Goal: Transaction & Acquisition: Purchase product/service

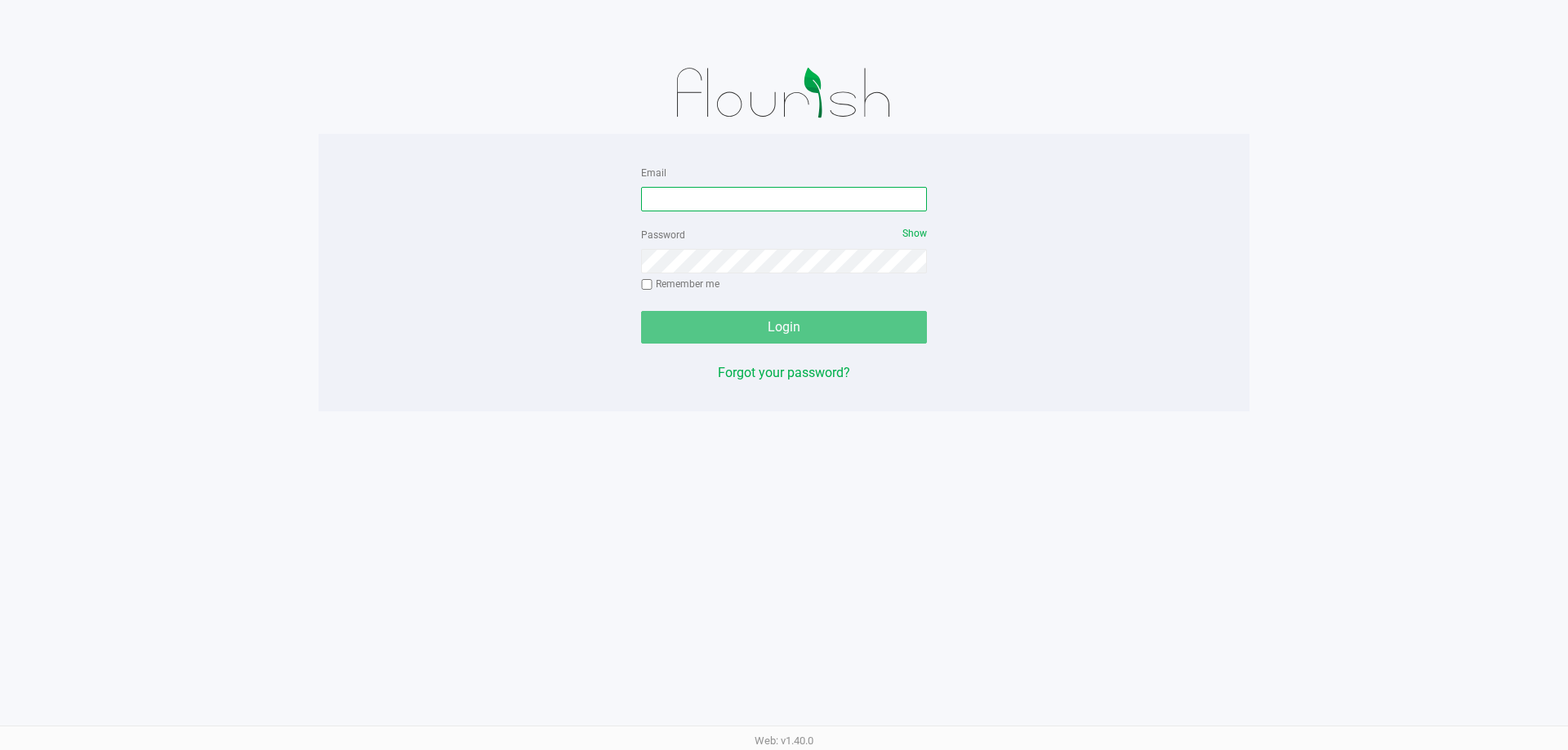
click at [663, 197] on input "Email" at bounding box center [783, 199] width 286 height 24
type input "[EMAIL_ADDRESS][DOMAIN_NAME]"
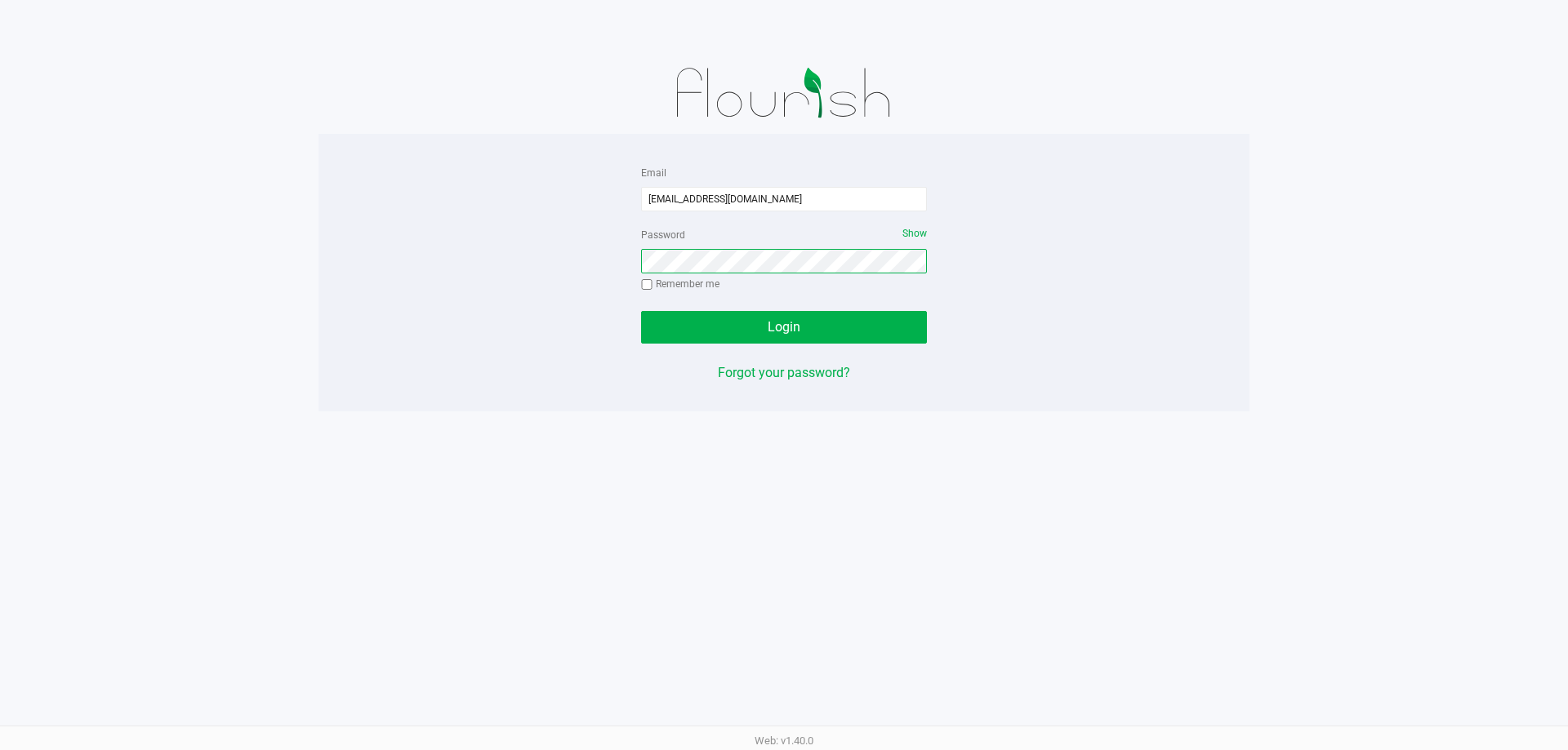
click at [641, 311] on button "Login" at bounding box center [783, 327] width 286 height 33
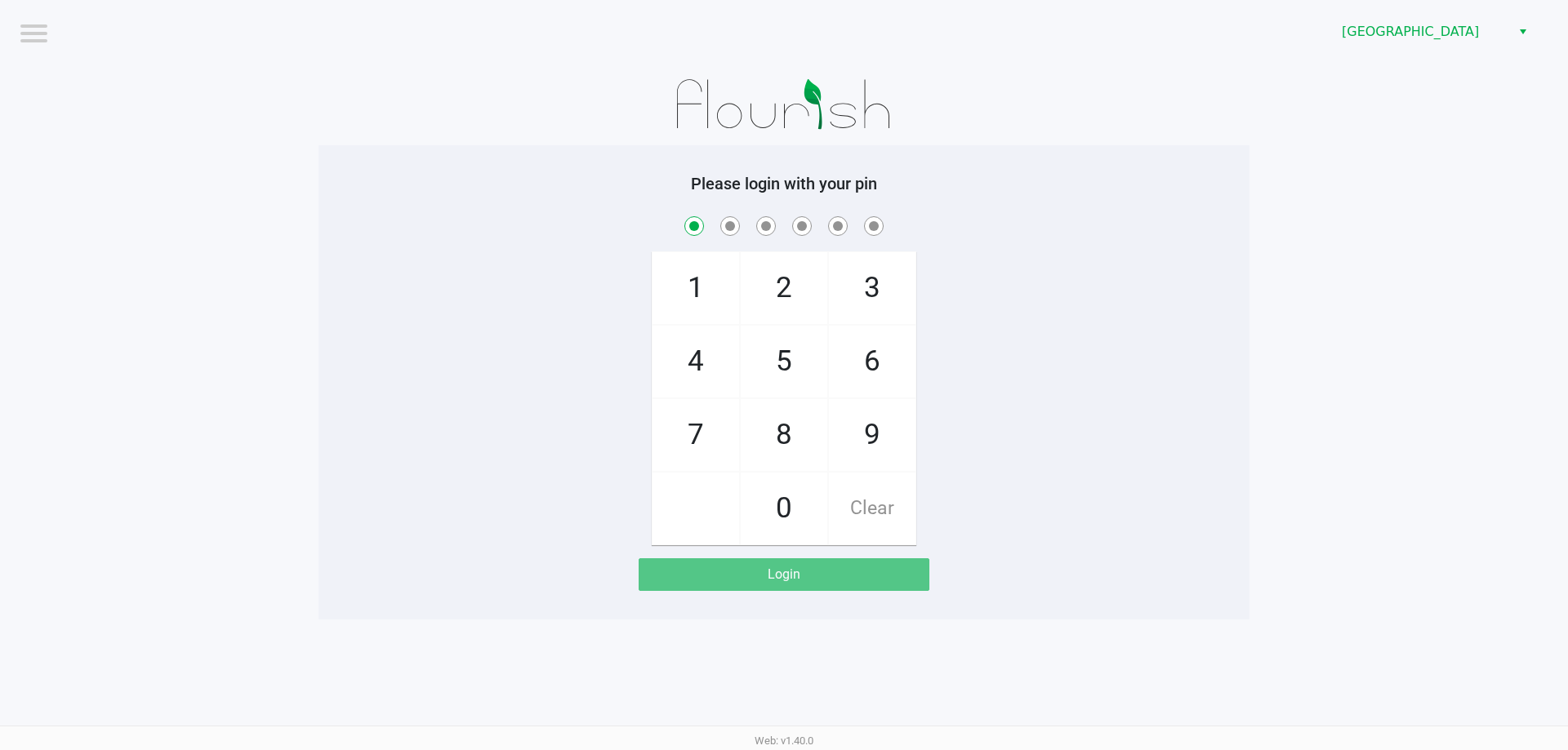
checkbox input "true"
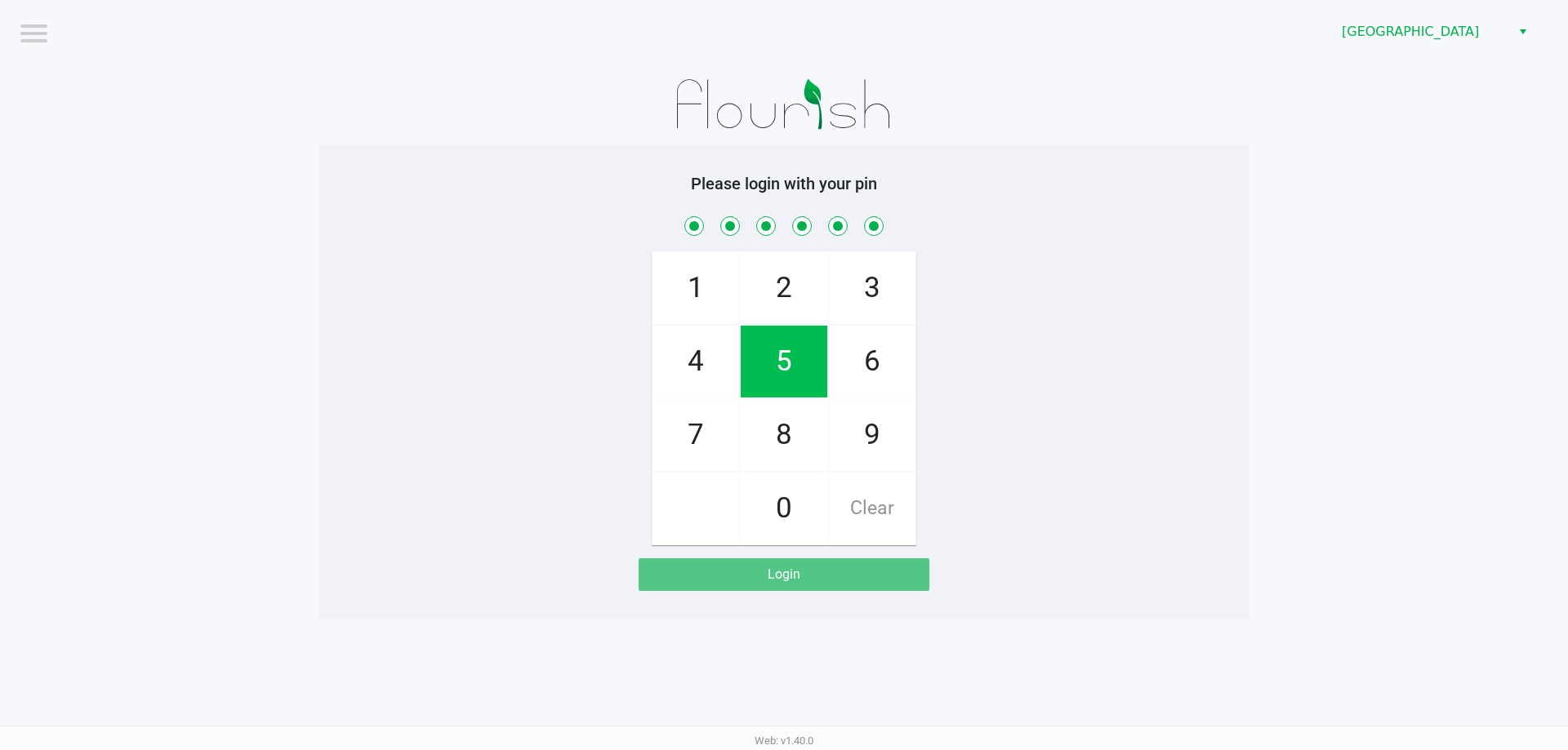
checkbox input "true"
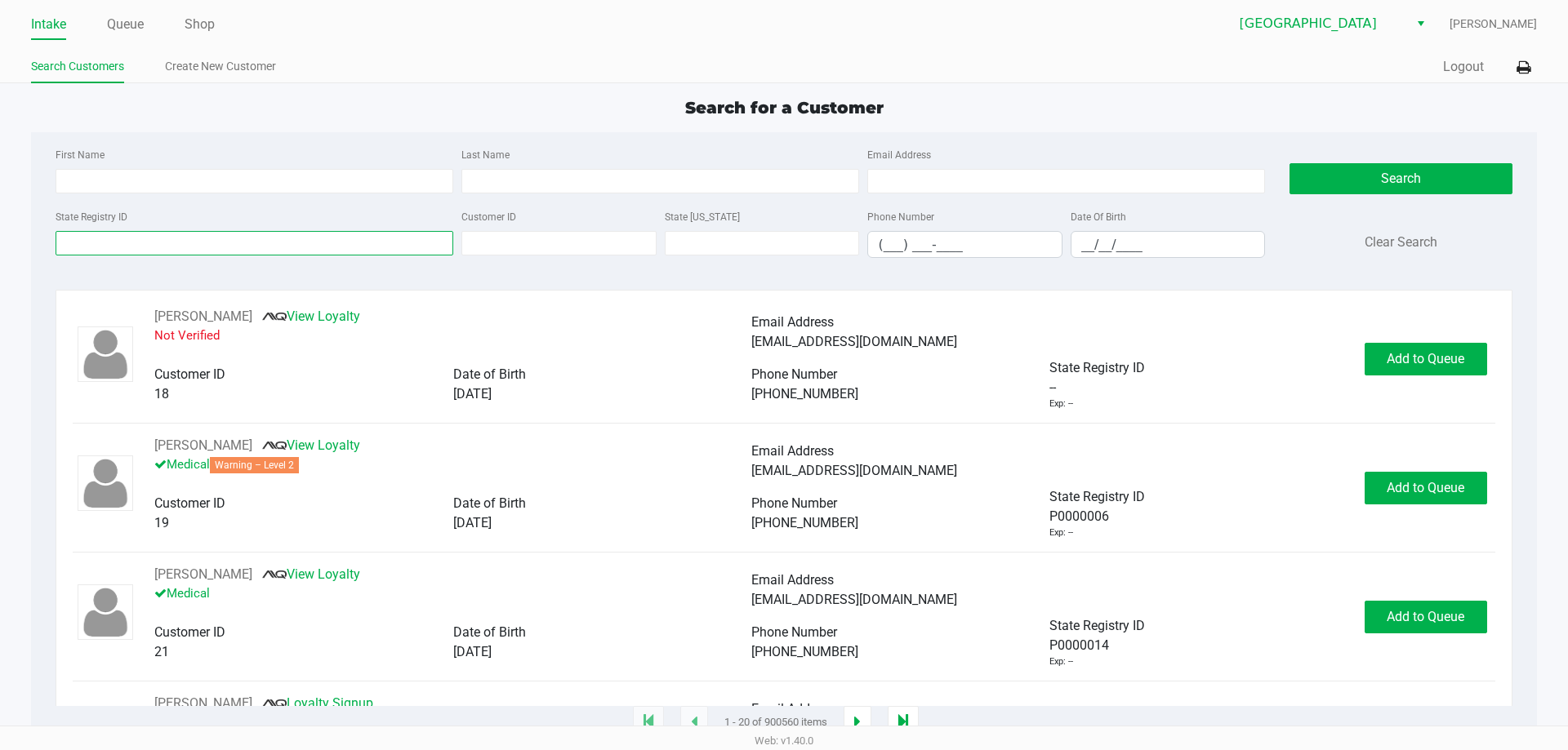
click at [151, 241] on input "State Registry ID" at bounding box center [254, 243] width 397 height 24
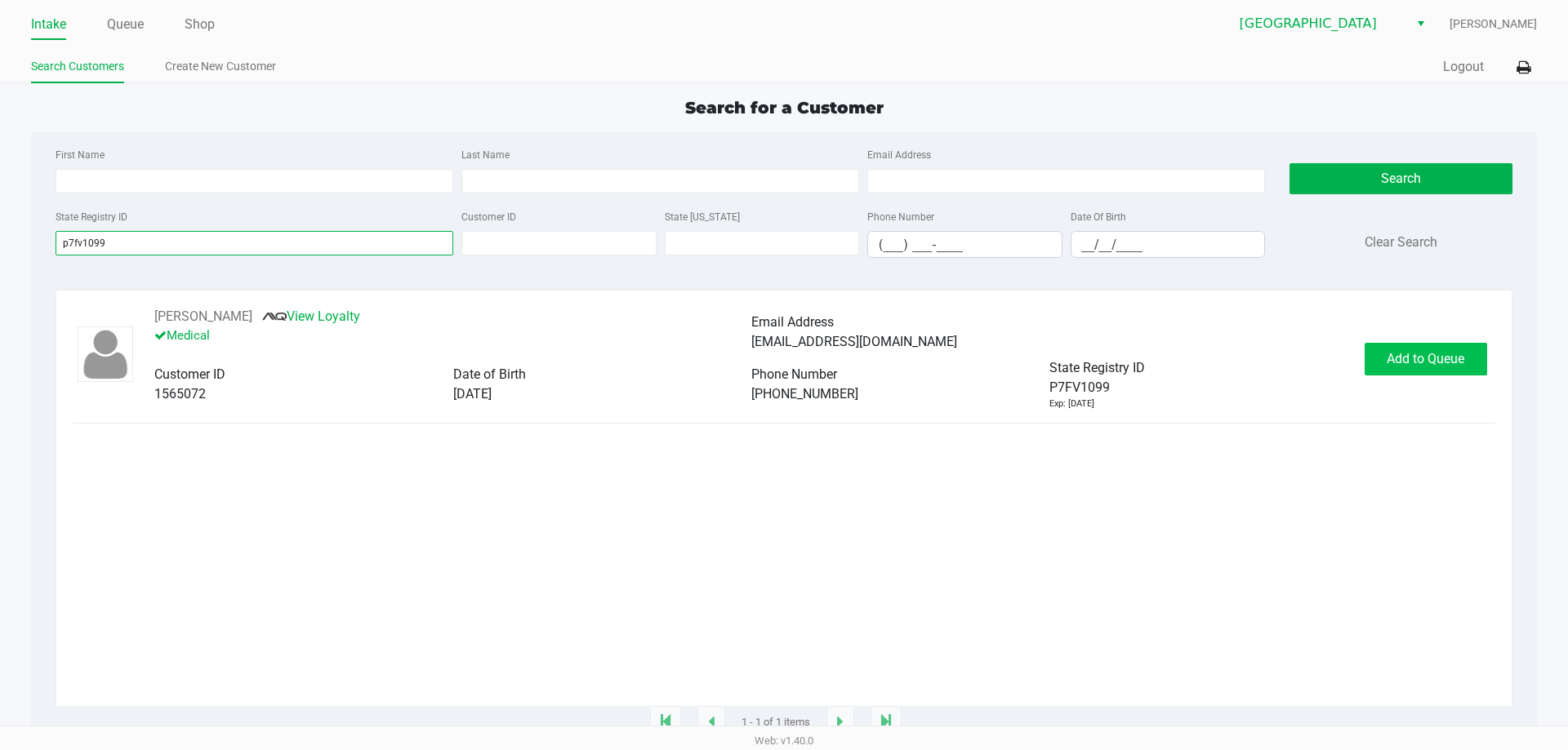
type input "p7fv1099"
click at [1453, 359] on span "Add to Queue" at bounding box center [1425, 359] width 78 height 16
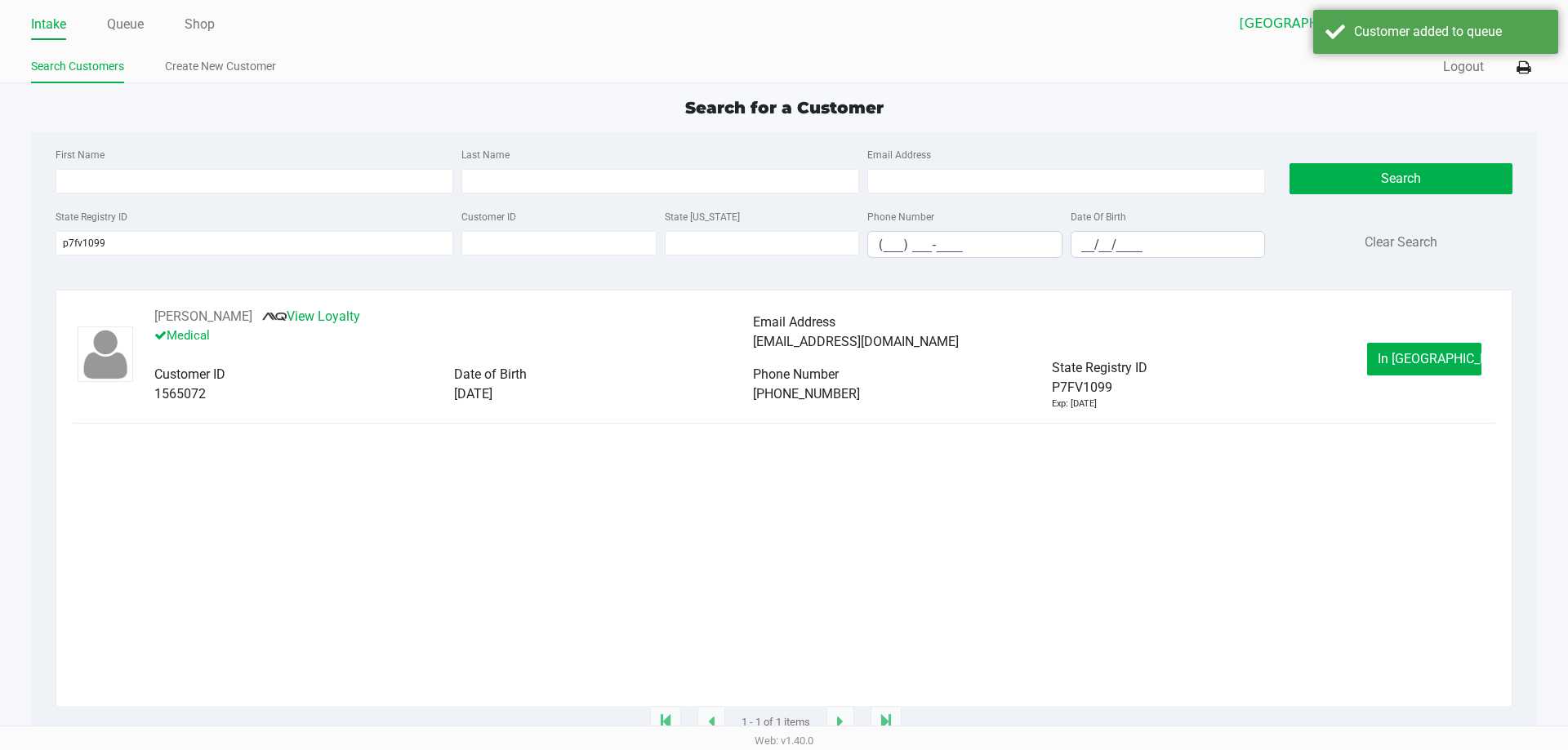
click at [1426, 366] on span "In Queue" at bounding box center [1446, 359] width 138 height 16
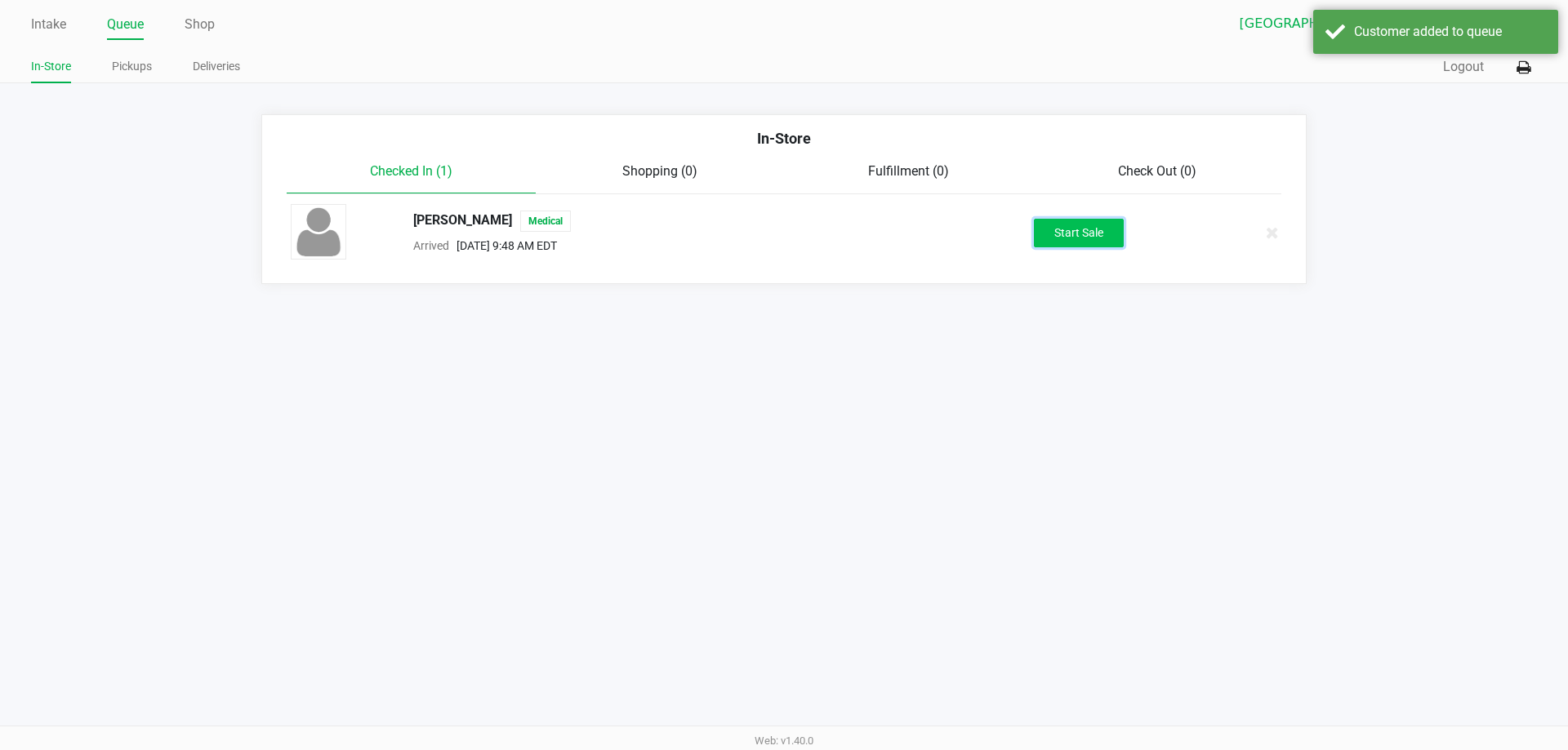
click at [1047, 243] on button "Start Sale" at bounding box center [1078, 233] width 90 height 28
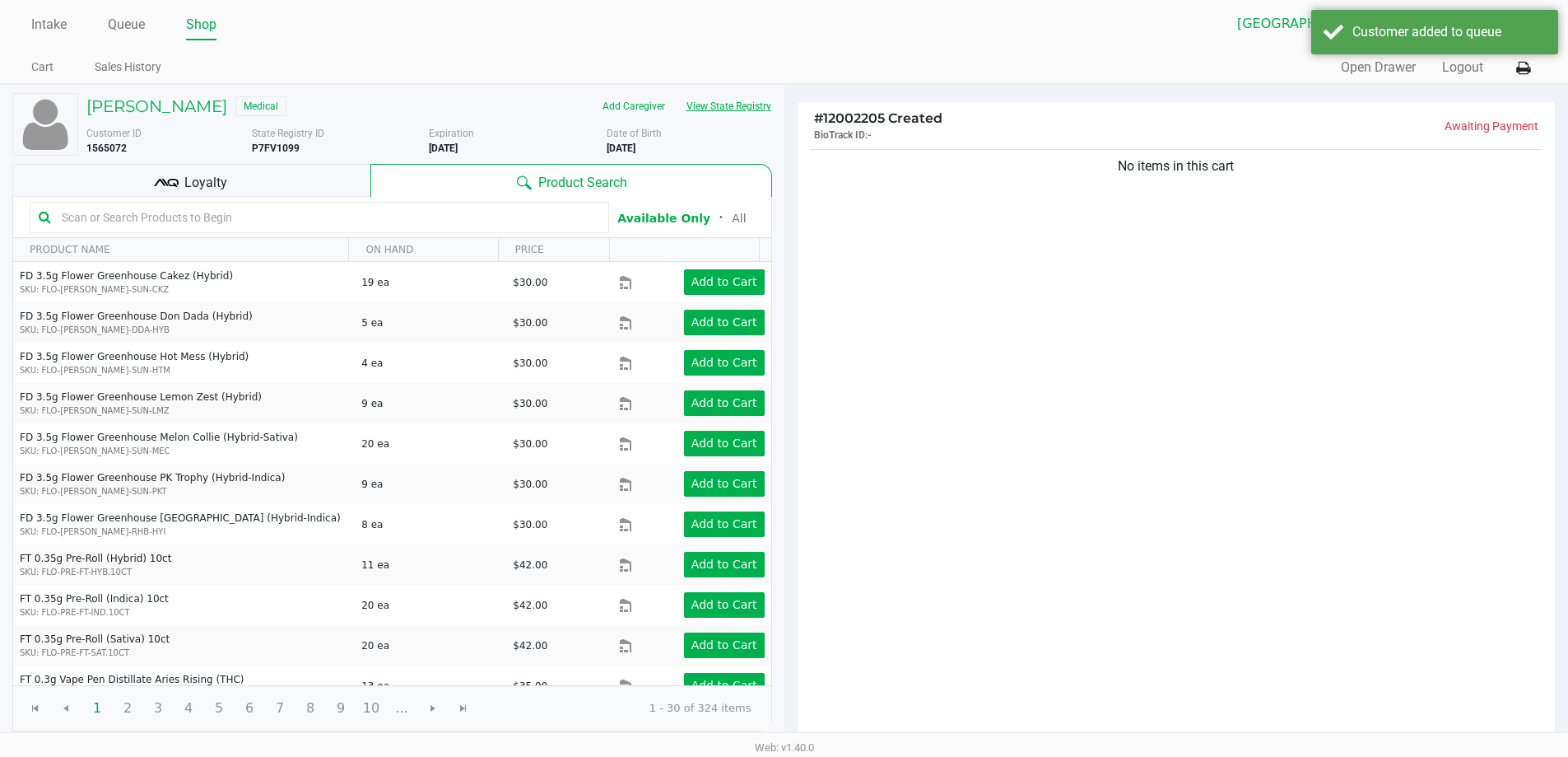
click at [715, 112] on button "View State Registry" at bounding box center [724, 106] width 96 height 26
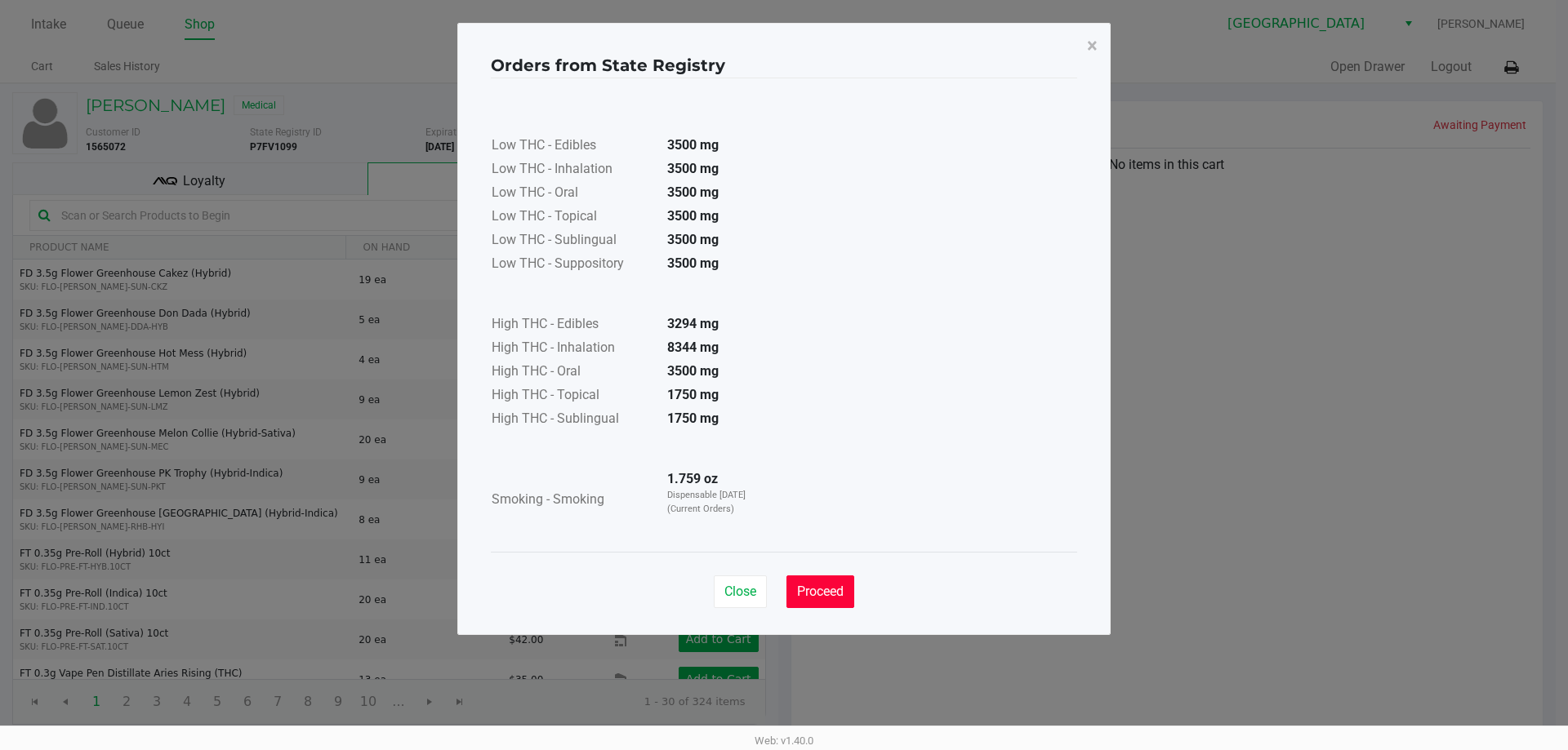
click at [845, 589] on button "Proceed" at bounding box center [820, 592] width 68 height 33
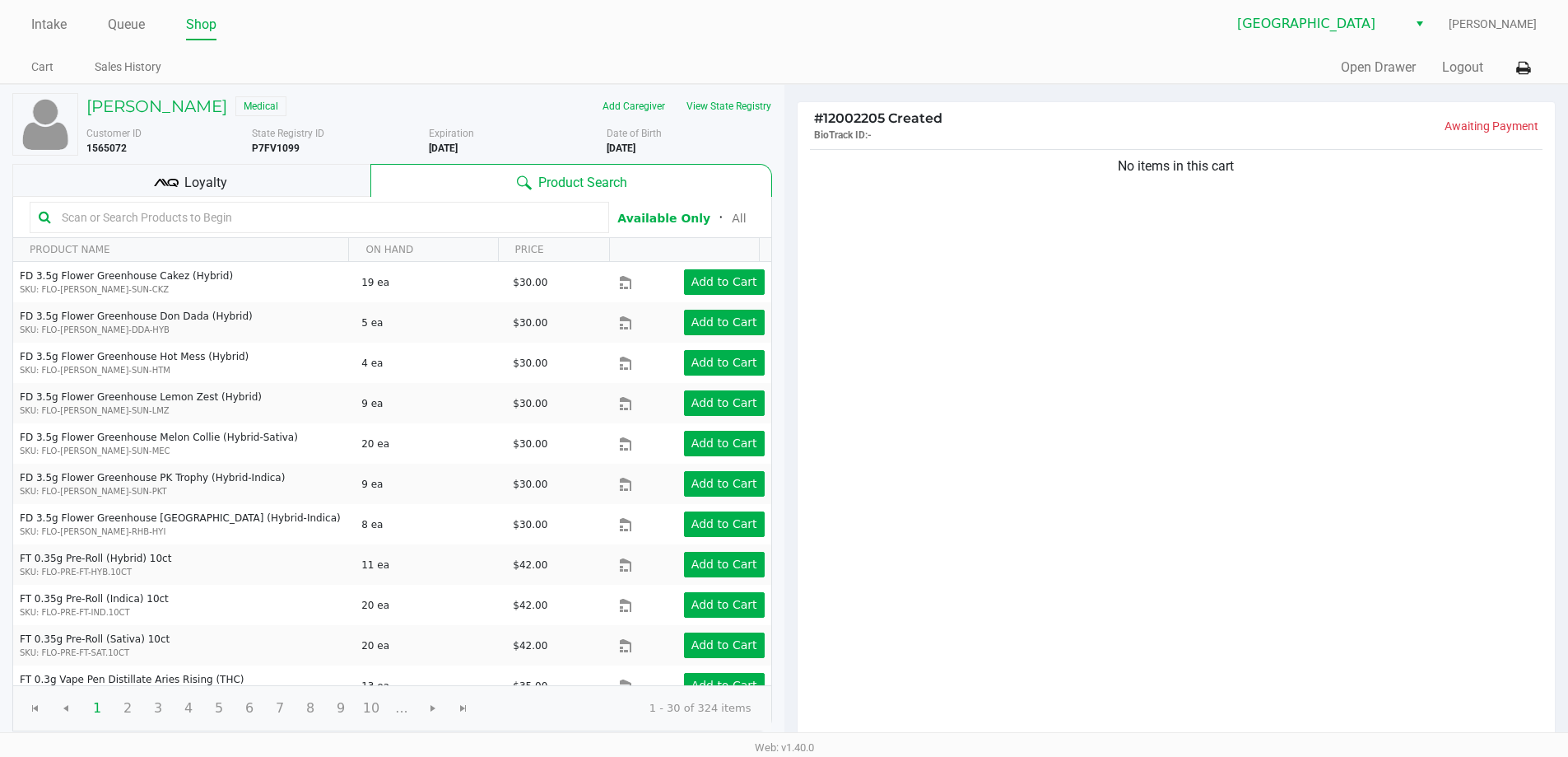
click at [205, 216] on input "text" at bounding box center [327, 217] width 545 height 25
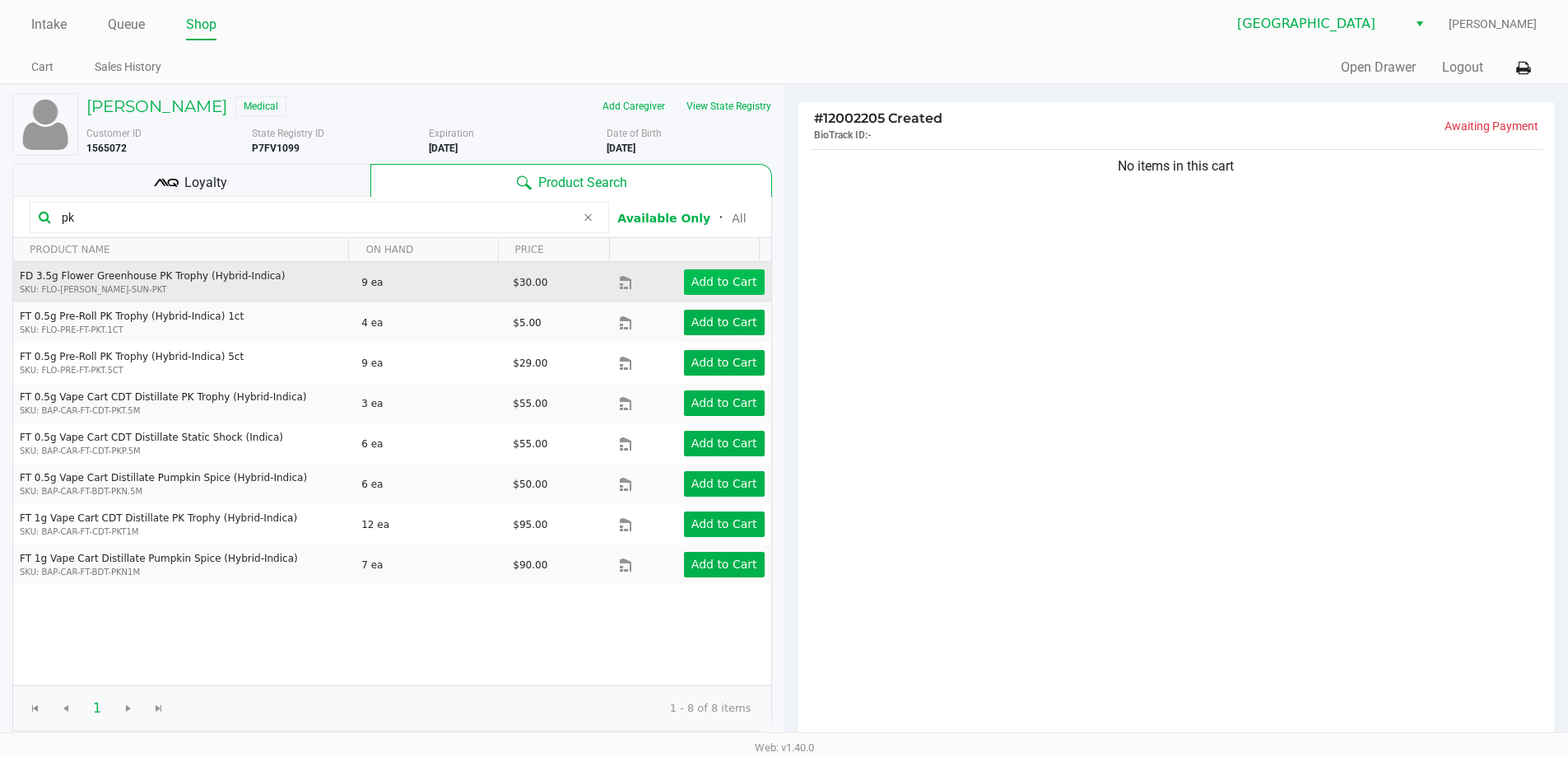
type input "pk"
click at [715, 288] on app-button-loader "Add to Cart" at bounding box center [724, 282] width 66 height 14
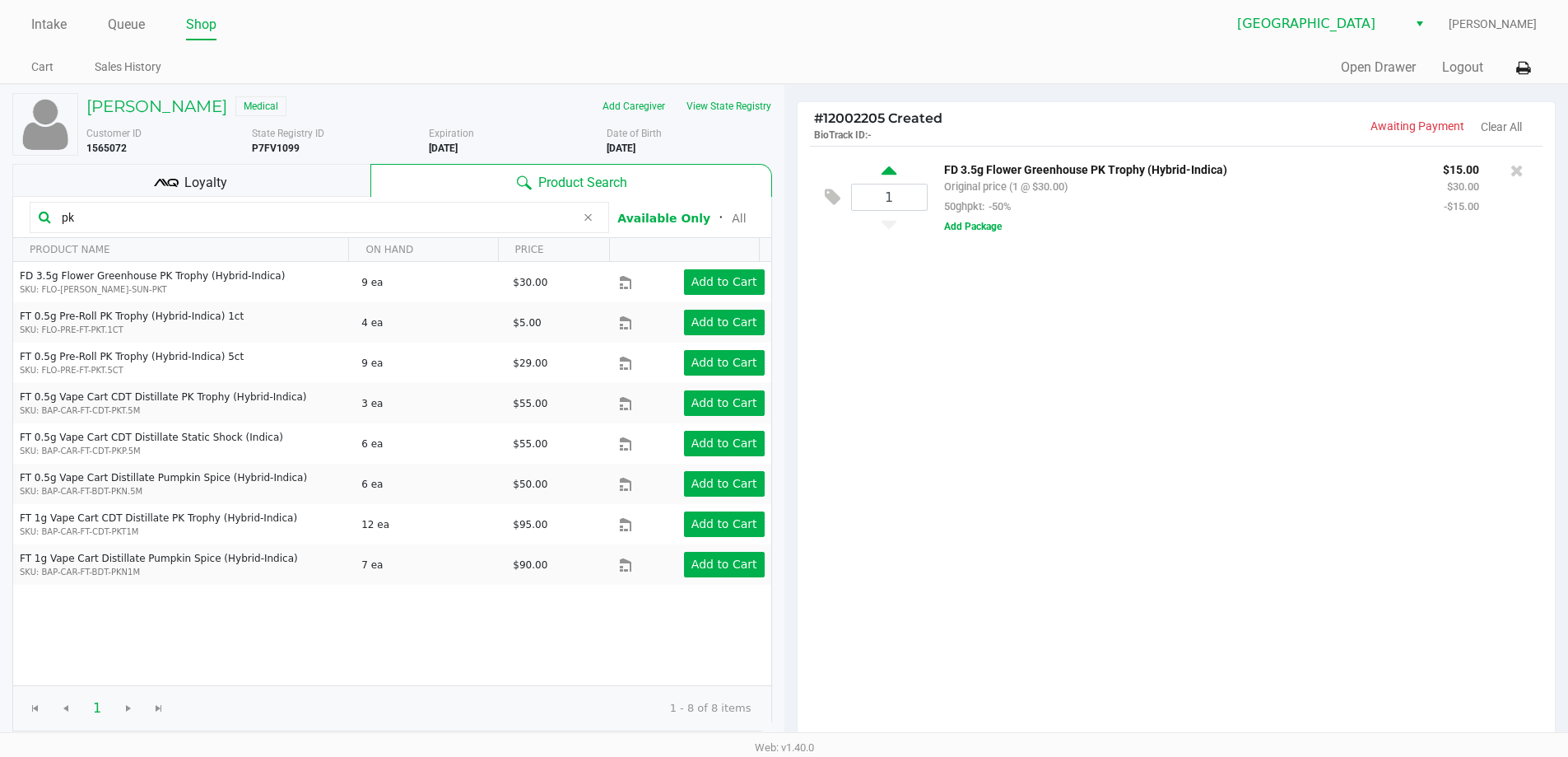
click at [897, 173] on div "1" at bounding box center [889, 197] width 77 height 69
click at [895, 173] on icon at bounding box center [889, 173] width 15 height 20
type input "2"
click at [894, 173] on icon at bounding box center [889, 173] width 15 height 20
type input "3"
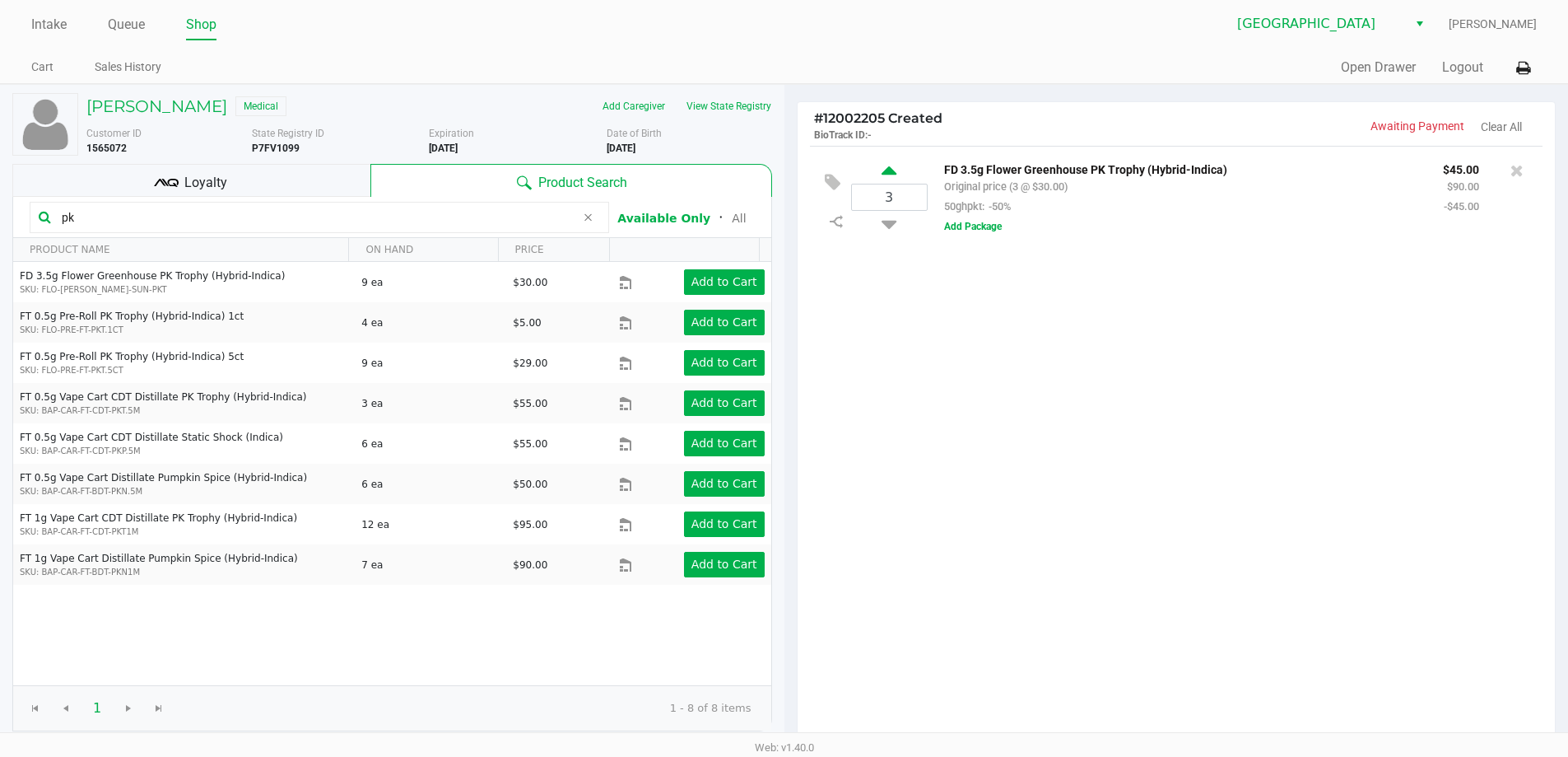
click at [894, 173] on icon at bounding box center [889, 173] width 15 height 20
type input "4"
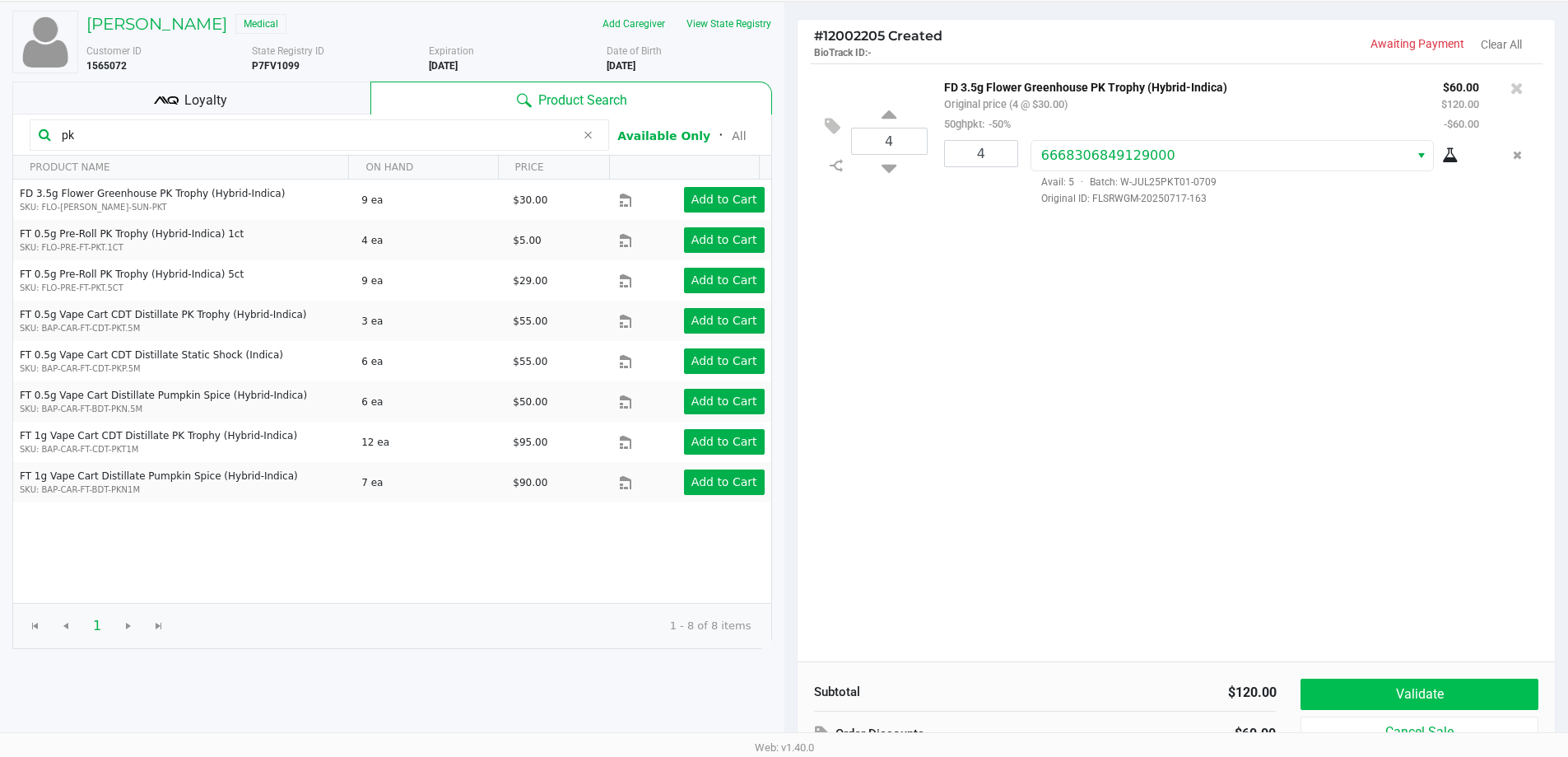
scroll to position [169, 0]
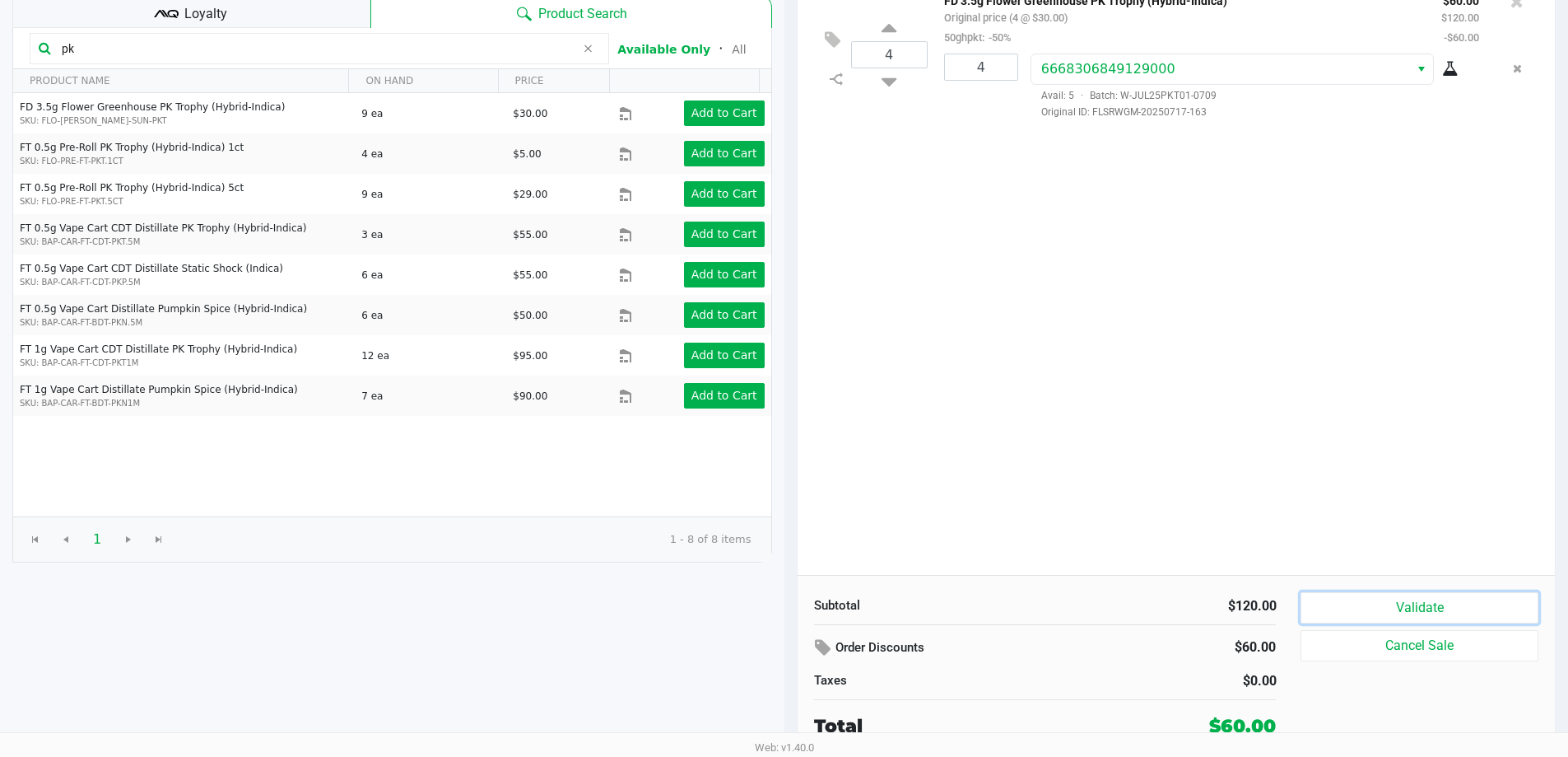
click at [1433, 611] on button "Validate" at bounding box center [1419, 607] width 237 height 31
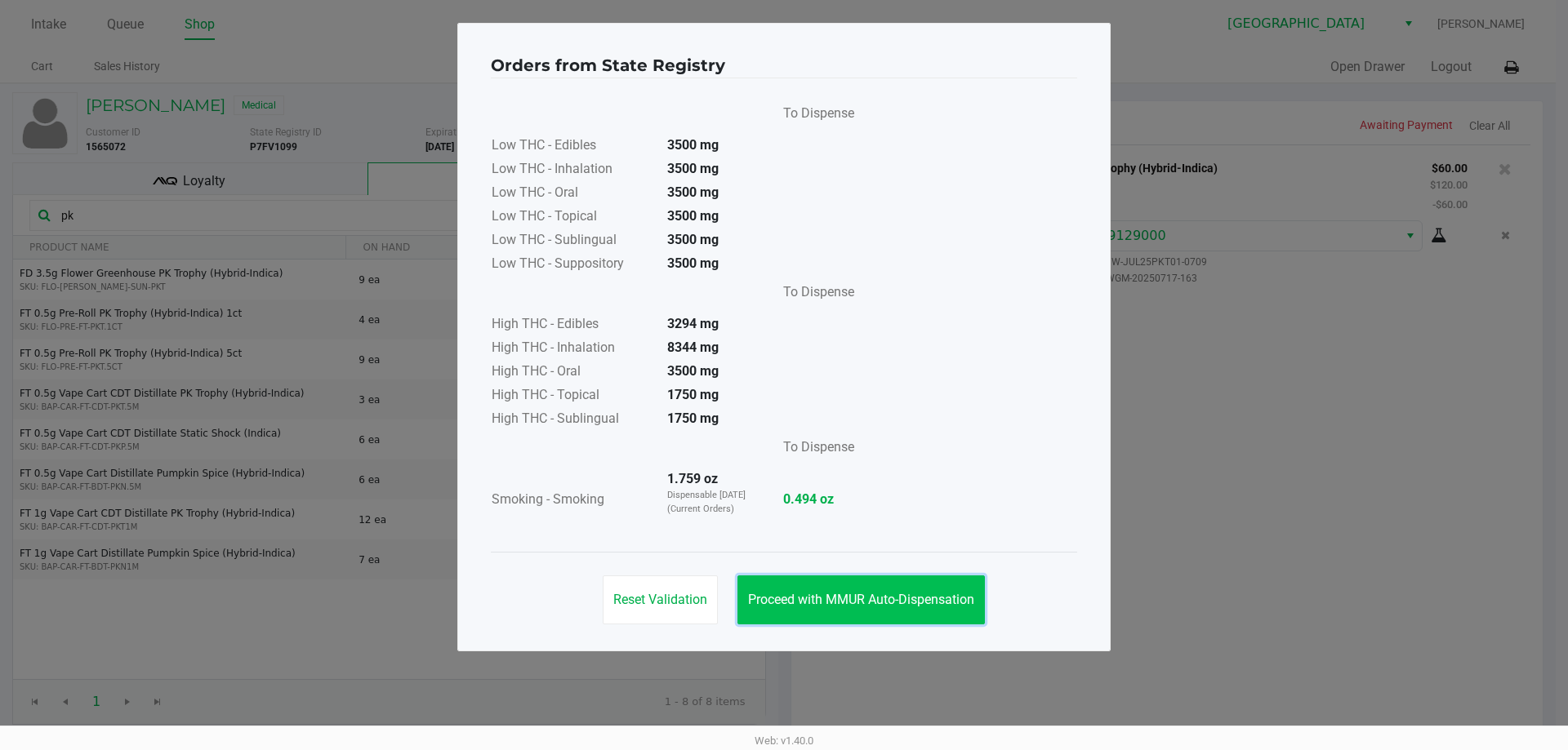
drag, startPoint x: 922, startPoint y: 608, endPoint x: 956, endPoint y: 607, distance: 34.0
click at [922, 607] on button "Proceed with MMUR Auto-Dispensation" at bounding box center [860, 600] width 247 height 49
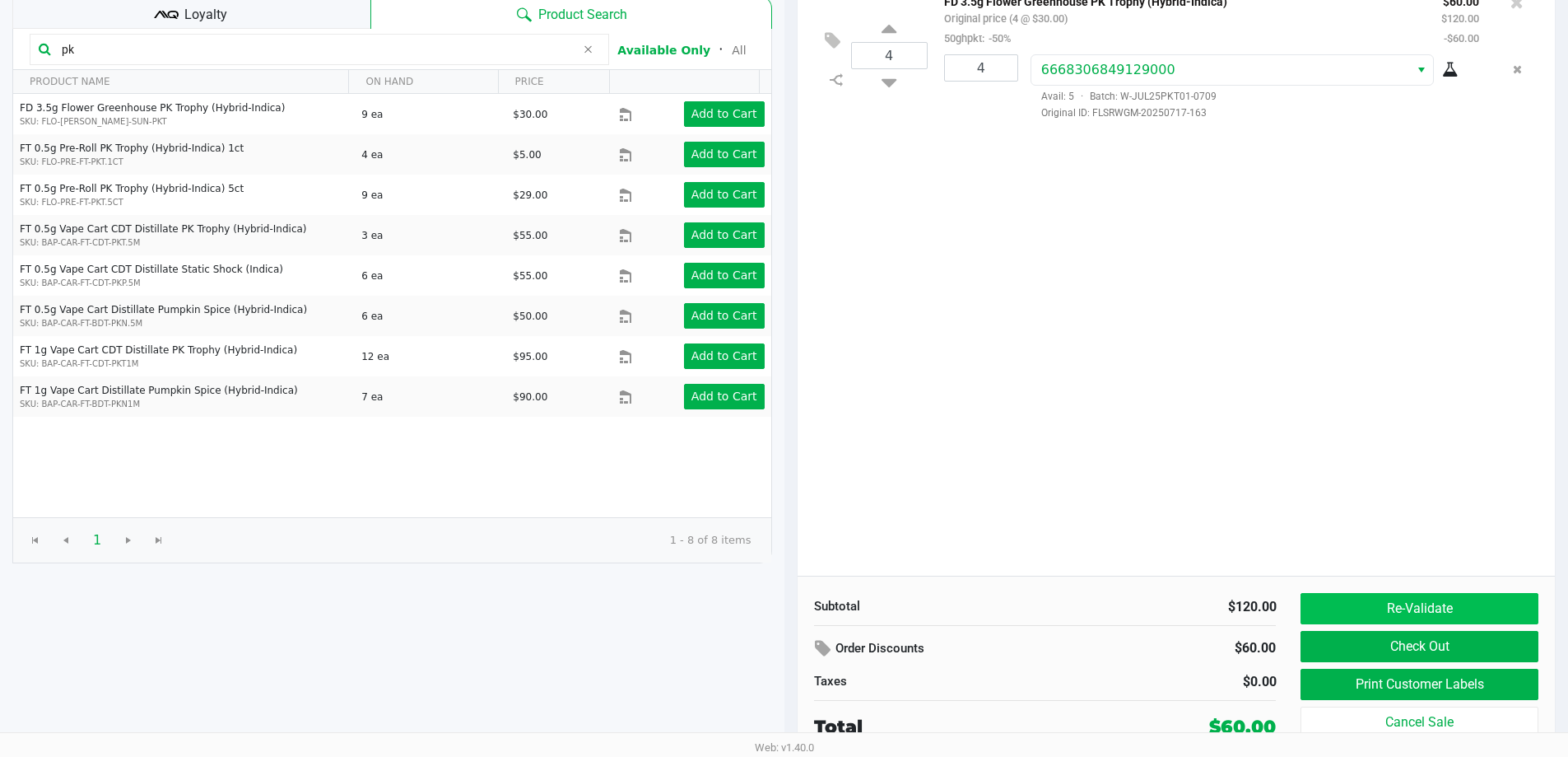
scroll to position [169, 0]
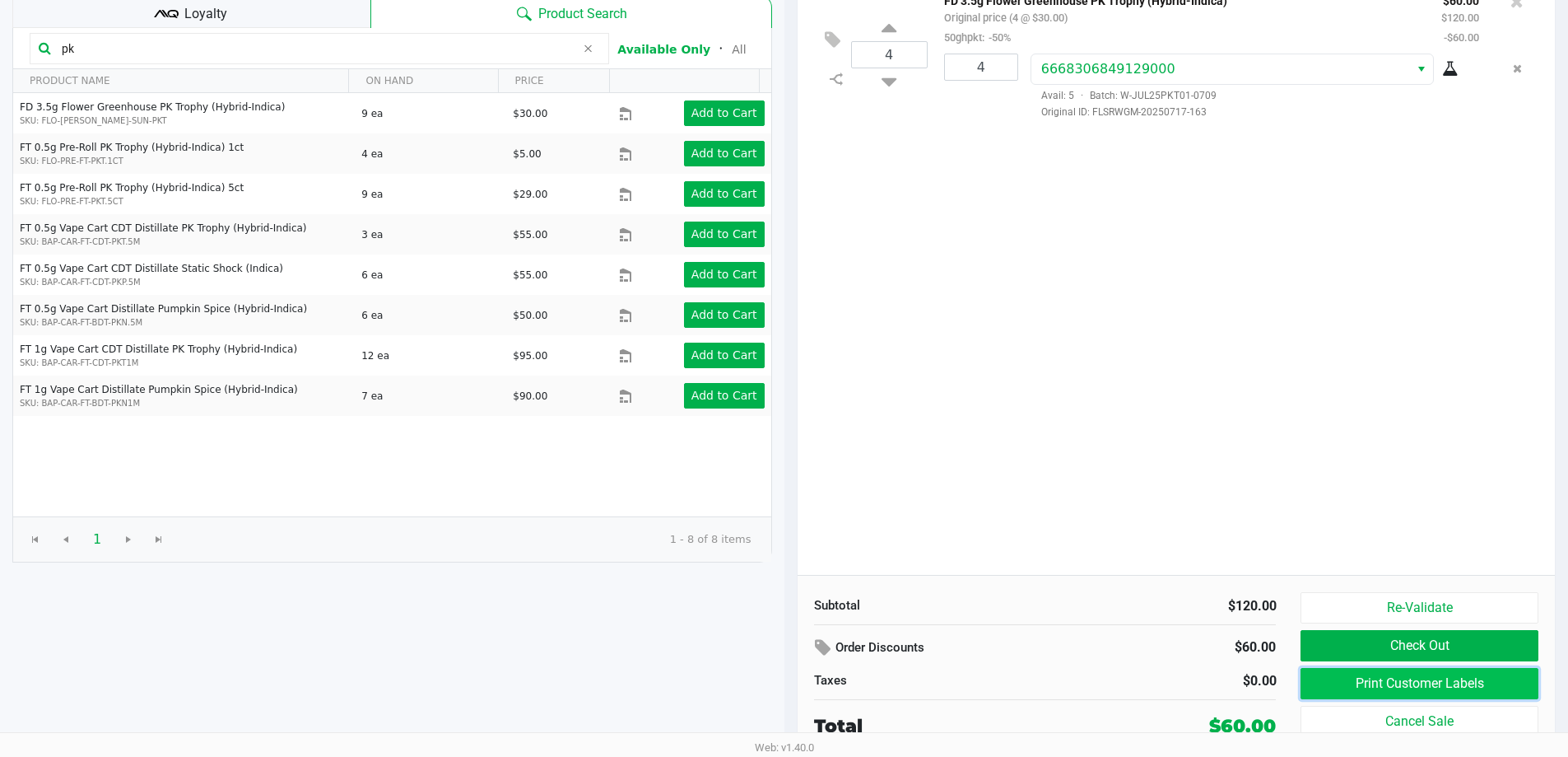
click at [1418, 683] on button "Print Customer Labels" at bounding box center [1419, 683] width 237 height 31
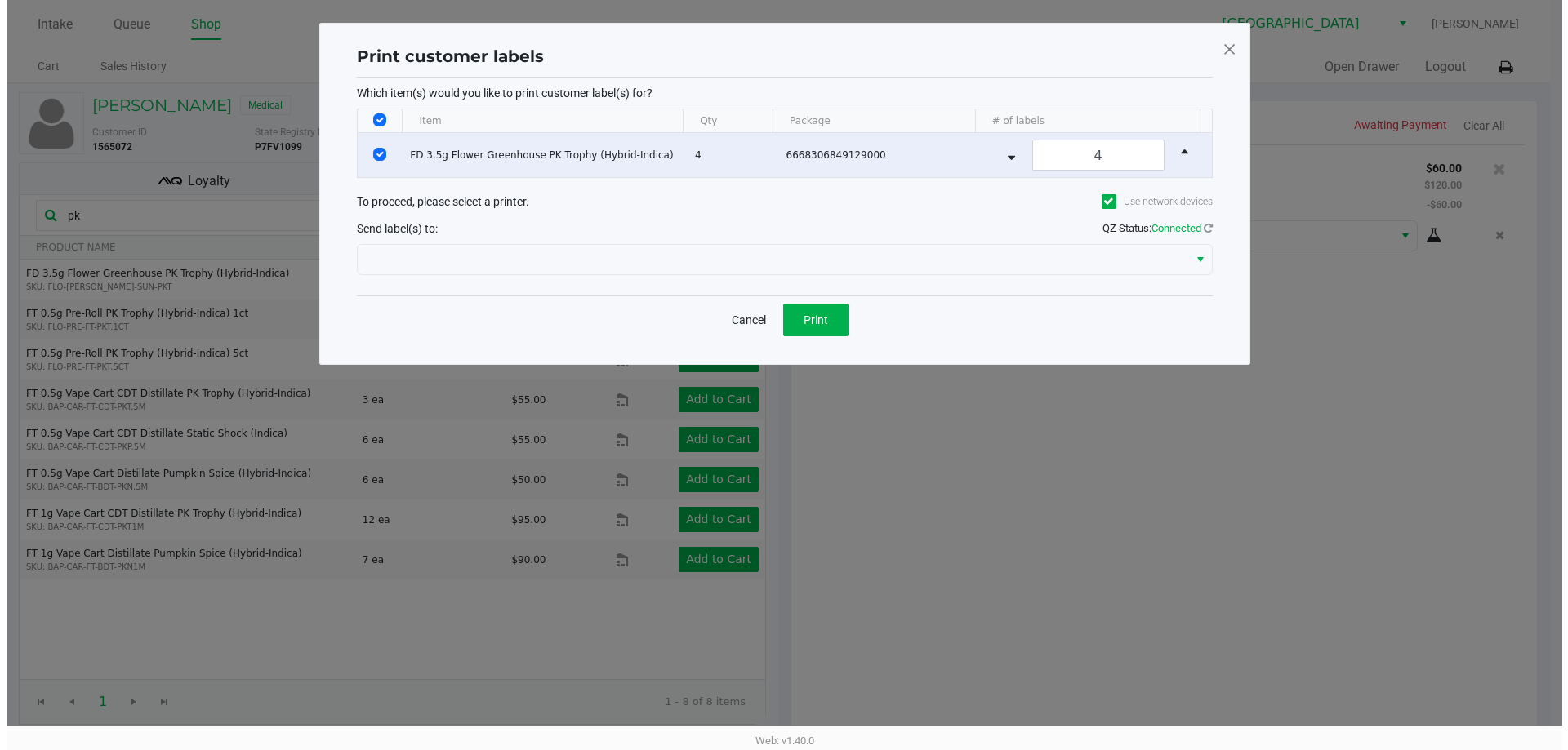
scroll to position [0, 0]
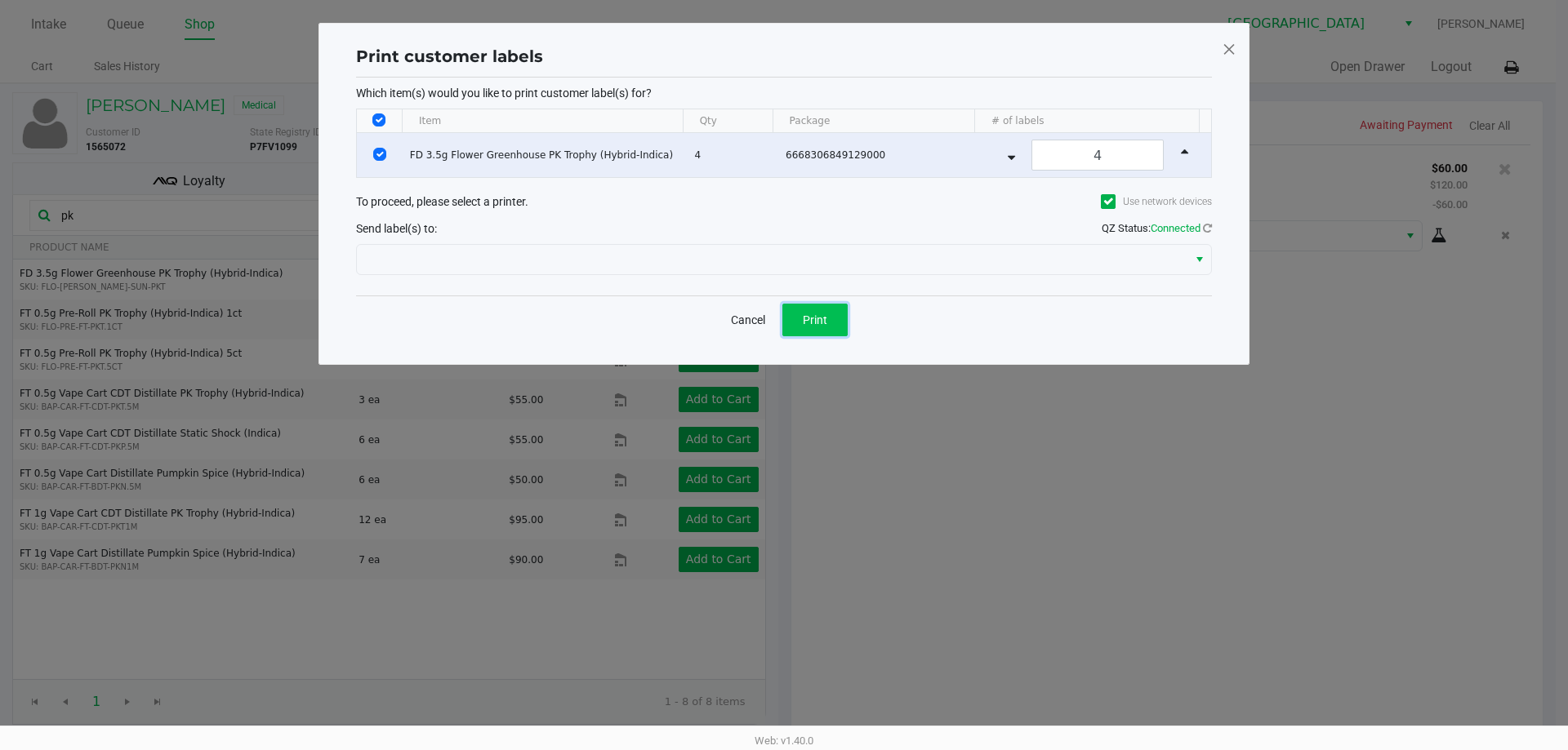
click at [844, 330] on button "Print" at bounding box center [815, 319] width 65 height 33
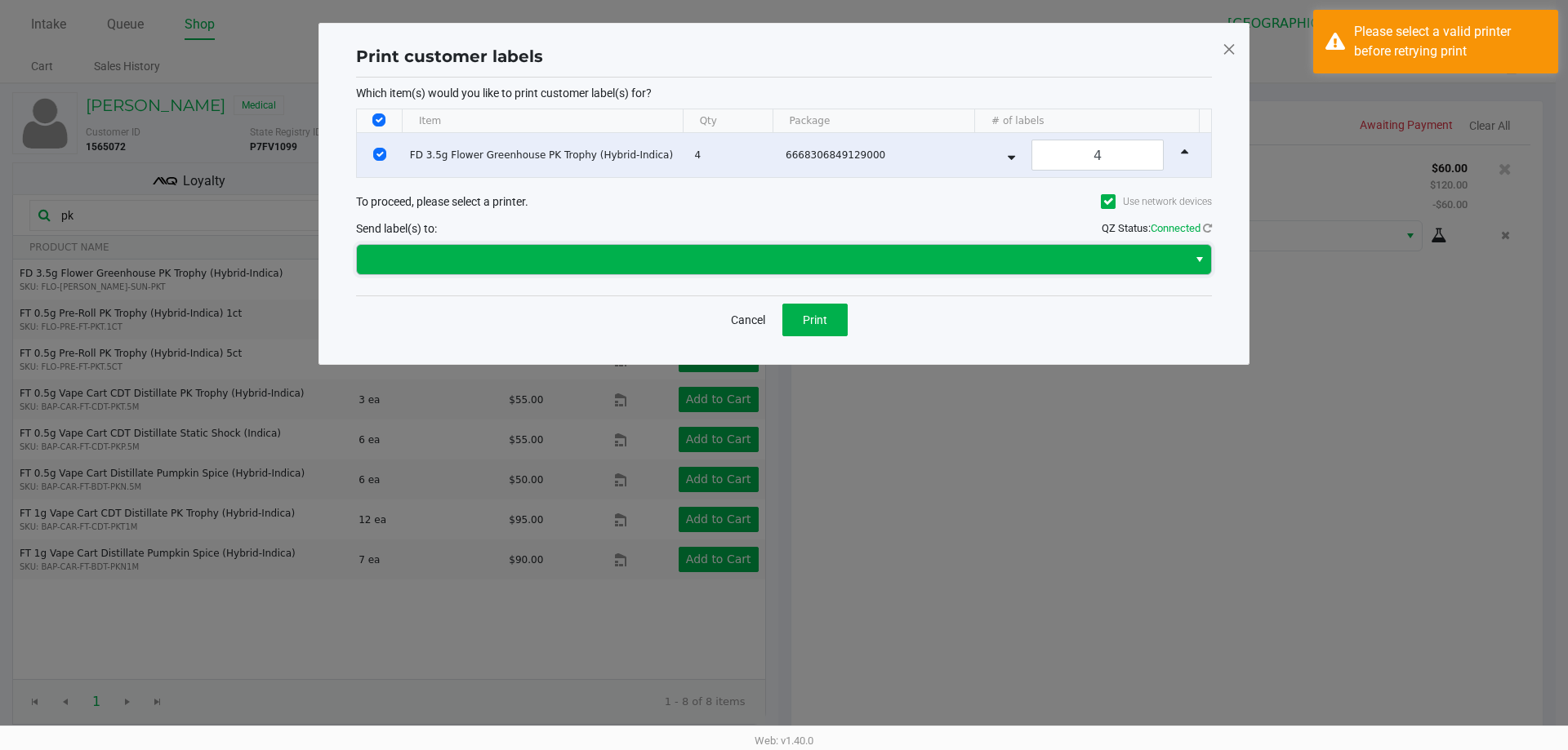
click at [769, 259] on span at bounding box center [771, 259] width 811 height 19
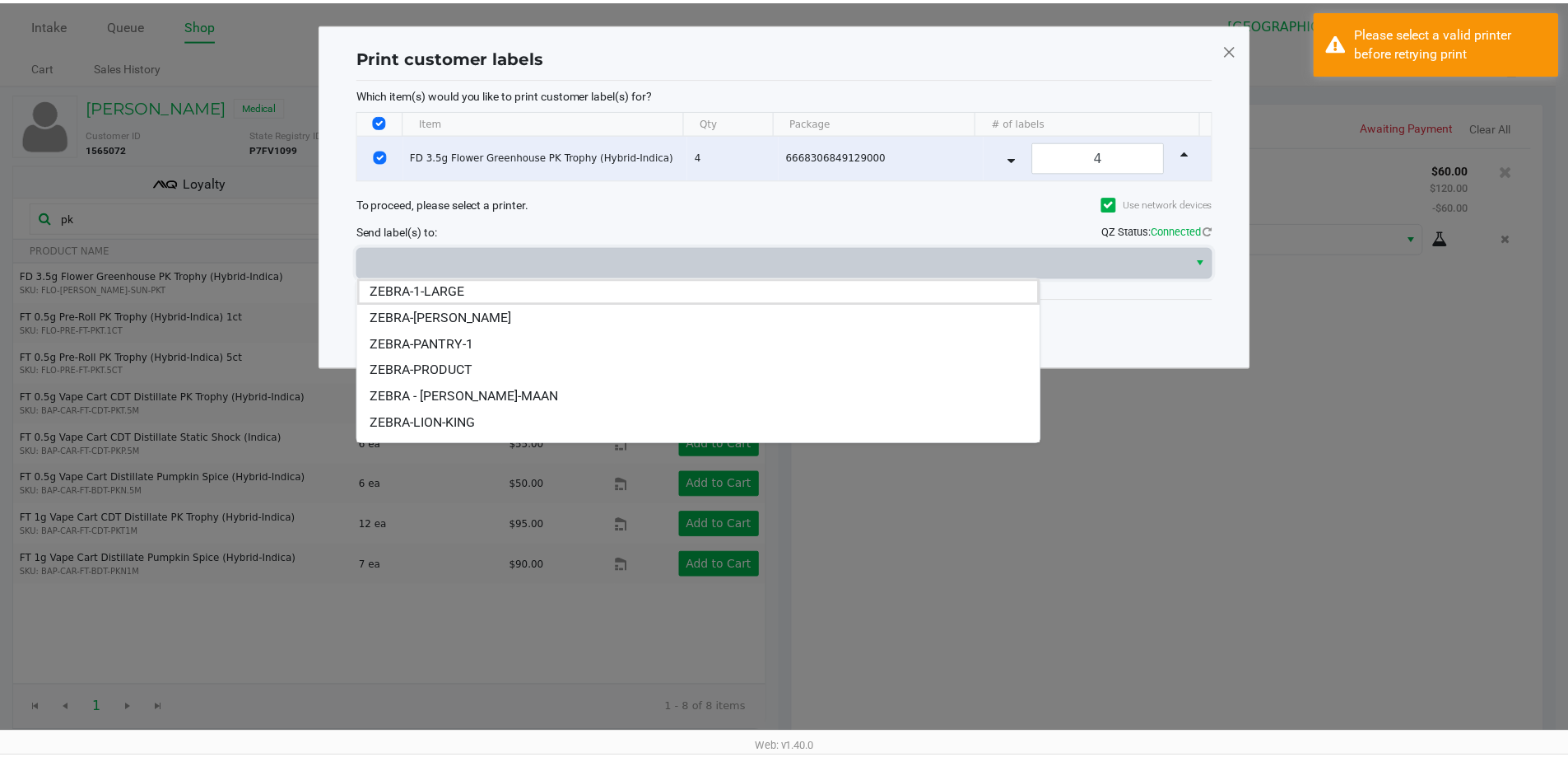
scroll to position [19, 0]
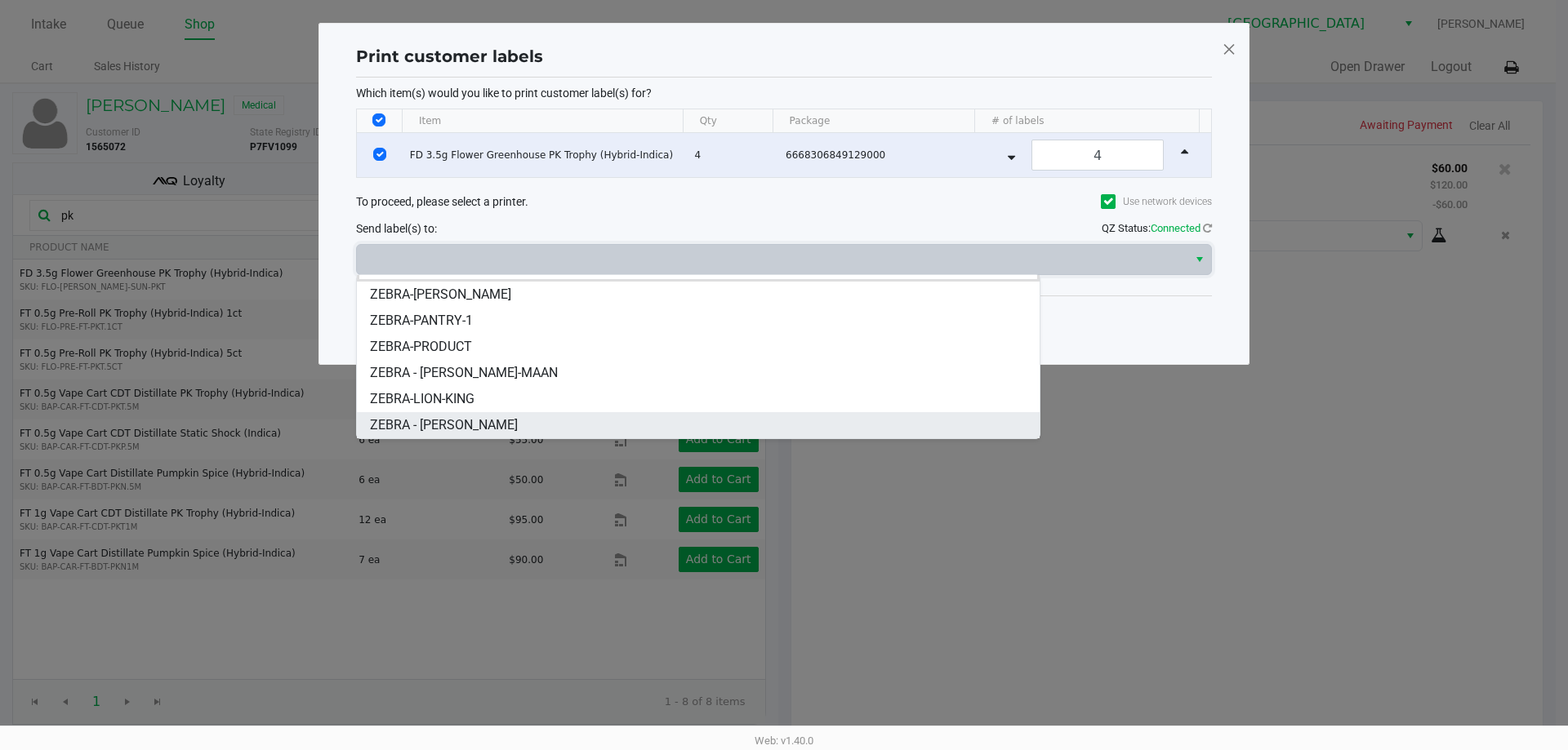
click at [652, 424] on li "ZEBRA - STEVIE-WONDER" at bounding box center [698, 425] width 683 height 26
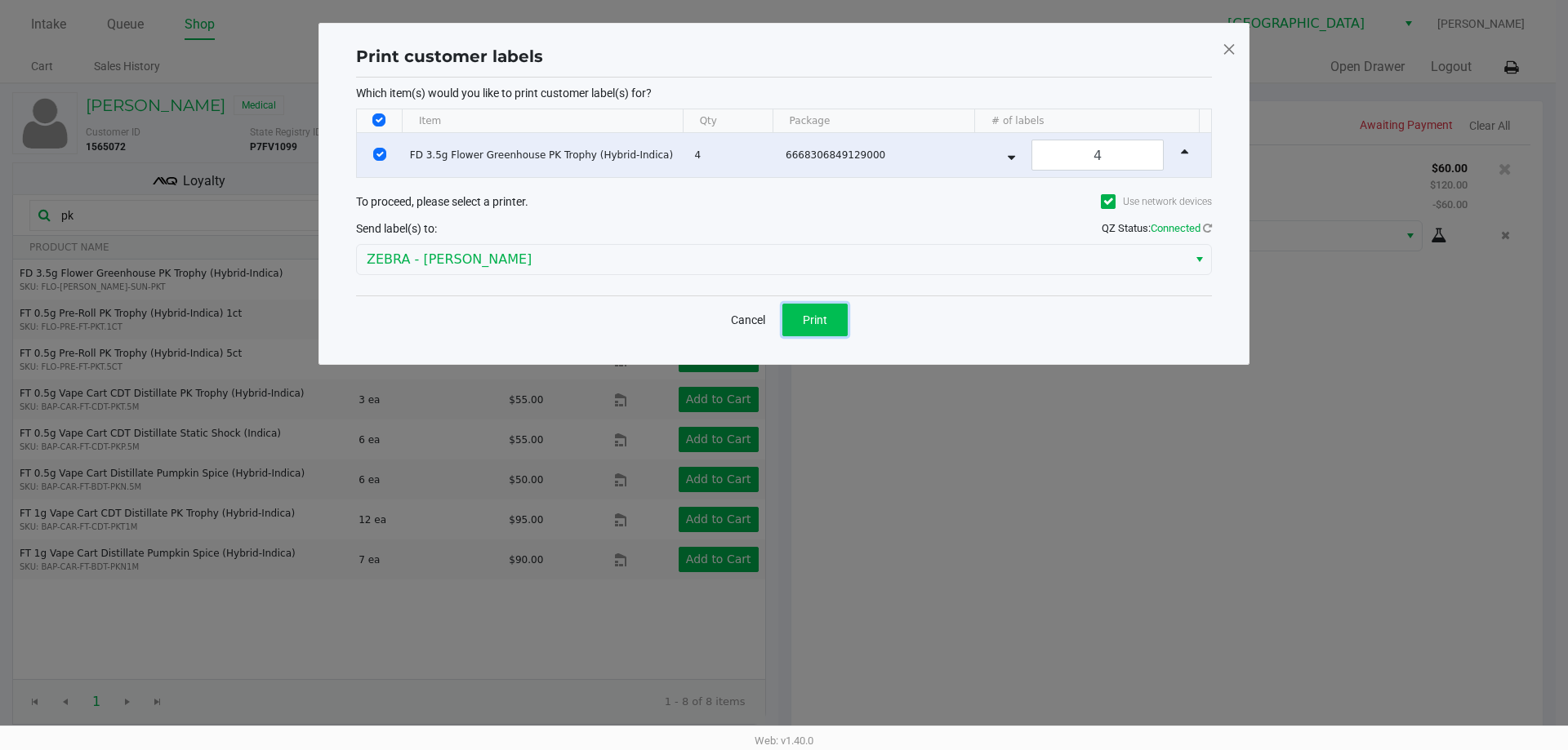
click at [830, 324] on button "Print" at bounding box center [815, 319] width 65 height 33
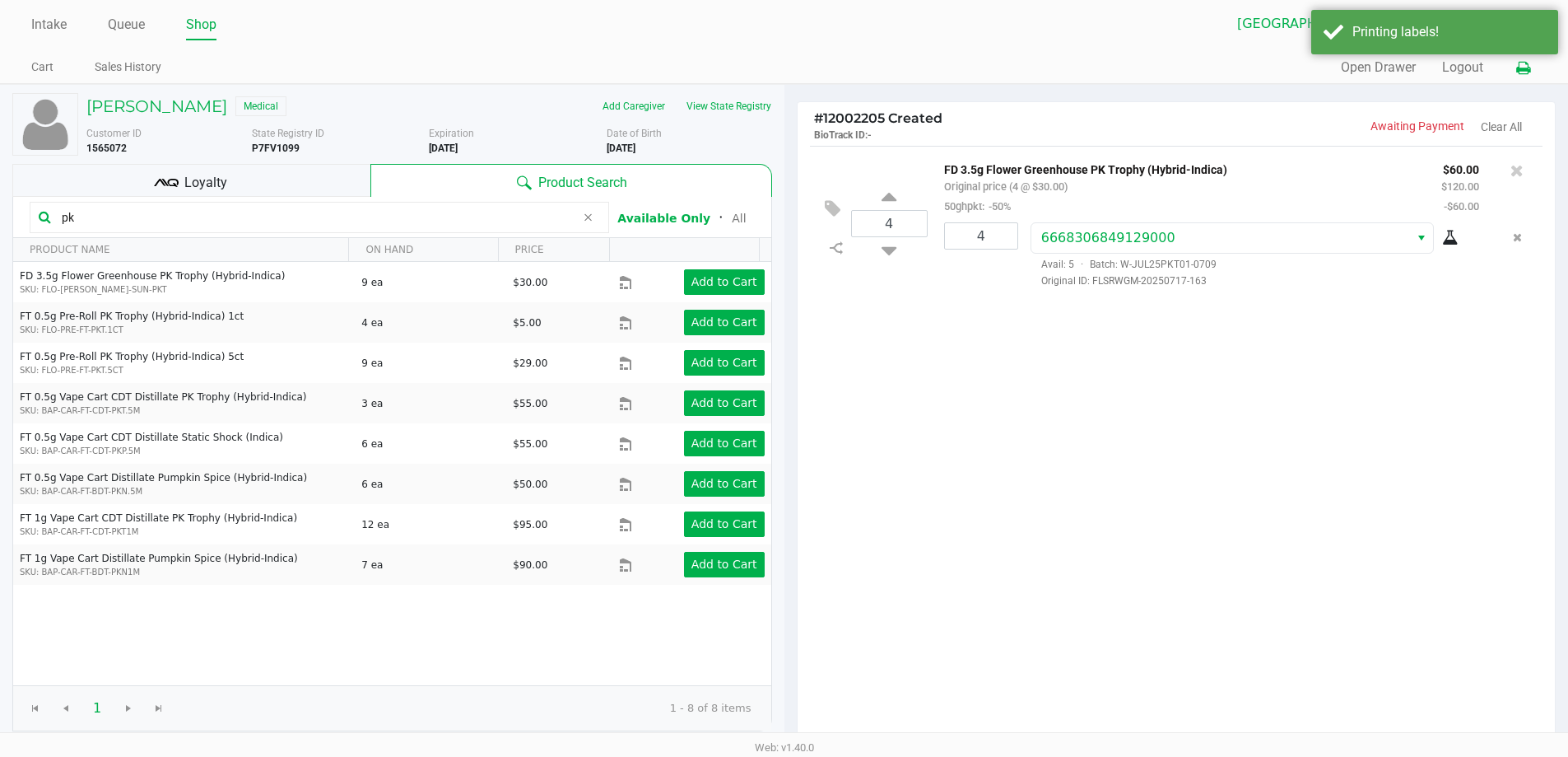
click at [1527, 73] on icon at bounding box center [1523, 69] width 14 height 12
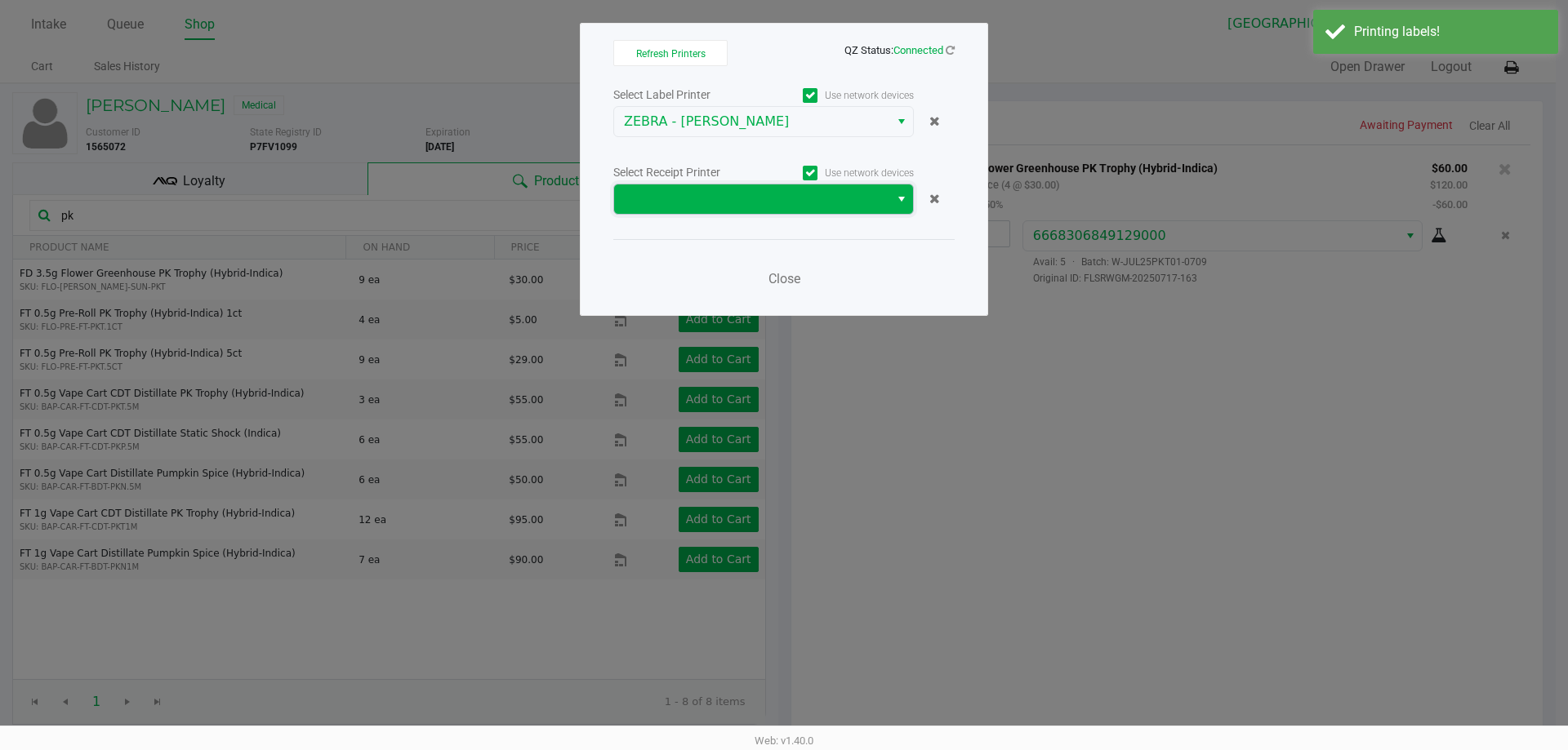
click at [854, 203] on span at bounding box center [751, 199] width 256 height 19
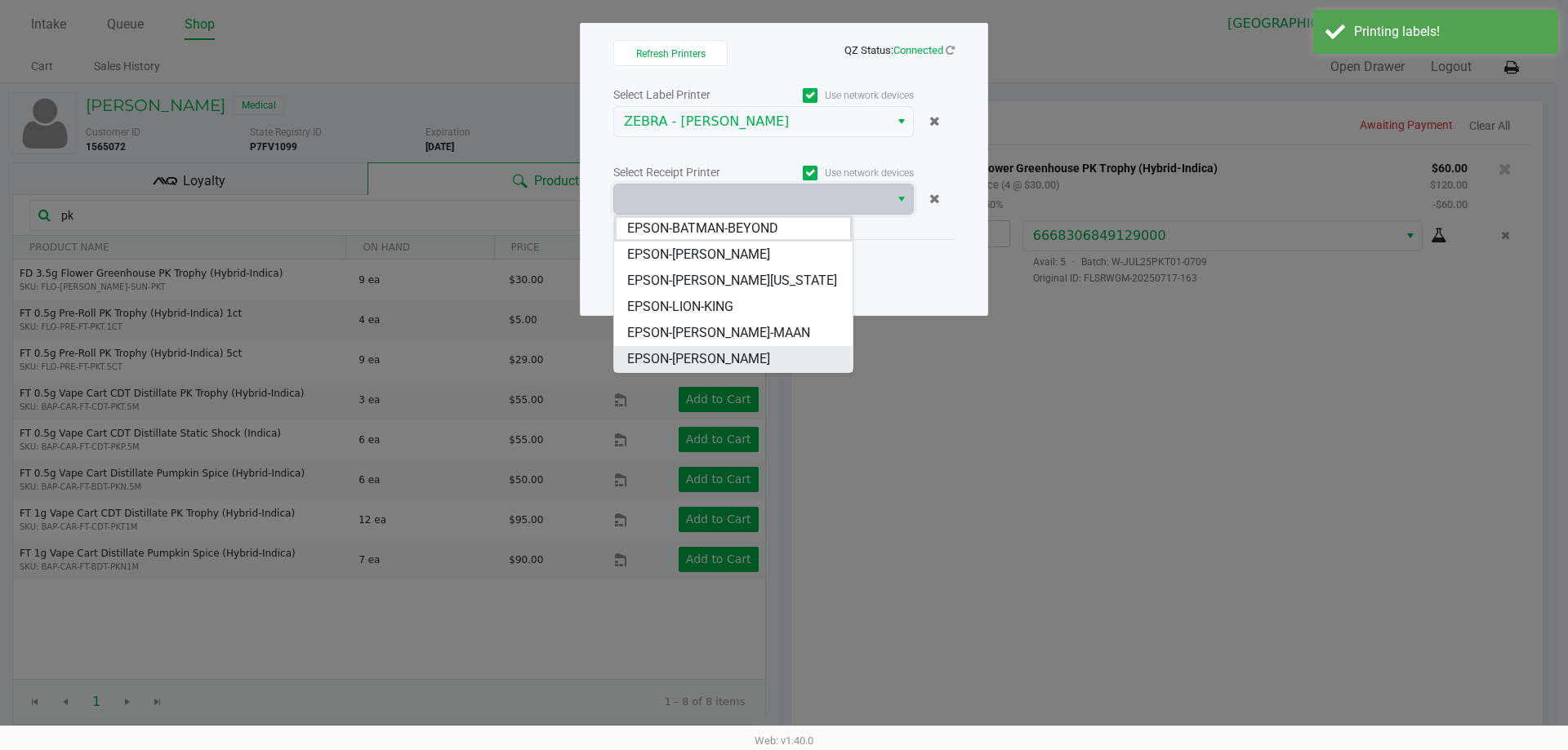
click at [745, 354] on span "EPSON-STEVIE-WONDER" at bounding box center [698, 359] width 143 height 19
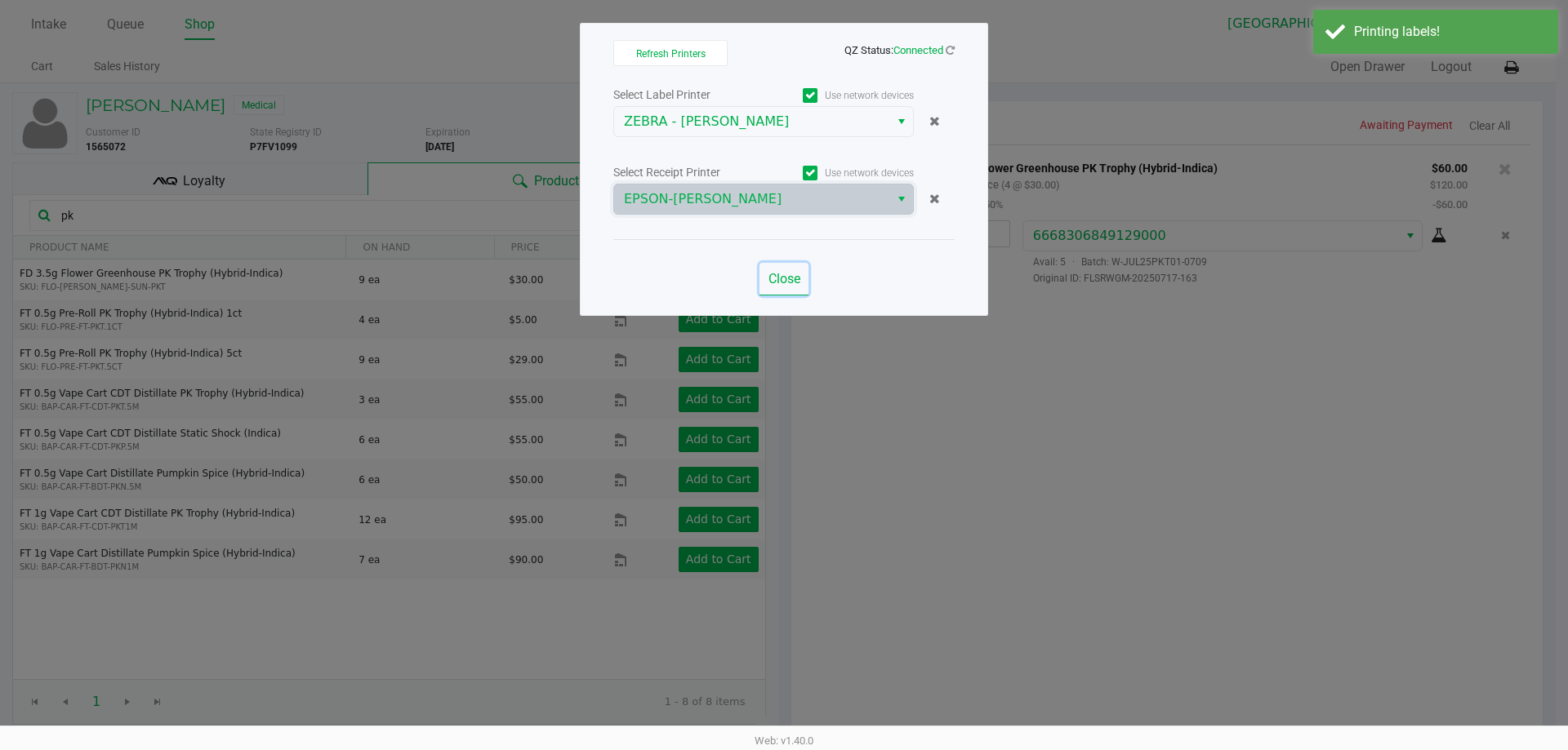
click at [784, 278] on span "Close" at bounding box center [784, 278] width 32 height 16
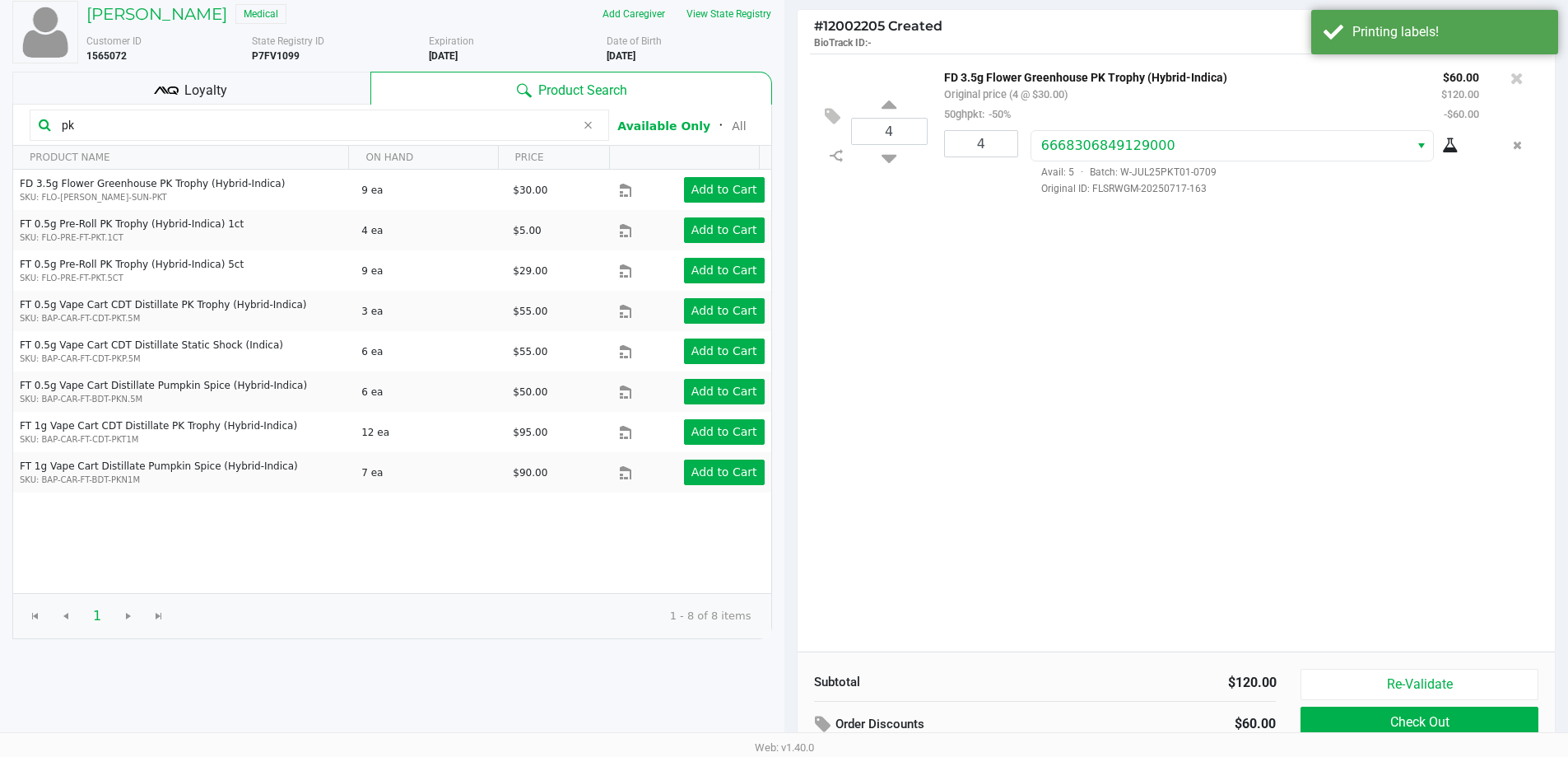
scroll to position [169, 0]
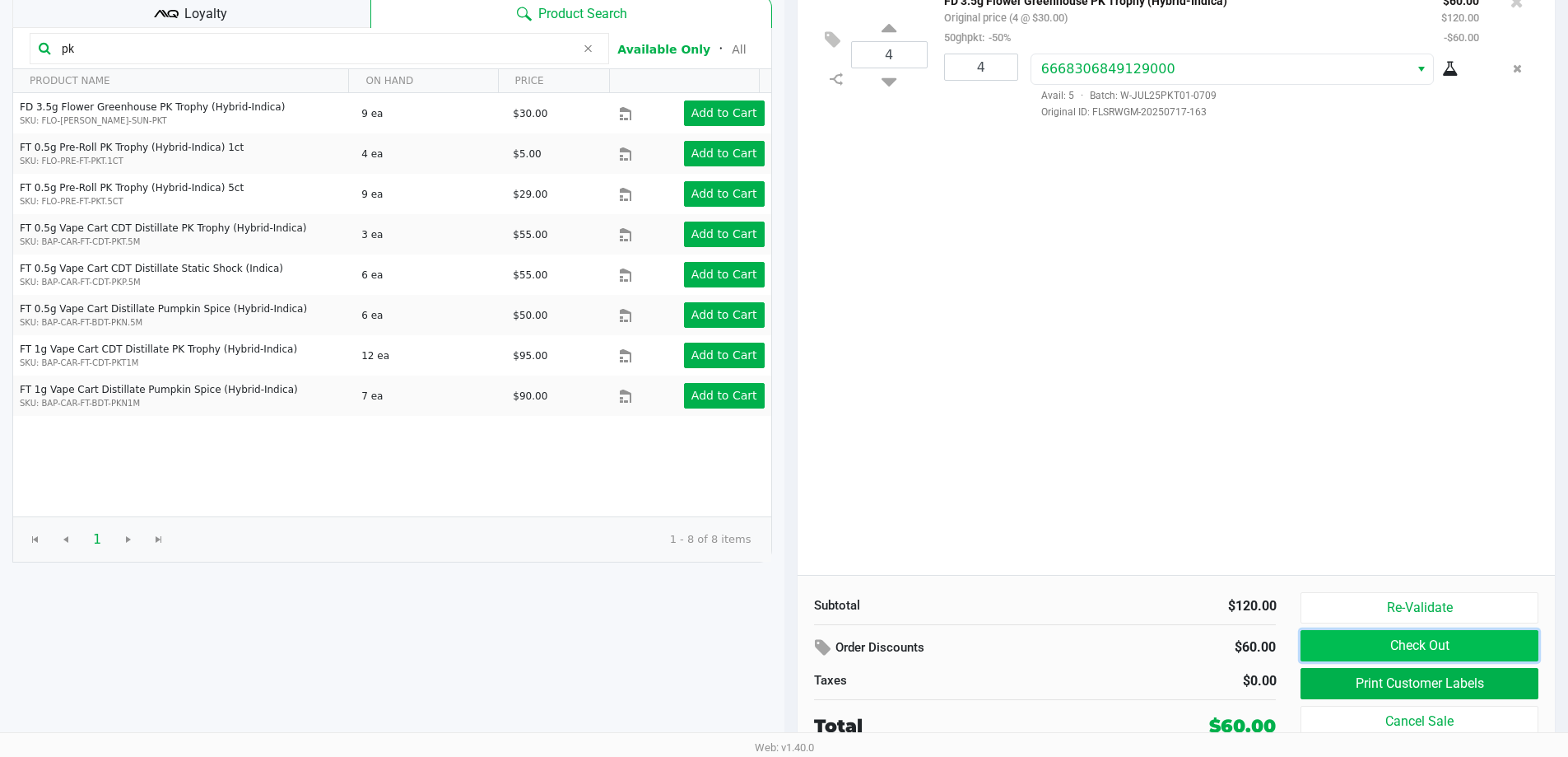
click at [1425, 645] on button "Check Out" at bounding box center [1419, 645] width 237 height 31
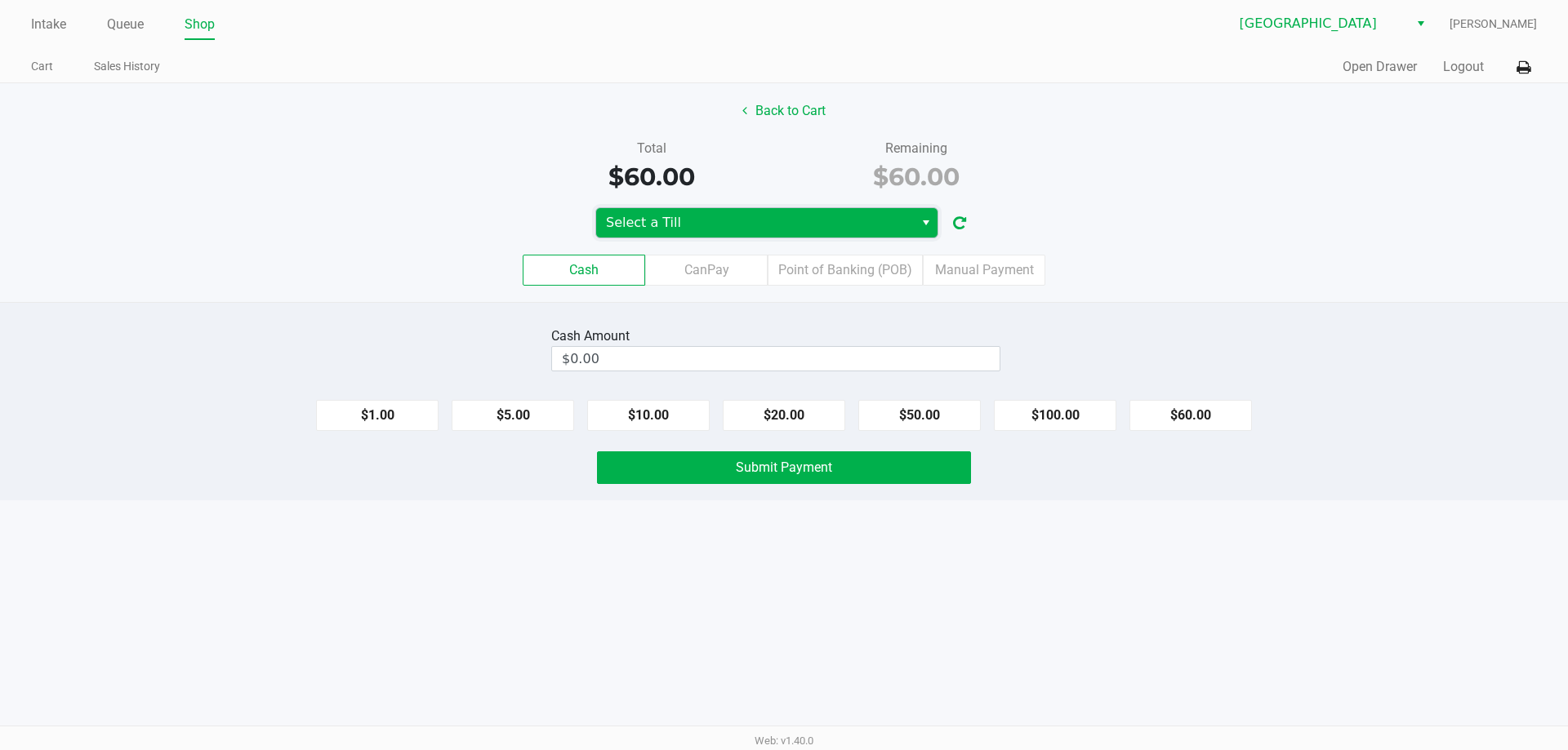
click at [709, 234] on span "Select a Till" at bounding box center [755, 222] width 318 height 29
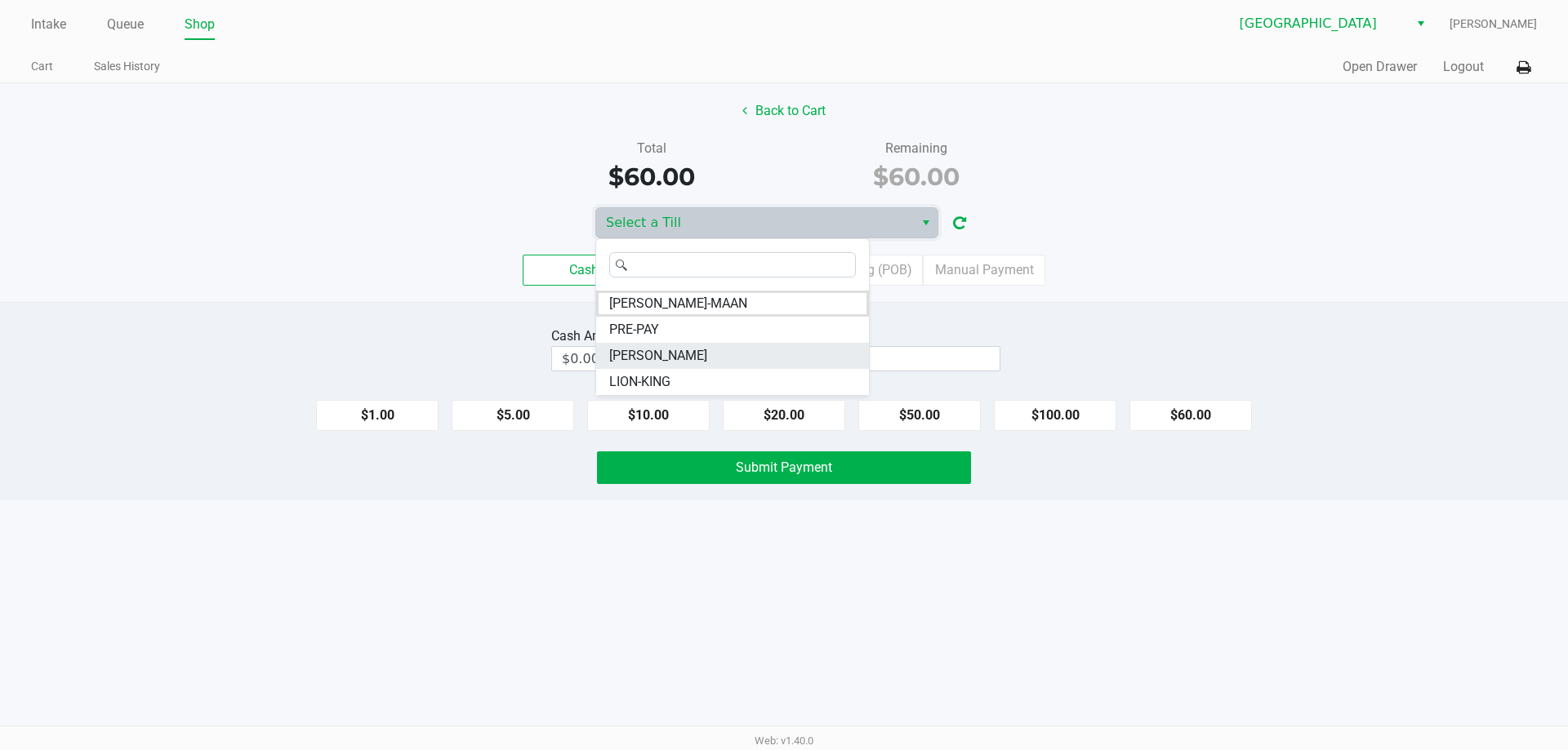
click at [693, 357] on span "STEVIE-WONDER" at bounding box center [658, 355] width 98 height 19
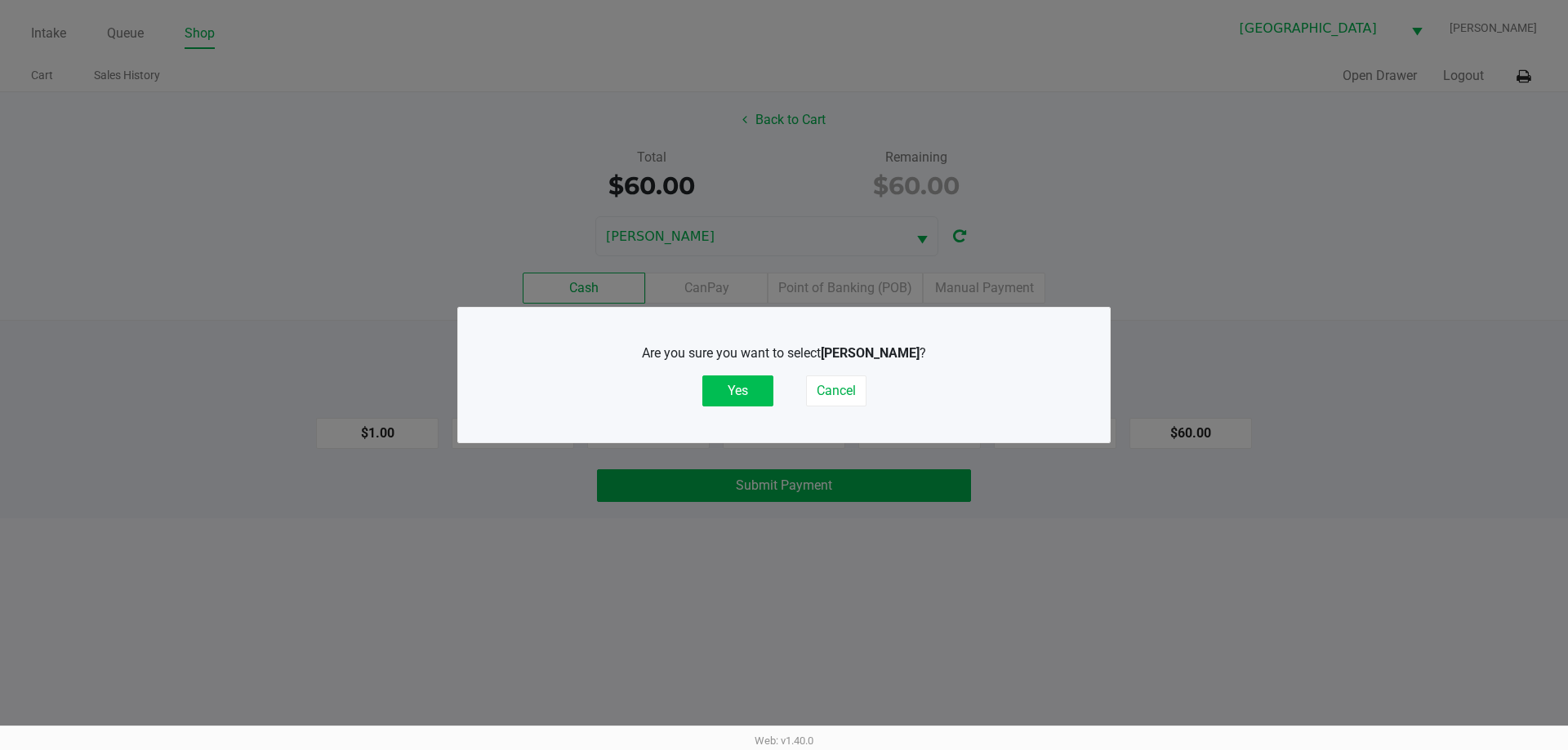
click at [761, 385] on button "Yes" at bounding box center [738, 391] width 71 height 31
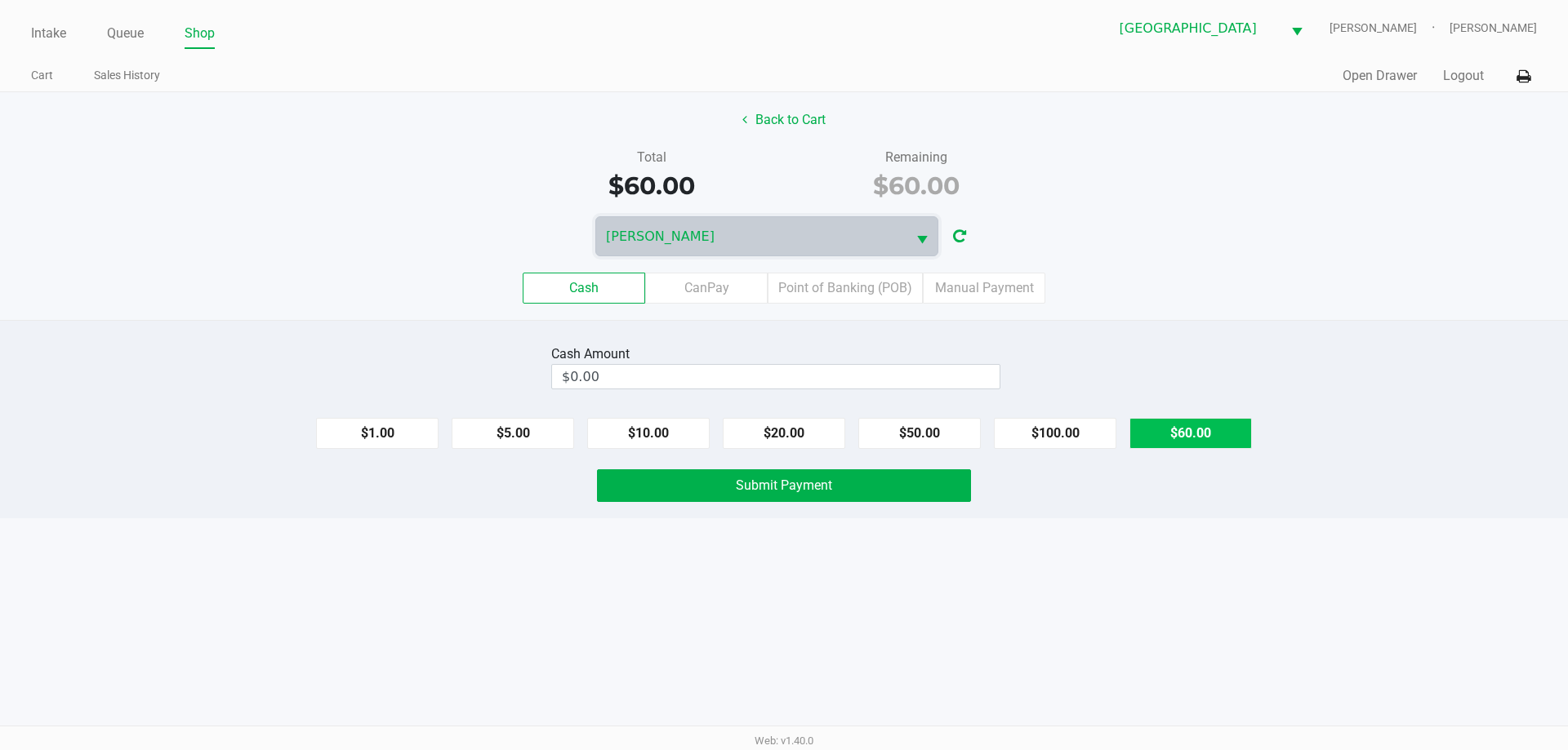
click at [1236, 430] on button "$60.00" at bounding box center [1191, 433] width 122 height 31
type input "$60.00"
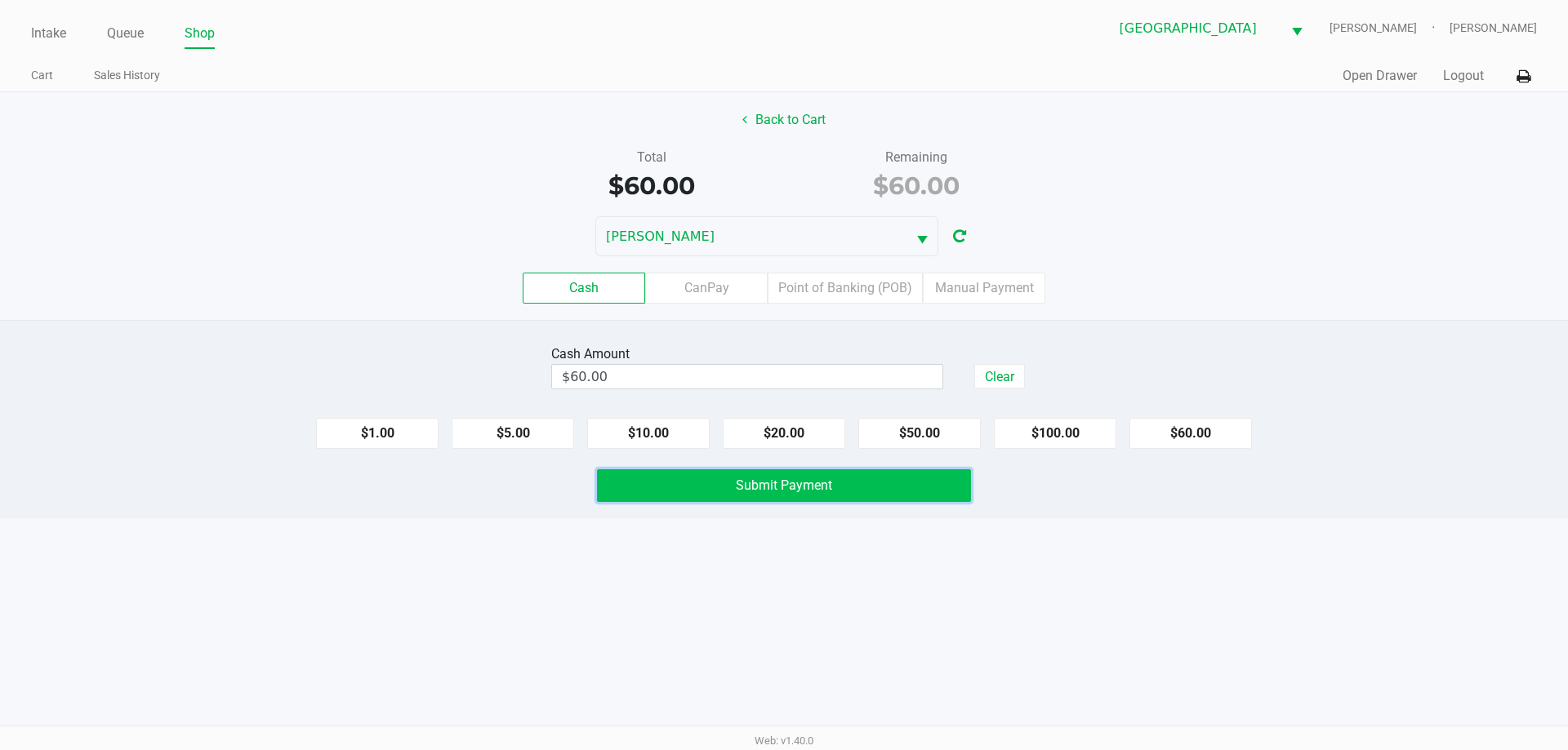
click at [827, 486] on span "Submit Payment" at bounding box center [783, 485] width 96 height 16
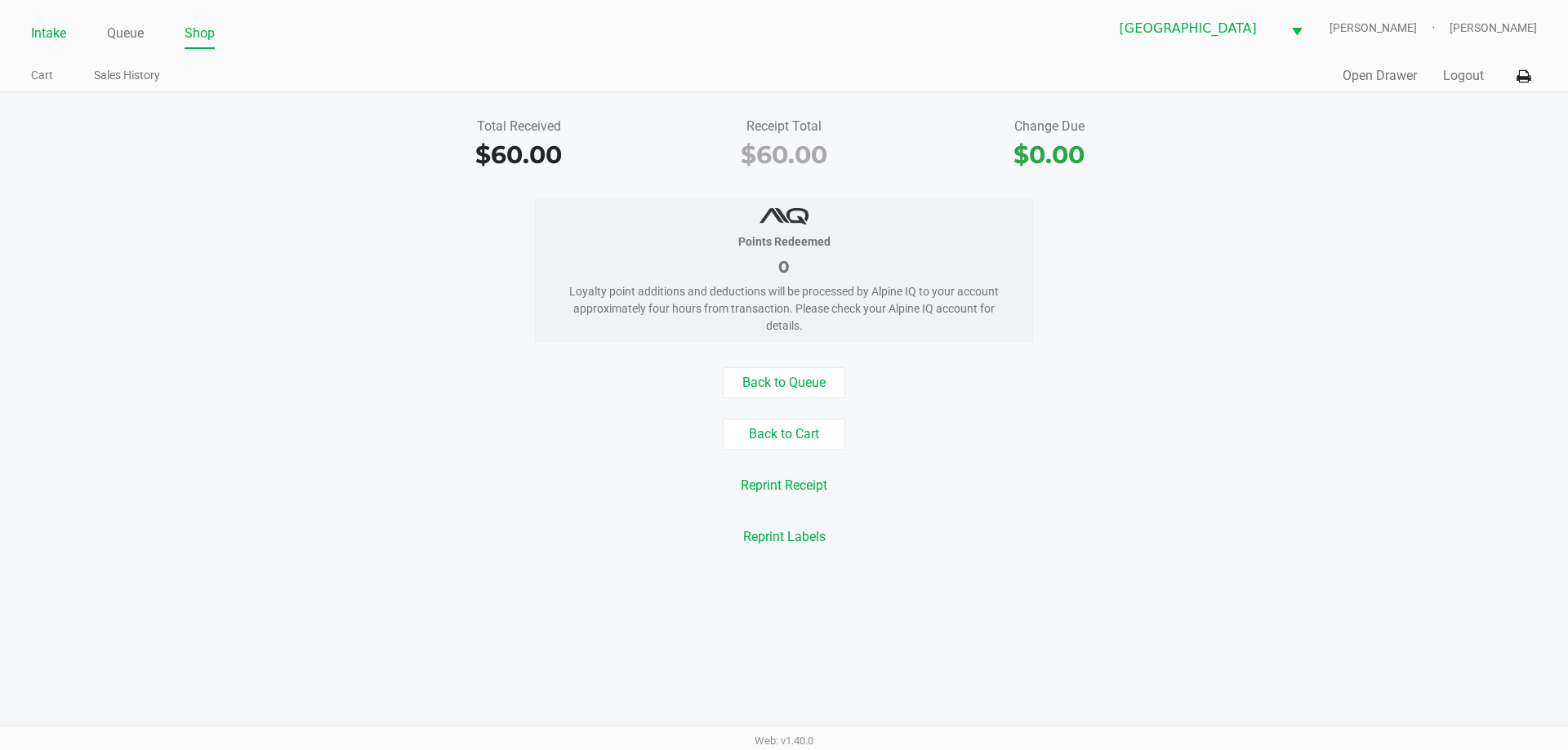
click at [55, 40] on link "Intake" at bounding box center [49, 33] width 35 height 23
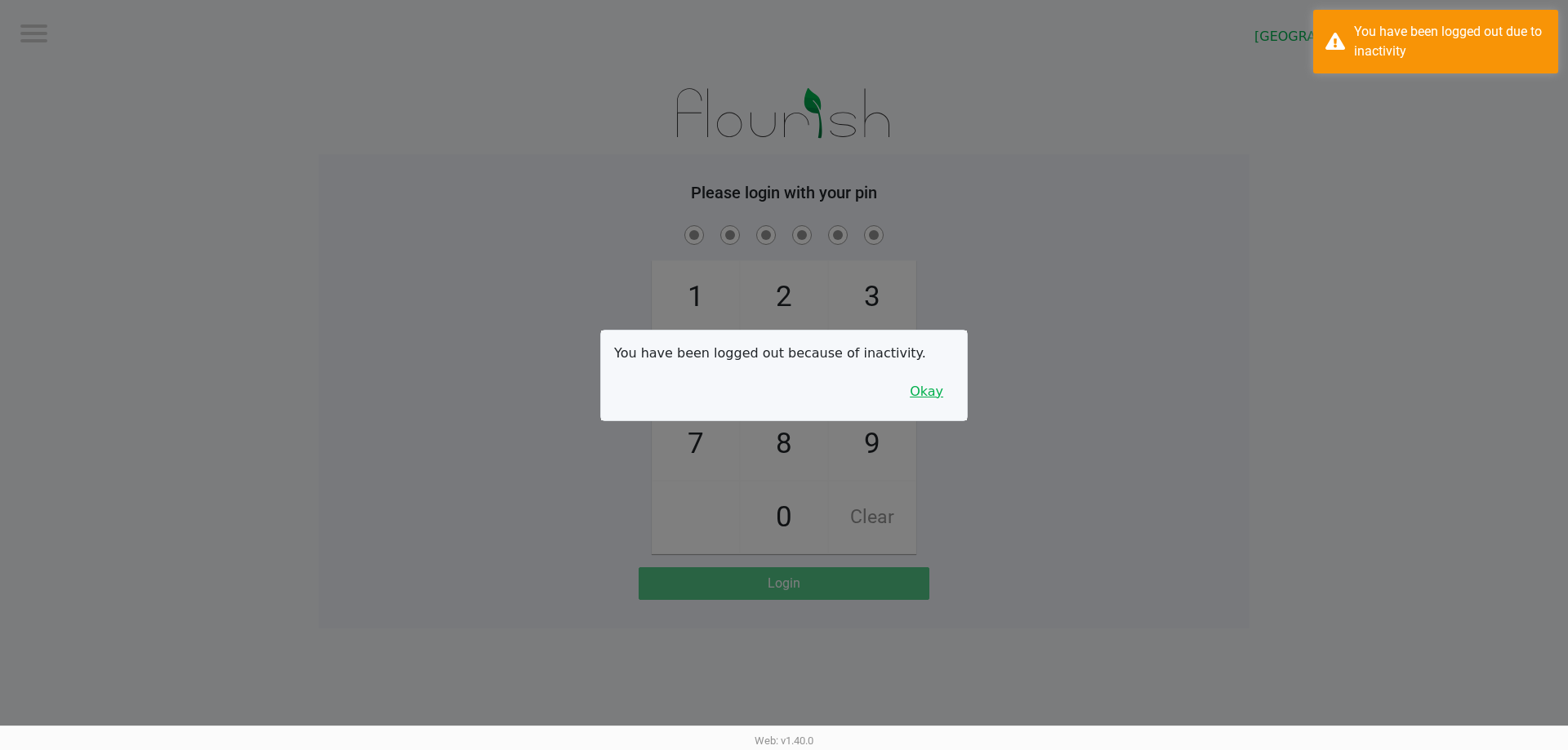
click at [945, 389] on button "Okay" at bounding box center [926, 391] width 55 height 31
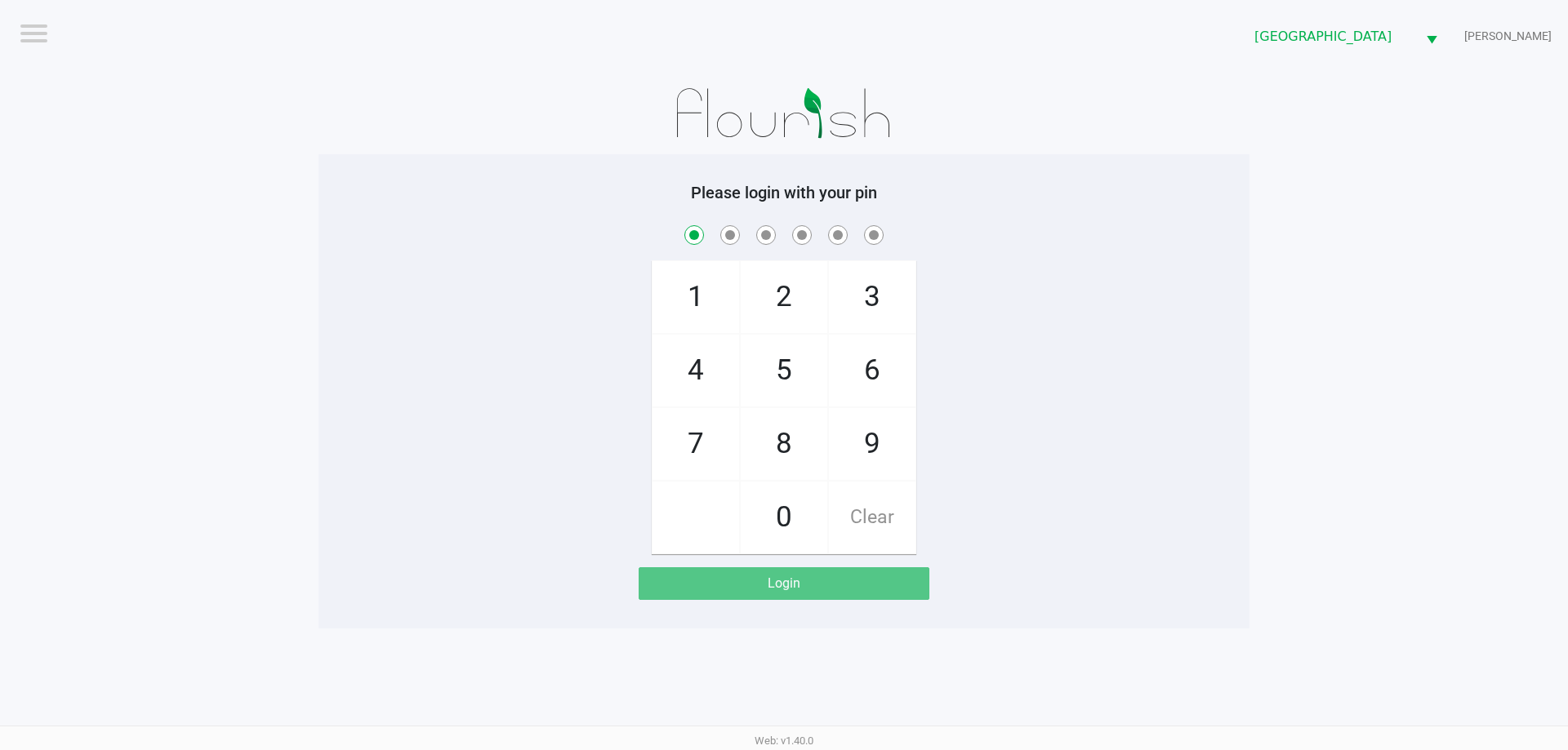
checkbox input "true"
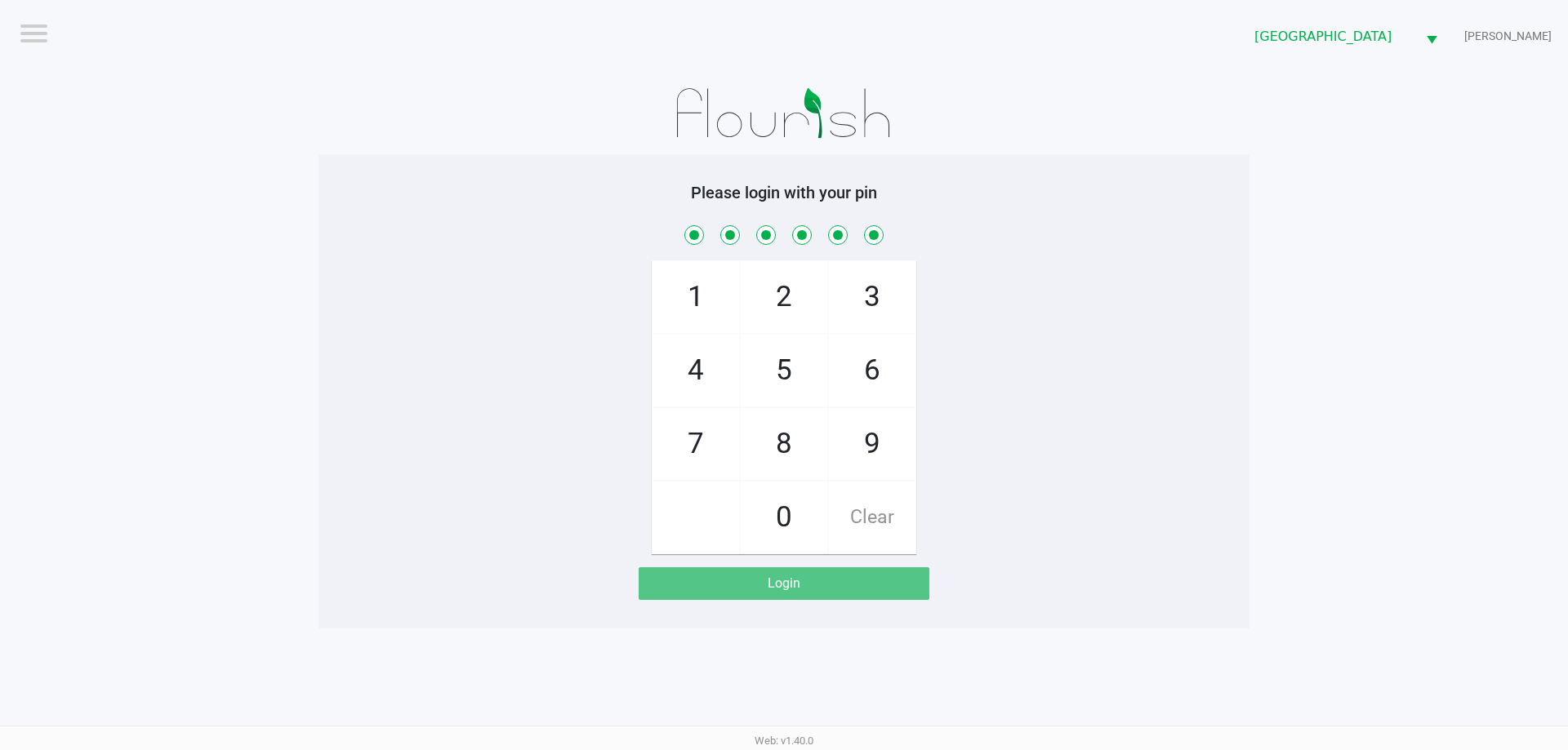
checkbox input "true"
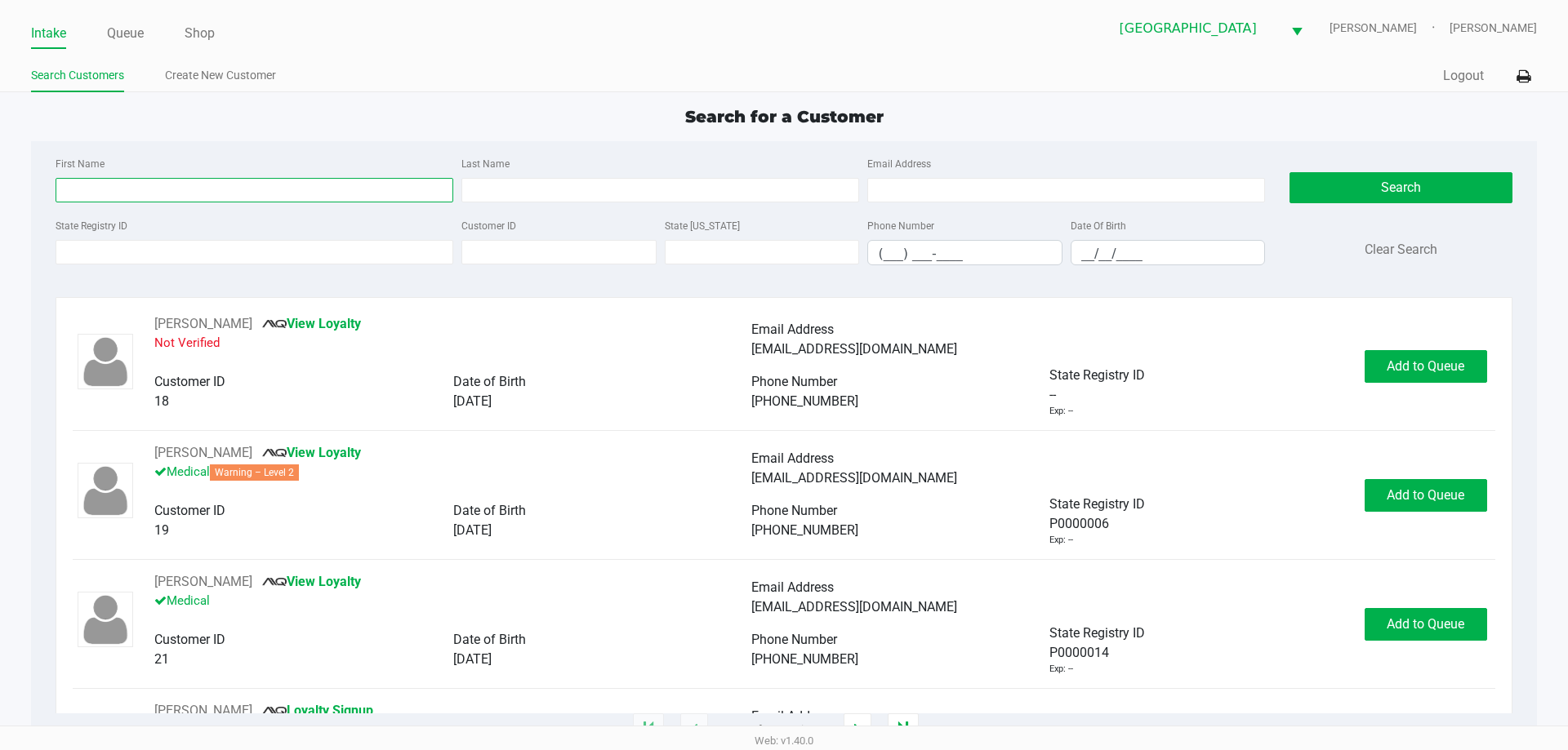
click at [153, 193] on input "First Name" at bounding box center [254, 189] width 397 height 24
type input "travis"
click at [556, 199] on input "Last Name" at bounding box center [660, 189] width 397 height 24
type input "schmeider"
click at [1083, 254] on input "__/__/____" at bounding box center [1168, 253] width 194 height 25
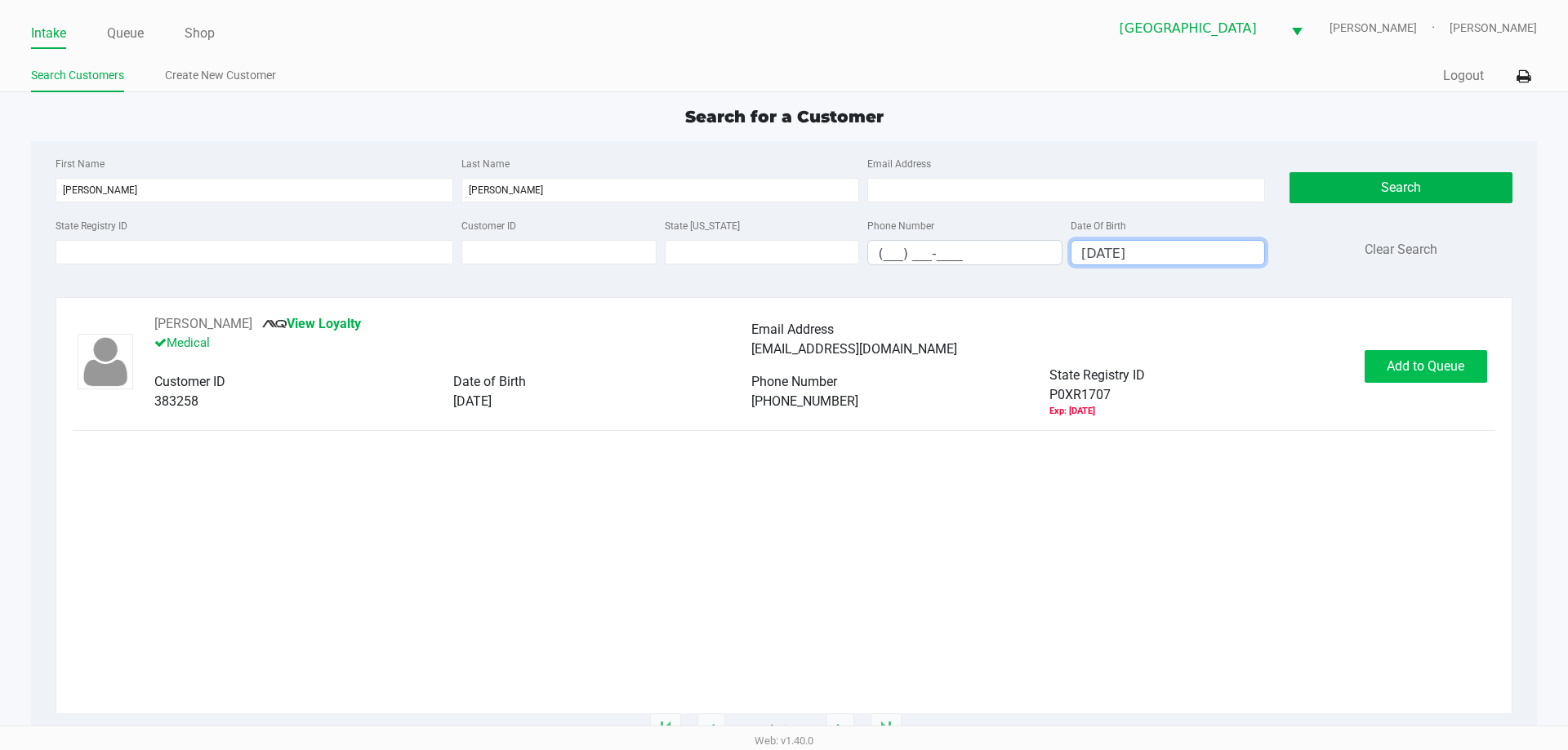
type input "07/13/1990"
click at [1425, 367] on span "Add to Queue" at bounding box center [1425, 366] width 78 height 16
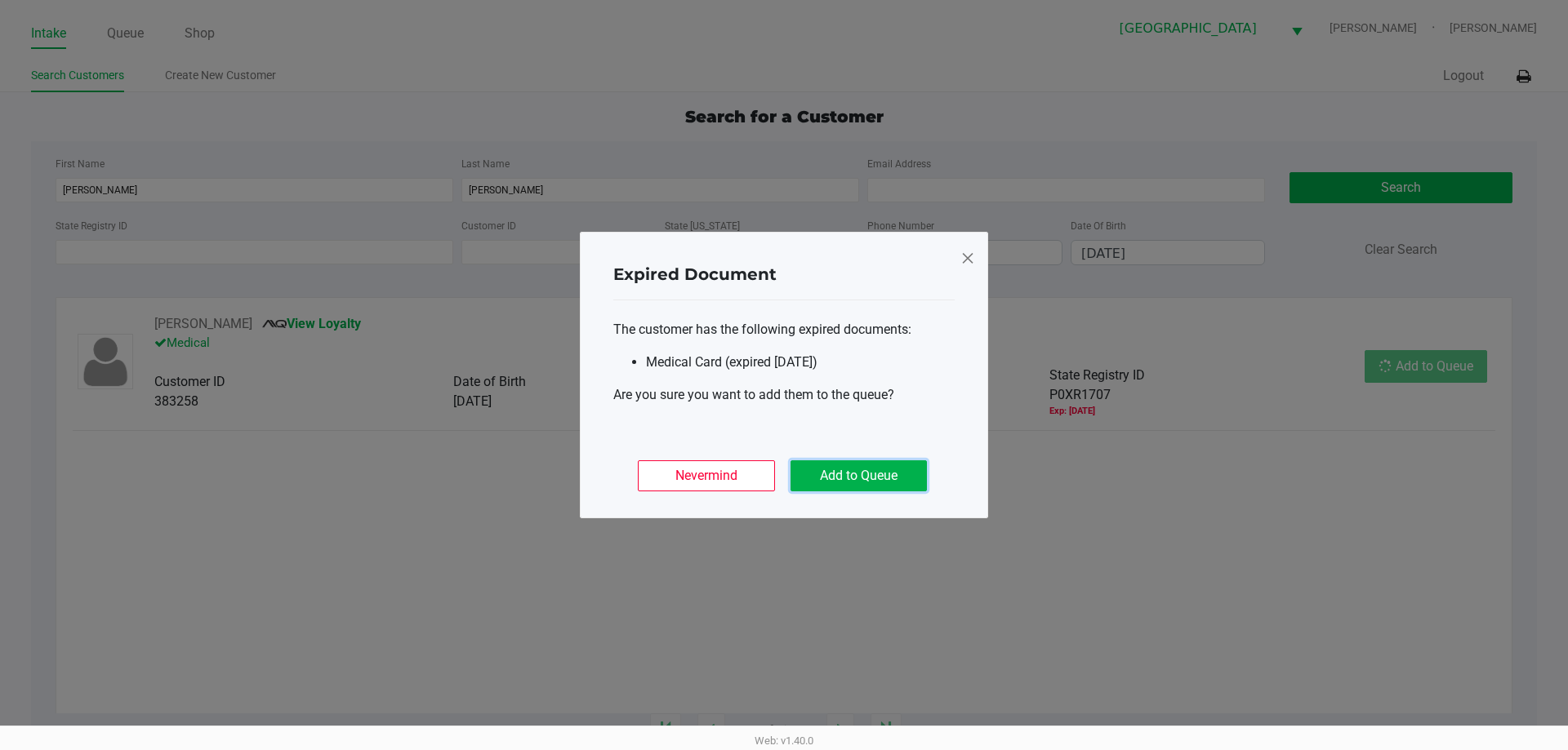
click at [848, 474] on button "Add to Queue" at bounding box center [859, 475] width 137 height 31
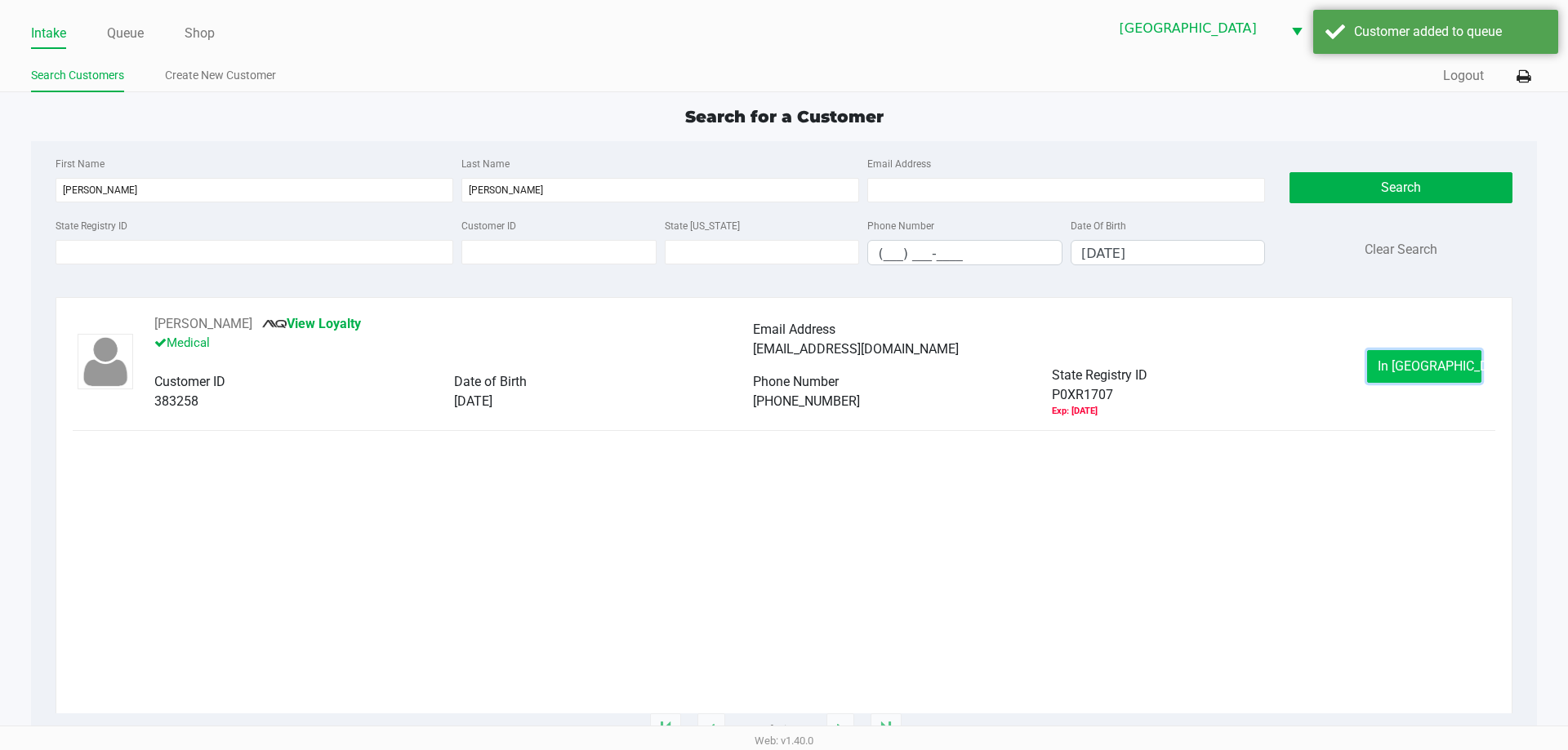
click at [1432, 376] on button "In Queue" at bounding box center [1424, 366] width 114 height 33
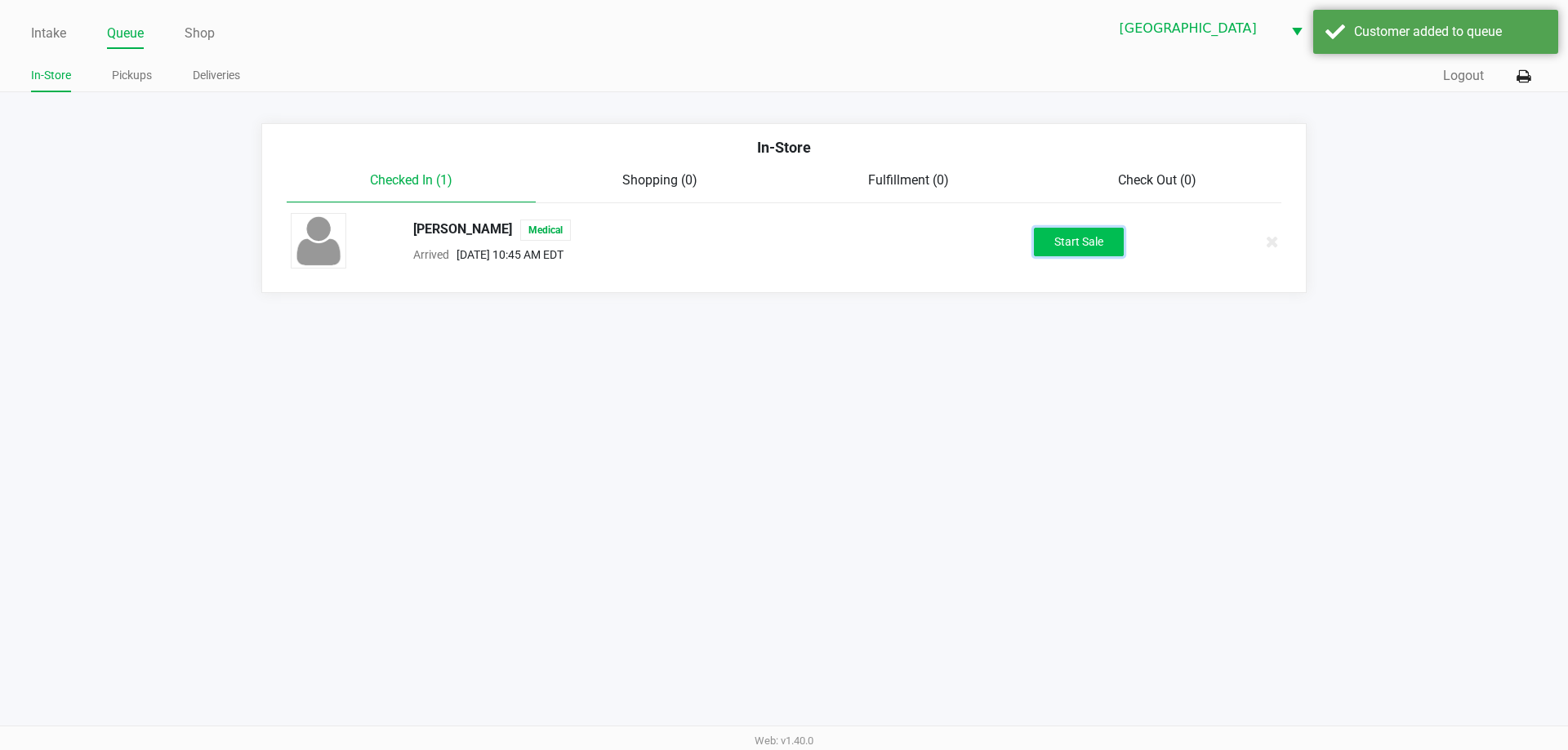
click at [1079, 251] on button "Start Sale" at bounding box center [1078, 242] width 90 height 28
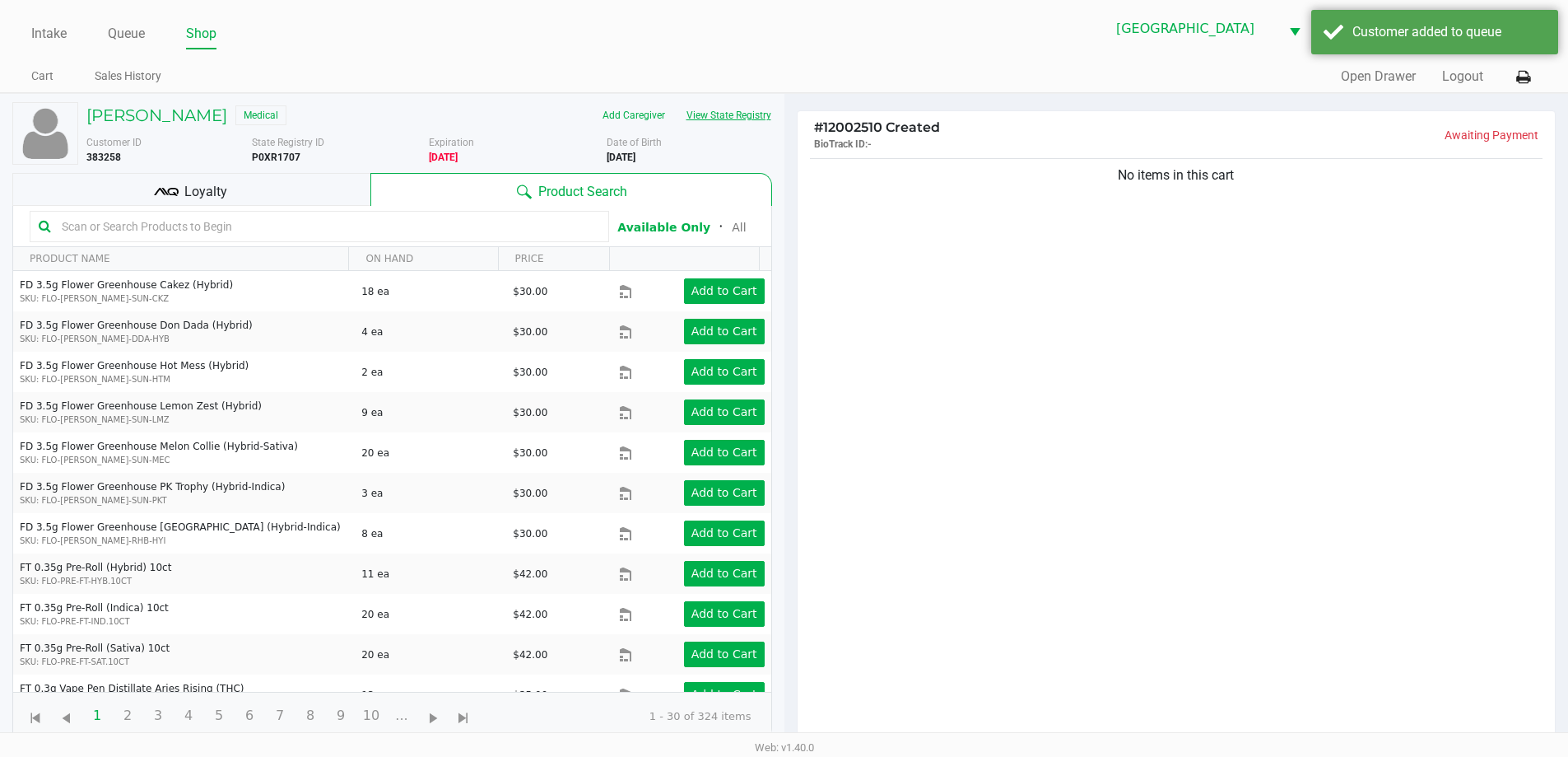
click at [751, 112] on button "View State Registry" at bounding box center [724, 115] width 96 height 26
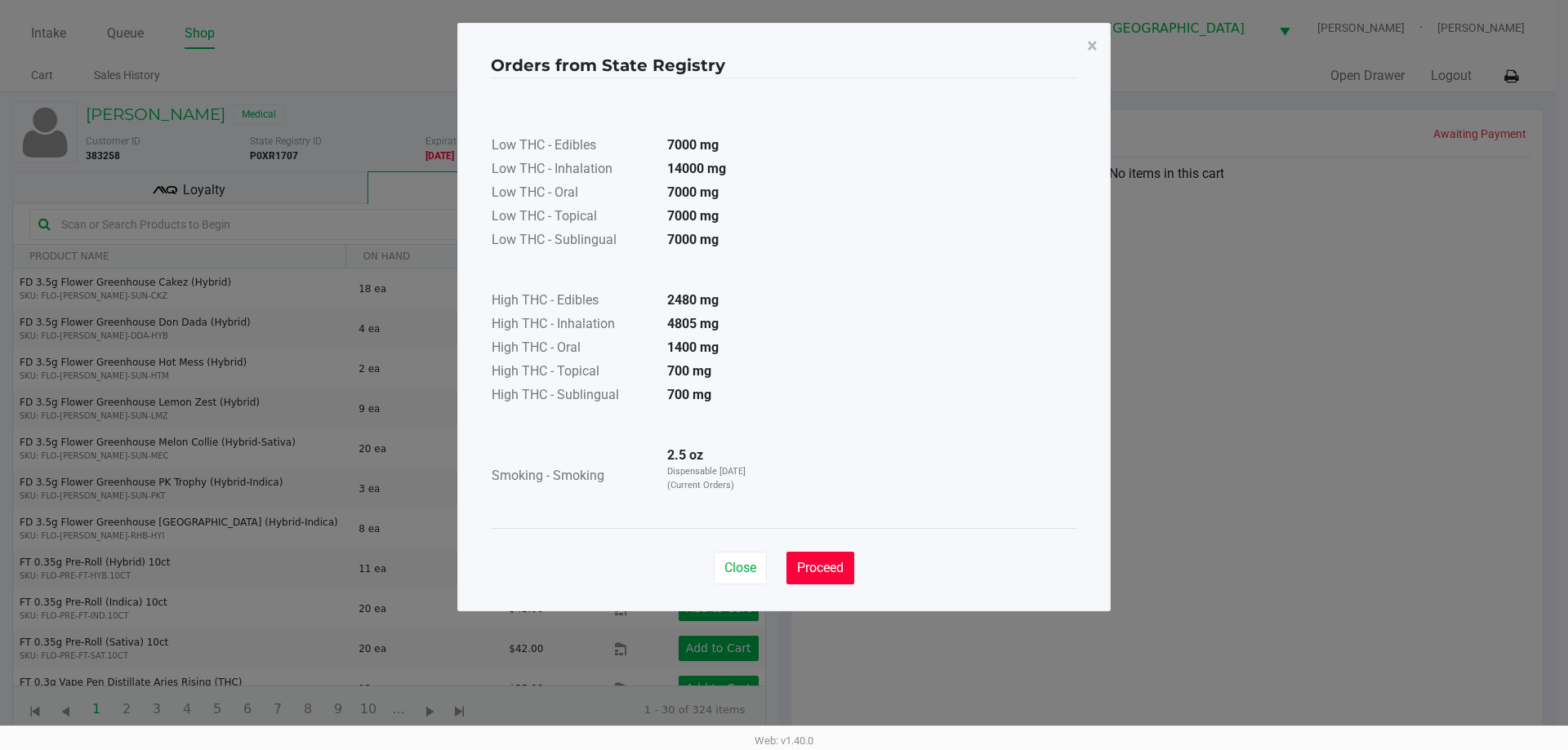
click at [822, 561] on span "Proceed" at bounding box center [820, 567] width 47 height 16
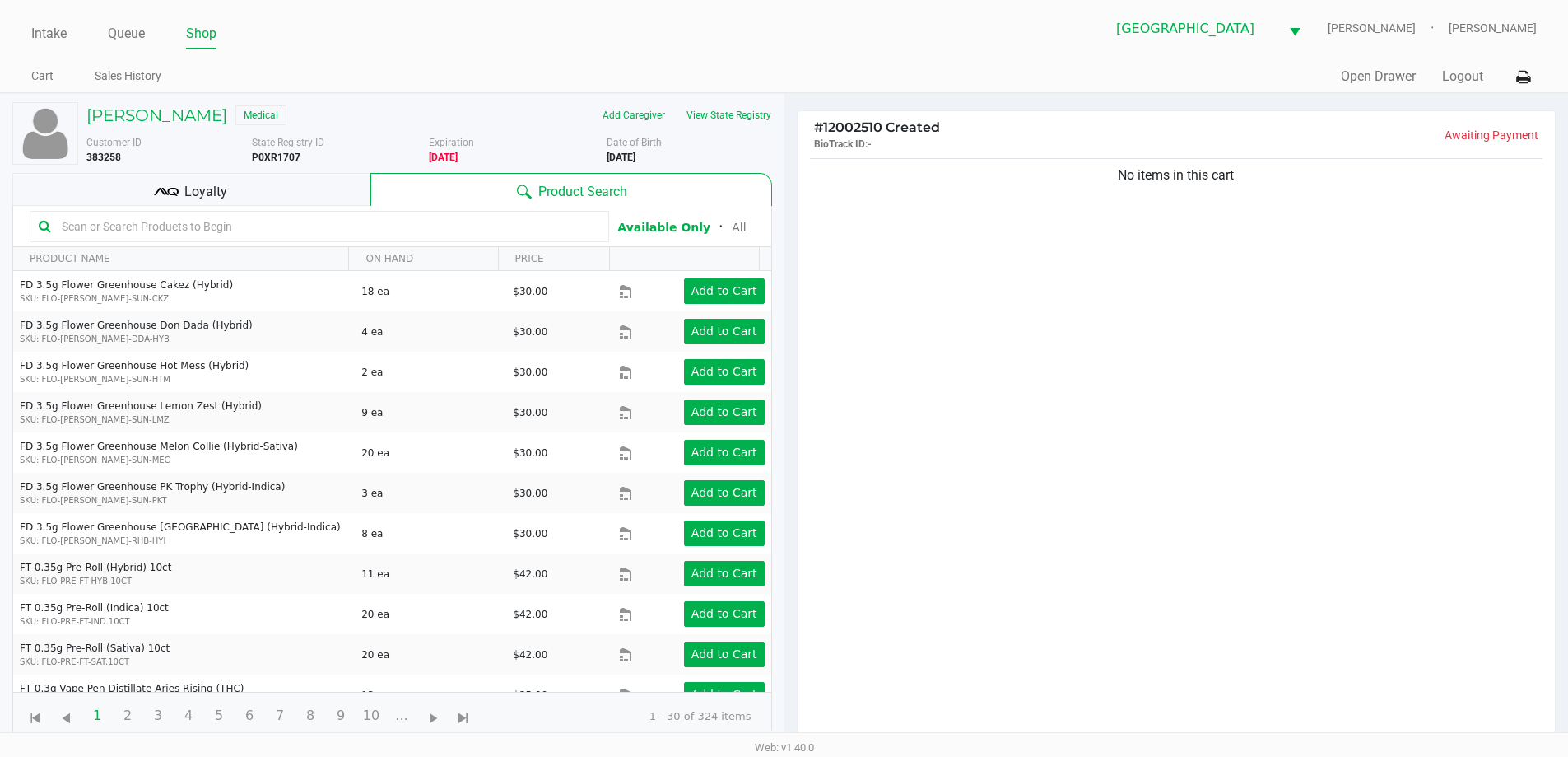
click at [221, 186] on span "Loyalty" at bounding box center [205, 191] width 43 height 19
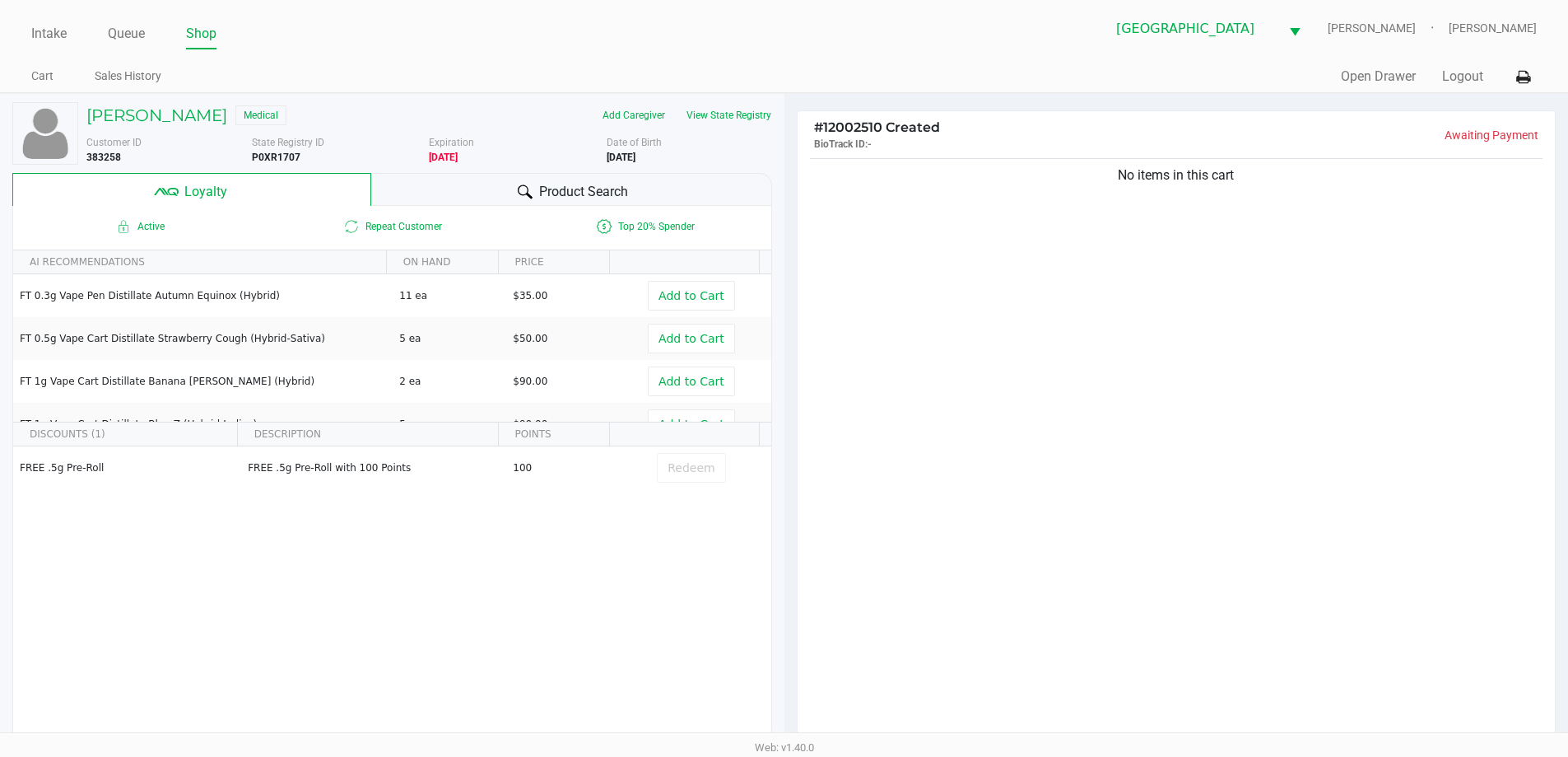
click at [503, 197] on div "Product Search" at bounding box center [571, 189] width 401 height 33
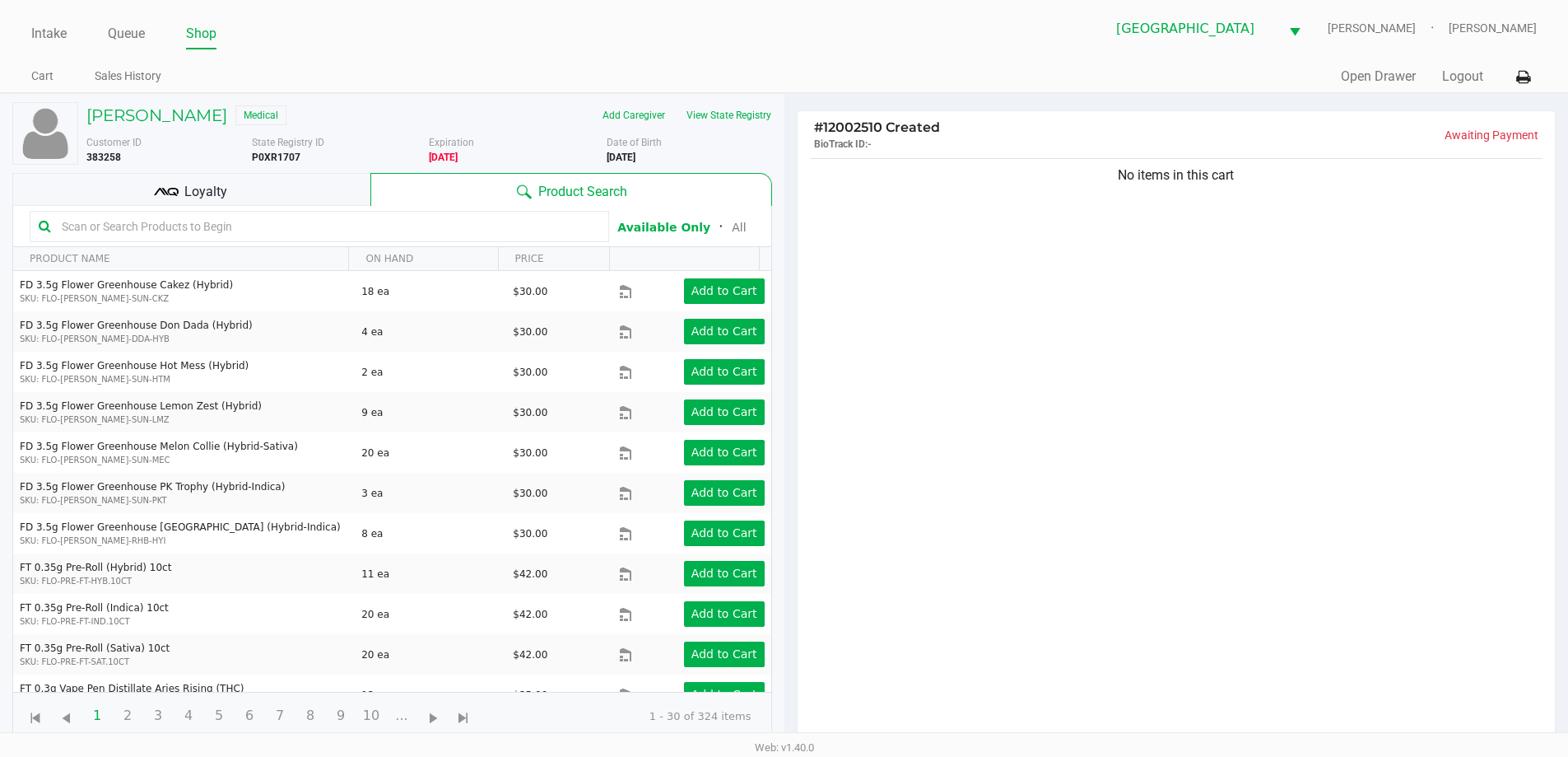
click at [280, 230] on input "text" at bounding box center [327, 226] width 545 height 25
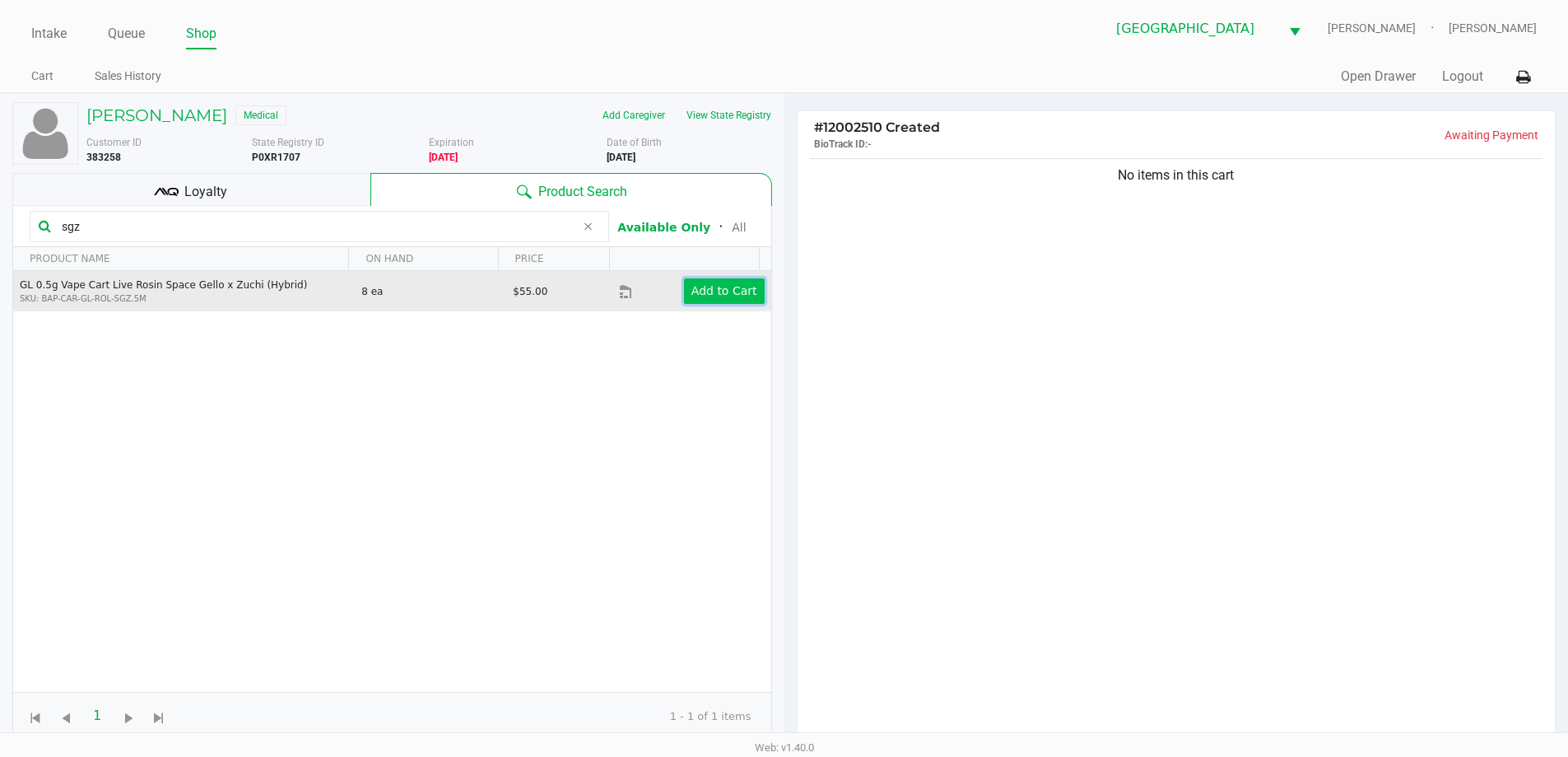
click at [734, 298] on app-button-loader "Add to Cart" at bounding box center [724, 291] width 66 height 14
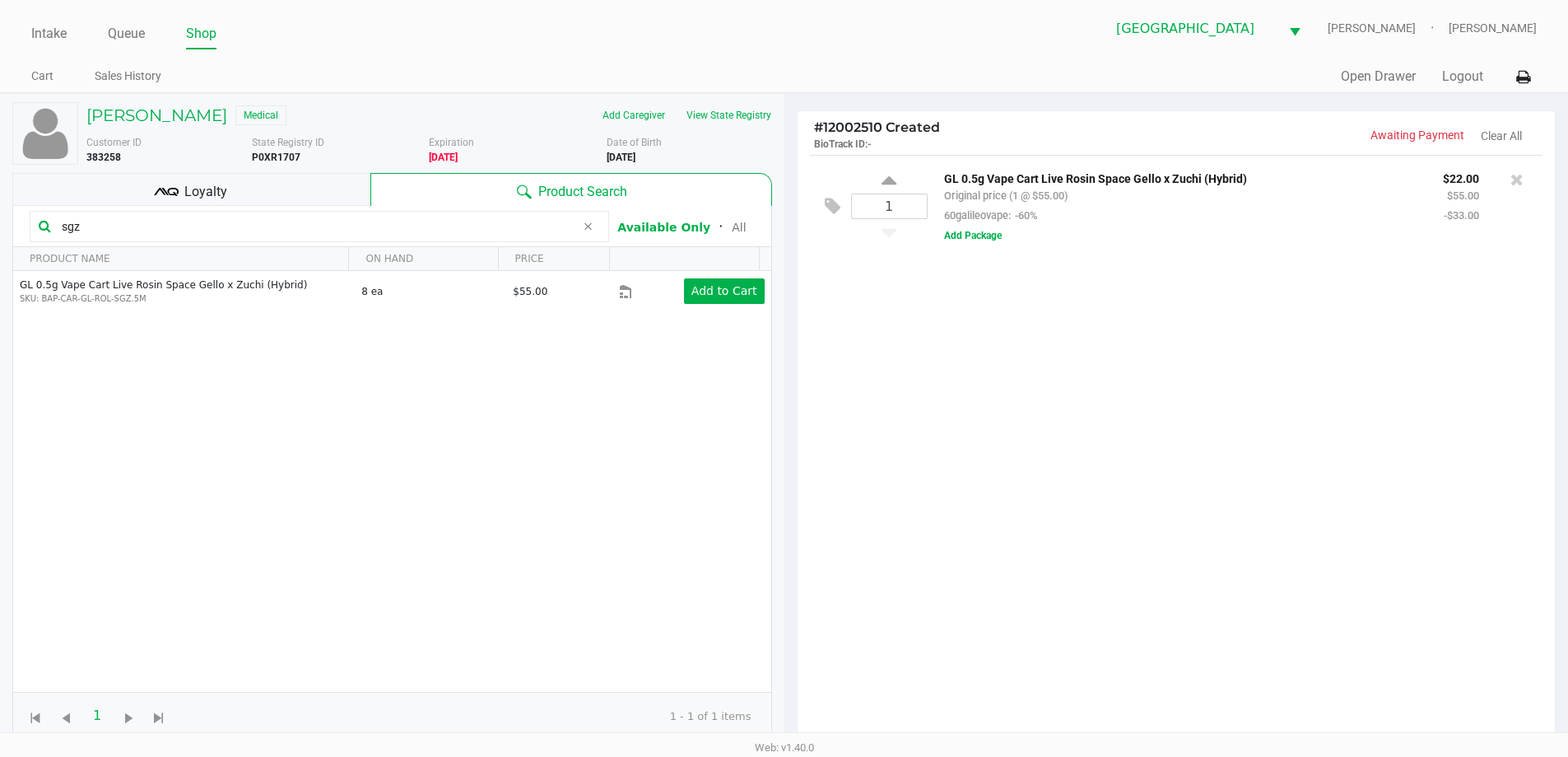
click at [97, 225] on input "sgz" at bounding box center [314, 226] width 520 height 25
type input "s"
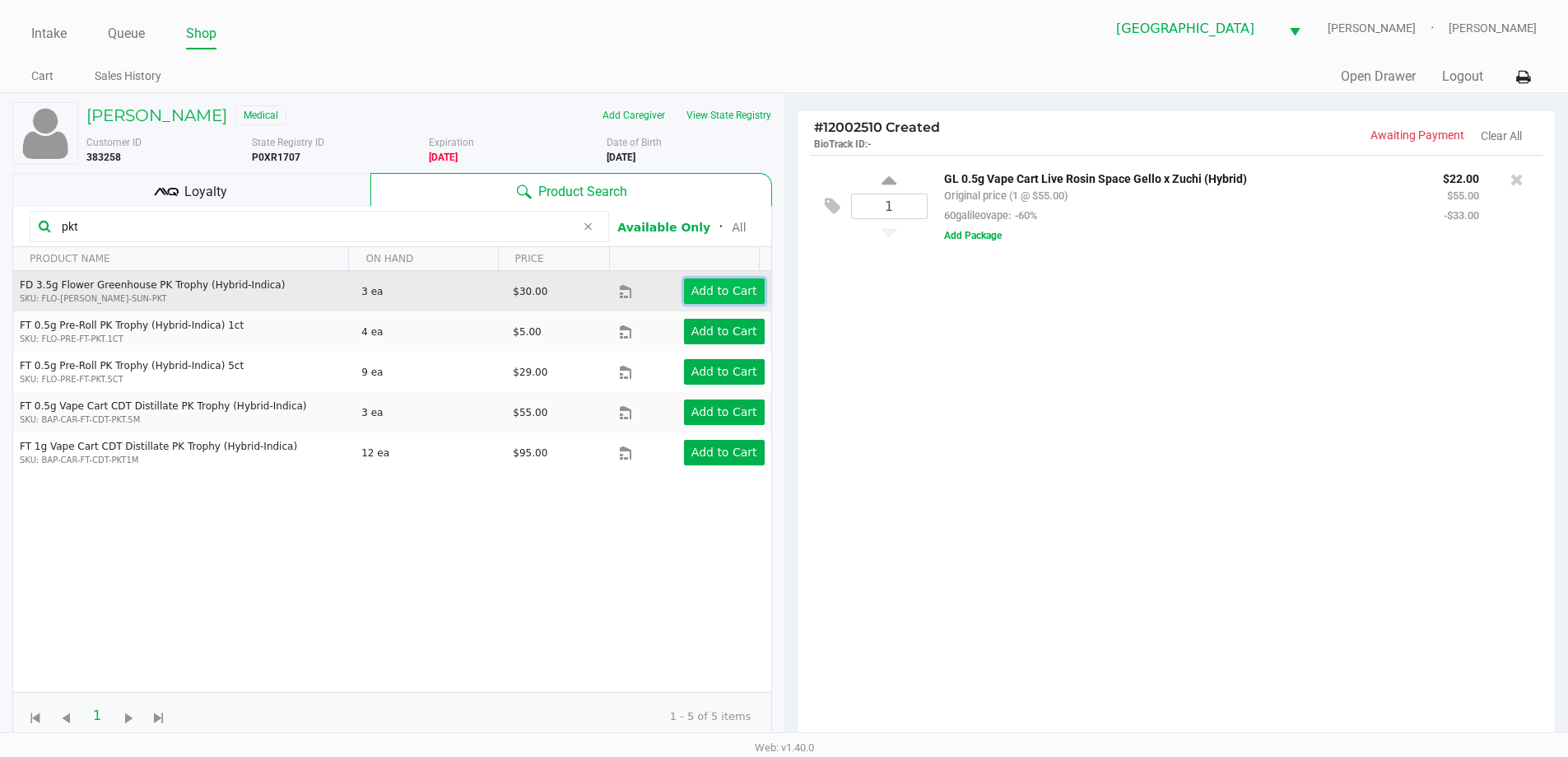
click at [729, 293] on app-button-loader "Add to Cart" at bounding box center [724, 291] width 66 height 14
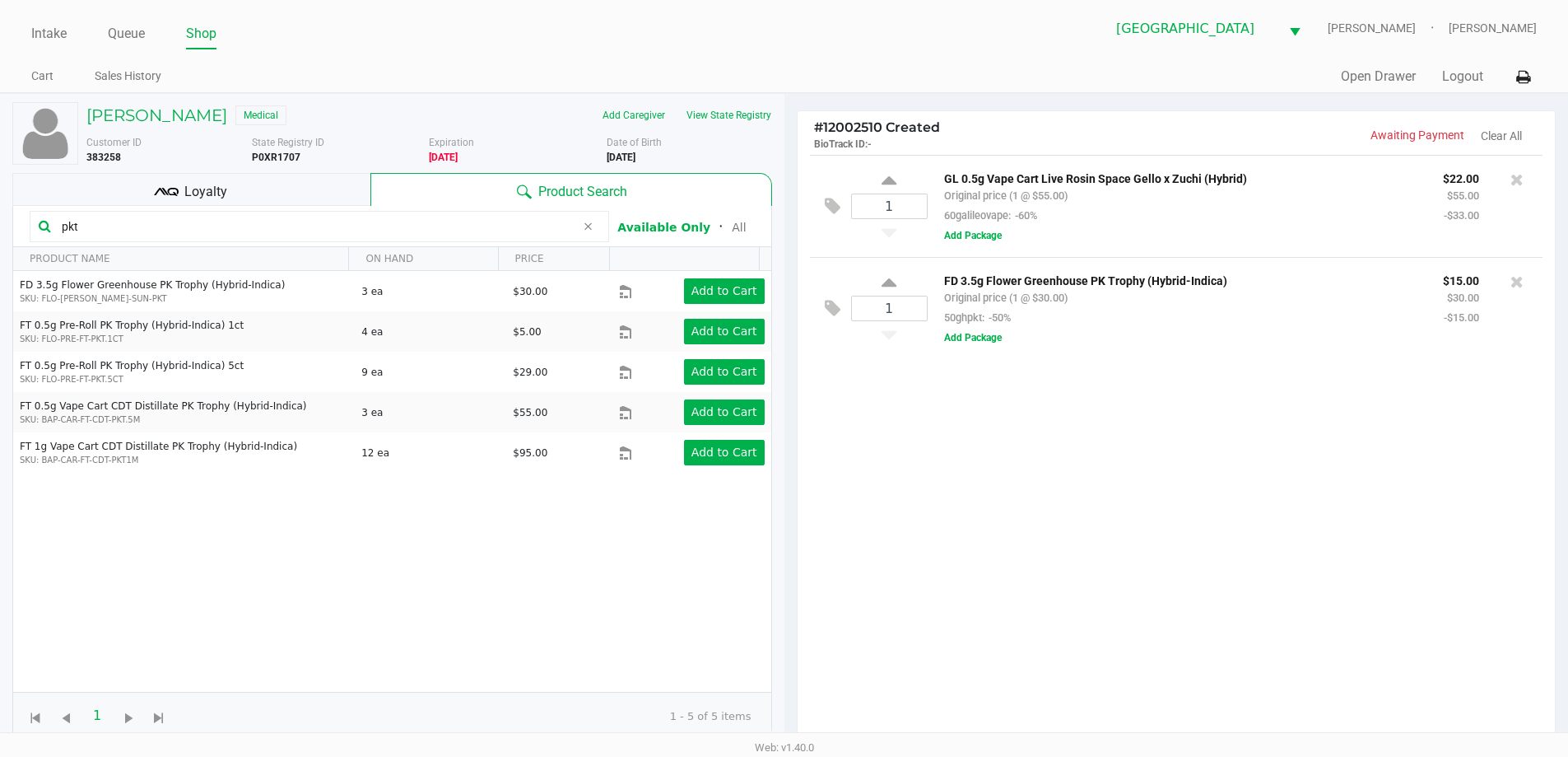
click at [108, 230] on input "pkt" at bounding box center [314, 226] width 520 height 25
type input "p"
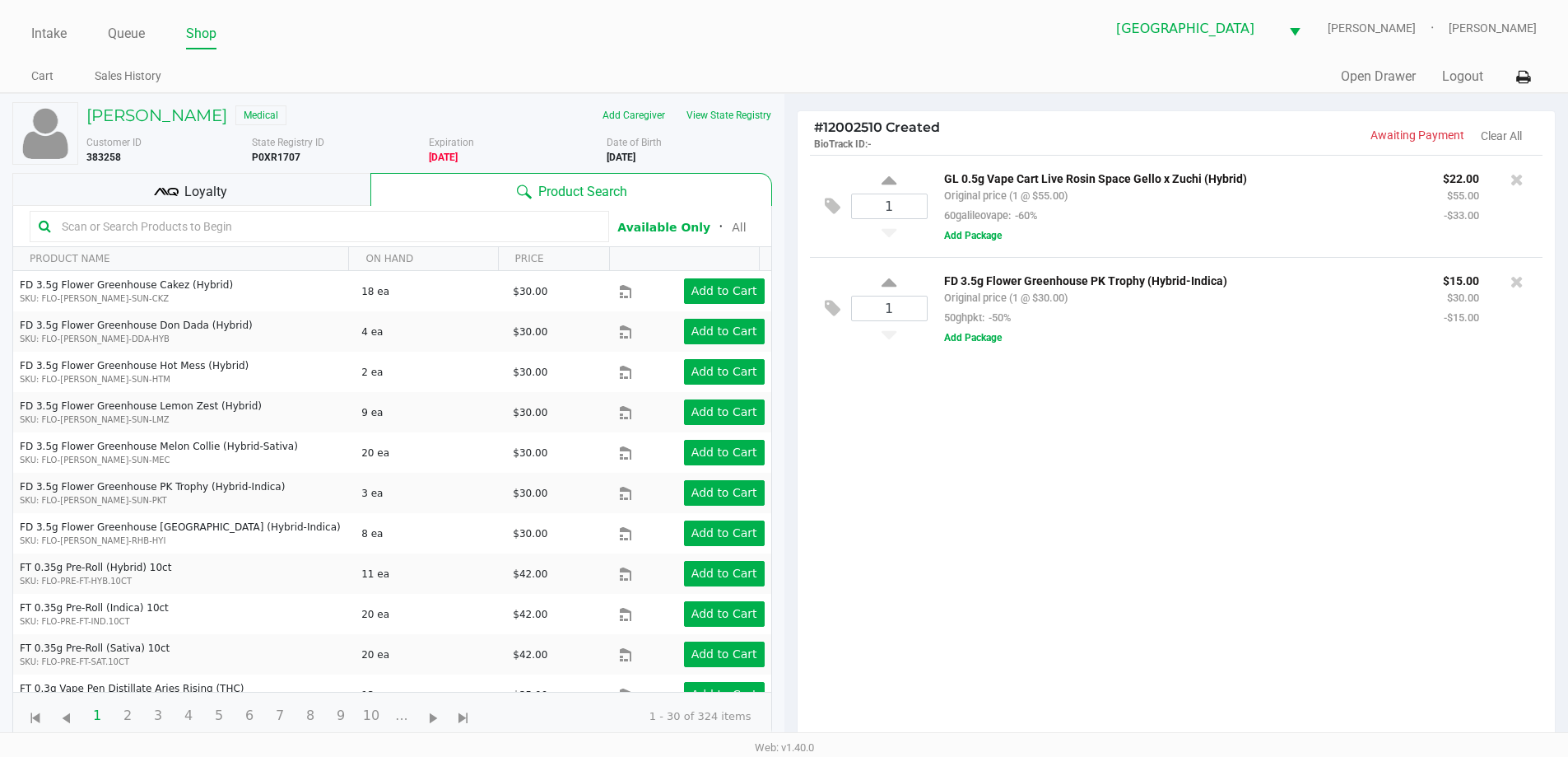
click at [285, 236] on input "text" at bounding box center [327, 226] width 545 height 25
type input "htm"
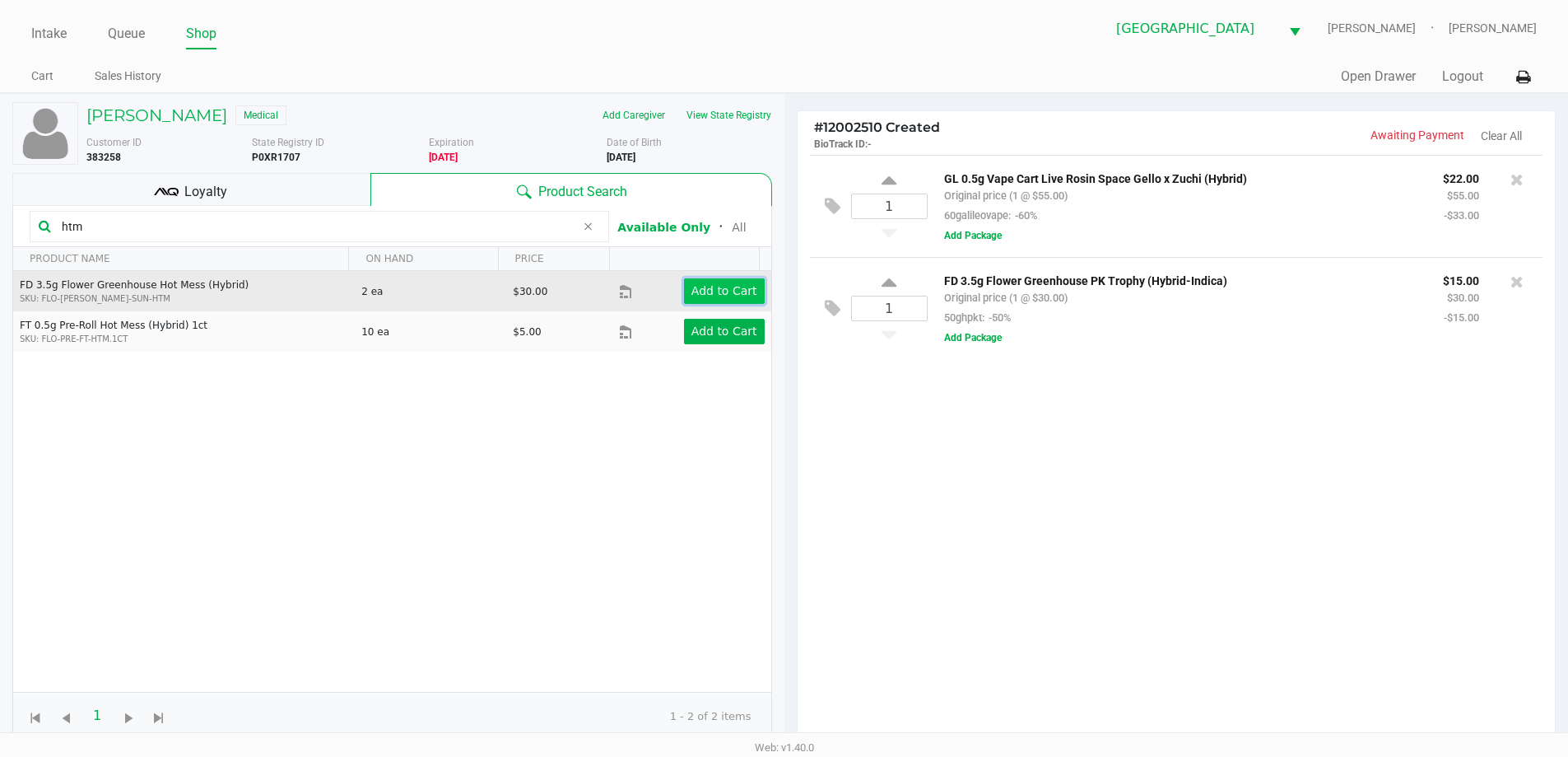
click at [724, 287] on app-button-loader "Add to Cart" at bounding box center [724, 291] width 66 height 14
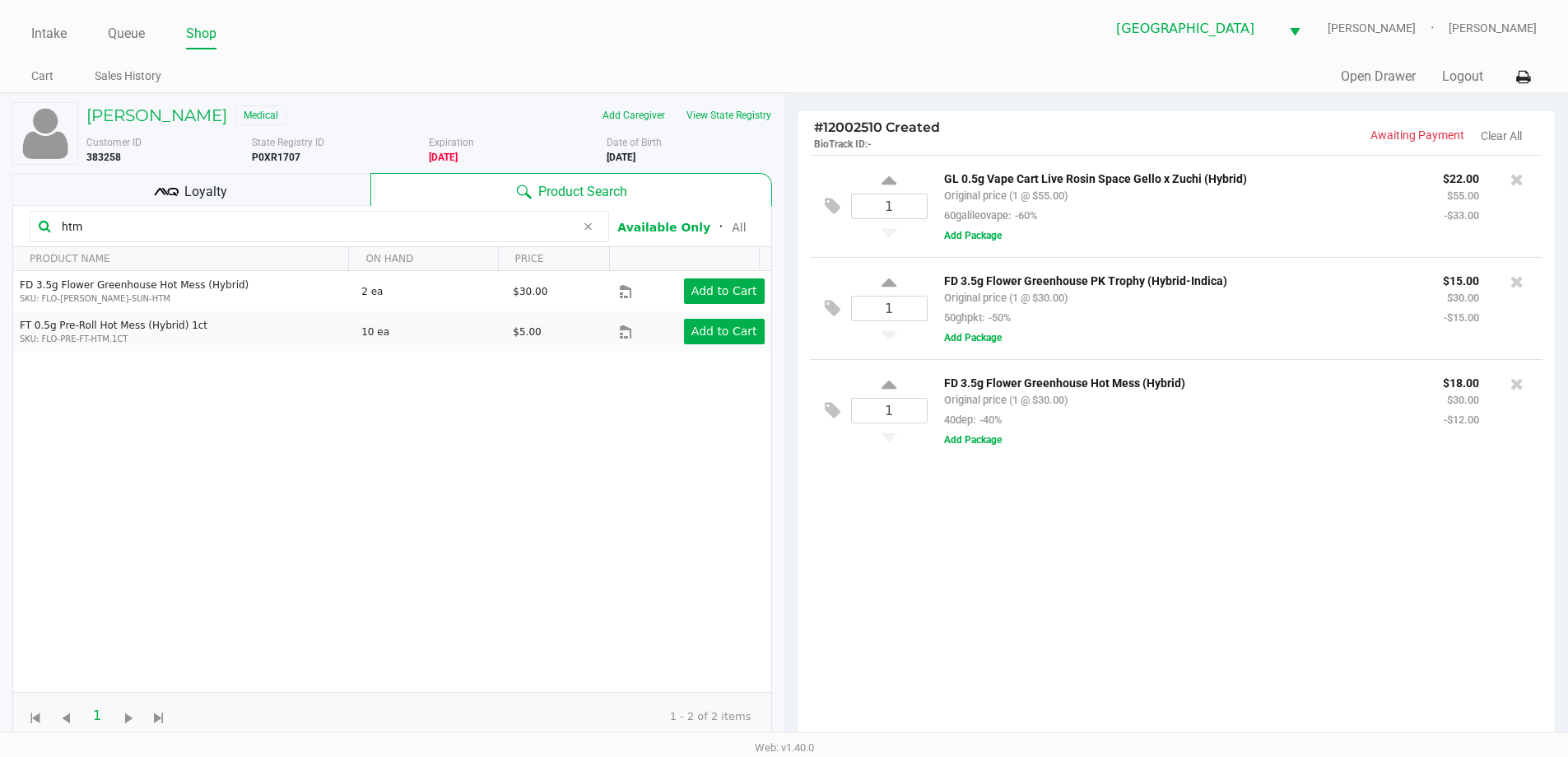
click at [284, 201] on div "Loyalty" at bounding box center [192, 189] width 358 height 33
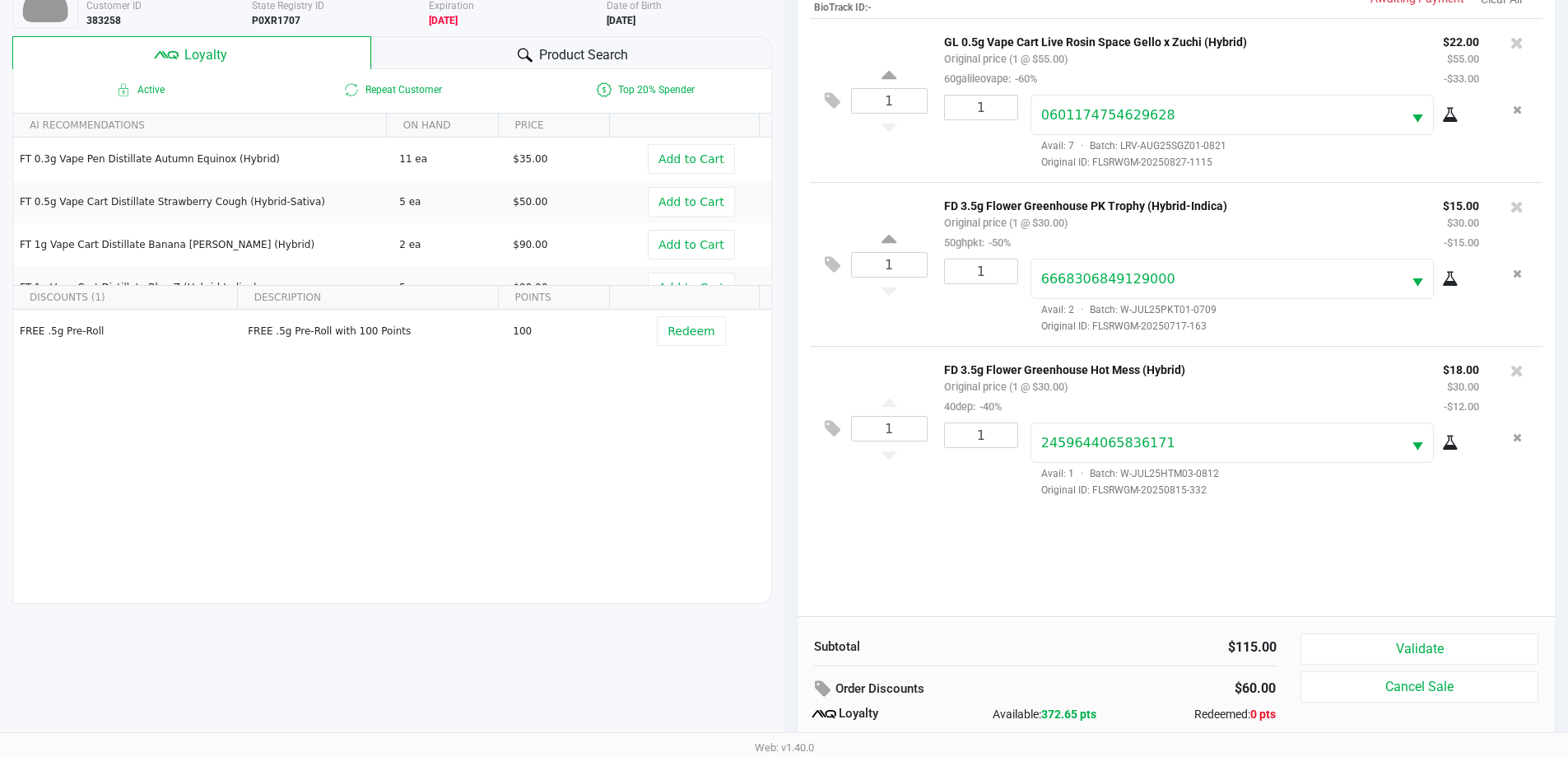
scroll to position [198, 0]
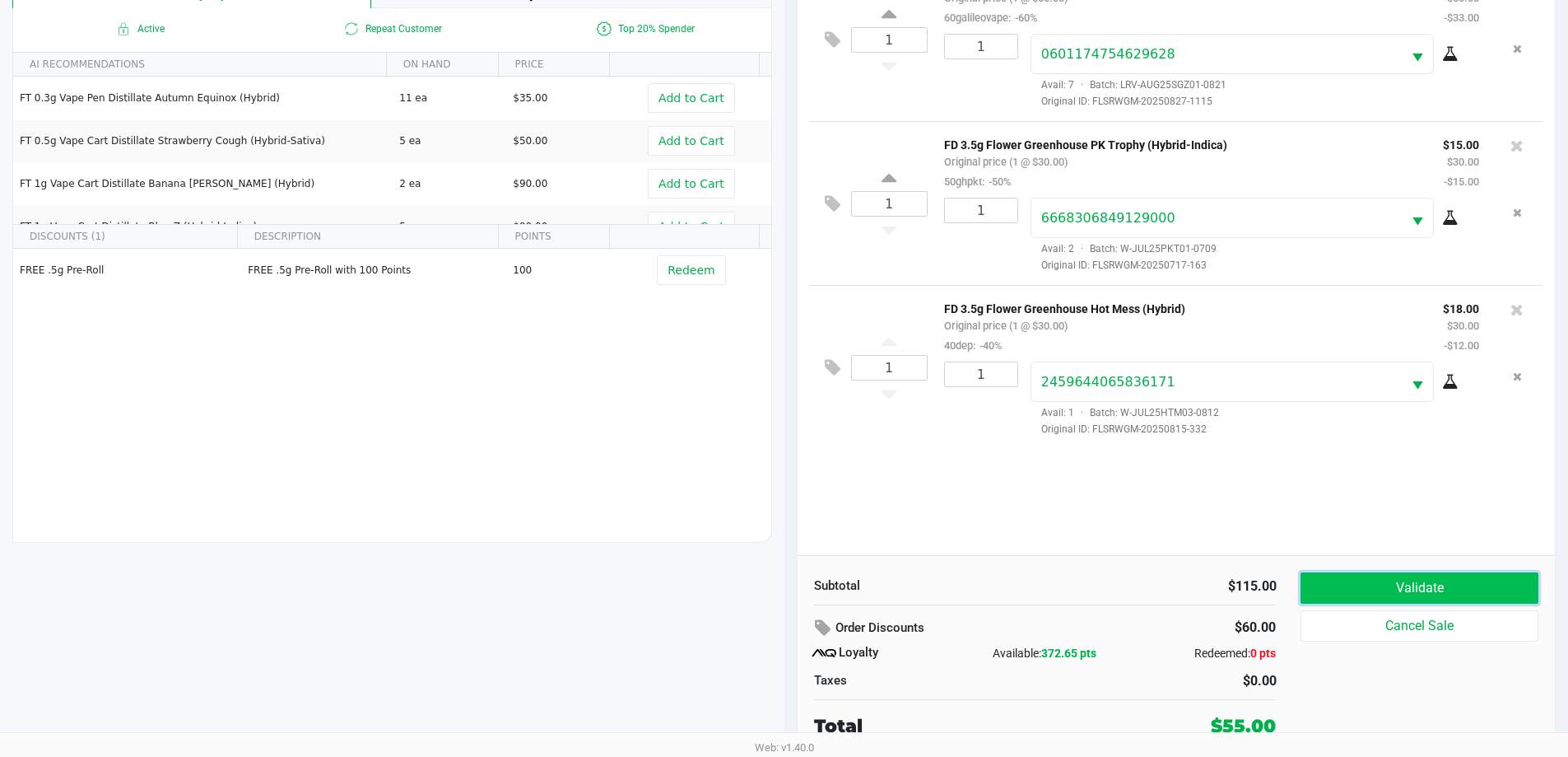
click at [1388, 589] on button "Validate" at bounding box center [1419, 588] width 237 height 31
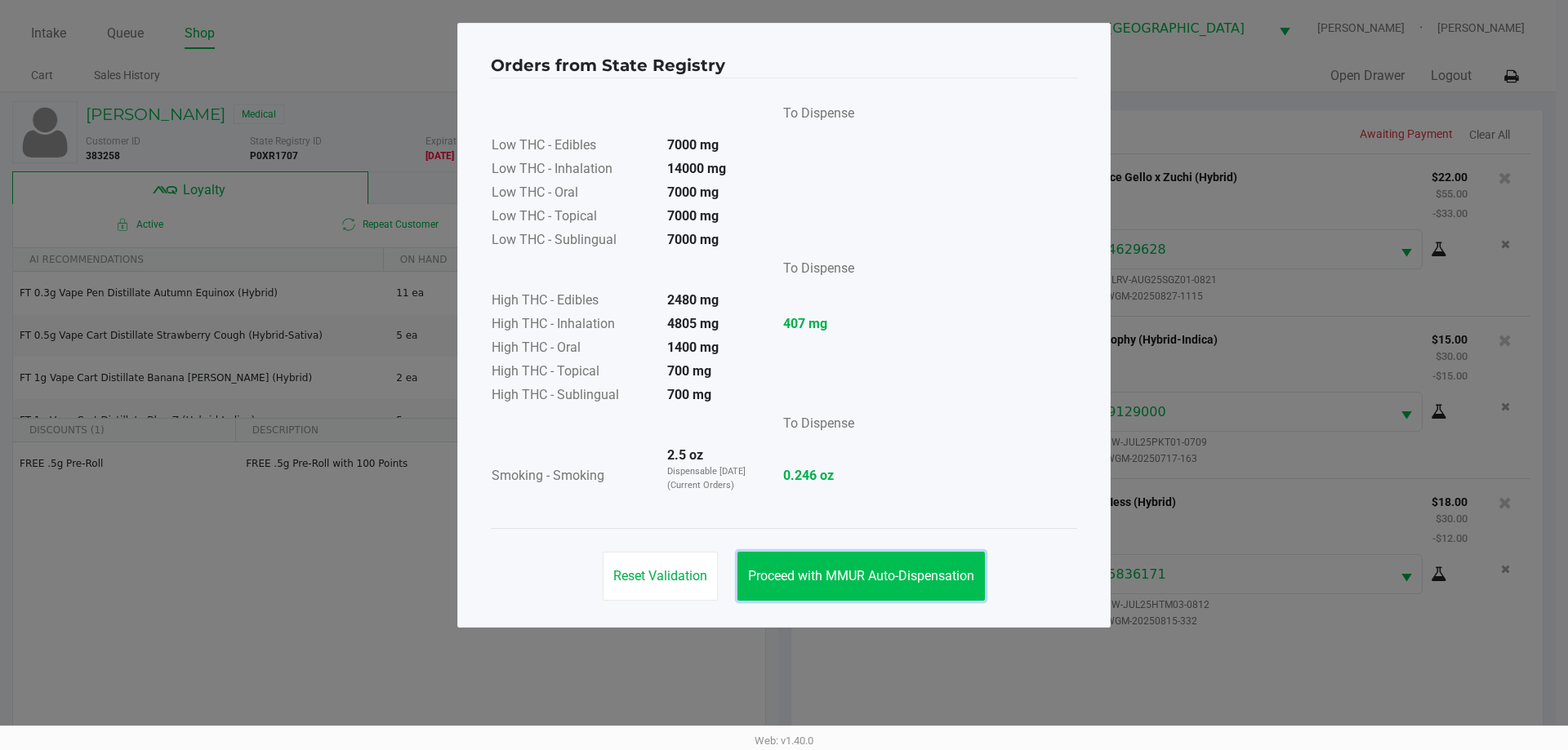
drag, startPoint x: 834, startPoint y: 580, endPoint x: 955, endPoint y: 564, distance: 122.1
click at [835, 580] on span "Proceed with MMUR Auto-Dispensation" at bounding box center [861, 576] width 226 height 16
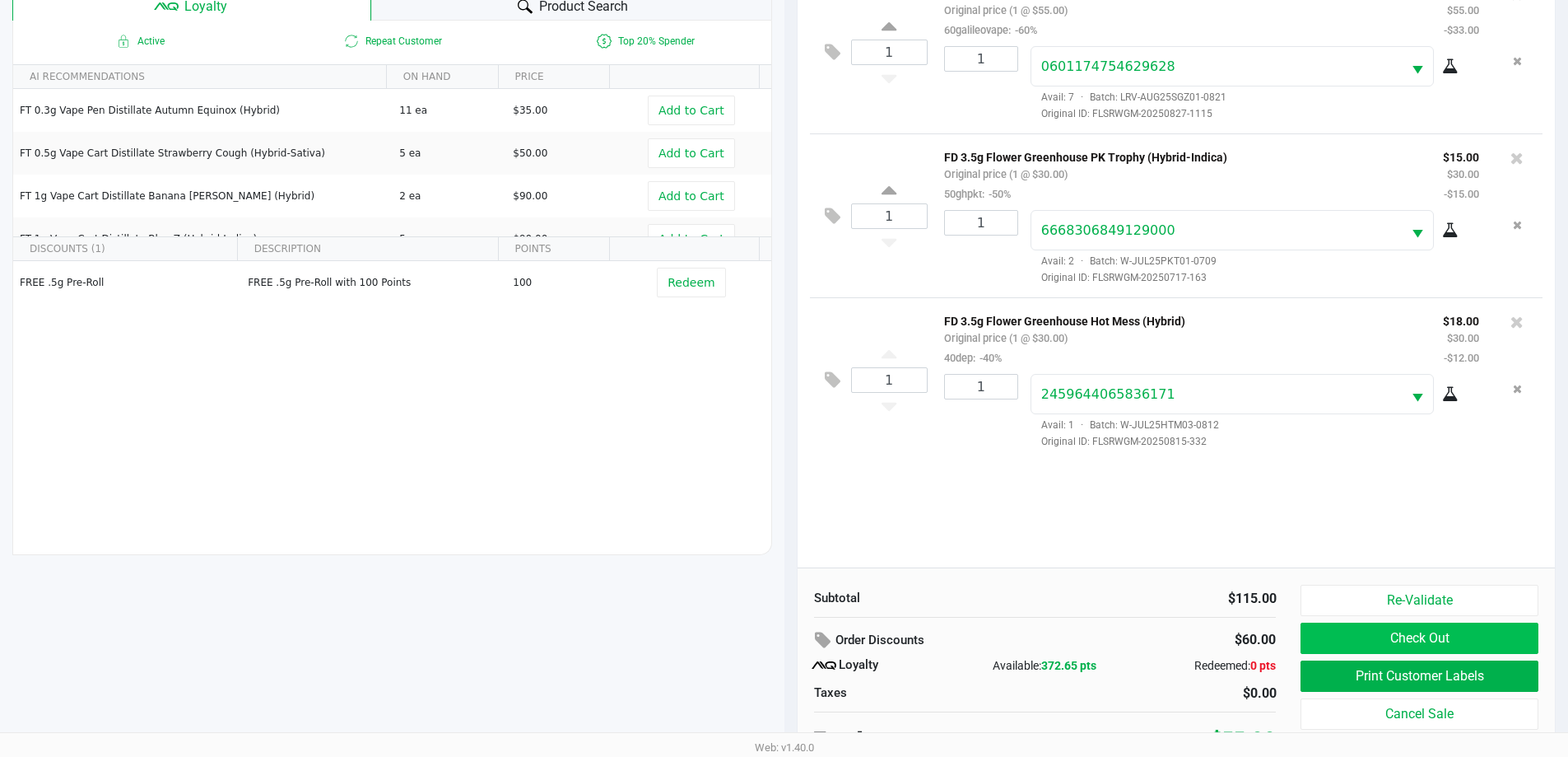
scroll to position [198, 0]
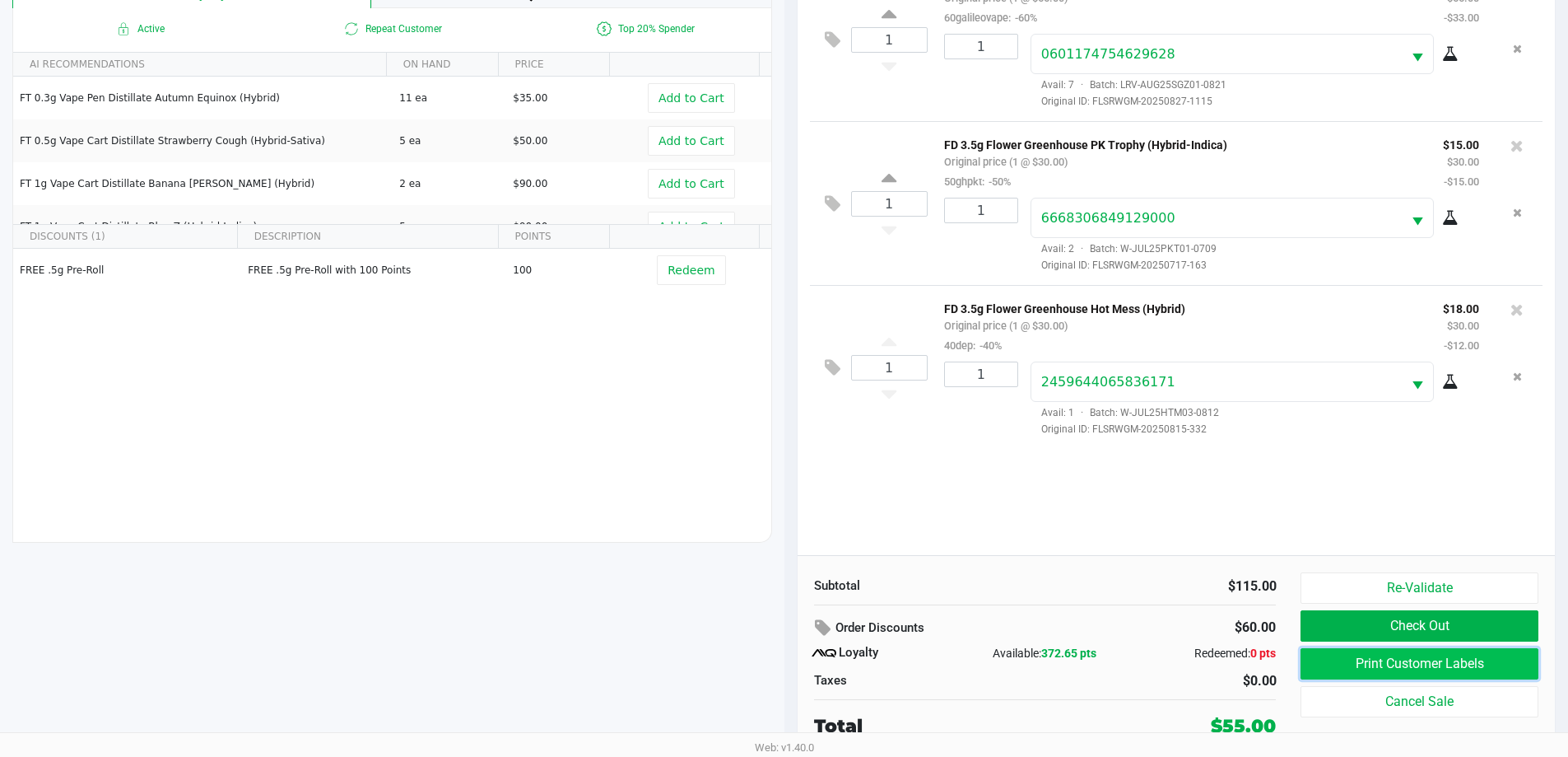
click at [1372, 672] on button "Print Customer Labels" at bounding box center [1419, 663] width 237 height 31
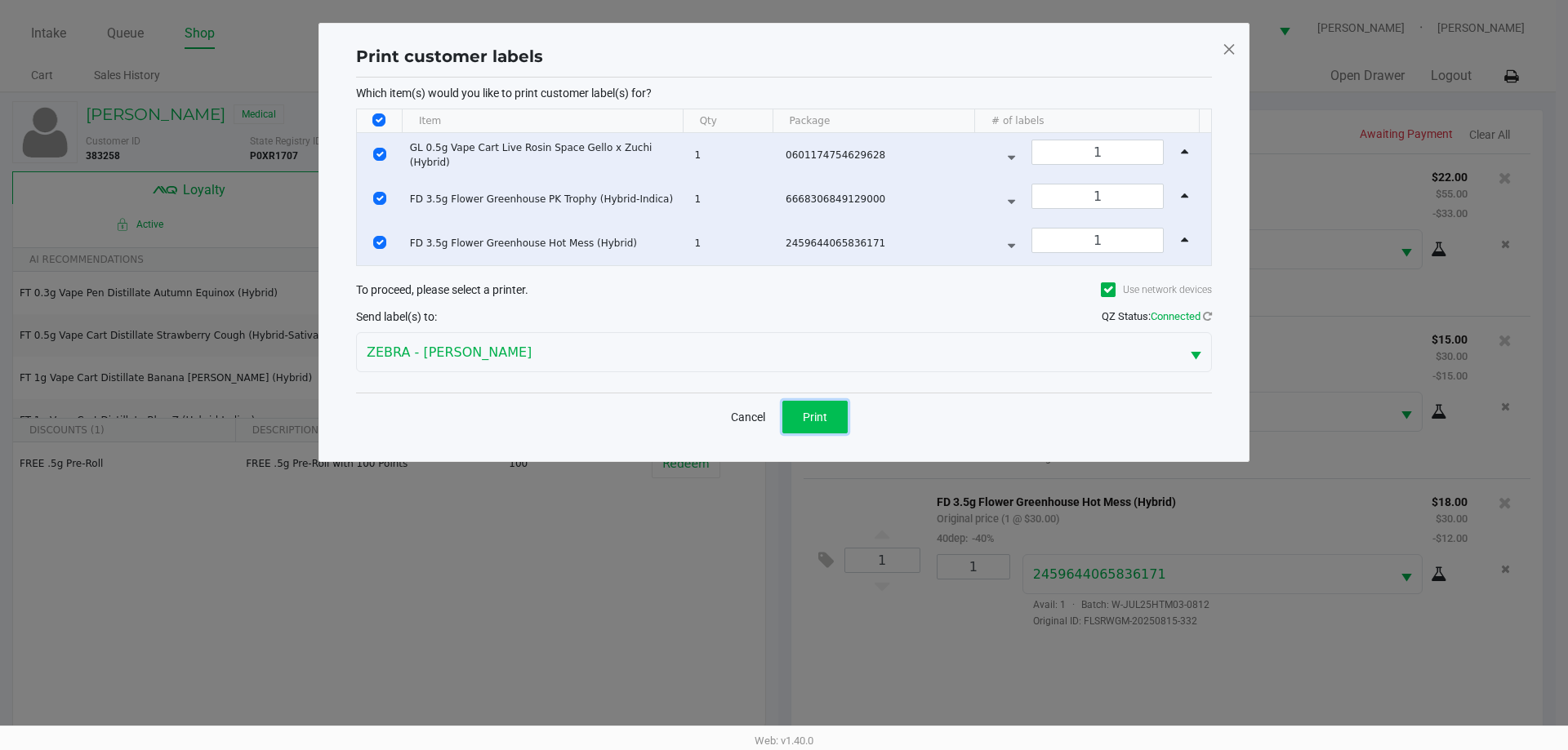
click at [808, 419] on span "Print" at bounding box center [814, 417] width 24 height 13
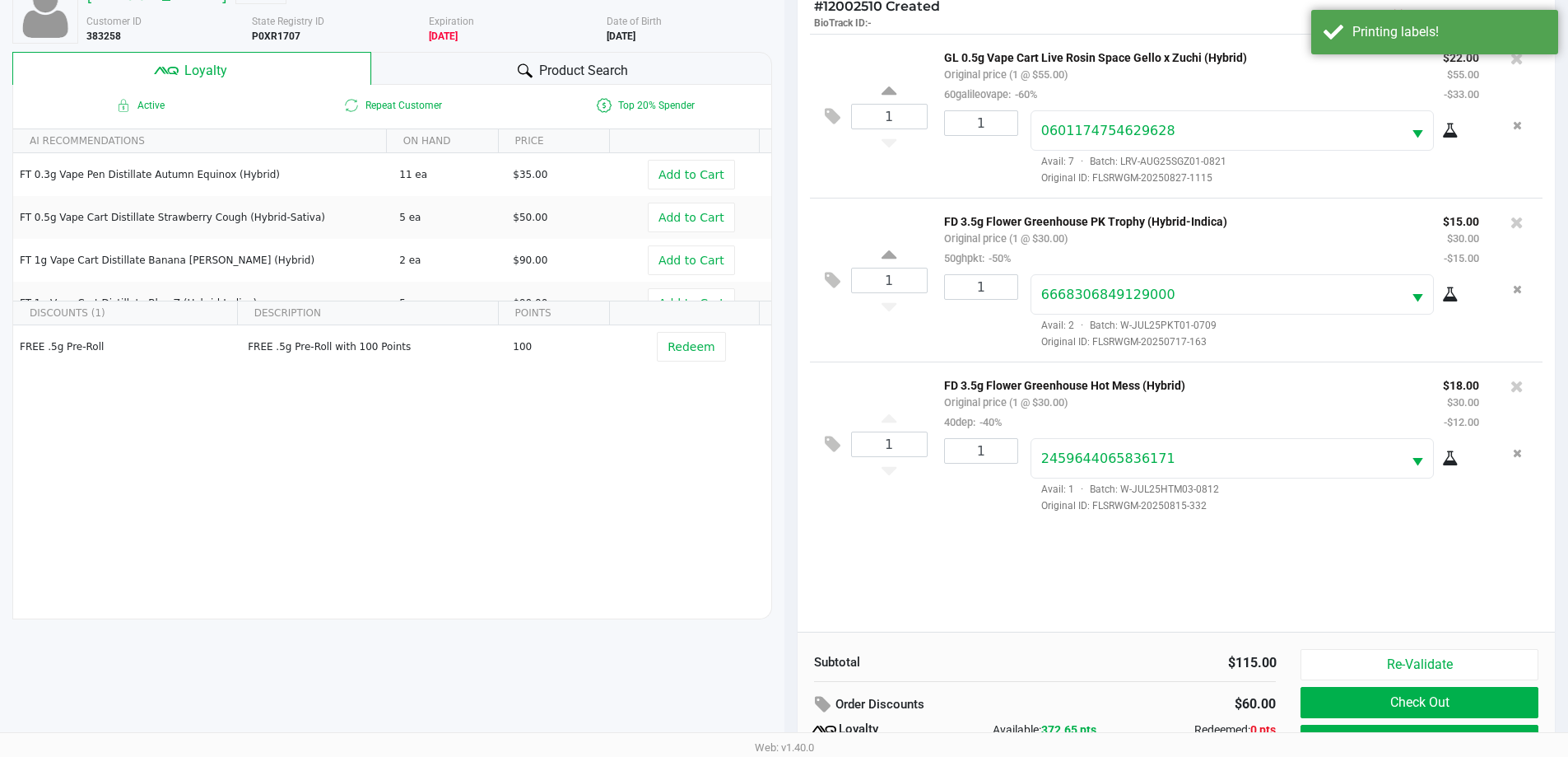
scroll to position [198, 0]
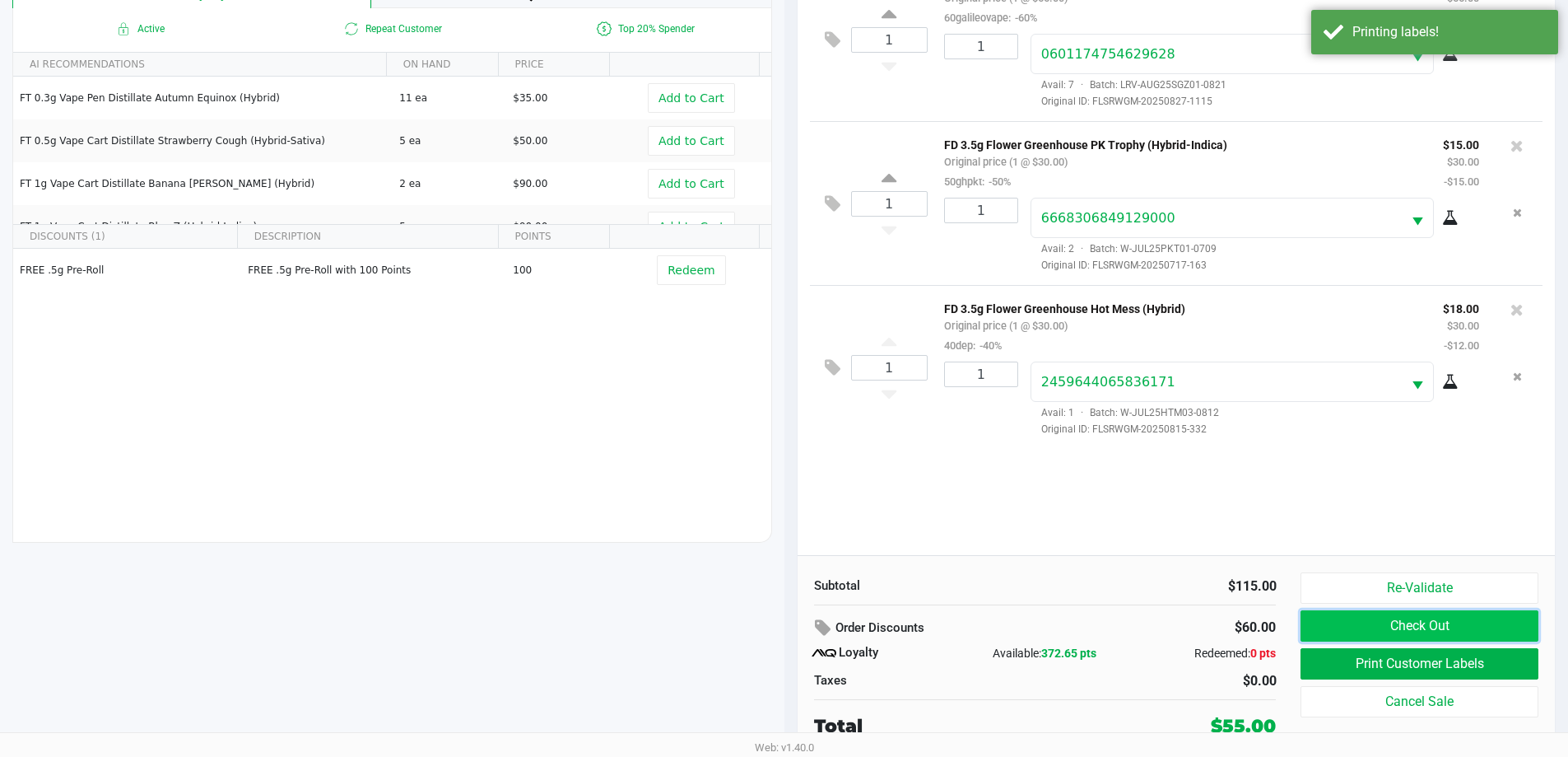
click at [1365, 623] on button "Check Out" at bounding box center [1419, 626] width 237 height 31
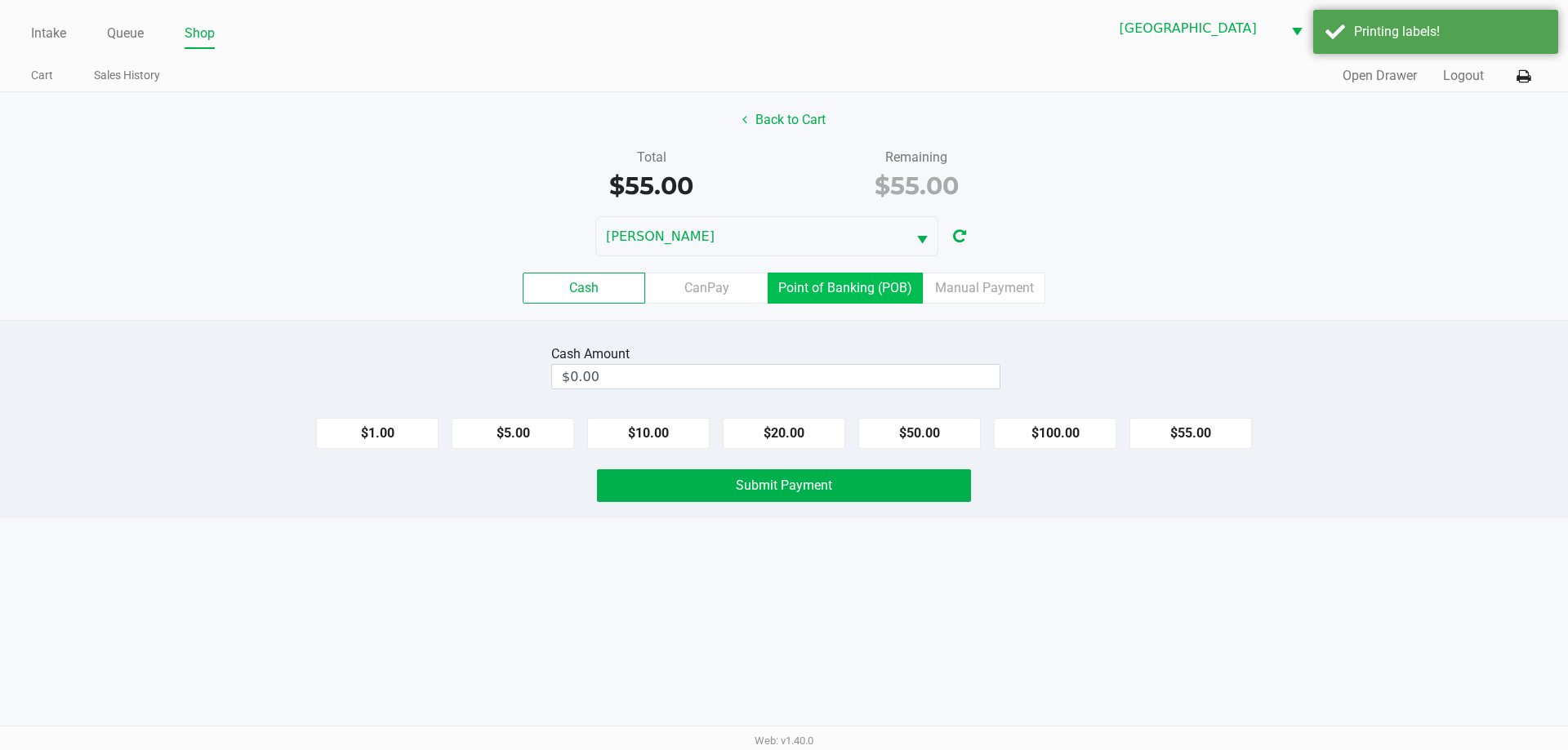
click at [834, 282] on label "Point of Banking (POB)" at bounding box center [844, 287] width 155 height 31
click at [0, 0] on 7 "Point of Banking (POB)" at bounding box center [0, 0] width 0 height 0
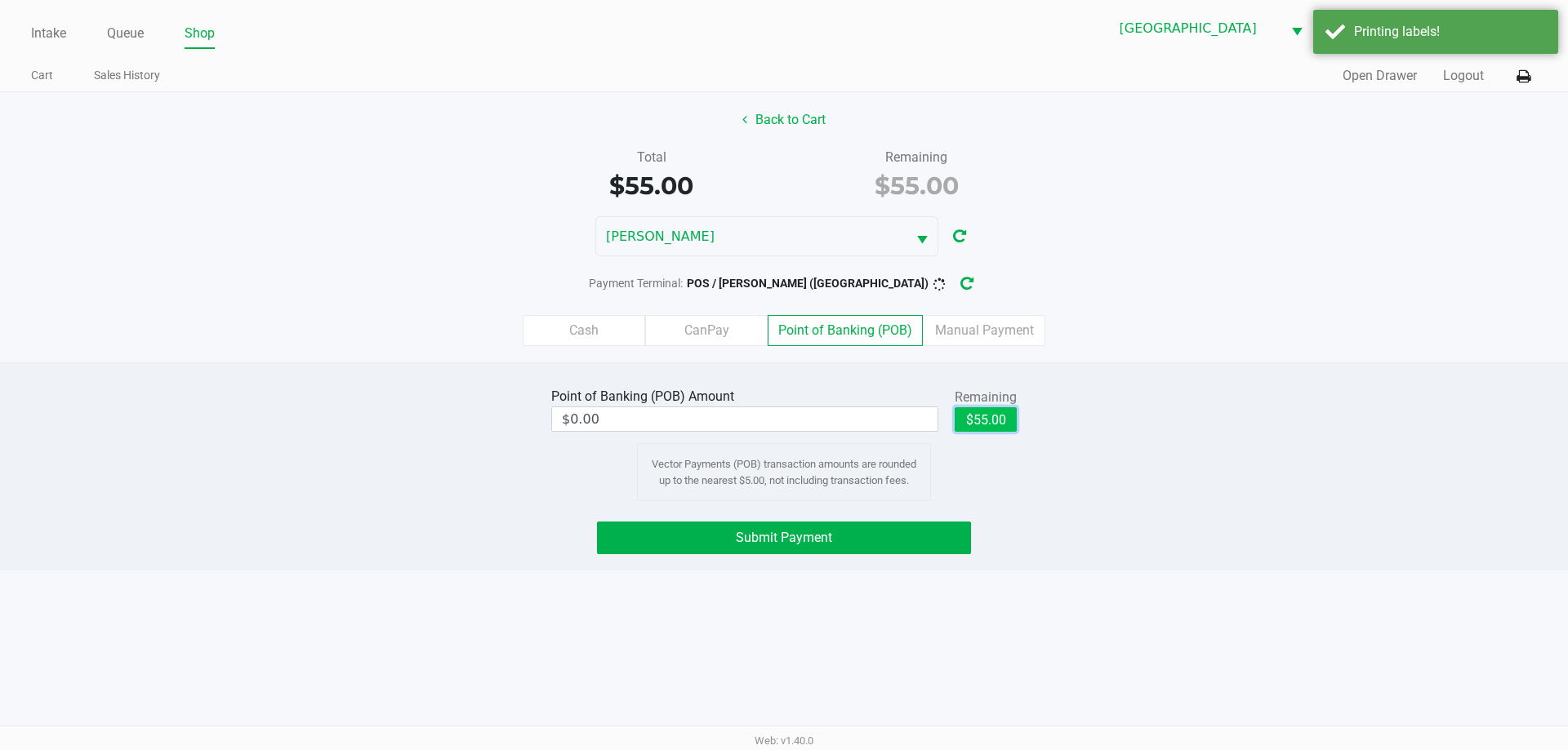
click at [994, 417] on button "$55.00" at bounding box center [985, 419] width 62 height 24
type input "$55.00"
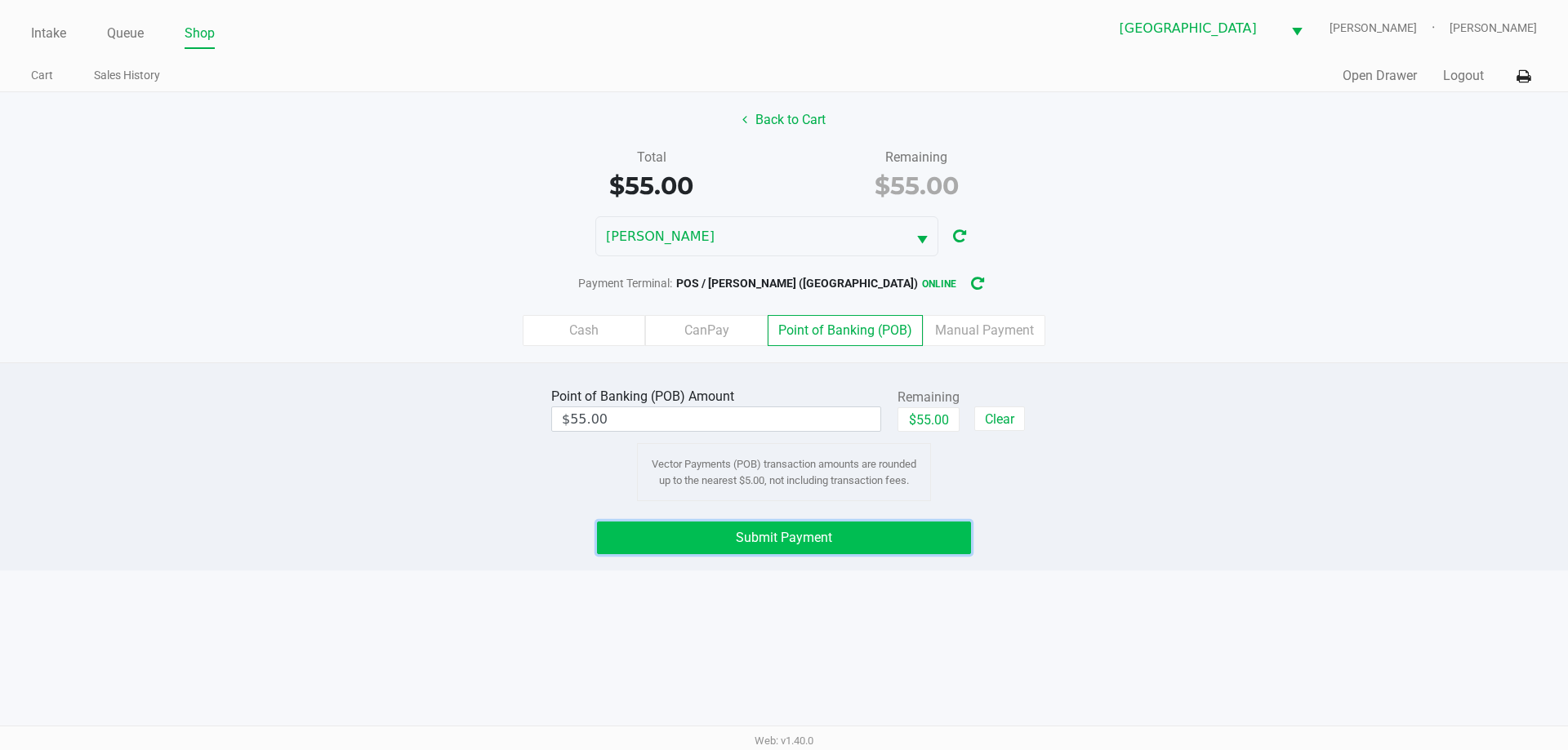
drag, startPoint x: 868, startPoint y: 545, endPoint x: 1013, endPoint y: 546, distance: 145.0
click at [868, 544] on button "Submit Payment" at bounding box center [784, 537] width 374 height 33
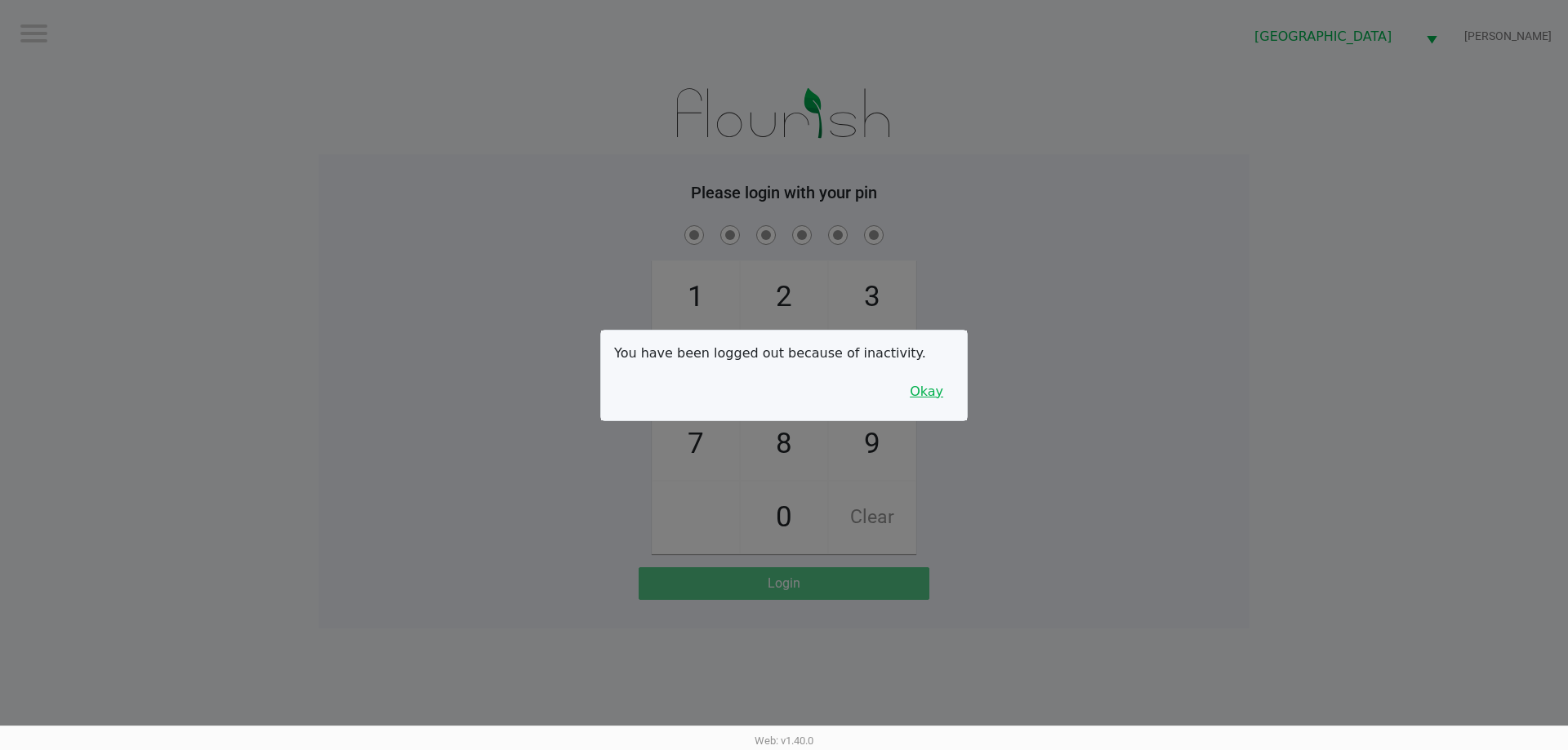
click at [941, 391] on button "Okay" at bounding box center [926, 391] width 55 height 31
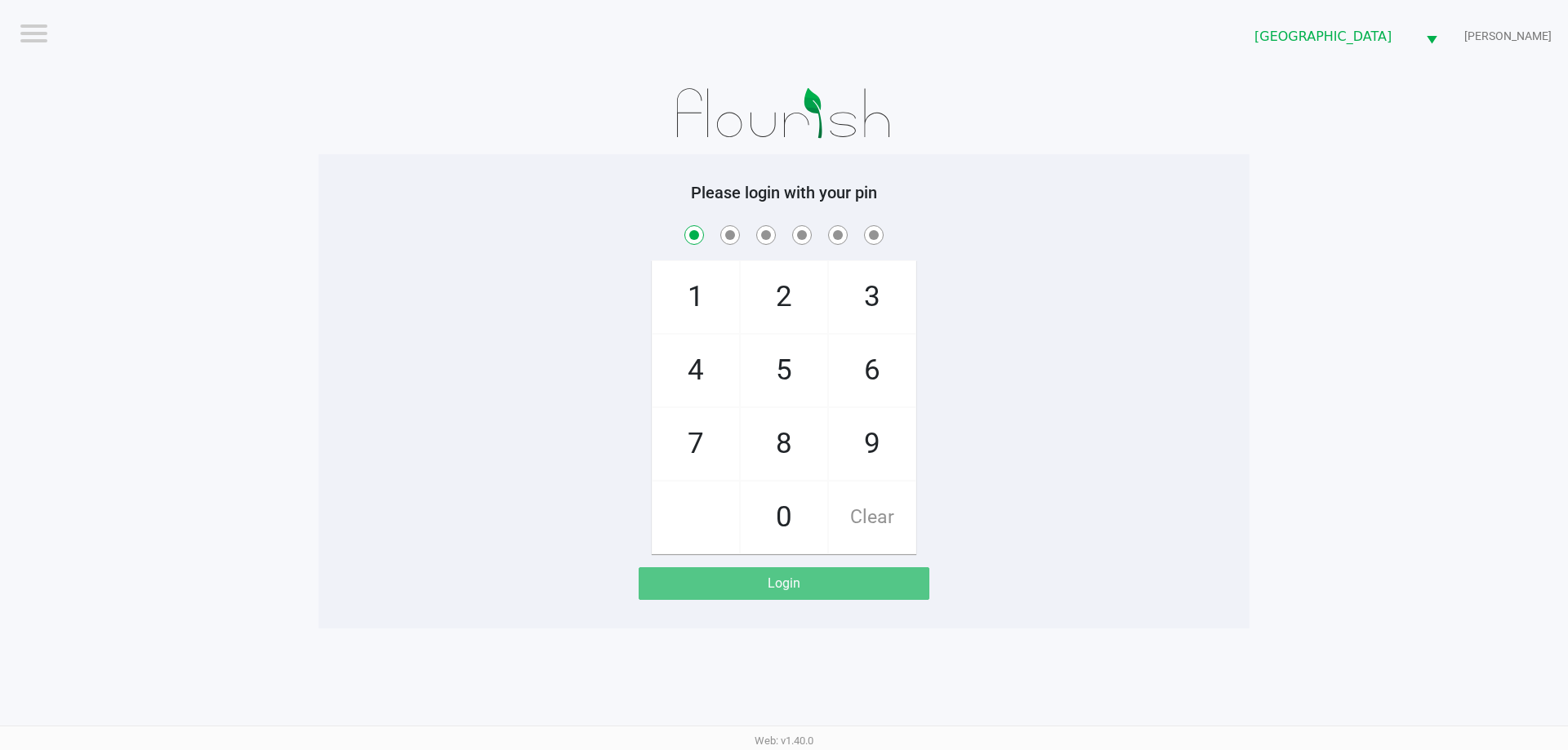
checkbox input "true"
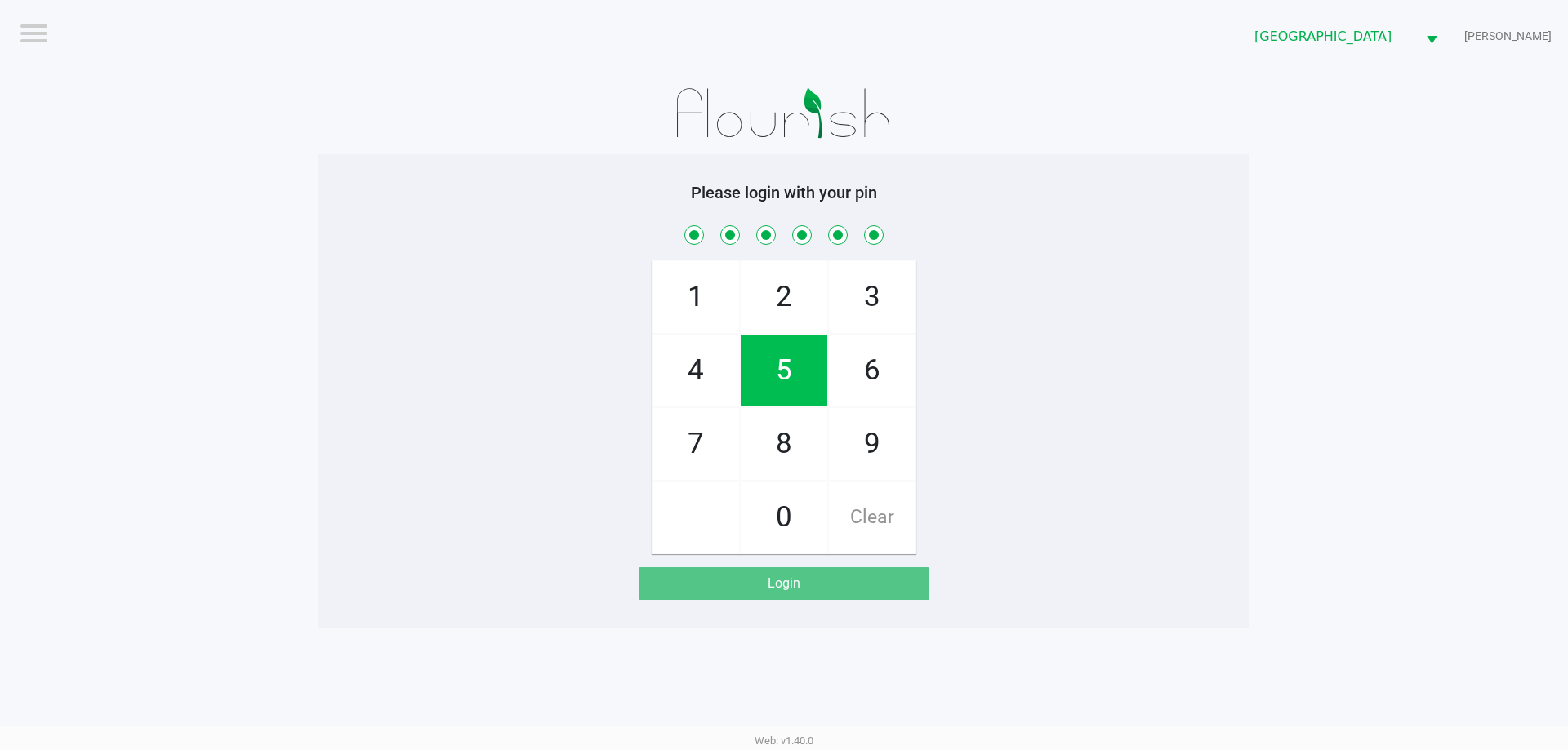
checkbox input "true"
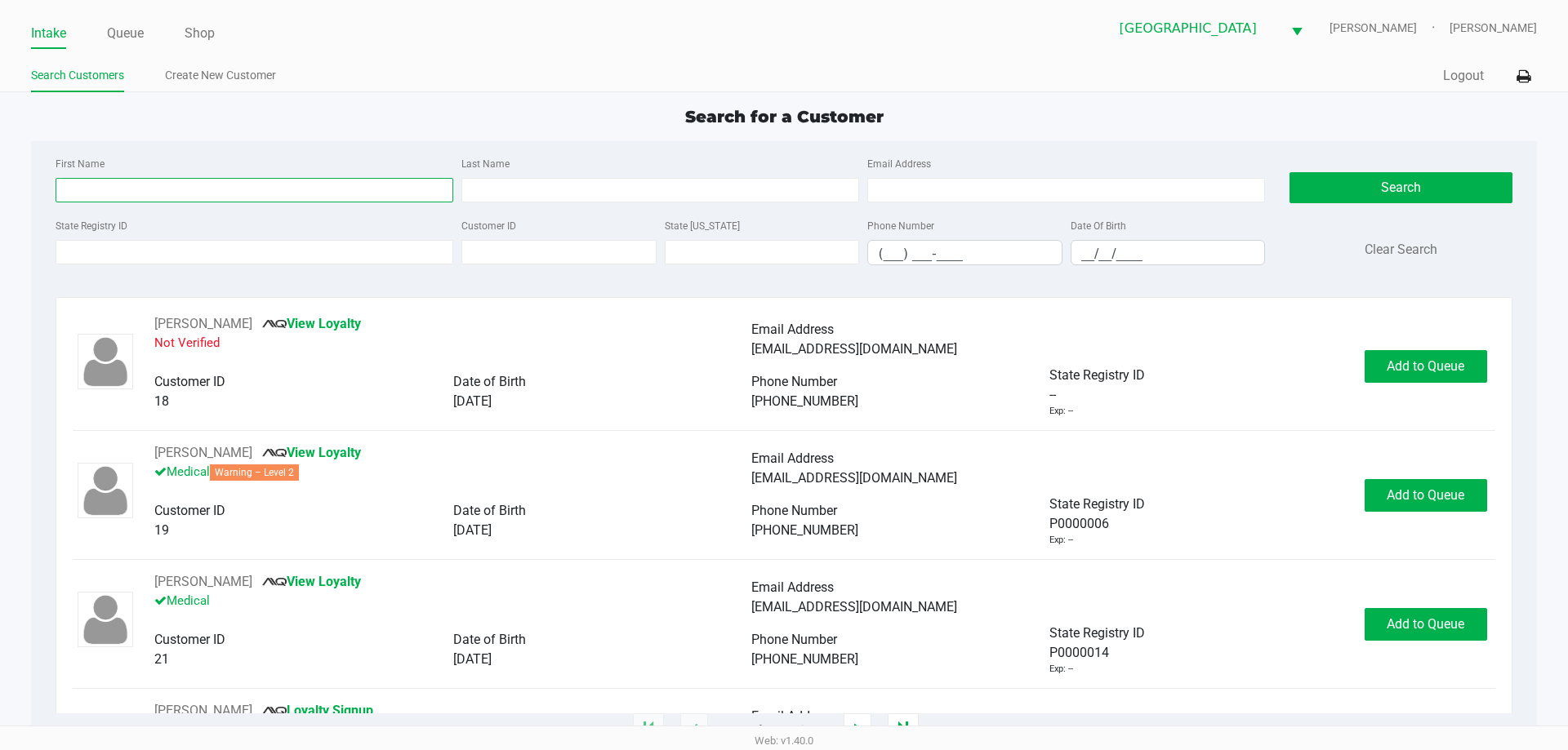
click at [75, 188] on input "First Name" at bounding box center [254, 189] width 397 height 24
type input "peter"
click at [503, 199] on input "Last Name" at bounding box center [660, 189] width 397 height 24
type input "dixon"
click at [1077, 254] on input "__/__/____" at bounding box center [1168, 253] width 194 height 25
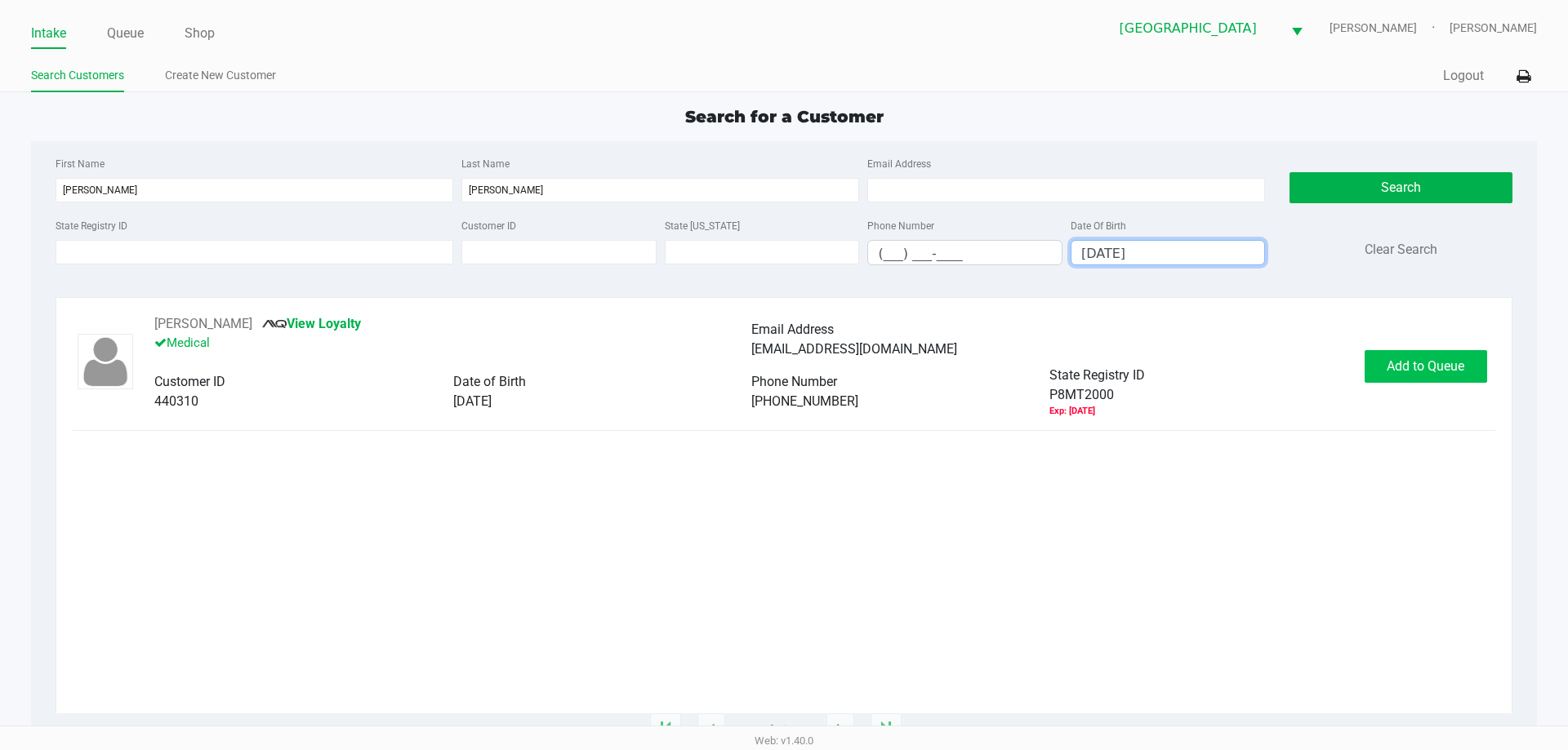
type input "11/16/1954"
click at [1435, 365] on span "Add to Queue" at bounding box center [1425, 366] width 78 height 16
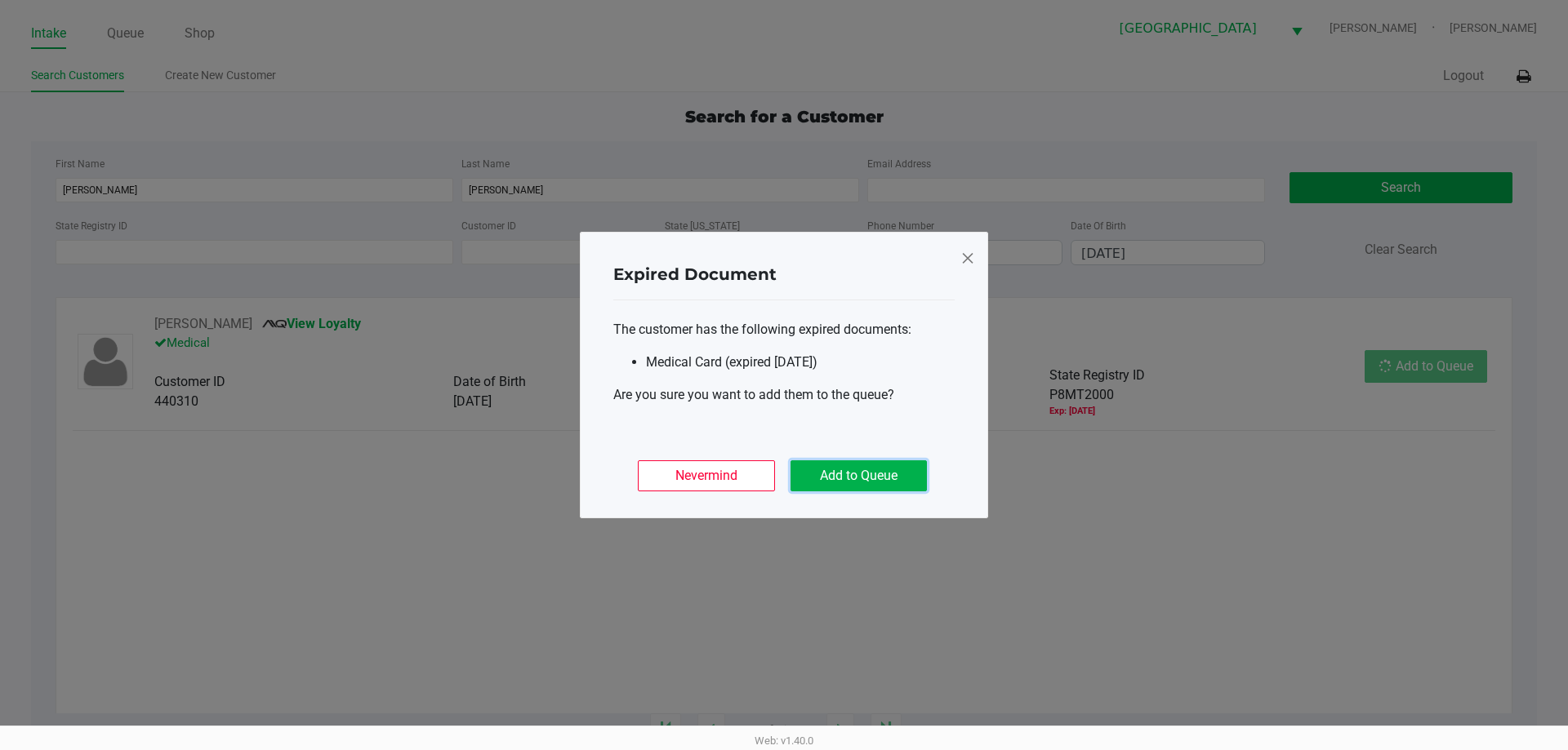
click at [880, 480] on button "Add to Queue" at bounding box center [859, 475] width 137 height 31
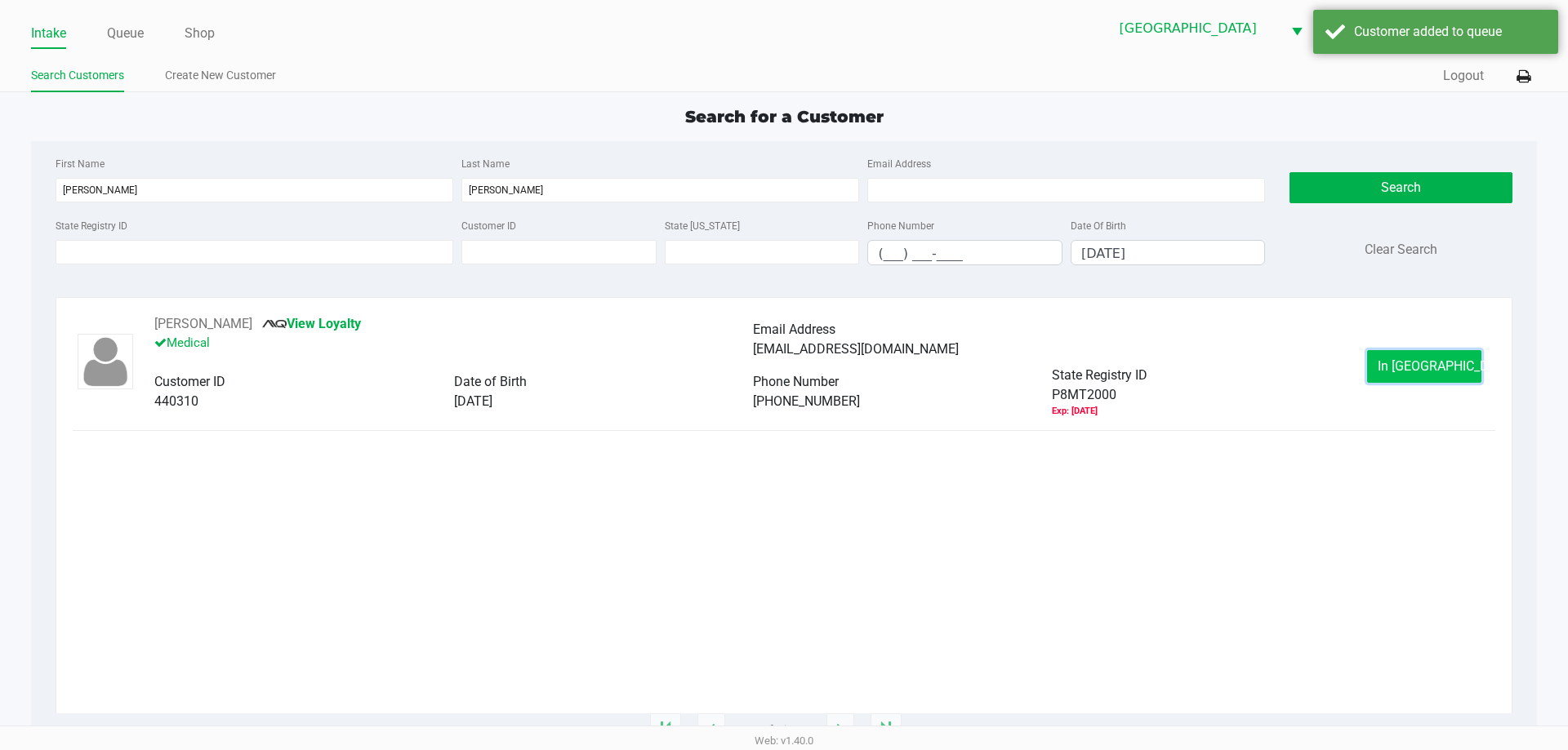
click at [1438, 371] on span "In Queue" at bounding box center [1446, 366] width 138 height 16
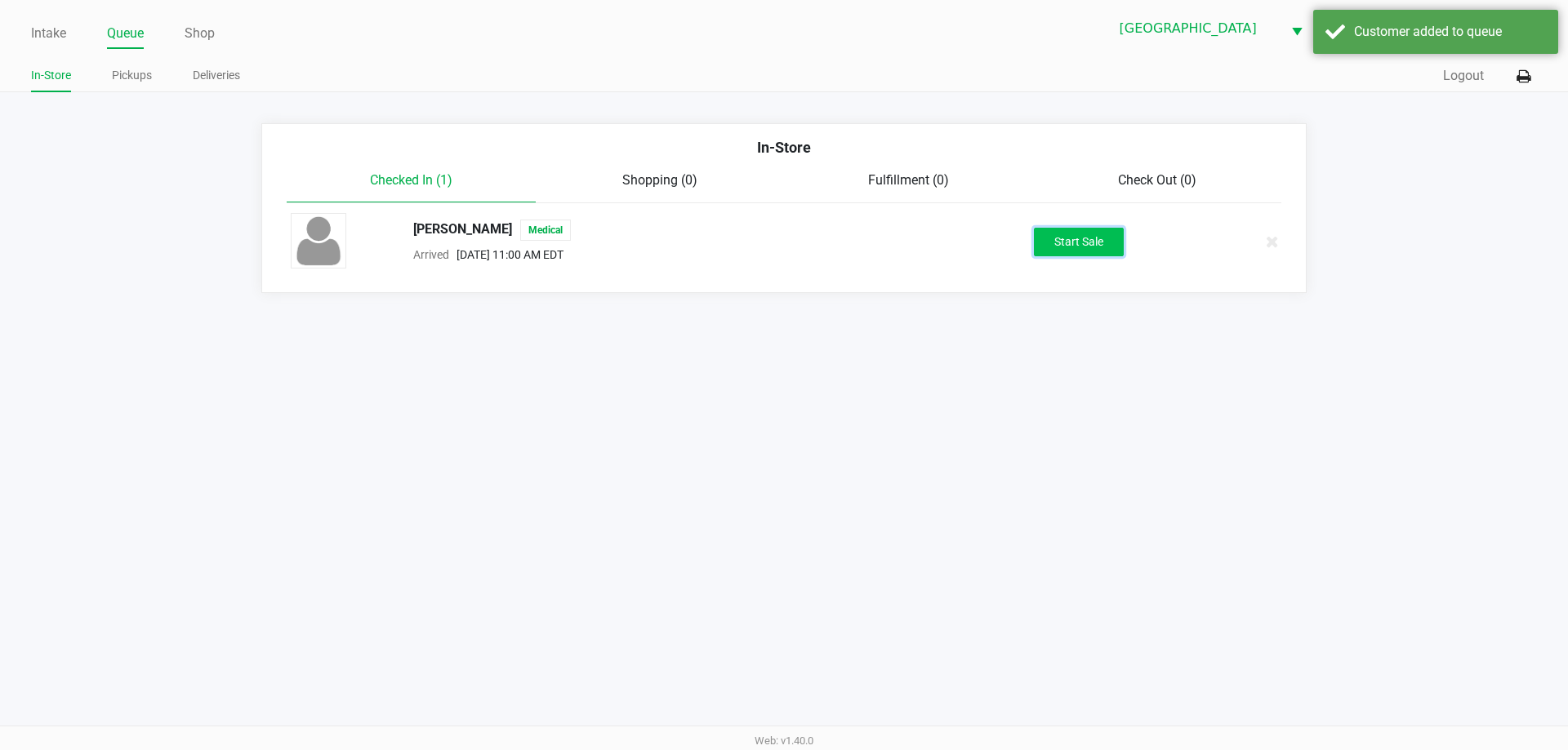
click at [1048, 245] on button "Start Sale" at bounding box center [1078, 242] width 90 height 28
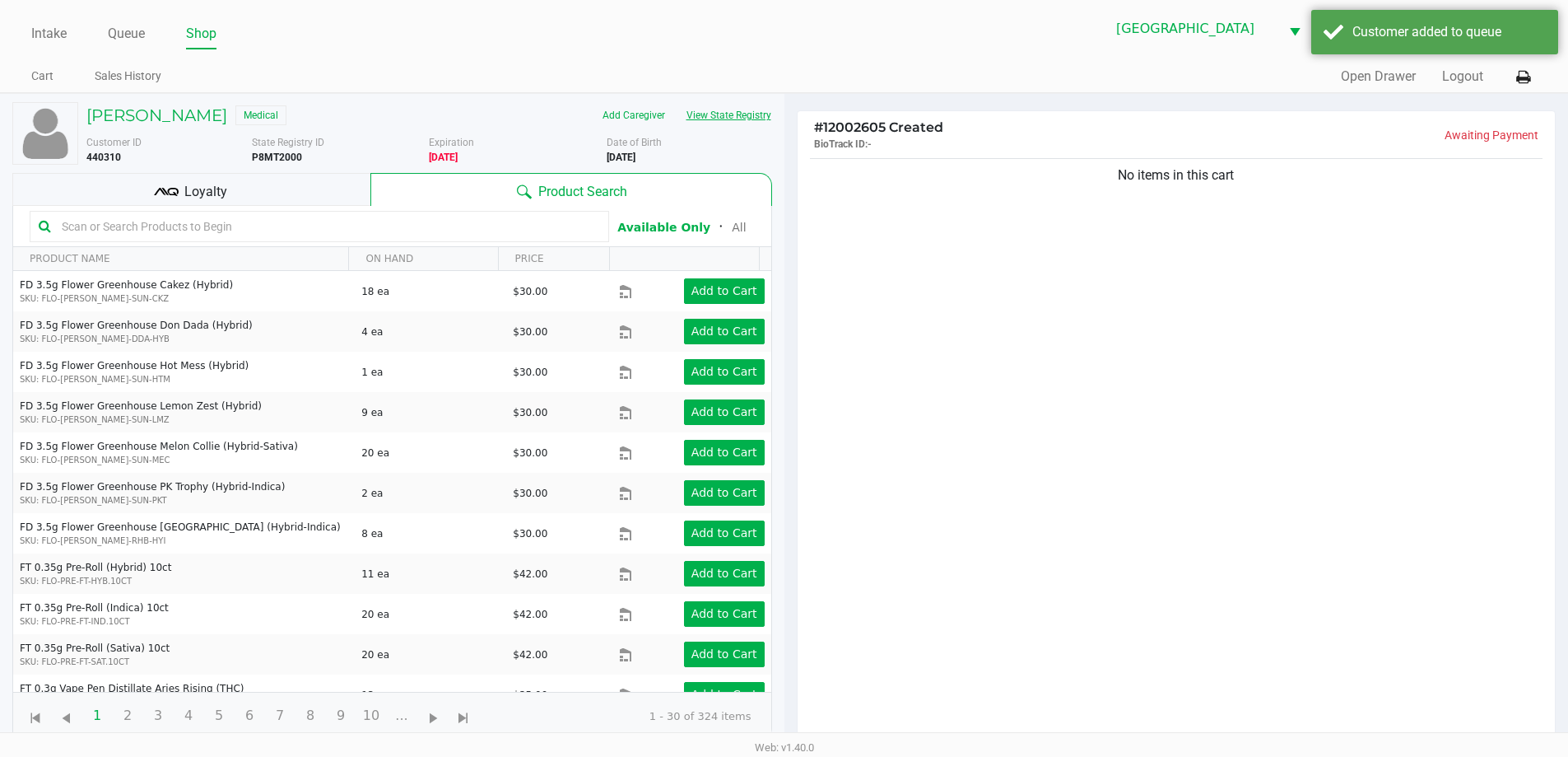
click at [745, 118] on button "View State Registry" at bounding box center [724, 115] width 96 height 26
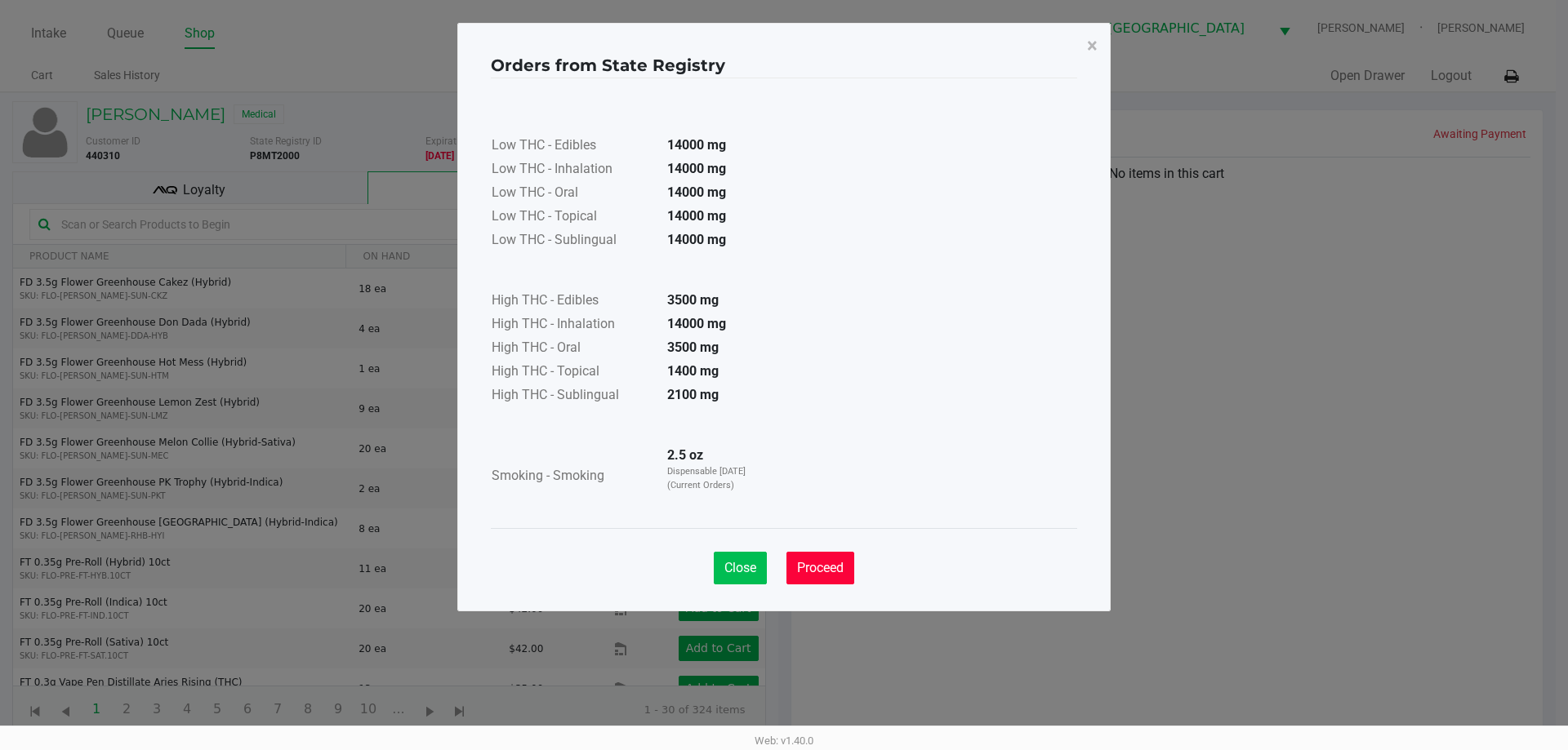
drag, startPoint x: 813, startPoint y: 563, endPoint x: 748, endPoint y: 547, distance: 66.9
click at [814, 563] on span "Proceed" at bounding box center [820, 567] width 47 height 16
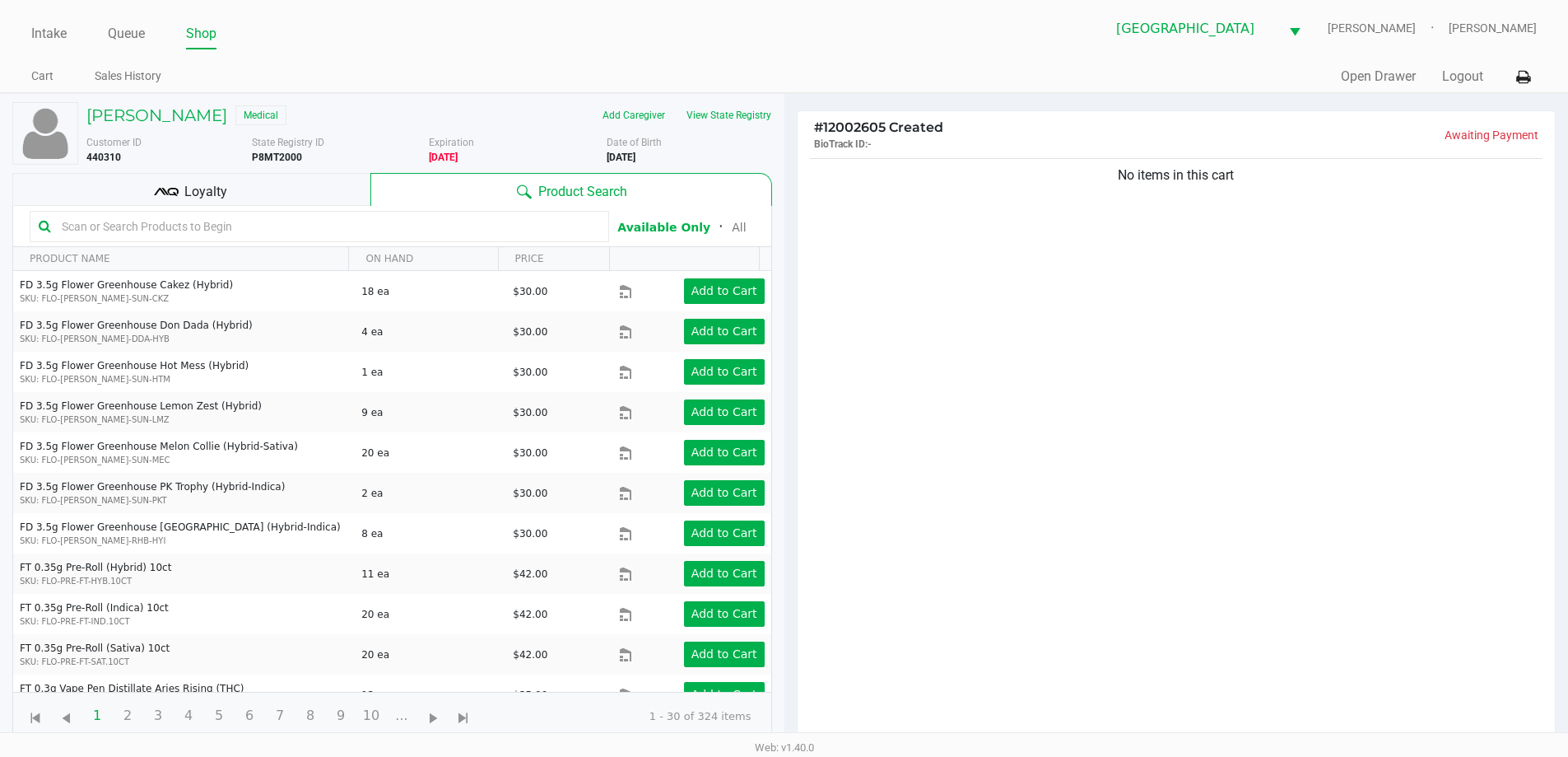
drag, startPoint x: 227, startPoint y: 193, endPoint x: 527, endPoint y: 201, distance: 300.1
click at [227, 193] on div "Loyalty" at bounding box center [192, 189] width 358 height 33
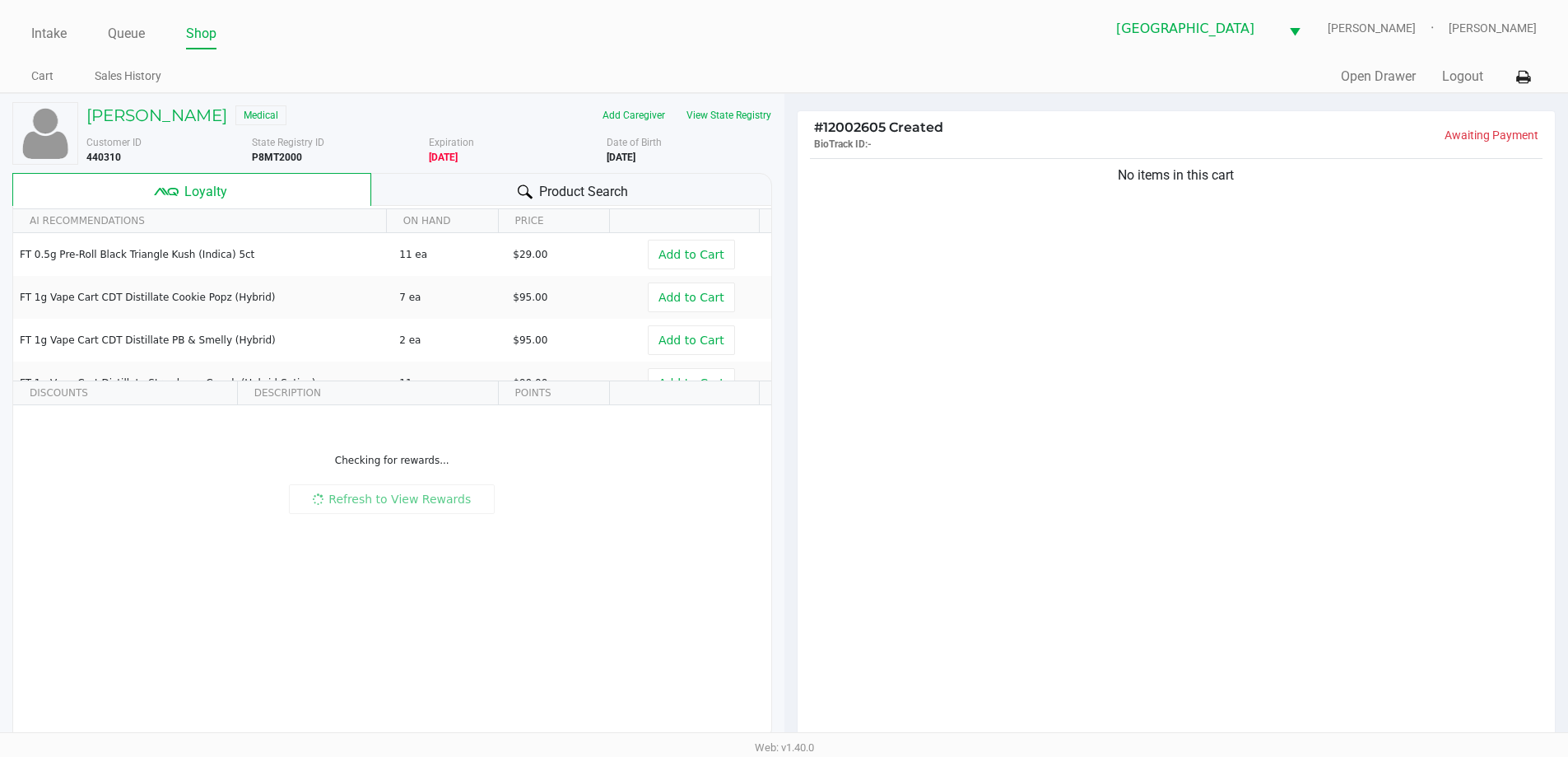
click at [570, 192] on span "Product Search" at bounding box center [583, 191] width 89 height 19
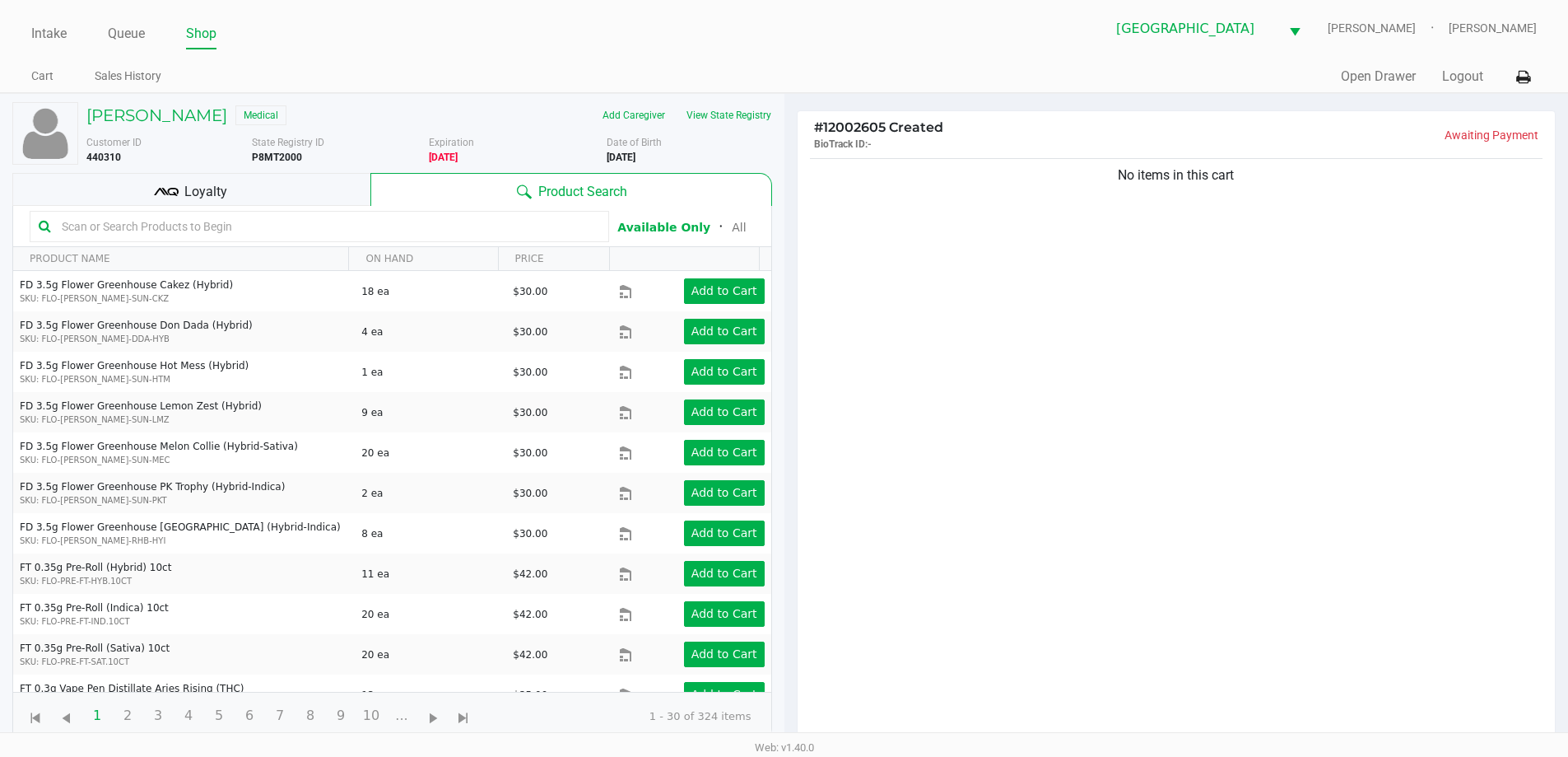
click at [339, 197] on div "Loyalty" at bounding box center [192, 189] width 358 height 33
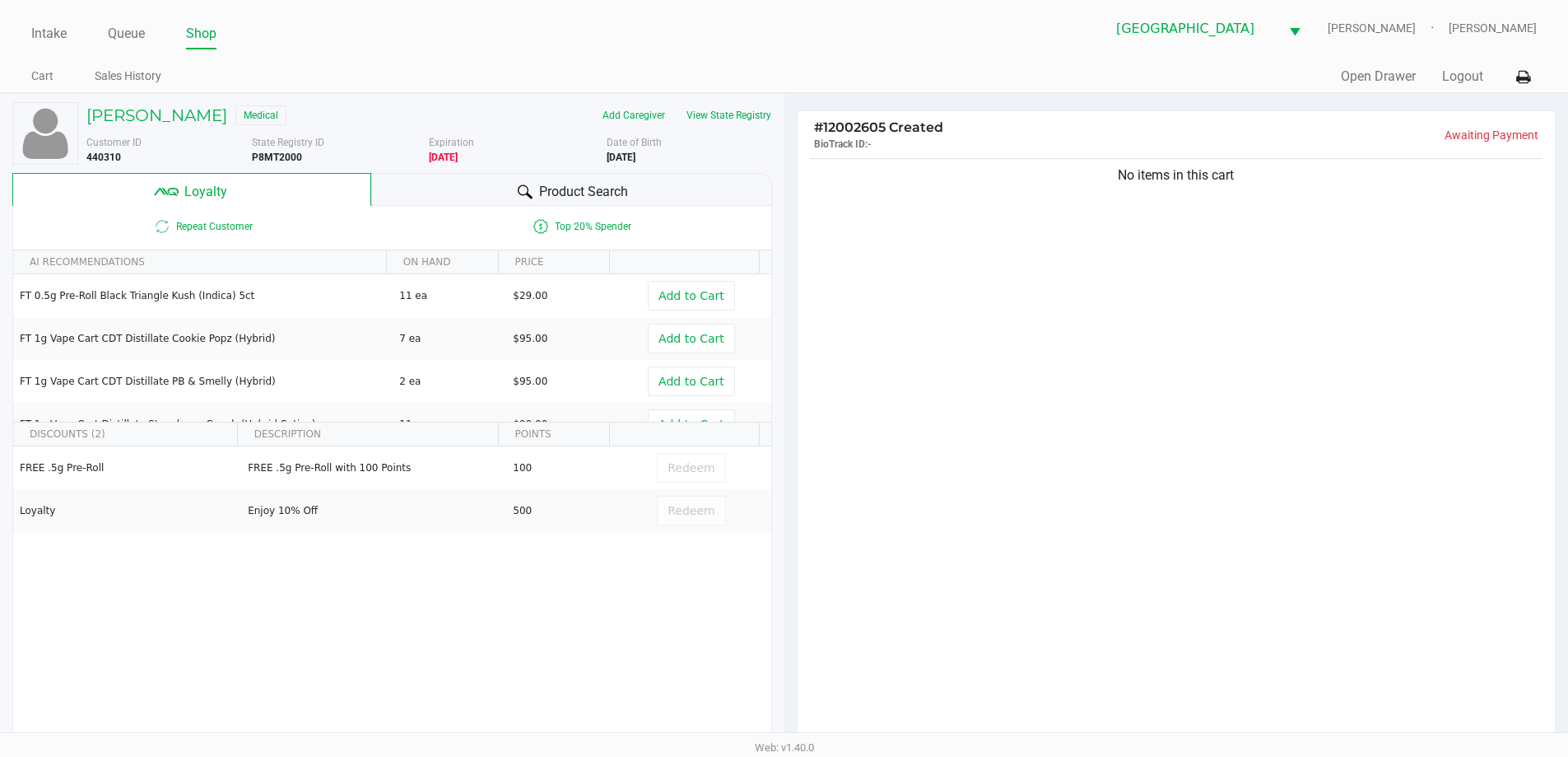
click at [464, 198] on div "Product Search" at bounding box center [571, 189] width 401 height 33
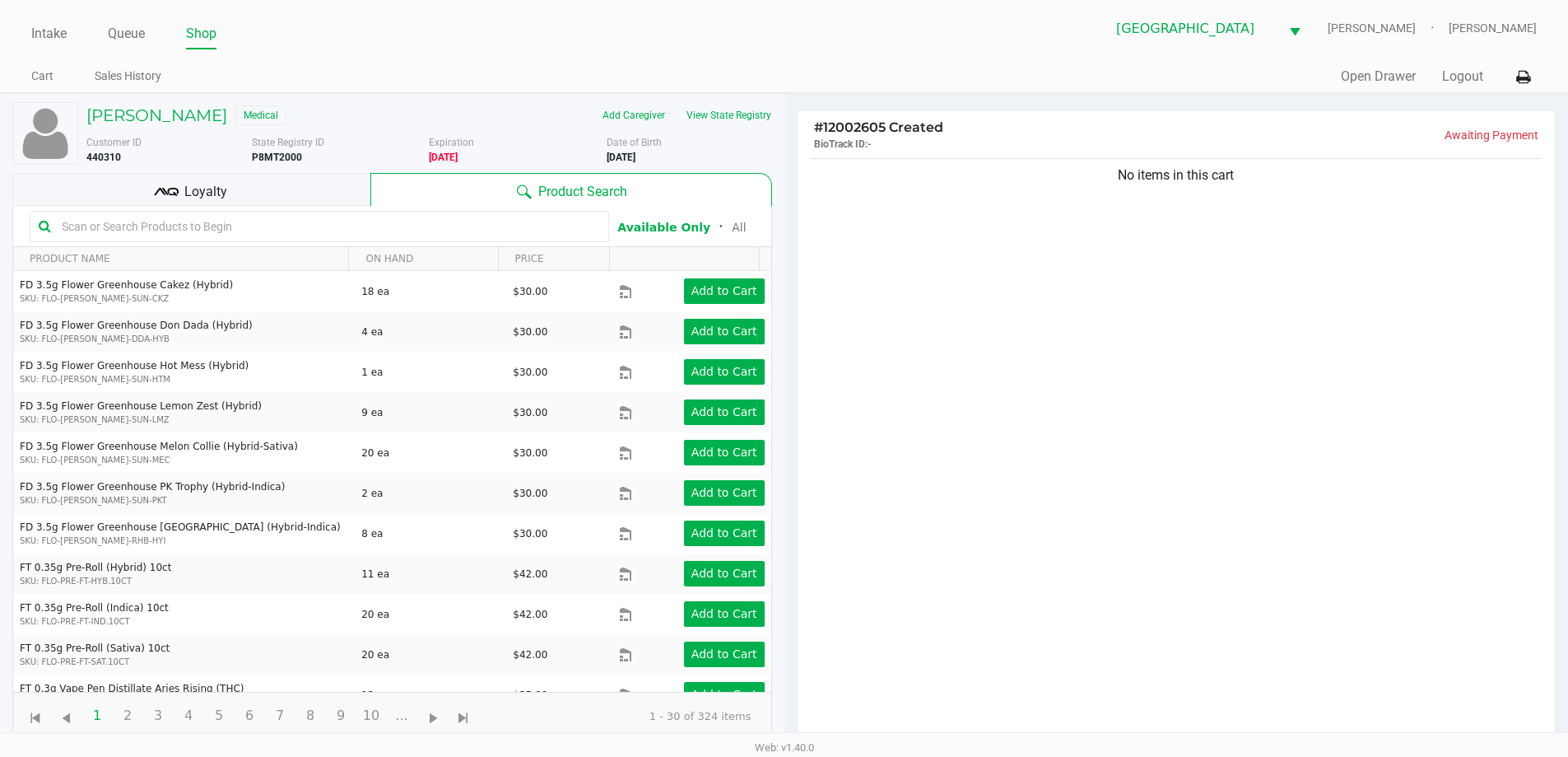
click at [205, 230] on input "text" at bounding box center [327, 226] width 545 height 25
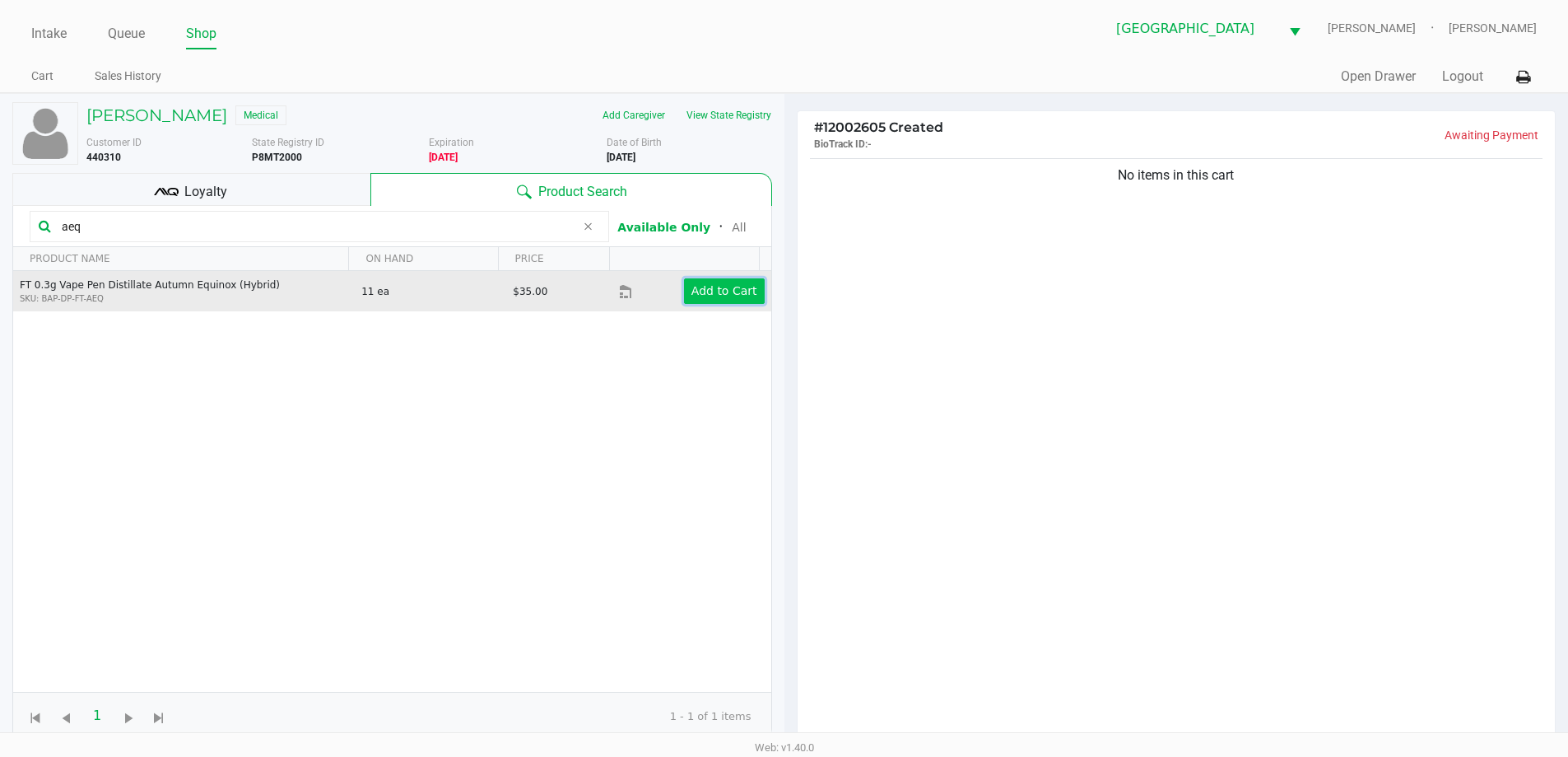
click at [708, 284] on app-button-loader "Add to Cart" at bounding box center [724, 291] width 66 height 14
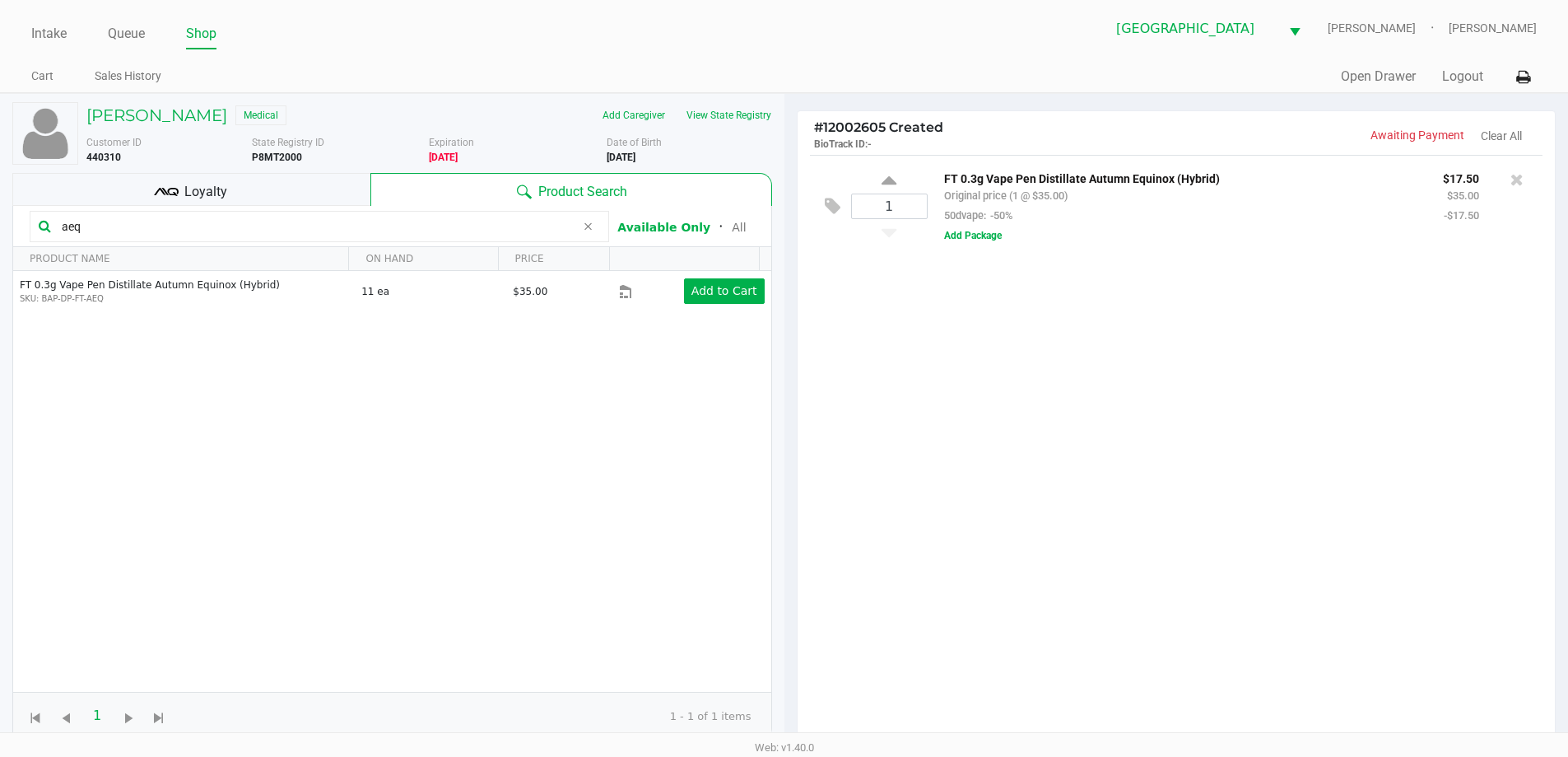
click at [87, 230] on input "aeq" at bounding box center [314, 226] width 520 height 25
type input "a"
type input "trs"
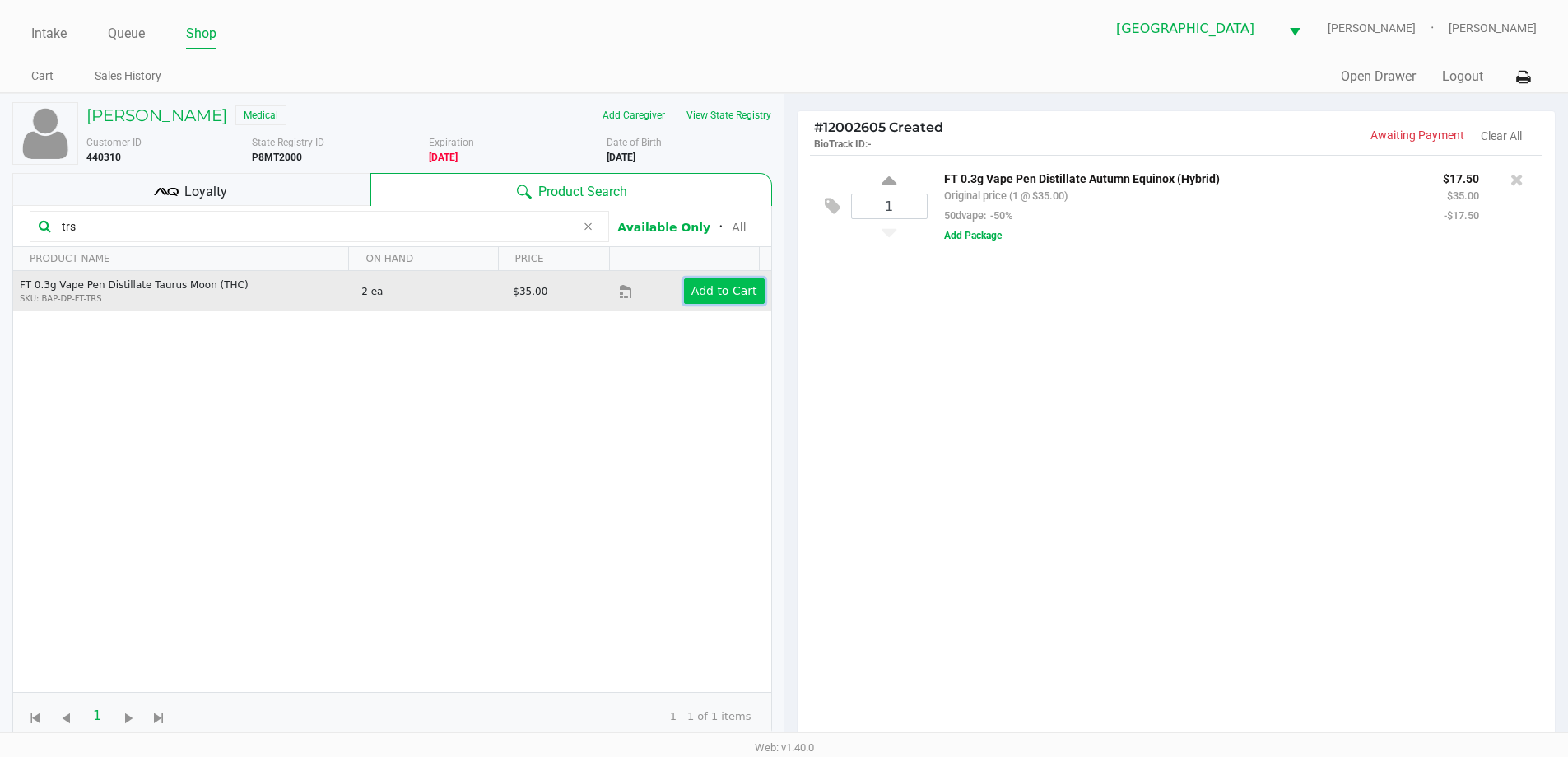
click at [717, 285] on app-button-loader "Add to Cart" at bounding box center [724, 291] width 66 height 14
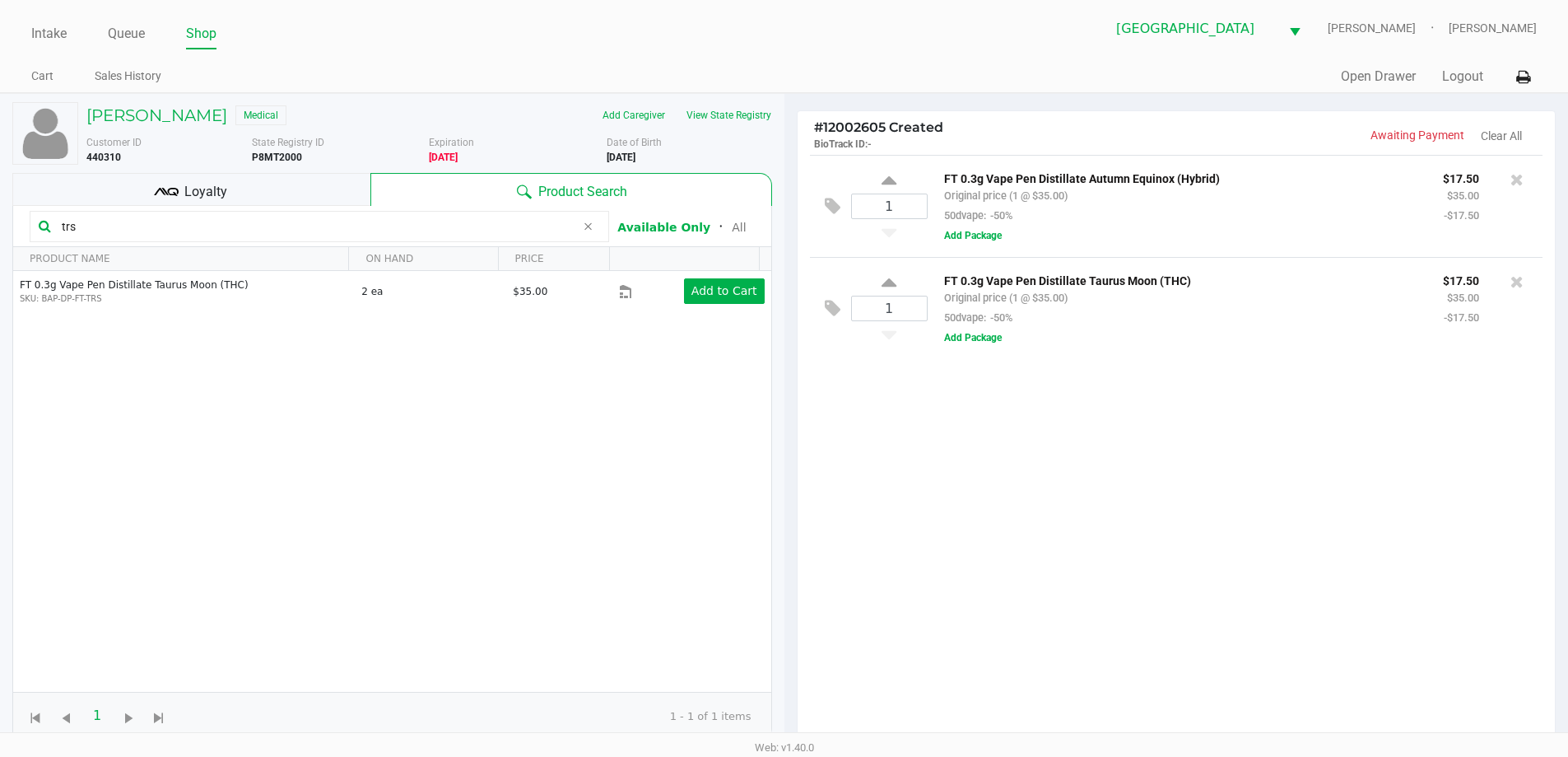
click at [296, 195] on div "Loyalty" at bounding box center [192, 189] width 358 height 33
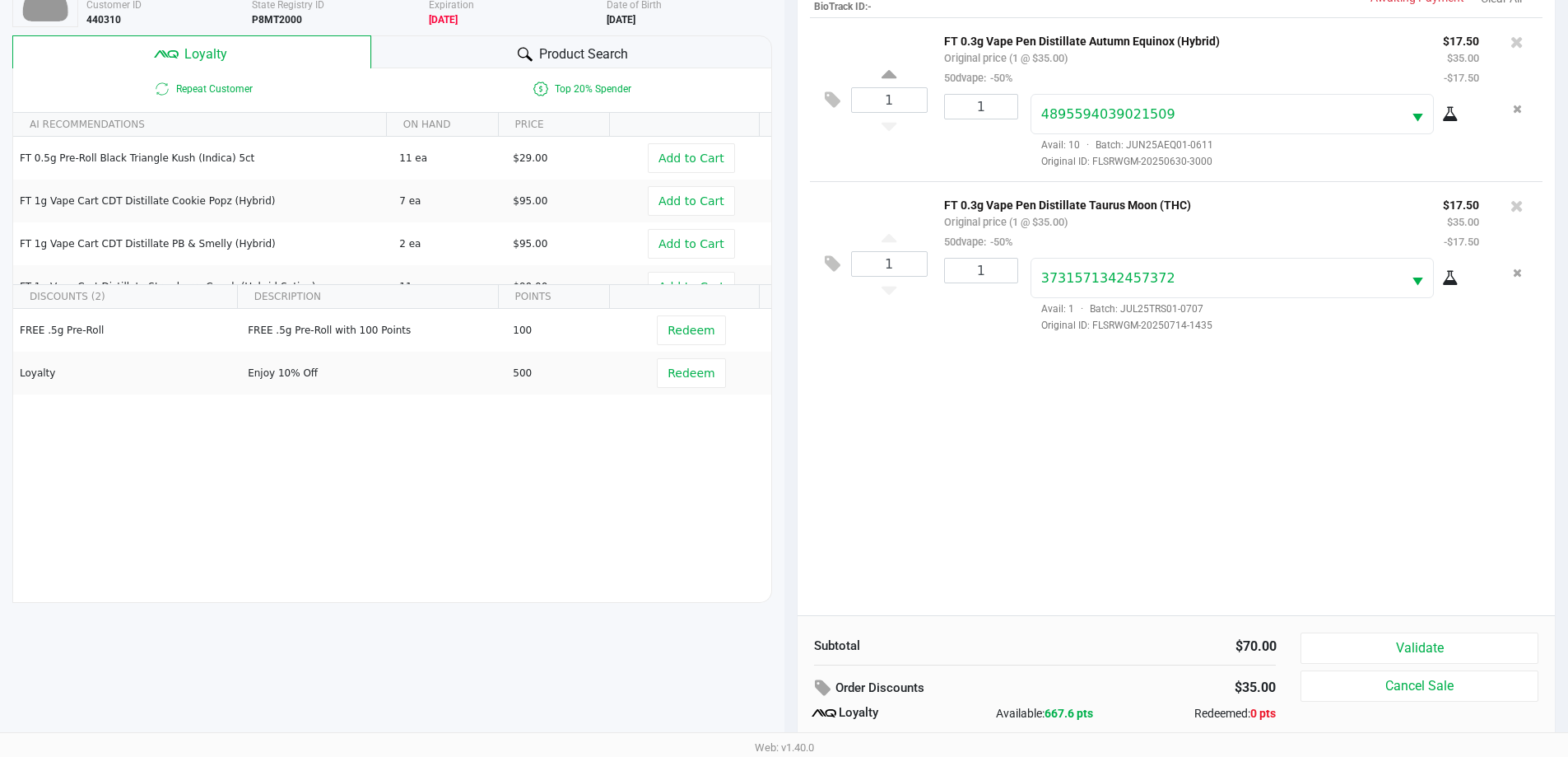
scroll to position [198, 0]
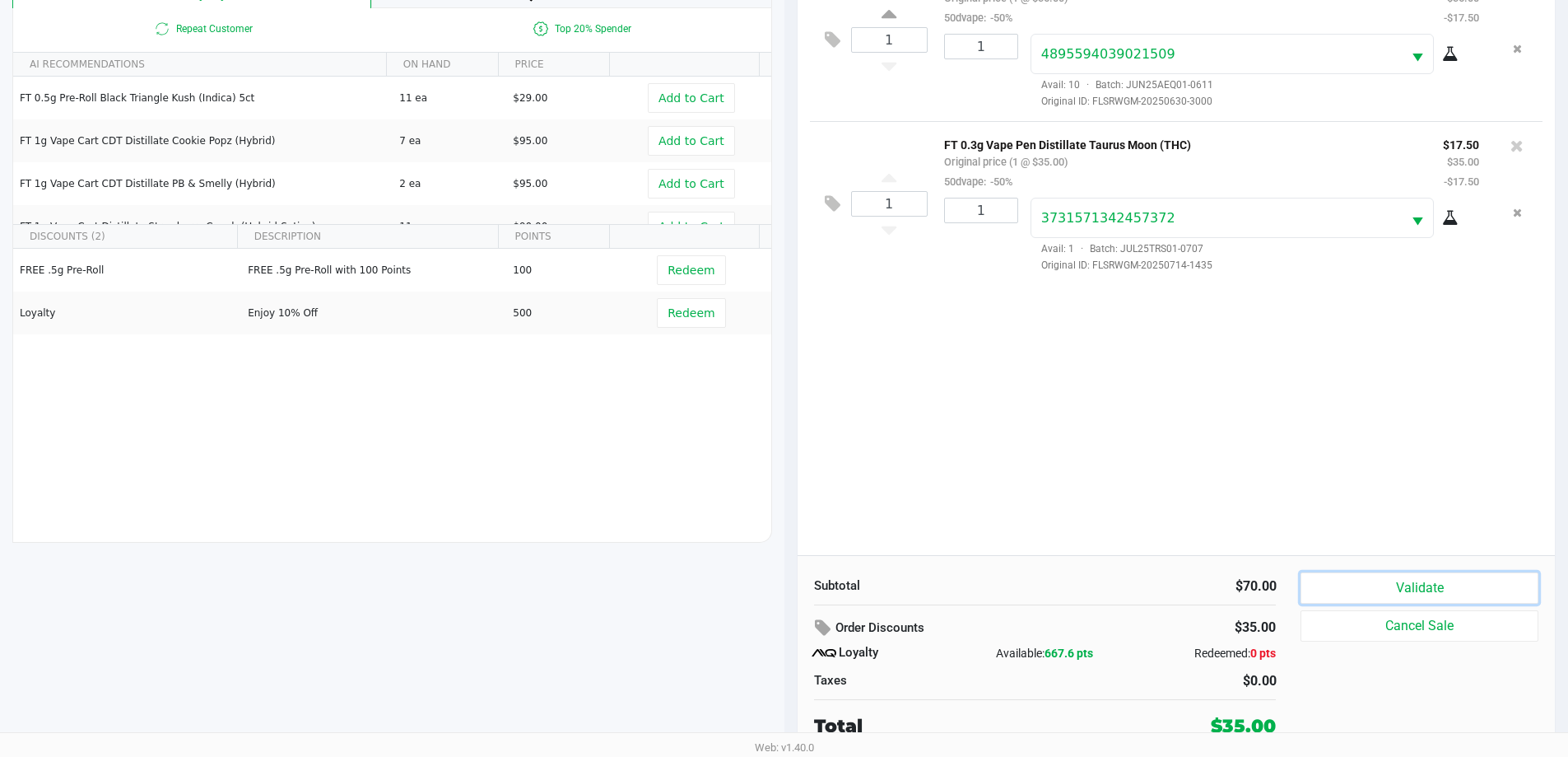
drag, startPoint x: 1410, startPoint y: 579, endPoint x: 1391, endPoint y: 480, distance: 100.8
click at [1410, 579] on button "Validate" at bounding box center [1419, 588] width 237 height 31
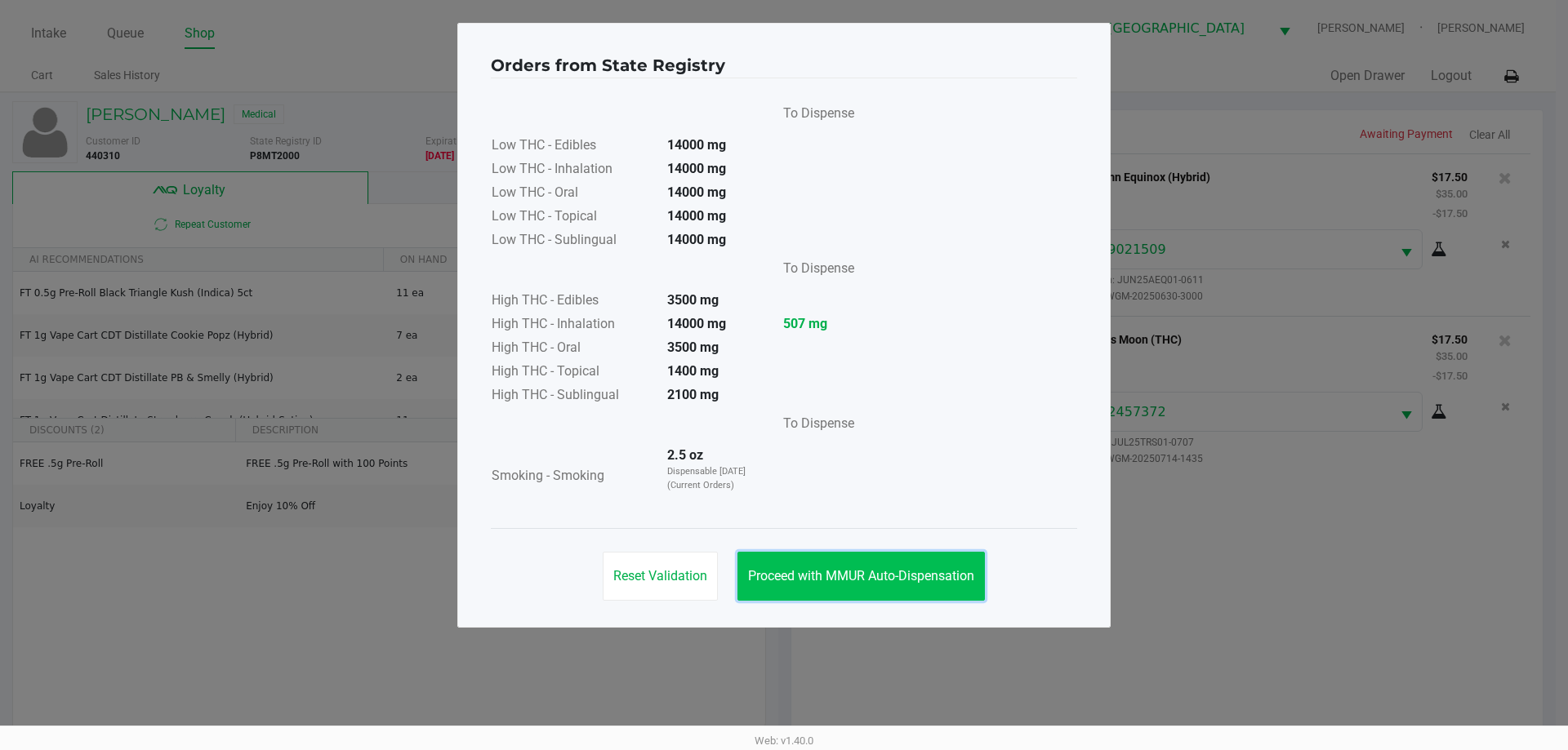
click at [842, 568] on button "Proceed with MMUR Auto-Dispensation" at bounding box center [860, 576] width 247 height 49
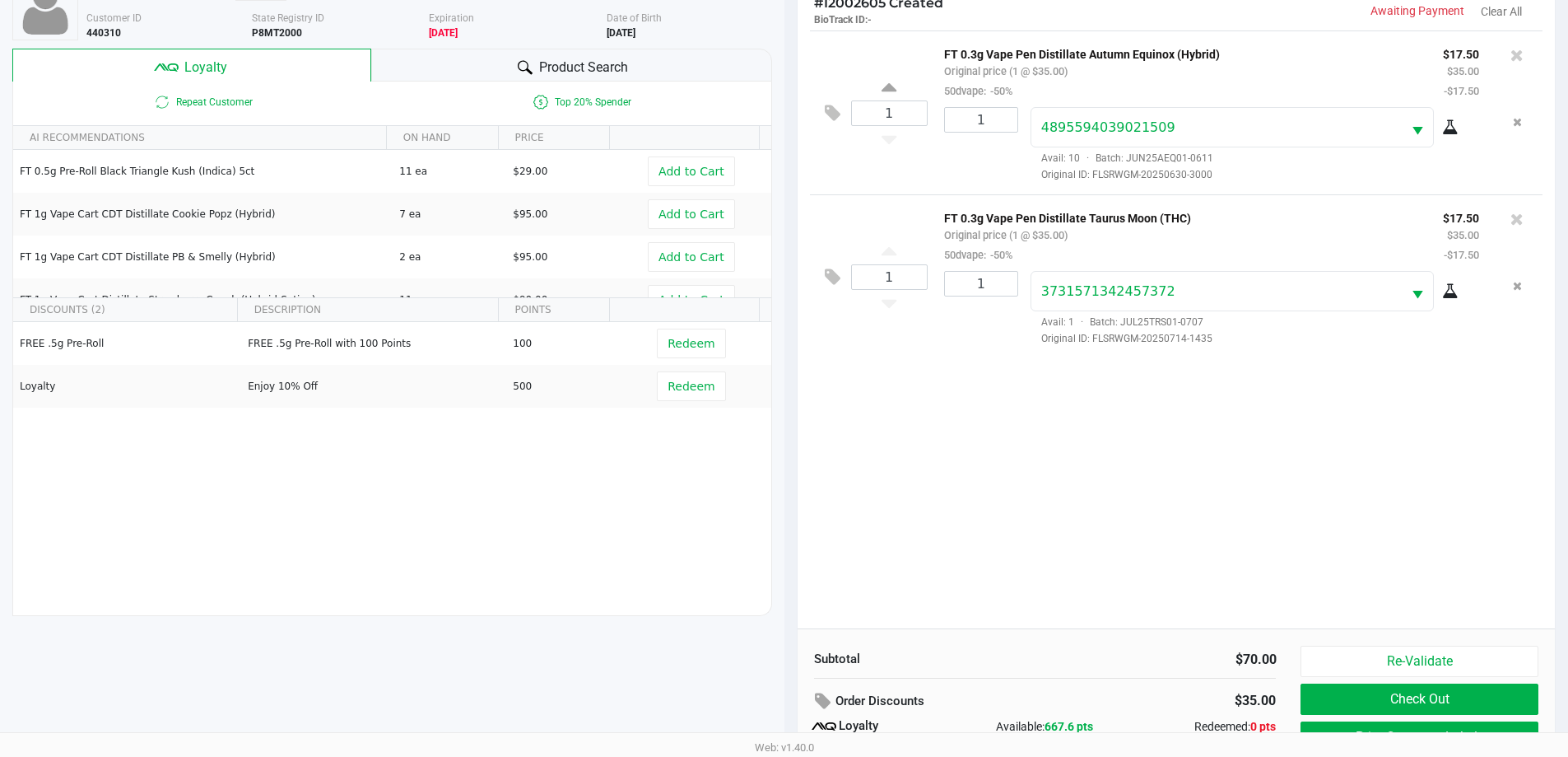
scroll to position [198, 0]
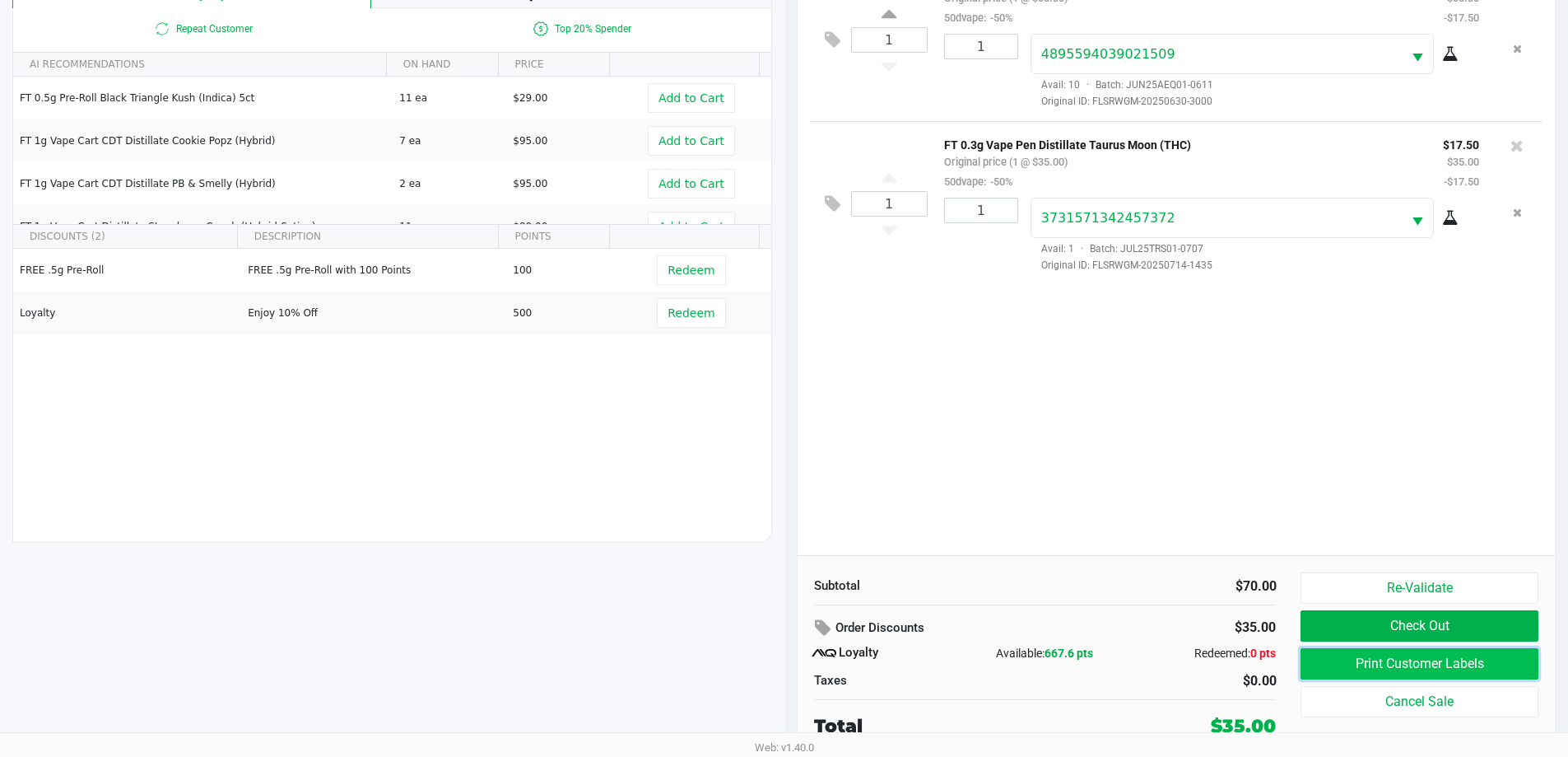
click at [1365, 663] on button "Print Customer Labels" at bounding box center [1419, 663] width 237 height 31
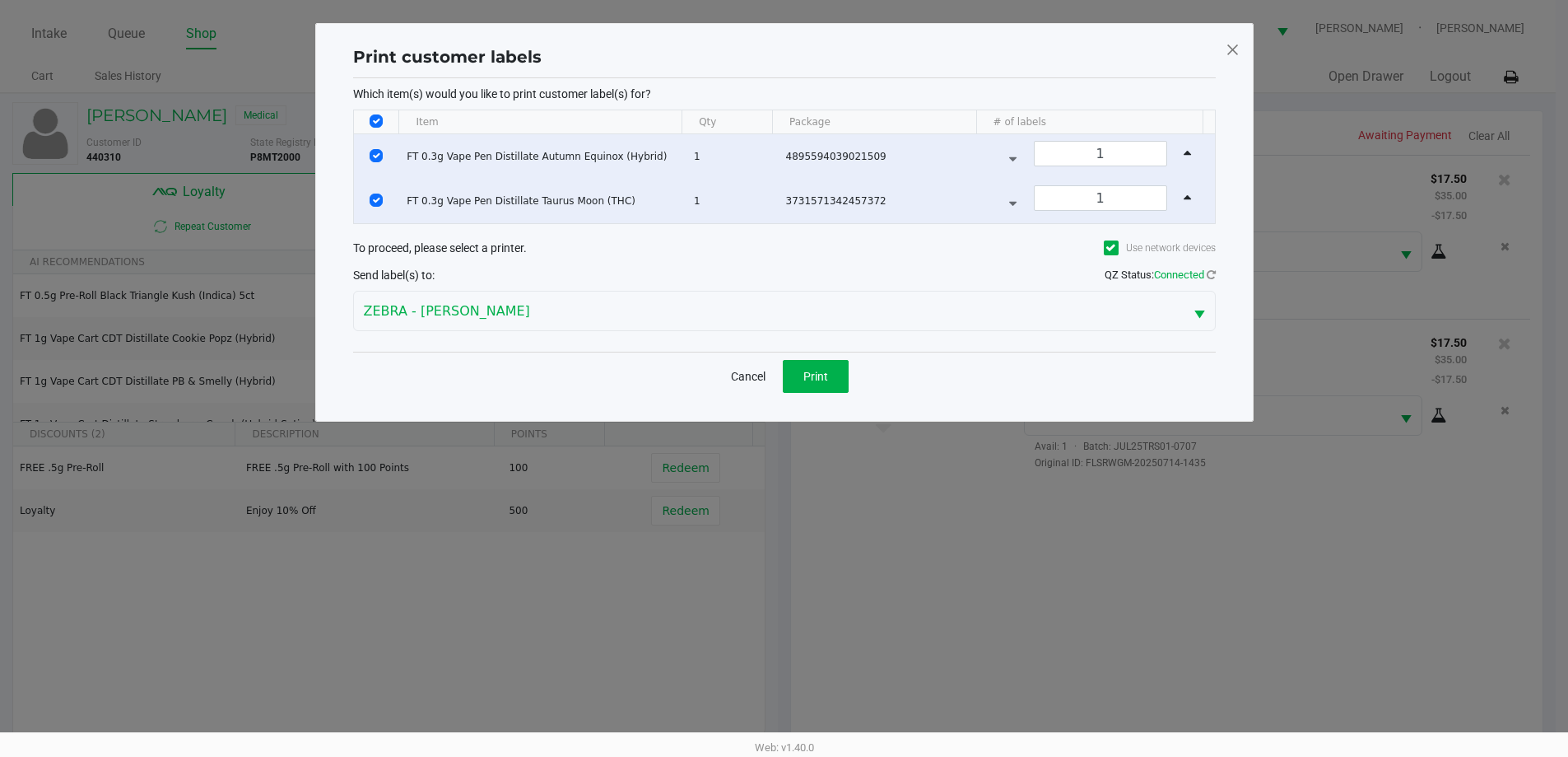
scroll to position [0, 0]
click at [822, 374] on span "Print" at bounding box center [821, 376] width 25 height 14
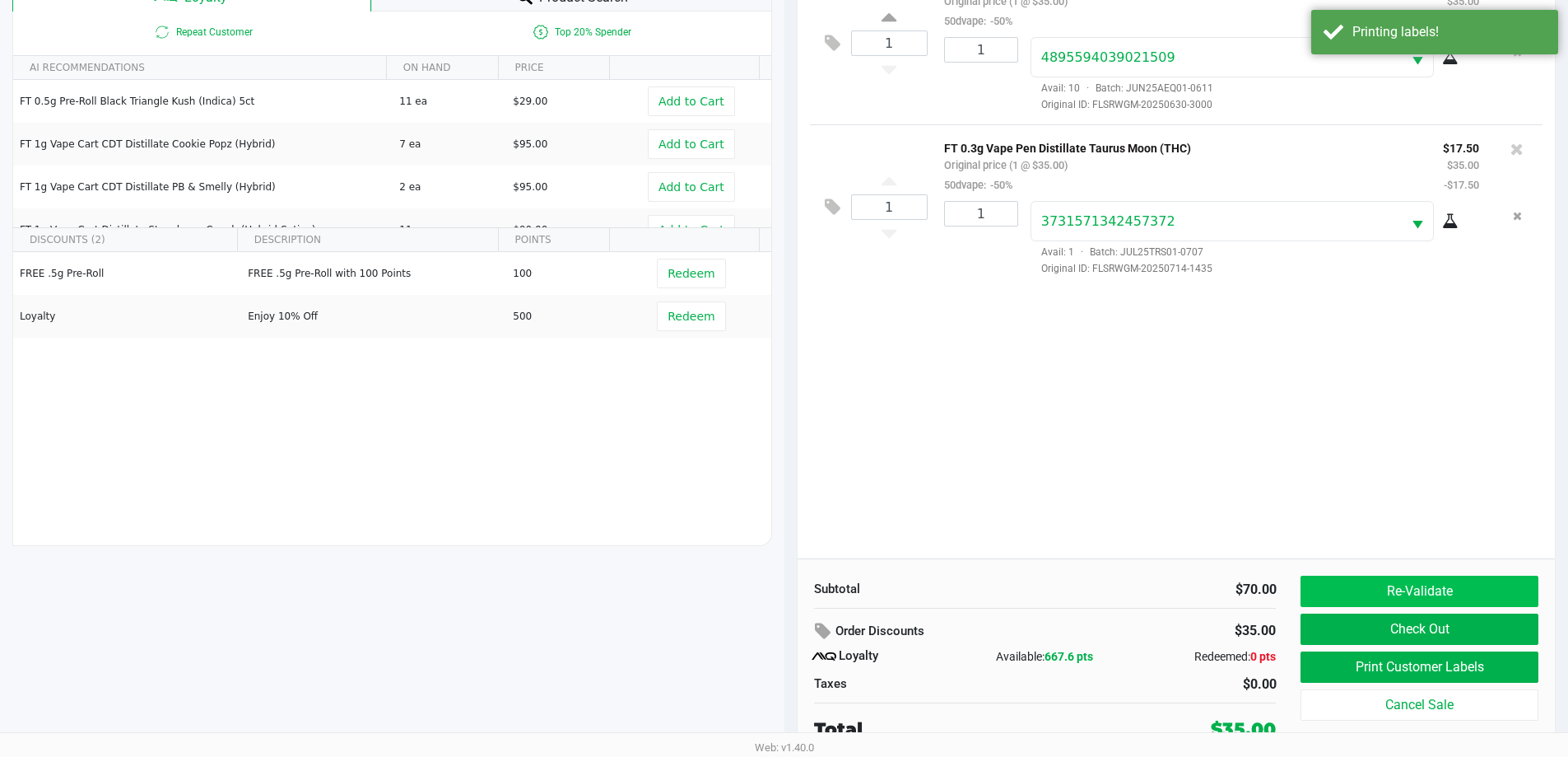
scroll to position [198, 0]
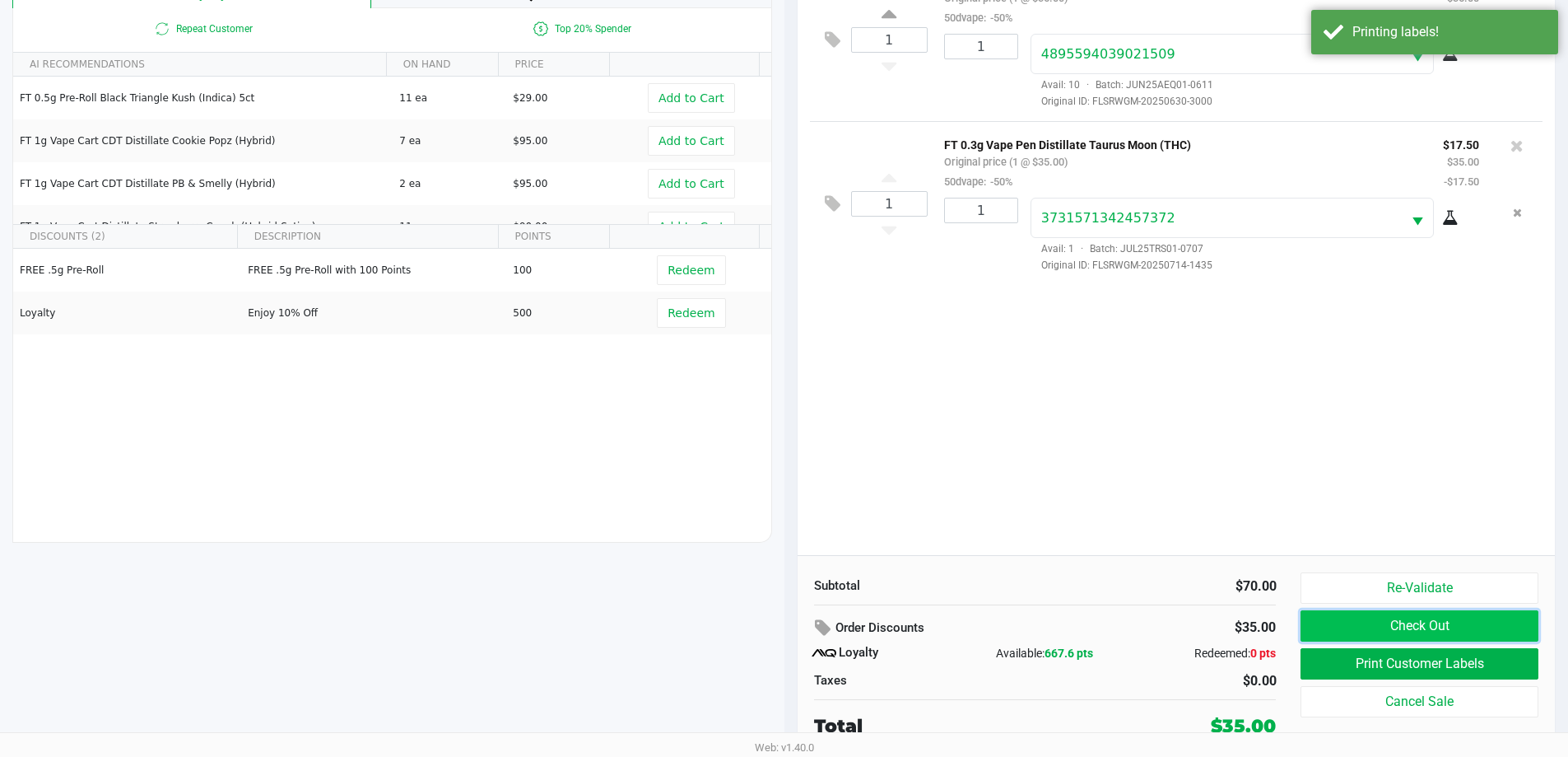
click at [1392, 623] on button "Check Out" at bounding box center [1419, 626] width 237 height 31
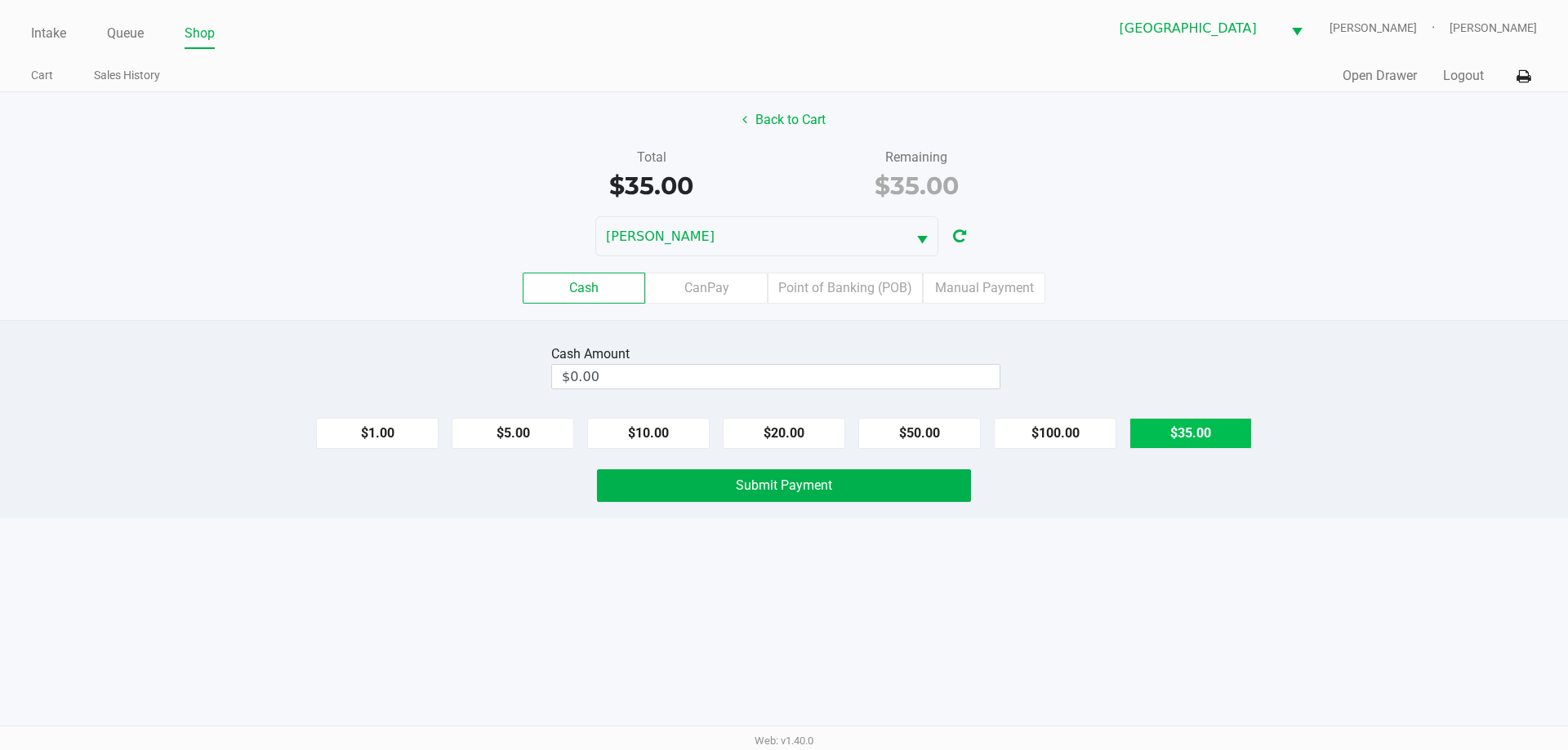
drag, startPoint x: 1222, startPoint y: 428, endPoint x: 995, endPoint y: 542, distance: 254.0
click at [1222, 429] on button "$35.00" at bounding box center [1191, 433] width 122 height 31
type input "$35.00"
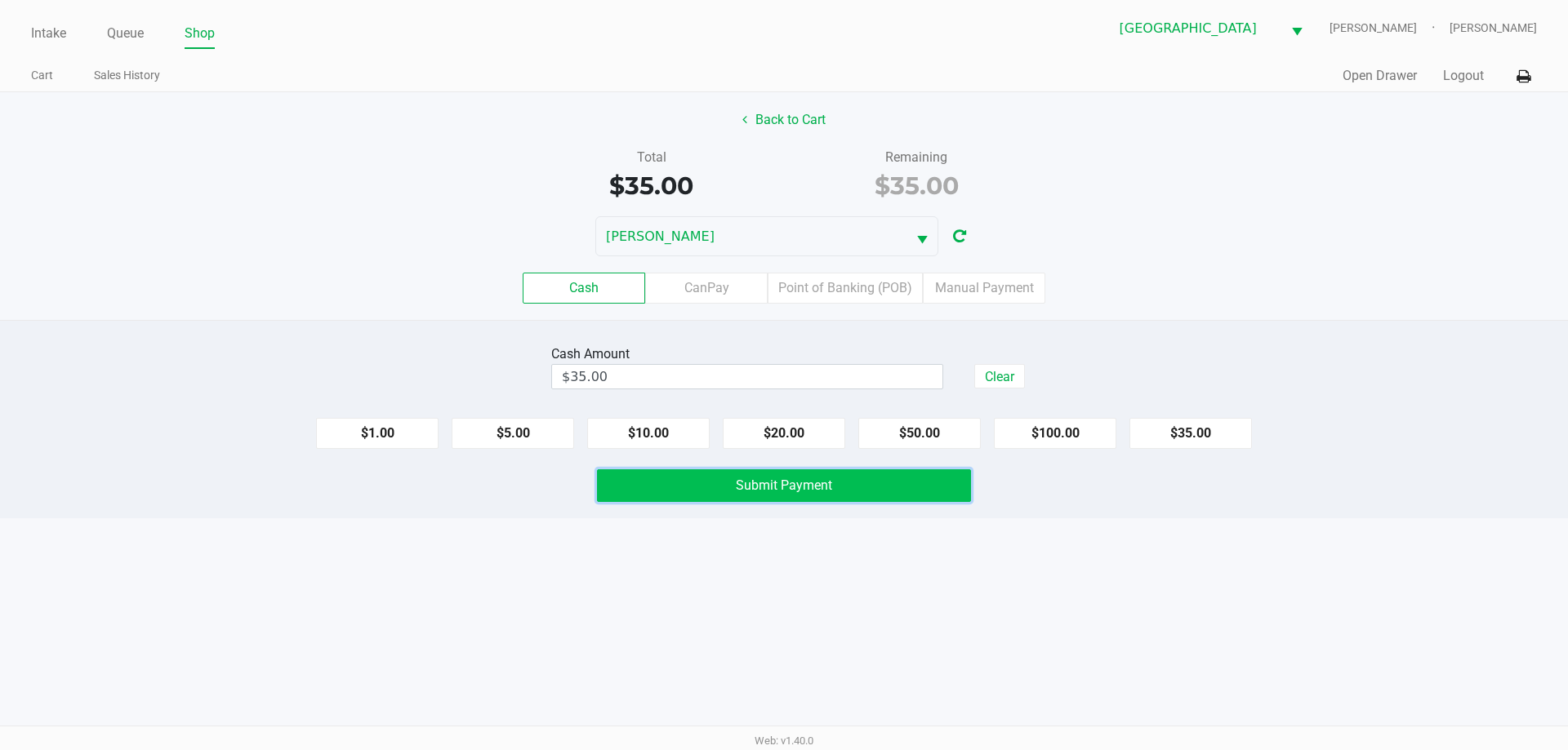
click at [805, 490] on span "Submit Payment" at bounding box center [783, 485] width 96 height 16
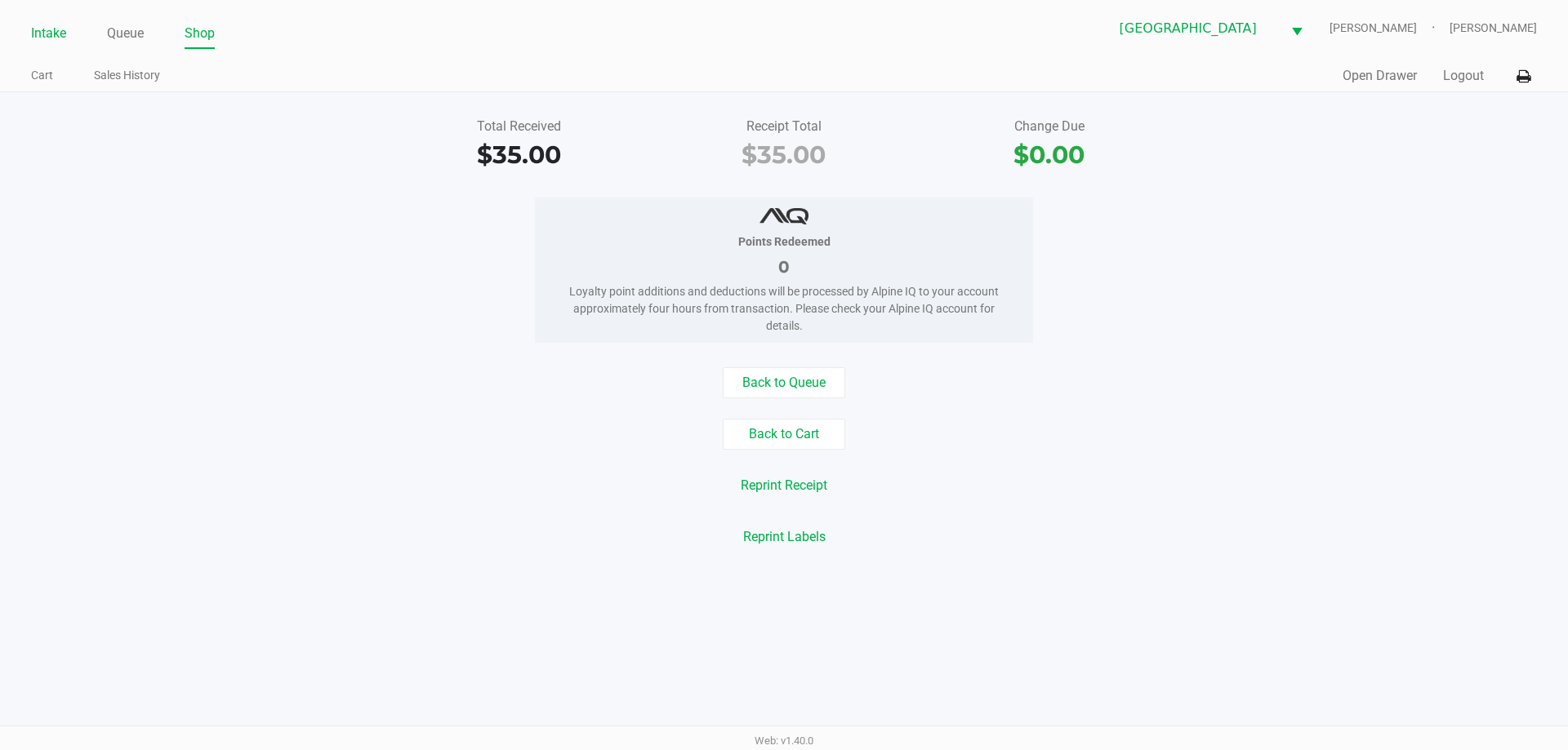
click at [59, 34] on link "Intake" at bounding box center [49, 33] width 35 height 23
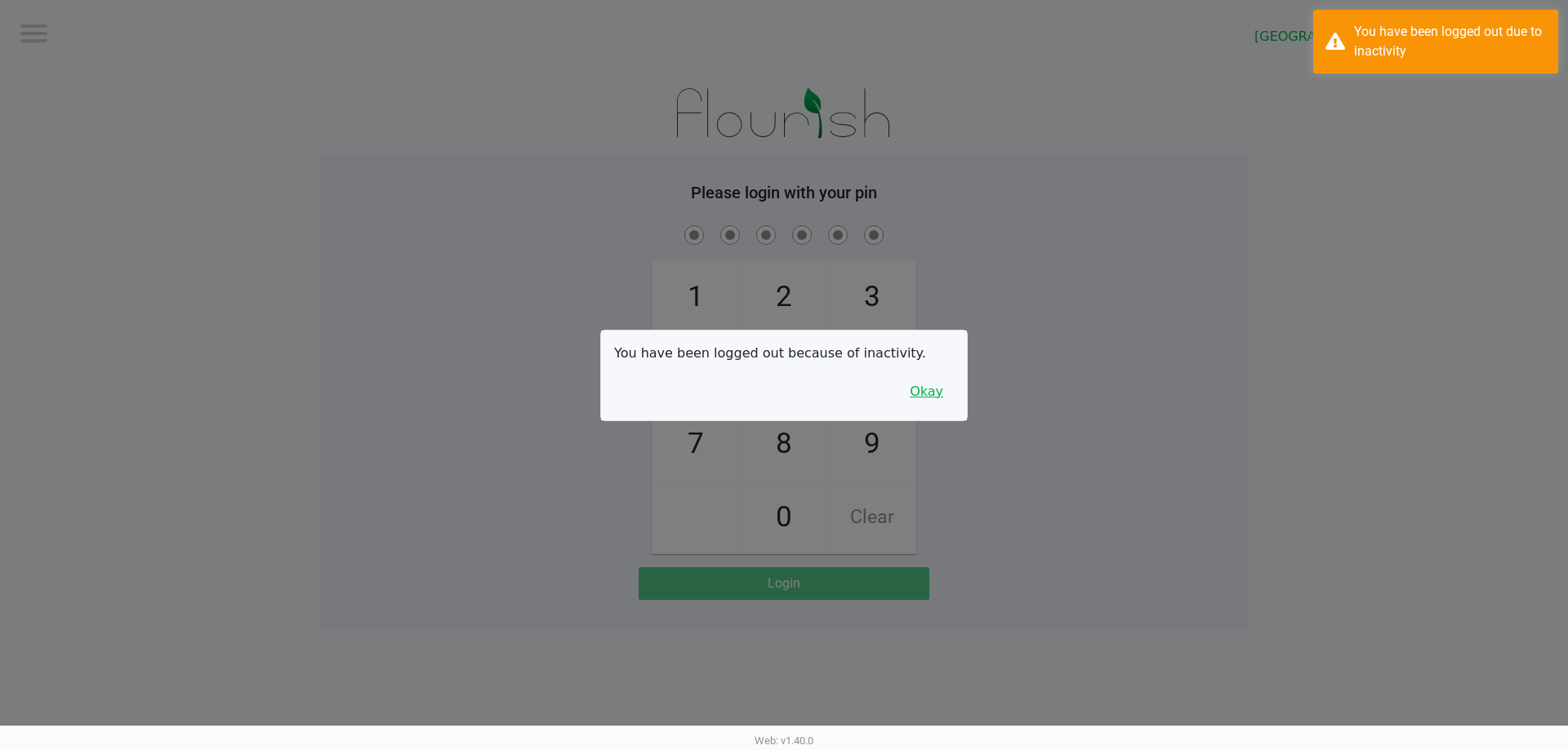
click at [934, 396] on button "Okay" at bounding box center [926, 391] width 55 height 31
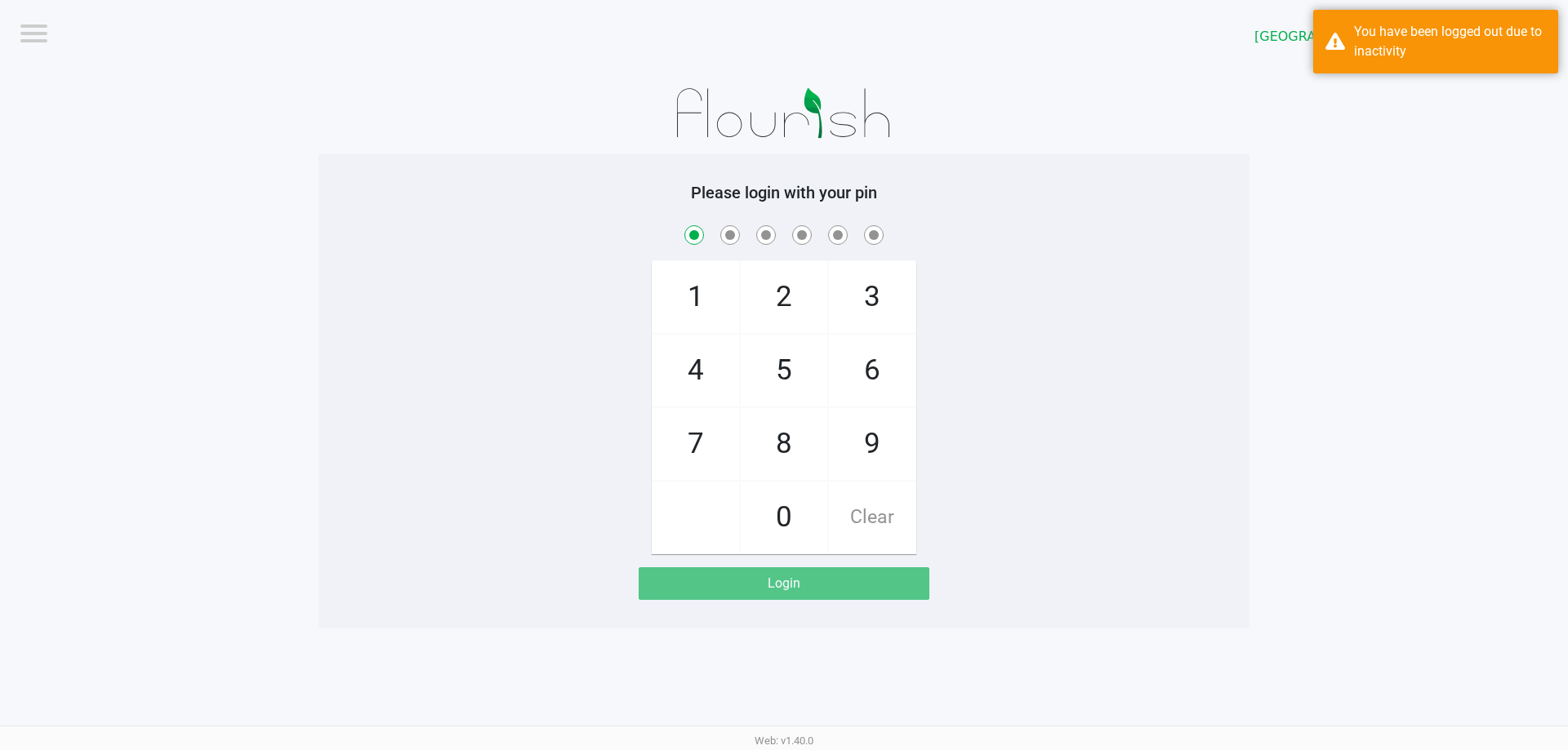
checkbox input "true"
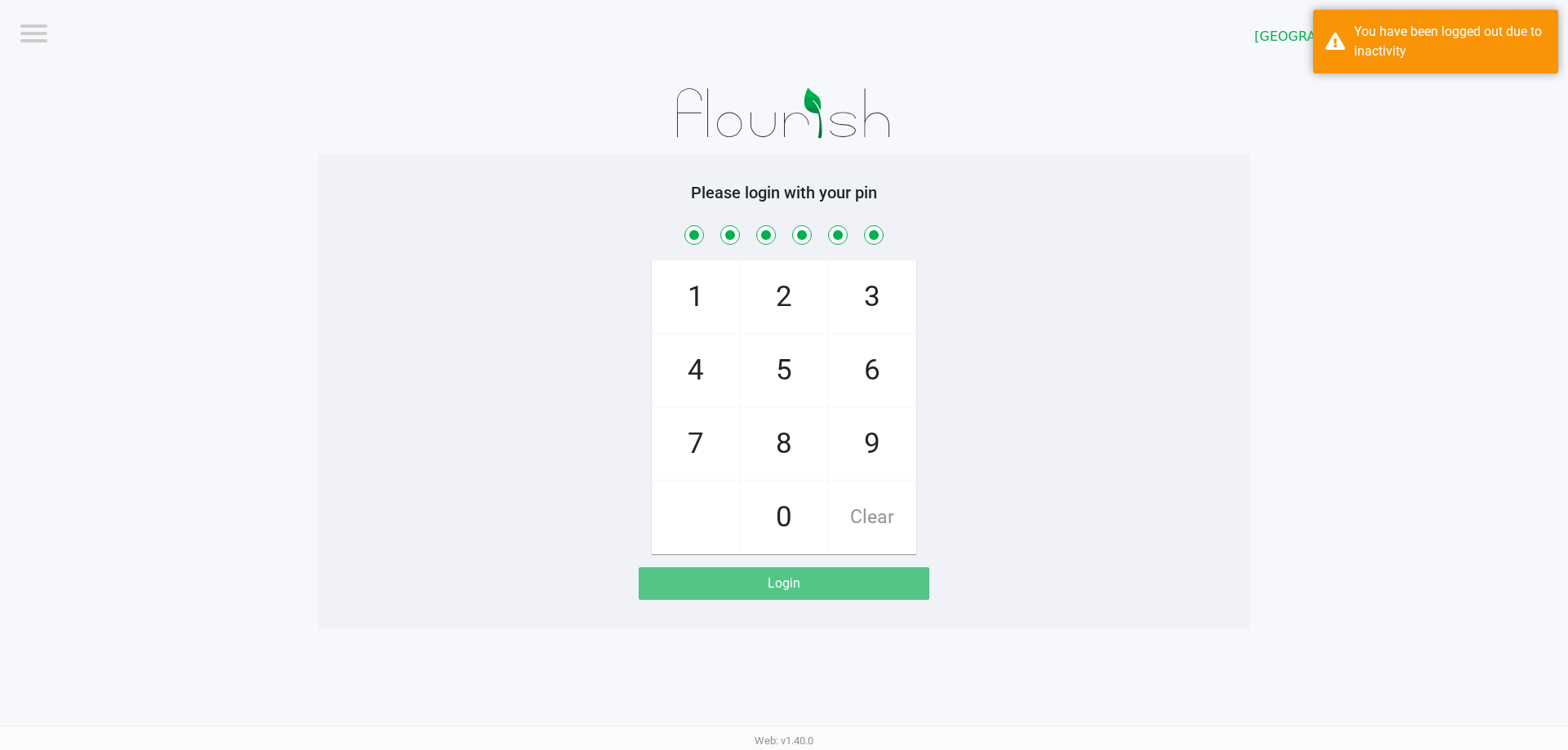
checkbox input "true"
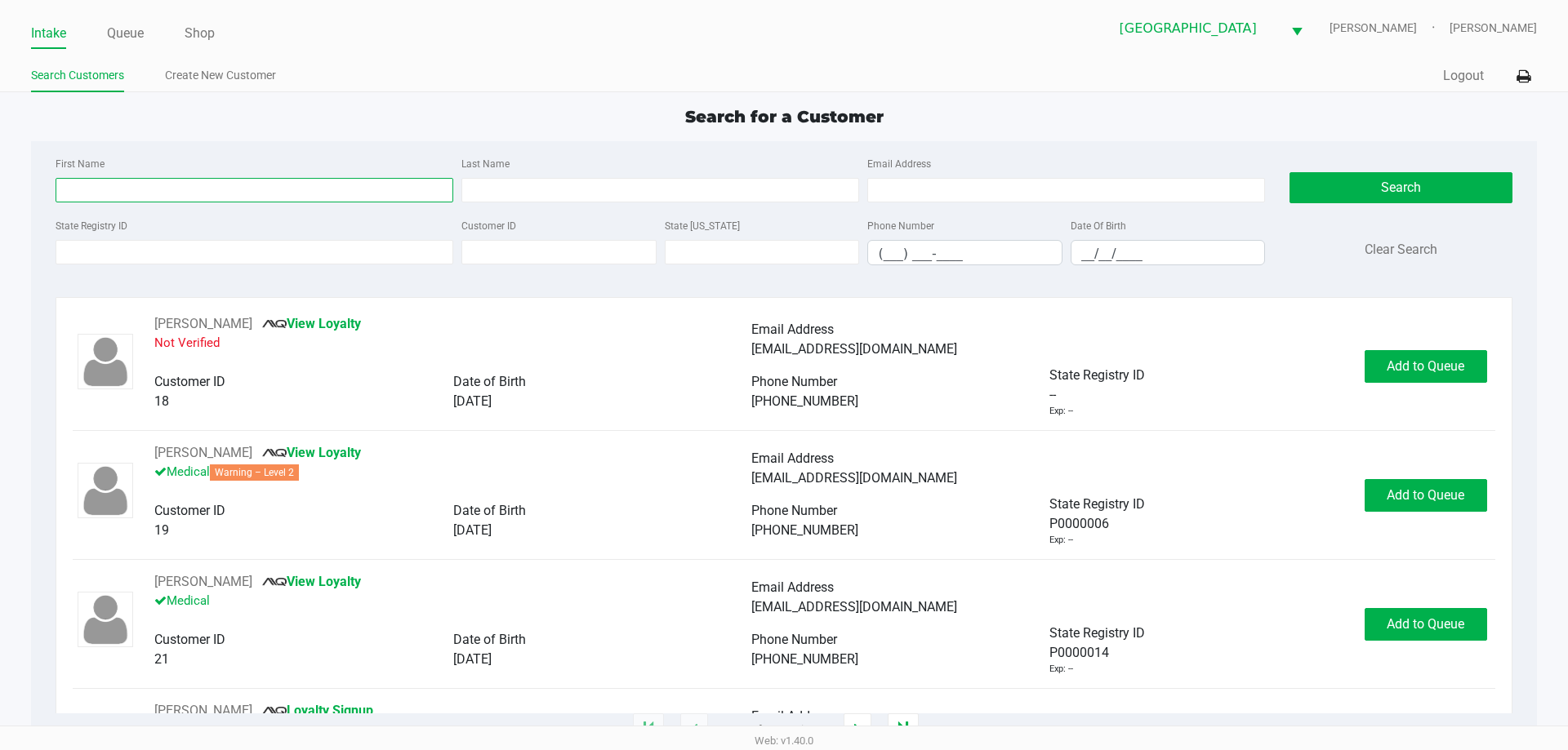
click at [105, 200] on input "First Name" at bounding box center [254, 189] width 397 height 24
type input "martha"
click at [539, 203] on div "First Name martha Last Name Email Address" at bounding box center [660, 184] width 1218 height 62
click at [508, 184] on input "Last Name" at bounding box center [660, 189] width 397 height 24
type input "simen"
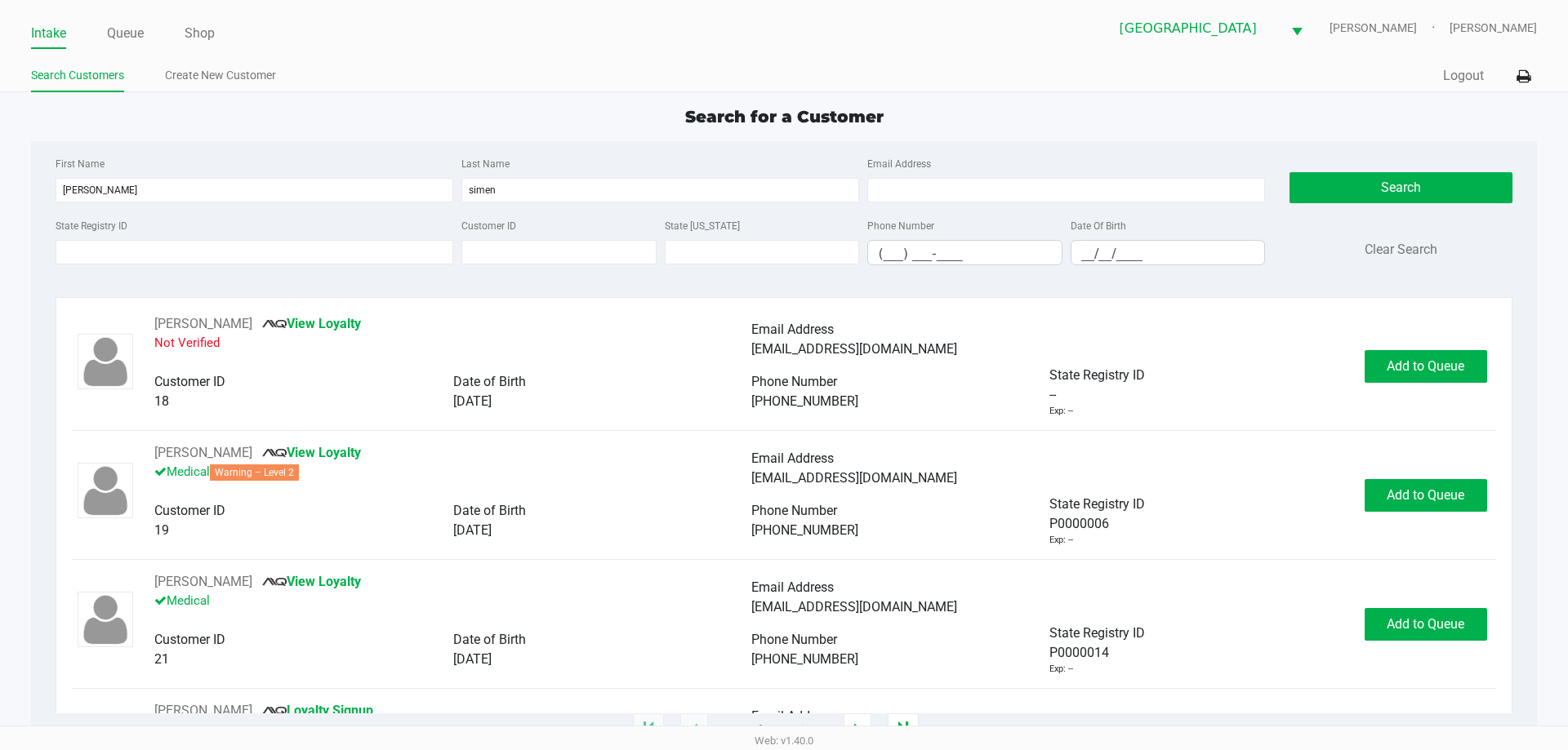
click at [1090, 238] on div "Date Of Birth __/__/____" at bounding box center [1168, 240] width 203 height 49
click at [1078, 246] on input "__/__/____" at bounding box center [1168, 253] width 194 height 25
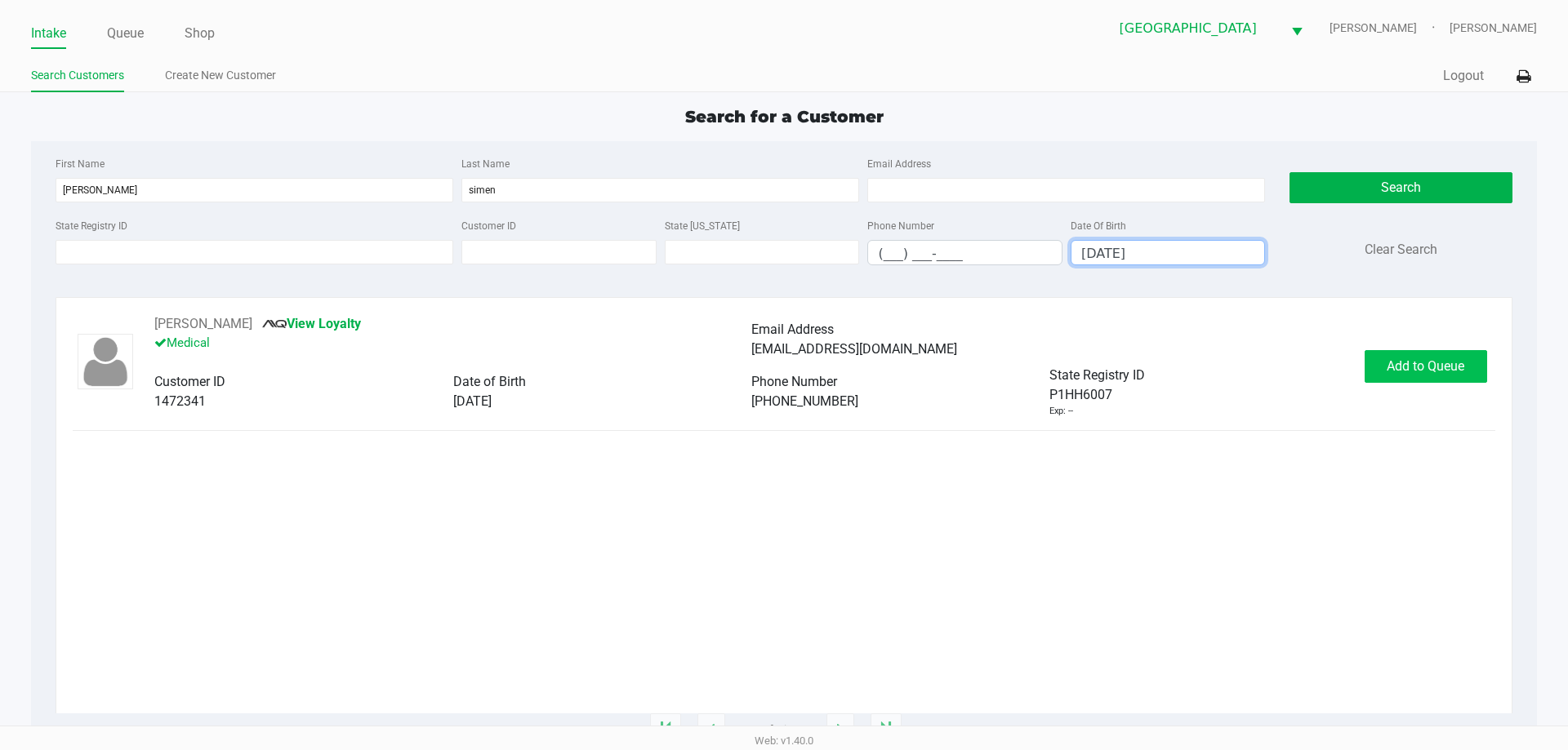
type input "07/08/1946"
click at [1441, 362] on span "Add to Queue" at bounding box center [1425, 366] width 78 height 16
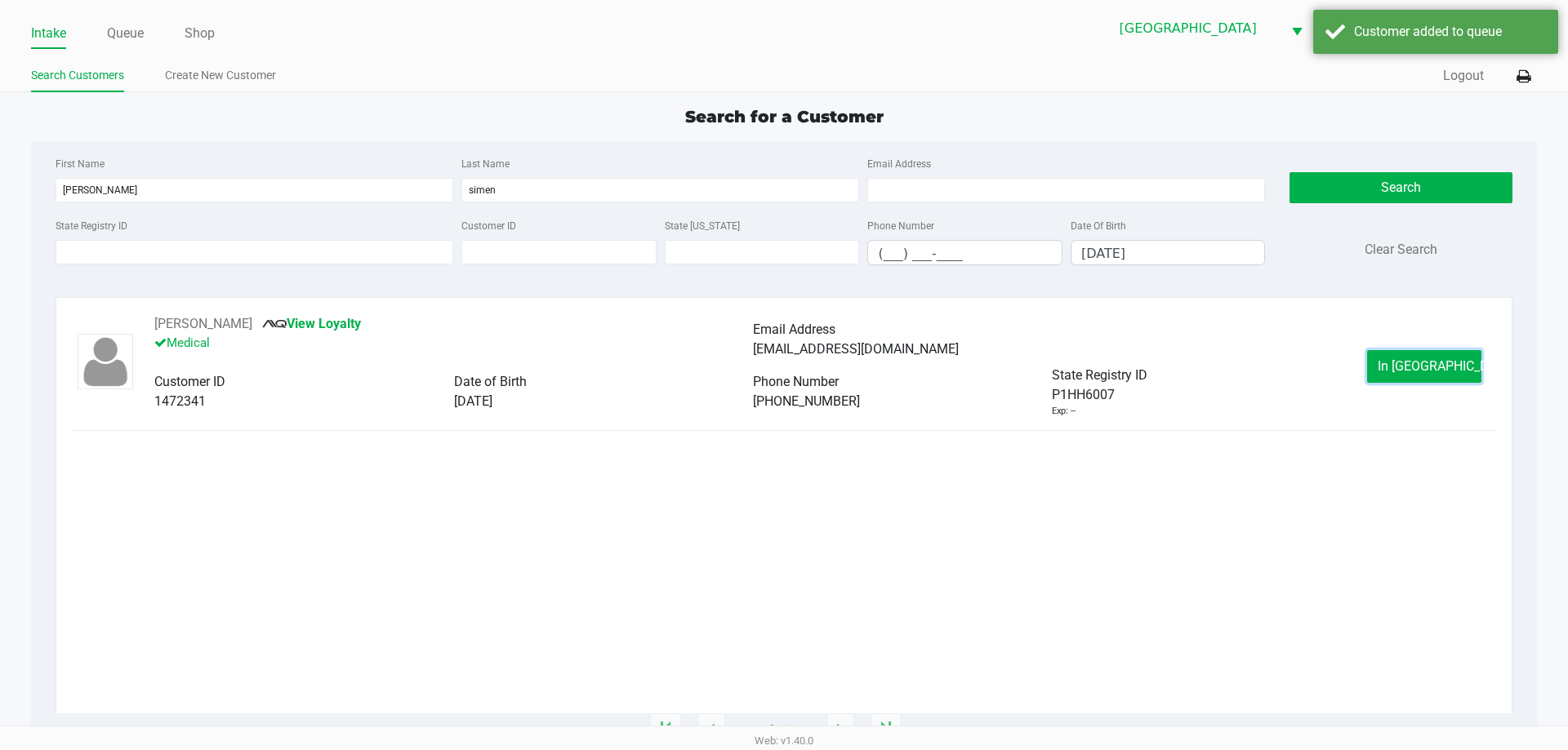
click at [1440, 364] on span "In Queue" at bounding box center [1446, 366] width 138 height 16
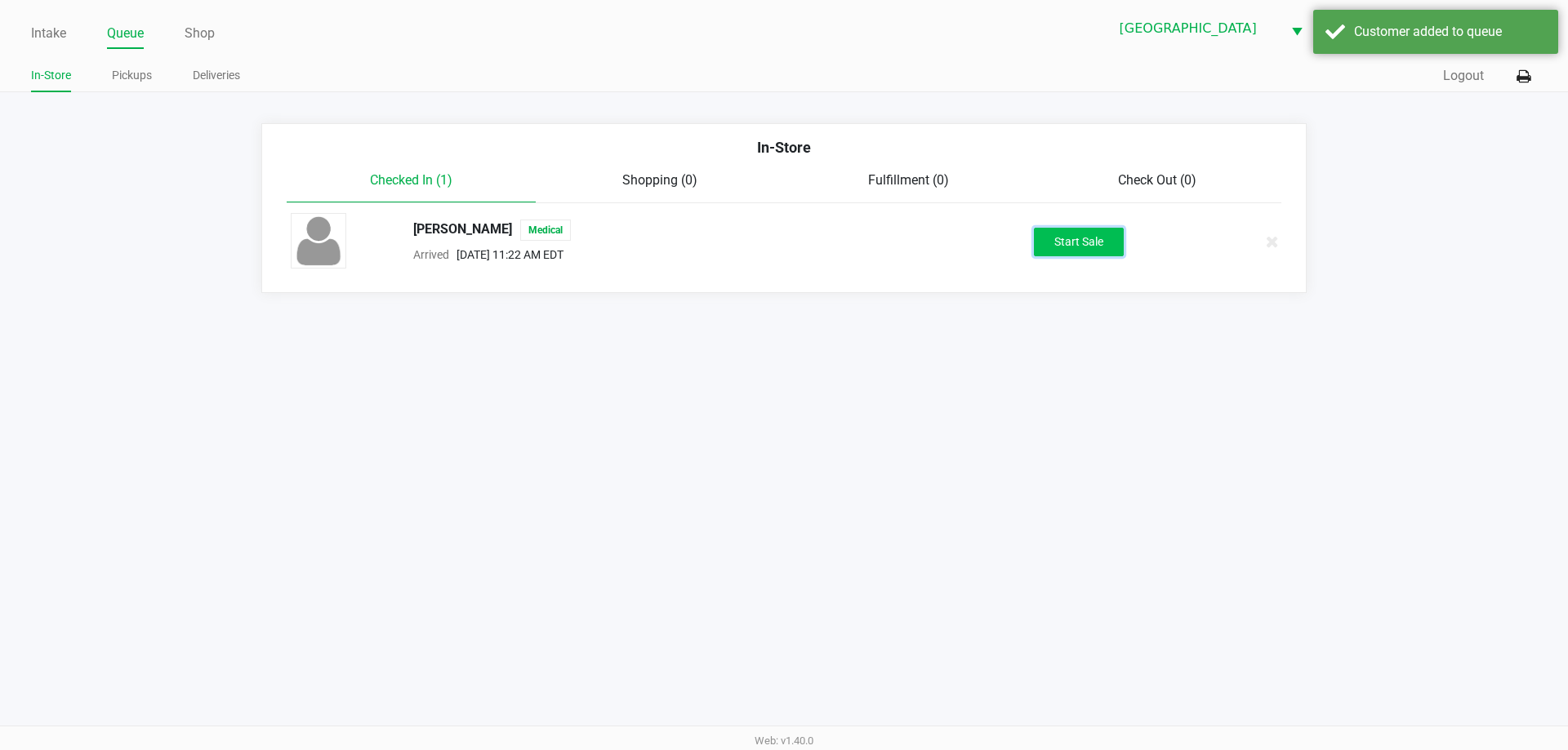
click at [1103, 230] on button "Start Sale" at bounding box center [1078, 242] width 90 height 28
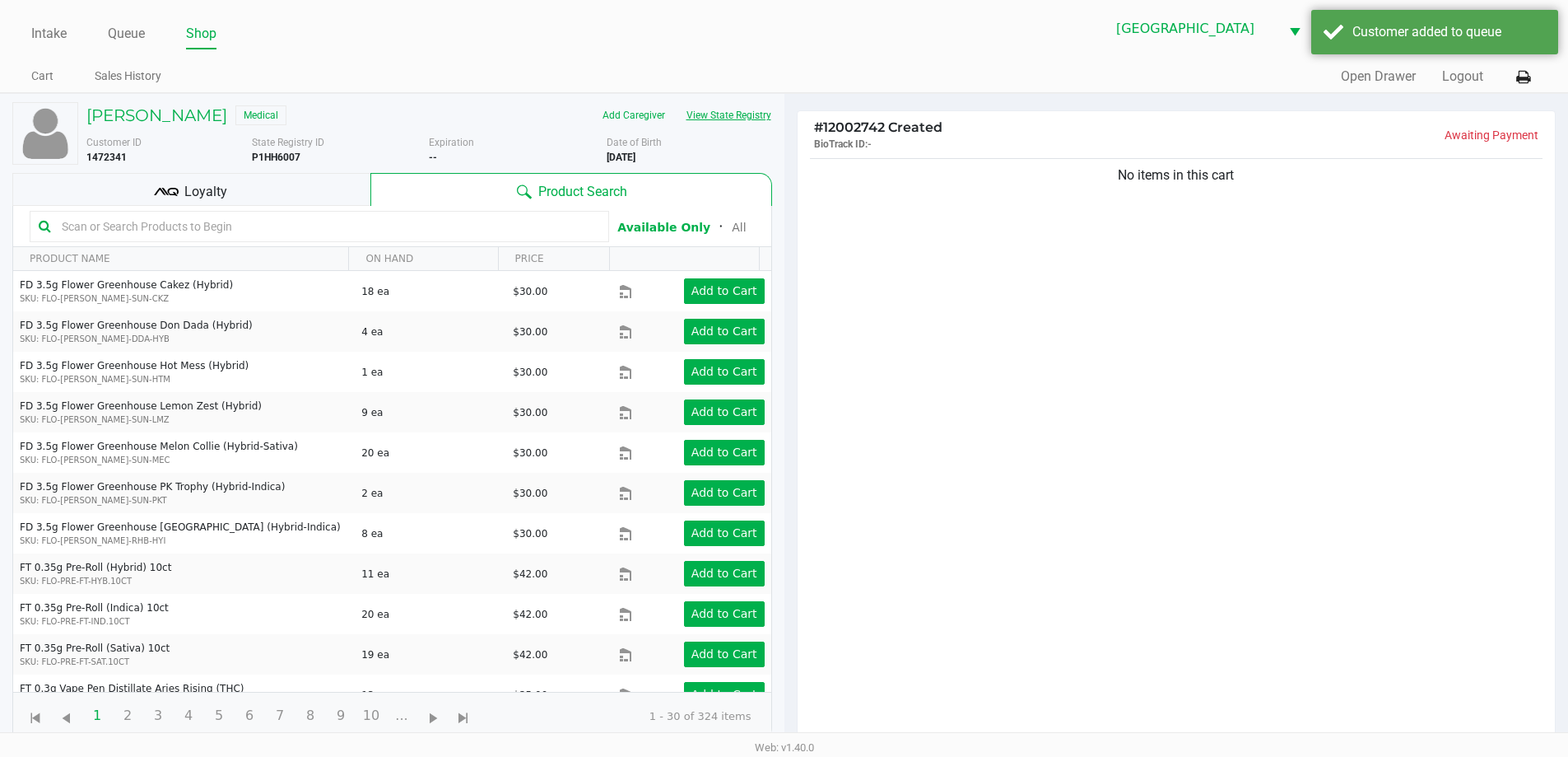
click at [759, 116] on button "View State Registry" at bounding box center [724, 115] width 96 height 26
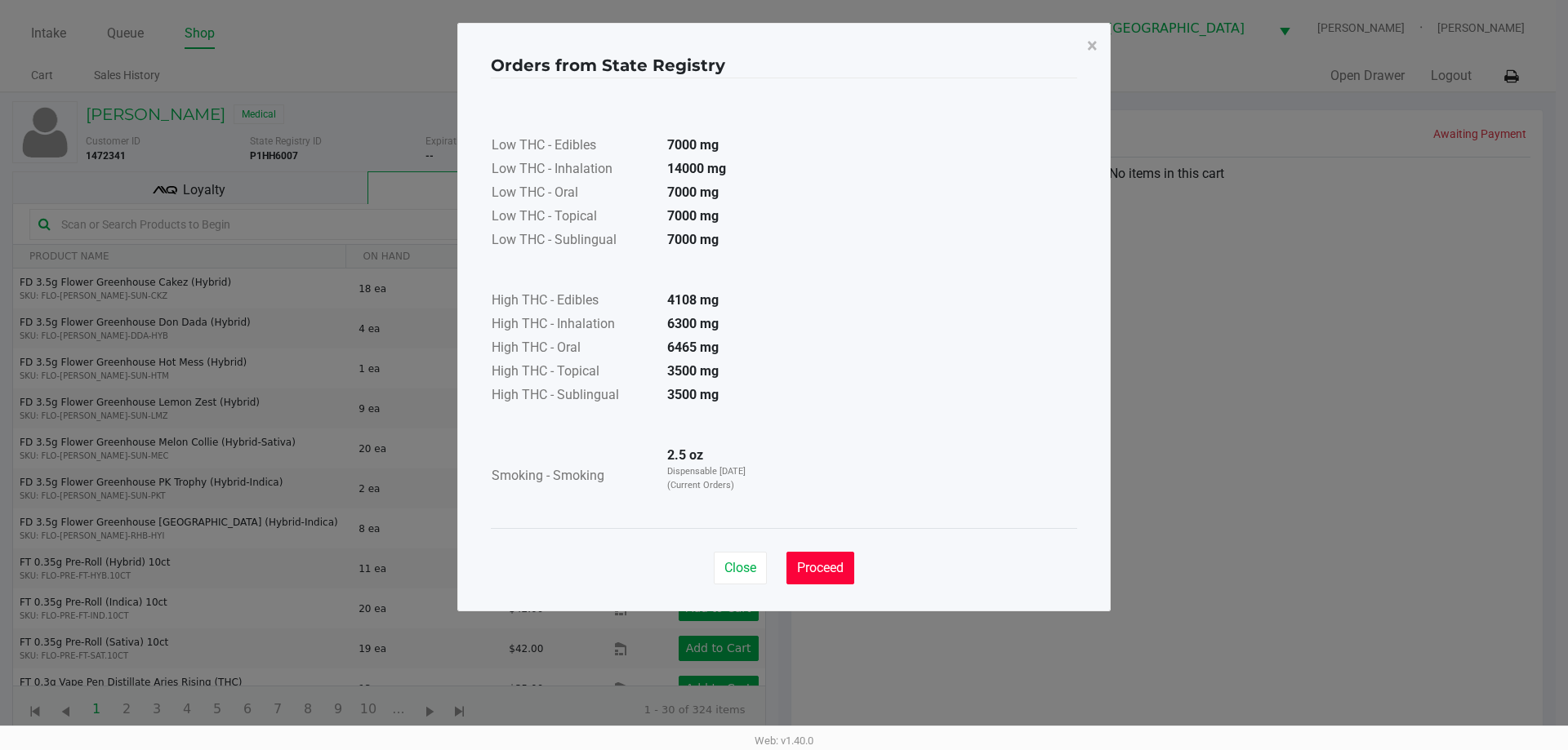
drag, startPoint x: 829, startPoint y: 572, endPoint x: 833, endPoint y: 441, distance: 131.1
click at [829, 571] on span "Proceed" at bounding box center [820, 567] width 47 height 16
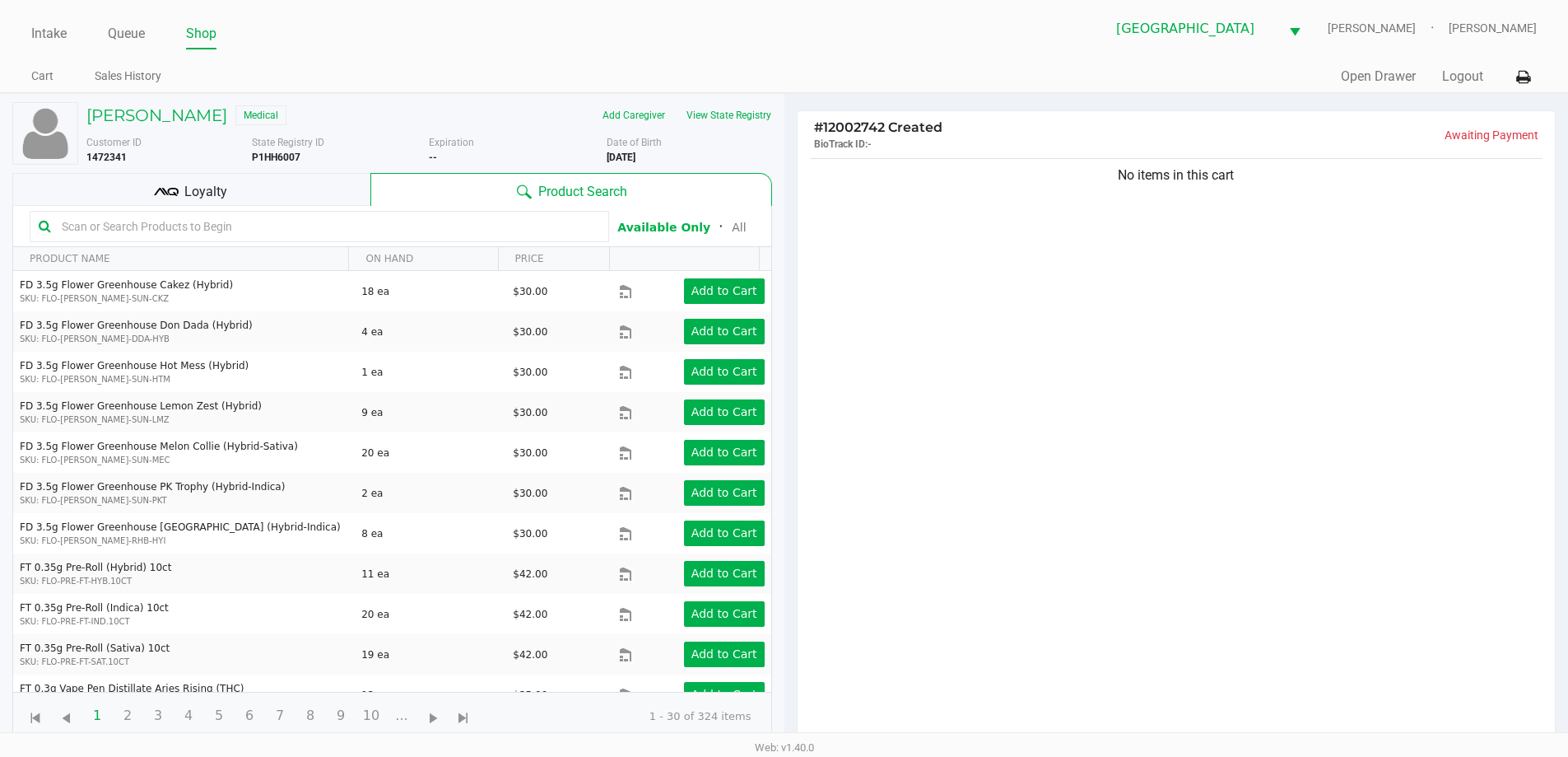
click at [110, 237] on input "text" at bounding box center [327, 226] width 545 height 25
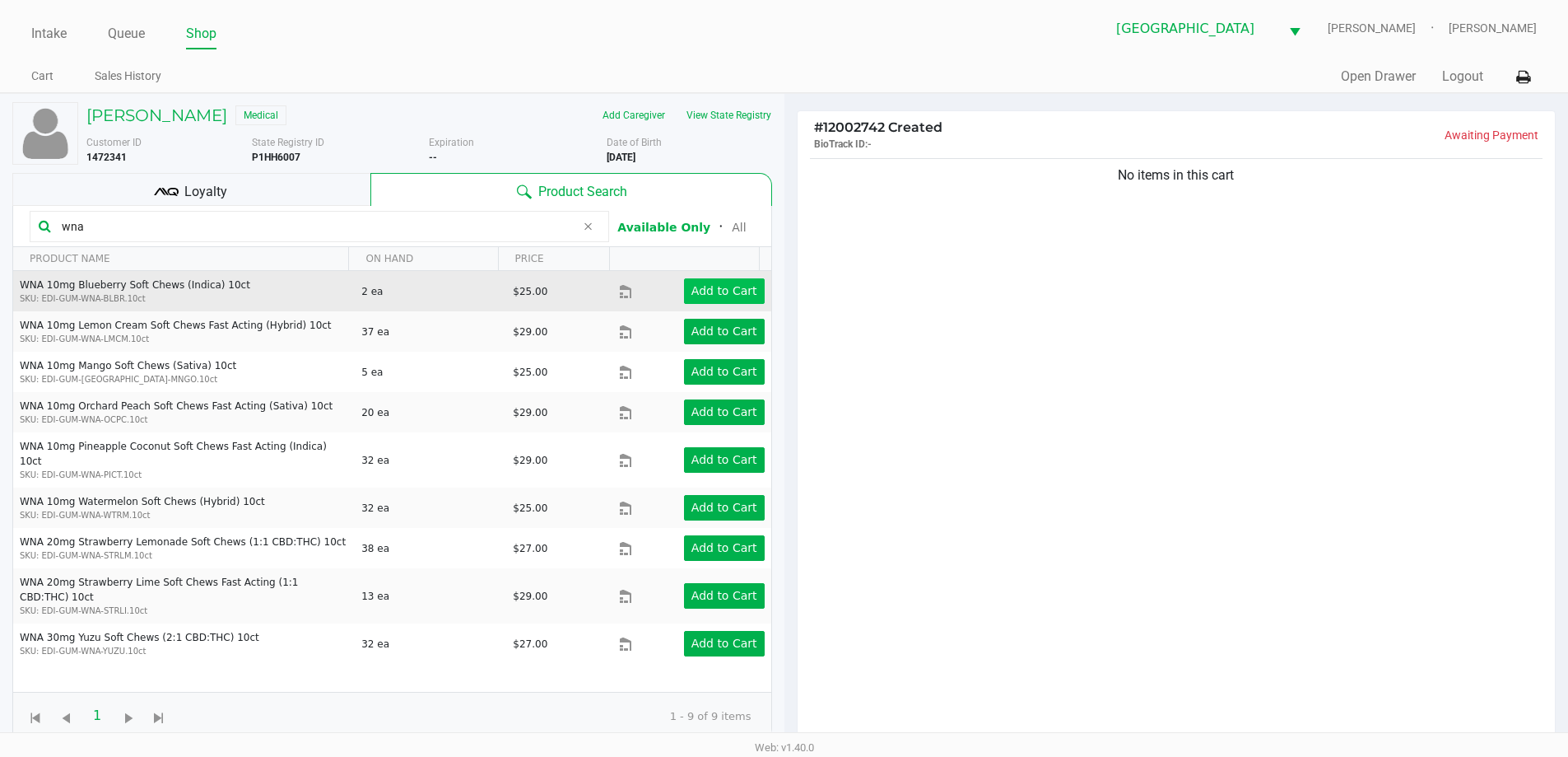
type input "wna"
click at [728, 299] on button "Add to Cart" at bounding box center [724, 291] width 80 height 25
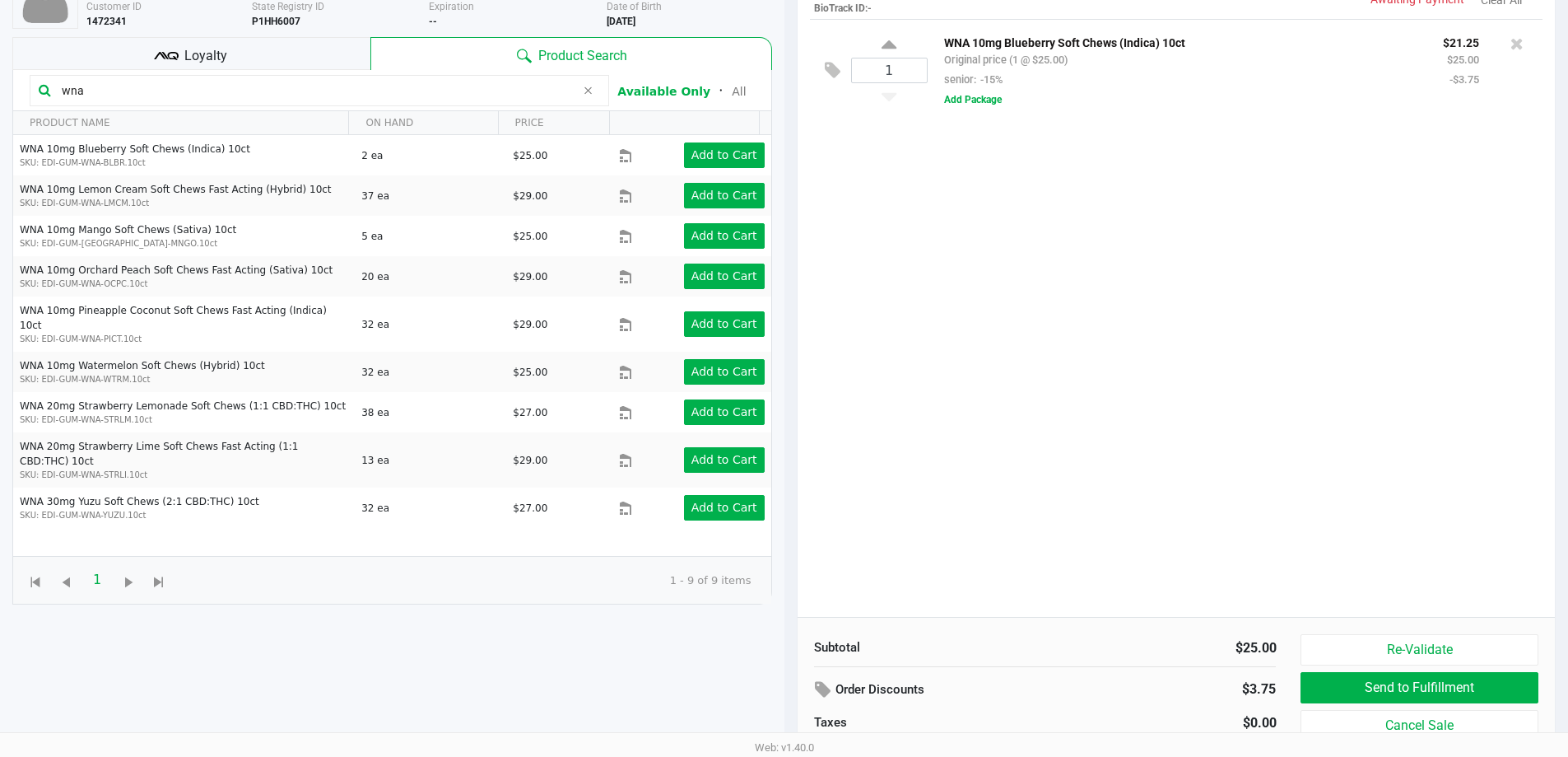
scroll to position [178, 0]
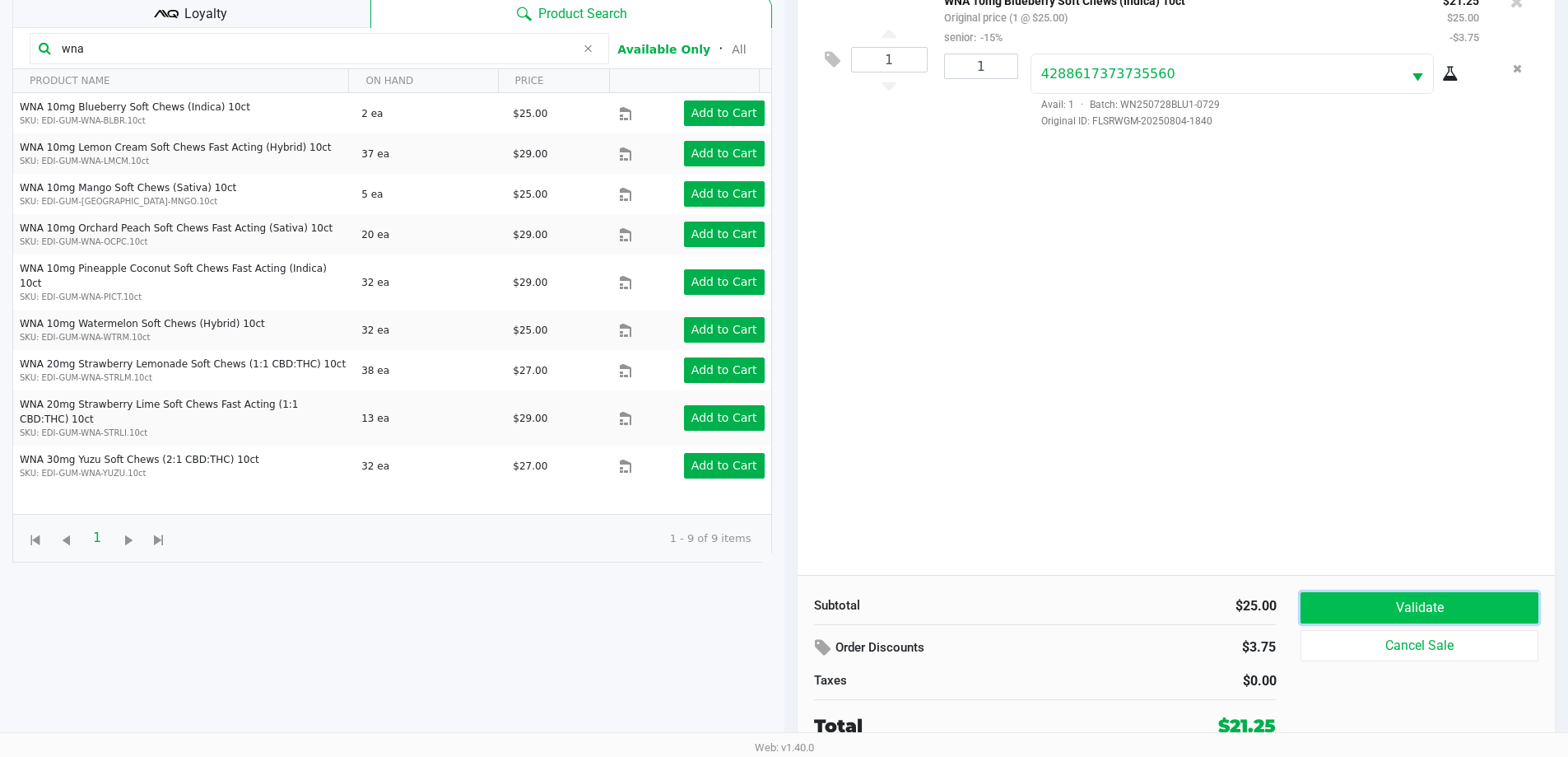
click at [1396, 613] on button "Validate" at bounding box center [1419, 607] width 237 height 31
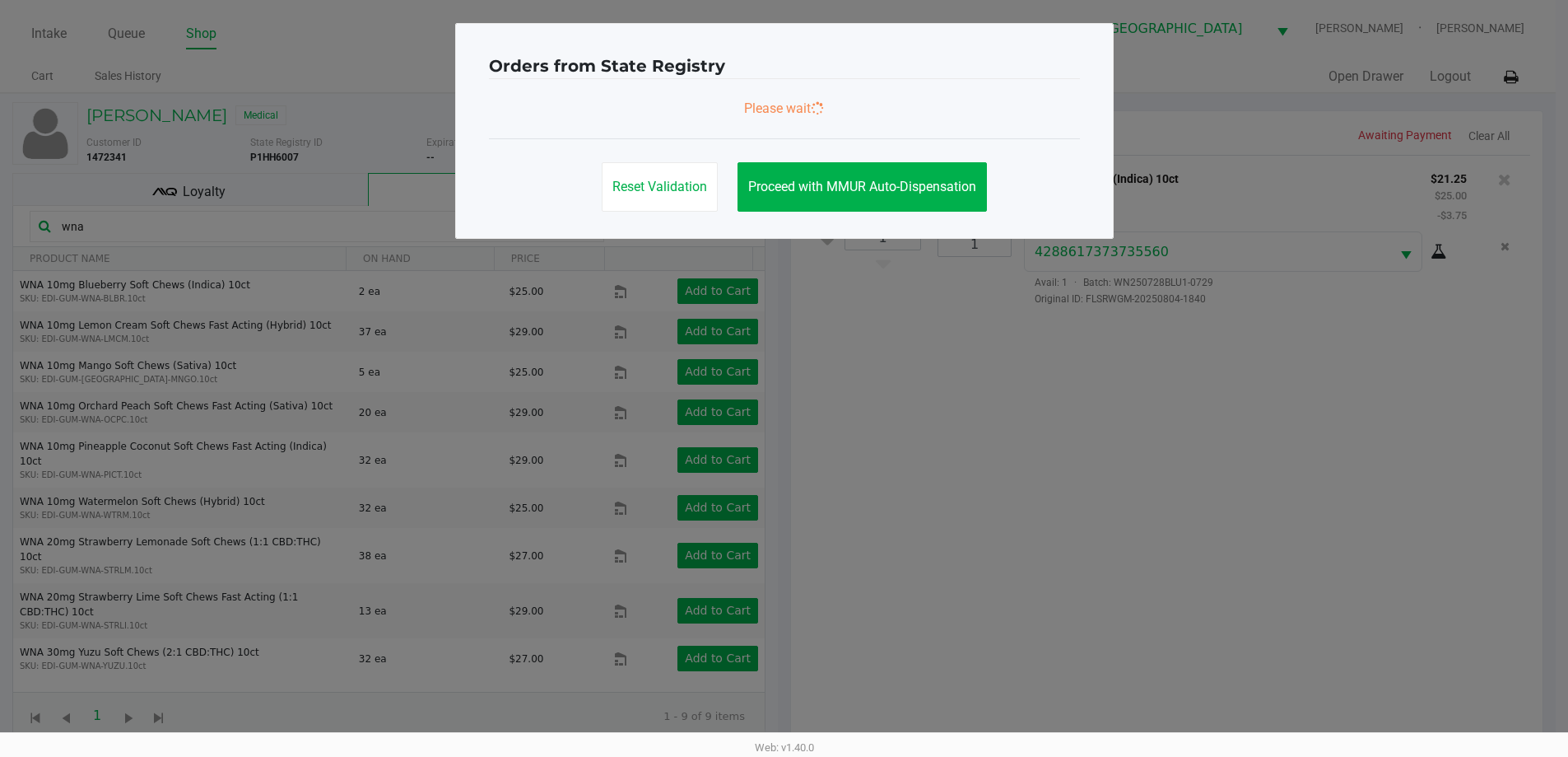
scroll to position [0, 0]
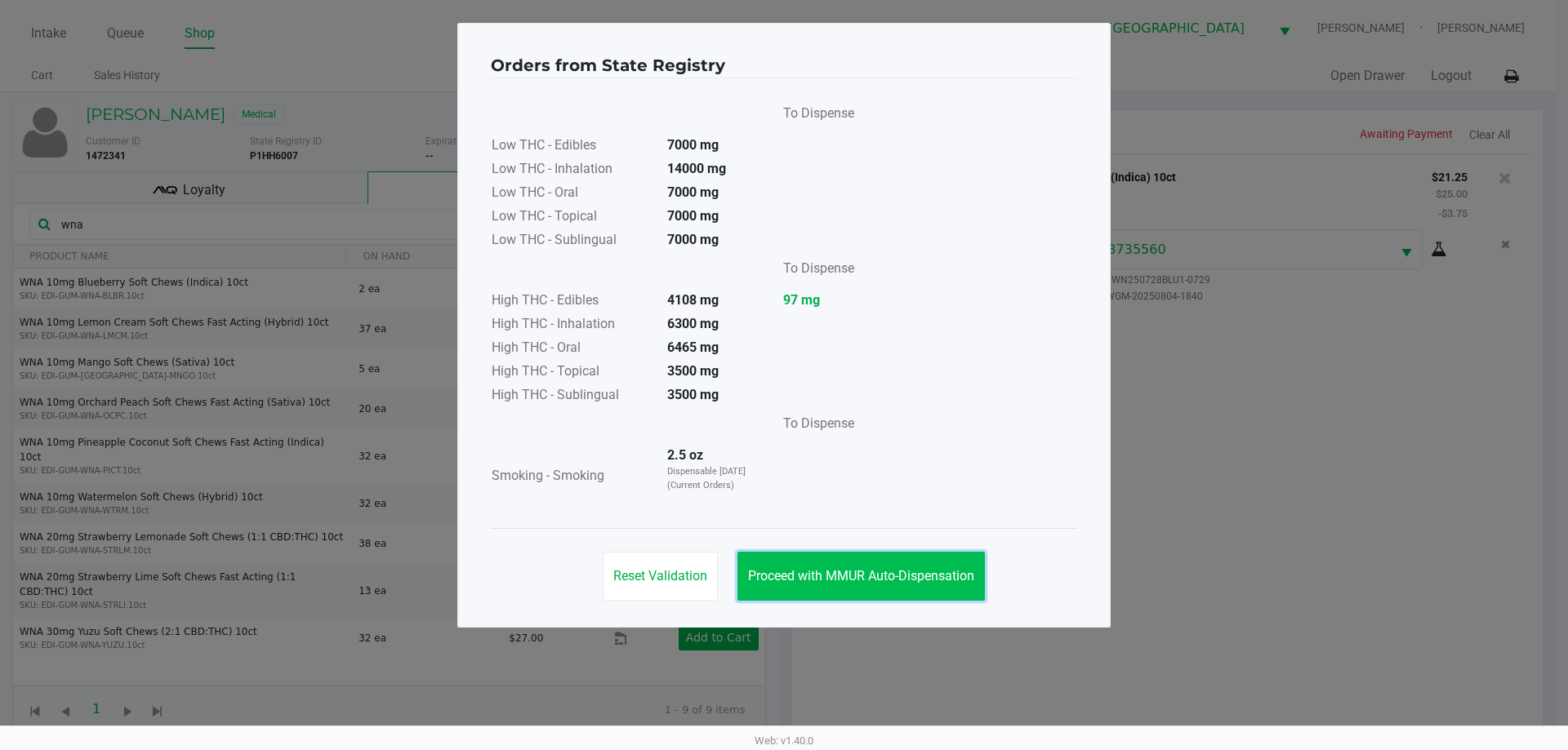
click at [854, 582] on span "Proceed with MMUR Auto-Dispensation" at bounding box center [861, 576] width 226 height 16
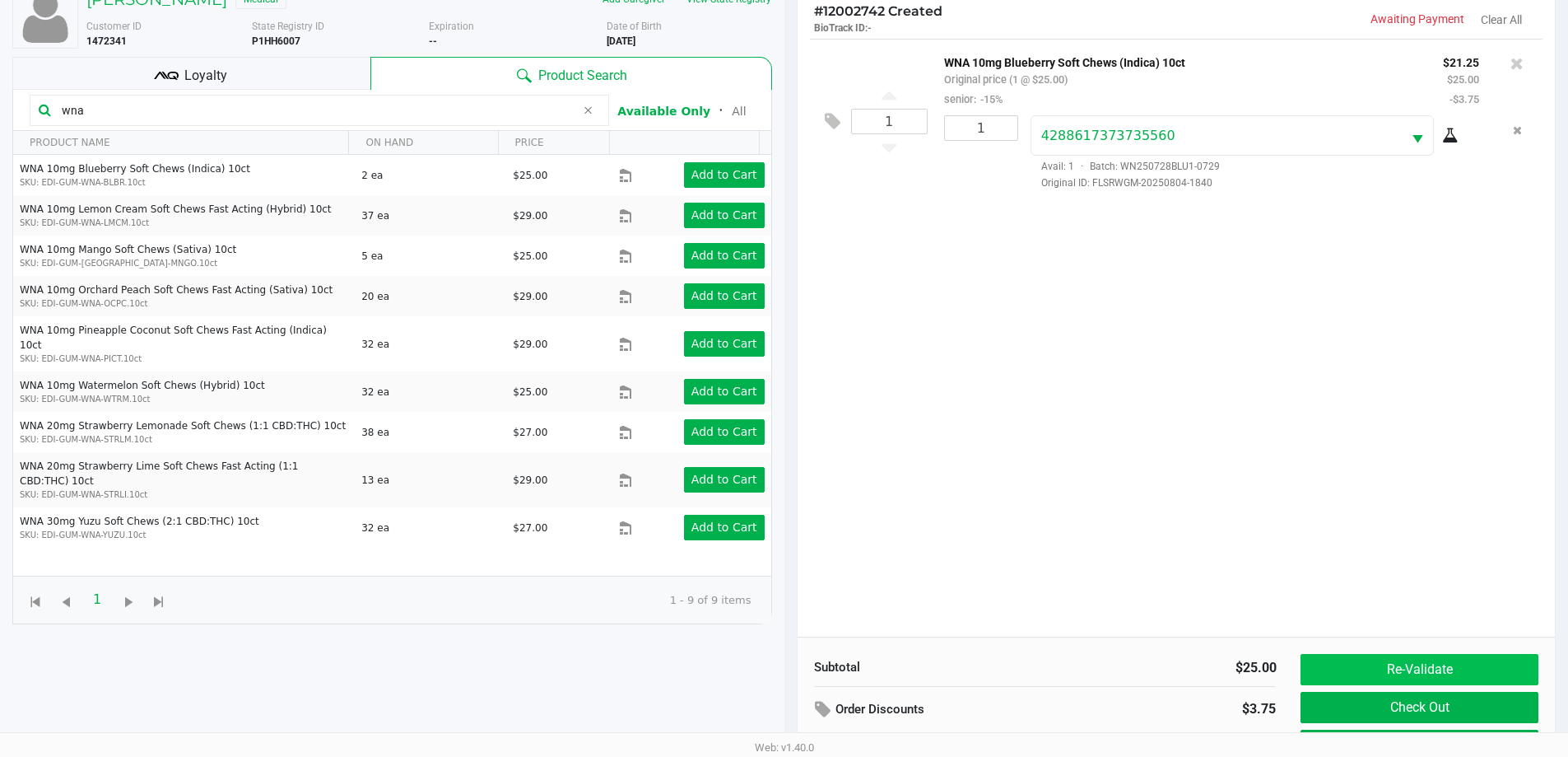
scroll to position [178, 0]
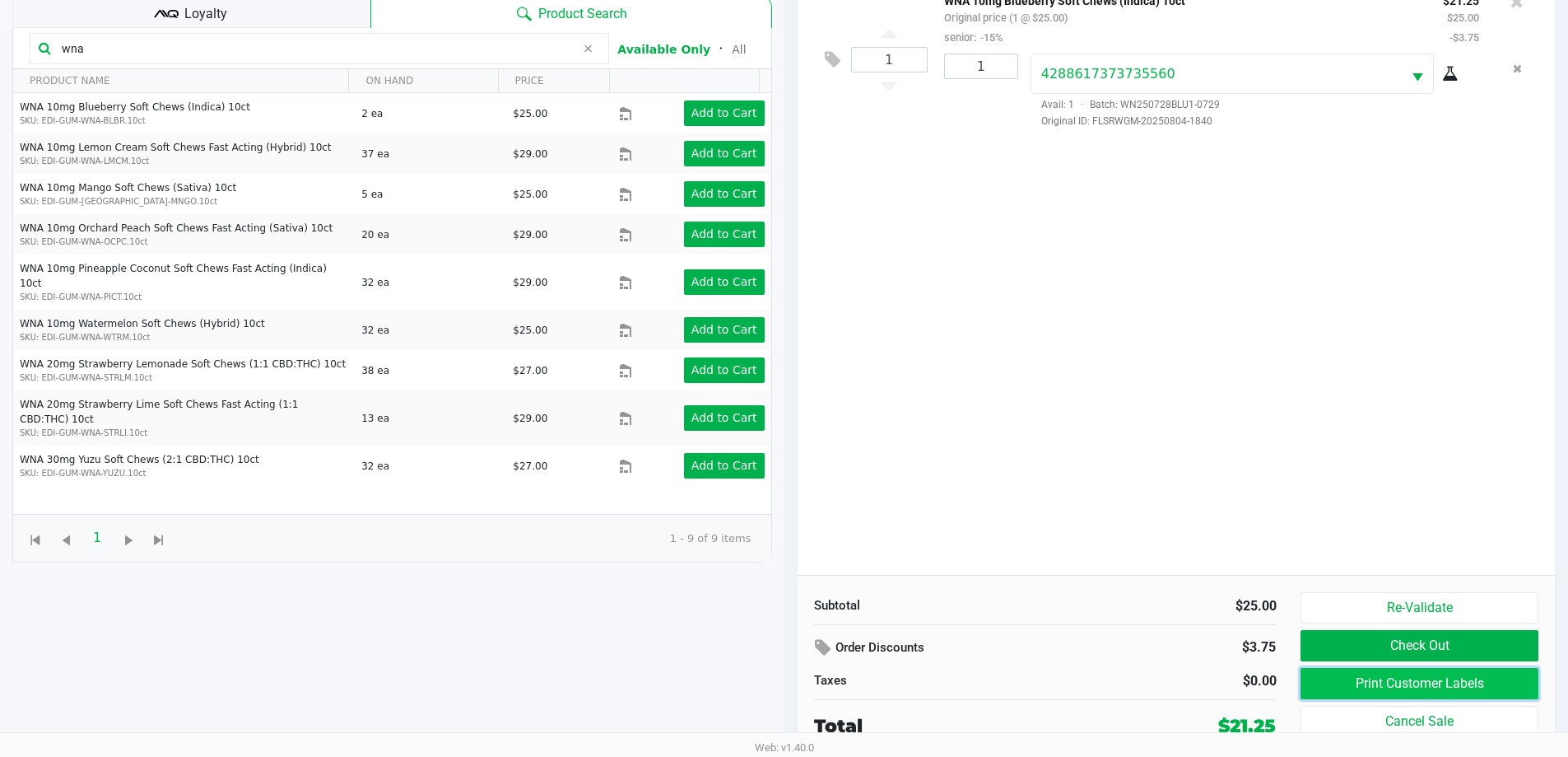
click at [1435, 683] on button "Print Customer Labels" at bounding box center [1419, 683] width 237 height 31
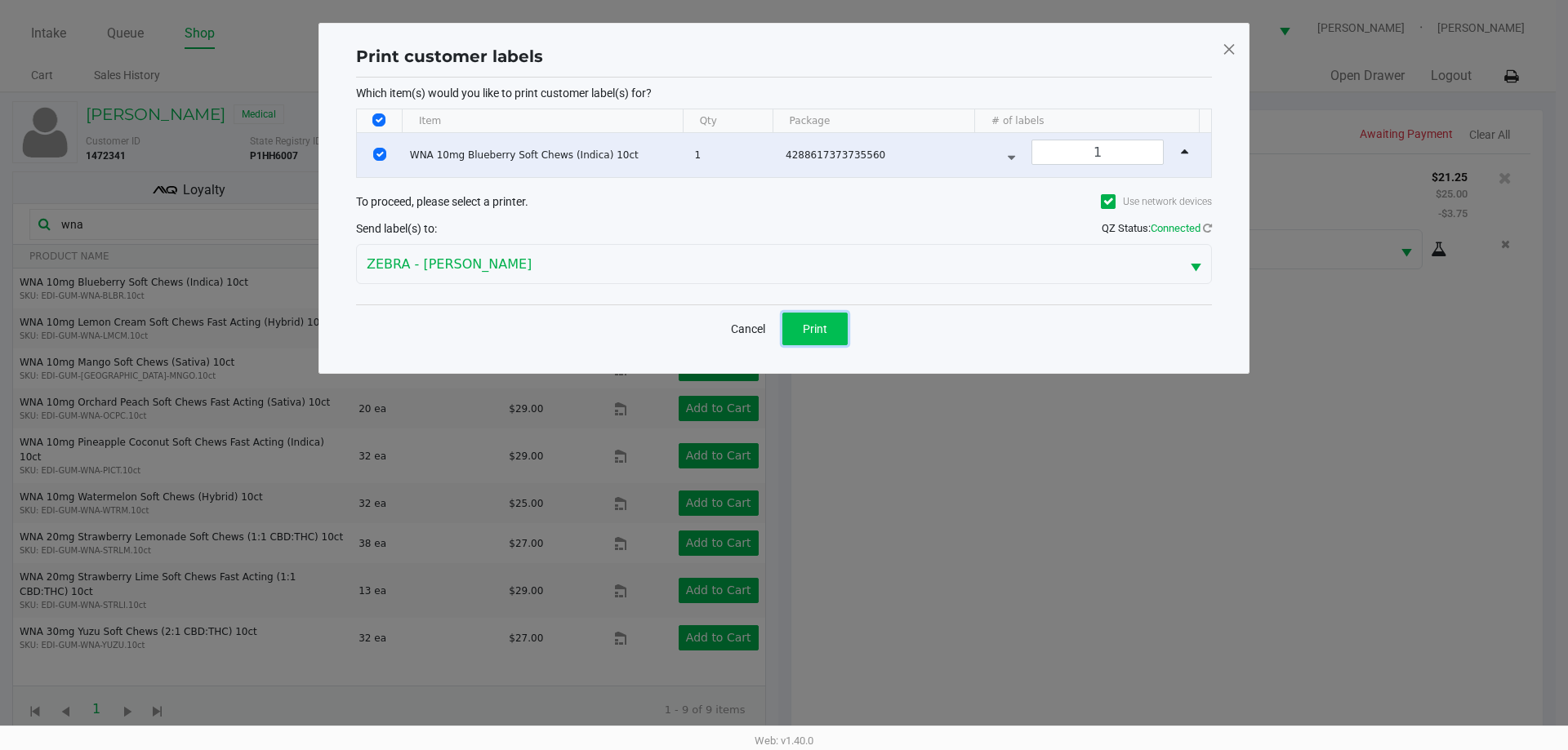
click at [820, 330] on span "Print" at bounding box center [814, 329] width 24 height 13
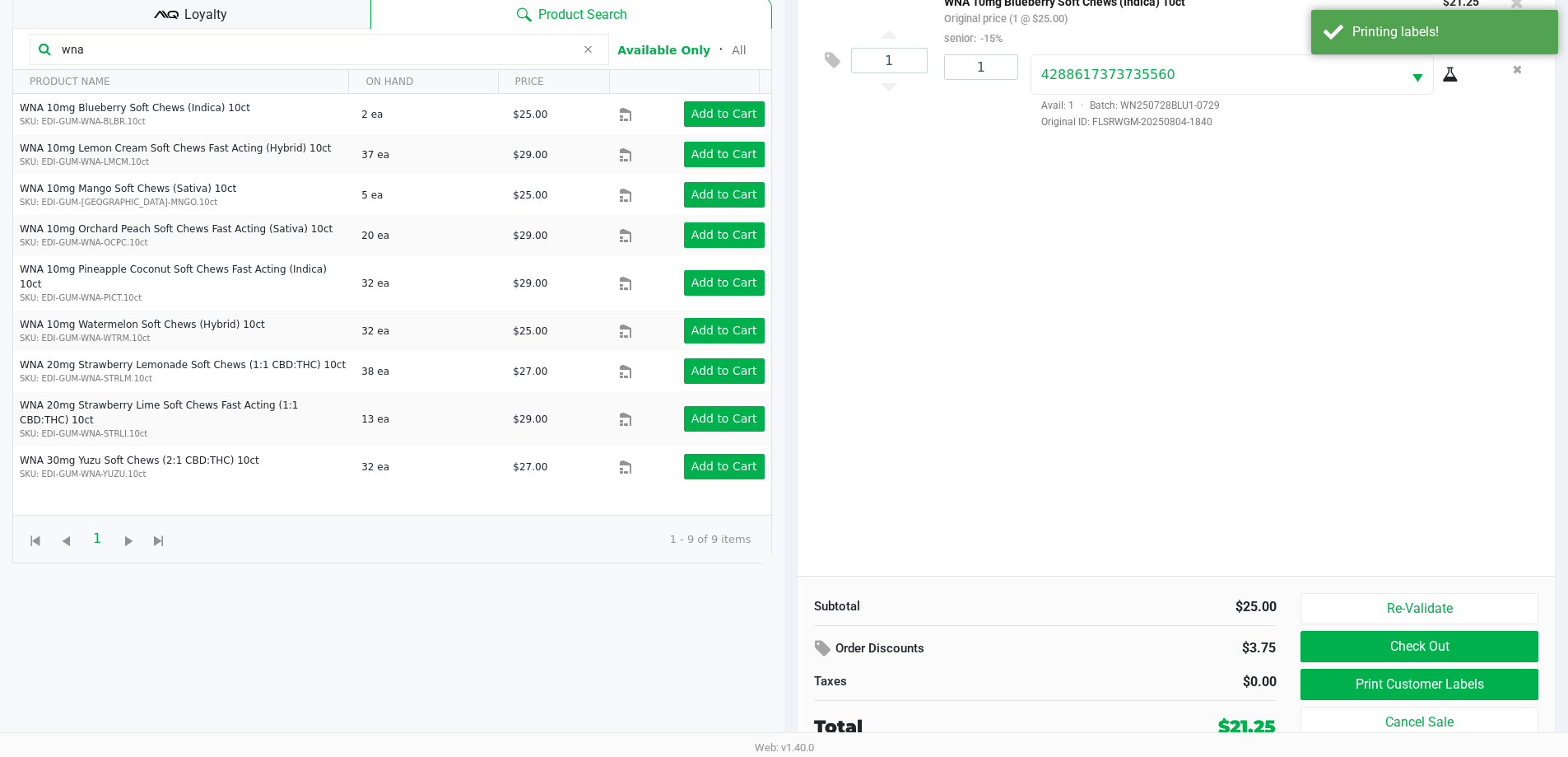
scroll to position [178, 0]
click at [1361, 646] on button "Check Out" at bounding box center [1419, 645] width 237 height 31
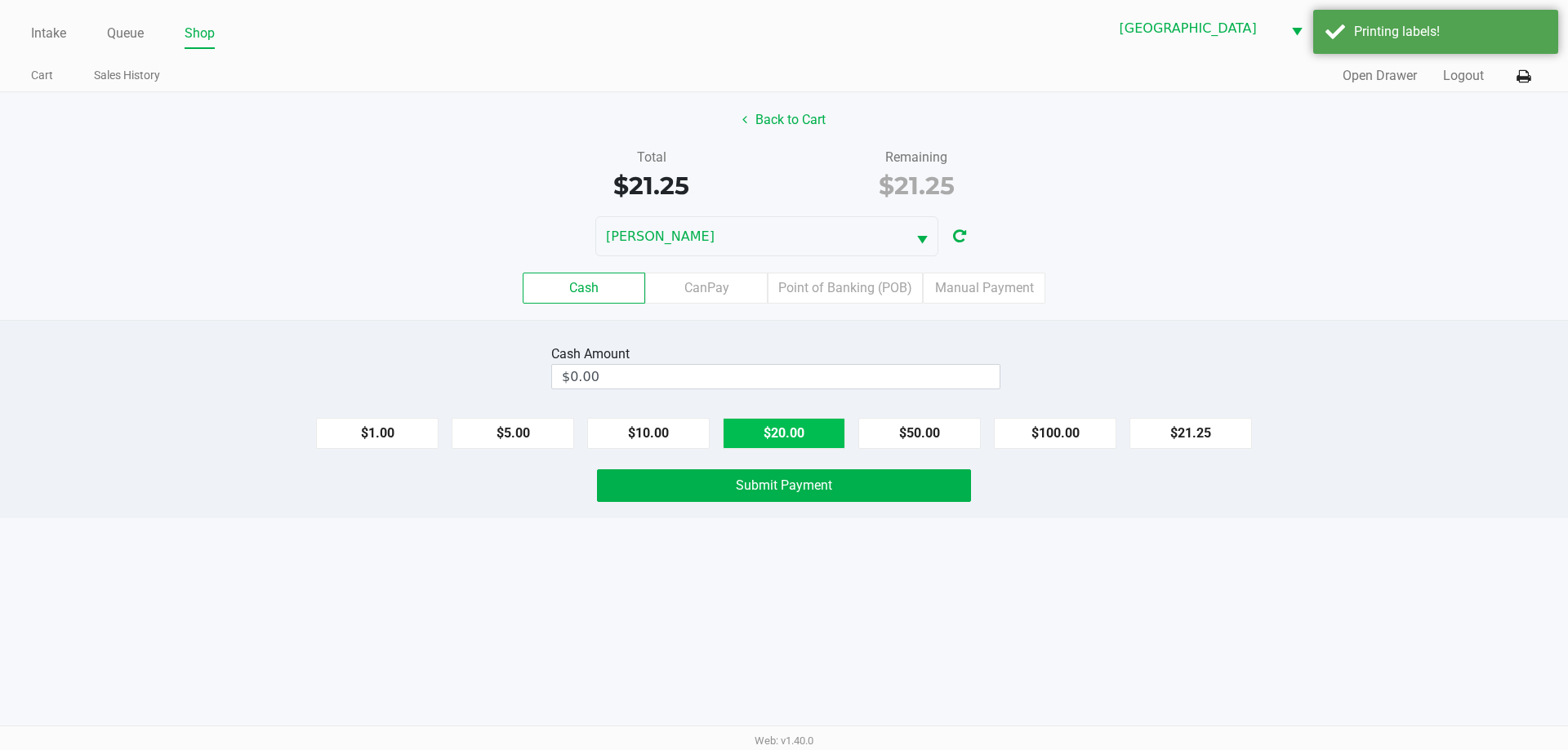
click at [798, 437] on button "$20.00" at bounding box center [784, 433] width 122 height 31
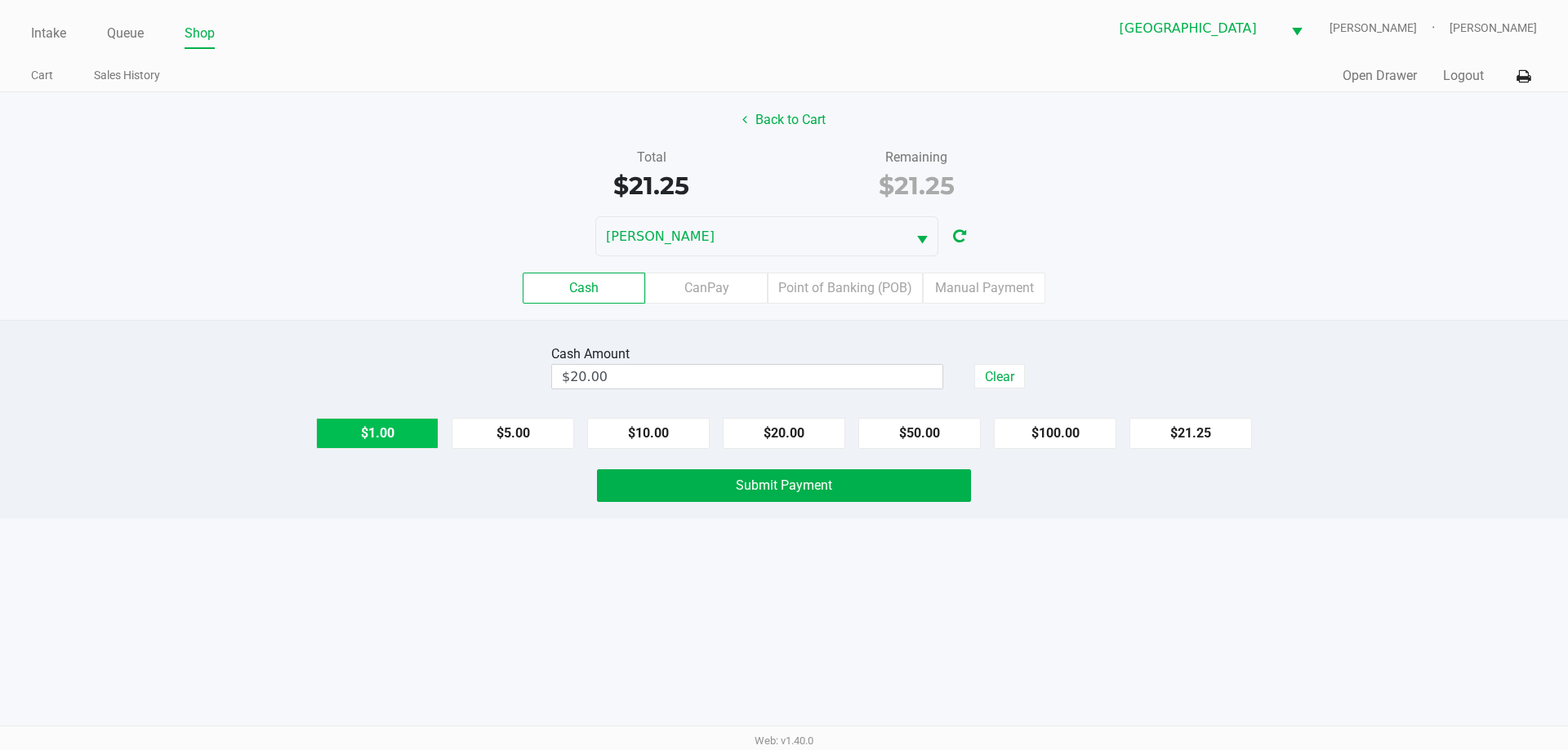
click at [393, 444] on button "$1.00" at bounding box center [377, 433] width 122 height 31
click at [392, 443] on button "$1.00" at bounding box center [377, 433] width 122 height 31
type input "$22.00"
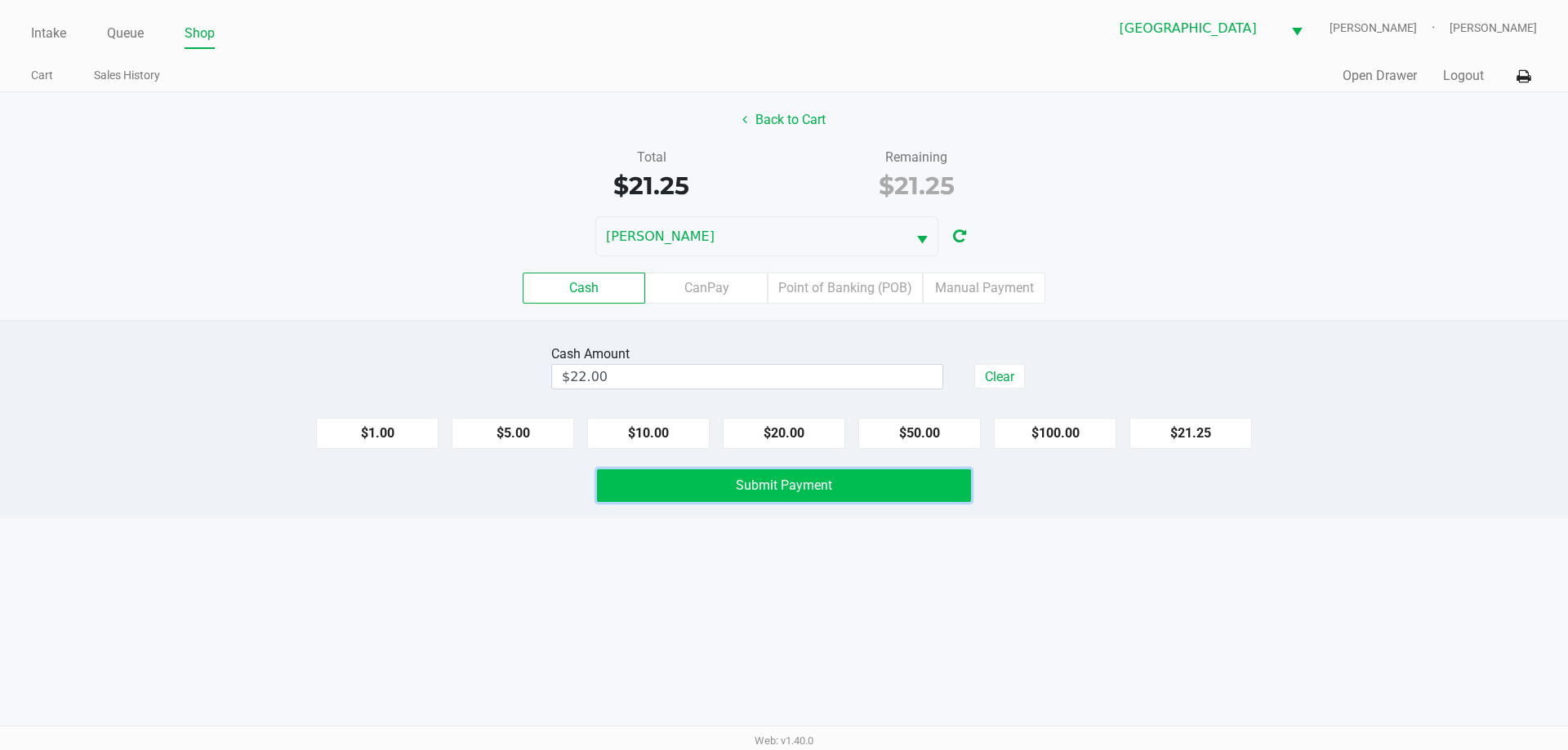
click at [726, 489] on button "Submit Payment" at bounding box center [784, 485] width 374 height 33
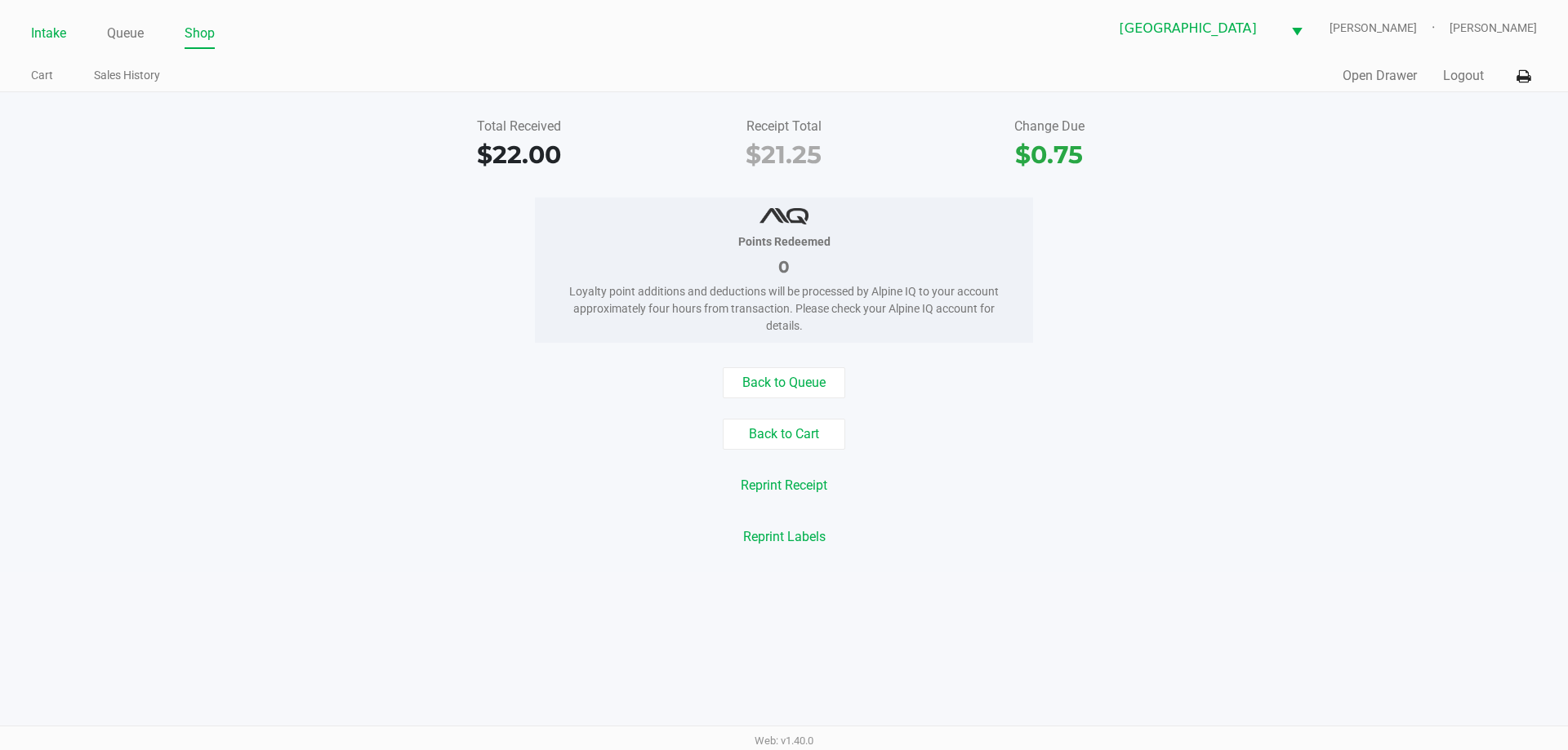
click at [58, 37] on link "Intake" at bounding box center [49, 33] width 35 height 23
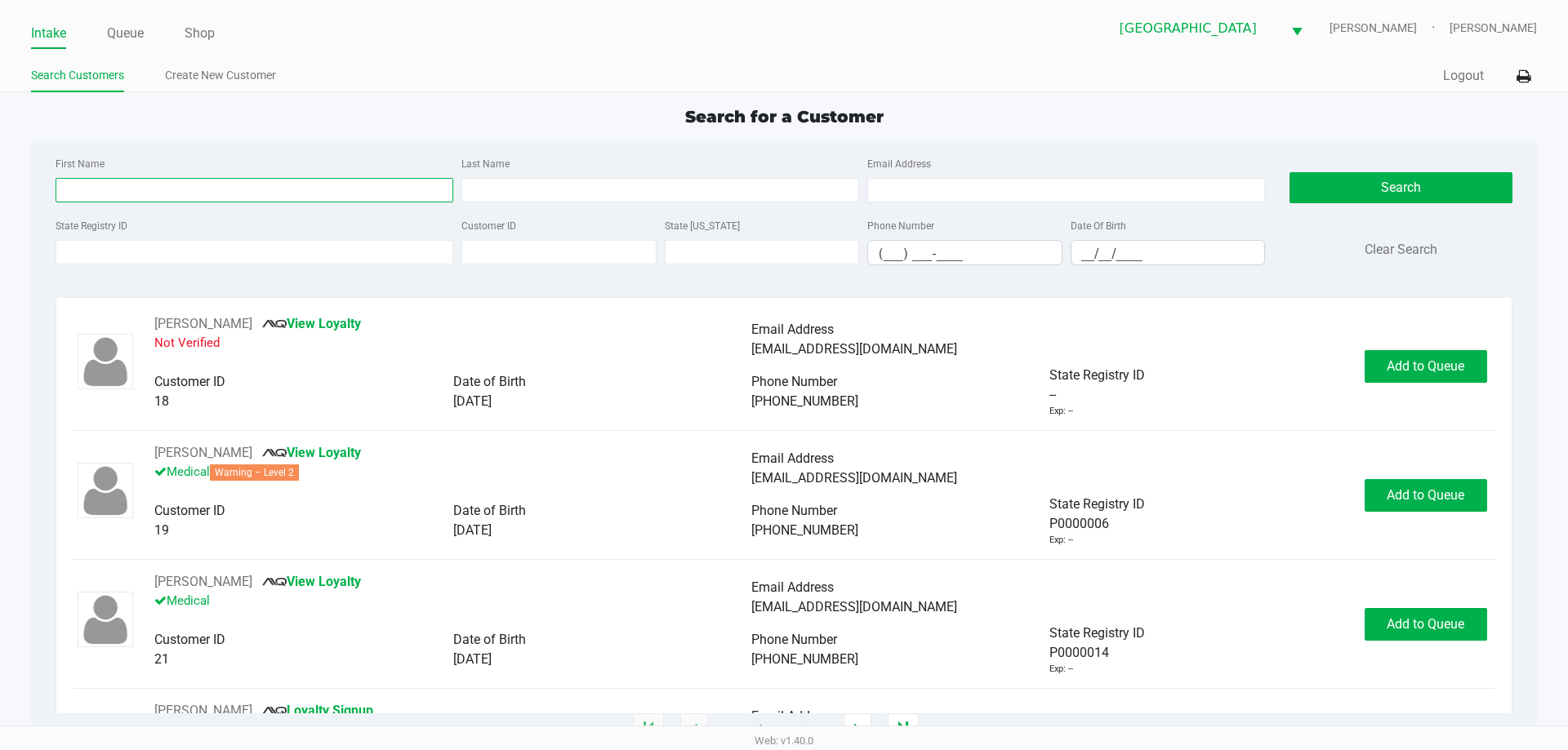
click at [165, 187] on input "First Name" at bounding box center [254, 189] width 397 height 24
type input "charles"
click at [503, 196] on input "Last Name" at bounding box center [660, 189] width 397 height 24
type input "walker"
click at [1085, 249] on input "__/__/____" at bounding box center [1168, 253] width 194 height 25
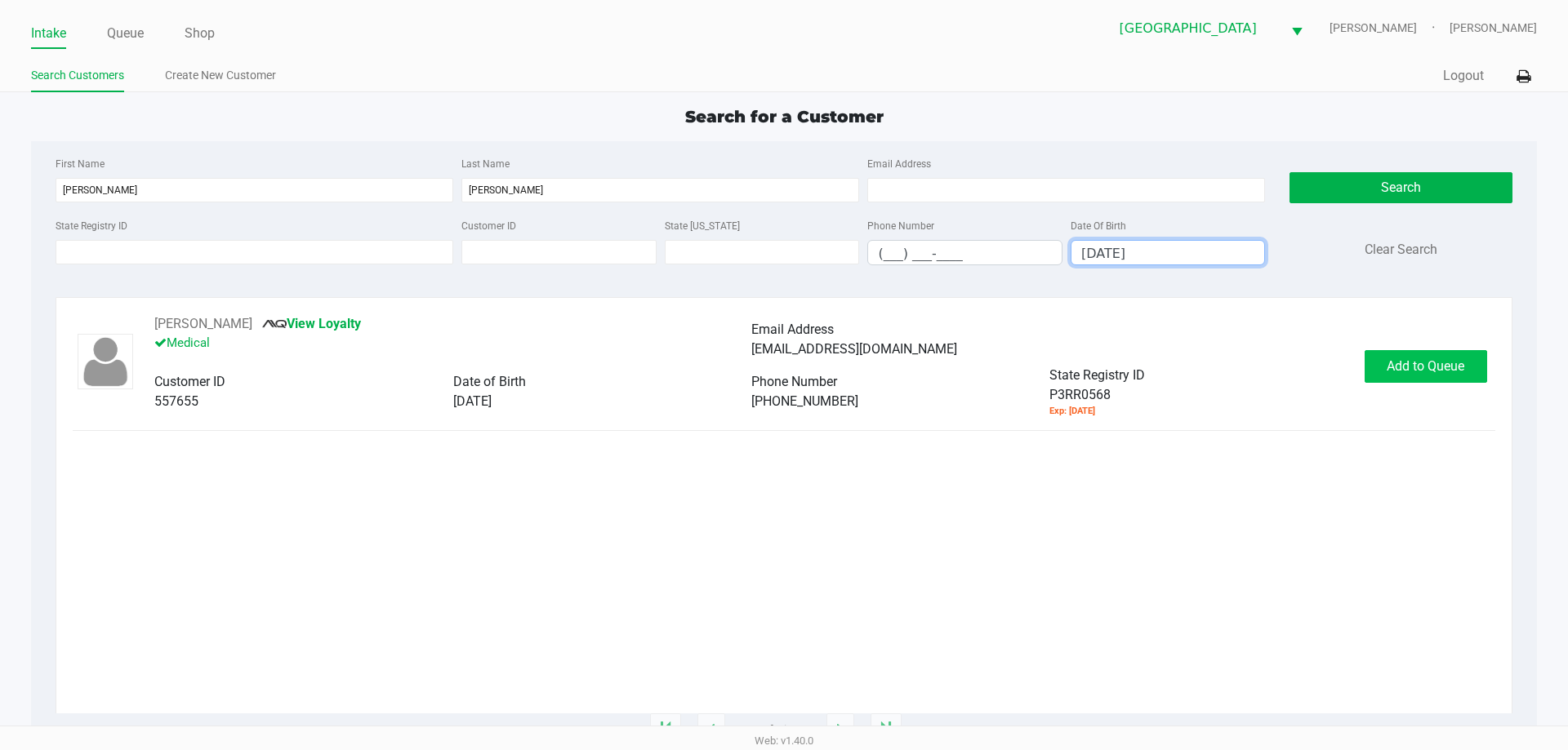
type input "08/18/1951"
click at [1408, 370] on span "Add to Queue" at bounding box center [1425, 366] width 78 height 16
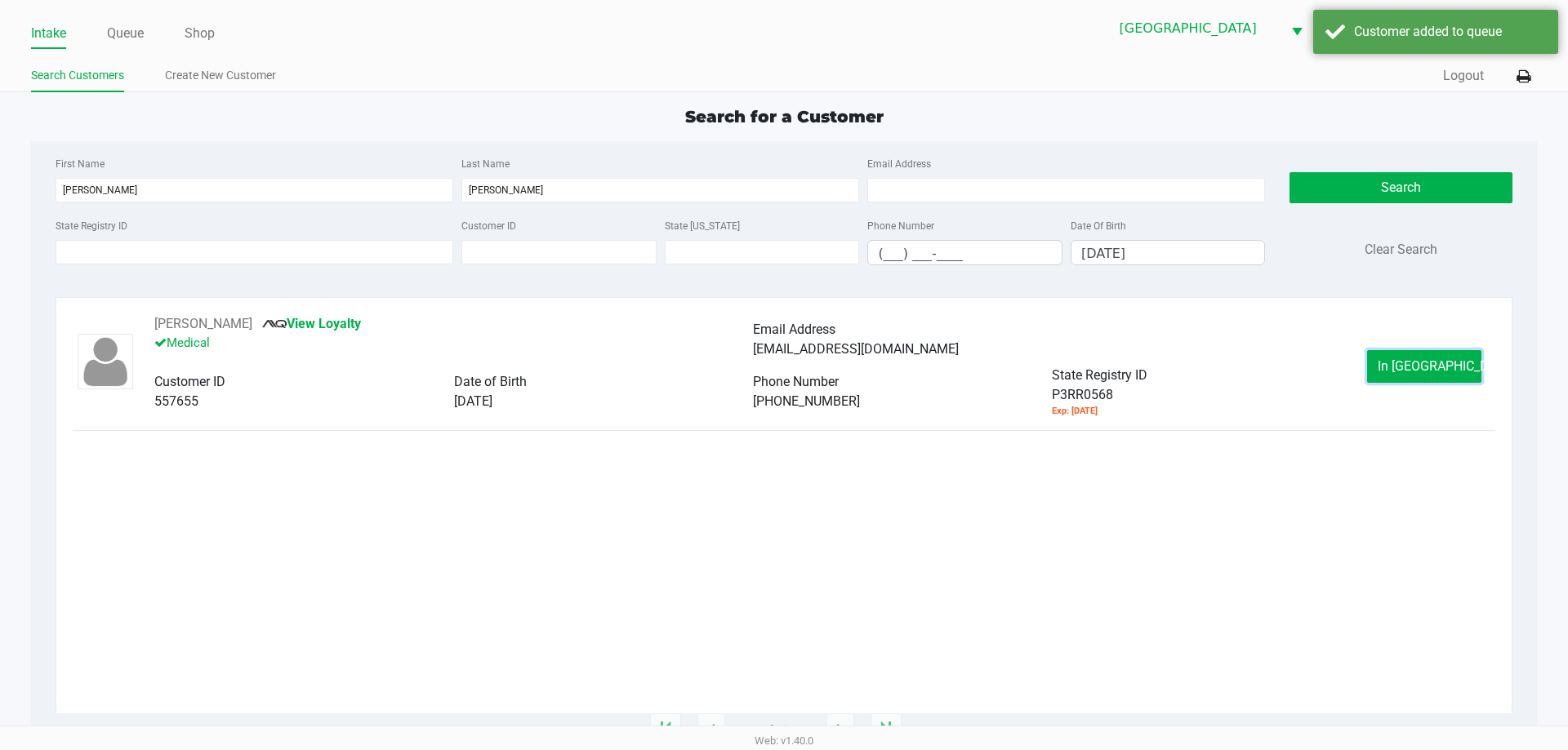
click at [1407, 370] on span "In Queue" at bounding box center [1446, 366] width 138 height 16
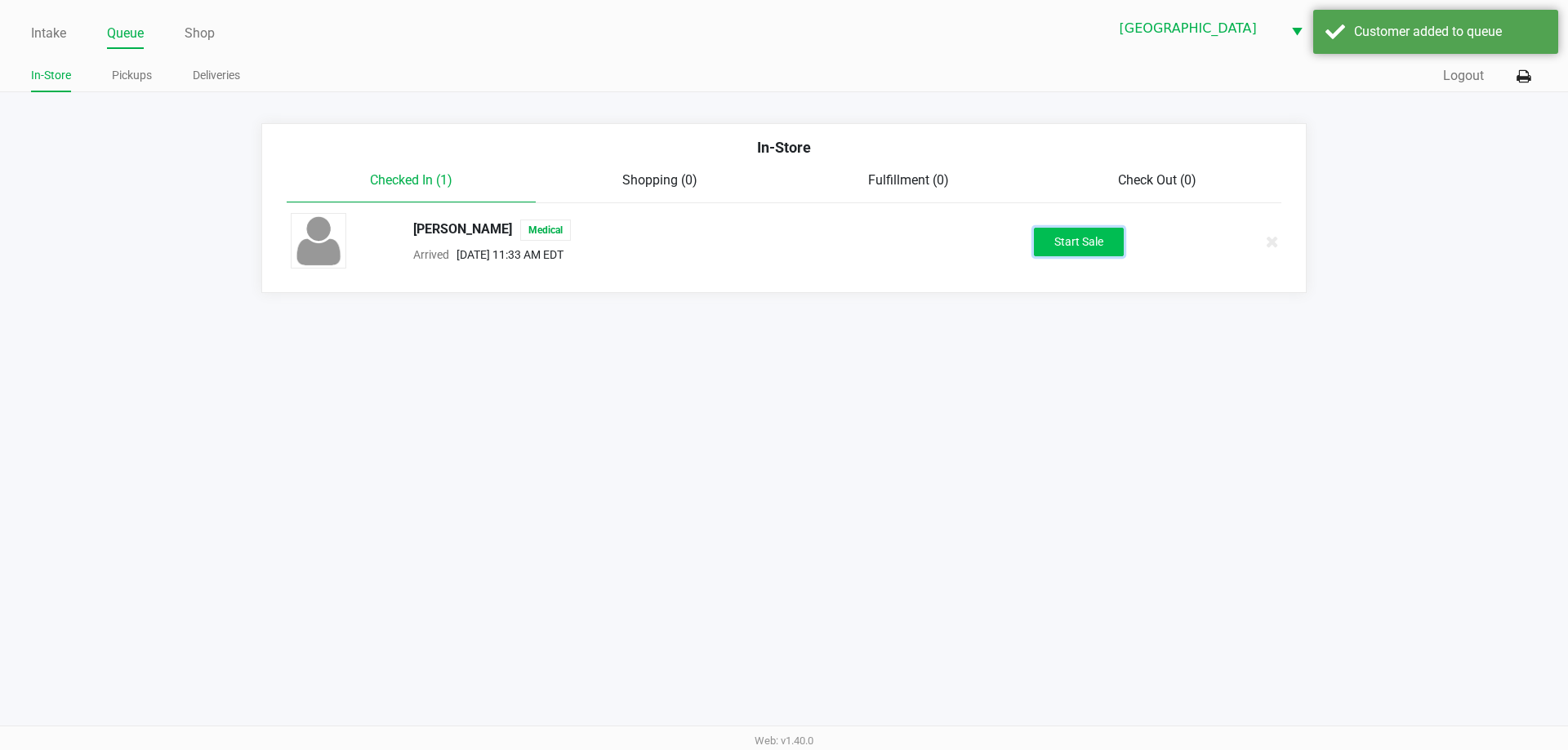
click at [1046, 234] on button "Start Sale" at bounding box center [1078, 242] width 90 height 28
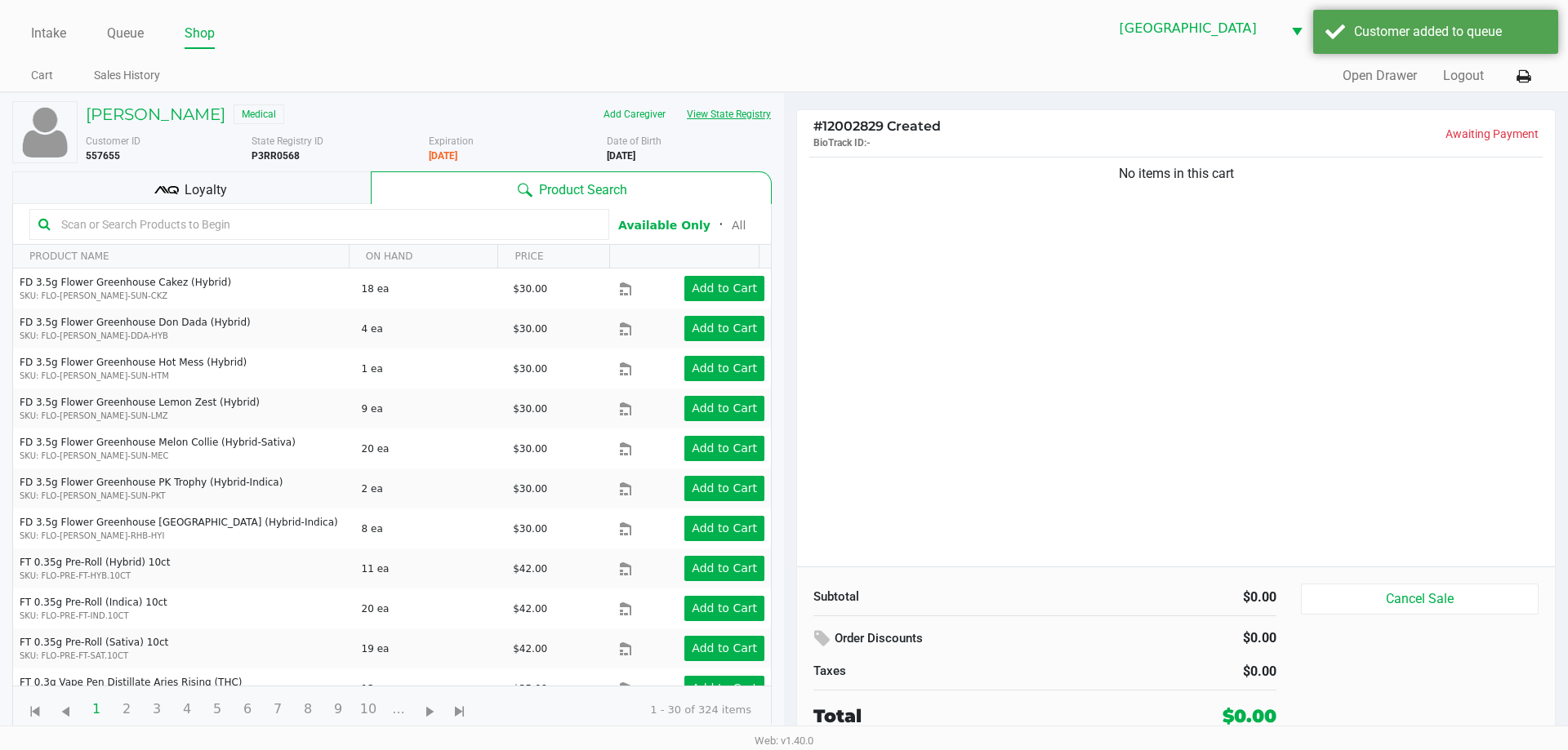
click at [727, 121] on button "View State Registry" at bounding box center [724, 114] width 96 height 26
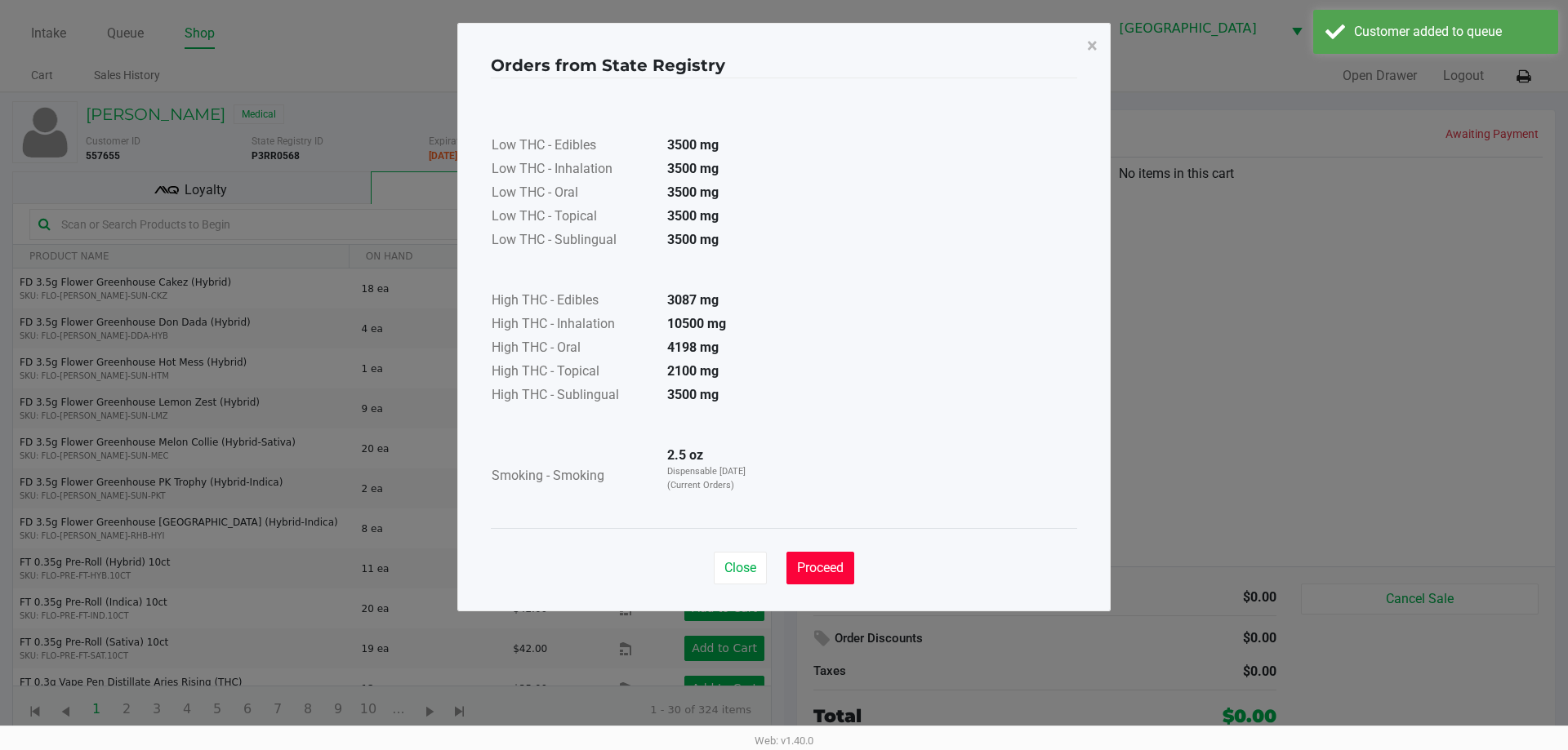
click at [835, 566] on span "Proceed" at bounding box center [820, 567] width 47 height 16
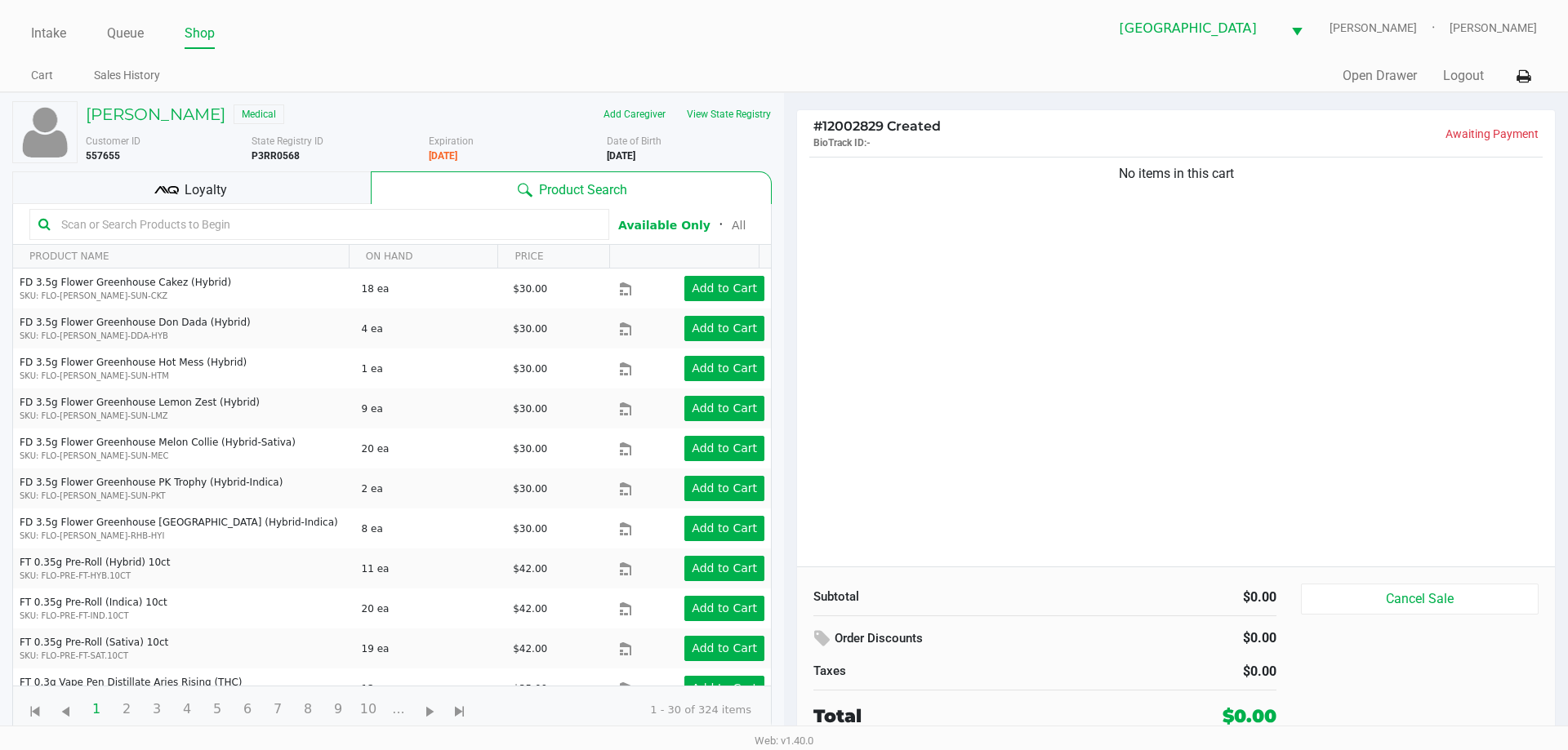
click at [161, 218] on input "text" at bounding box center [327, 224] width 546 height 24
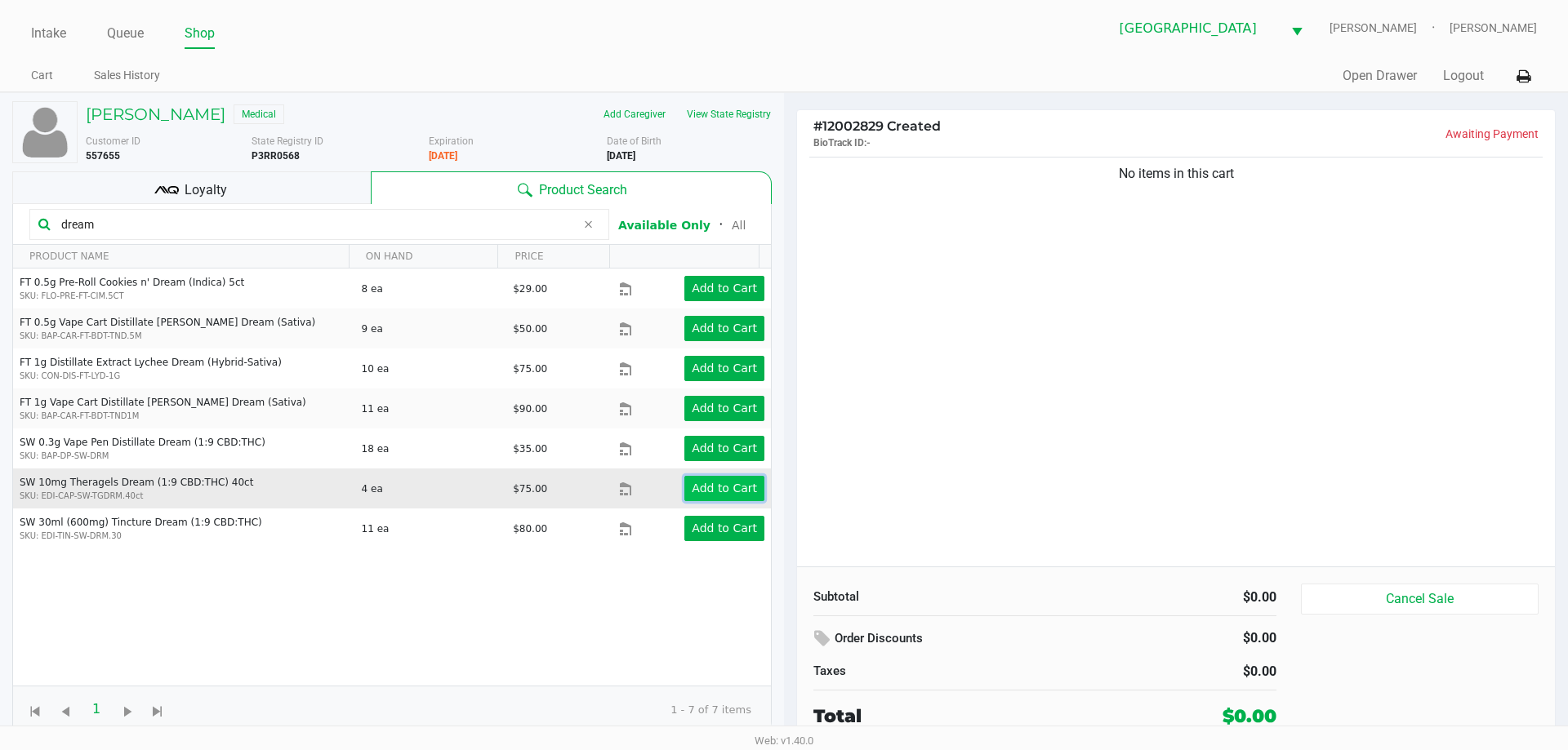
click at [723, 488] on app-button-loader "Add to Cart" at bounding box center [724, 489] width 65 height 13
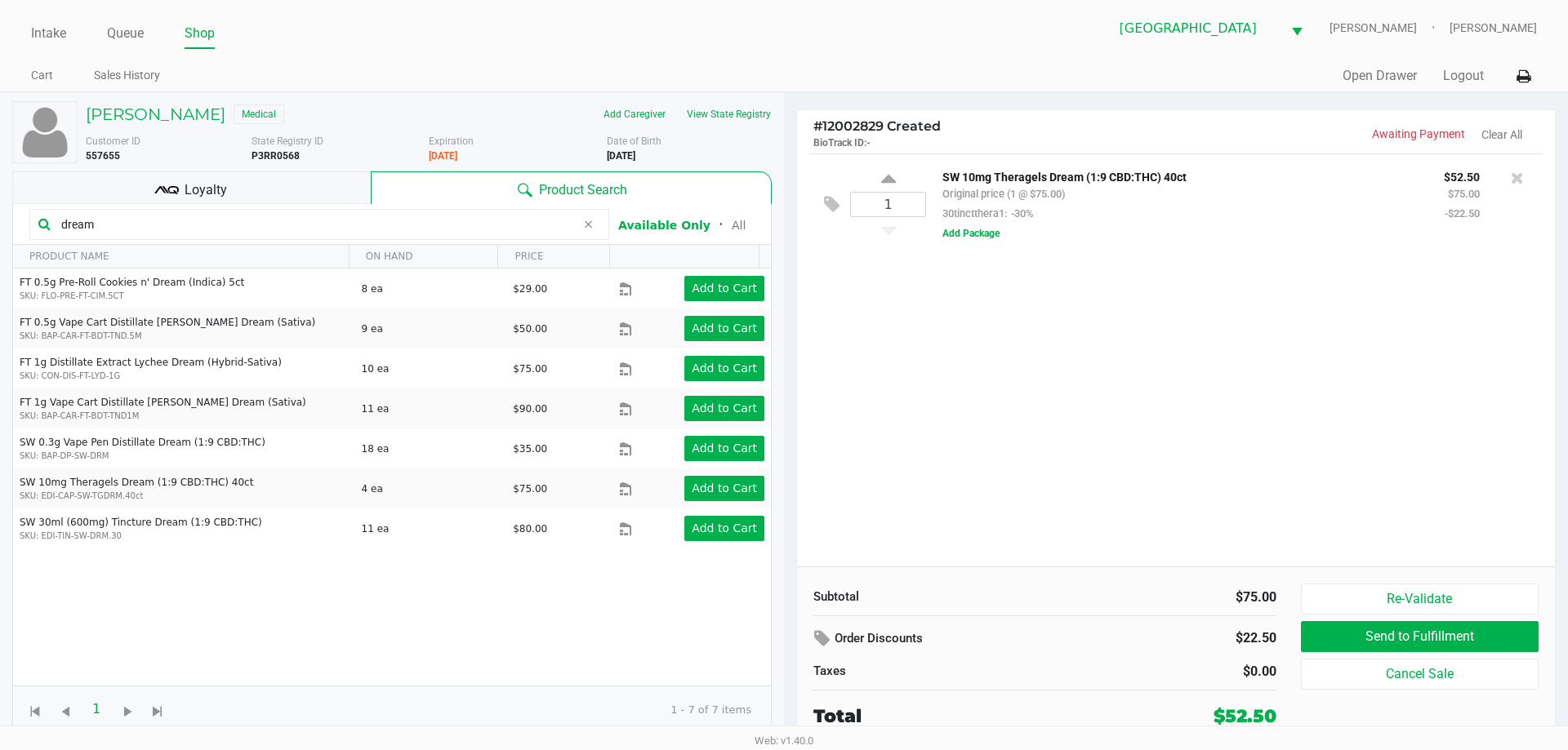
click at [108, 229] on input "dream" at bounding box center [314, 224] width 521 height 24
type input "d"
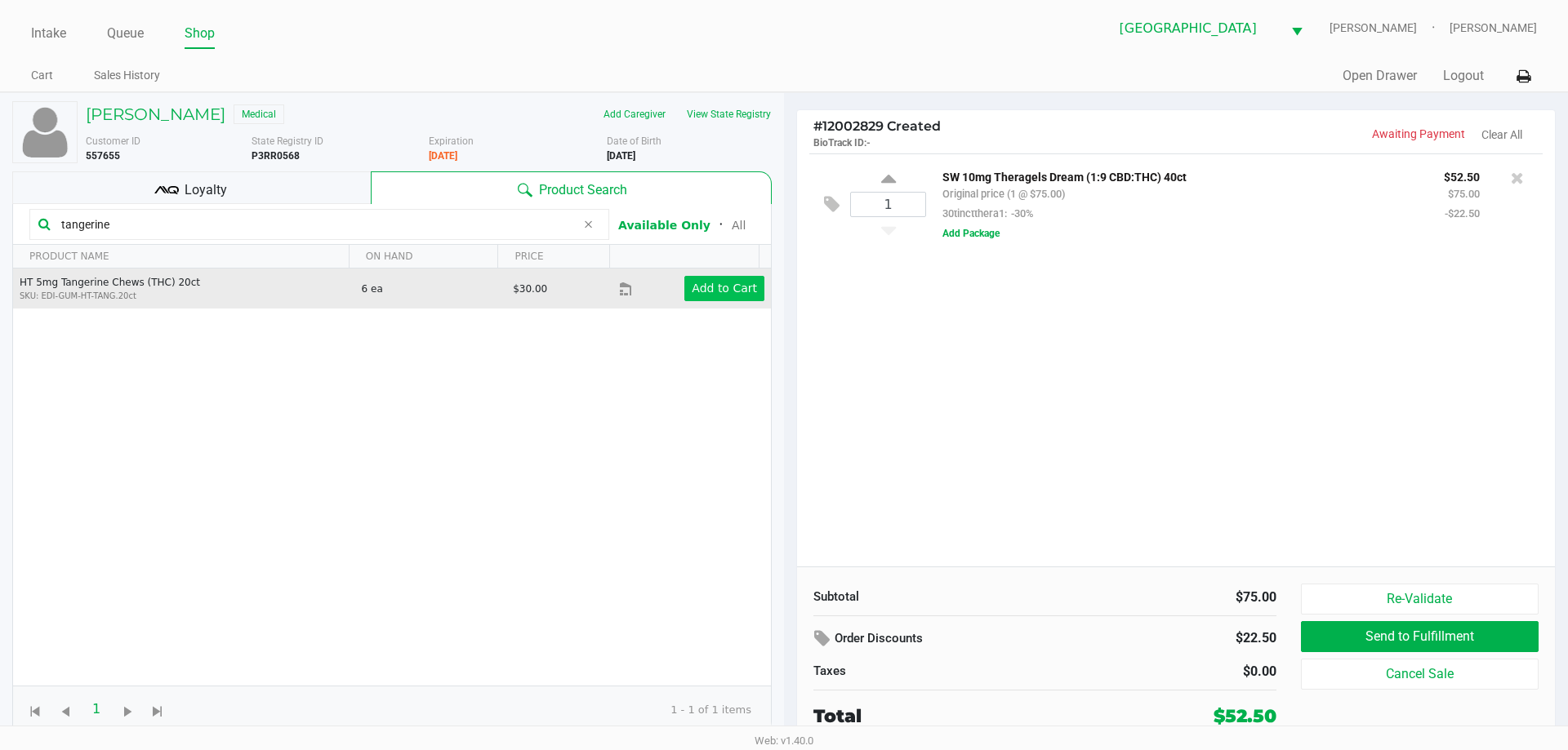
type input "tangerine"
click at [723, 295] on app-button-loader "Add to Cart" at bounding box center [724, 288] width 65 height 13
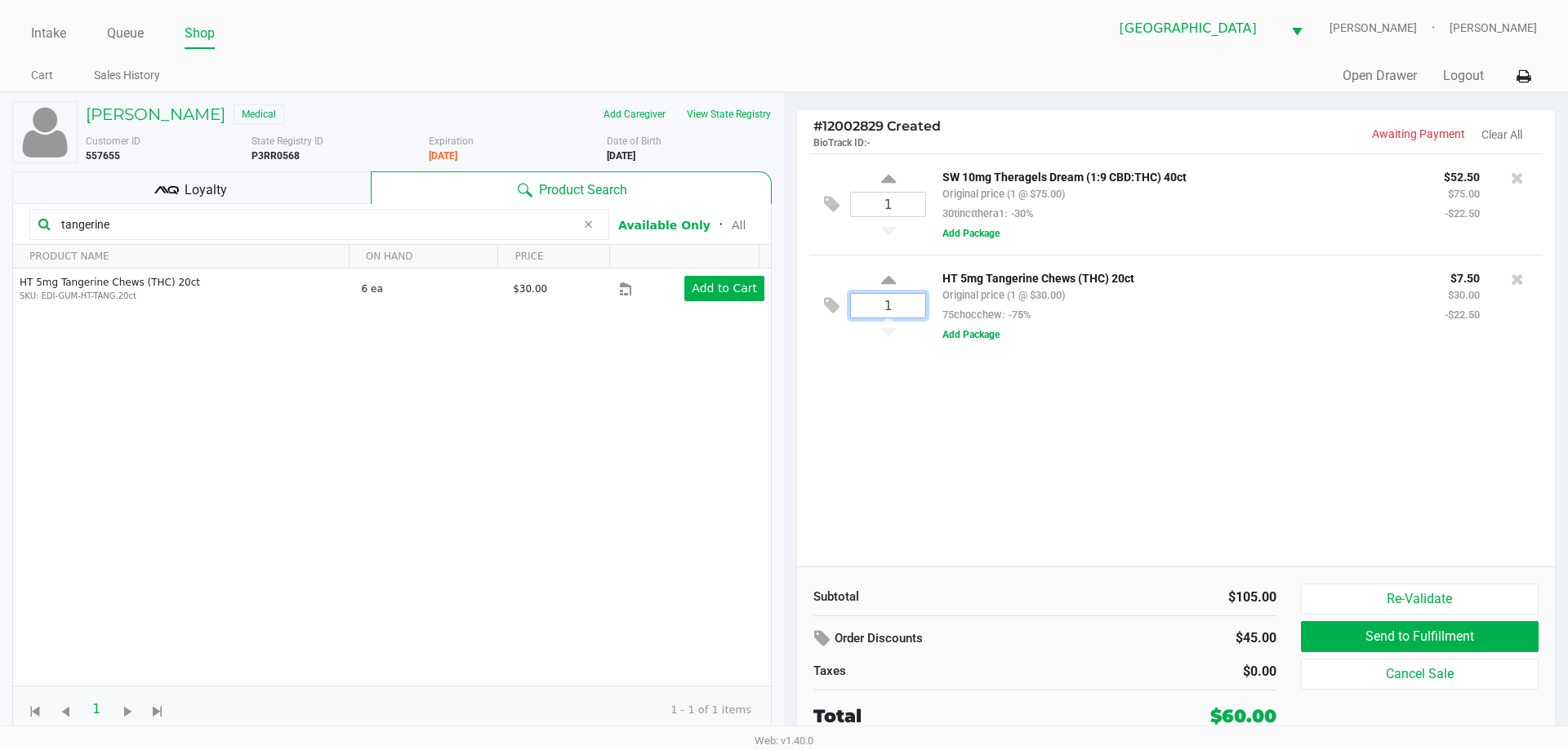
click at [892, 303] on input "1" at bounding box center [888, 306] width 75 height 23
type input "2"
click at [944, 405] on div "CHARLES WALKER Medical Add Caregiver View State Registry Customer ID 557655 Sta…" at bounding box center [784, 419] width 1568 height 654
click at [292, 207] on kendo-grid-toolbar "tangerine Available Only ᛫ All" at bounding box center [392, 224] width 758 height 41
click at [293, 191] on div "Loyalty" at bounding box center [192, 188] width 359 height 33
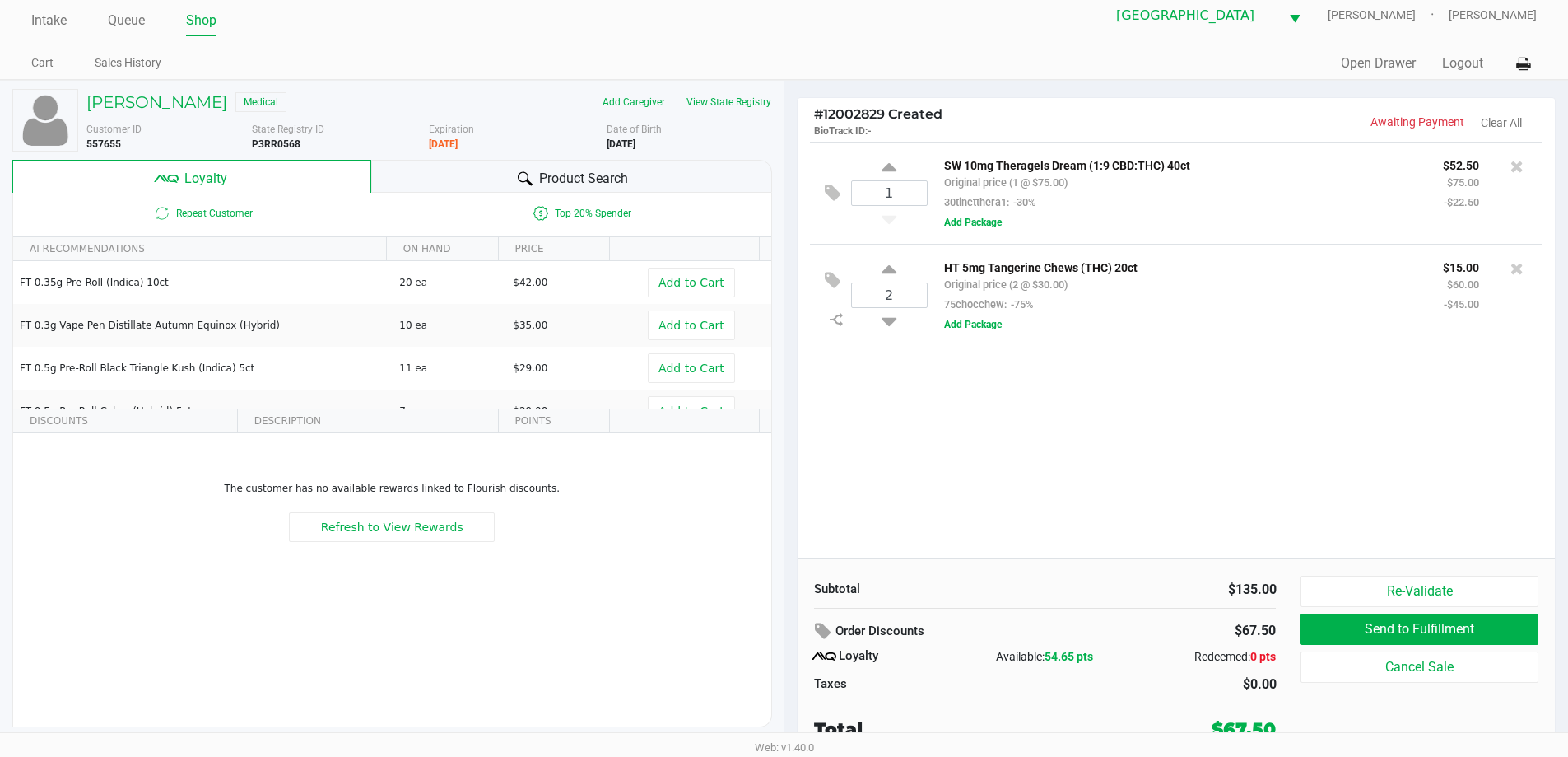
scroll to position [16, 0]
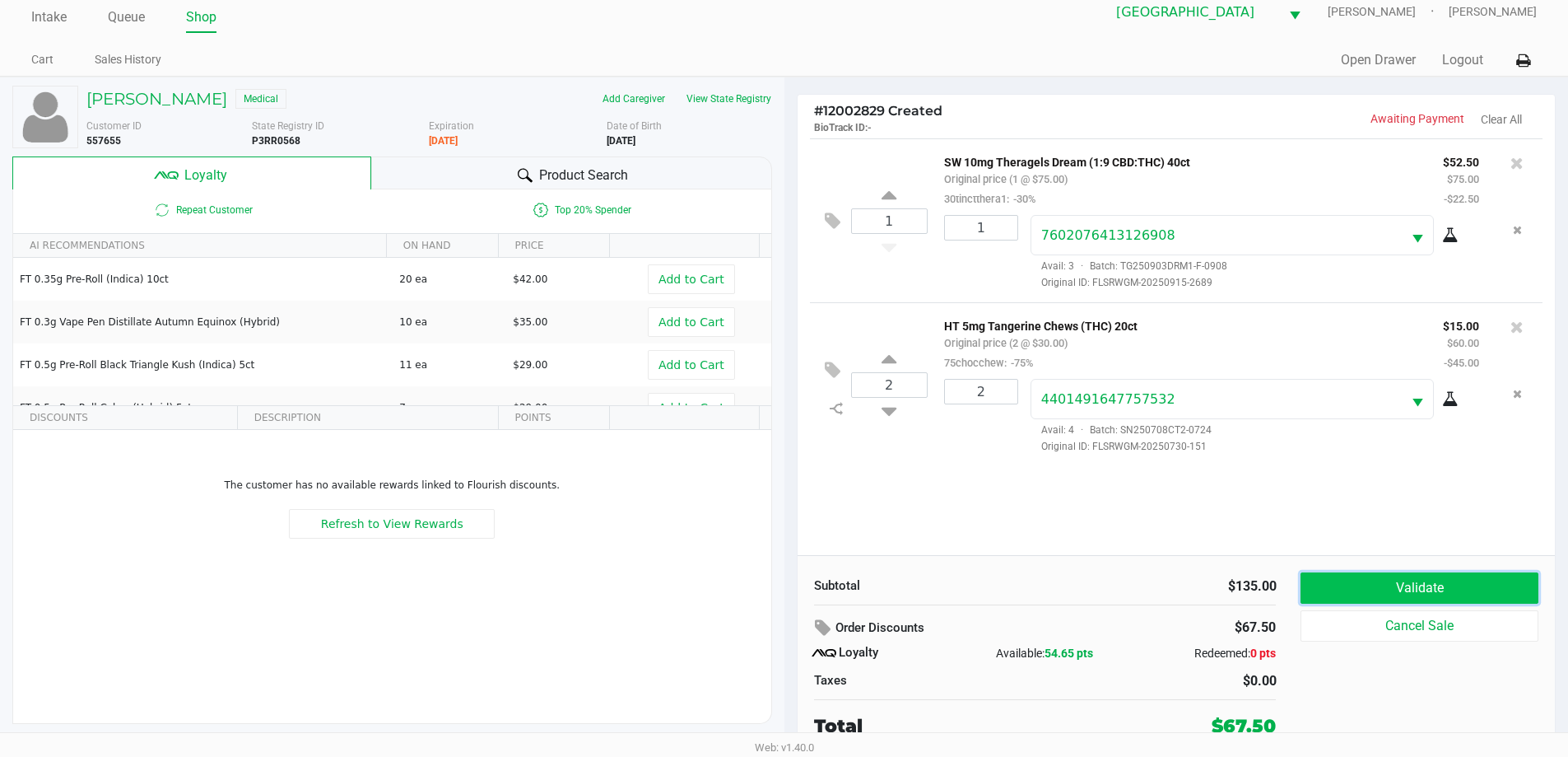
click at [1398, 583] on button "Validate" at bounding box center [1419, 588] width 237 height 31
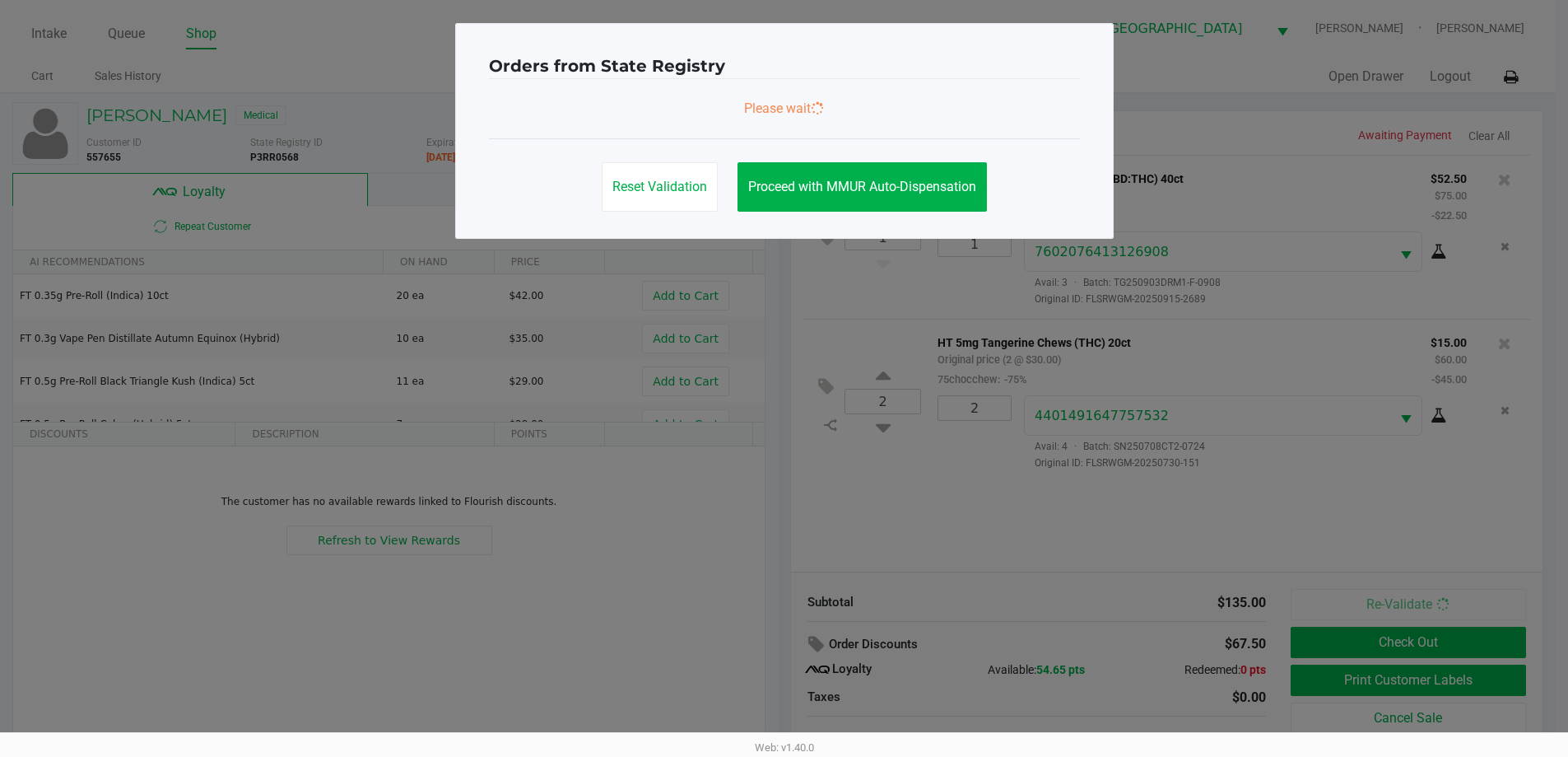
scroll to position [0, 0]
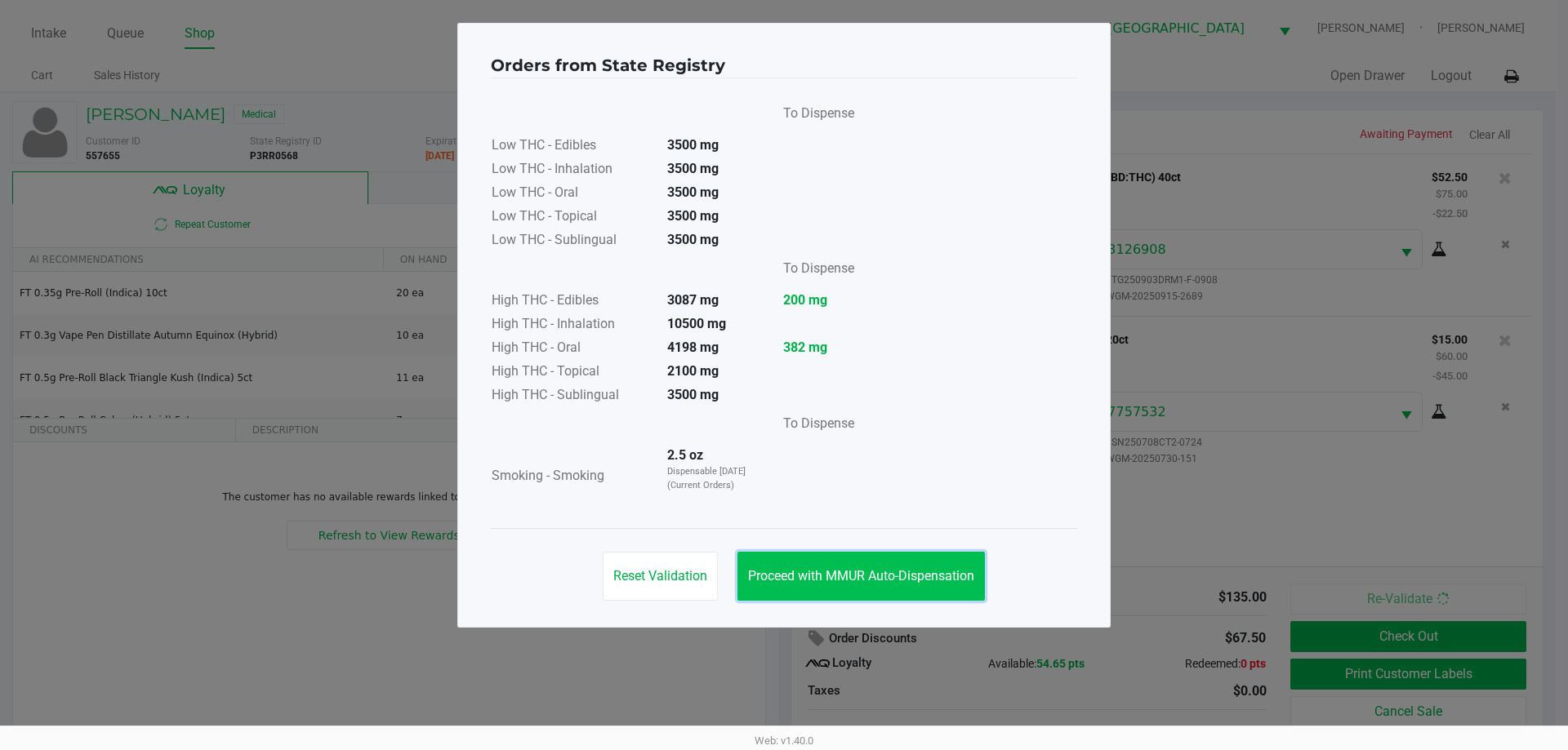
click at [869, 569] on span "Proceed with MMUR Auto-Dispensation" at bounding box center [861, 576] width 226 height 16
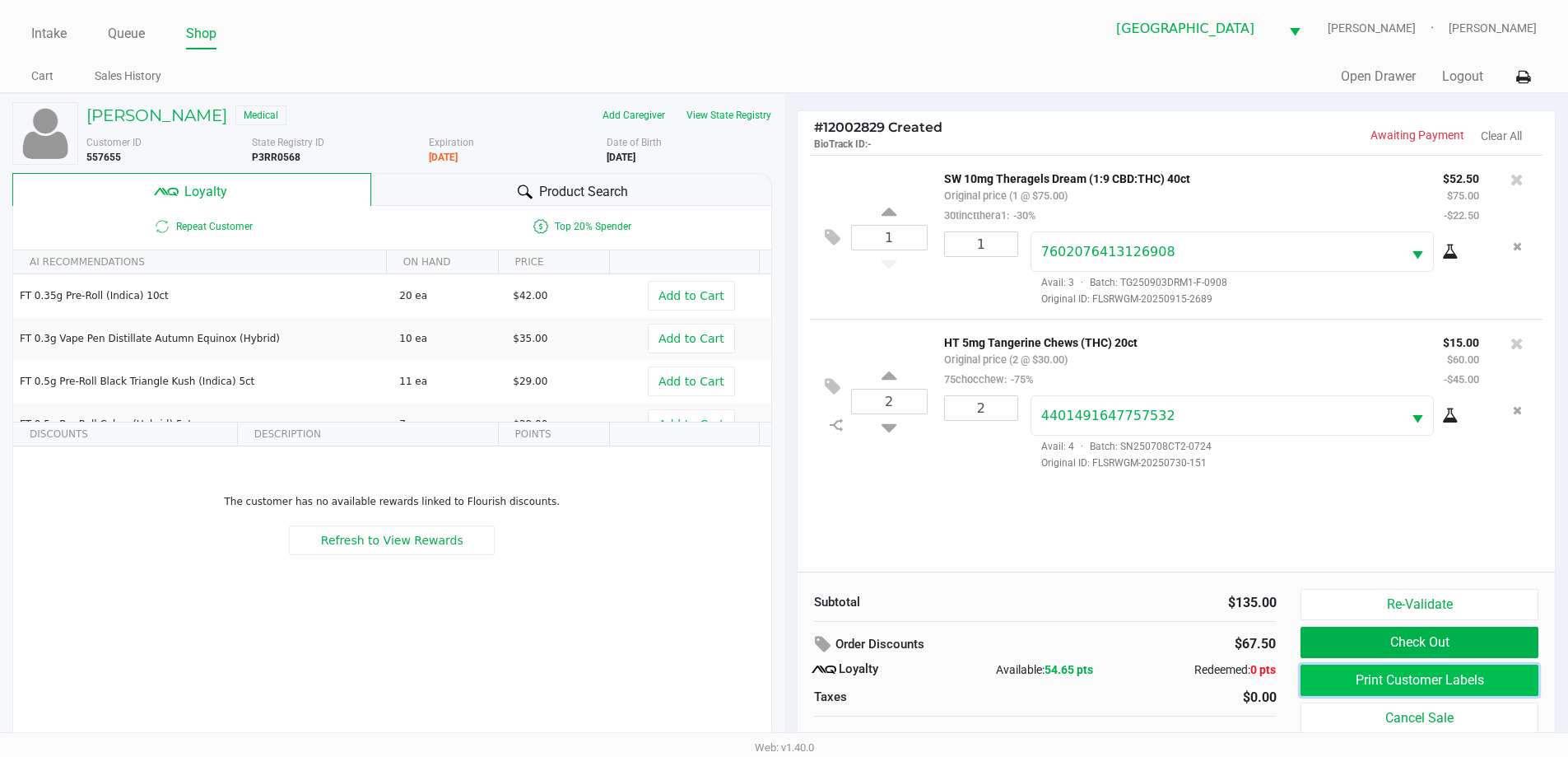
click at [1414, 688] on button "Print Customer Labels" at bounding box center [1419, 680] width 237 height 31
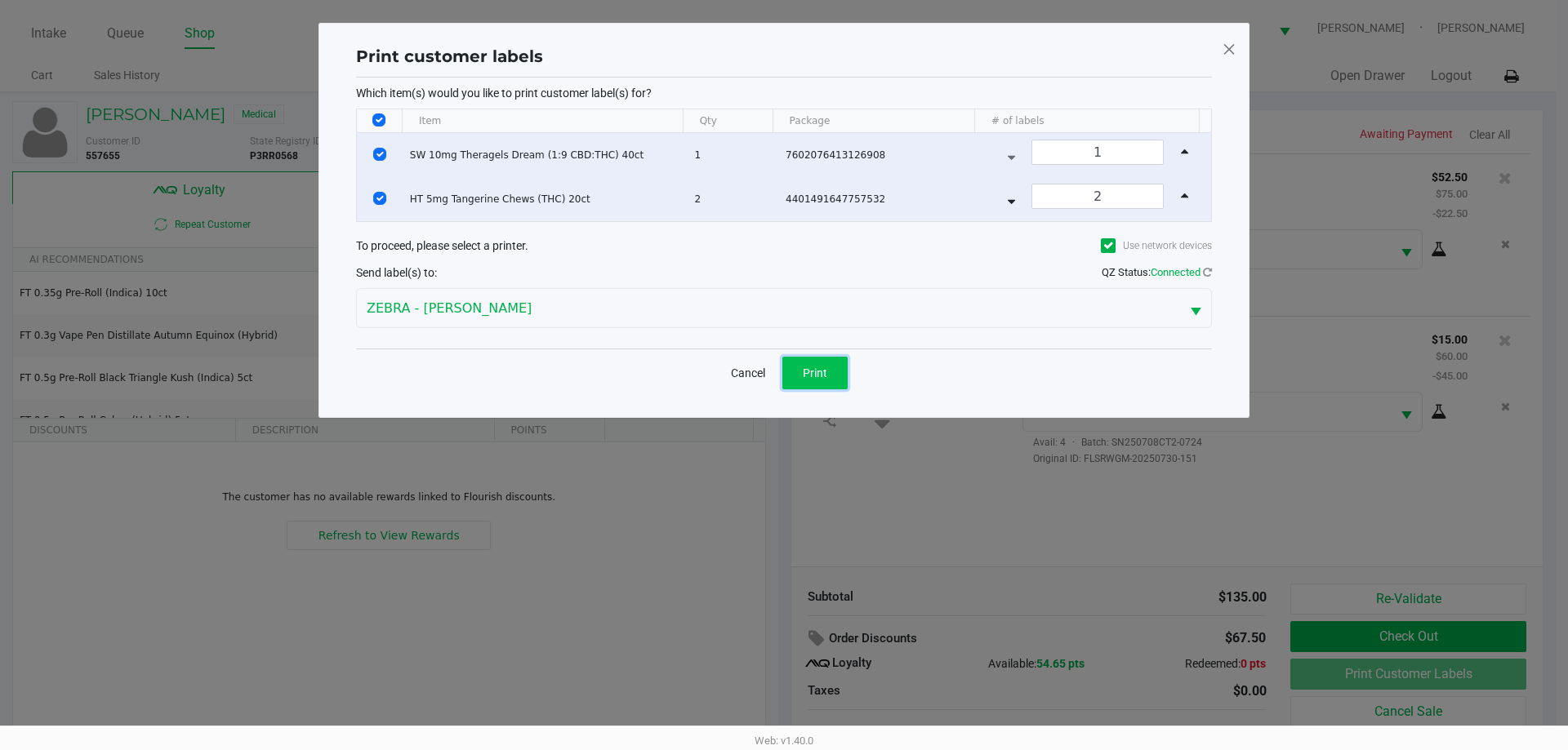
click at [825, 374] on span "Print" at bounding box center [814, 373] width 24 height 13
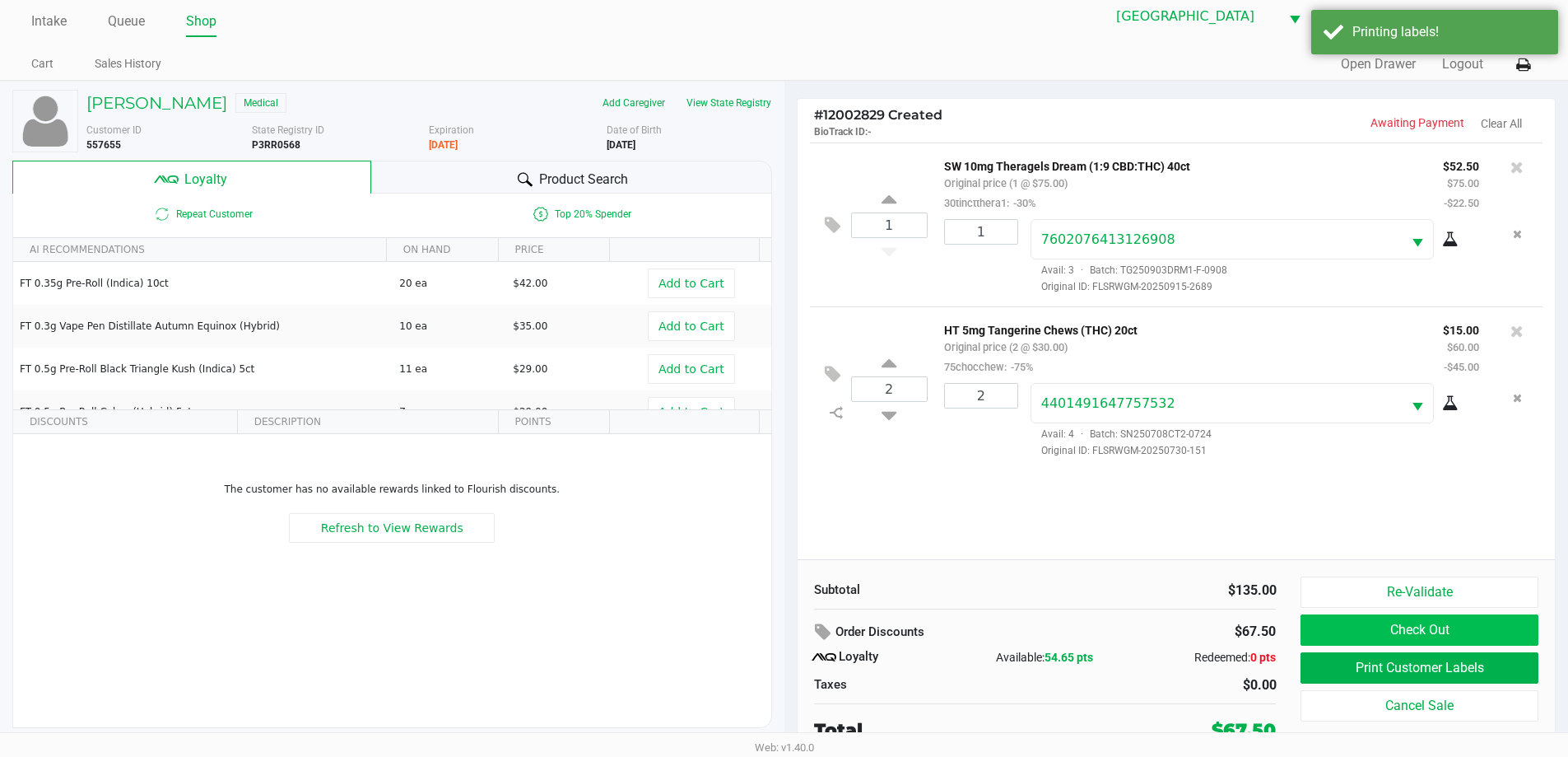
scroll to position [16, 0]
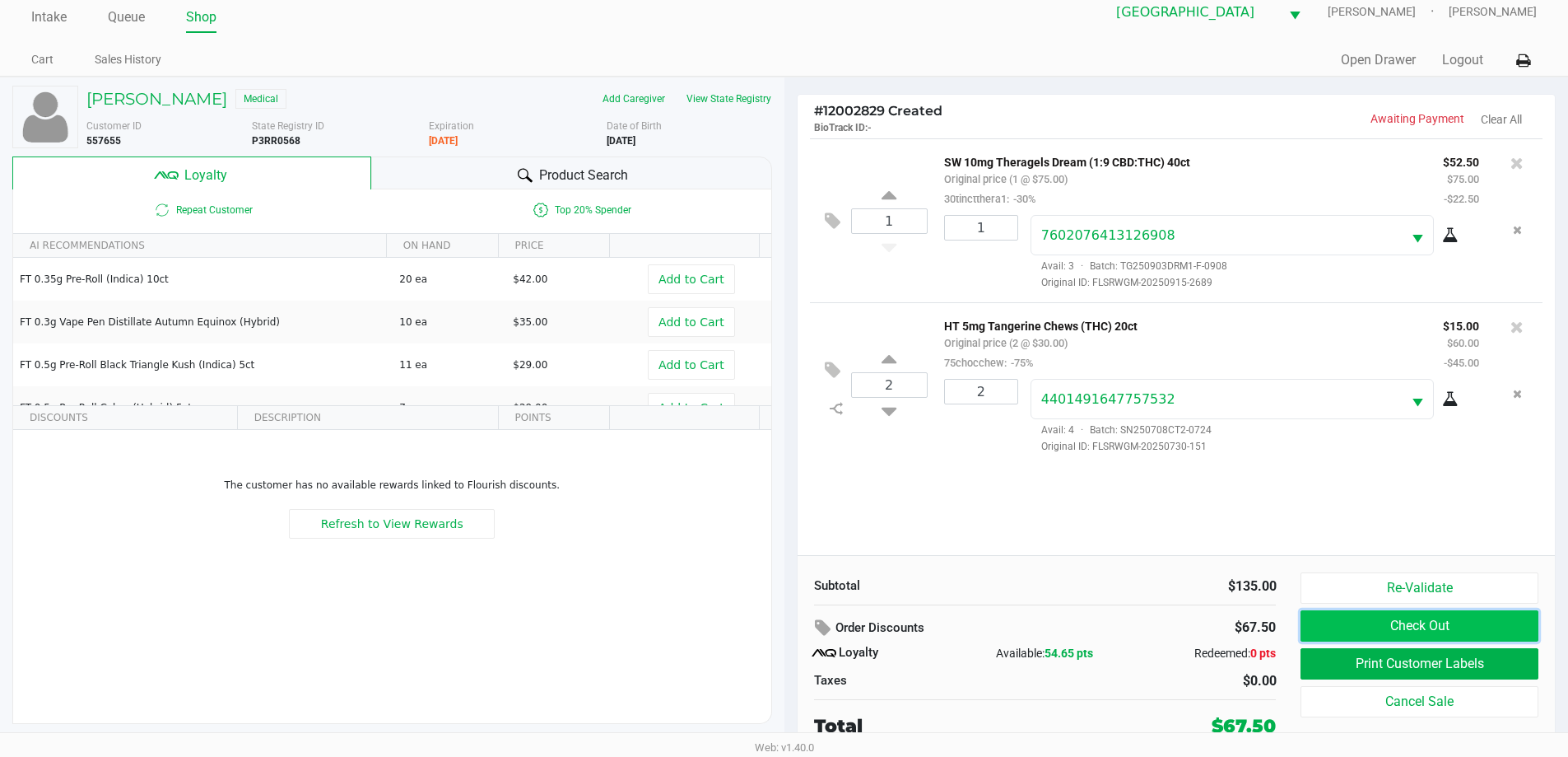
click at [1445, 618] on button "Check Out" at bounding box center [1419, 626] width 237 height 31
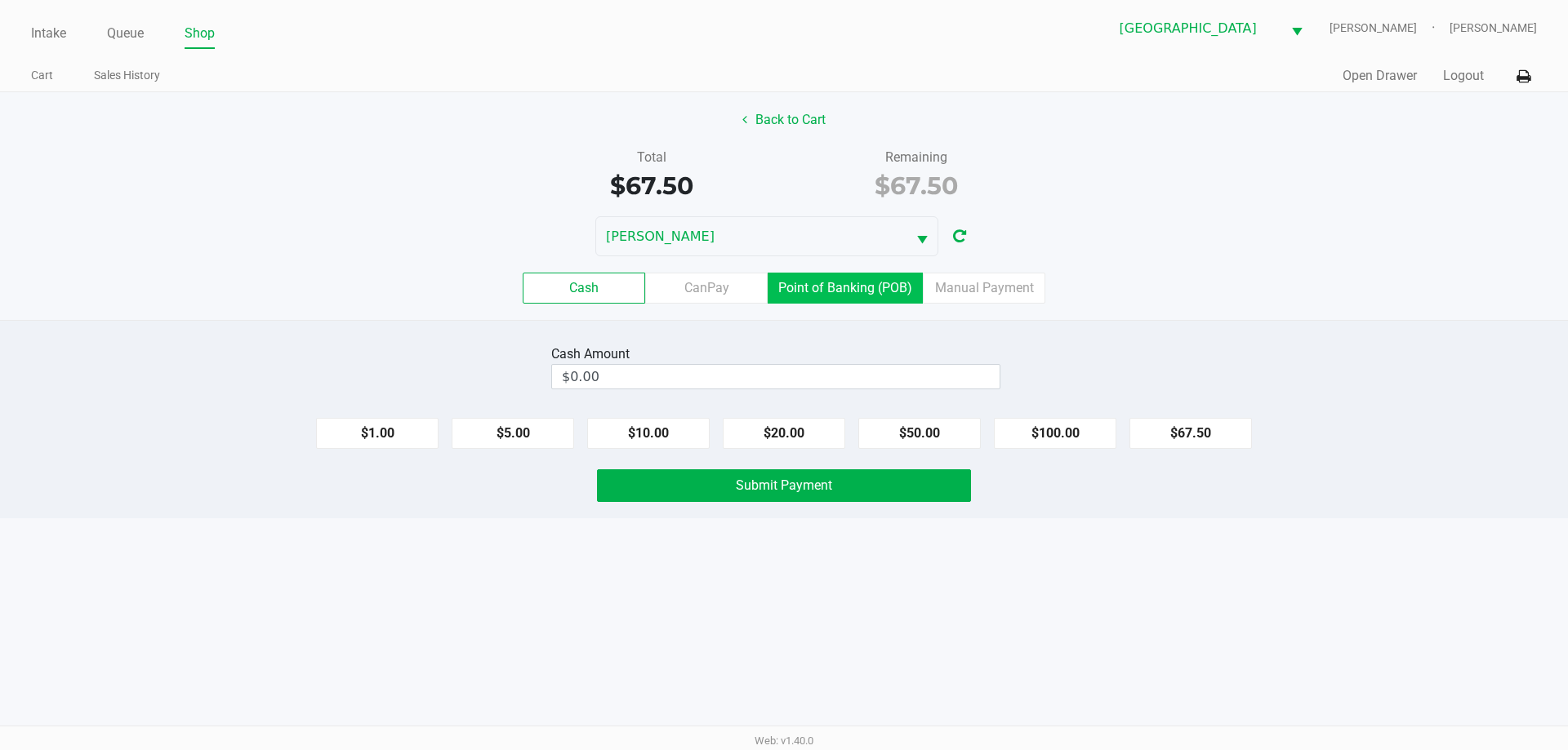
click at [883, 300] on label "Point of Banking (POB)" at bounding box center [844, 287] width 155 height 31
click at [0, 0] on 7 "Point of Banking (POB)" at bounding box center [0, 0] width 0 height 0
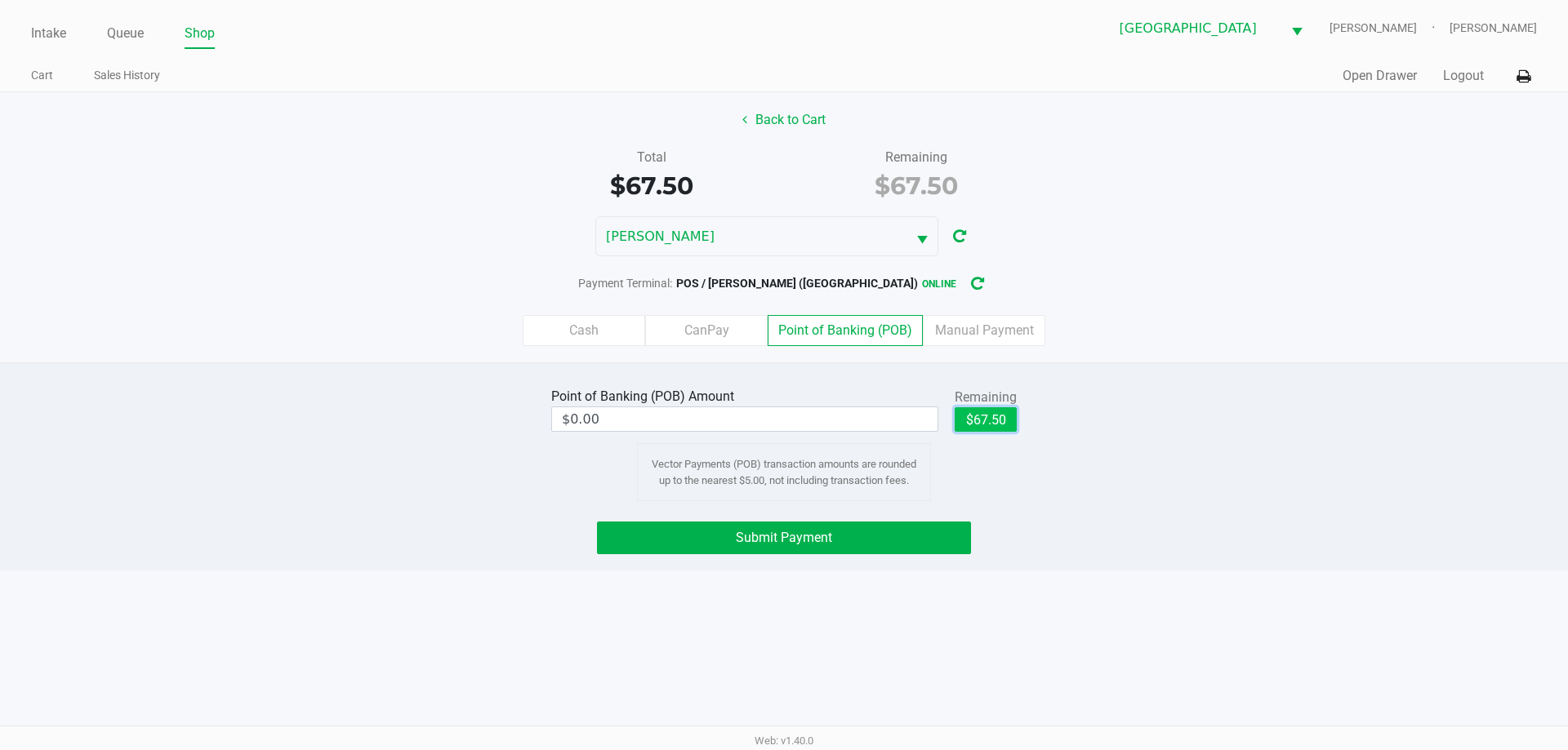
click at [994, 415] on button "$67.50" at bounding box center [985, 419] width 62 height 24
type input "$67.50"
drag, startPoint x: 858, startPoint y: 539, endPoint x: 1447, endPoint y: 596, distance: 591.8
click at [859, 538] on button "Submit Payment" at bounding box center [784, 537] width 374 height 33
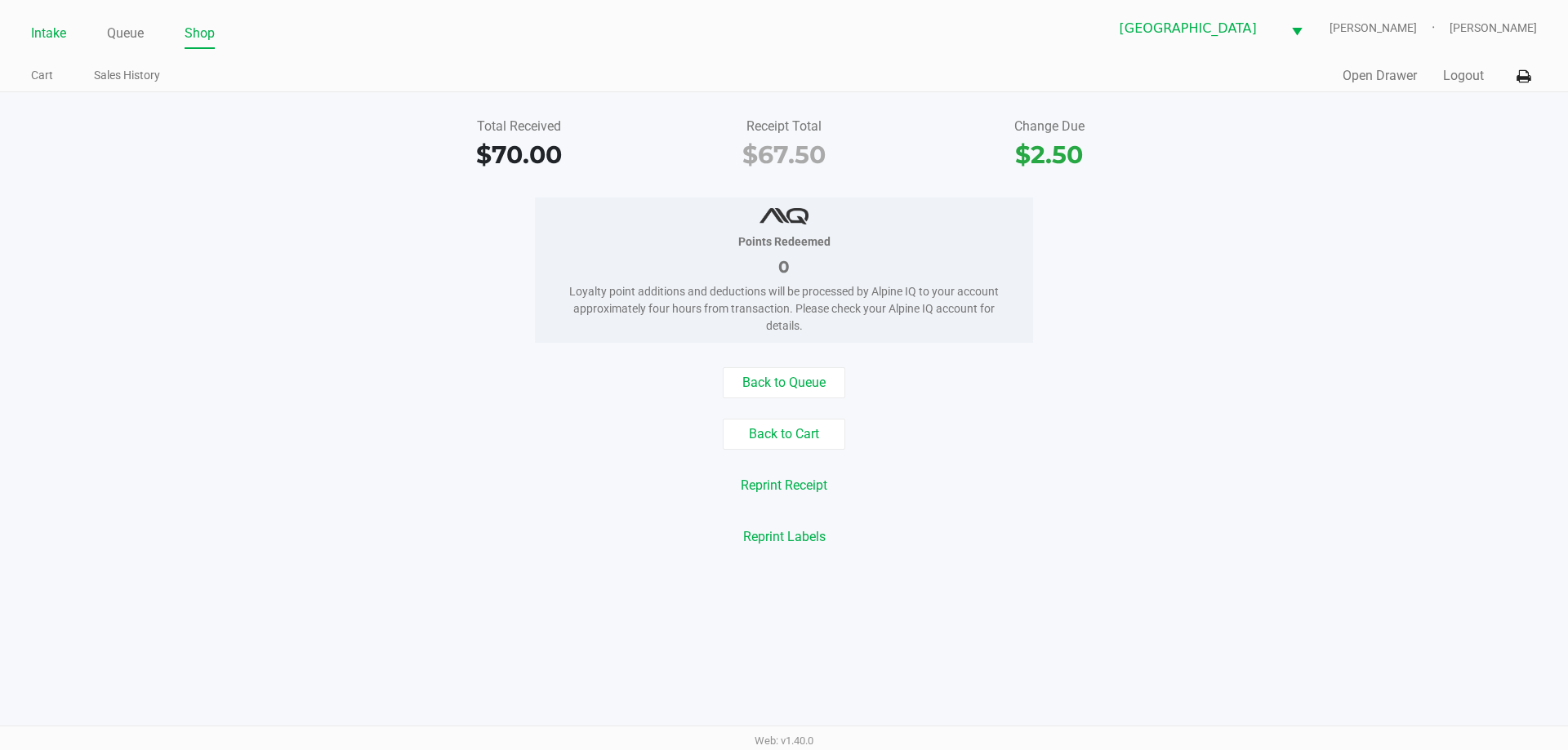
click at [41, 39] on link "Intake" at bounding box center [49, 33] width 35 height 23
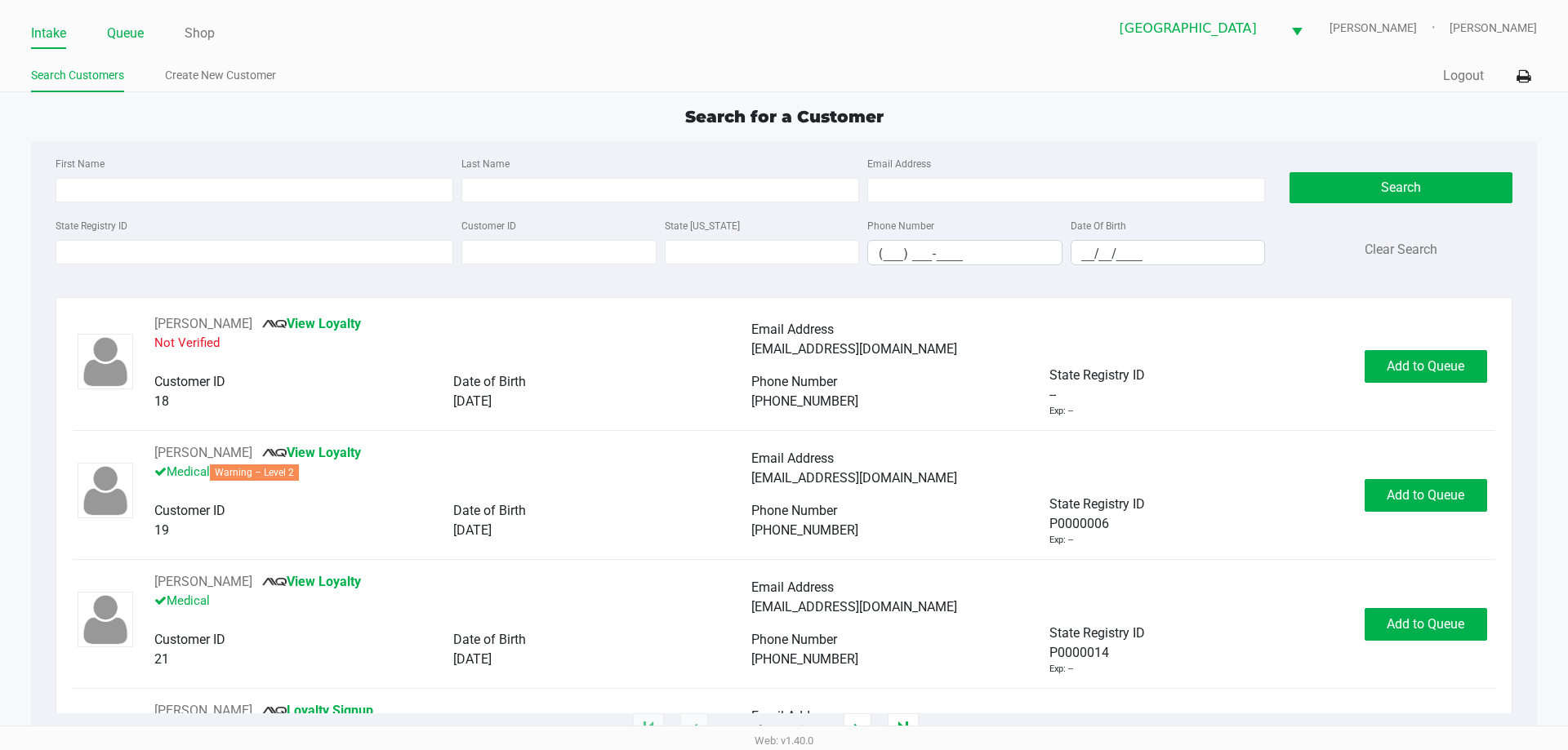
click at [132, 35] on link "Queue" at bounding box center [126, 33] width 37 height 23
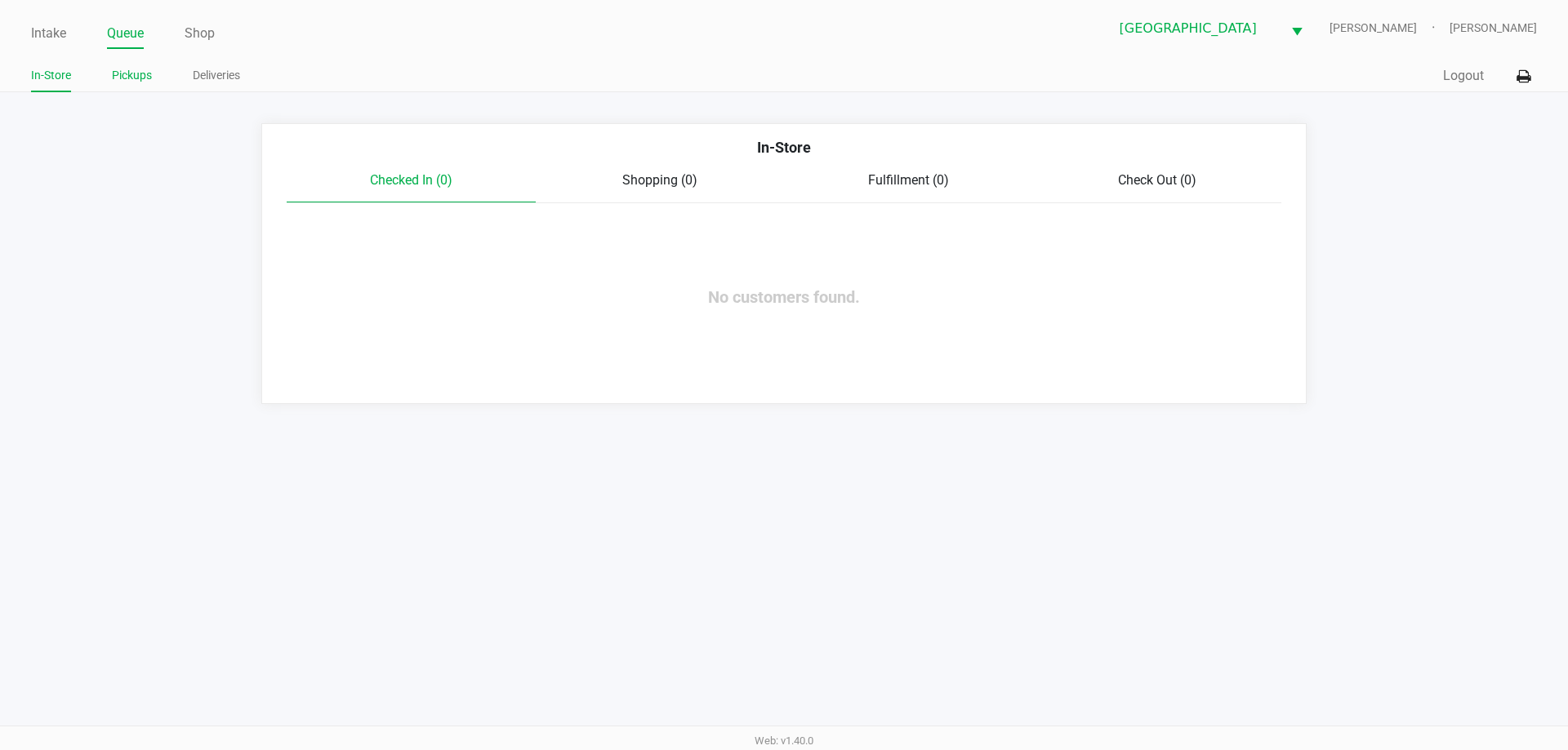
click at [132, 72] on link "Pickups" at bounding box center [132, 75] width 40 height 20
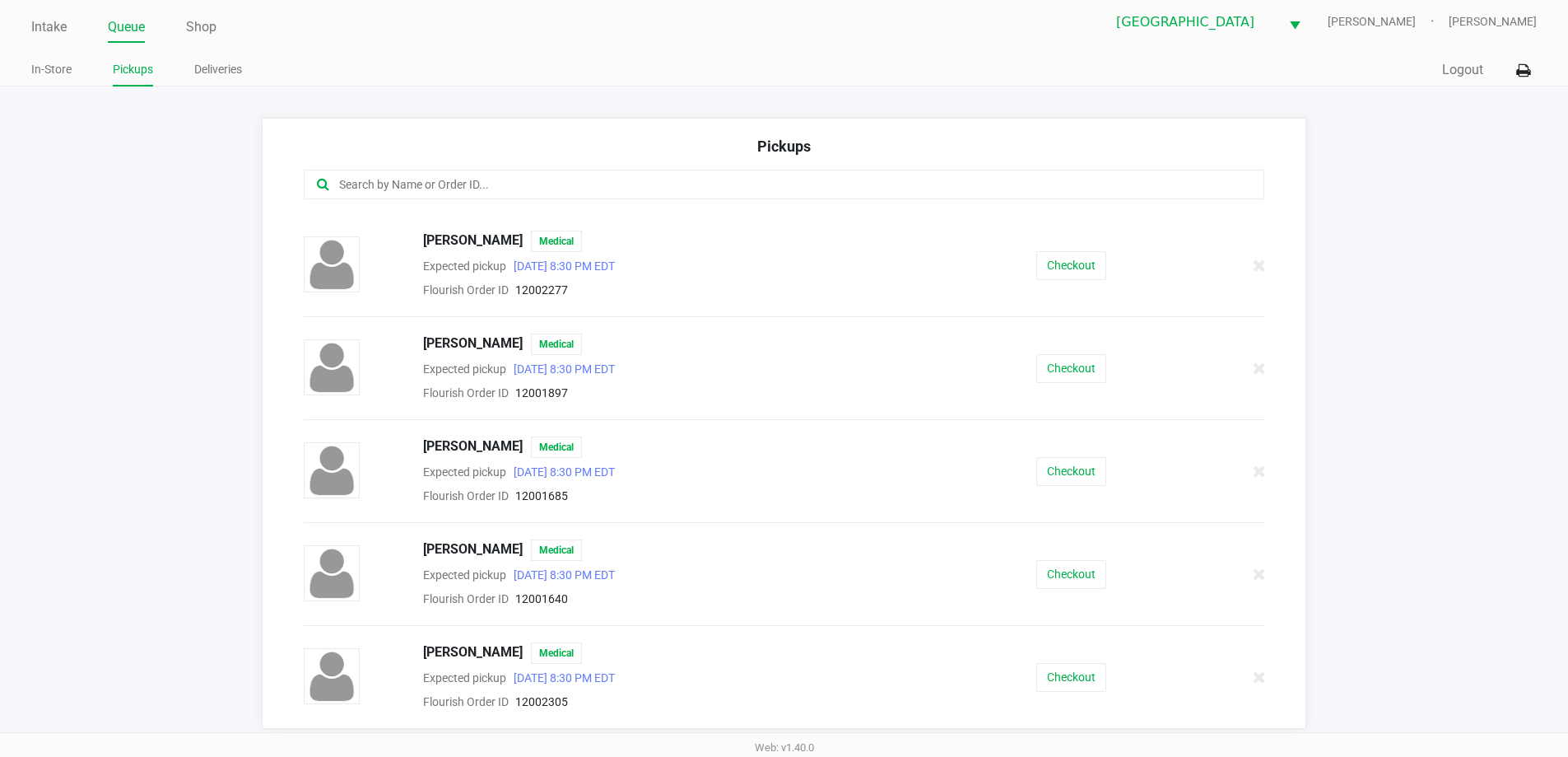
scroll to position [11, 0]
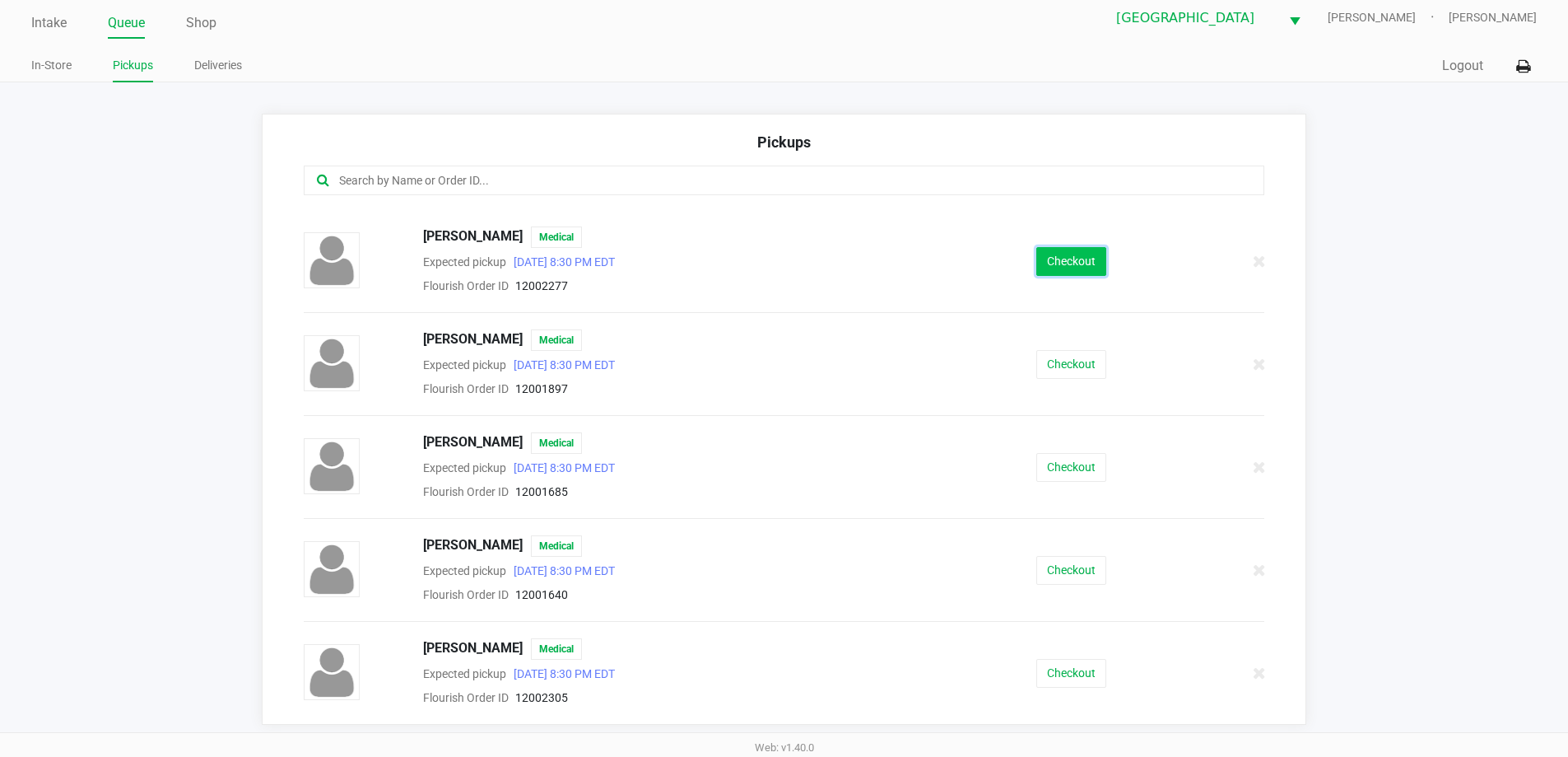
click at [1087, 255] on button "Checkout" at bounding box center [1071, 261] width 70 height 29
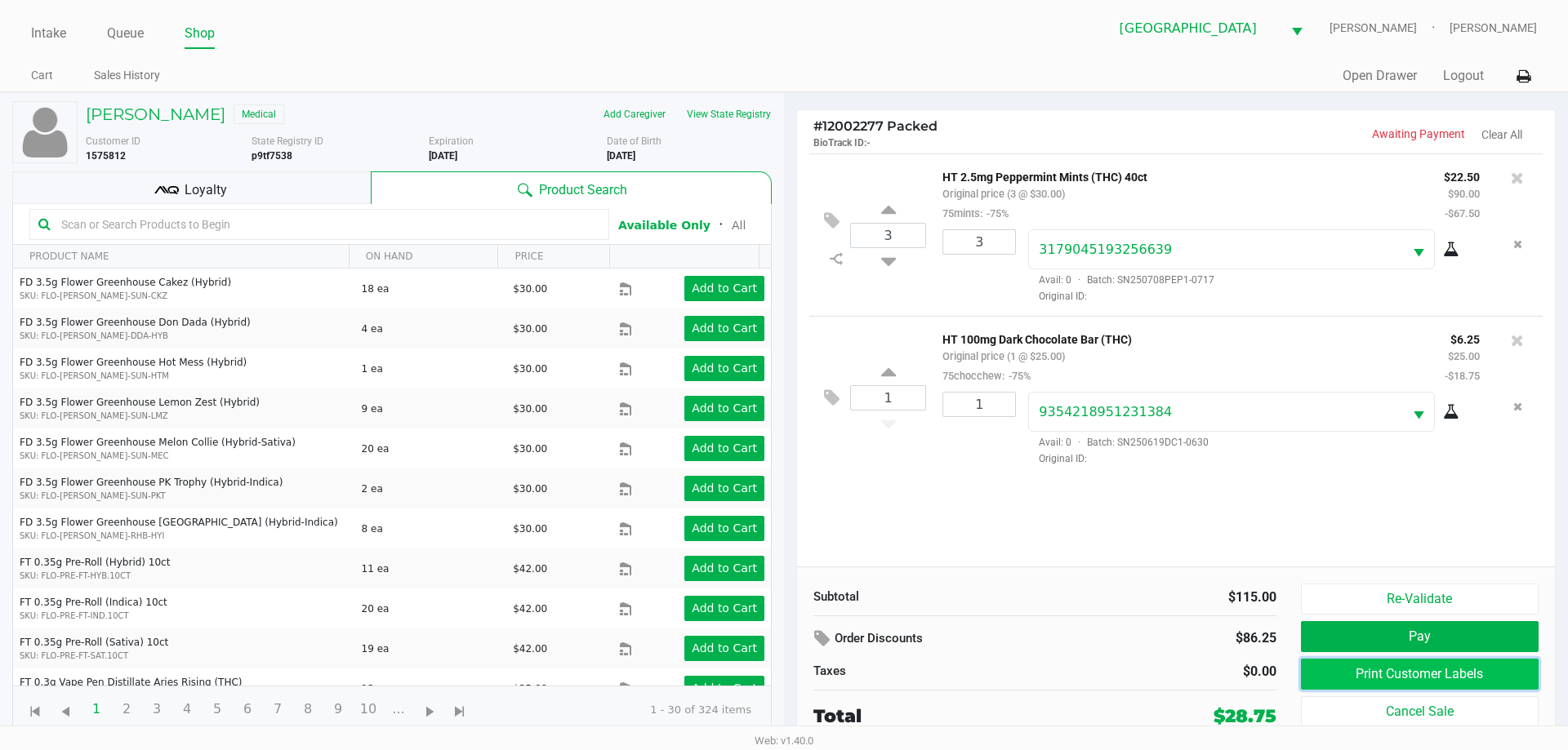
click at [1404, 671] on button "Print Customer Labels" at bounding box center [1419, 674] width 237 height 31
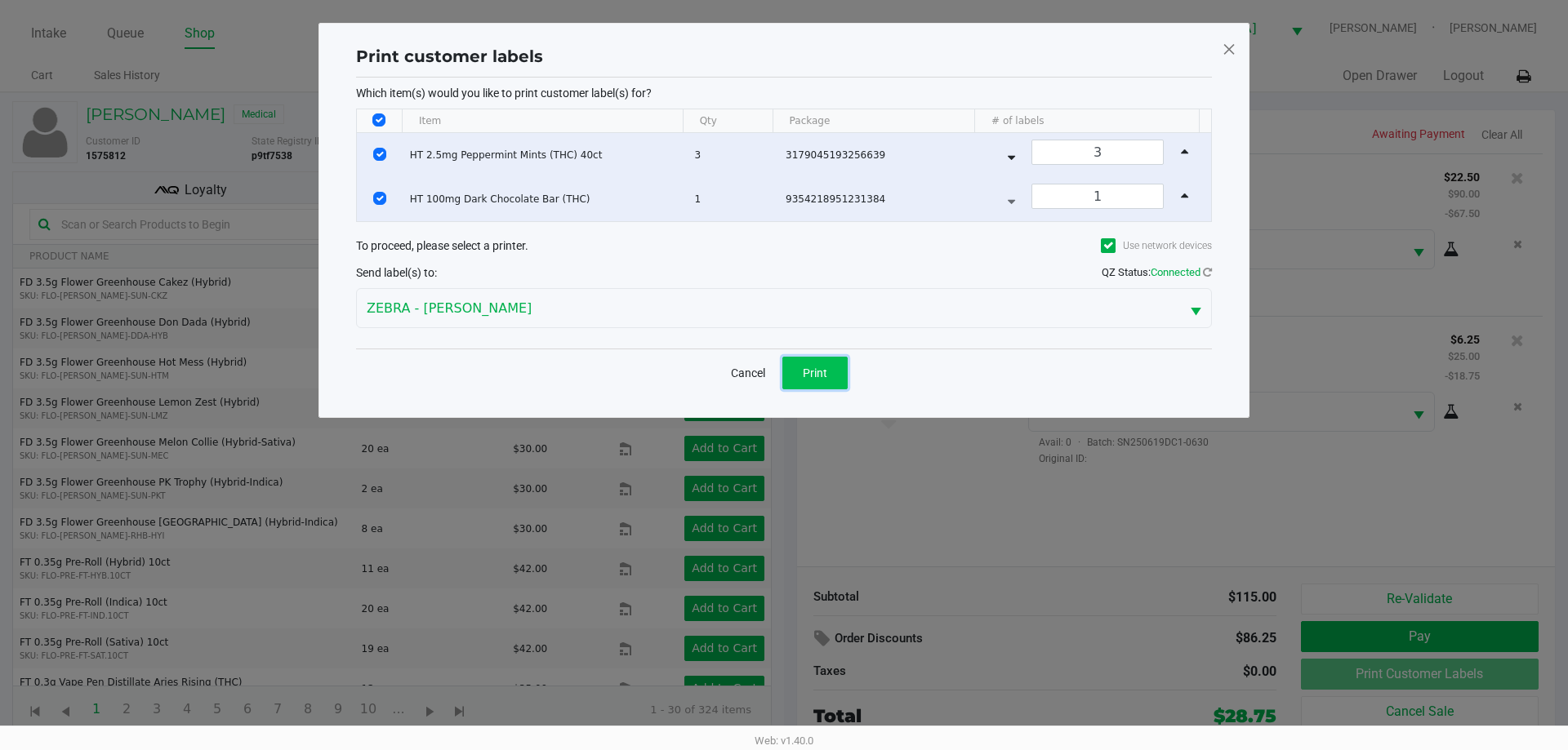
click at [805, 370] on span "Print" at bounding box center [814, 373] width 24 height 13
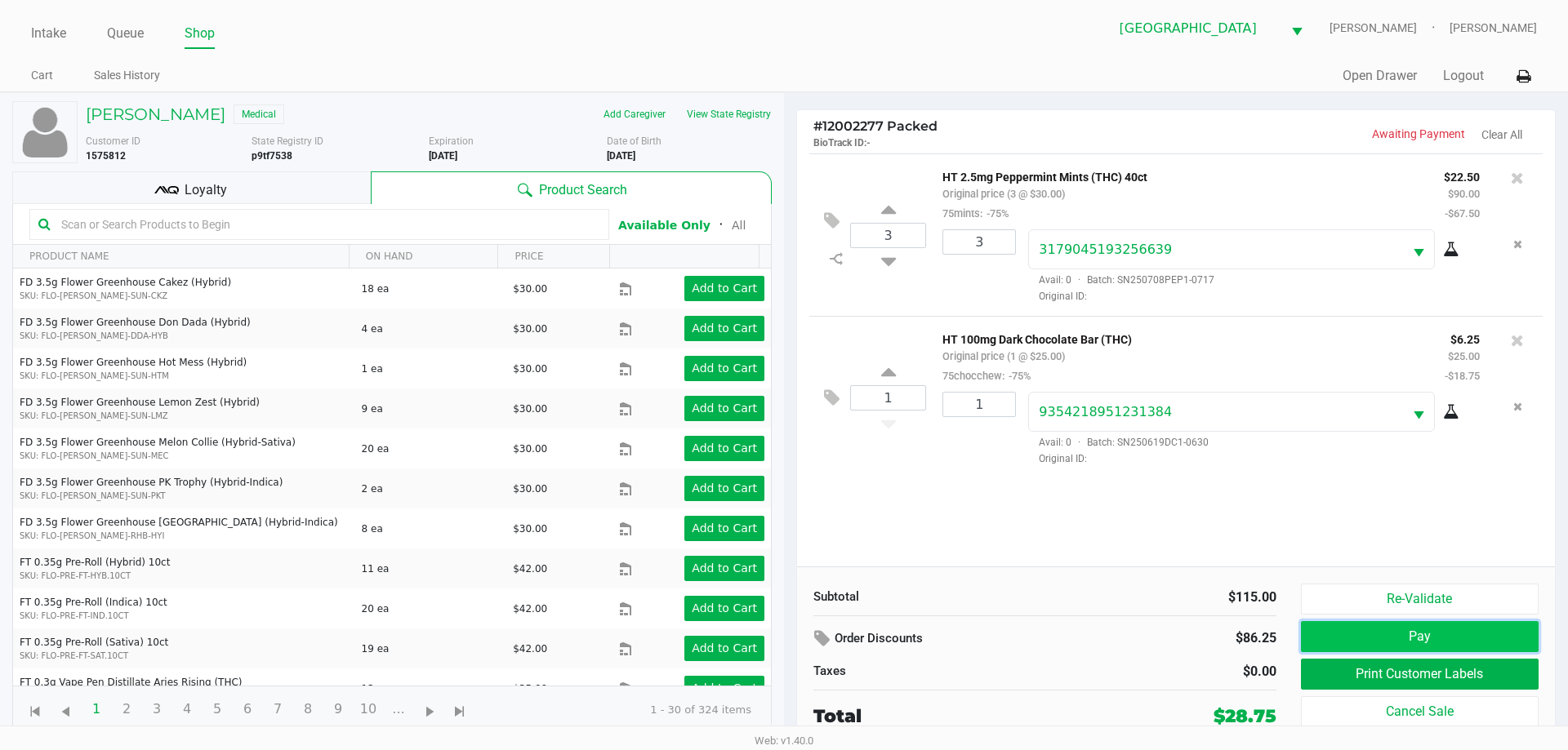
click at [1473, 631] on button "Pay" at bounding box center [1419, 636] width 237 height 31
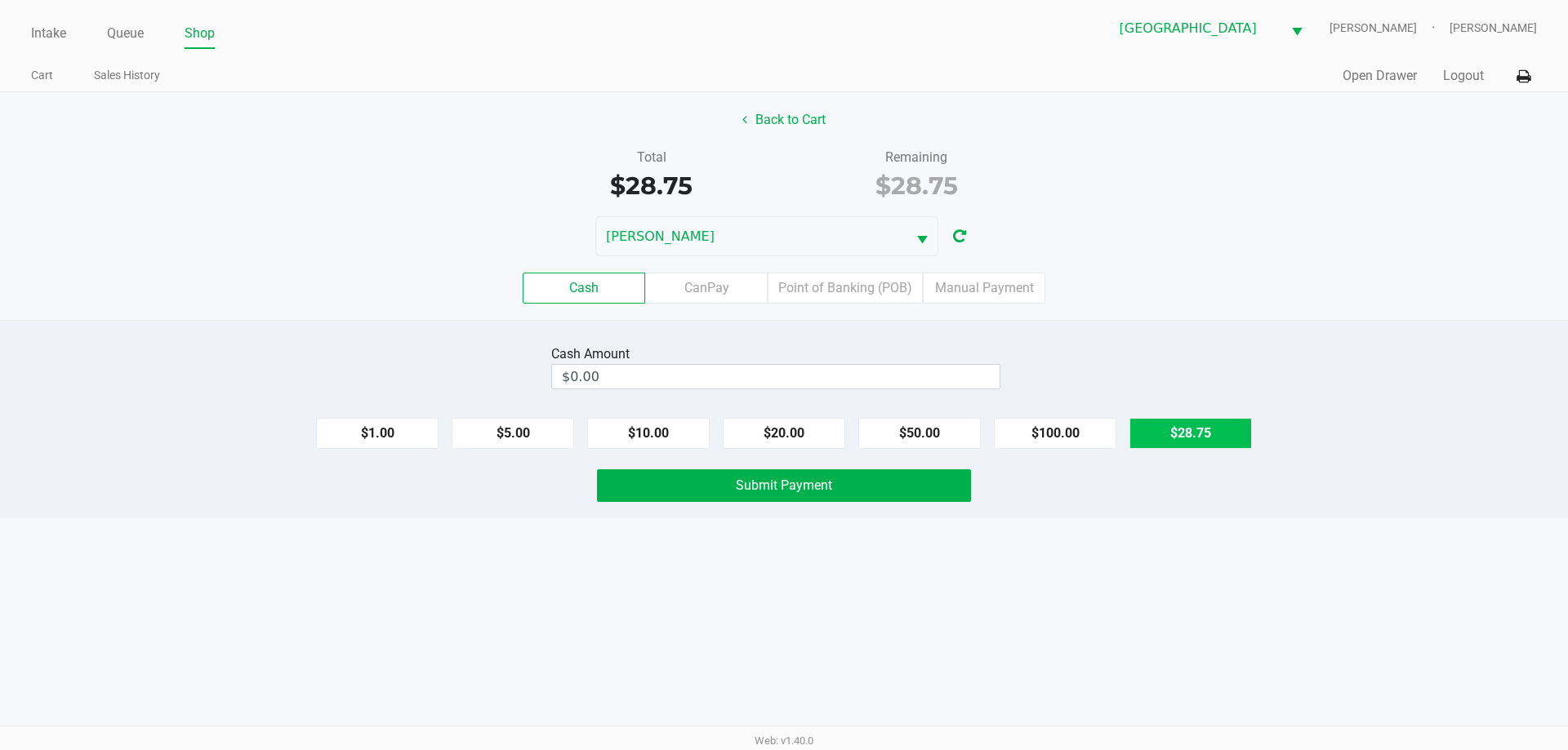
click at [1211, 427] on button "$28.75" at bounding box center [1191, 433] width 122 height 31
type input "$28.75"
drag, startPoint x: 806, startPoint y: 496, endPoint x: 828, endPoint y: 491, distance: 22.6
click at [807, 496] on button "Submit Payment" at bounding box center [784, 485] width 374 height 33
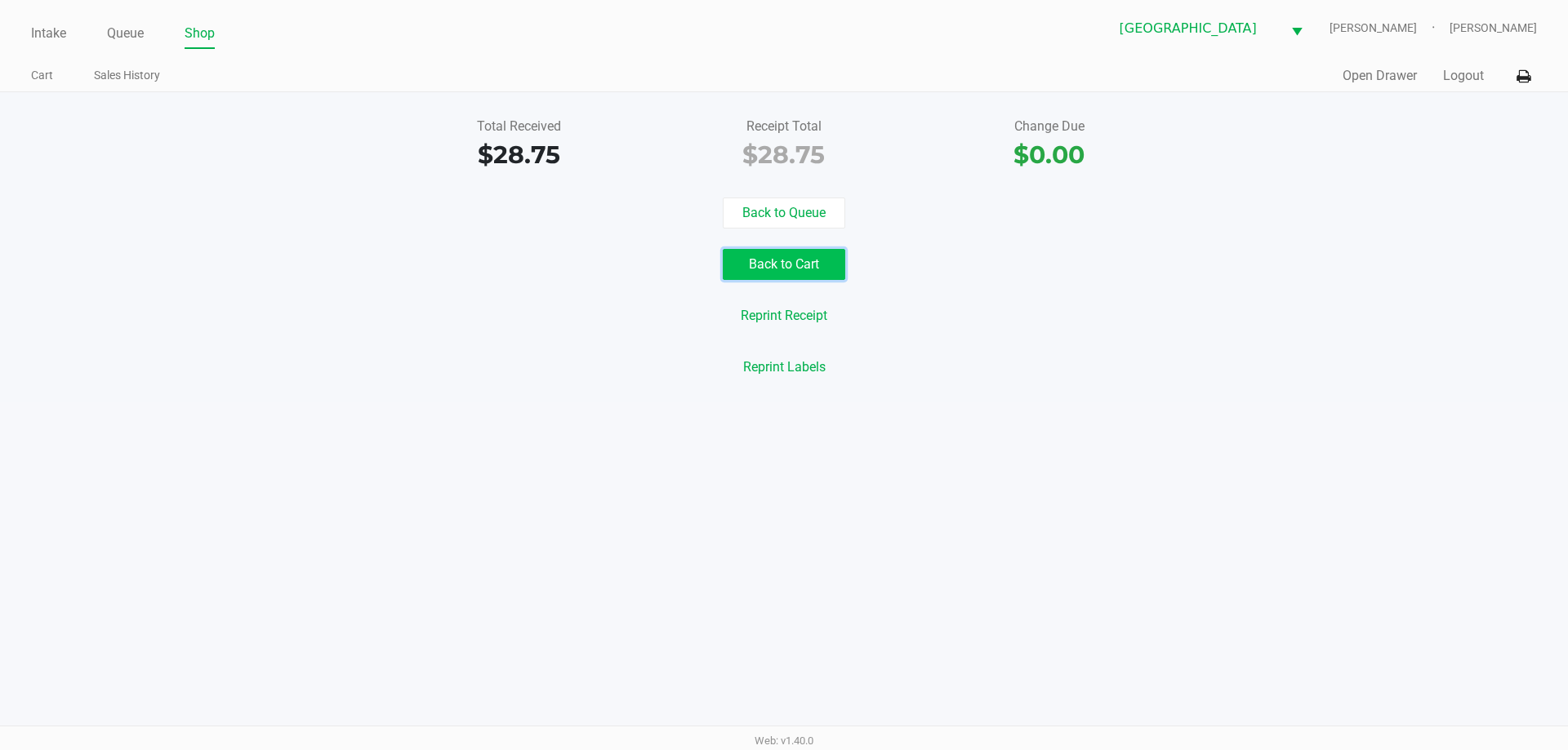
click at [789, 262] on button "Back to Cart" at bounding box center [784, 264] width 122 height 31
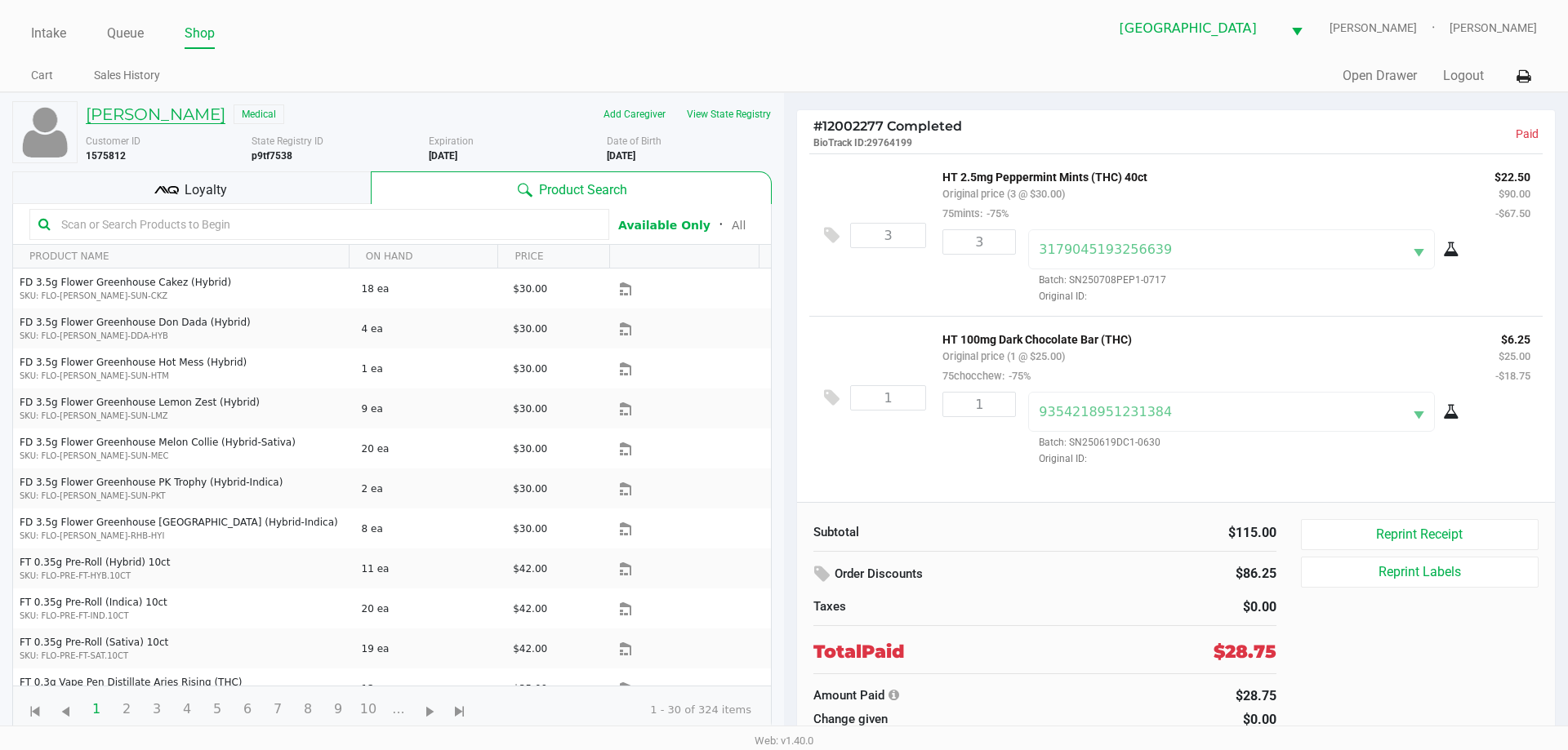
click at [182, 112] on h5 "ROBERT STRASSER" at bounding box center [155, 114] width 140 height 19
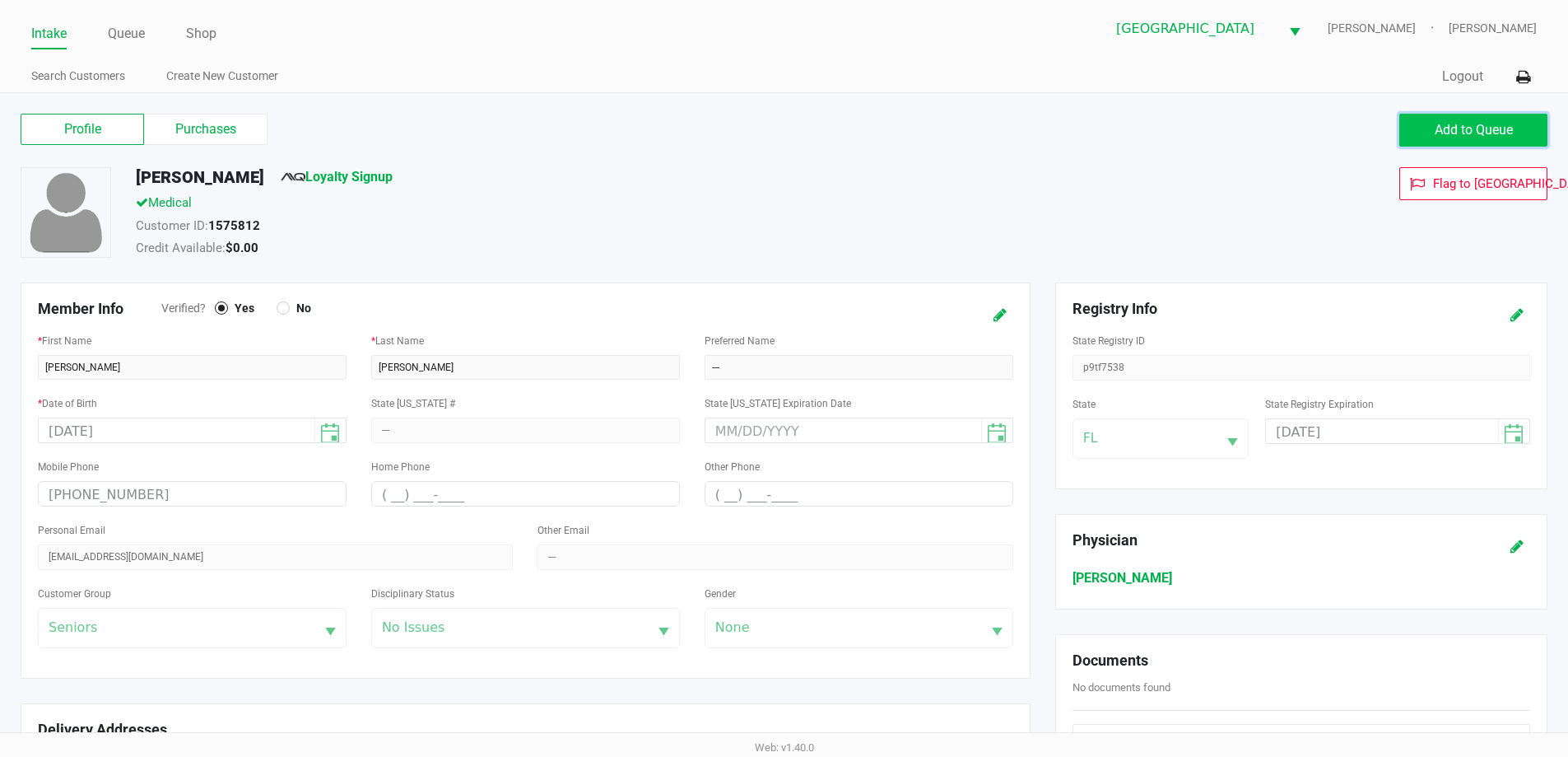
click at [1467, 131] on span "Add to Queue" at bounding box center [1473, 129] width 79 height 16
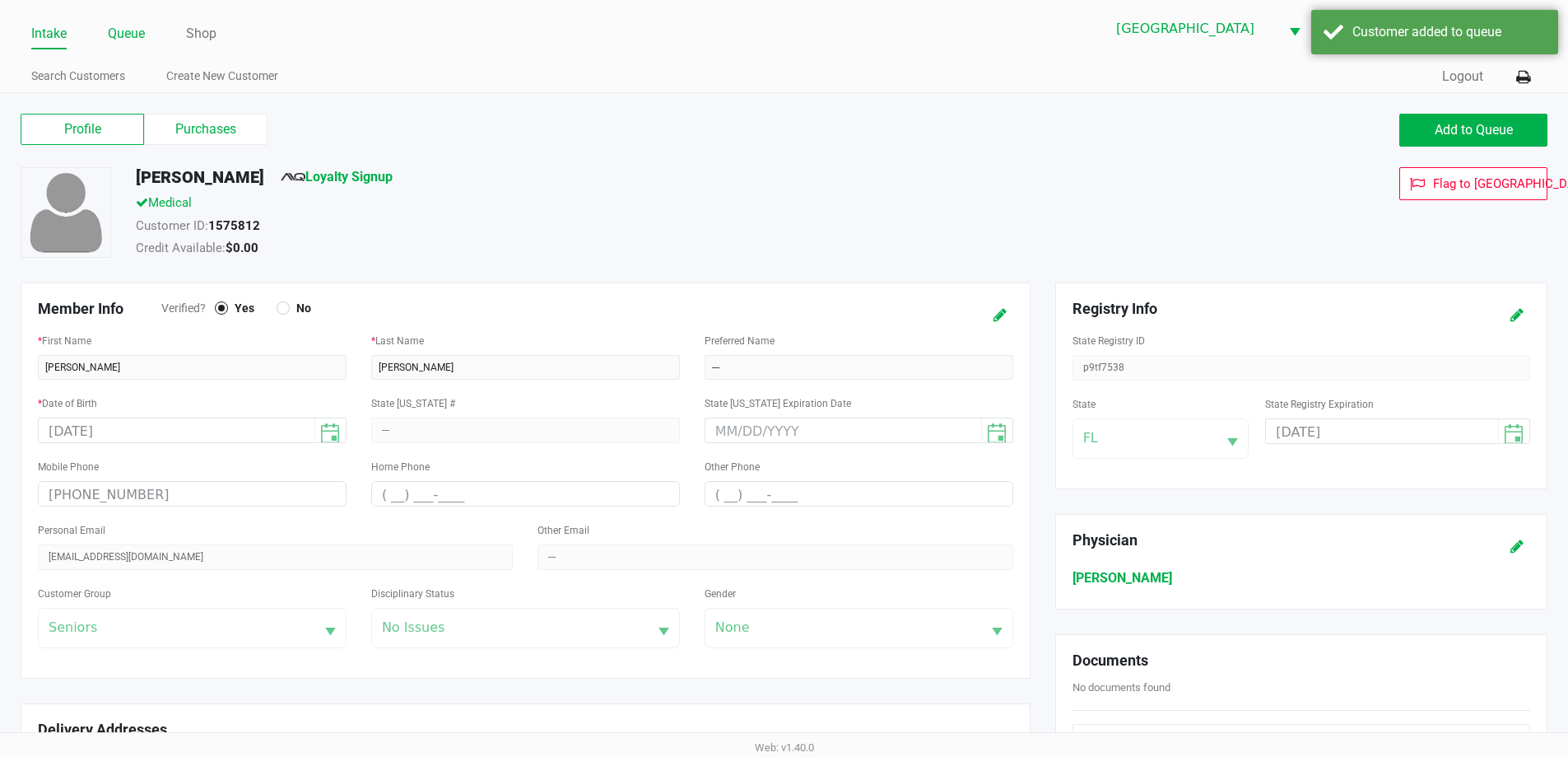
click at [133, 34] on link "Queue" at bounding box center [127, 33] width 37 height 23
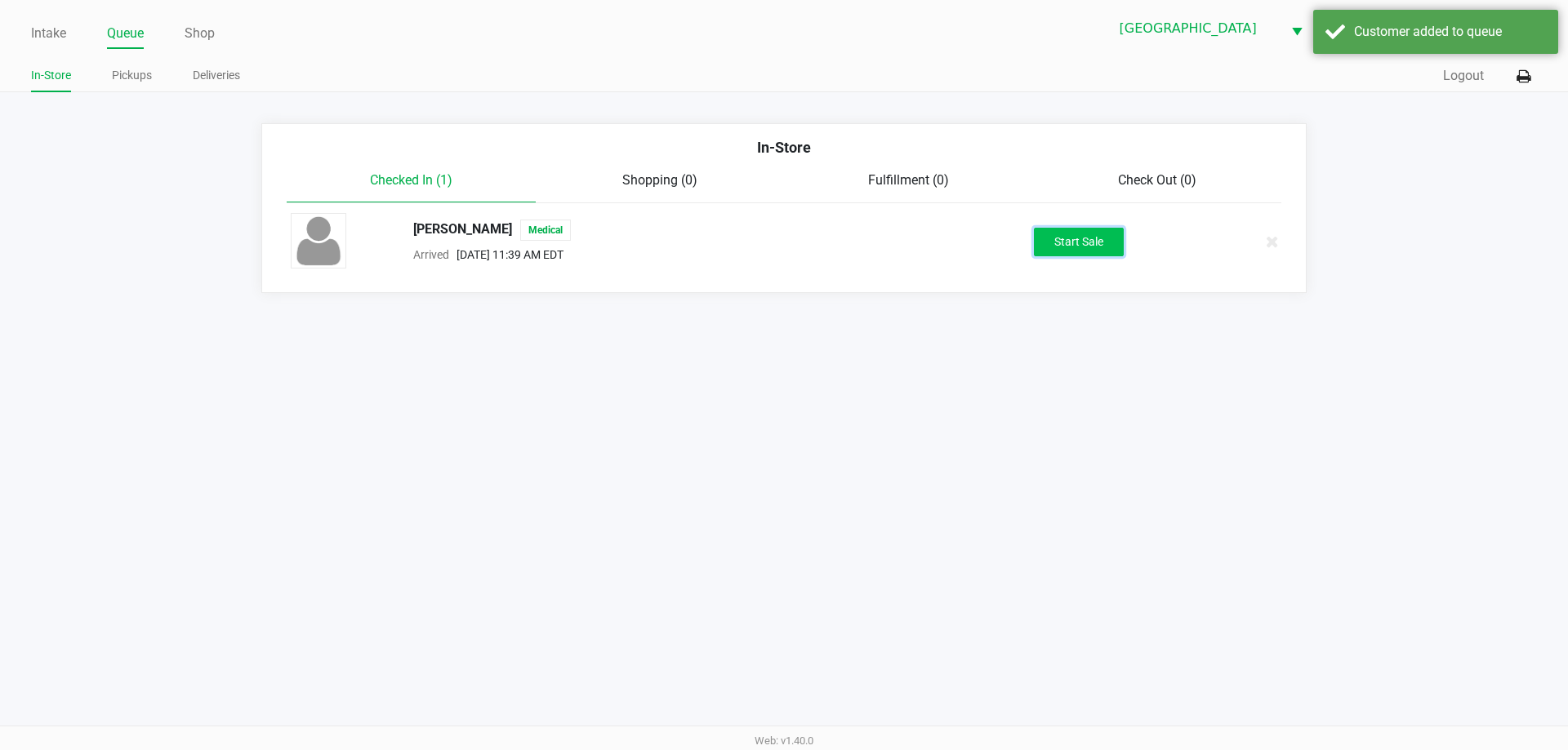
click at [1102, 232] on button "Start Sale" at bounding box center [1078, 242] width 90 height 28
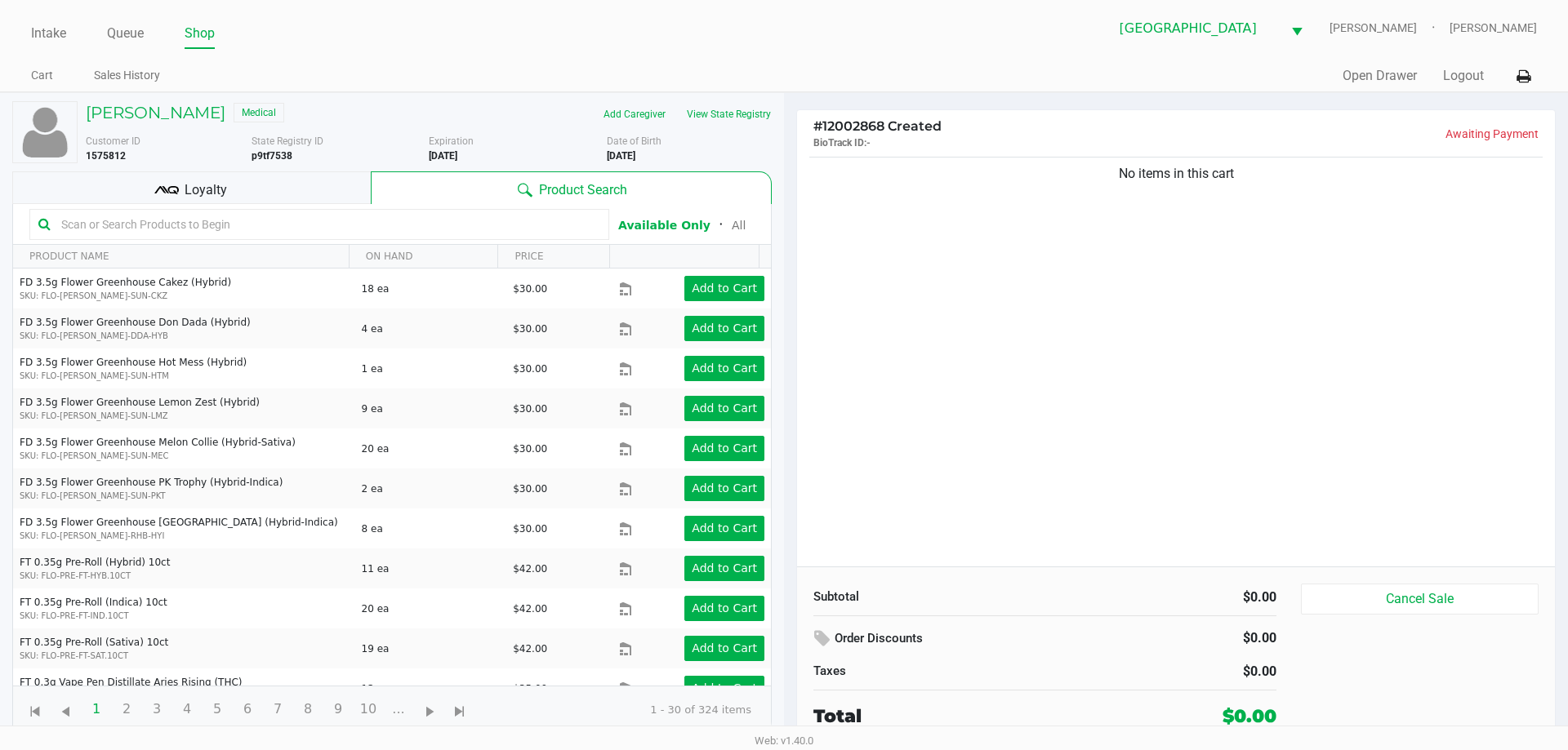
click at [247, 225] on input "text" at bounding box center [327, 224] width 546 height 24
type input "mixed"
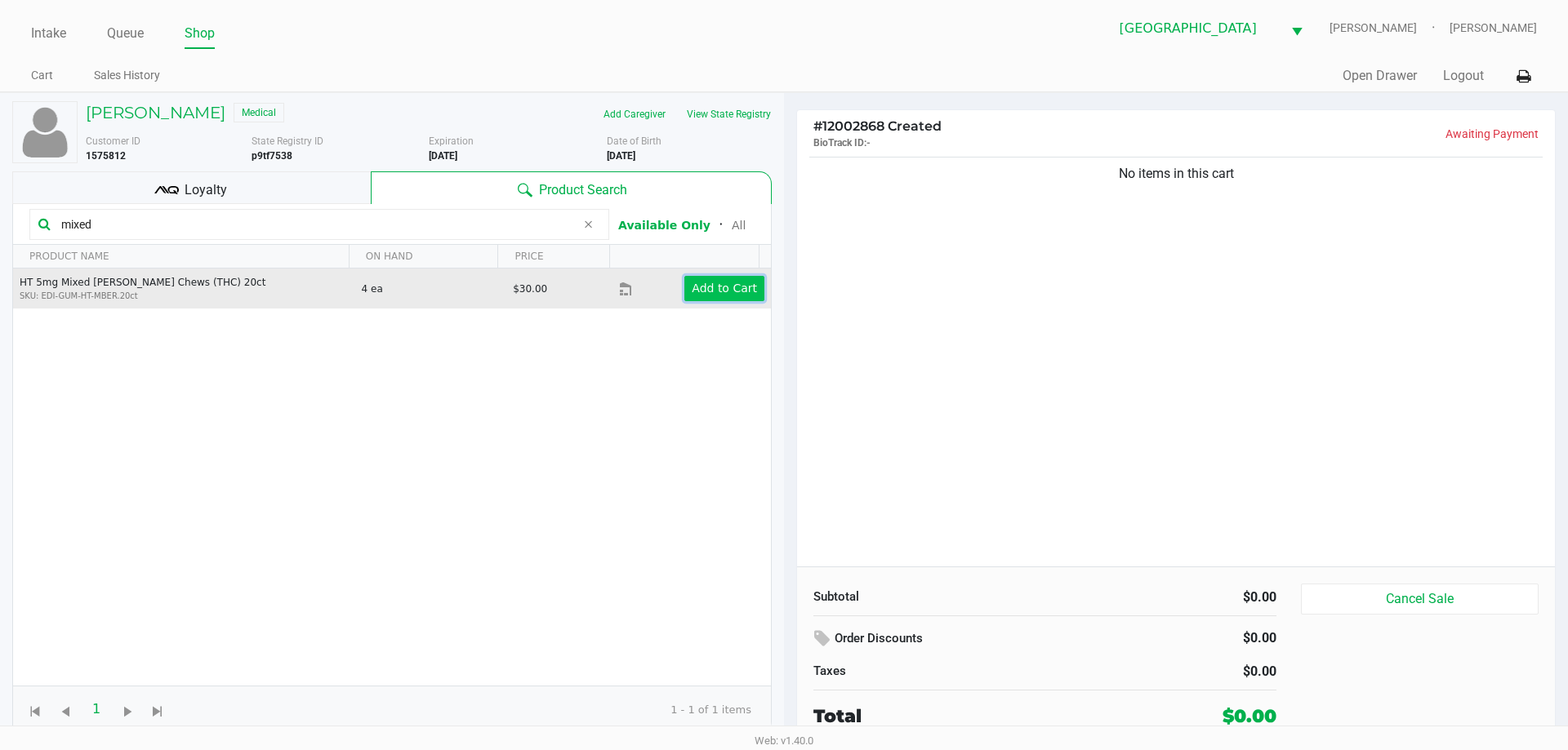
click at [709, 283] on app-button-loader "Add to Cart" at bounding box center [724, 288] width 65 height 13
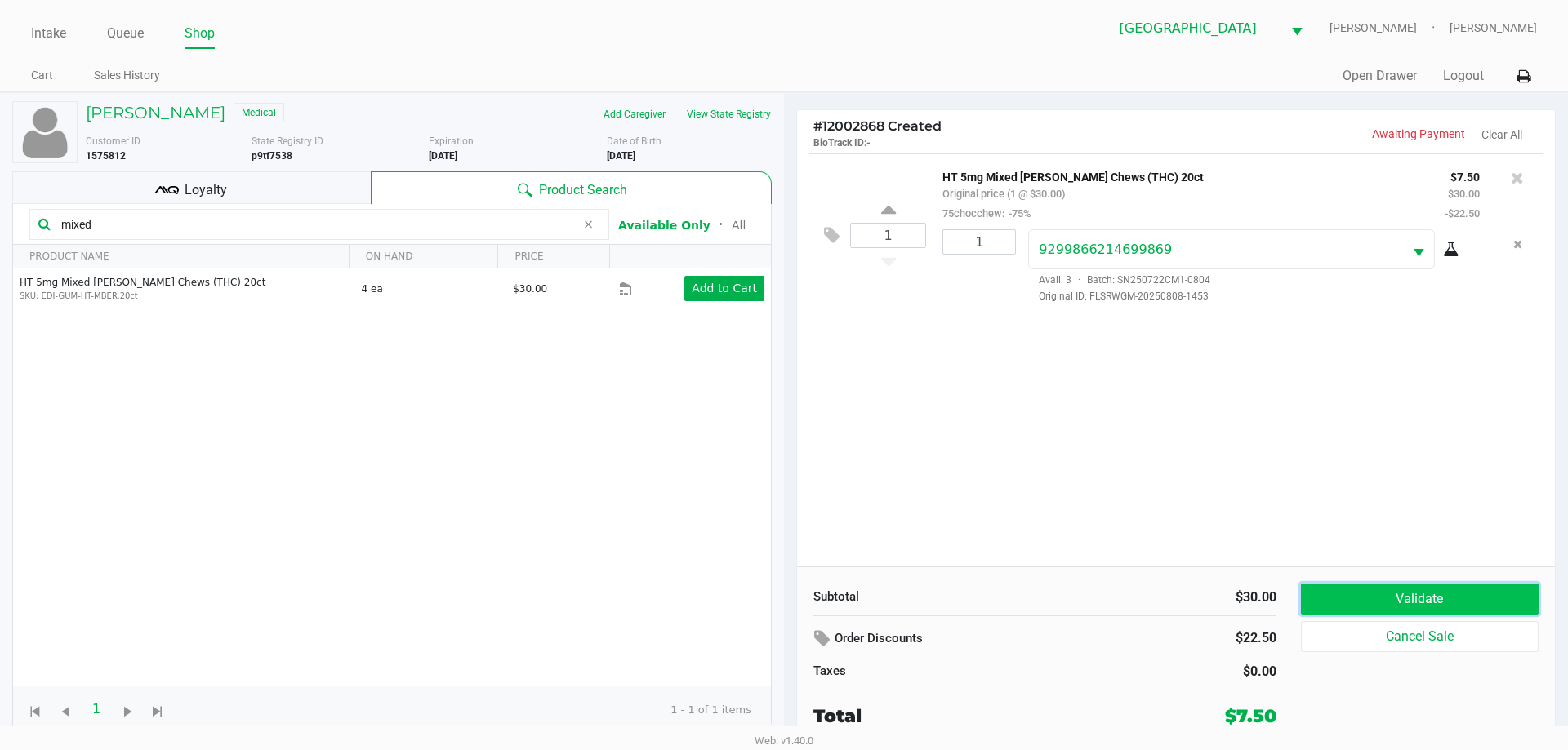
click at [1484, 591] on button "Validate" at bounding box center [1419, 598] width 237 height 31
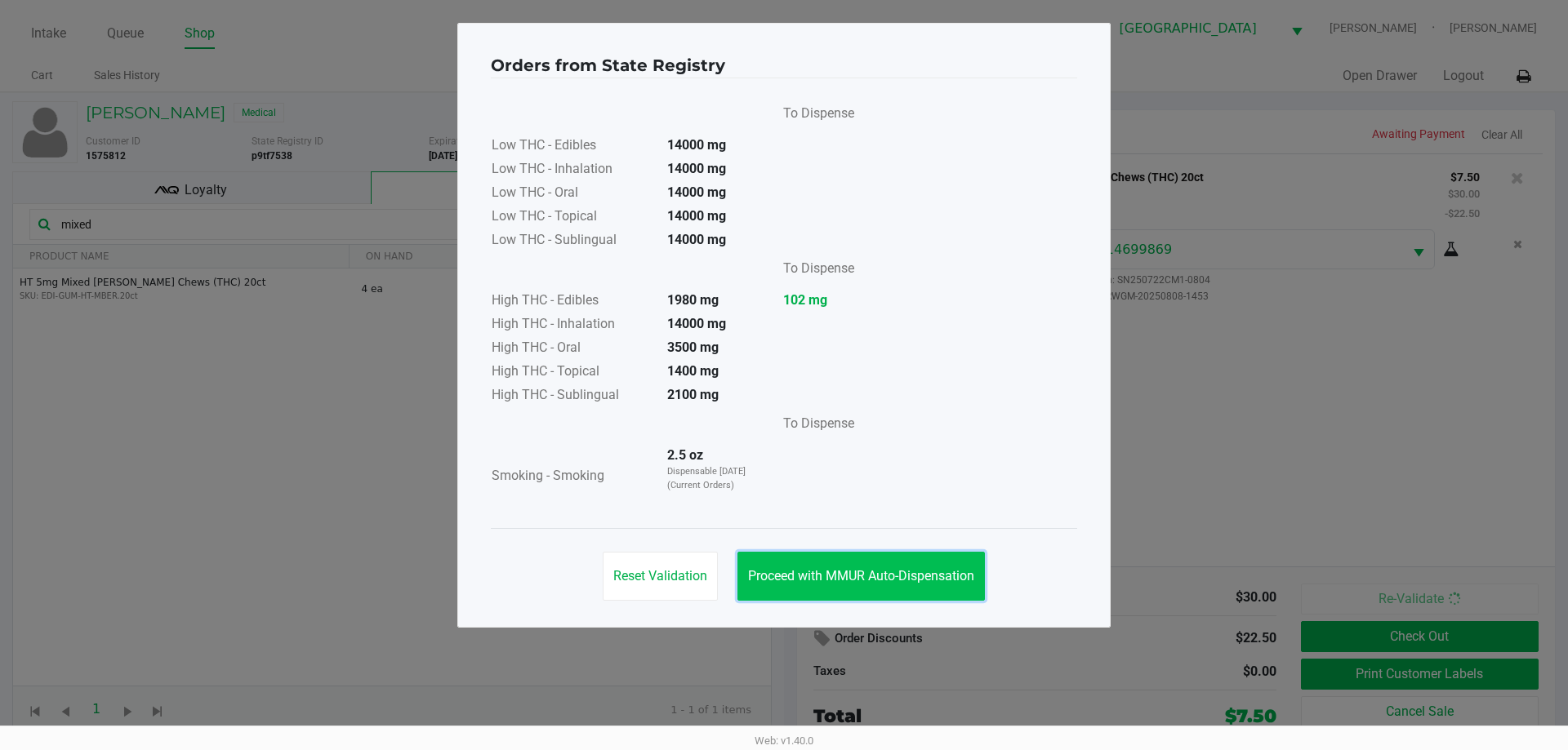
click at [880, 577] on span "Proceed with MMUR Auto-Dispensation" at bounding box center [861, 576] width 226 height 16
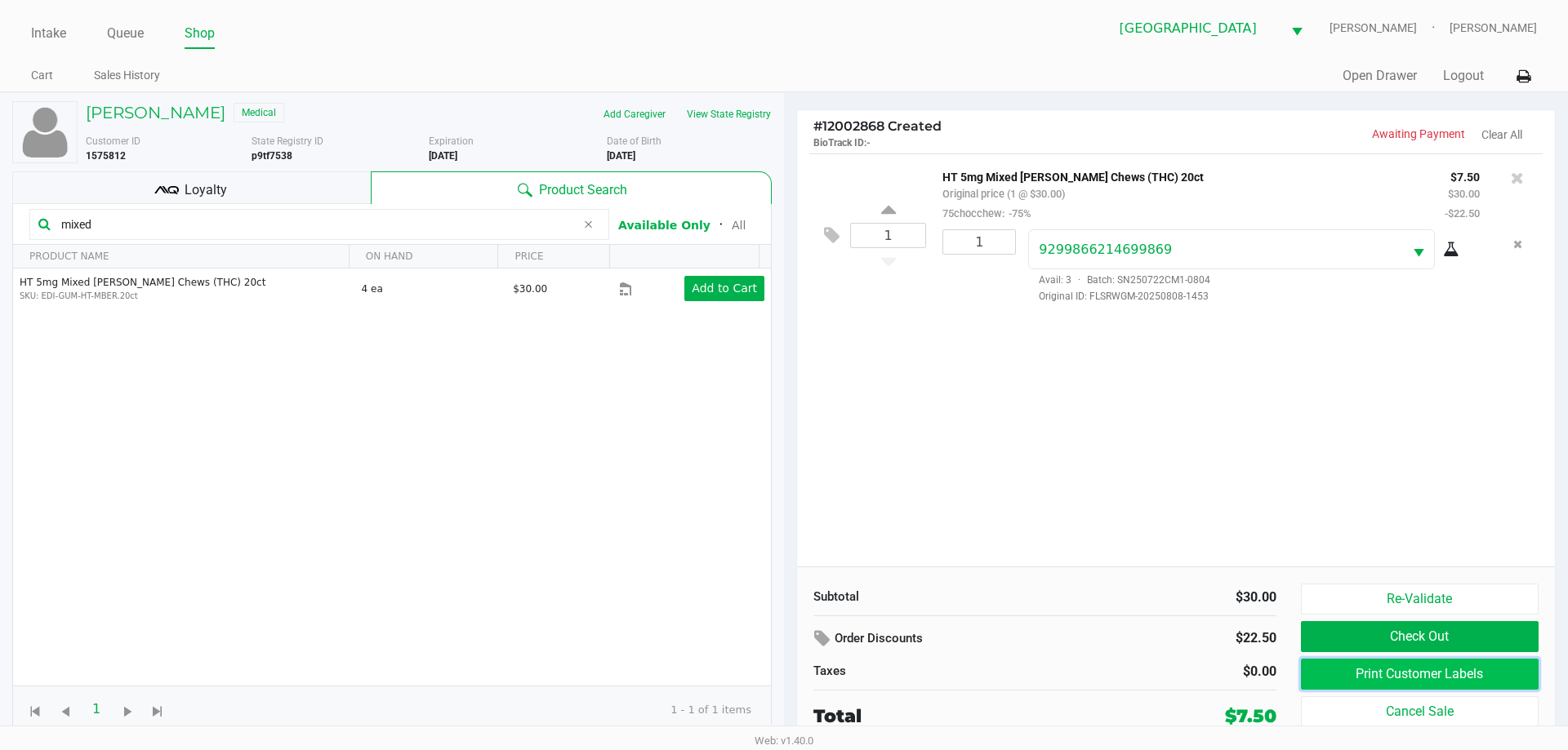
click at [1378, 668] on button "Print Customer Labels" at bounding box center [1419, 674] width 237 height 31
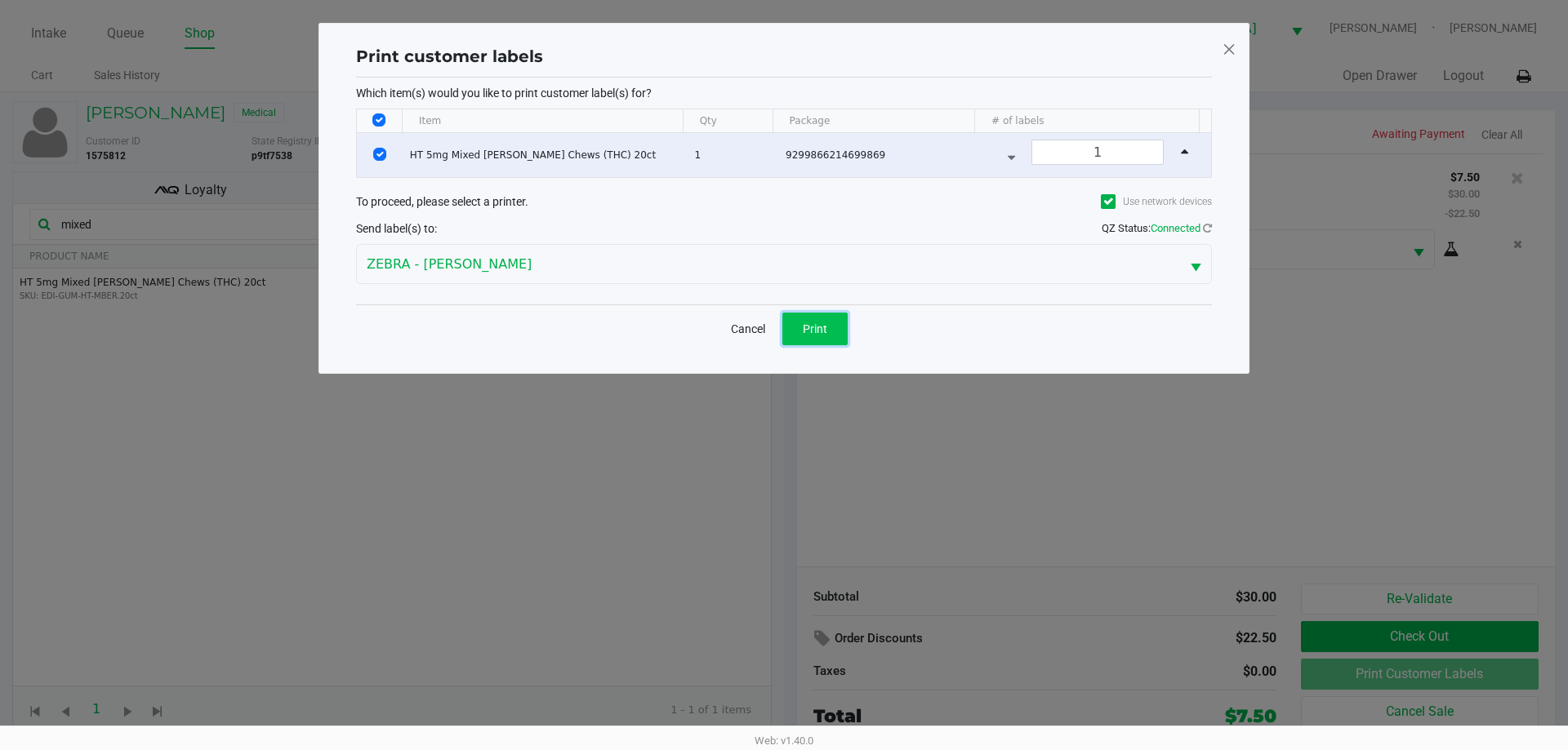
click at [809, 315] on button "Print" at bounding box center [815, 328] width 65 height 33
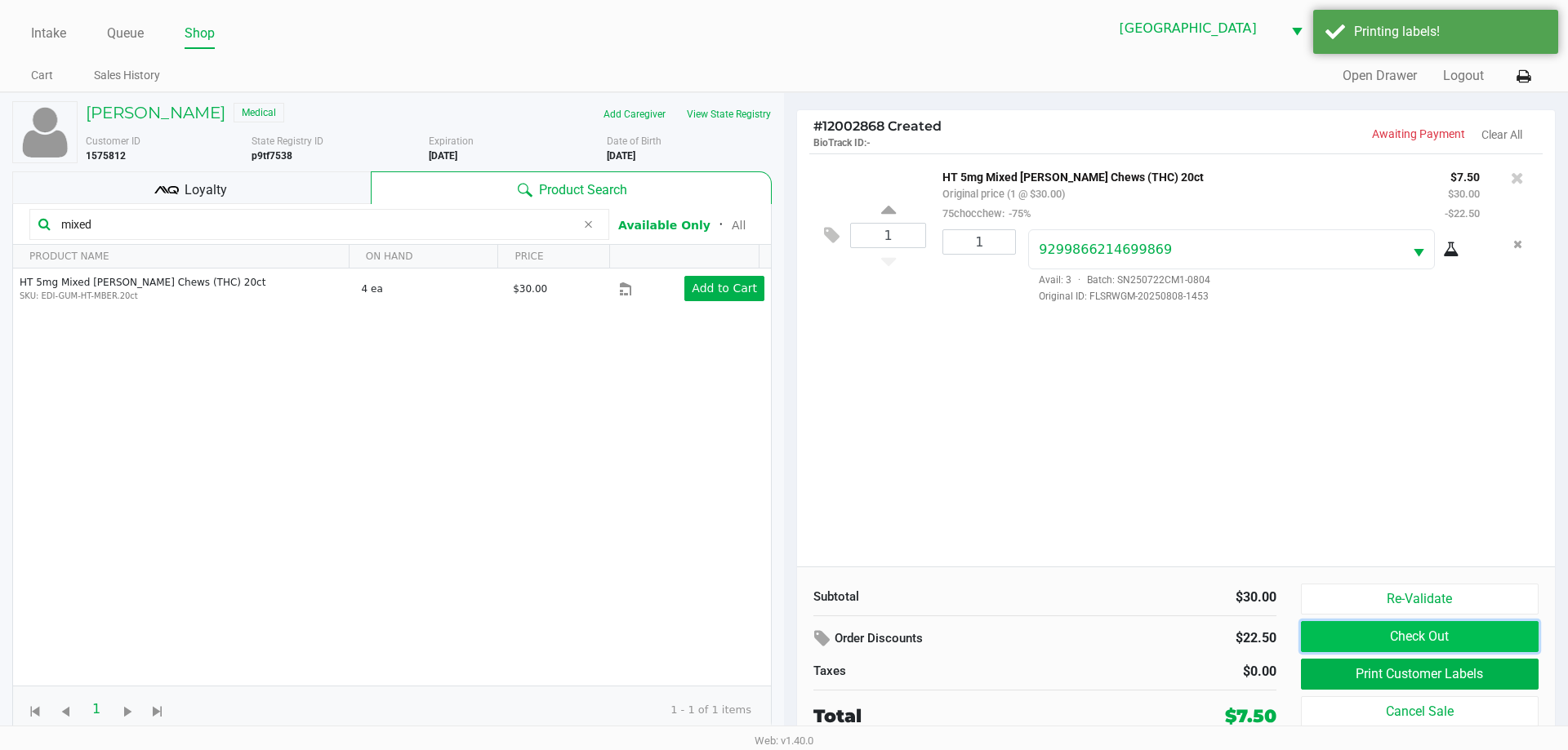
click at [1382, 633] on button "Check Out" at bounding box center [1419, 636] width 237 height 31
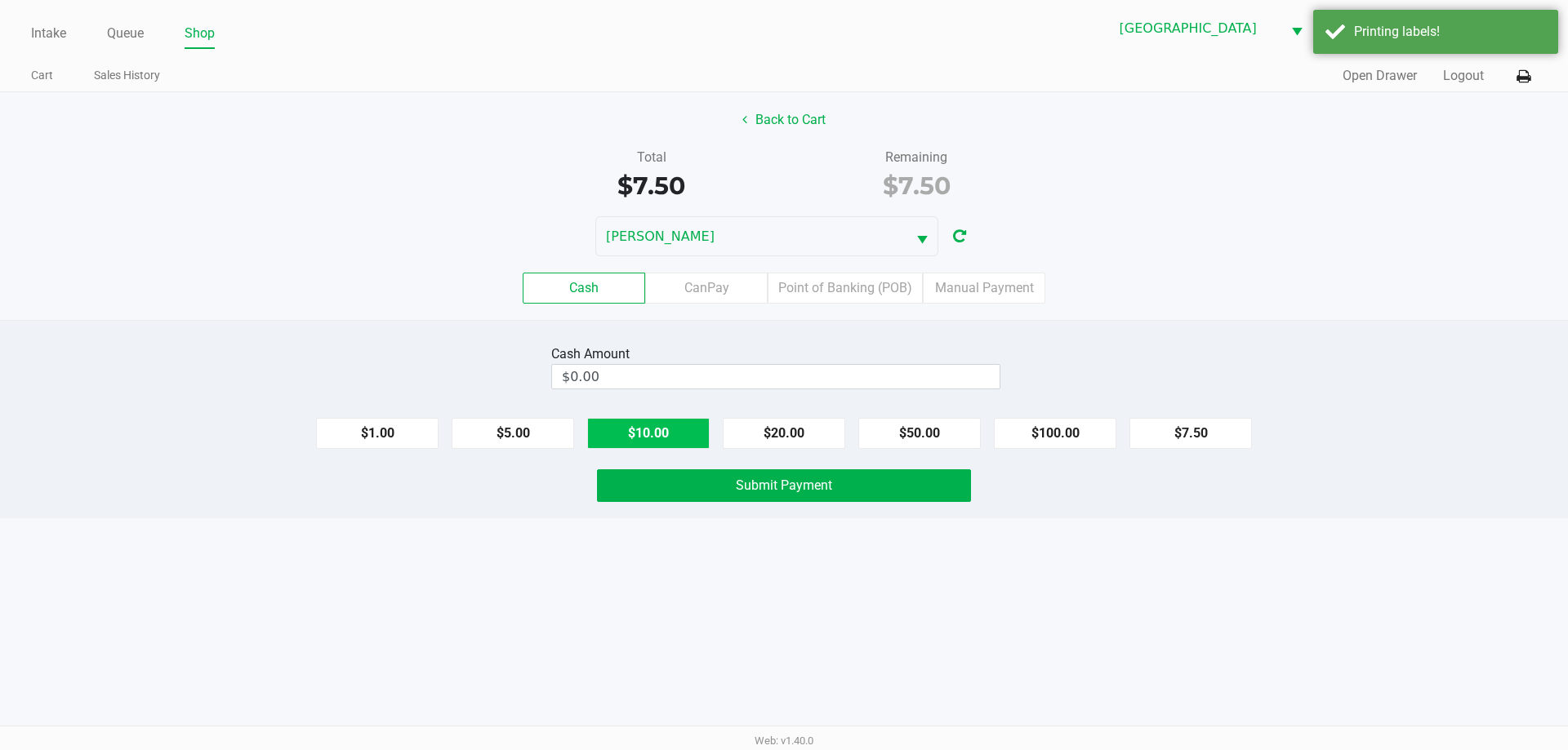
click at [676, 427] on button "$10.00" at bounding box center [648, 433] width 122 height 31
type input "$10.00"
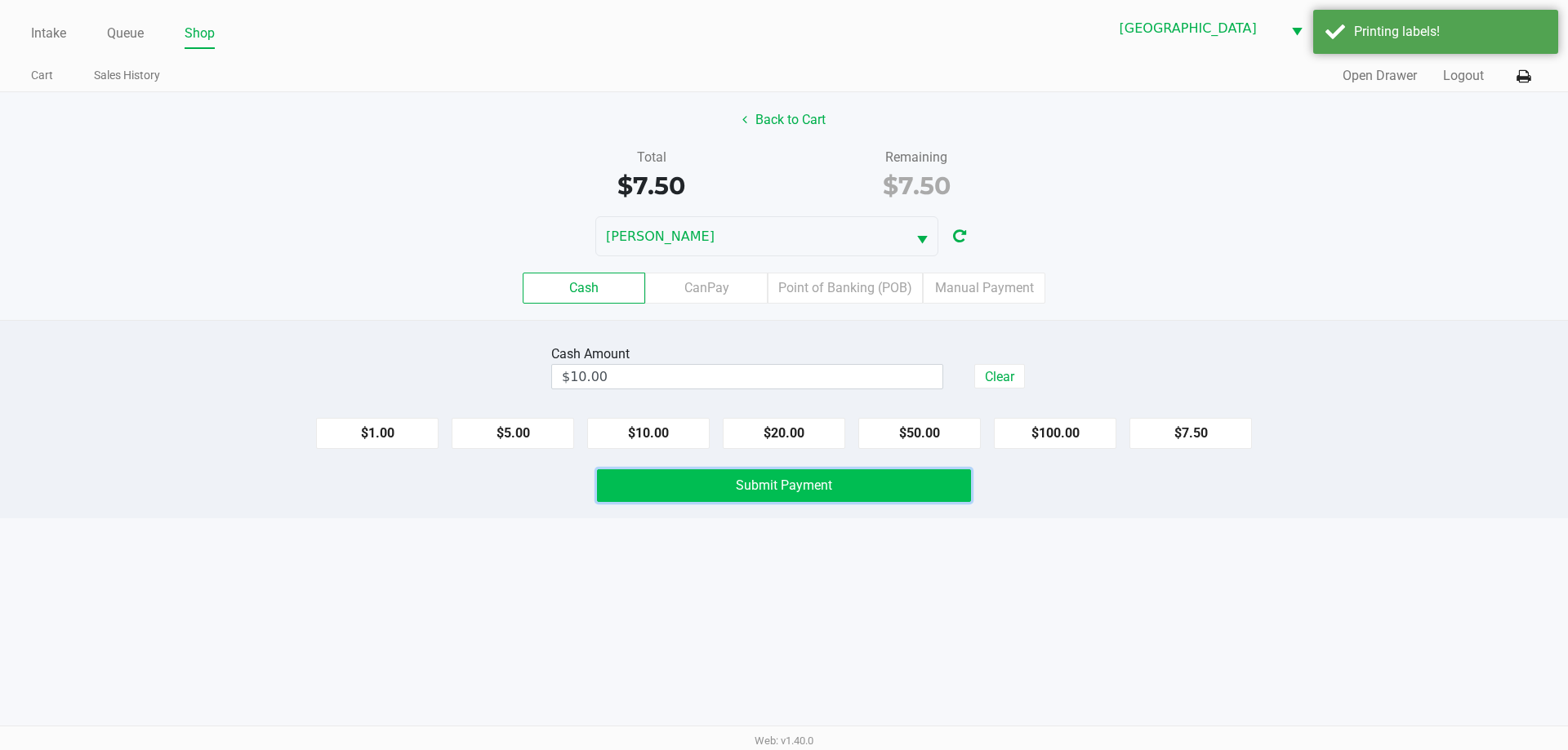
click at [716, 495] on button "Submit Payment" at bounding box center [784, 485] width 374 height 33
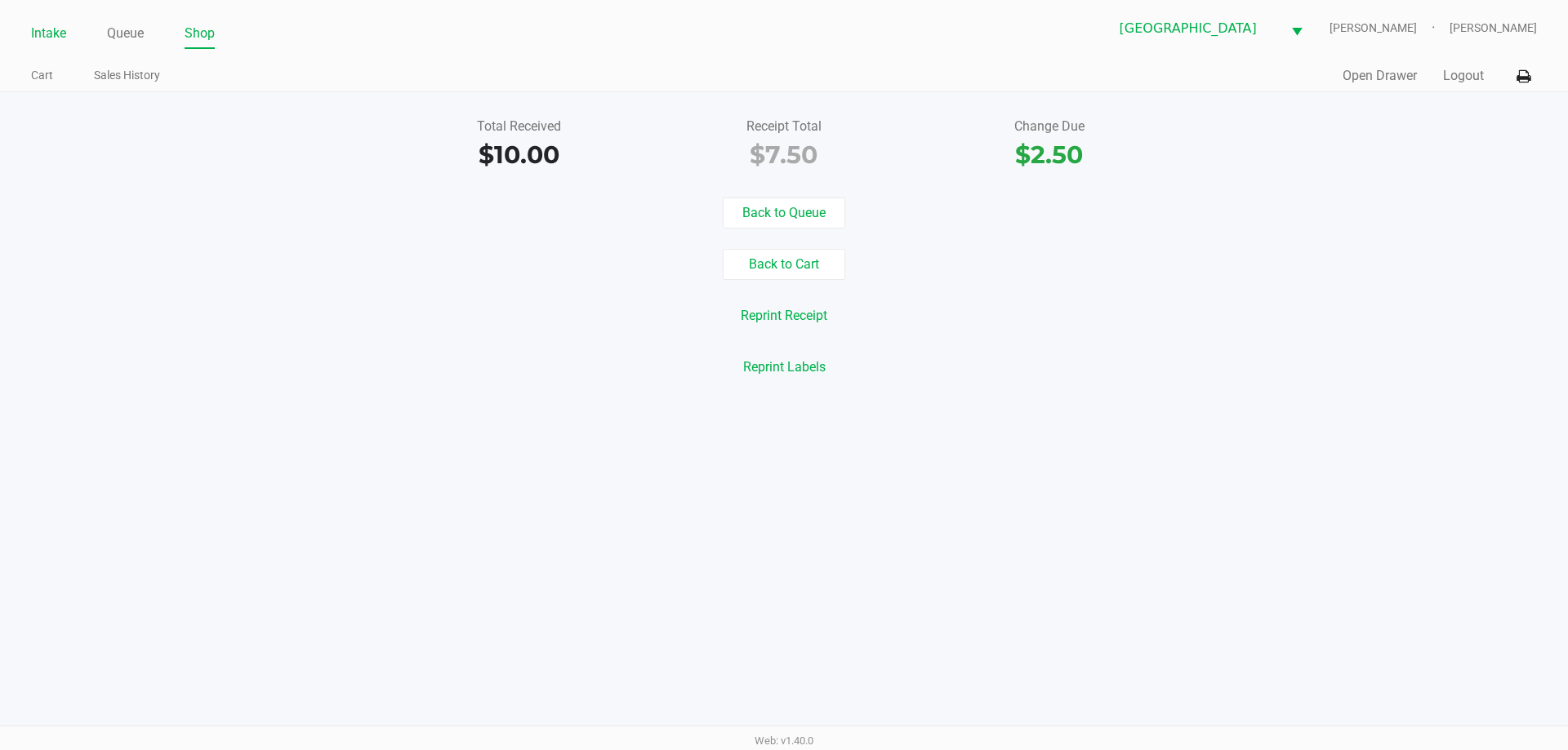
click at [37, 27] on link "Intake" at bounding box center [49, 33] width 35 height 23
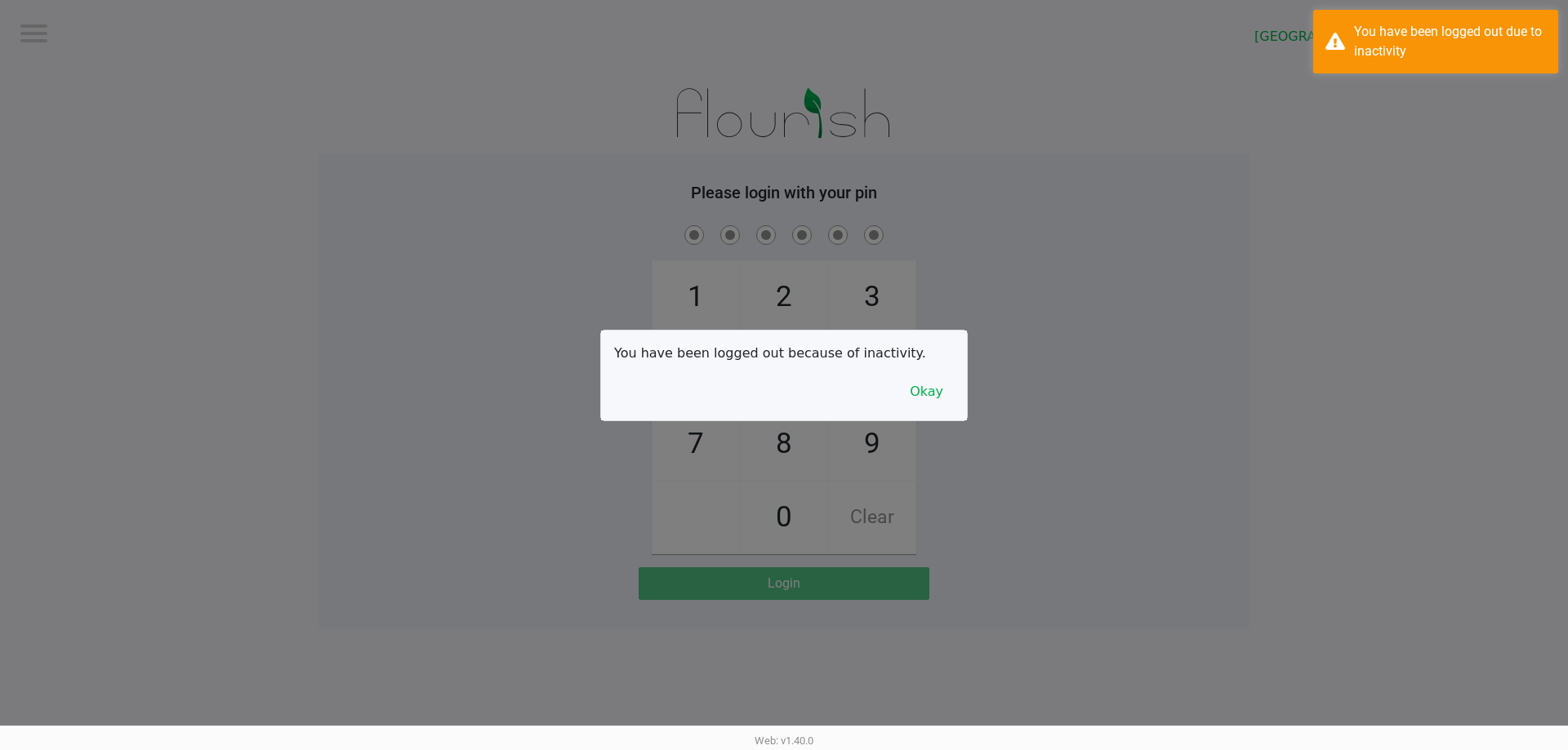
click at [244, 243] on div at bounding box center [784, 375] width 1568 height 750
click at [920, 386] on button "Okay" at bounding box center [926, 391] width 55 height 31
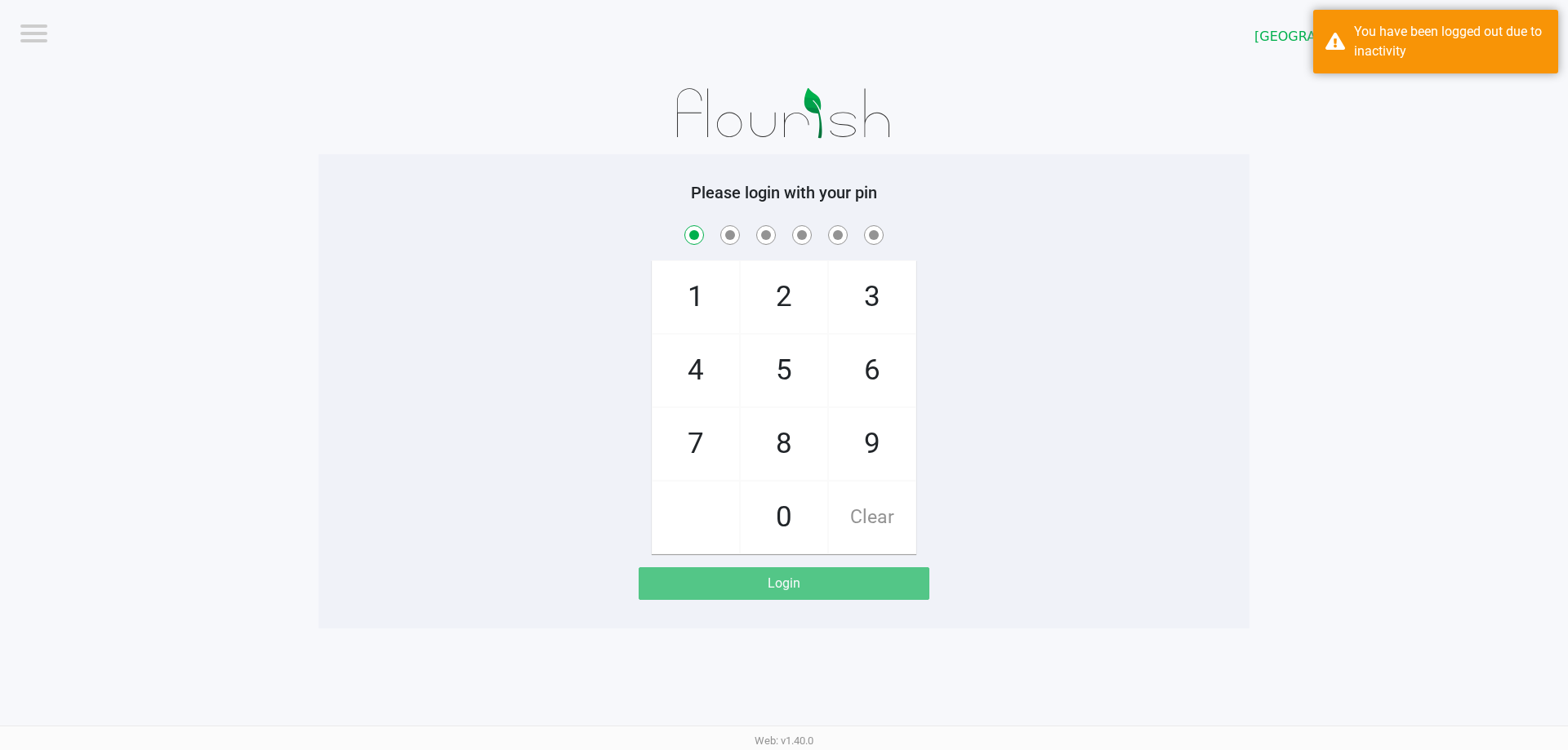
checkbox input "true"
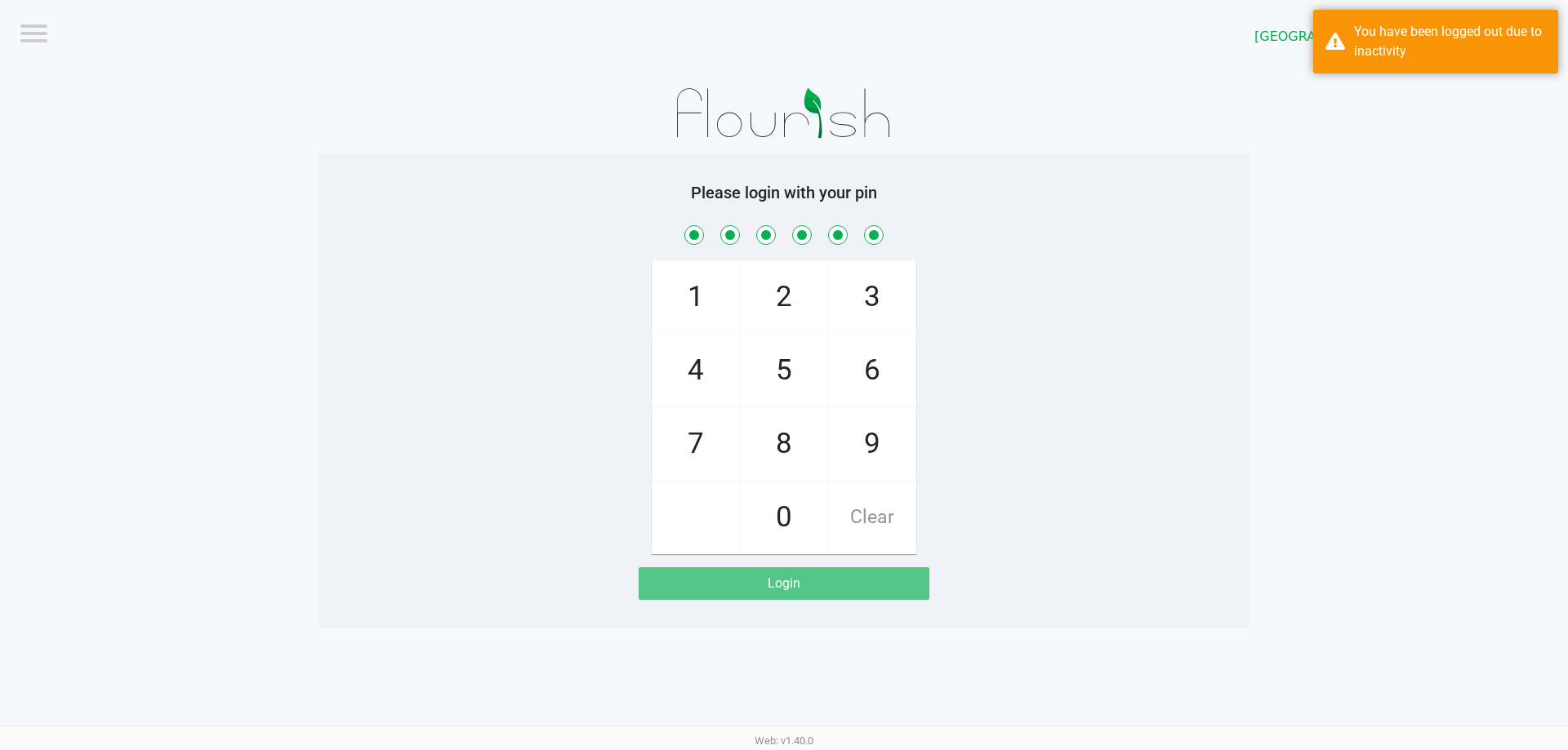
checkbox input "true"
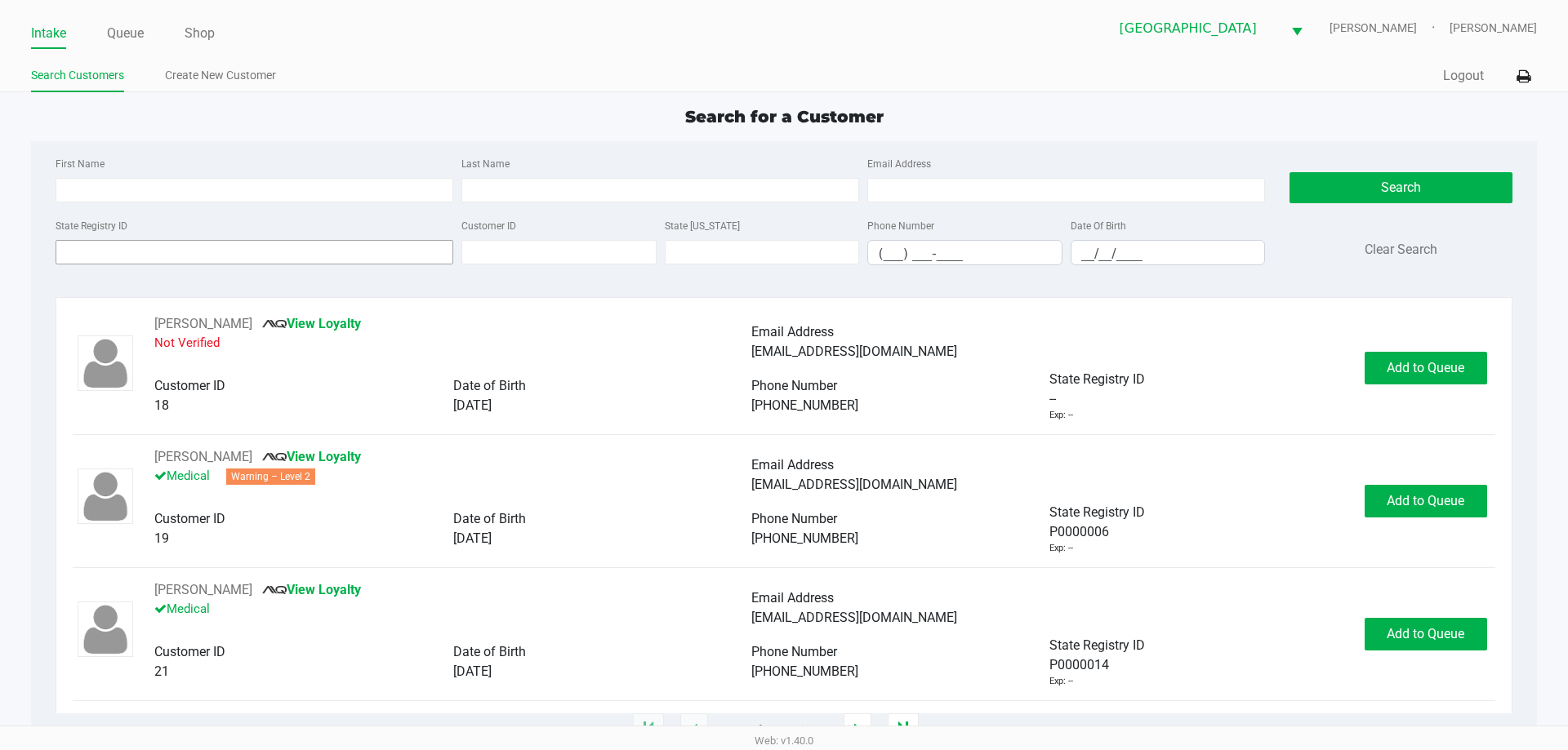
click at [174, 265] on div "State Registry ID" at bounding box center [254, 240] width 406 height 49
click at [173, 256] on input "State Registry ID" at bounding box center [254, 251] width 397 height 24
click at [86, 187] on input "First Name" at bounding box center [254, 189] width 397 height 24
type input "ryan"
type input "weidenfeld"
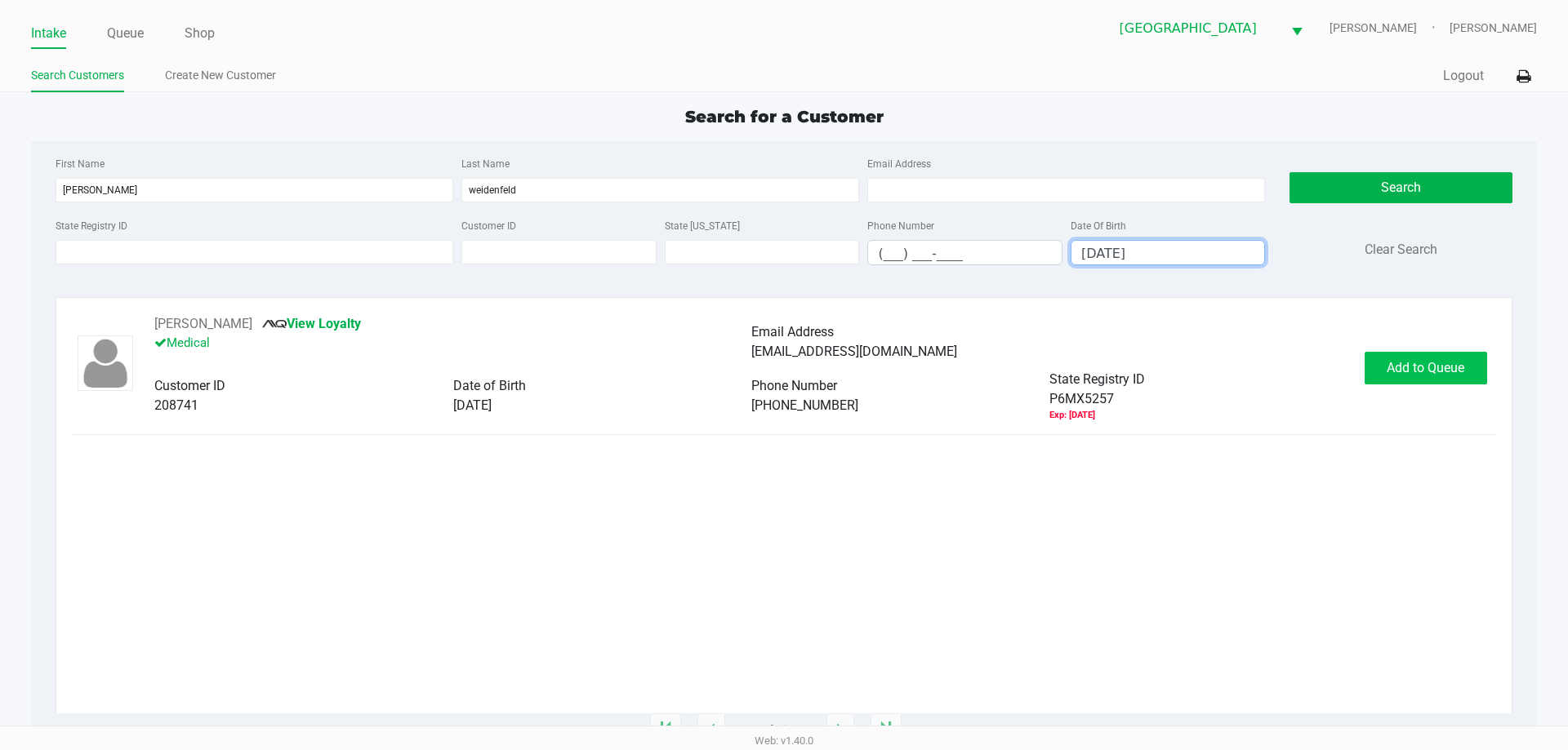
type input "11/19/1985"
click at [1414, 358] on button "Add to Queue" at bounding box center [1425, 368] width 122 height 33
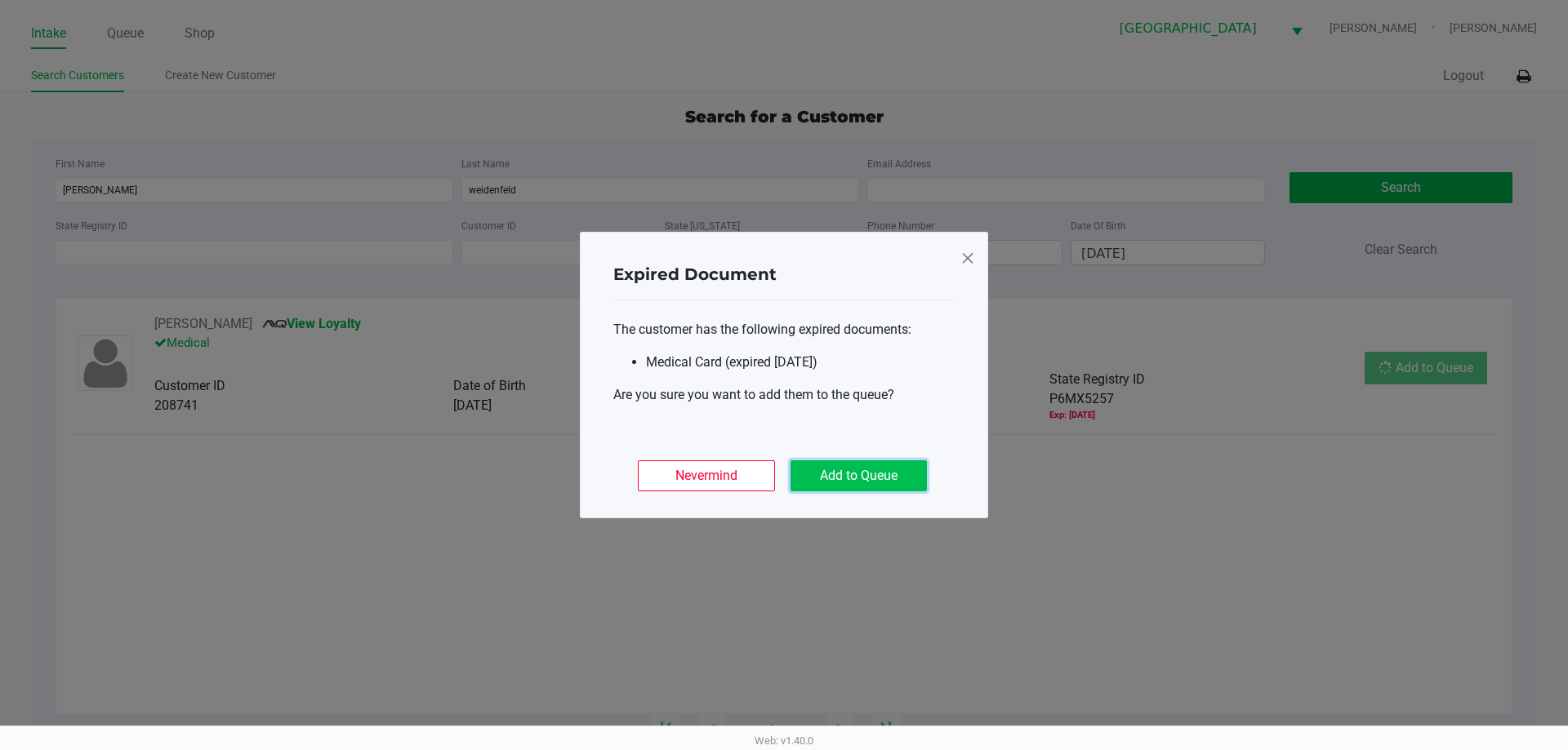
click at [901, 466] on button "Add to Queue" at bounding box center [859, 475] width 137 height 31
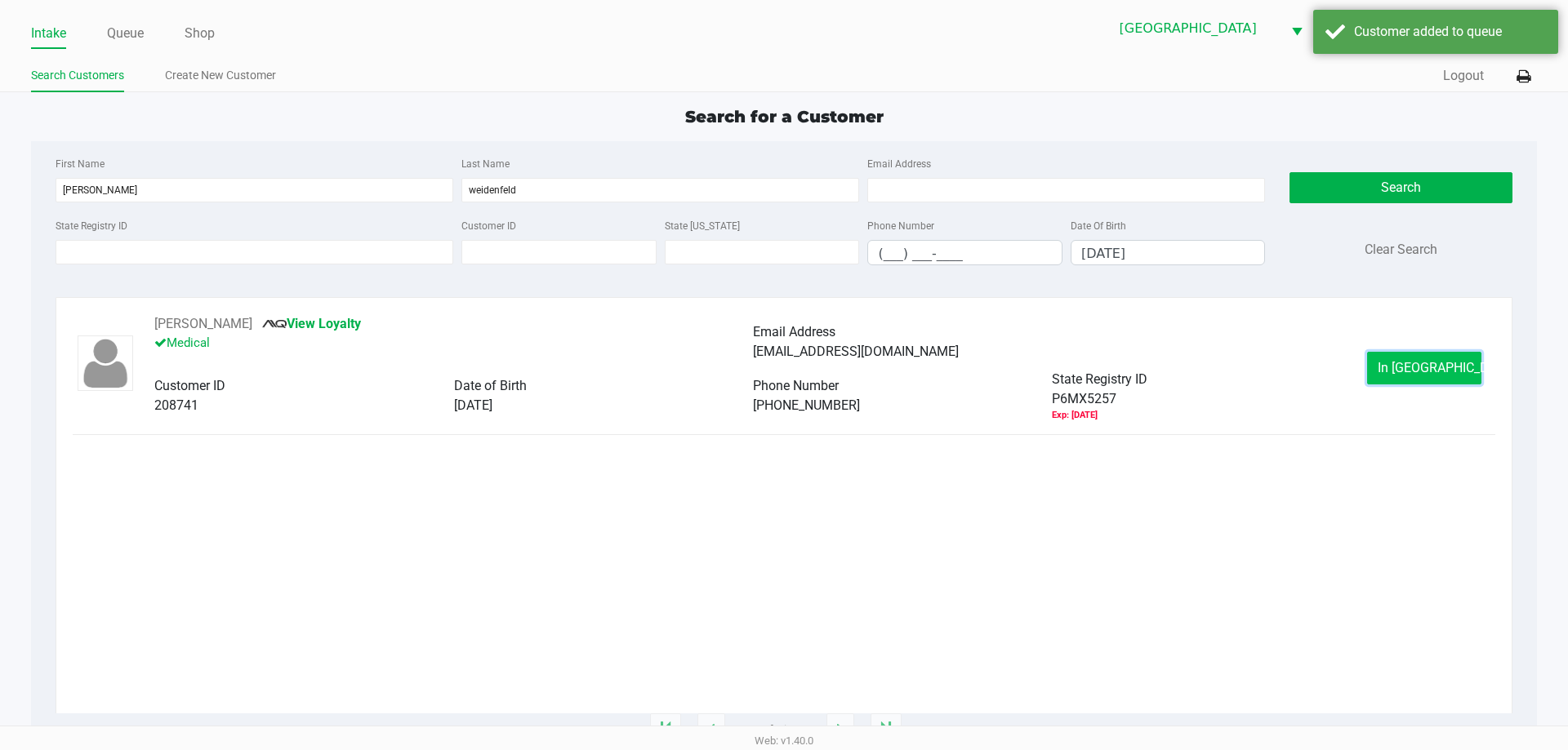
click at [1399, 359] on span "In Queue" at bounding box center [1446, 367] width 138 height 16
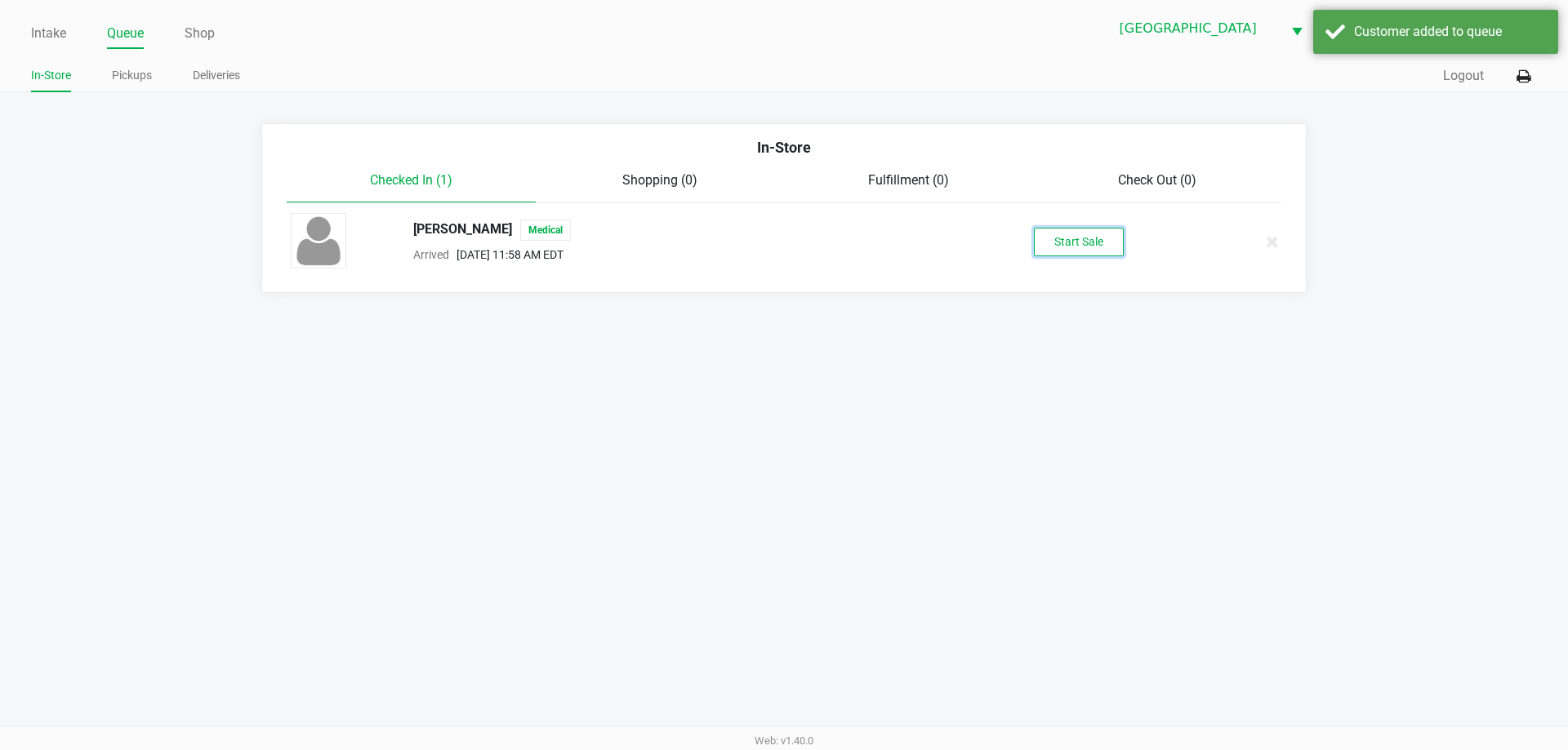
click at [1097, 239] on button "Start Sale" at bounding box center [1078, 242] width 90 height 28
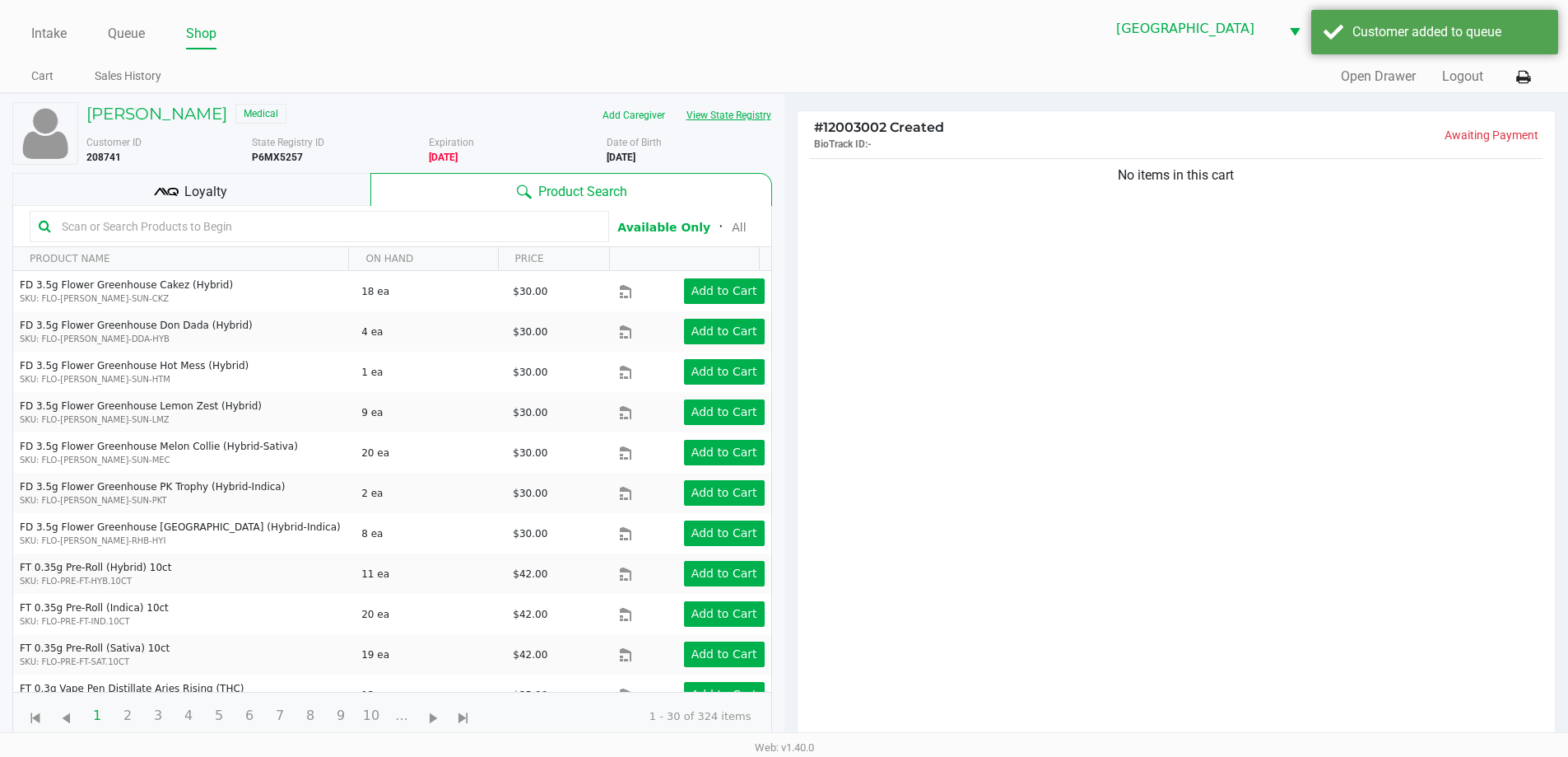
click at [757, 115] on button "View State Registry" at bounding box center [724, 115] width 96 height 26
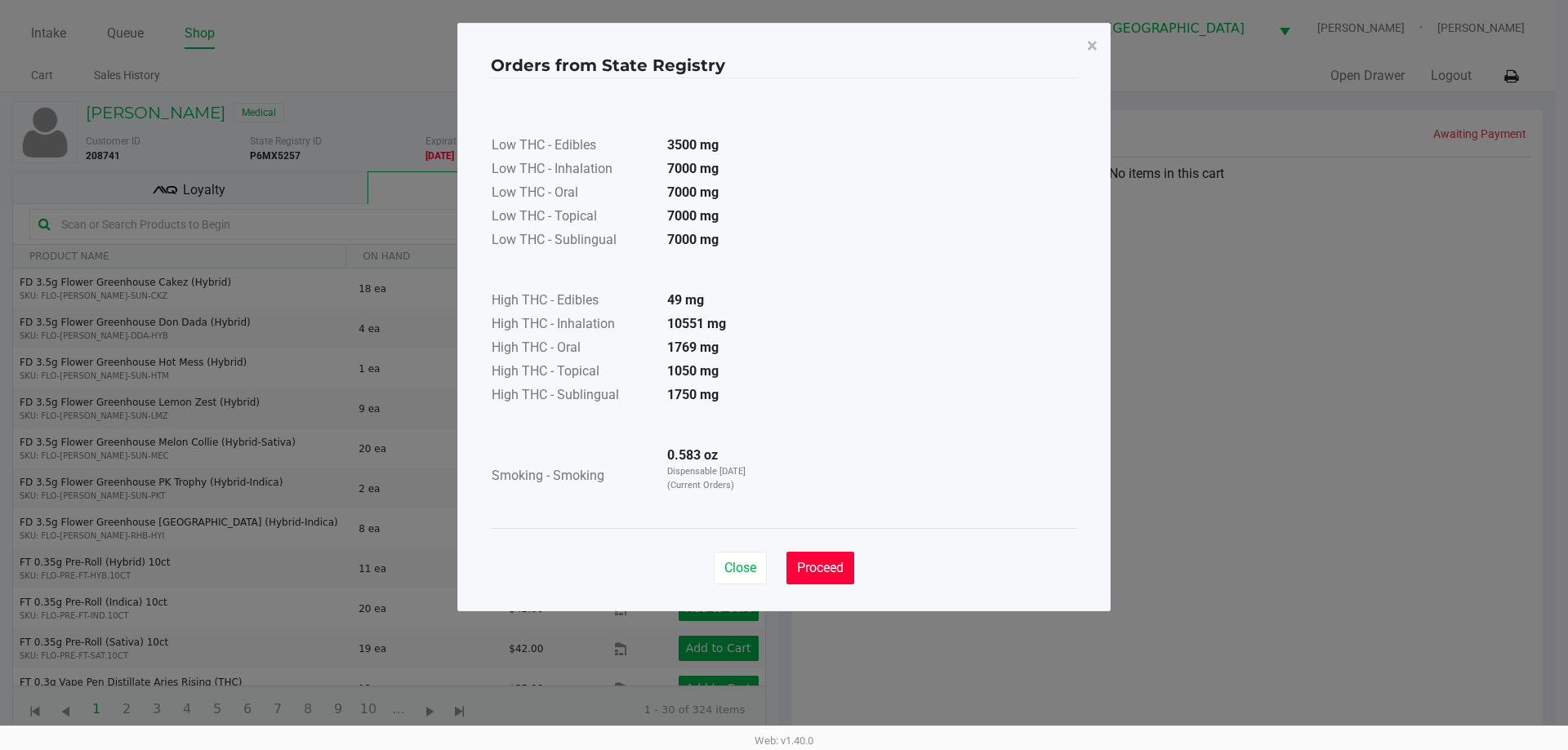
click at [847, 561] on button "Proceed" at bounding box center [820, 567] width 68 height 33
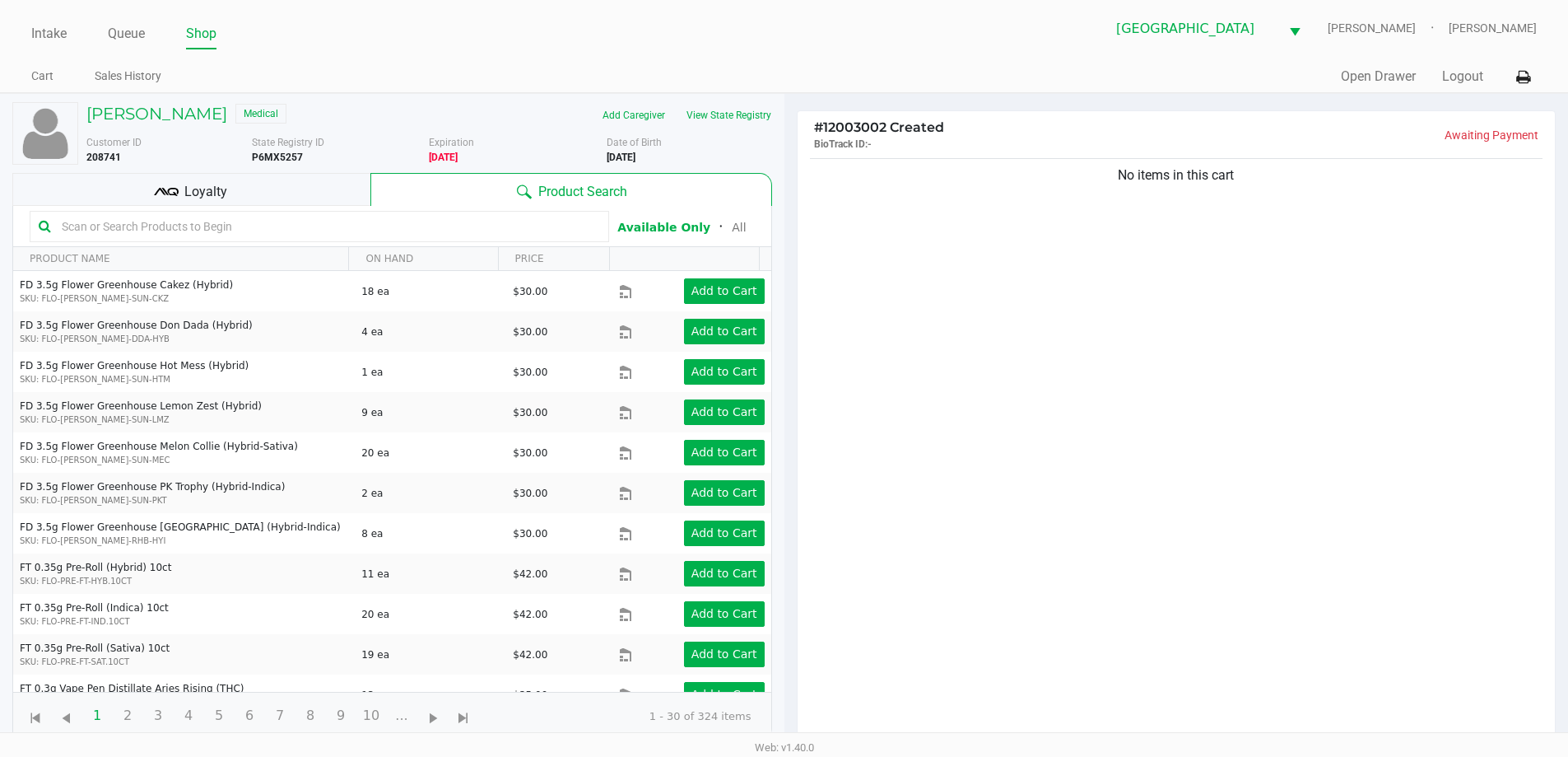
click at [298, 200] on div "Loyalty" at bounding box center [192, 189] width 358 height 33
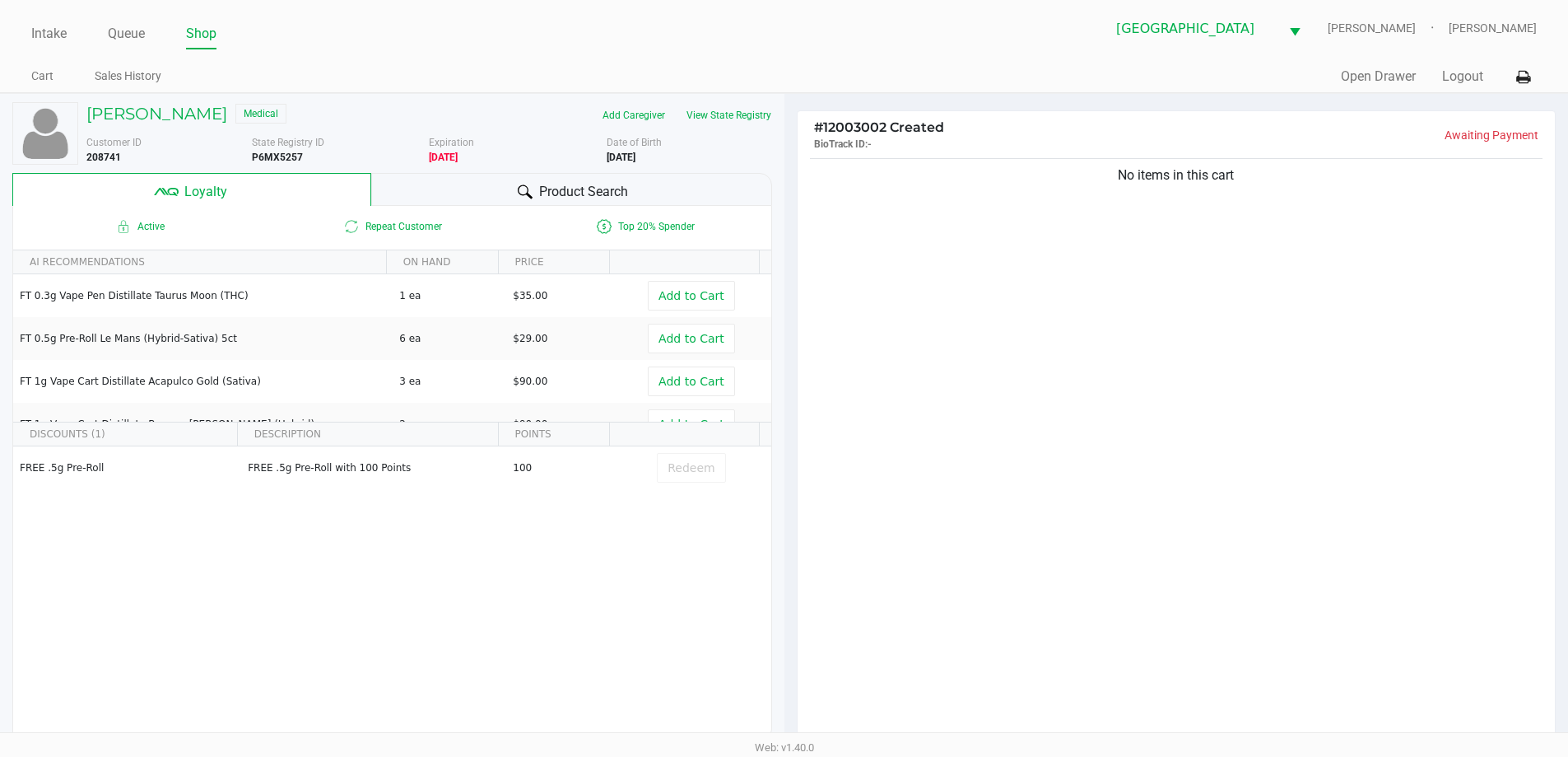
click at [412, 206] on div "Active Repeat Customer Top 20% Spender" at bounding box center [392, 226] width 758 height 41
click at [406, 196] on div "Product Search" at bounding box center [571, 189] width 401 height 33
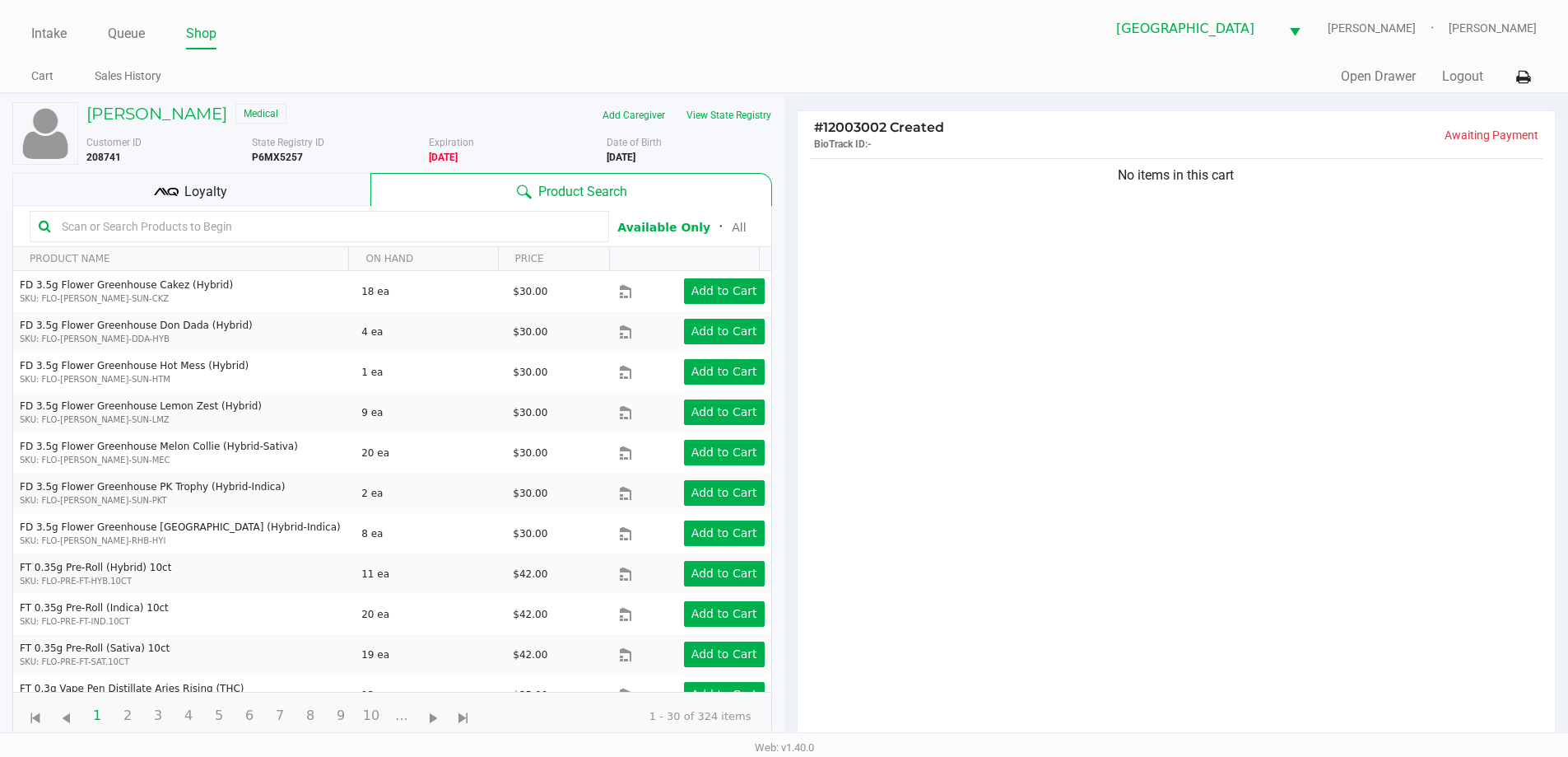
click at [212, 230] on input "text" at bounding box center [327, 226] width 545 height 25
click at [259, 187] on div "Loyalty" at bounding box center [192, 189] width 358 height 33
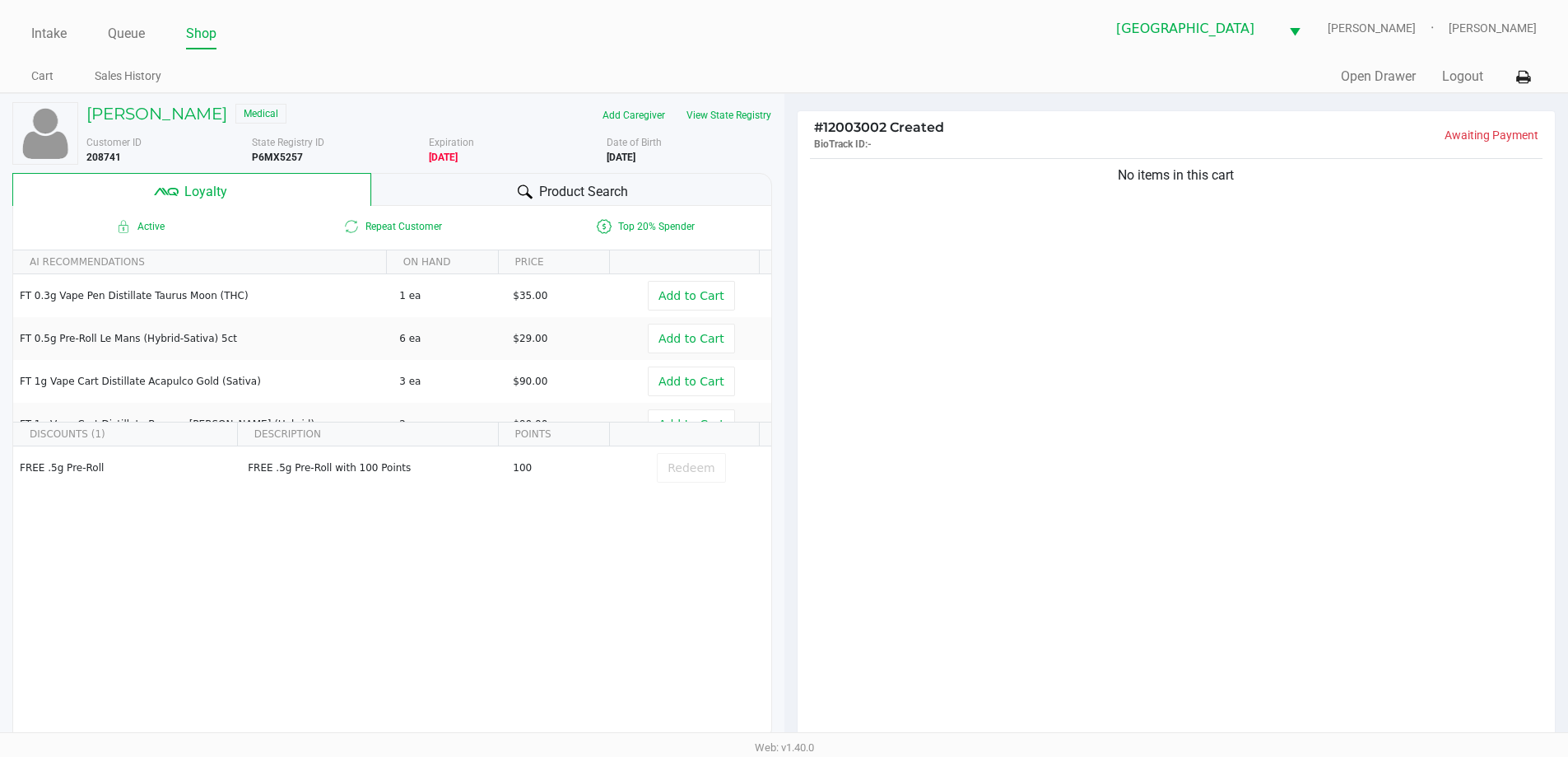
click at [423, 191] on div "Product Search" at bounding box center [571, 189] width 401 height 33
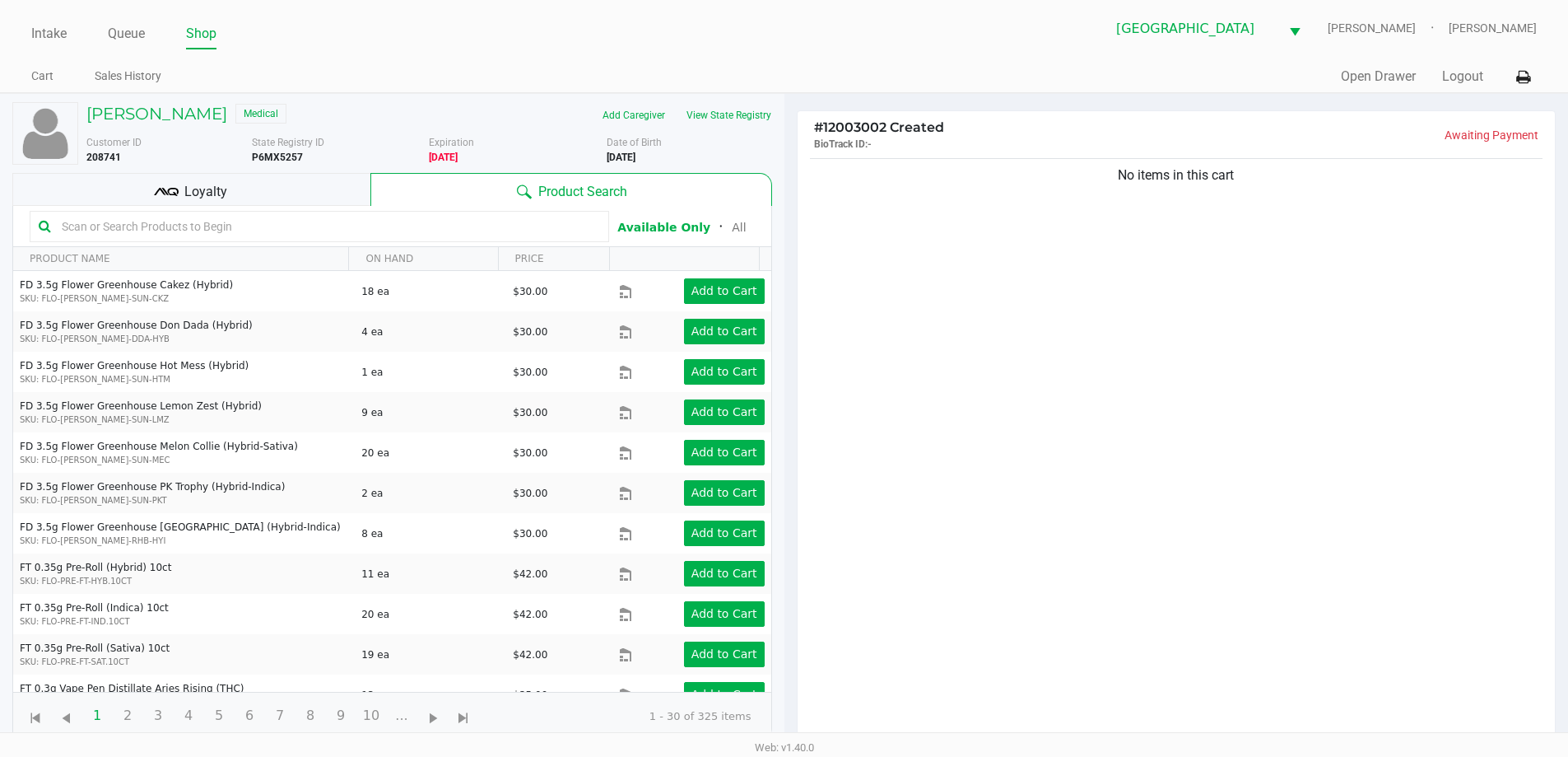
click at [159, 230] on input "text" at bounding box center [327, 226] width 545 height 25
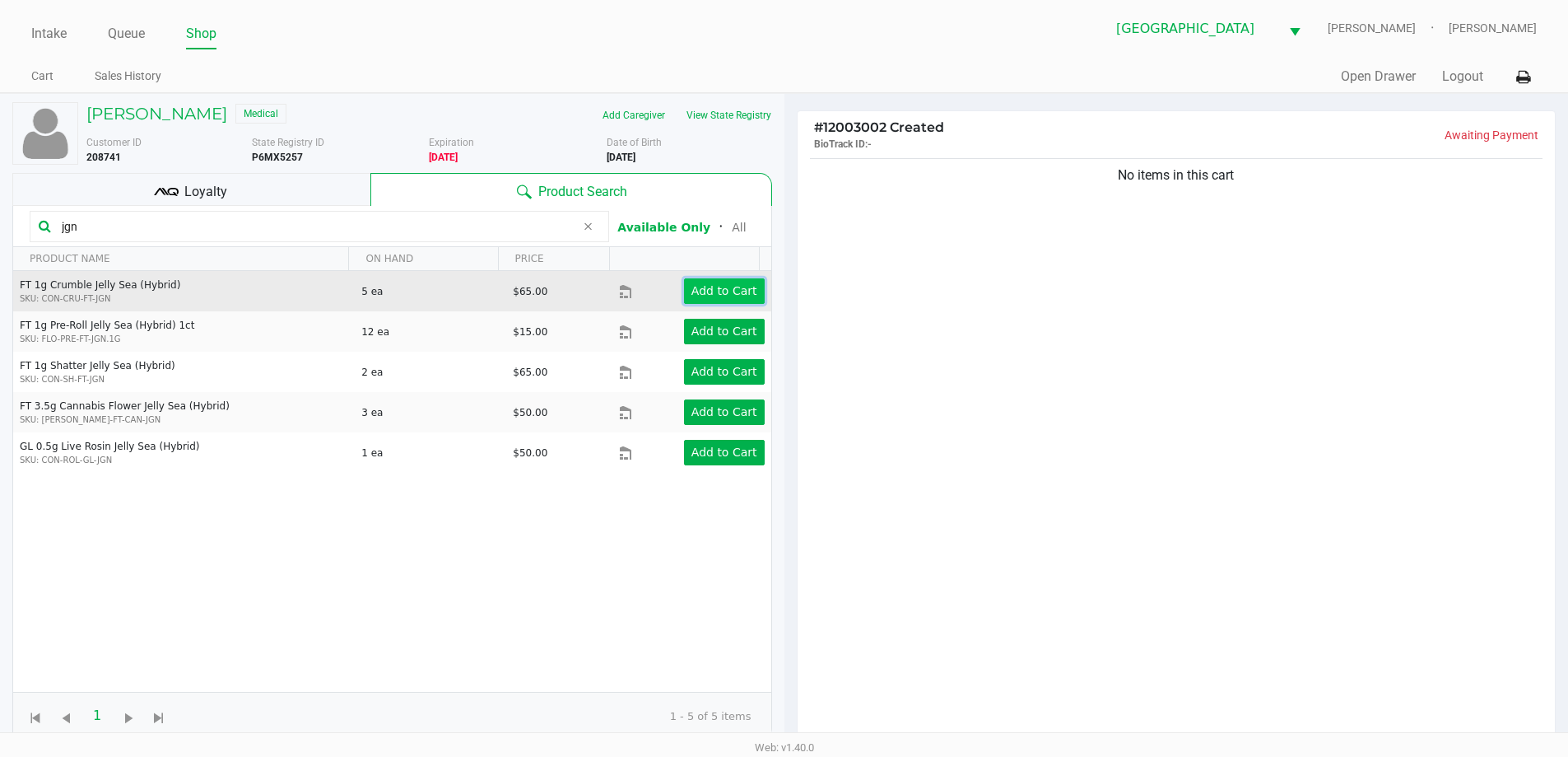
click at [700, 280] on button "Add to Cart" at bounding box center [724, 291] width 80 height 25
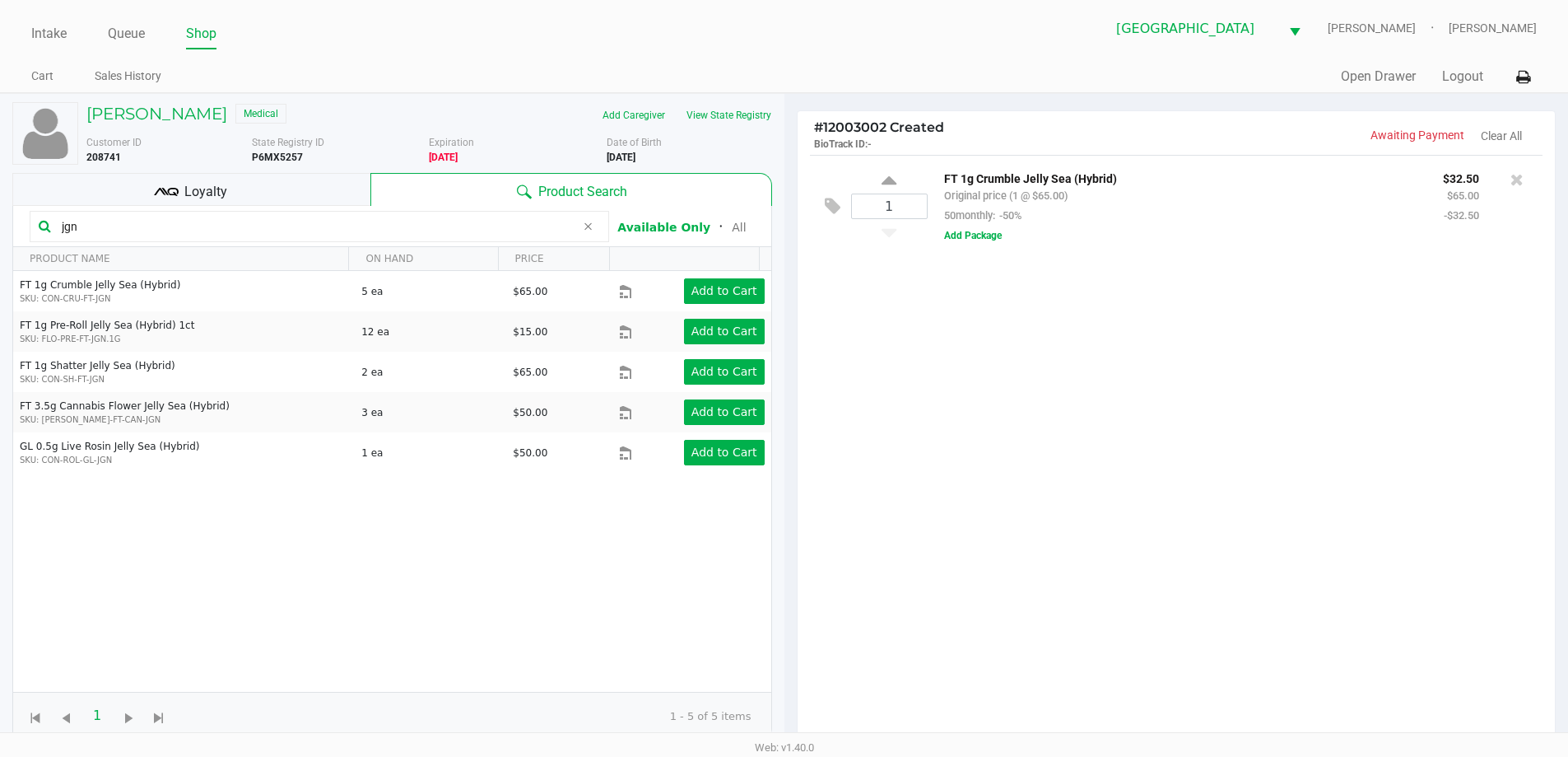
click at [85, 227] on input "jgn" at bounding box center [314, 226] width 520 height 25
type input "j"
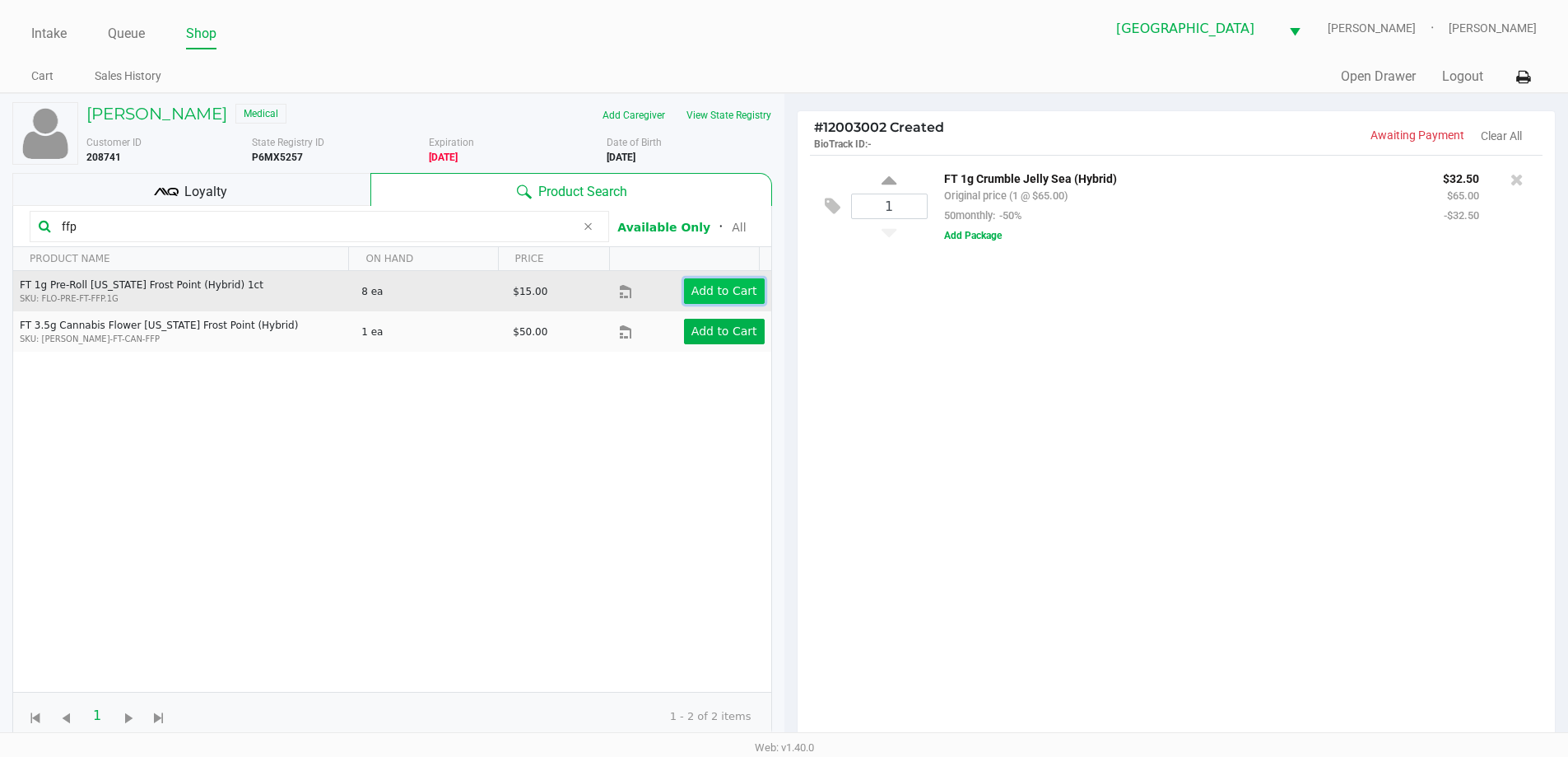
click at [729, 289] on app-button-loader "Add to Cart" at bounding box center [724, 291] width 66 height 14
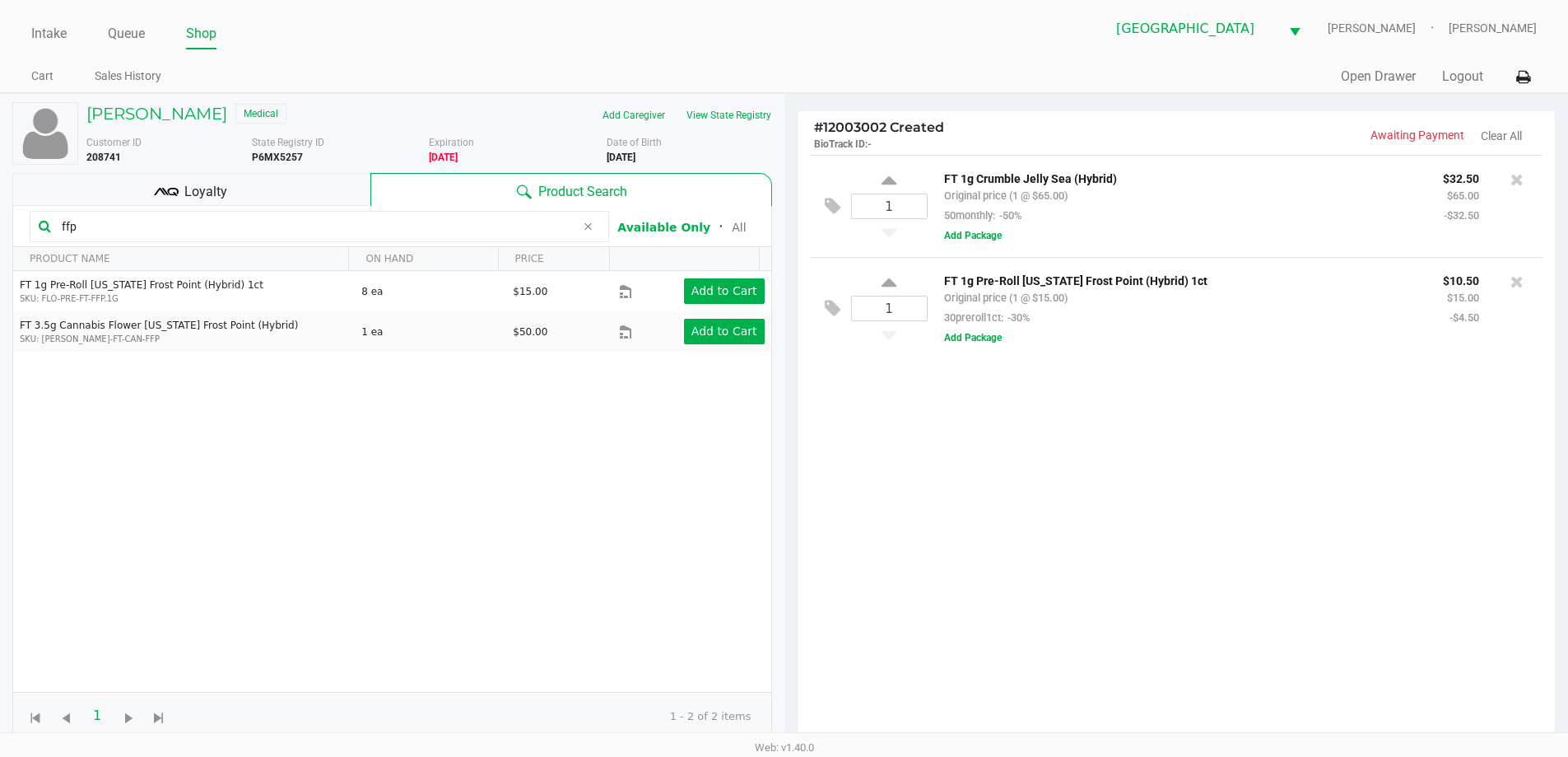
click at [96, 222] on input "ffp" at bounding box center [314, 226] width 520 height 25
type input "f"
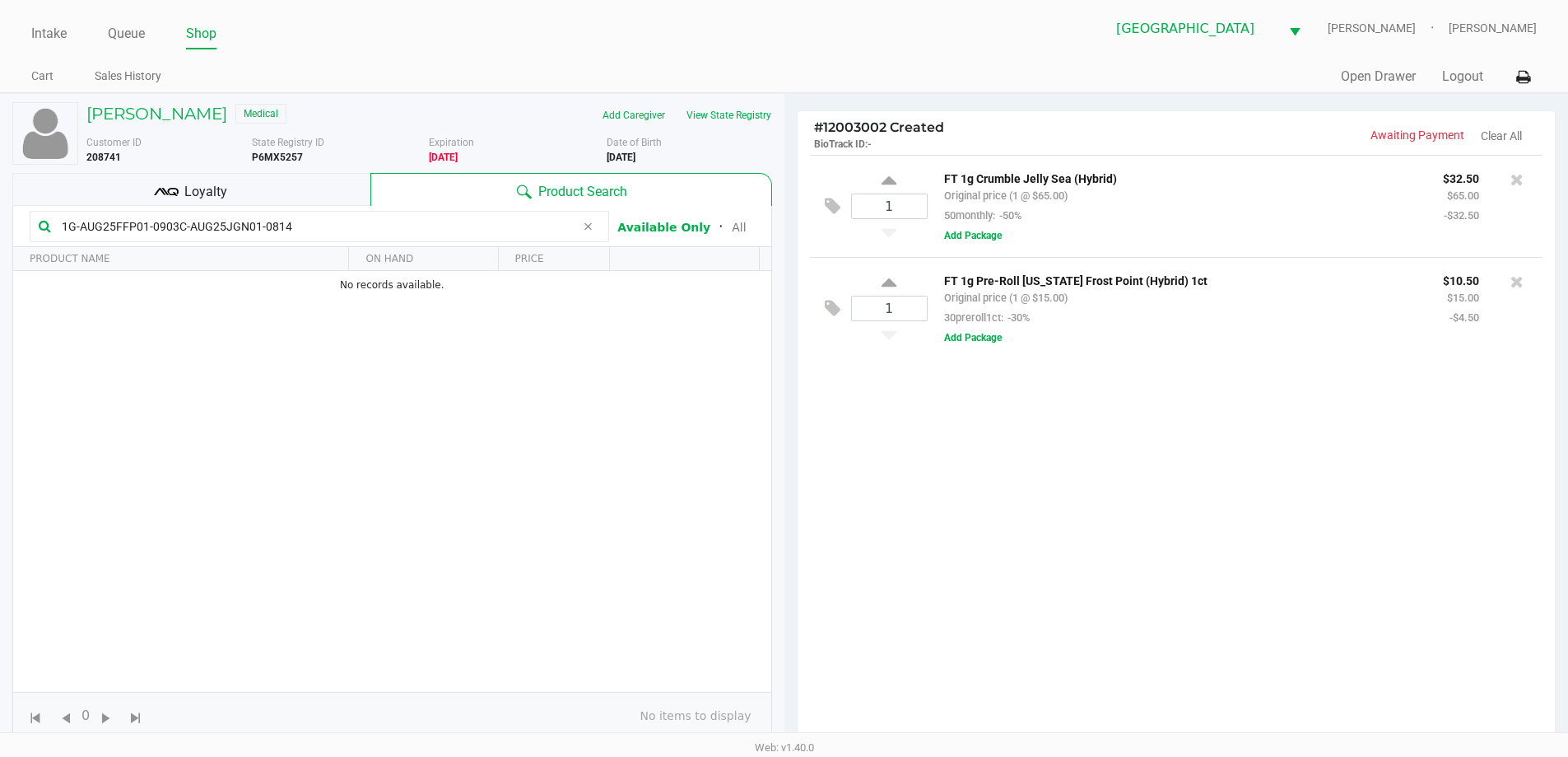
type input "1G-AUG25FFP01-0903C-AUG25JGN01-0814"
drag, startPoint x: 234, startPoint y: 182, endPoint x: 309, endPoint y: 186, distance: 75.1
click at [238, 186] on div "Loyalty" at bounding box center [192, 189] width 358 height 33
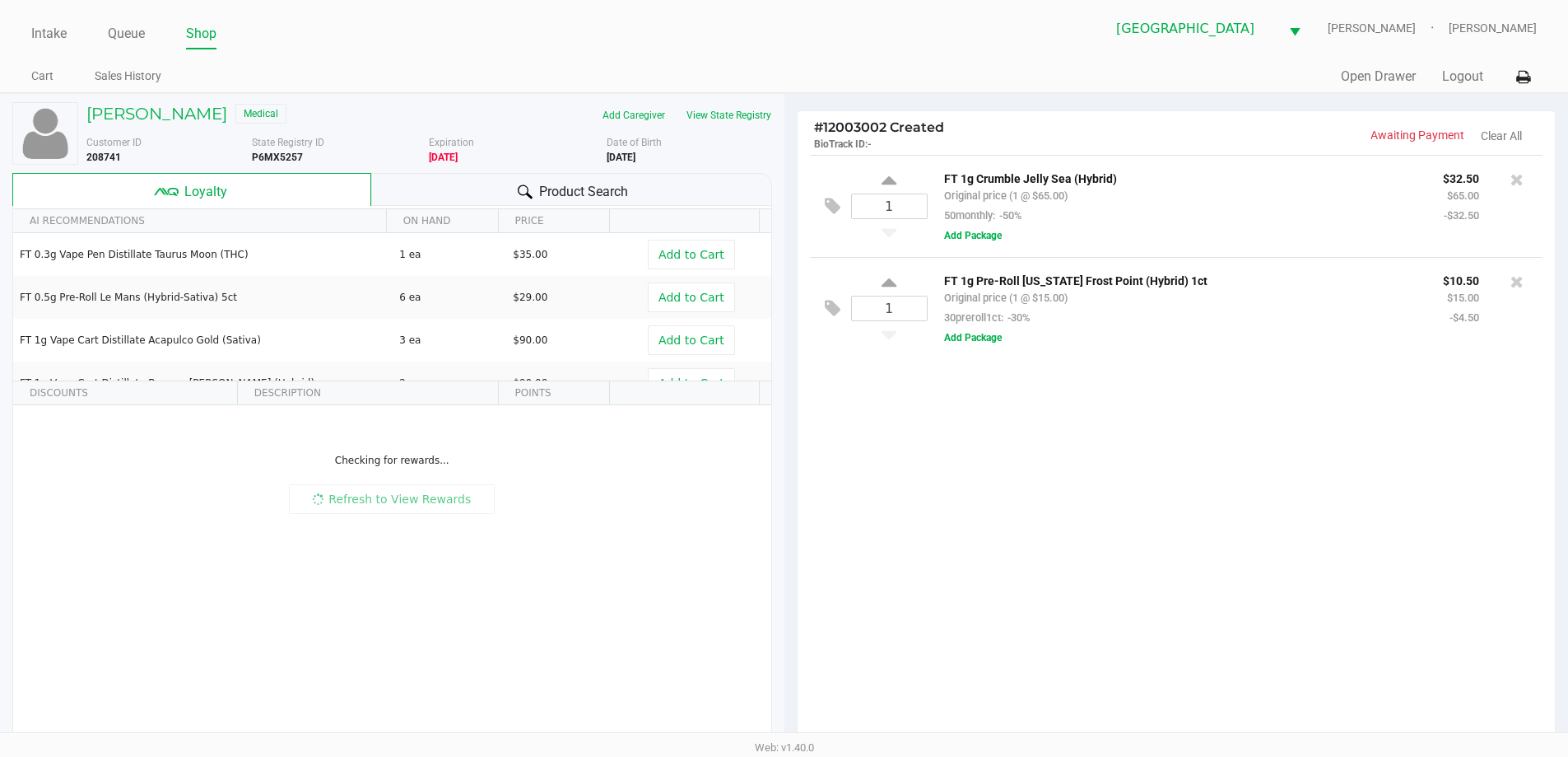
click at [460, 189] on div "Product Search" at bounding box center [571, 189] width 401 height 33
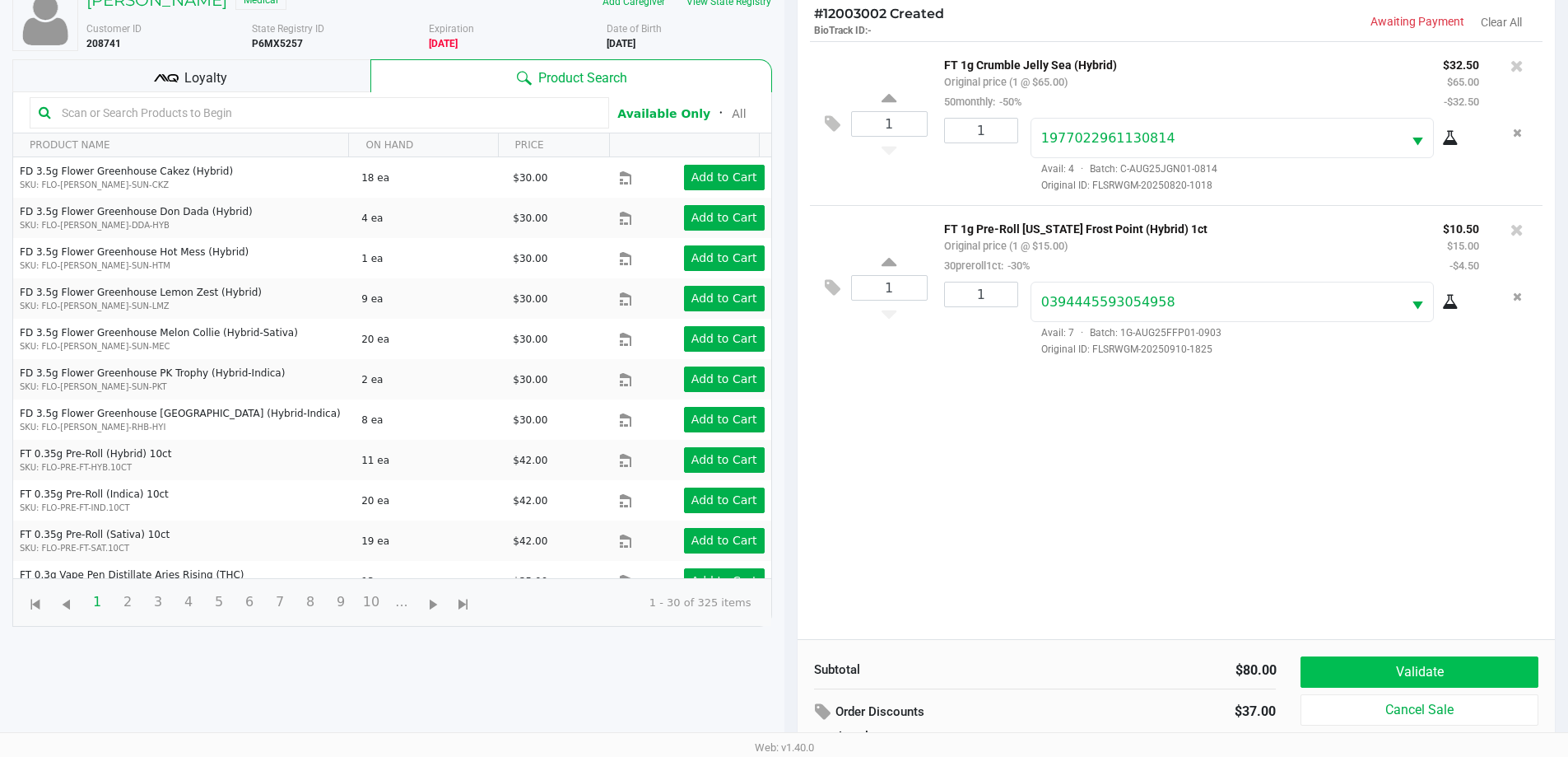
scroll to position [198, 0]
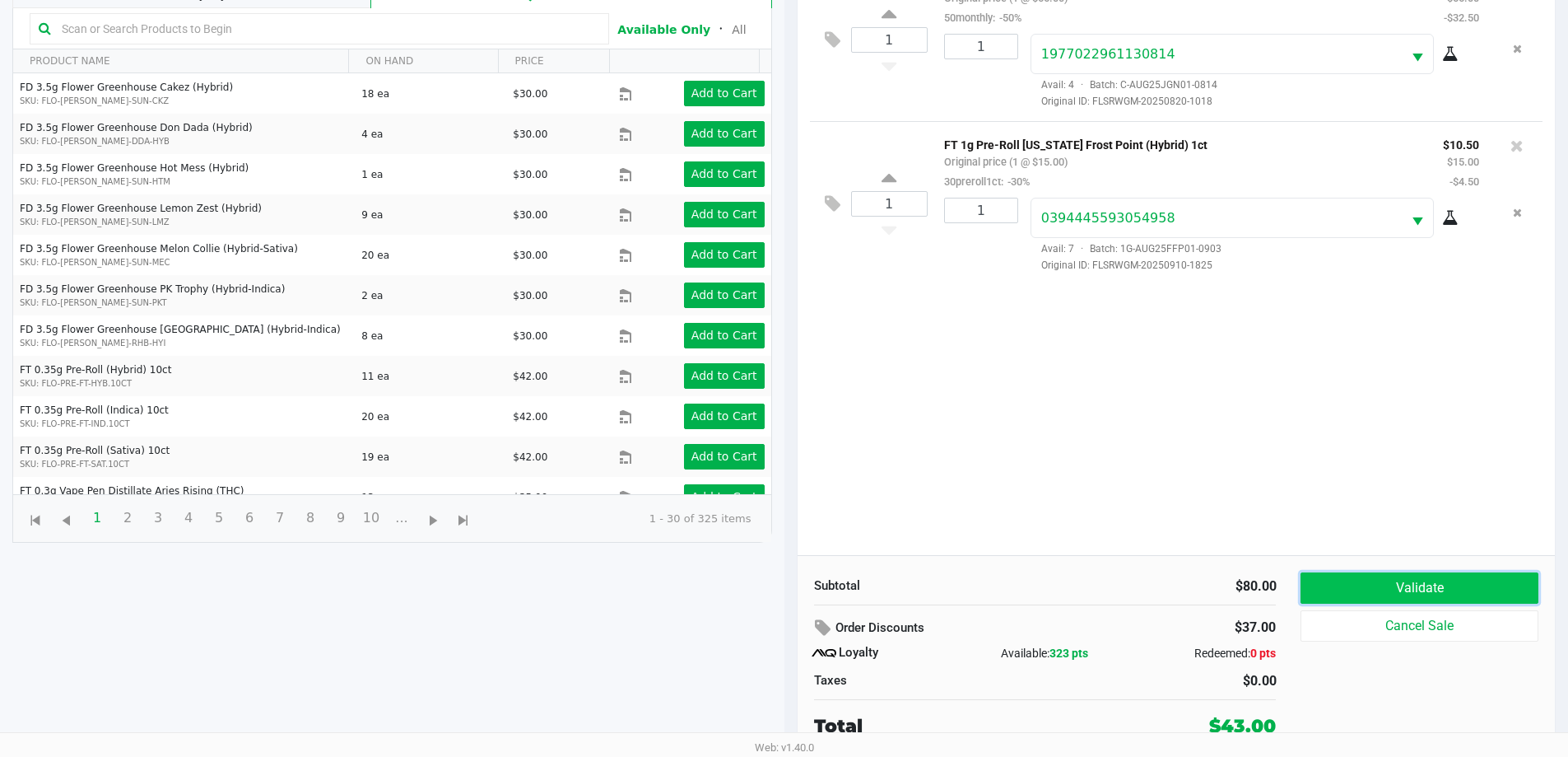
click at [1352, 595] on button "Validate" at bounding box center [1419, 588] width 237 height 31
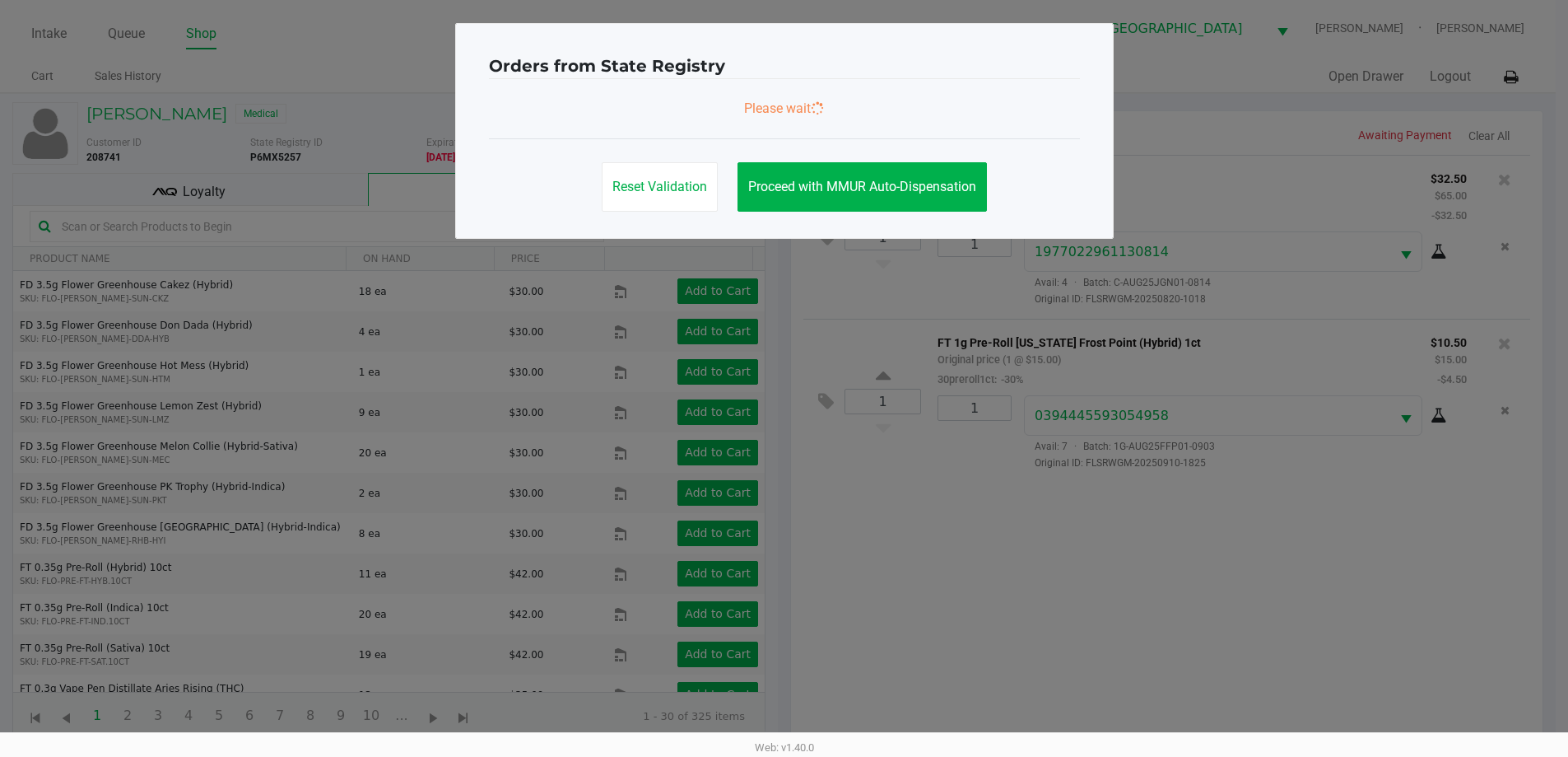
scroll to position [0, 0]
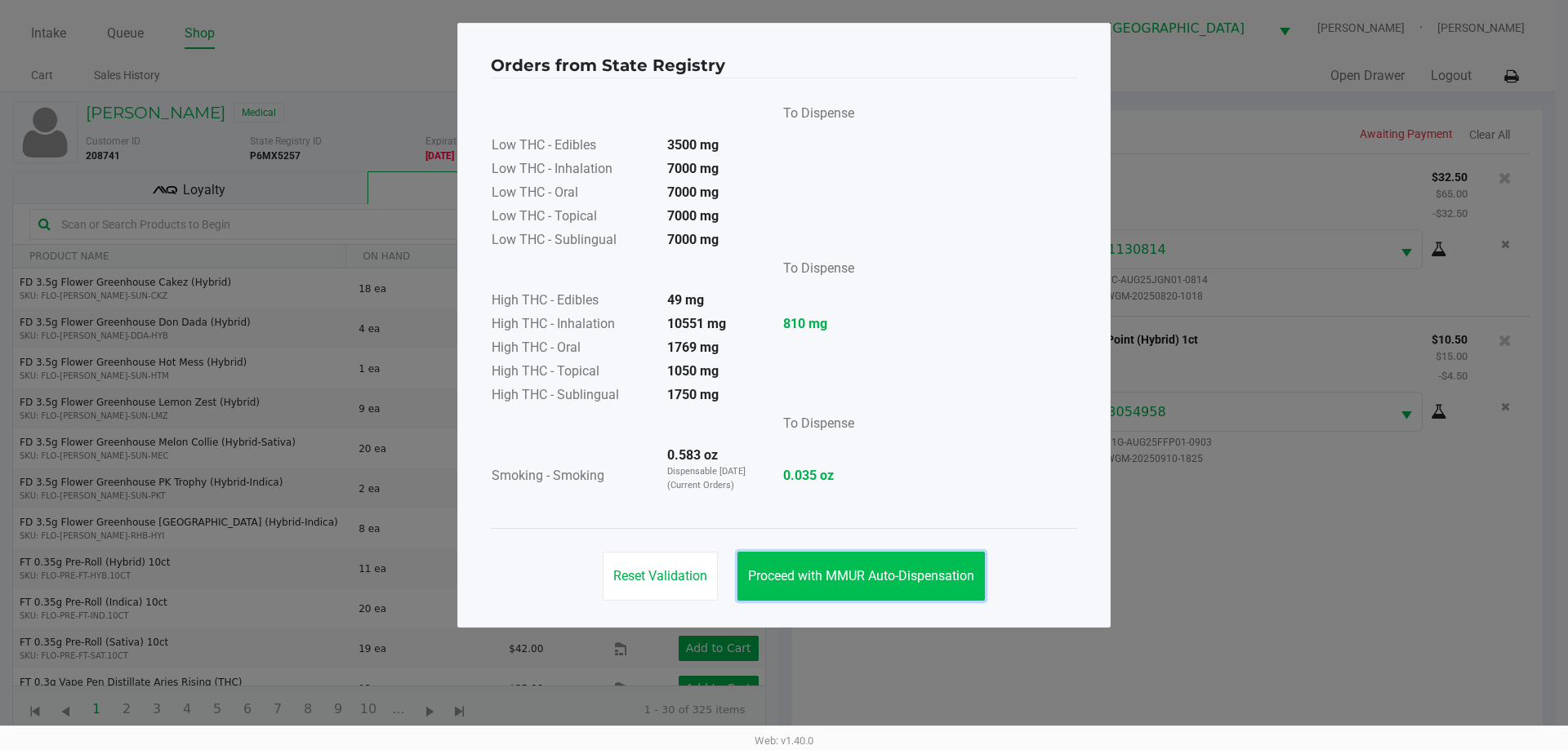
click at [833, 575] on span "Proceed with MMUR Auto-Dispensation" at bounding box center [861, 576] width 226 height 16
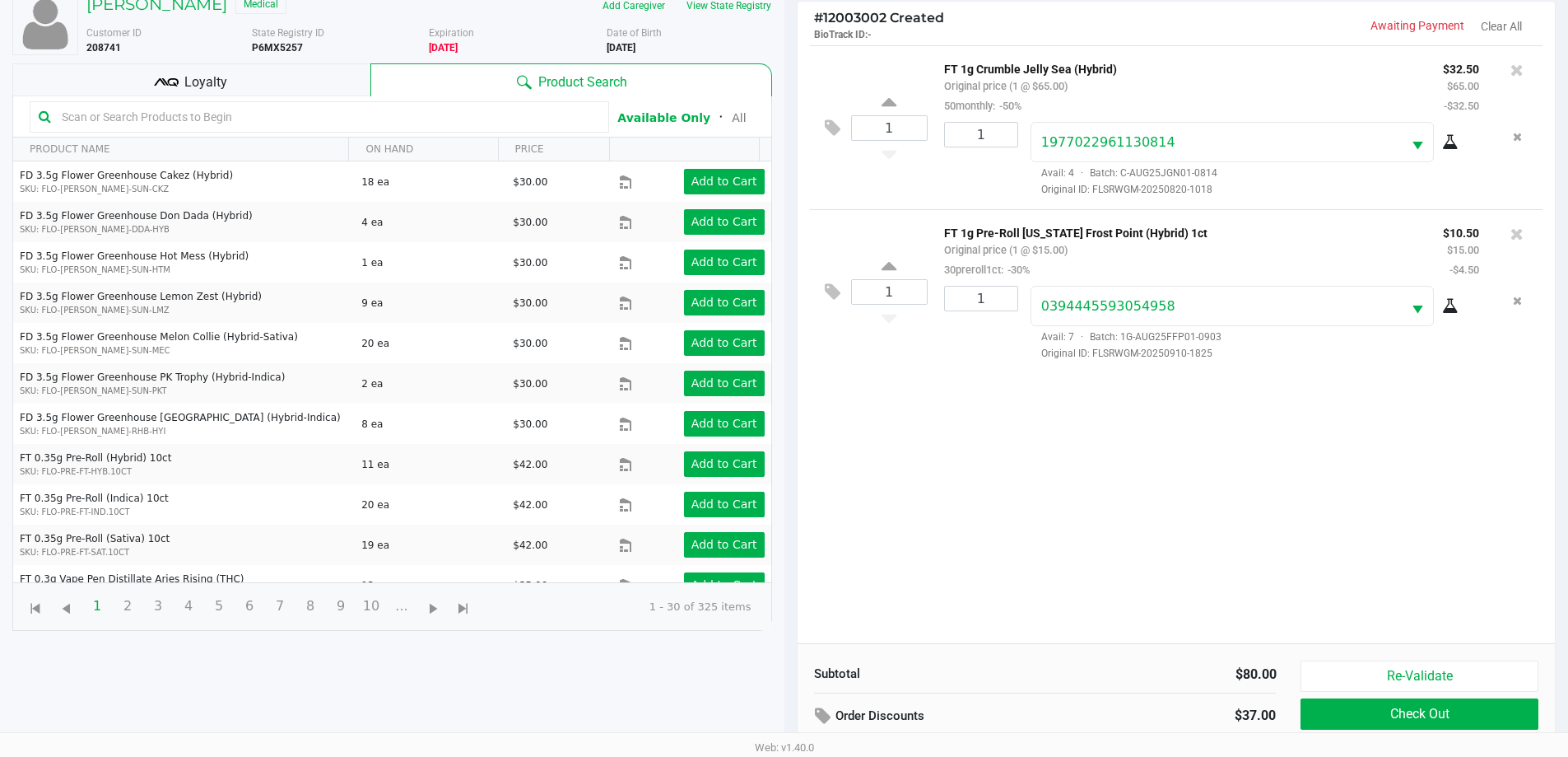
scroll to position [198, 0]
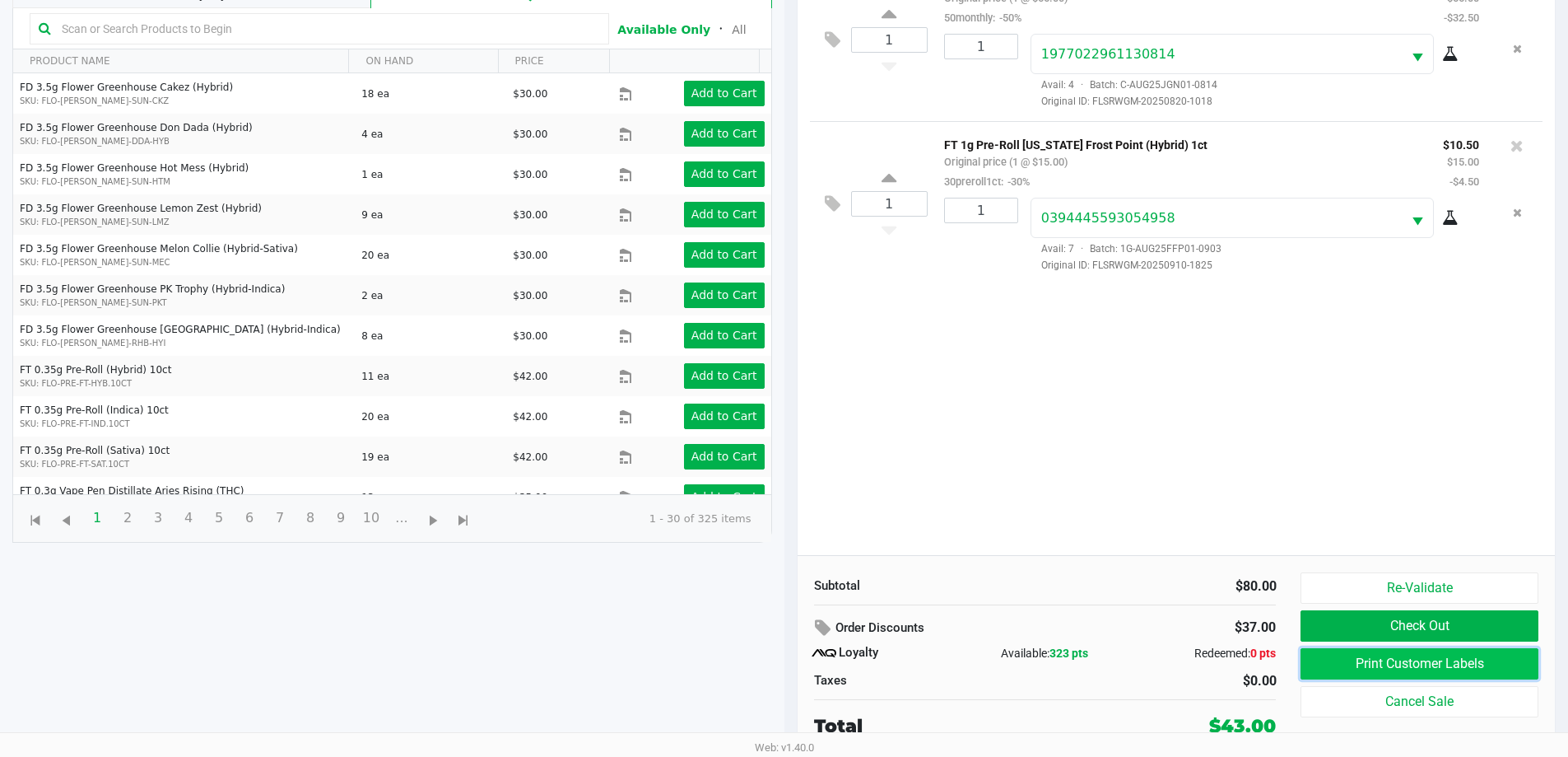
click at [1336, 673] on button "Print Customer Labels" at bounding box center [1419, 663] width 237 height 31
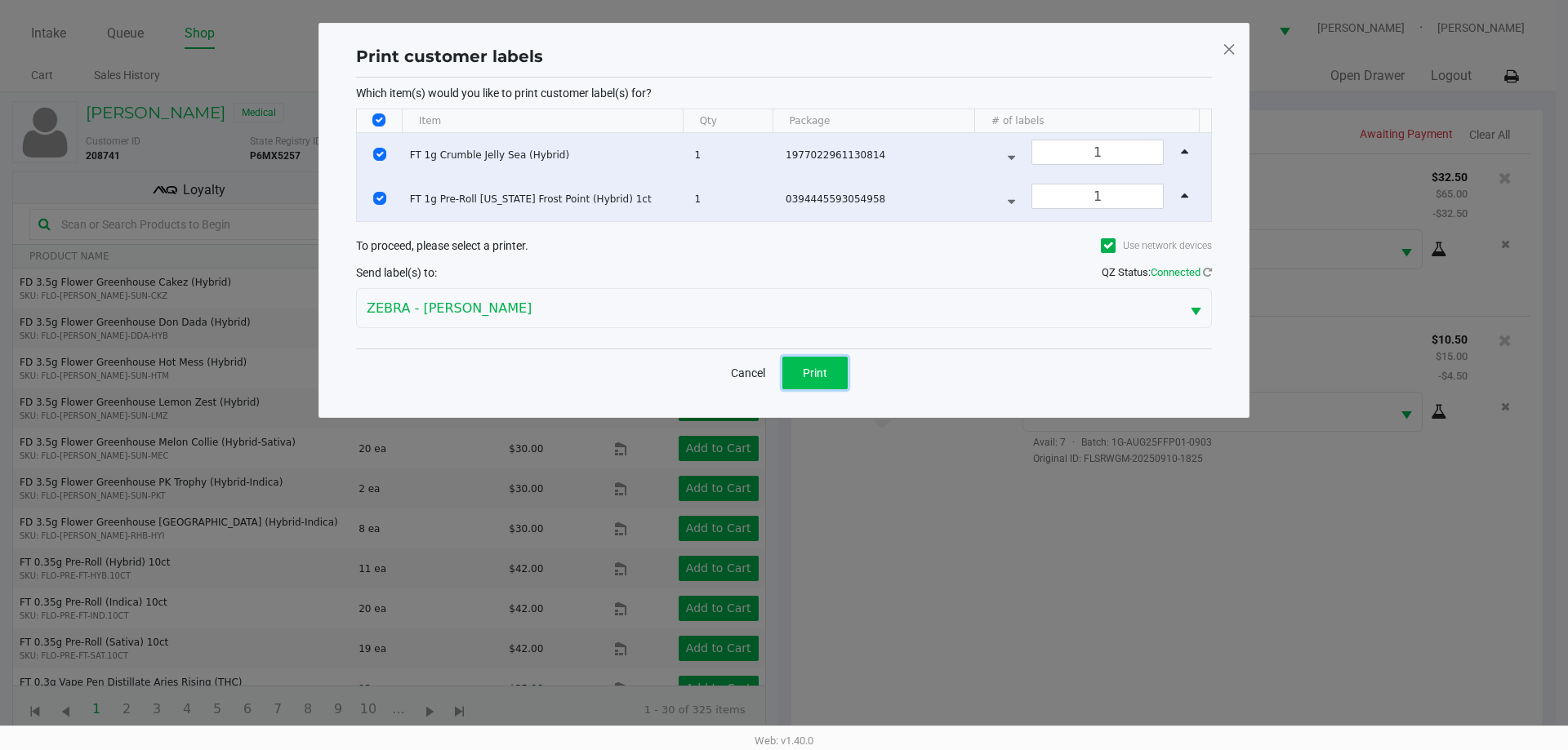
click at [807, 372] on span "Print" at bounding box center [814, 373] width 24 height 13
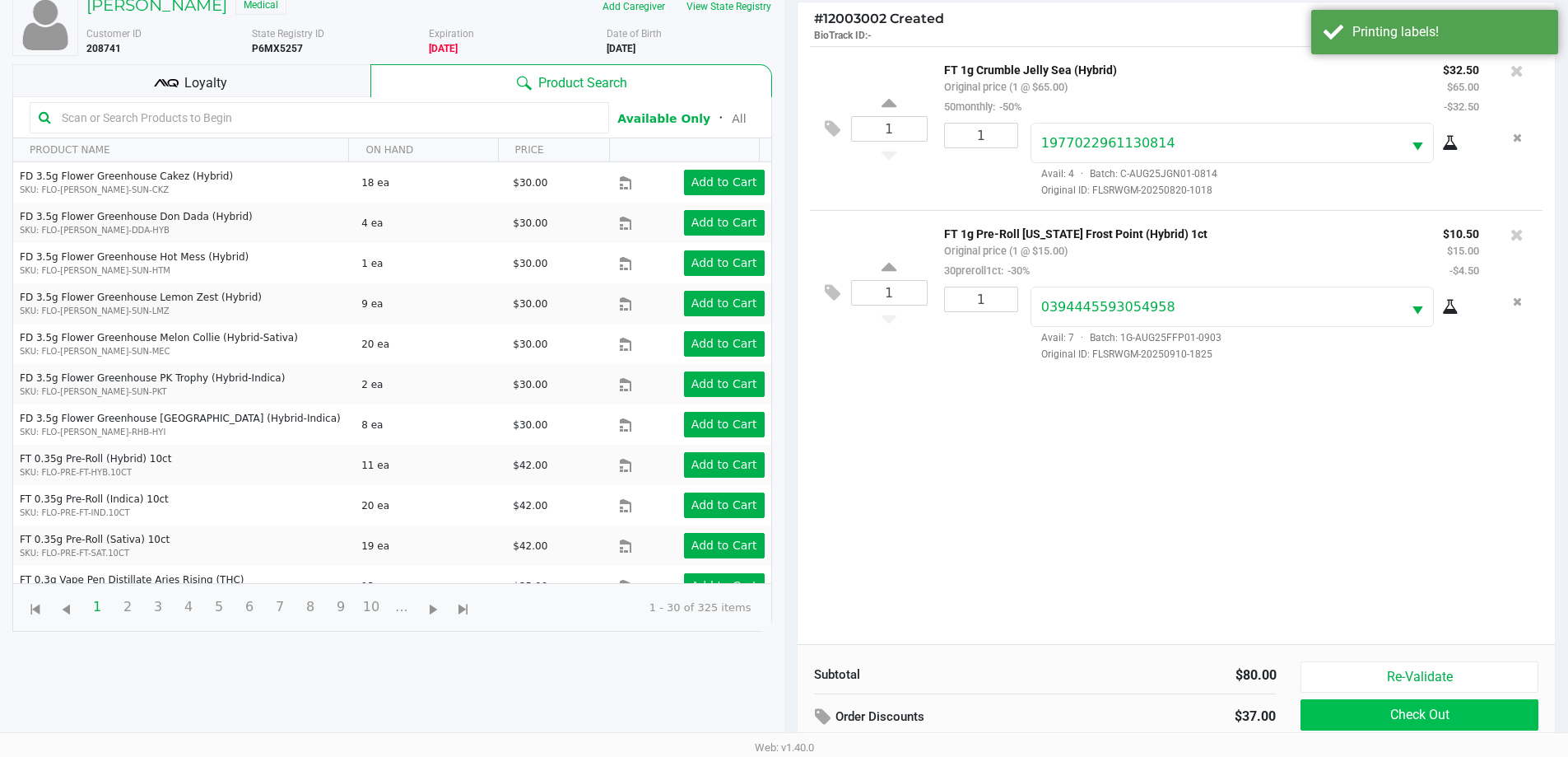
scroll to position [198, 0]
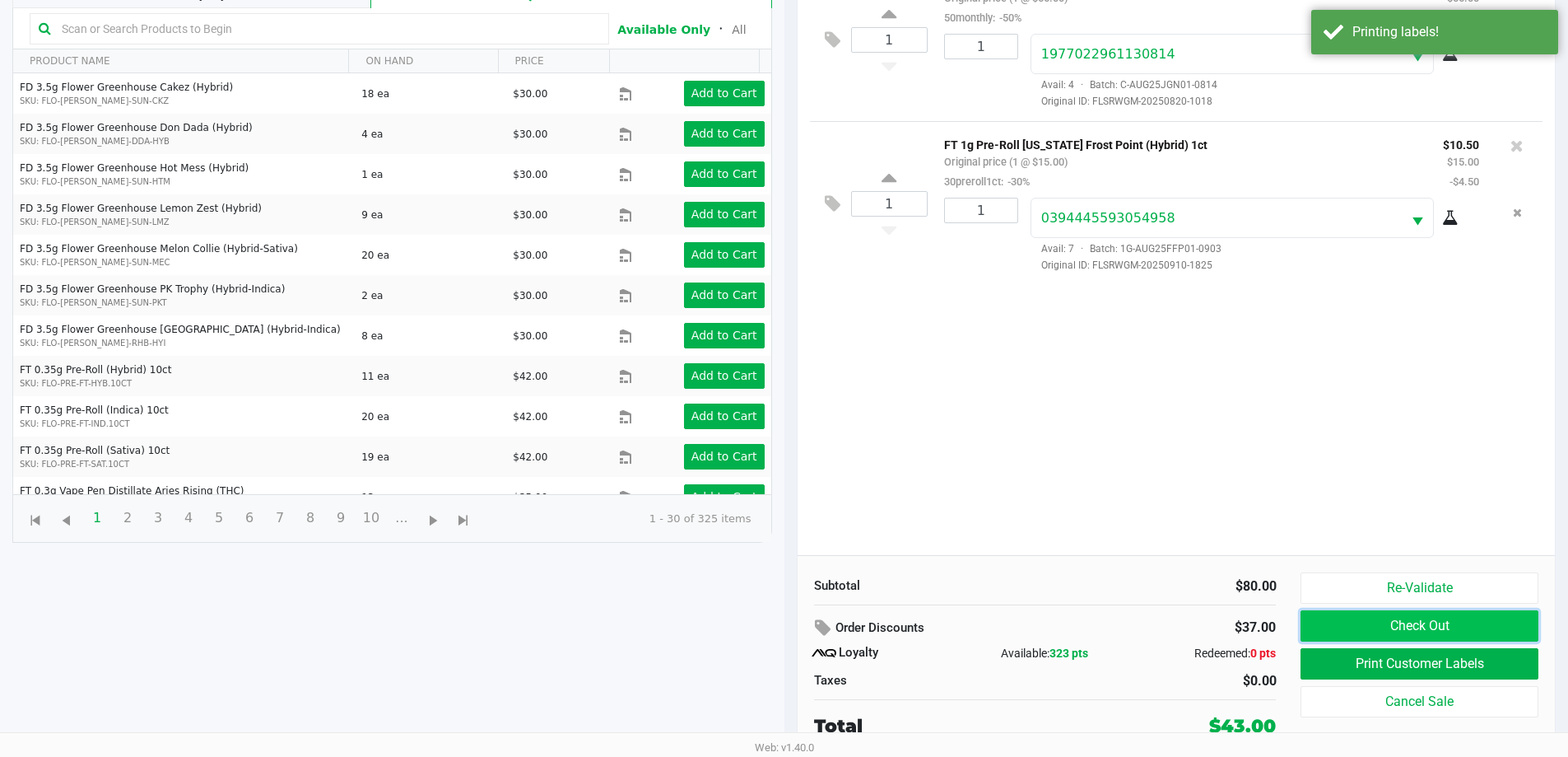
click at [1377, 624] on button "Check Out" at bounding box center [1419, 626] width 237 height 31
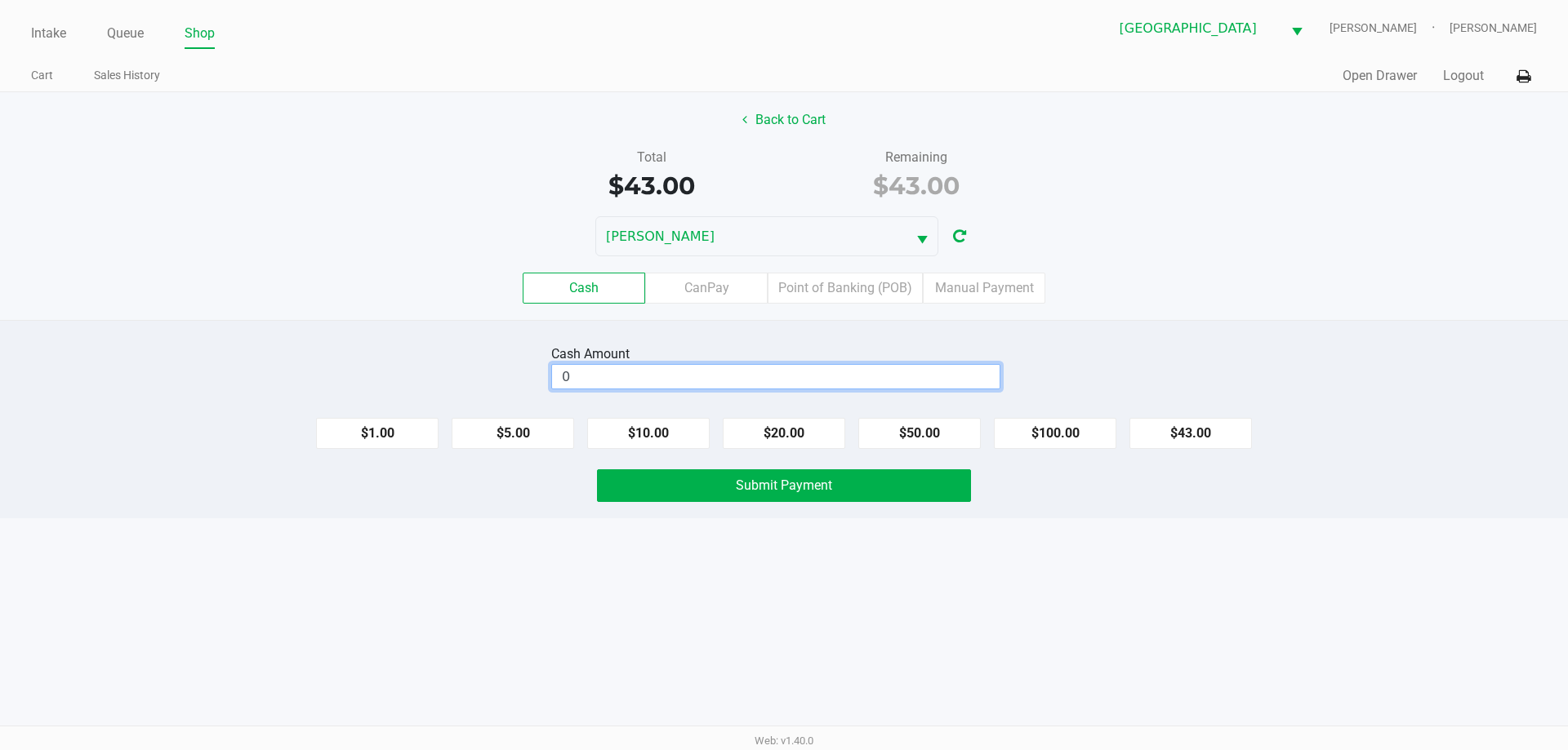
click at [610, 379] on input "0" at bounding box center [776, 376] width 448 height 23
click at [767, 485] on span "Submit Payment" at bounding box center [783, 485] width 96 height 16
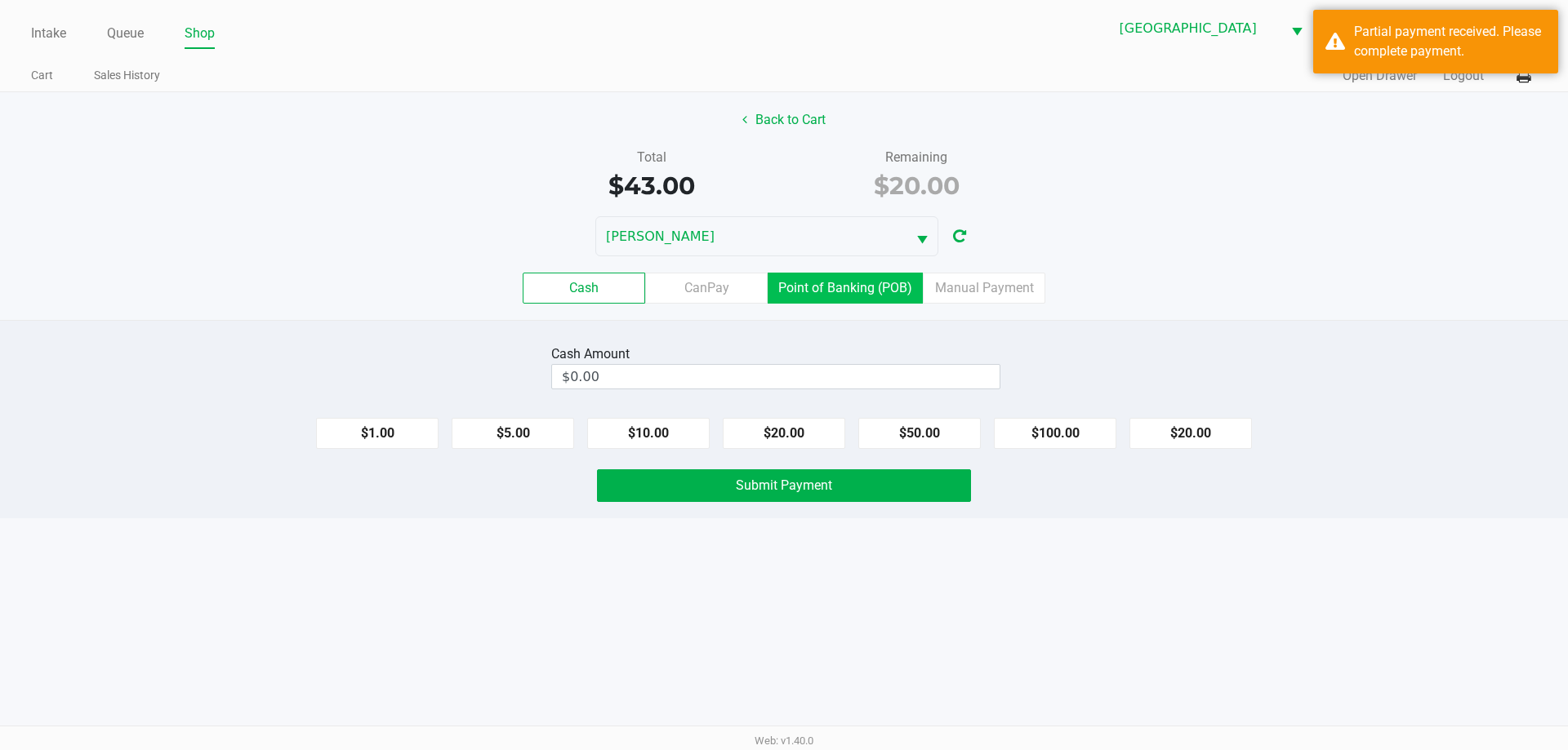
click at [859, 280] on label "Point of Banking (POB)" at bounding box center [844, 287] width 155 height 31
click at [0, 0] on 7 "Point of Banking (POB)" at bounding box center [0, 0] width 0 height 0
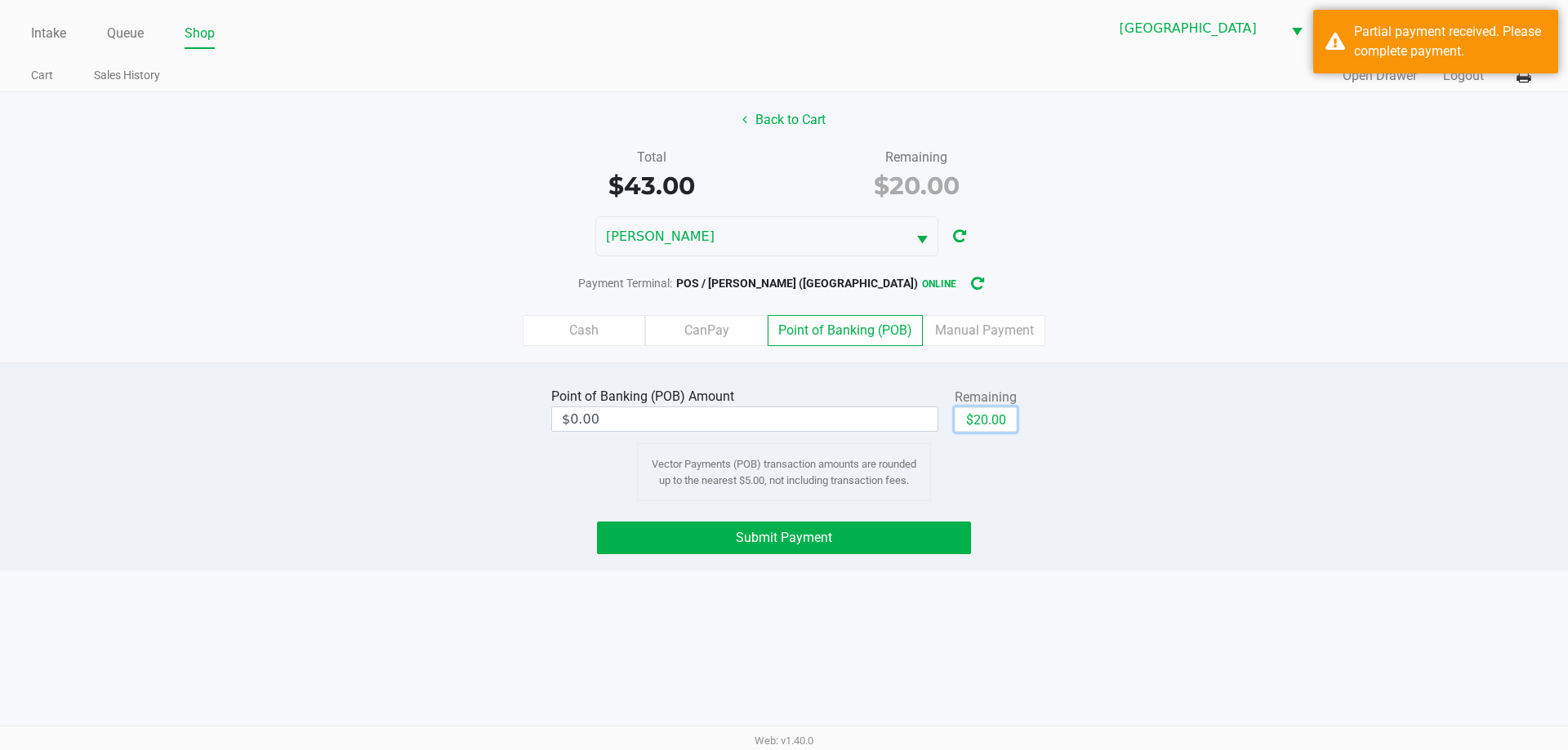
drag, startPoint x: 984, startPoint y: 414, endPoint x: 960, endPoint y: 438, distance: 33.9
click at [984, 415] on button "$20.00" at bounding box center [985, 419] width 62 height 24
type input "$20.00"
click at [799, 544] on span "Submit Payment" at bounding box center [783, 537] width 96 height 16
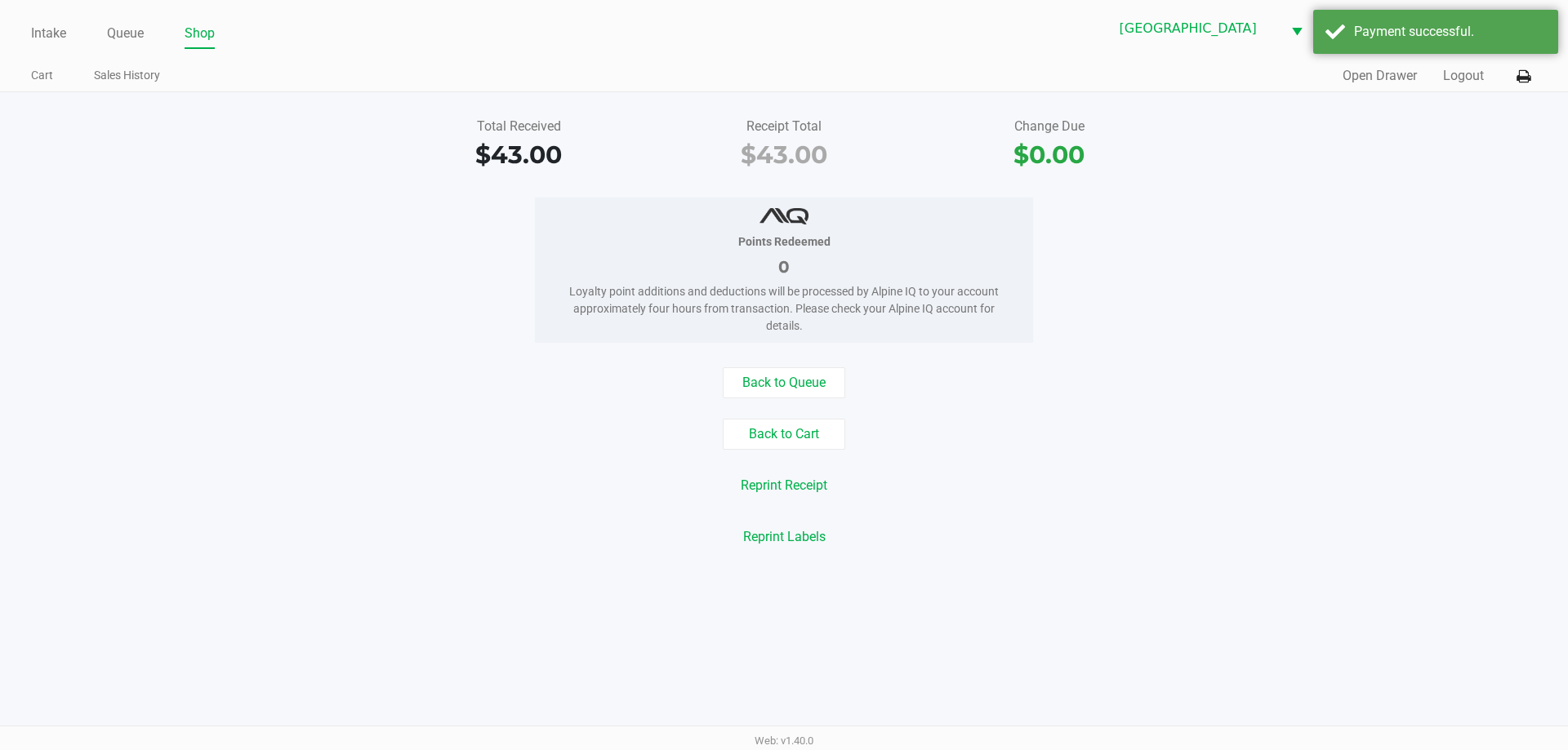
click at [1364, 627] on div "Intake Queue Shop North Palm Beach WC STEVIE-WONDER Nicole Worrell Cart Sales H…" at bounding box center [784, 375] width 1568 height 750
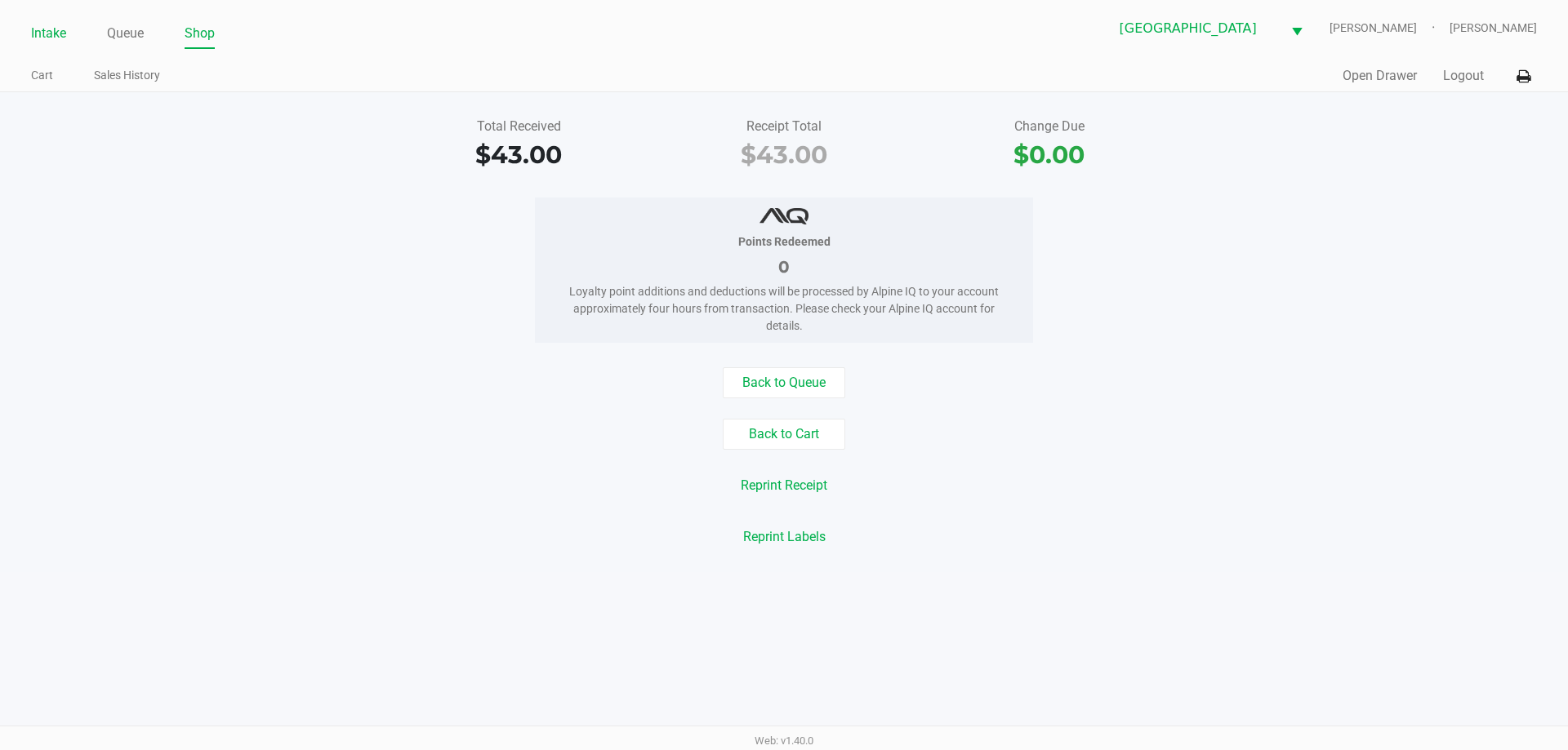
click at [50, 22] on link "Intake" at bounding box center [49, 33] width 35 height 23
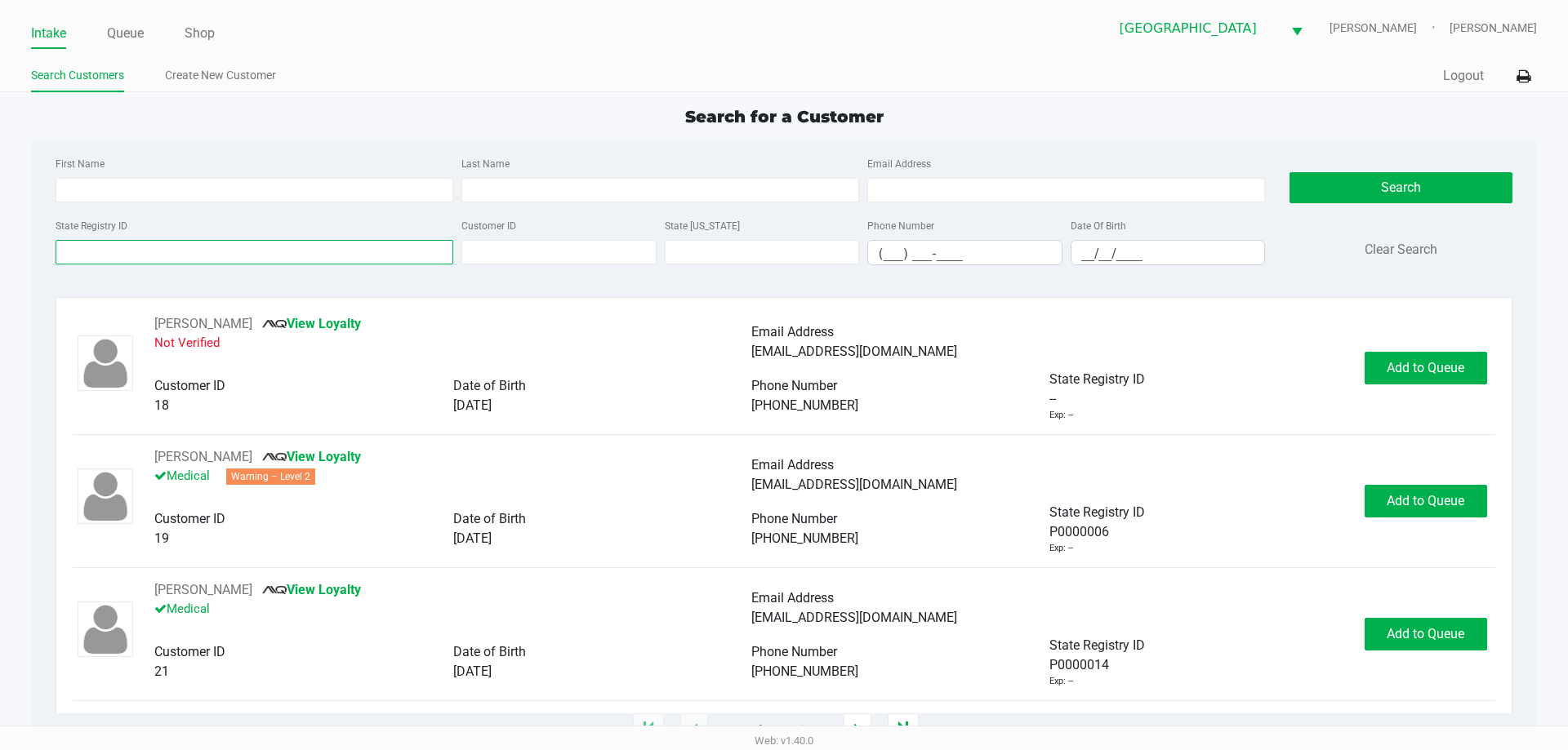
click at [320, 252] on input "State Registry ID" at bounding box center [254, 251] width 397 height 24
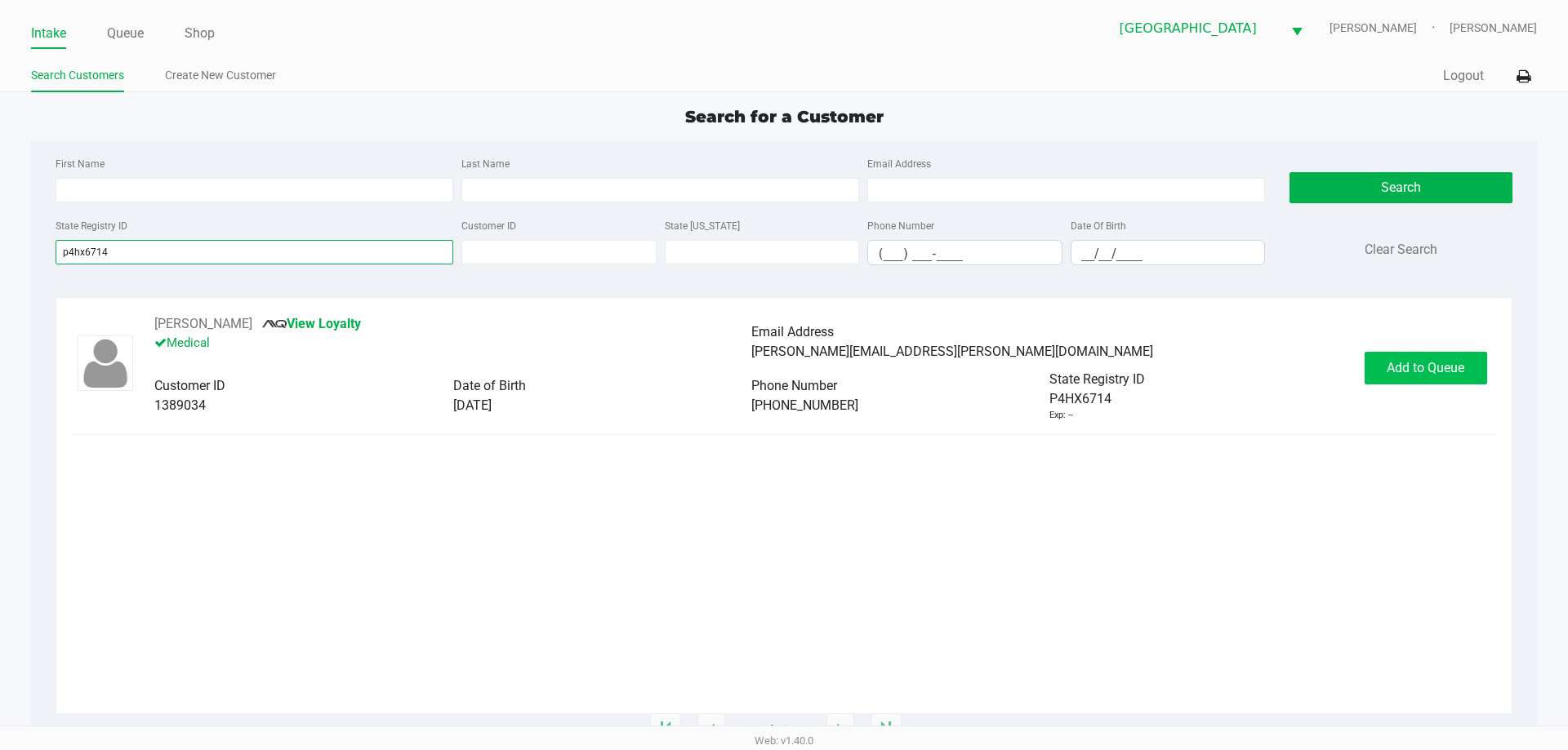
type input "p4hx6714"
click at [1407, 379] on button "Add to Queue" at bounding box center [1425, 368] width 122 height 33
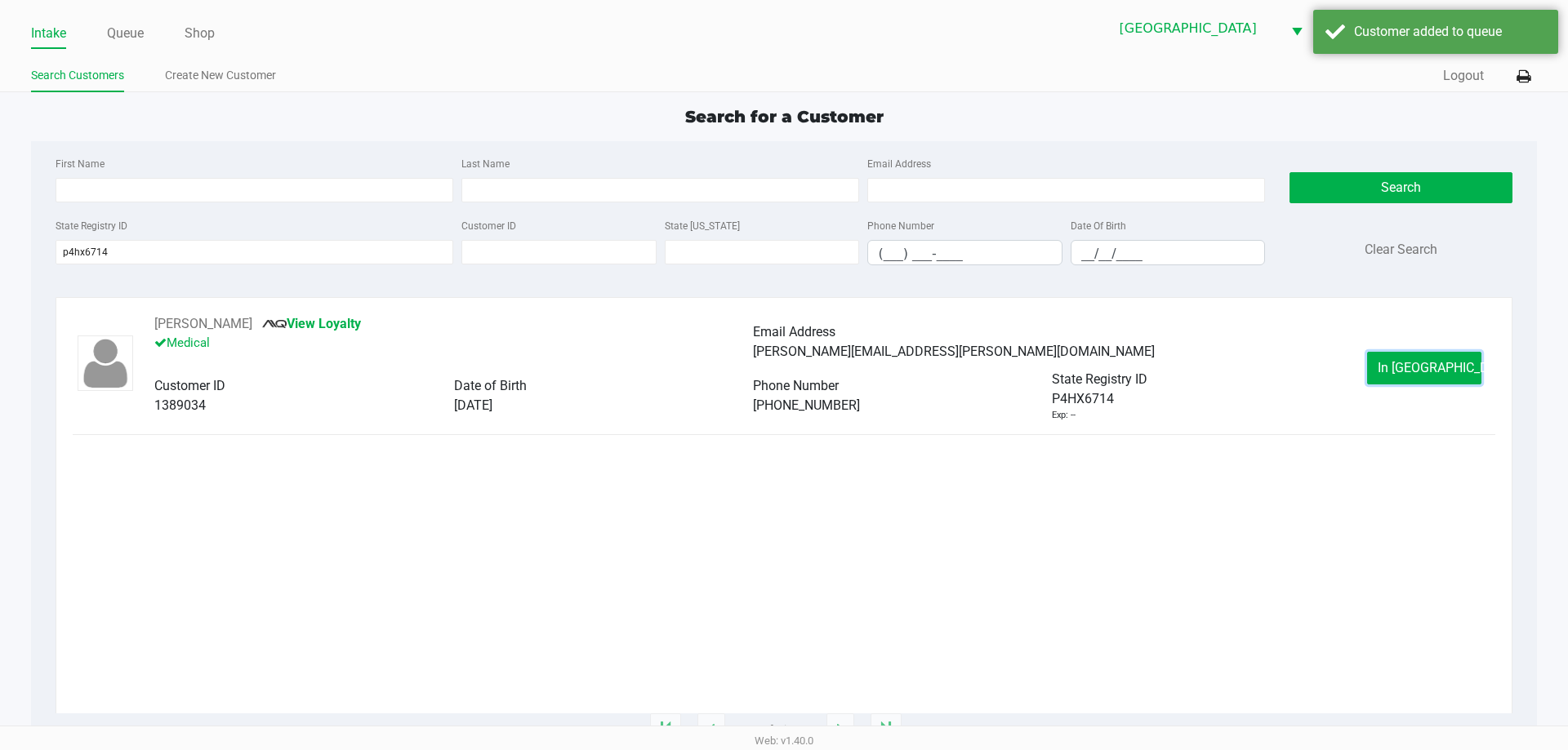
click at [1407, 379] on button "In Queue" at bounding box center [1424, 368] width 114 height 33
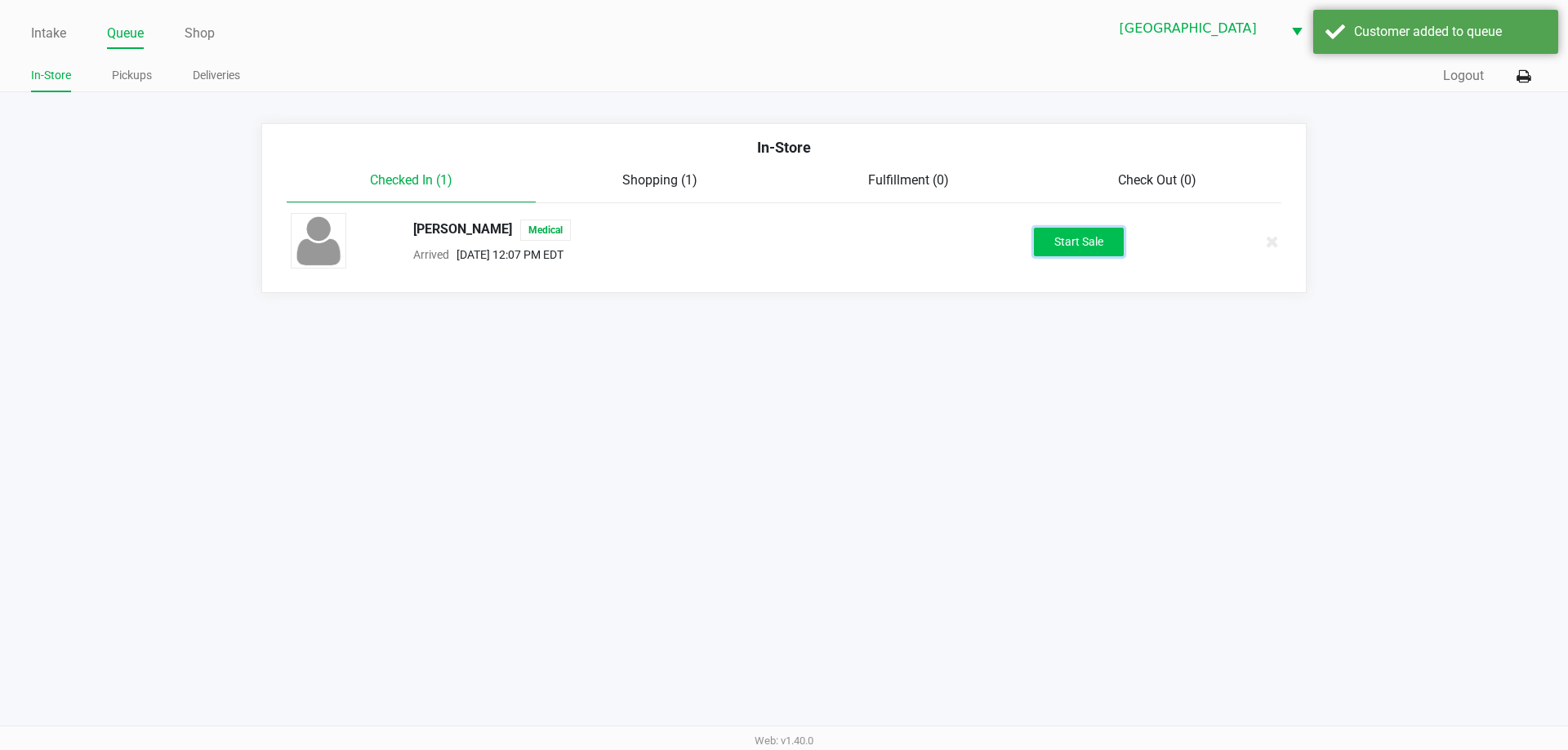
click at [1085, 237] on button "Start Sale" at bounding box center [1078, 242] width 90 height 28
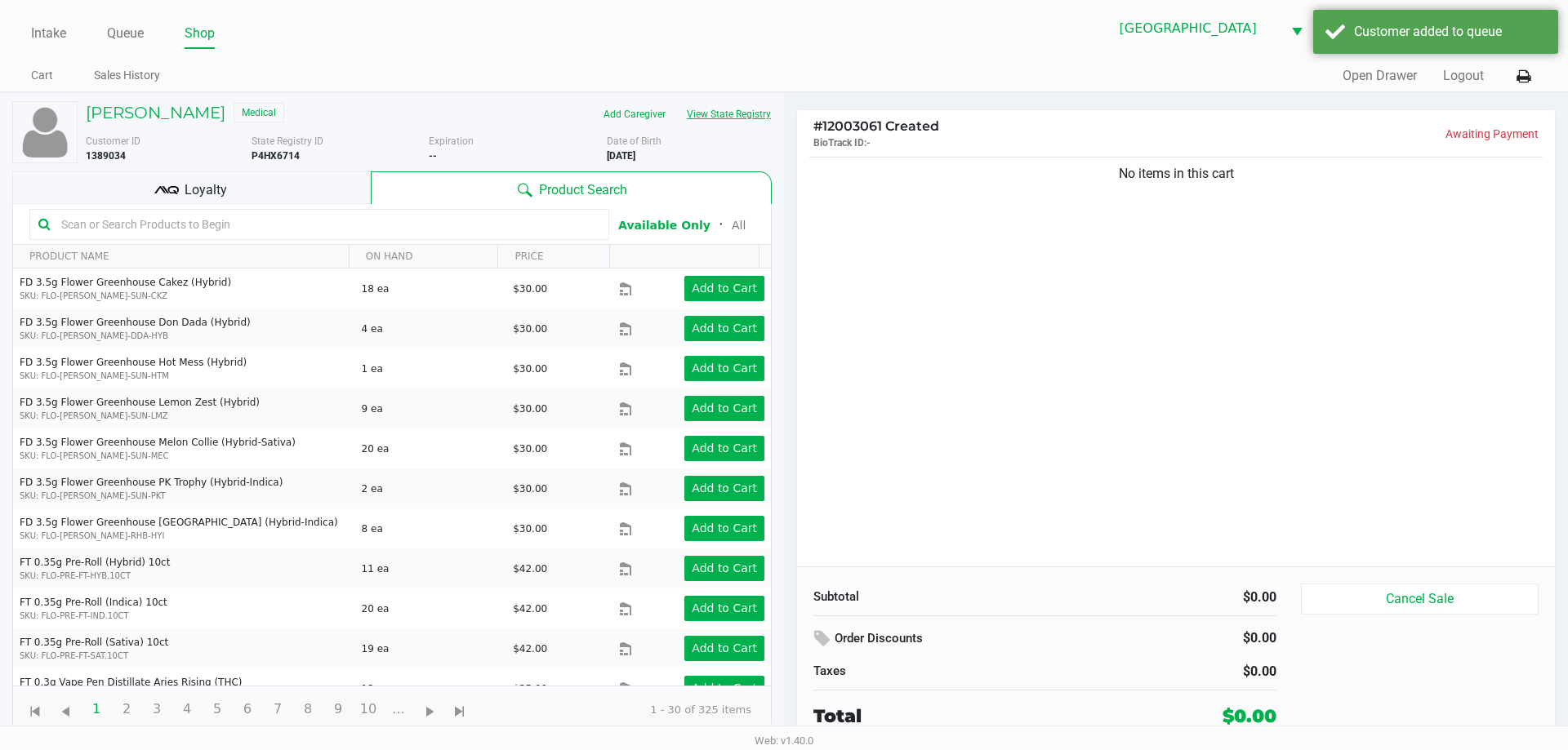
click at [755, 111] on button "View State Registry" at bounding box center [724, 114] width 96 height 26
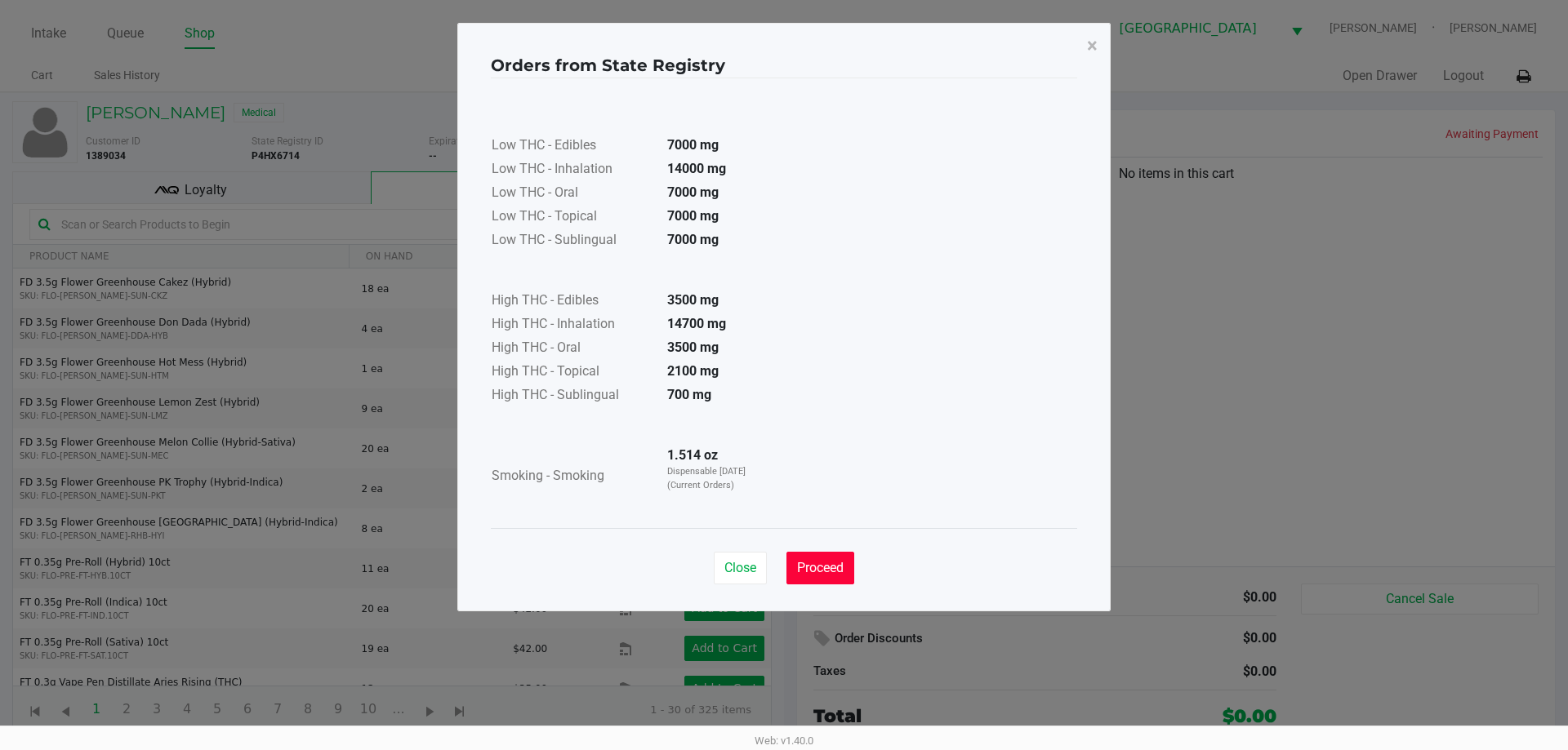
click at [853, 569] on button "Proceed" at bounding box center [820, 567] width 68 height 33
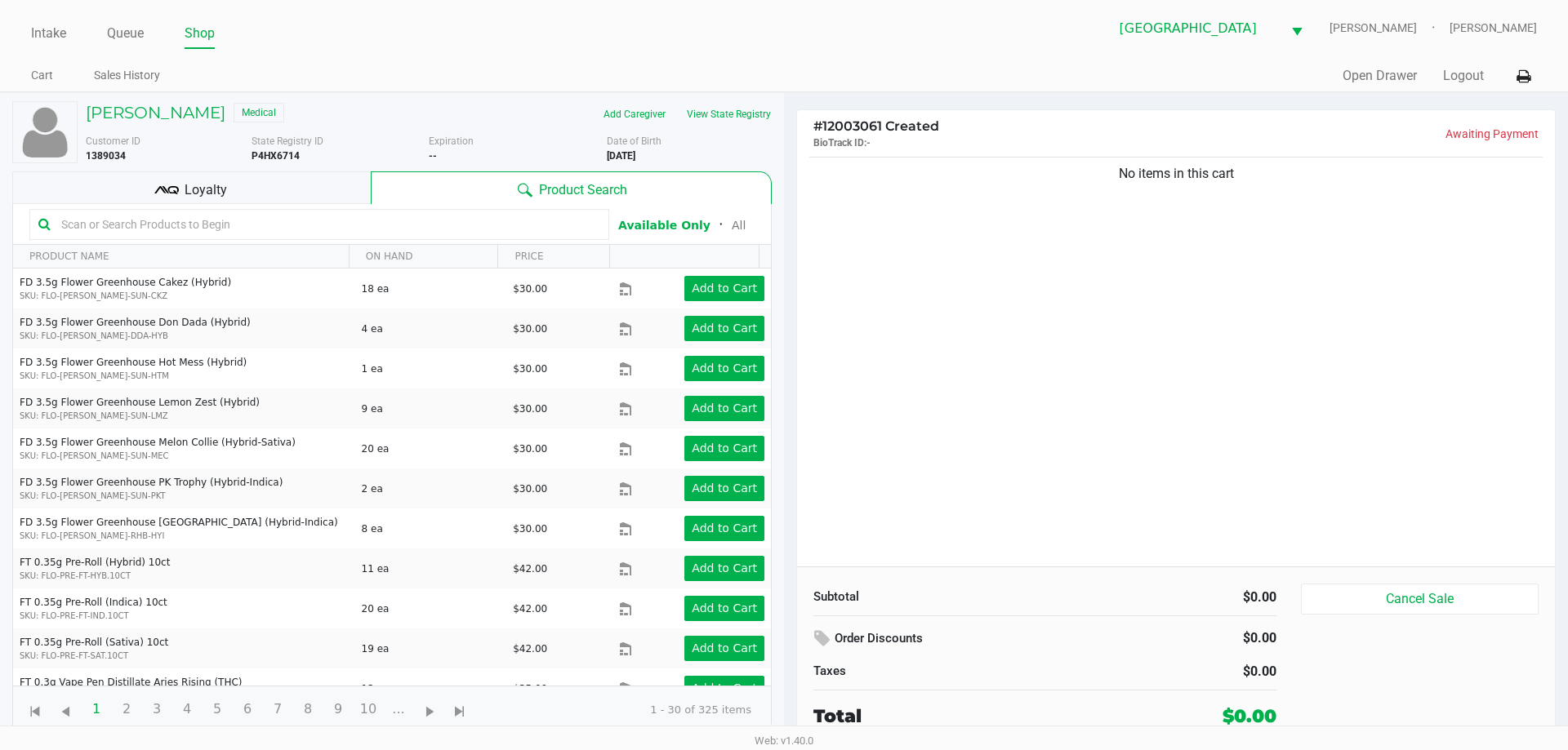
click at [772, 111] on div "Add Caregiver View State Registry" at bounding box center [606, 114] width 356 height 26
click at [755, 113] on button "View State Registry" at bounding box center [724, 114] width 96 height 26
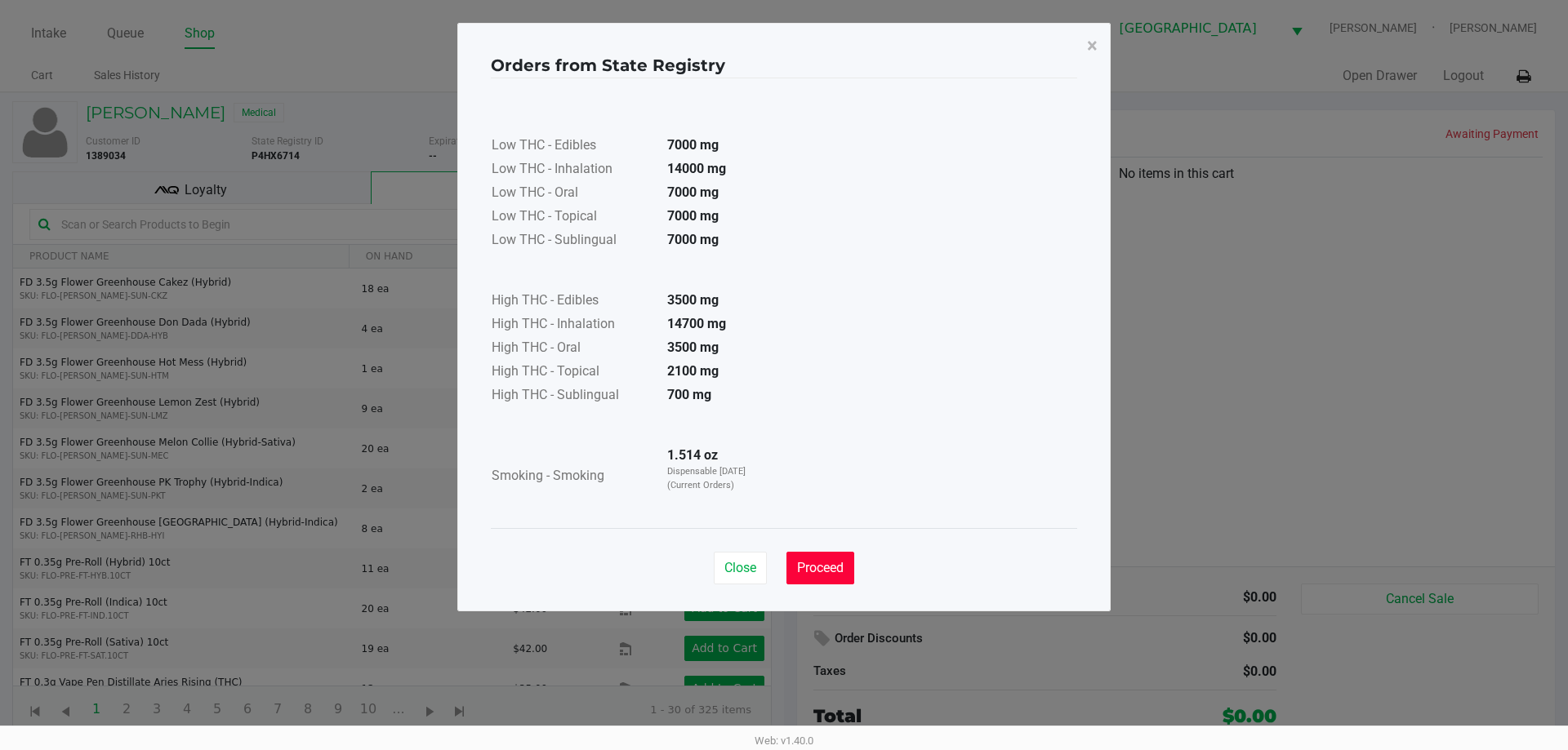
click at [843, 570] on span "Proceed" at bounding box center [820, 567] width 47 height 16
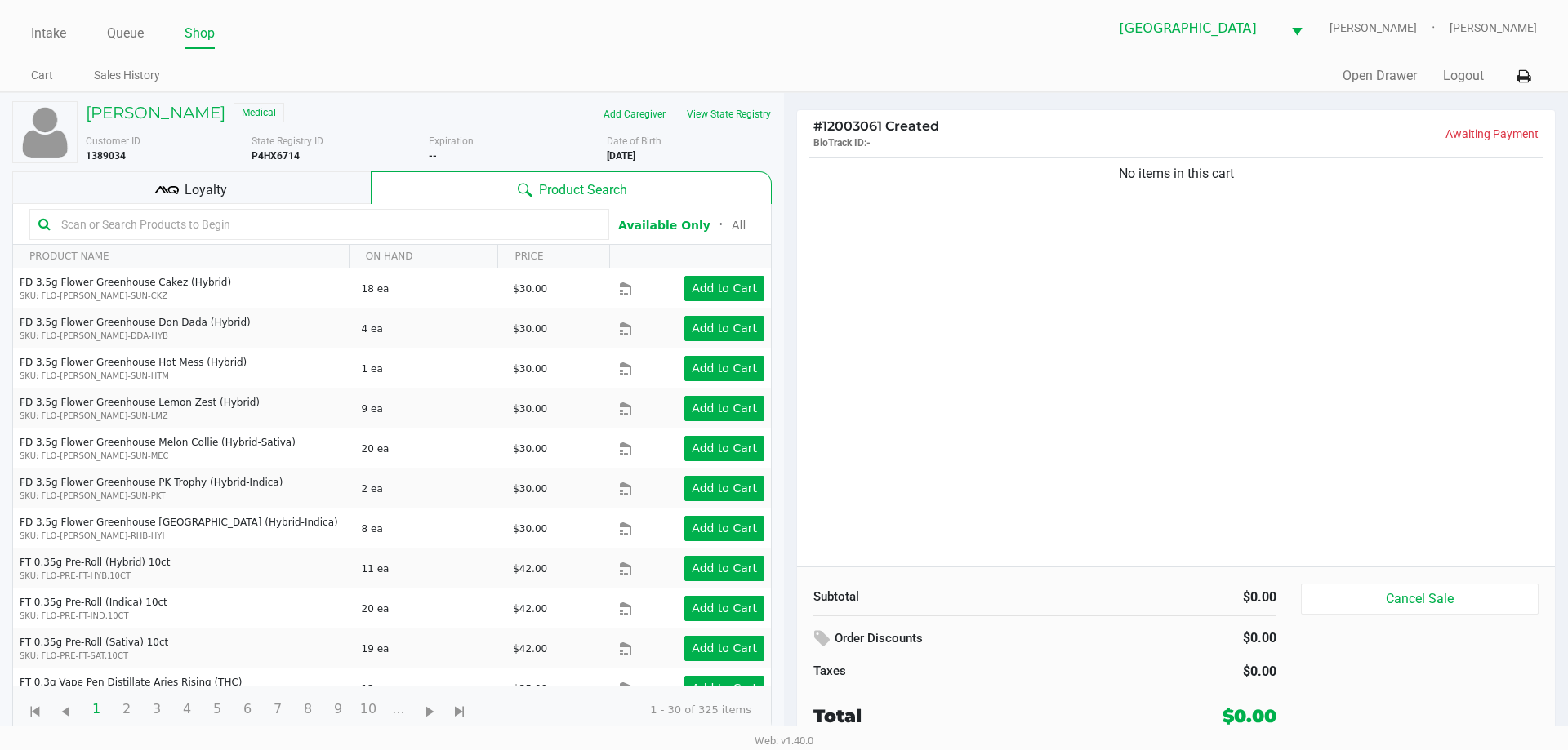
click at [94, 224] on input "text" at bounding box center [327, 224] width 546 height 24
type input "mbl"
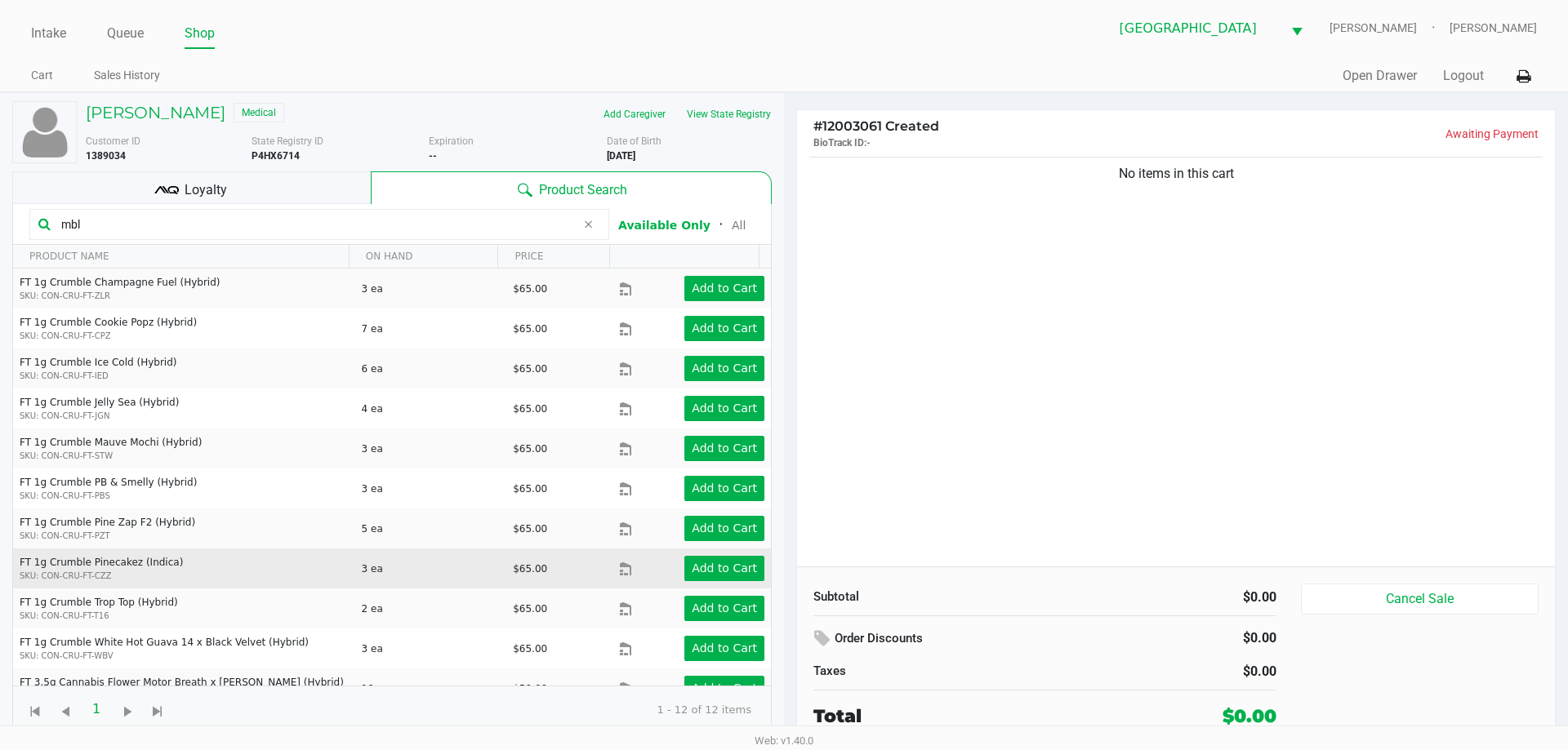
scroll to position [62, 0]
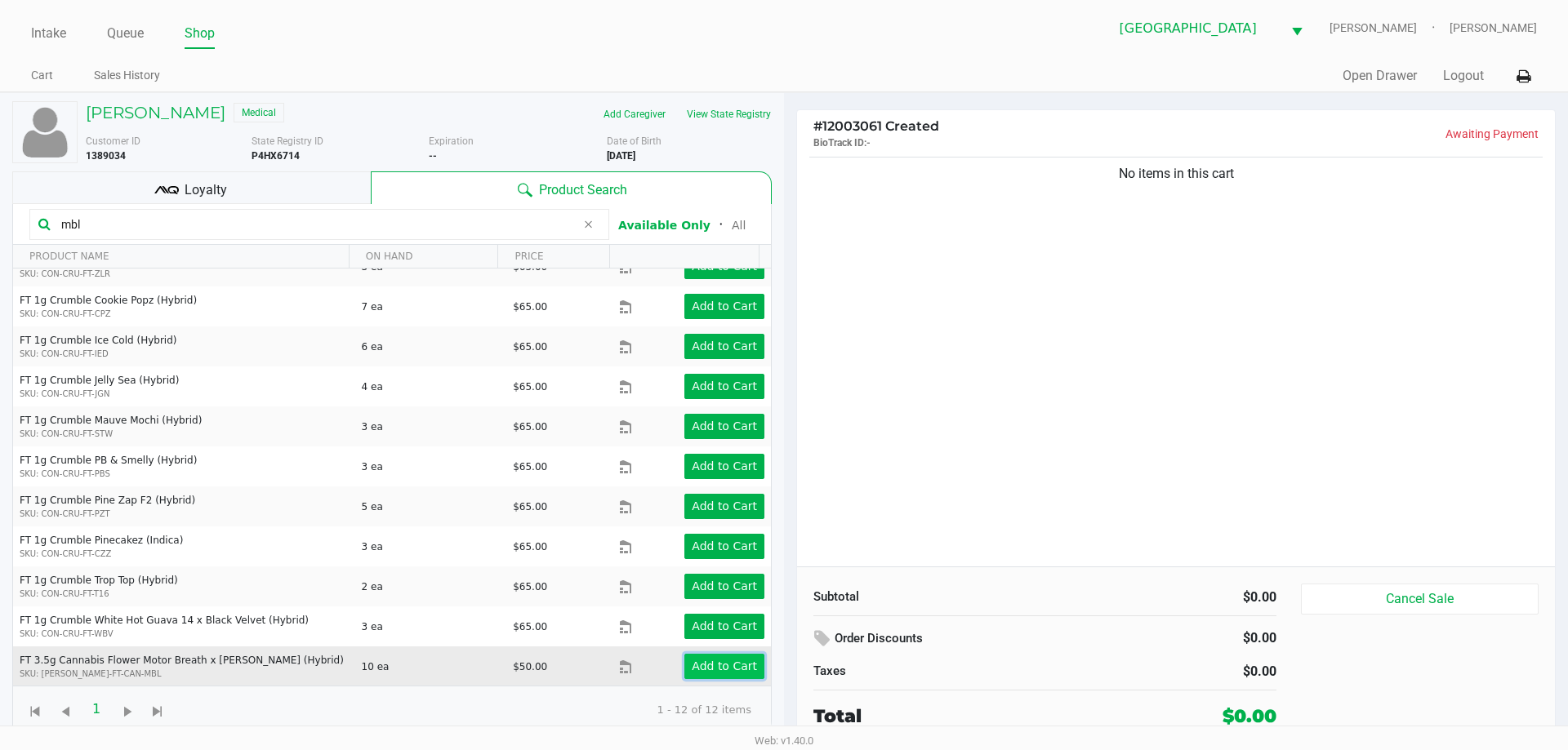
click at [684, 671] on button "Add to Cart" at bounding box center [724, 666] width 80 height 25
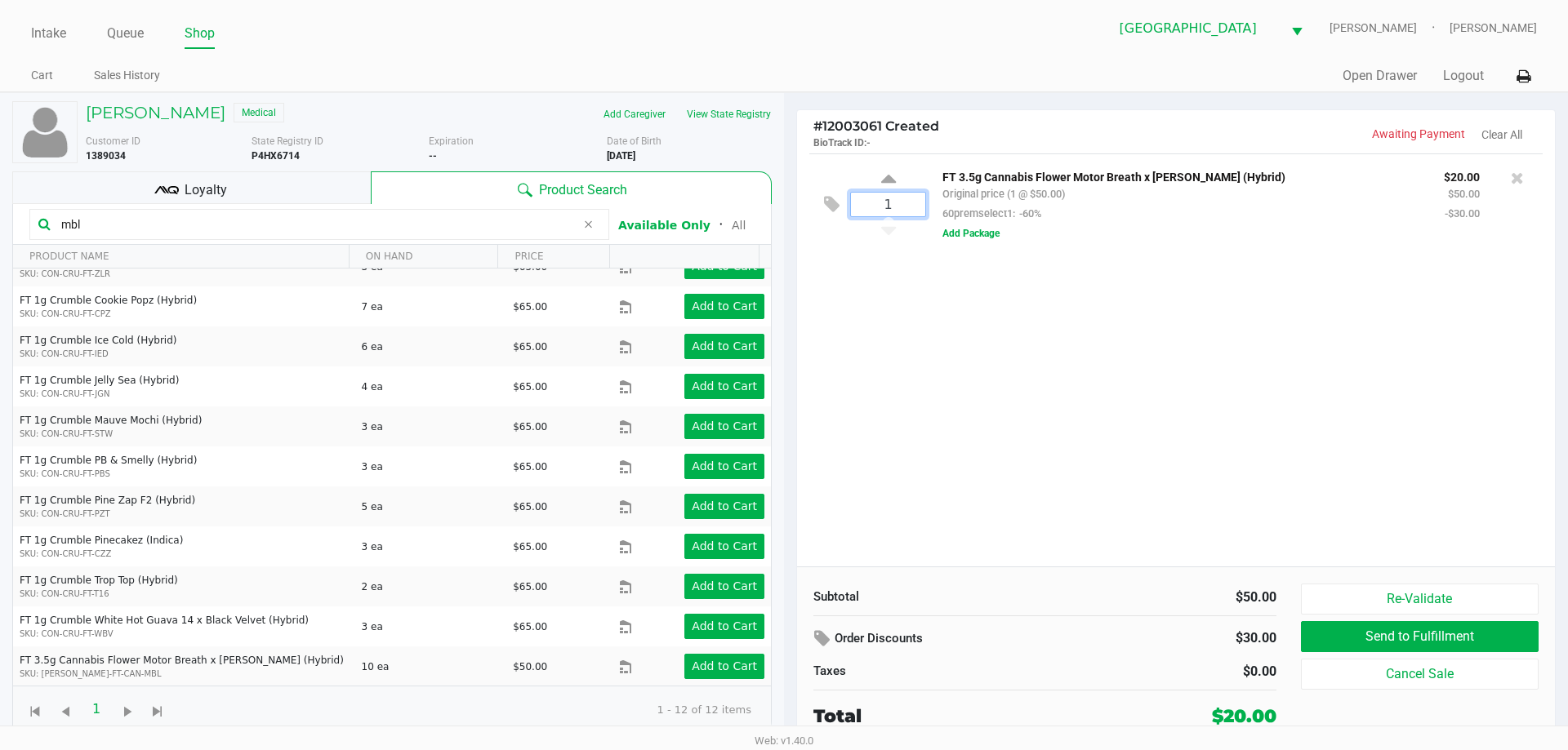
click at [907, 206] on input "1" at bounding box center [888, 204] width 75 height 23
type input "2"
click at [941, 372] on div "Micheal Siciliano Medical Add Caregiver View State Registry Customer ID 1389034…" at bounding box center [784, 419] width 1568 height 654
click at [87, 221] on input "mbl" at bounding box center [314, 224] width 521 height 24
type input "m"
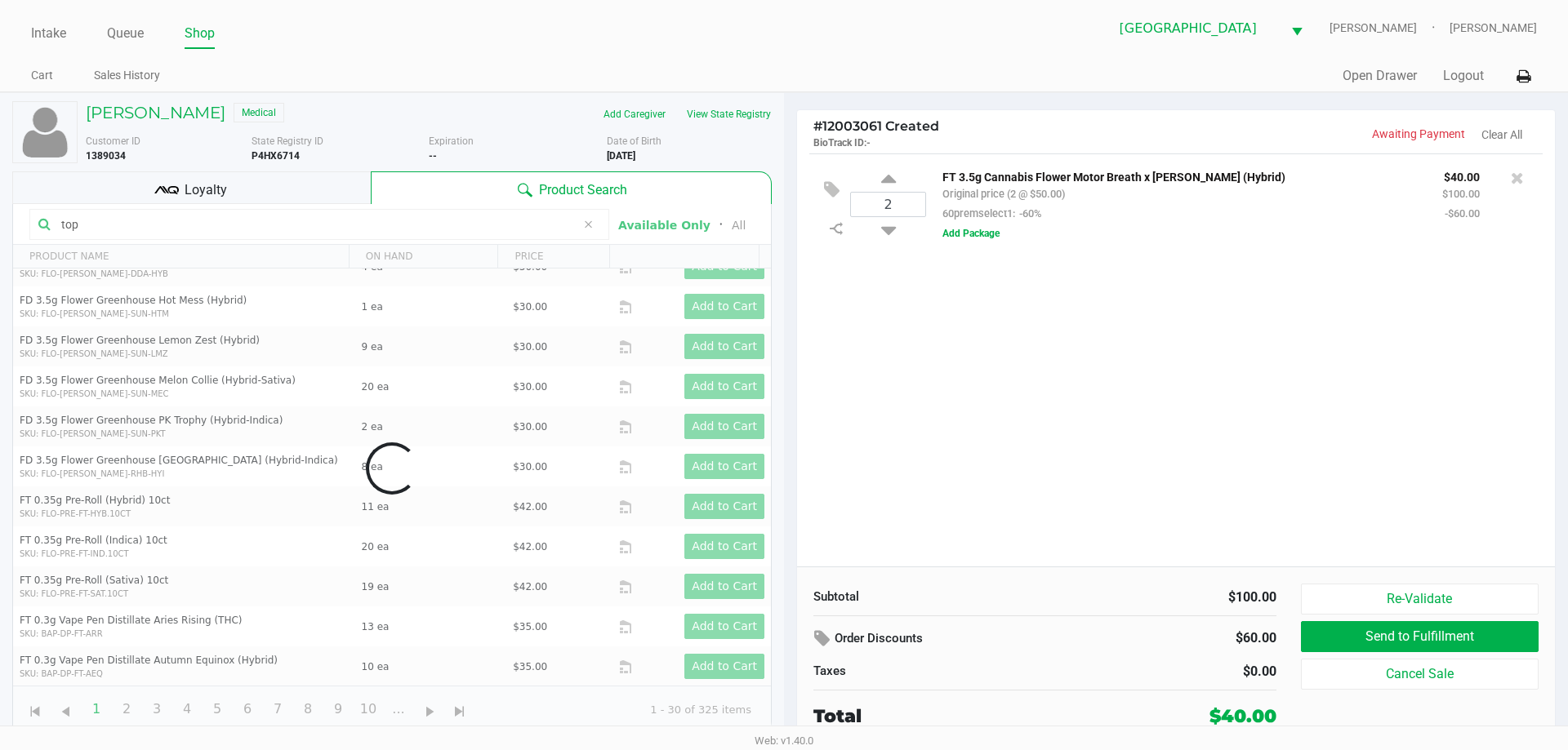
scroll to position [0, 0]
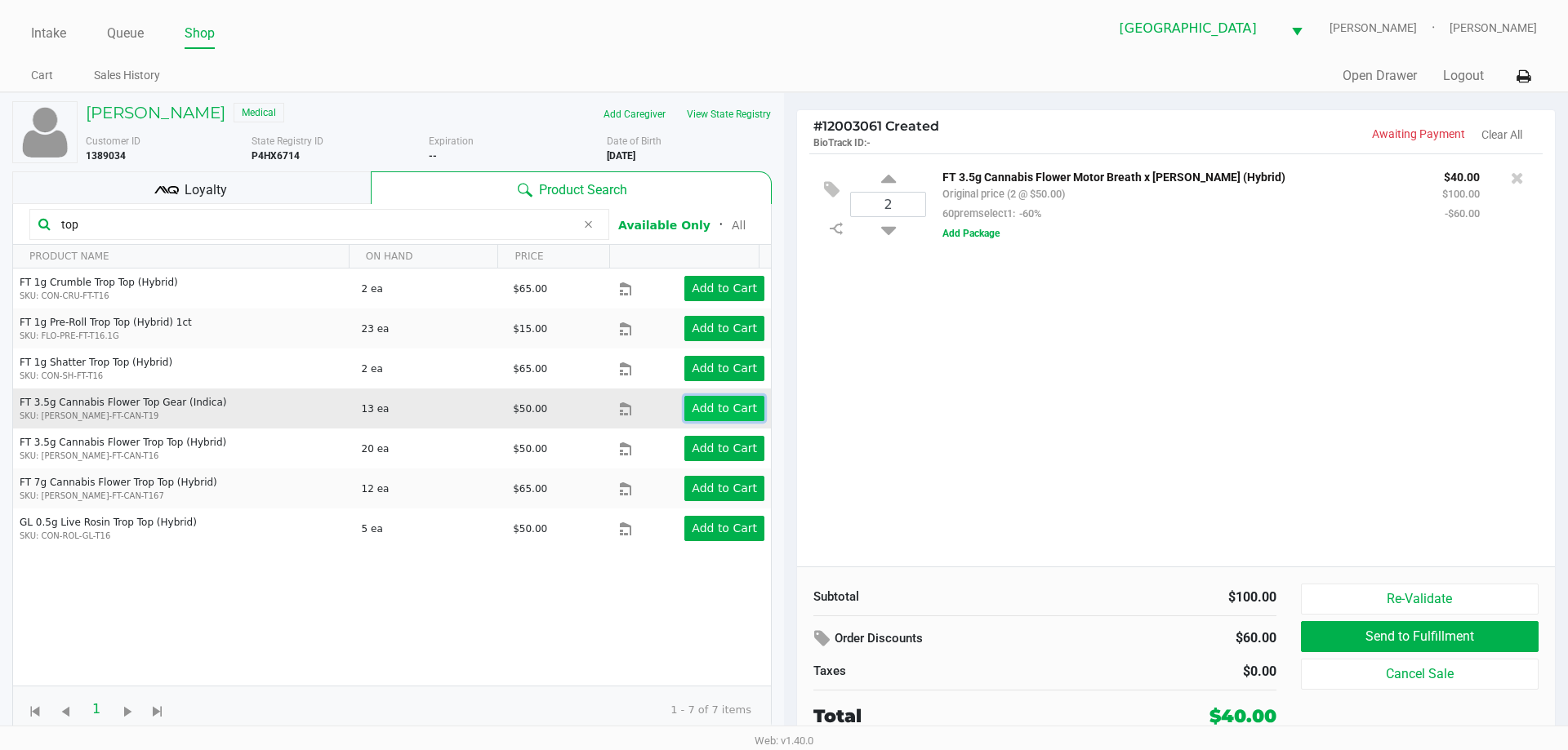
click at [750, 411] on button "Add to Cart" at bounding box center [724, 408] width 80 height 25
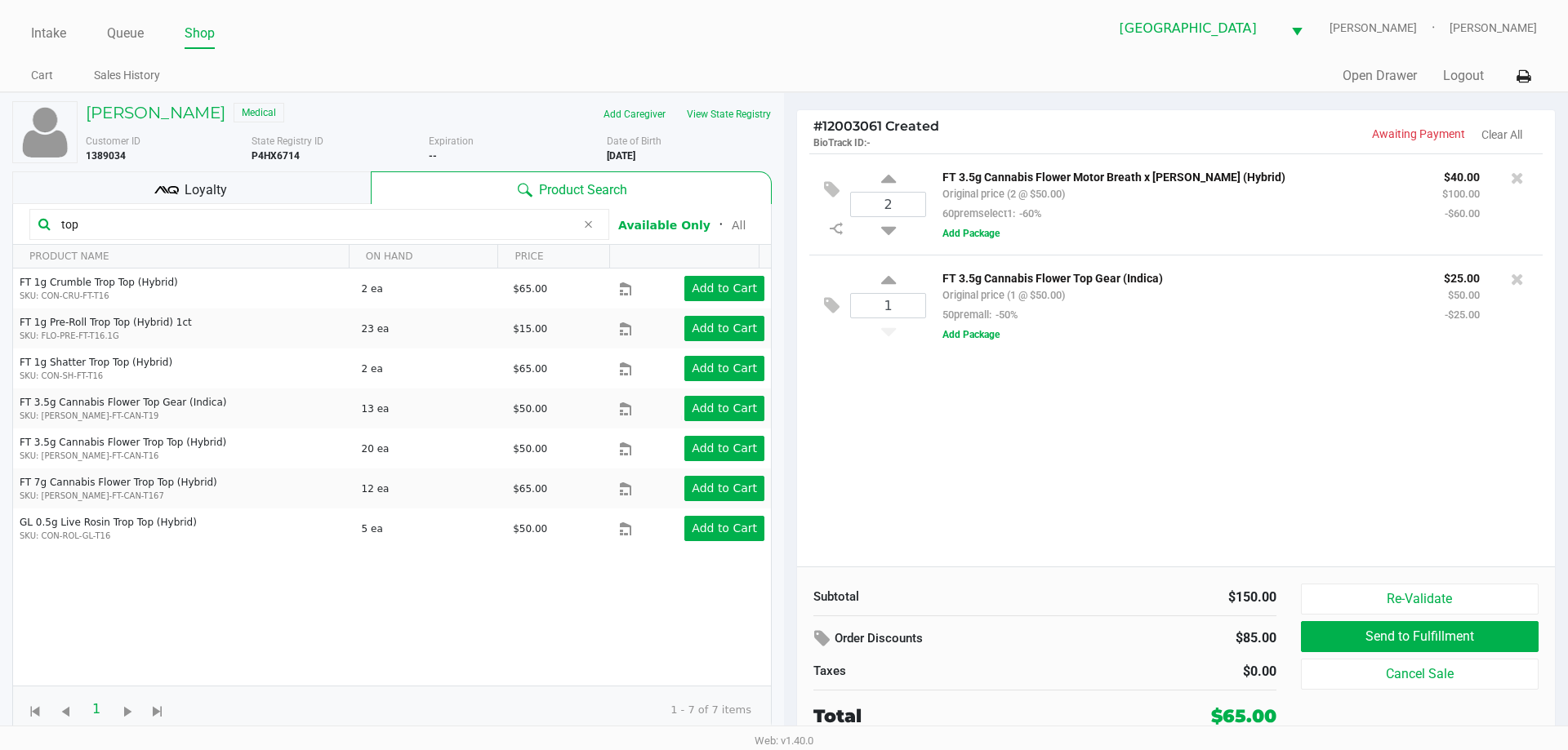
click at [105, 221] on input "top" at bounding box center [314, 224] width 521 height 24
type input "t"
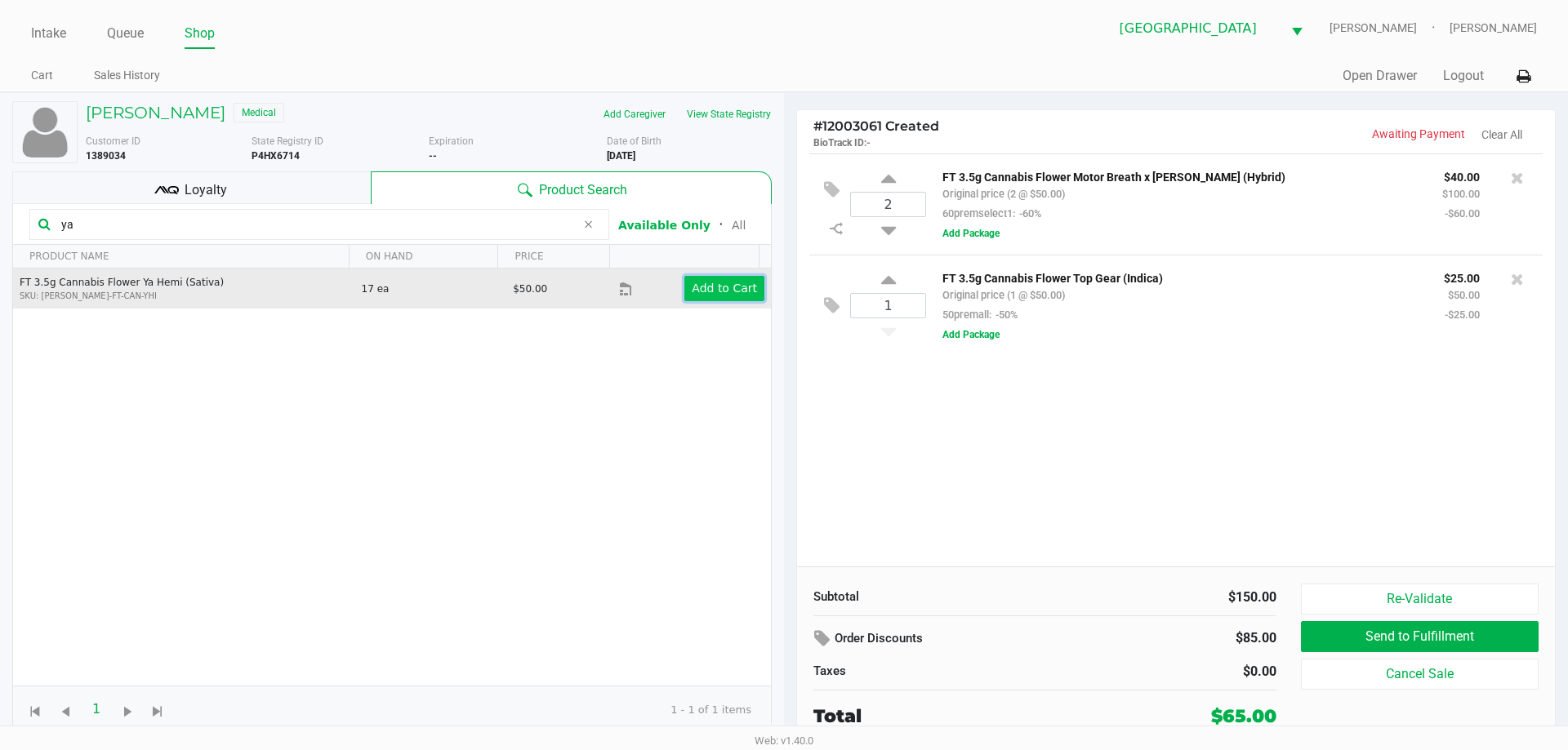
click at [703, 294] on app-button-loader "Add to Cart" at bounding box center [724, 288] width 65 height 13
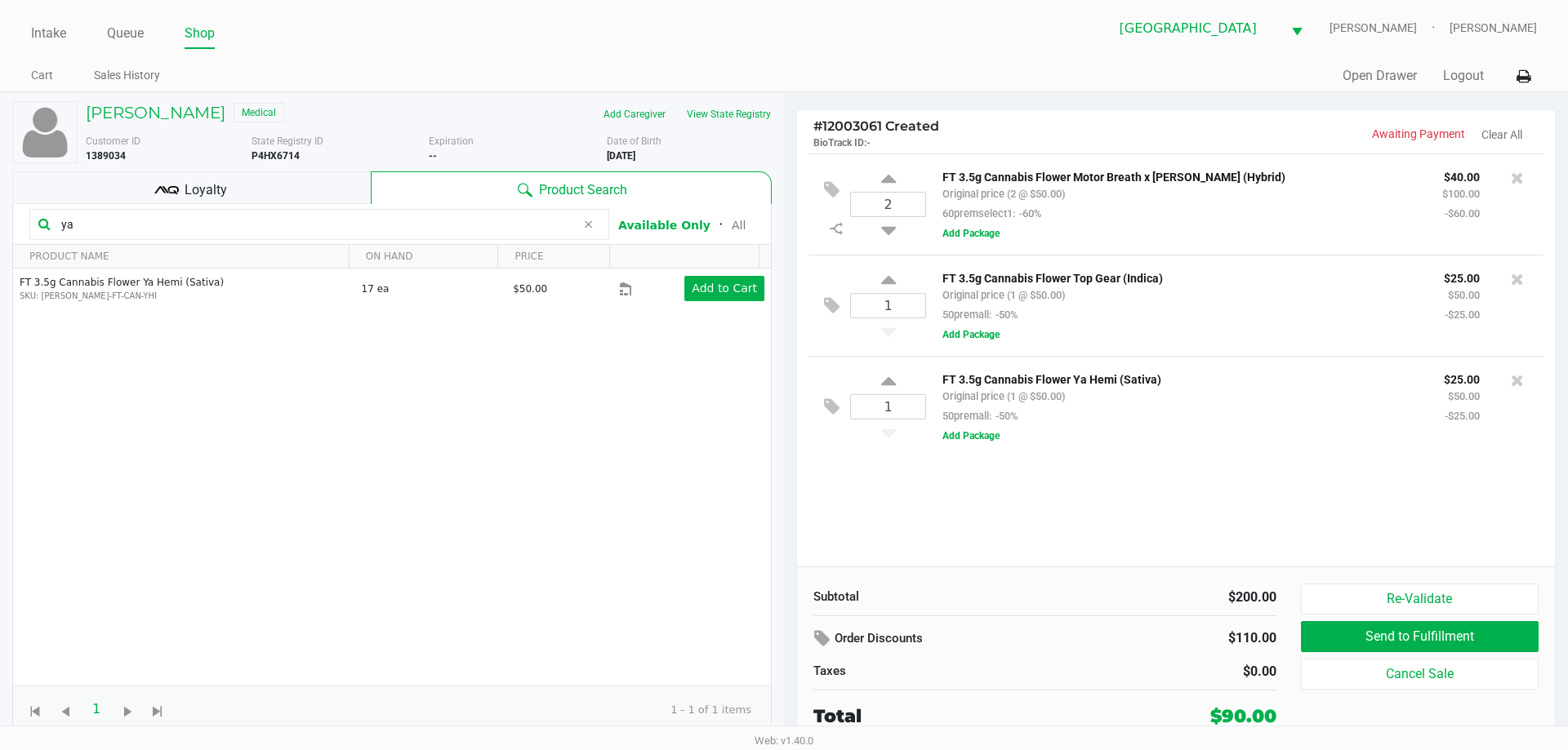
click at [80, 224] on input "ya" at bounding box center [314, 224] width 521 height 24
type input "y"
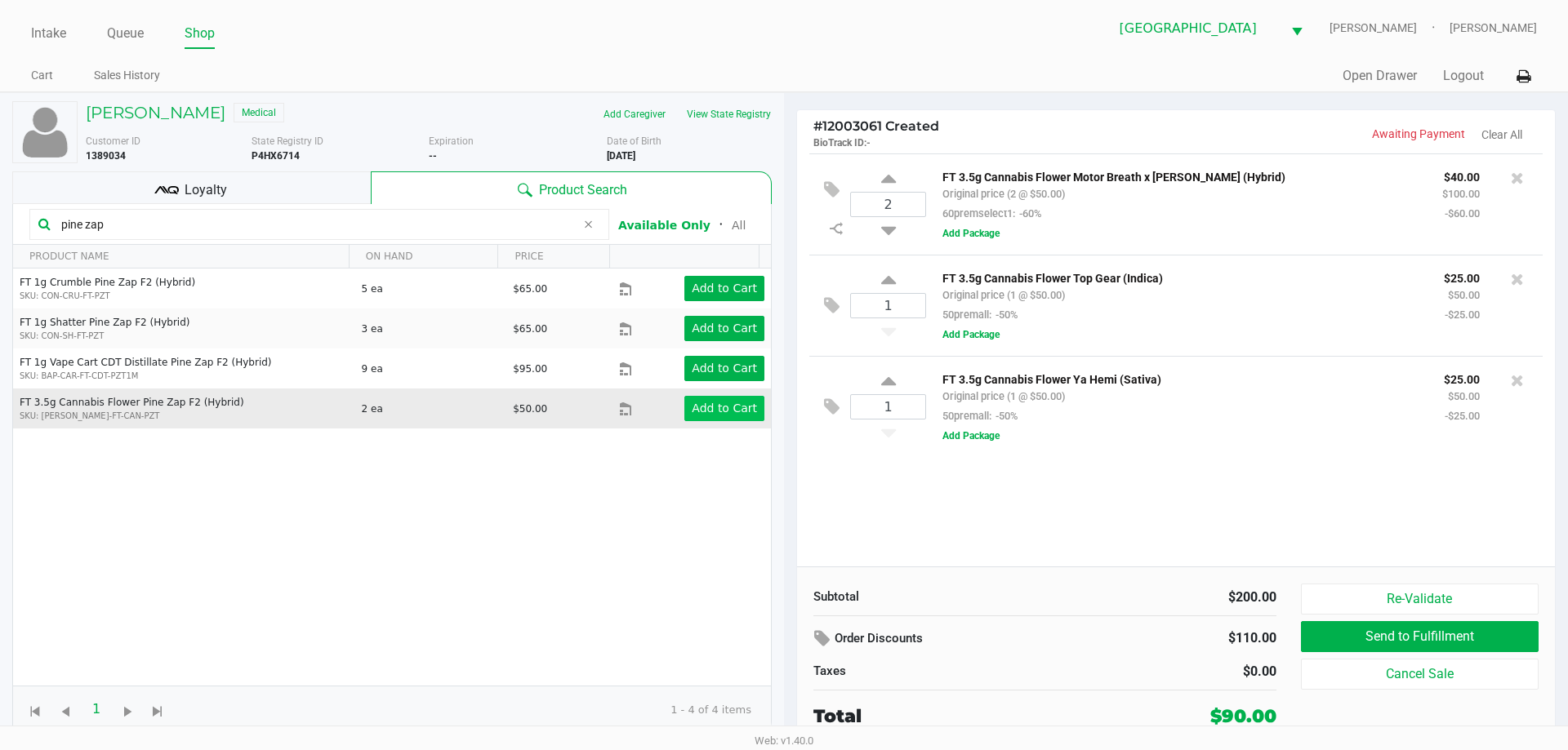
type input "pine zap"
click at [726, 409] on app-button-loader "Add to Cart" at bounding box center [724, 408] width 65 height 13
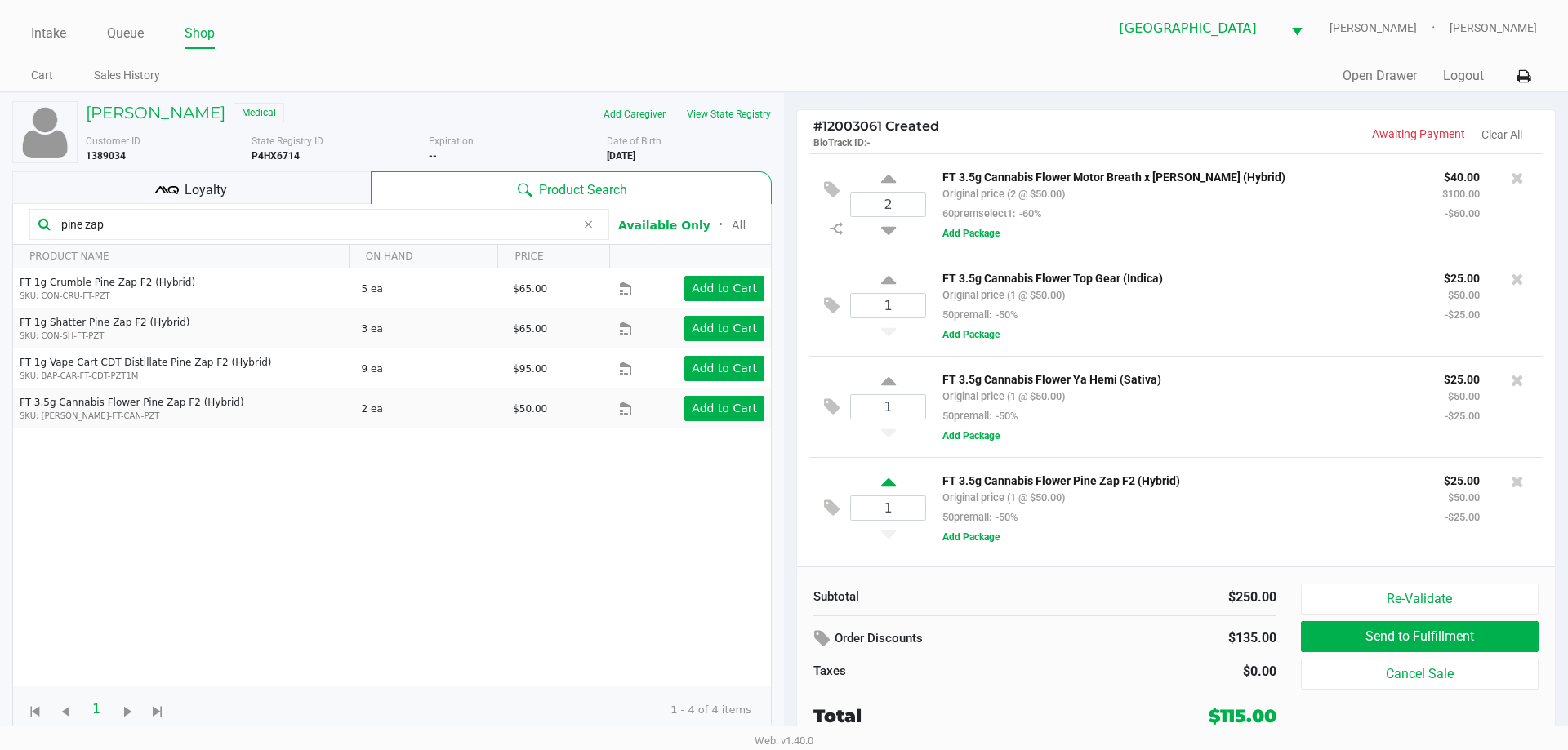
click at [890, 481] on icon at bounding box center [889, 485] width 15 height 20
type input "2"
click at [109, 226] on input "pine zap" at bounding box center [314, 224] width 521 height 24
type input "p"
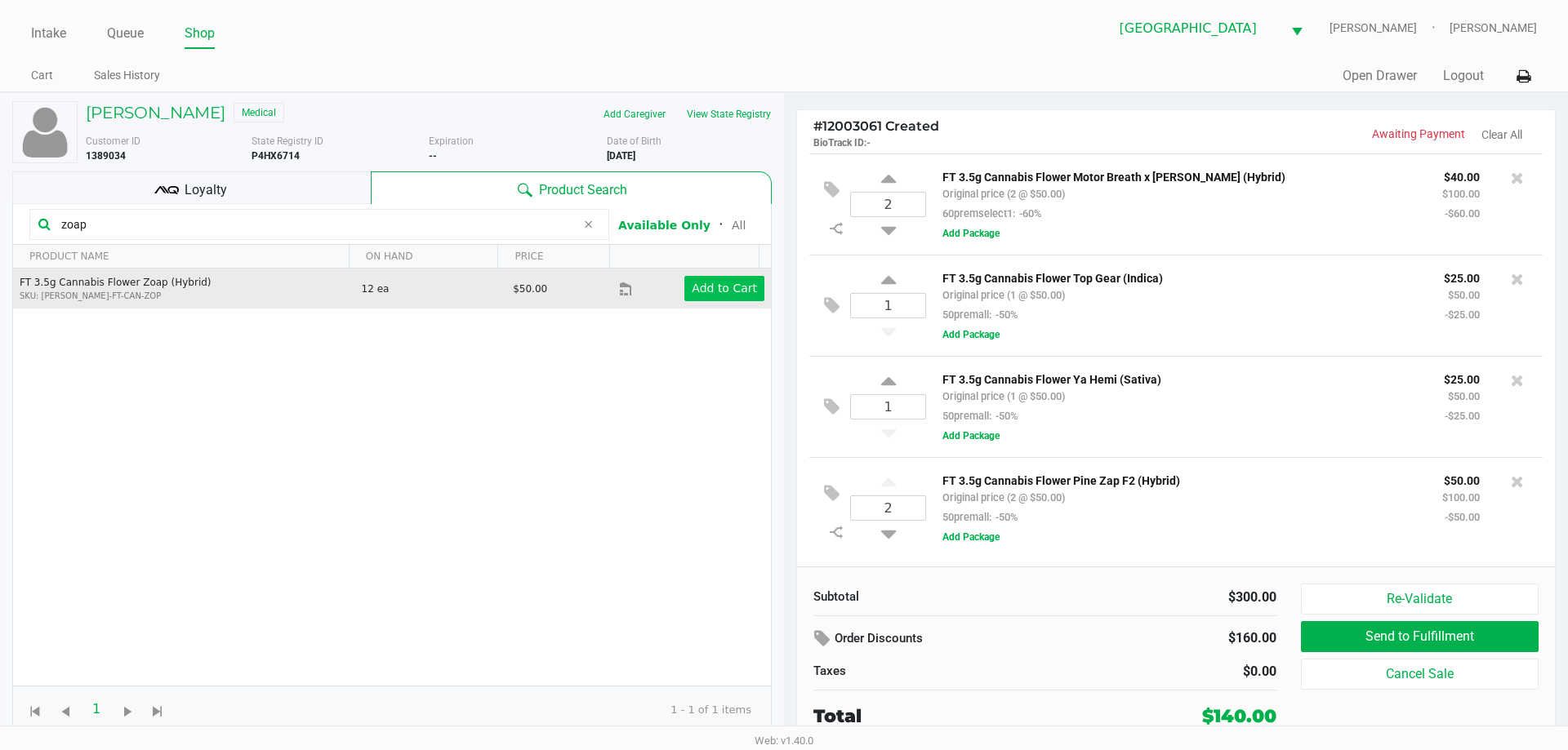
type input "zoap"
click at [703, 297] on button "Add to Cart" at bounding box center [724, 288] width 80 height 25
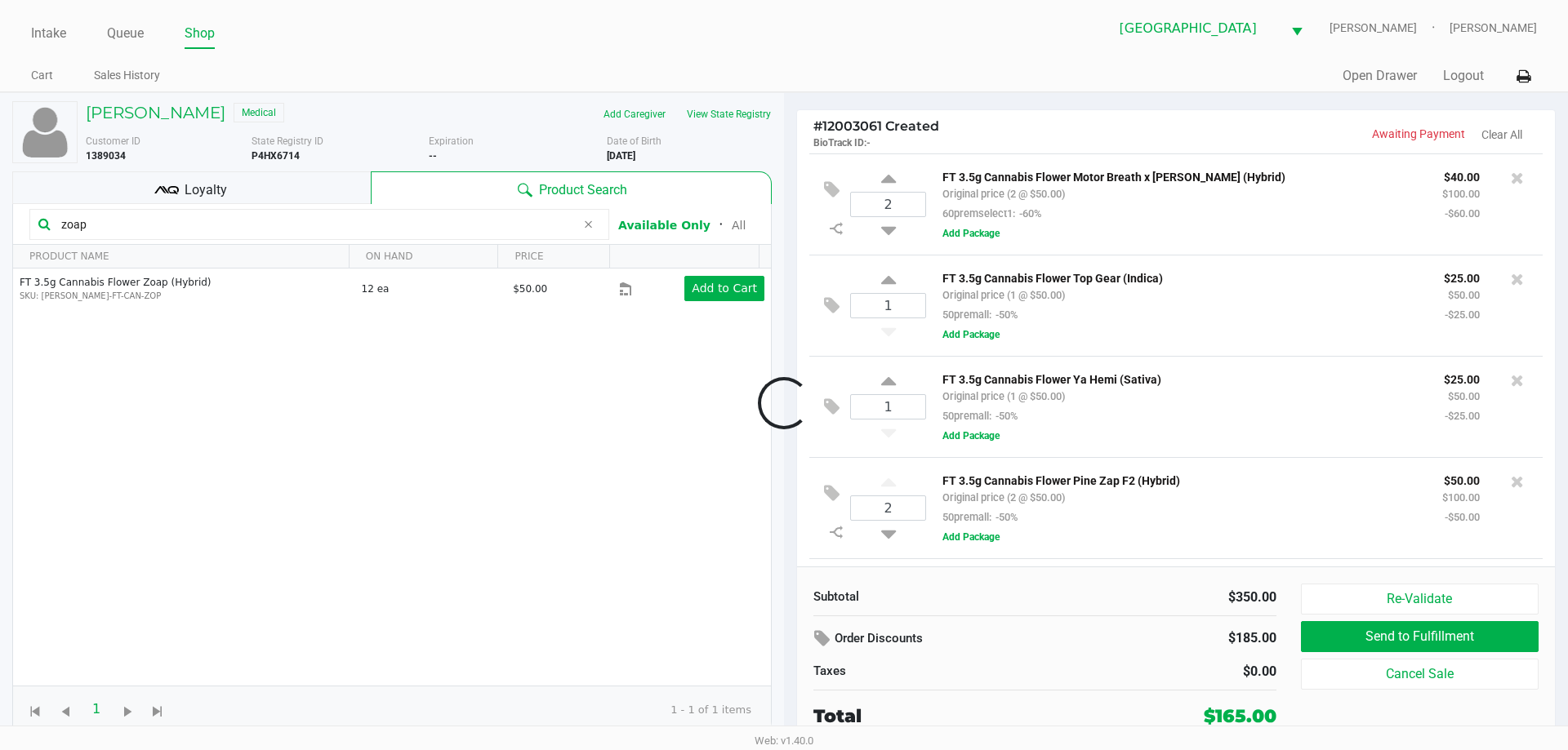
scroll to position [97, 0]
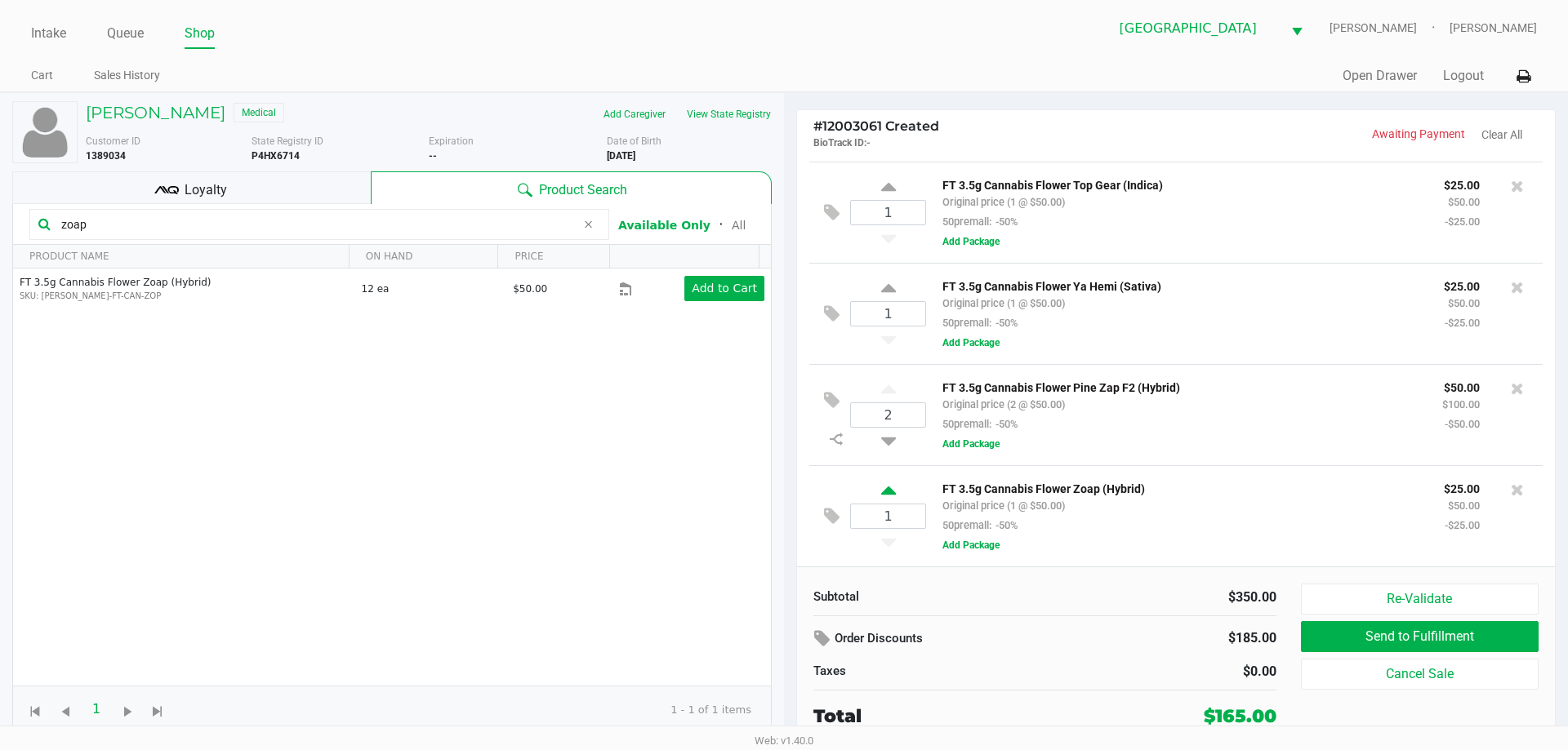
click at [890, 496] on icon at bounding box center [889, 494] width 15 height 20
type input "2"
click at [136, 235] on input "zoap" at bounding box center [314, 224] width 521 height 24
type input "z"
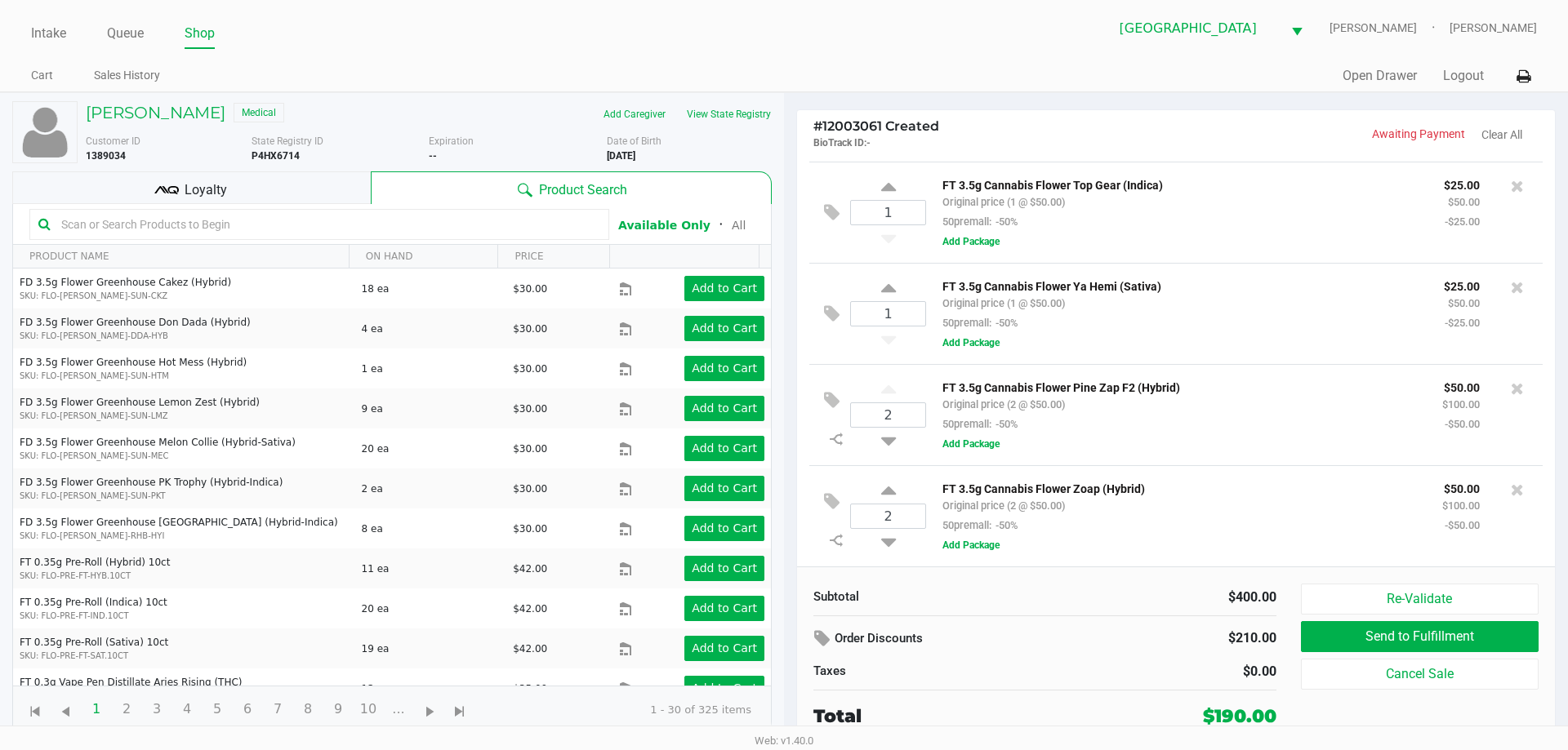
click at [281, 191] on div "Loyalty" at bounding box center [192, 188] width 359 height 33
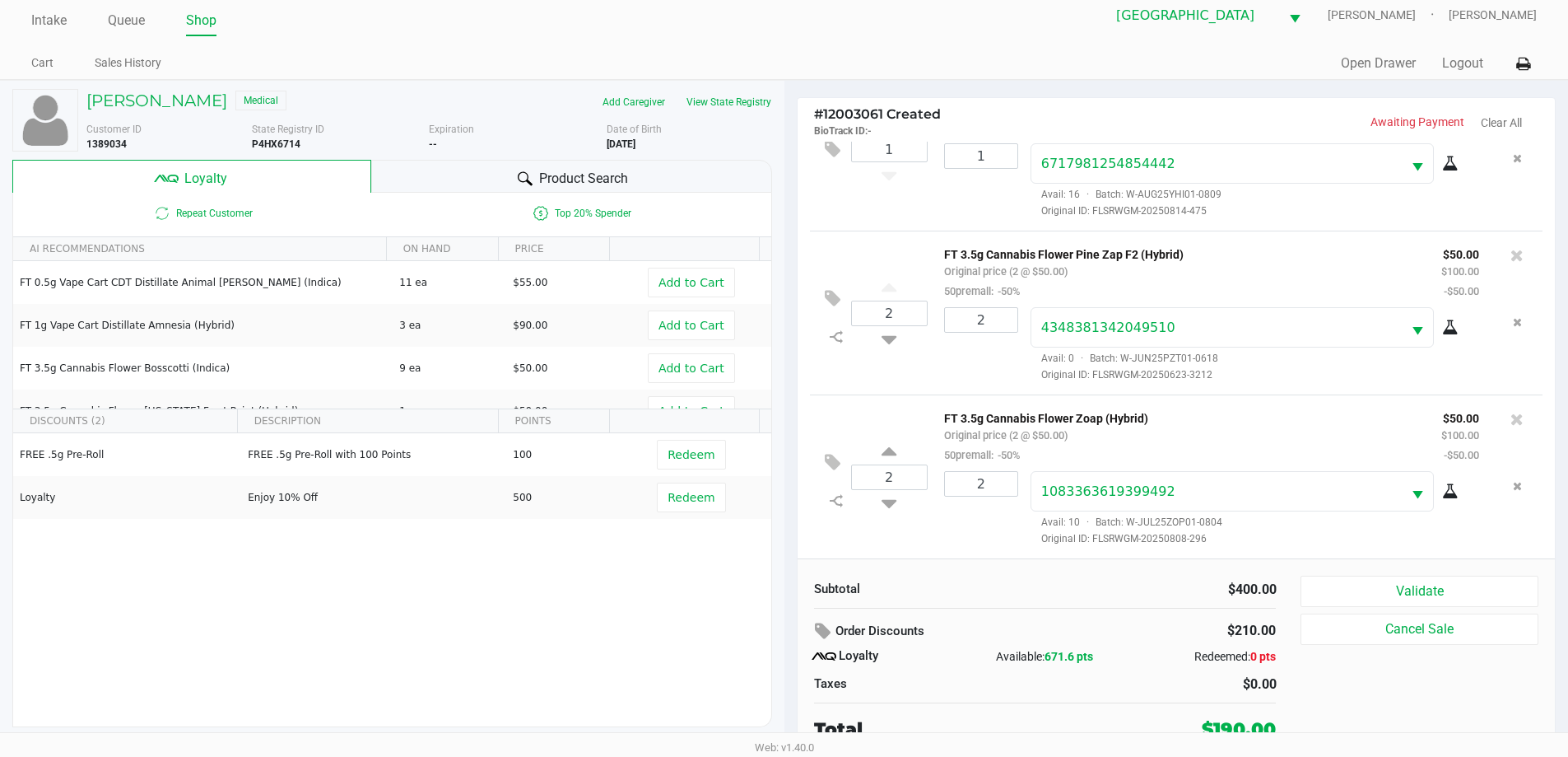
scroll to position [16, 0]
click at [476, 170] on div "Product Search" at bounding box center [571, 173] width 401 height 33
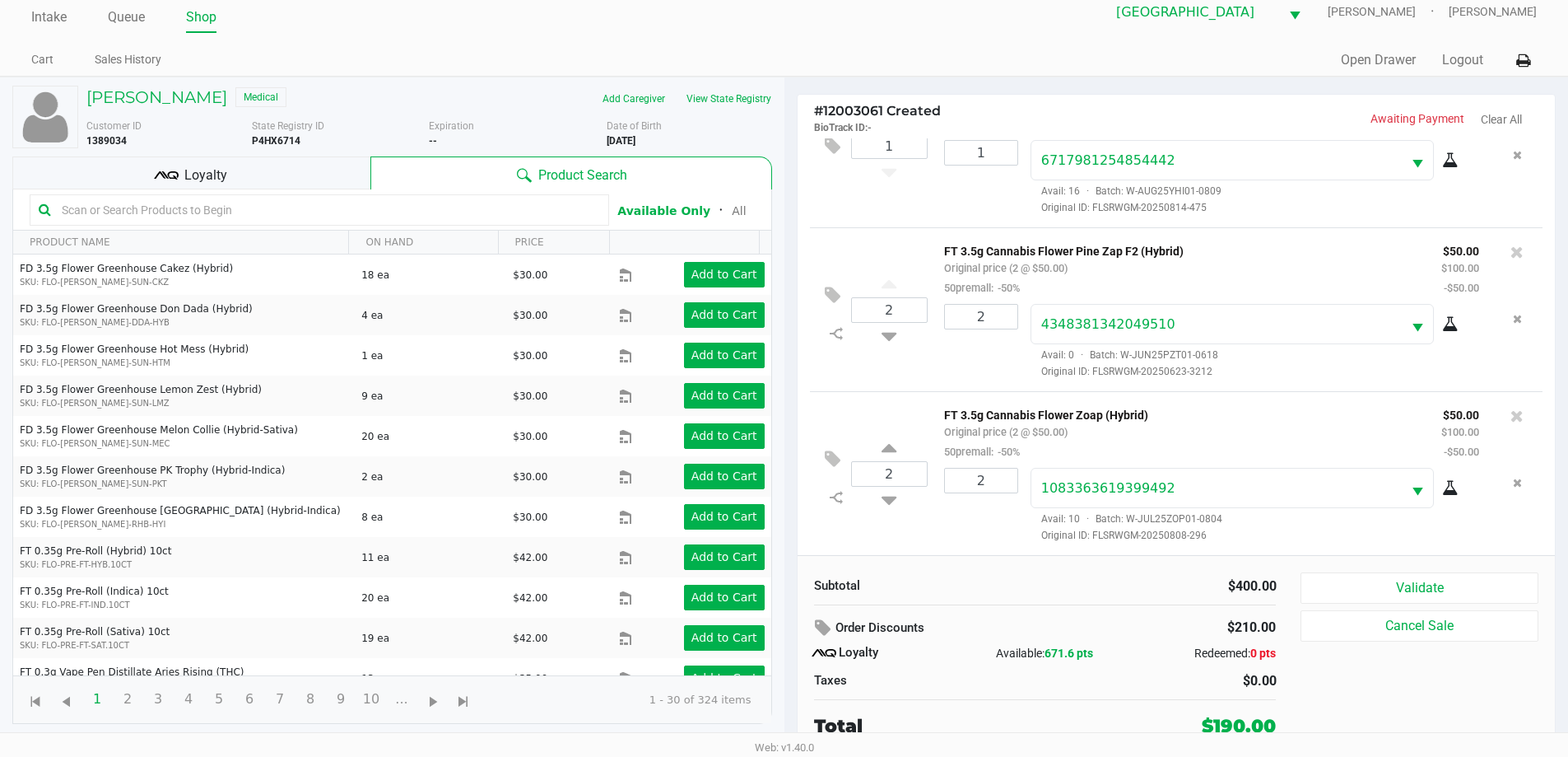
click at [239, 186] on div "Loyalty" at bounding box center [192, 173] width 358 height 33
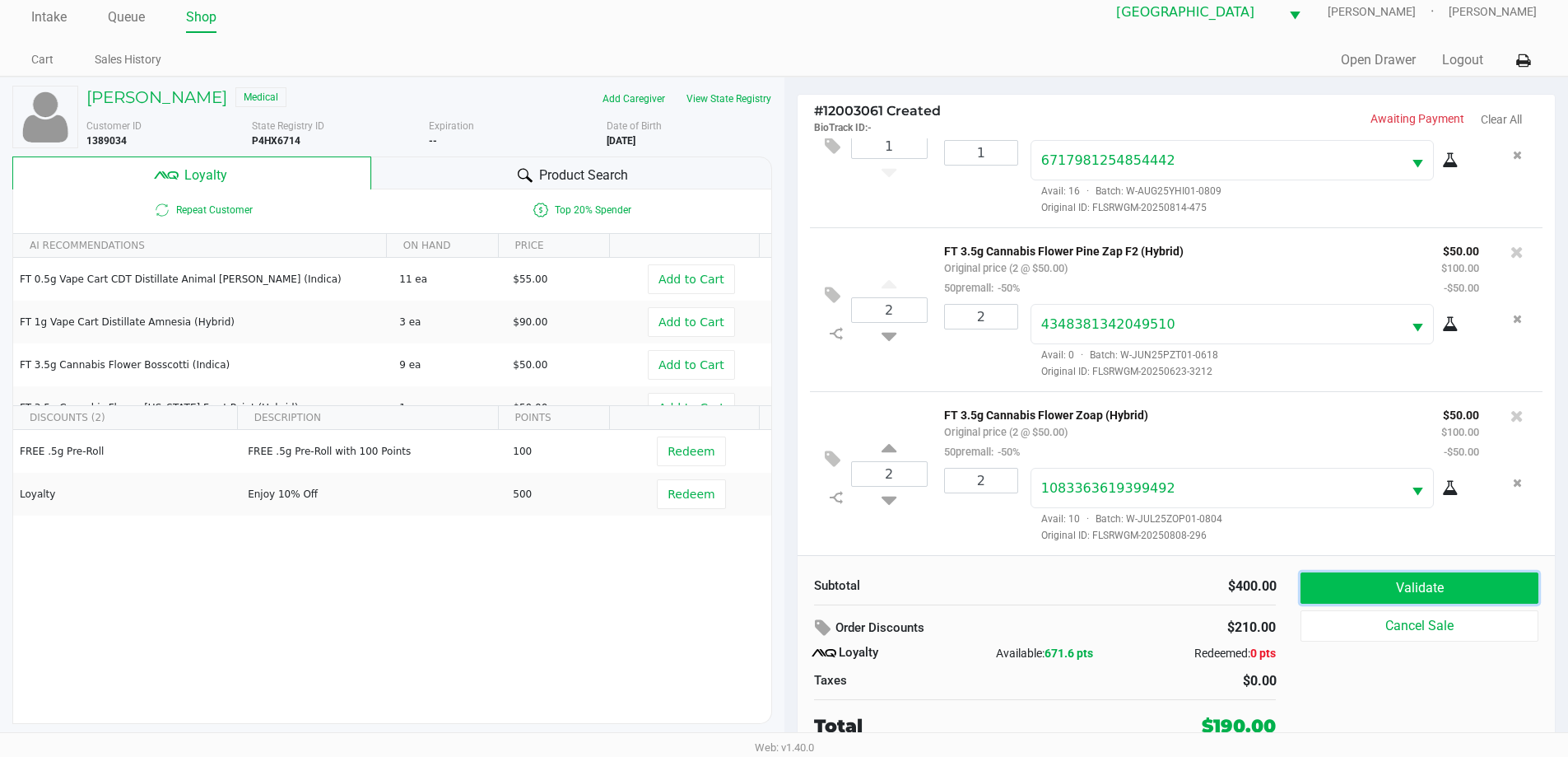
click at [1439, 585] on button "Validate" at bounding box center [1419, 588] width 237 height 31
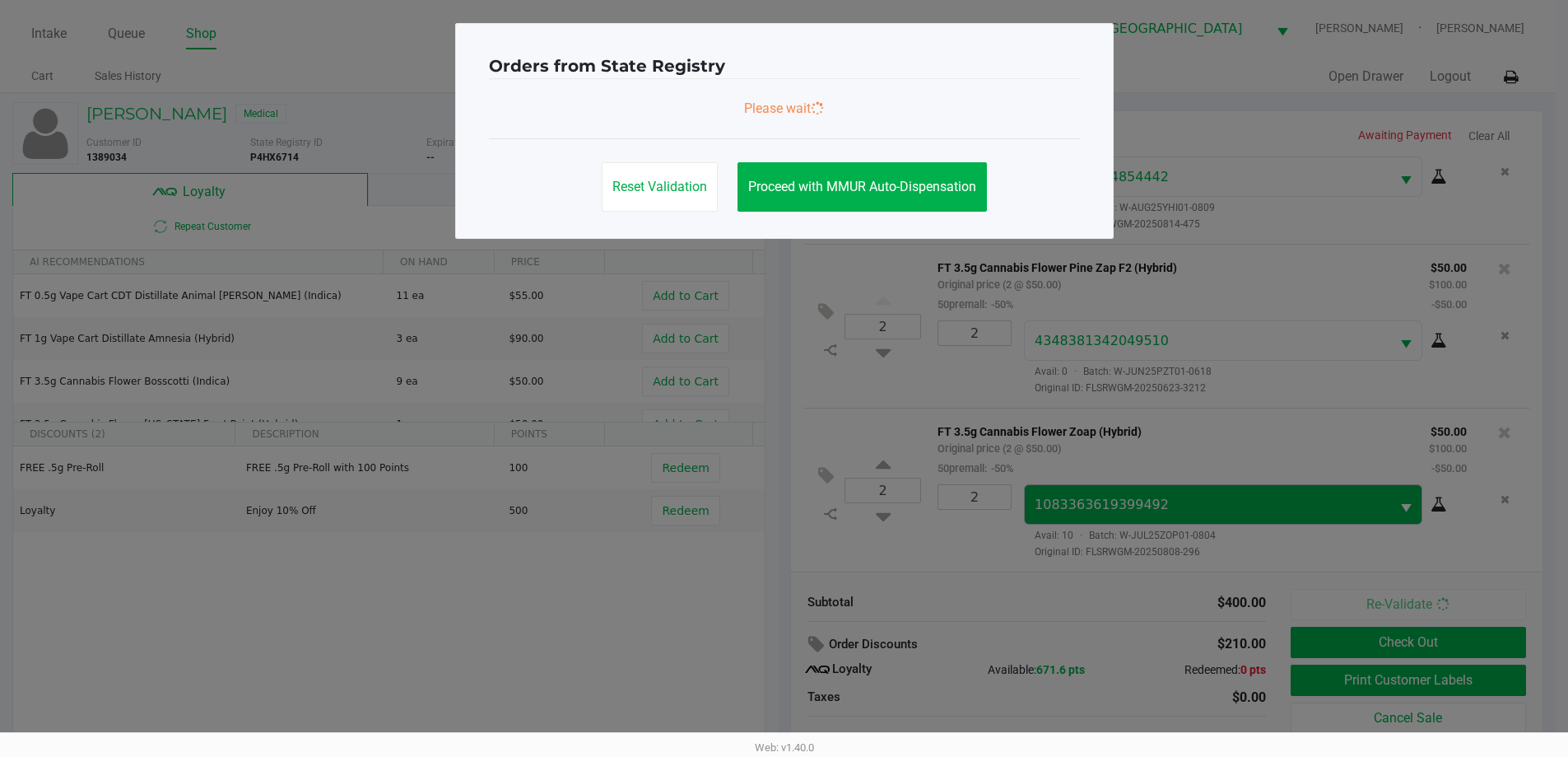
scroll to position [0, 0]
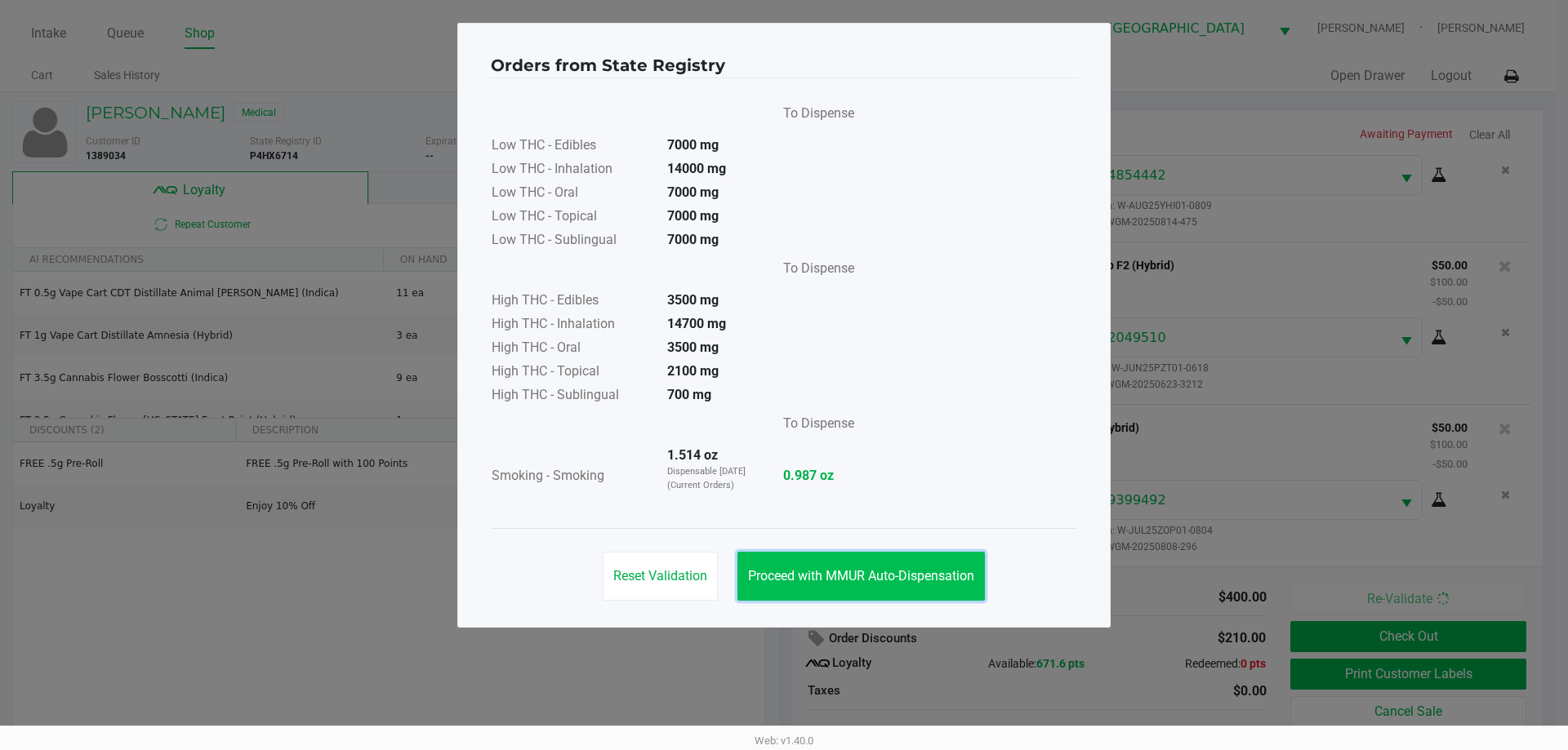
click at [838, 558] on button "Proceed with MMUR Auto-Dispensation" at bounding box center [860, 576] width 247 height 49
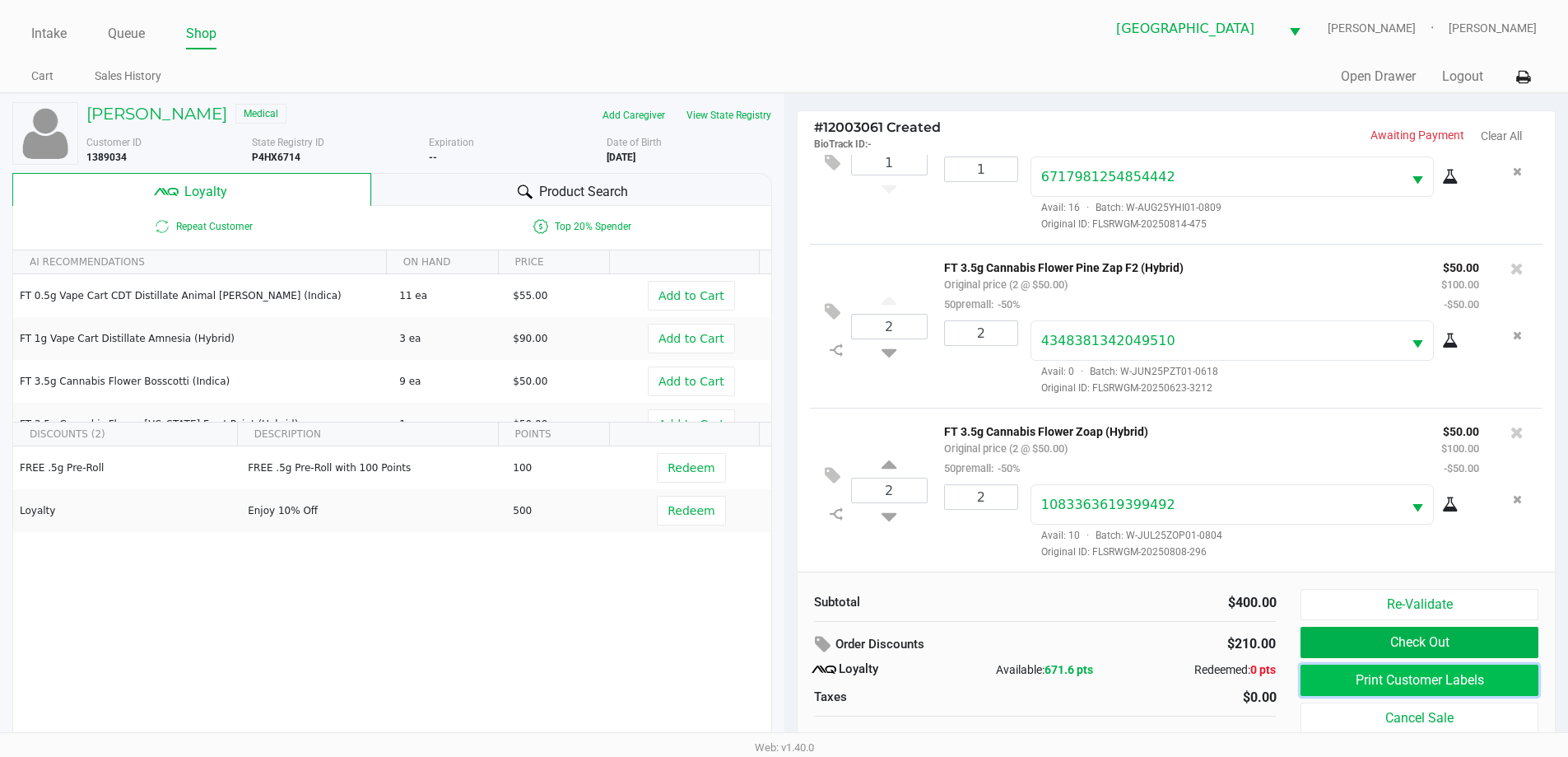
click at [1366, 687] on button "Print Customer Labels" at bounding box center [1419, 680] width 237 height 31
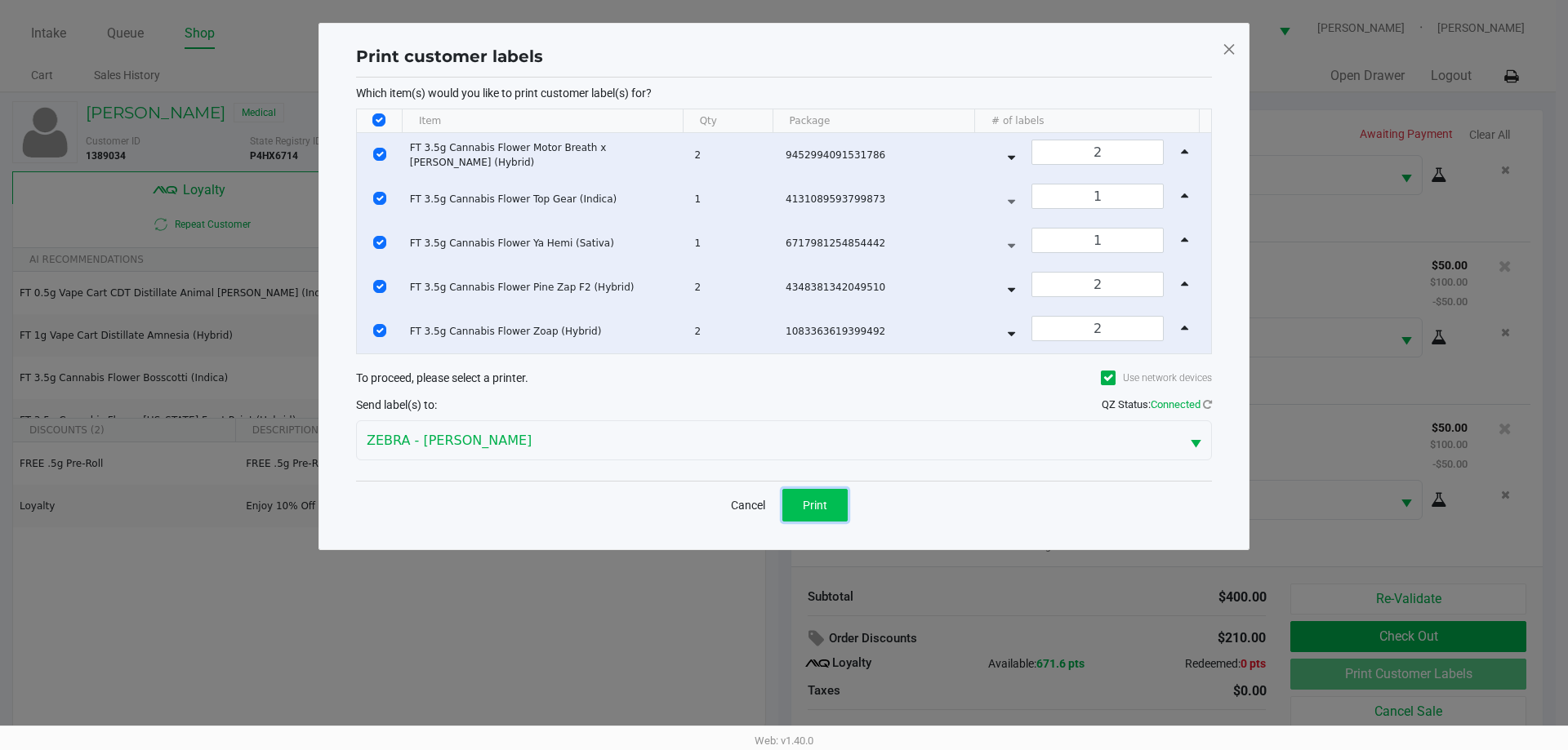
click at [828, 496] on button "Print" at bounding box center [815, 504] width 65 height 33
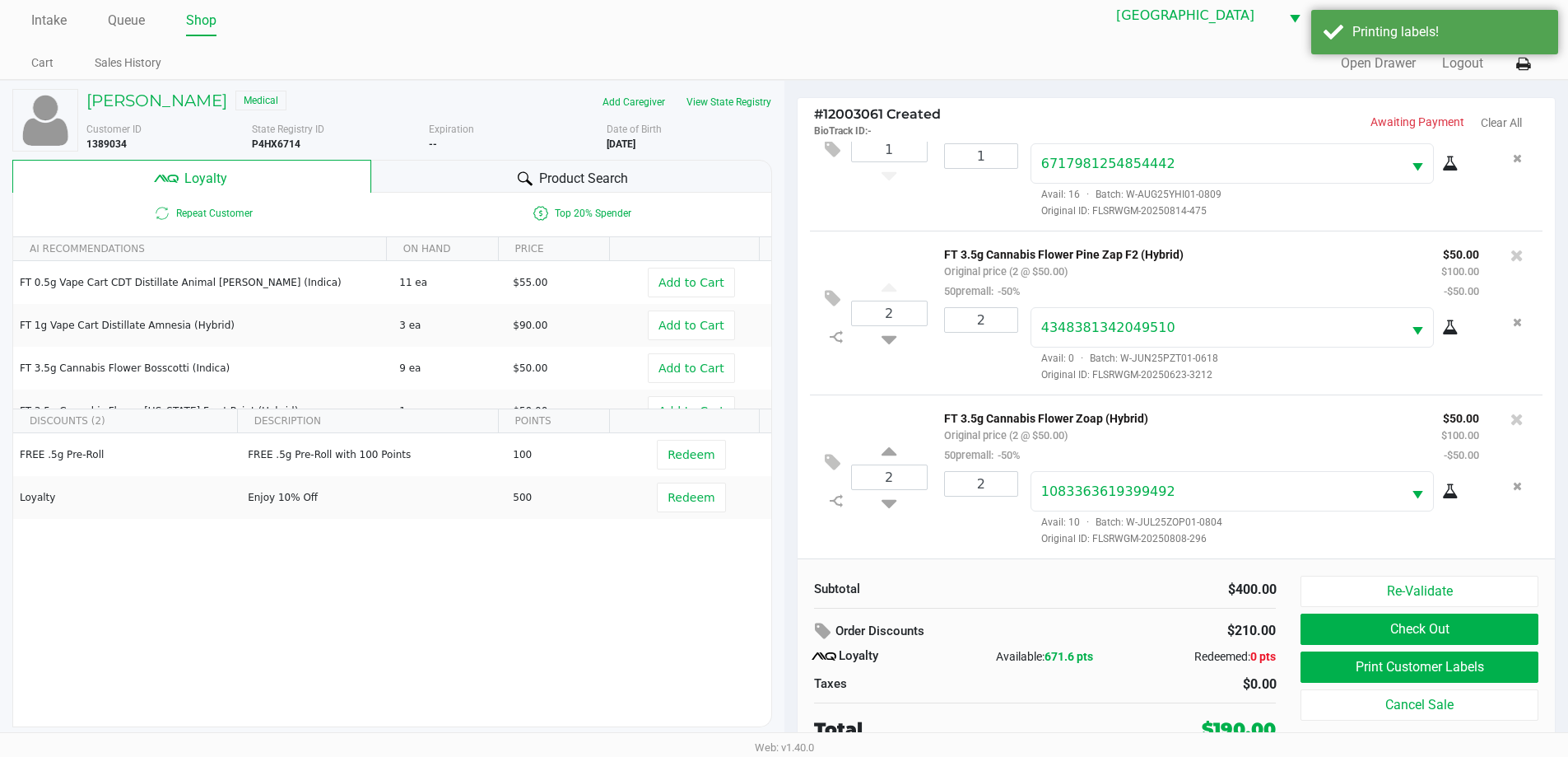
scroll to position [16, 0]
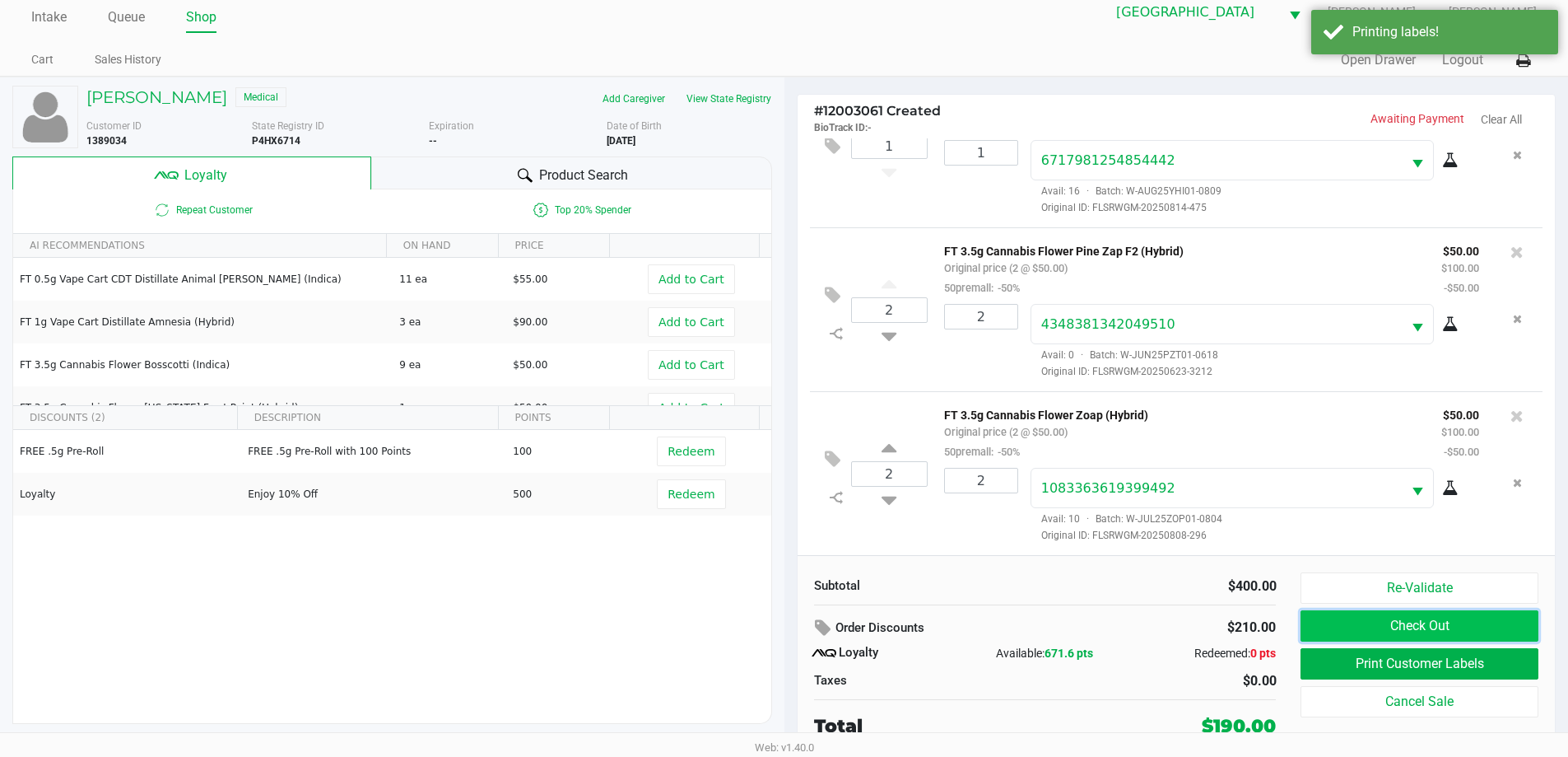
click at [1418, 630] on button "Check Out" at bounding box center [1419, 626] width 237 height 31
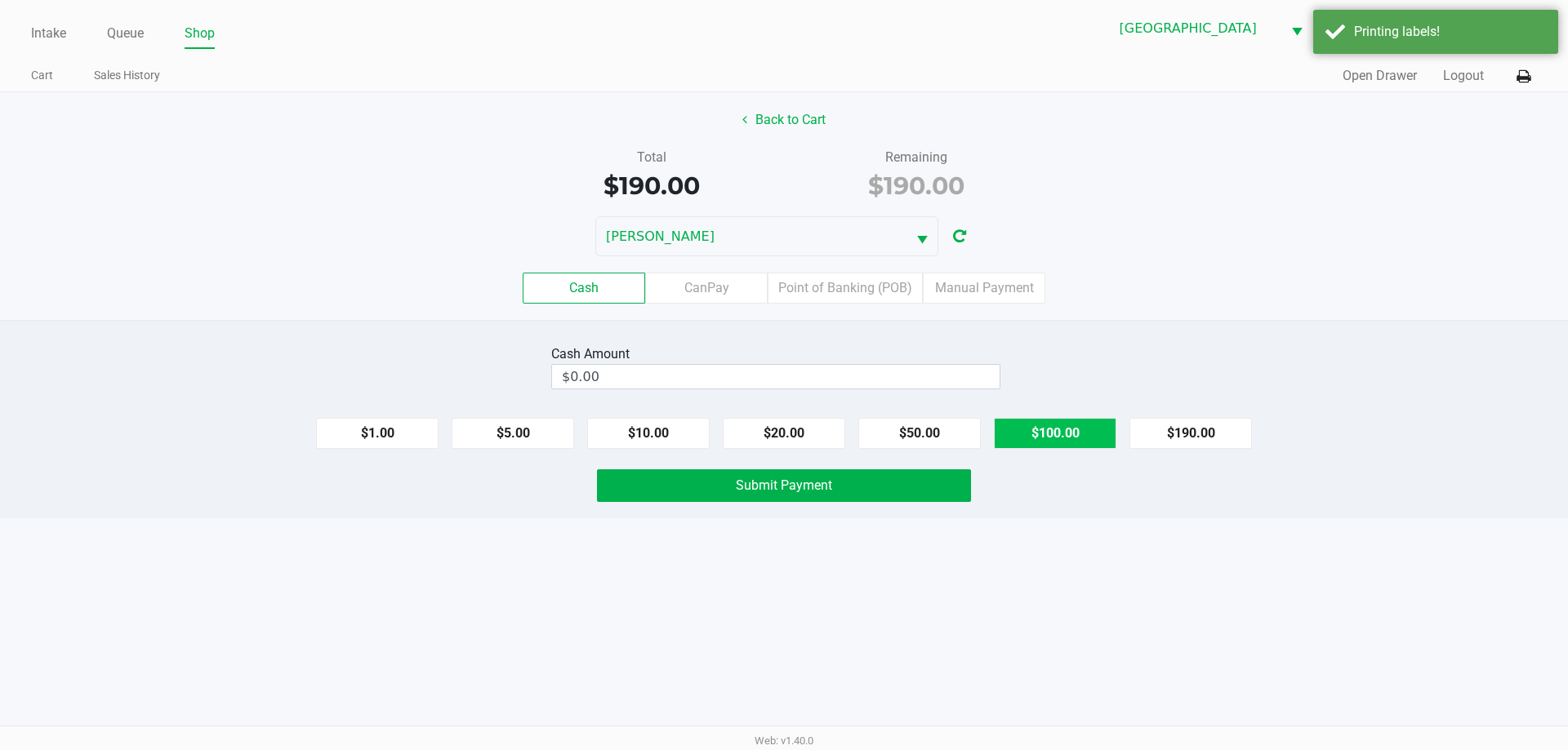
click at [1078, 447] on button "$100.00" at bounding box center [1055, 433] width 122 height 31
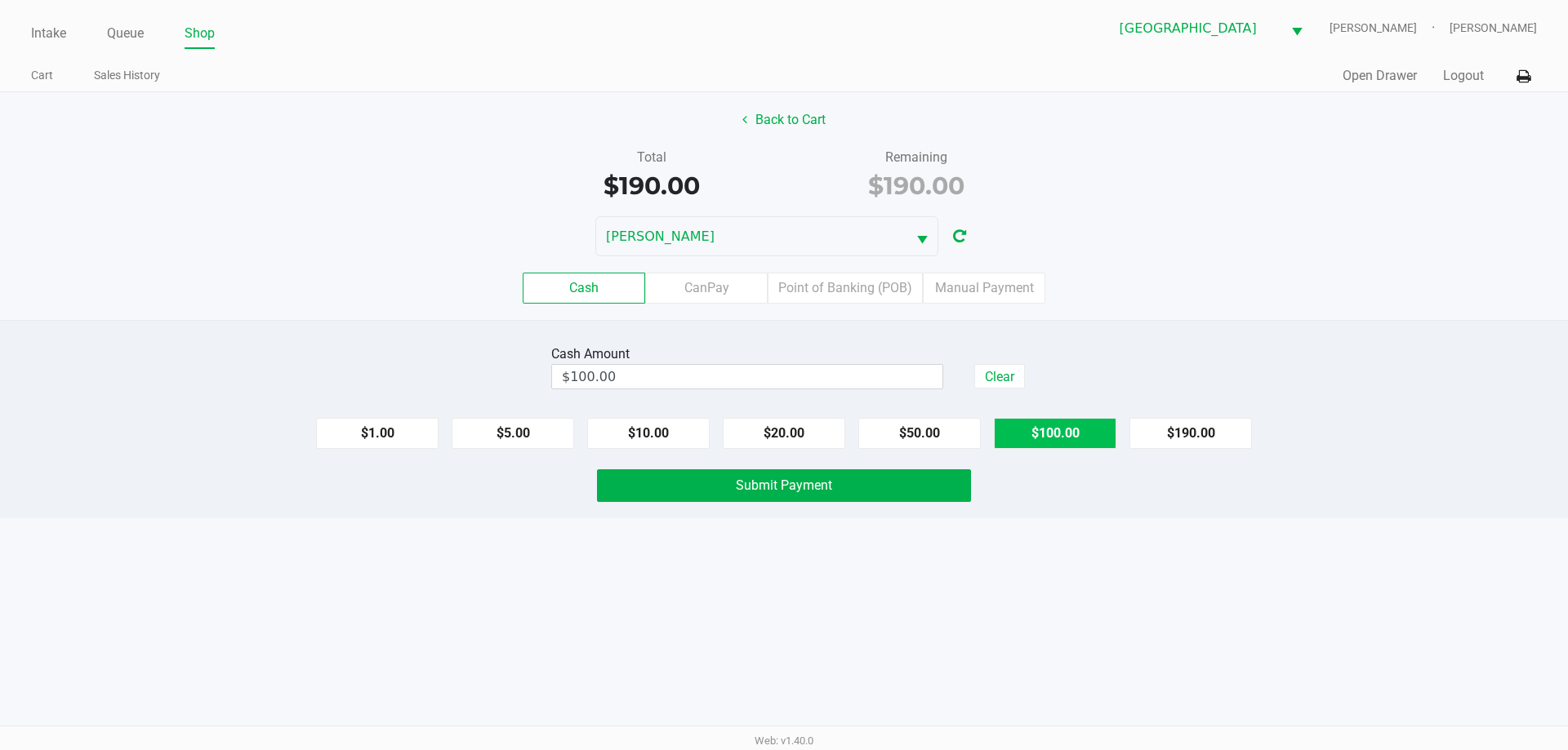
click at [1078, 447] on button "$100.00" at bounding box center [1055, 433] width 122 height 31
type input "$200.00"
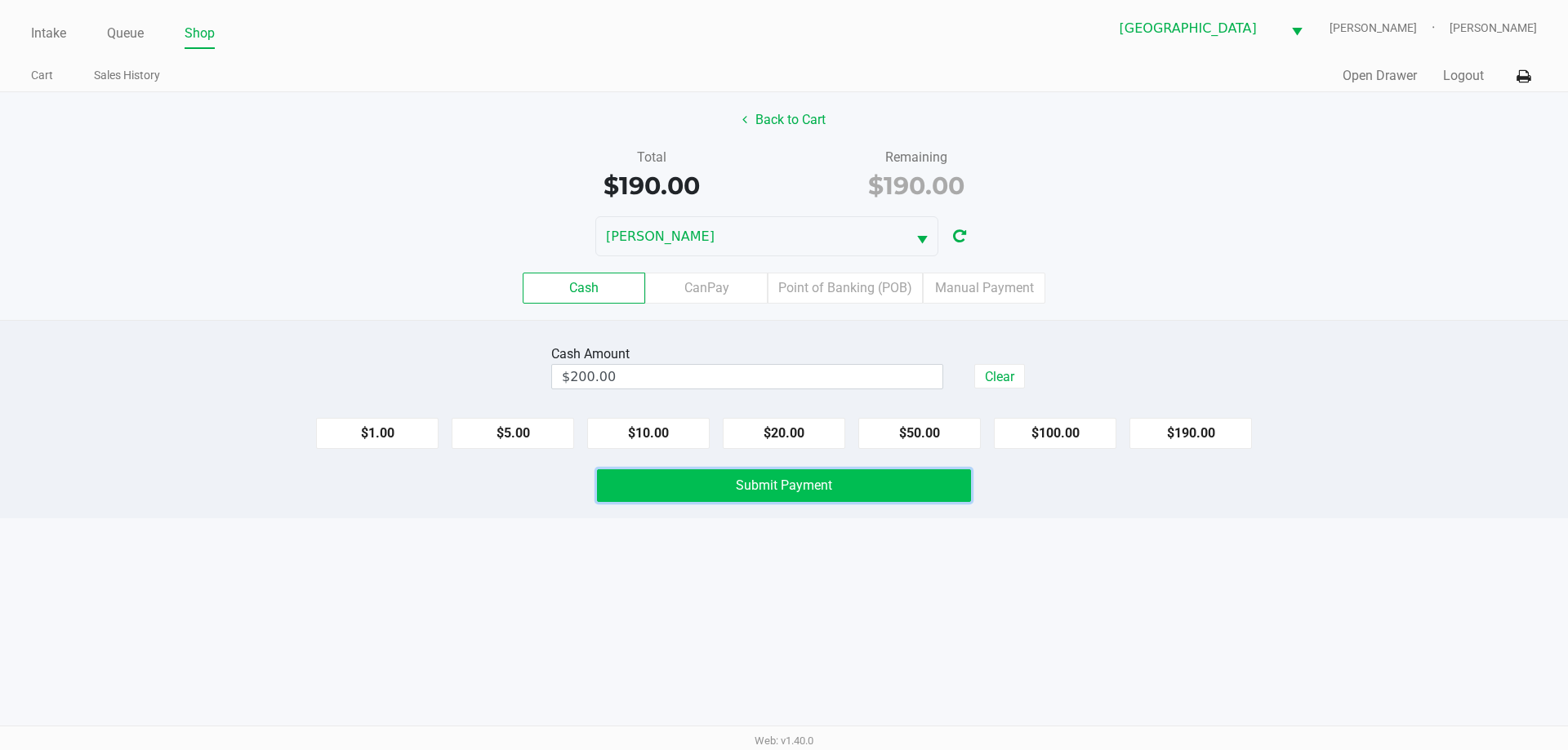
click at [862, 498] on button "Submit Payment" at bounding box center [784, 485] width 374 height 33
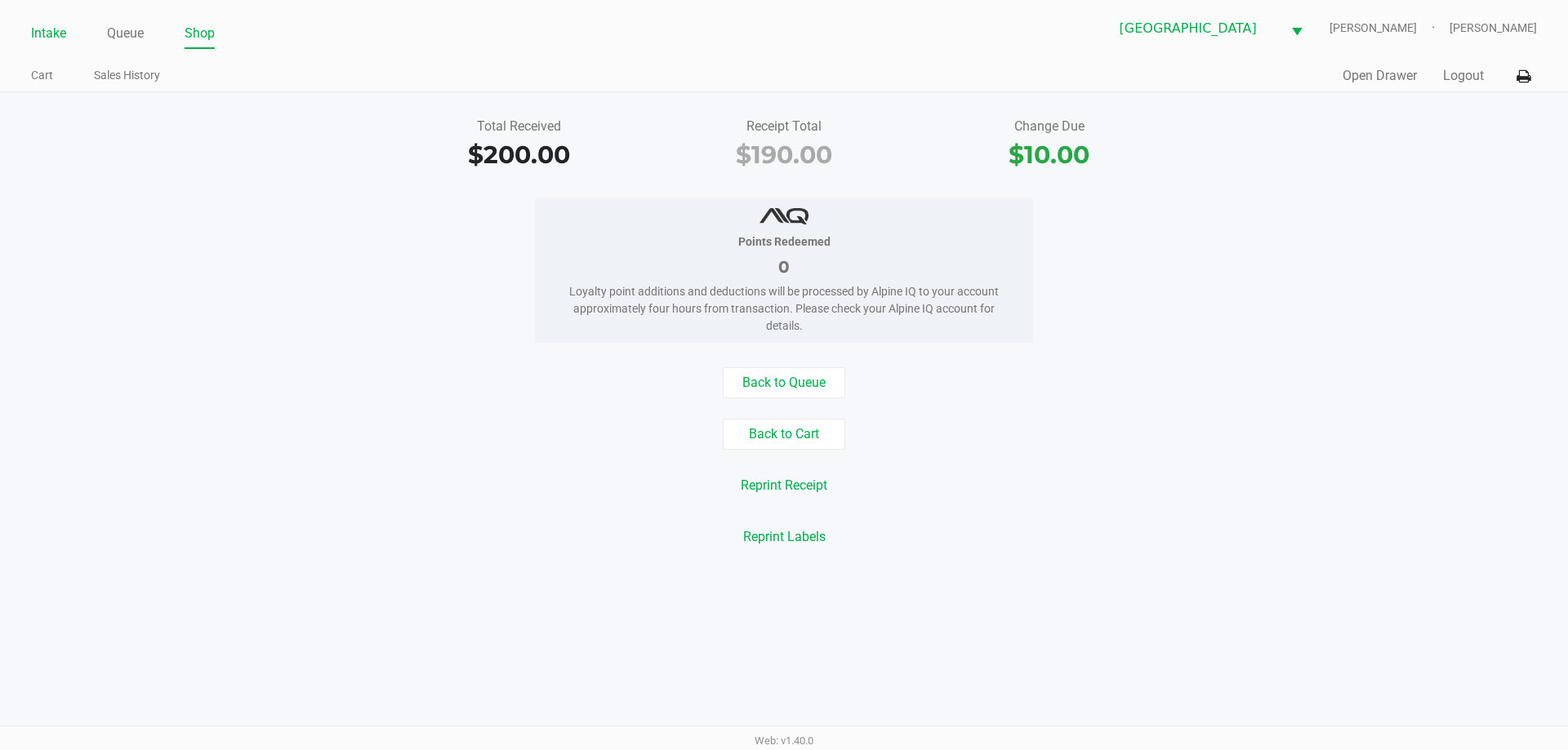
click at [66, 32] on ul "Intake Queue Shop" at bounding box center [408, 34] width 753 height 28
click at [65, 33] on link "Intake" at bounding box center [49, 33] width 35 height 23
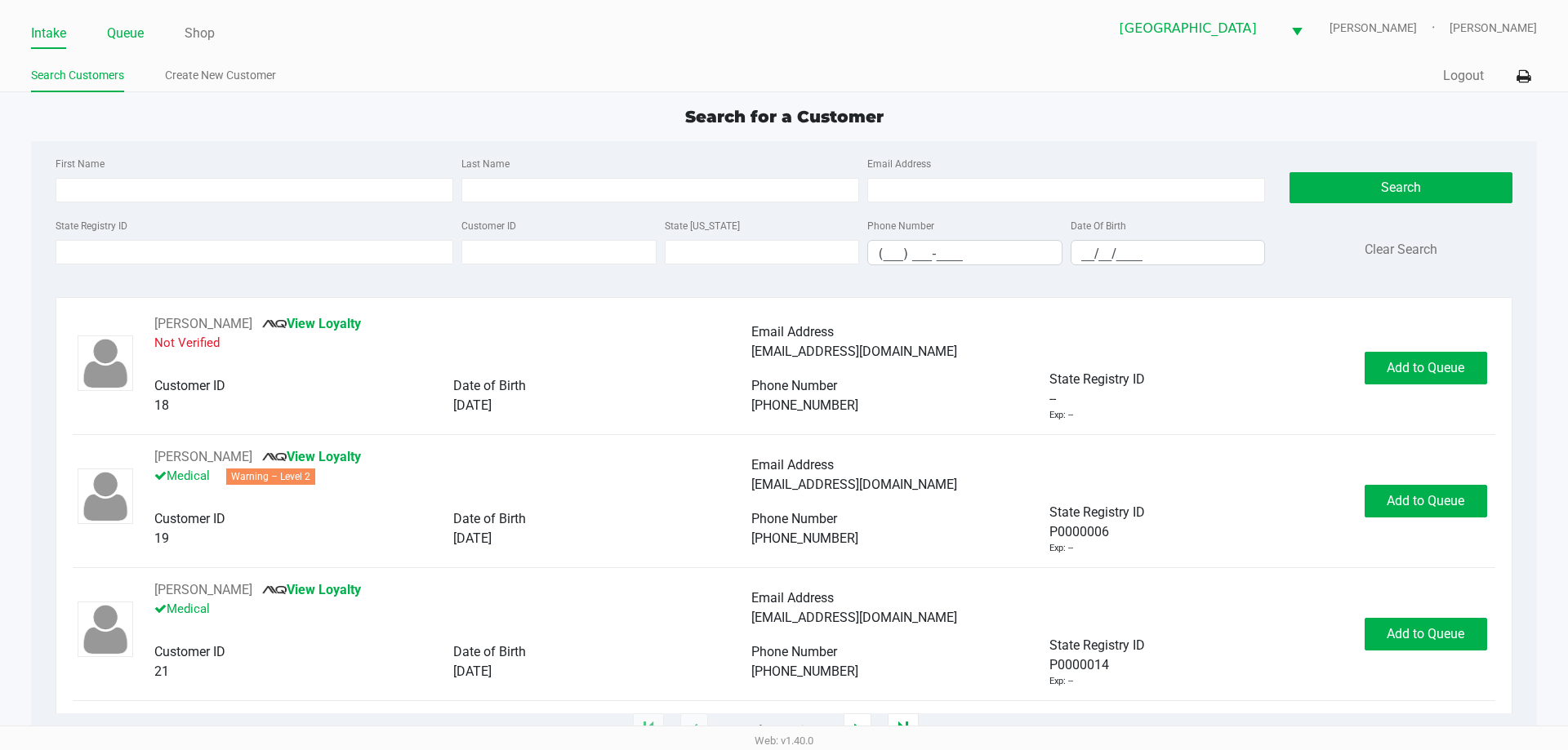
click at [132, 34] on link "Queue" at bounding box center [126, 33] width 37 height 23
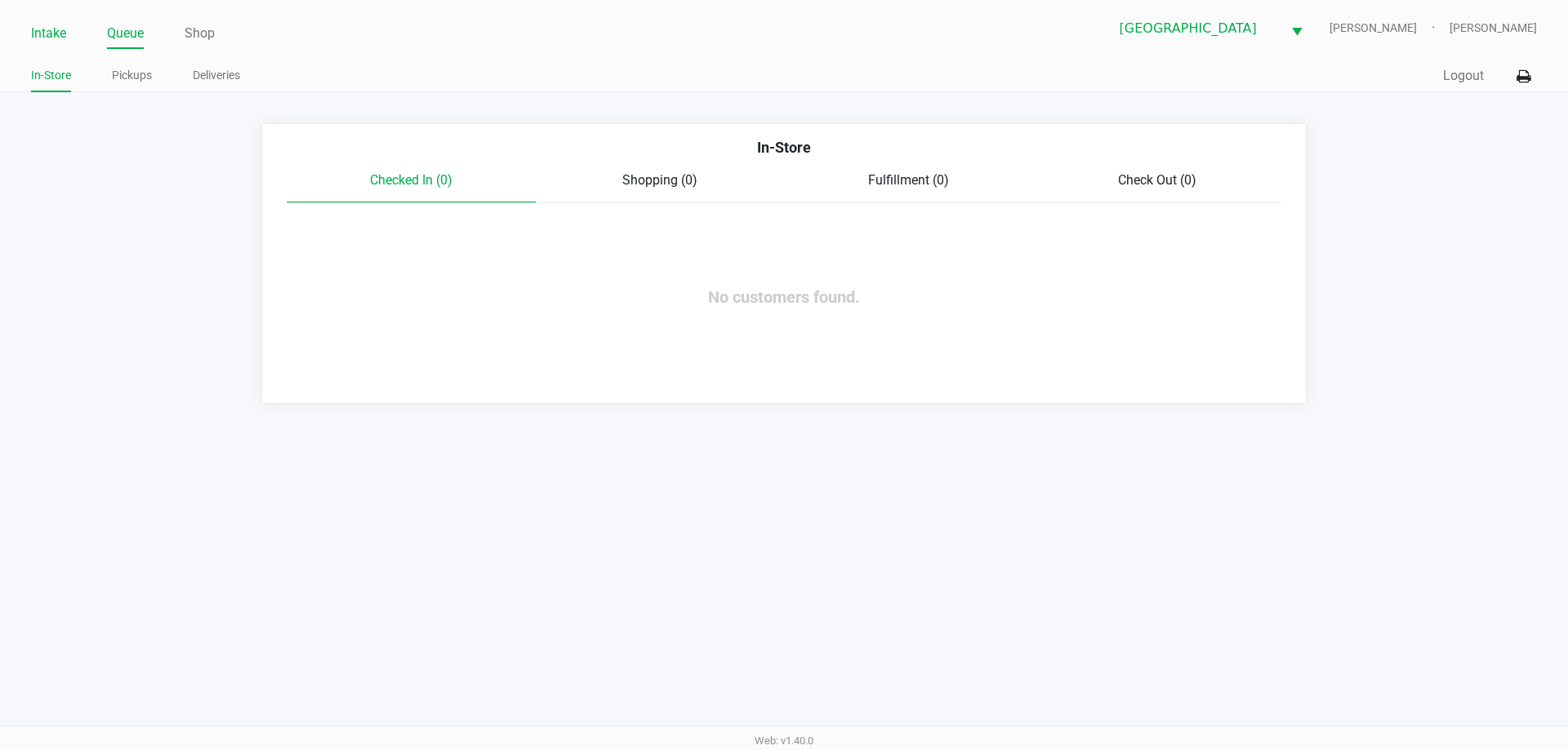
click at [44, 32] on link "Intake" at bounding box center [49, 33] width 35 height 23
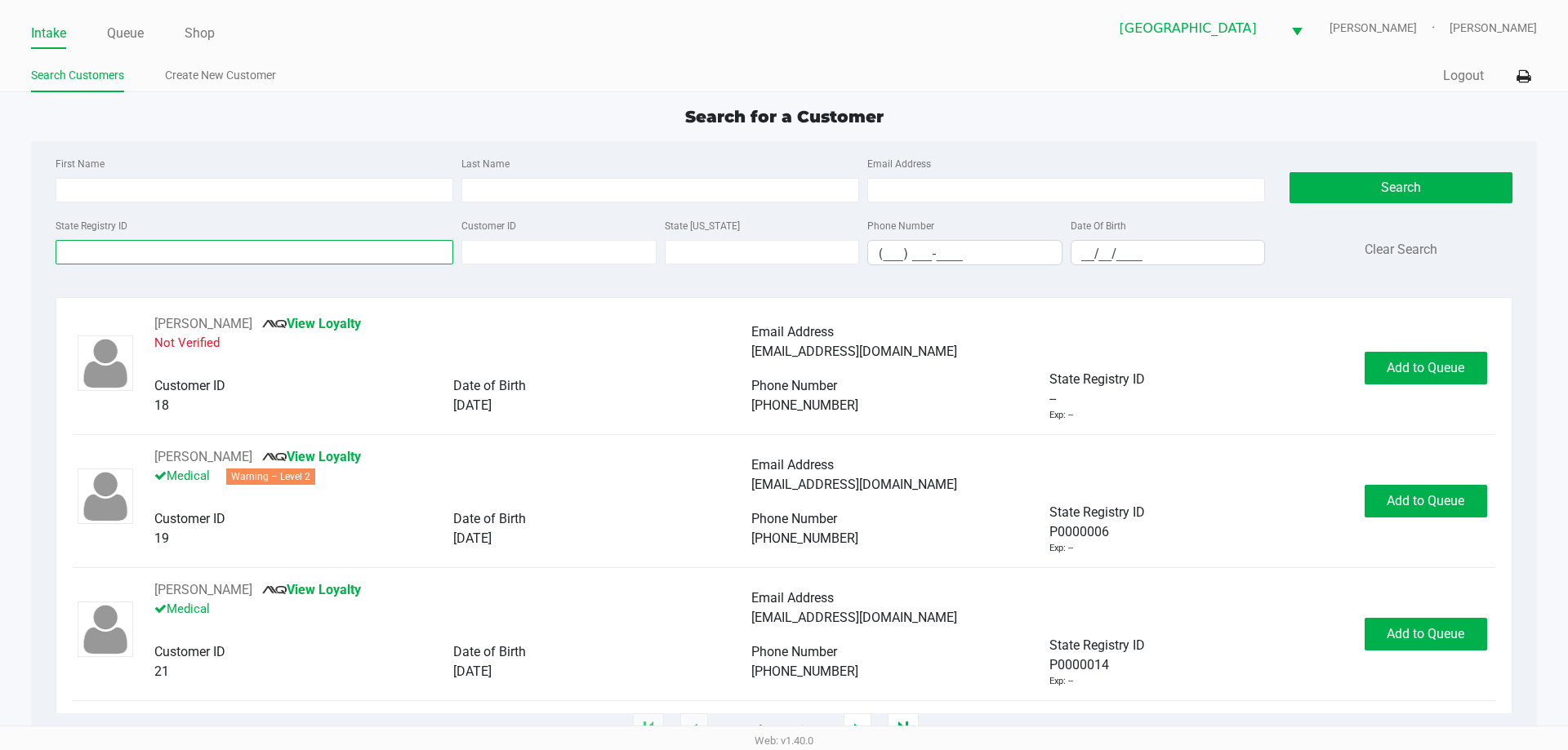
click at [164, 242] on input "State Registry ID" at bounding box center [254, 251] width 397 height 24
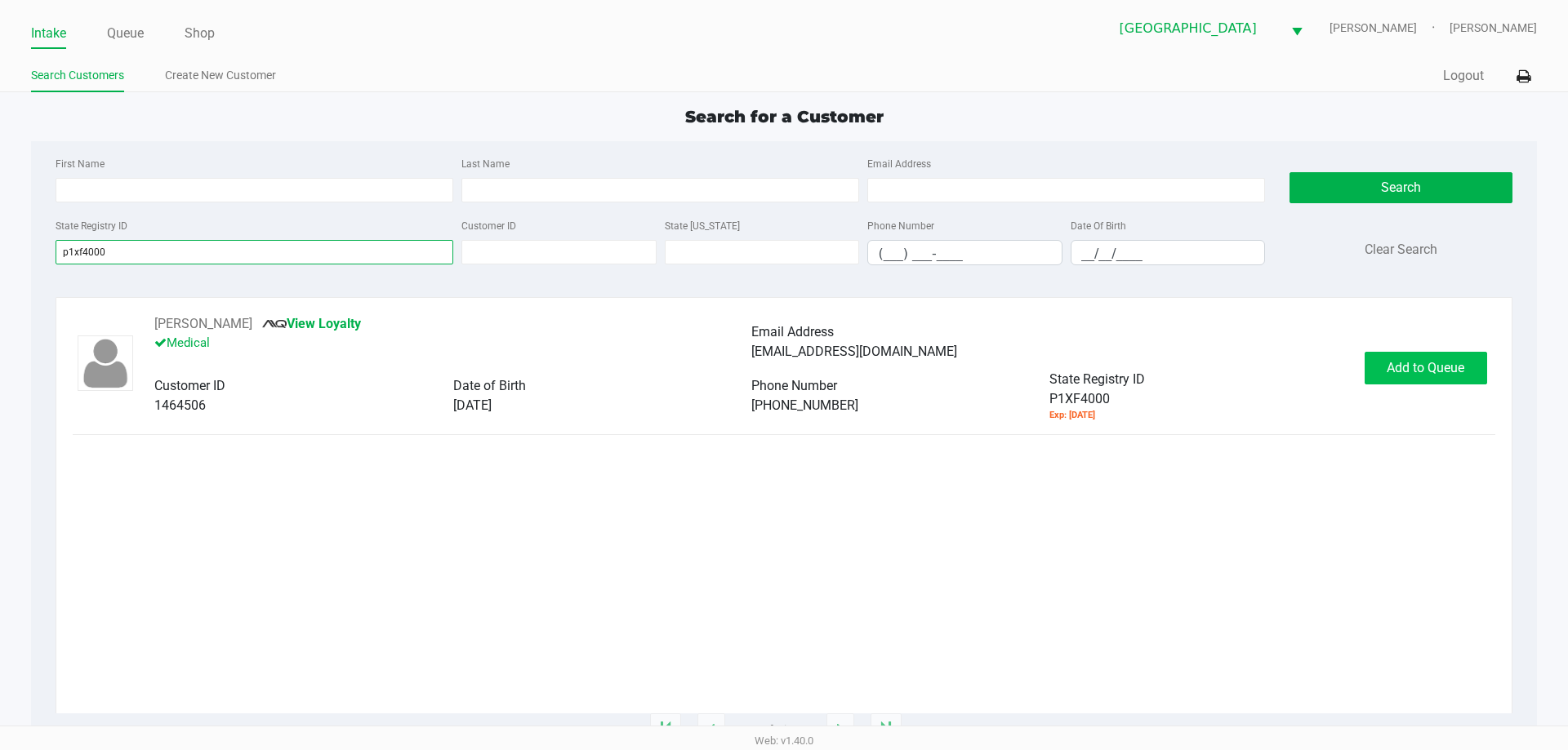
type input "p1xf4000"
click at [1386, 380] on button "Add to Queue" at bounding box center [1425, 368] width 122 height 33
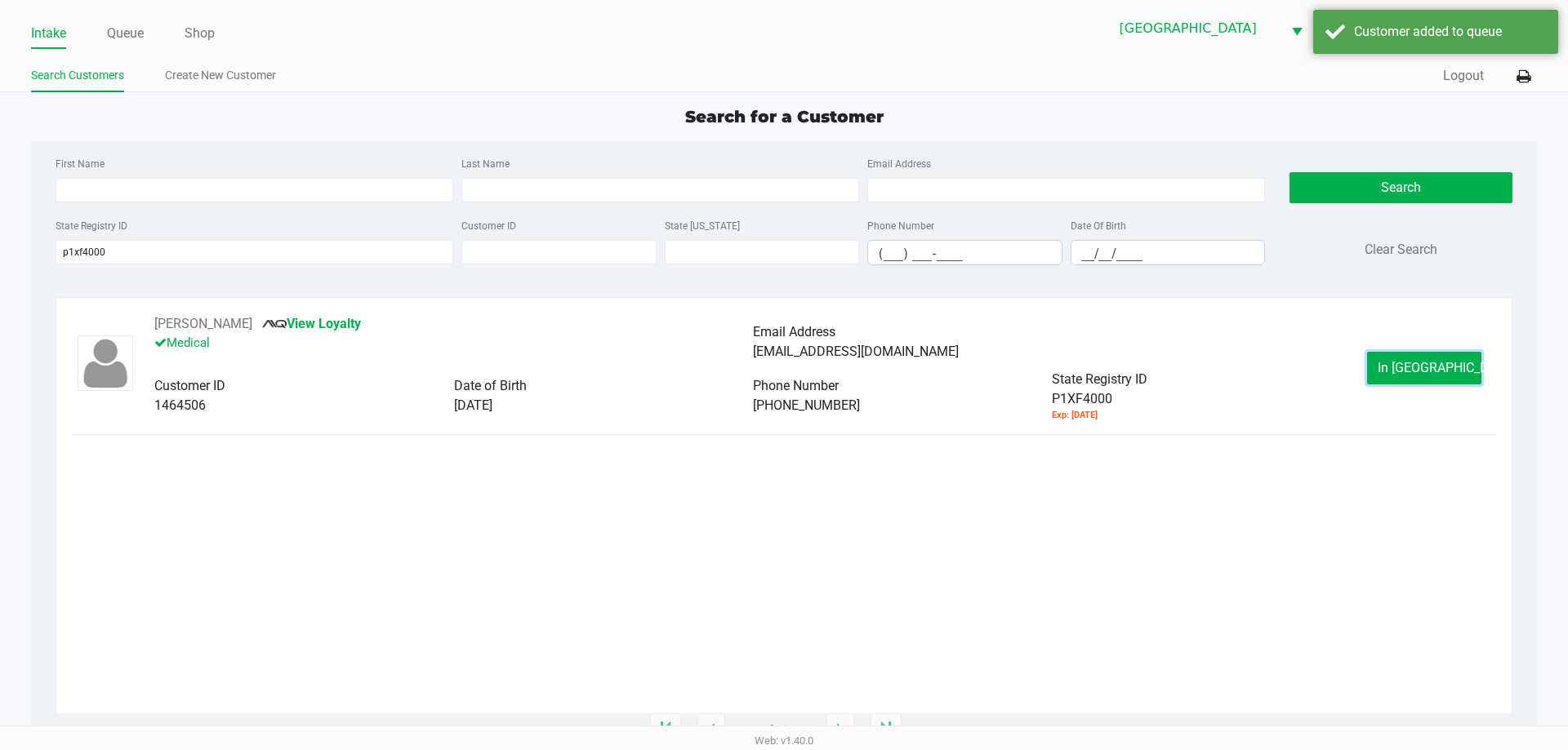
click at [1386, 380] on button "In Queue" at bounding box center [1424, 368] width 114 height 33
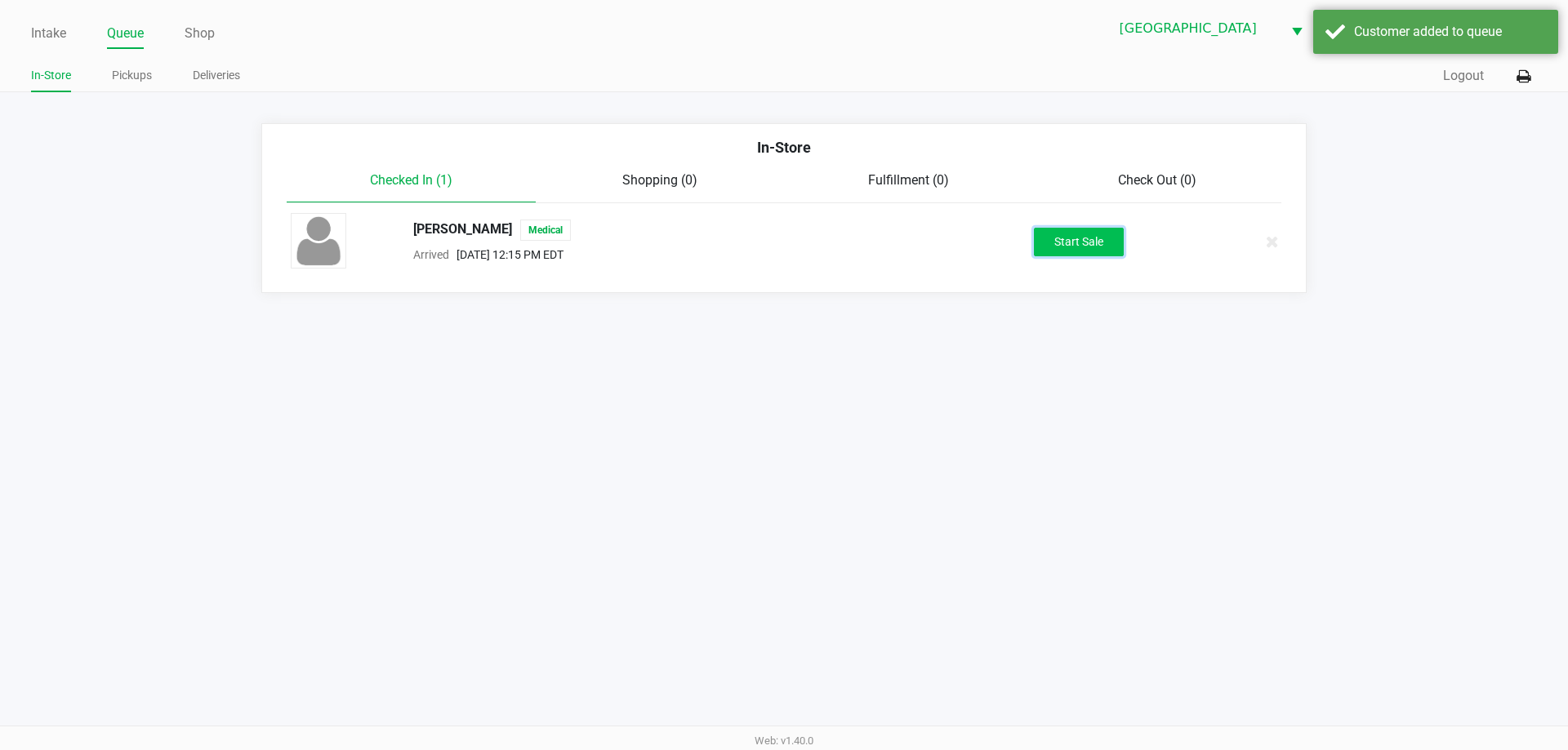
click at [1111, 250] on button "Start Sale" at bounding box center [1078, 242] width 90 height 28
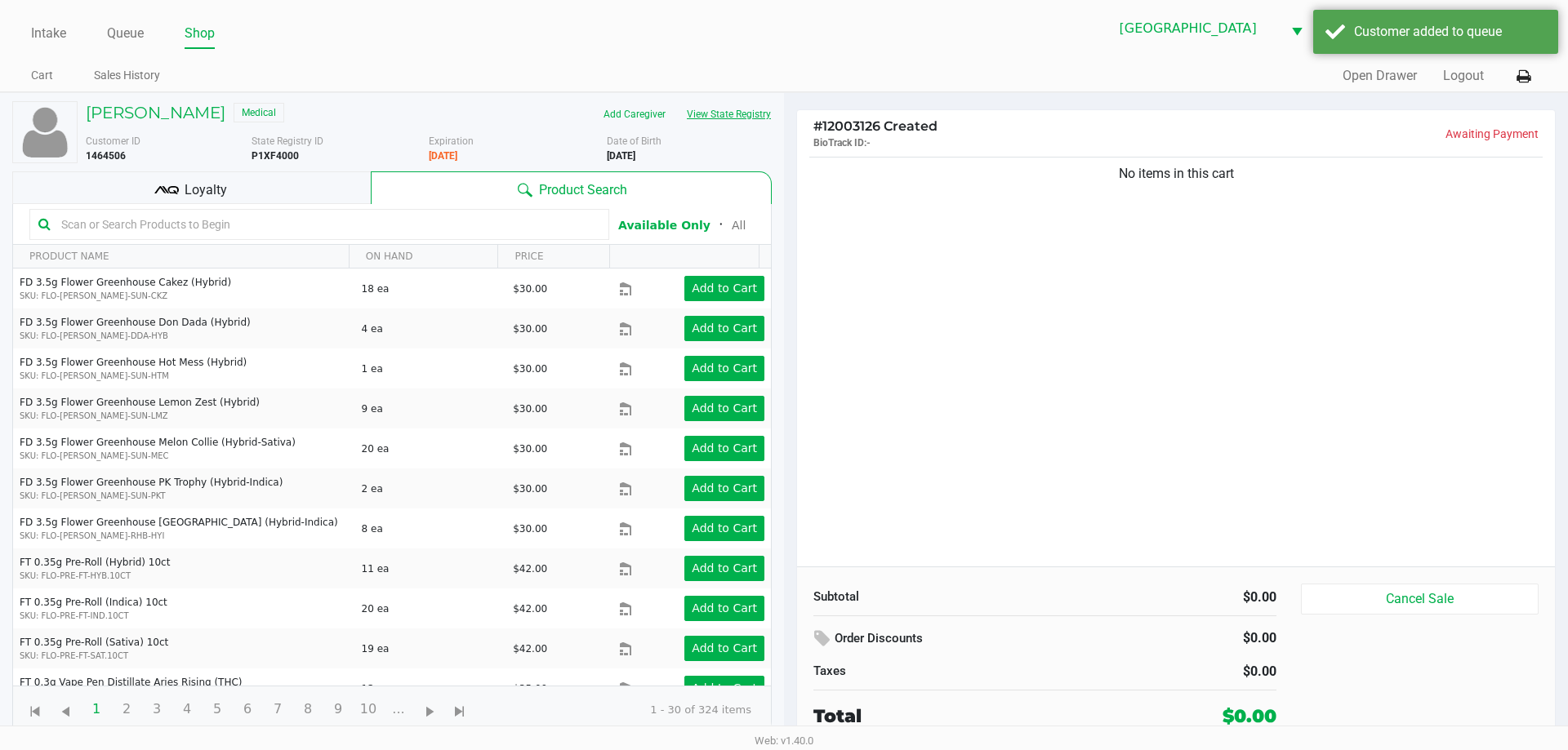
click at [750, 111] on button "View State Registry" at bounding box center [724, 114] width 96 height 26
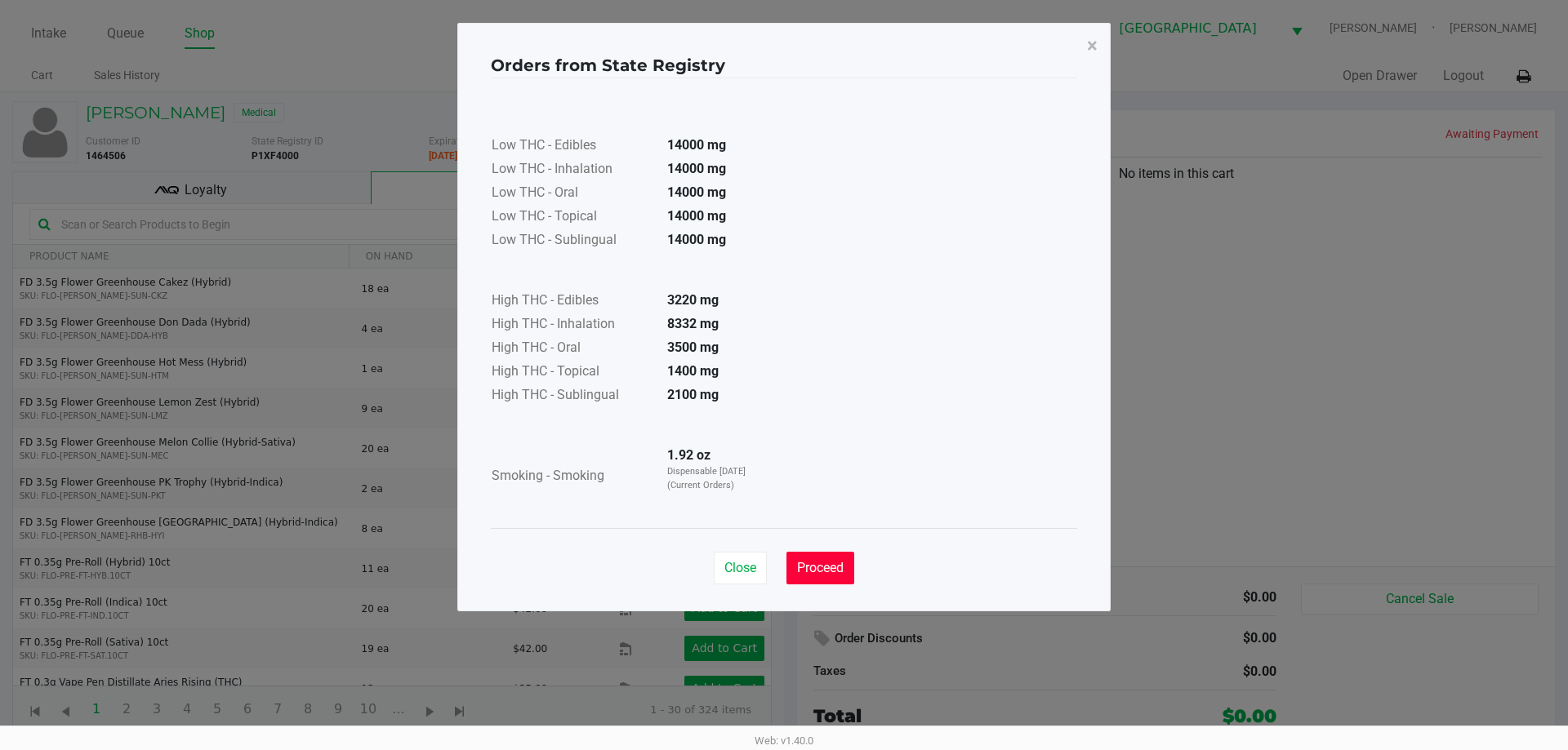
click at [842, 575] on span "Proceed" at bounding box center [820, 567] width 47 height 16
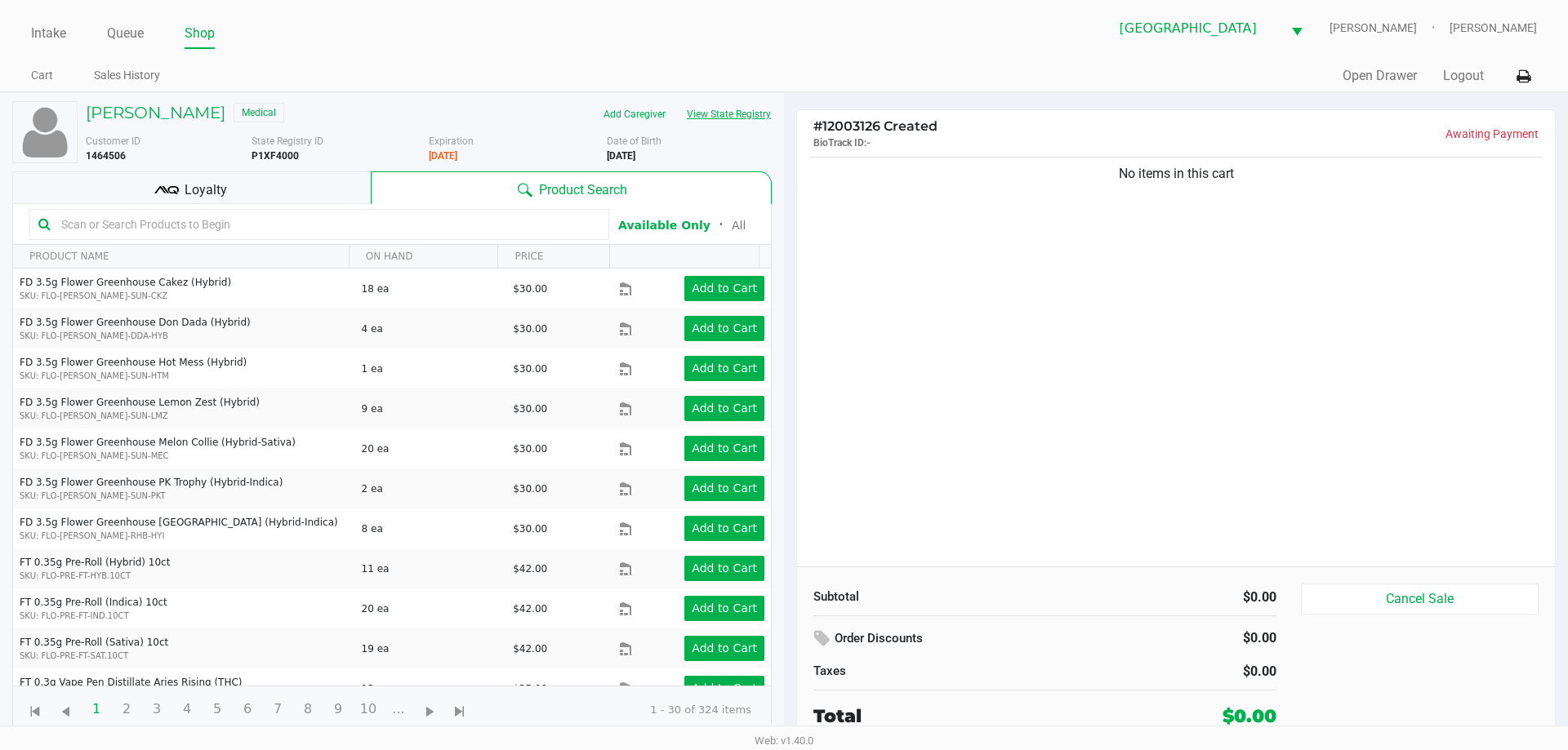
click at [676, 101] on button "View State Registry" at bounding box center [724, 114] width 96 height 26
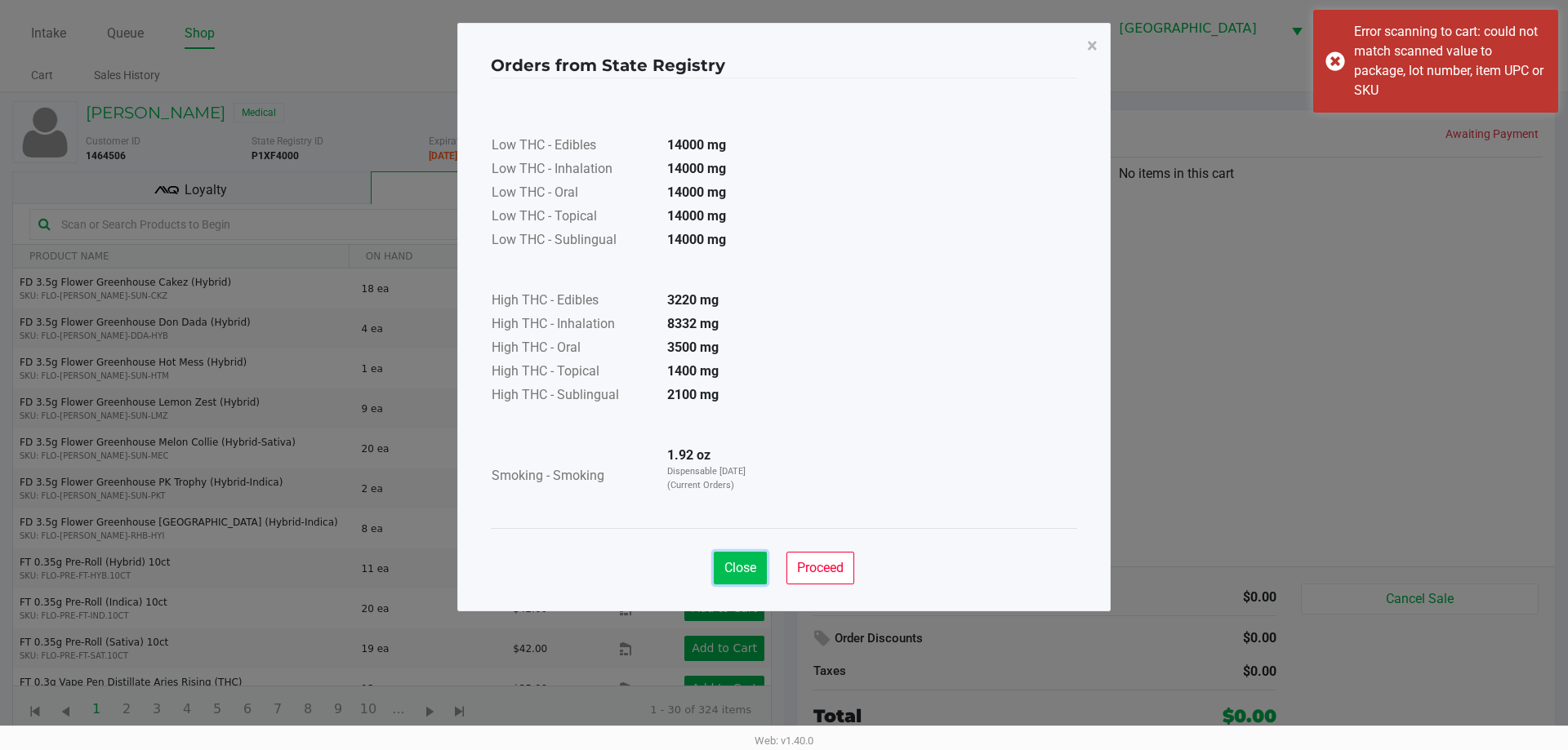
drag, startPoint x: 748, startPoint y: 570, endPoint x: 611, endPoint y: 494, distance: 156.7
click at [749, 568] on span "Close" at bounding box center [740, 567] width 32 height 16
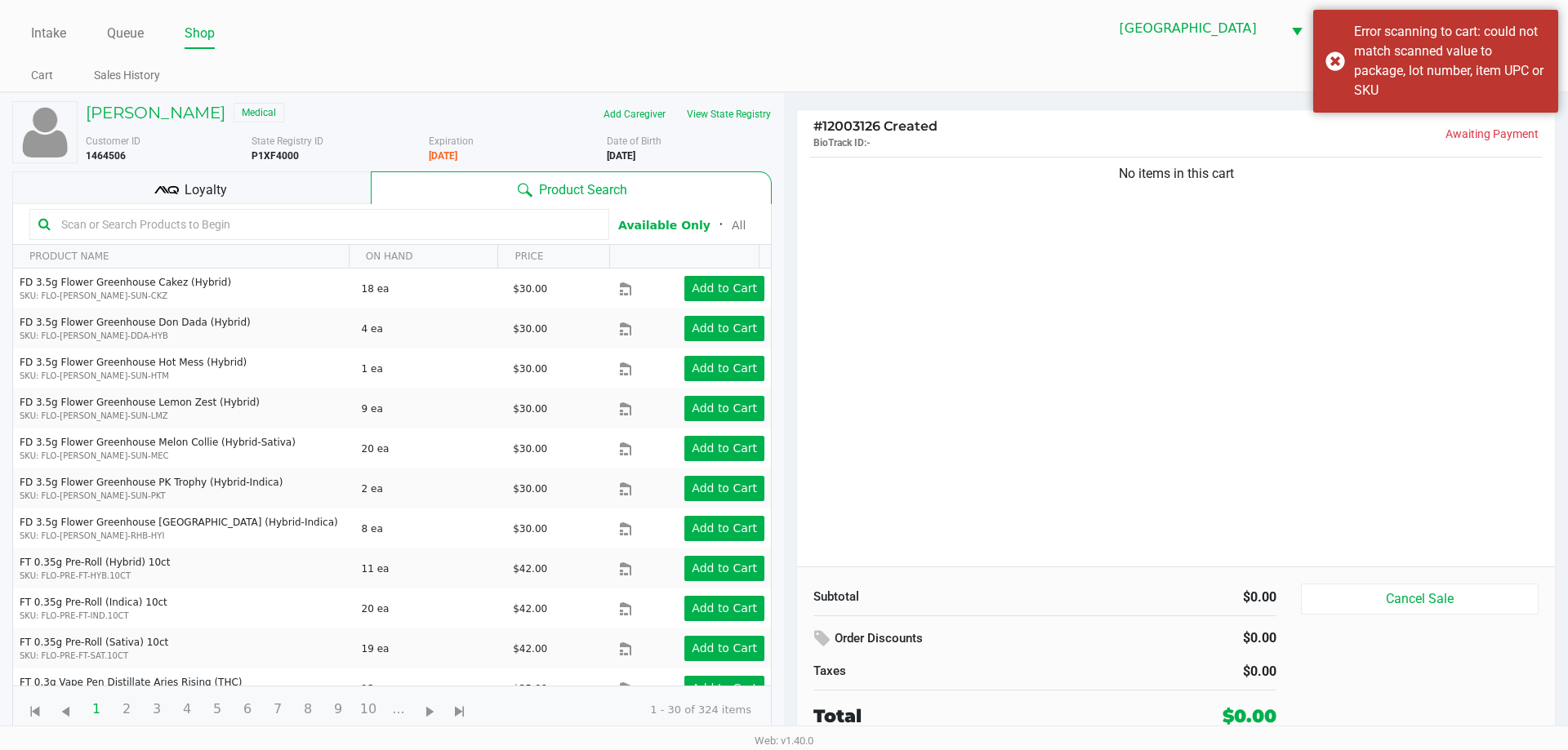
click at [143, 228] on input "text" at bounding box center [327, 224] width 546 height 24
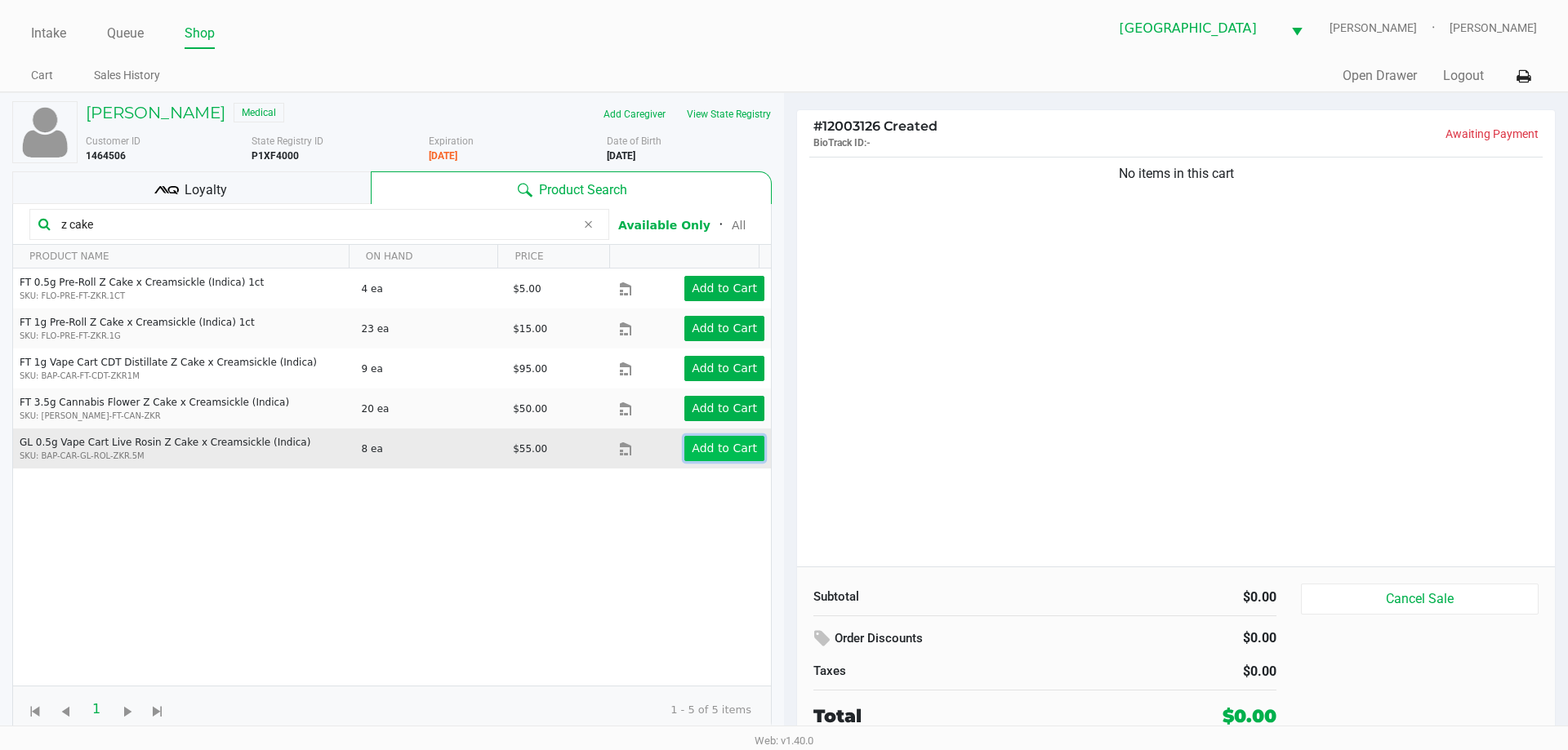
click at [699, 447] on app-button-loader "Add to Cart" at bounding box center [724, 448] width 65 height 13
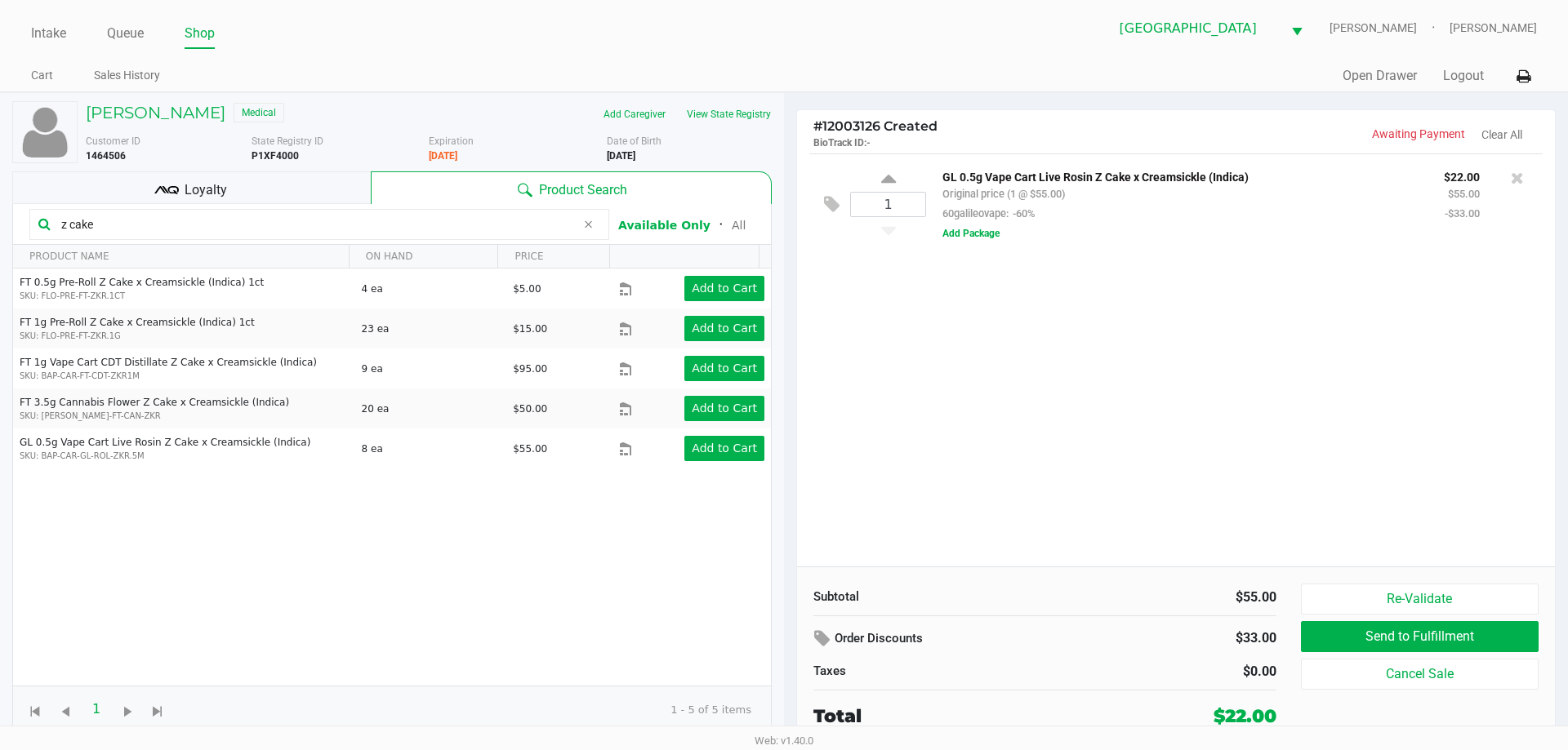
click at [118, 226] on input "z cake" at bounding box center [314, 224] width 521 height 24
type input "z"
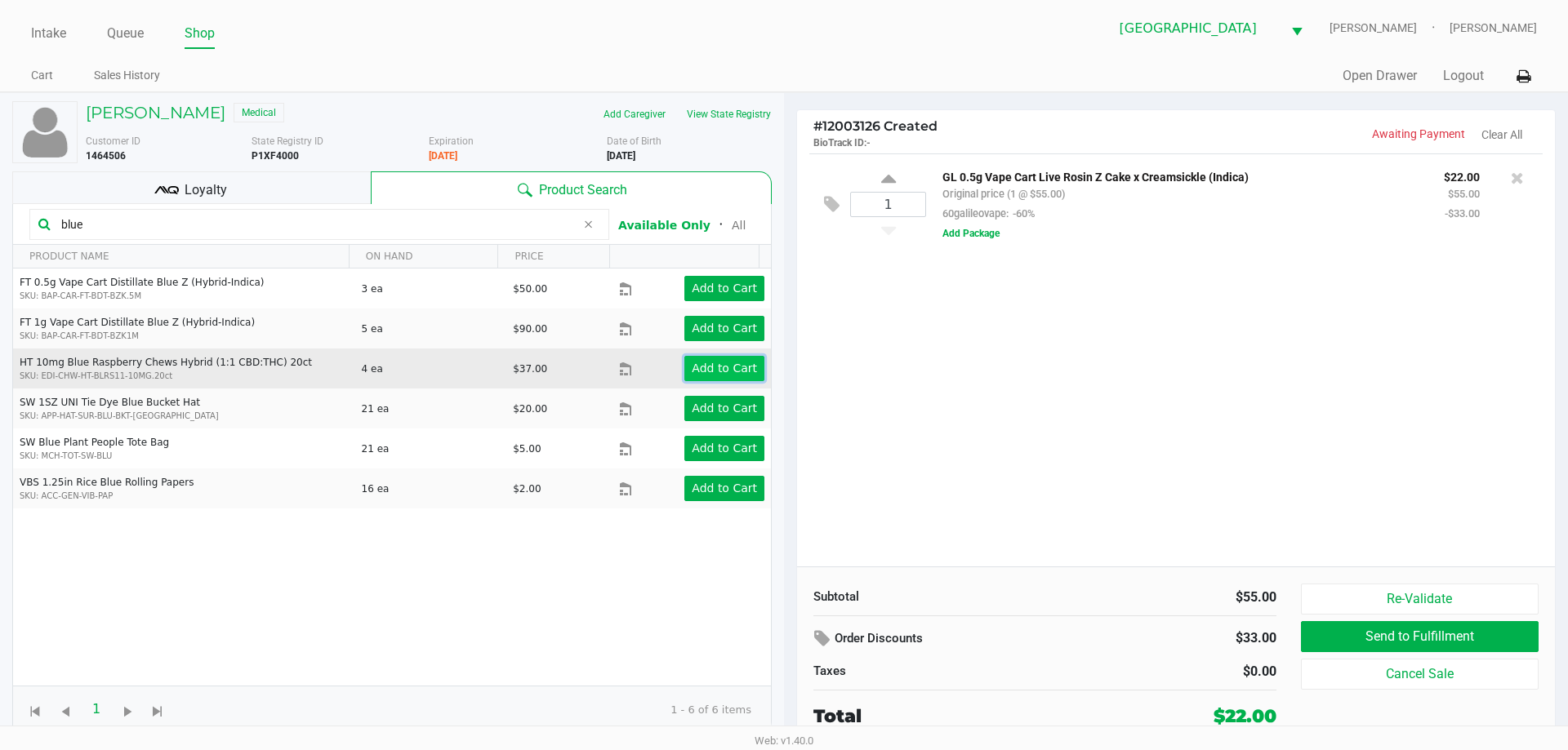
click at [704, 371] on app-button-loader "Add to Cart" at bounding box center [724, 368] width 65 height 13
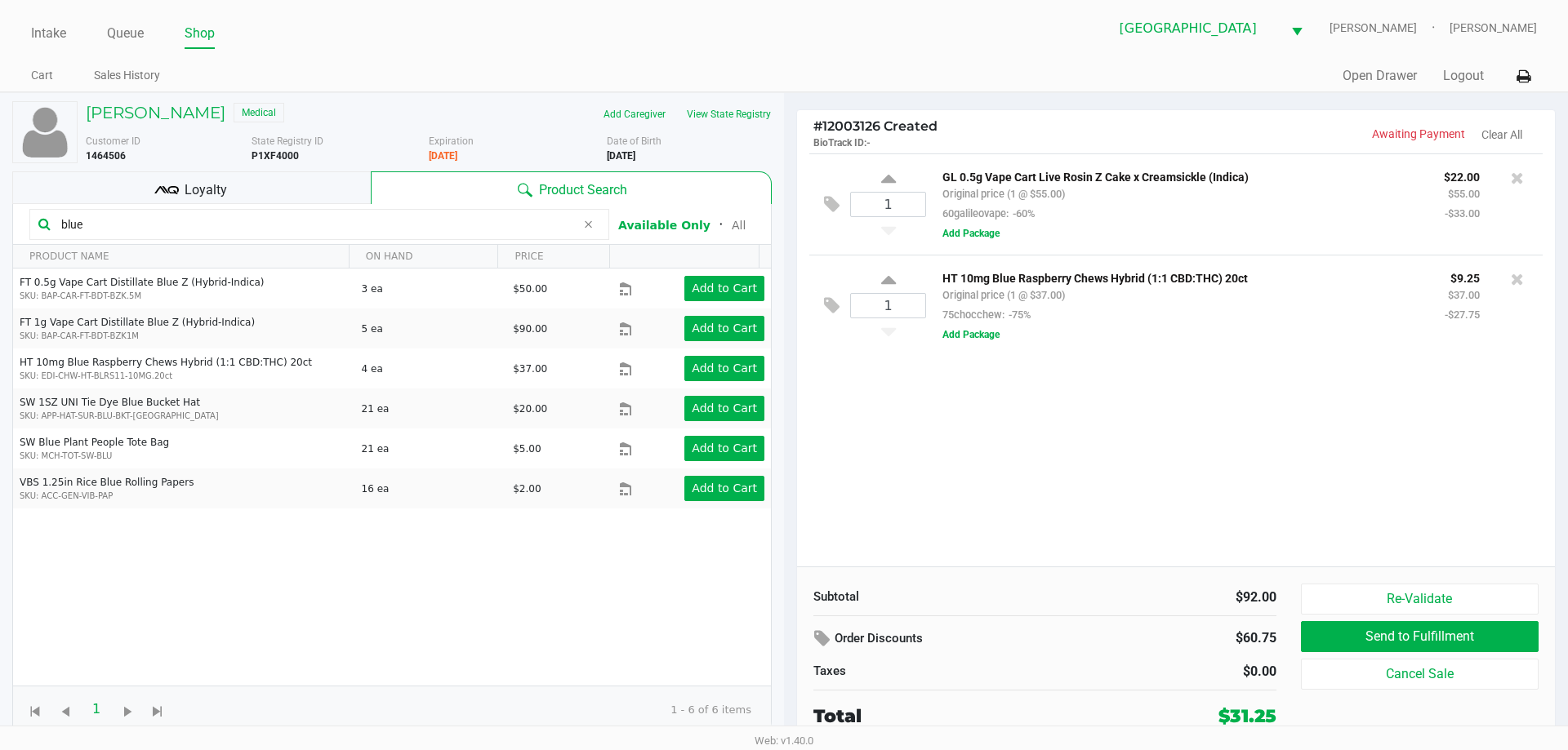
click at [132, 212] on input "blue" at bounding box center [314, 224] width 521 height 24
type input "b"
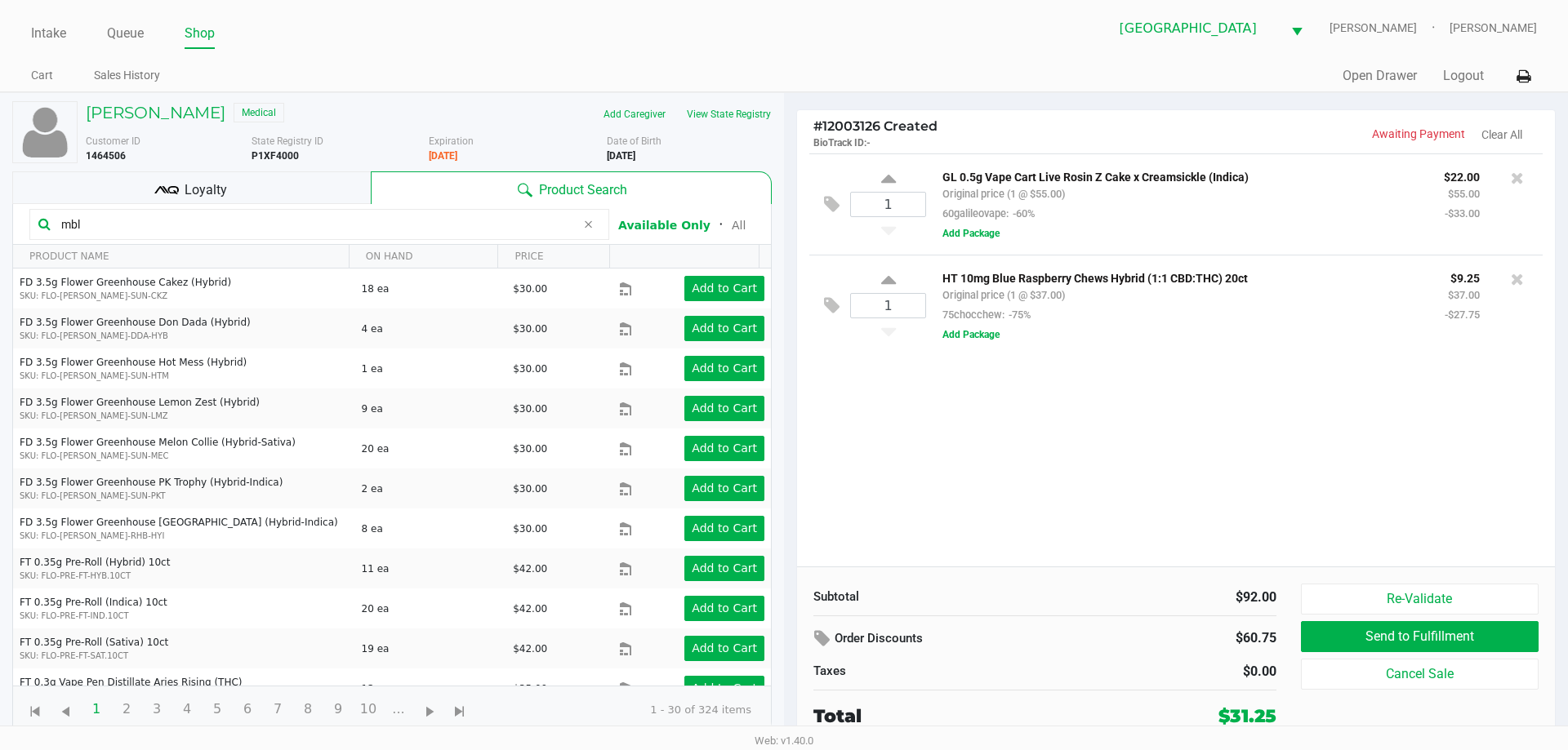
type input "mbl"
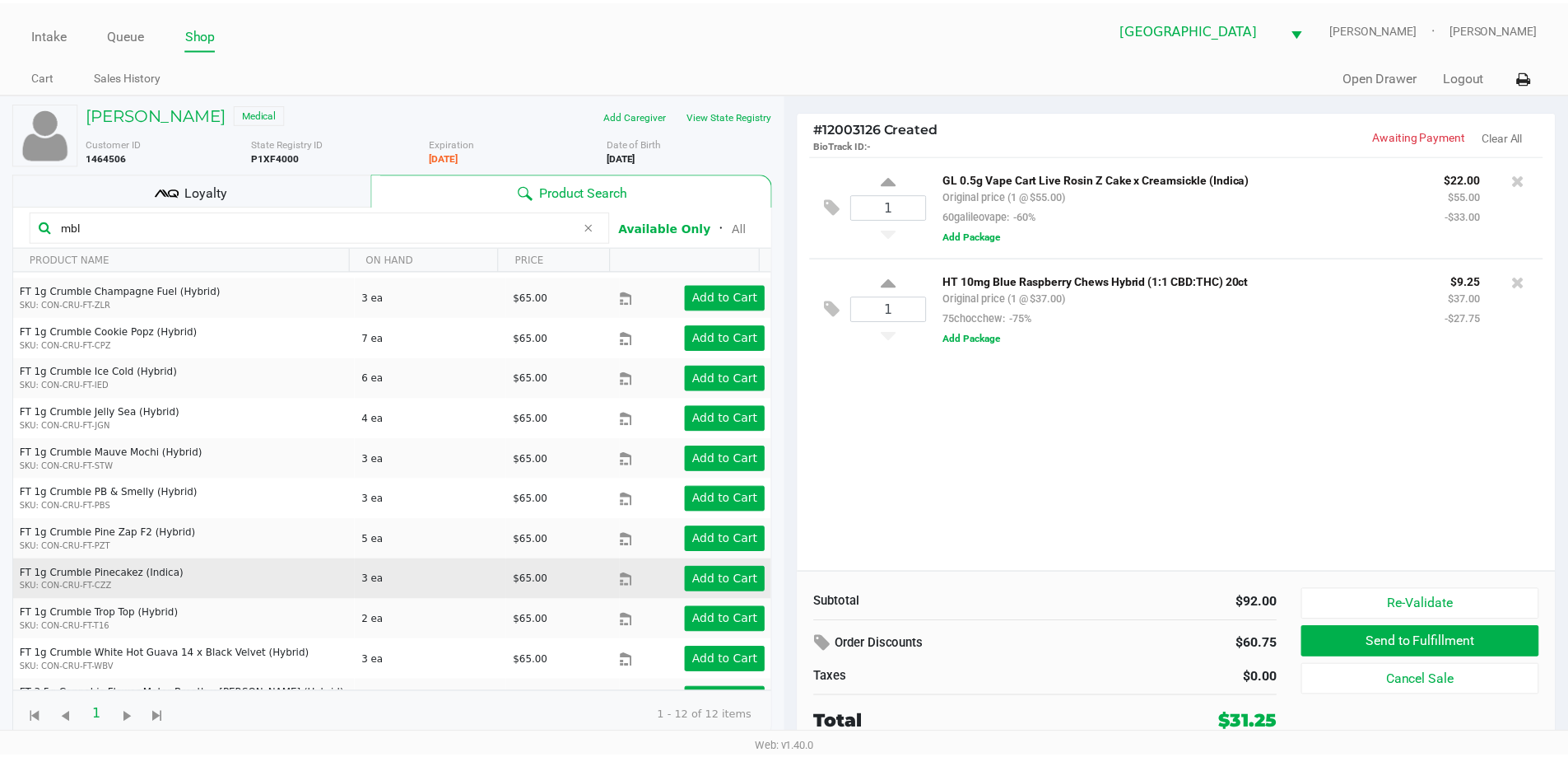
scroll to position [63, 0]
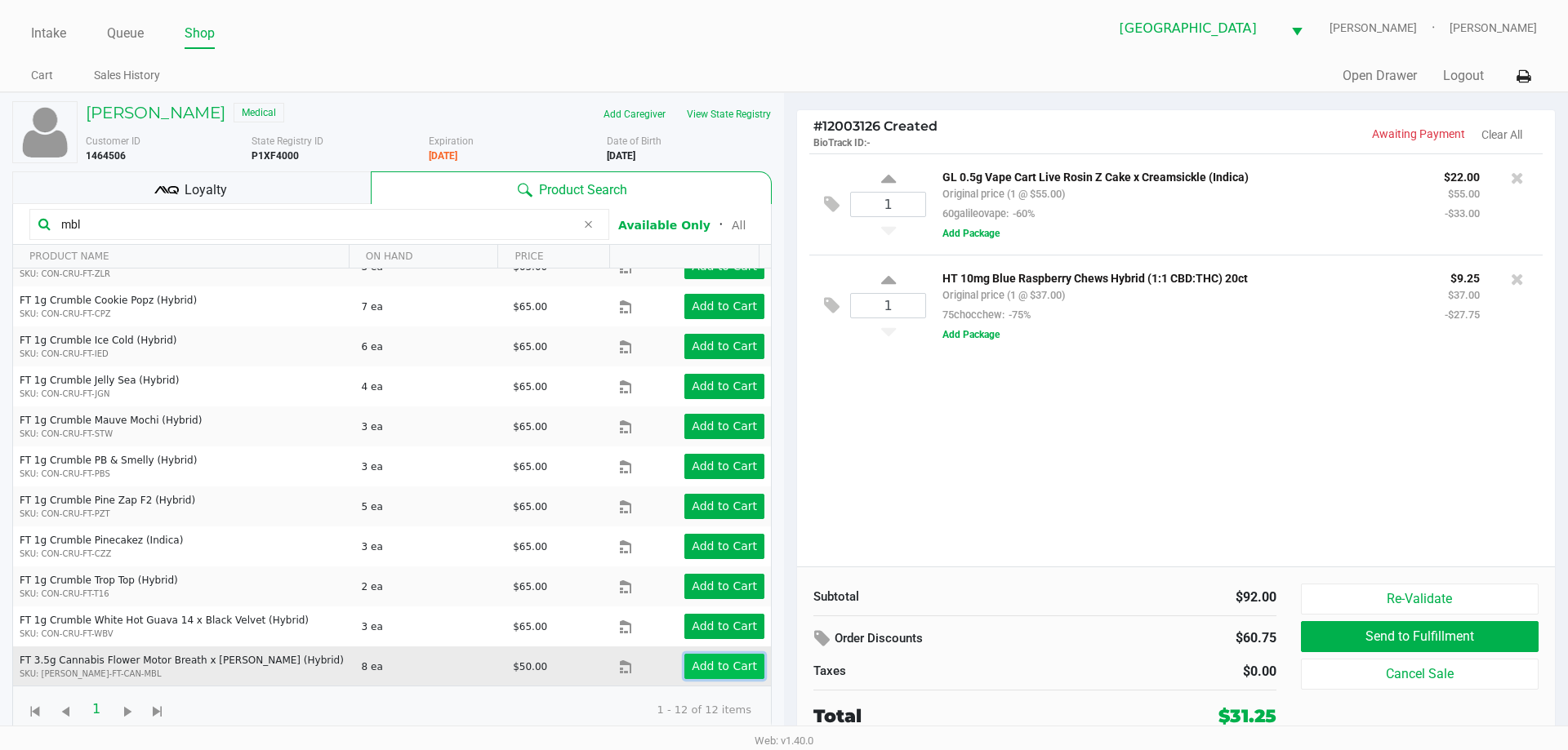
click at [686, 671] on button "Add to Cart" at bounding box center [724, 666] width 80 height 25
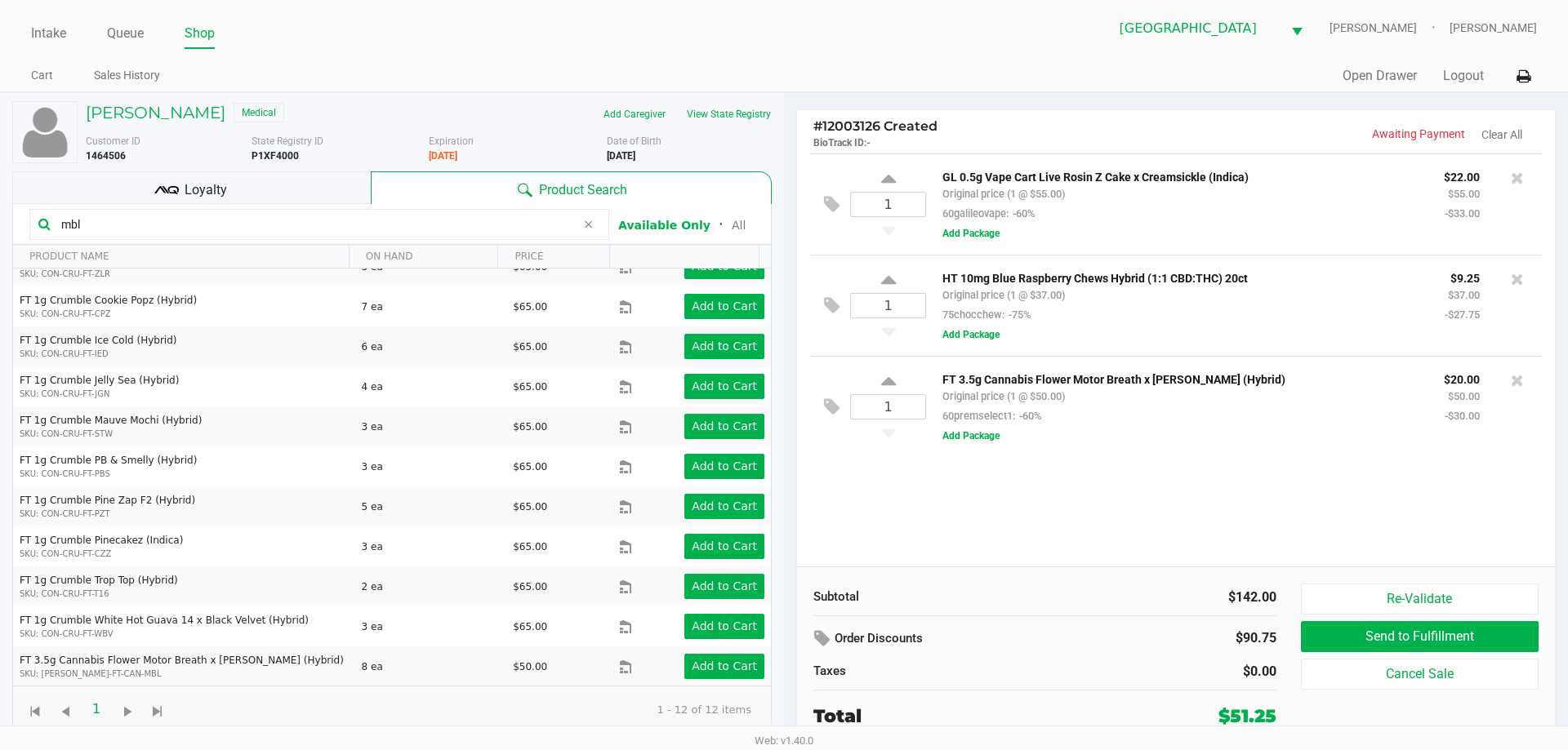
click at [299, 202] on div "Loyalty" at bounding box center [192, 188] width 359 height 33
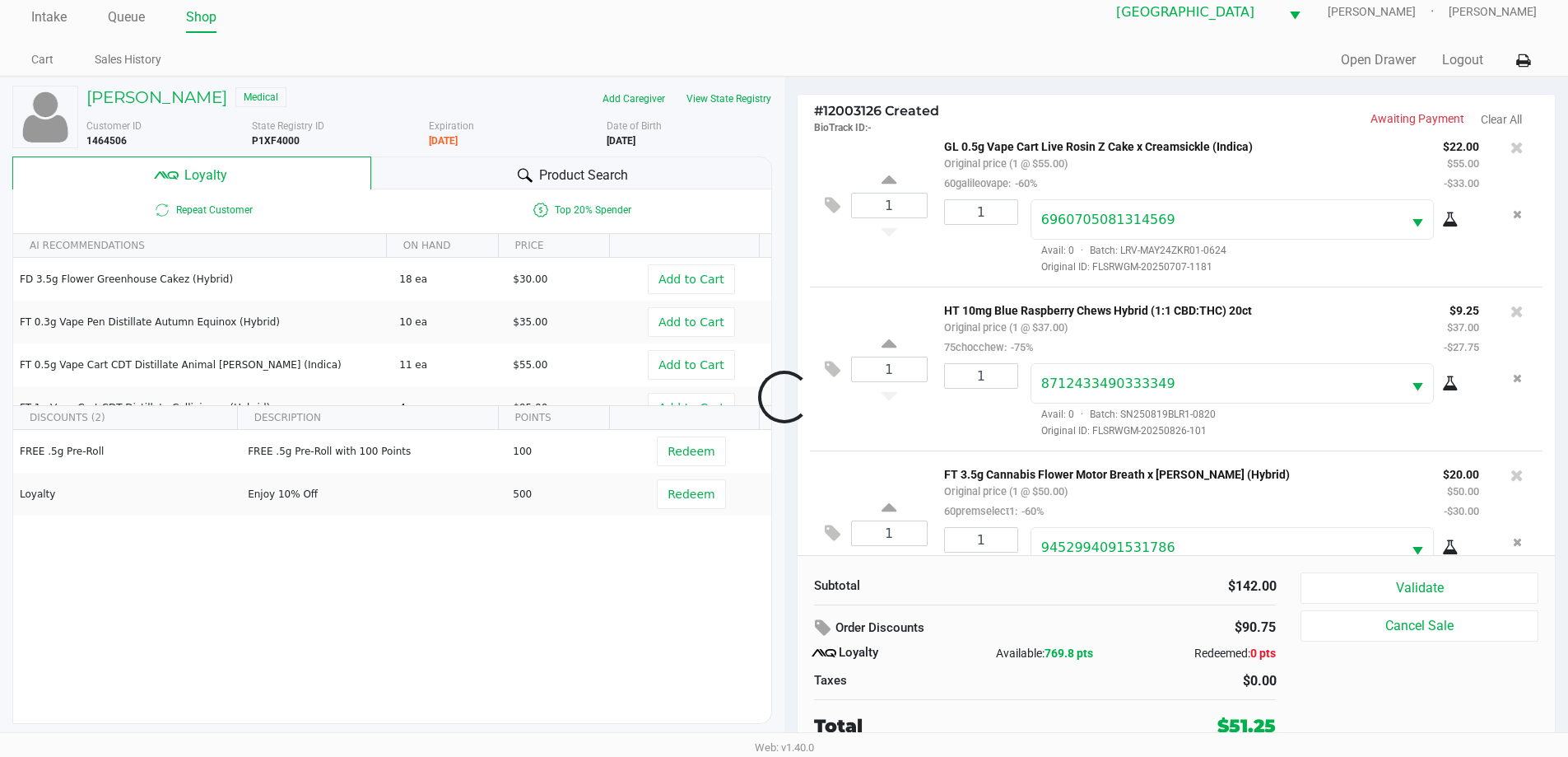
scroll to position [78, 0]
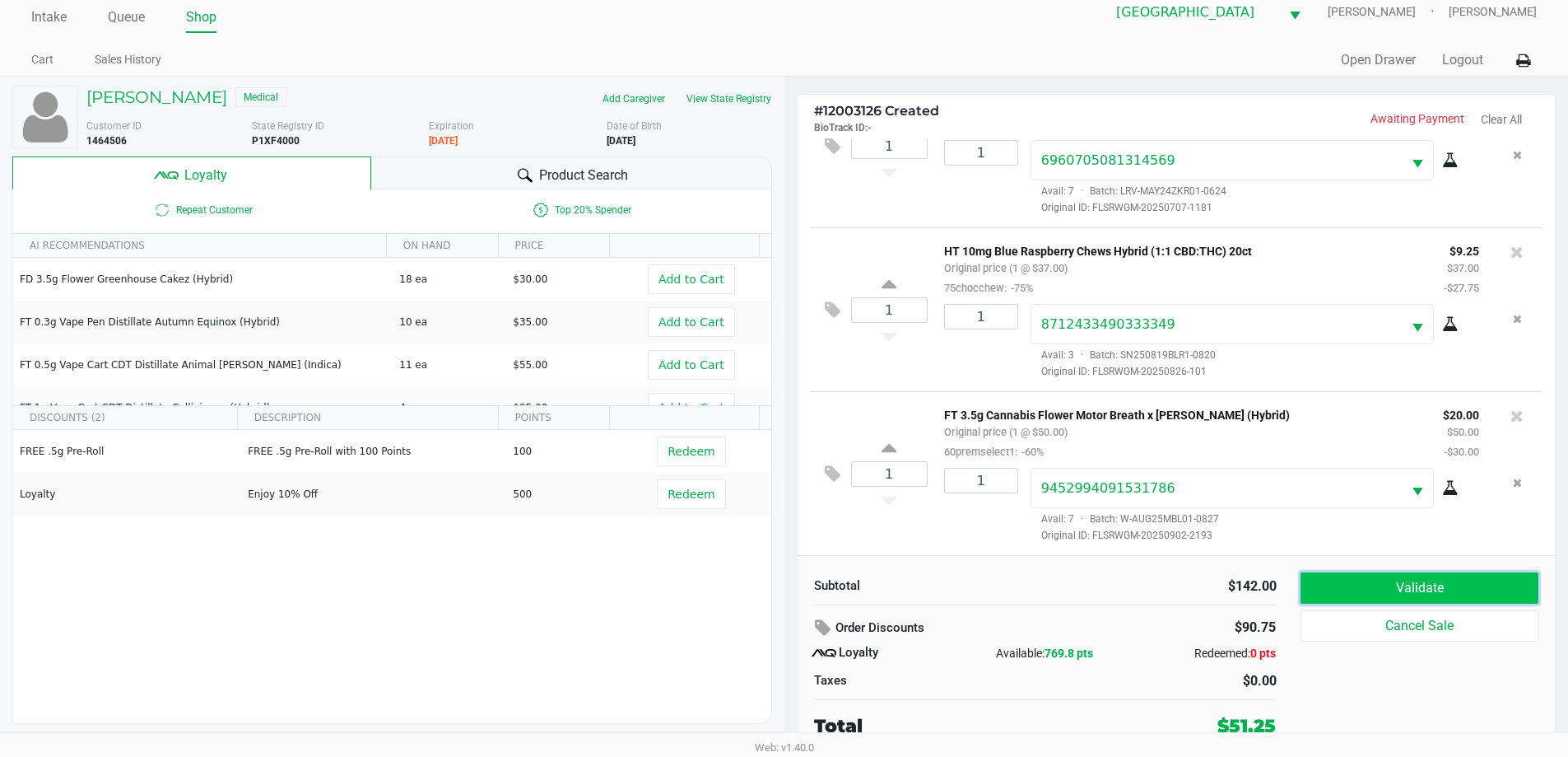
click at [1385, 580] on button "Validate" at bounding box center [1419, 588] width 237 height 31
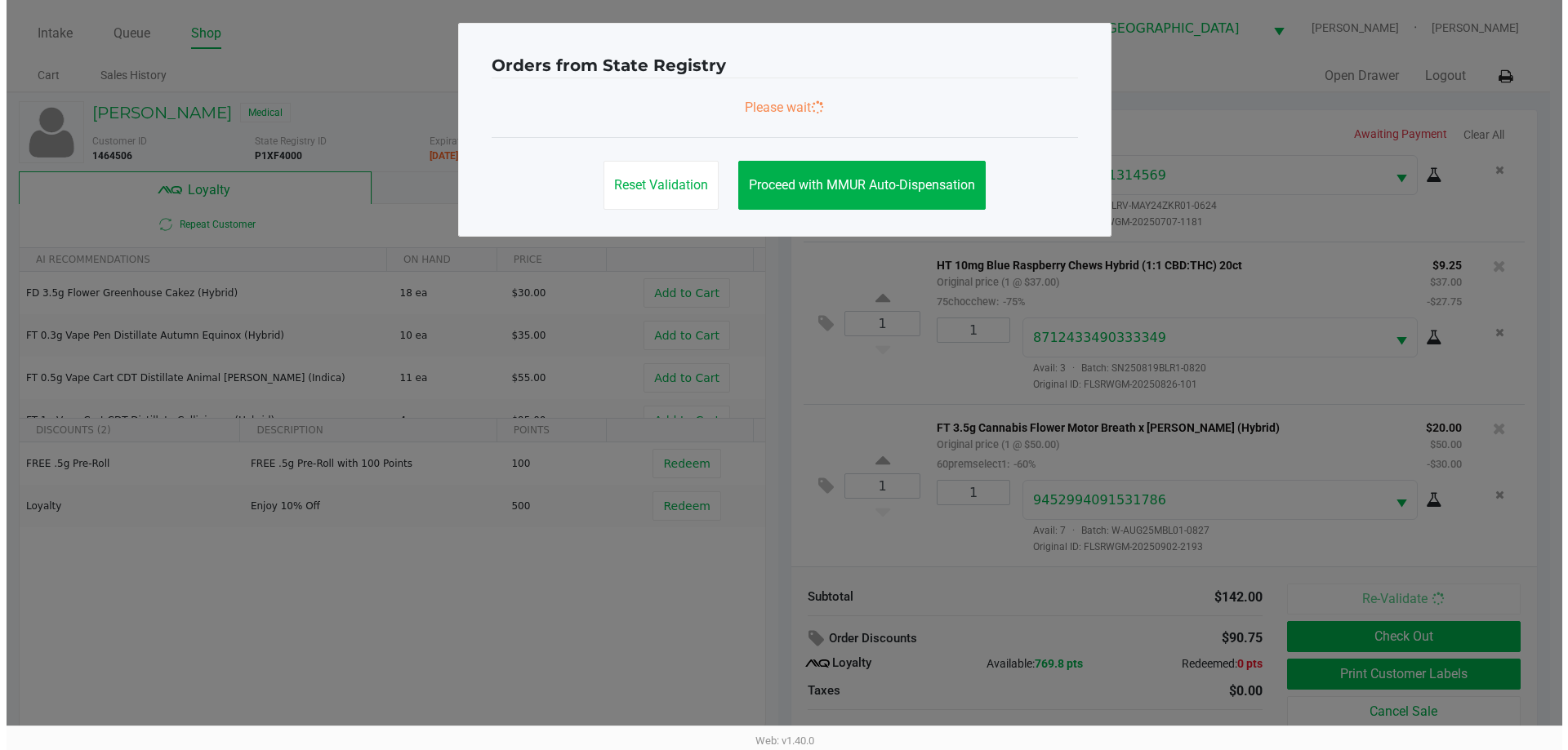
scroll to position [0, 0]
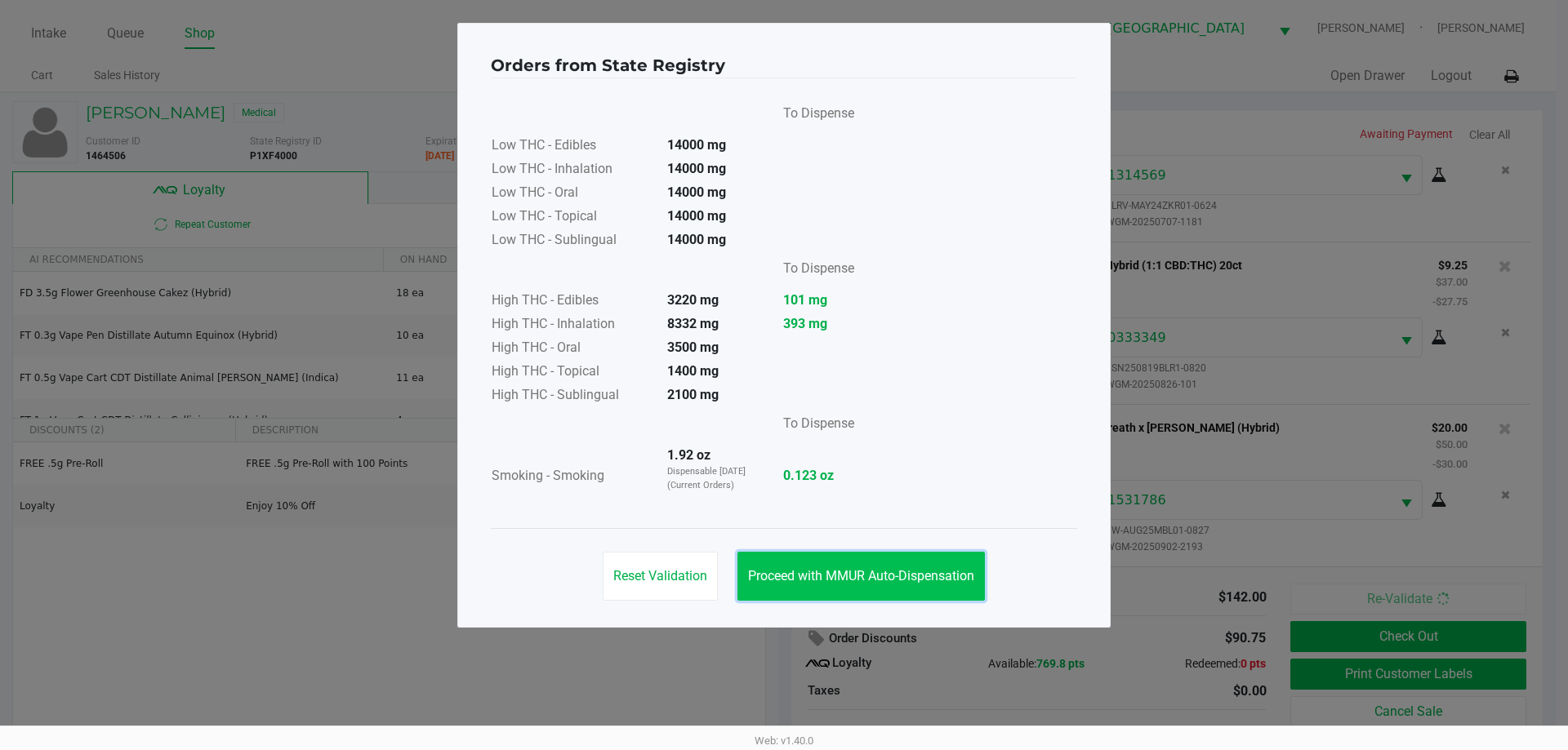
click at [833, 567] on button "Proceed with MMUR Auto-Dispensation" at bounding box center [860, 576] width 247 height 49
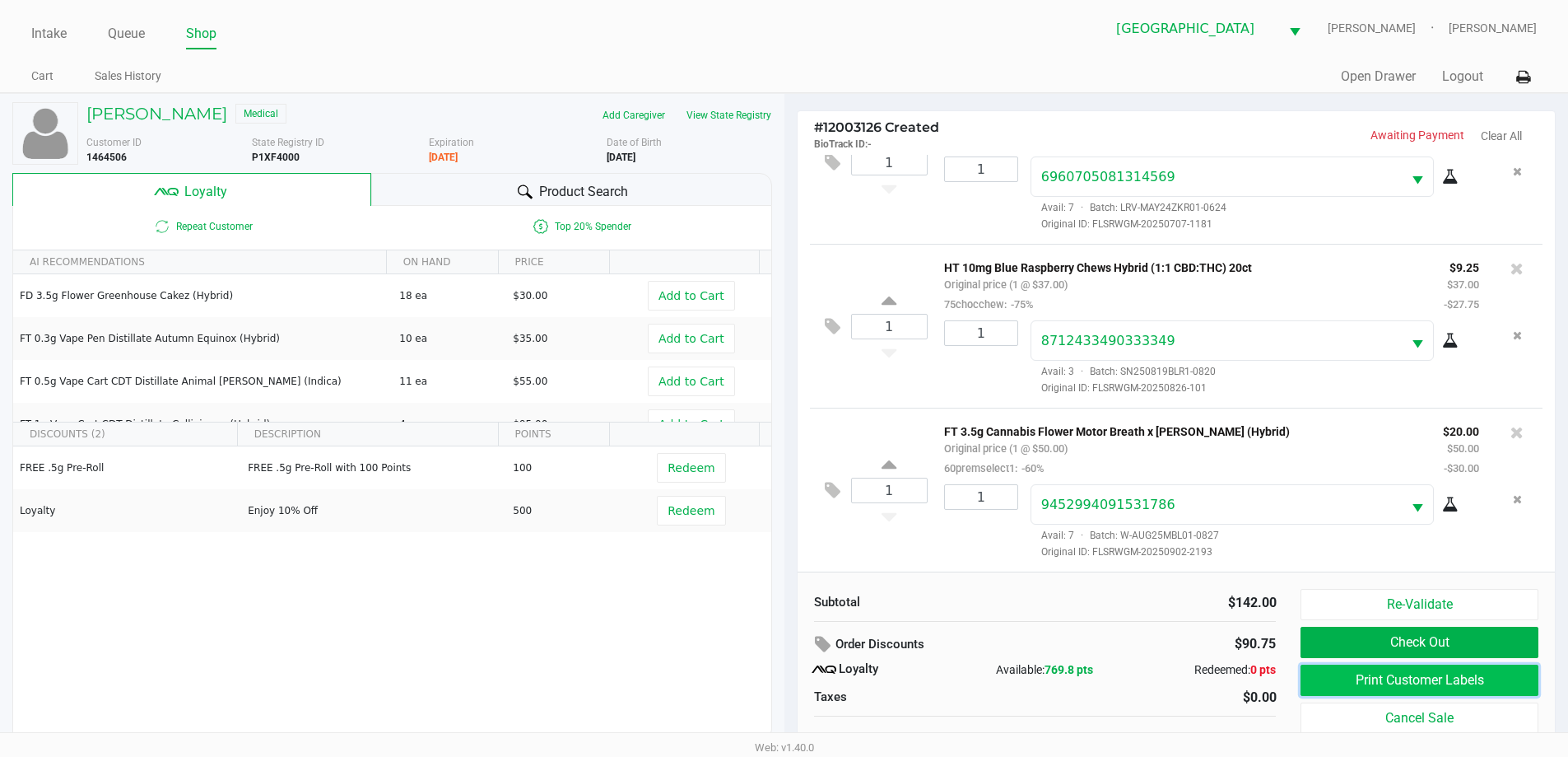
click at [1385, 677] on button "Print Customer Labels" at bounding box center [1419, 680] width 237 height 31
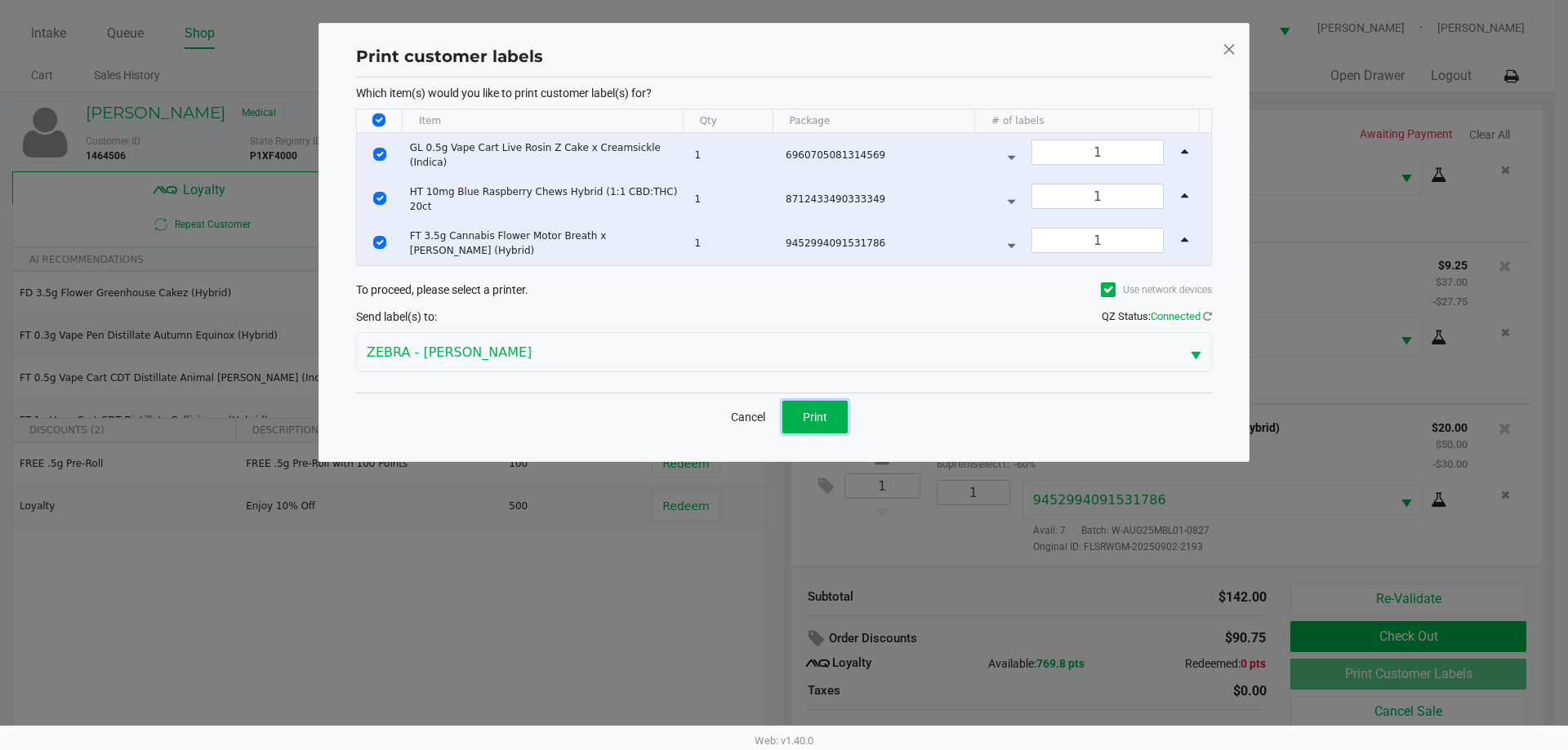
drag, startPoint x: 823, startPoint y: 404, endPoint x: 840, endPoint y: 411, distance: 18.4
click at [821, 403] on button "Print" at bounding box center [815, 416] width 65 height 33
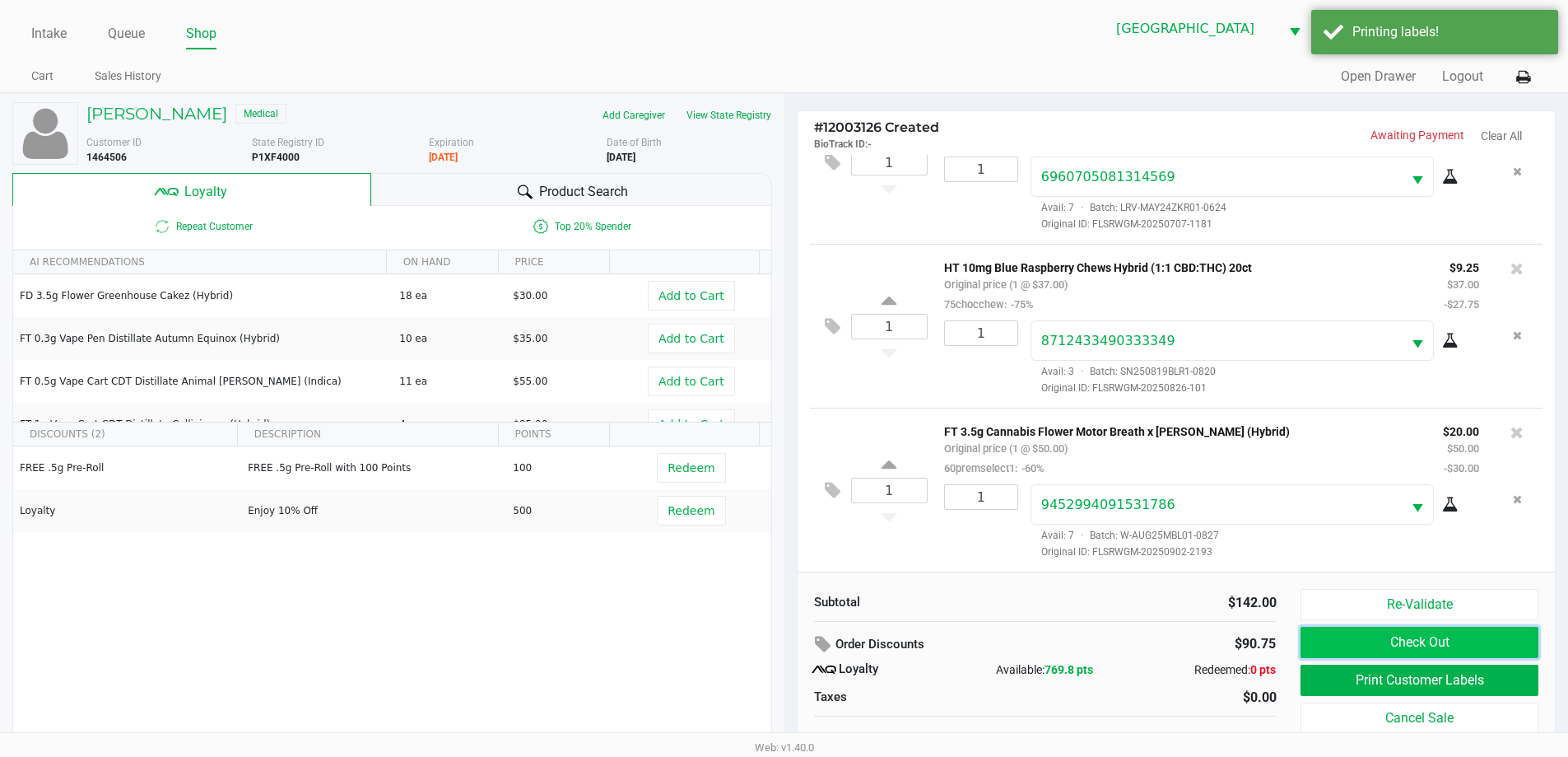
click at [1469, 645] on button "Check Out" at bounding box center [1419, 642] width 237 height 31
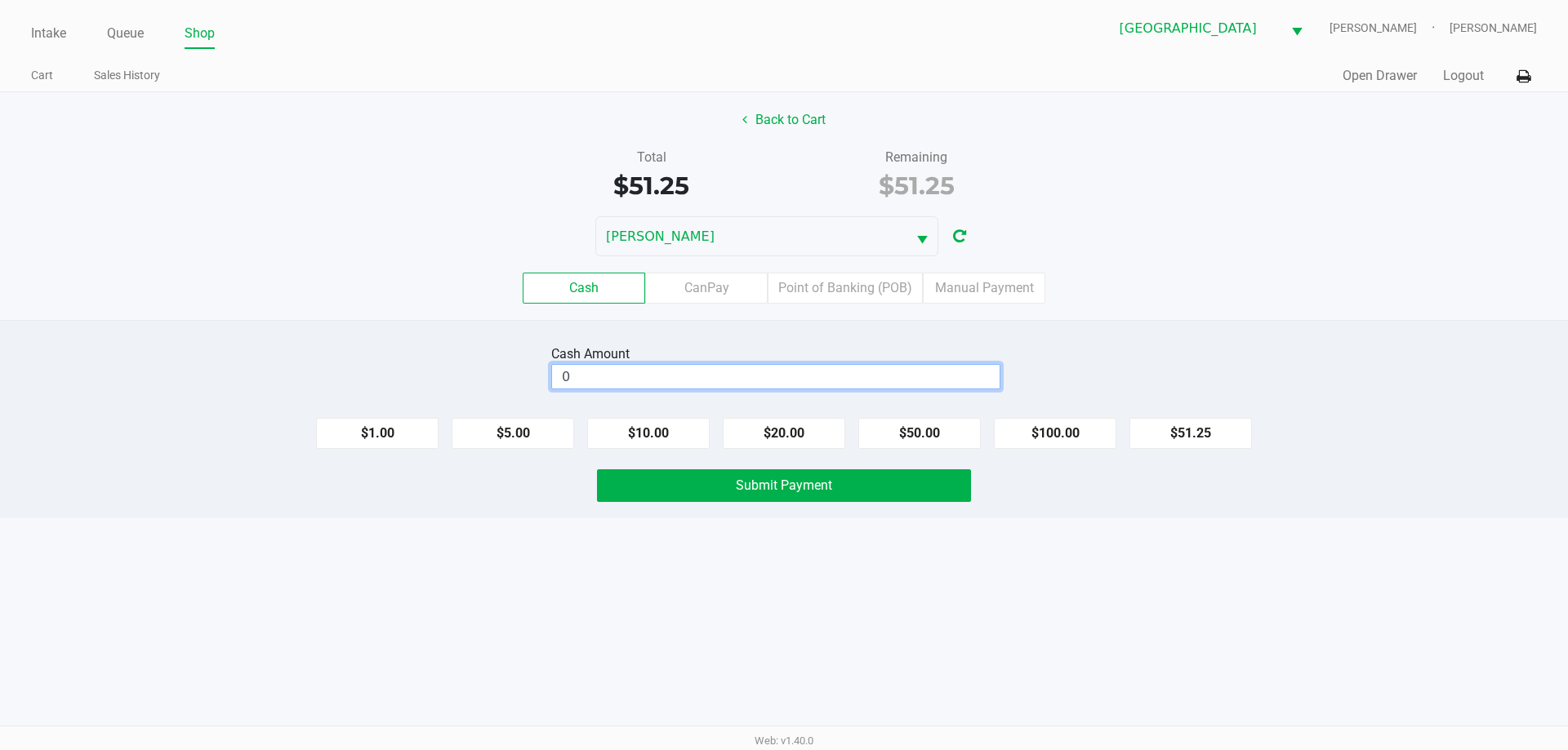
click at [661, 380] on input "0" at bounding box center [776, 376] width 448 height 23
type input "$52.00"
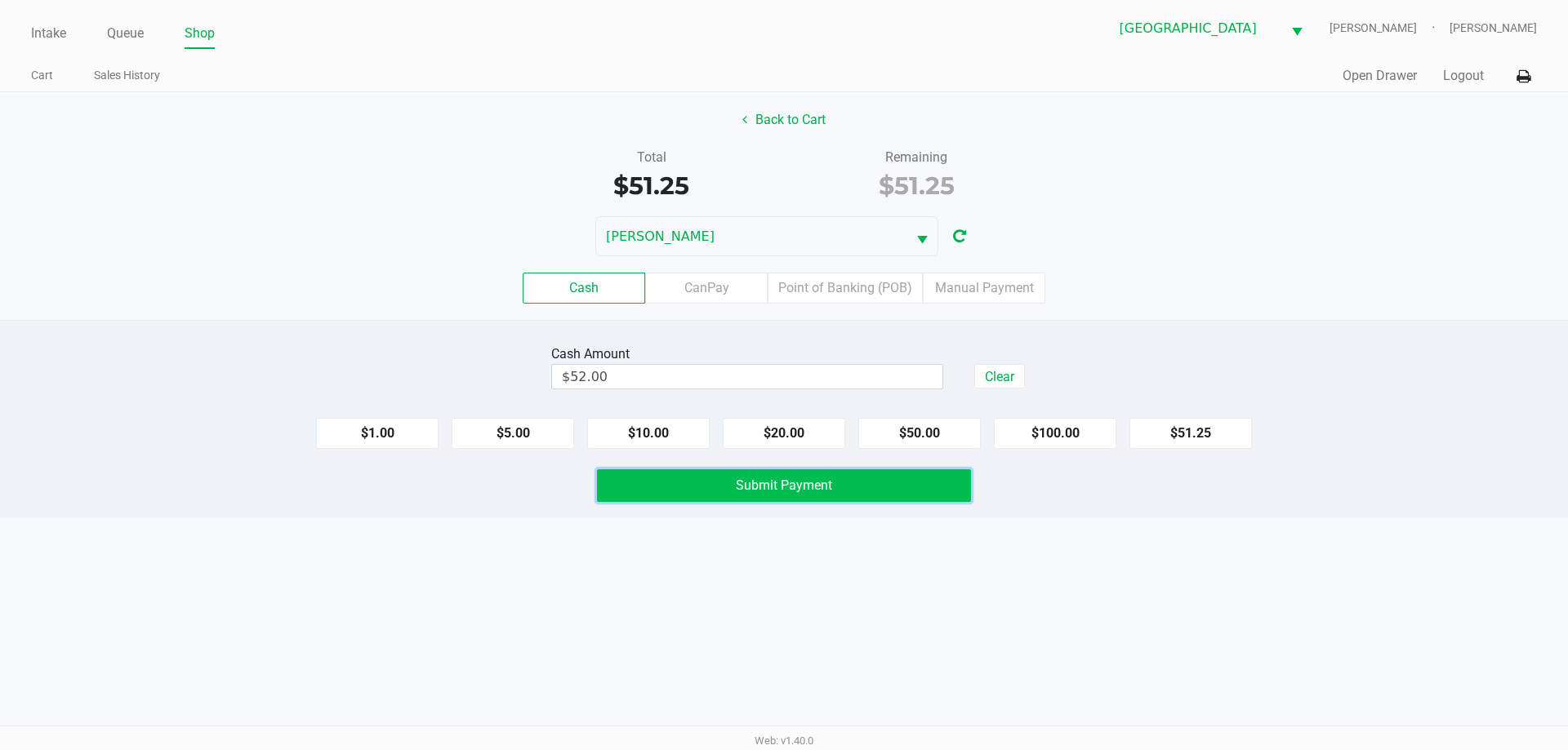
click at [802, 497] on button "Submit Payment" at bounding box center [784, 485] width 374 height 33
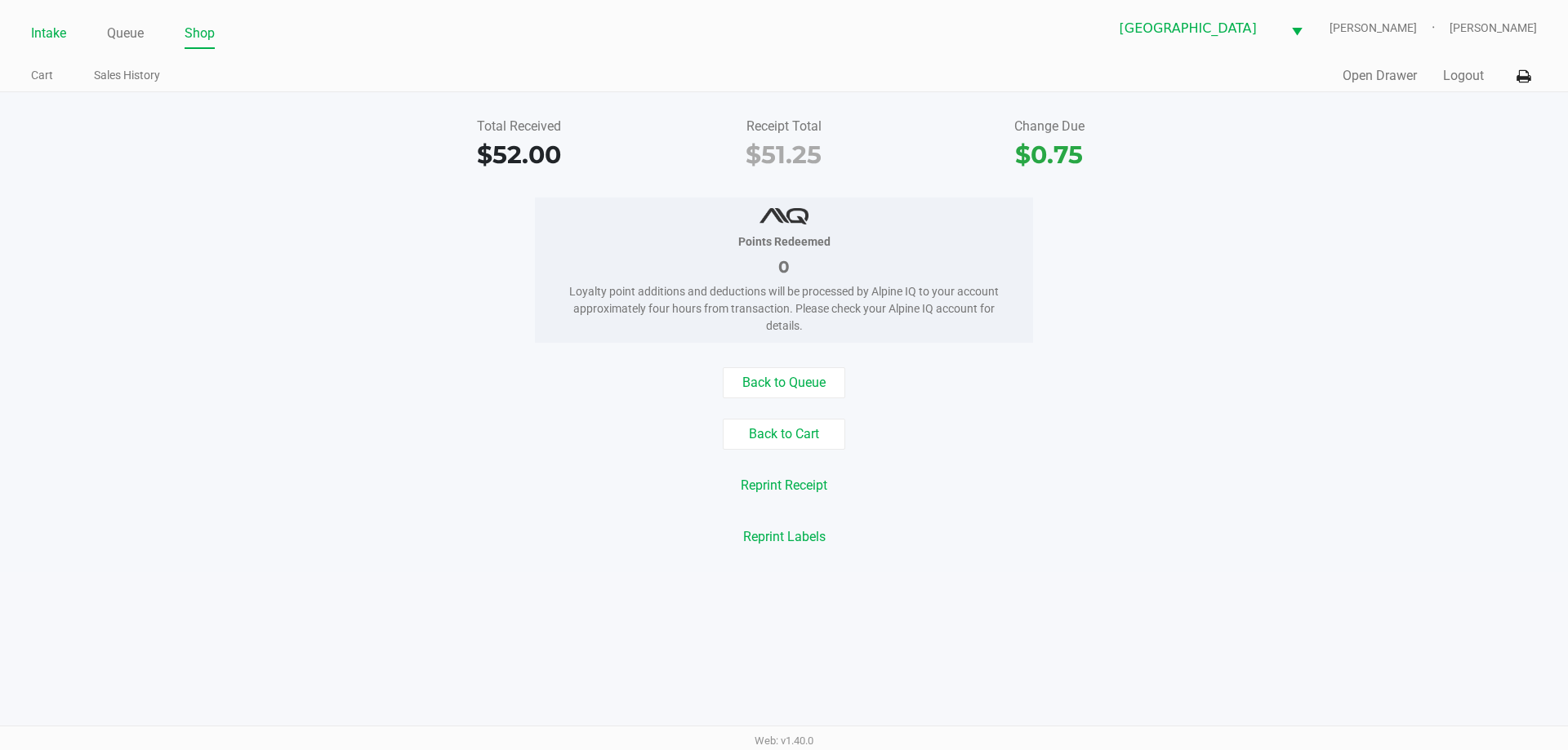
click at [40, 34] on link "Intake" at bounding box center [49, 33] width 35 height 23
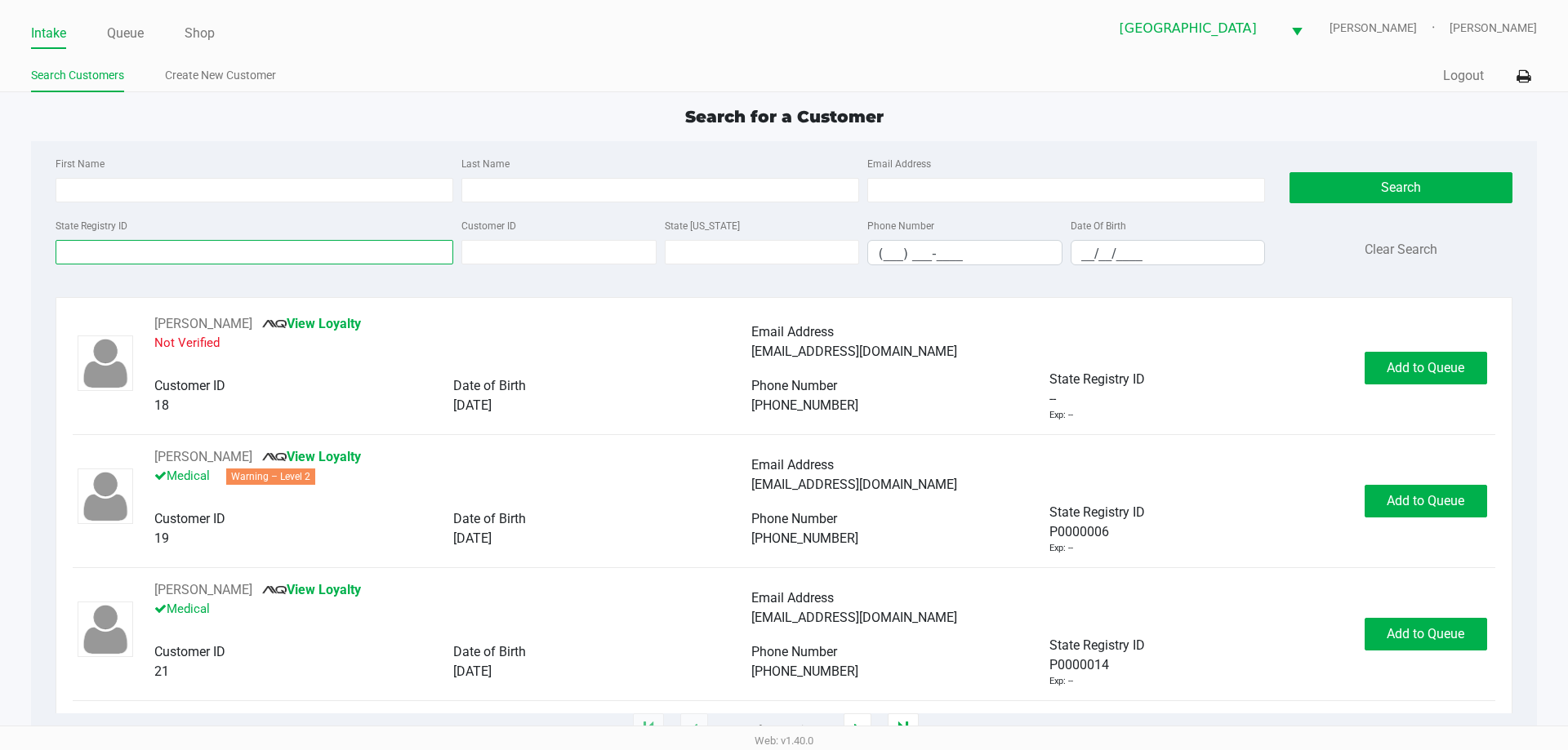
click at [250, 264] on input "State Registry ID" at bounding box center [254, 251] width 397 height 24
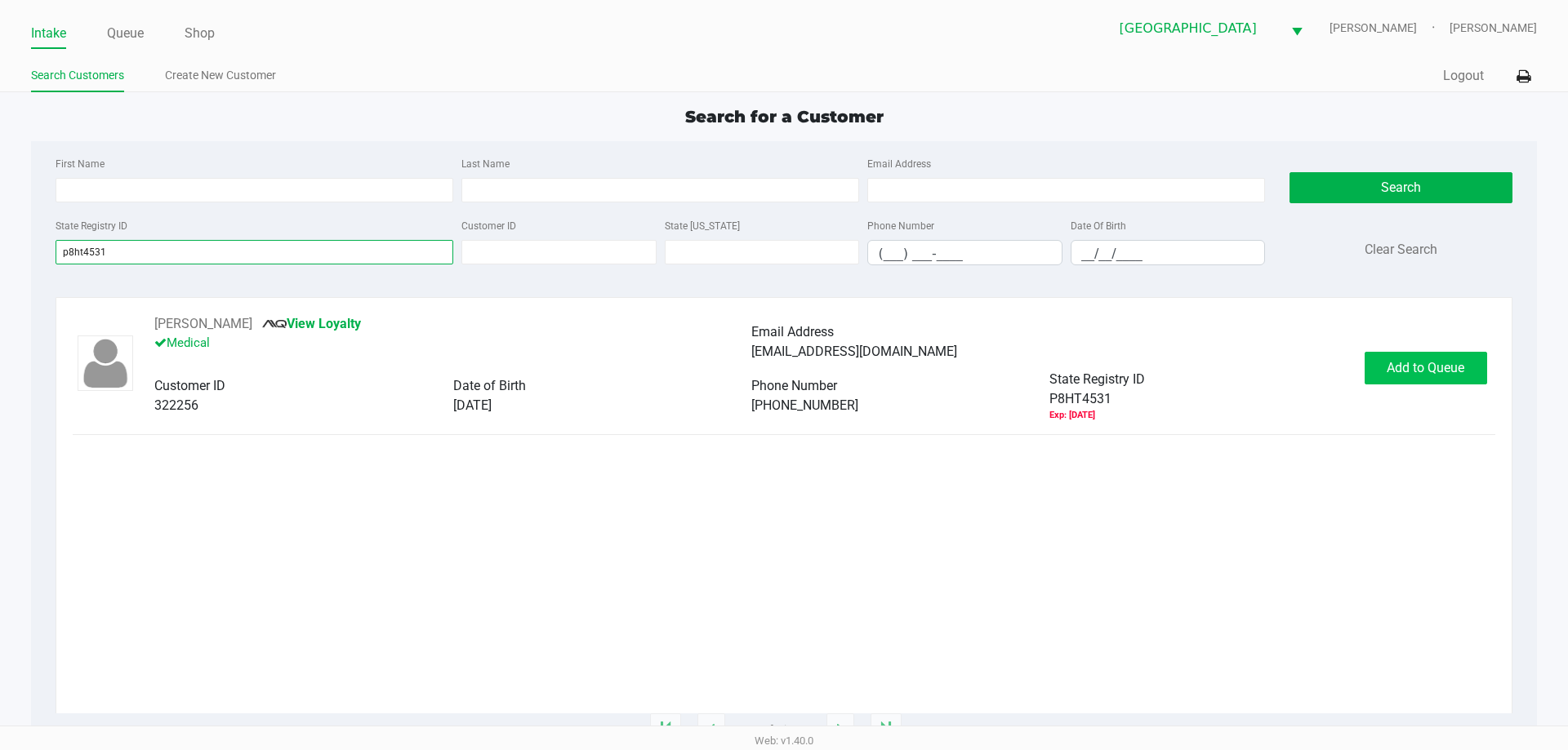
type input "p8ht4531"
click at [1417, 374] on span "Add to Queue" at bounding box center [1425, 367] width 78 height 16
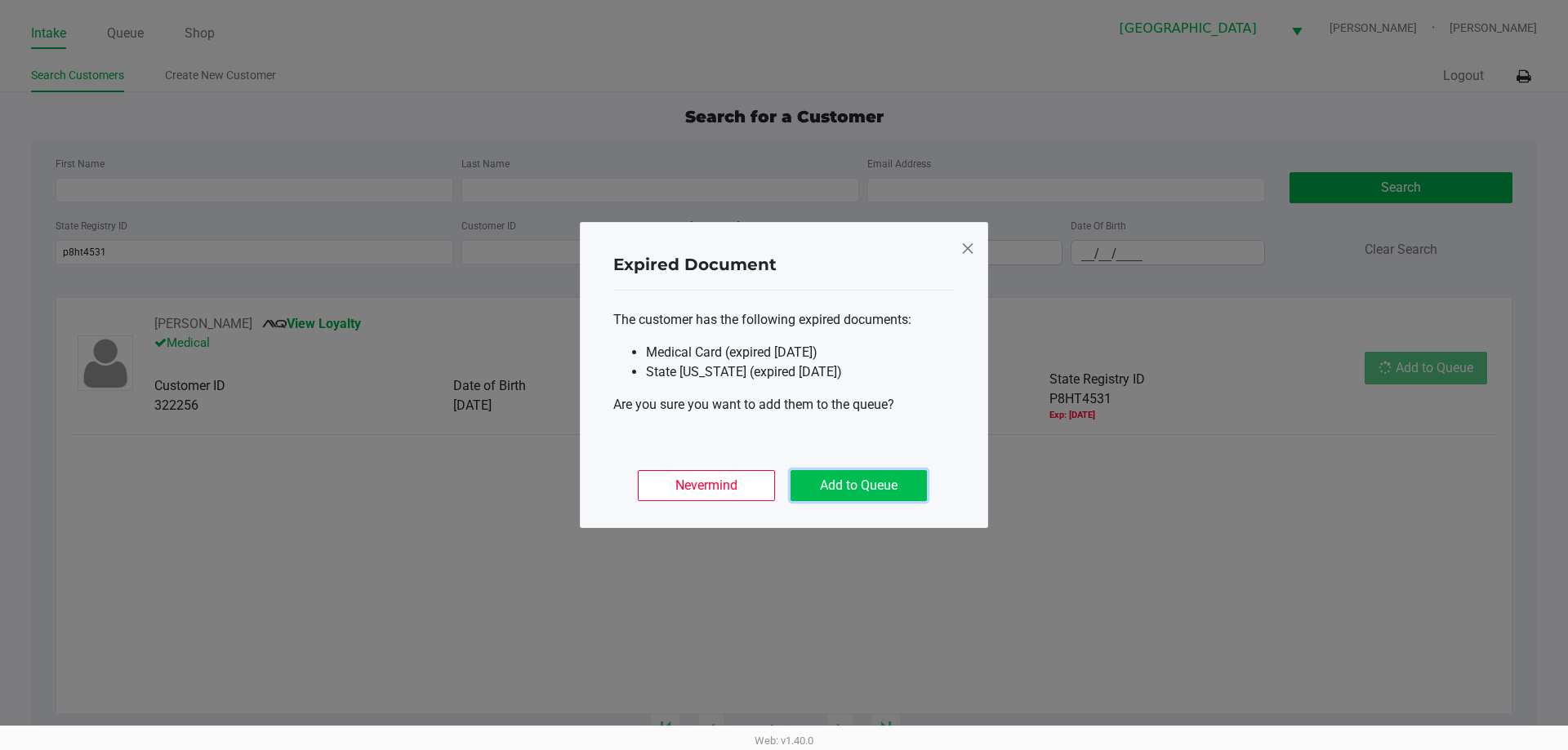
click at [901, 484] on button "Add to Queue" at bounding box center [859, 485] width 137 height 31
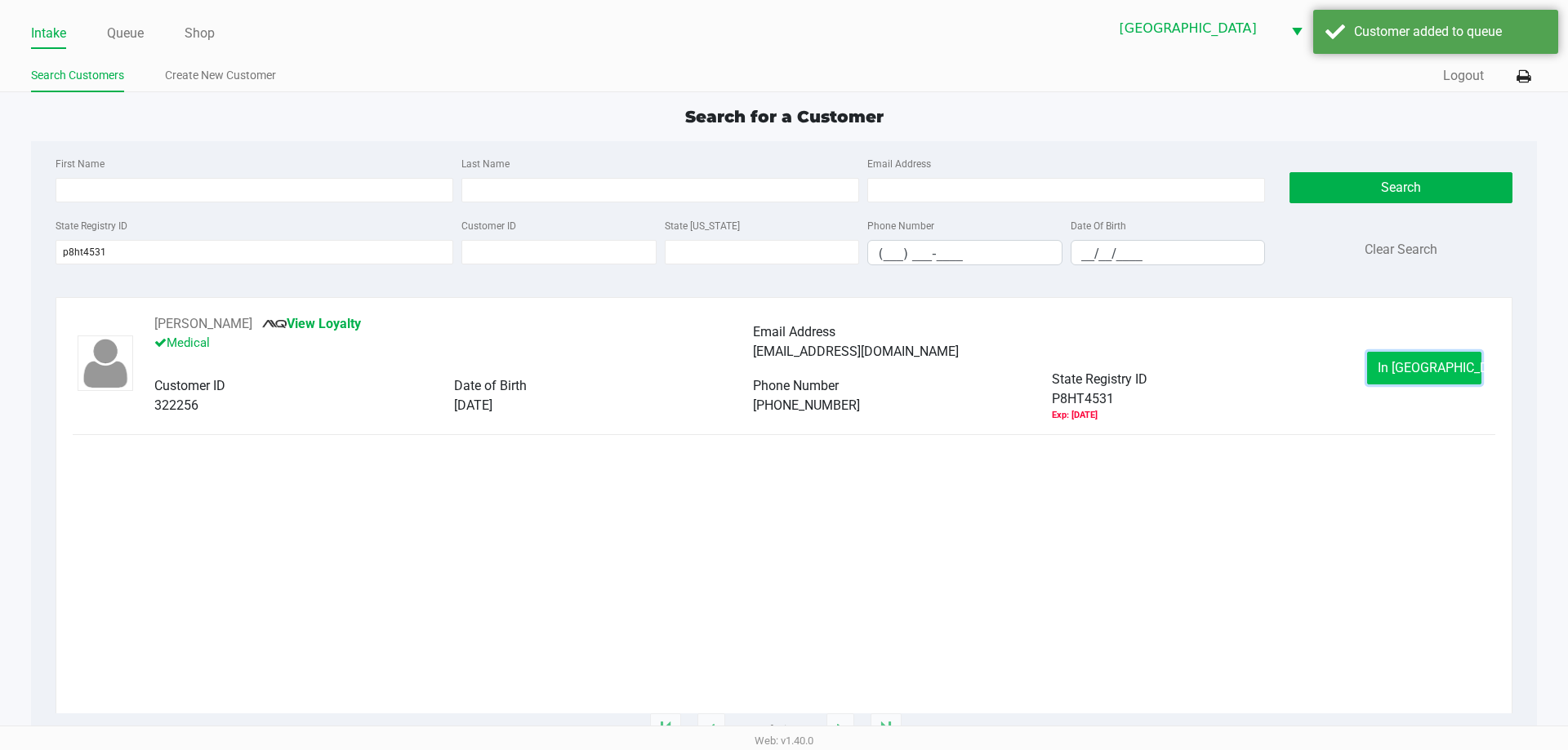
click at [1446, 371] on span "In Queue" at bounding box center [1446, 367] width 138 height 16
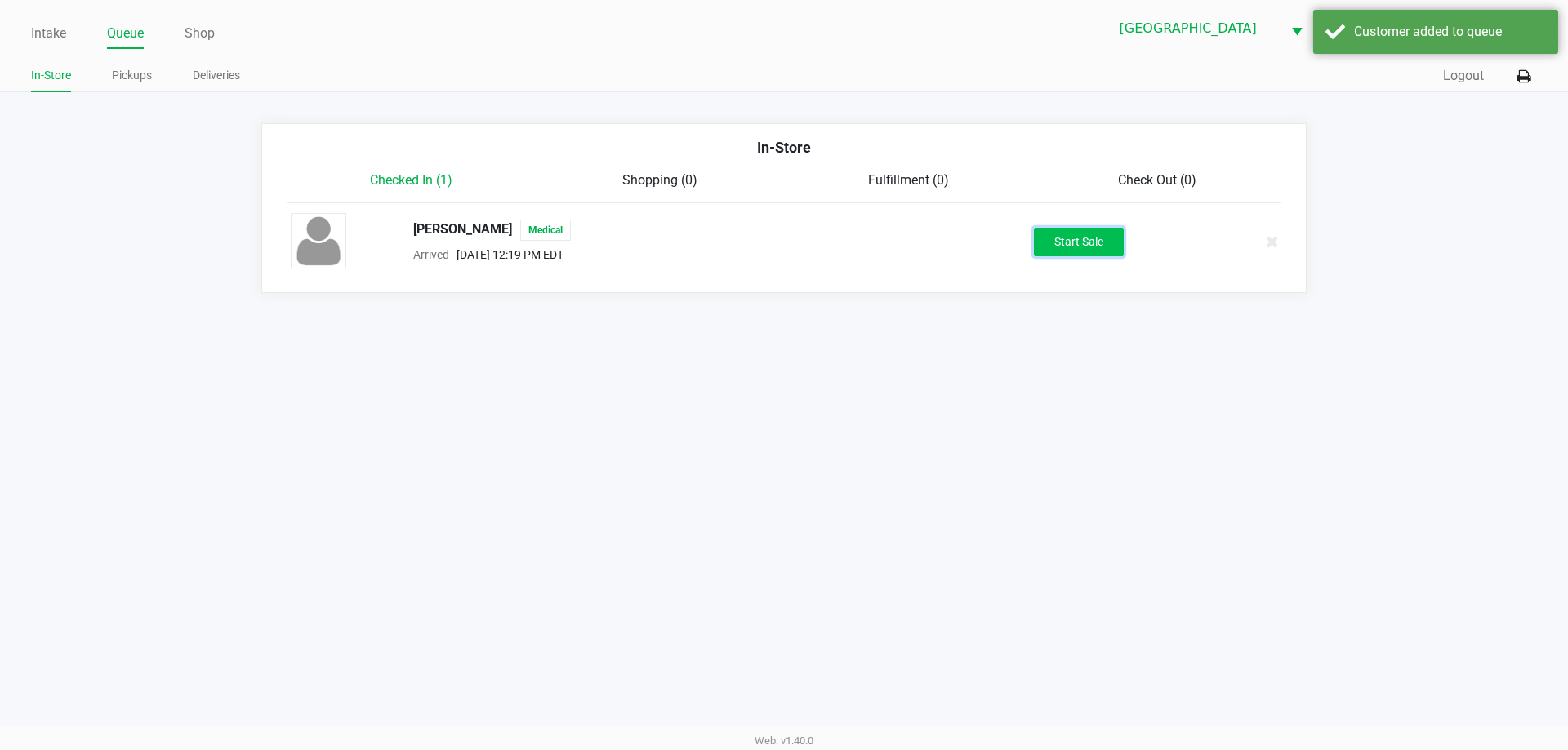
click at [1110, 248] on button "Start Sale" at bounding box center [1078, 242] width 90 height 28
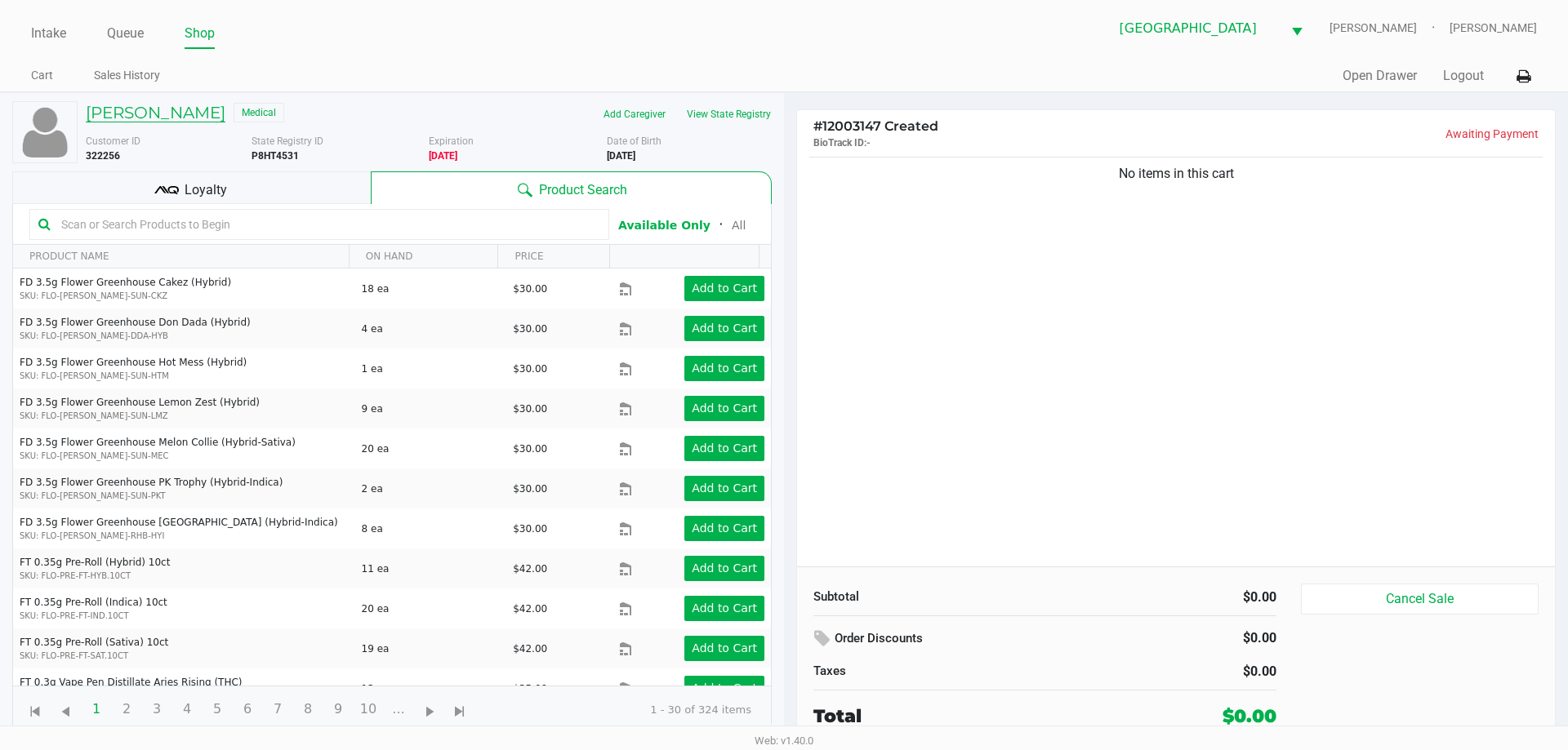
click at [155, 114] on h5 "Donna Duran" at bounding box center [155, 112] width 140 height 19
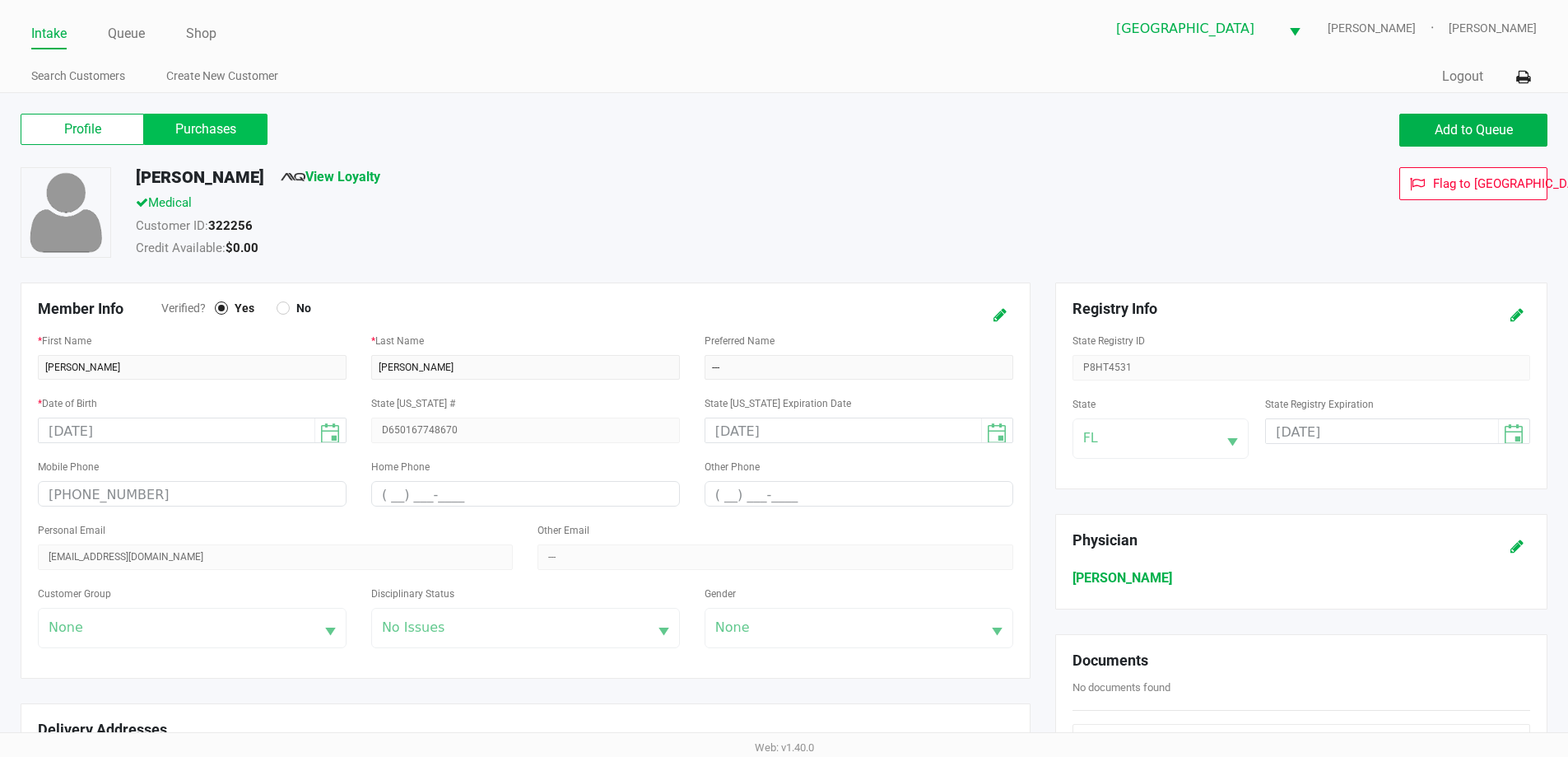
click at [231, 129] on label "Purchases" at bounding box center [205, 129] width 123 height 31
click at [0, 0] on 1 "Purchases" at bounding box center [0, 0] width 0 height 0
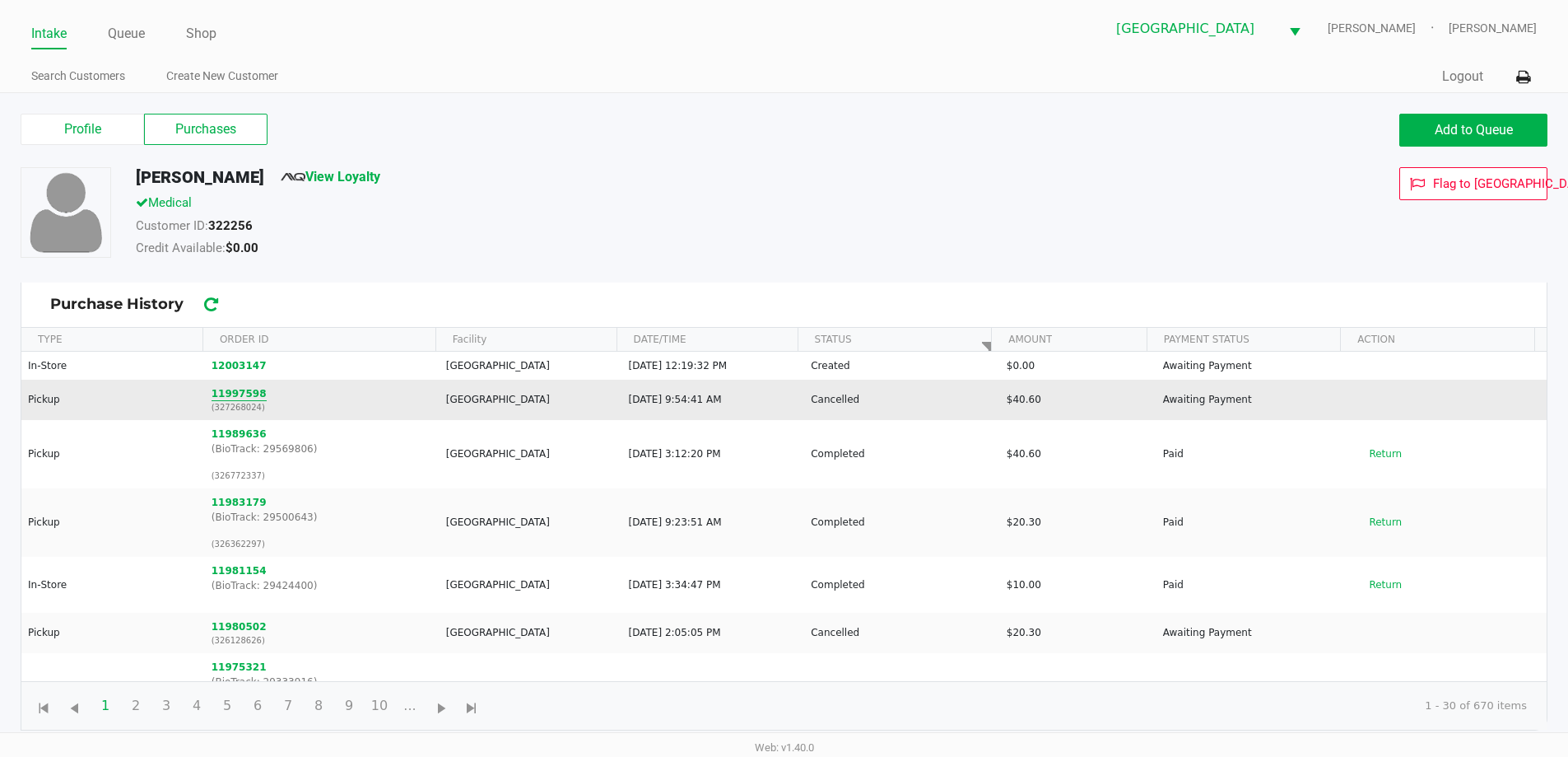
click at [234, 397] on button "11997598" at bounding box center [238, 394] width 55 height 15
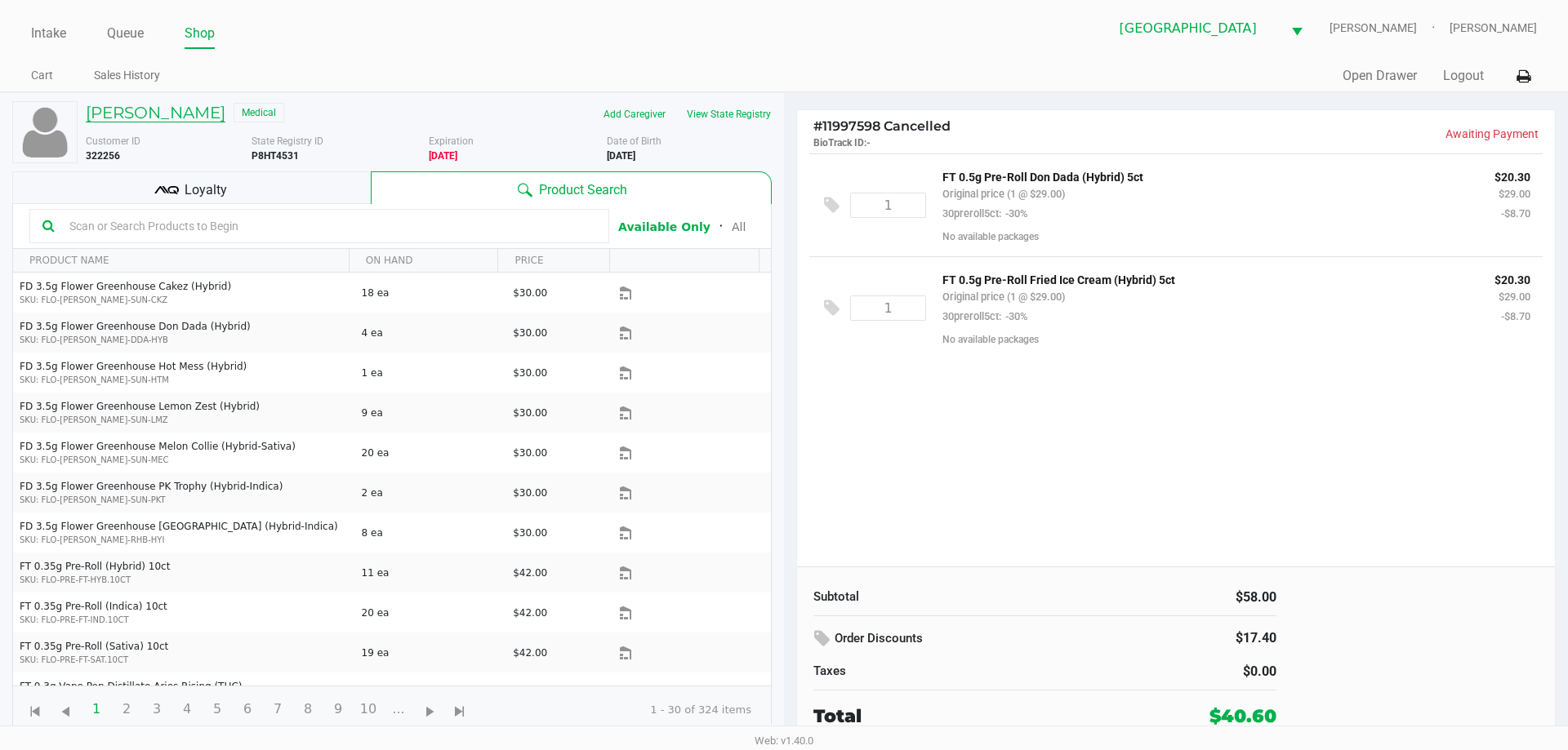
click at [162, 115] on h5 "Donna Duran" at bounding box center [155, 112] width 140 height 19
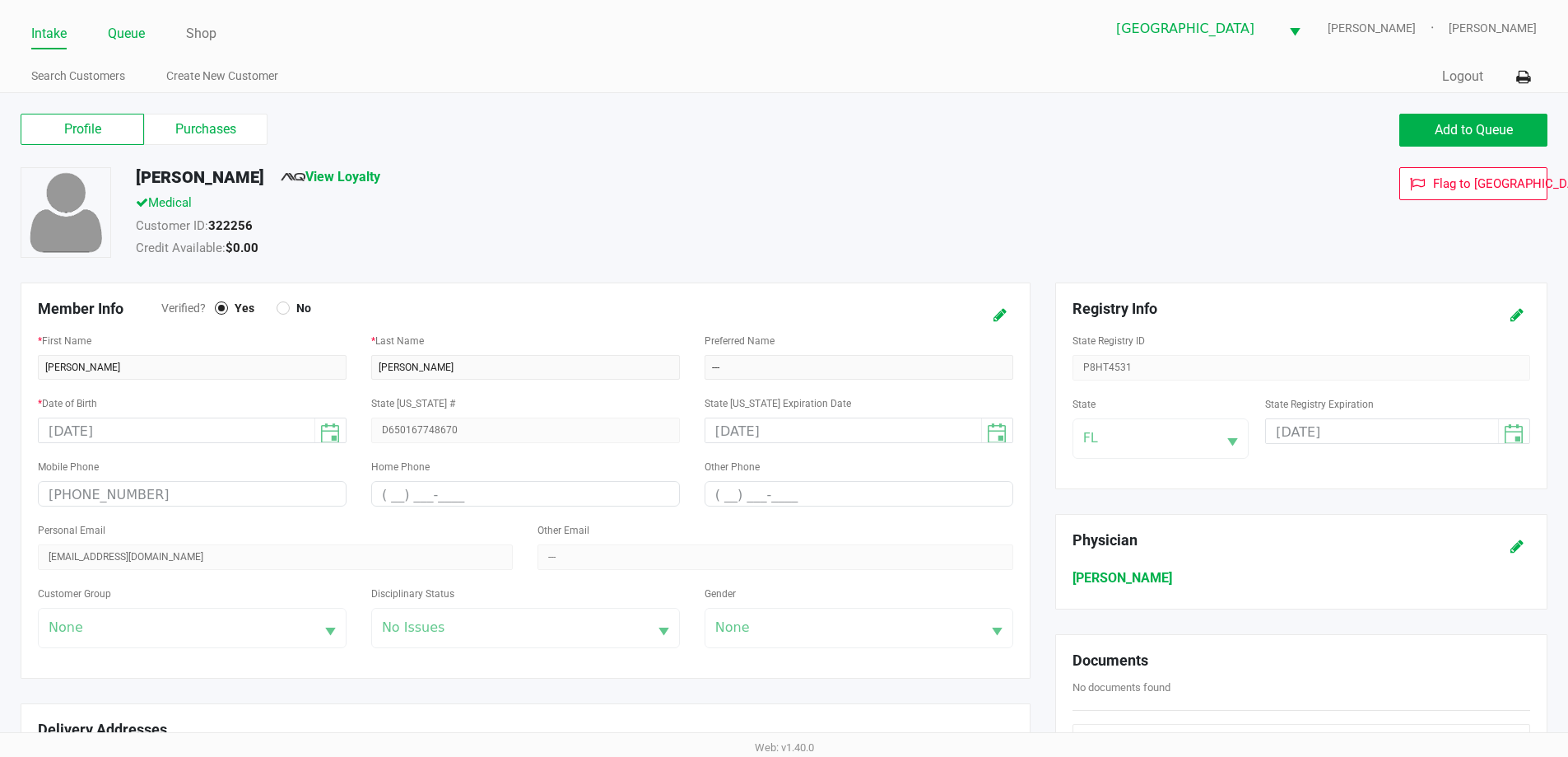
click at [126, 34] on link "Queue" at bounding box center [127, 33] width 37 height 23
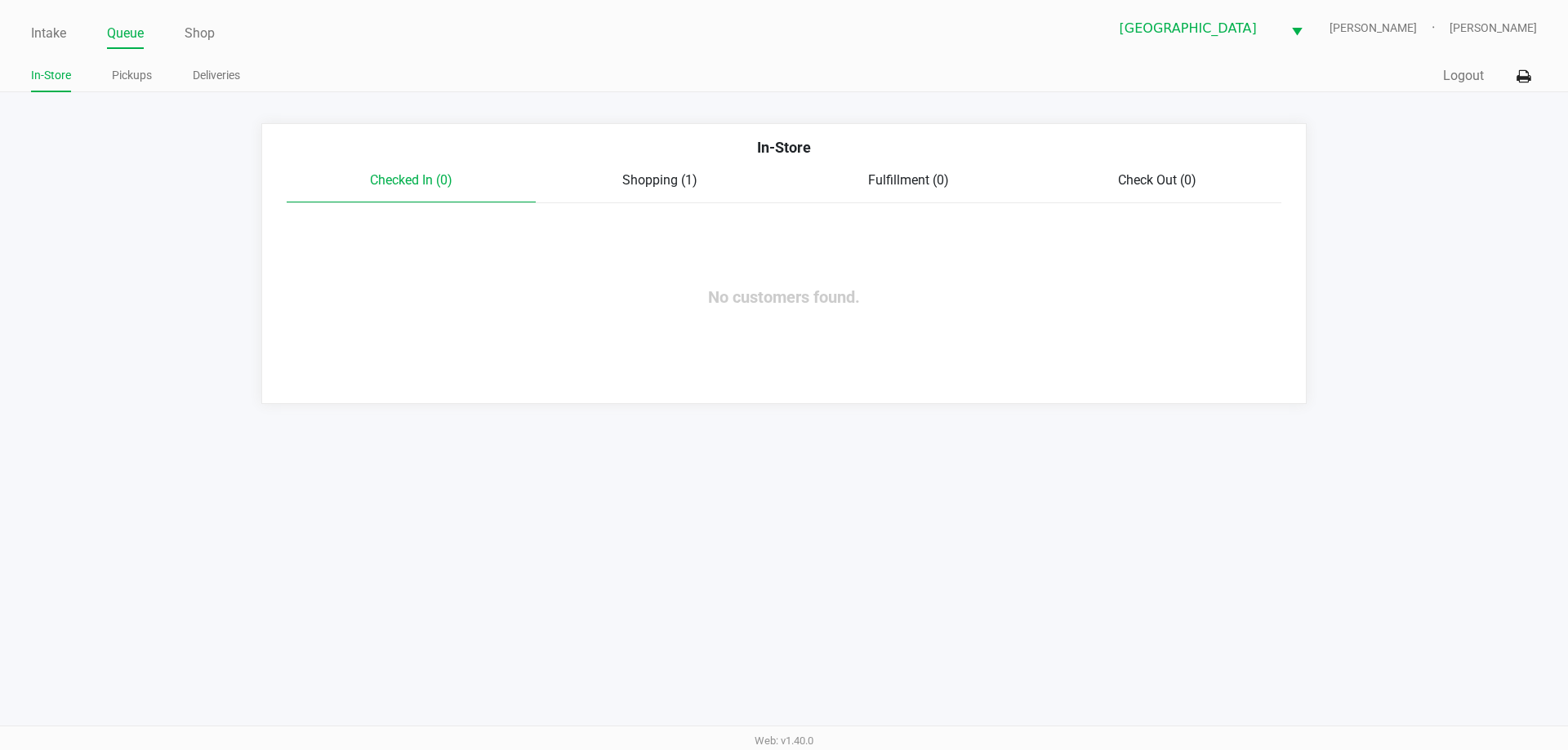
click at [646, 190] on div "Shopping (1)" at bounding box center [660, 180] width 249 height 19
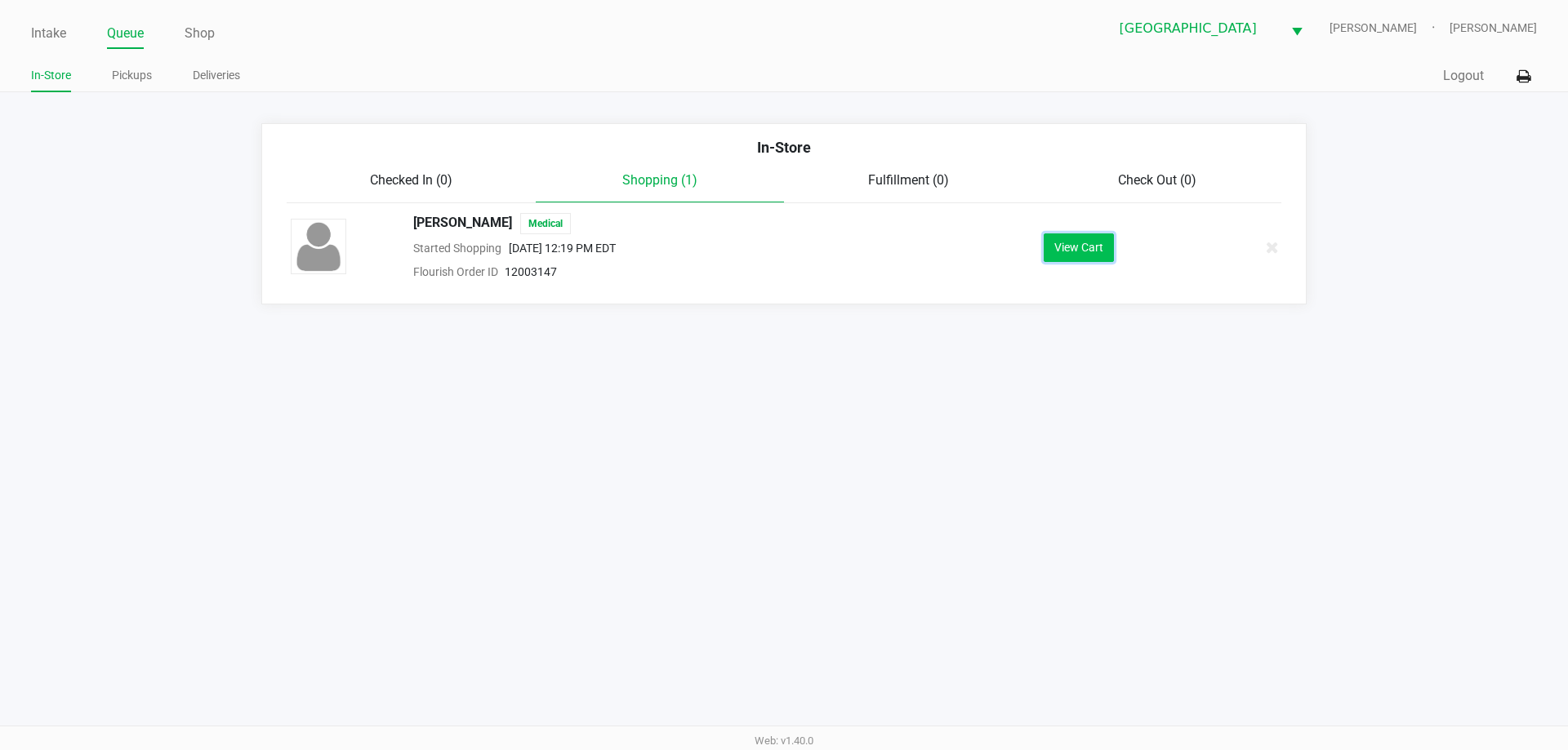
click at [1093, 256] on button "View Cart" at bounding box center [1079, 248] width 70 height 28
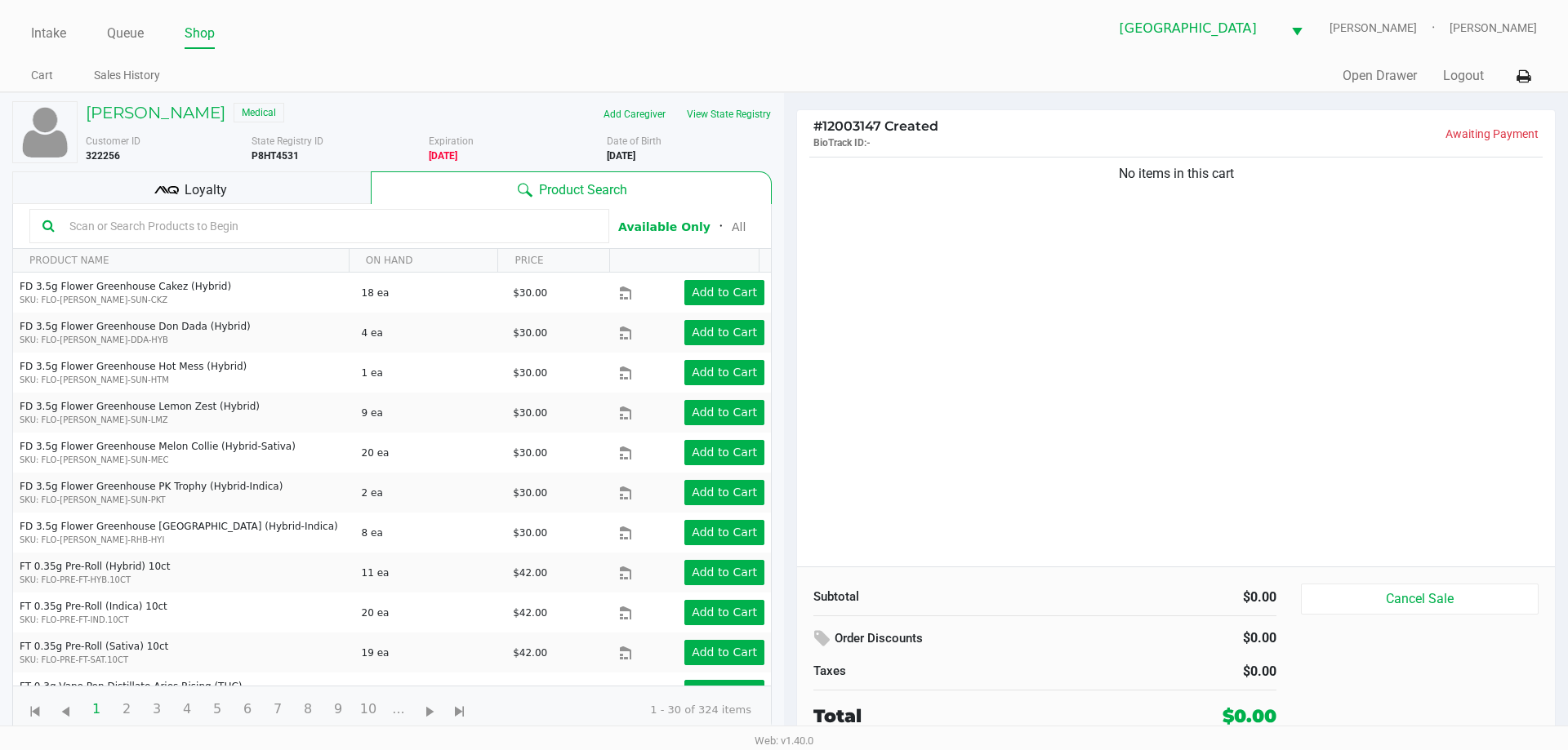
click at [189, 225] on input "text" at bounding box center [330, 225] width 533 height 24
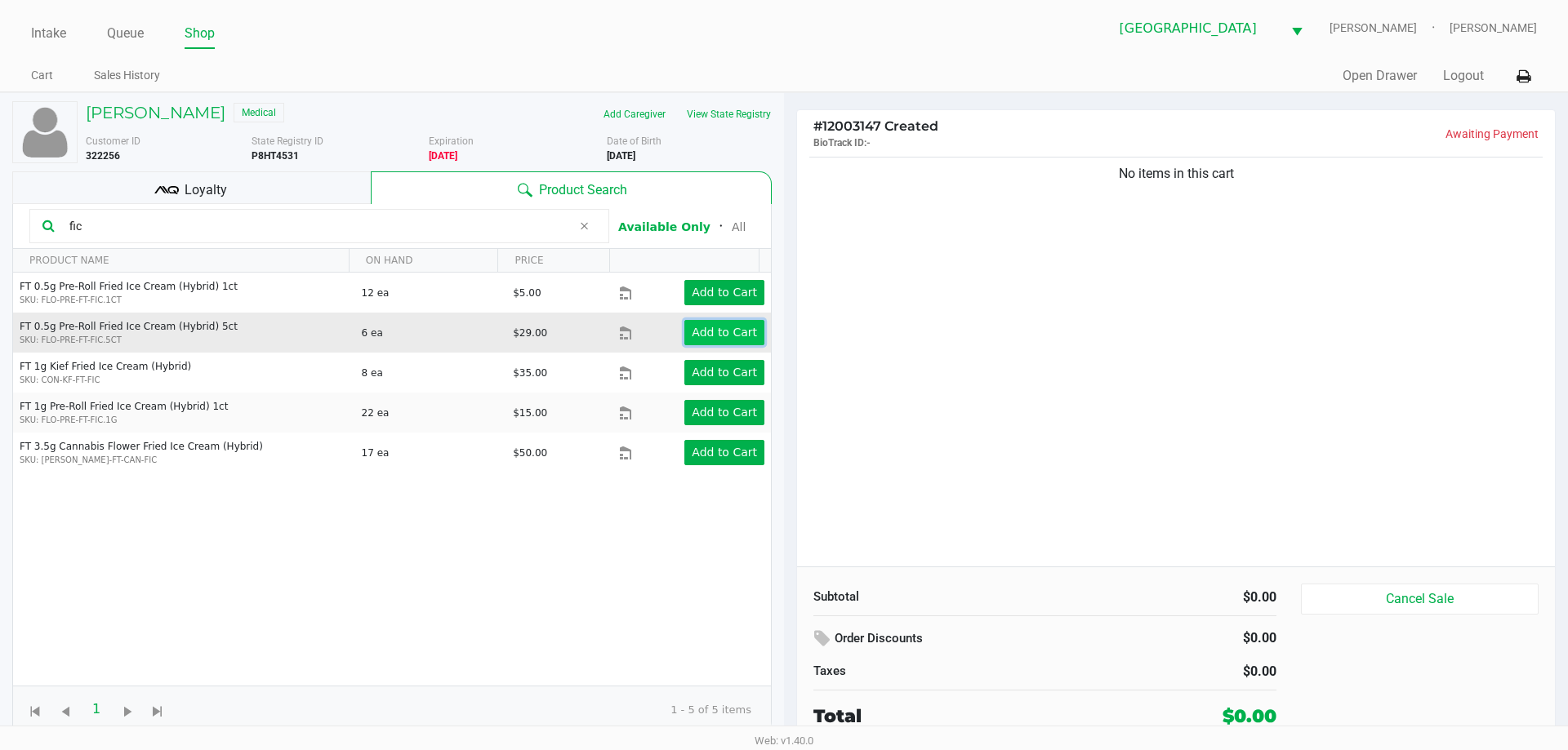
click at [717, 337] on app-button-loader "Add to Cart" at bounding box center [724, 333] width 65 height 13
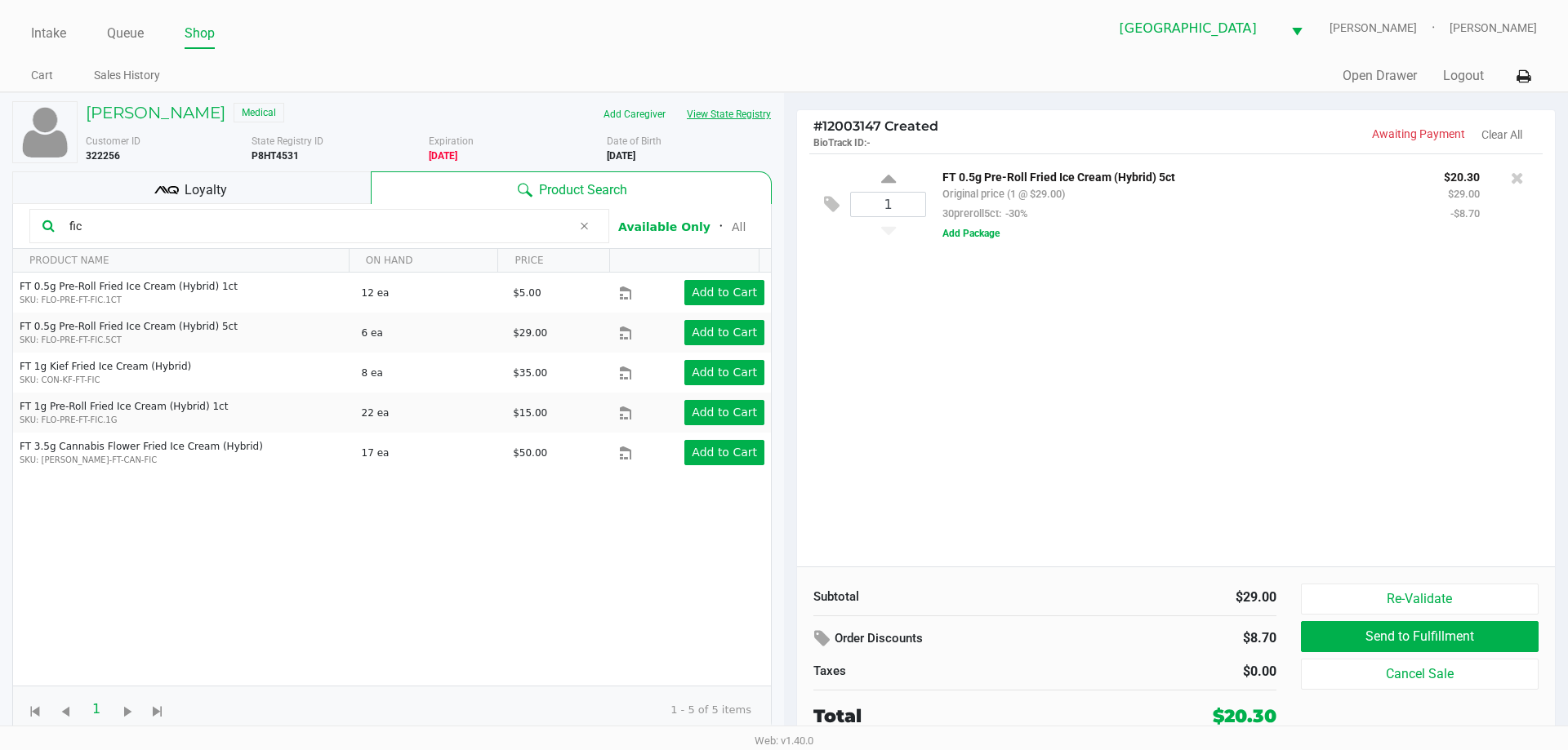
click at [752, 110] on button "View State Registry" at bounding box center [724, 114] width 96 height 26
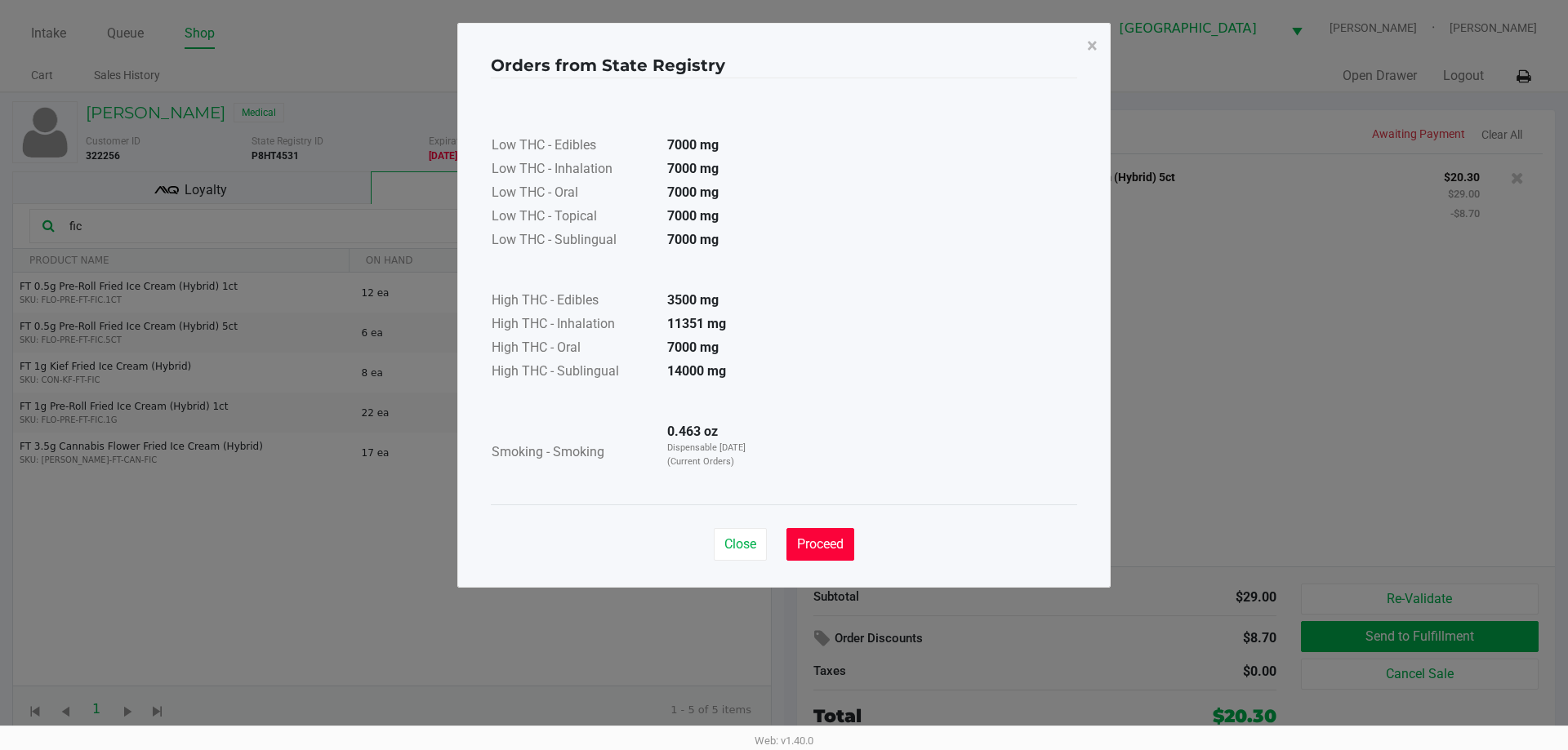
click at [832, 536] on button "Proceed" at bounding box center [820, 544] width 68 height 33
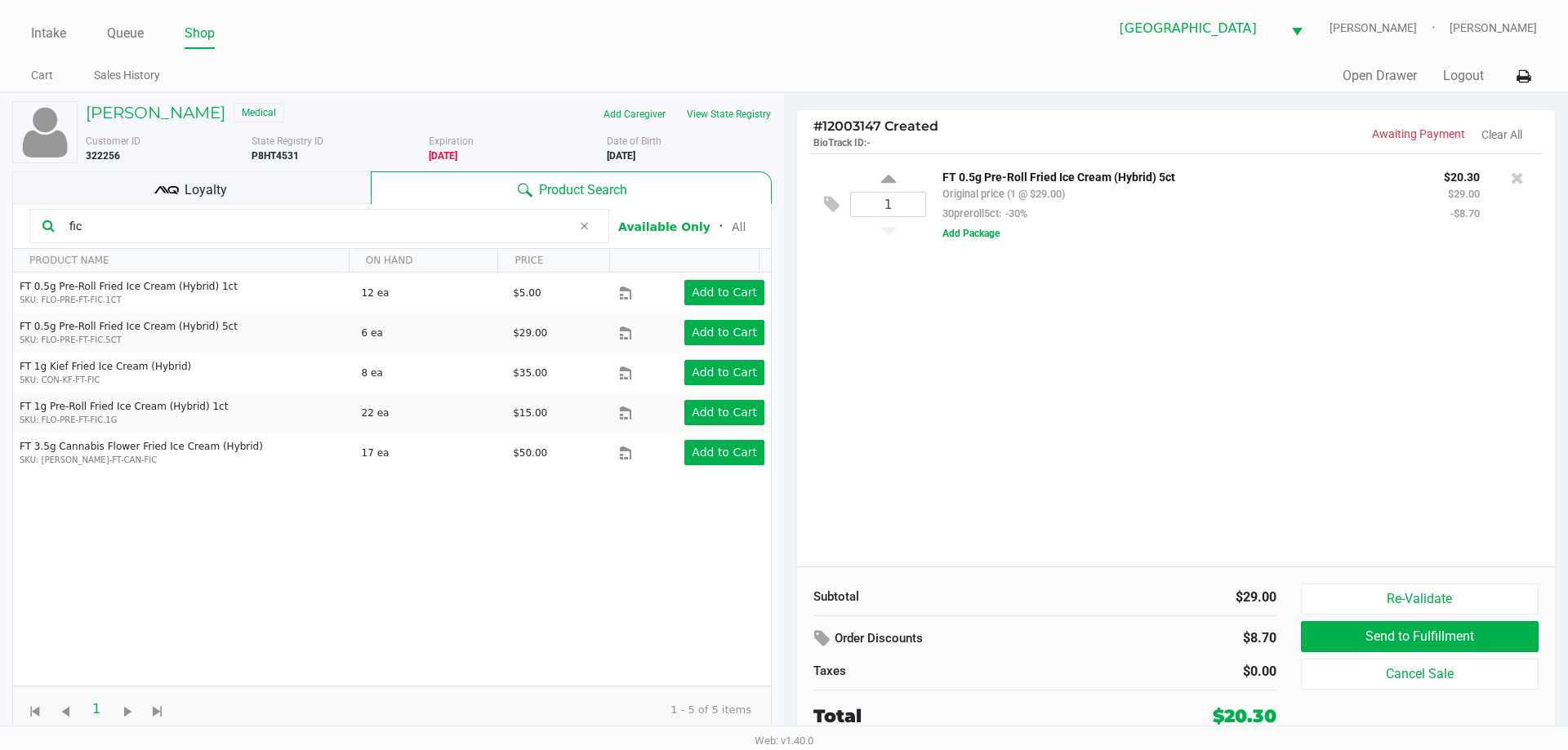
click at [143, 235] on input "fic" at bounding box center [317, 225] width 509 height 24
type input "f"
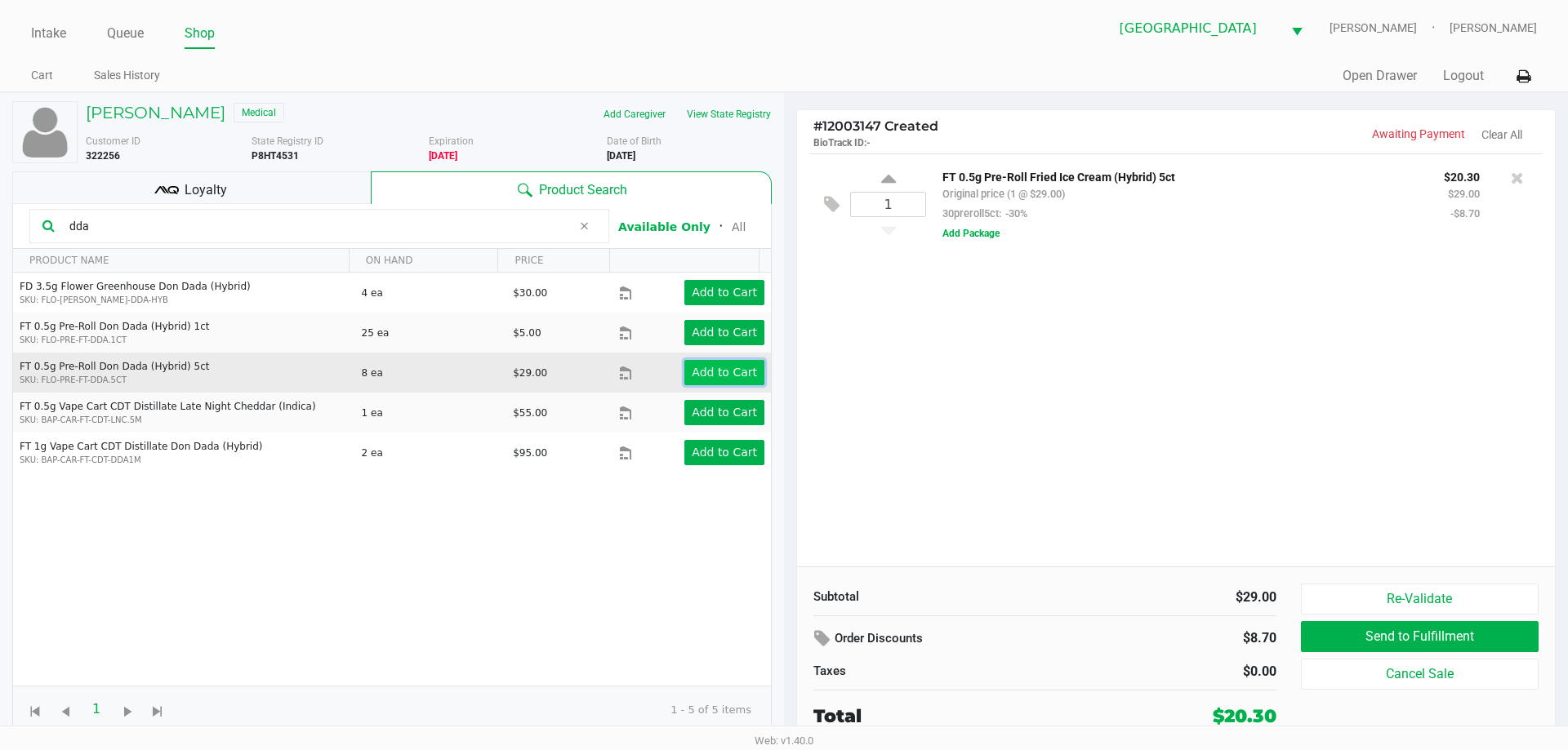
click at [716, 371] on app-button-loader "Add to Cart" at bounding box center [724, 372] width 65 height 13
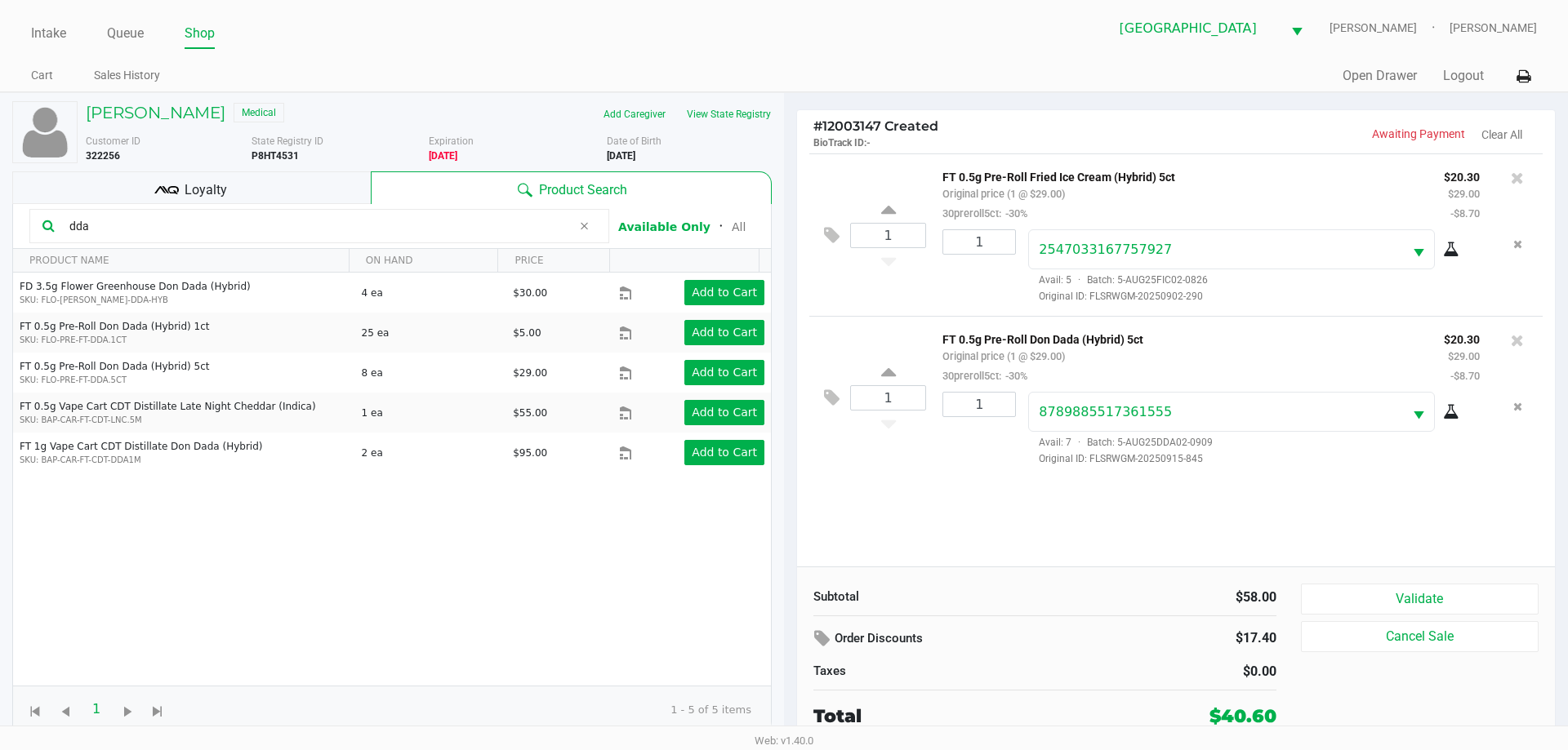
click at [141, 228] on input "dda" at bounding box center [317, 225] width 509 height 24
type input "d"
type input "lmz"
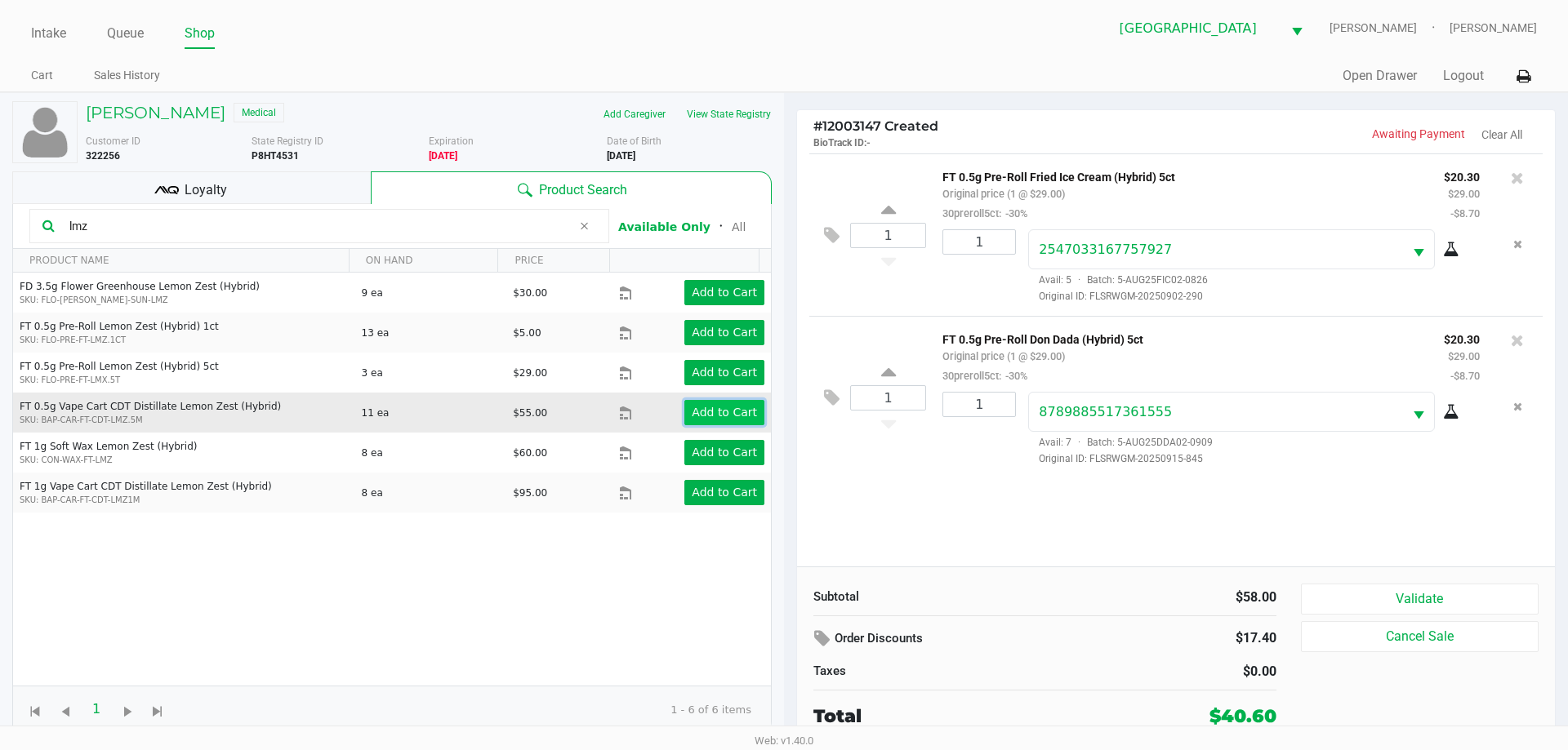
click at [711, 412] on app-button-loader "Add to Cart" at bounding box center [724, 412] width 65 height 13
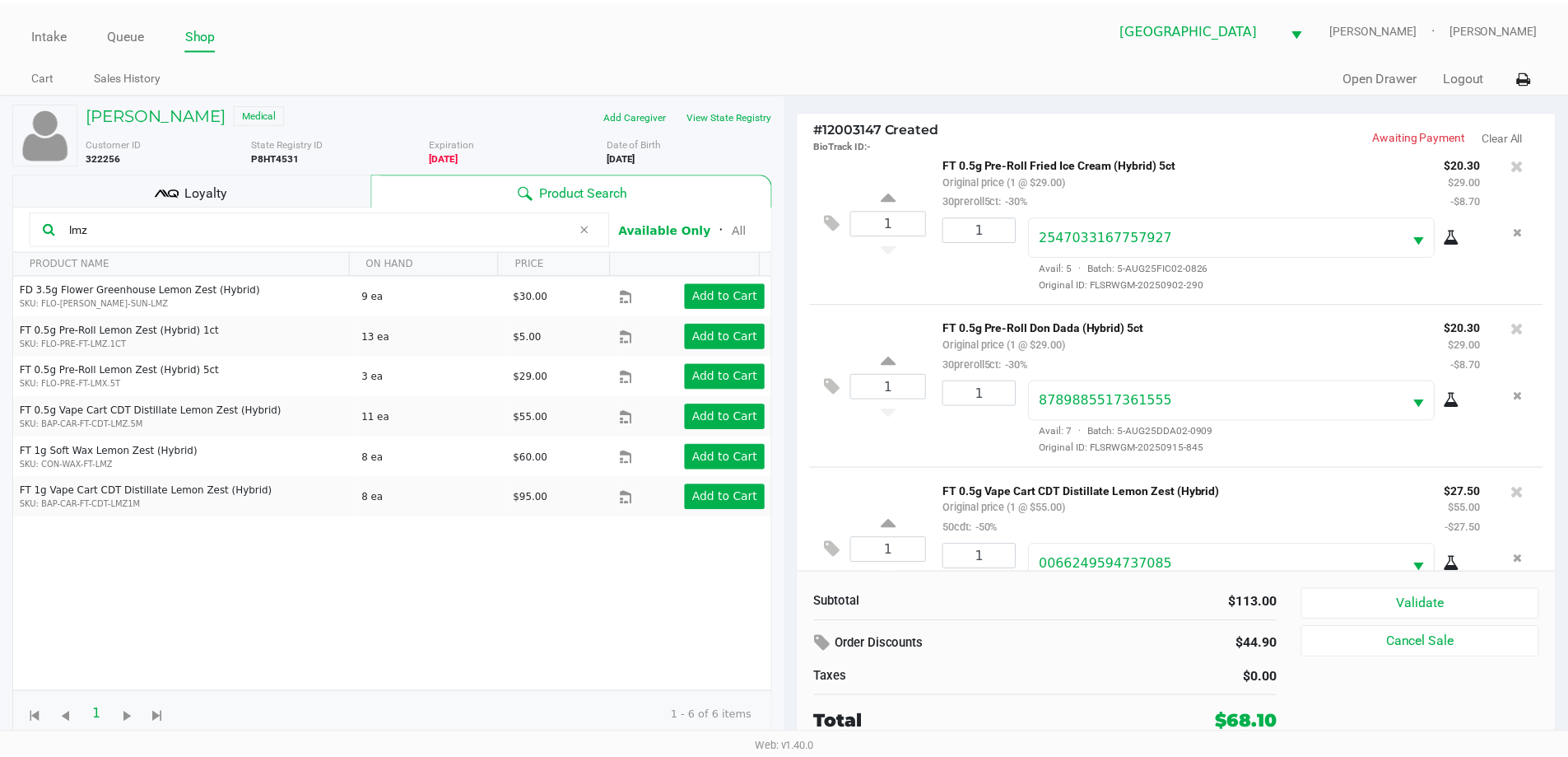
scroll to position [78, 0]
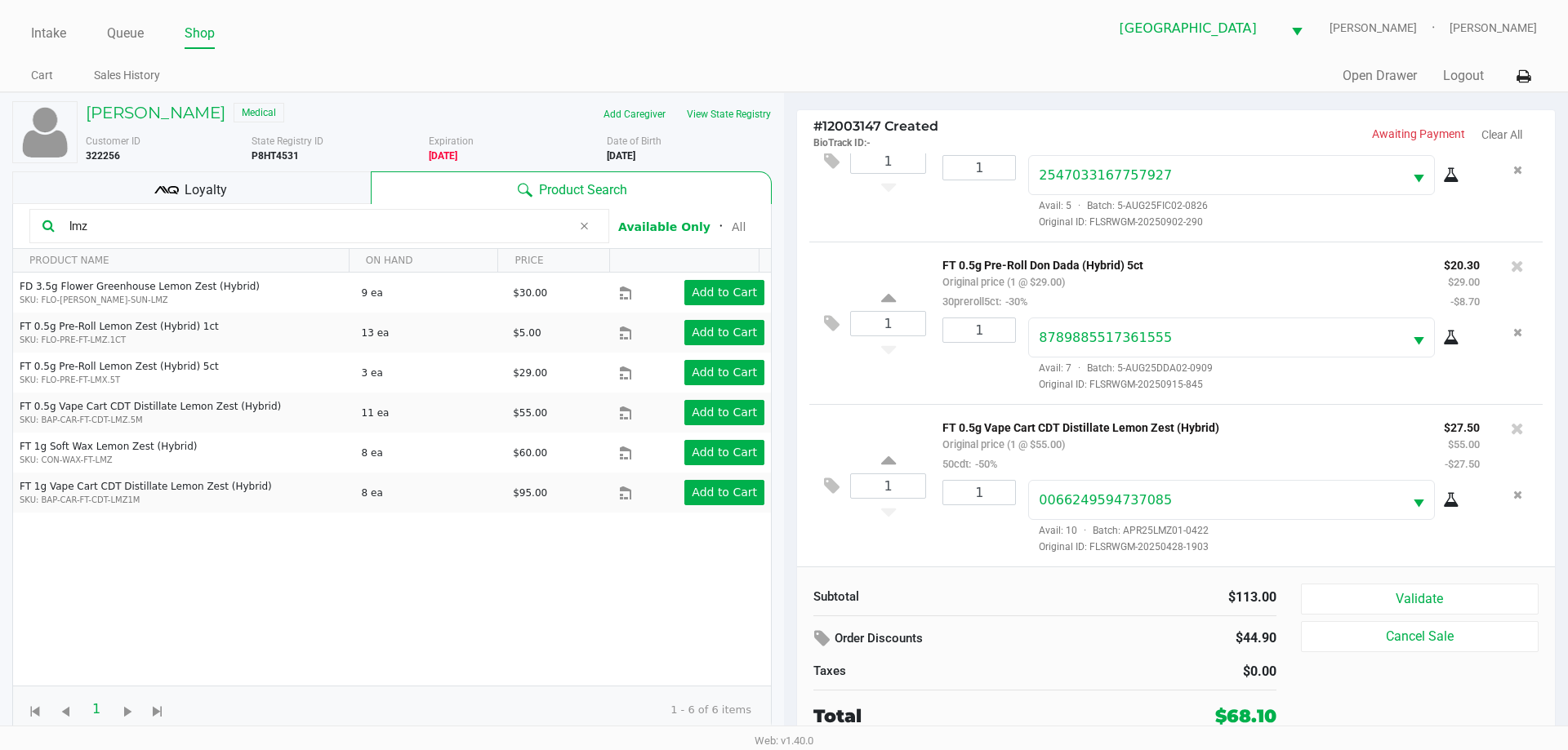
click at [295, 189] on div "Loyalty" at bounding box center [192, 188] width 359 height 33
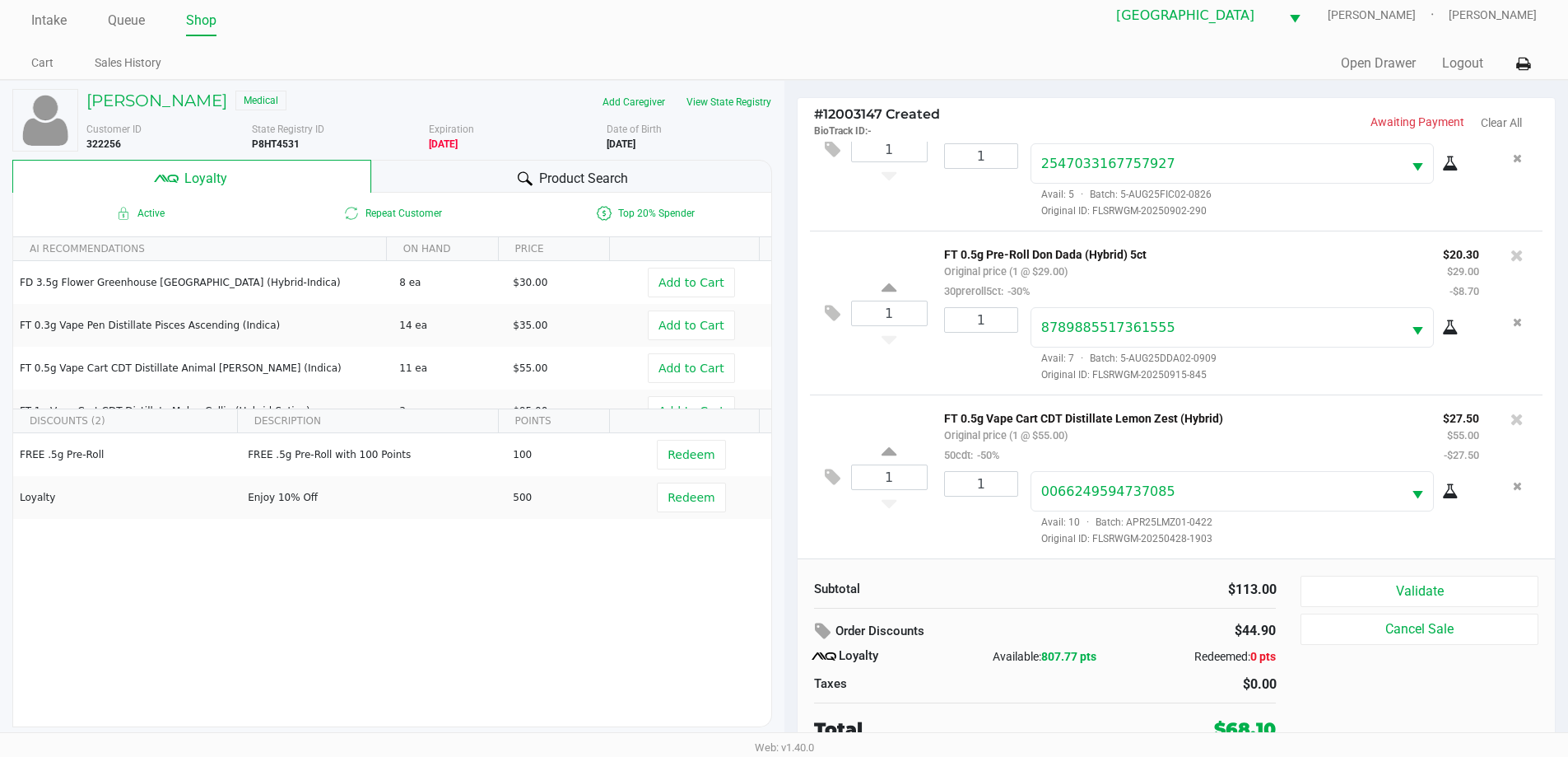
scroll to position [16, 0]
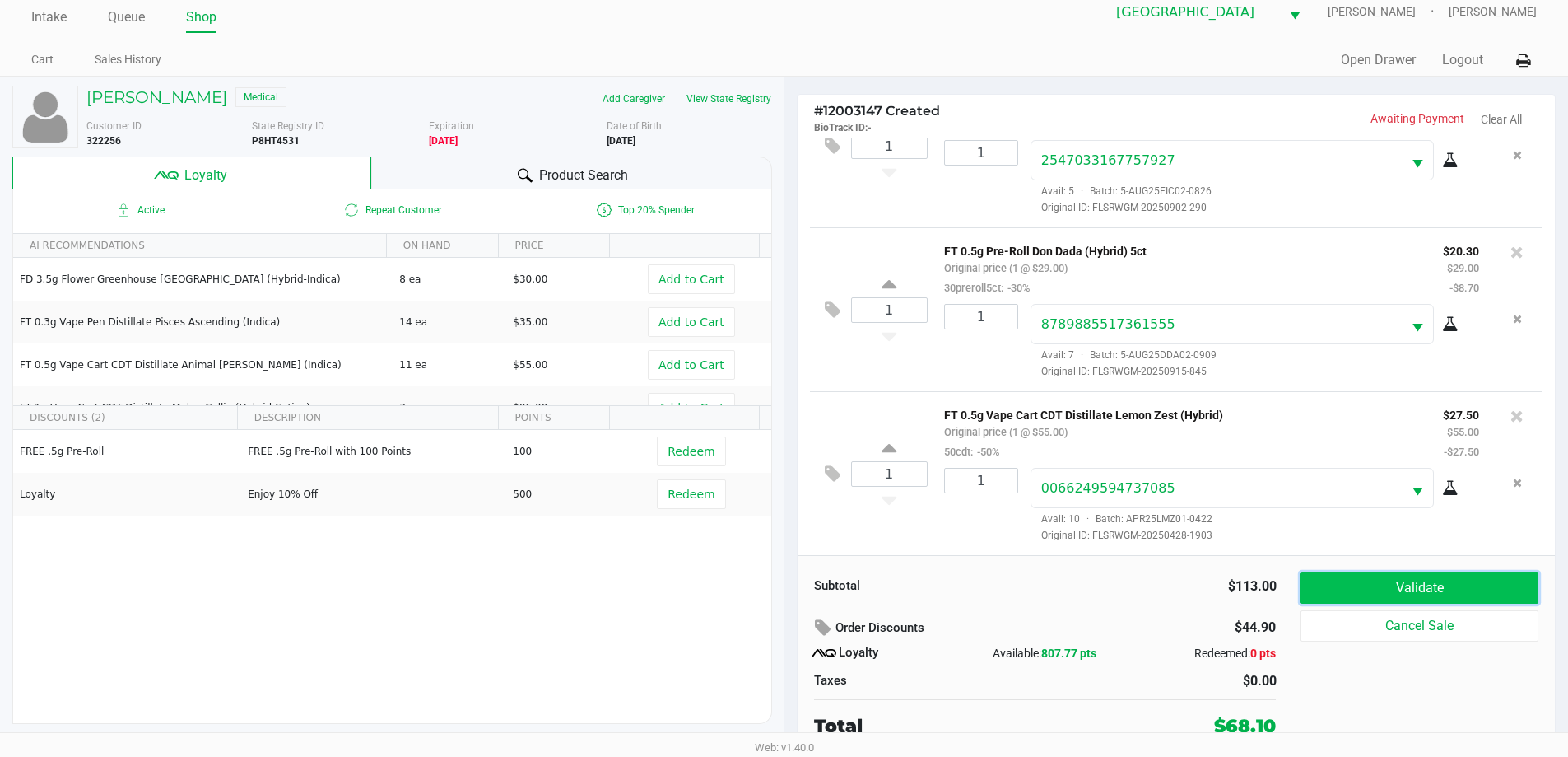
click at [1369, 585] on button "Validate" at bounding box center [1419, 588] width 237 height 31
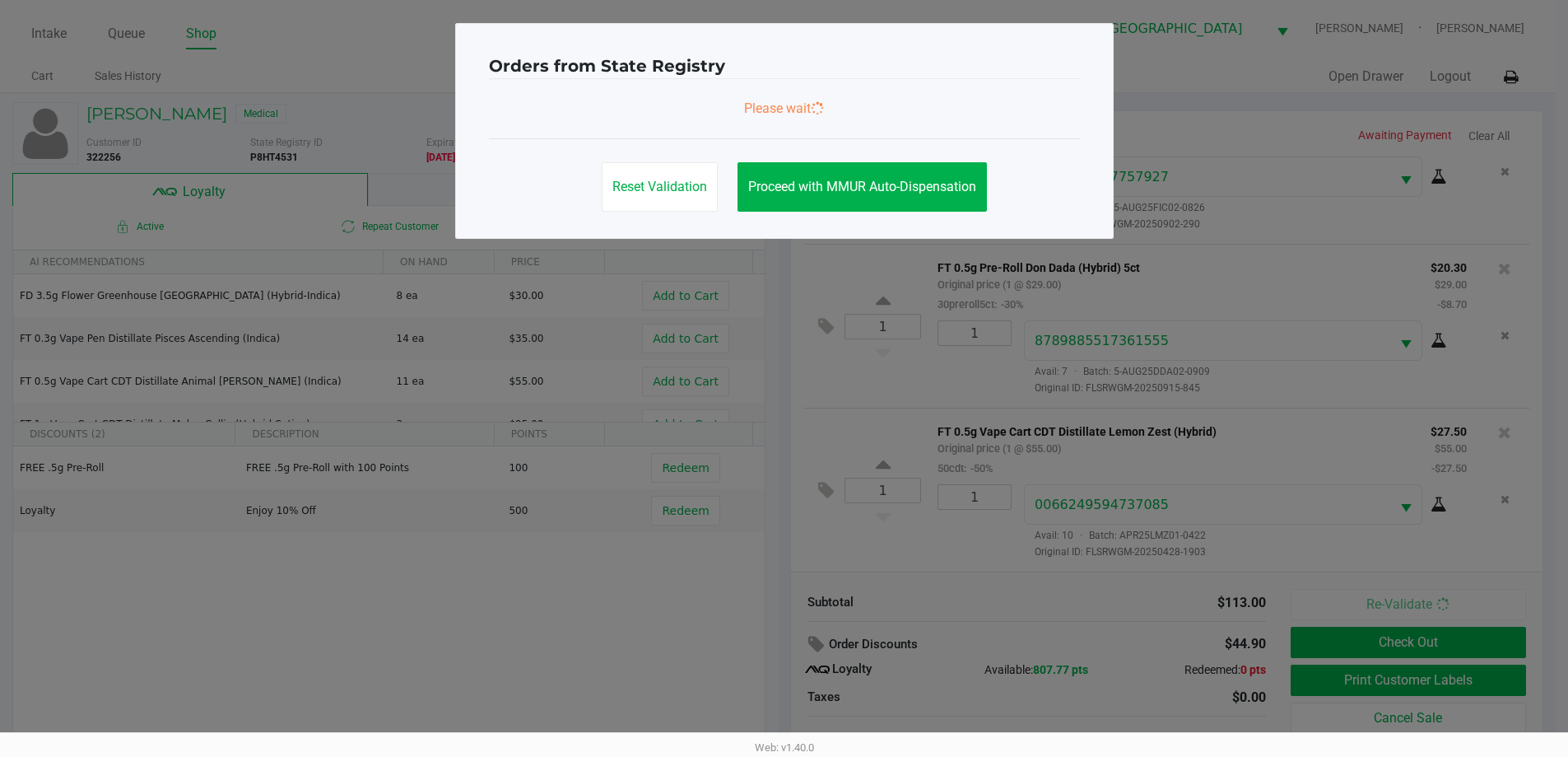
scroll to position [0, 0]
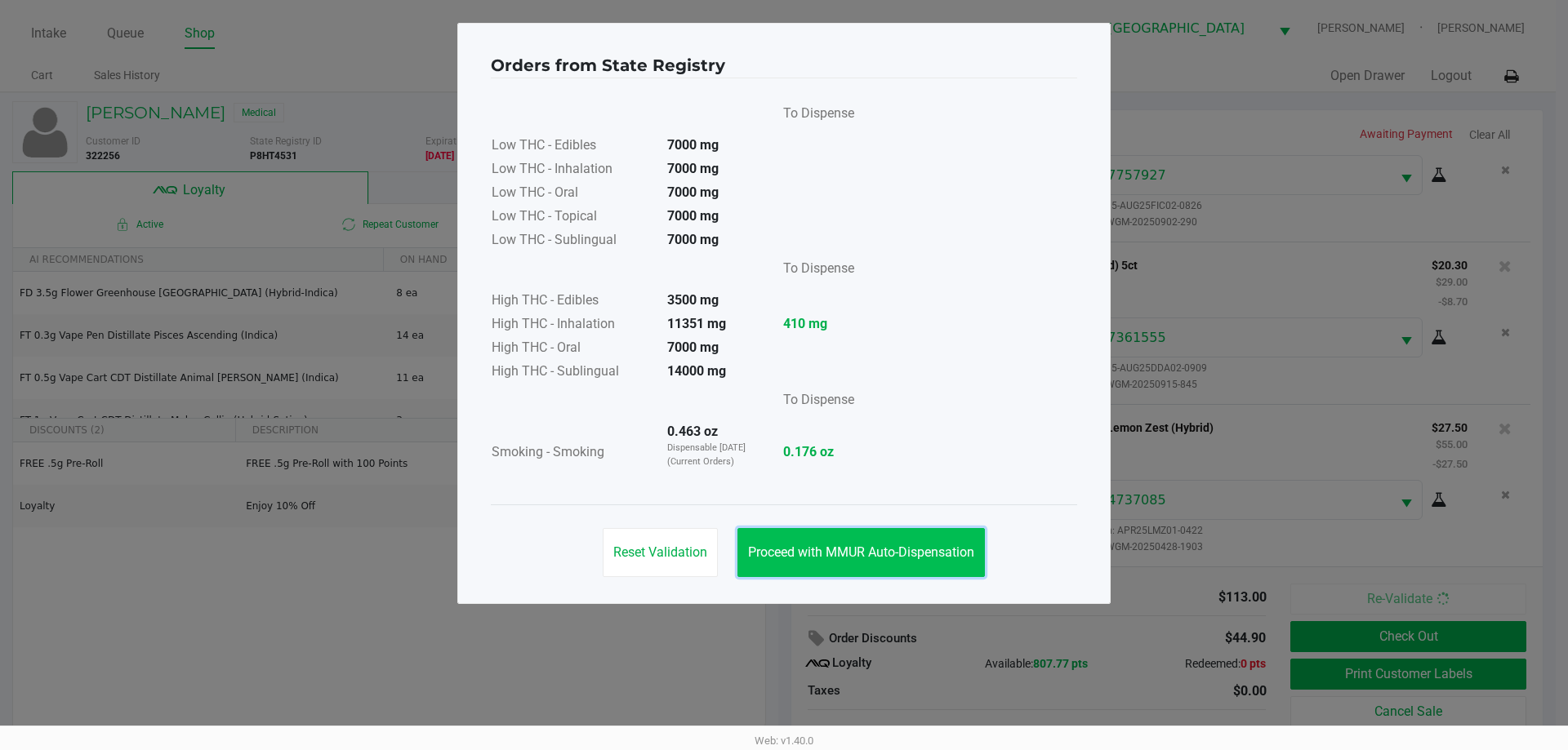
click at [924, 539] on button "Proceed with MMUR Auto-Dispensation" at bounding box center [860, 552] width 247 height 49
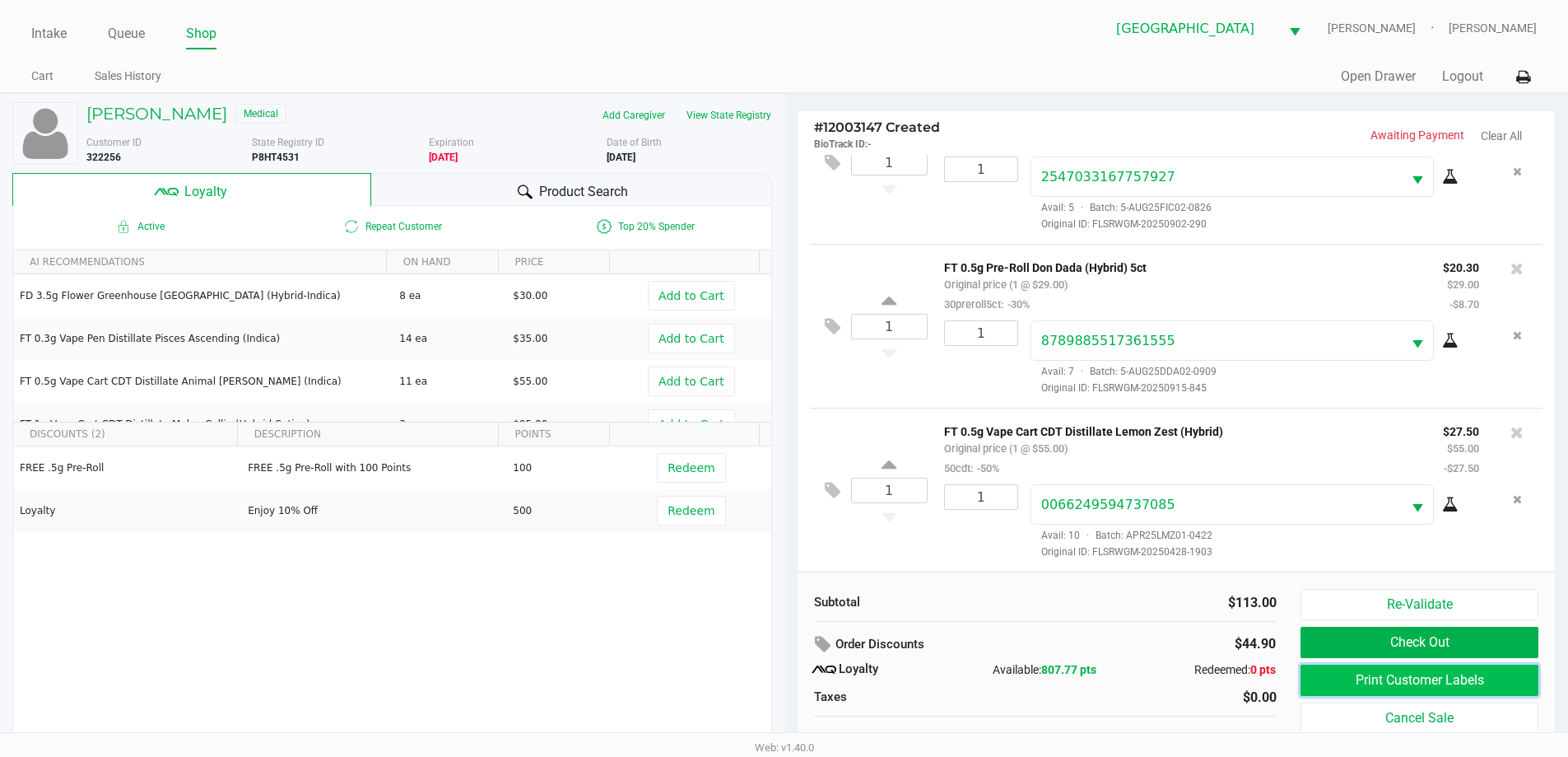
click at [1339, 696] on button "Print Customer Labels" at bounding box center [1419, 680] width 237 height 31
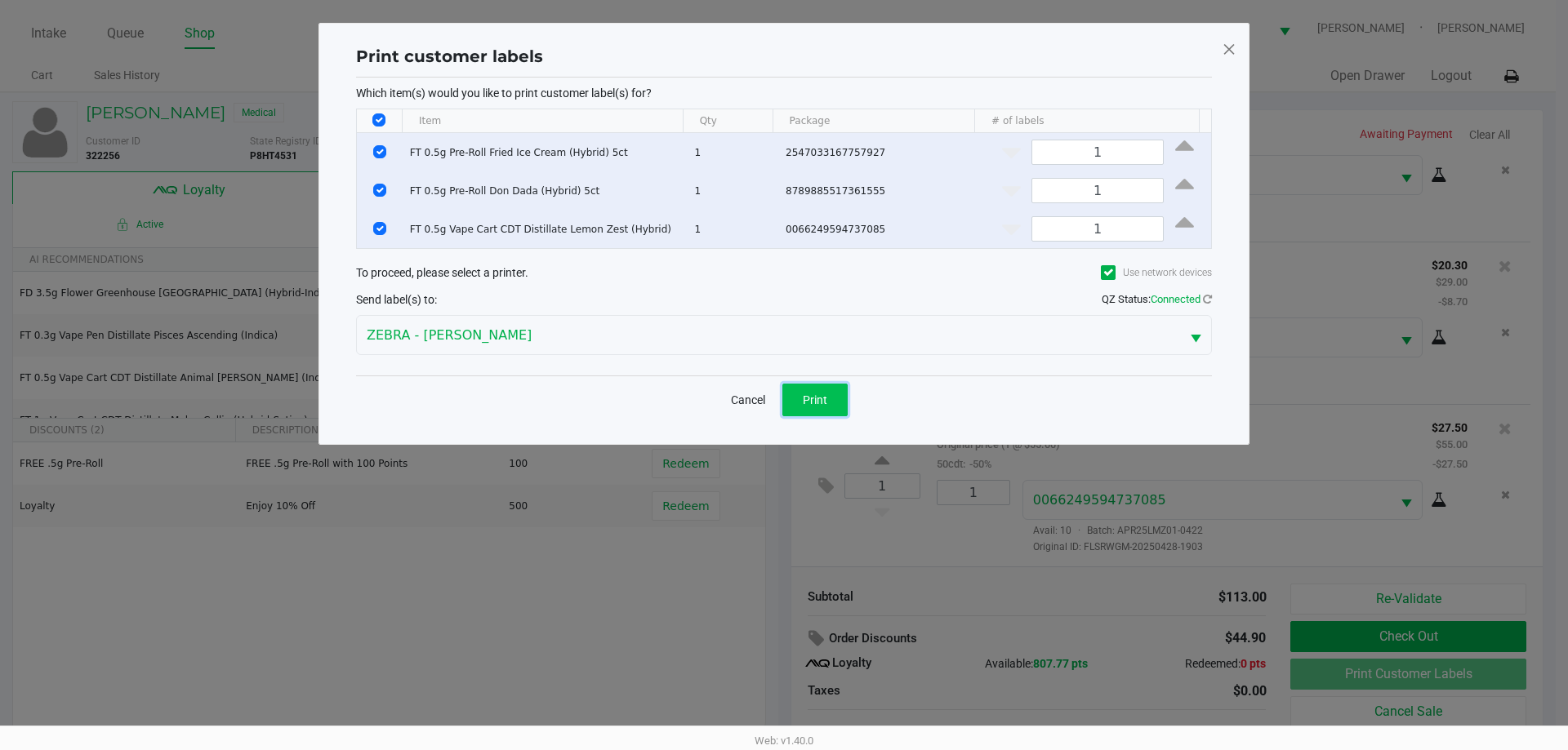
click at [810, 397] on span "Print" at bounding box center [814, 400] width 24 height 13
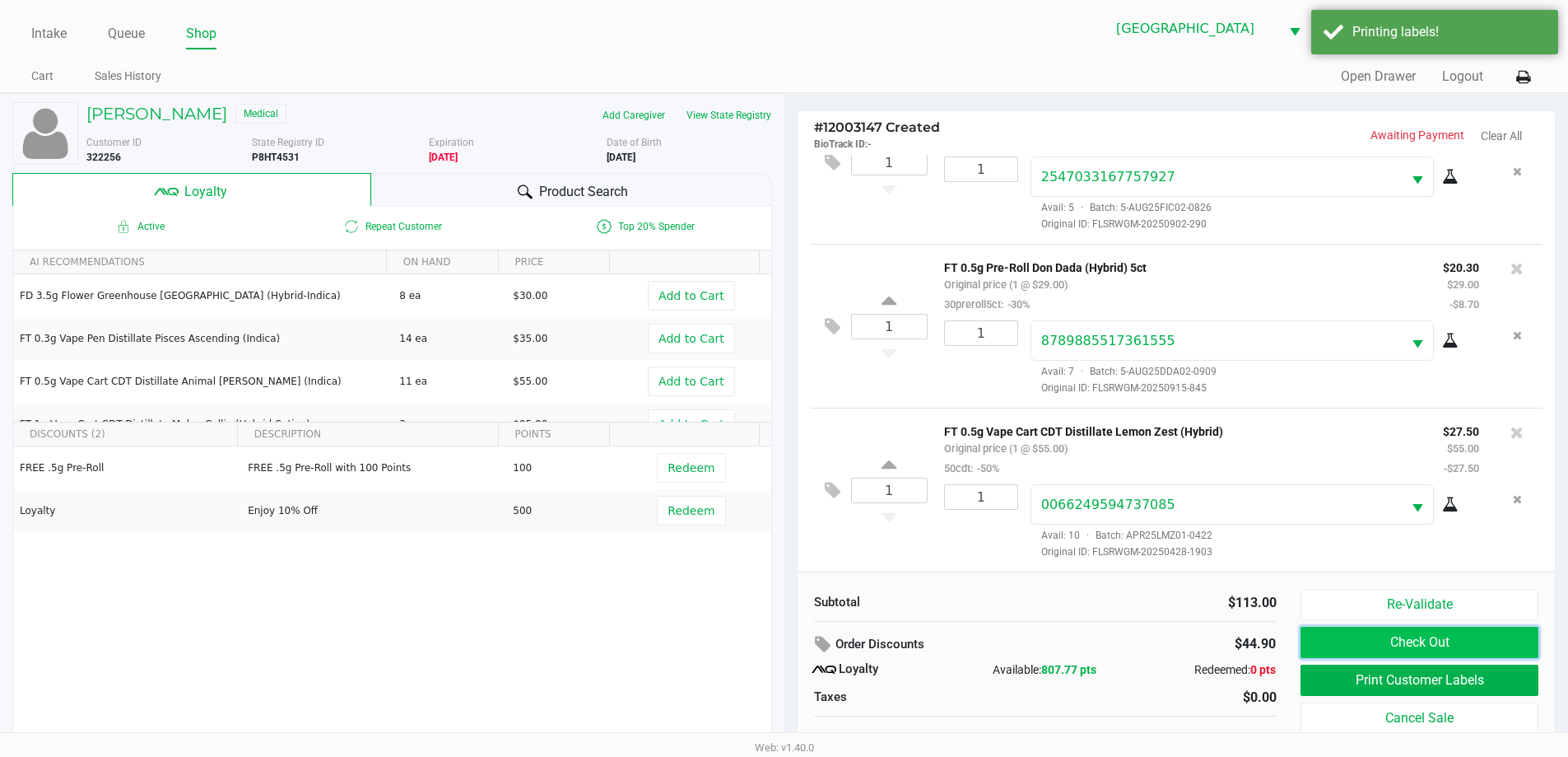
click at [1371, 649] on button "Check Out" at bounding box center [1419, 642] width 237 height 31
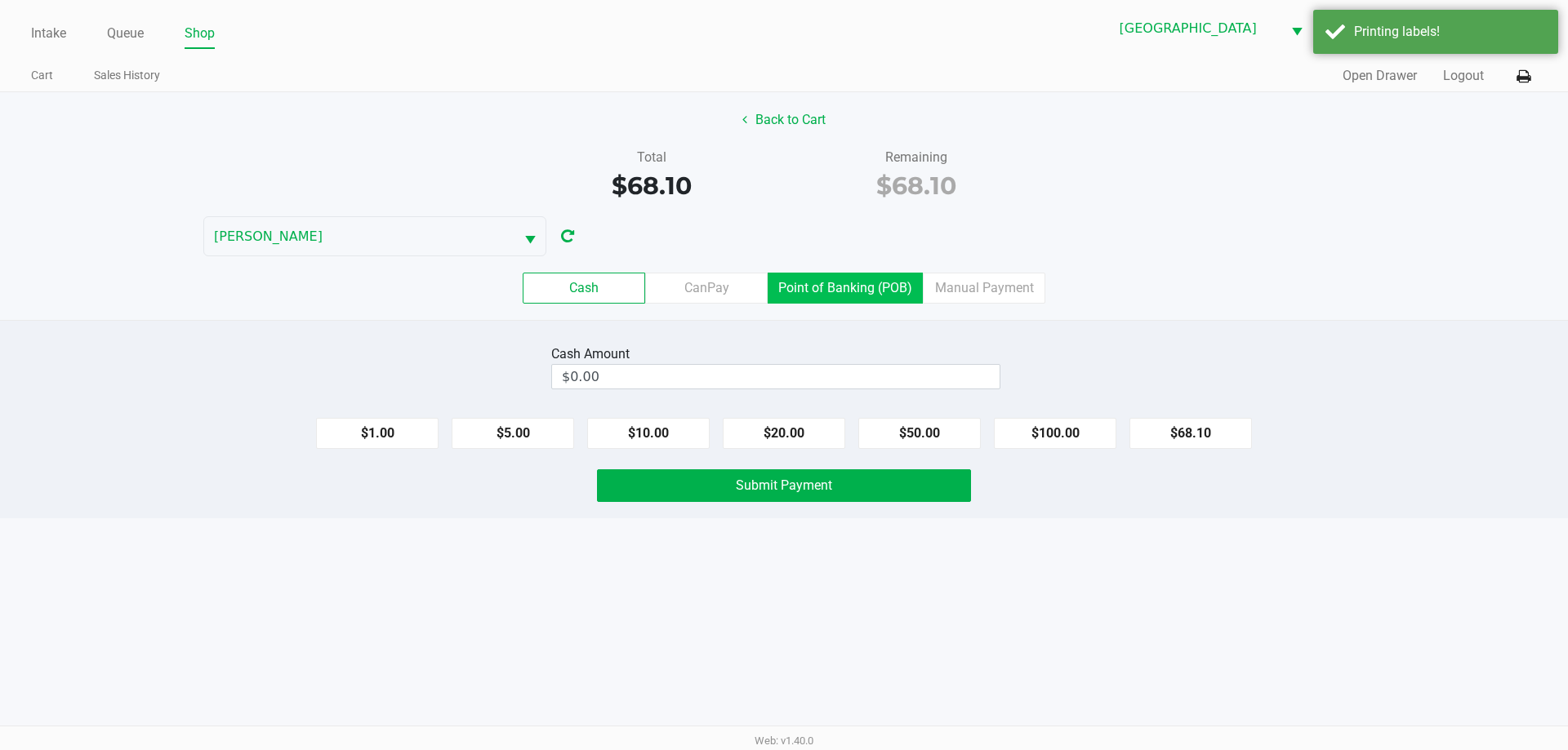
click at [836, 289] on label "Point of Banking (POB)" at bounding box center [844, 287] width 155 height 31
click at [0, 0] on 7 "Point of Banking (POB)" at bounding box center [0, 0] width 0 height 0
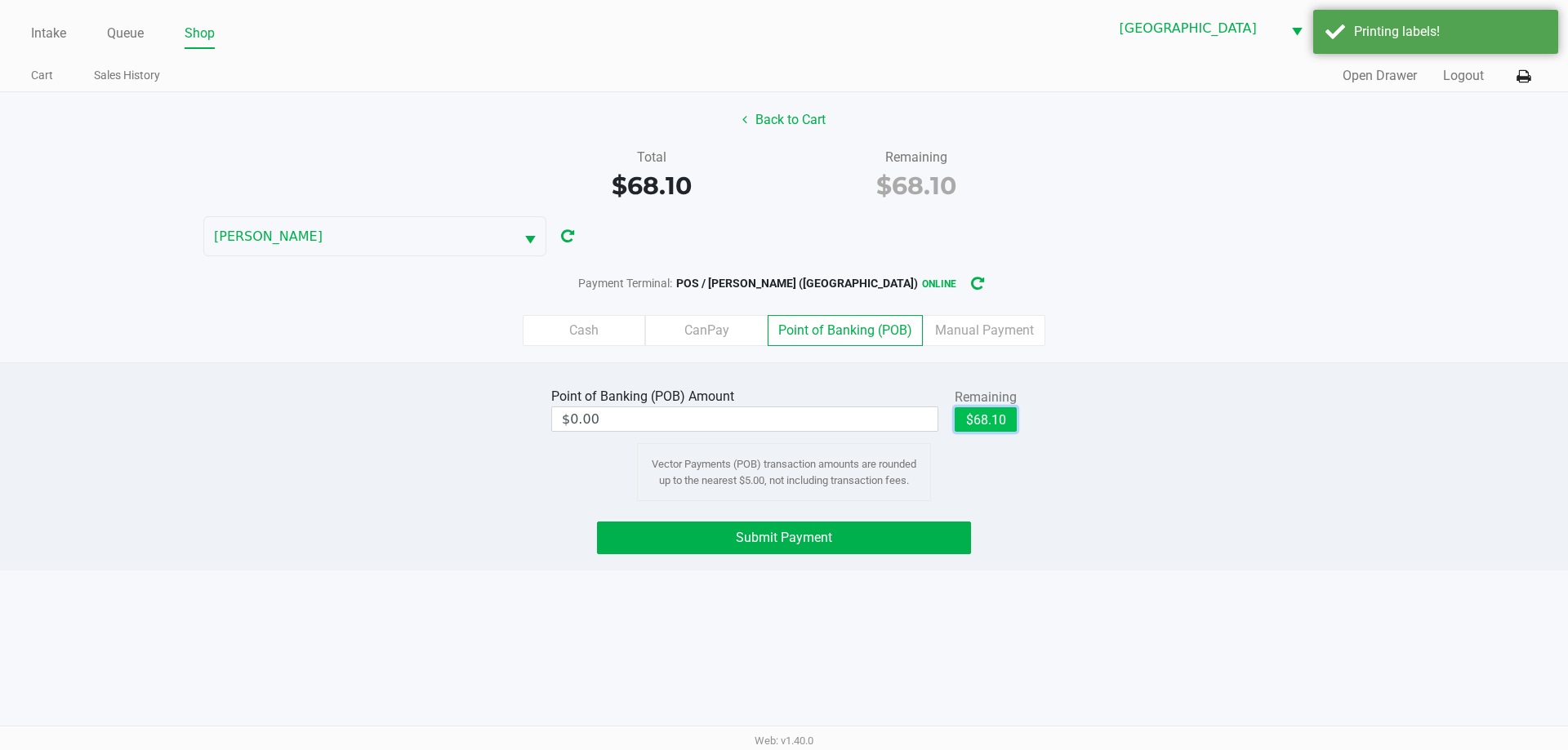
click at [988, 425] on button "$68.10" at bounding box center [985, 419] width 62 height 24
type input "$68.10"
click at [928, 529] on button "Submit Payment" at bounding box center [784, 537] width 374 height 33
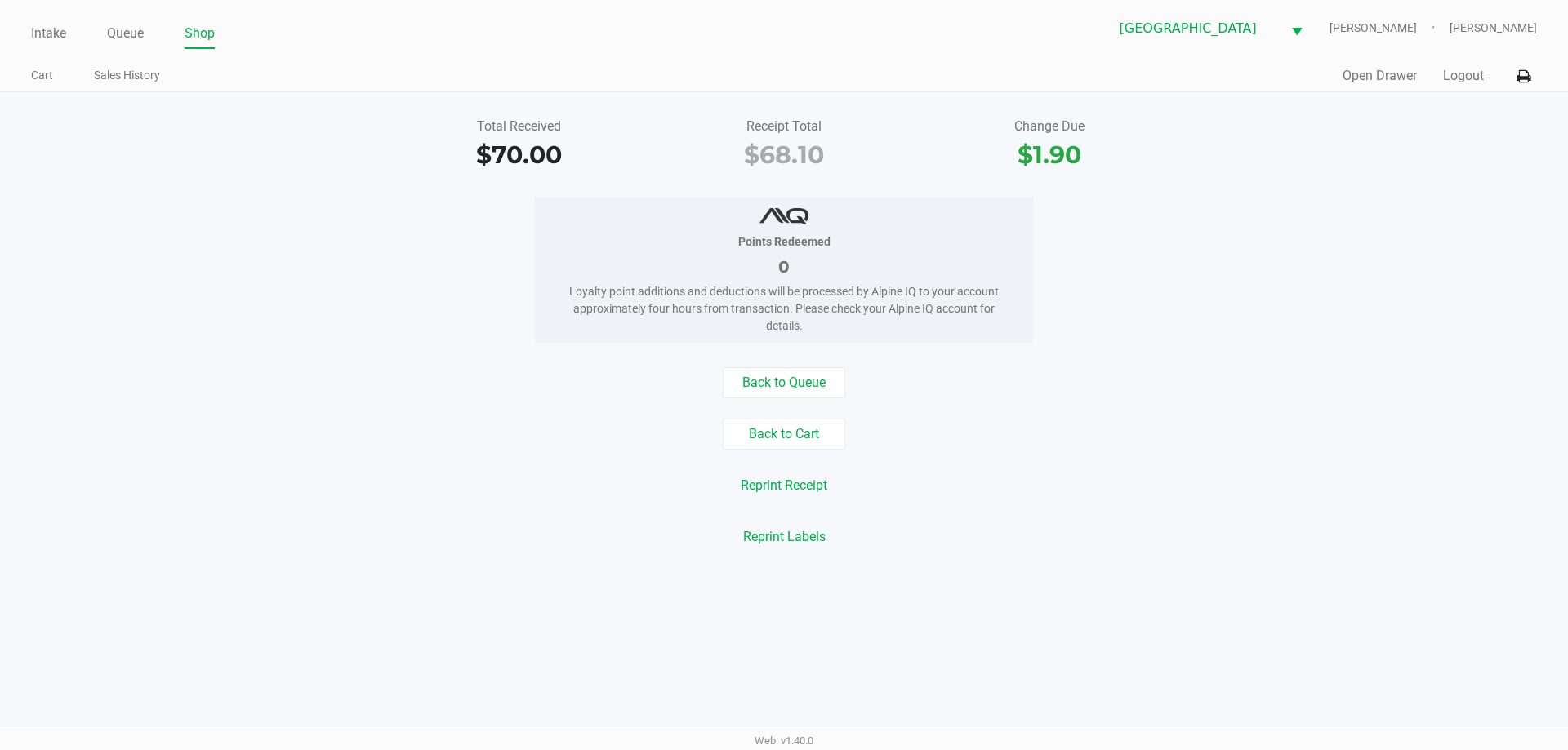
drag, startPoint x: 46, startPoint y: 30, endPoint x: 74, endPoint y: 56, distance: 38.2
click at [46, 31] on link "Intake" at bounding box center [49, 33] width 35 height 23
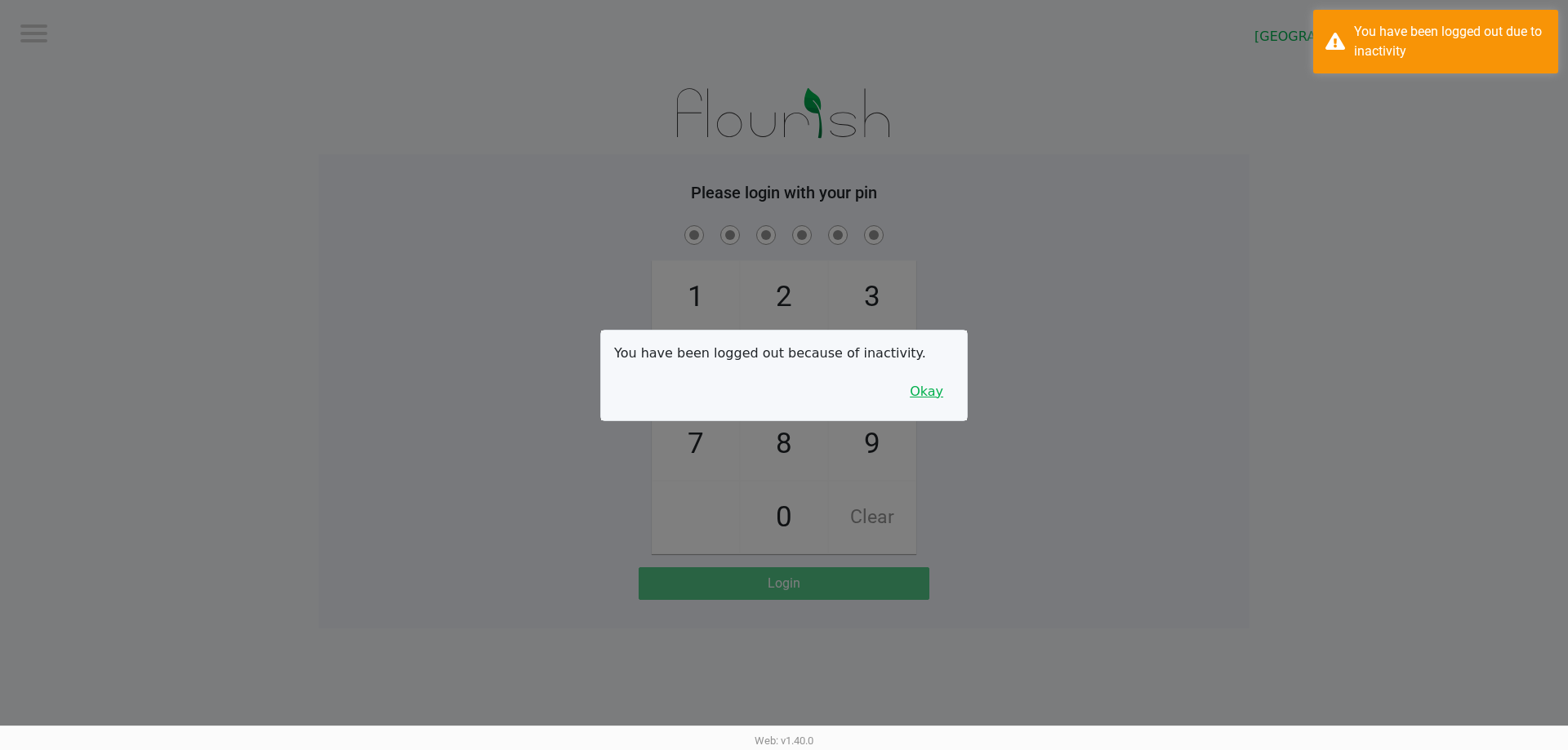
click at [928, 401] on button "Okay" at bounding box center [926, 391] width 55 height 31
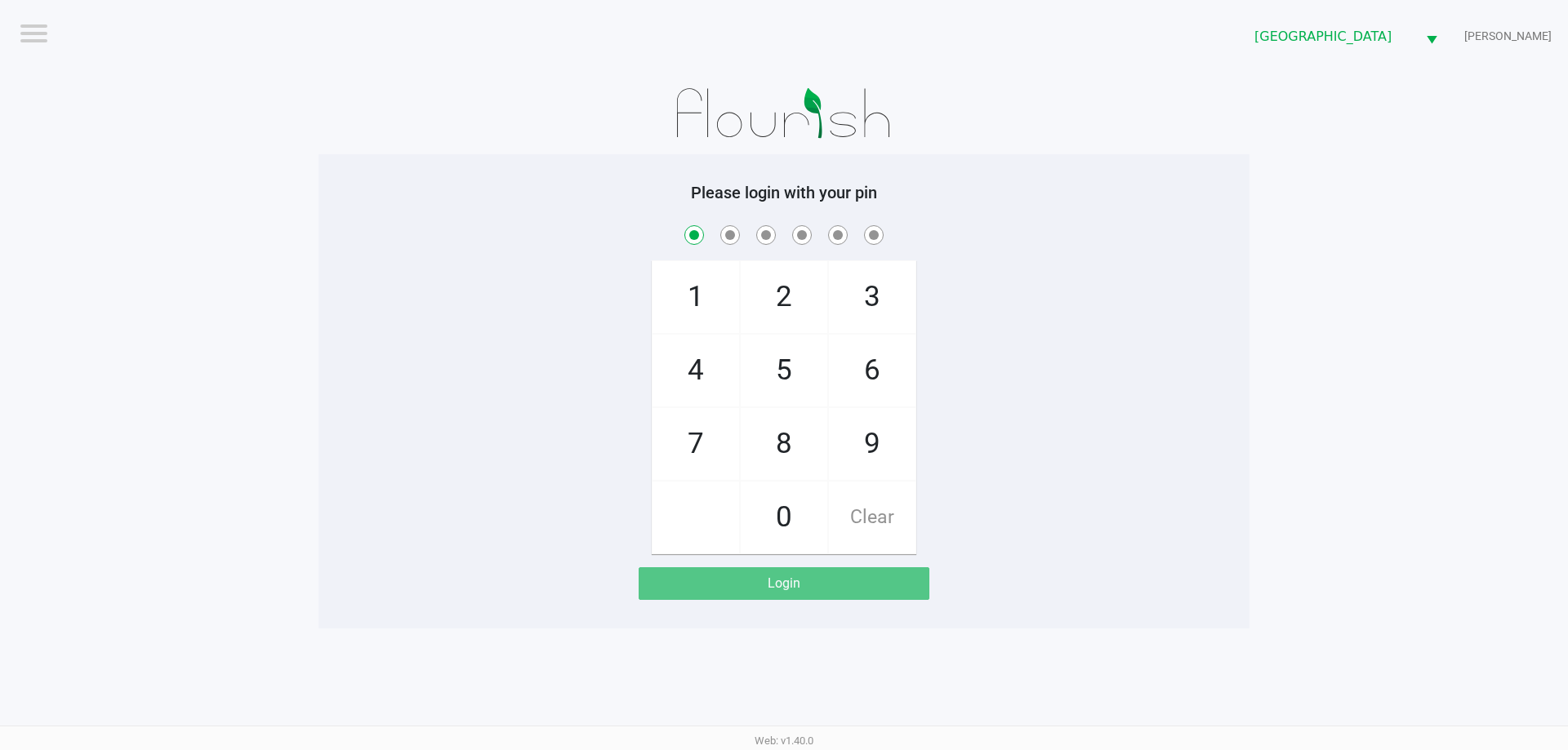
checkbox input "true"
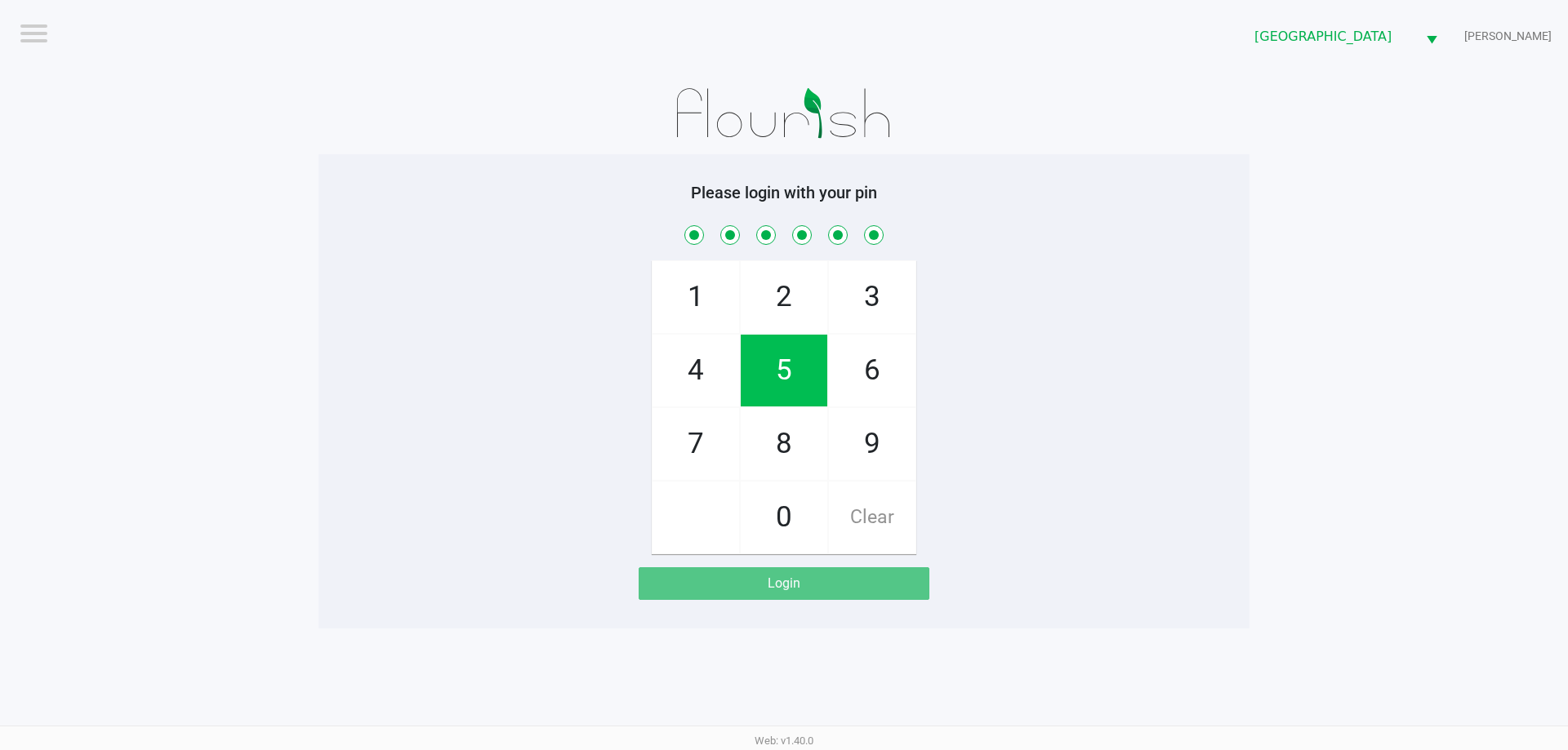
checkbox input "true"
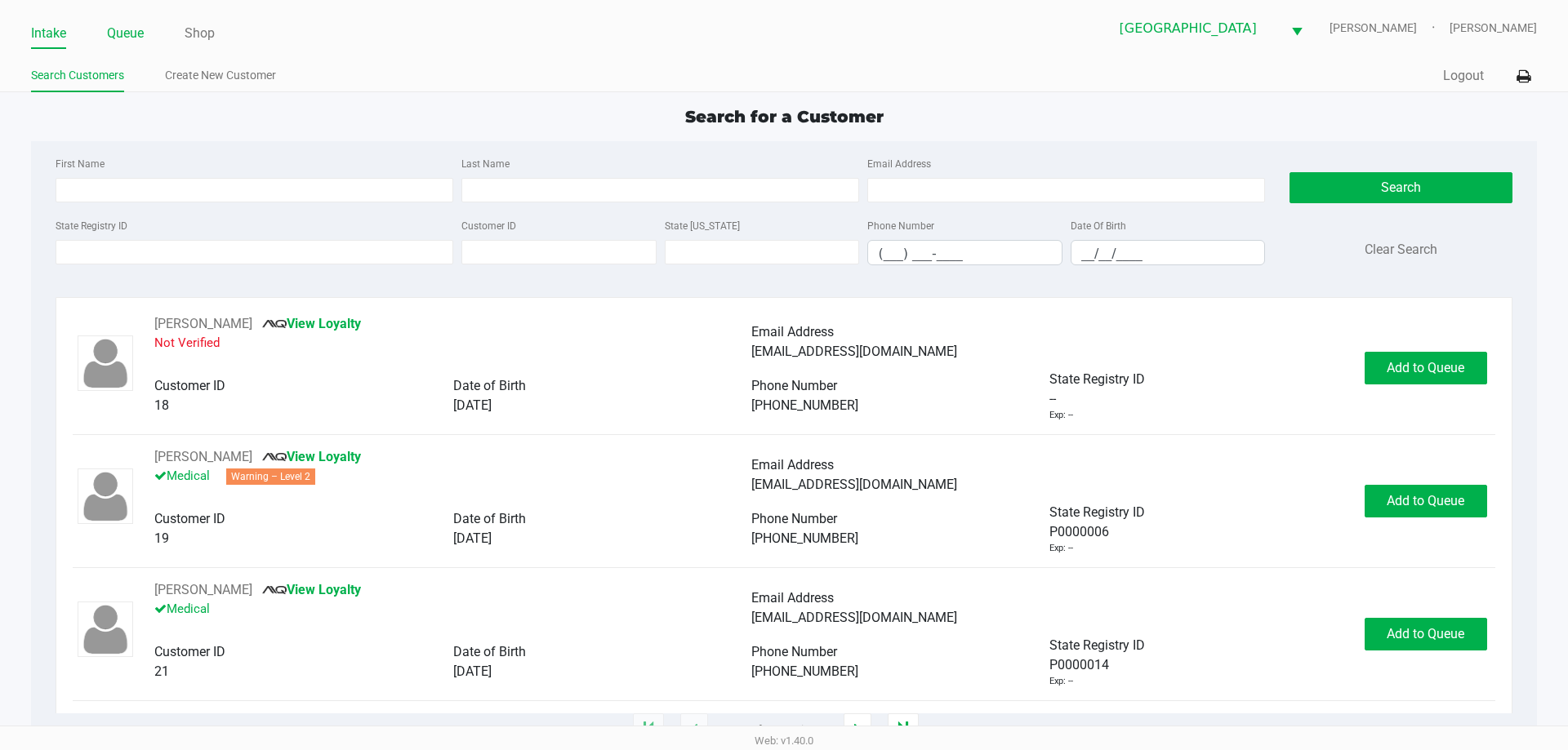
click at [123, 36] on link "Queue" at bounding box center [126, 33] width 37 height 23
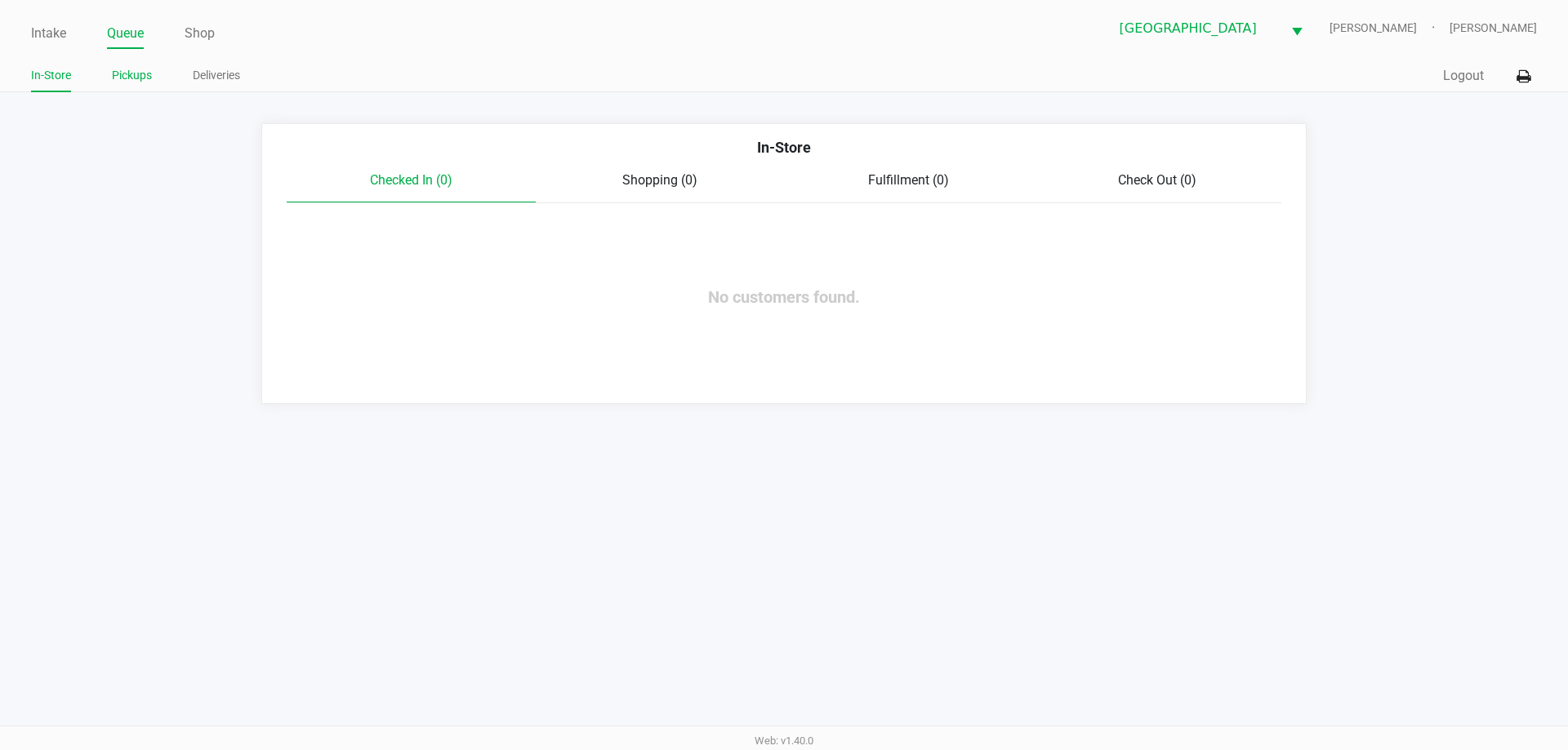
click at [134, 78] on link "Pickups" at bounding box center [132, 75] width 40 height 20
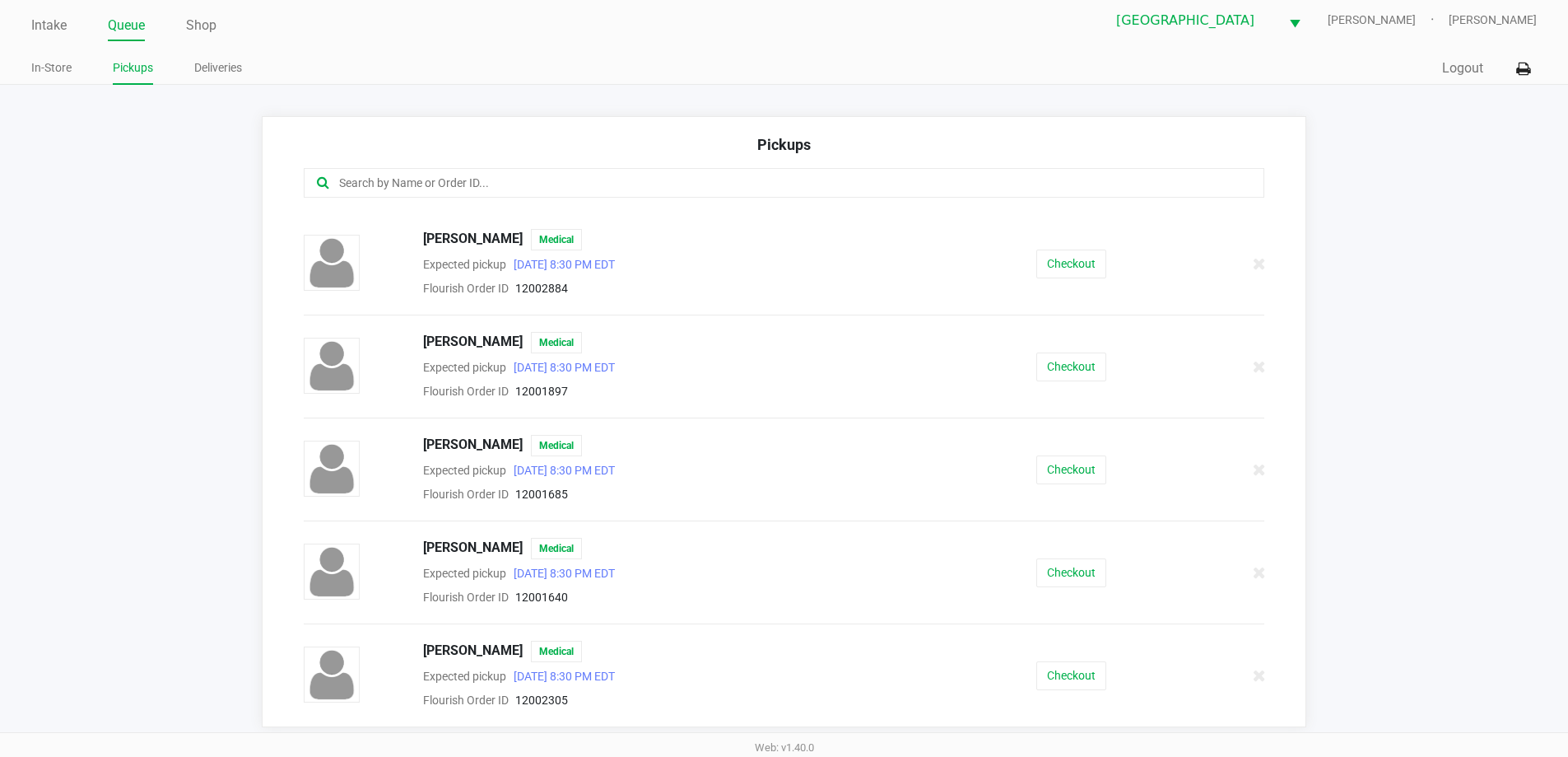
scroll to position [11, 0]
click at [1069, 680] on button "Checkout" at bounding box center [1071, 673] width 70 height 29
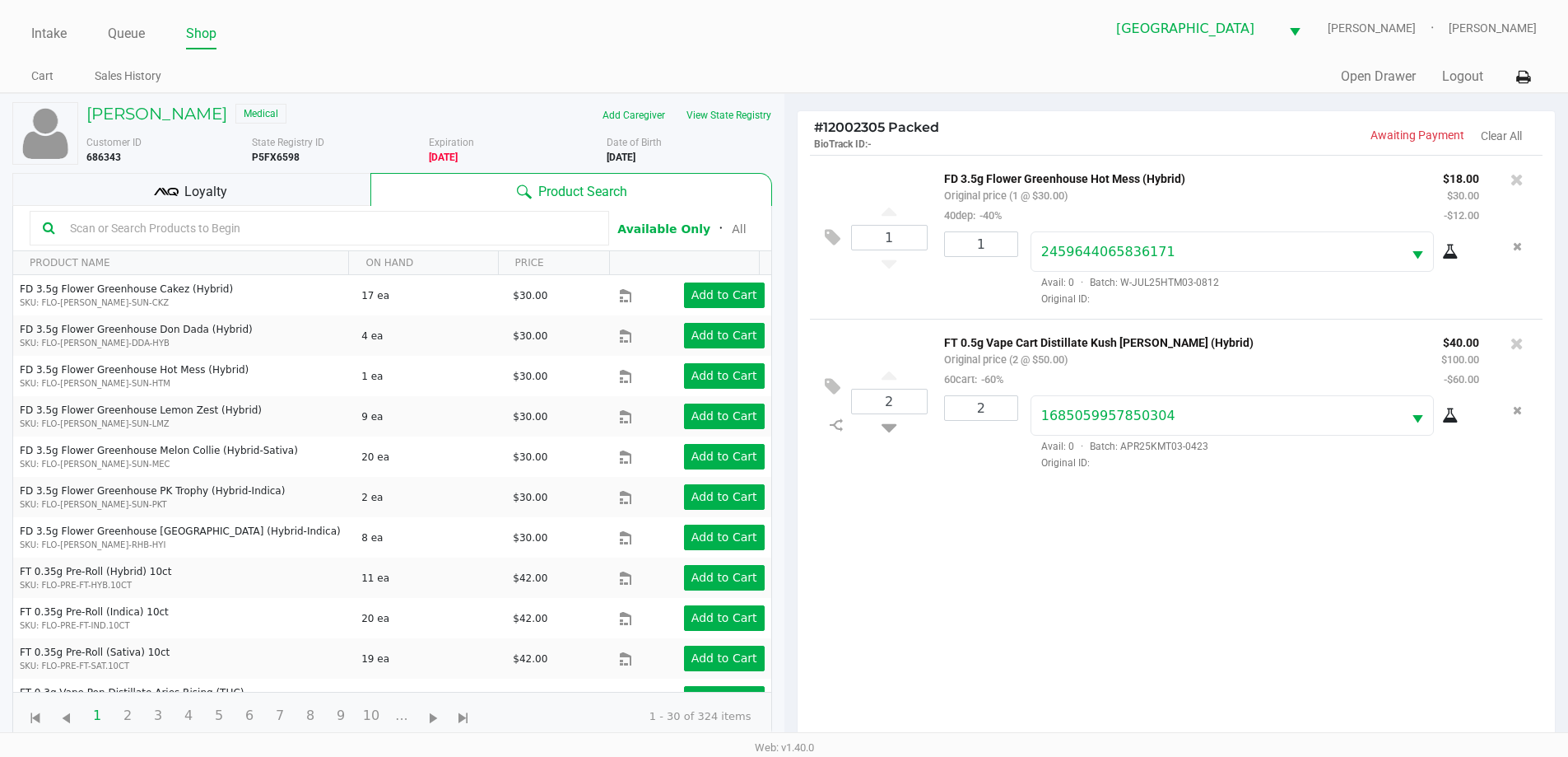
scroll to position [178, 0]
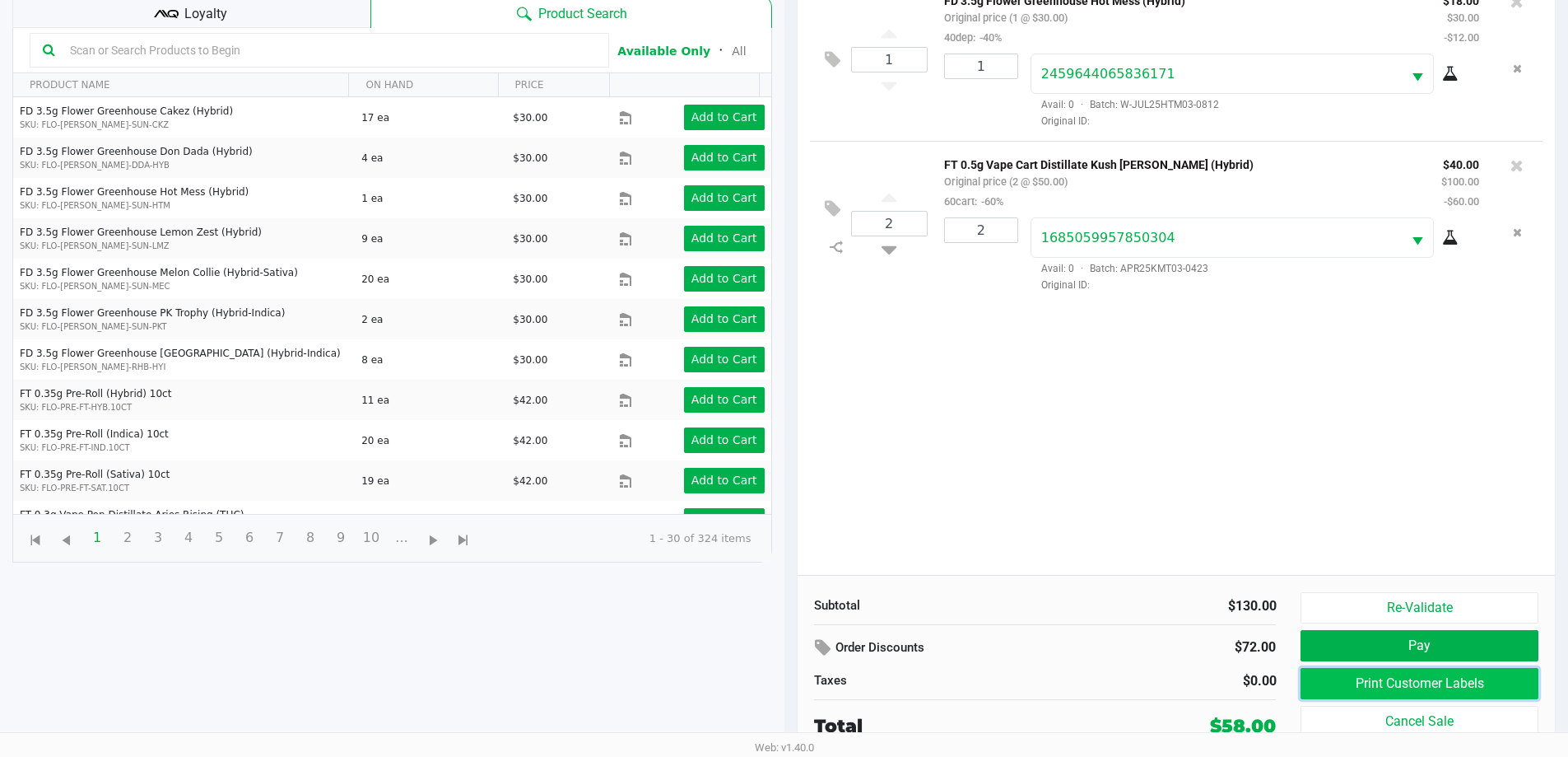
click at [1376, 673] on button "Print Customer Labels" at bounding box center [1419, 683] width 237 height 31
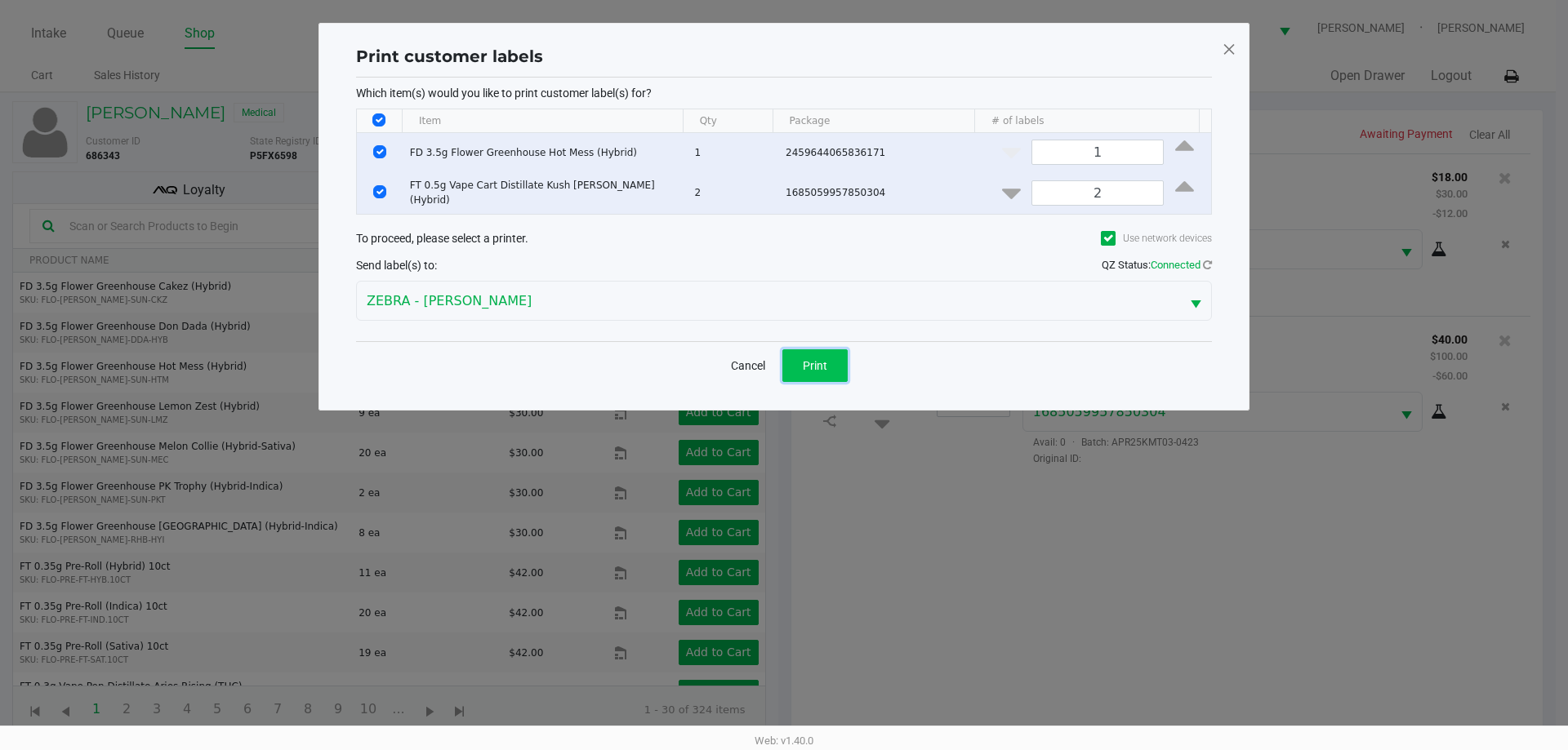
click at [803, 360] on span "Print" at bounding box center [814, 366] width 24 height 13
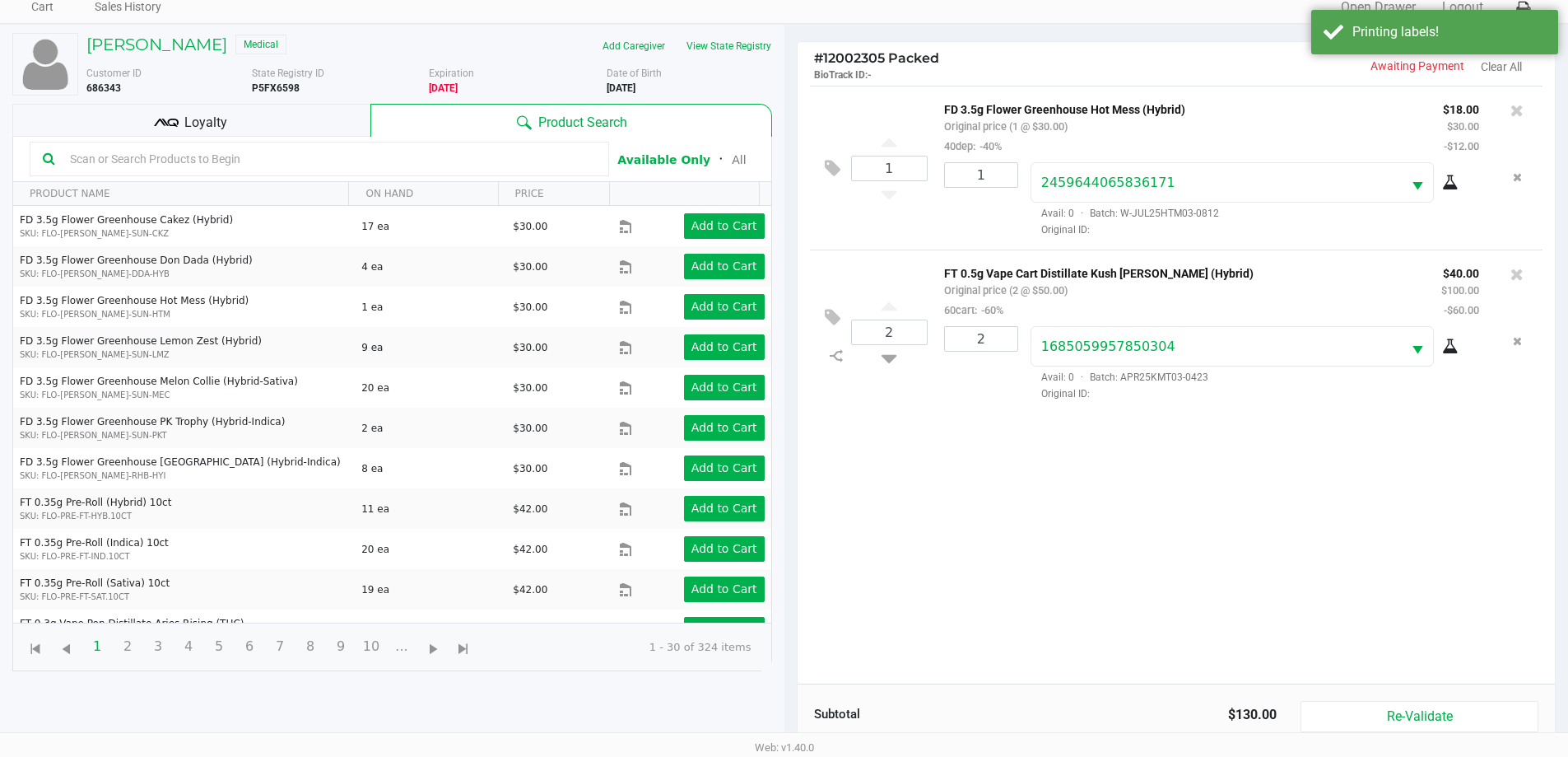
scroll to position [178, 0]
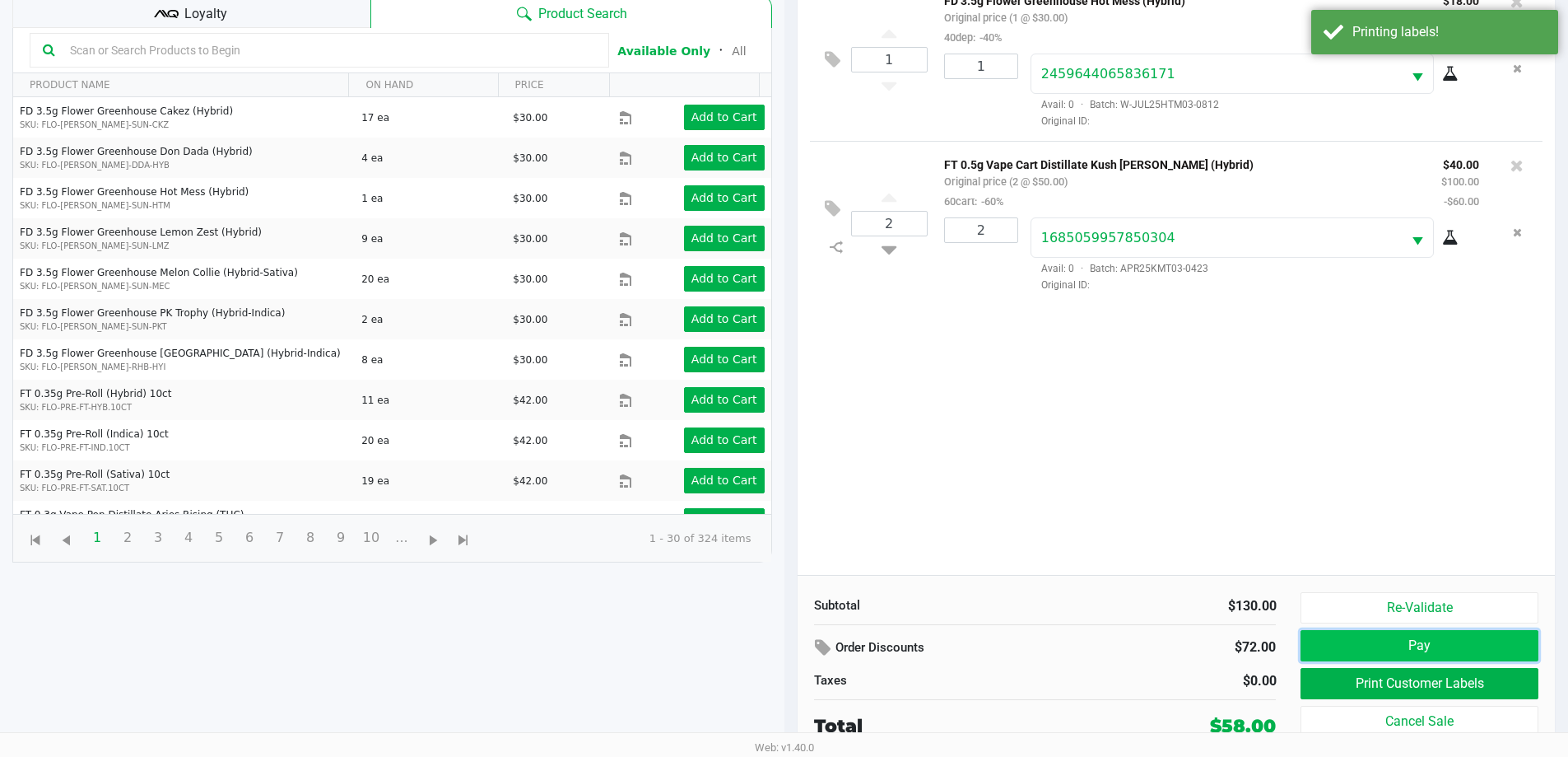
click at [1429, 651] on button "Pay" at bounding box center [1419, 645] width 237 height 31
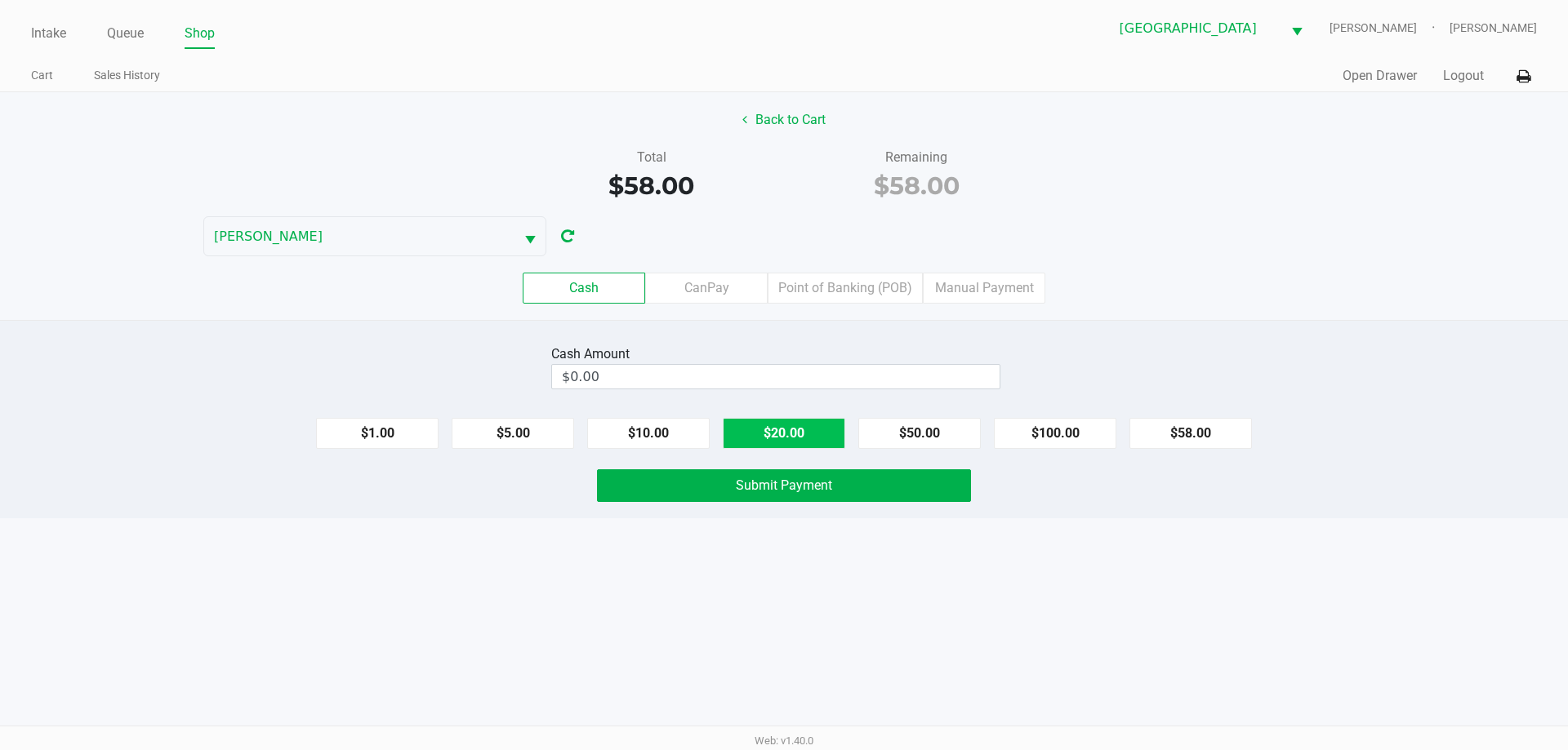
click at [798, 431] on button "$20.00" at bounding box center [784, 433] width 122 height 31
click at [793, 432] on button "$20.00" at bounding box center [784, 433] width 122 height 31
type input "$60.00"
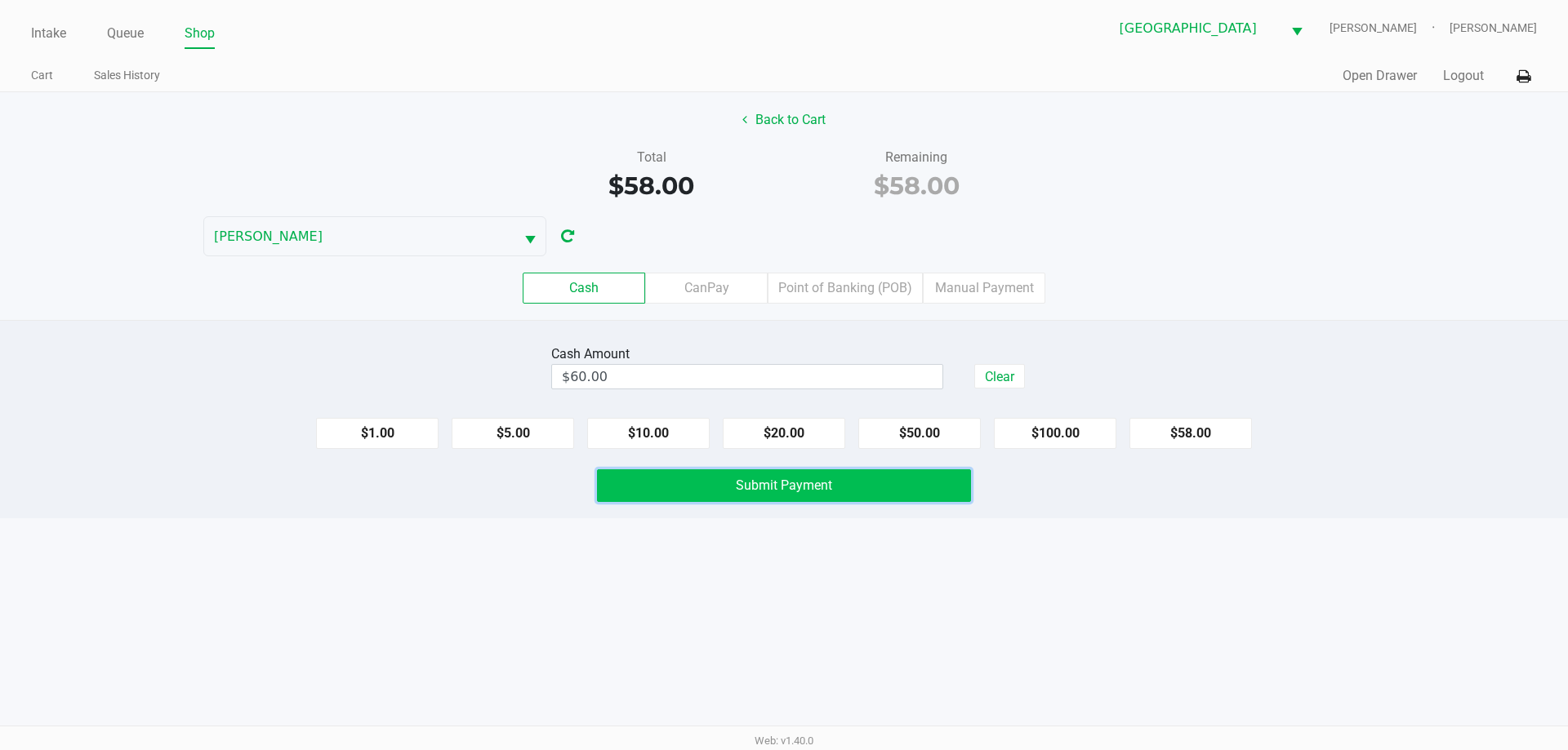
click at [786, 481] on span "Submit Payment" at bounding box center [783, 485] width 96 height 16
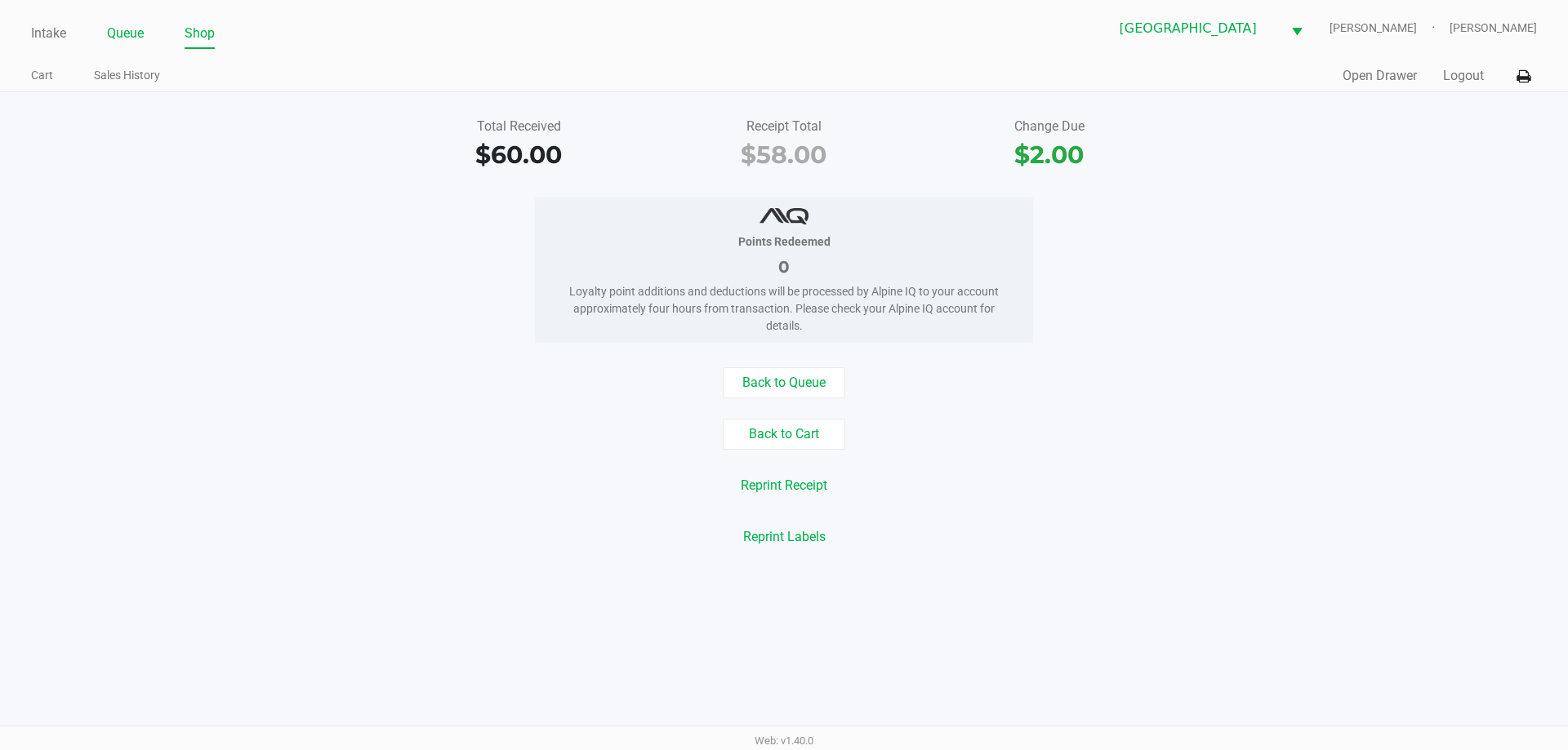
click at [134, 36] on link "Queue" at bounding box center [126, 33] width 37 height 23
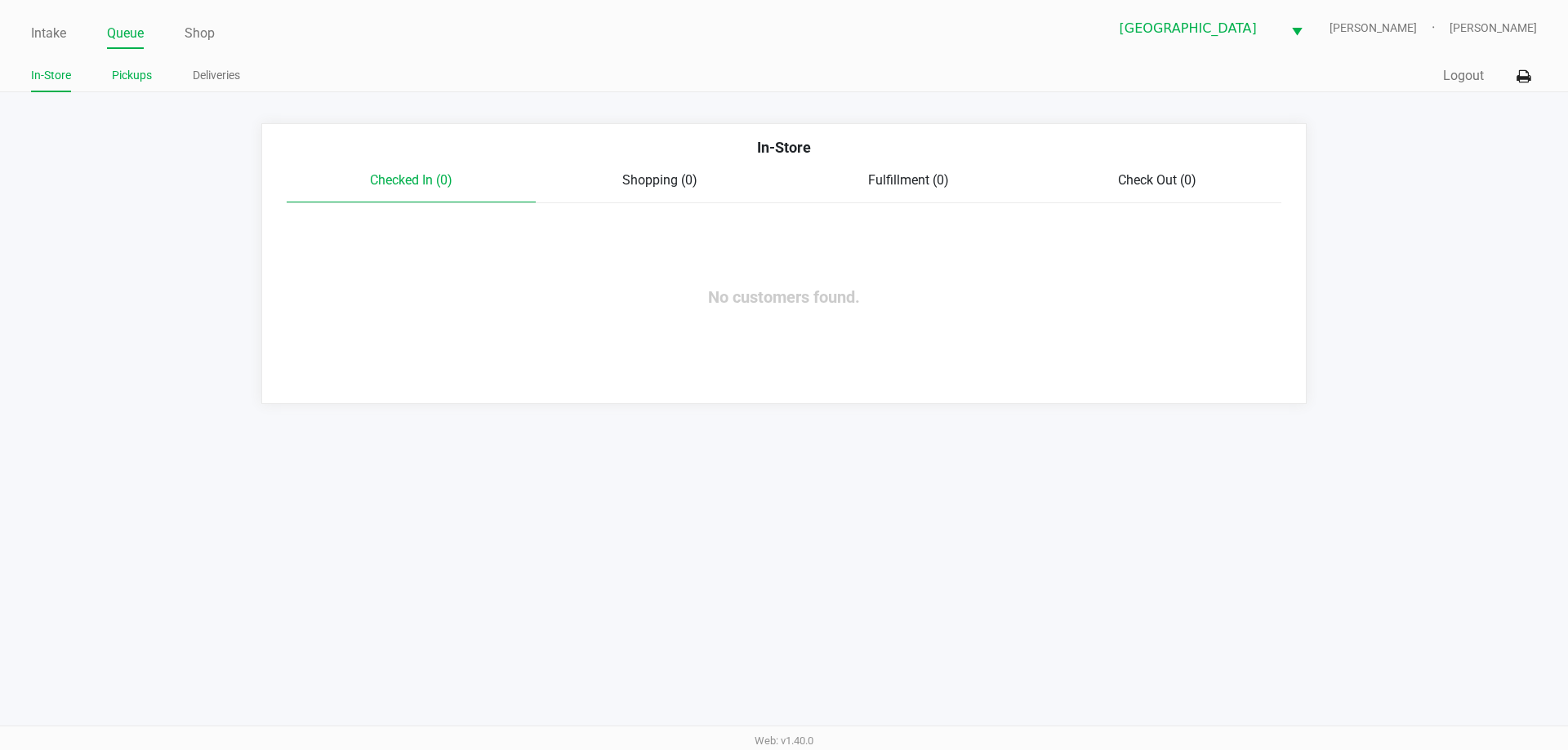
click at [142, 85] on li "Pickups" at bounding box center [132, 78] width 40 height 28
click at [137, 76] on link "Pickups" at bounding box center [132, 75] width 40 height 20
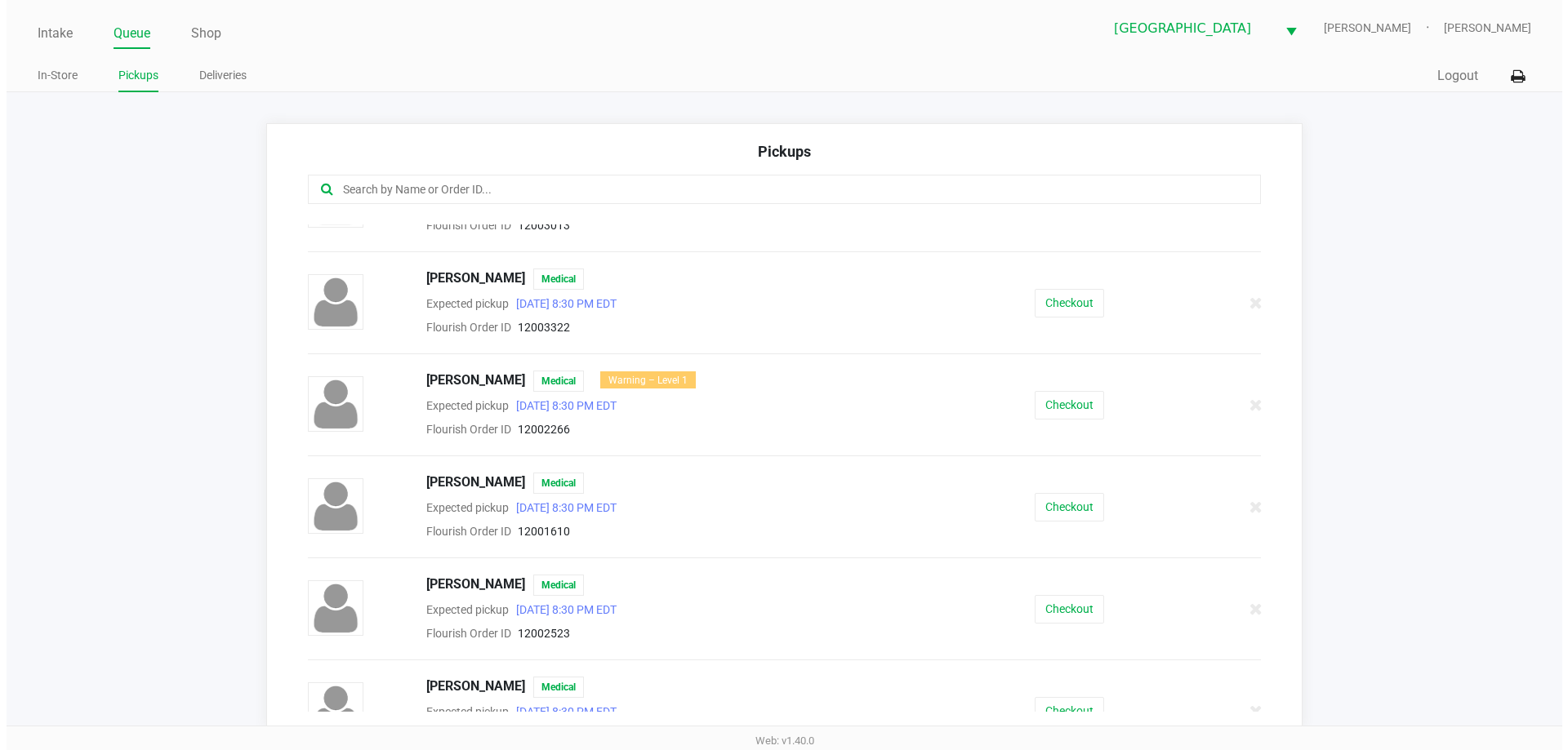
scroll to position [163, 0]
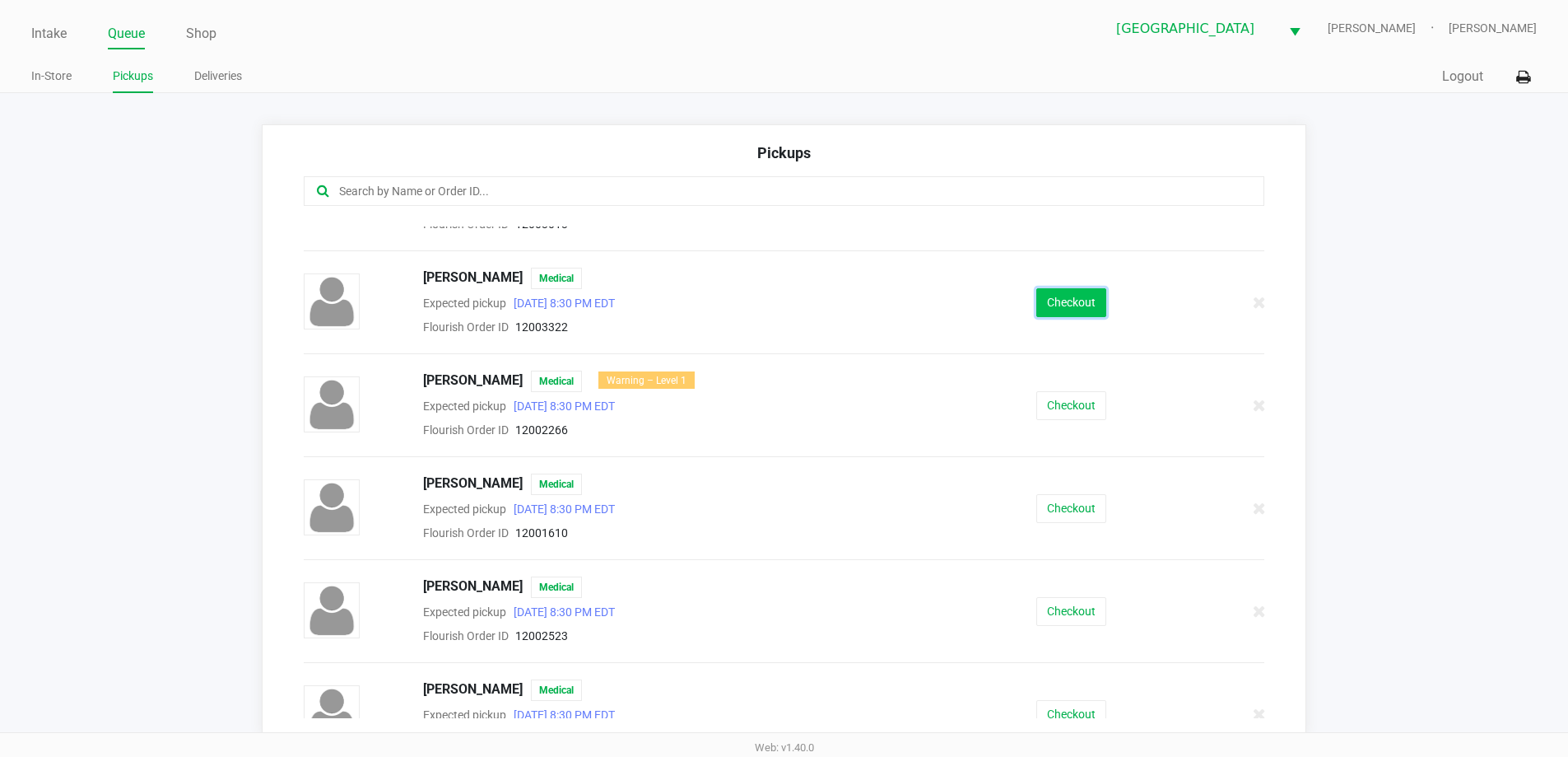
click at [1055, 304] on button "Checkout" at bounding box center [1071, 303] width 70 height 29
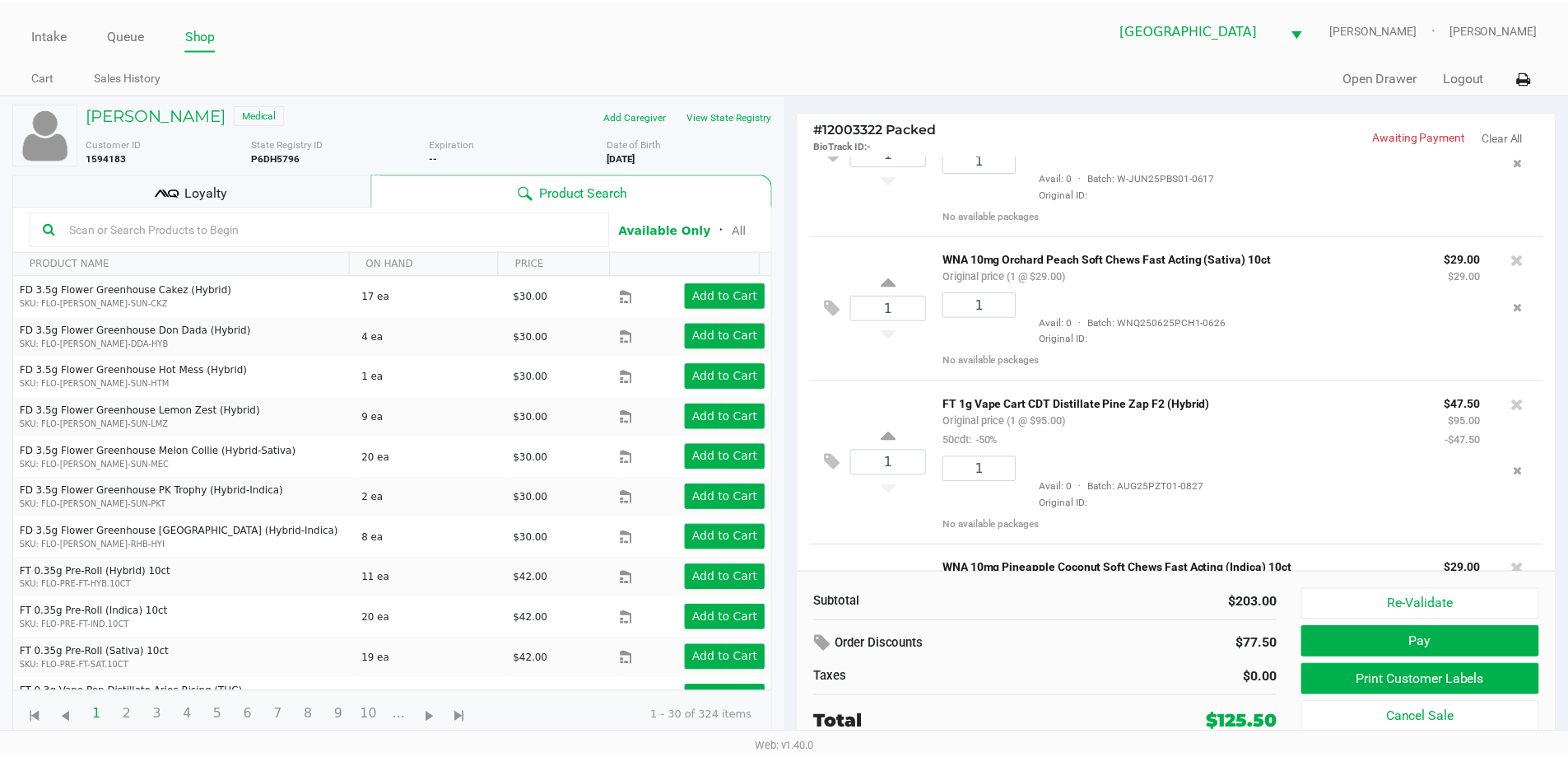
scroll to position [203, 0]
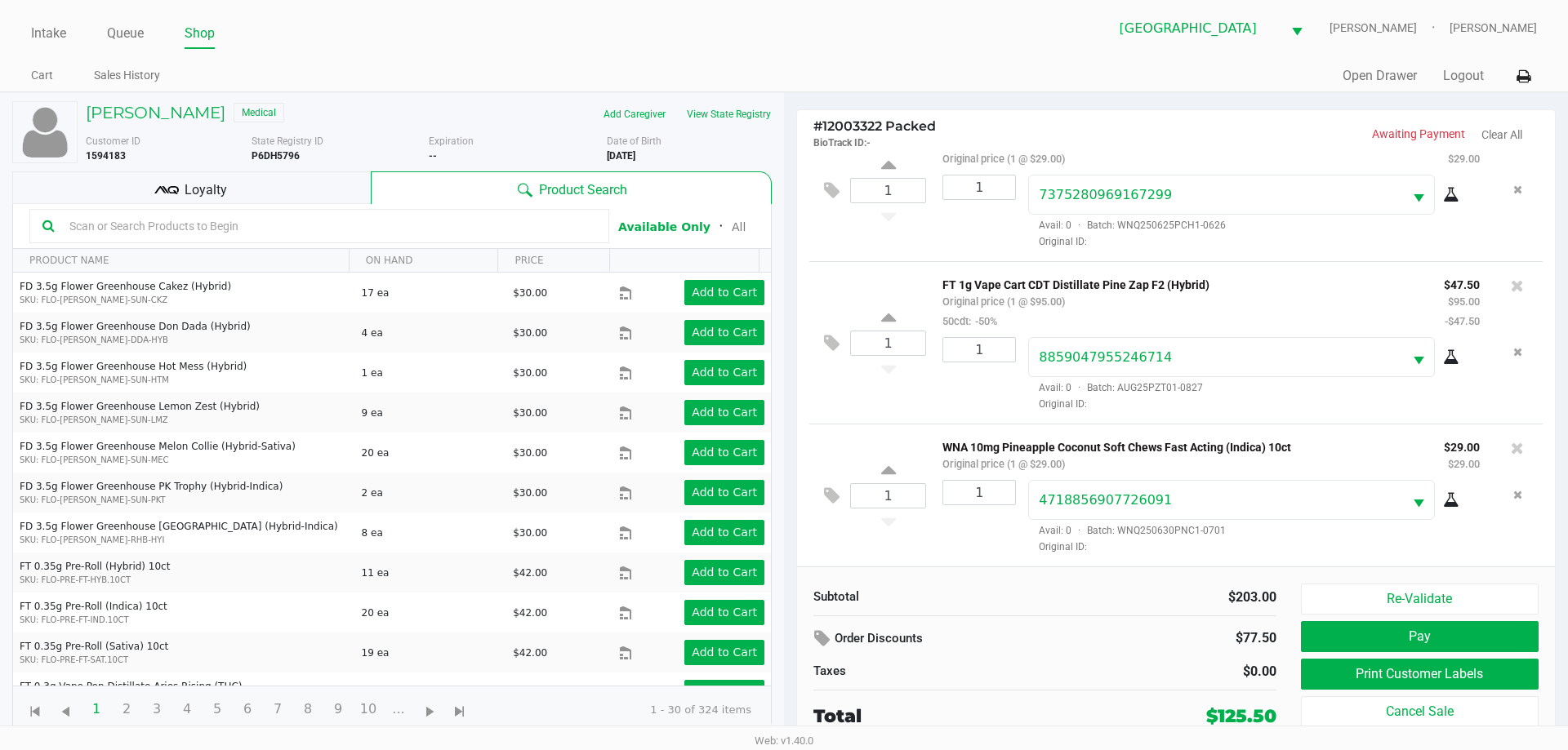
click at [284, 185] on div "Loyalty" at bounding box center [192, 188] width 359 height 33
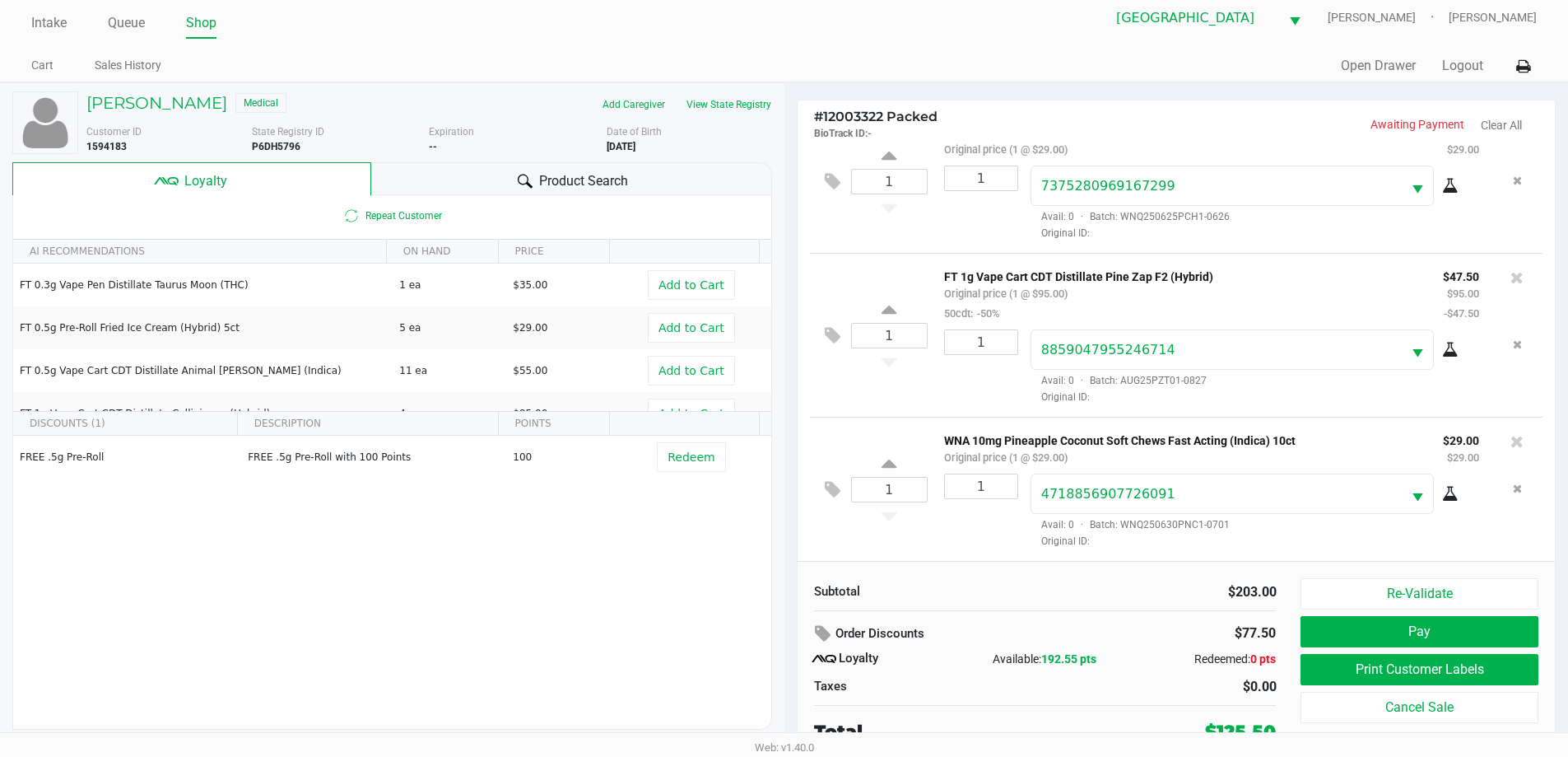
scroll to position [16, 0]
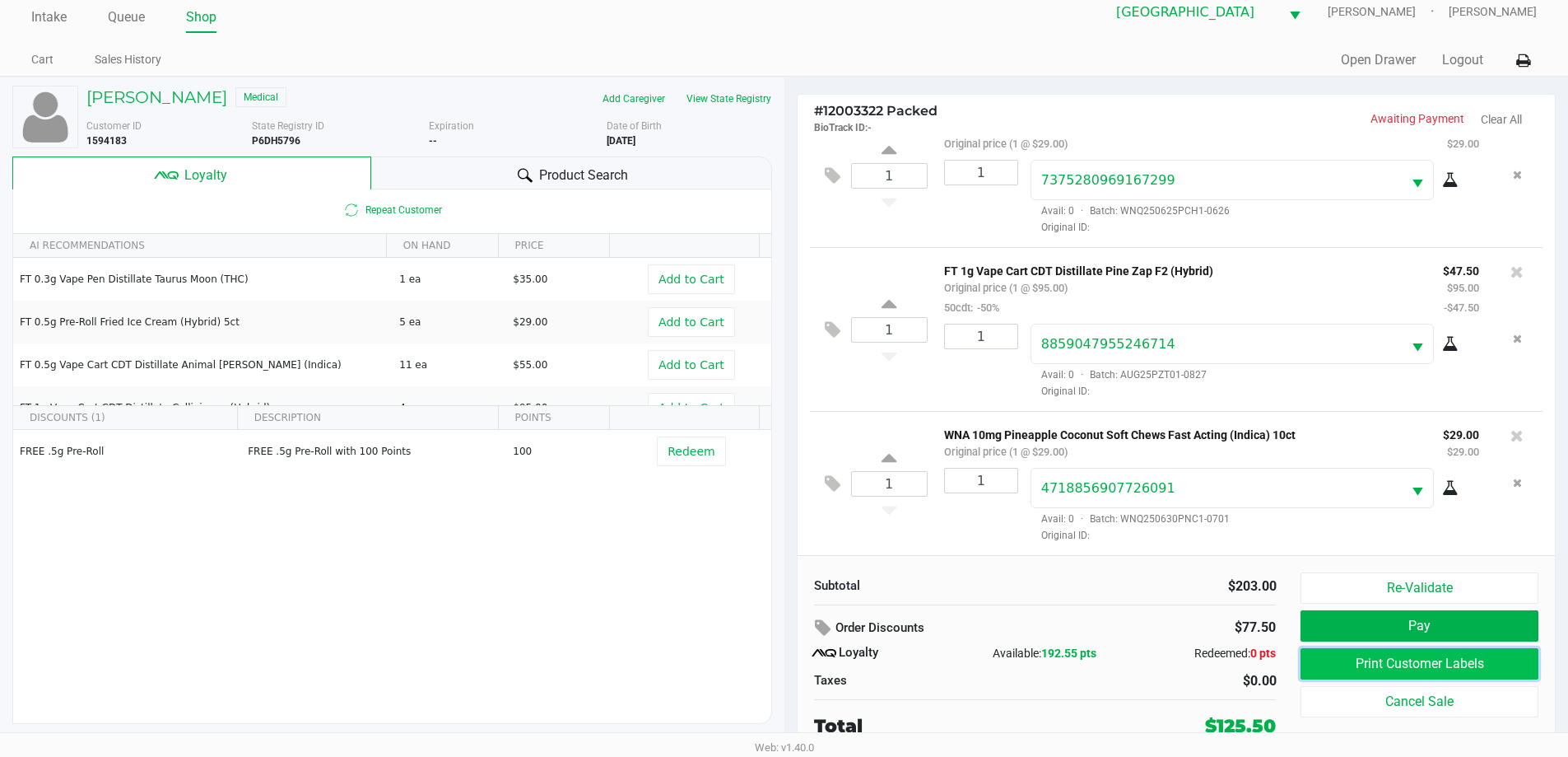
click at [1374, 666] on button "Print Customer Labels" at bounding box center [1419, 663] width 237 height 31
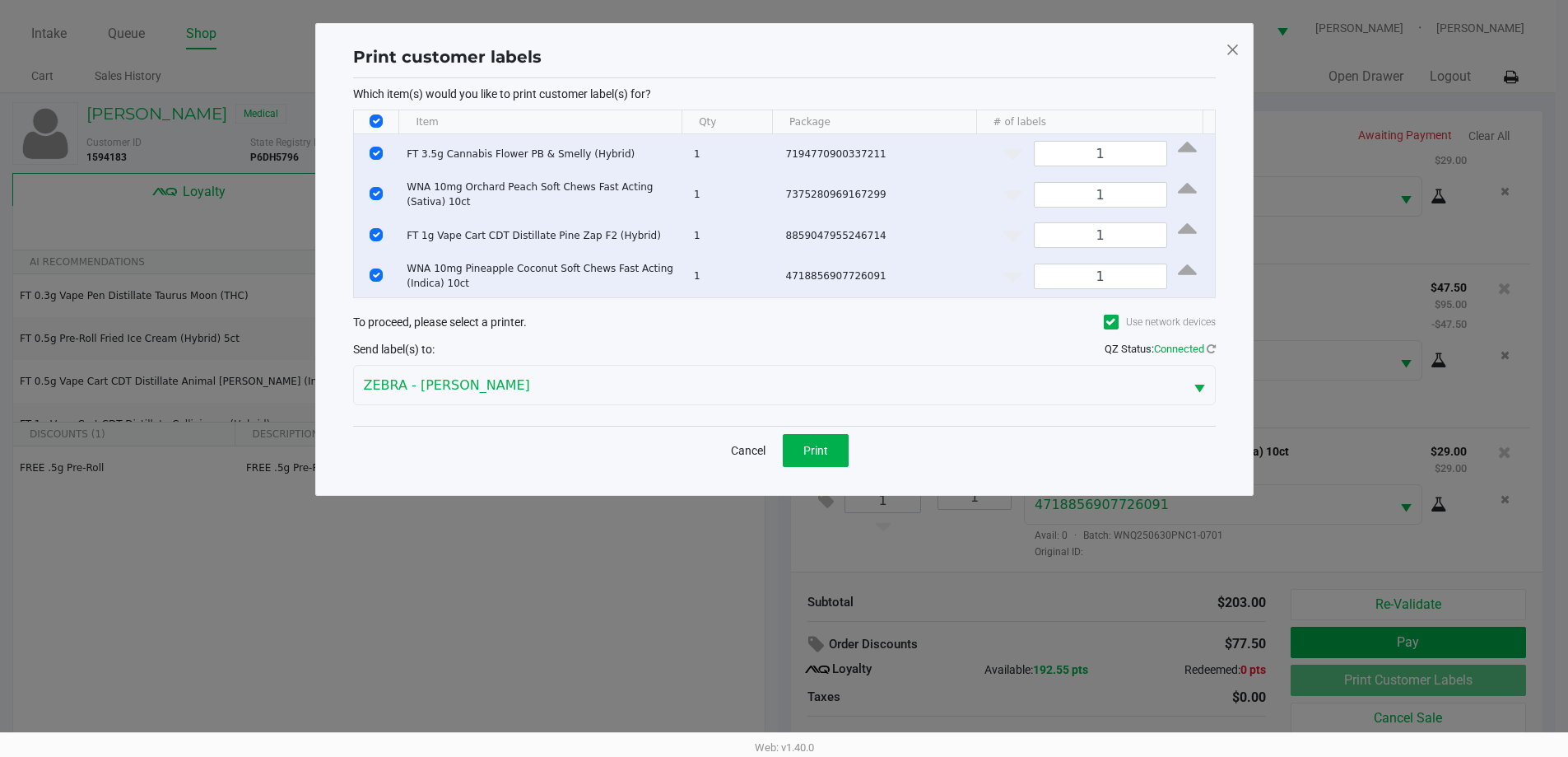
scroll to position [0, 0]
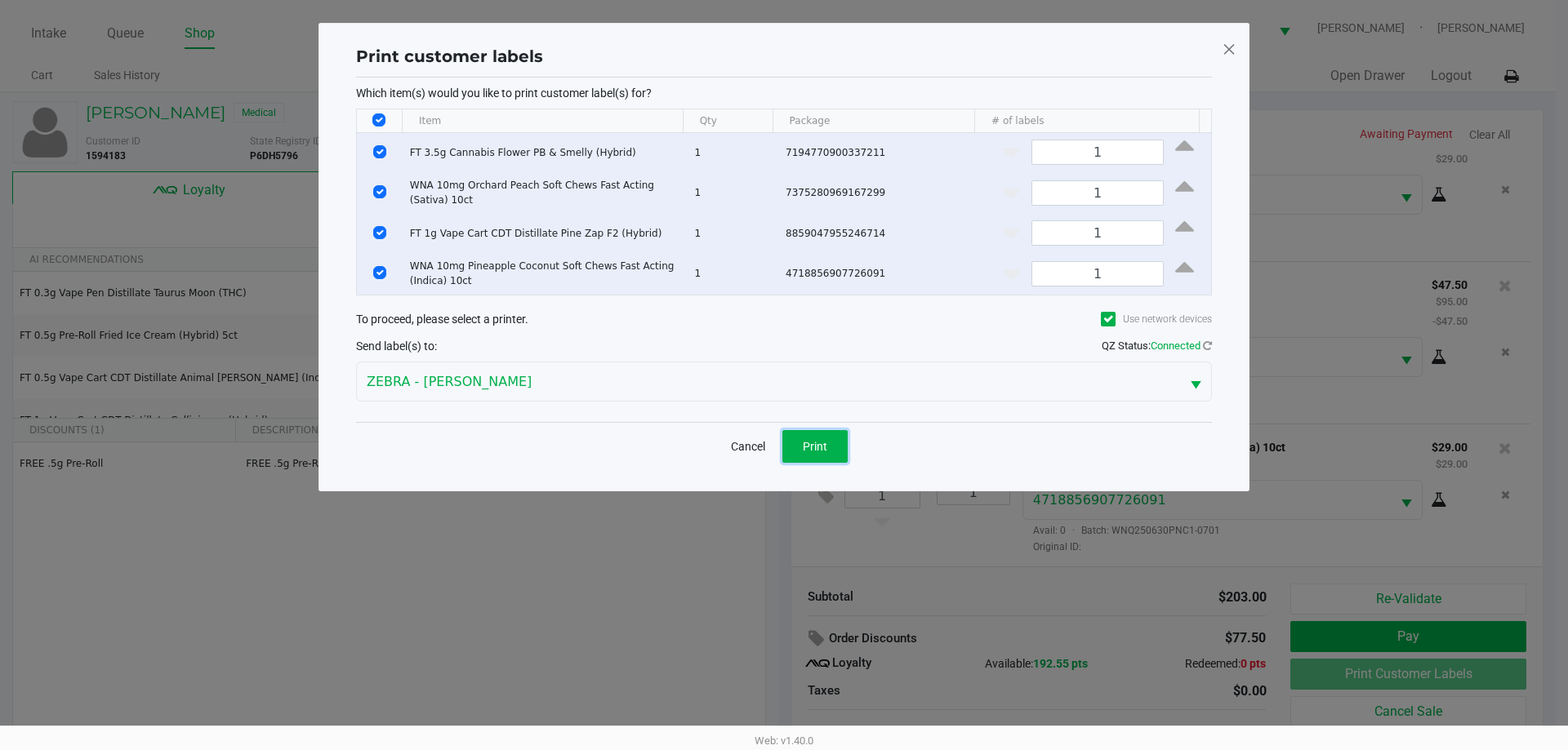
drag, startPoint x: 802, startPoint y: 442, endPoint x: 1176, endPoint y: 476, distance: 375.5
click at [804, 442] on span "Print" at bounding box center [814, 447] width 24 height 13
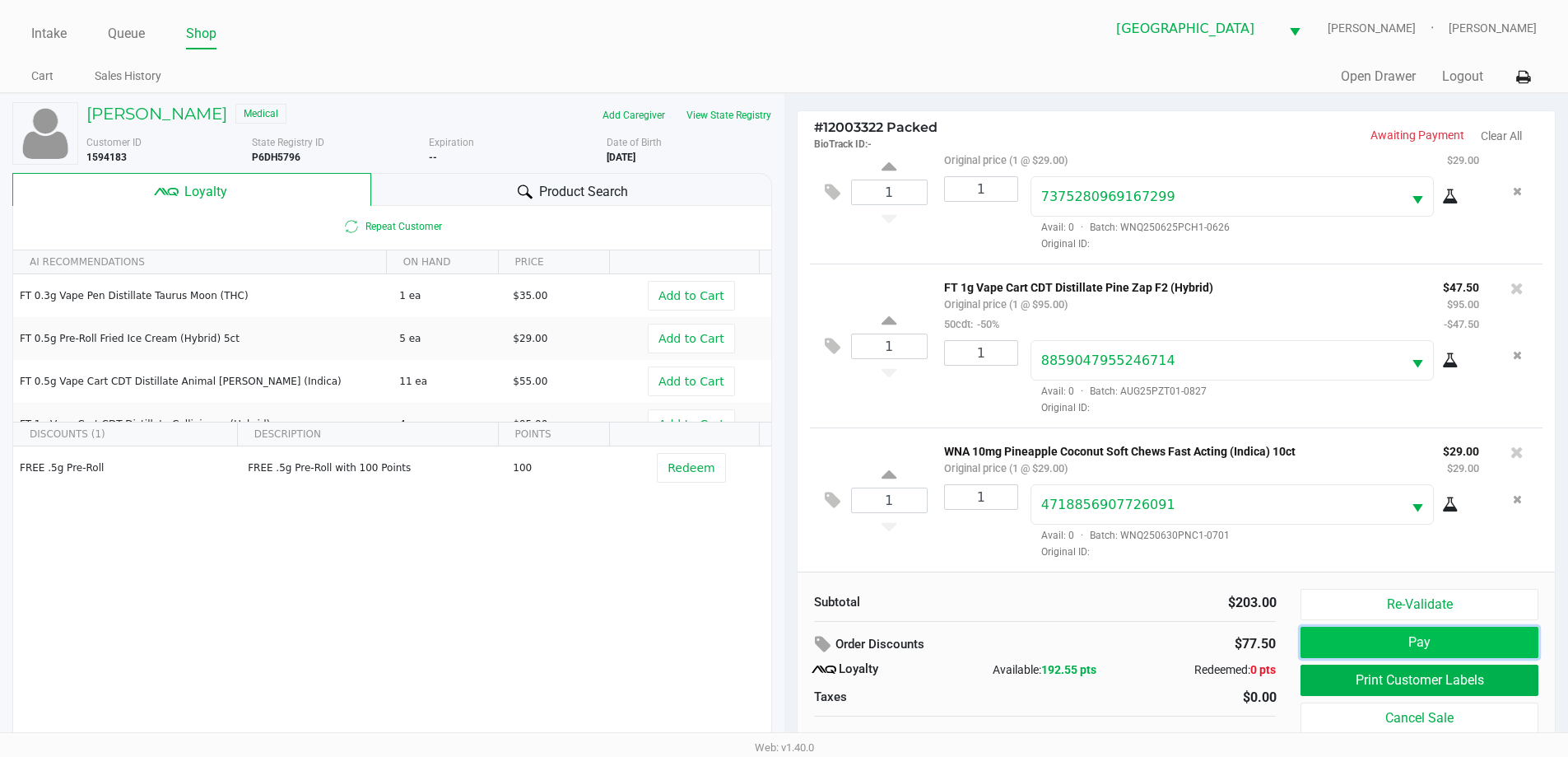
click at [1413, 637] on button "Pay" at bounding box center [1419, 642] width 237 height 31
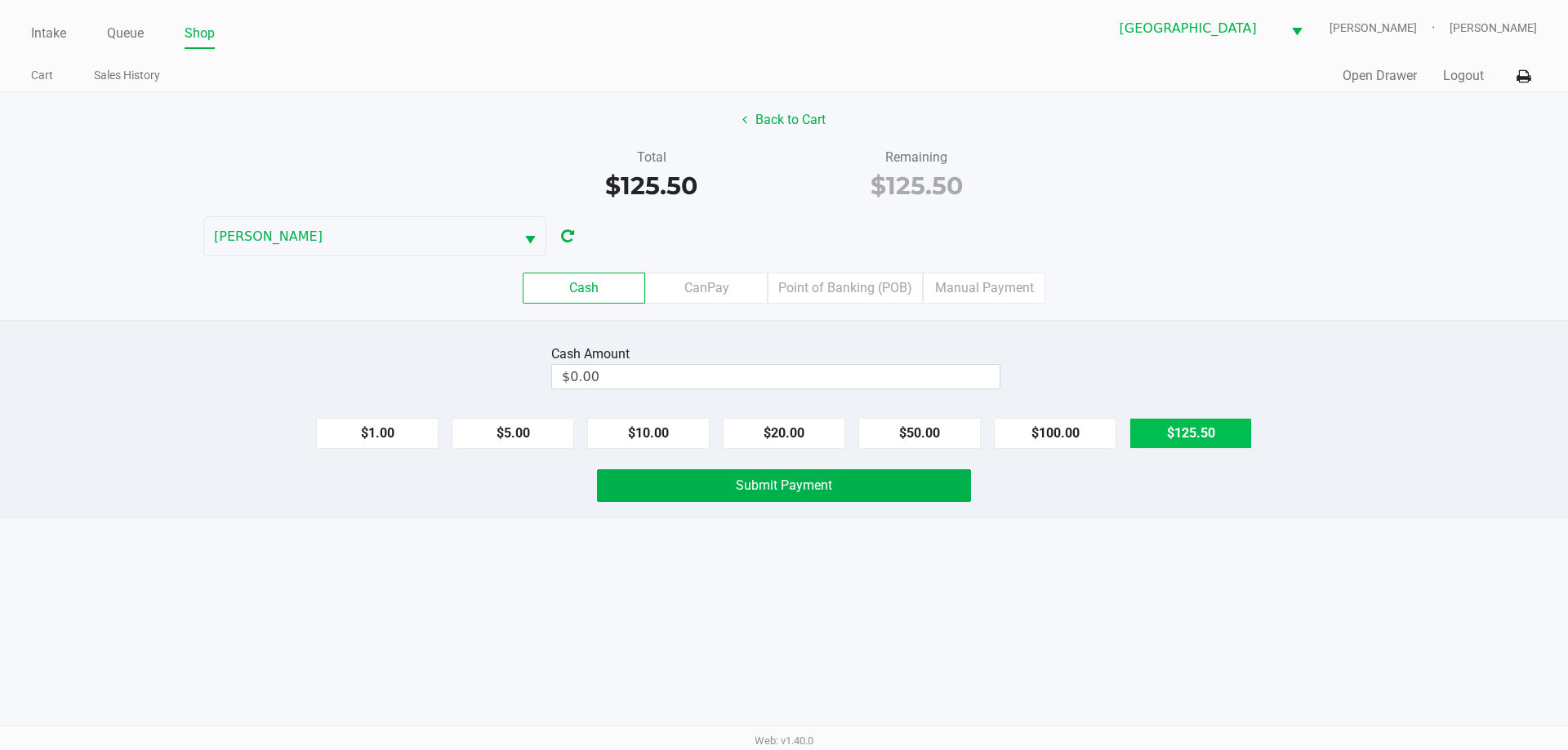
click at [1171, 420] on button "$125.50" at bounding box center [1191, 433] width 122 height 31
type input "$125.50"
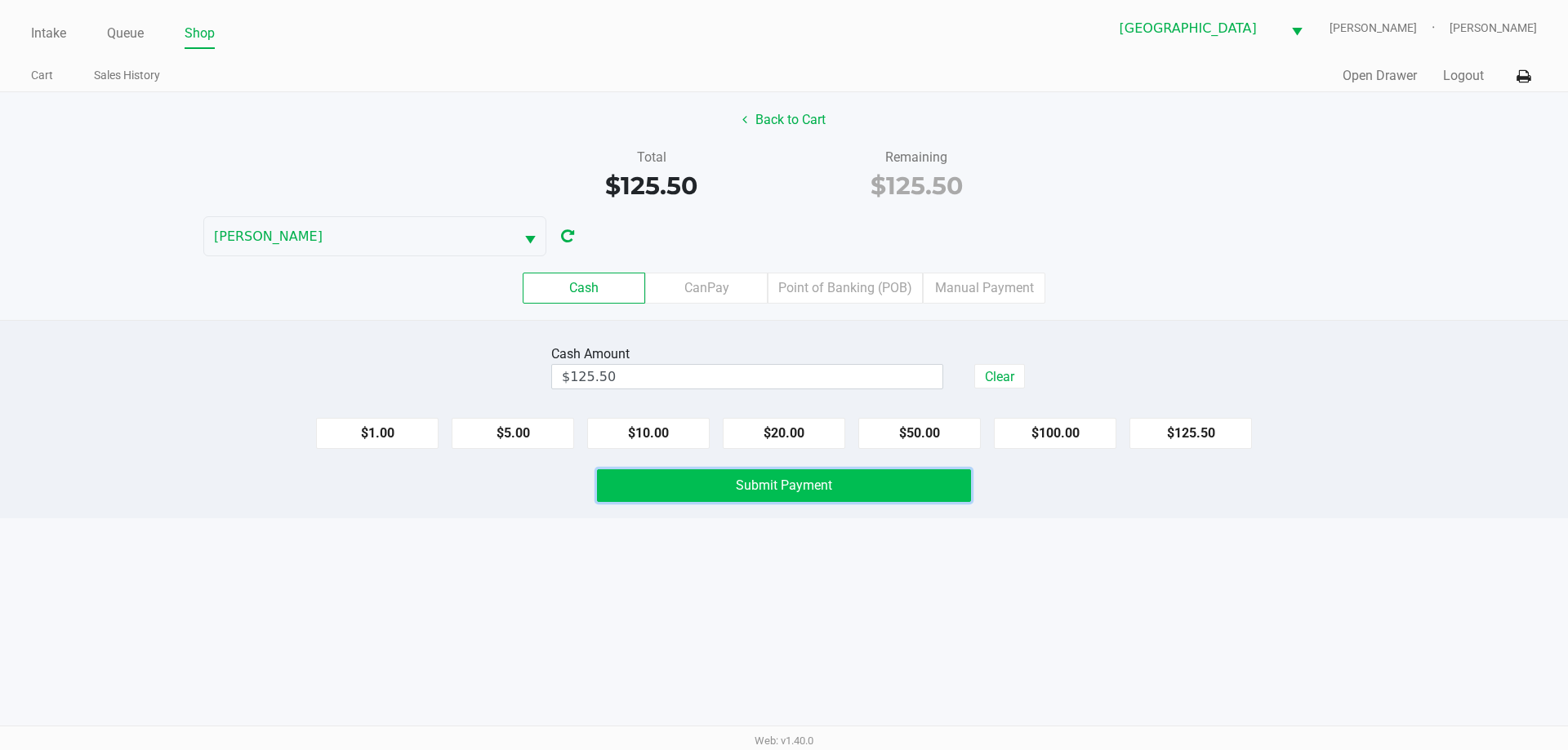
click at [798, 484] on span "Submit Payment" at bounding box center [783, 485] width 96 height 16
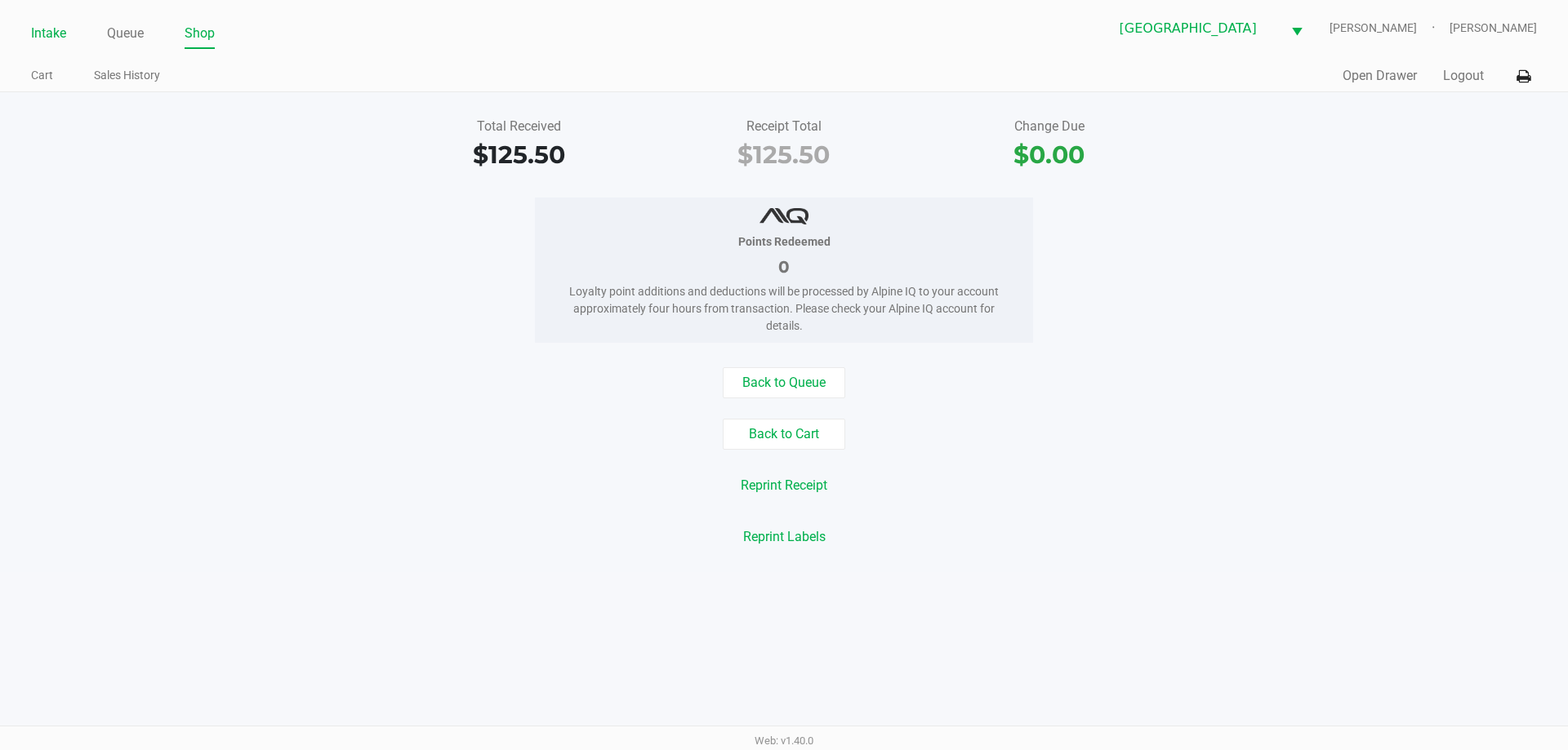
click at [44, 27] on link "Intake" at bounding box center [49, 33] width 35 height 23
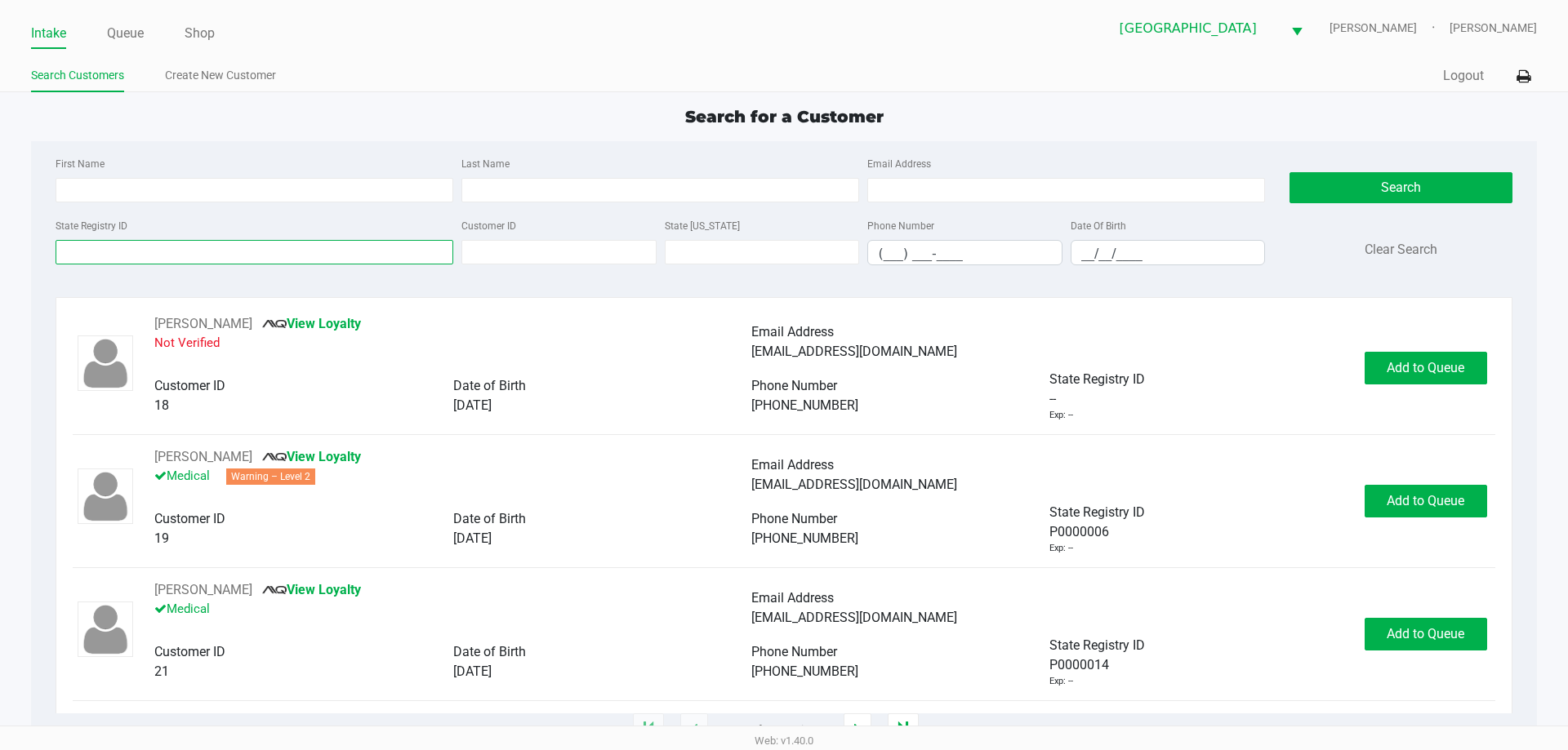
click at [95, 247] on input "State Registry ID" at bounding box center [254, 251] width 397 height 24
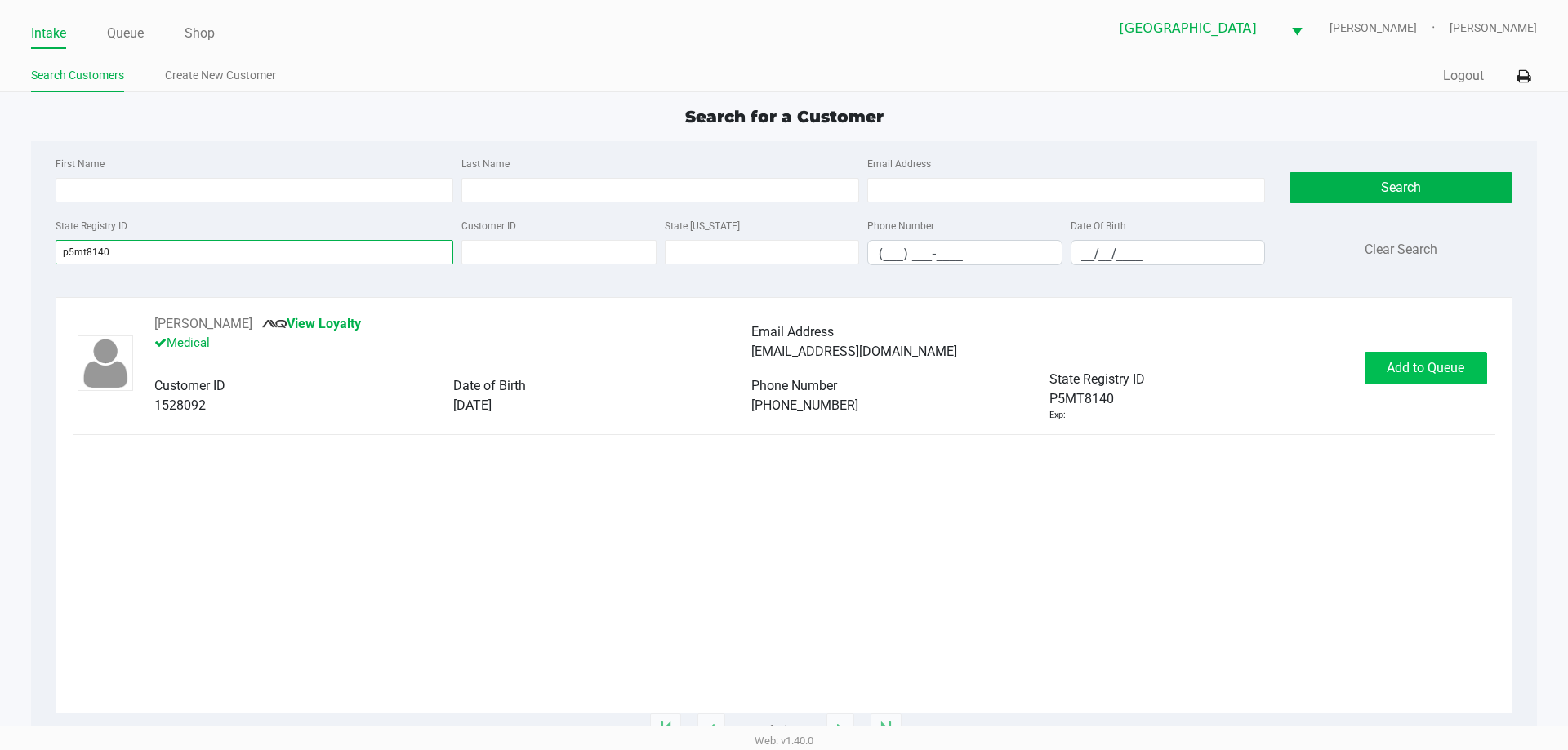
type input "p5mt8140"
click at [1404, 378] on button "Add to Queue" at bounding box center [1425, 368] width 122 height 33
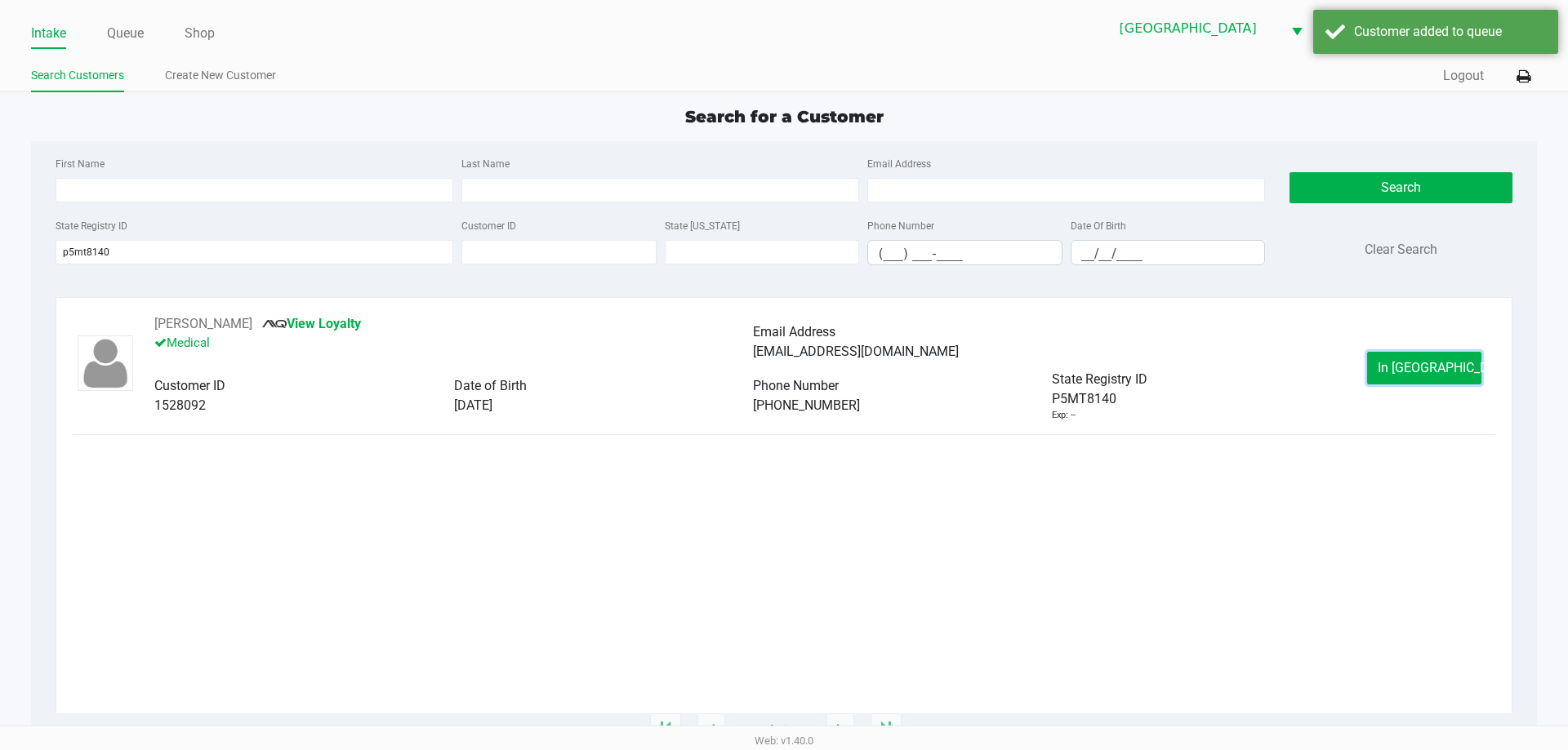
click at [1395, 378] on button "In Queue" at bounding box center [1424, 368] width 114 height 33
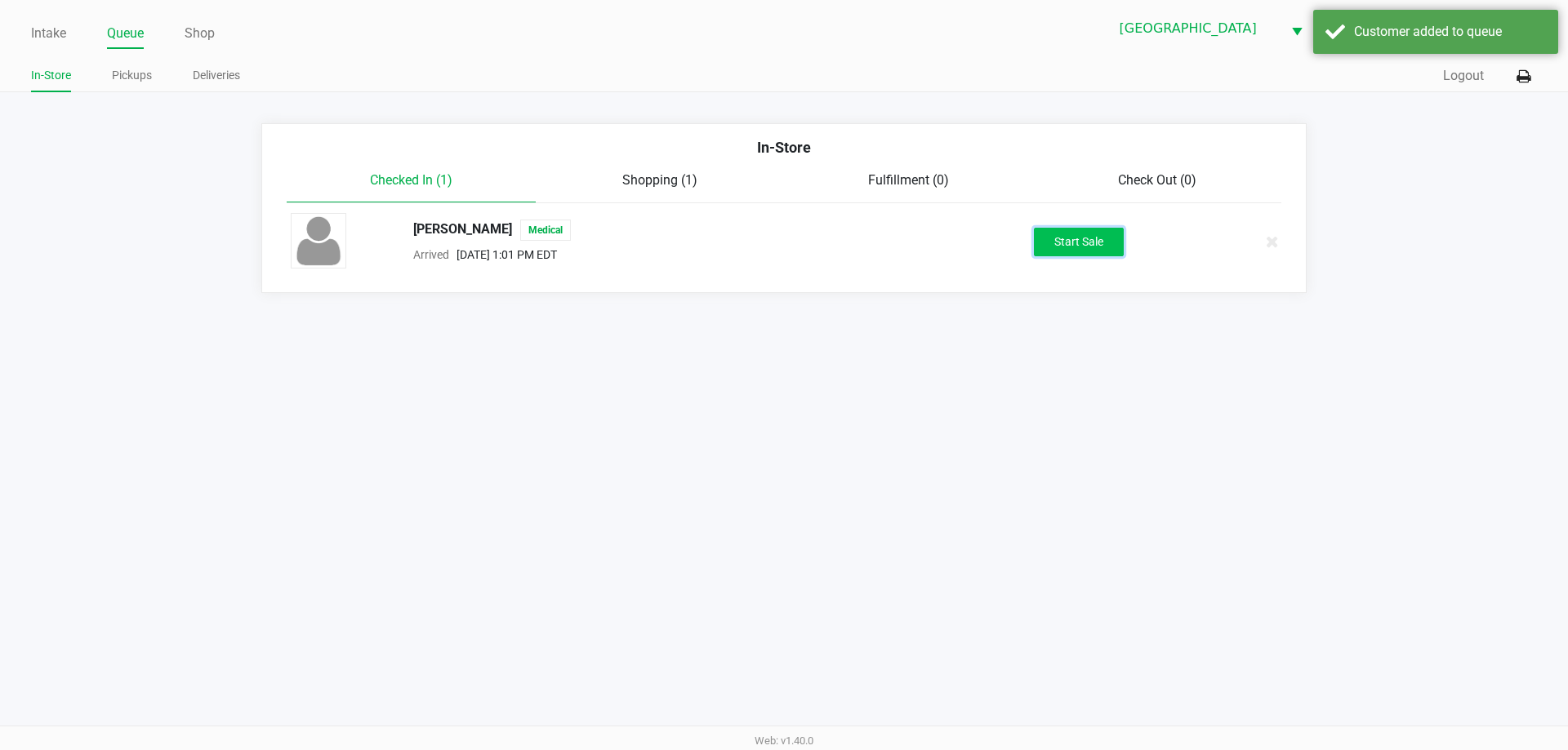
click at [1106, 250] on button "Start Sale" at bounding box center [1078, 242] width 90 height 28
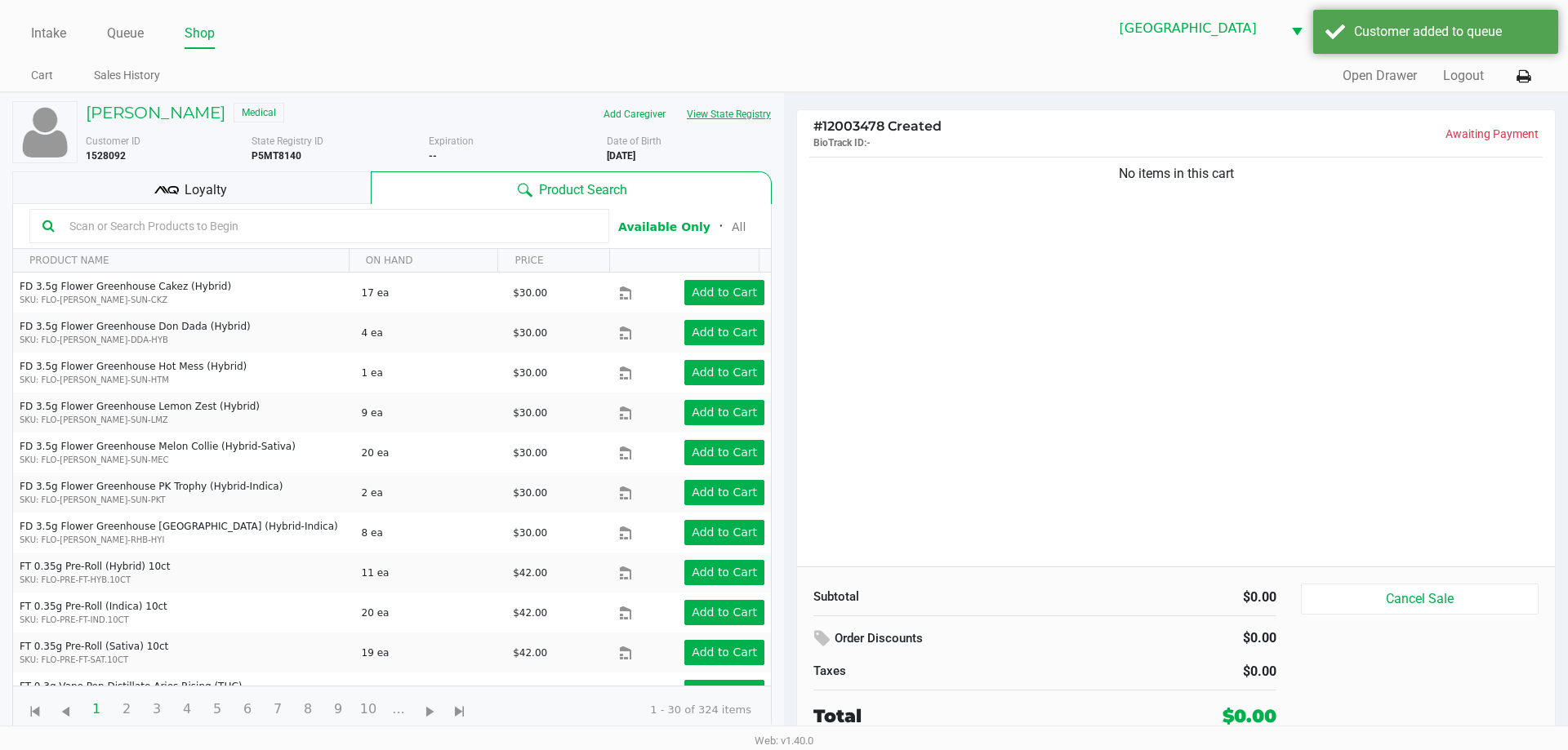
click at [748, 116] on button "View State Registry" at bounding box center [724, 114] width 96 height 26
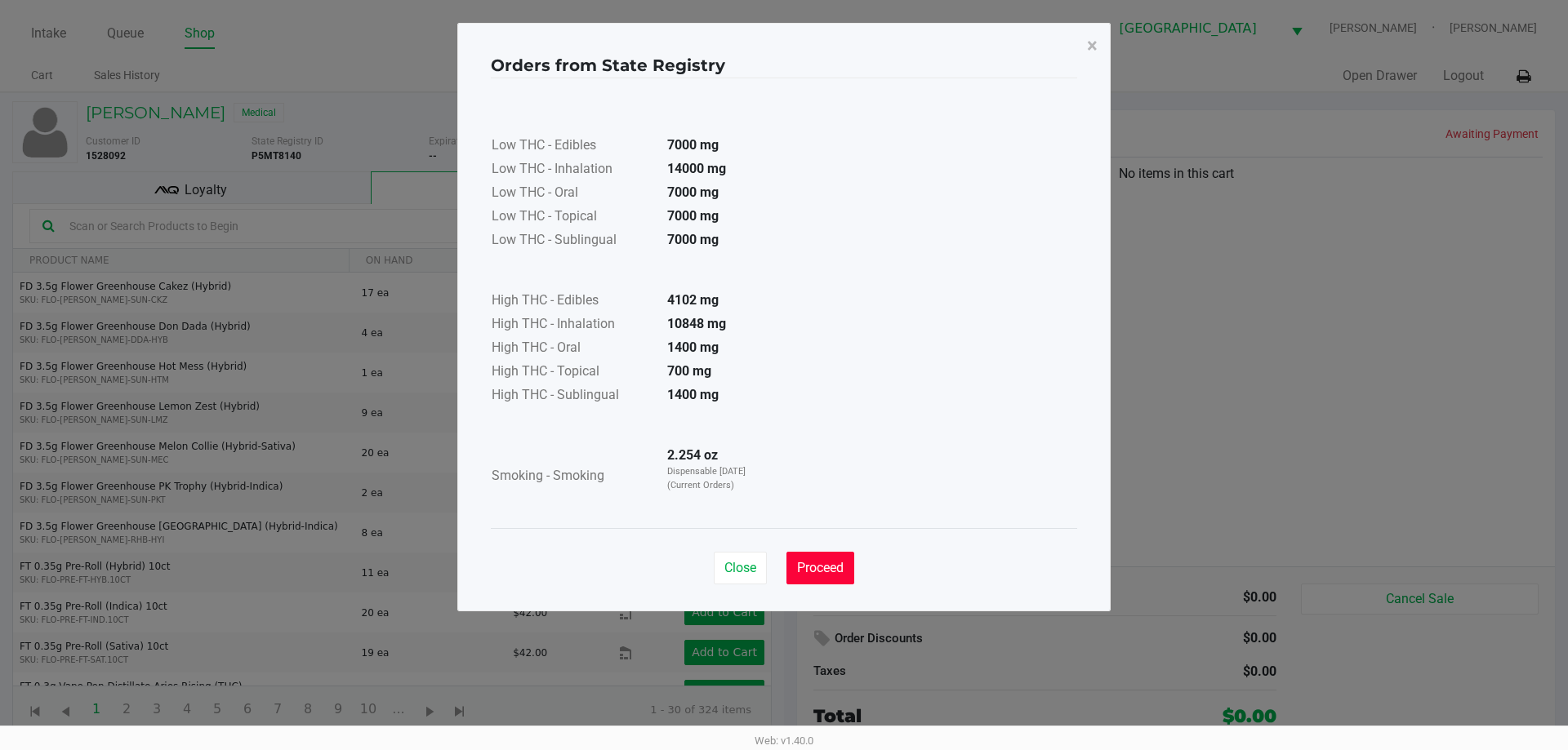
drag, startPoint x: 818, startPoint y: 561, endPoint x: 819, endPoint y: 547, distance: 14.0
click at [818, 561] on span "Proceed" at bounding box center [820, 567] width 47 height 16
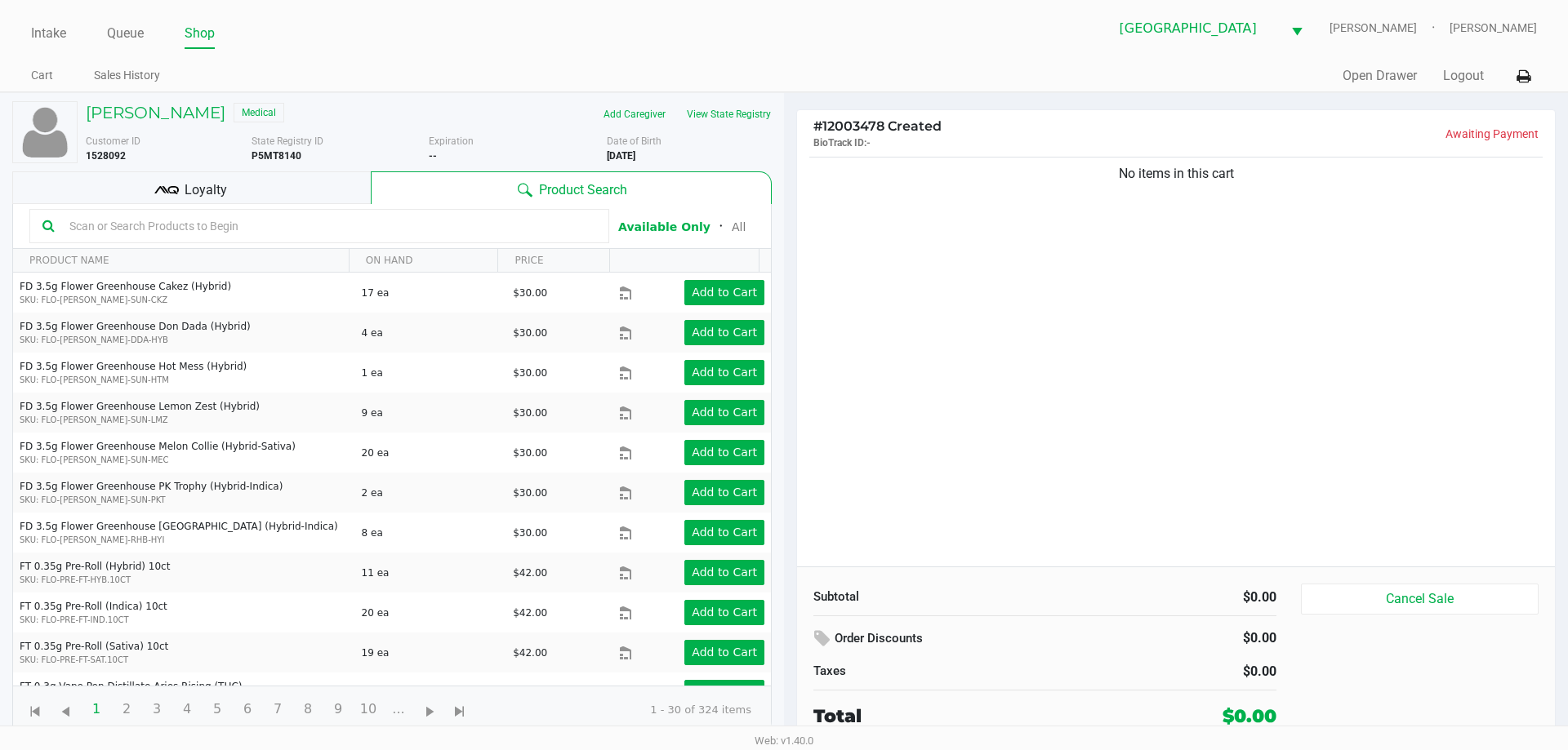
click at [231, 194] on div "Loyalty" at bounding box center [192, 188] width 359 height 33
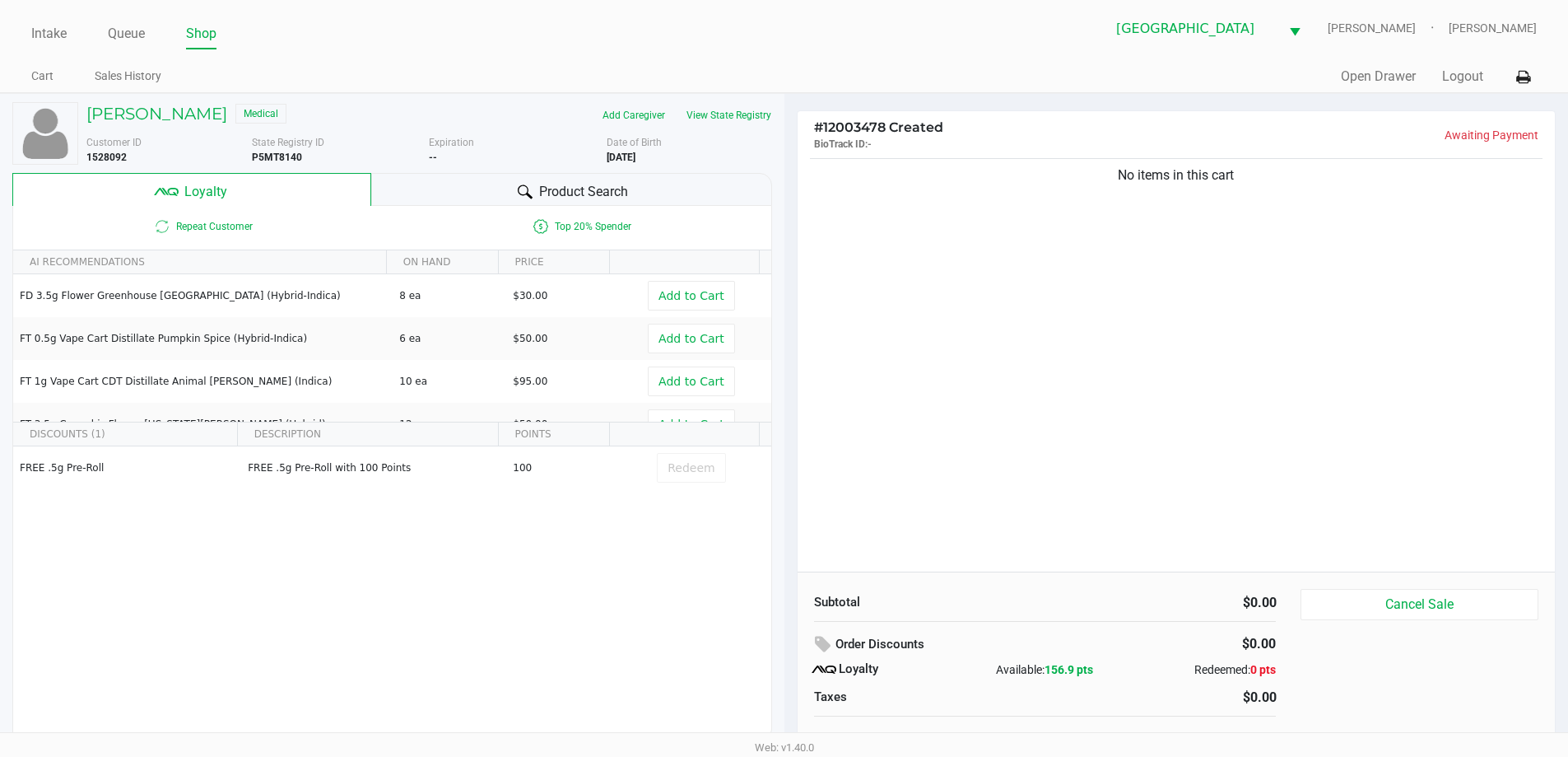
click at [507, 181] on div "Product Search" at bounding box center [571, 189] width 401 height 33
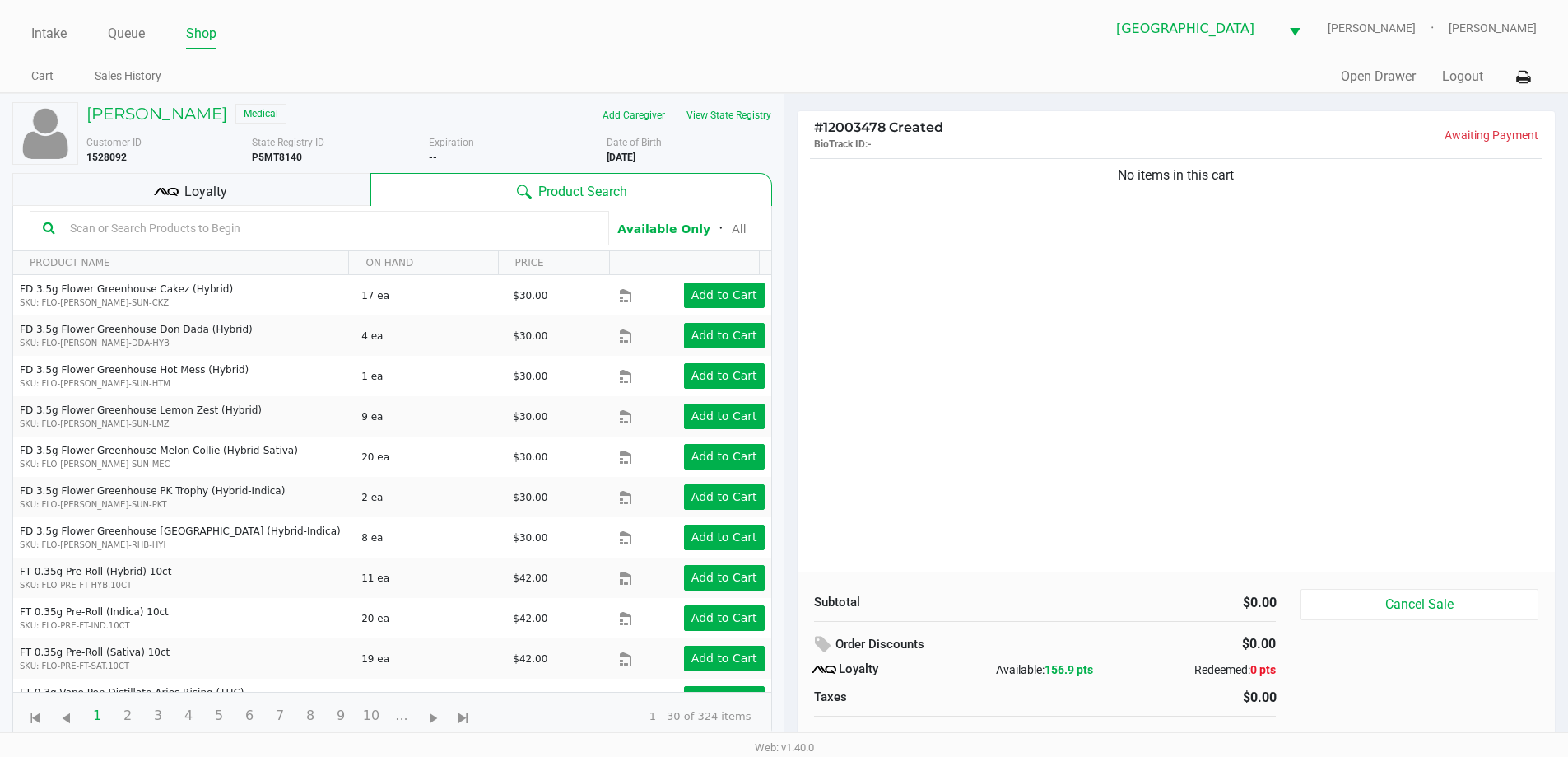
click at [234, 236] on input "text" at bounding box center [330, 228] width 533 height 25
click at [697, 118] on button "View State Registry" at bounding box center [724, 115] width 96 height 26
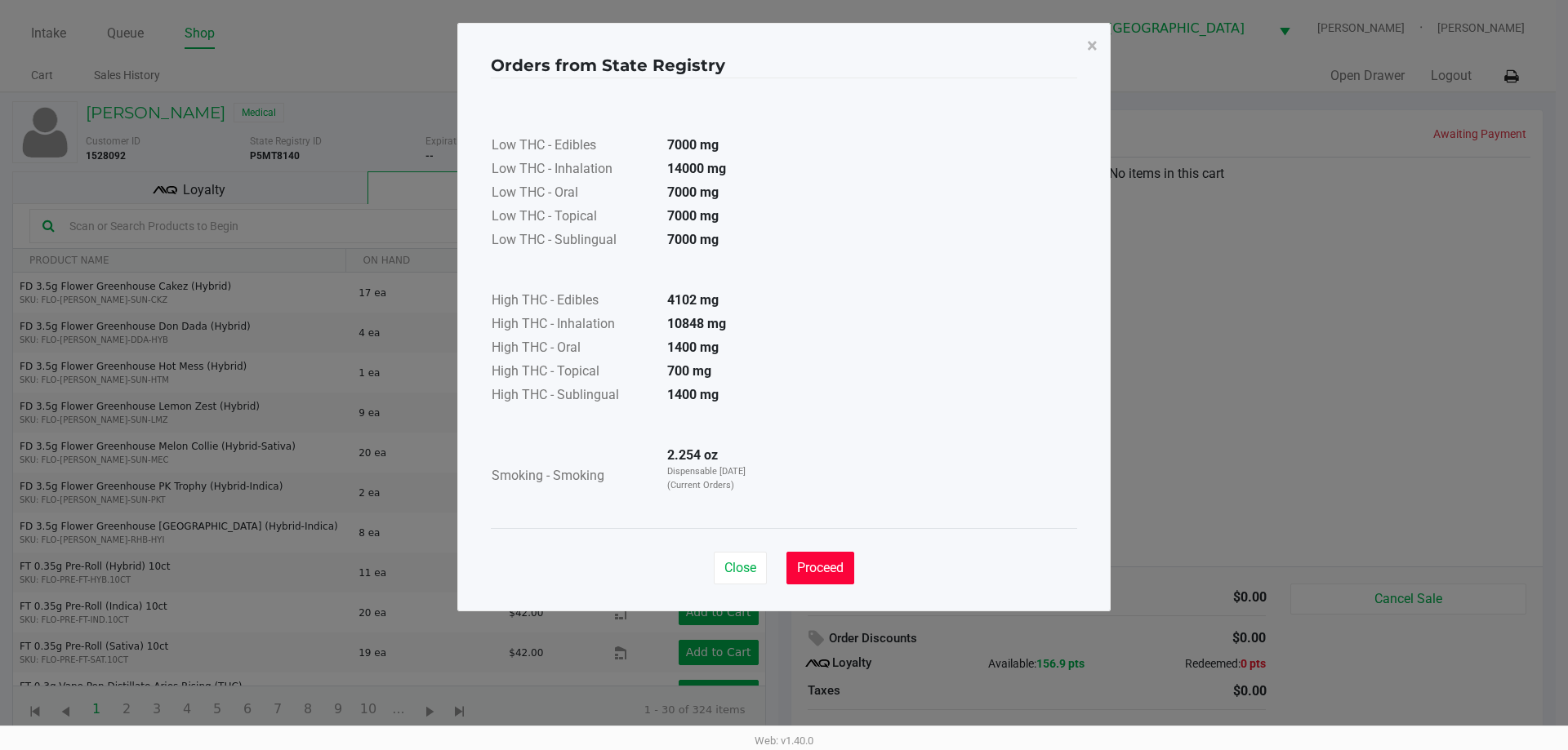
click at [842, 566] on span "Proceed" at bounding box center [820, 567] width 47 height 16
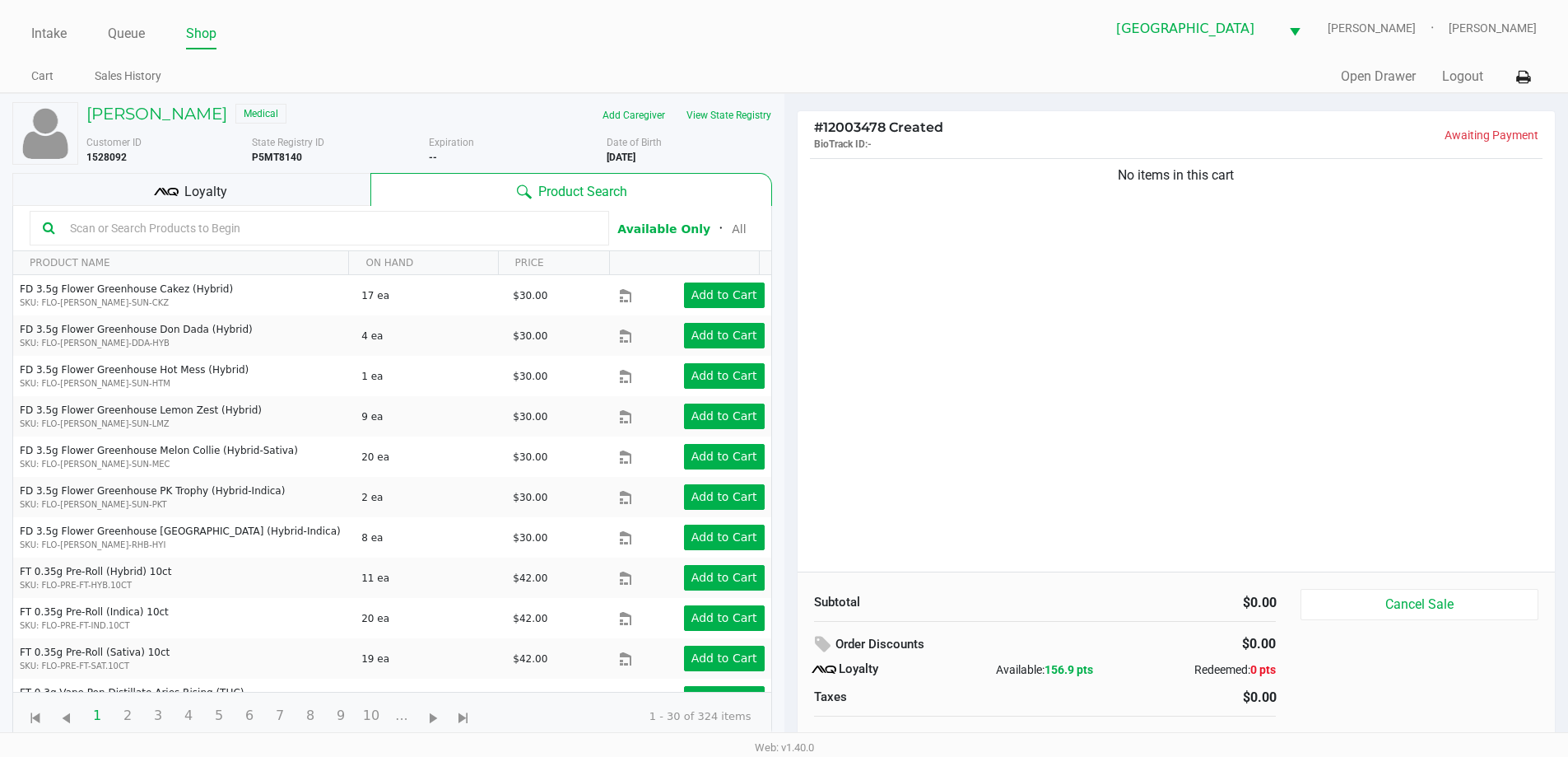
click at [151, 229] on input "text" at bounding box center [330, 228] width 533 height 25
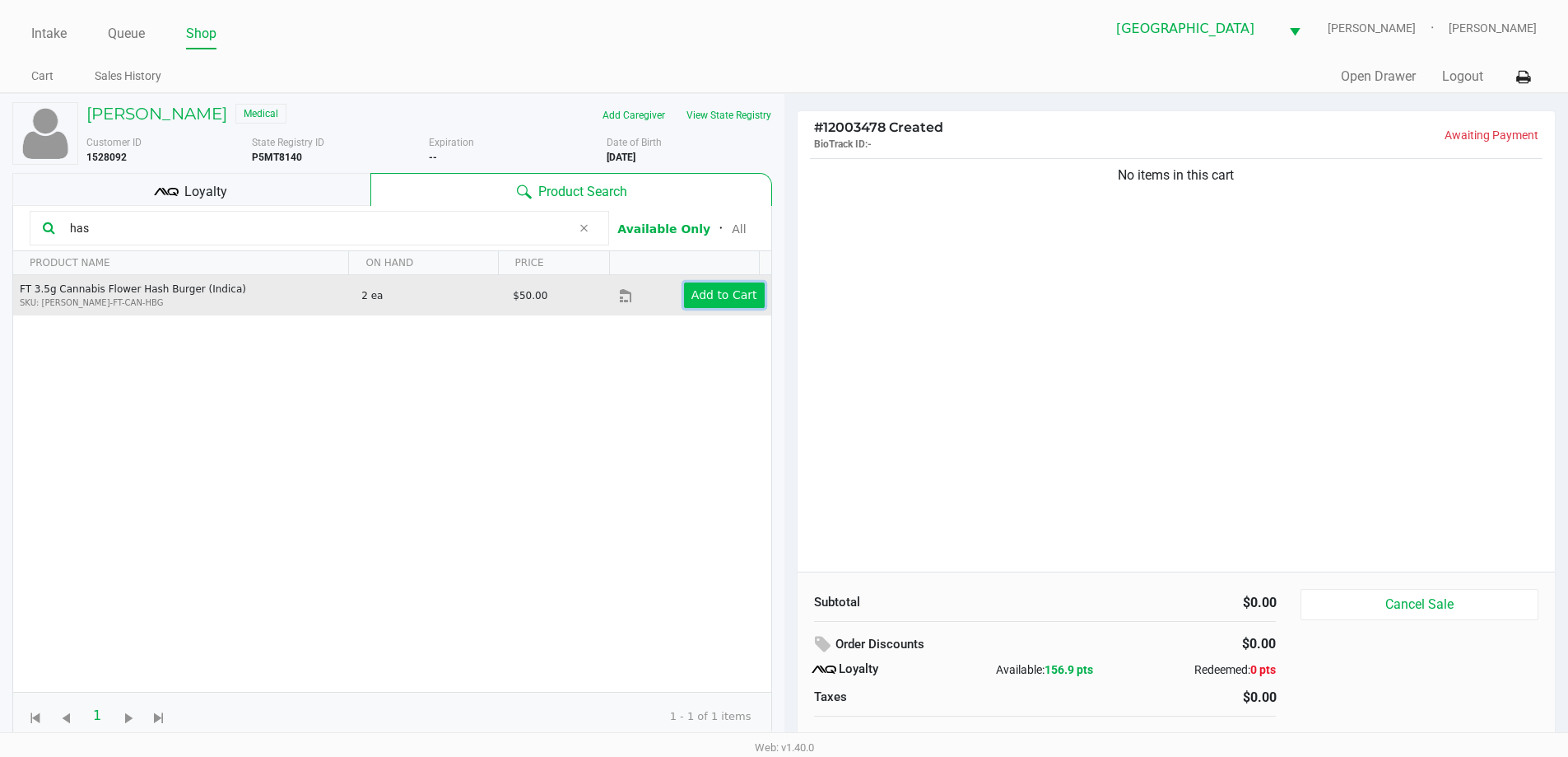
click at [732, 298] on app-button-loader "Add to Cart" at bounding box center [724, 295] width 66 height 14
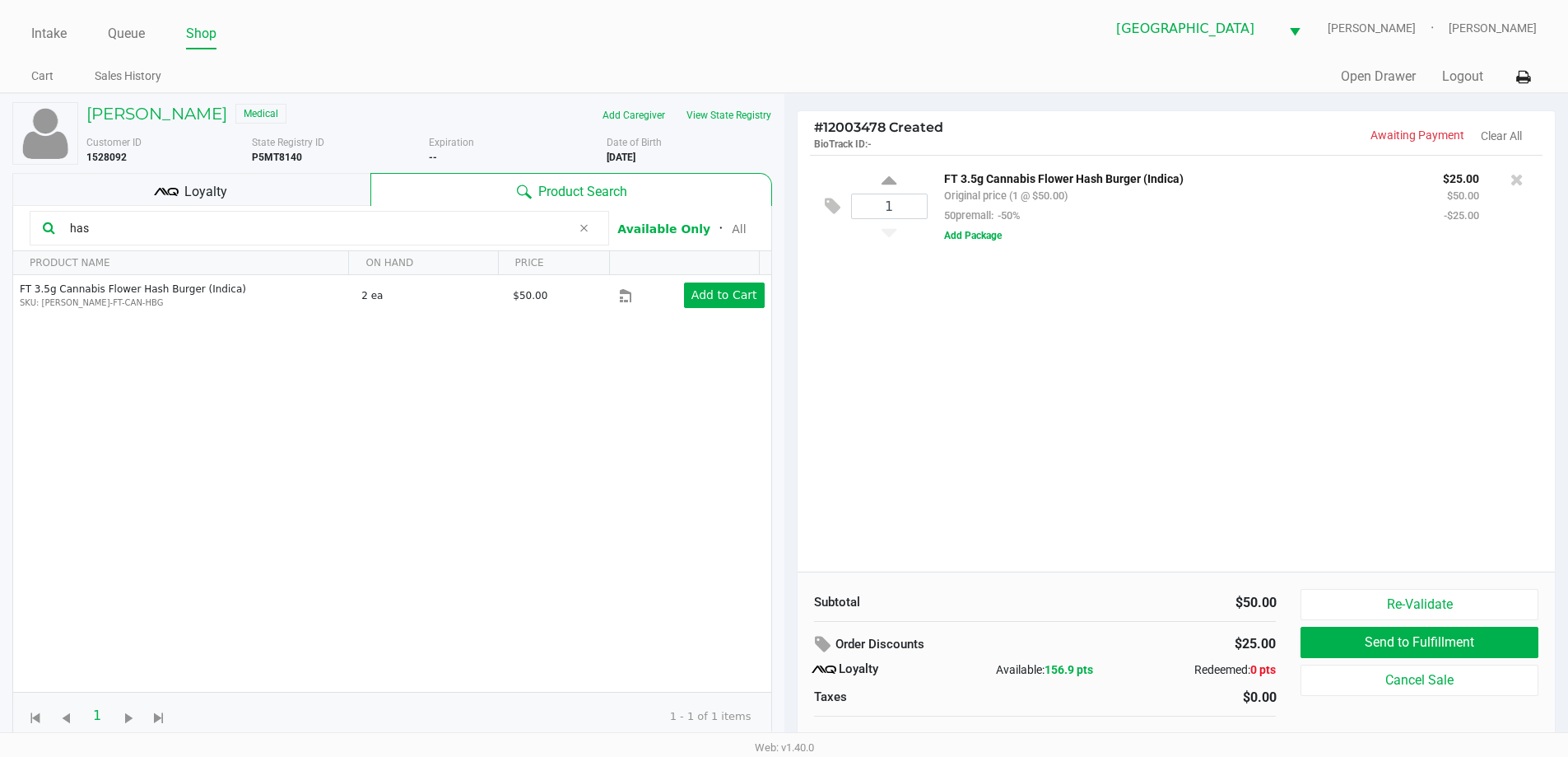
click at [163, 231] on input "has" at bounding box center [317, 228] width 508 height 25
type input "h"
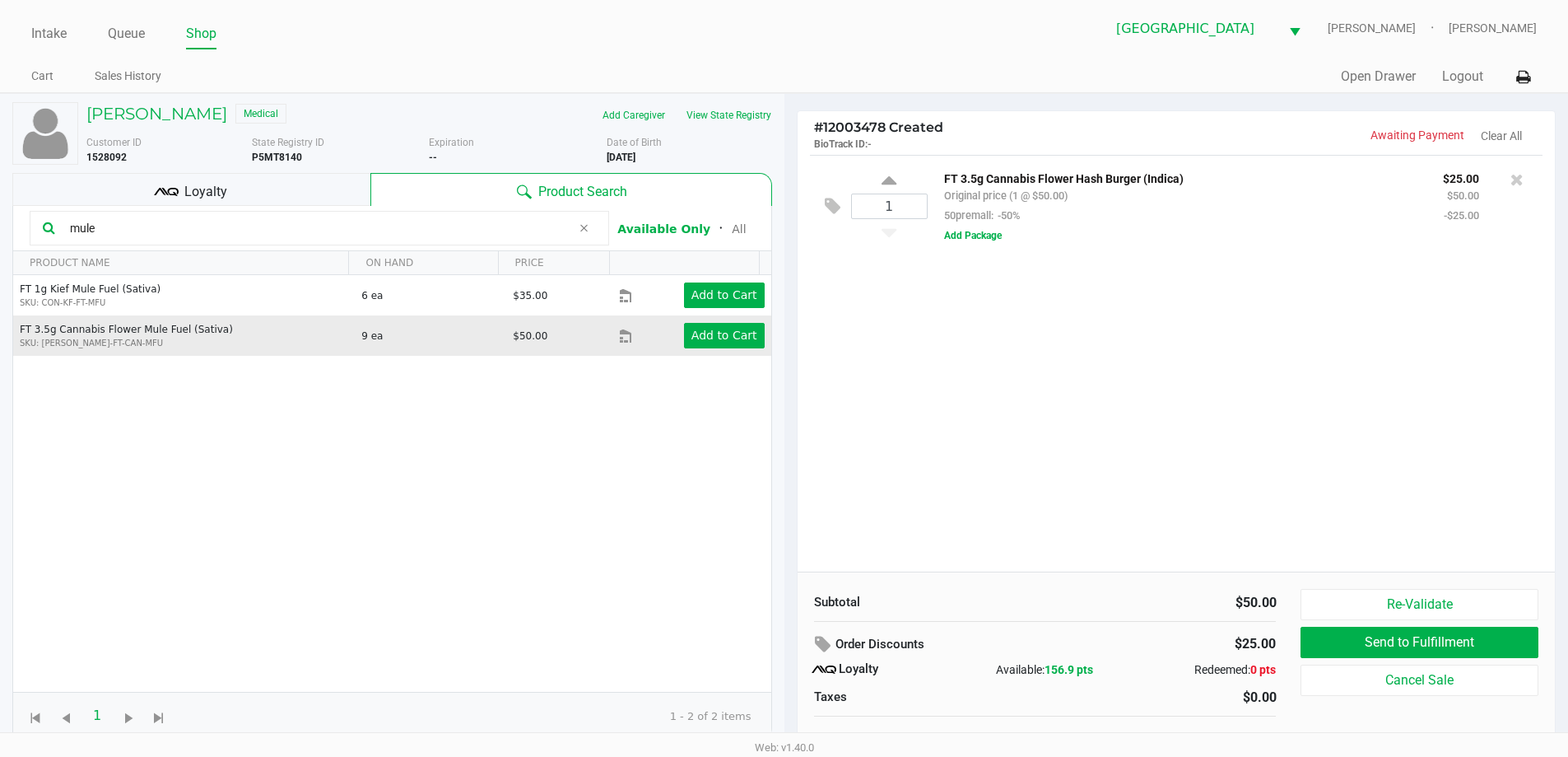
type input "mule"
click at [756, 333] on div "Add to Cart" at bounding box center [709, 336] width 135 height 25
click at [729, 336] on app-button-loader "Add to Cart" at bounding box center [724, 336] width 66 height 14
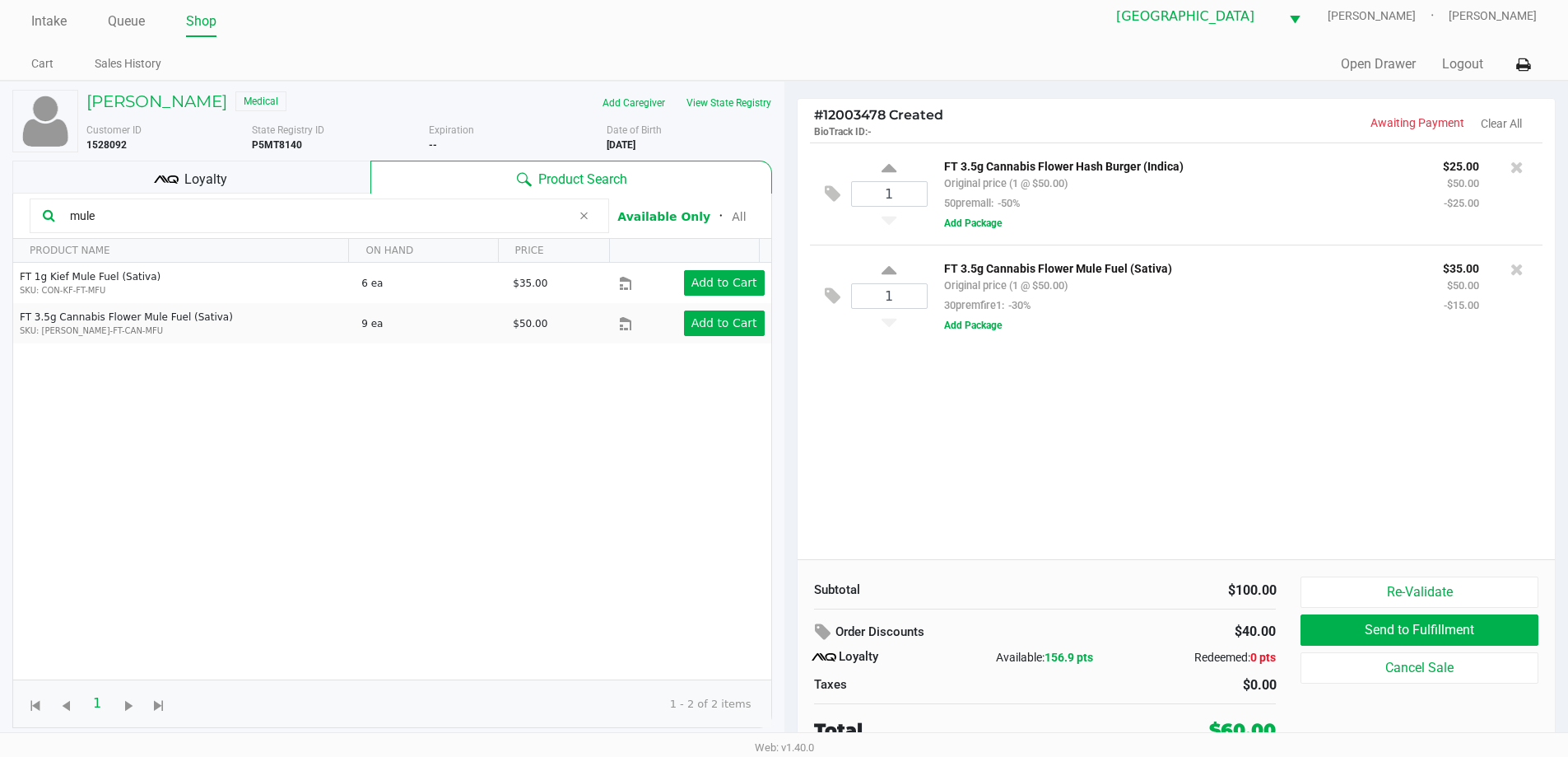
scroll to position [16, 0]
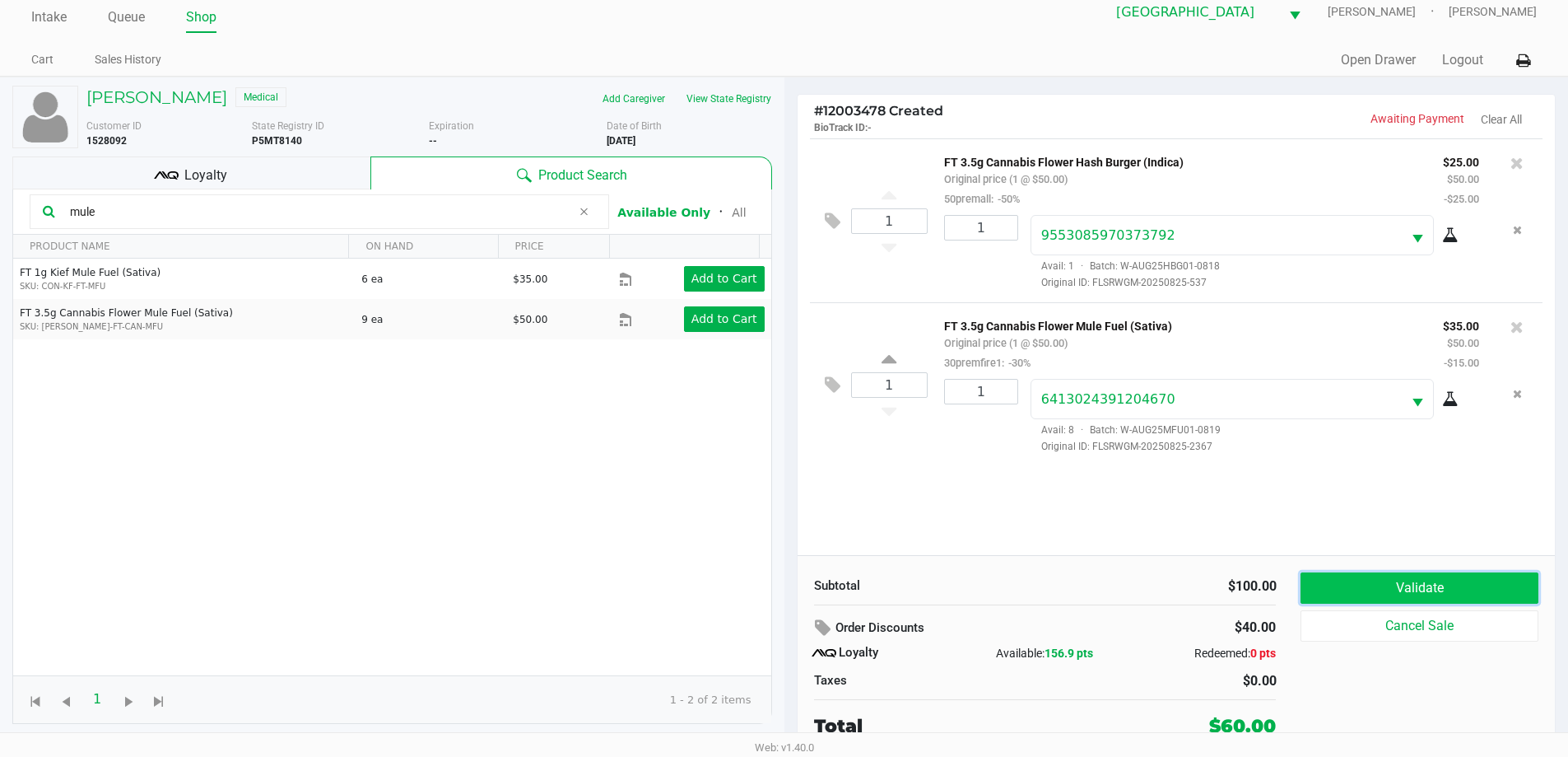
click at [1427, 590] on button "Validate" at bounding box center [1419, 588] width 237 height 31
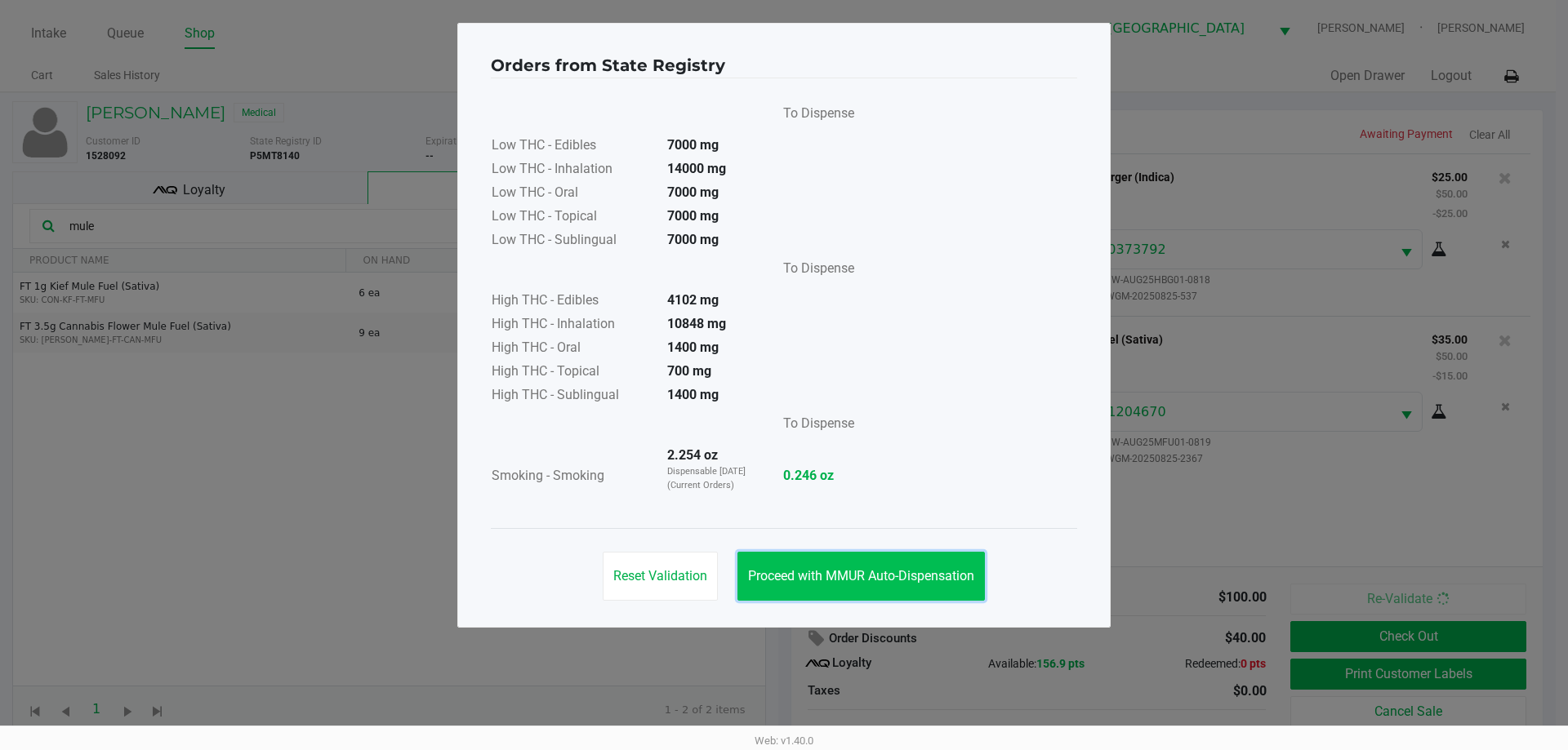
click at [851, 582] on span "Proceed with MMUR Auto-Dispensation" at bounding box center [861, 576] width 226 height 16
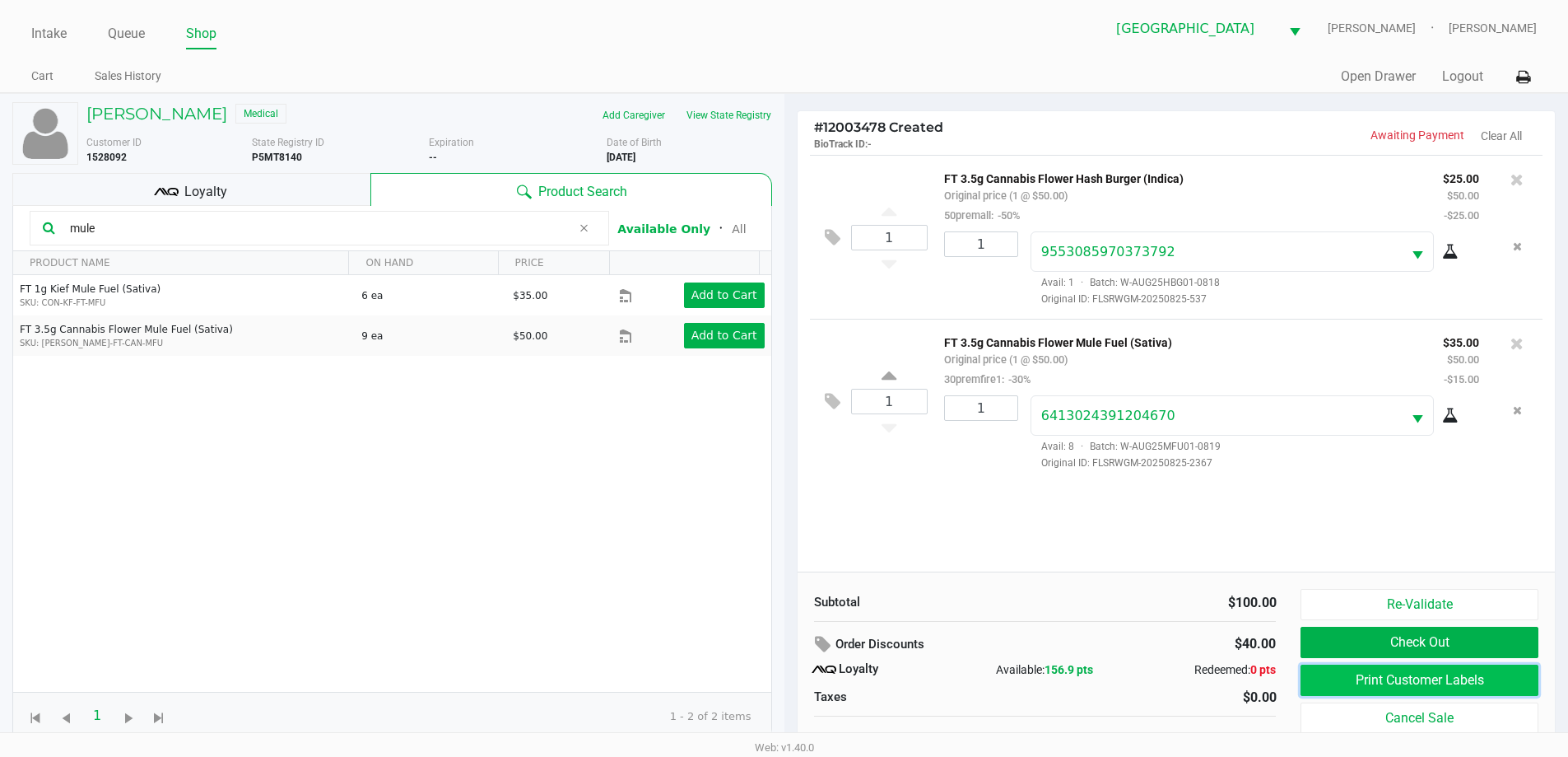
click at [1369, 688] on button "Print Customer Labels" at bounding box center [1419, 680] width 237 height 31
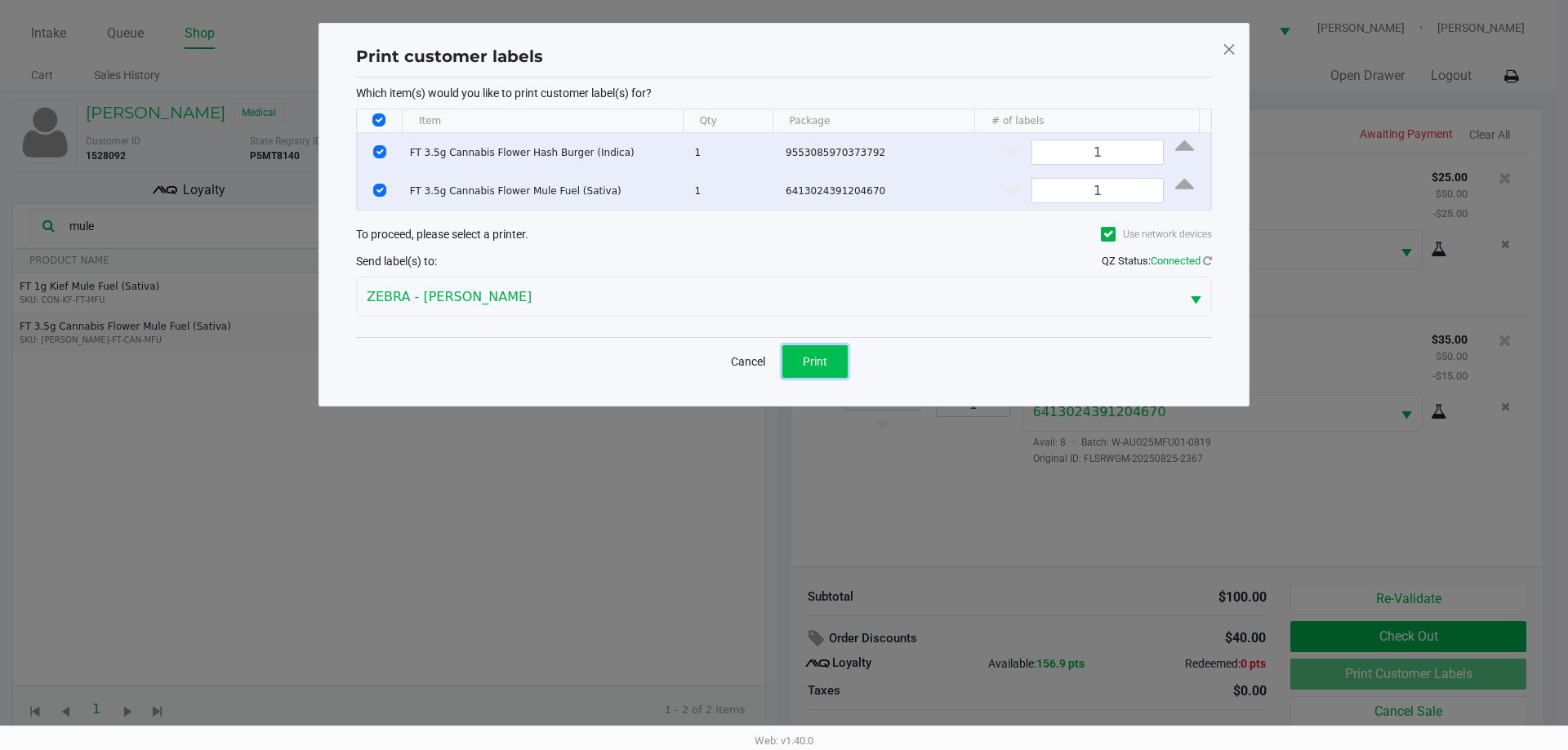
click at [836, 366] on button "Print" at bounding box center [815, 361] width 65 height 33
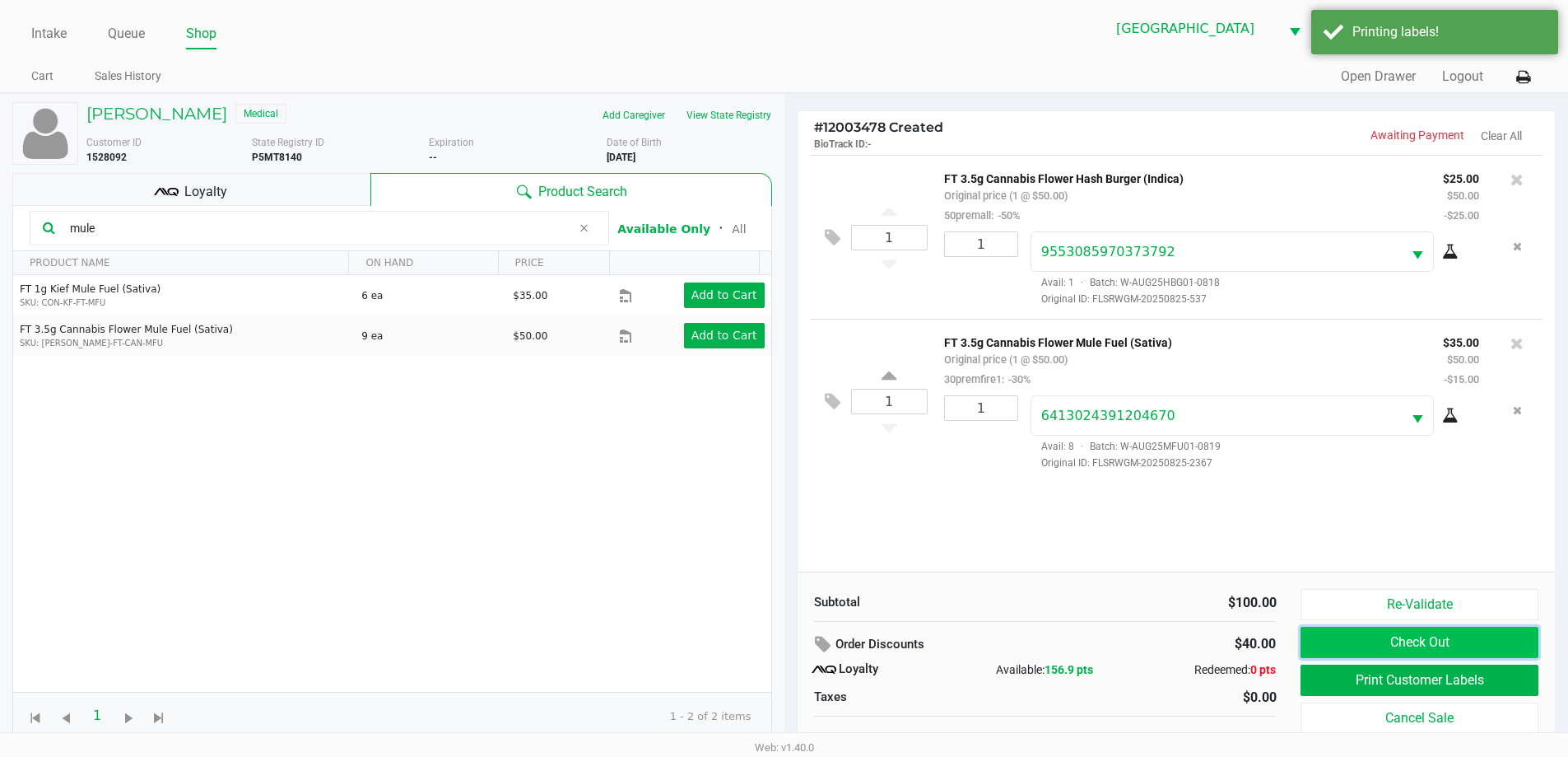
click at [1360, 645] on button "Check Out" at bounding box center [1419, 642] width 237 height 31
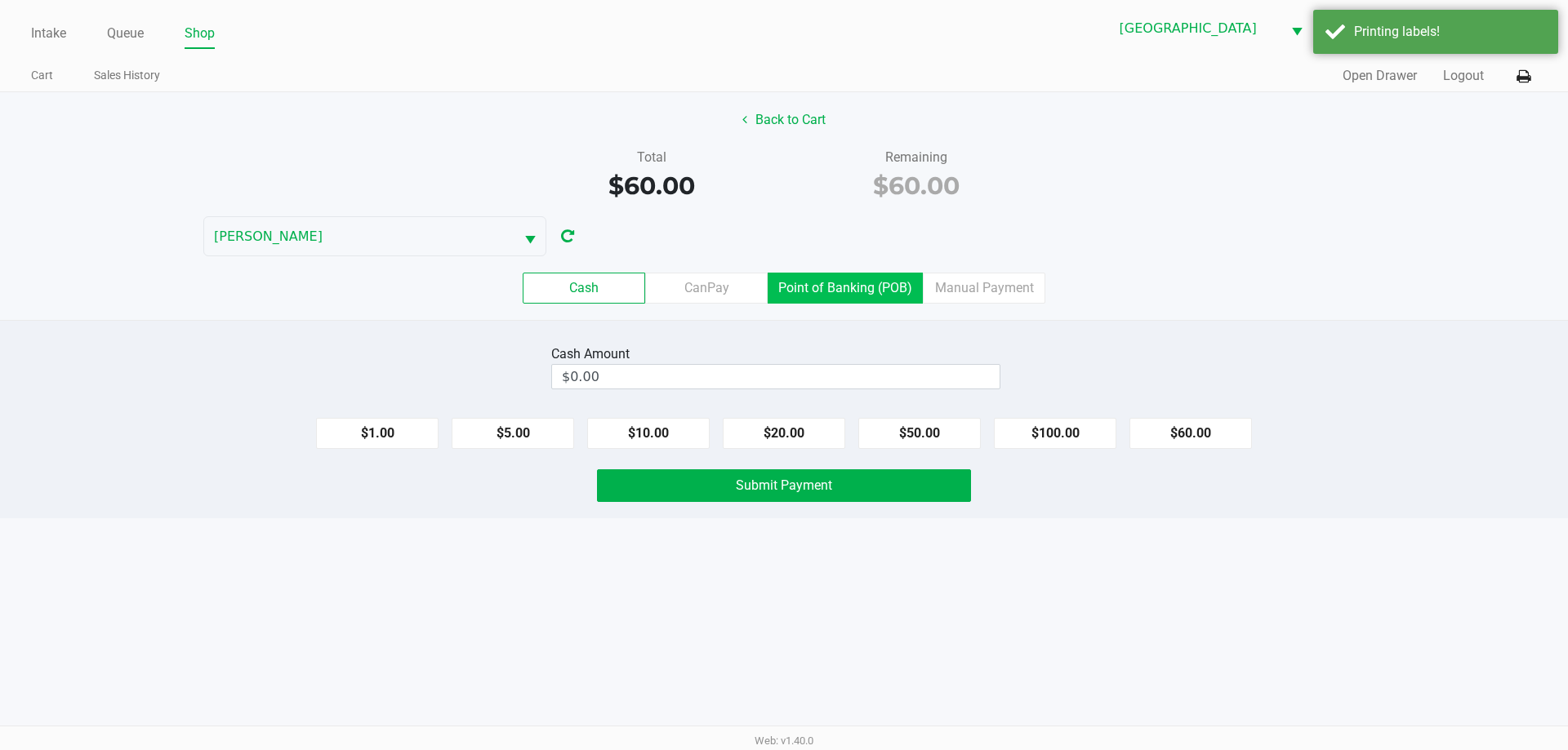
click at [863, 293] on label "Point of Banking (POB)" at bounding box center [844, 287] width 155 height 31
click at [0, 0] on 7 "Point of Banking (POB)" at bounding box center [0, 0] width 0 height 0
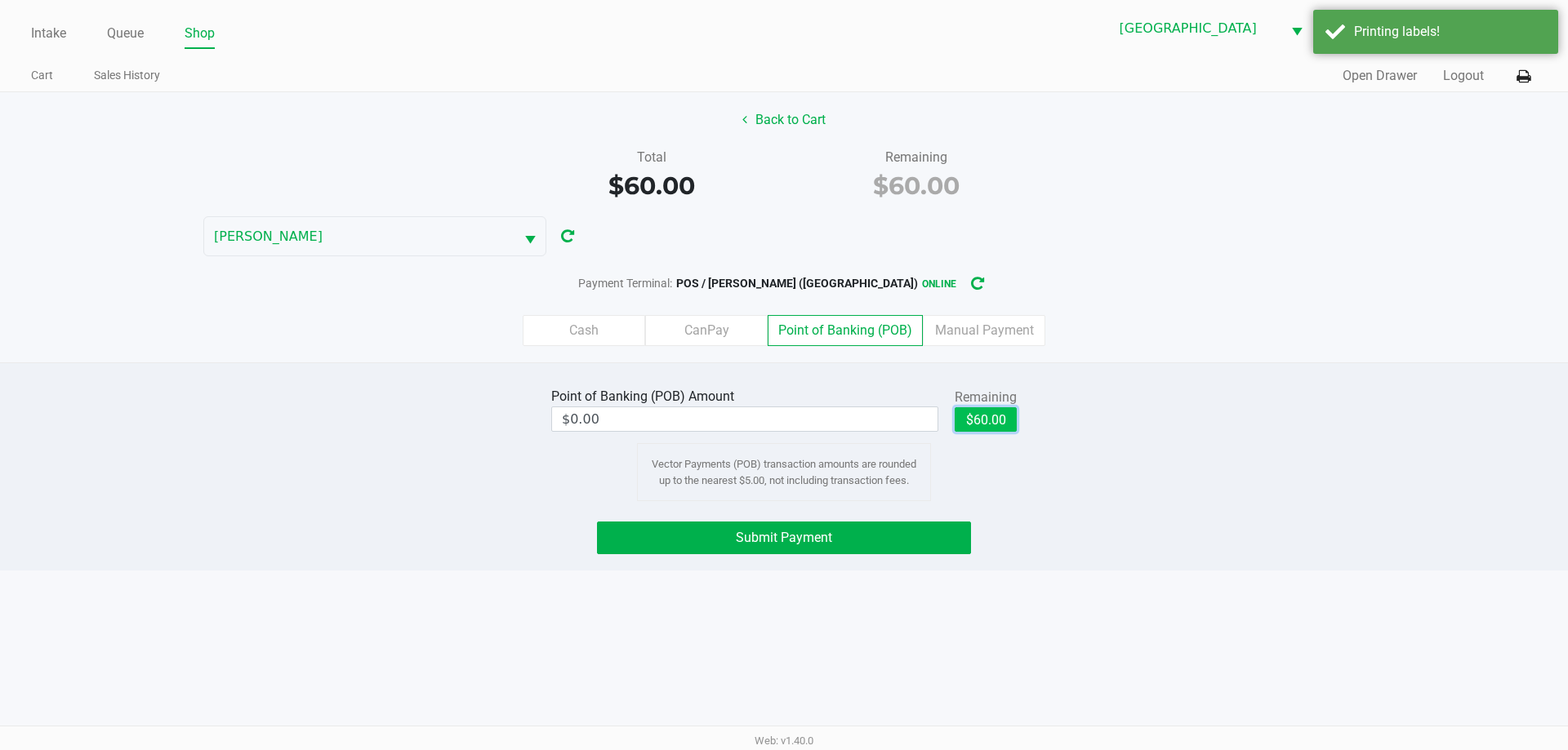
click at [1001, 421] on button "$60.00" at bounding box center [985, 419] width 62 height 24
type input "$60.00"
click at [913, 534] on button "Submit Payment" at bounding box center [784, 537] width 374 height 33
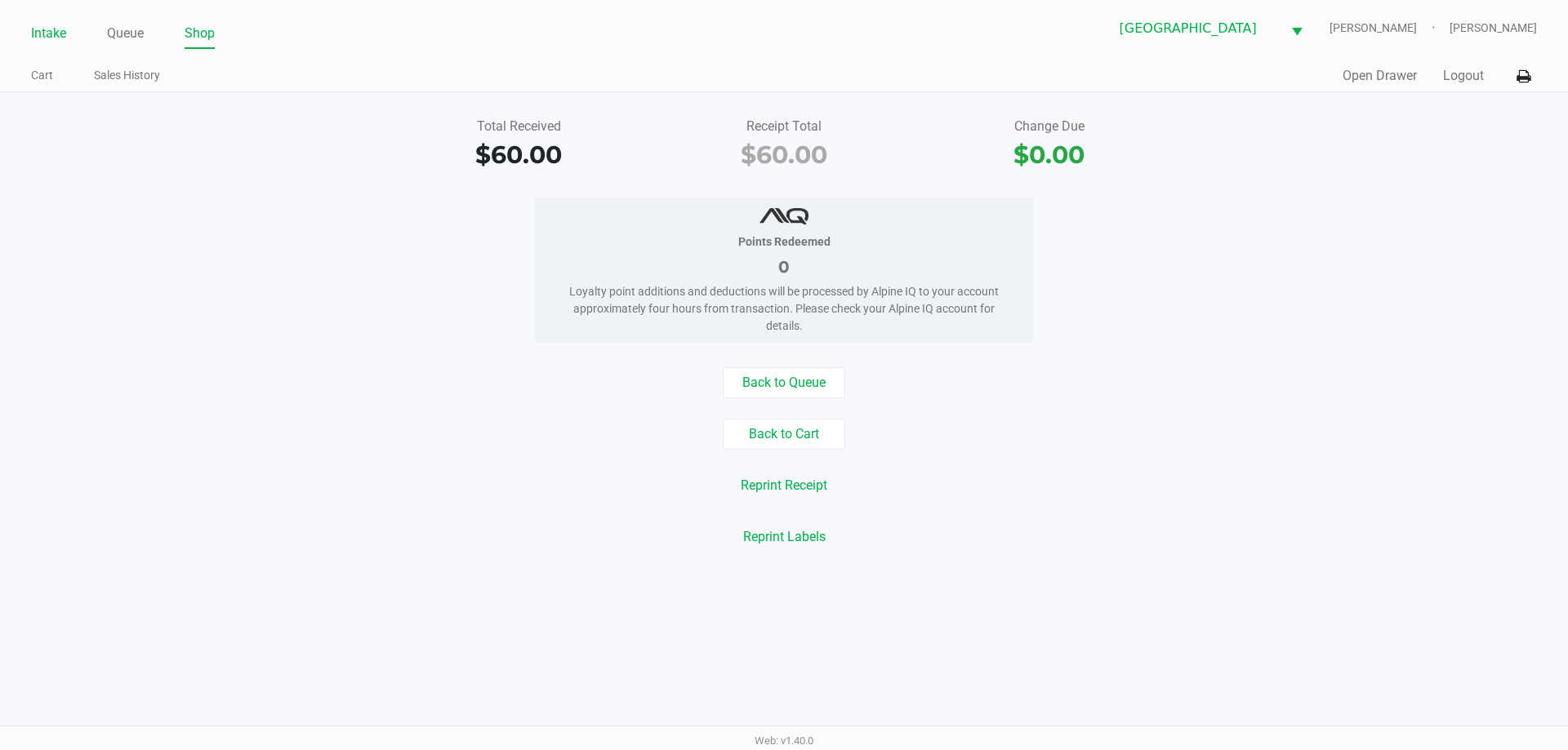
click at [50, 28] on link "Intake" at bounding box center [49, 33] width 35 height 23
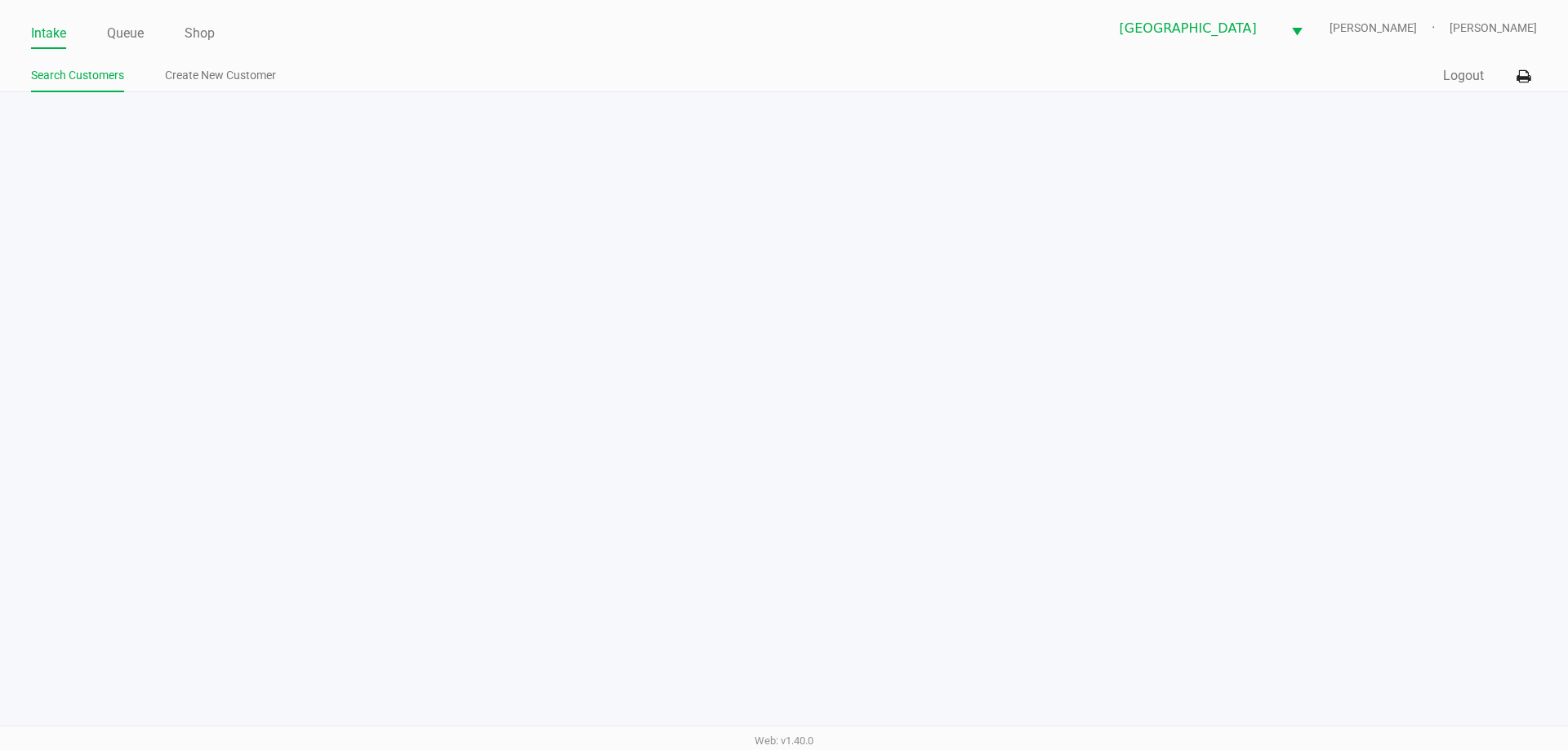
drag, startPoint x: 127, startPoint y: 28, endPoint x: 140, endPoint y: 59, distance: 33.6
click at [128, 28] on link "Queue" at bounding box center [126, 33] width 37 height 23
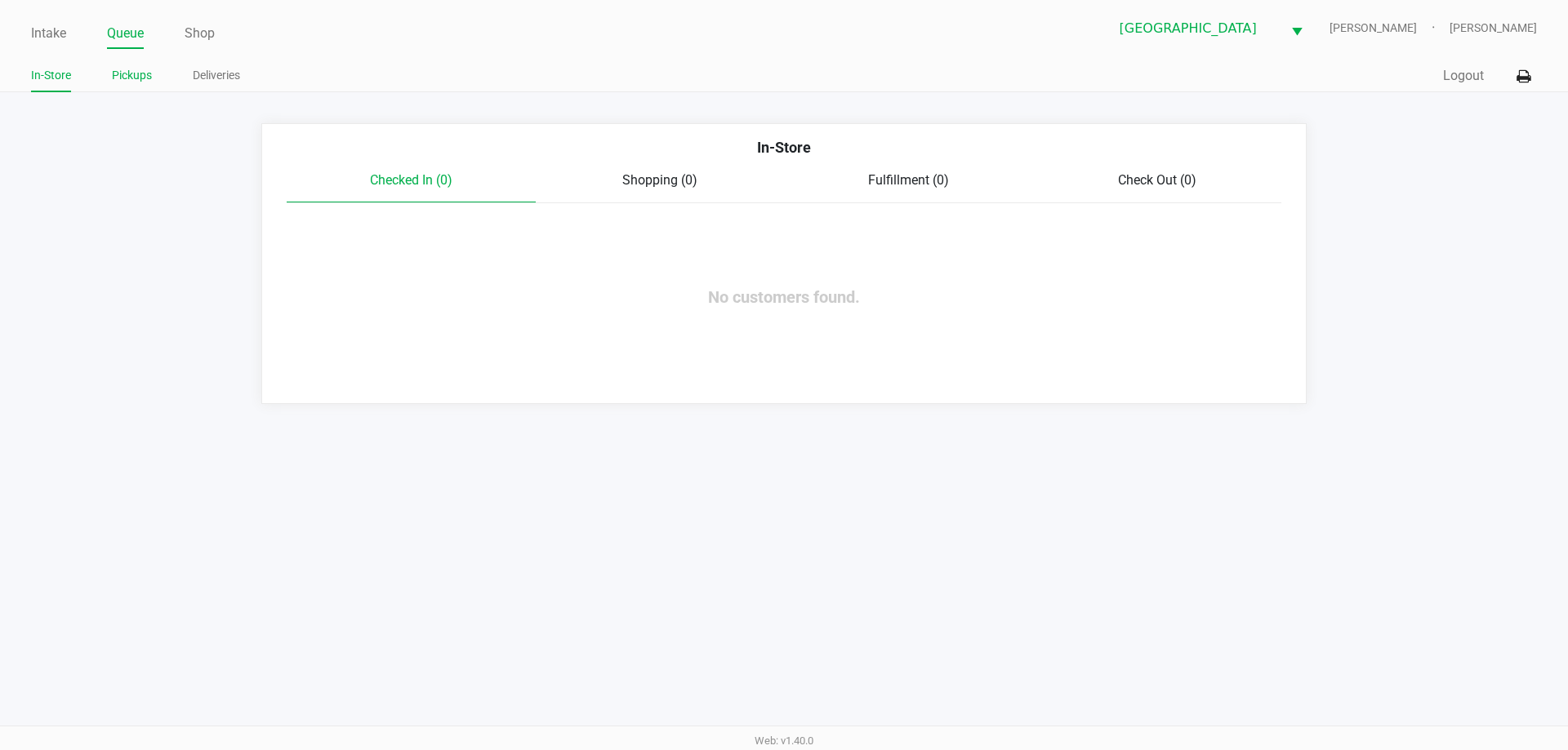
click at [131, 78] on link "Pickups" at bounding box center [132, 75] width 40 height 20
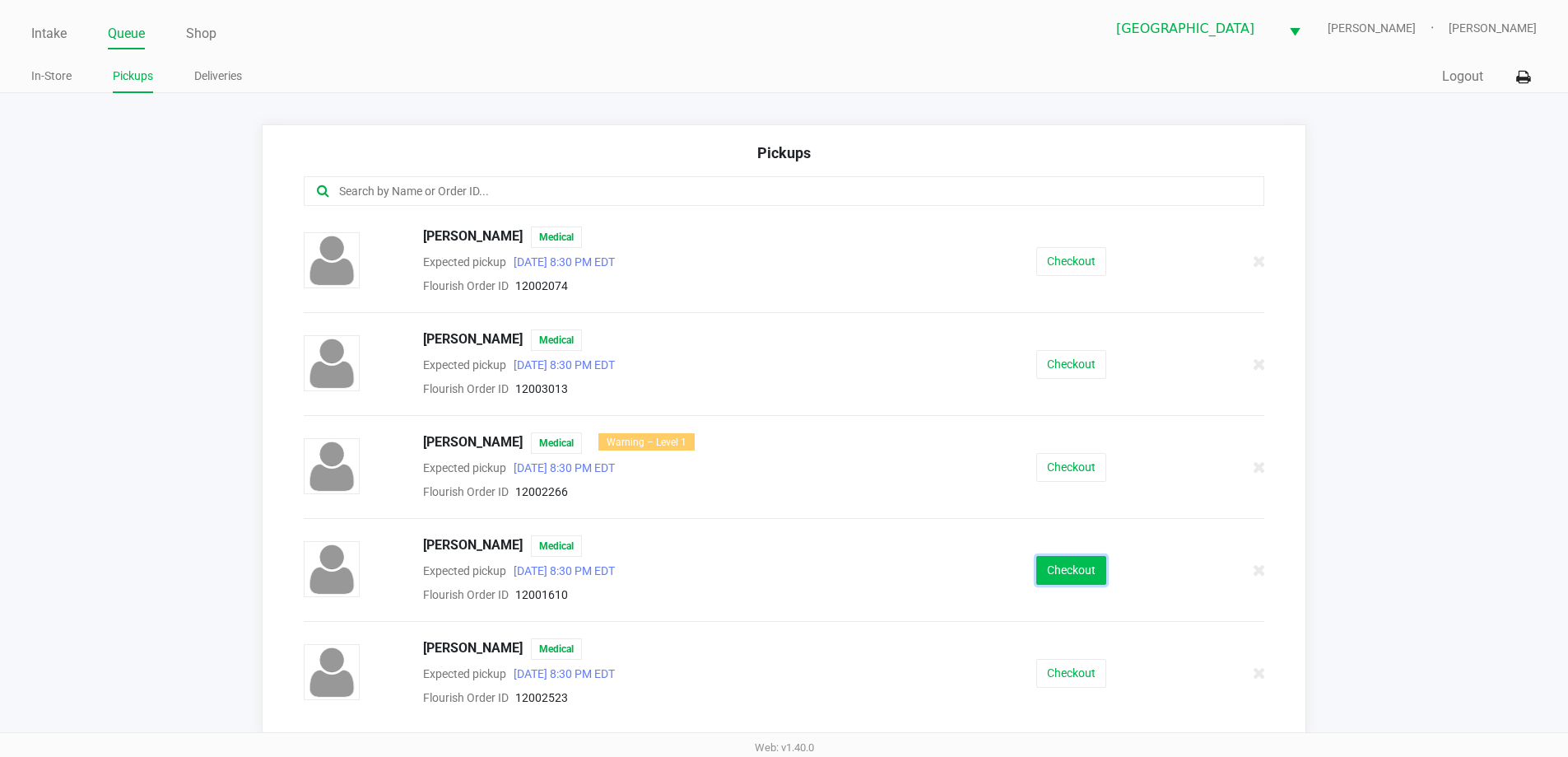
click at [1068, 571] on button "Checkout" at bounding box center [1071, 570] width 70 height 29
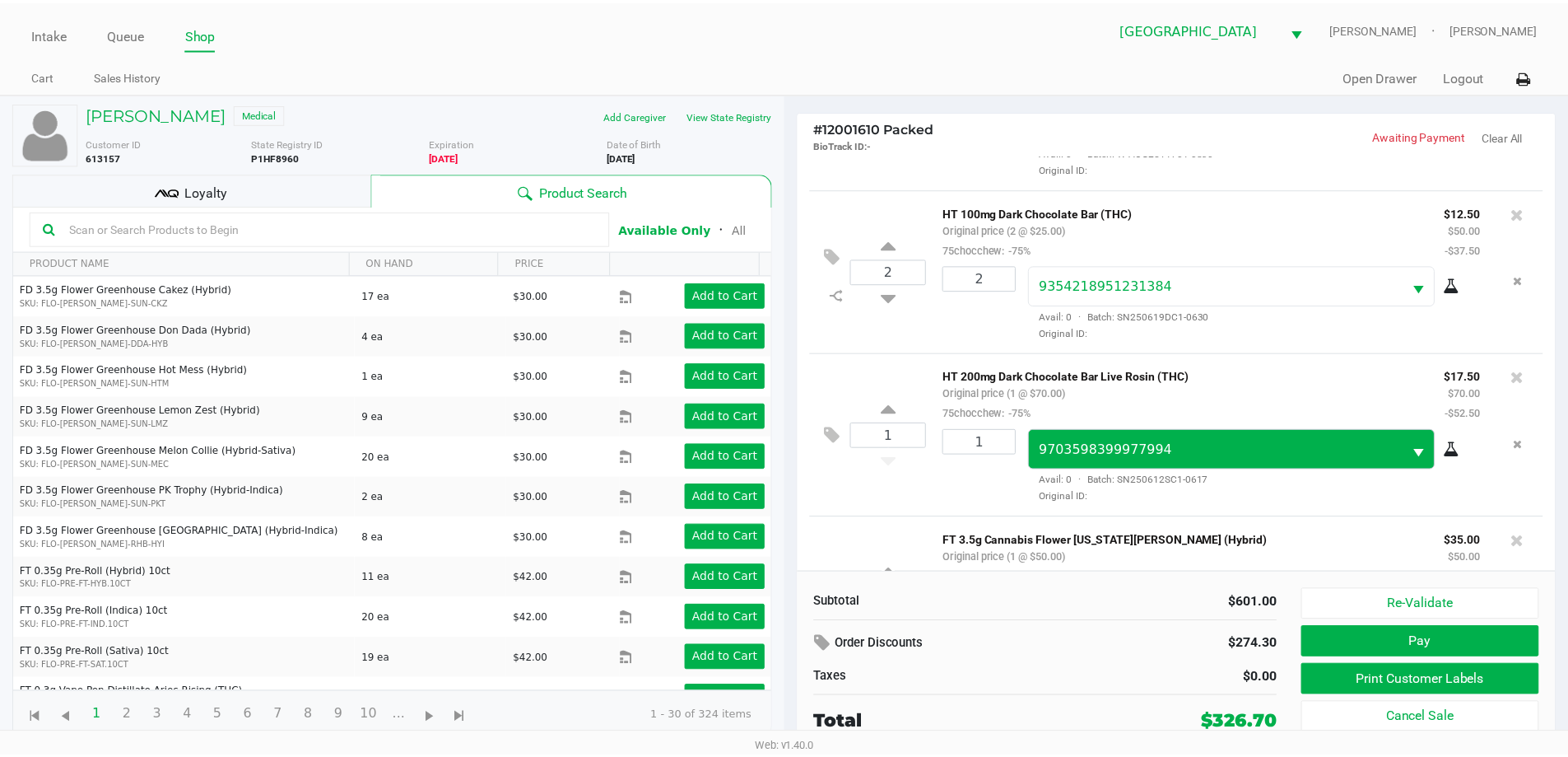
scroll to position [1231, 0]
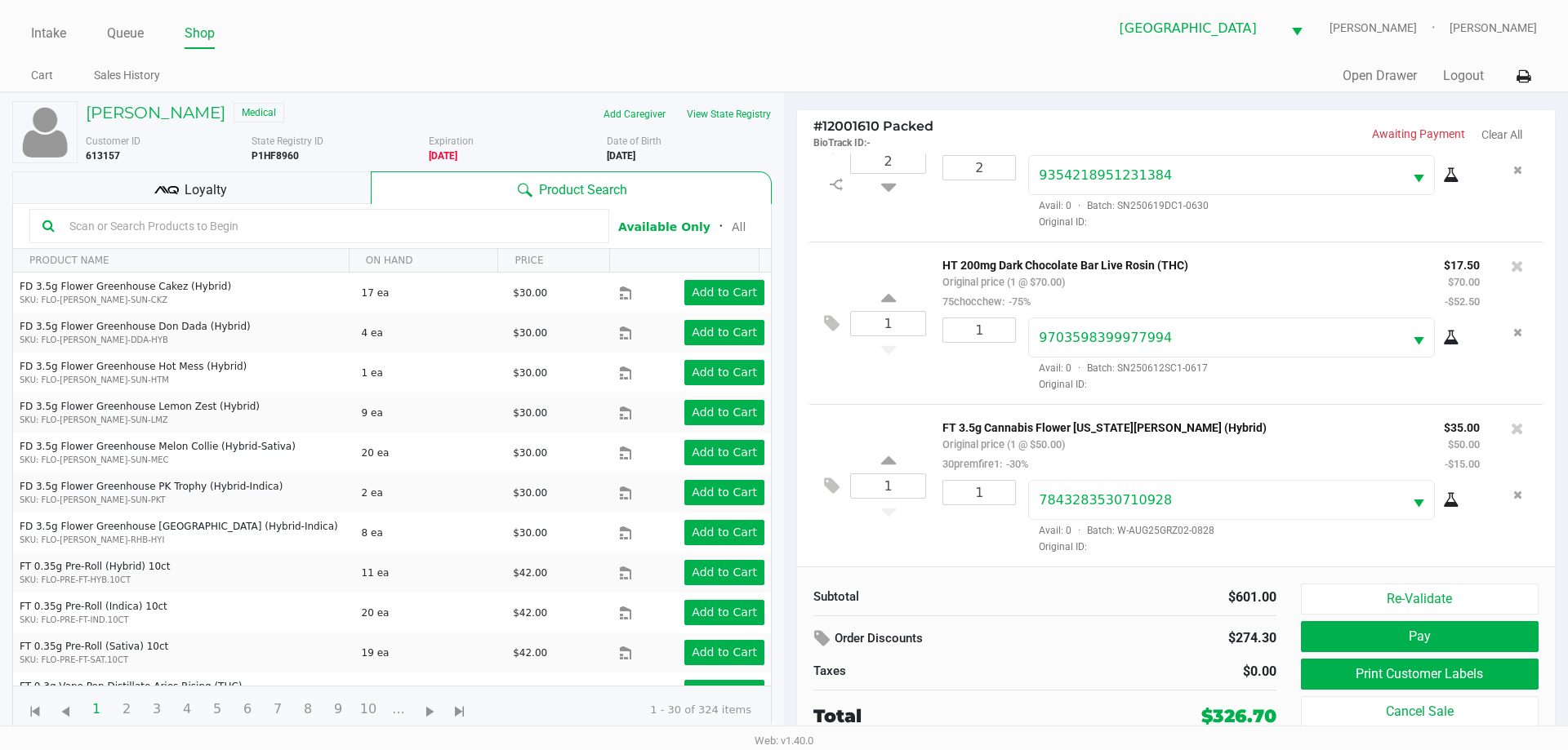
drag, startPoint x: 160, startPoint y: 185, endPoint x: 220, endPoint y: 199, distance: 61.6
click at [168, 187] on icon at bounding box center [166, 189] width 24 height 24
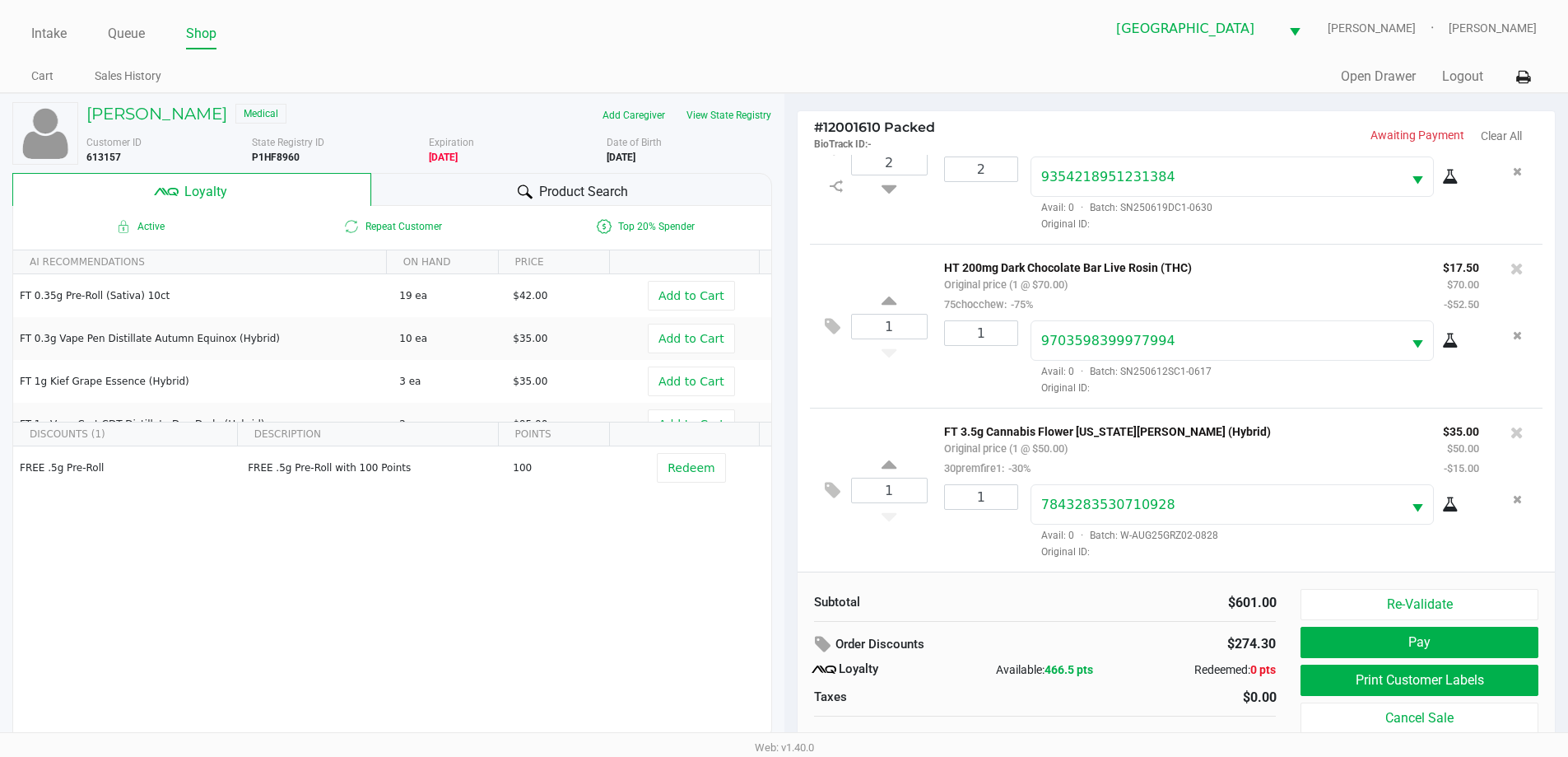
drag, startPoint x: 608, startPoint y: 198, endPoint x: 643, endPoint y: 201, distance: 35.1
click at [609, 198] on span "Product Search" at bounding box center [583, 191] width 89 height 19
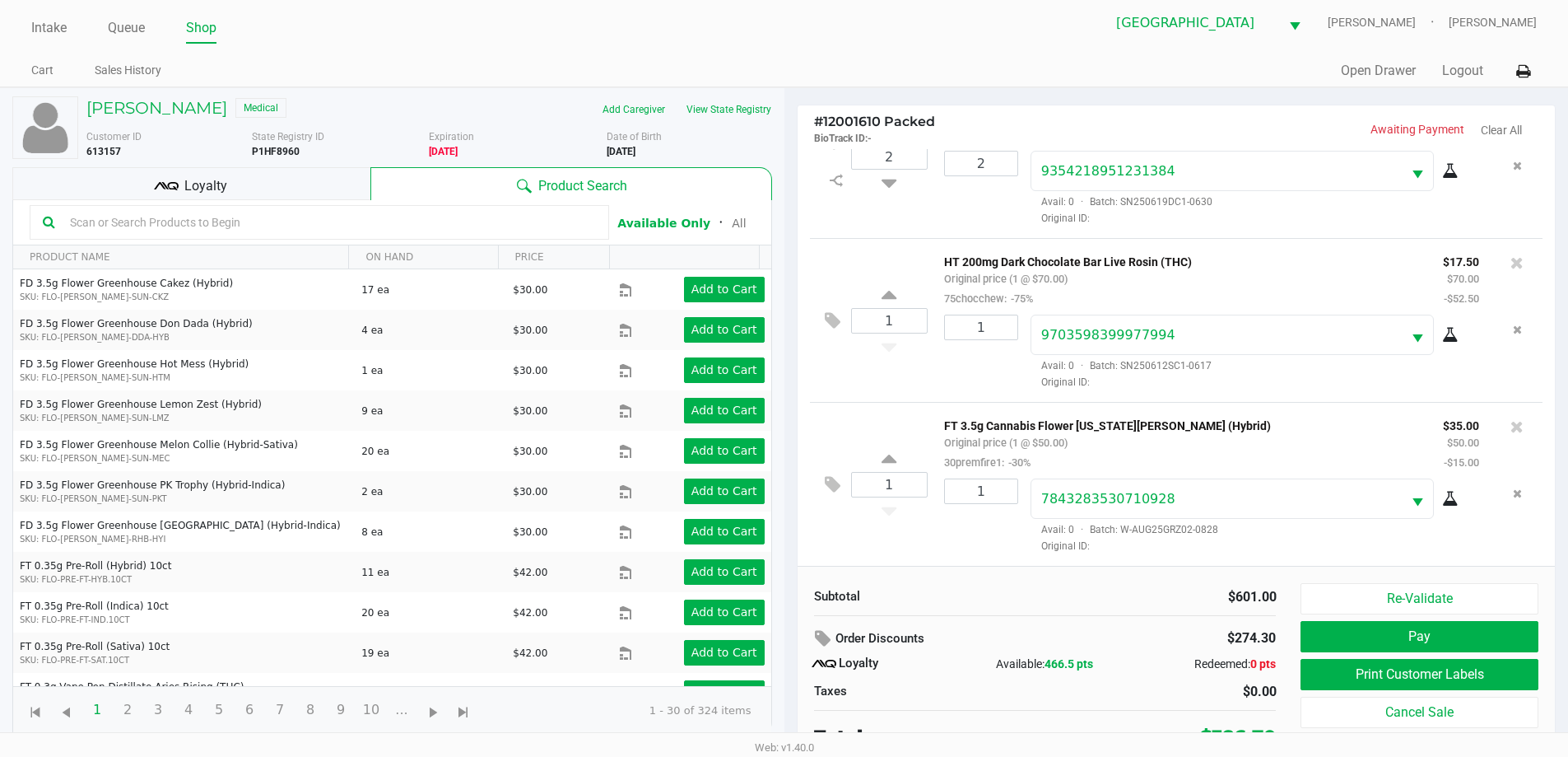
scroll to position [16, 0]
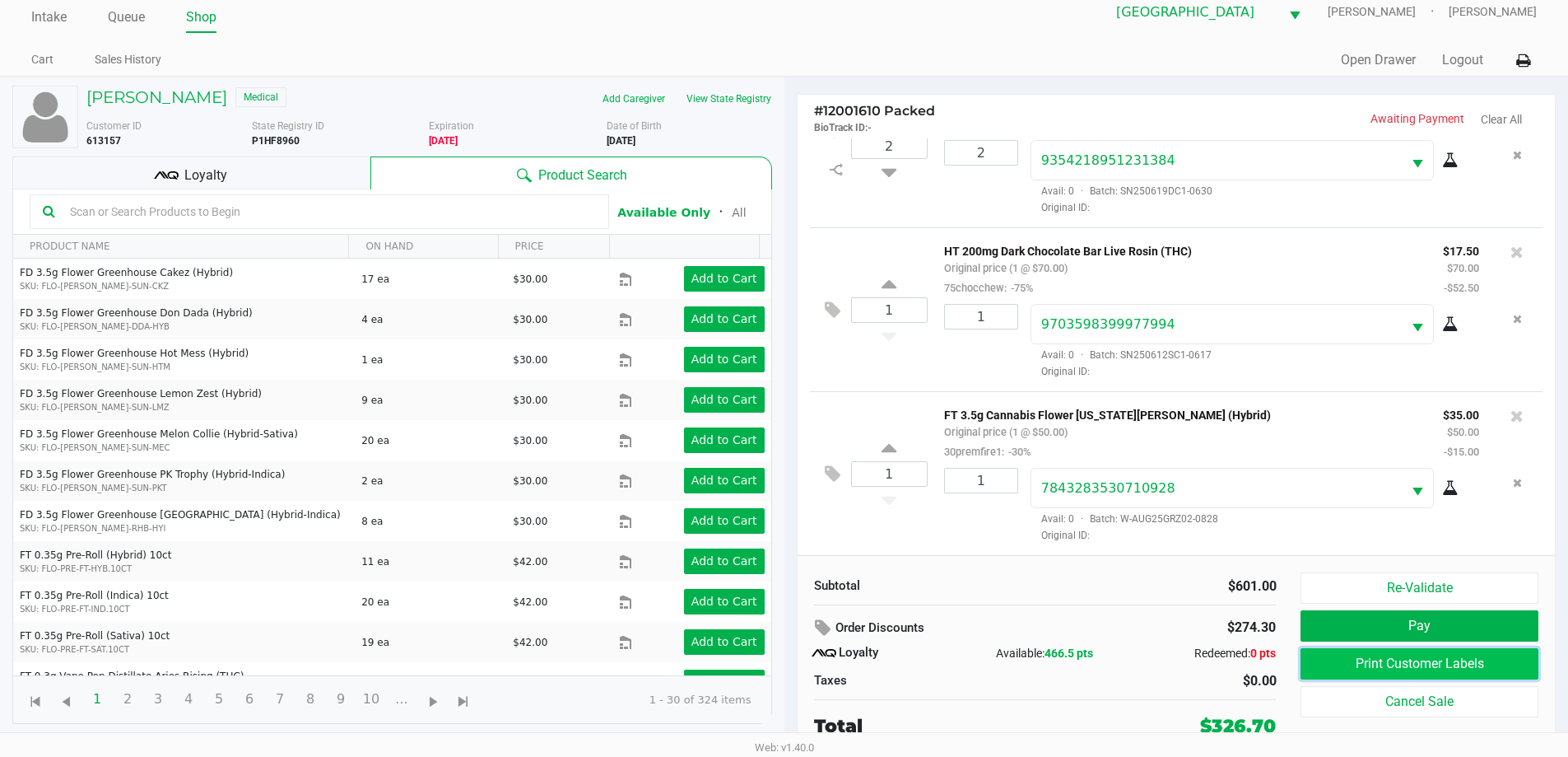
click at [1370, 661] on button "Print Customer Labels" at bounding box center [1419, 663] width 237 height 31
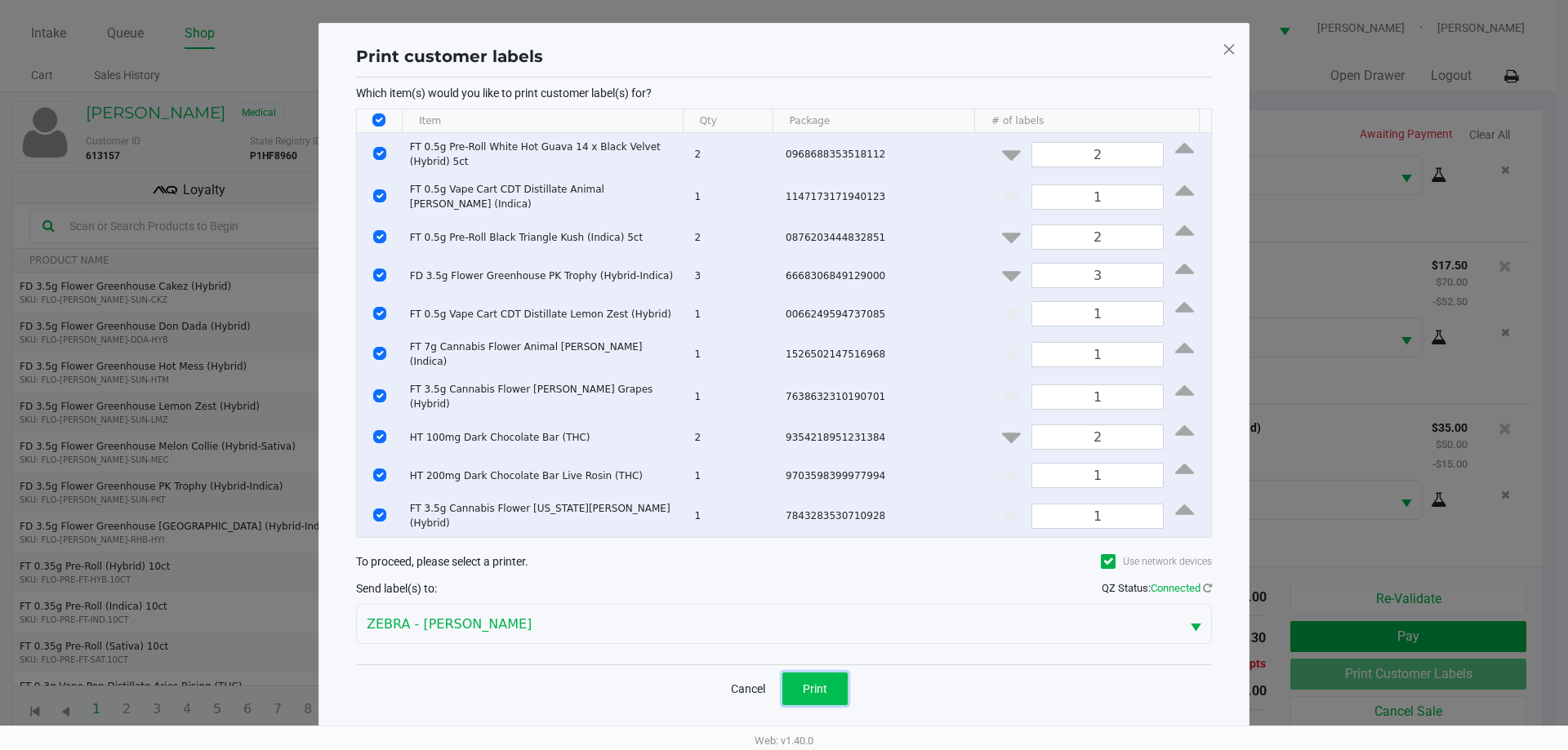
click at [790, 672] on button "Print" at bounding box center [815, 688] width 65 height 33
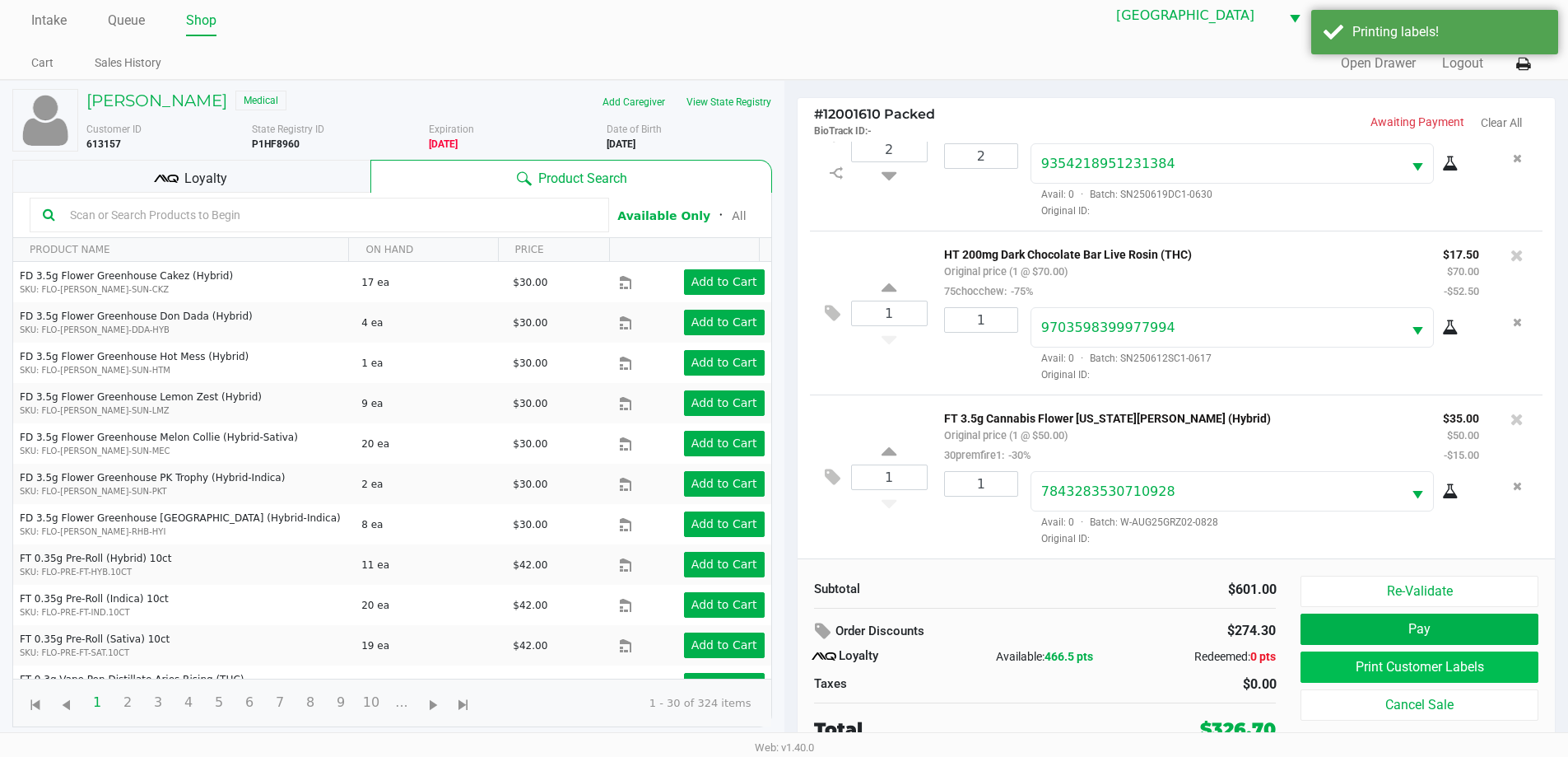
scroll to position [16, 0]
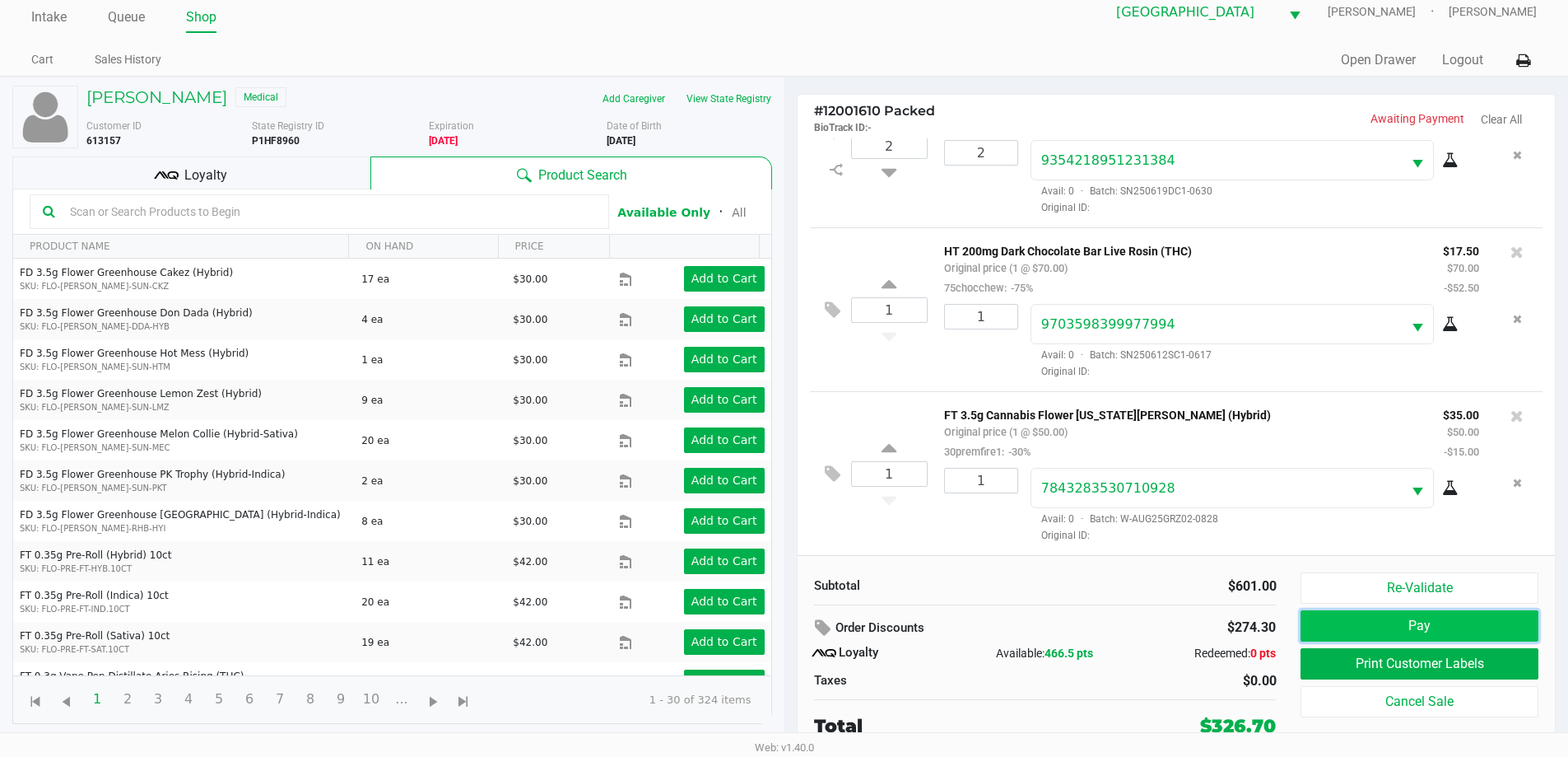
click at [1494, 625] on button "Pay" at bounding box center [1419, 626] width 237 height 31
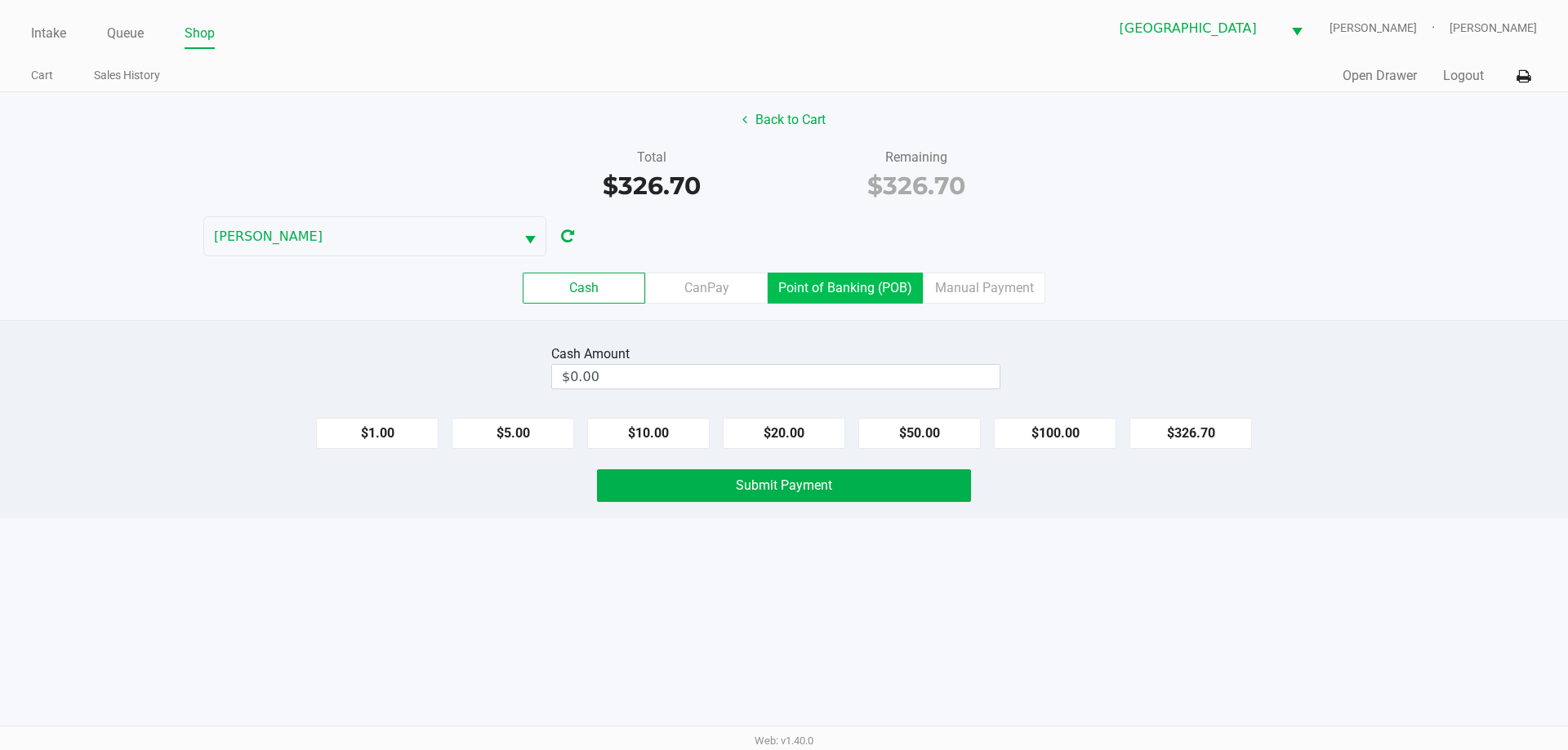
click at [862, 287] on label "Point of Banking (POB)" at bounding box center [844, 287] width 155 height 31
click at [0, 0] on 7 "Point of Banking (POB)" at bounding box center [0, 0] width 0 height 0
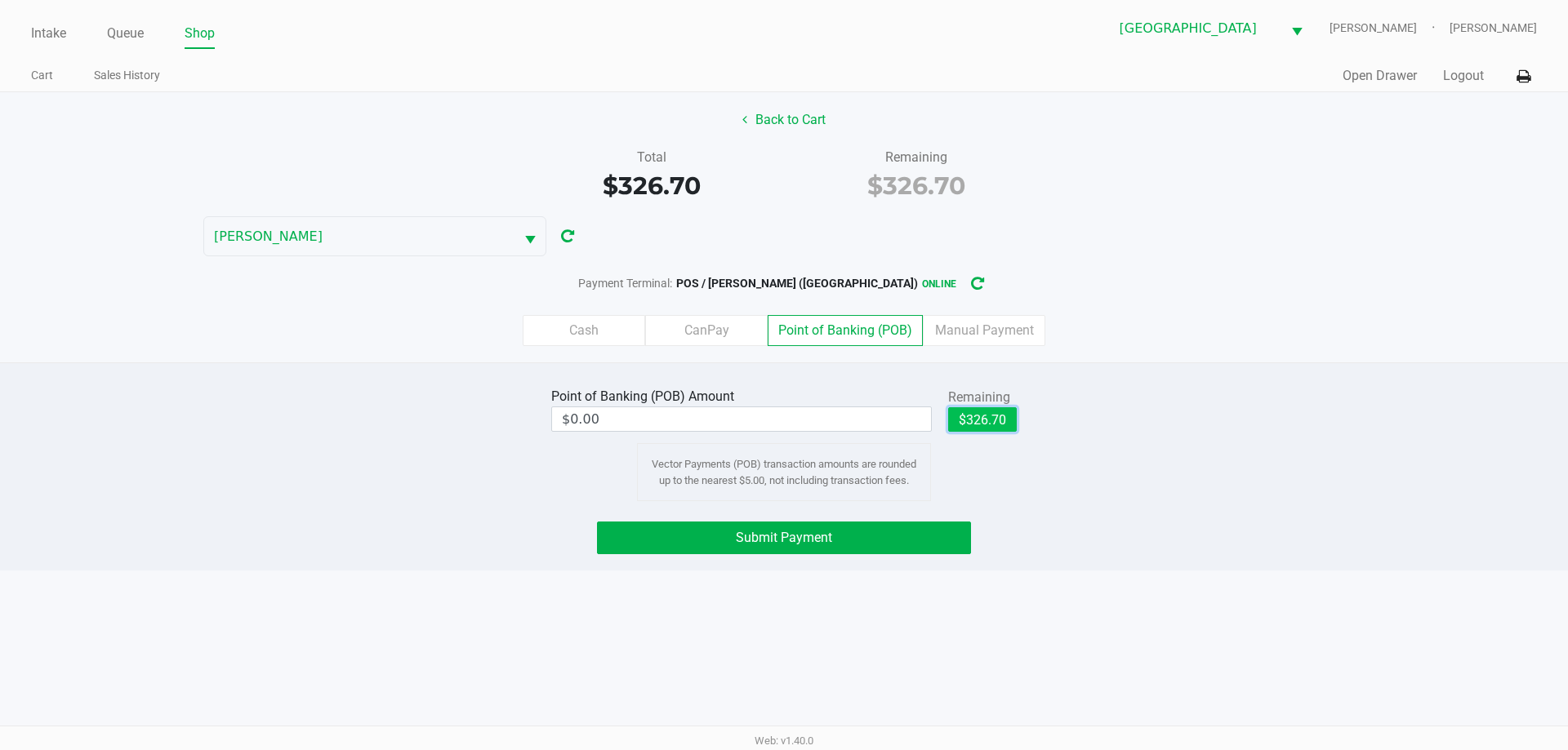
click at [989, 414] on button "$326.70" at bounding box center [983, 419] width 69 height 24
type input "$326.70"
click at [905, 546] on button "Submit Payment" at bounding box center [784, 537] width 374 height 33
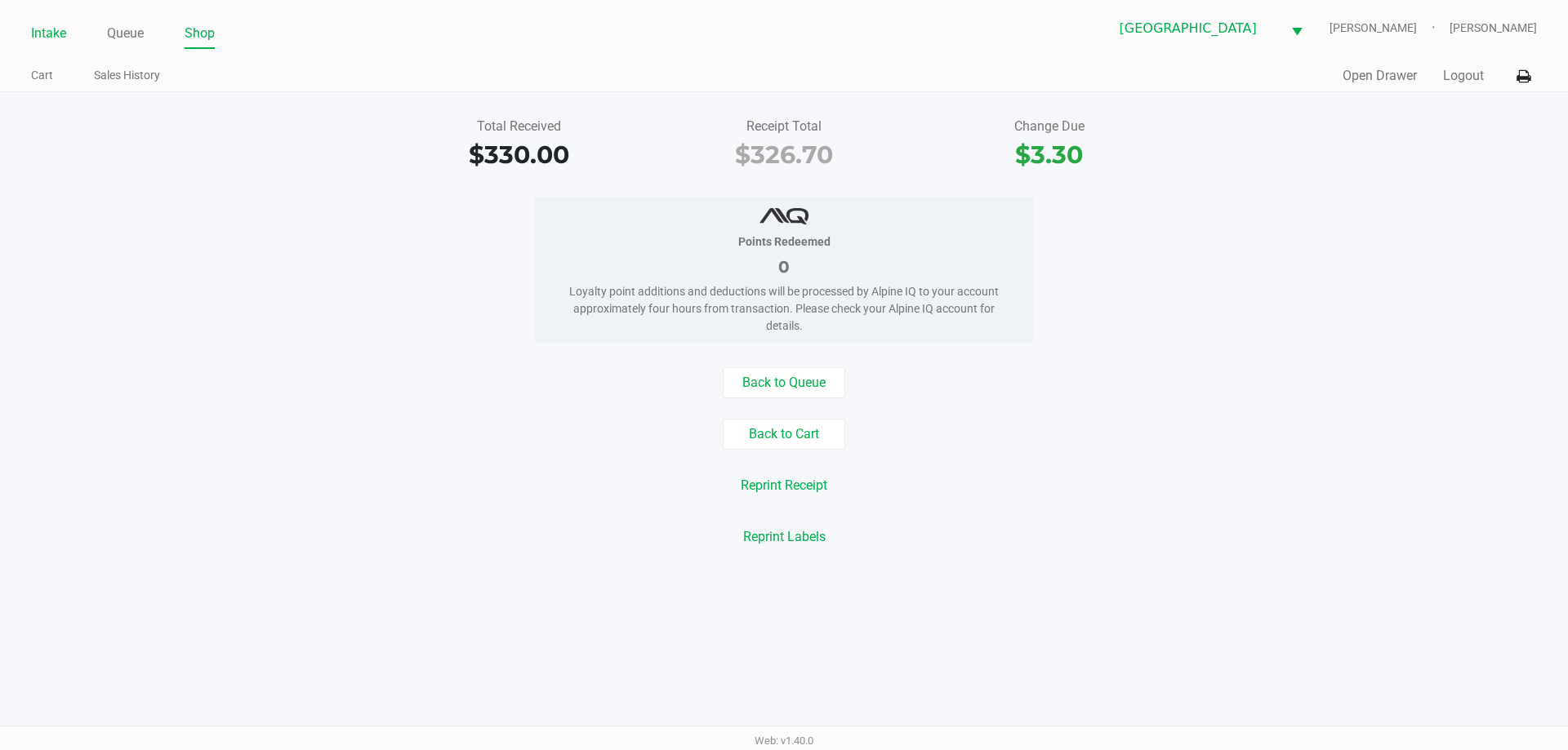
click at [64, 30] on link "Intake" at bounding box center [49, 33] width 35 height 23
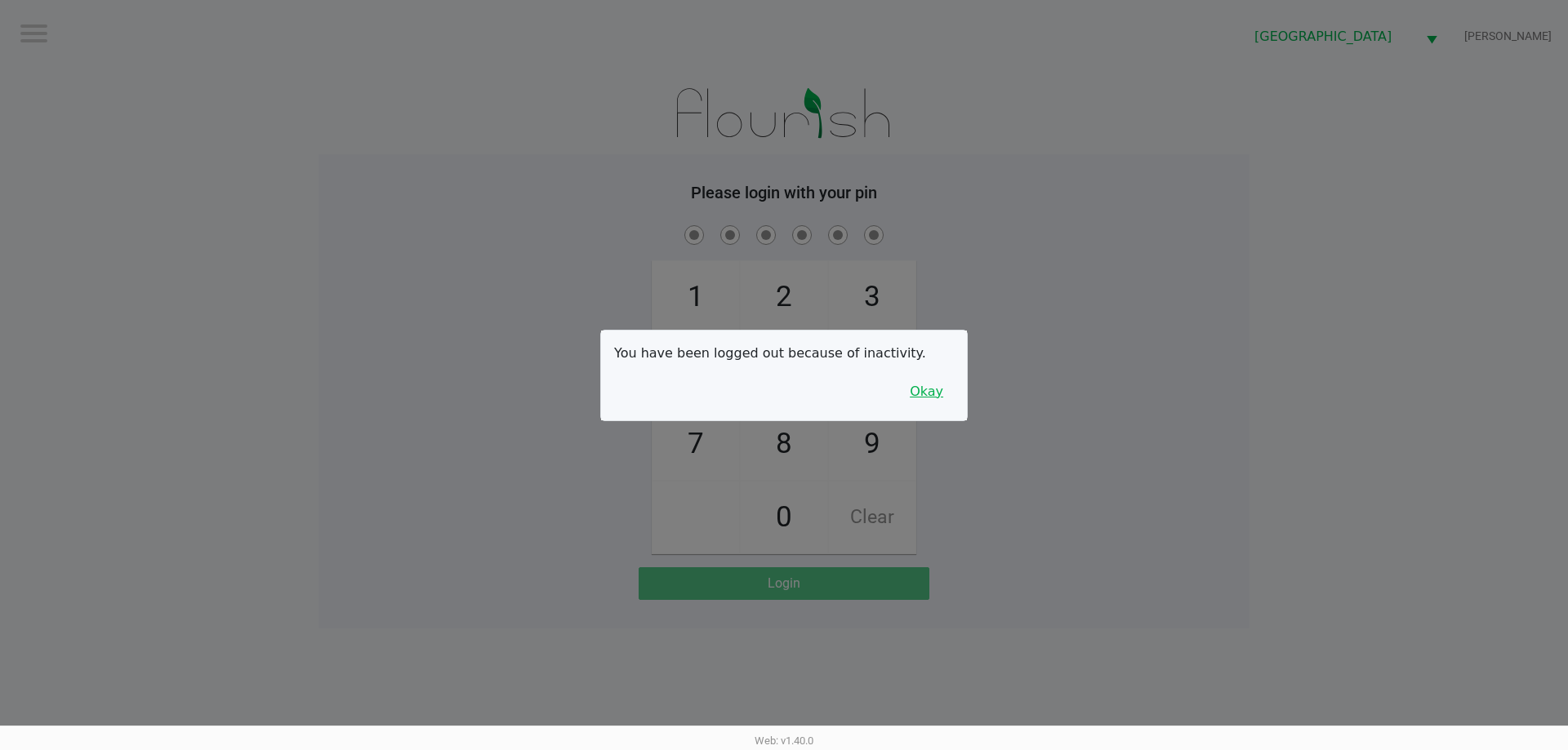
click at [932, 394] on button "Okay" at bounding box center [926, 391] width 55 height 31
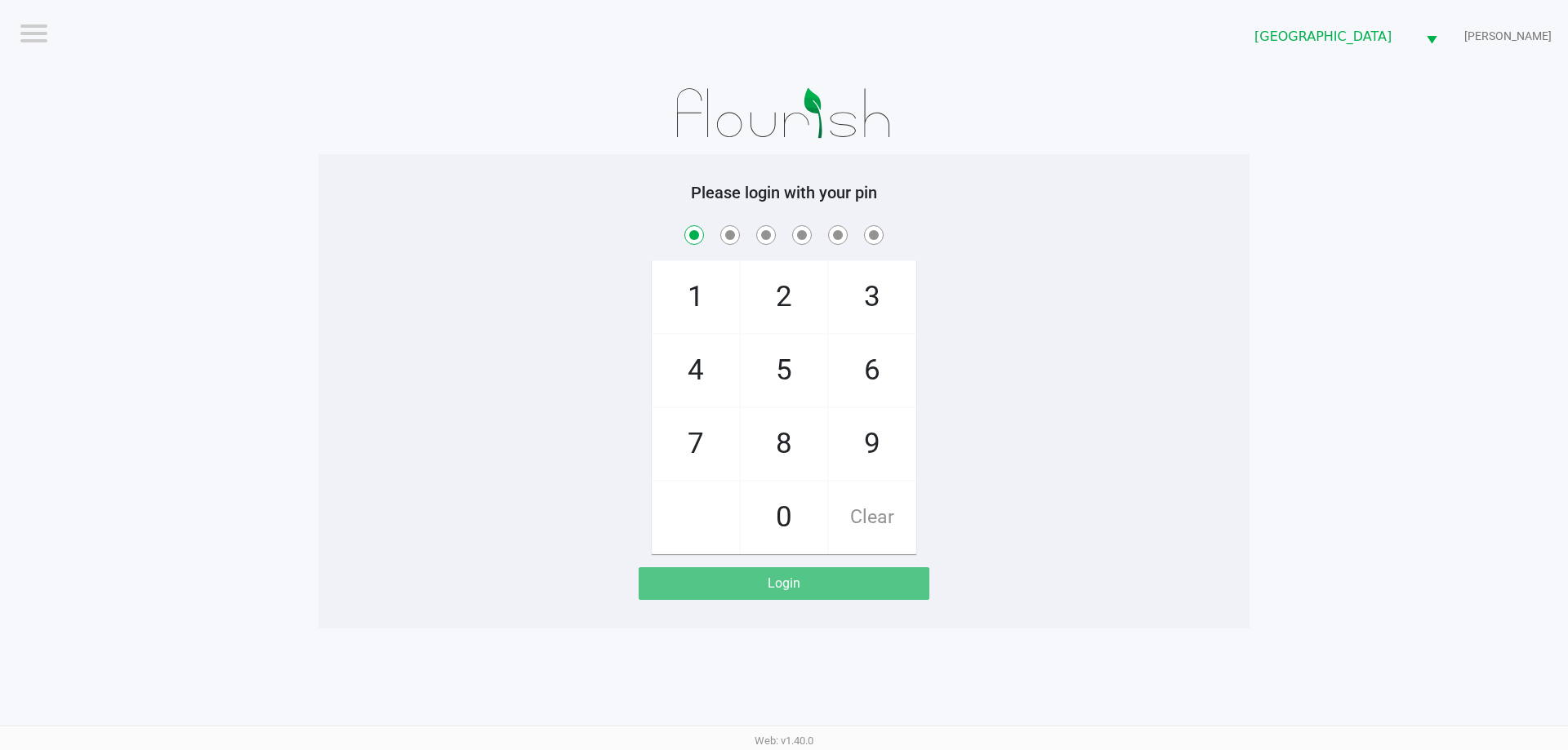
checkbox input "true"
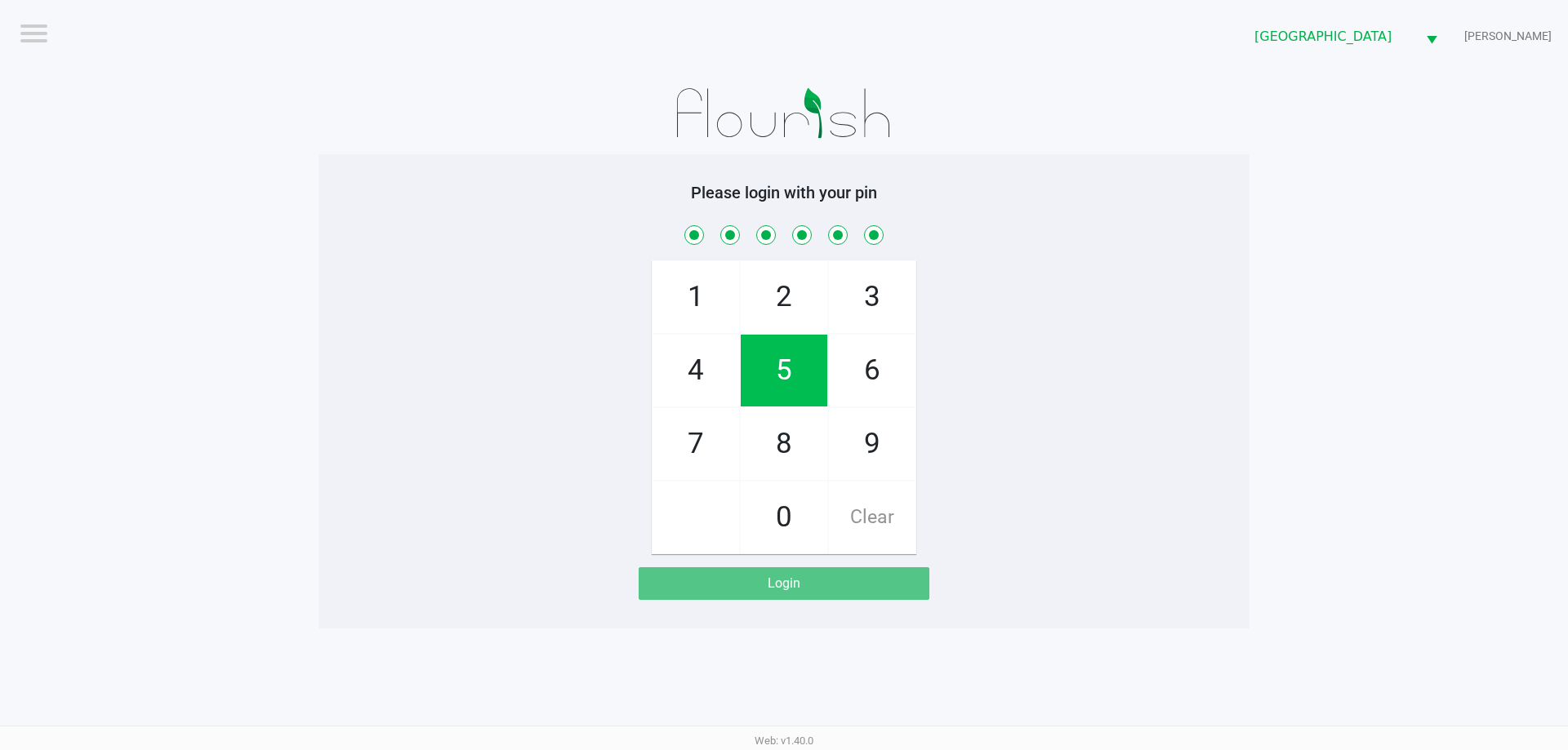
checkbox input "true"
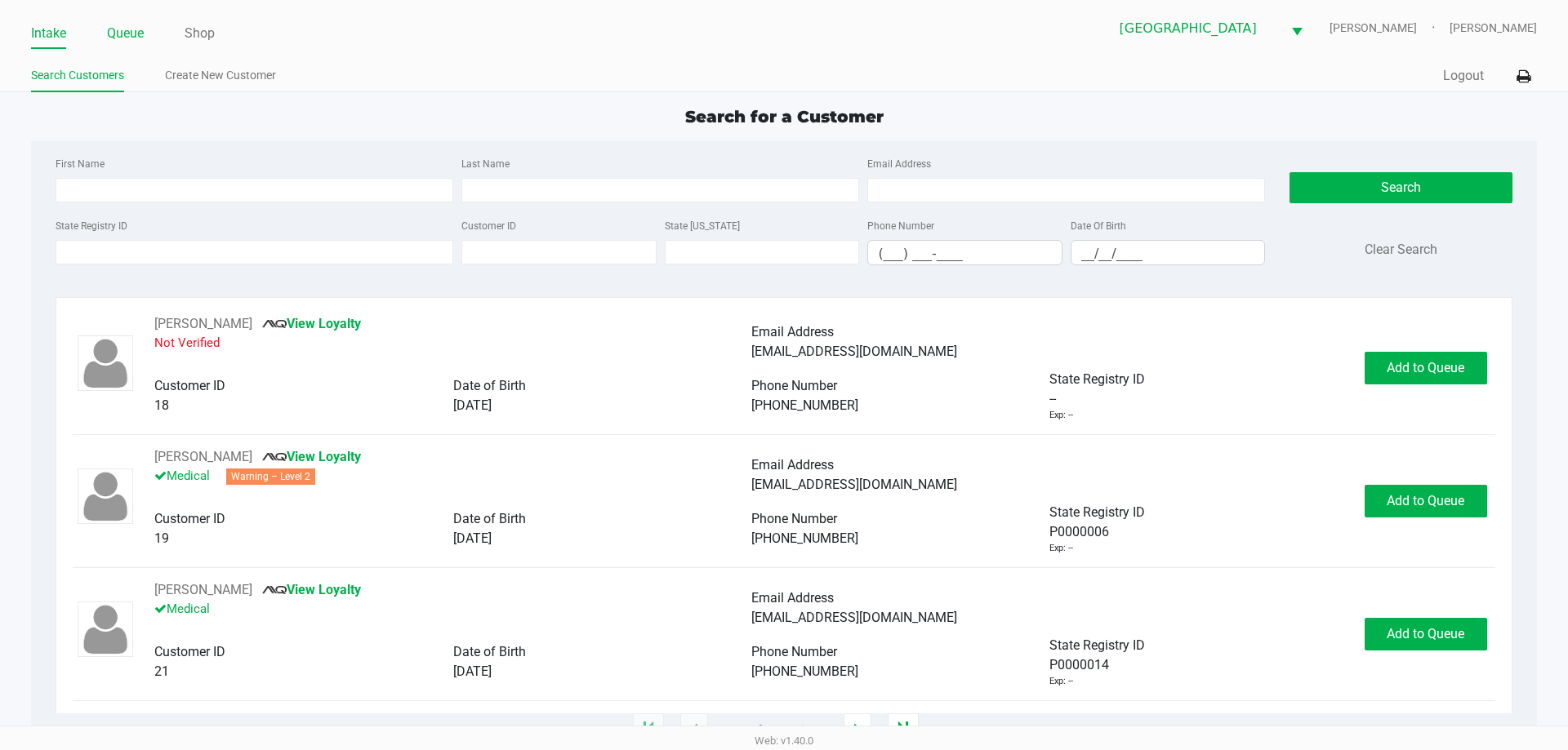
click at [122, 39] on link "Queue" at bounding box center [126, 33] width 37 height 23
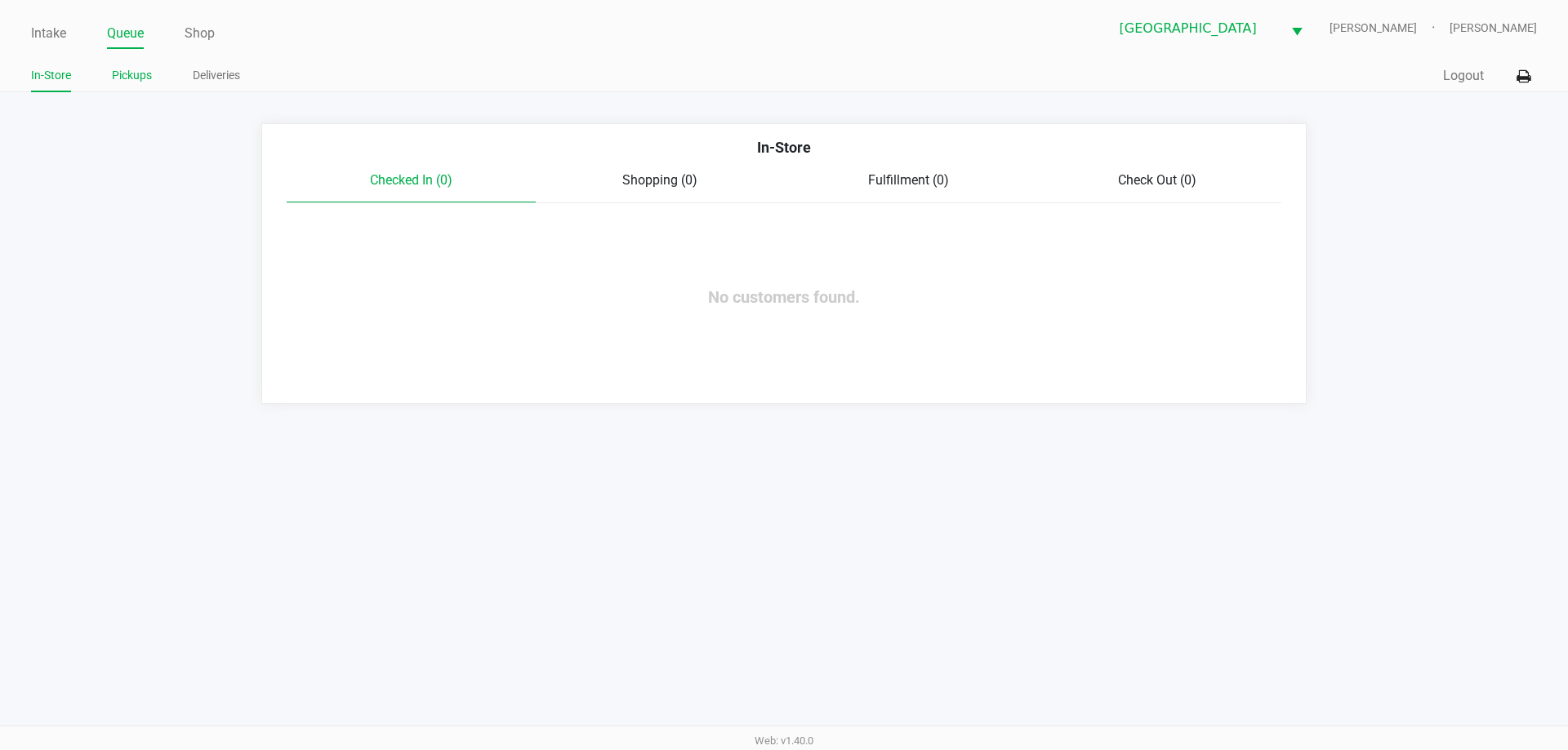
click at [137, 77] on link "Pickups" at bounding box center [132, 75] width 40 height 20
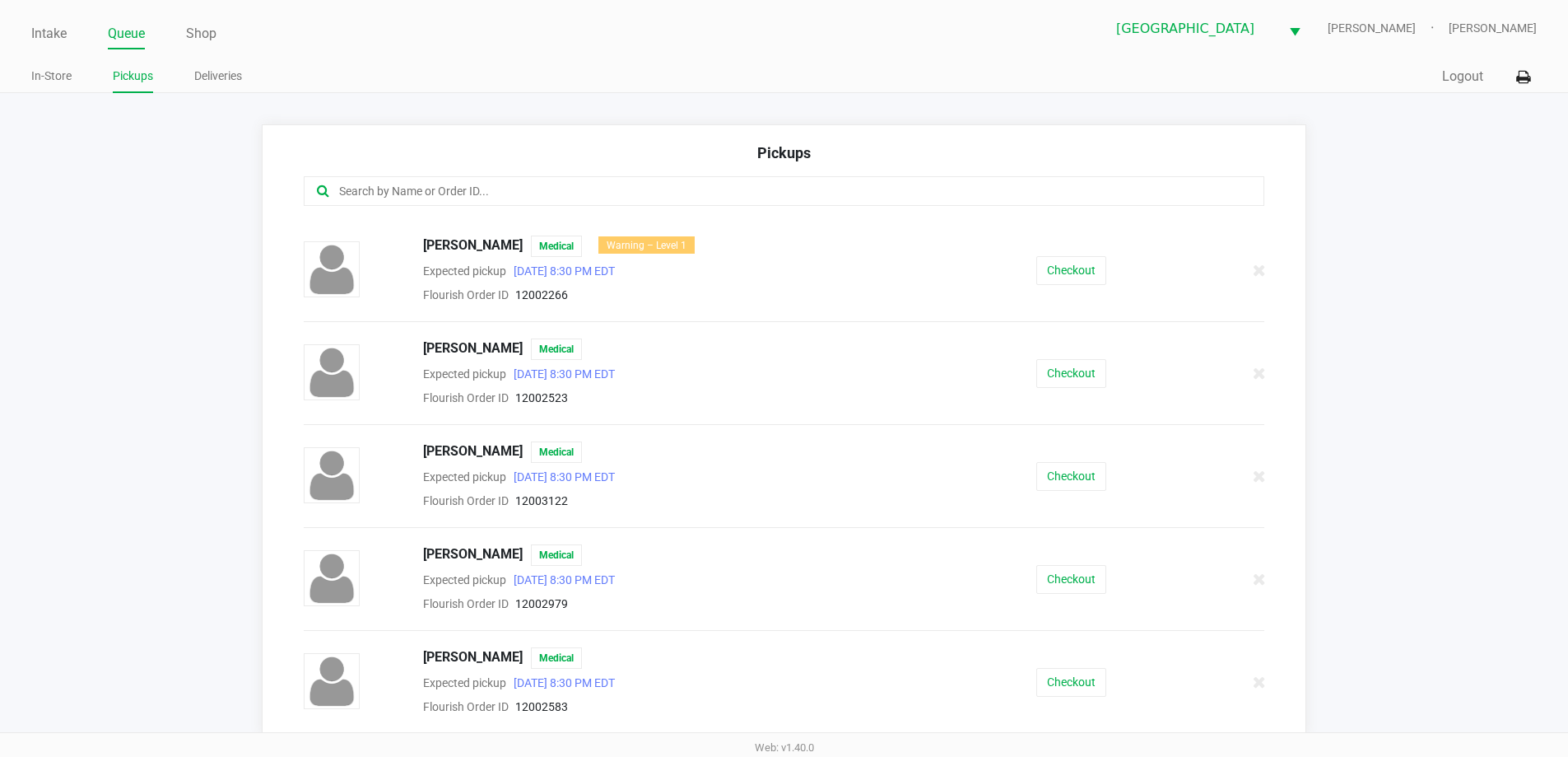
scroll to position [330, 0]
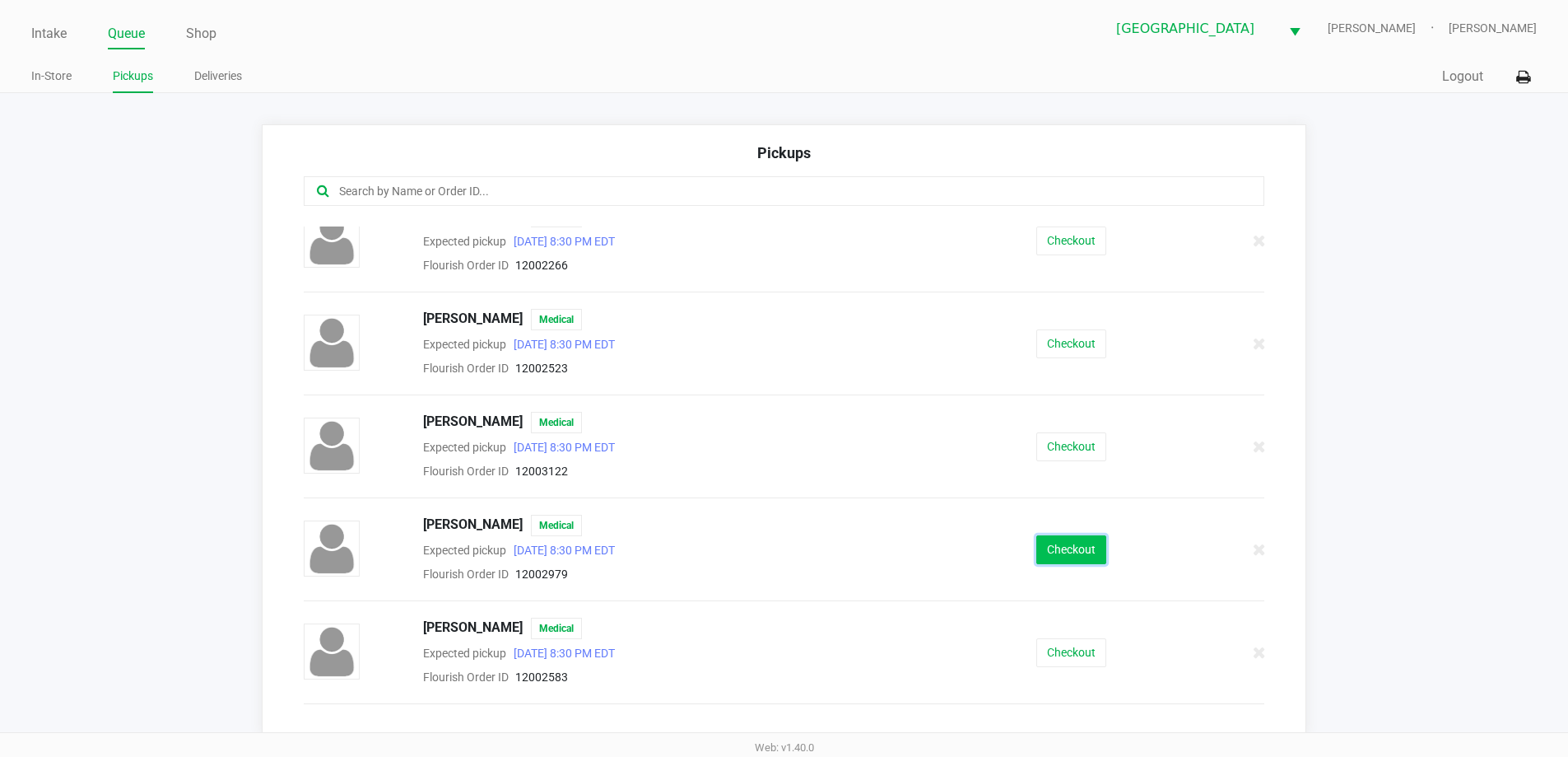
click at [1060, 546] on button "Checkout" at bounding box center [1071, 550] width 70 height 29
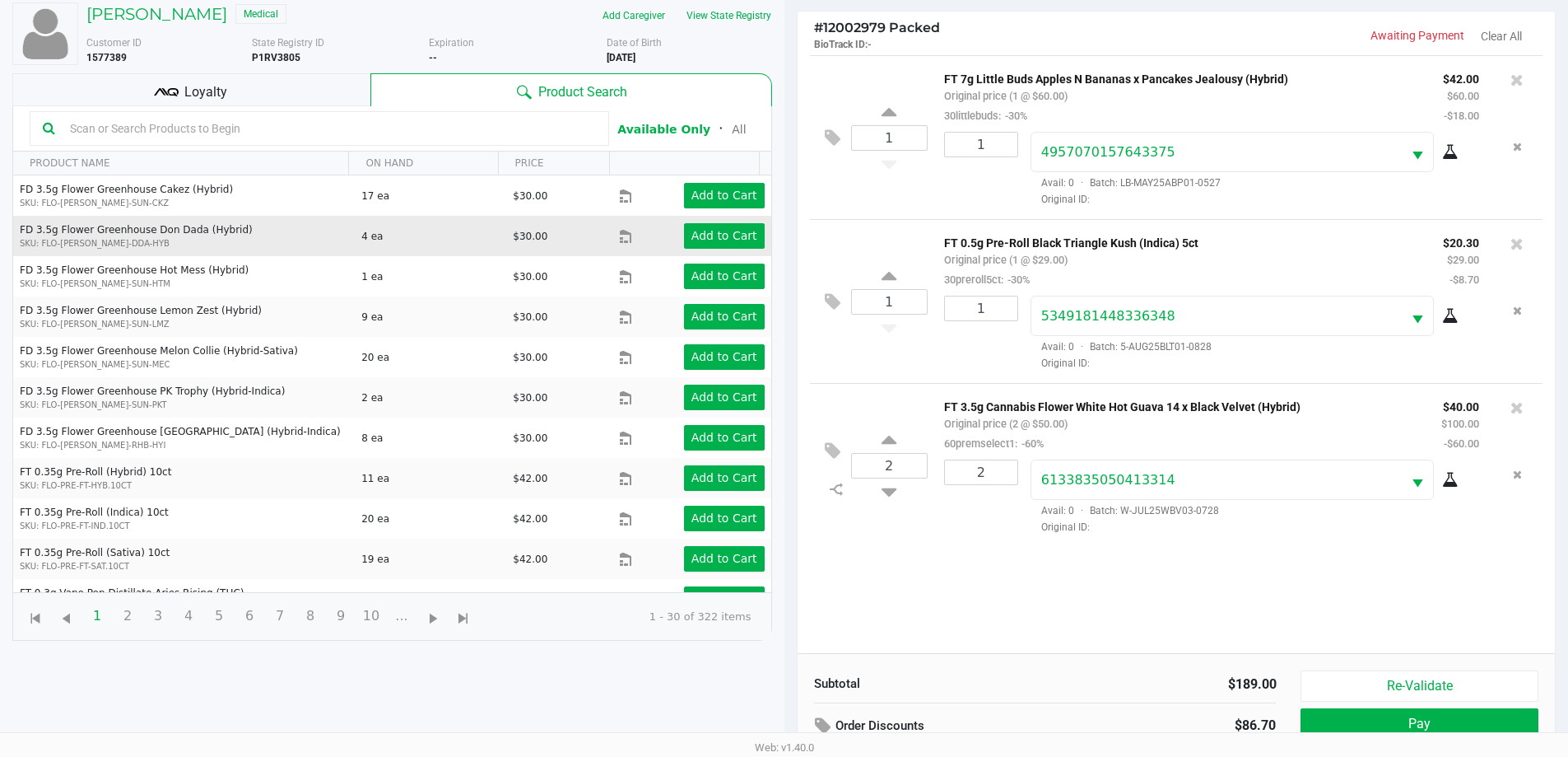
scroll to position [96, 0]
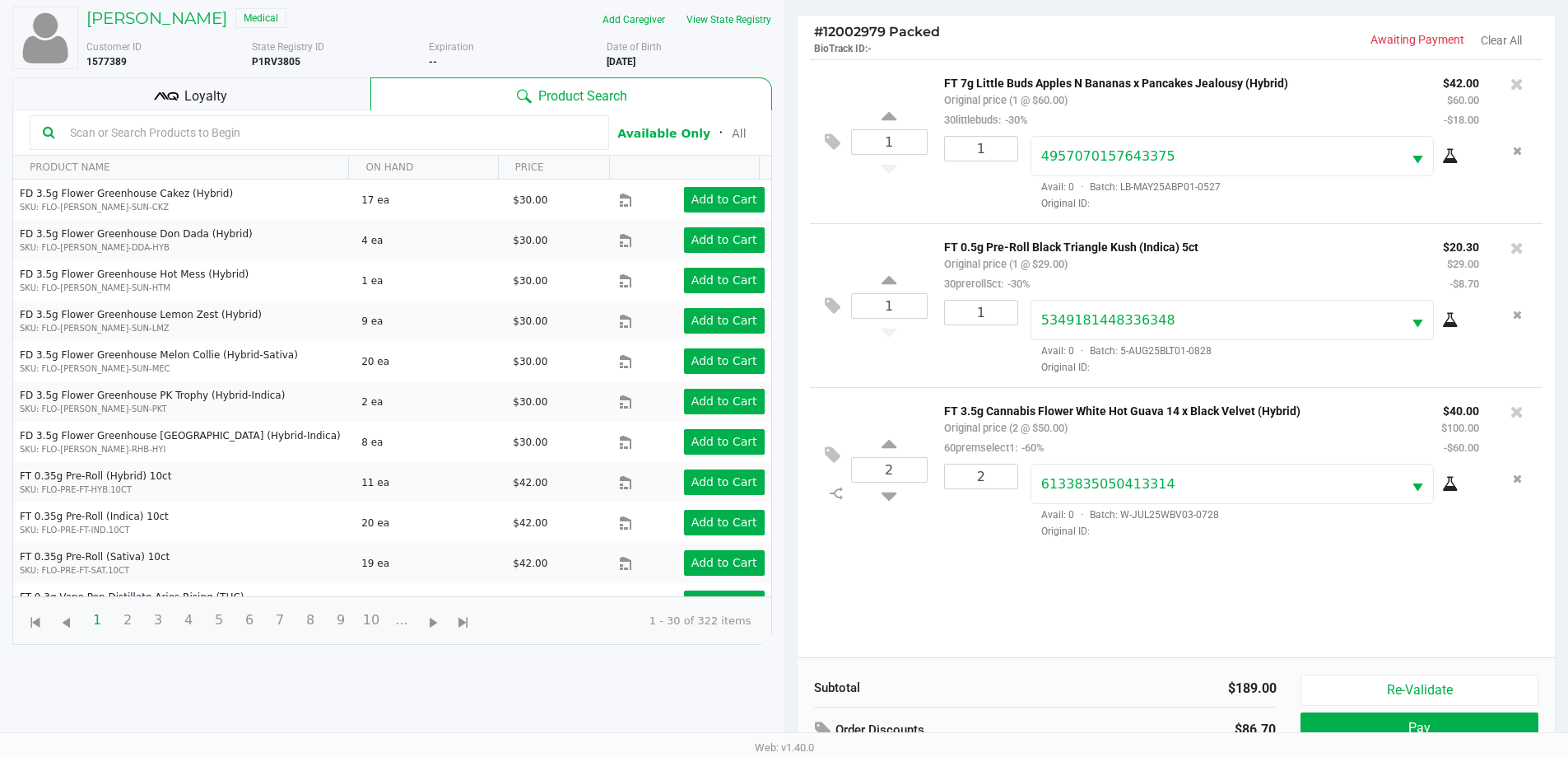
click at [335, 107] on div "Loyalty" at bounding box center [192, 94] width 358 height 33
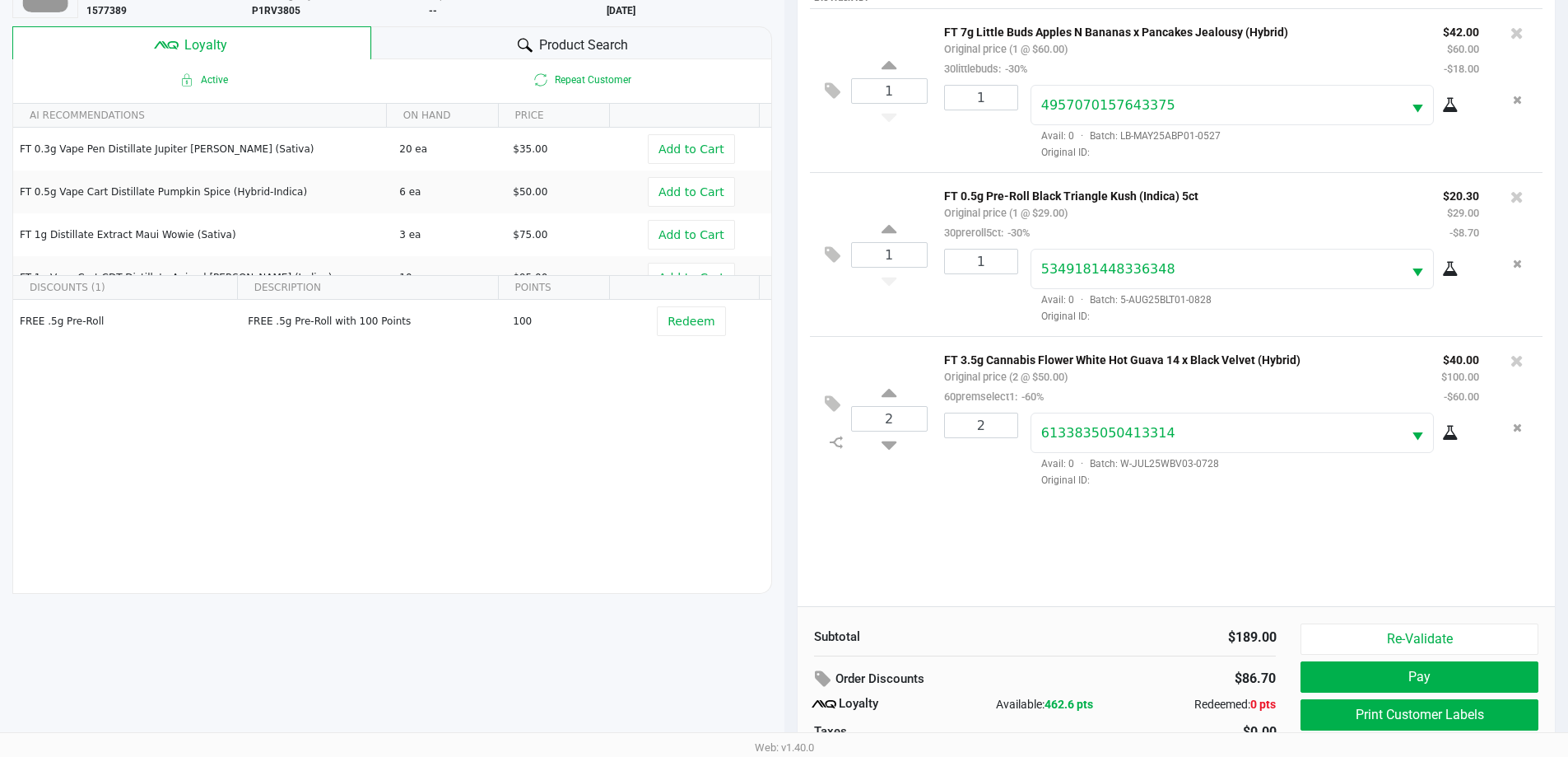
scroll to position [198, 0]
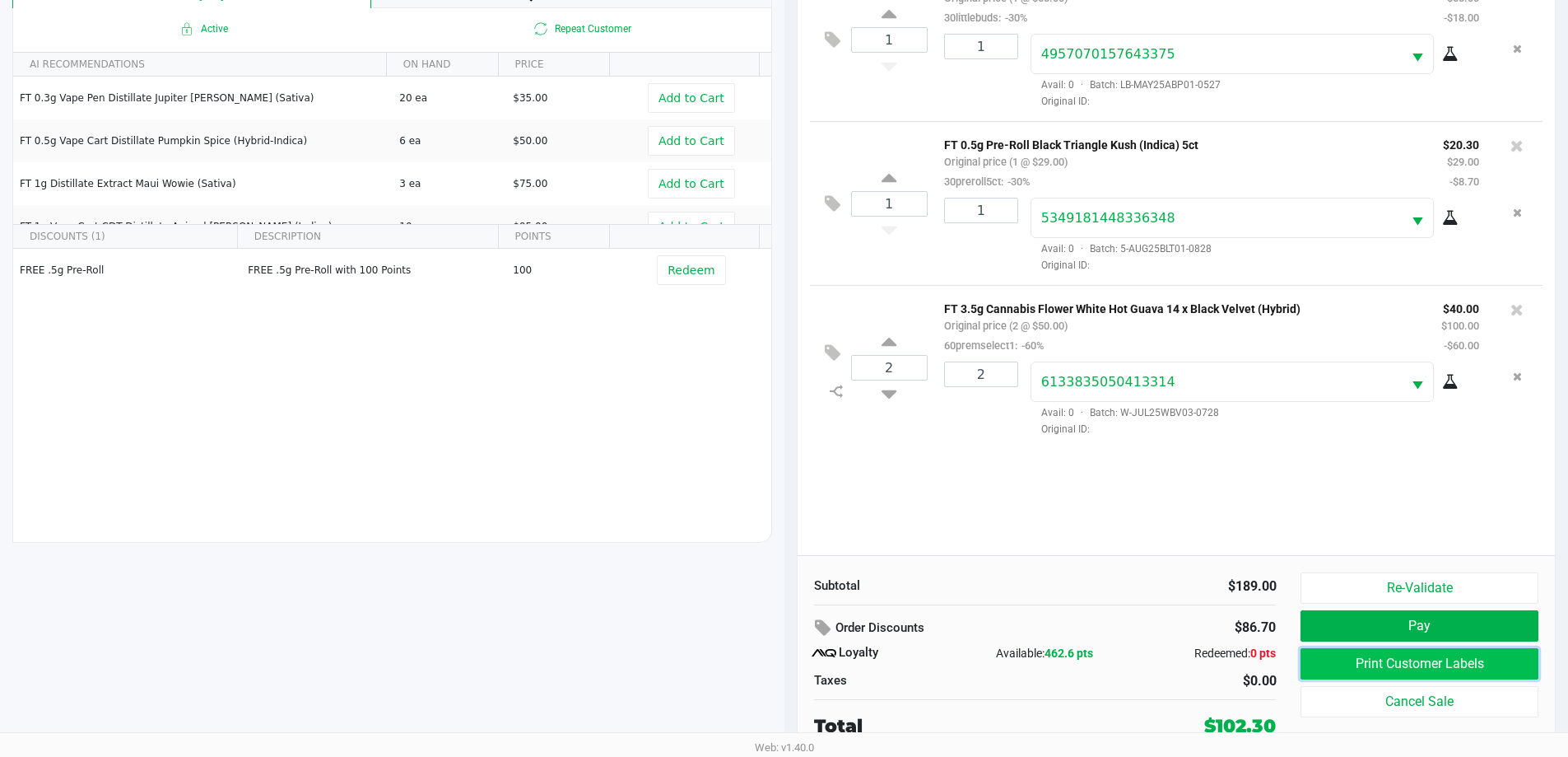
click at [1470, 659] on button "Print Customer Labels" at bounding box center [1419, 663] width 237 height 31
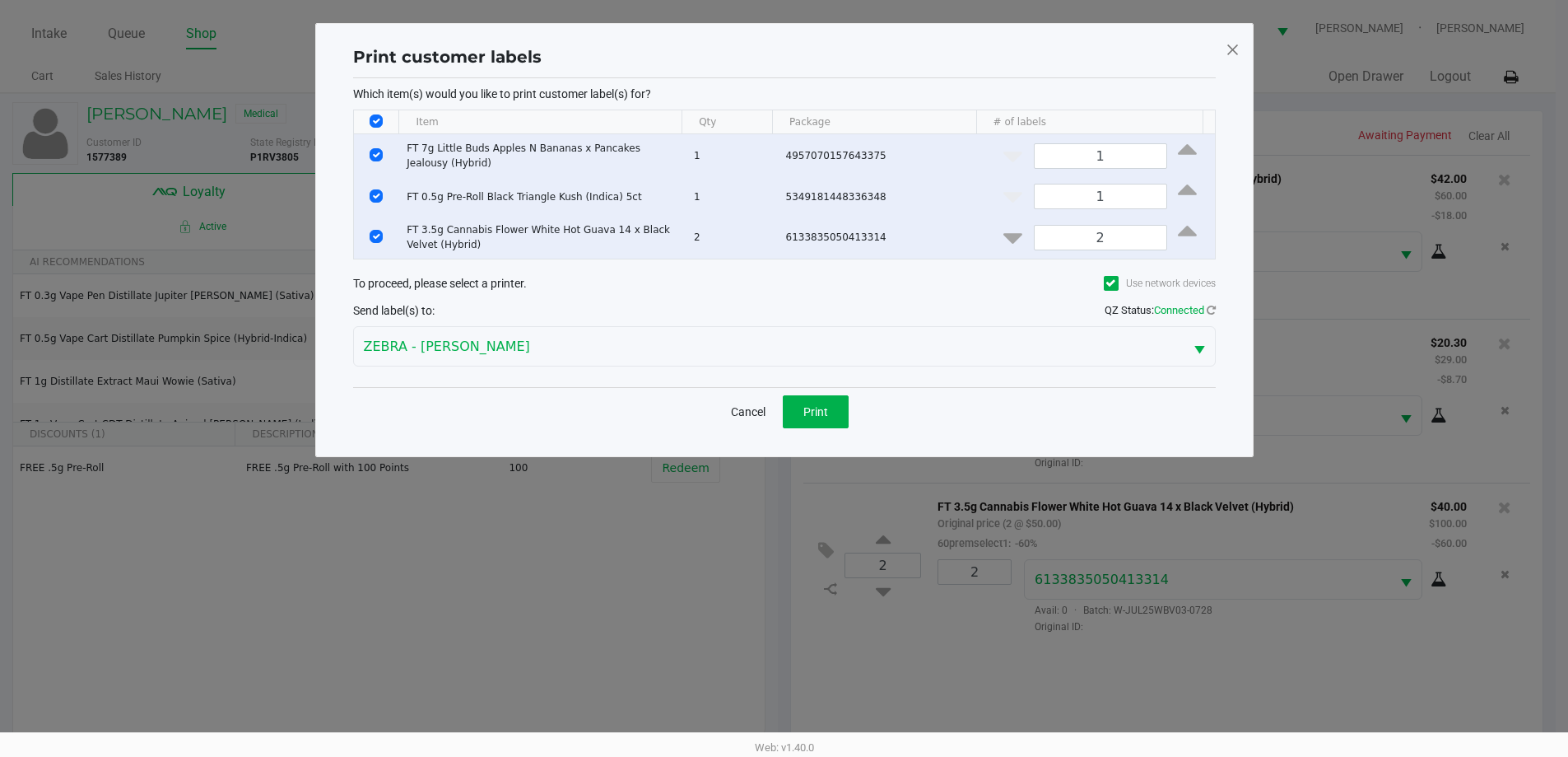
scroll to position [0, 0]
click at [839, 412] on button "Print" at bounding box center [822, 411] width 66 height 33
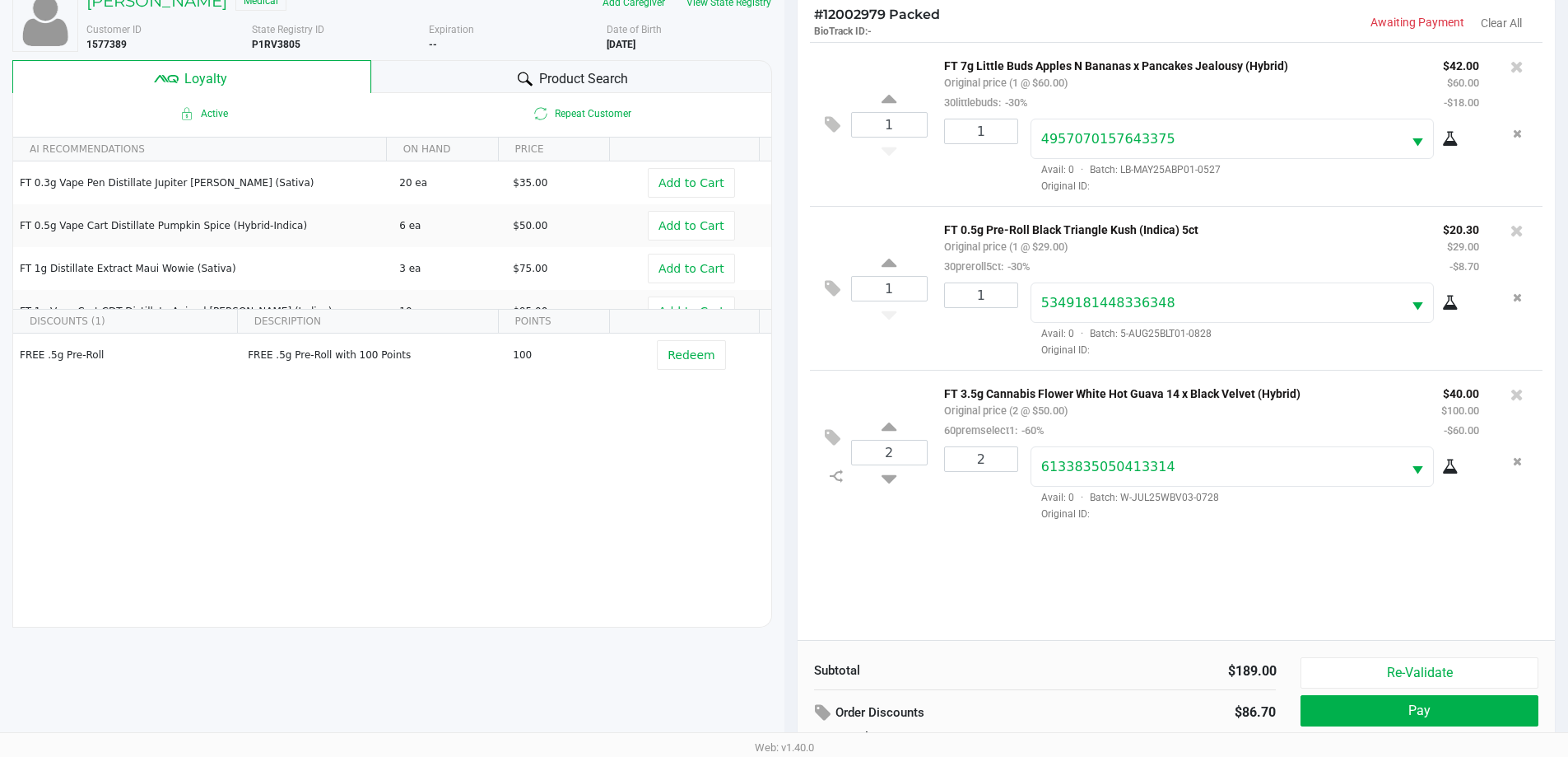
scroll to position [198, 0]
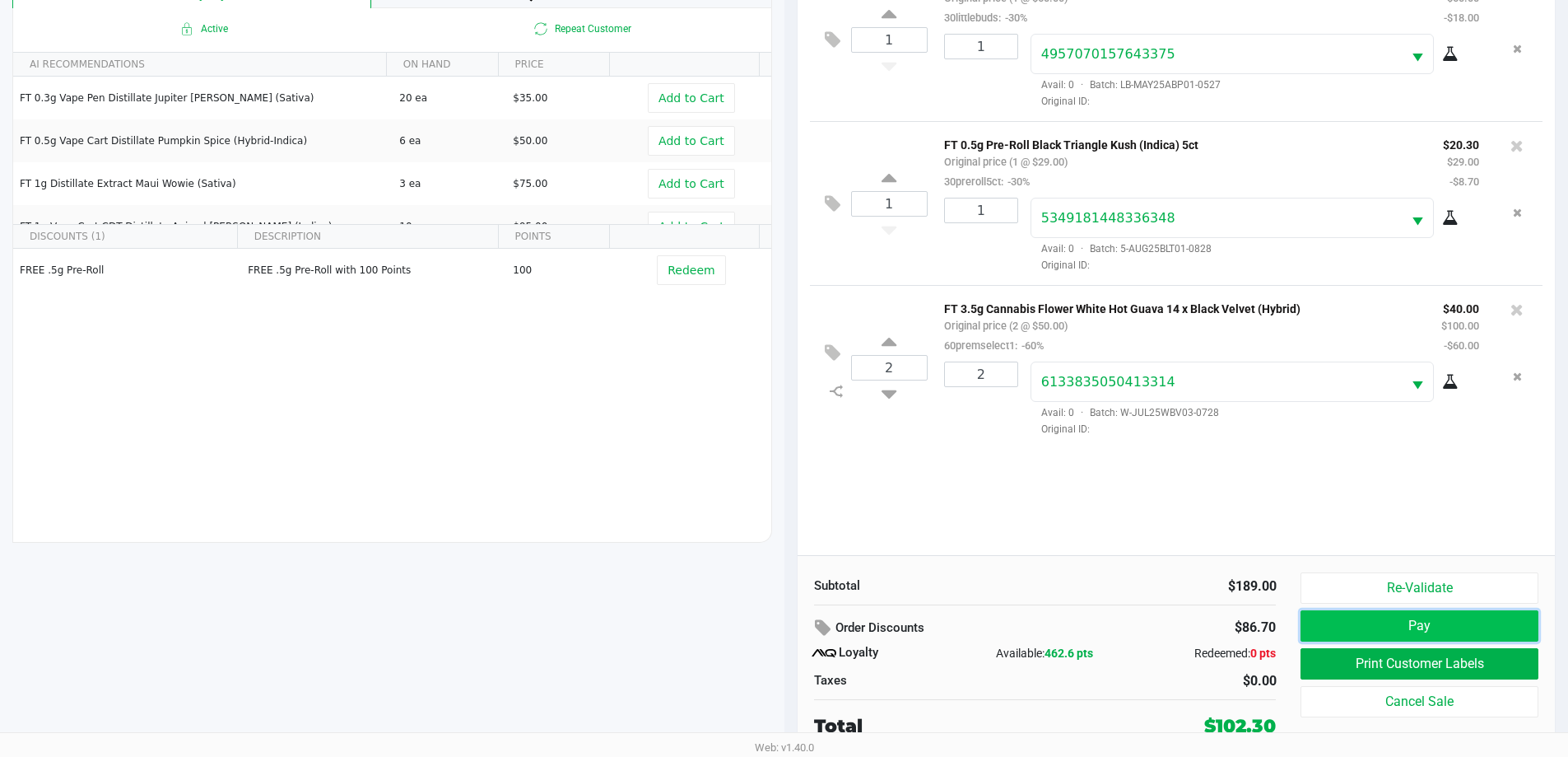
click at [1400, 627] on button "Pay" at bounding box center [1419, 626] width 237 height 31
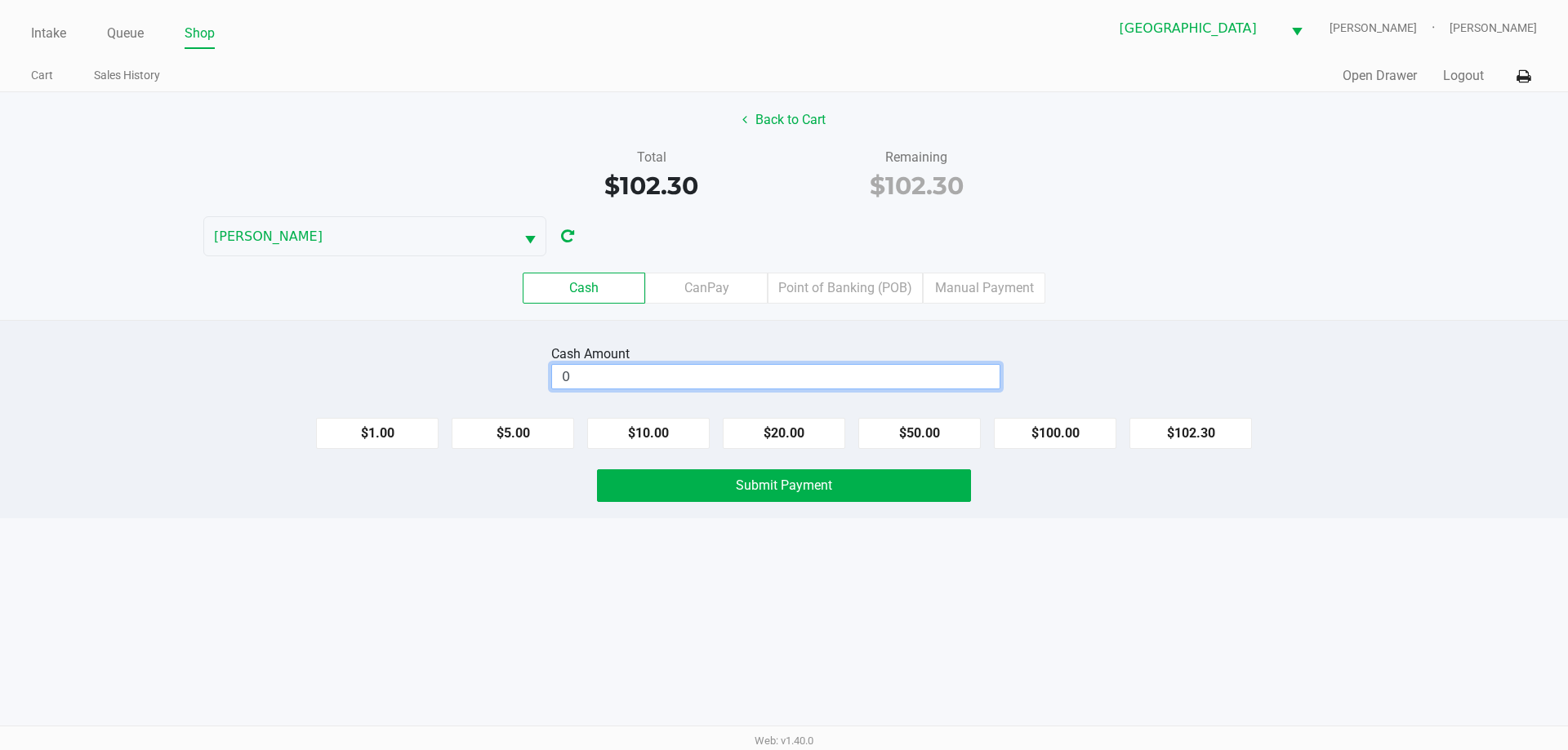
click at [607, 380] on input "0" at bounding box center [776, 376] width 448 height 23
type input "$105.30"
click at [777, 489] on span "Submit Payment" at bounding box center [783, 485] width 96 height 16
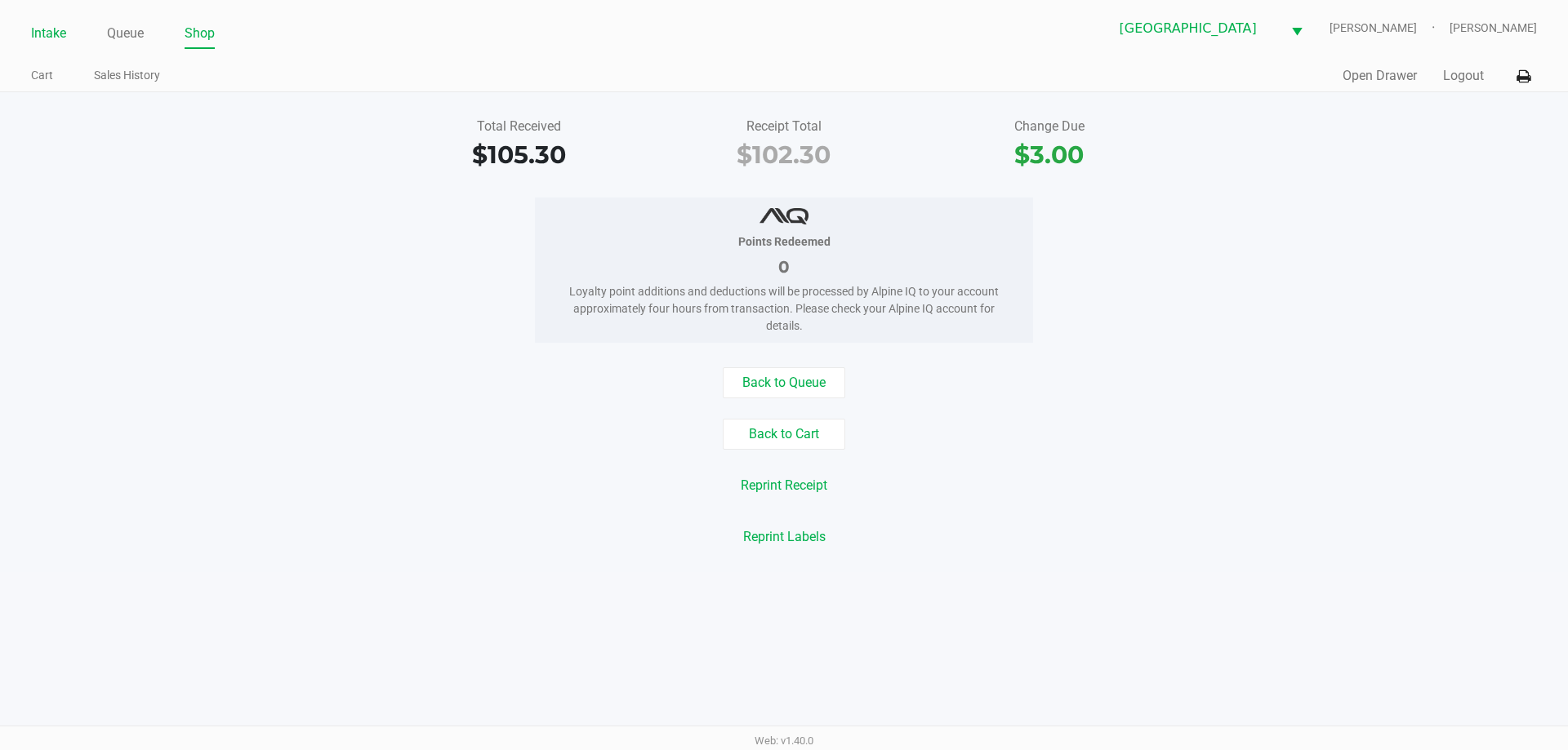
click at [47, 26] on link "Intake" at bounding box center [49, 33] width 35 height 23
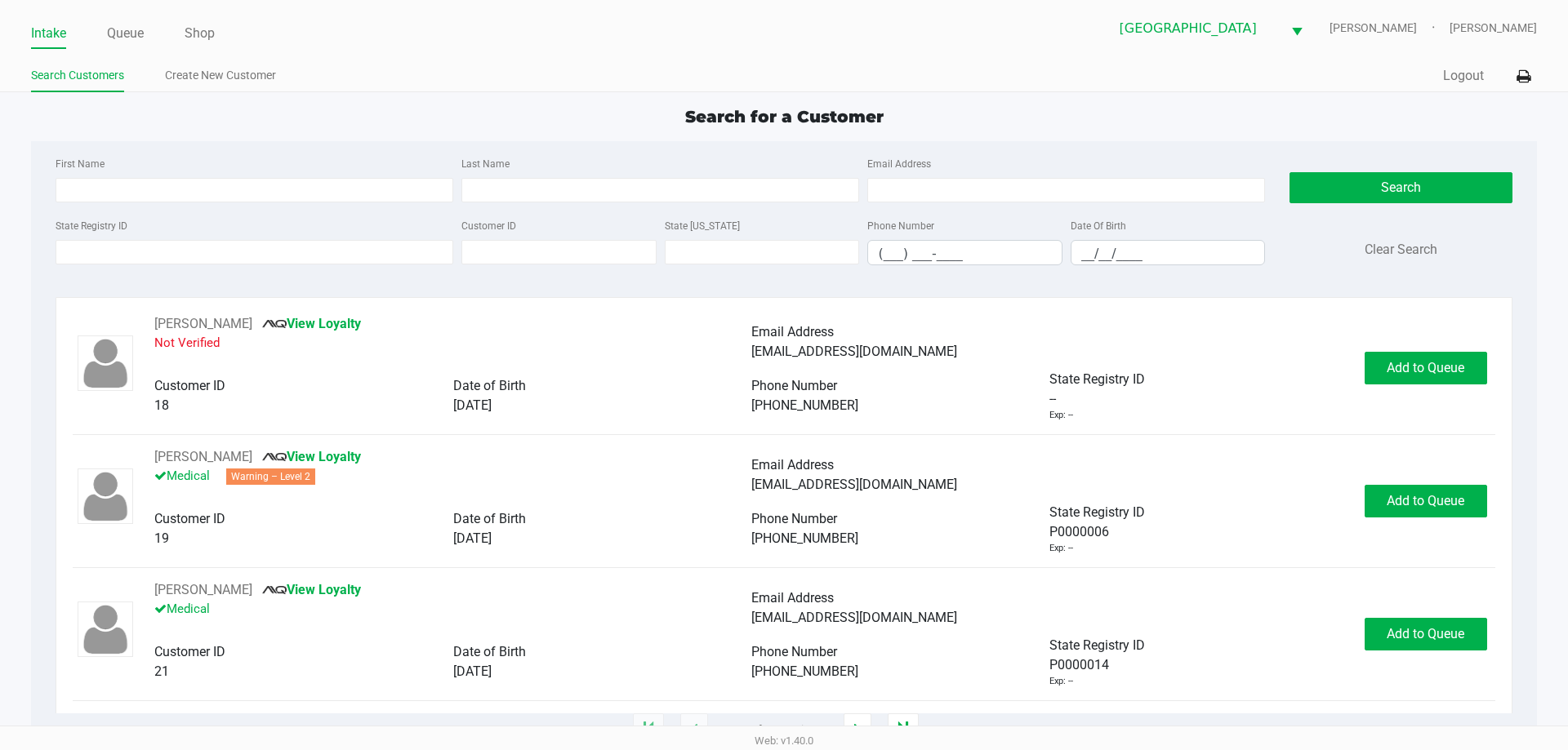
click at [98, 237] on div "State Registry ID" at bounding box center [254, 240] width 406 height 49
click at [98, 251] on input "State Registry ID" at bounding box center [254, 251] width 397 height 24
click at [174, 257] on input "State Registry ID" at bounding box center [254, 251] width 397 height 24
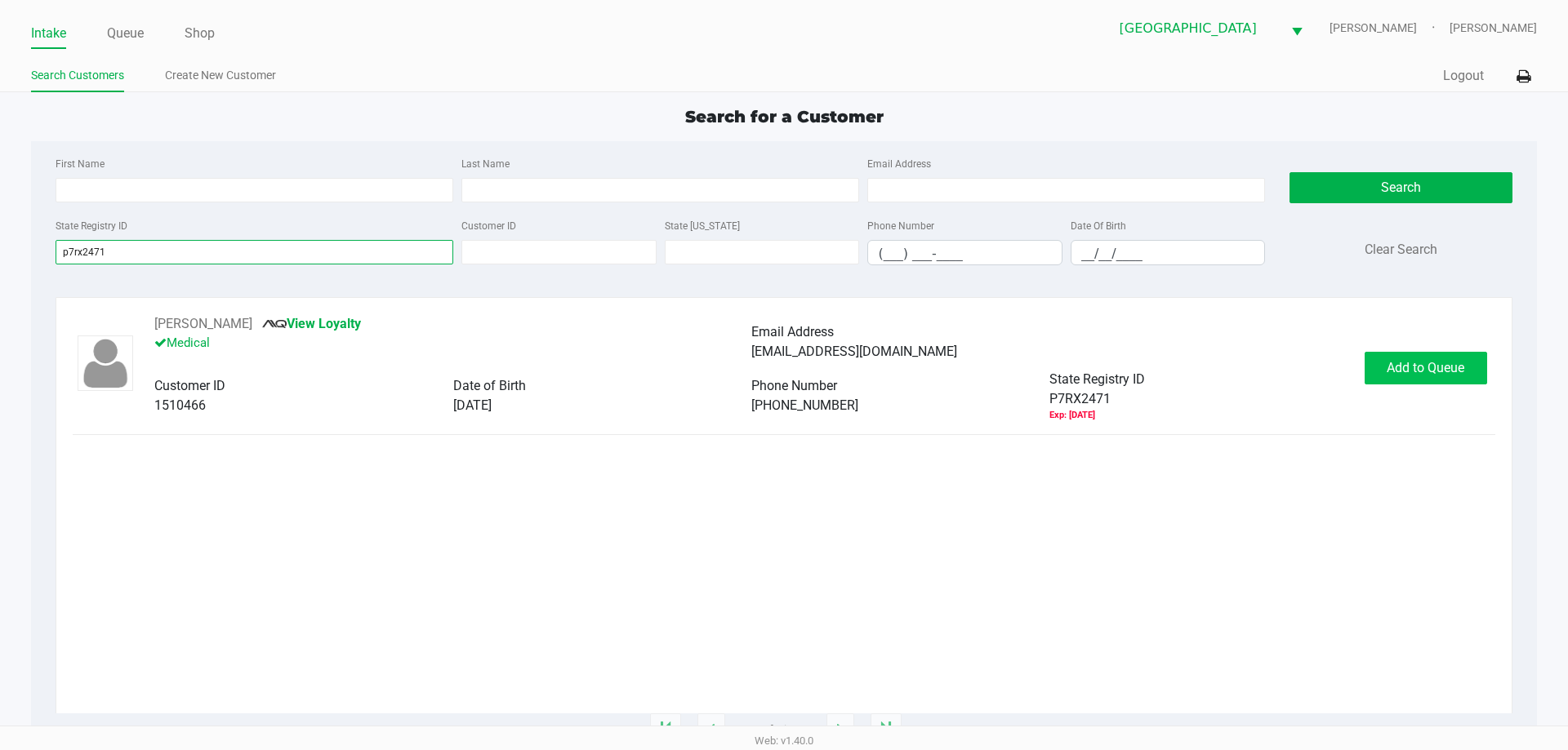
type input "p7rx2471"
click at [1395, 372] on span "Add to Queue" at bounding box center [1425, 367] width 78 height 16
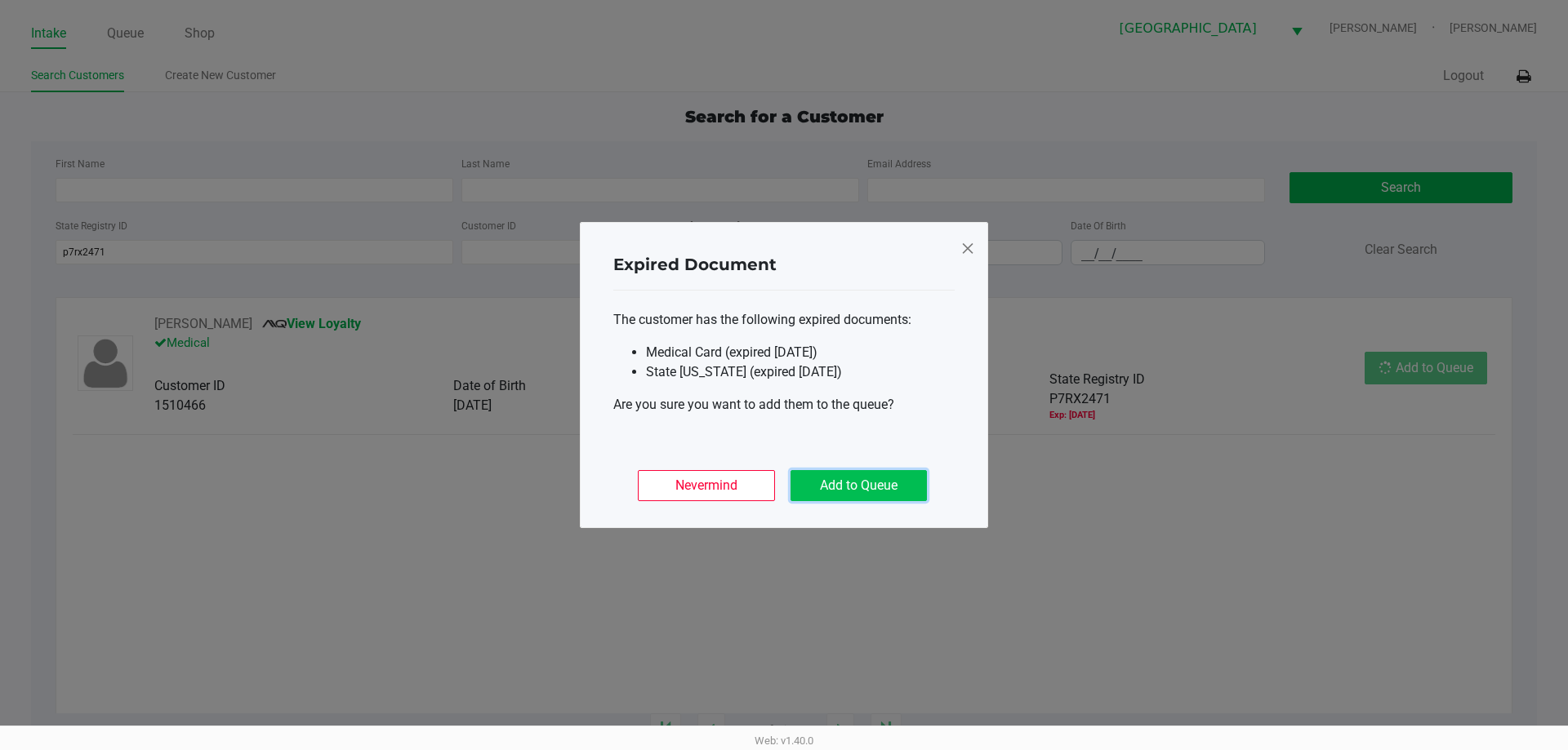
click at [859, 478] on button "Add to Queue" at bounding box center [859, 485] width 137 height 31
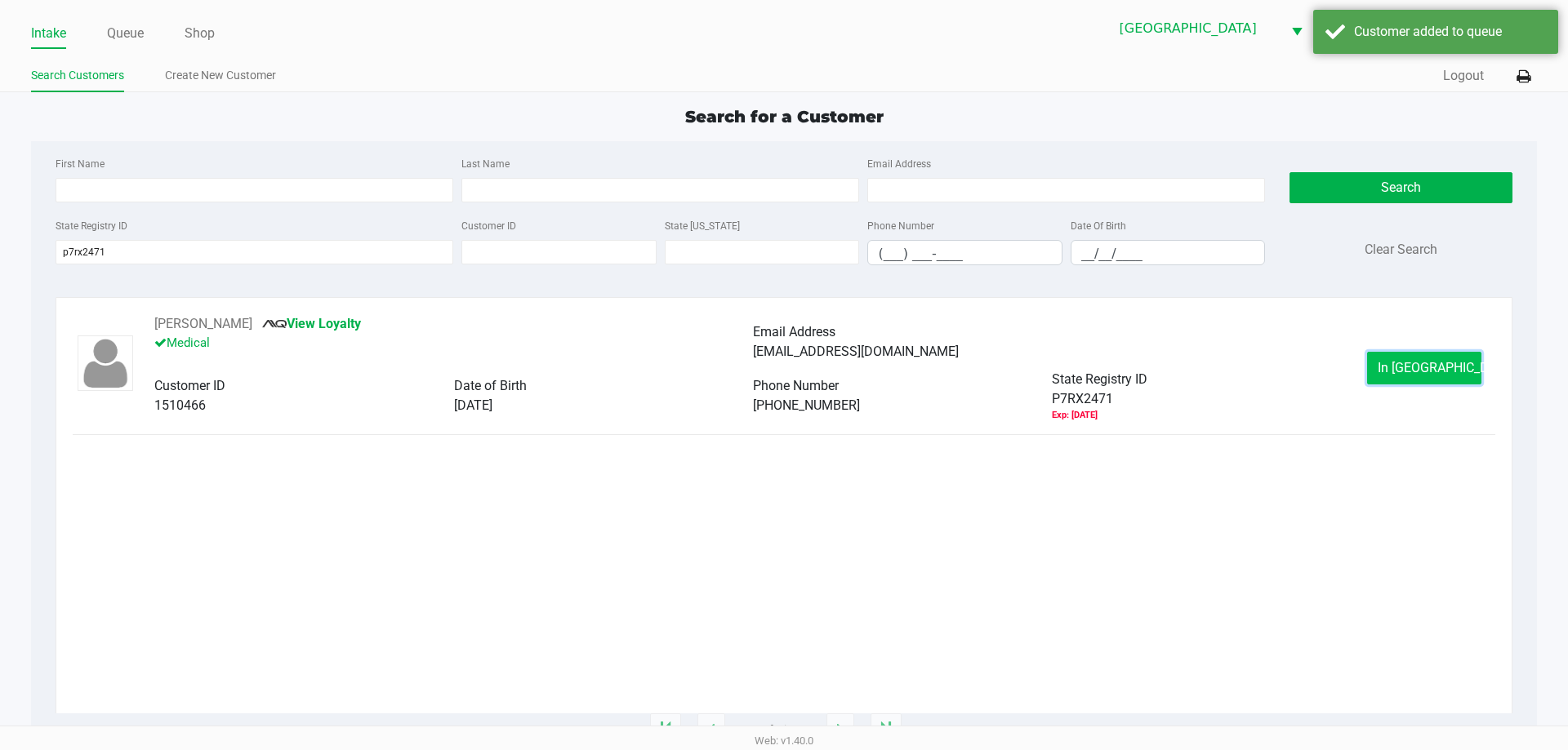
click at [1458, 368] on button "In Queue" at bounding box center [1424, 368] width 114 height 33
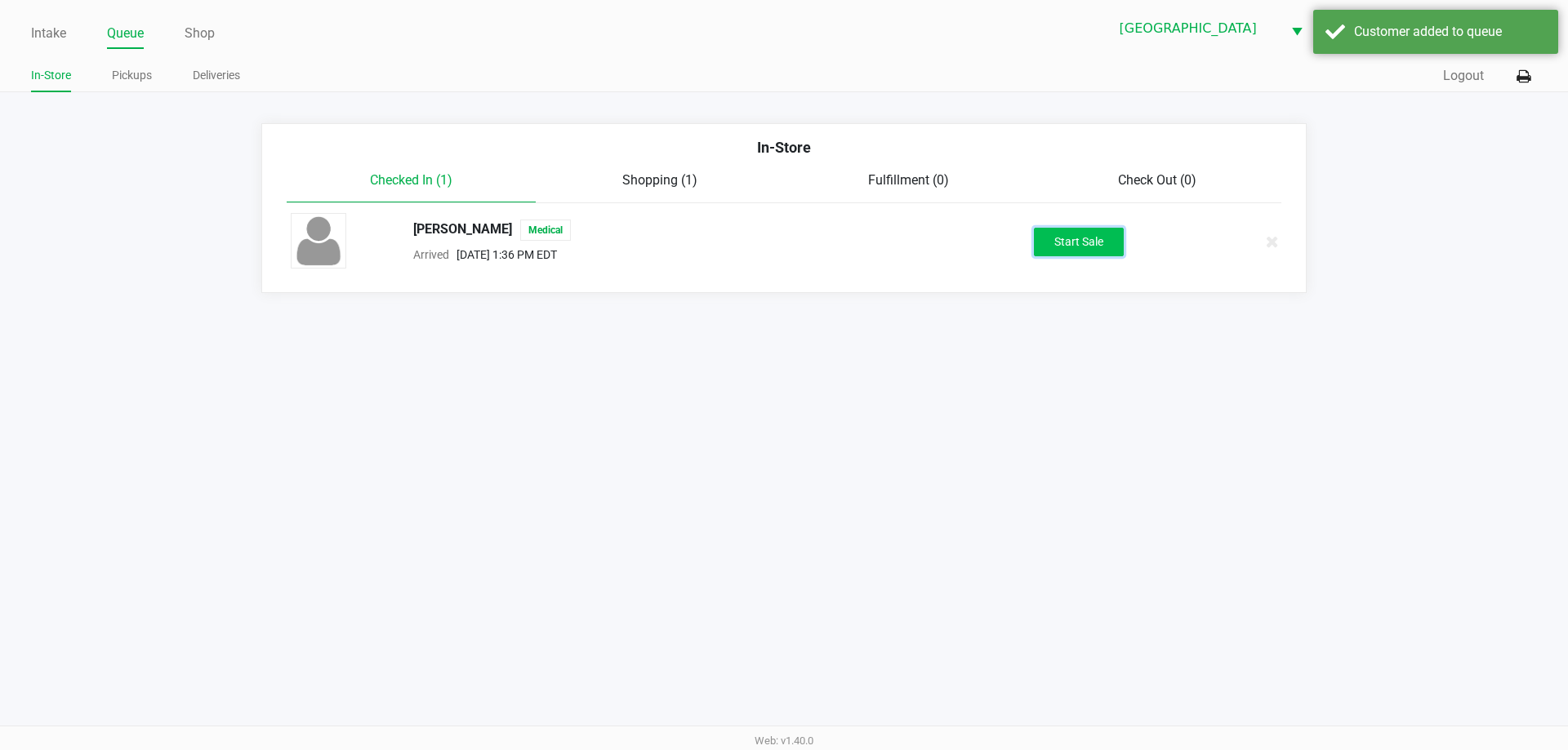
click at [1086, 246] on button "Start Sale" at bounding box center [1078, 242] width 90 height 28
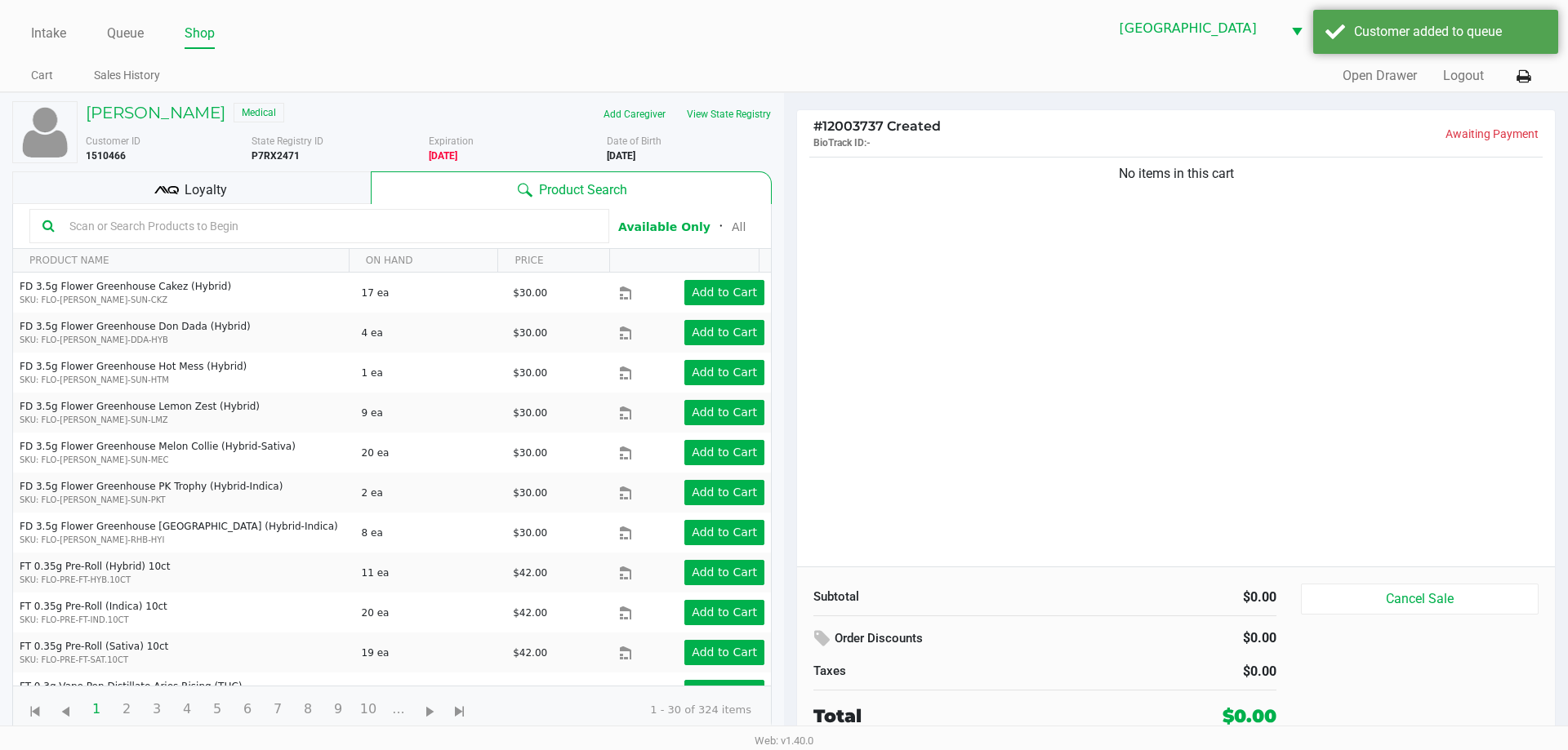
click at [172, 227] on input "text" at bounding box center [330, 225] width 533 height 24
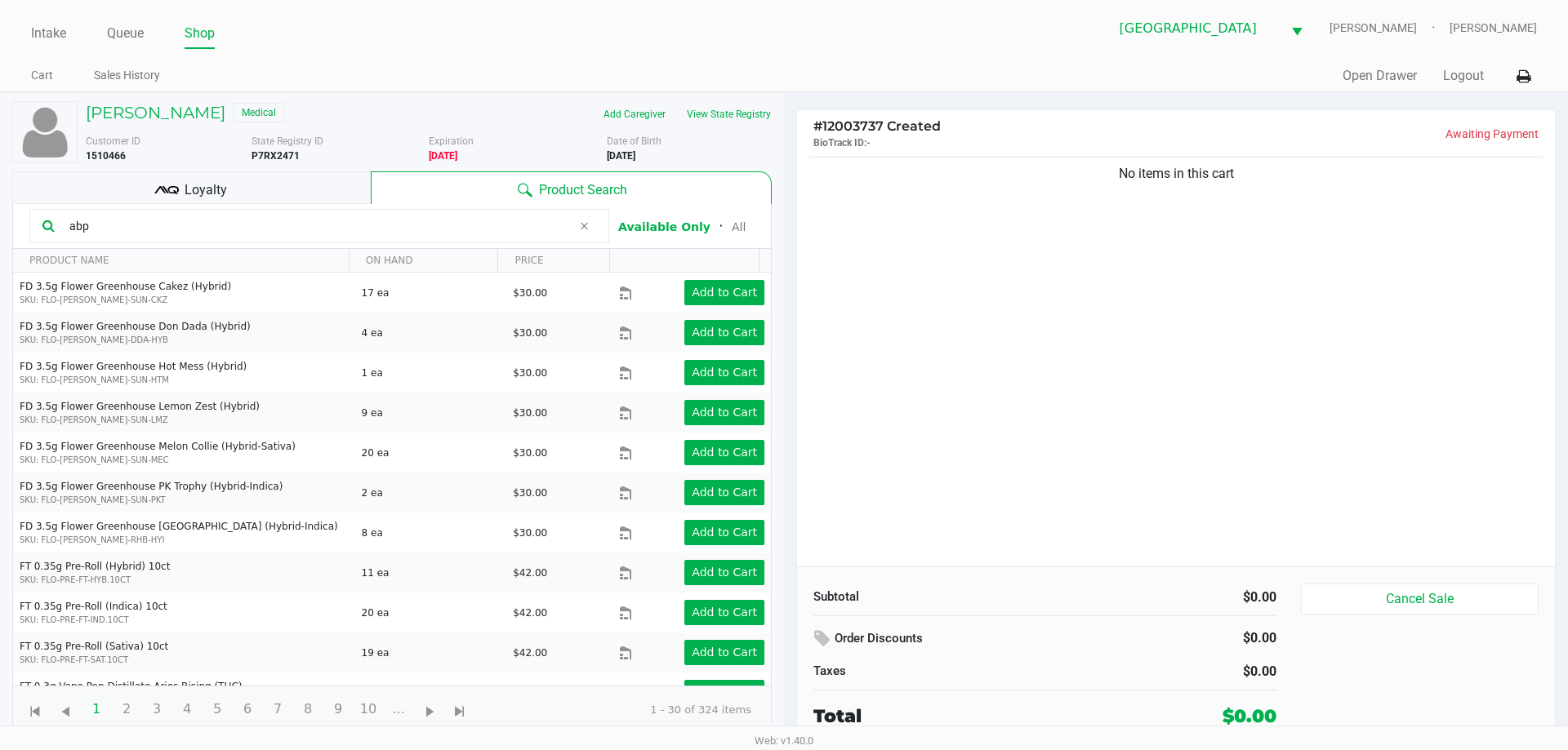
type input "abp"
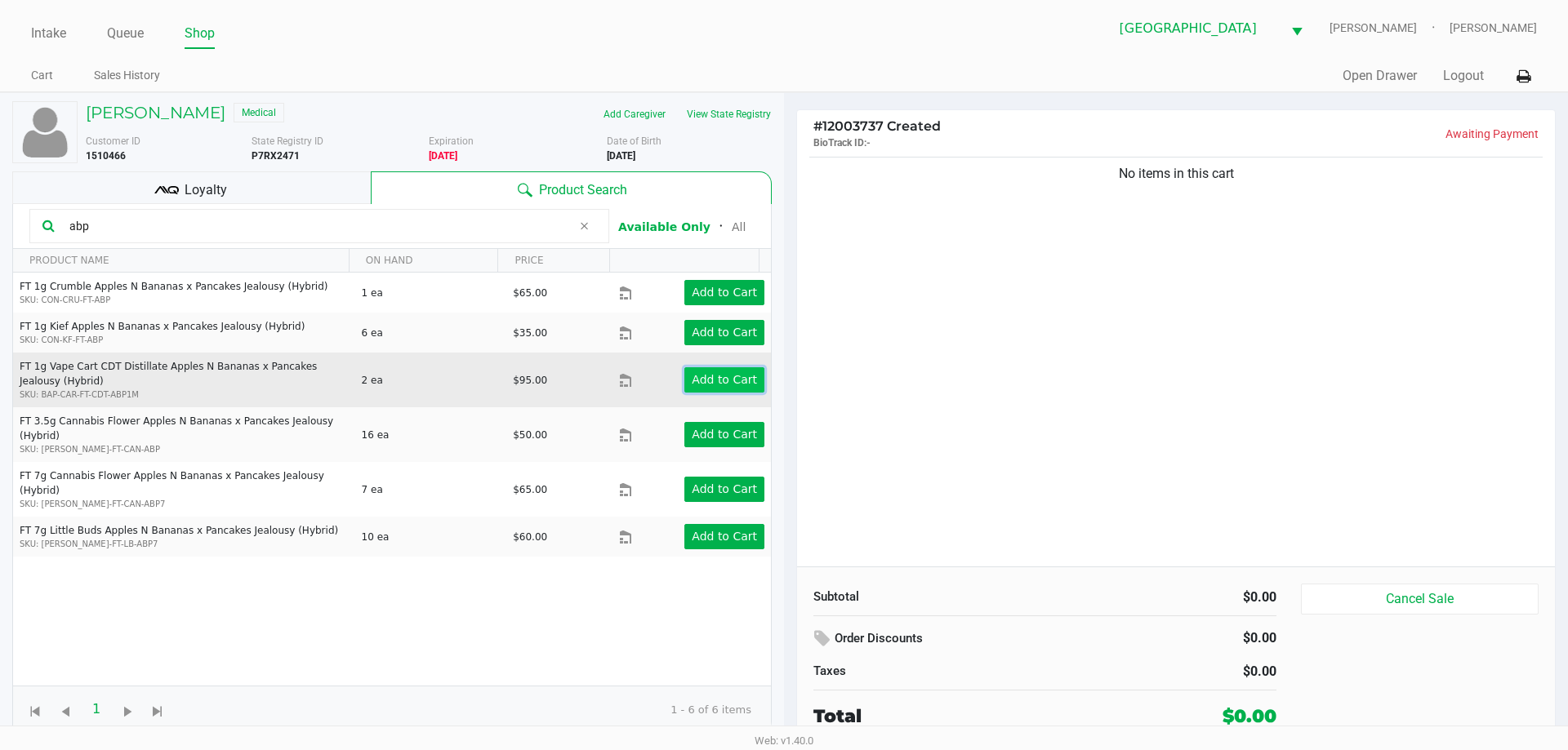
click at [720, 382] on app-button-loader "Add to Cart" at bounding box center [724, 380] width 65 height 13
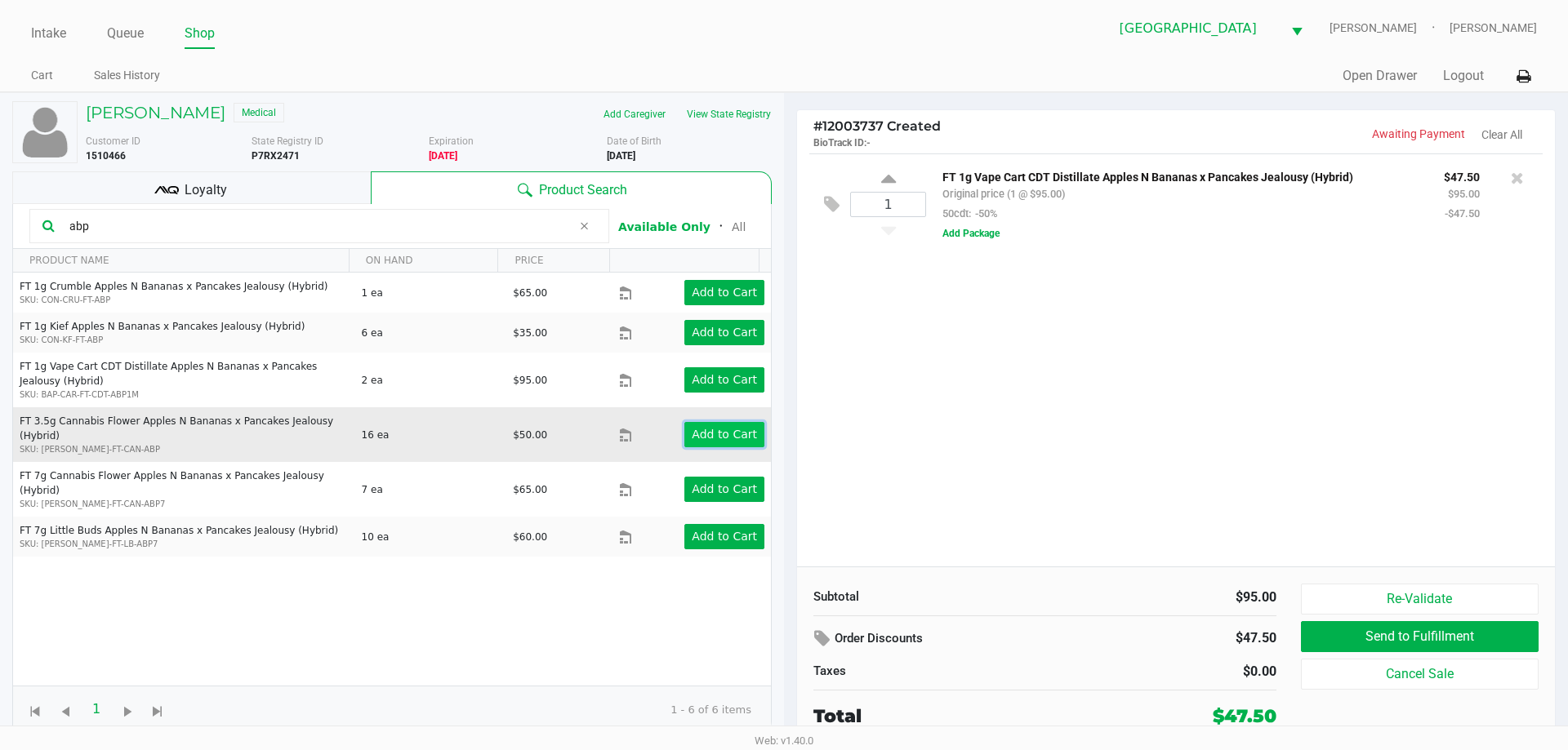
click at [707, 428] on app-button-loader "Add to Cart" at bounding box center [724, 434] width 65 height 13
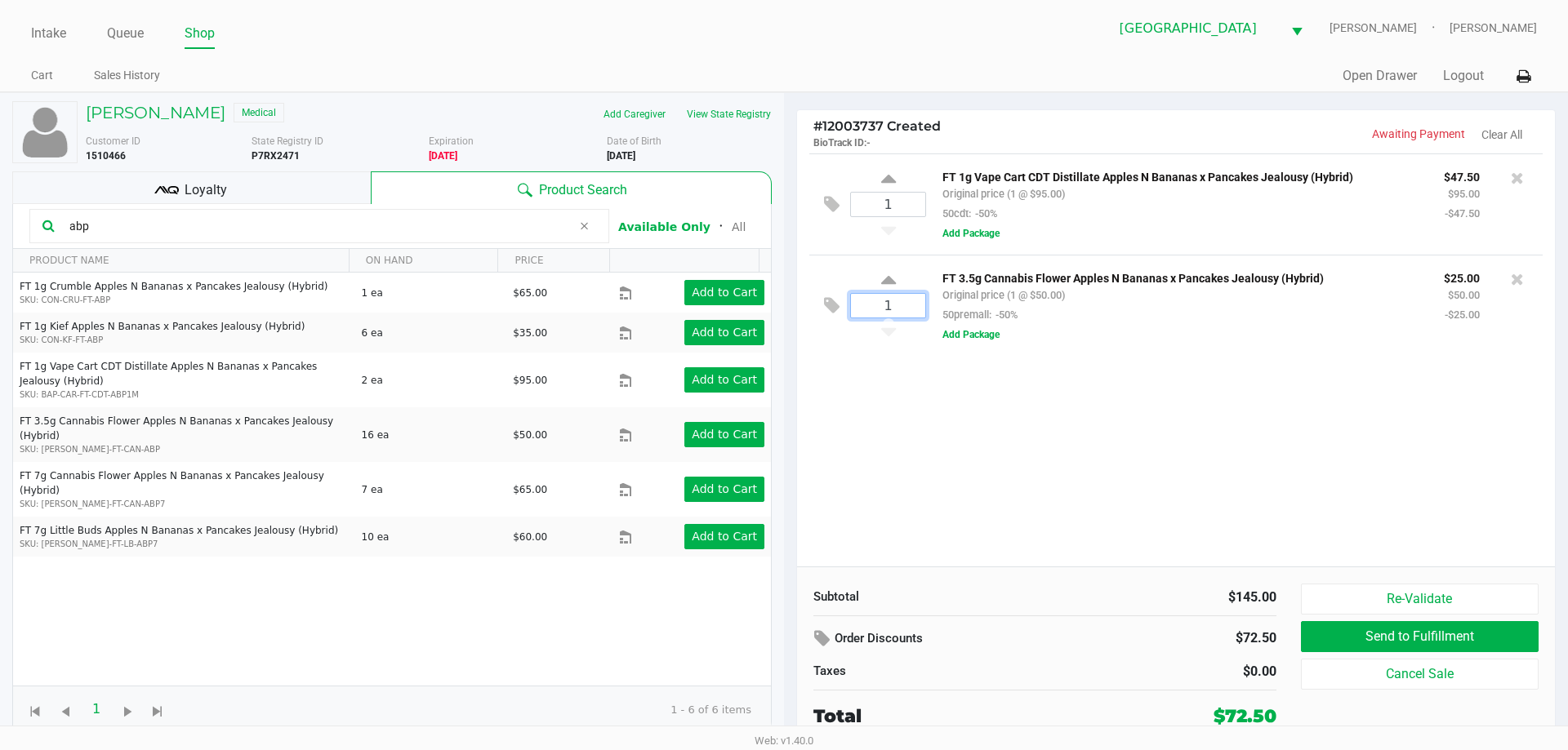
click at [893, 303] on input "1" at bounding box center [888, 306] width 75 height 23
type input "8"
click at [1021, 505] on div "ROBERT STEIN Medical Add Caregiver View State Registry Customer ID 1510466 Stat…" at bounding box center [784, 419] width 1568 height 654
click at [885, 182] on icon at bounding box center [889, 182] width 15 height 20
type input "2"
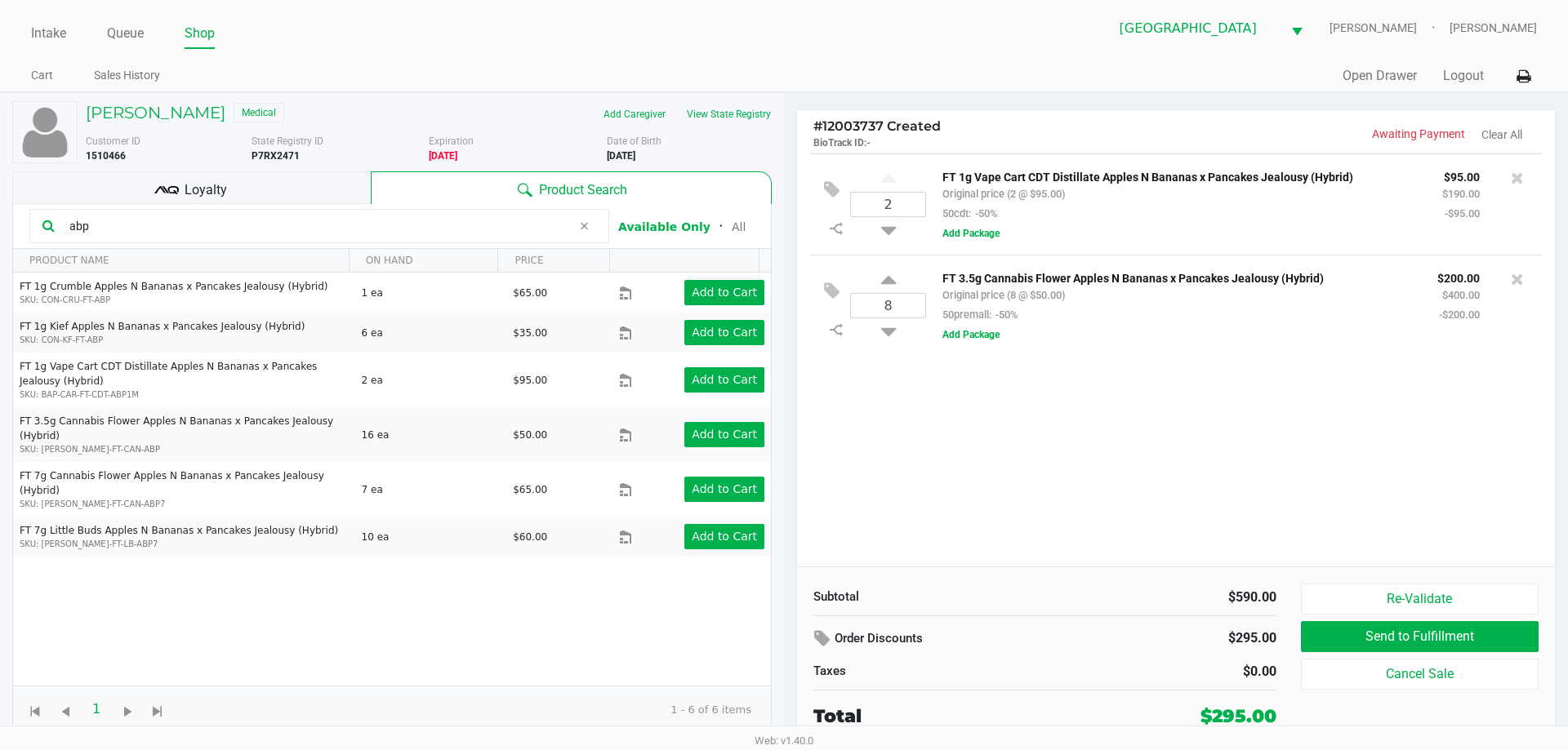
click at [323, 204] on kendo-grid-toolbar "abp Available Only ᛫ All" at bounding box center [392, 226] width 758 height 45
click at [323, 193] on div "Loyalty" at bounding box center [192, 188] width 359 height 33
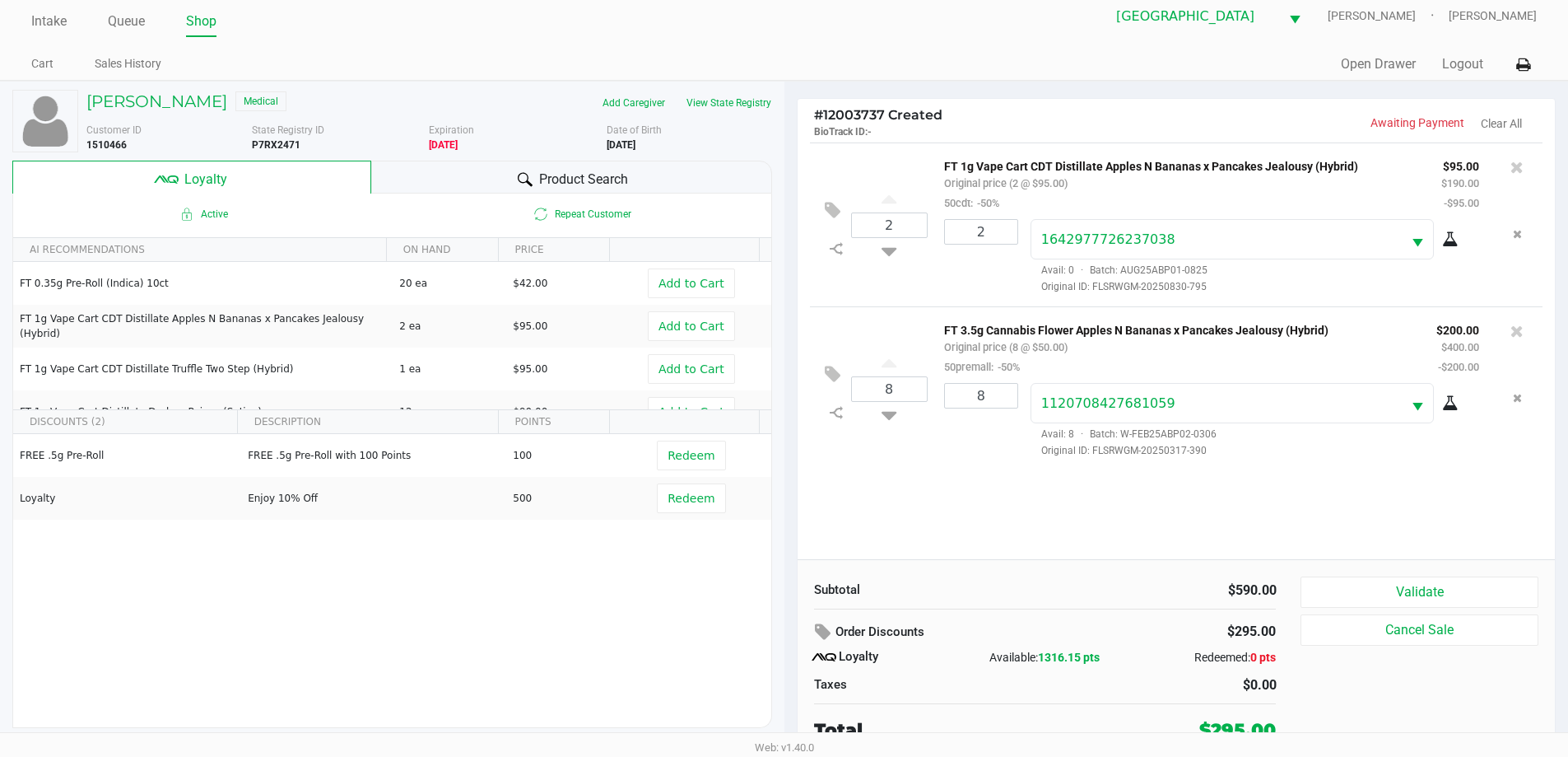
scroll to position [16, 0]
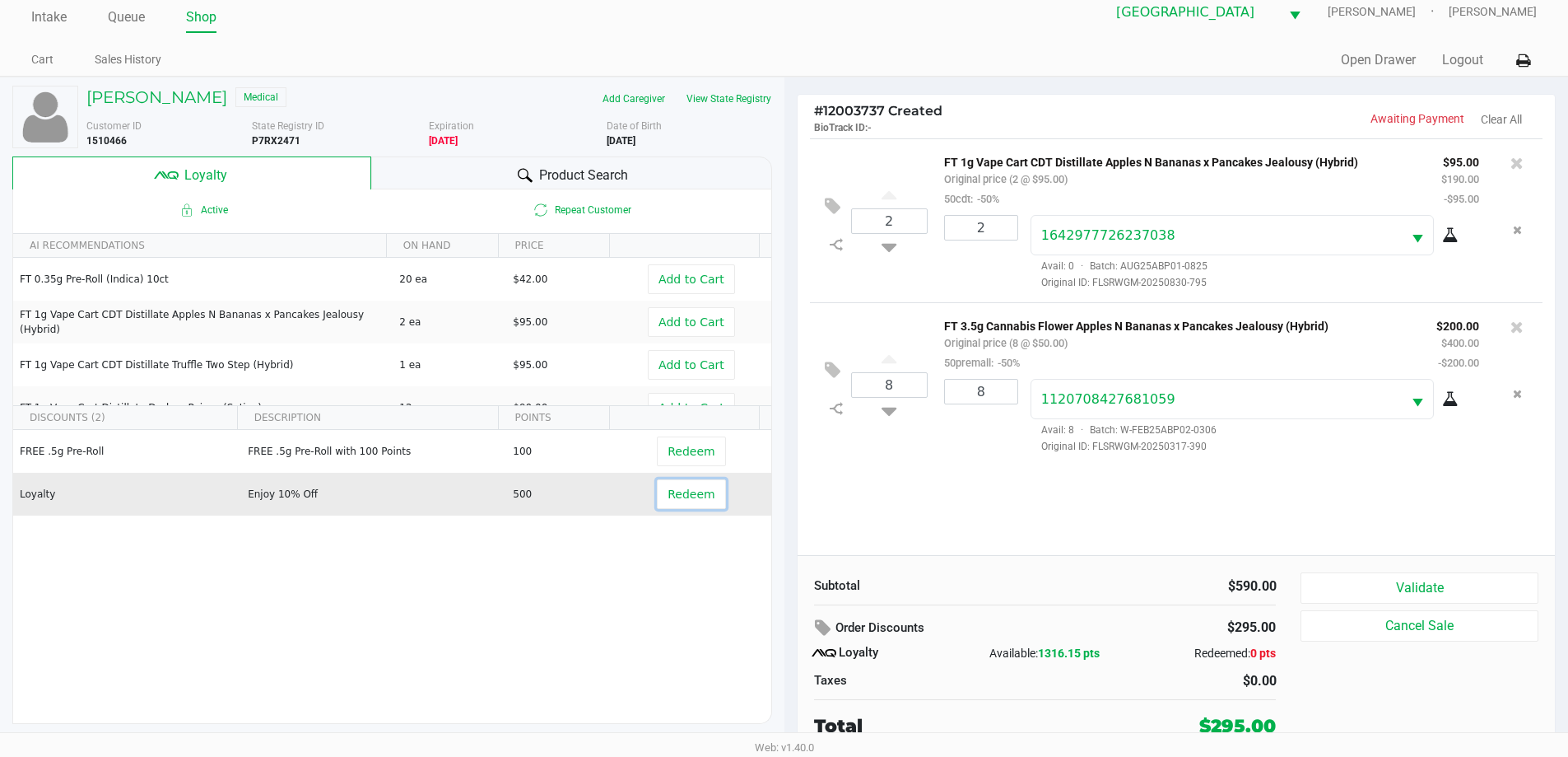
drag, startPoint x: 693, startPoint y: 500, endPoint x: 715, endPoint y: 501, distance: 22.0
click at [696, 501] on span "Redeem" at bounding box center [691, 495] width 47 height 14
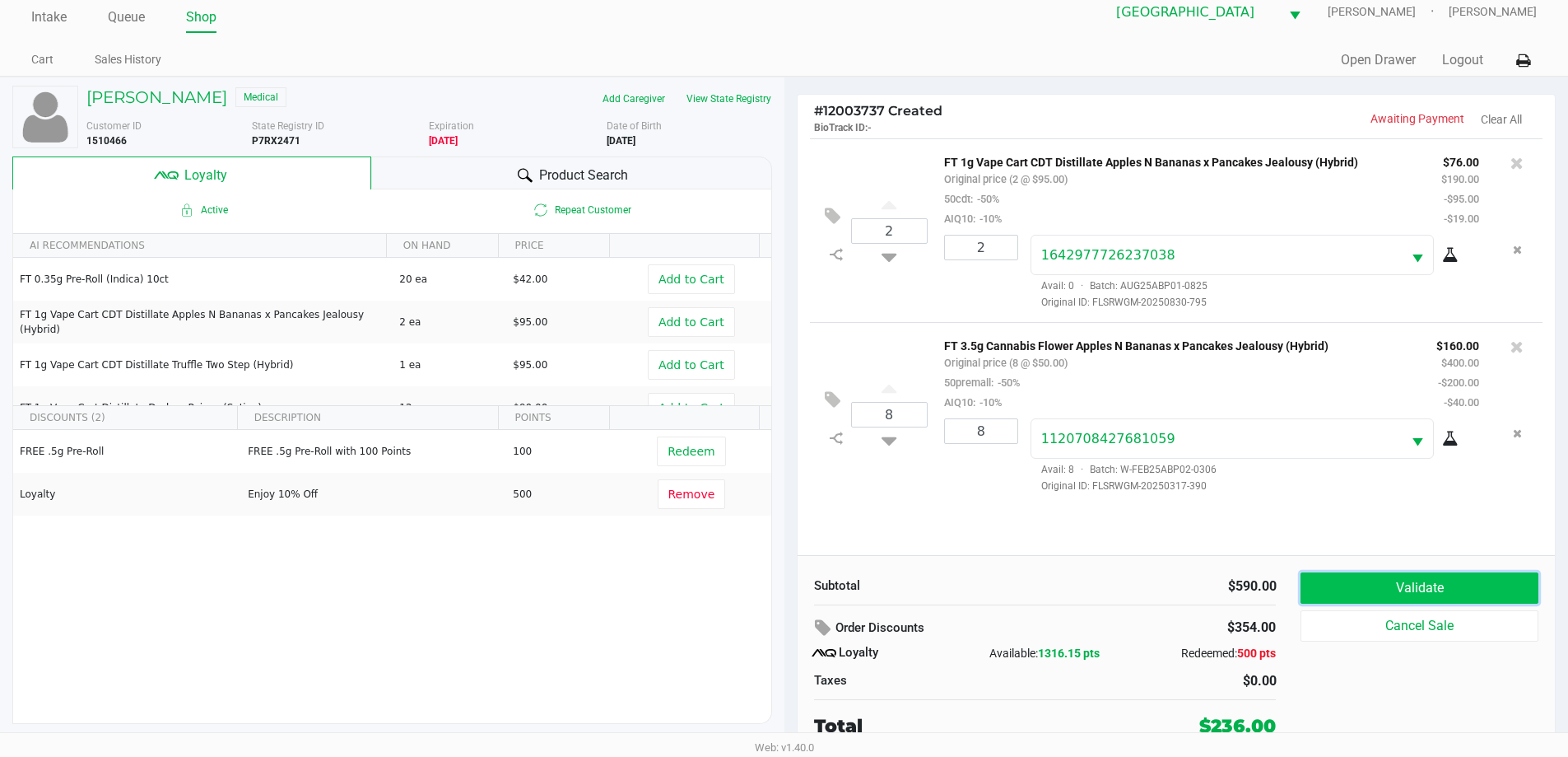
click at [1445, 579] on button "Validate" at bounding box center [1419, 588] width 237 height 31
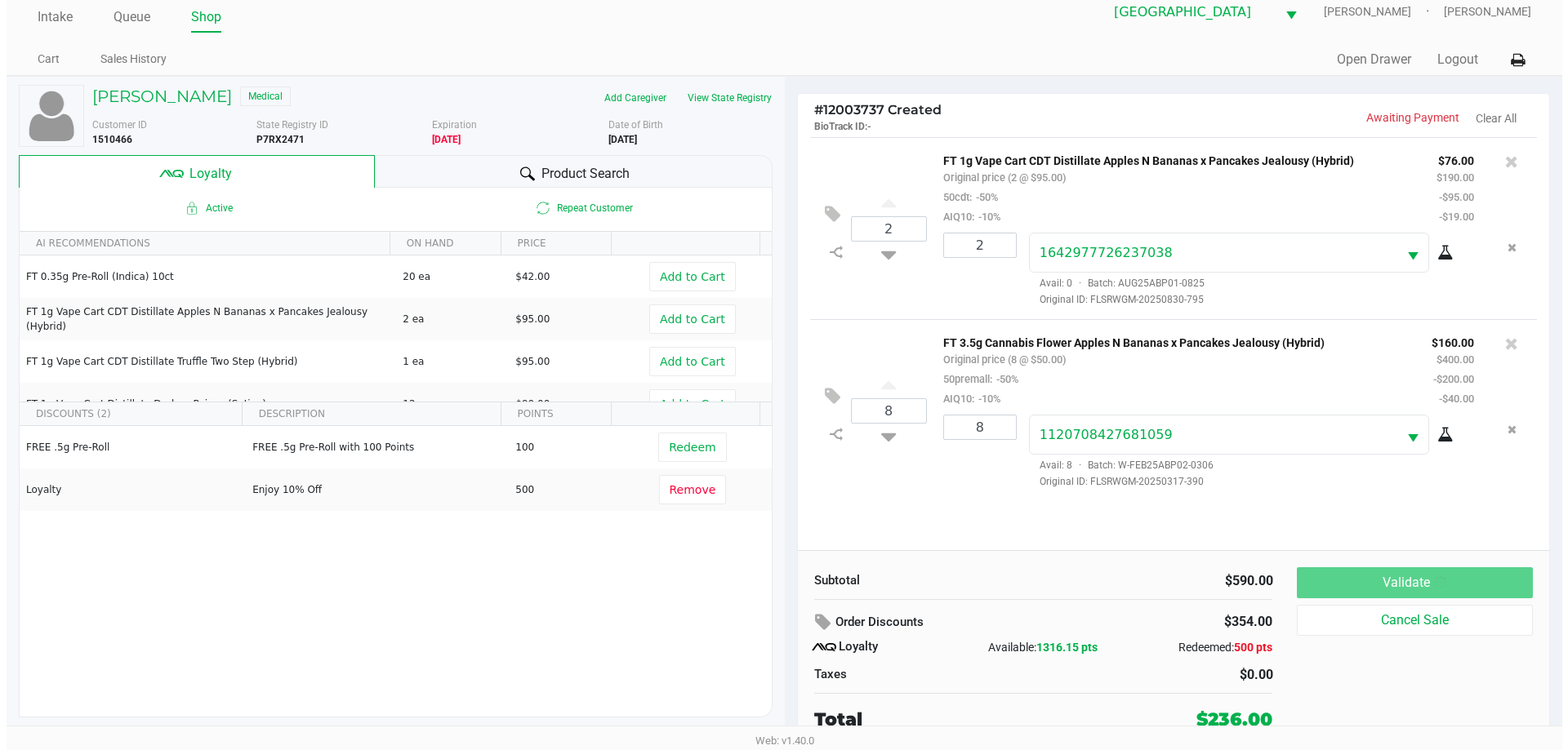
scroll to position [0, 0]
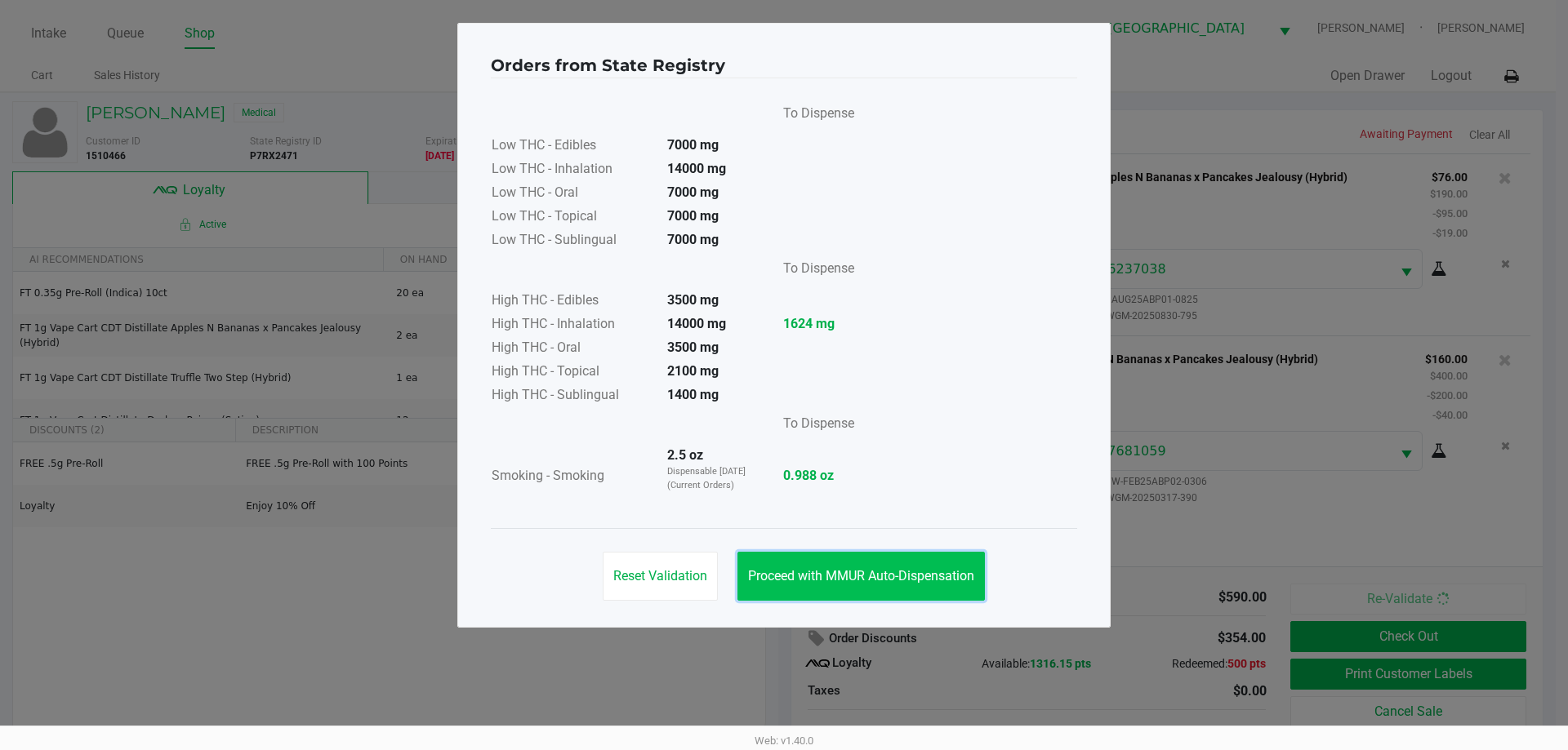
click at [944, 564] on button "Proceed with MMUR Auto-Dispensation" at bounding box center [860, 576] width 247 height 49
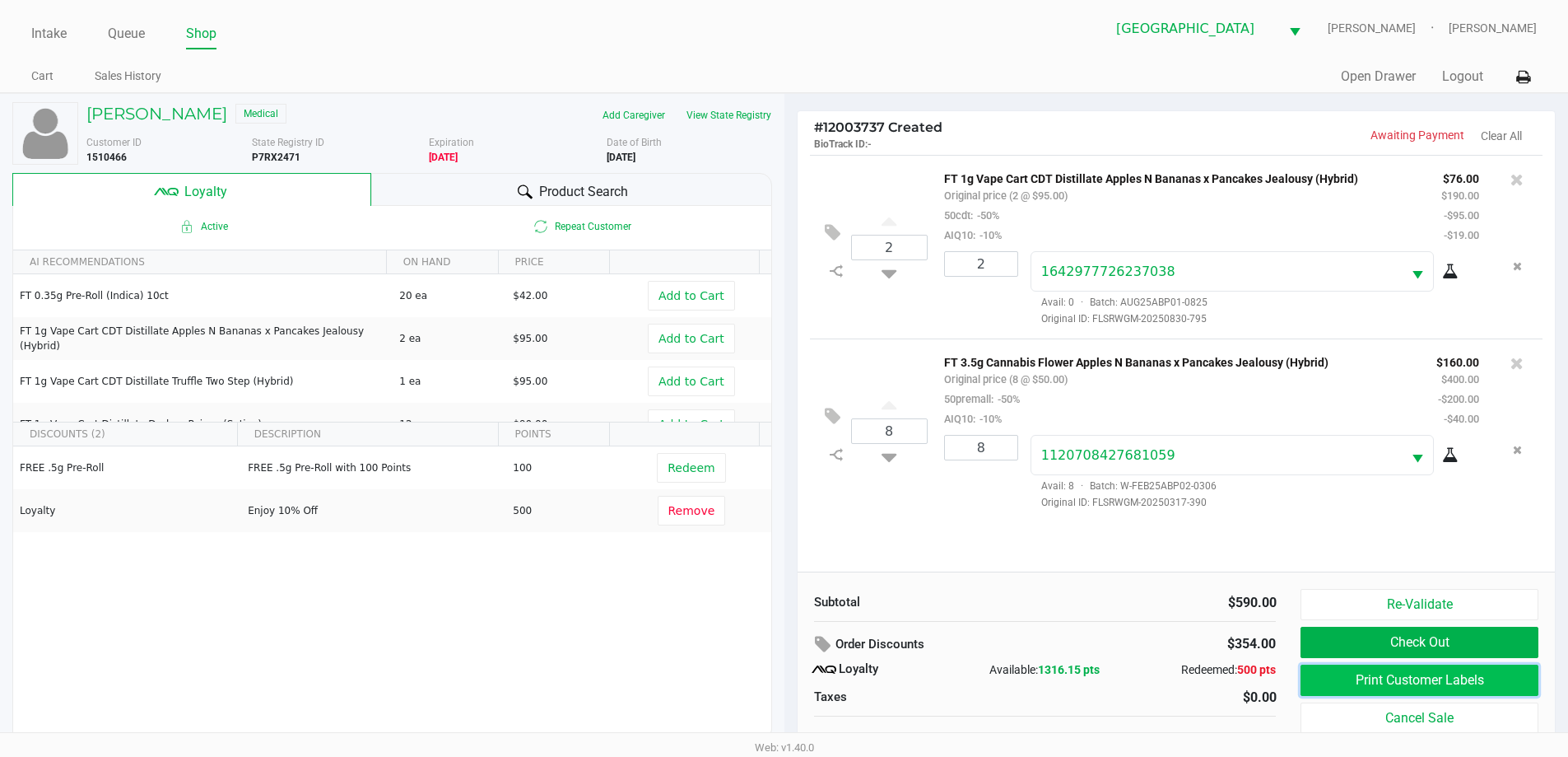
click at [1425, 685] on button "Print Customer Labels" at bounding box center [1419, 680] width 237 height 31
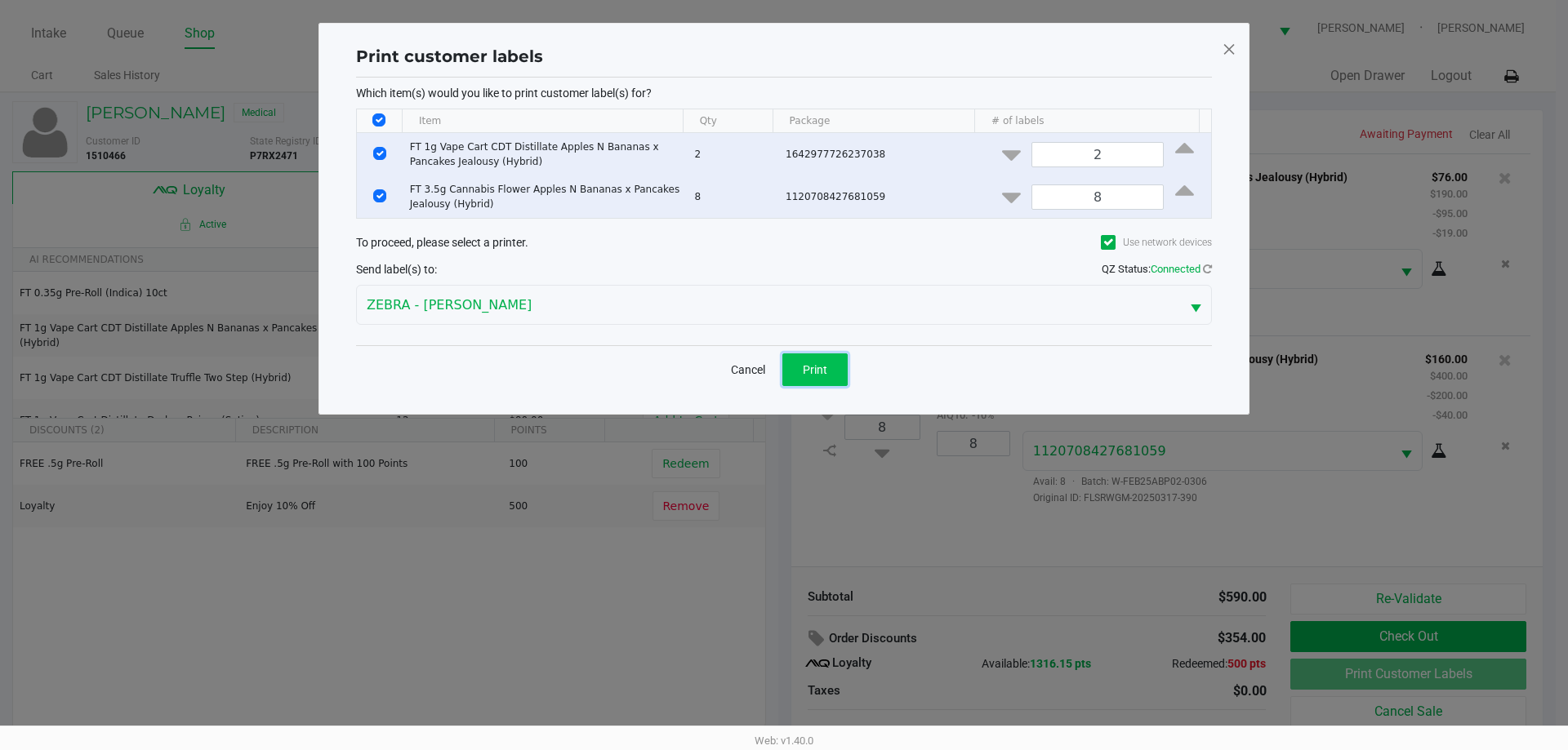
click at [810, 359] on button "Print" at bounding box center [815, 370] width 65 height 33
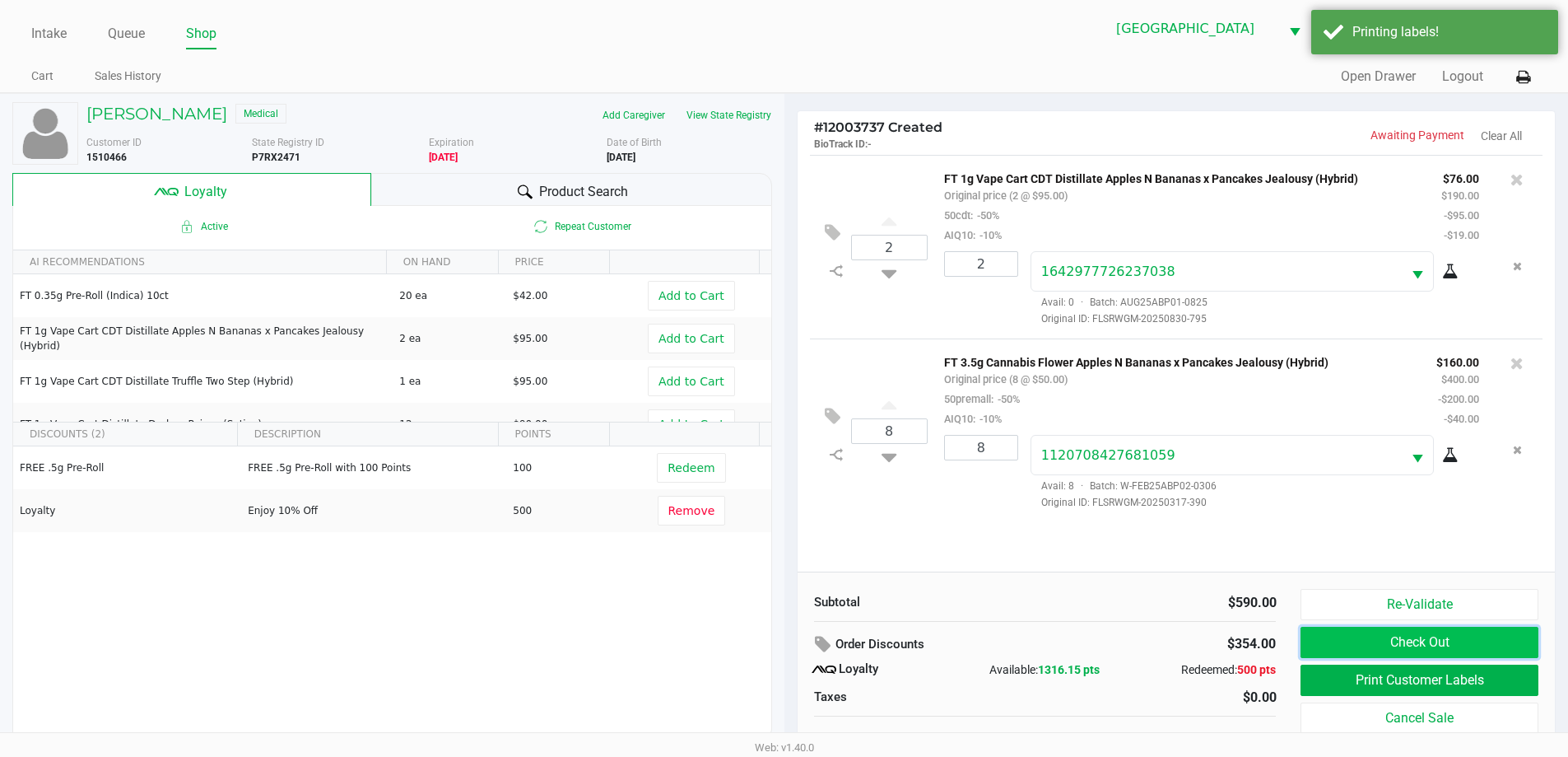
click at [1421, 644] on button "Check Out" at bounding box center [1419, 642] width 237 height 31
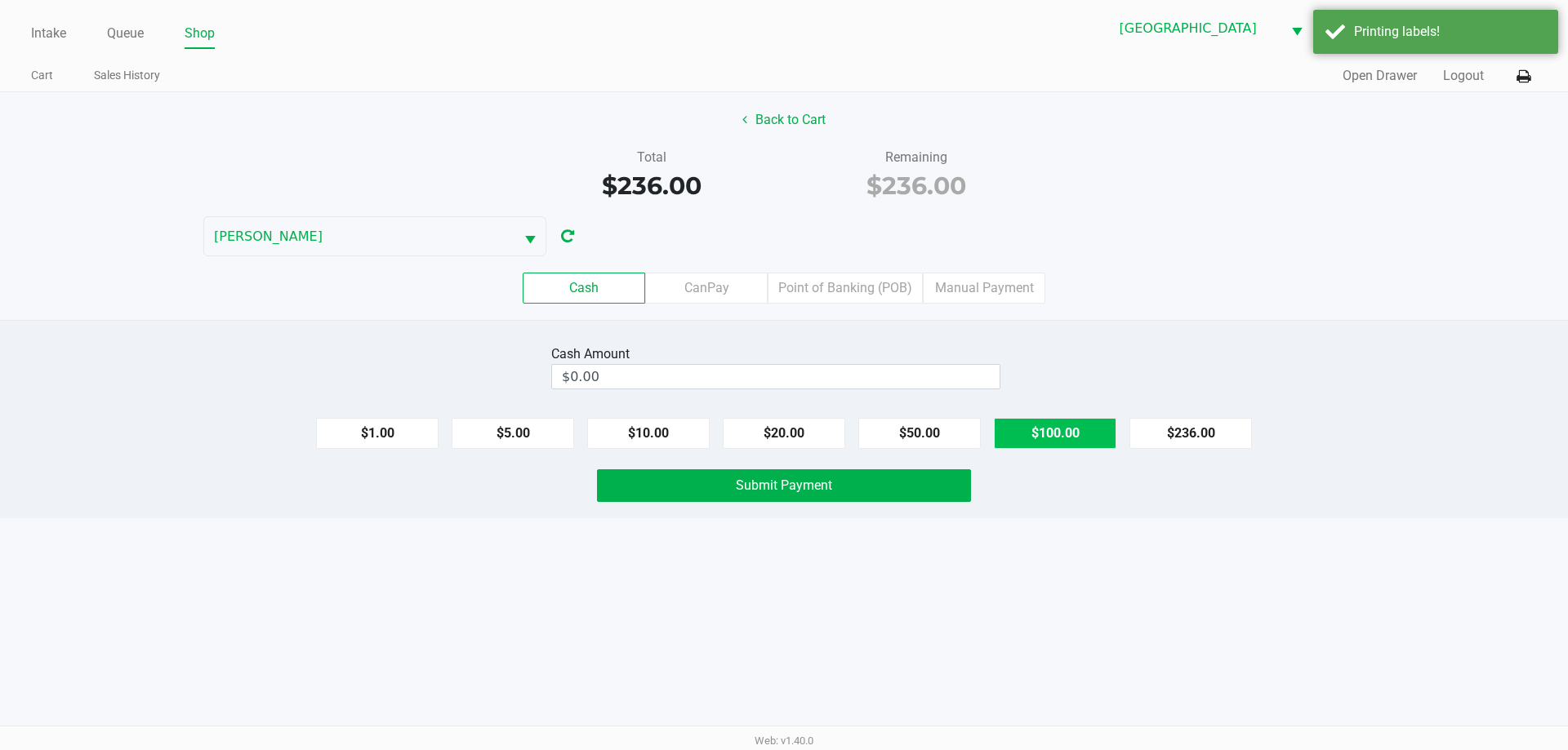
click at [1091, 446] on button "$100.00" at bounding box center [1055, 433] width 122 height 31
click at [1087, 442] on button "$100.00" at bounding box center [1055, 433] width 122 height 31
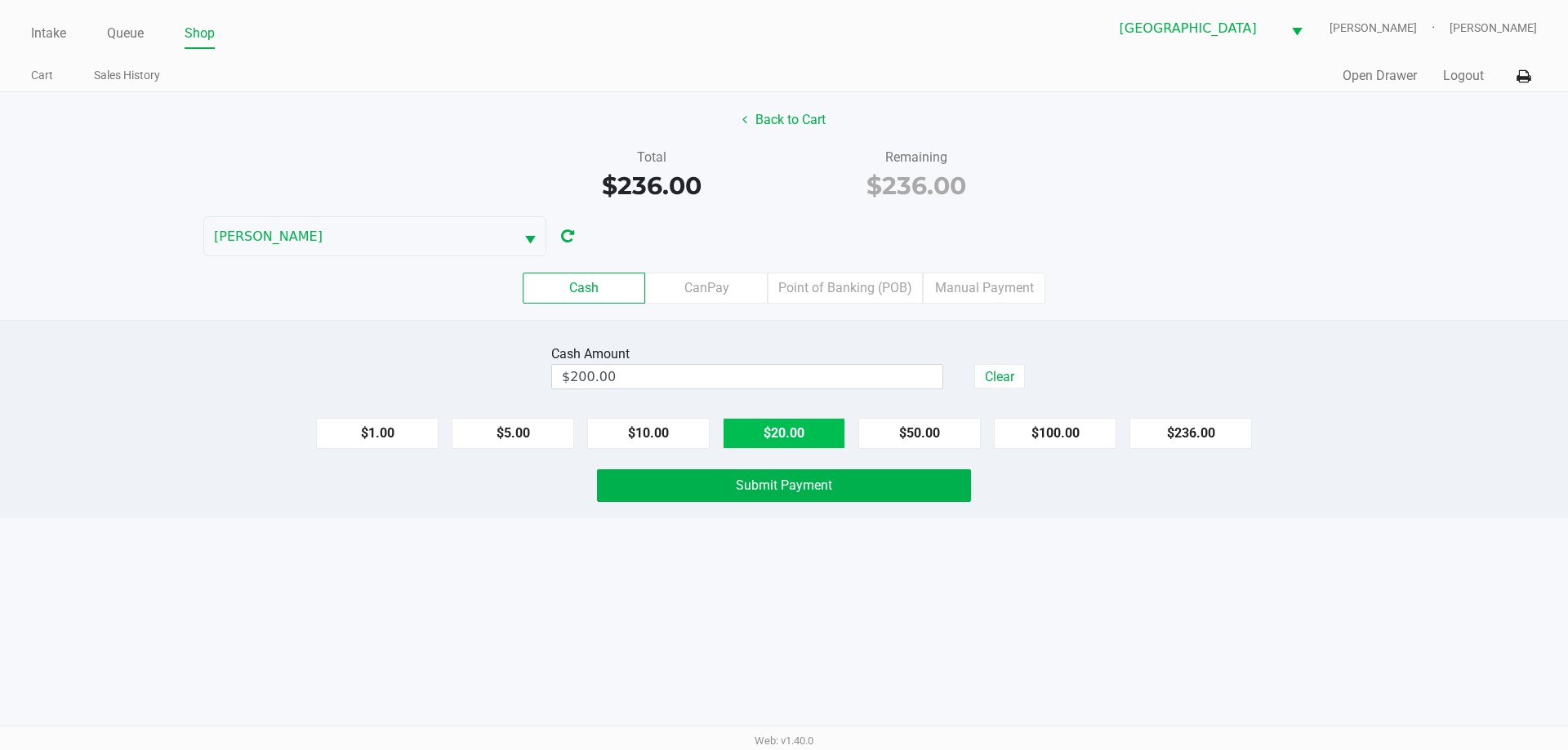
click at [776, 430] on button "$20.00" at bounding box center [784, 433] width 122 height 31
type input "$240.00"
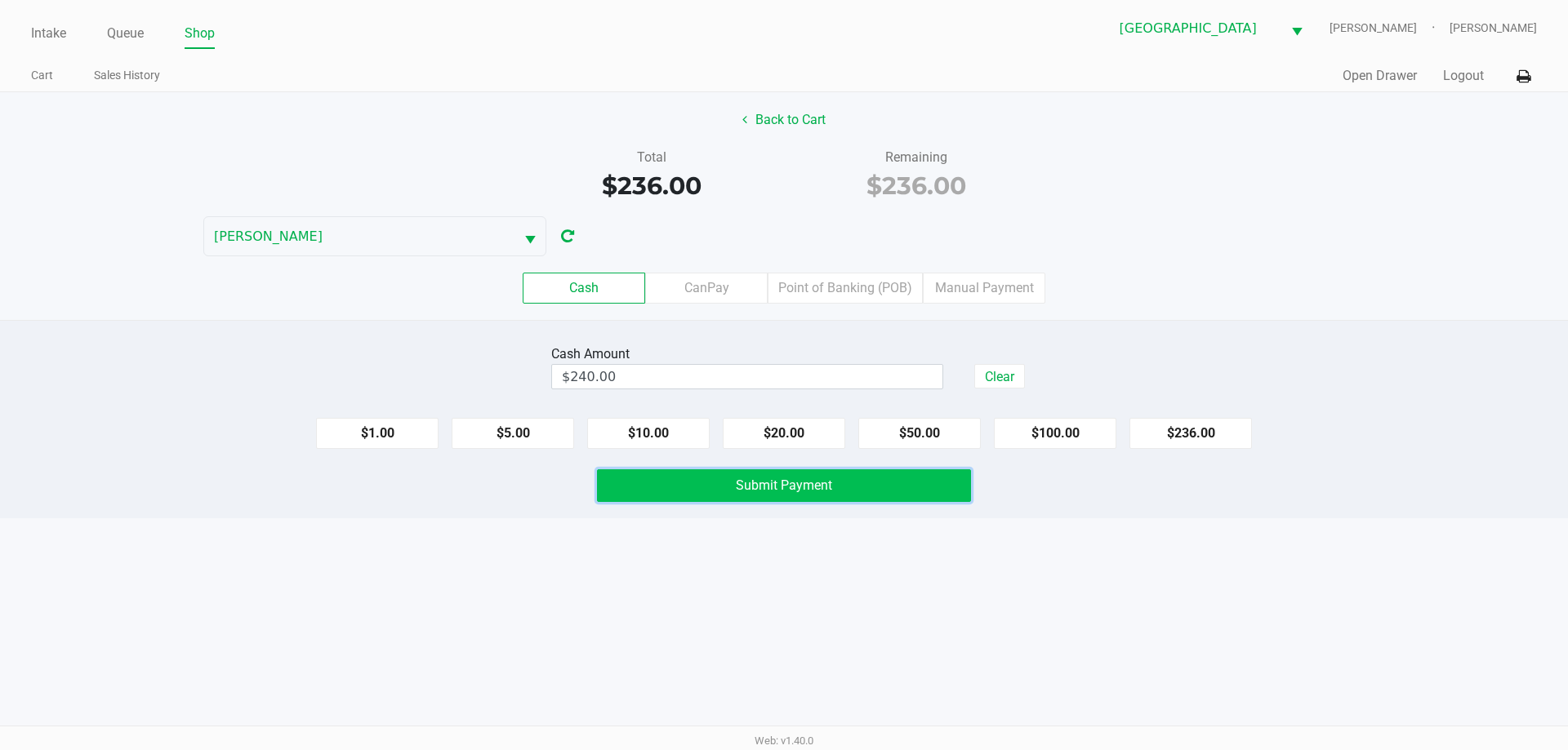
click at [792, 499] on button "Submit Payment" at bounding box center [784, 485] width 374 height 33
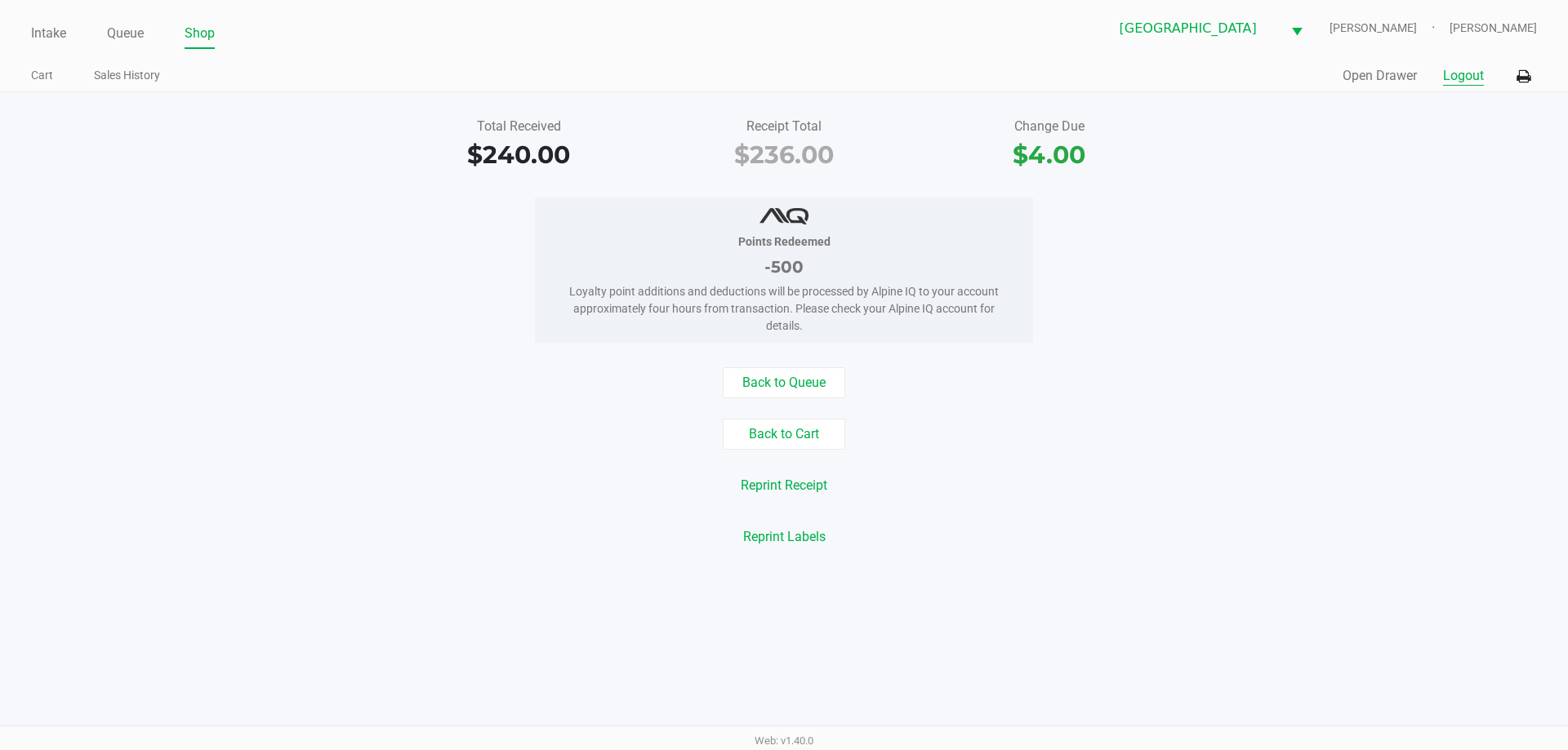
click at [1453, 75] on button "Logout" at bounding box center [1463, 75] width 41 height 19
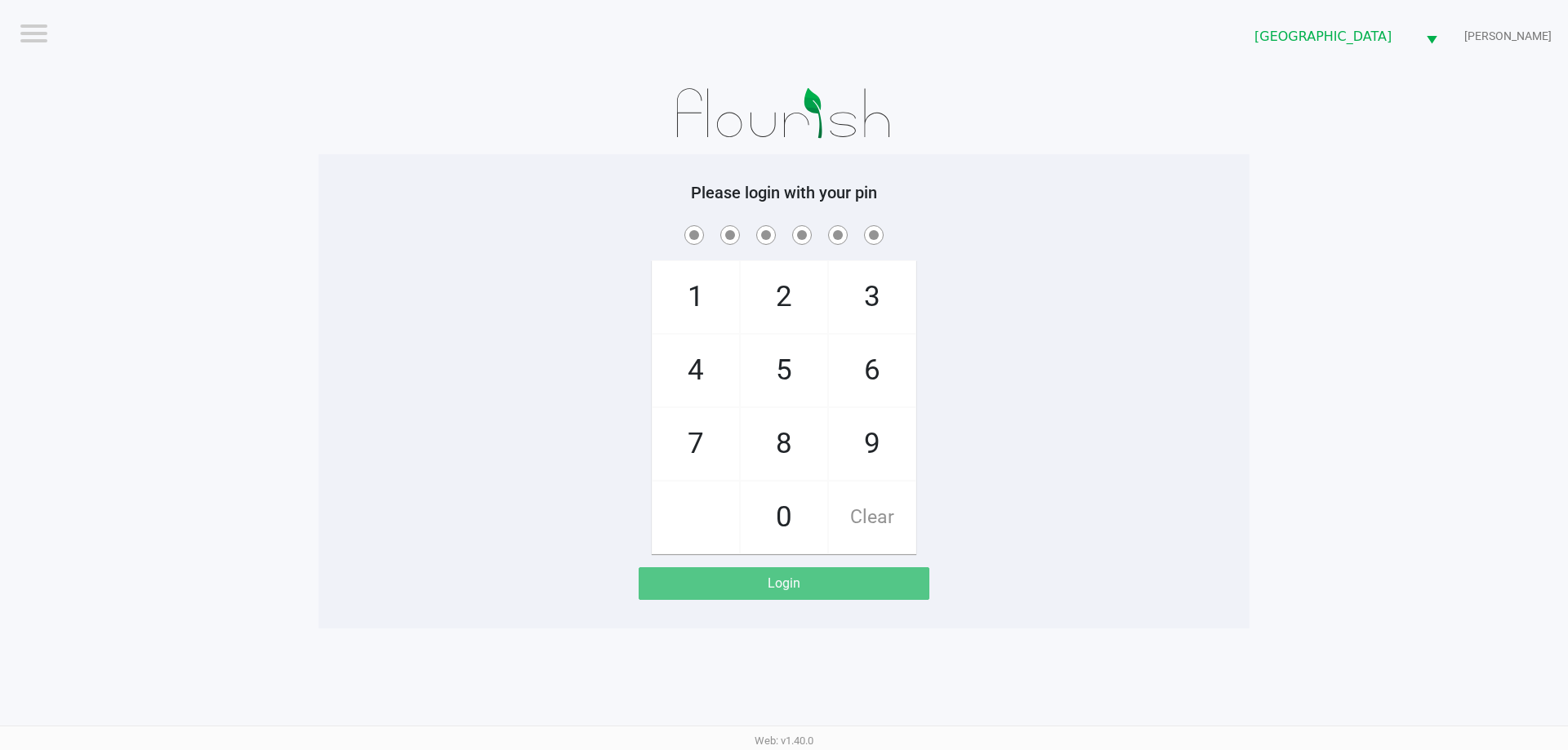
click at [375, 305] on div "1 4 7 2 5 8 0 3 6 9 Clear" at bounding box center [784, 388] width 931 height 332
checkbox input "true"
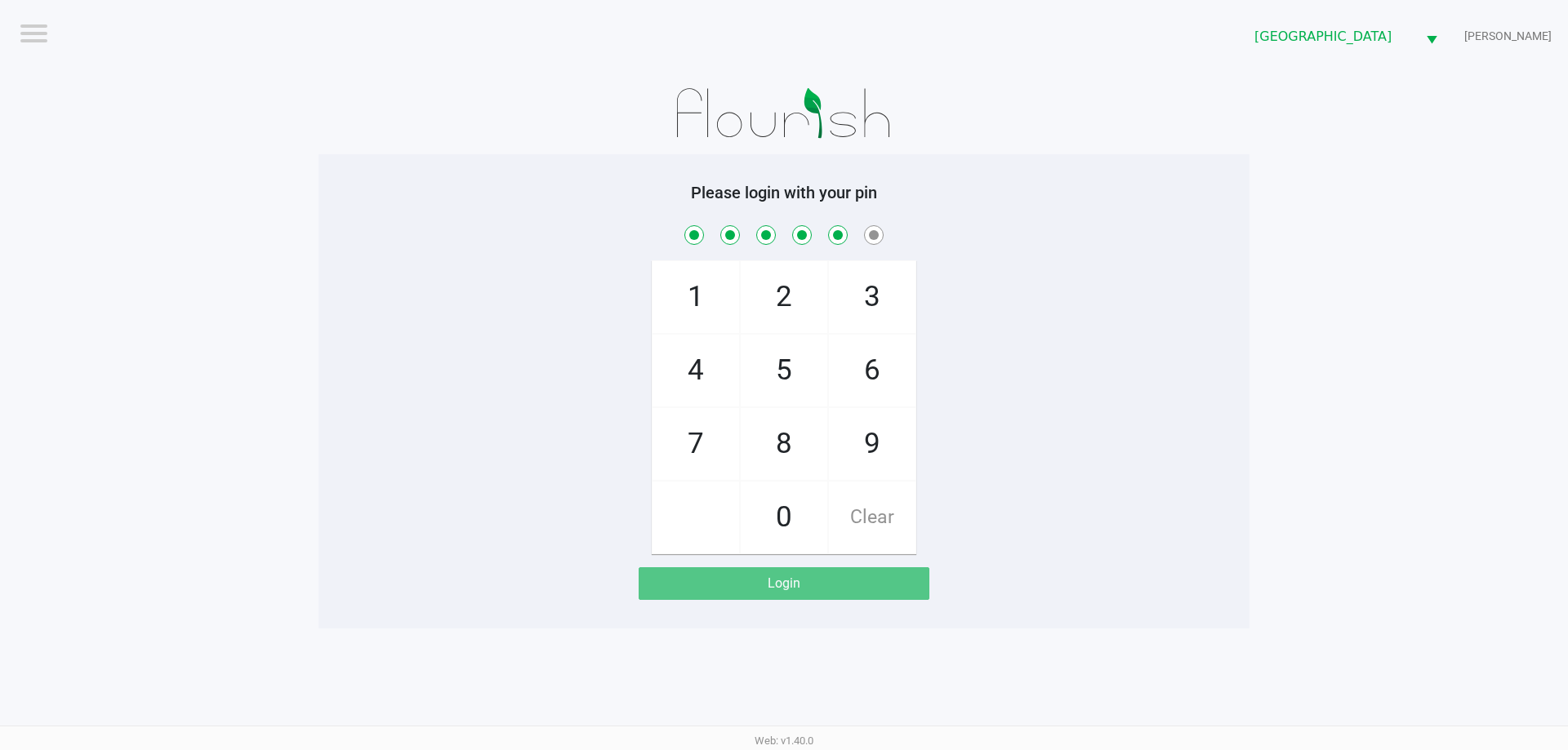
checkbox input "true"
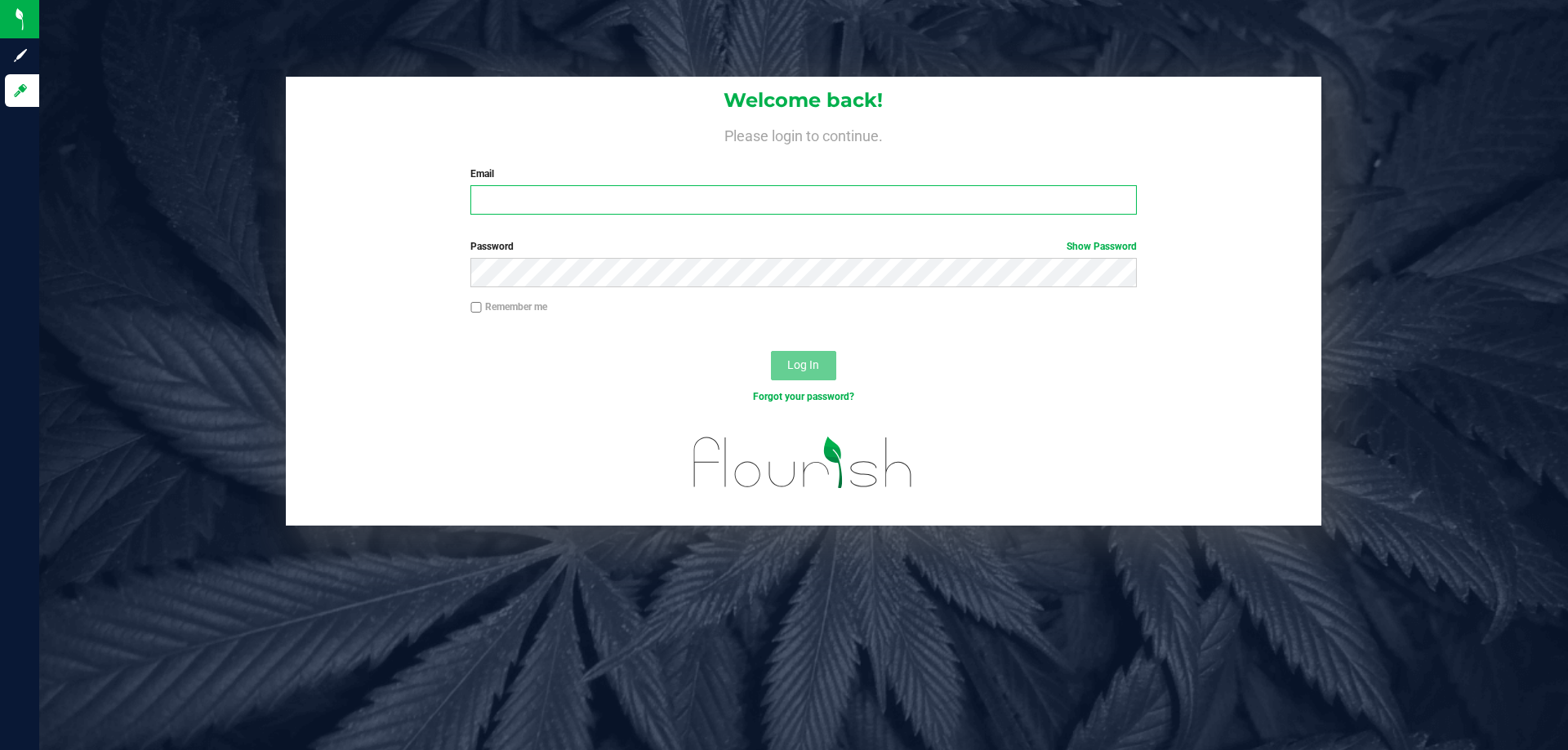
click at [511, 204] on input "Email" at bounding box center [803, 199] width 666 height 29
click at [622, 194] on input "kworrell@liveparallel.cojm" at bounding box center [803, 199] width 666 height 29
type input "[EMAIL_ADDRESS][DOMAIN_NAME]"
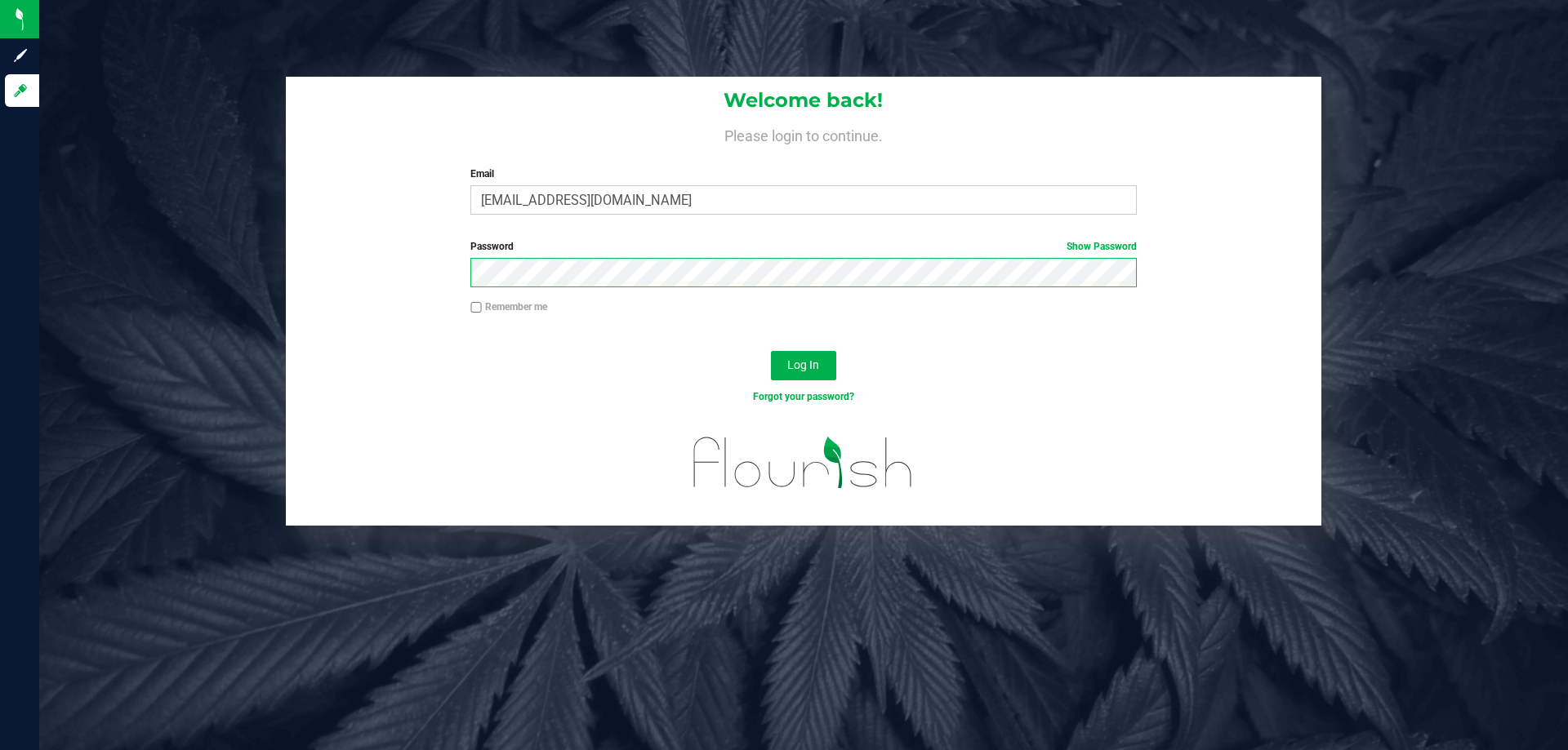
click at [771, 351] on button "Log In" at bounding box center [803, 365] width 65 height 29
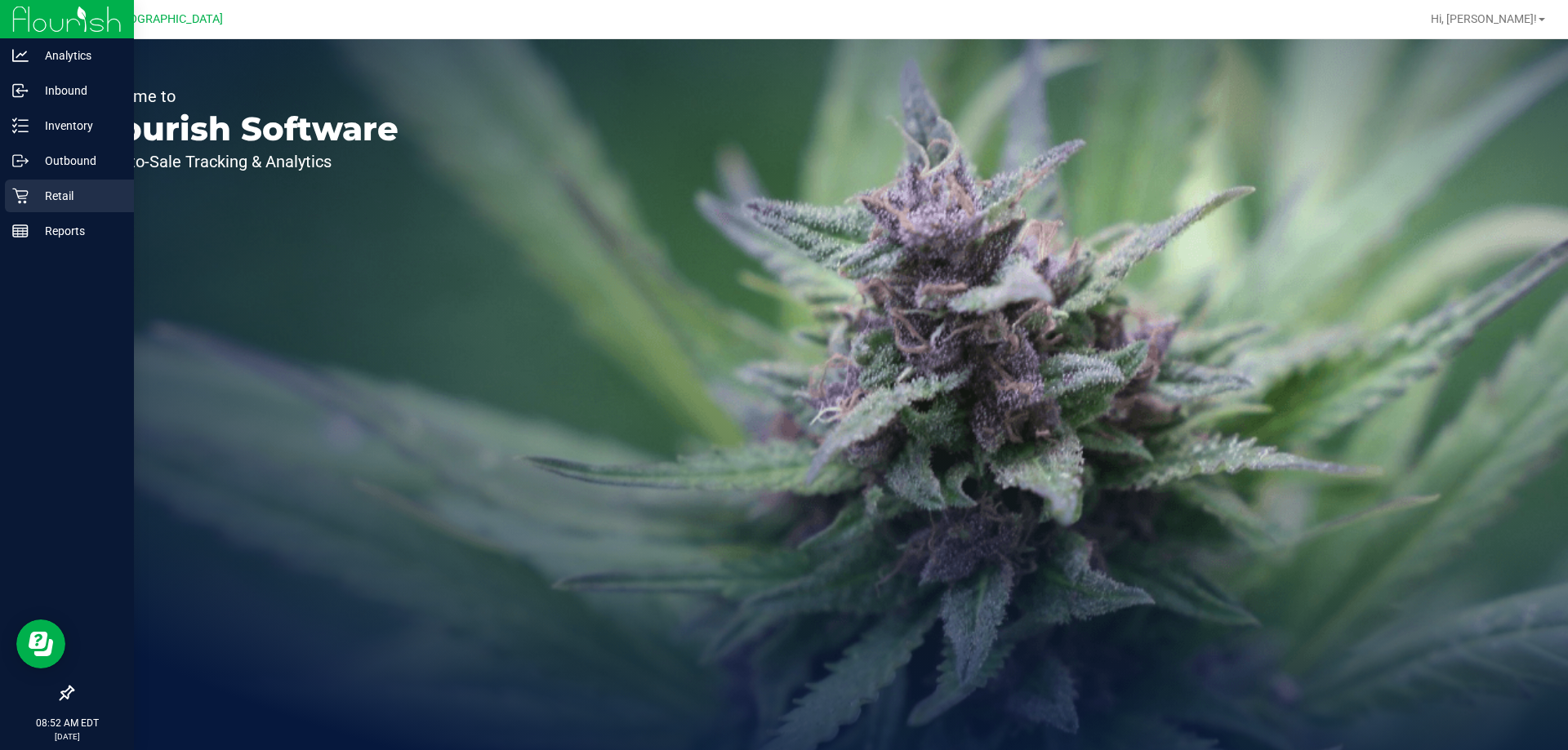
drag, startPoint x: 65, startPoint y: 194, endPoint x: 74, endPoint y: 193, distance: 9.1
click at [67, 194] on p "Retail" at bounding box center [77, 195] width 98 height 19
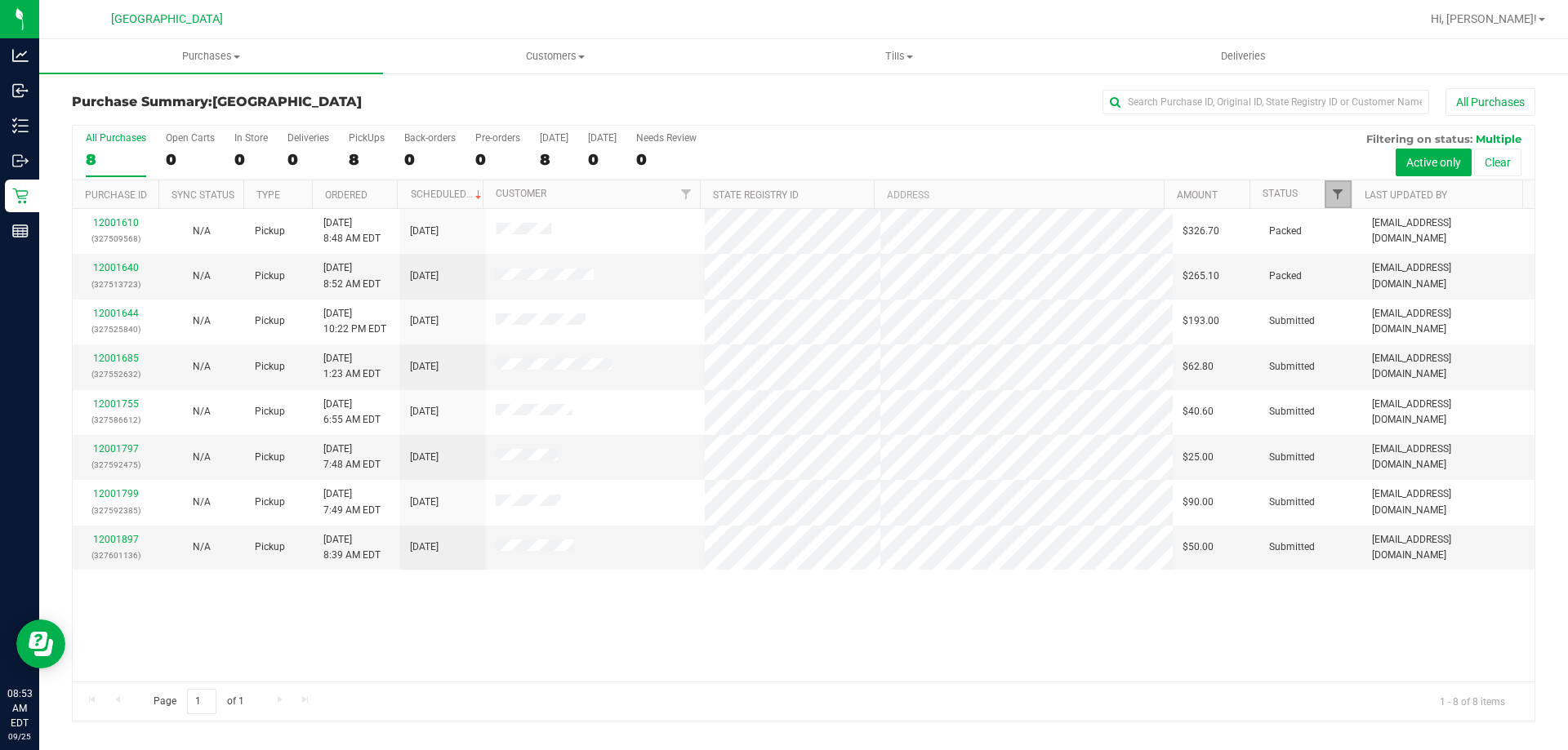
click at [1338, 196] on span "Filter" at bounding box center [1337, 194] width 13 height 13
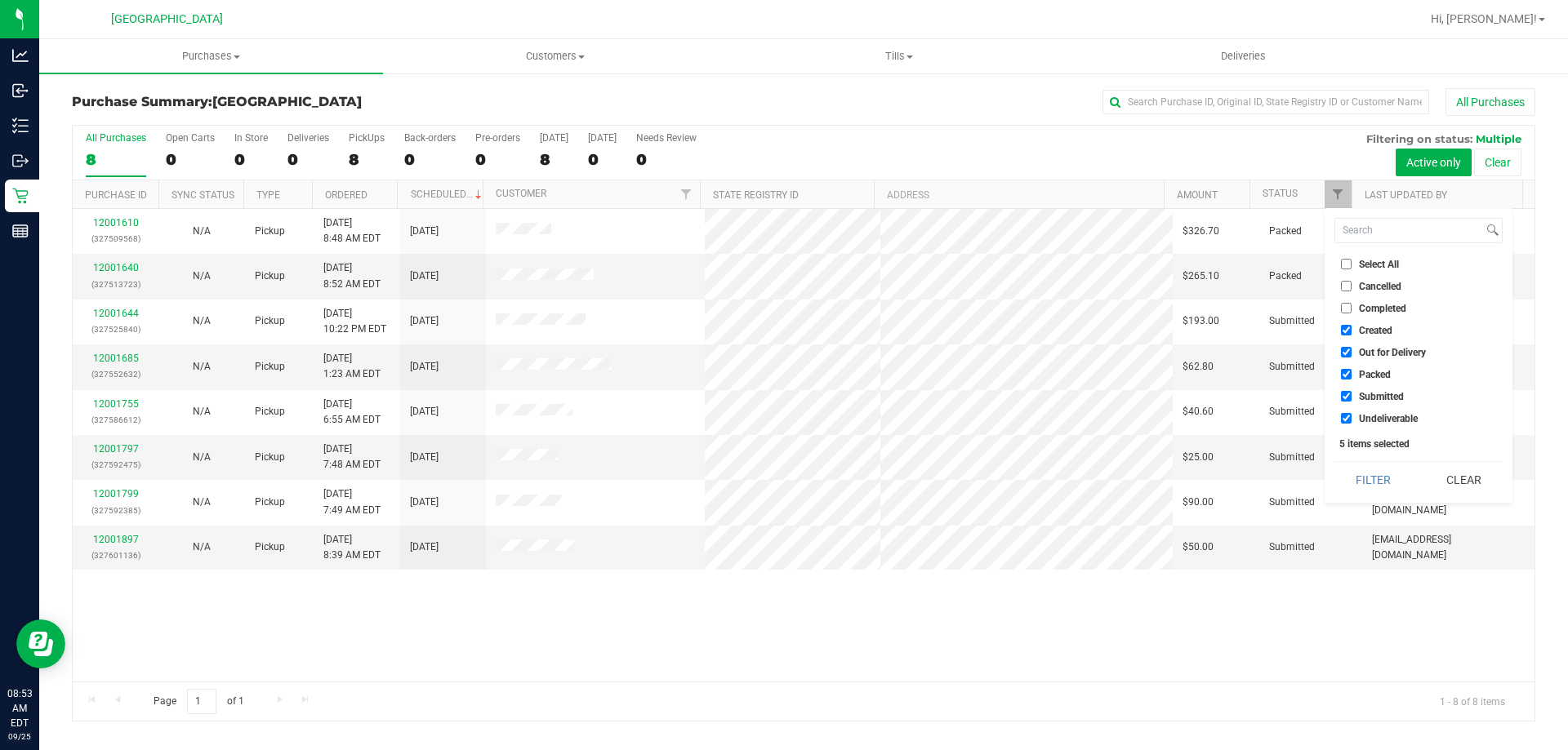
click at [1344, 328] on input "Created" at bounding box center [1346, 330] width 11 height 11
checkbox input "false"
click at [1342, 349] on input "Out for Delivery" at bounding box center [1346, 352] width 11 height 11
checkbox input "false"
click at [1345, 374] on input "Packed" at bounding box center [1346, 374] width 11 height 11
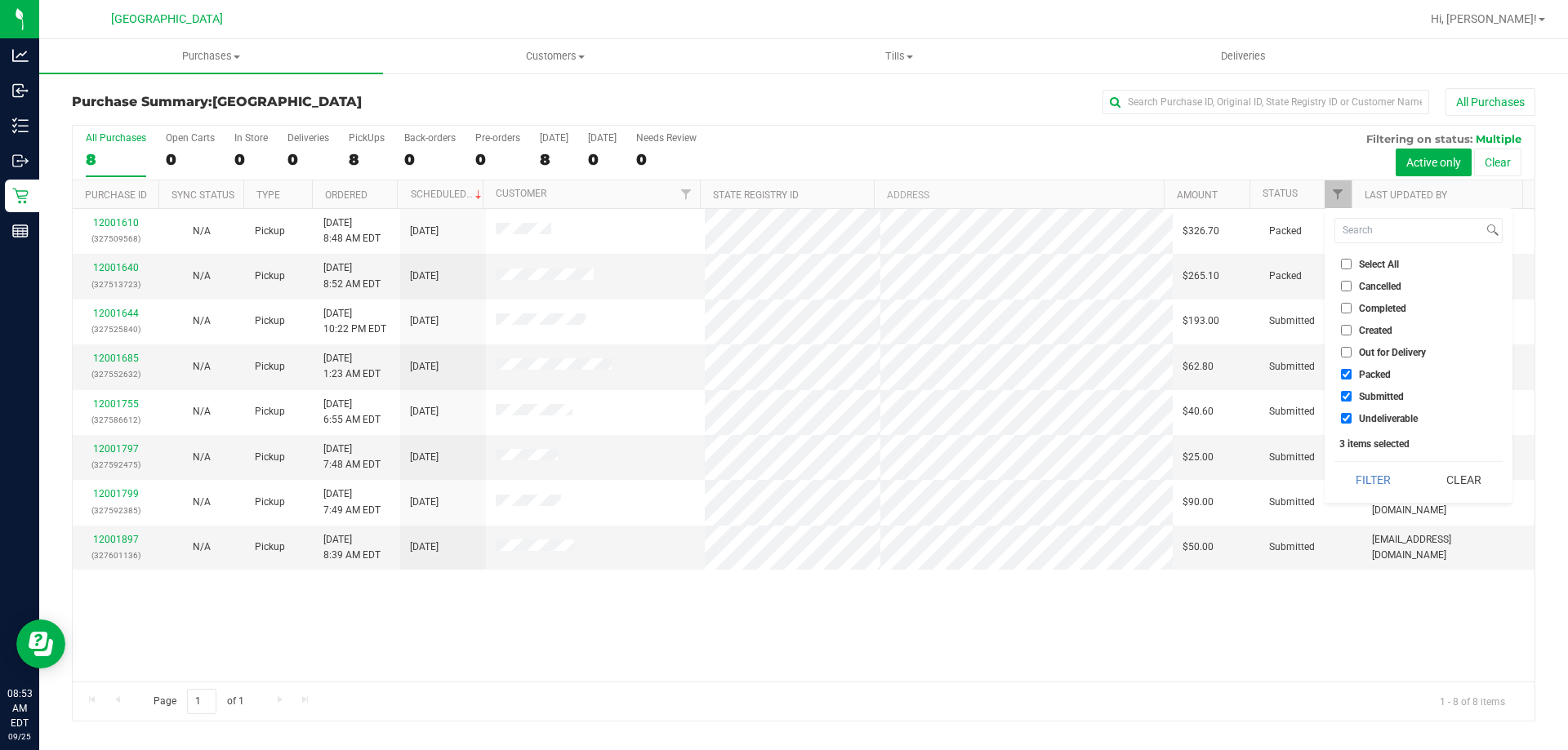
checkbox input "false"
drag, startPoint x: 1346, startPoint y: 412, endPoint x: 1368, endPoint y: 481, distance: 72.4
click at [1346, 413] on li "Undeliverable" at bounding box center [1418, 418] width 169 height 17
click at [1342, 416] on input "Undeliverable" at bounding box center [1346, 418] width 11 height 11
checkbox input "false"
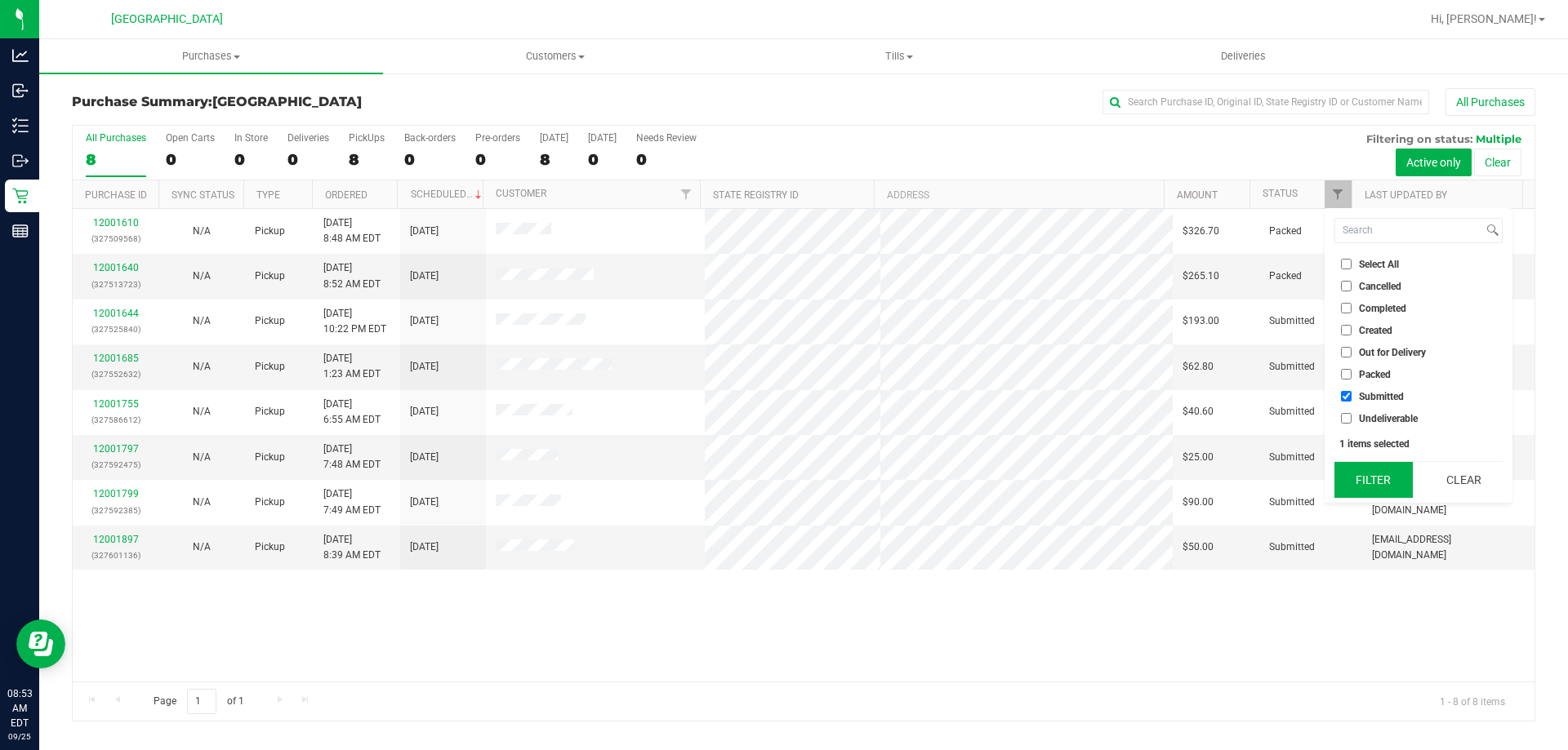
click at [1389, 488] on button "Filter" at bounding box center [1373, 479] width 78 height 36
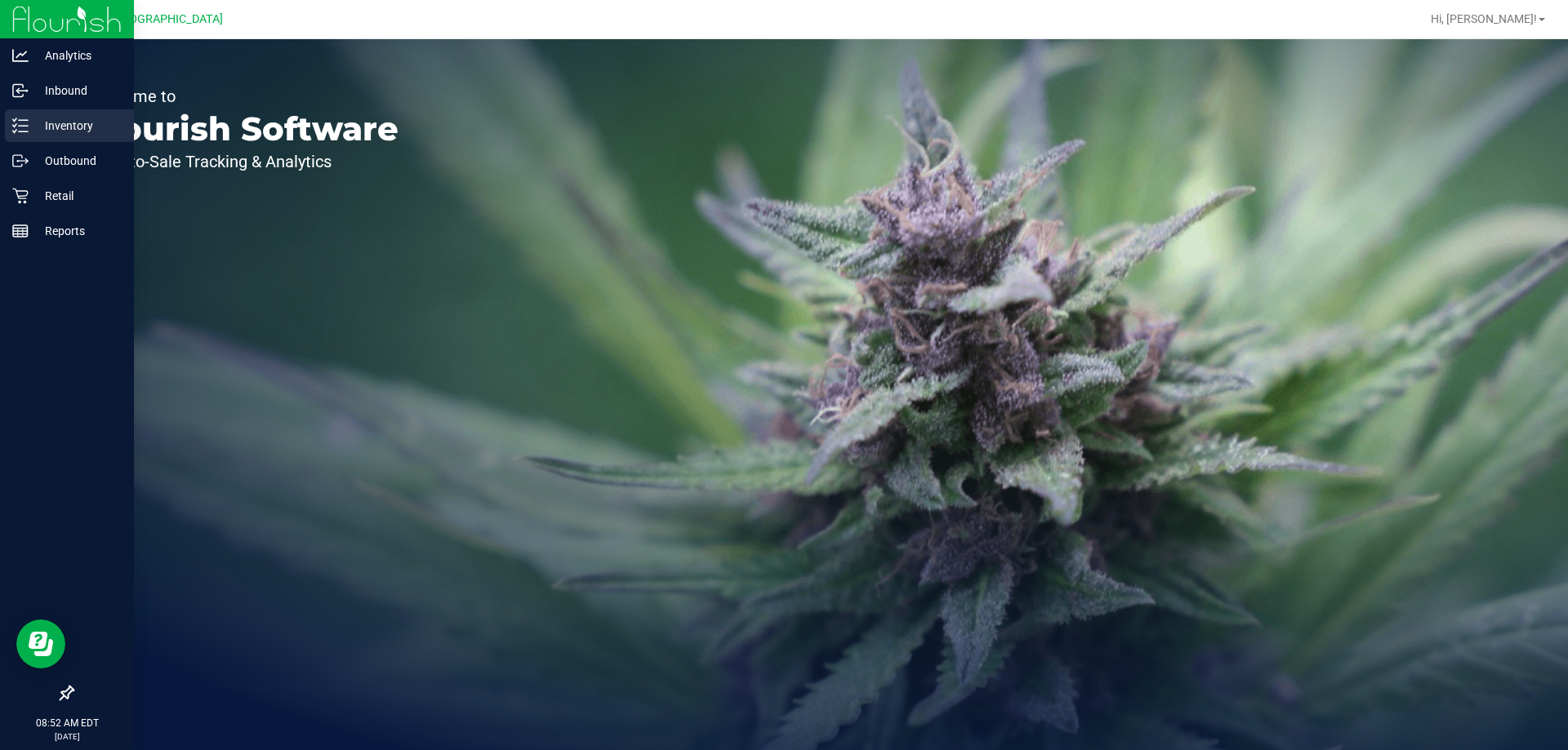
click at [82, 127] on p "Inventory" at bounding box center [77, 125] width 98 height 19
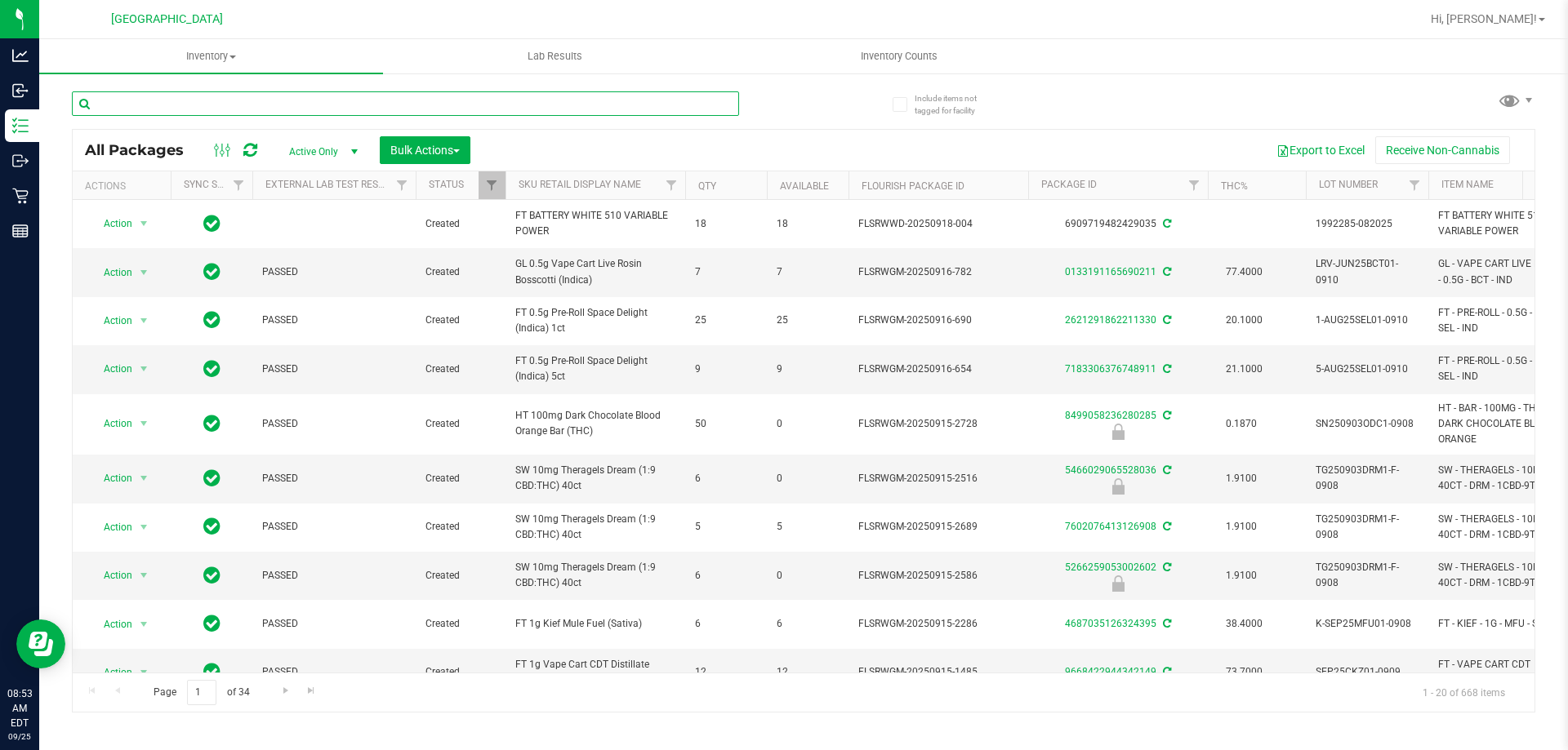
click at [184, 106] on input "text" at bounding box center [406, 103] width 667 height 24
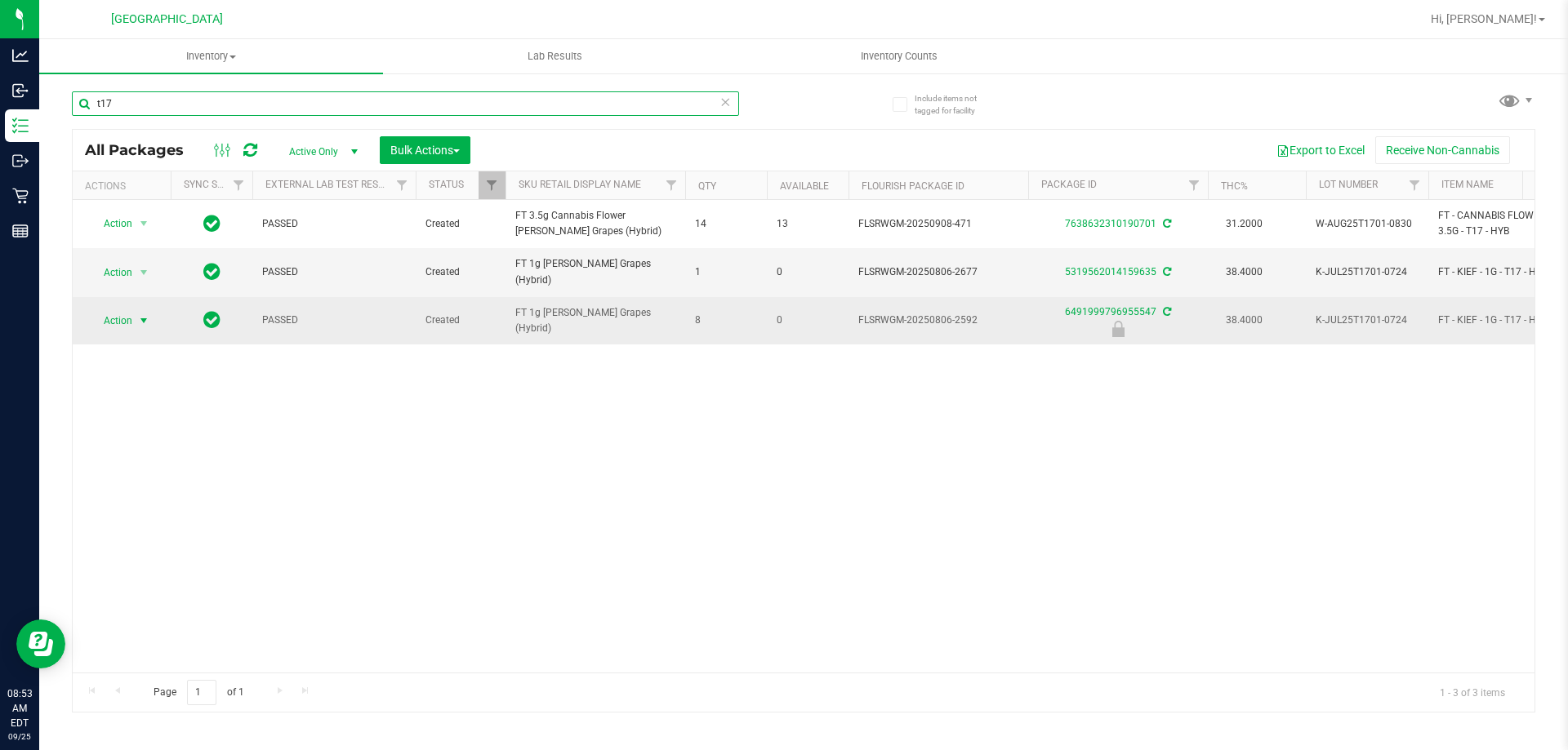
type input "t17"
click at [129, 322] on span "Action" at bounding box center [111, 320] width 44 height 23
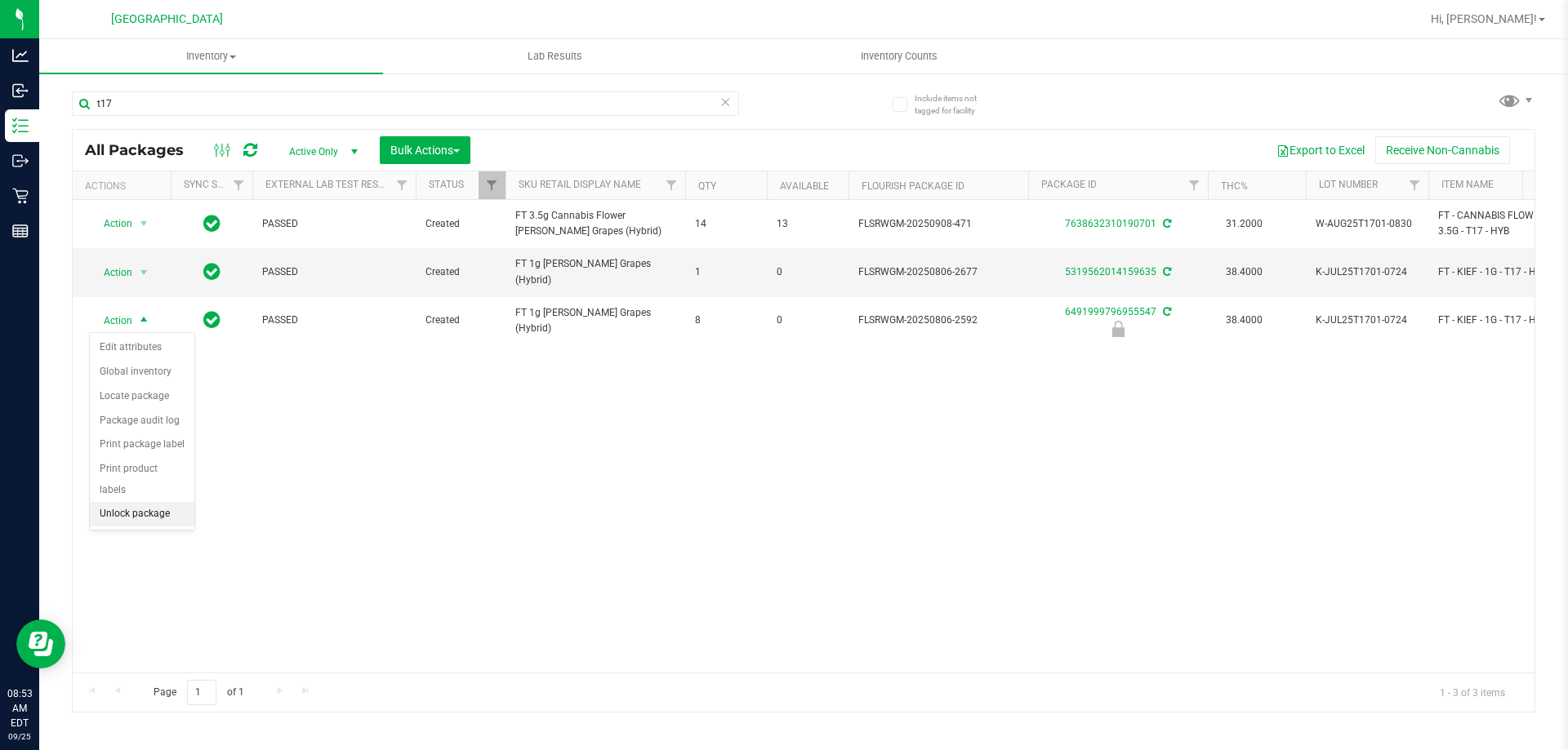
click at [150, 502] on li "Unlock package" at bounding box center [142, 514] width 105 height 24
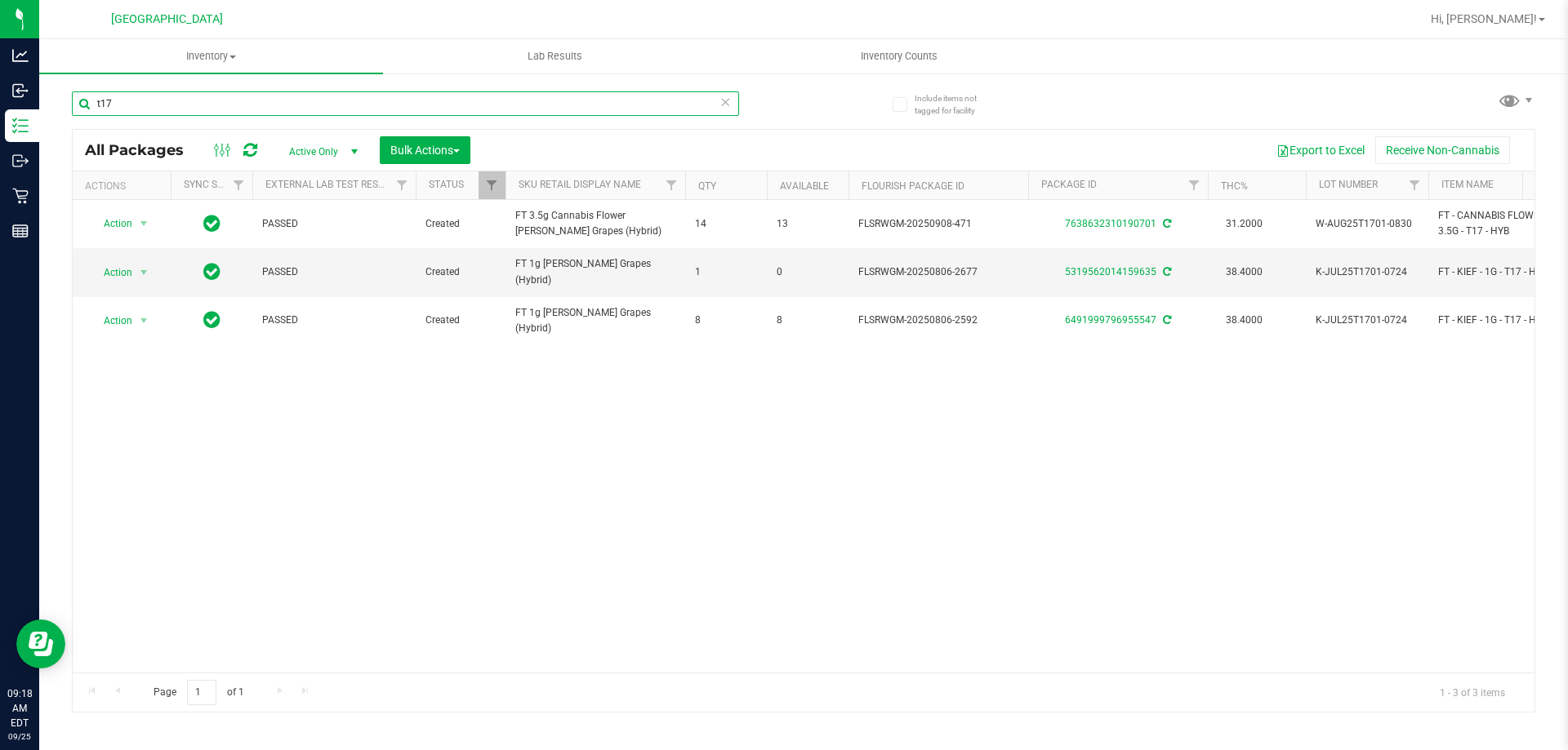
click at [148, 104] on input "t17" at bounding box center [406, 103] width 667 height 24
type input "t"
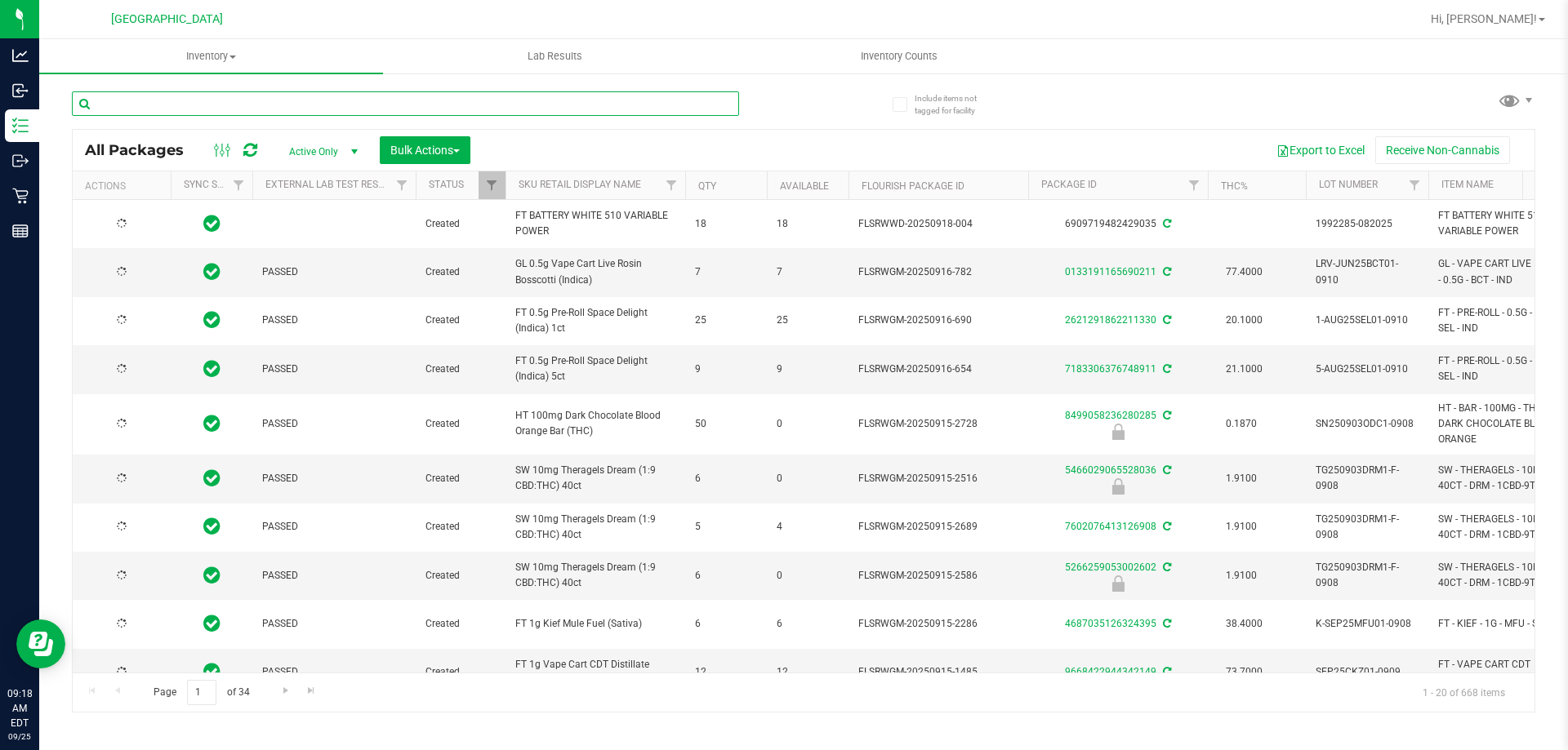
type input "[DATE]"
click at [174, 104] on input "text" at bounding box center [406, 103] width 667 height 24
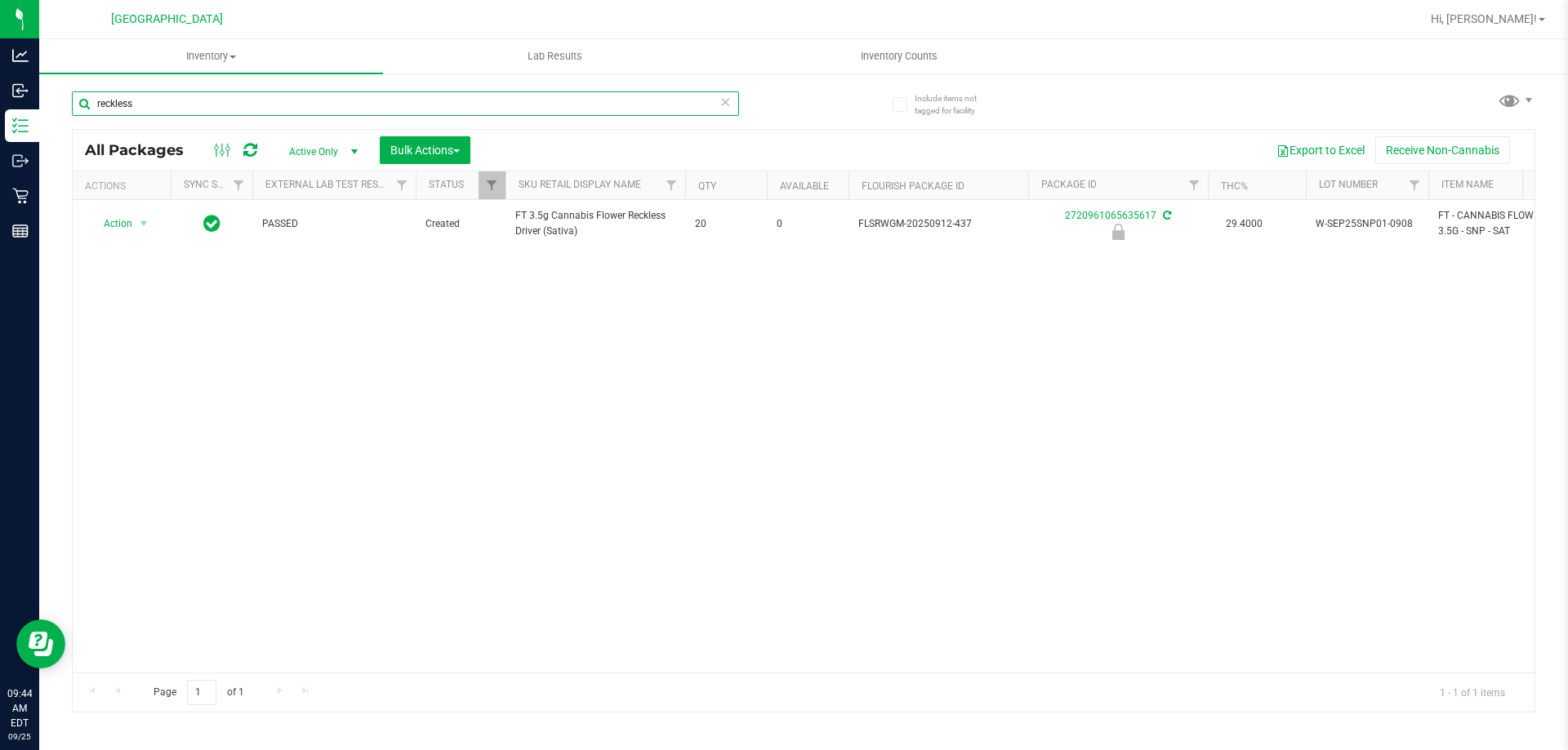
click at [144, 111] on input "reckless" at bounding box center [406, 103] width 667 height 24
type input "r"
click at [182, 97] on input "double stuff" at bounding box center [406, 103] width 667 height 24
type input "d"
type input "h"
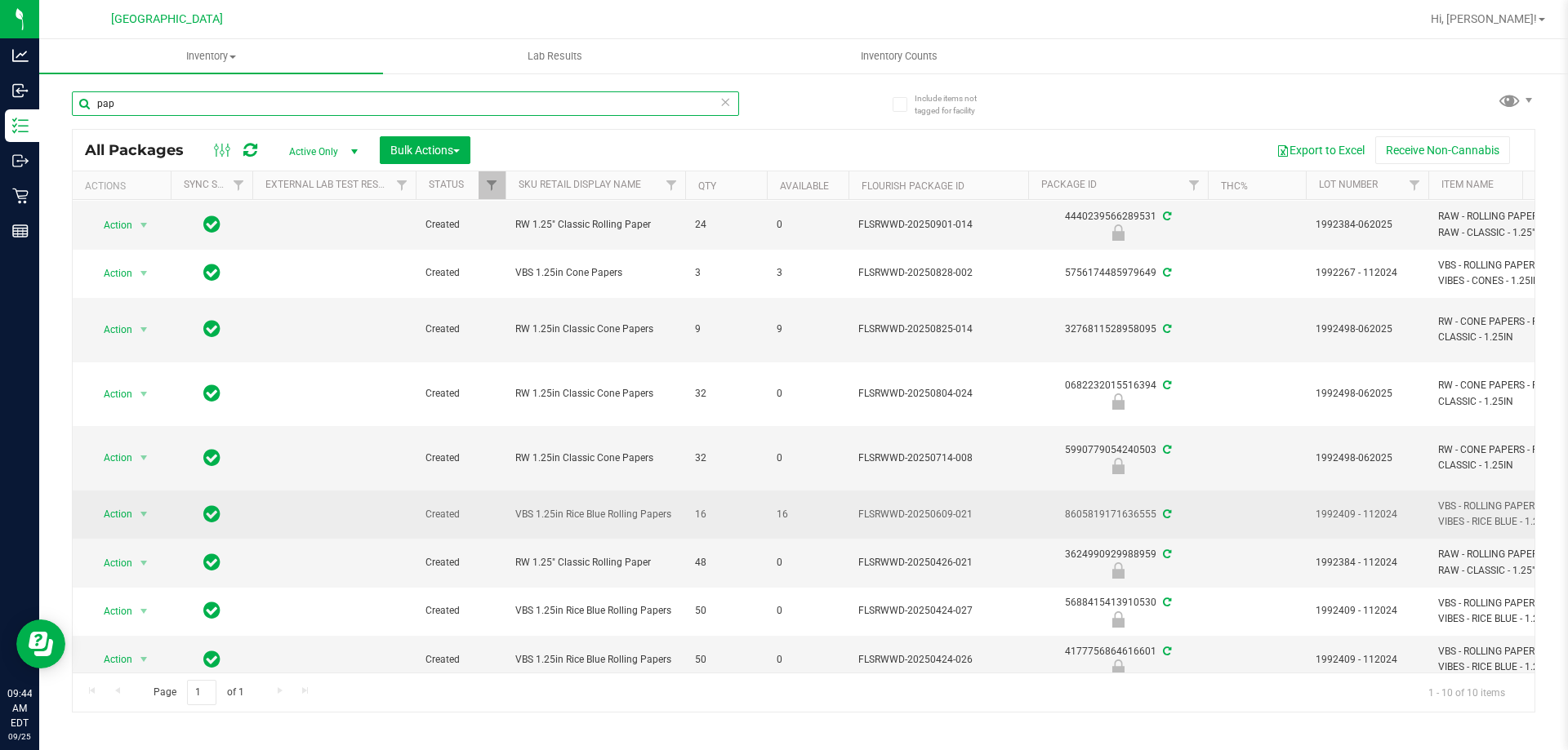
scroll to position [71, 0]
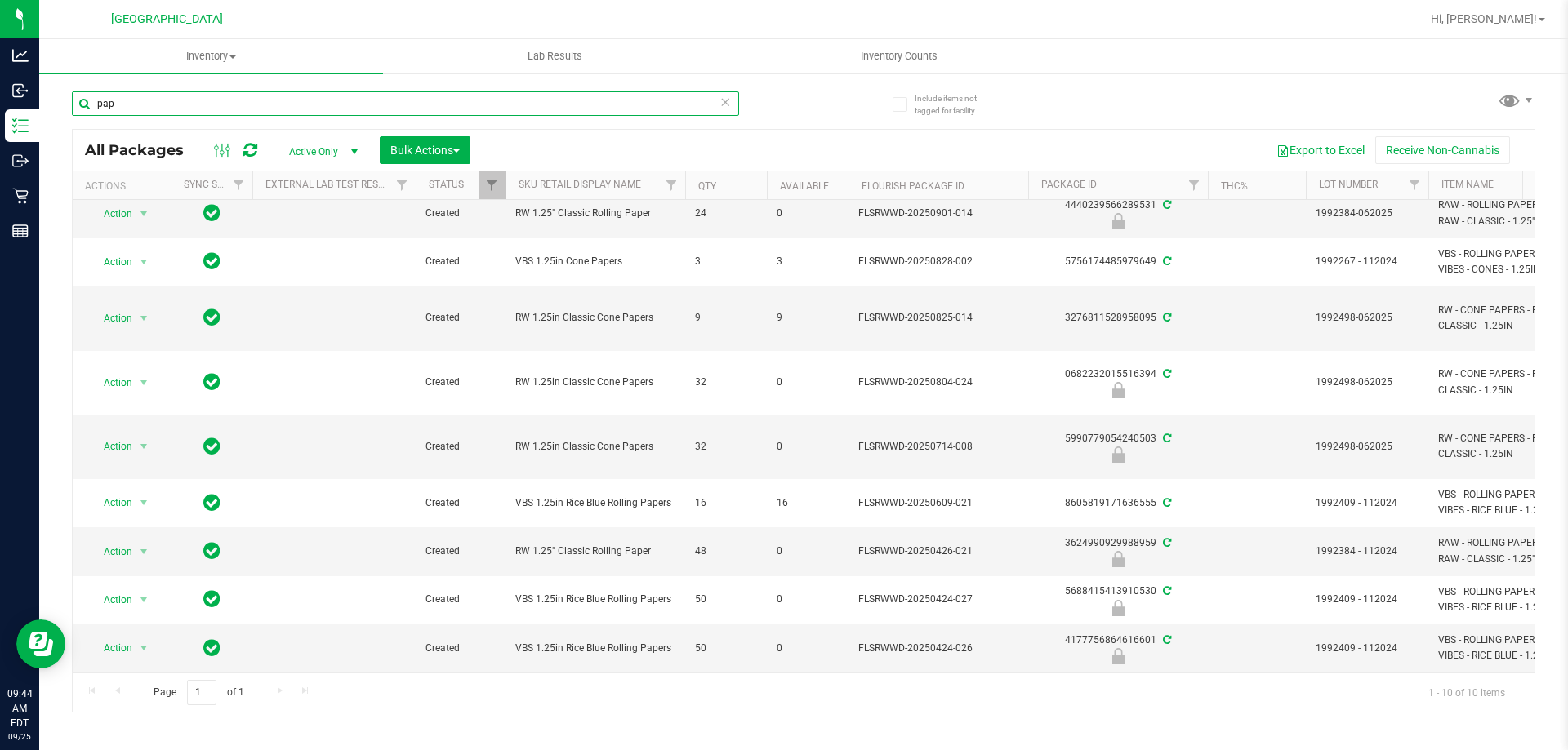
click at [148, 102] on input "pap" at bounding box center [406, 103] width 667 height 24
type input "p"
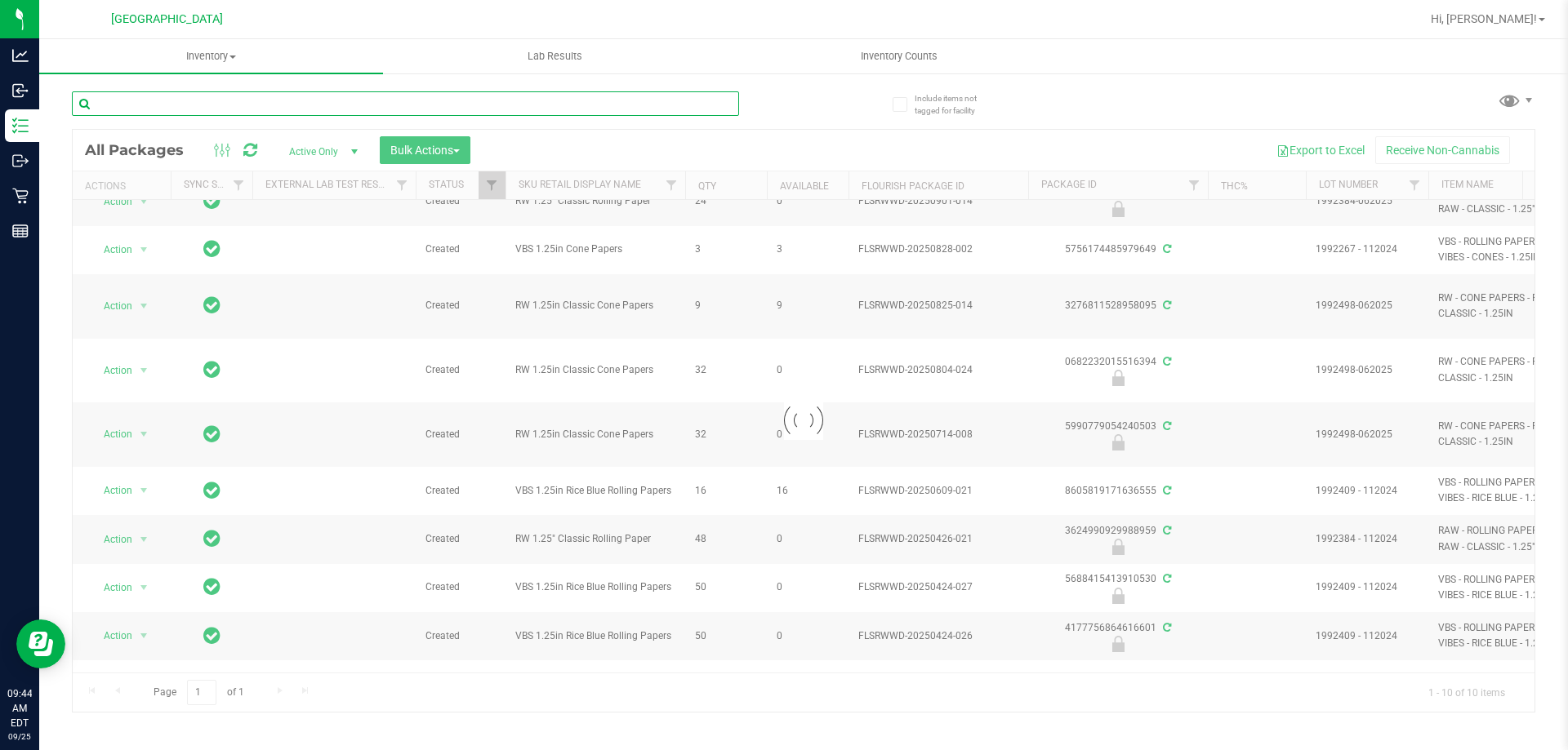
type input "l"
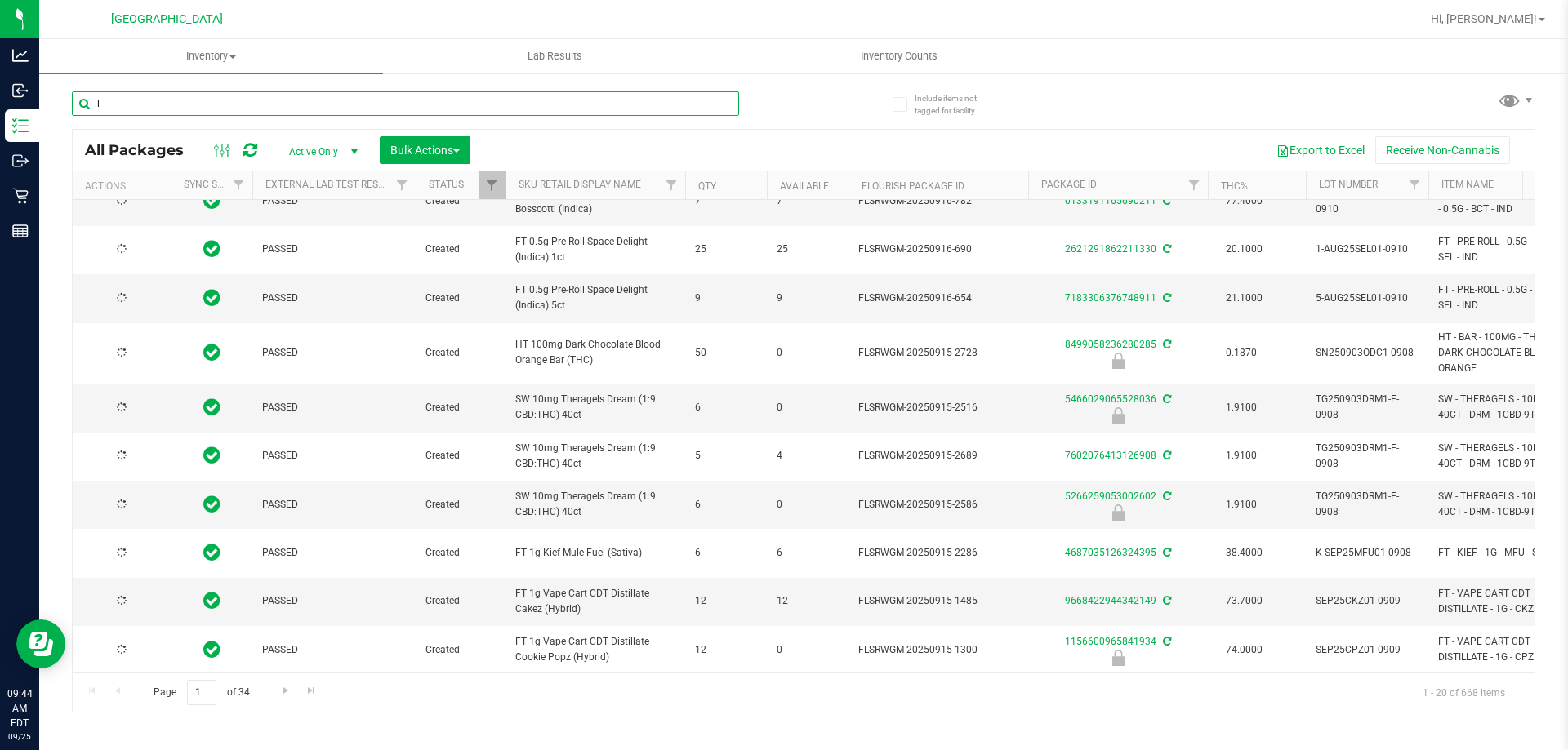
type input "[DATE]"
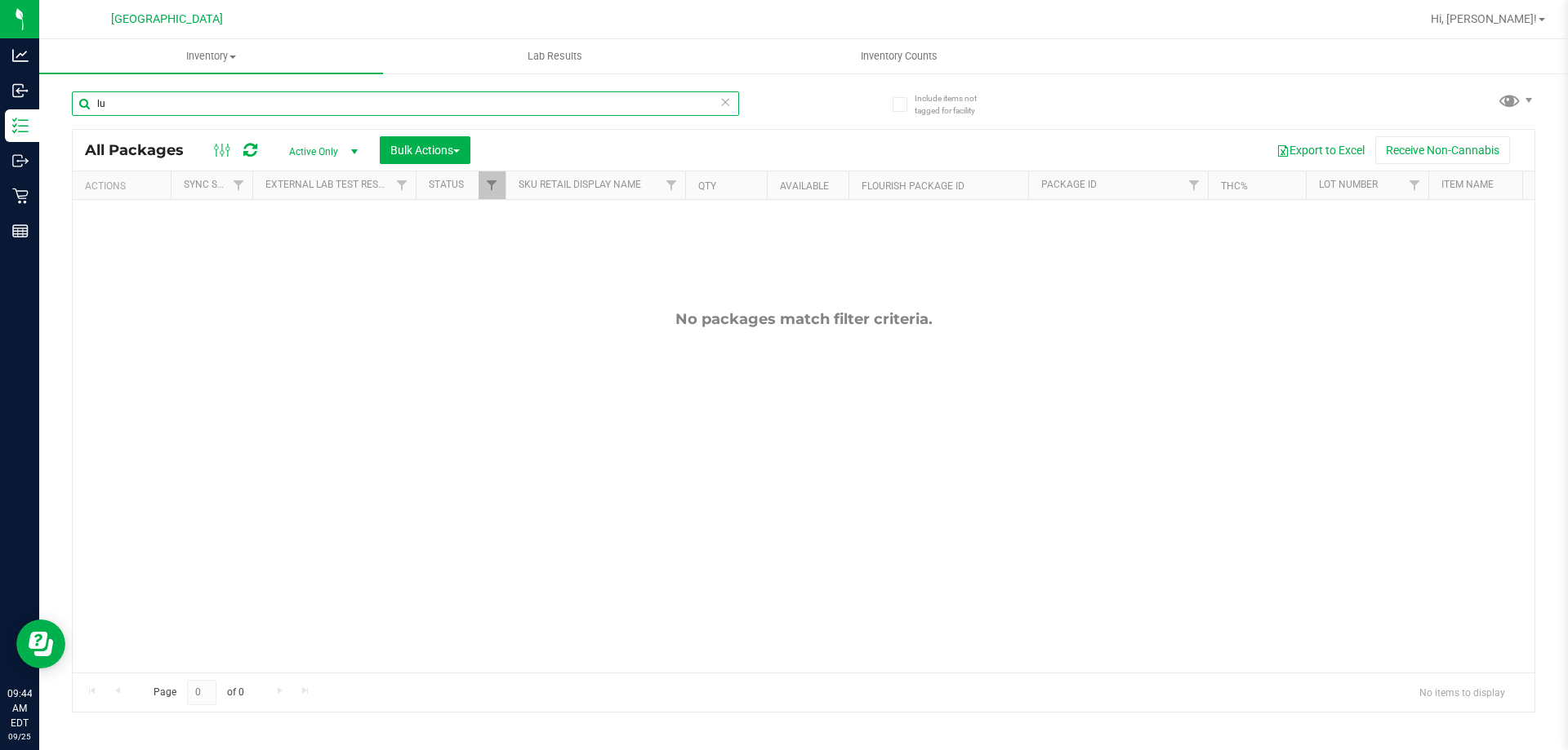
type input "l"
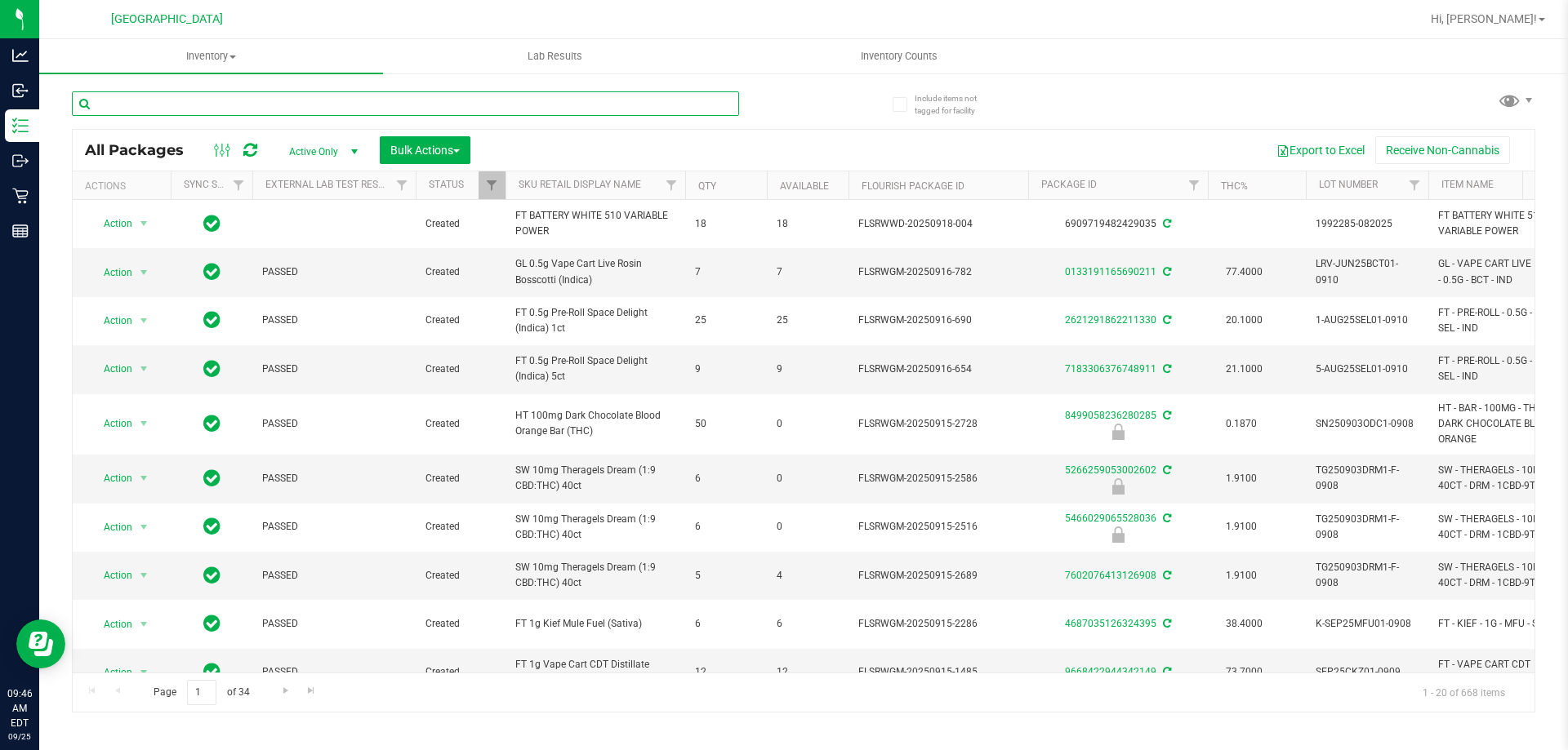
click at [220, 104] on input "text" at bounding box center [406, 103] width 667 height 24
type input "snp"
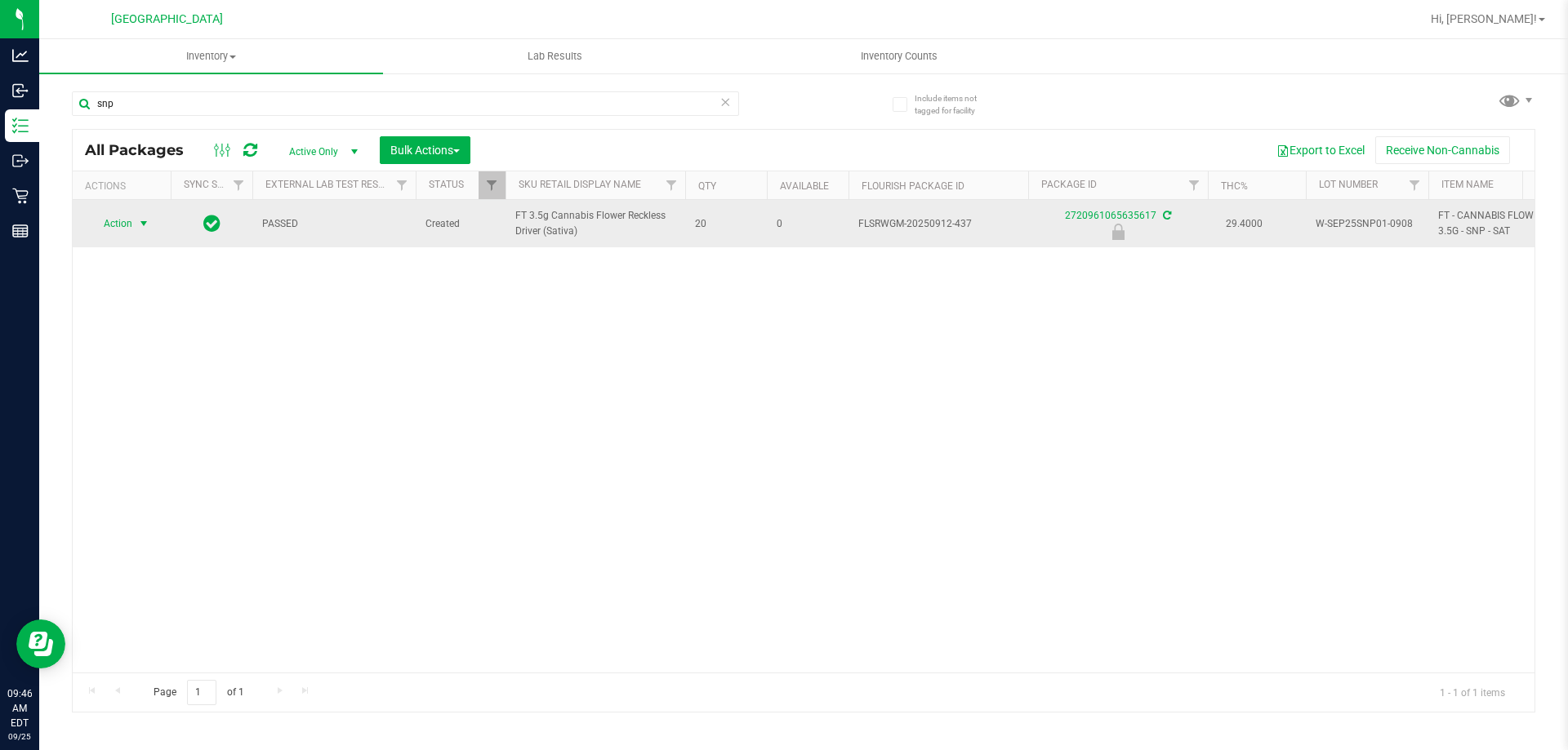
click at [132, 227] on span "Action" at bounding box center [111, 223] width 44 height 23
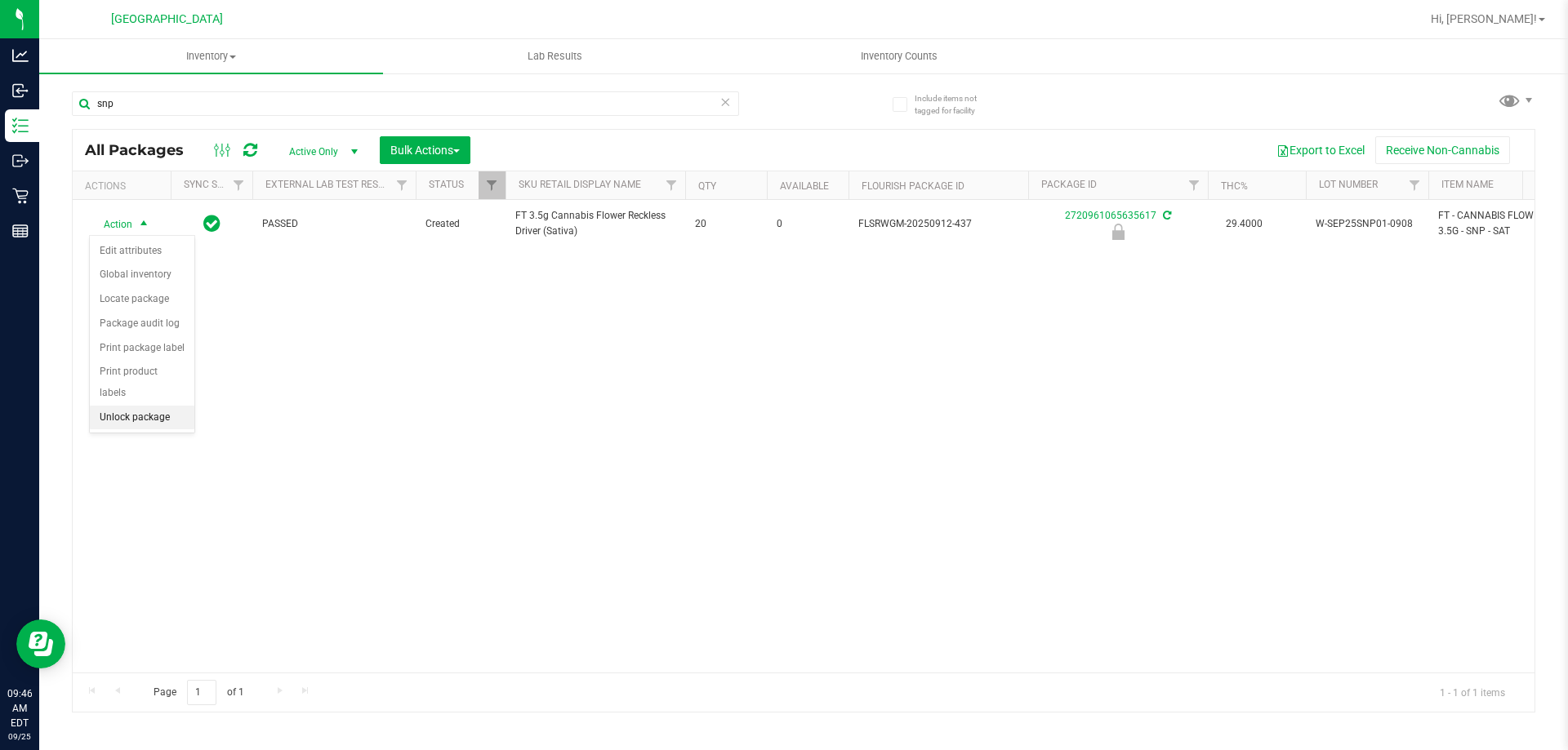
click at [156, 406] on li "Unlock package" at bounding box center [142, 417] width 105 height 24
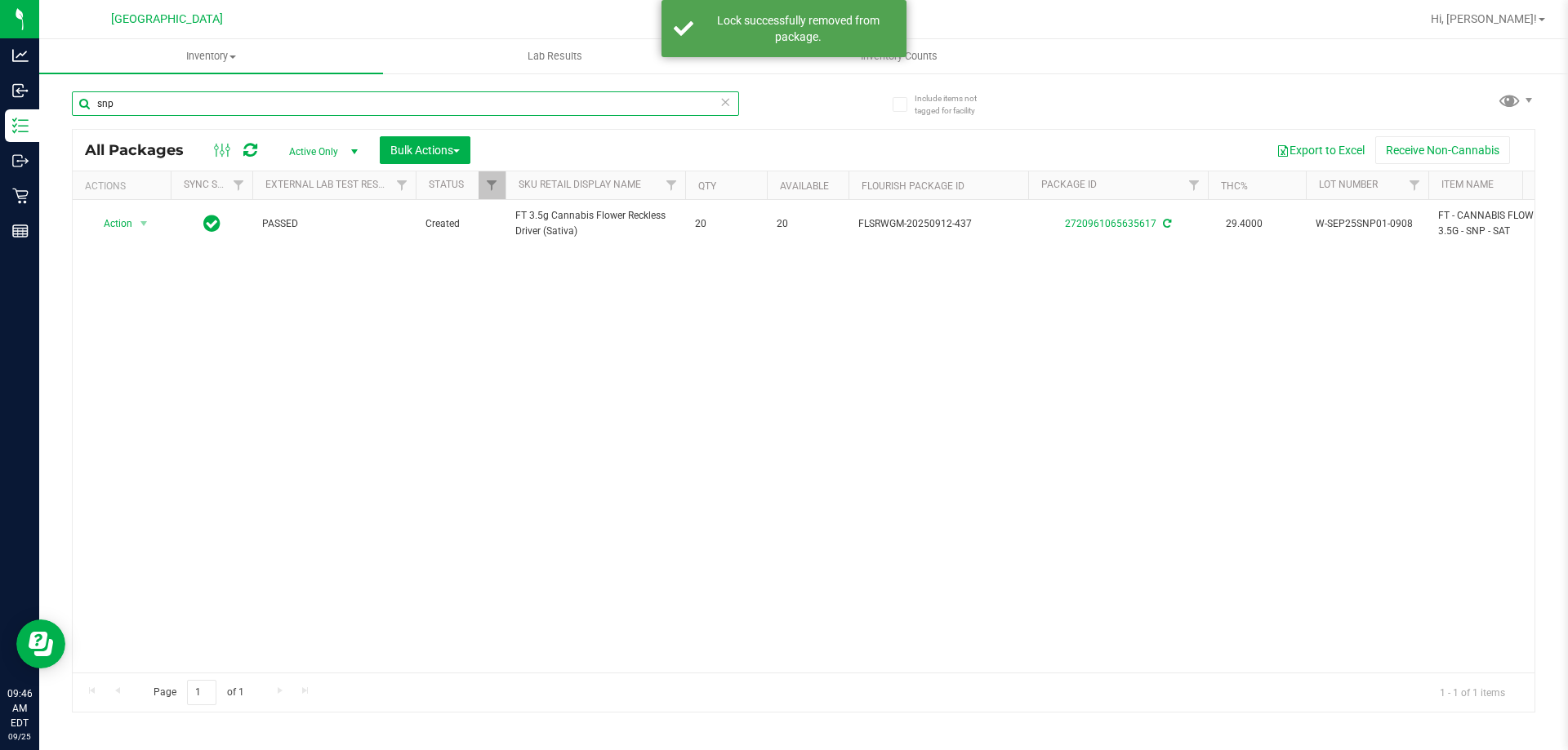
click at [162, 109] on input "snp" at bounding box center [406, 103] width 667 height 24
type input "s"
type input "d"
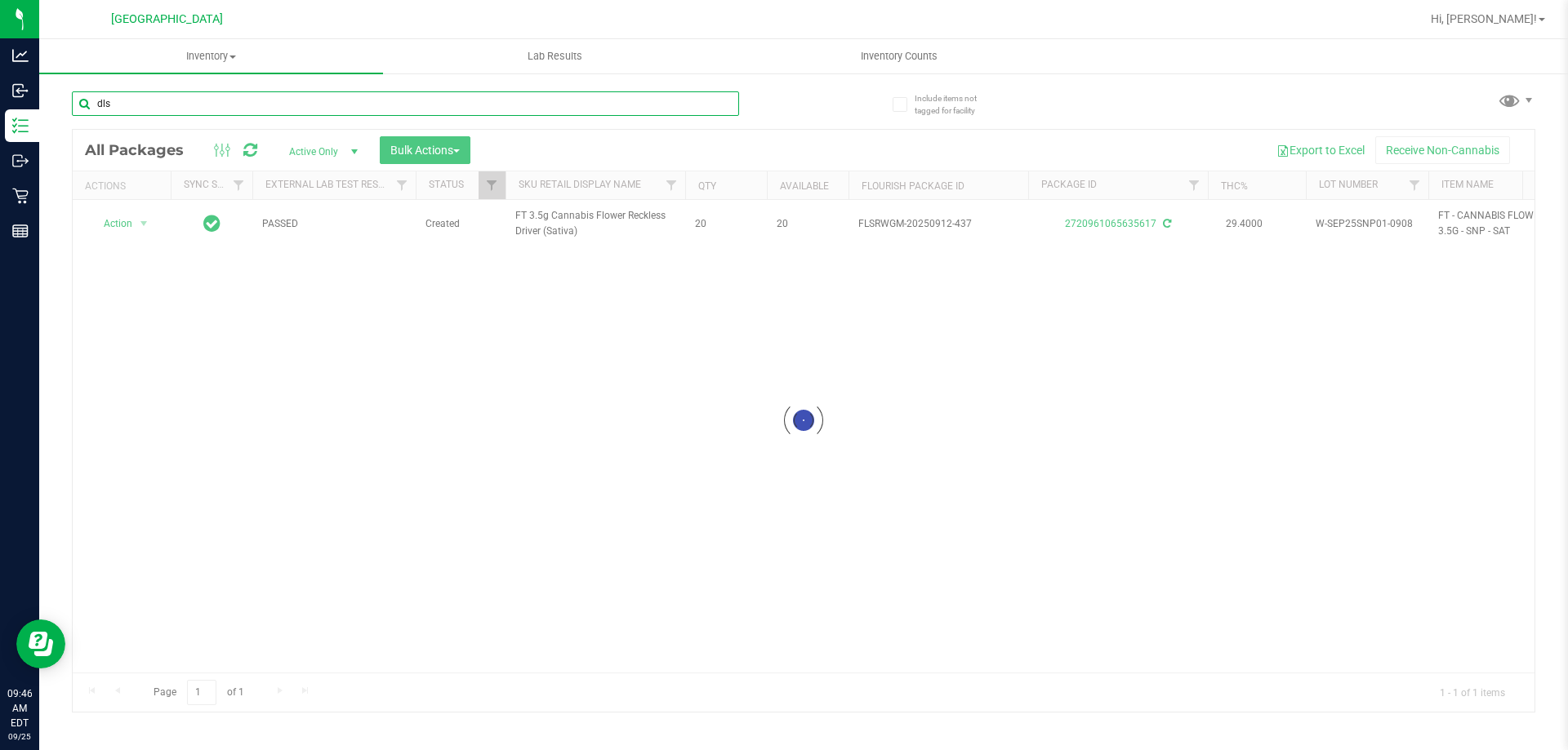
type input "dls"
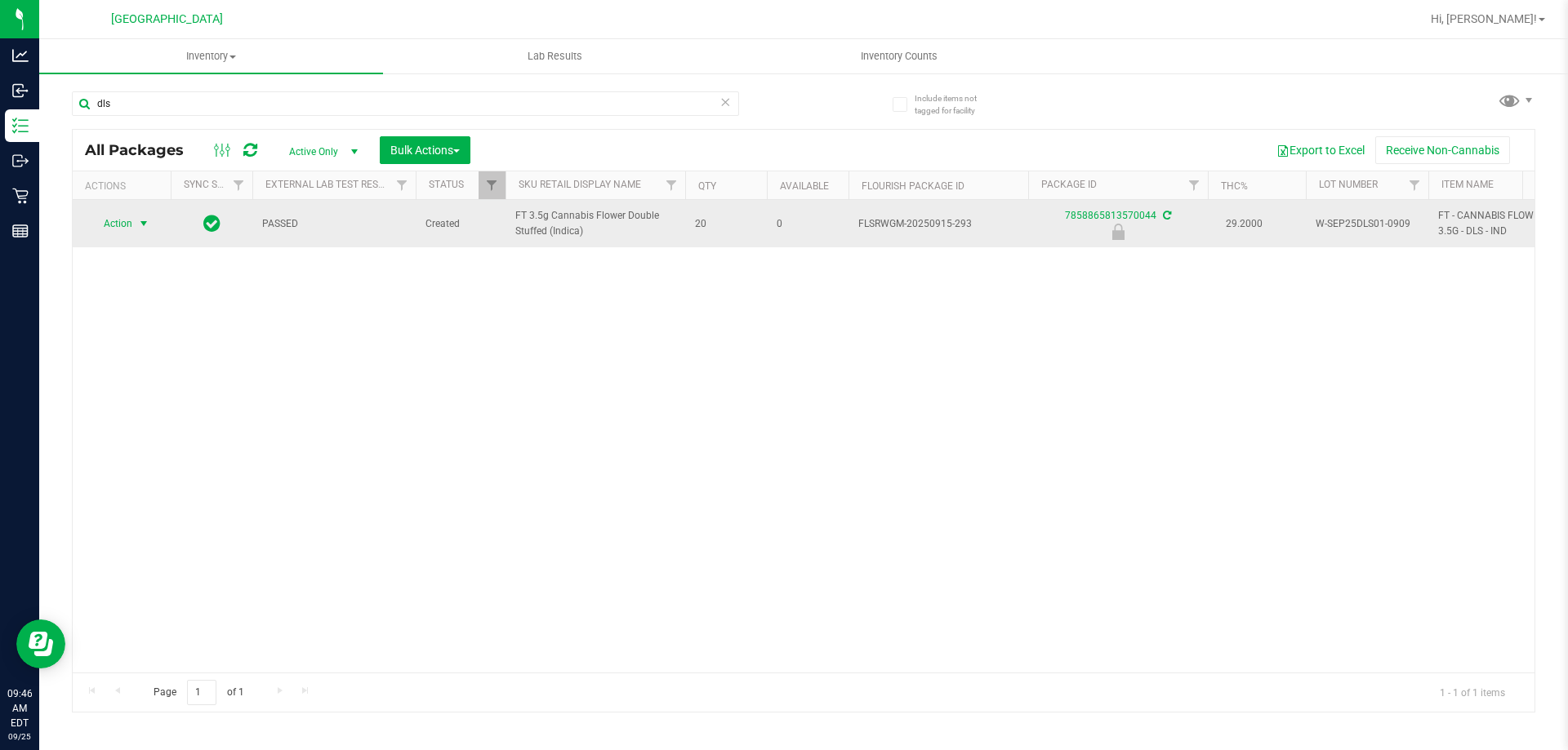
click at [147, 225] on span "select" at bounding box center [144, 224] width 13 height 13
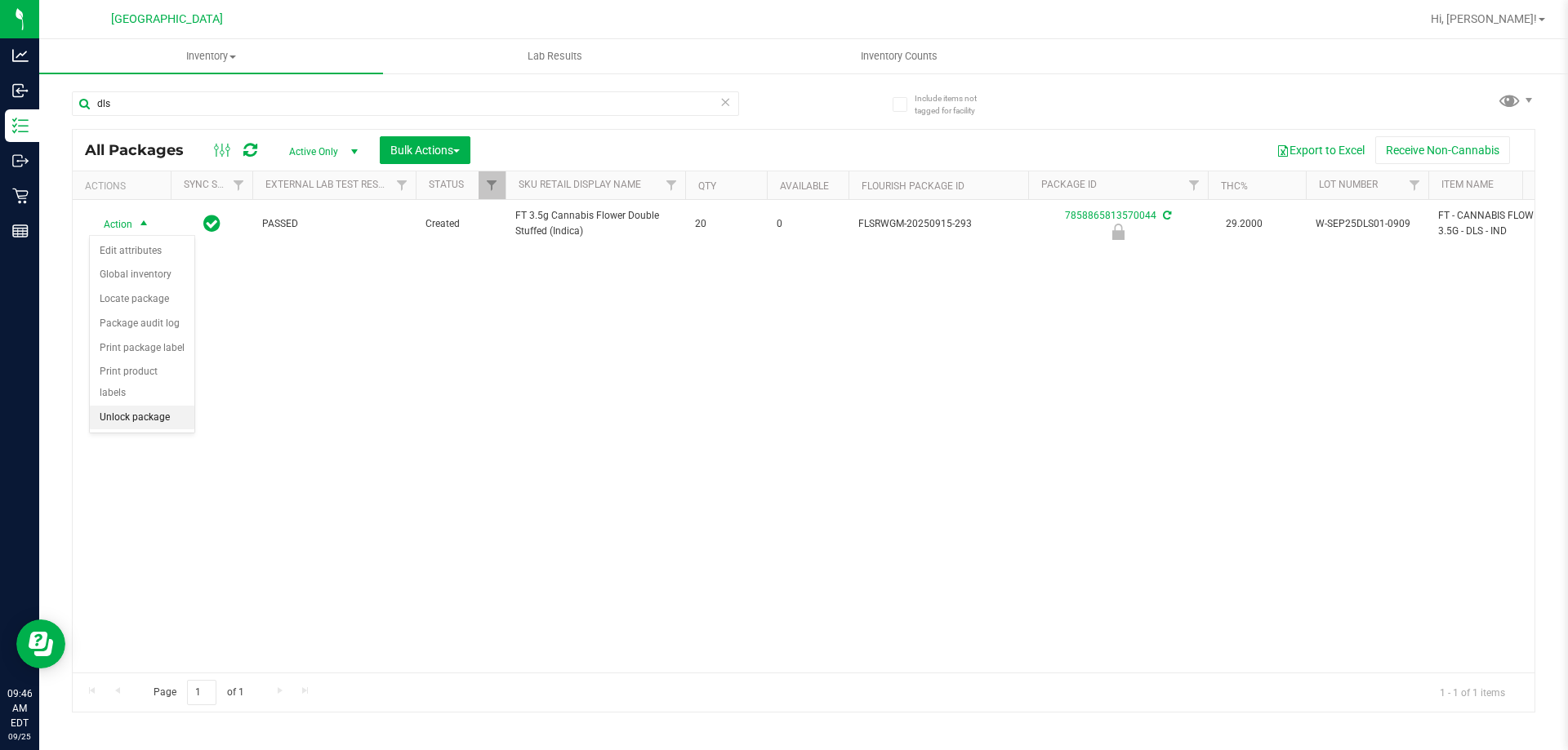
click at [148, 406] on li "Unlock package" at bounding box center [142, 417] width 105 height 24
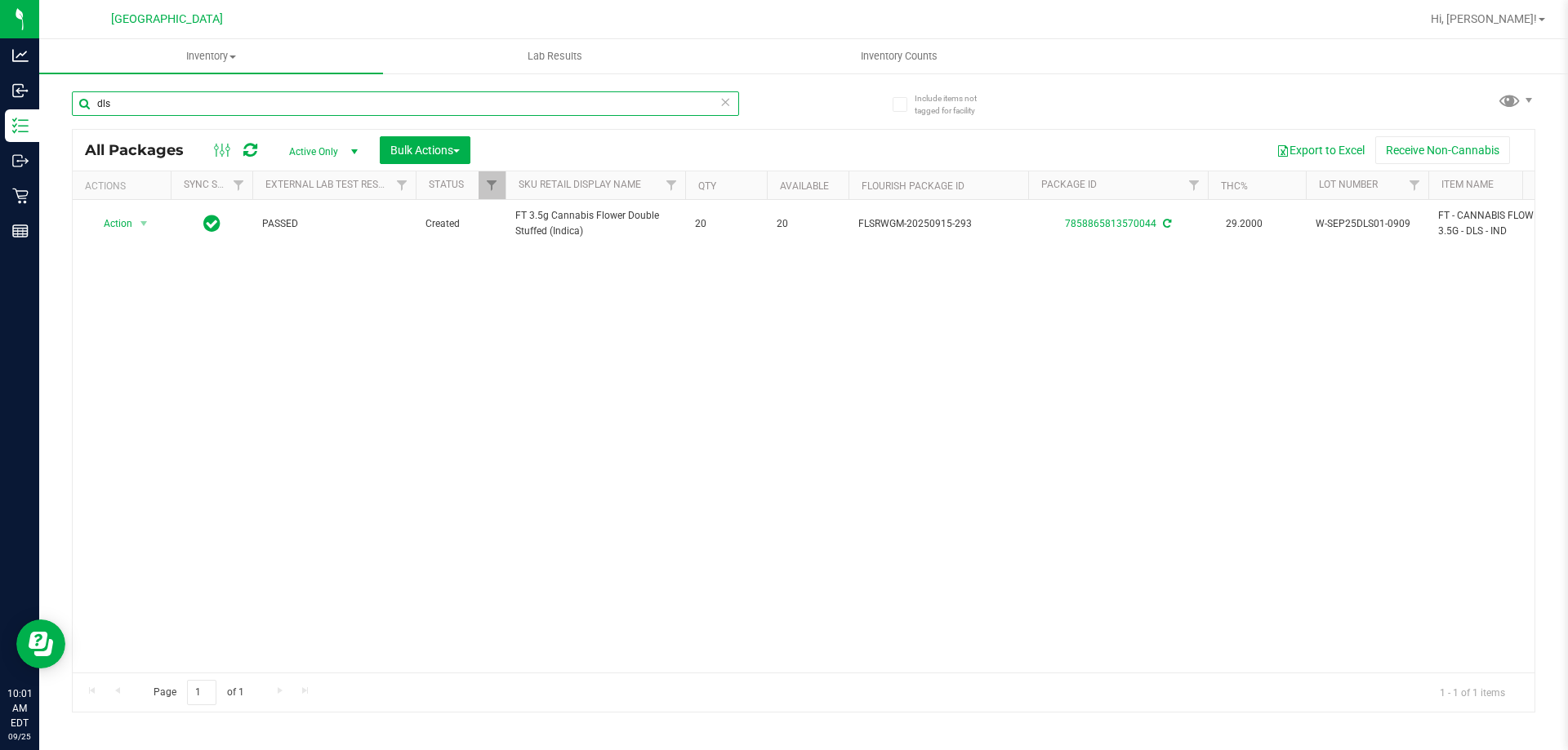
click at [145, 113] on input "dls" at bounding box center [406, 103] width 667 height 24
type input "d"
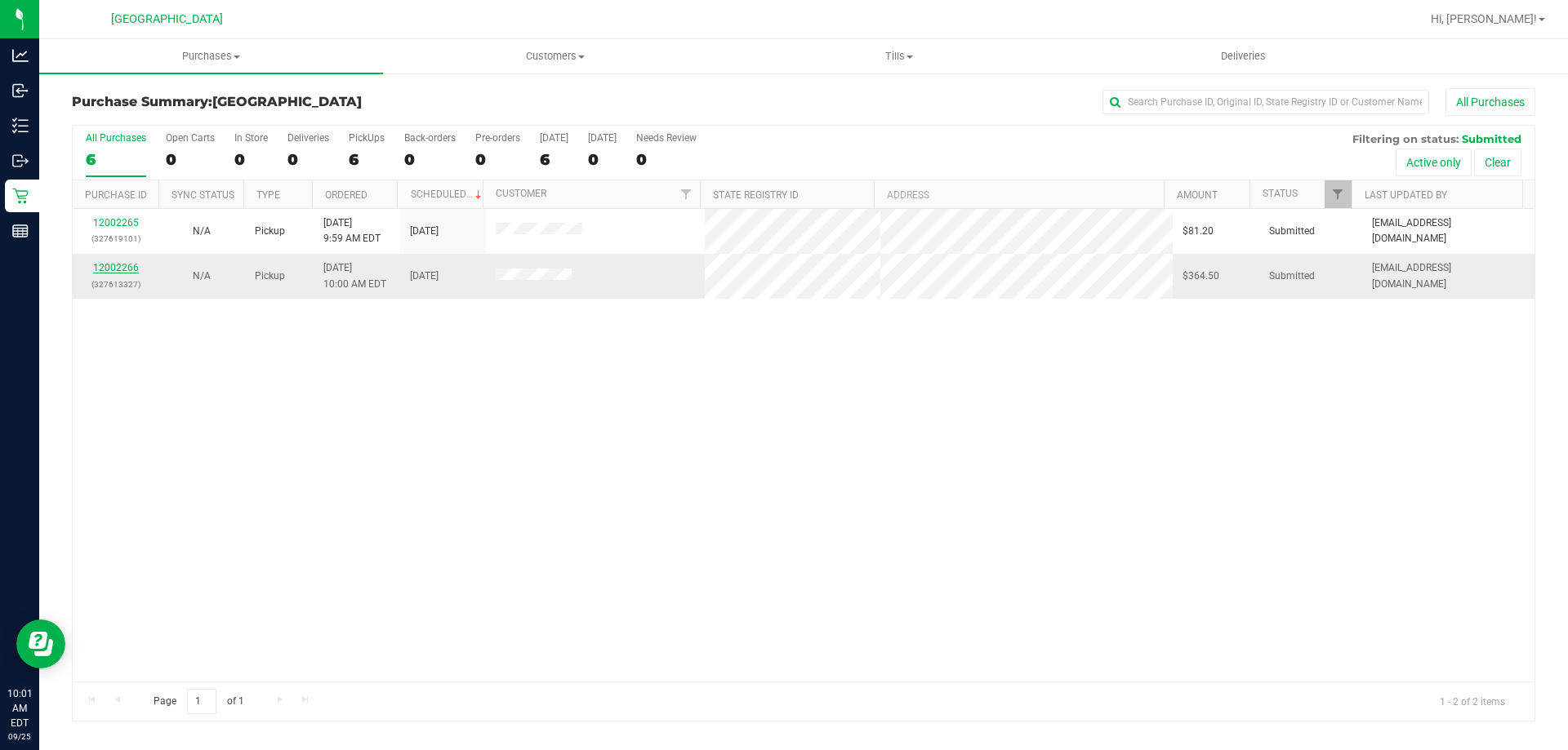
click at [131, 267] on link "12002266" at bounding box center [116, 268] width 46 height 12
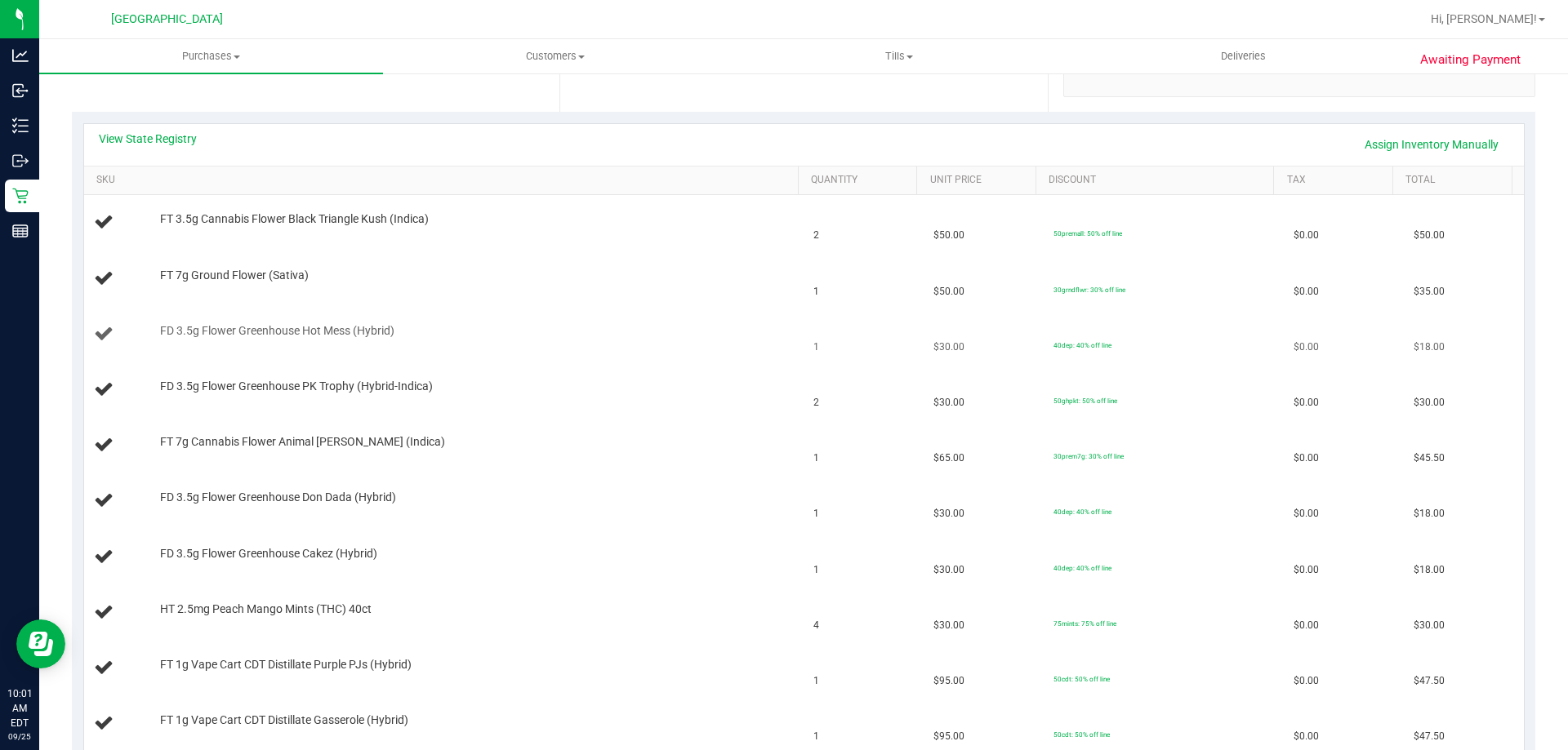
scroll to position [327, 0]
click at [178, 138] on link "View State Registry" at bounding box center [148, 140] width 98 height 16
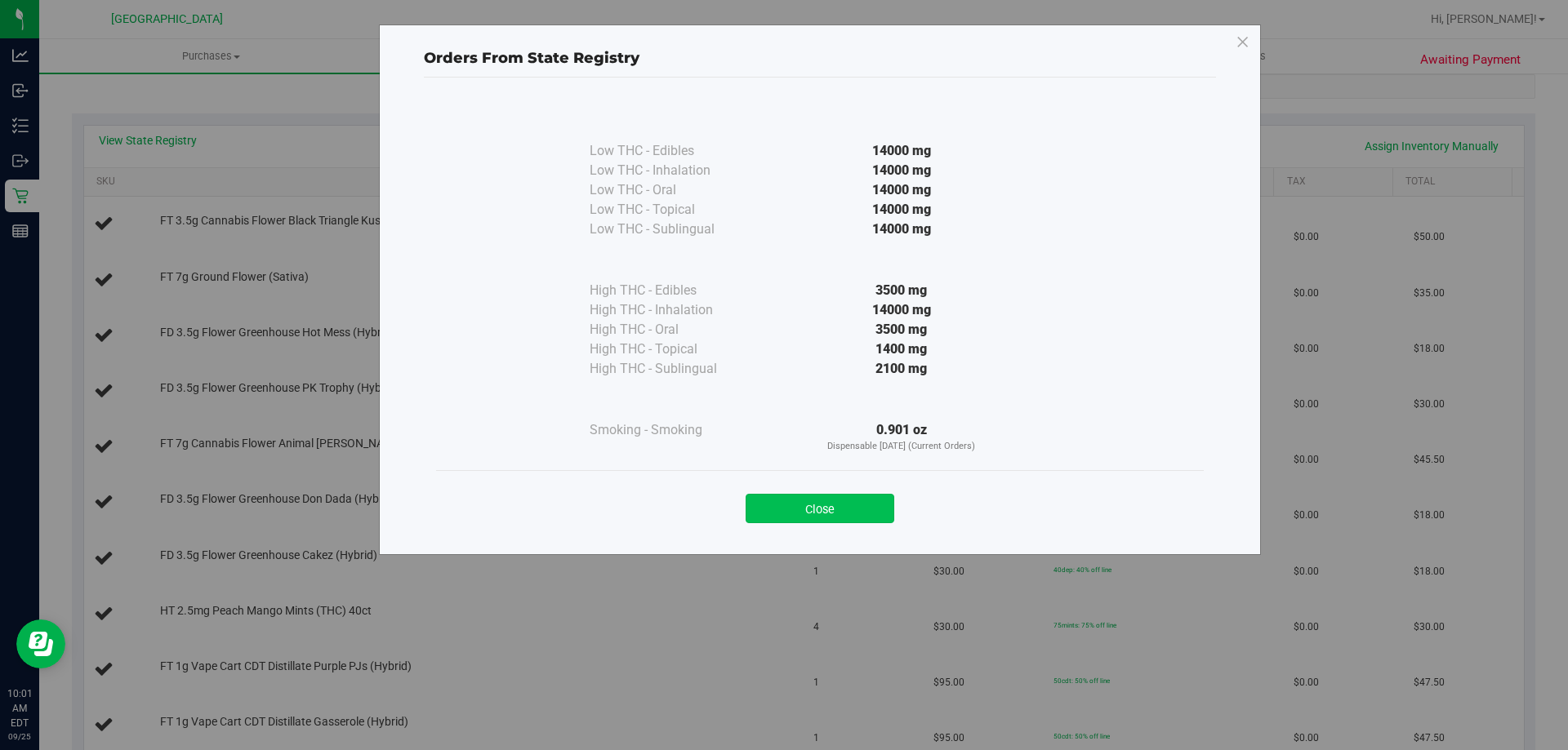
click at [766, 504] on button "Close" at bounding box center [819, 508] width 148 height 29
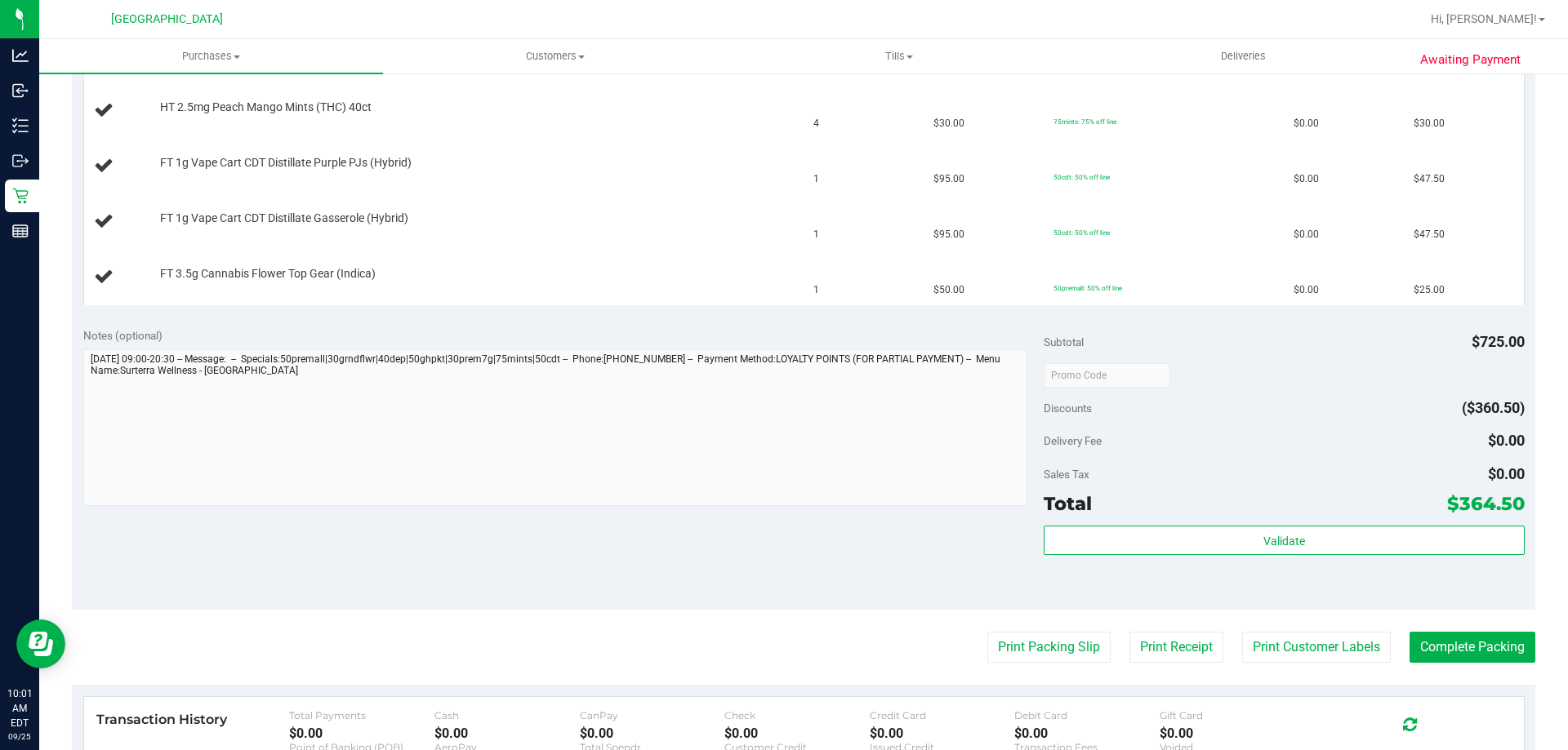
scroll to position [980, 0]
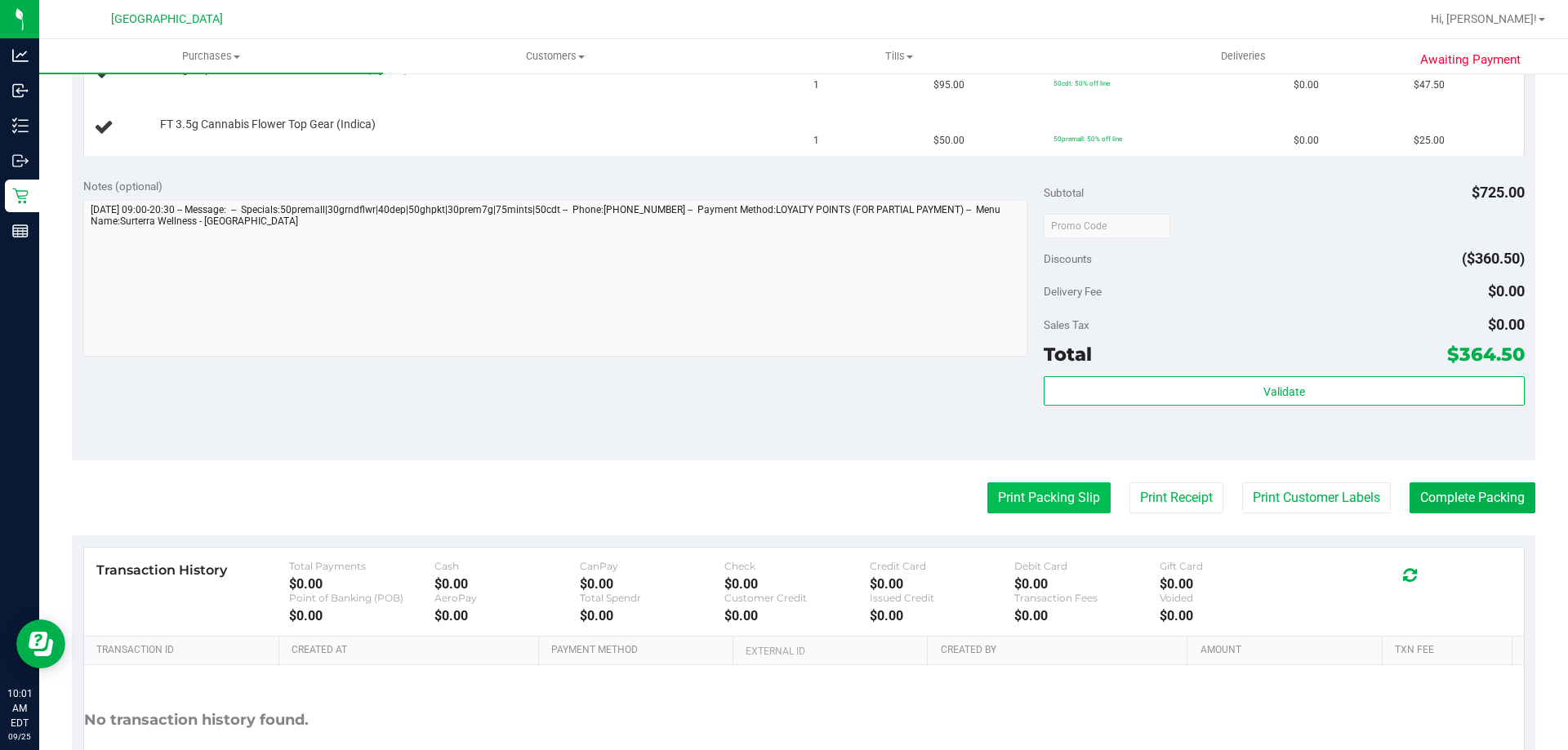
click at [1040, 499] on button "Print Packing Slip" at bounding box center [1048, 498] width 123 height 31
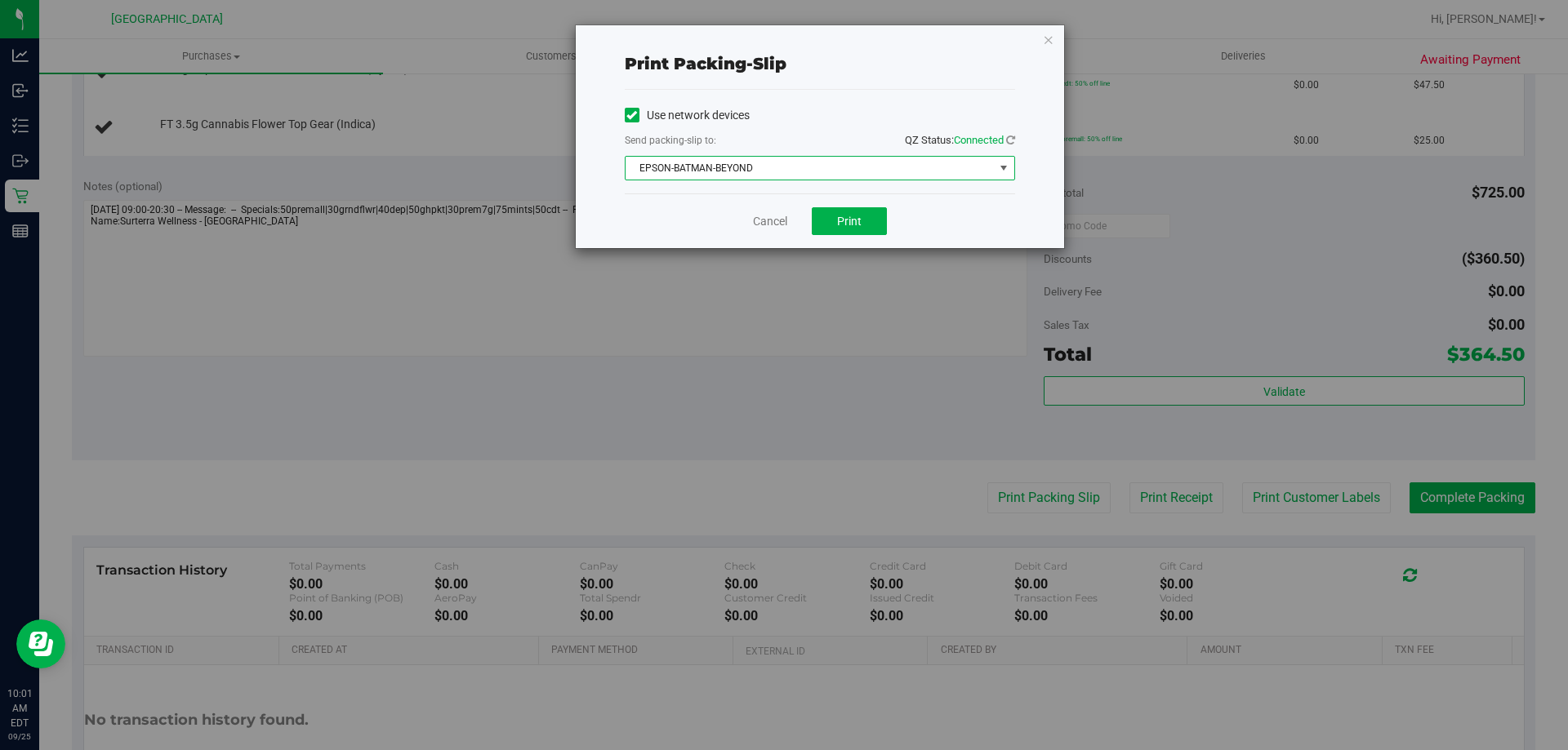
click at [885, 158] on span "EPSON-BATMAN-BEYOND" at bounding box center [809, 168] width 368 height 23
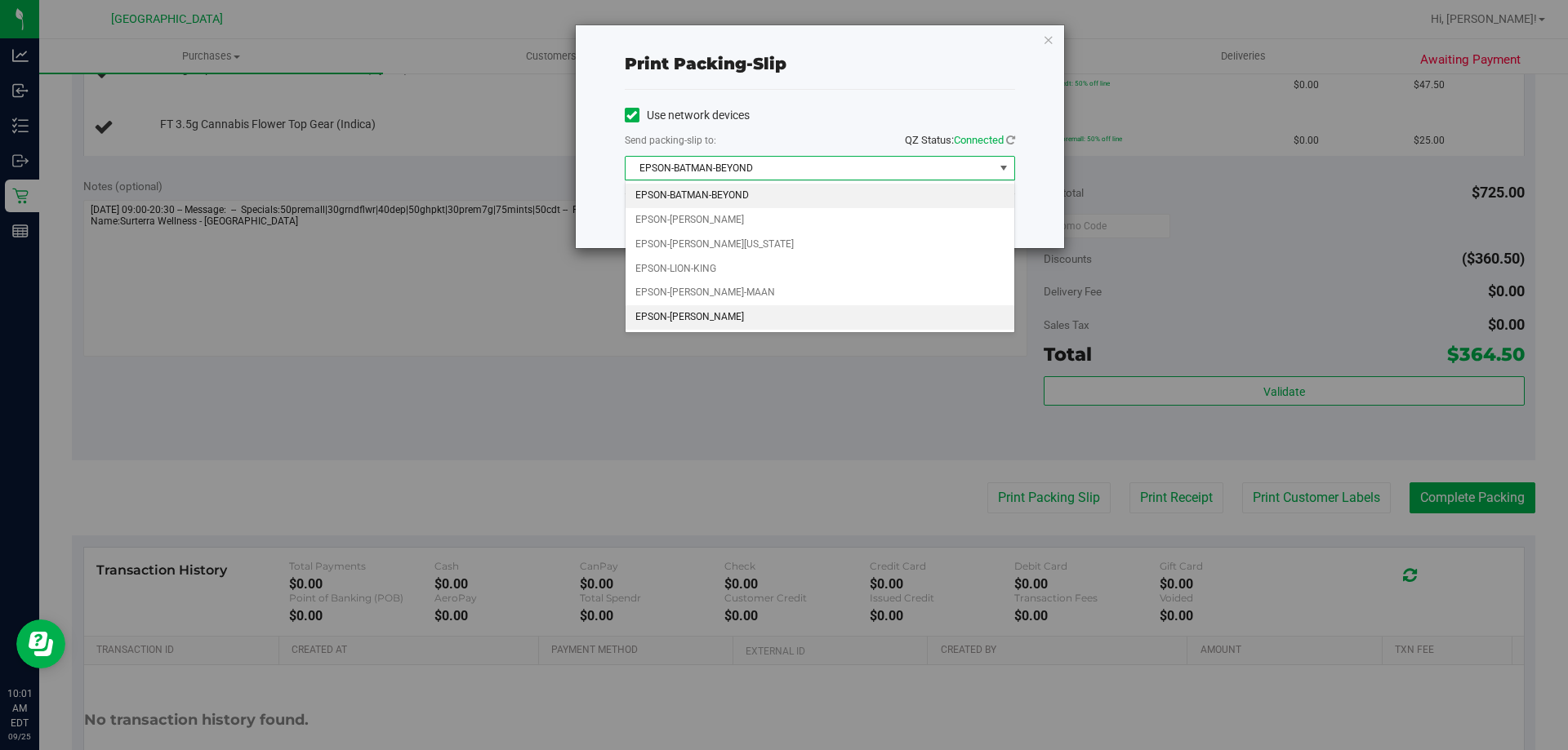
click at [735, 327] on li "EPSON-STEVIE-WONDER" at bounding box center [820, 317] width 389 height 24
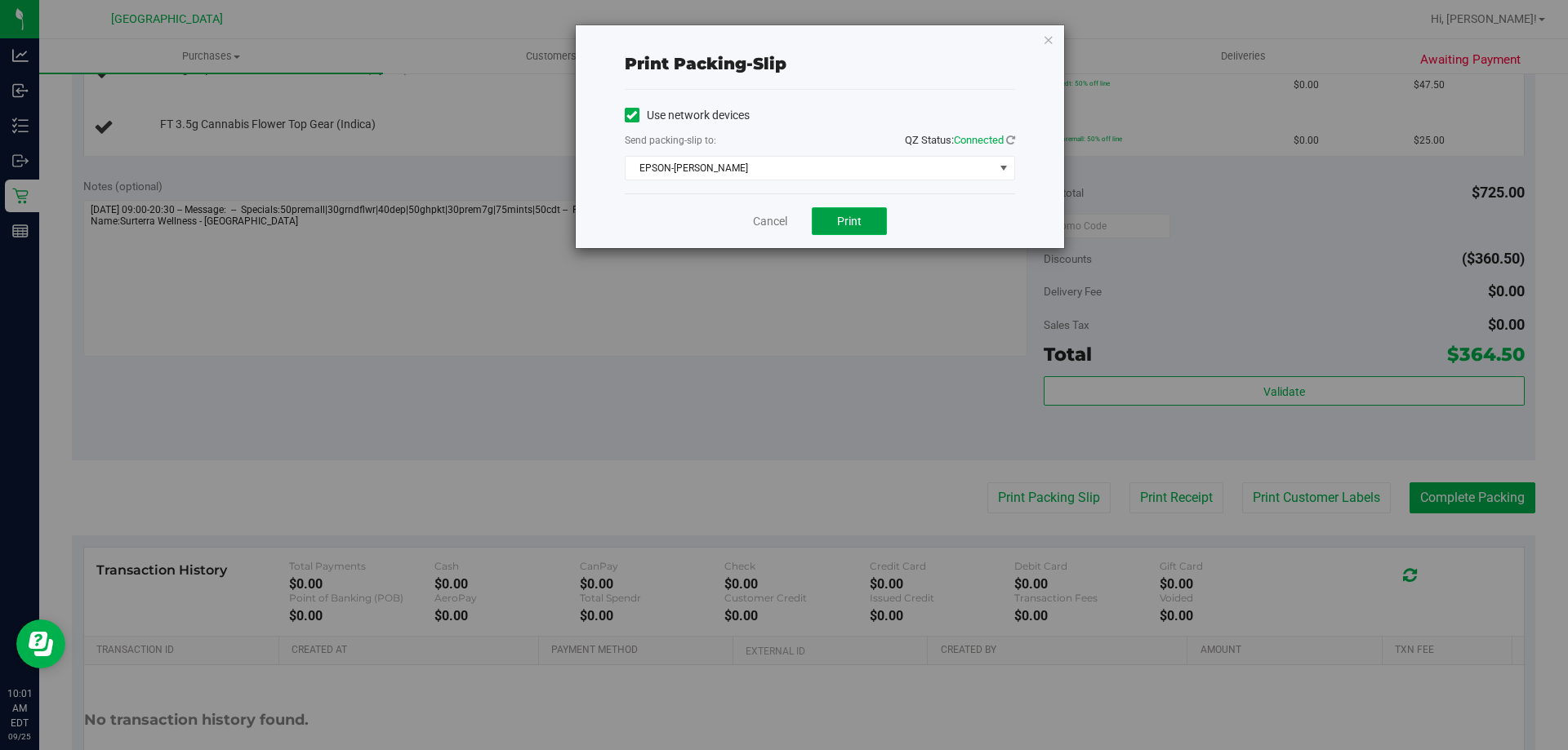
click at [858, 222] on span "Print" at bounding box center [849, 221] width 24 height 13
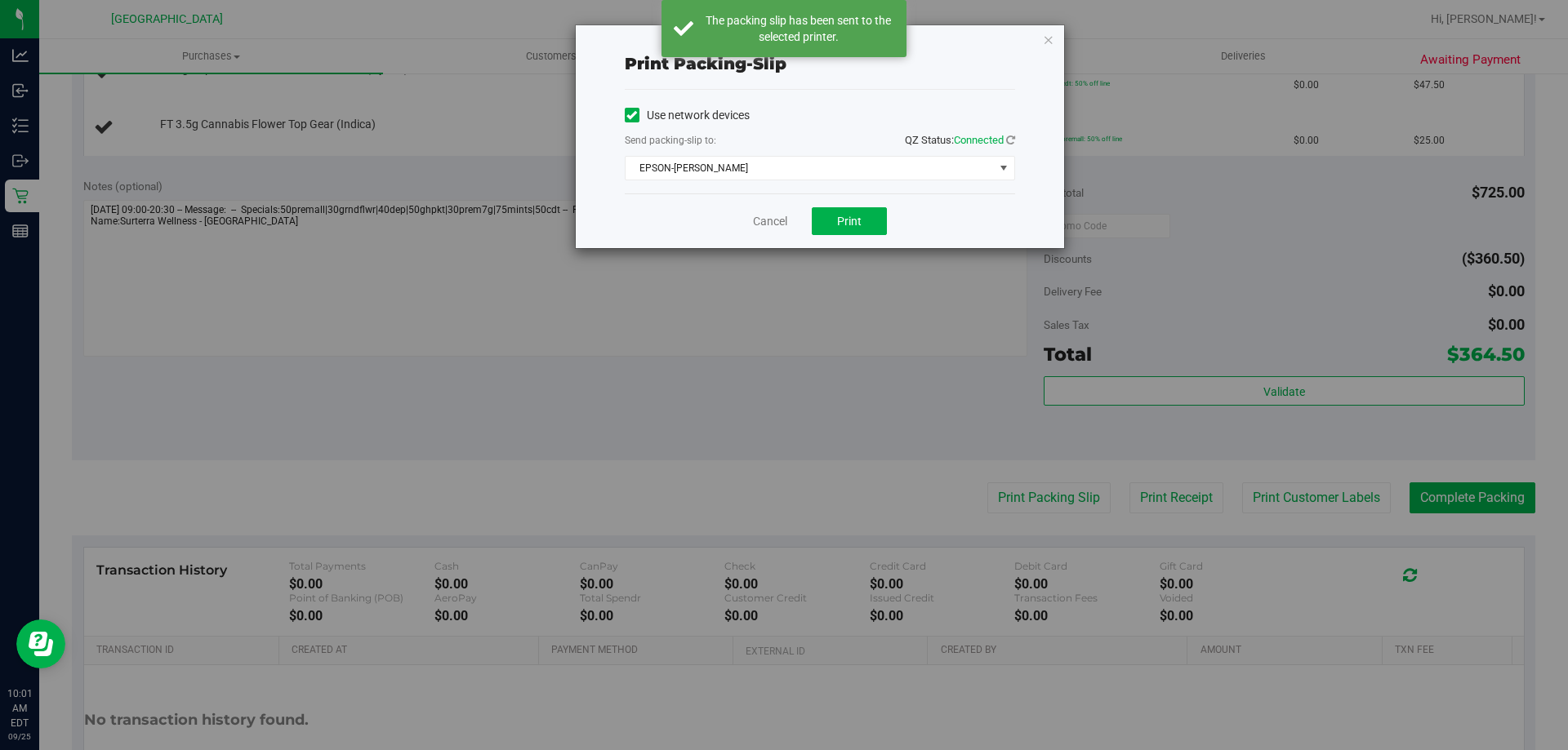
drag, startPoint x: 1048, startPoint y: 44, endPoint x: 1040, endPoint y: 44, distance: 8.0
click at [1048, 42] on icon "button" at bounding box center [1049, 39] width 12 height 19
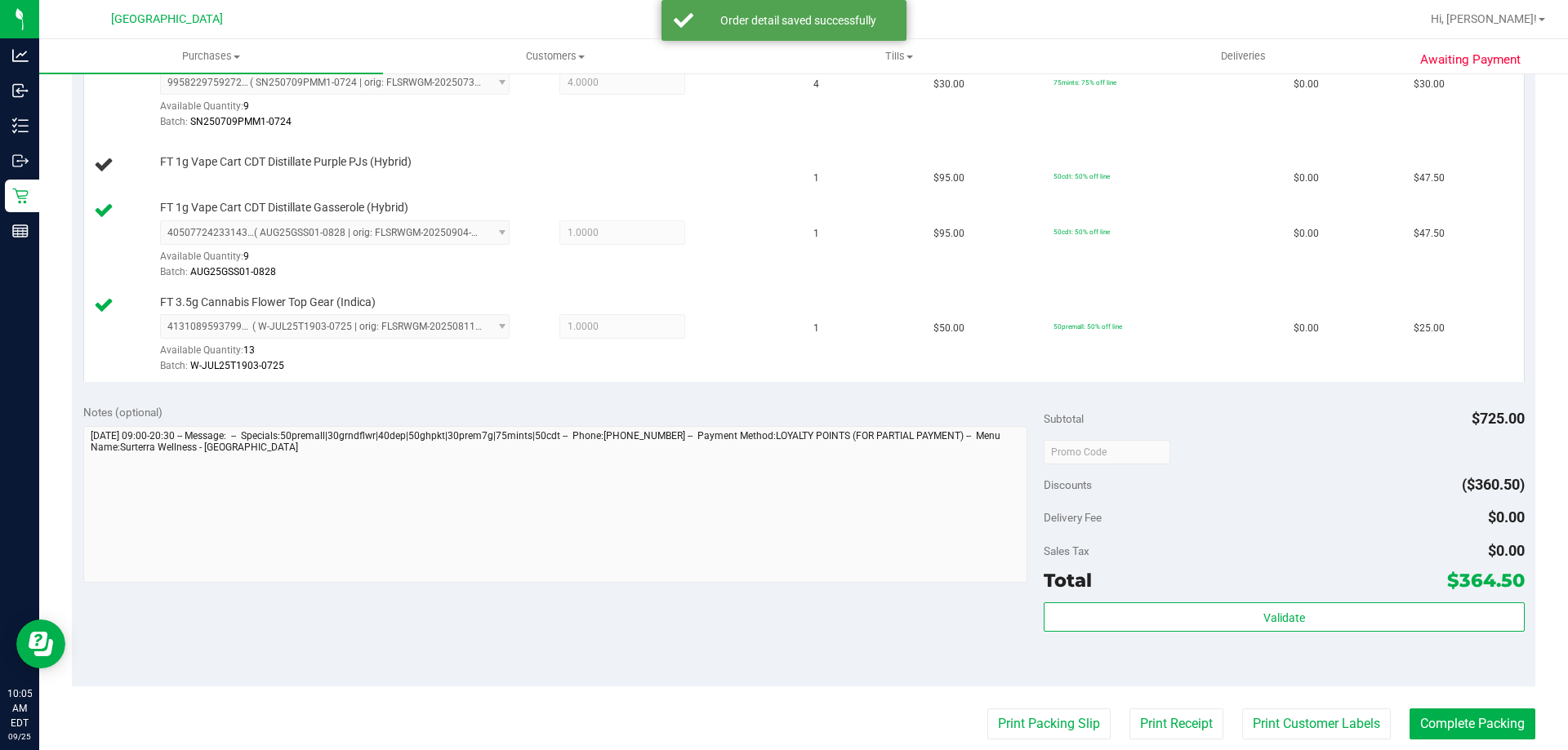
scroll to position [1224, 0]
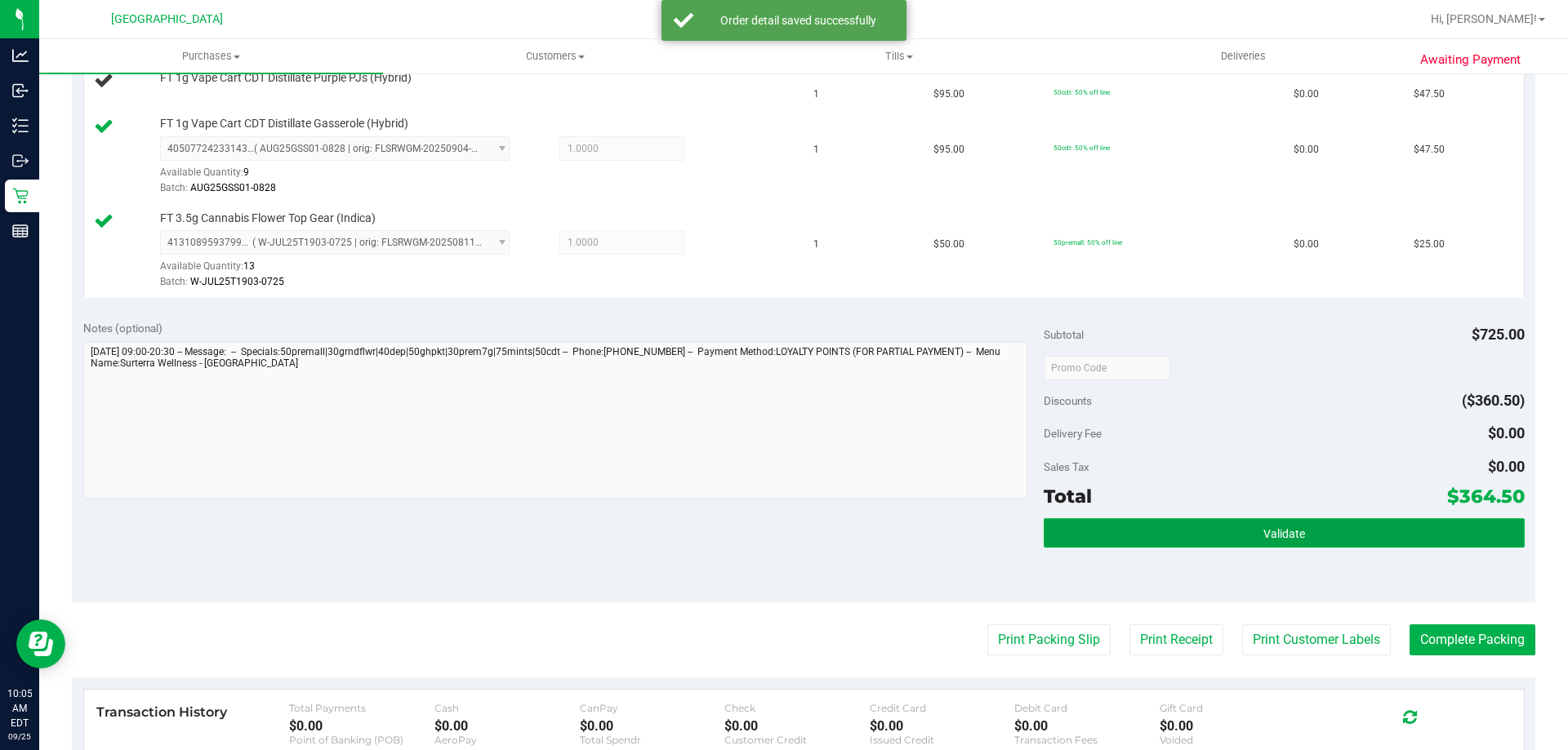
click at [1232, 521] on button "Validate" at bounding box center [1284, 532] width 480 height 29
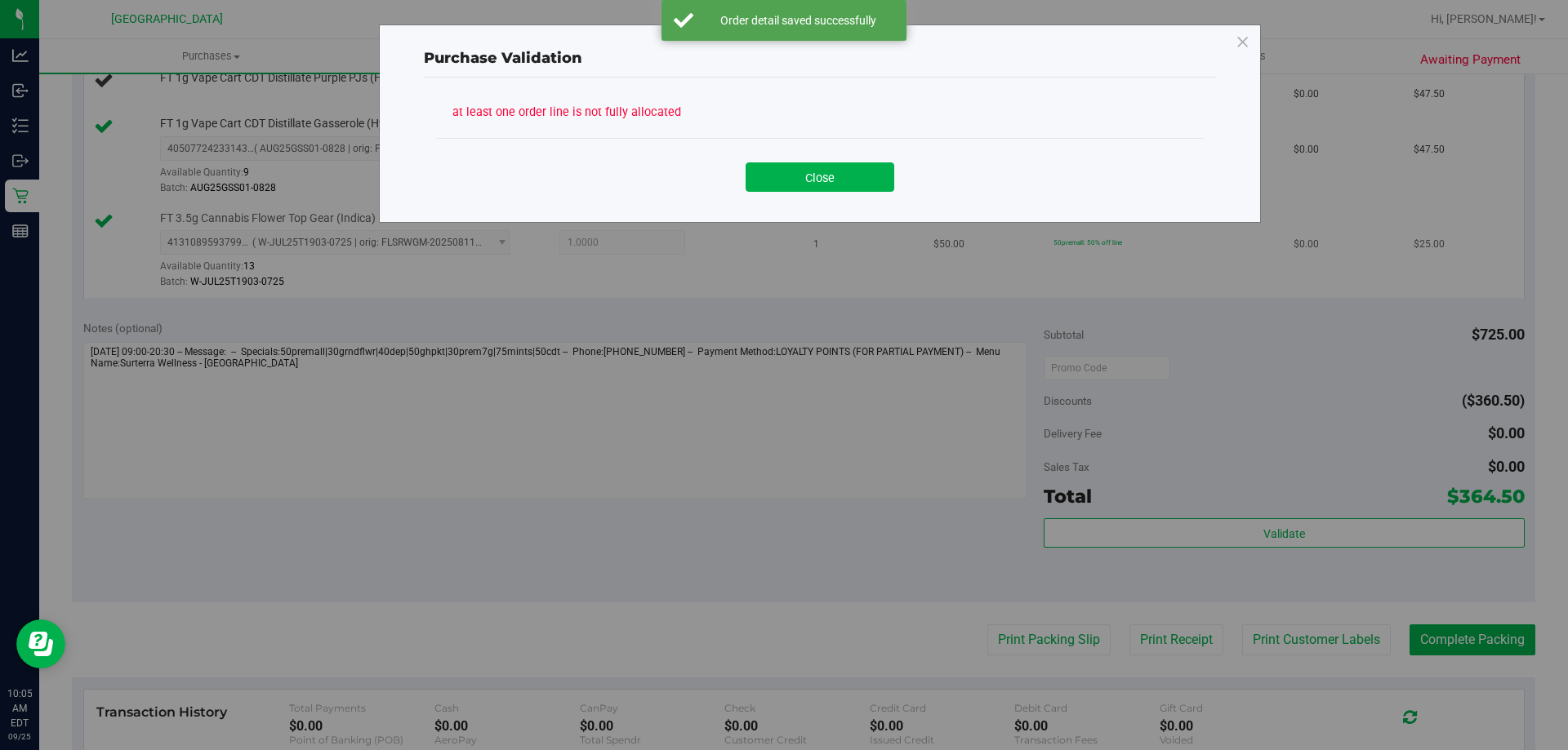
drag, startPoint x: 836, startPoint y: 181, endPoint x: 809, endPoint y: 205, distance: 36.1
click at [835, 181] on button "Close" at bounding box center [819, 177] width 148 height 29
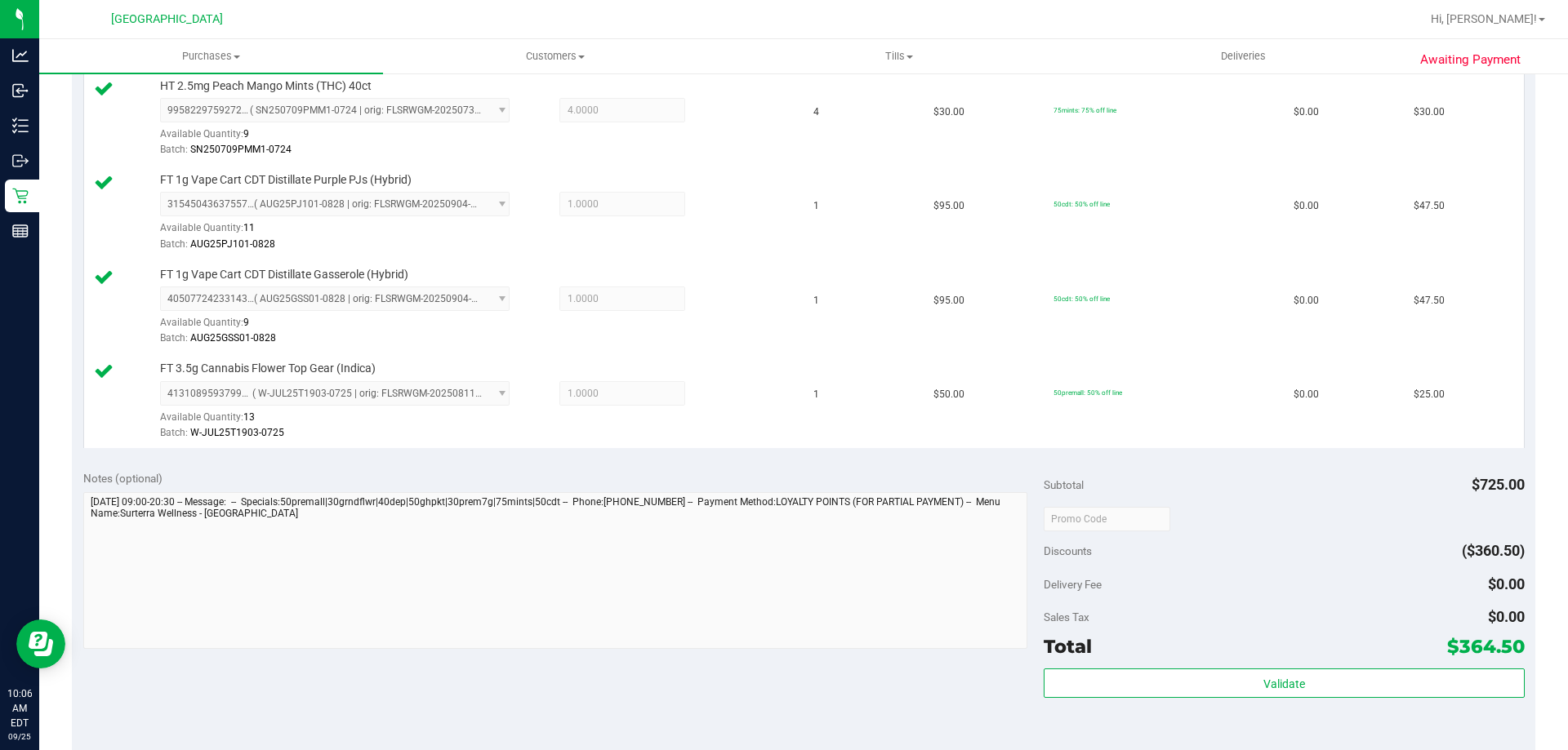
scroll to position [1388, 0]
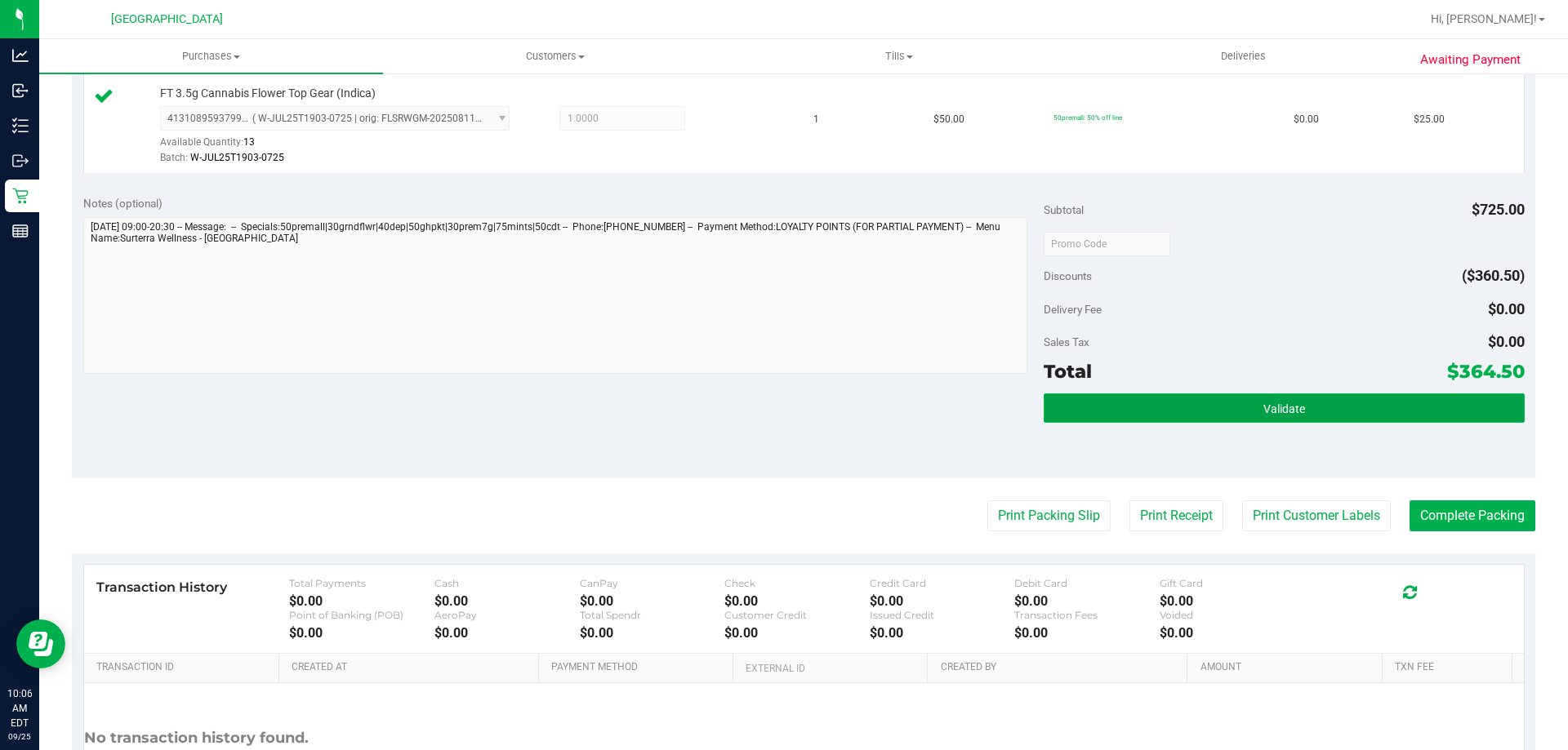
click at [1297, 420] on button "Validate" at bounding box center [1284, 407] width 480 height 29
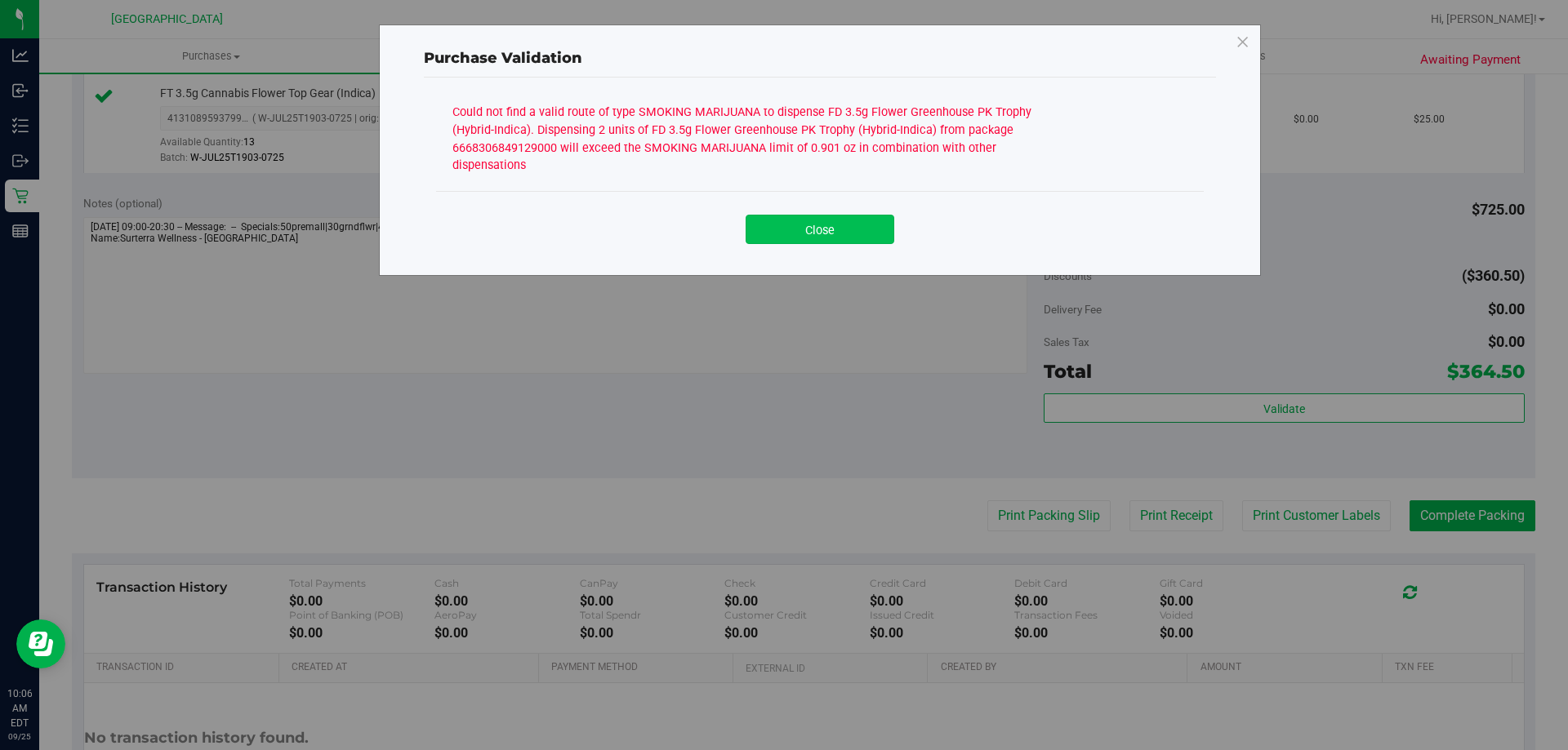
click at [820, 215] on button "Close" at bounding box center [819, 229] width 148 height 29
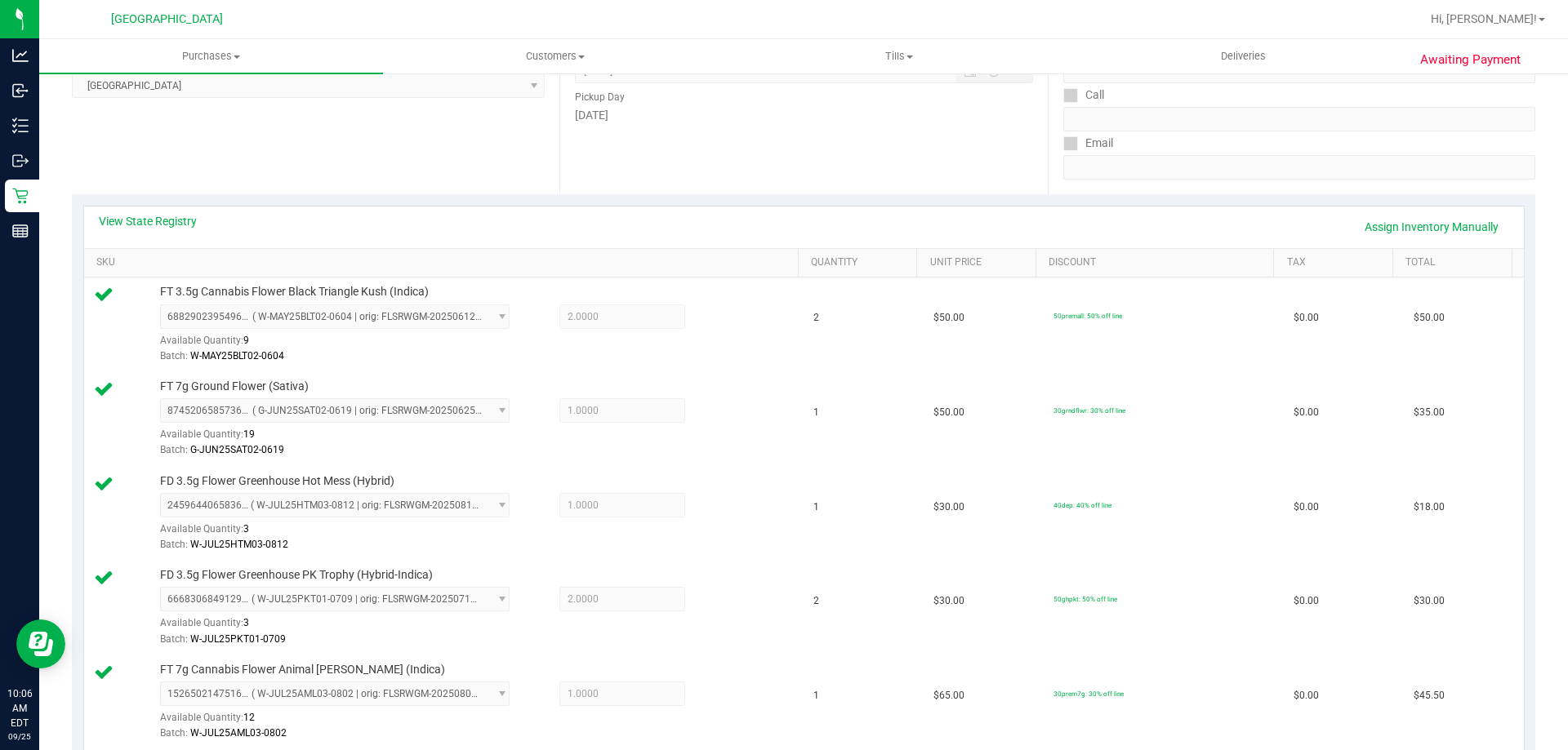
scroll to position [245, 0]
click at [180, 220] on link "View State Registry" at bounding box center [148, 221] width 98 height 16
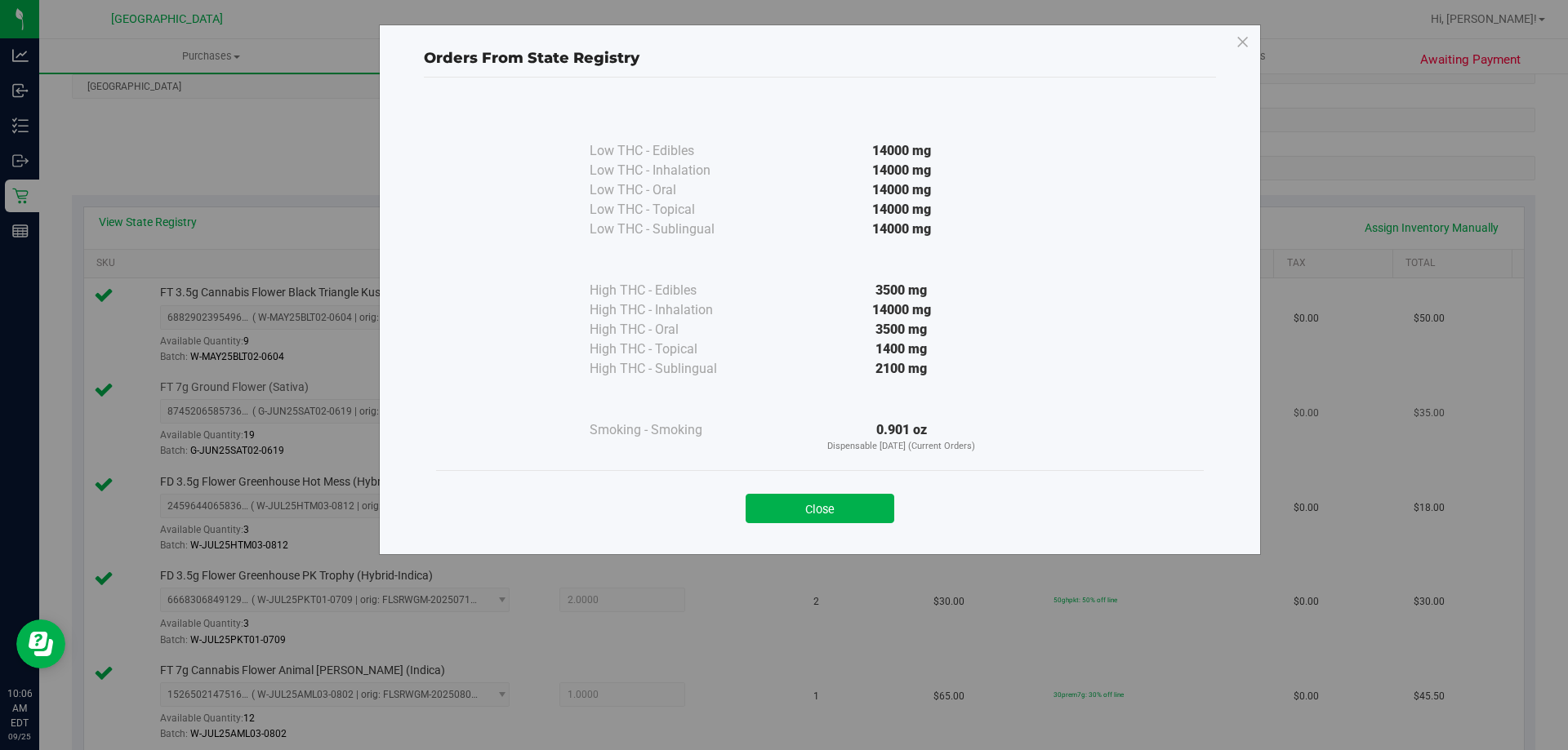
drag, startPoint x: 858, startPoint y: 494, endPoint x: 408, endPoint y: 414, distance: 457.1
click at [840, 494] on button "Close" at bounding box center [819, 508] width 148 height 29
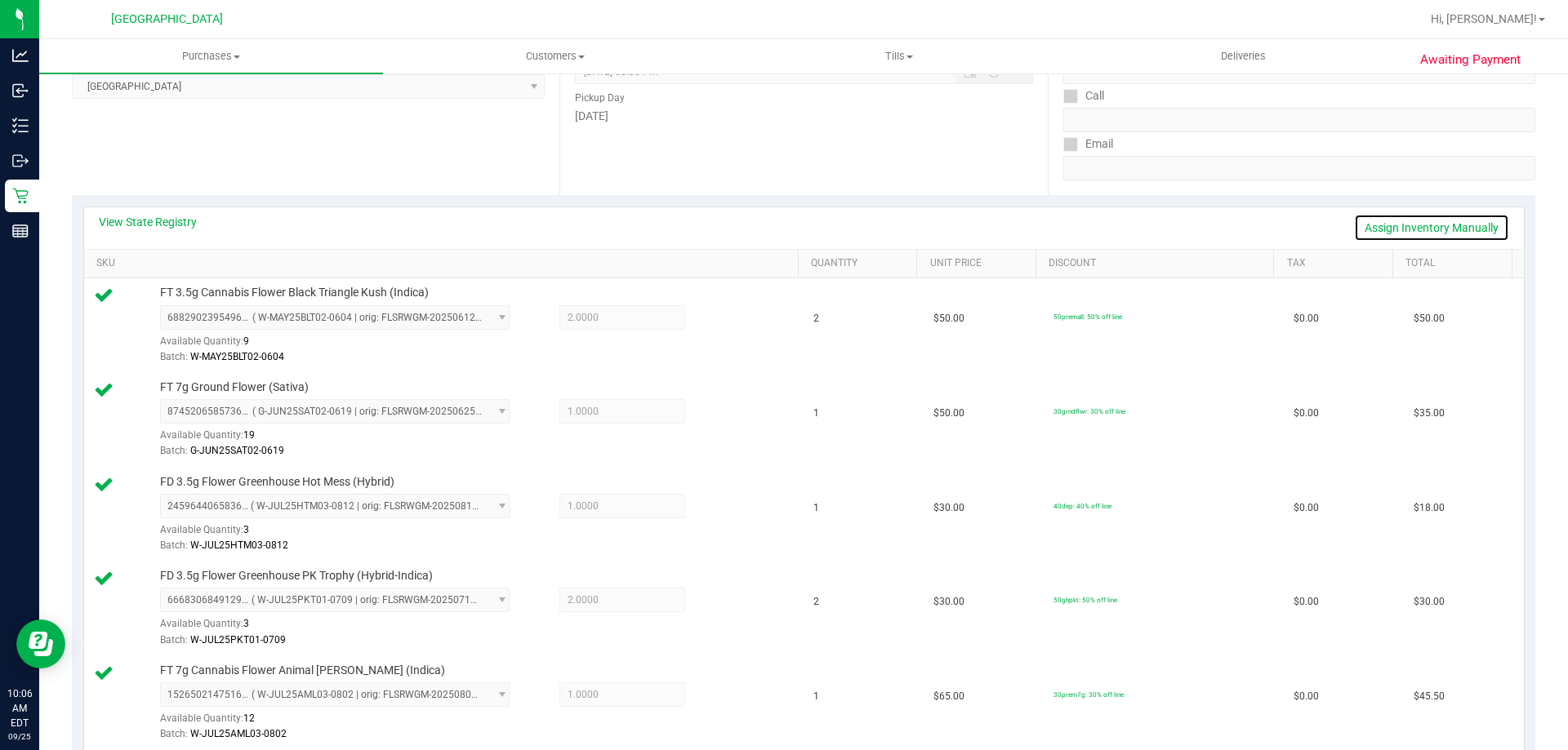
click at [1418, 230] on link "Assign Inventory Manually" at bounding box center [1431, 227] width 155 height 28
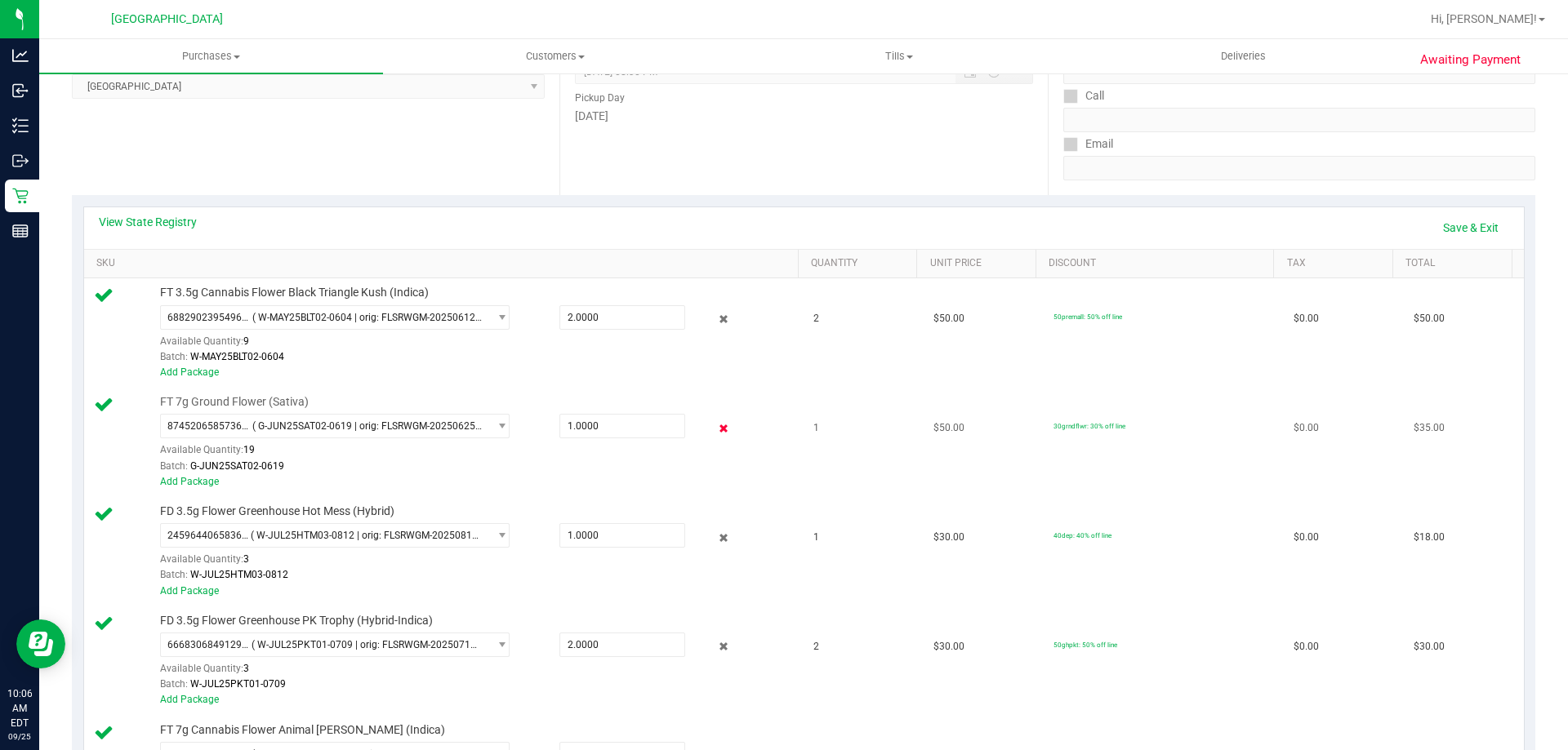
click at [715, 431] on icon at bounding box center [724, 428] width 17 height 18
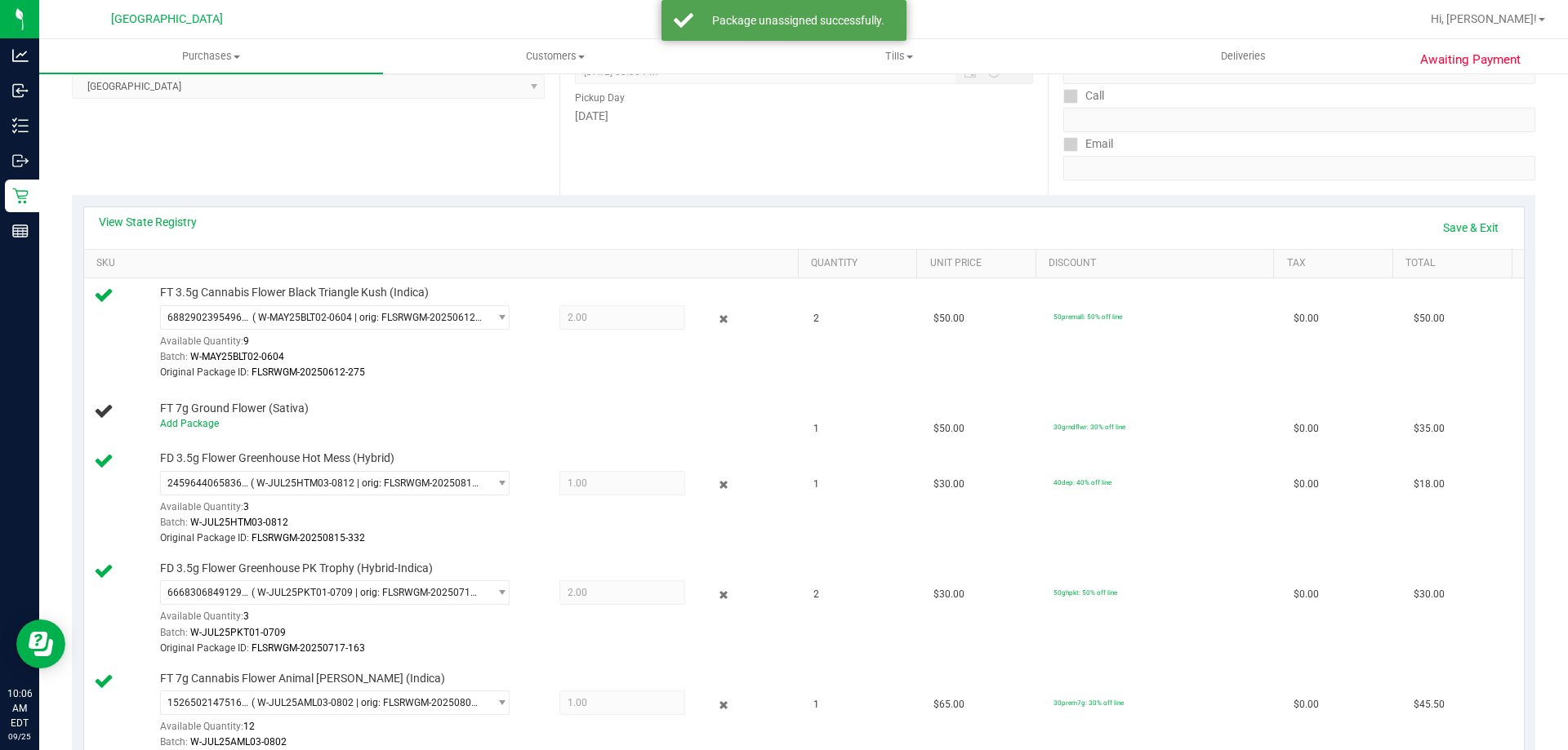
scroll to position [0, 0]
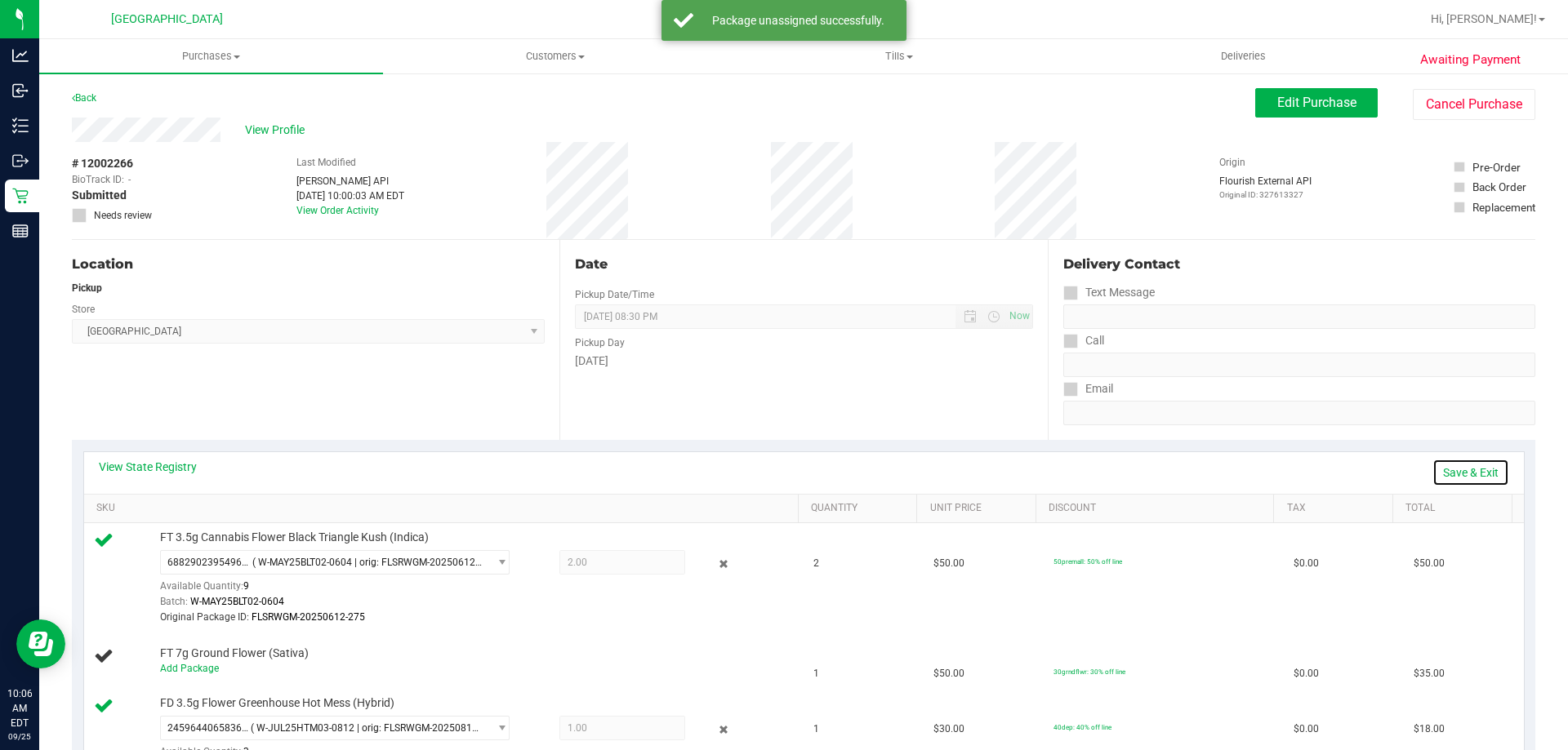
click at [1432, 473] on link "Save & Exit" at bounding box center [1471, 472] width 77 height 28
click at [1302, 107] on span "Edit Purchase" at bounding box center [1316, 102] width 79 height 16
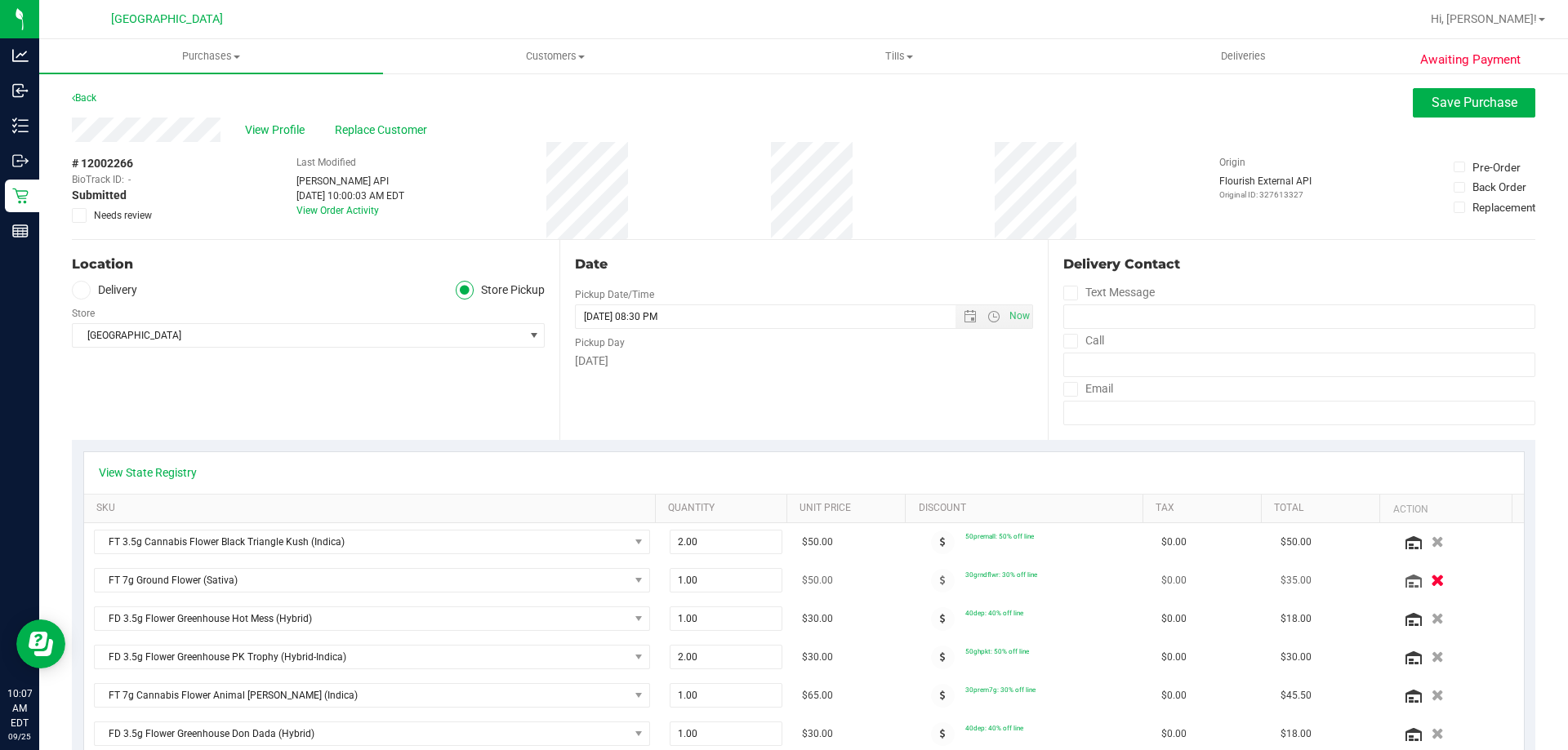
click at [1430, 579] on icon "button" at bounding box center [1437, 581] width 14 height 13
click at [1441, 110] on button "Save Purchase" at bounding box center [1474, 102] width 122 height 29
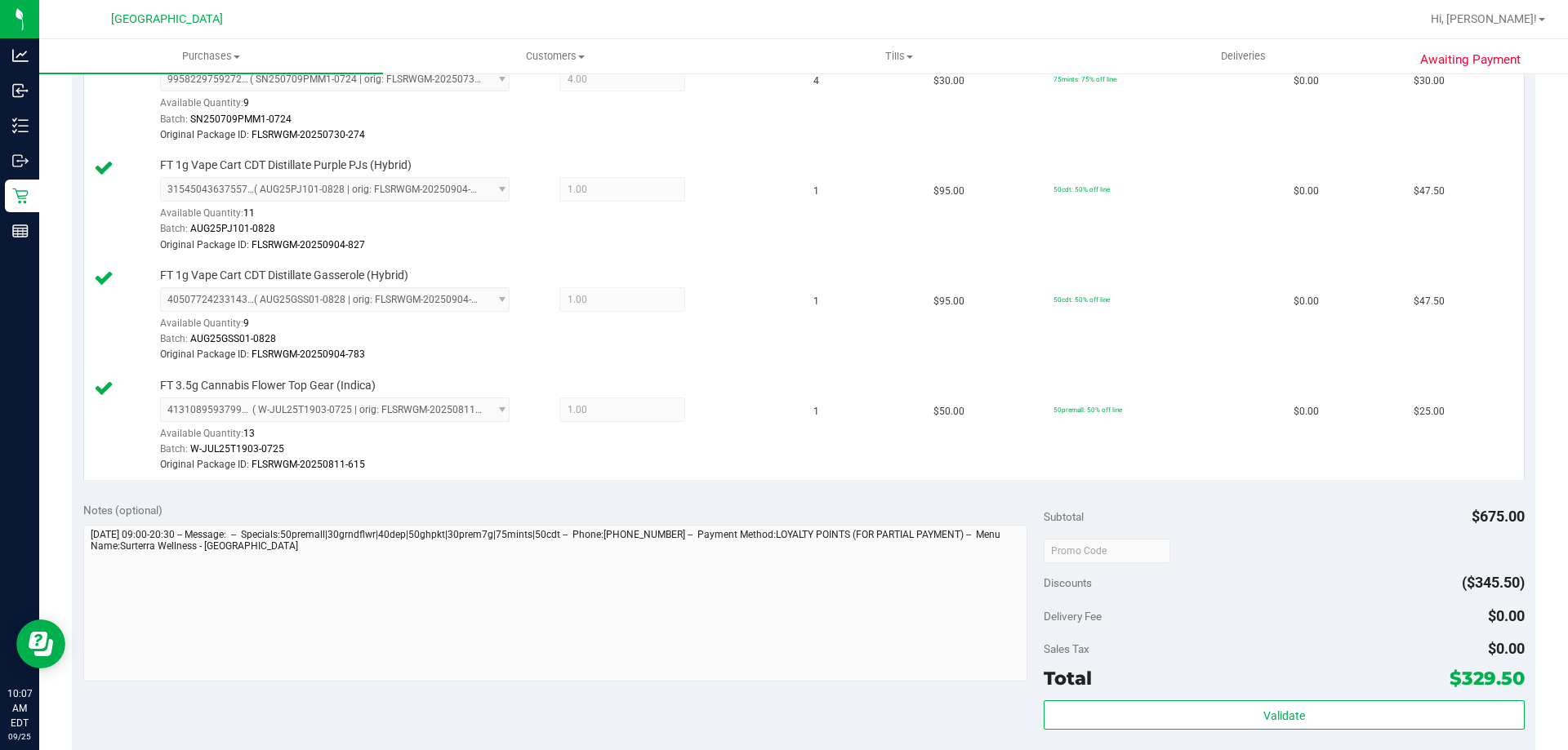
scroll to position [1469, 0]
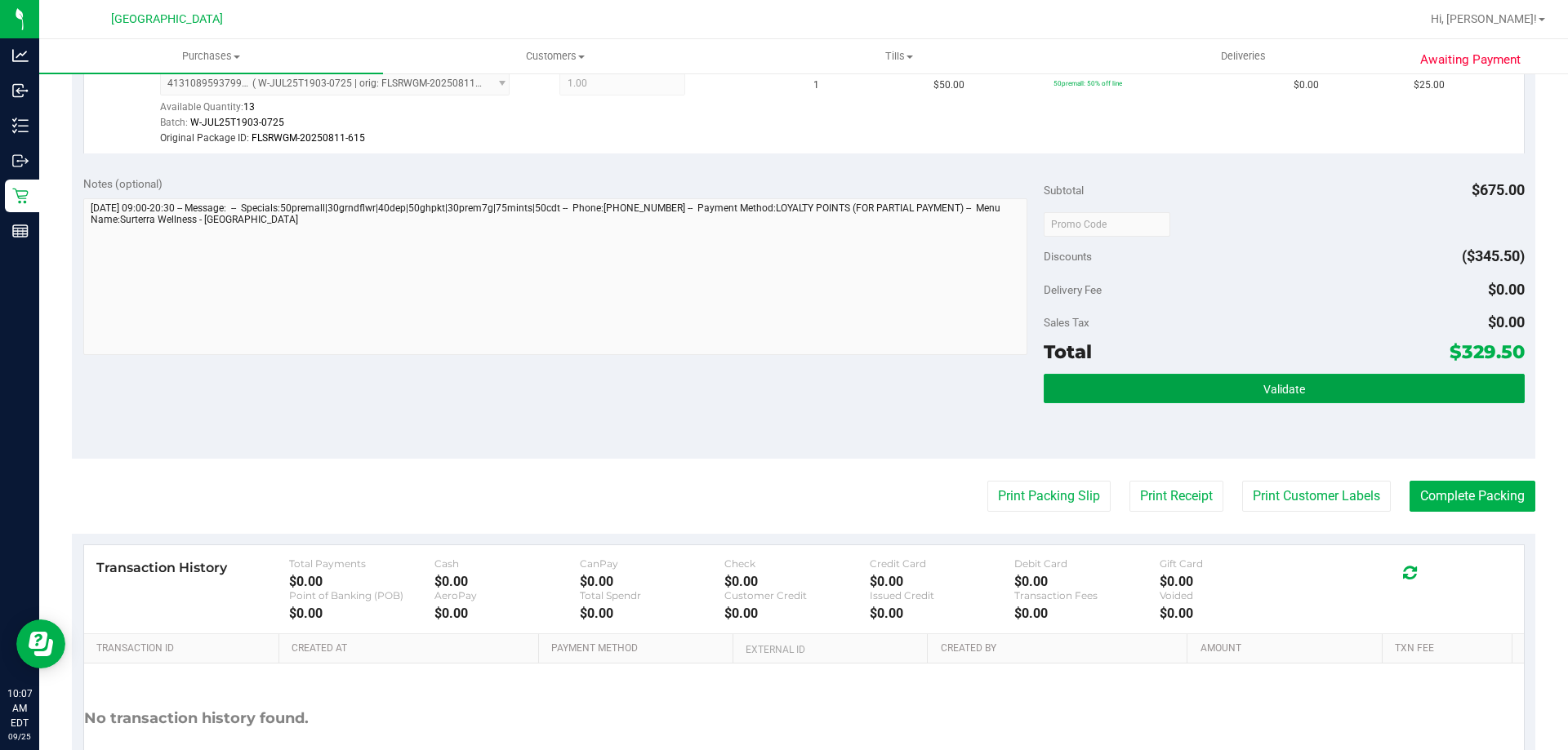
drag, startPoint x: 1267, startPoint y: 382, endPoint x: 1258, endPoint y: 337, distance: 45.9
click at [1269, 383] on span "Validate" at bounding box center [1285, 390] width 42 height 13
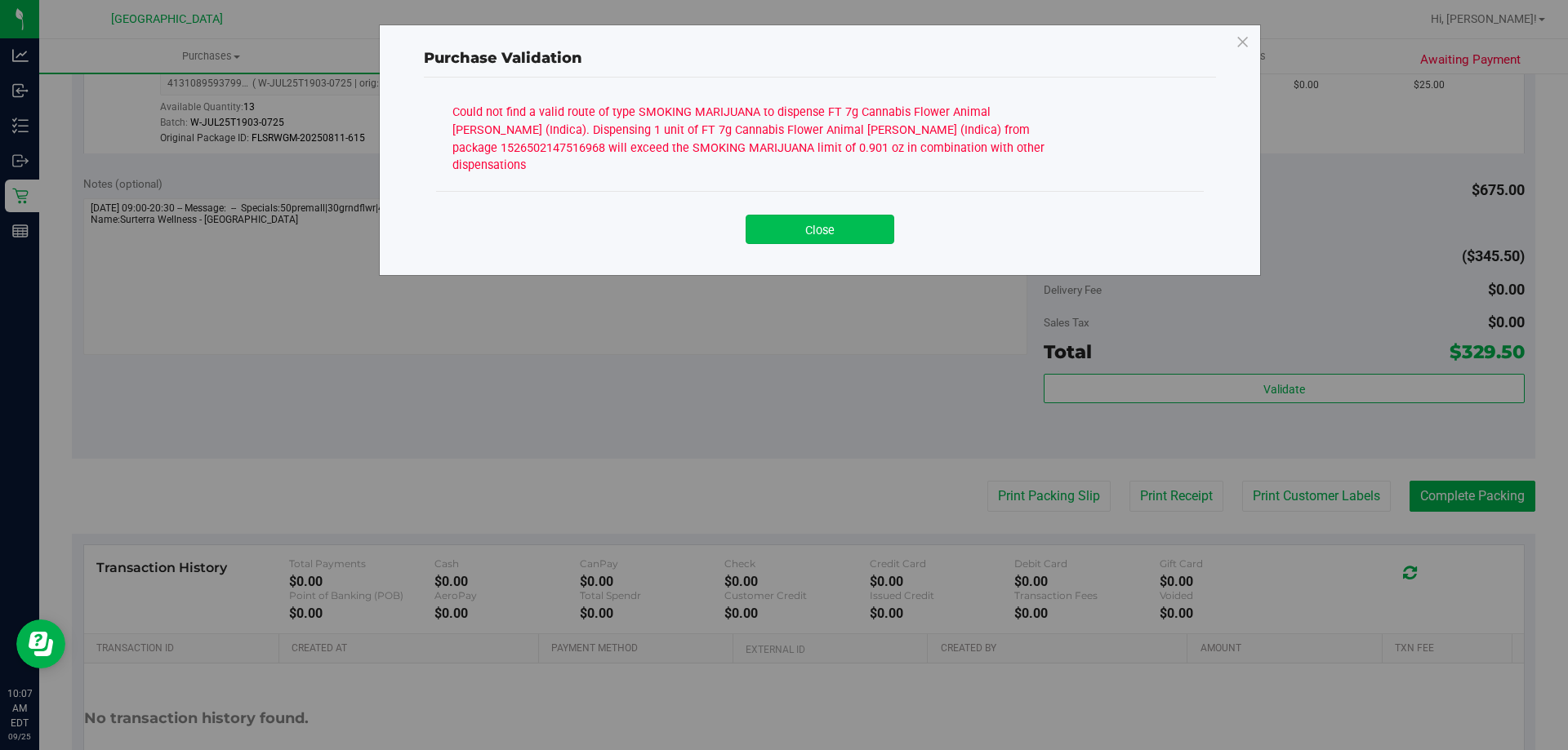
click at [808, 217] on button "Close" at bounding box center [819, 229] width 148 height 29
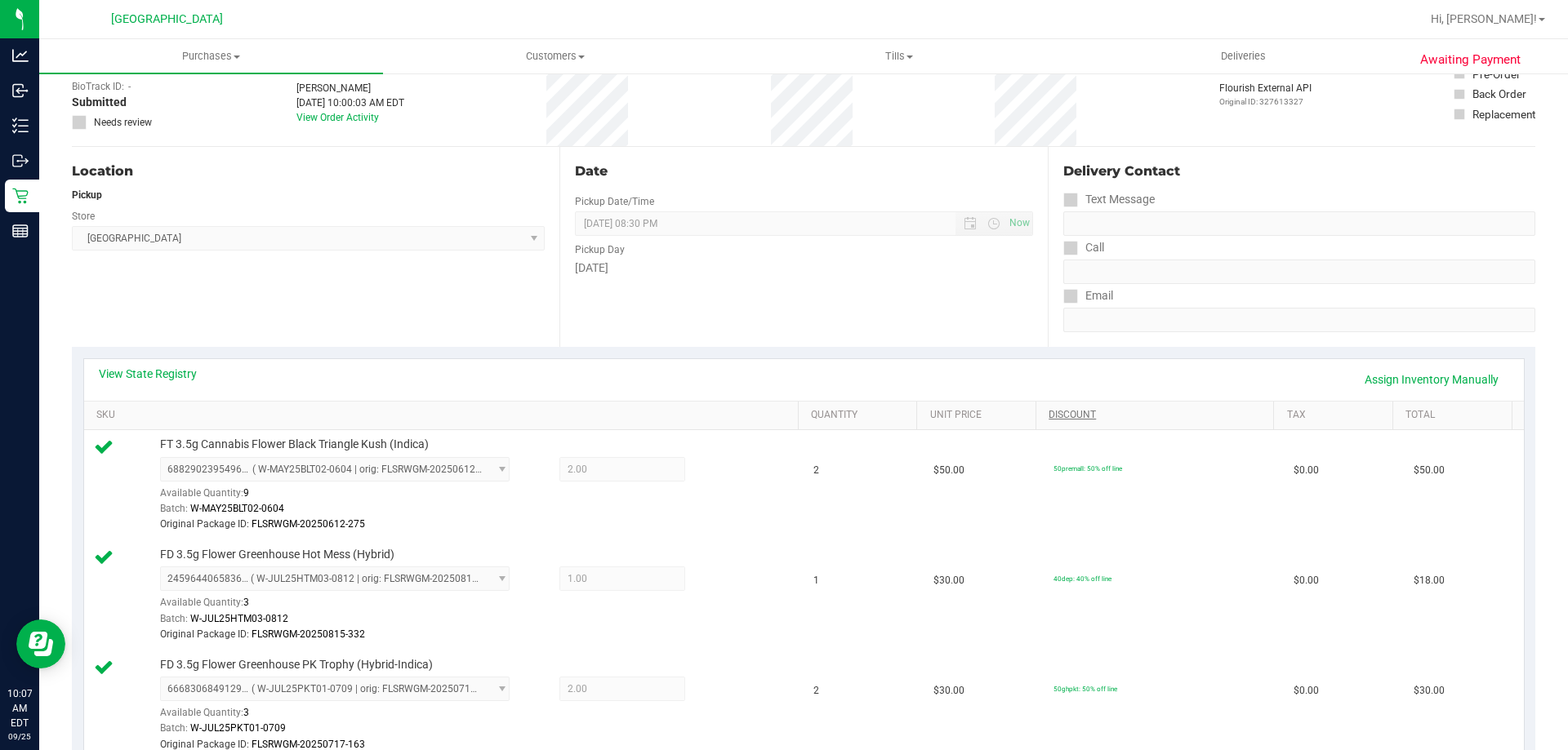
scroll to position [81, 0]
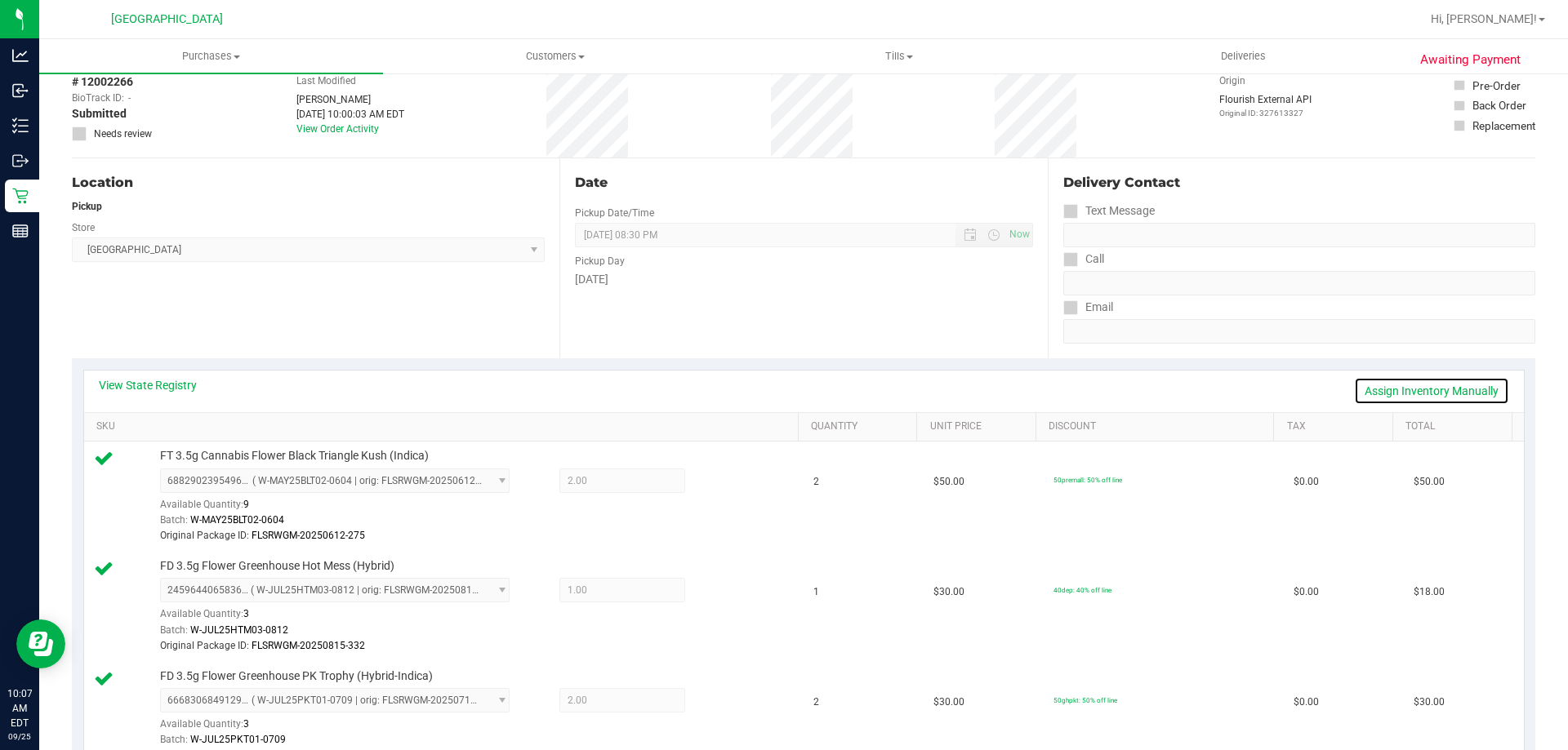
click at [1371, 385] on link "Assign Inventory Manually" at bounding box center [1431, 391] width 155 height 28
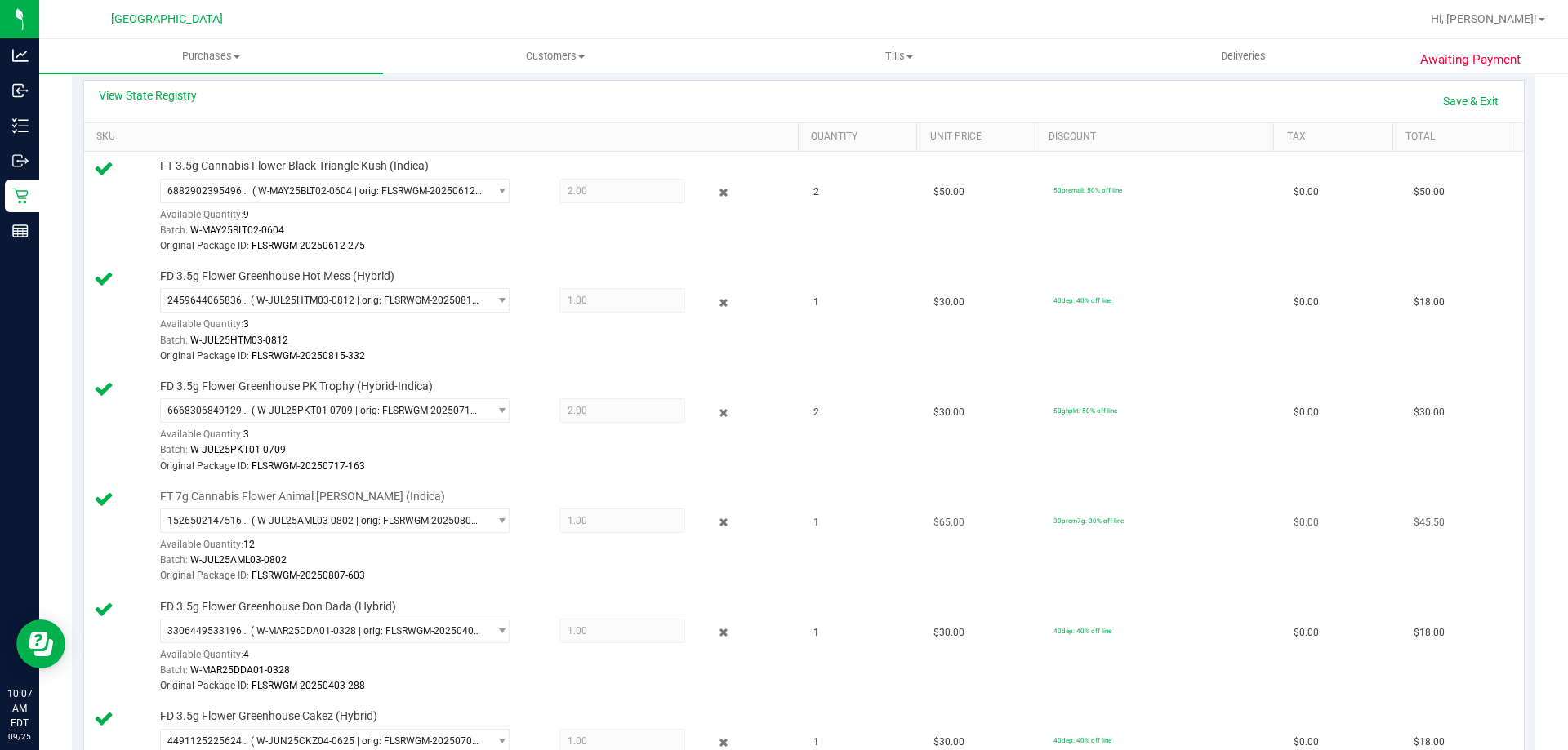
scroll to position [408, 0]
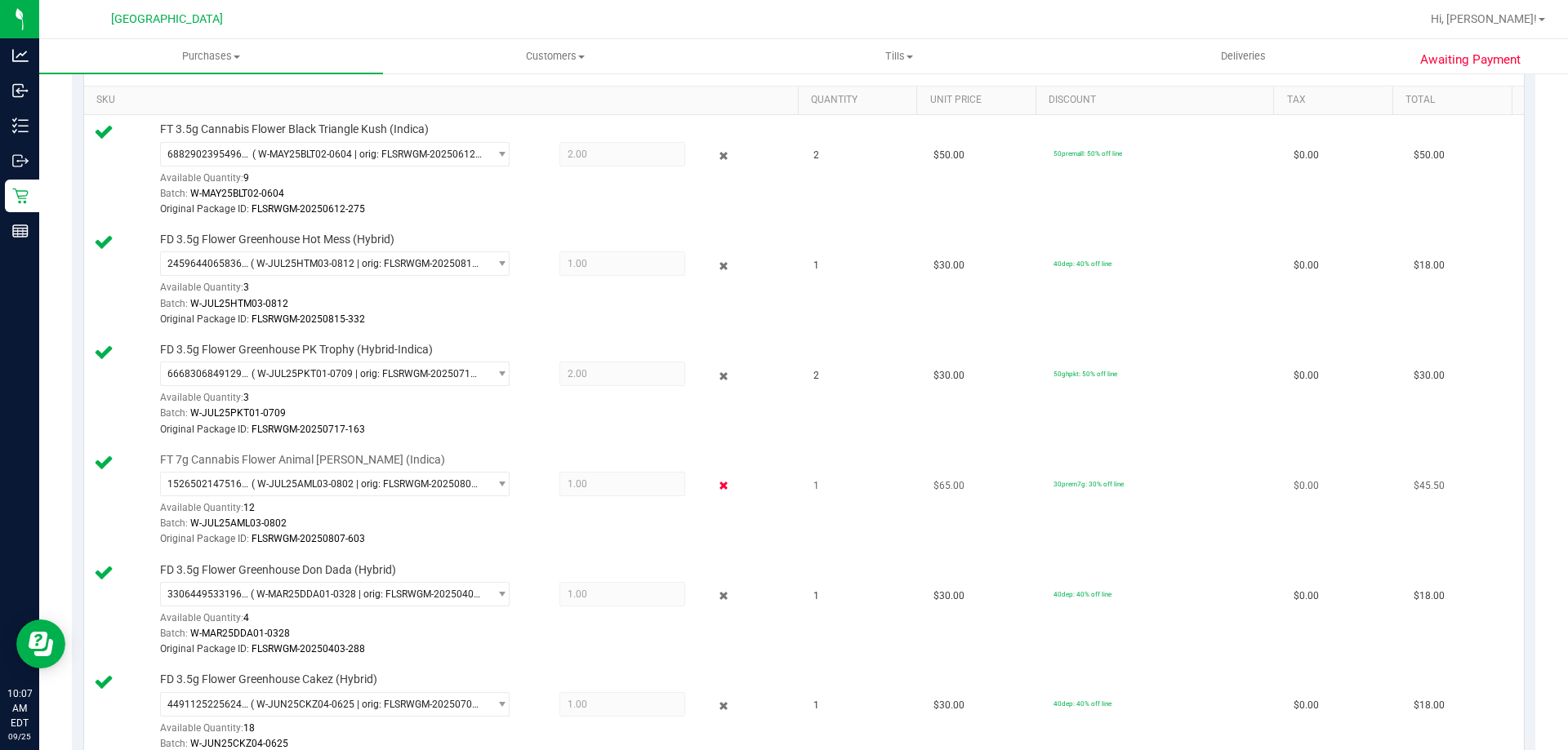
click at [715, 484] on icon at bounding box center [724, 486] width 17 height 18
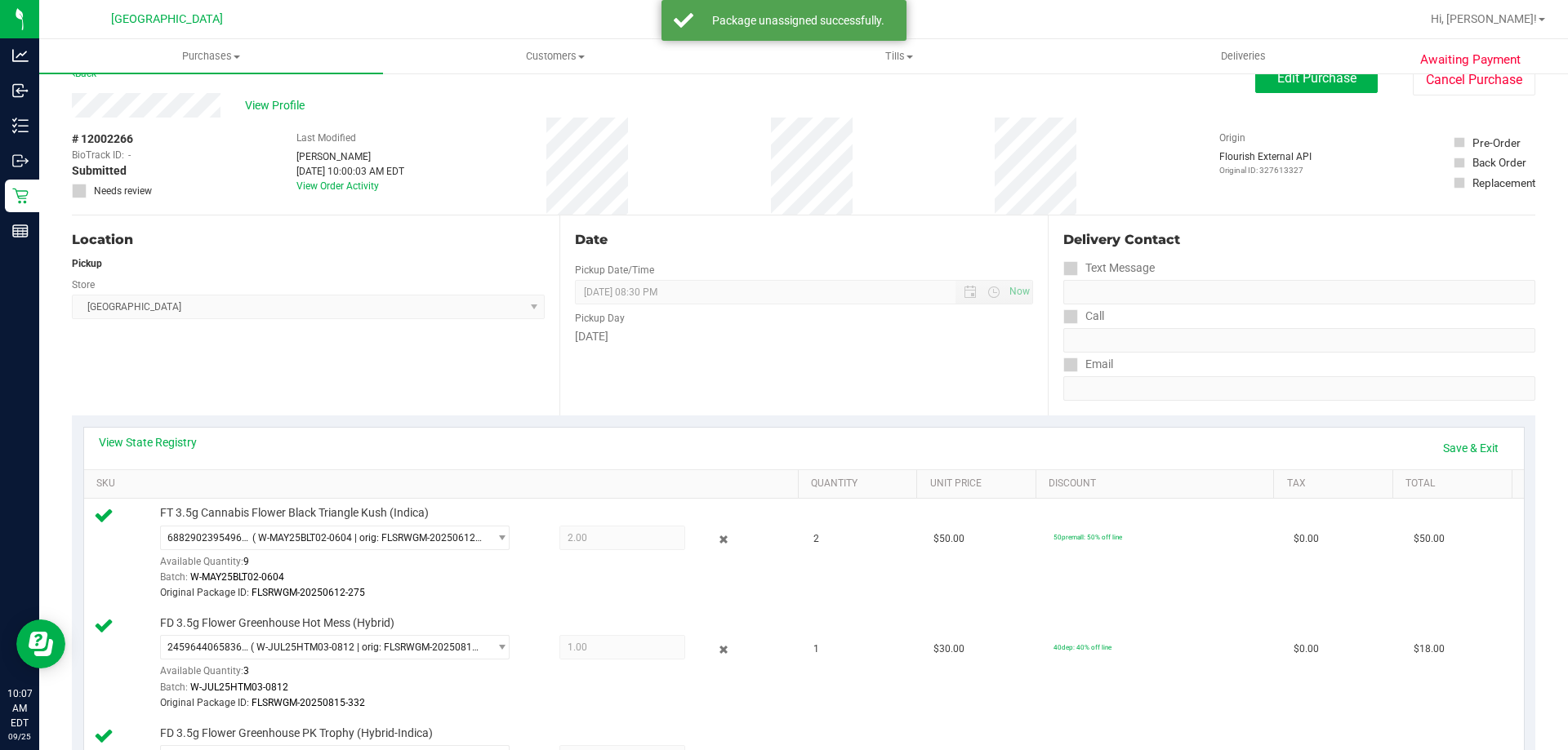
scroll to position [0, 0]
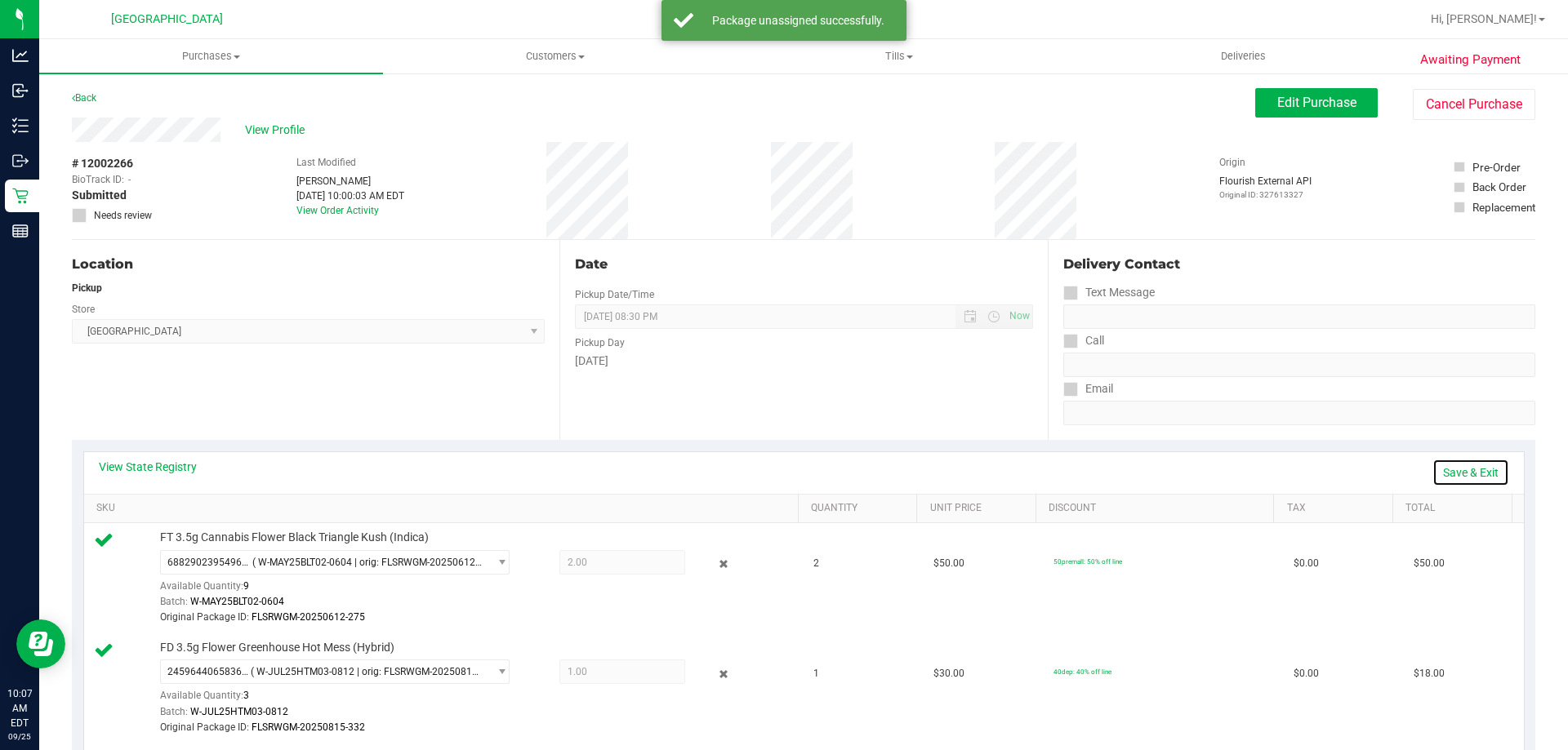
click at [1452, 474] on link "Save & Exit" at bounding box center [1471, 472] width 77 height 28
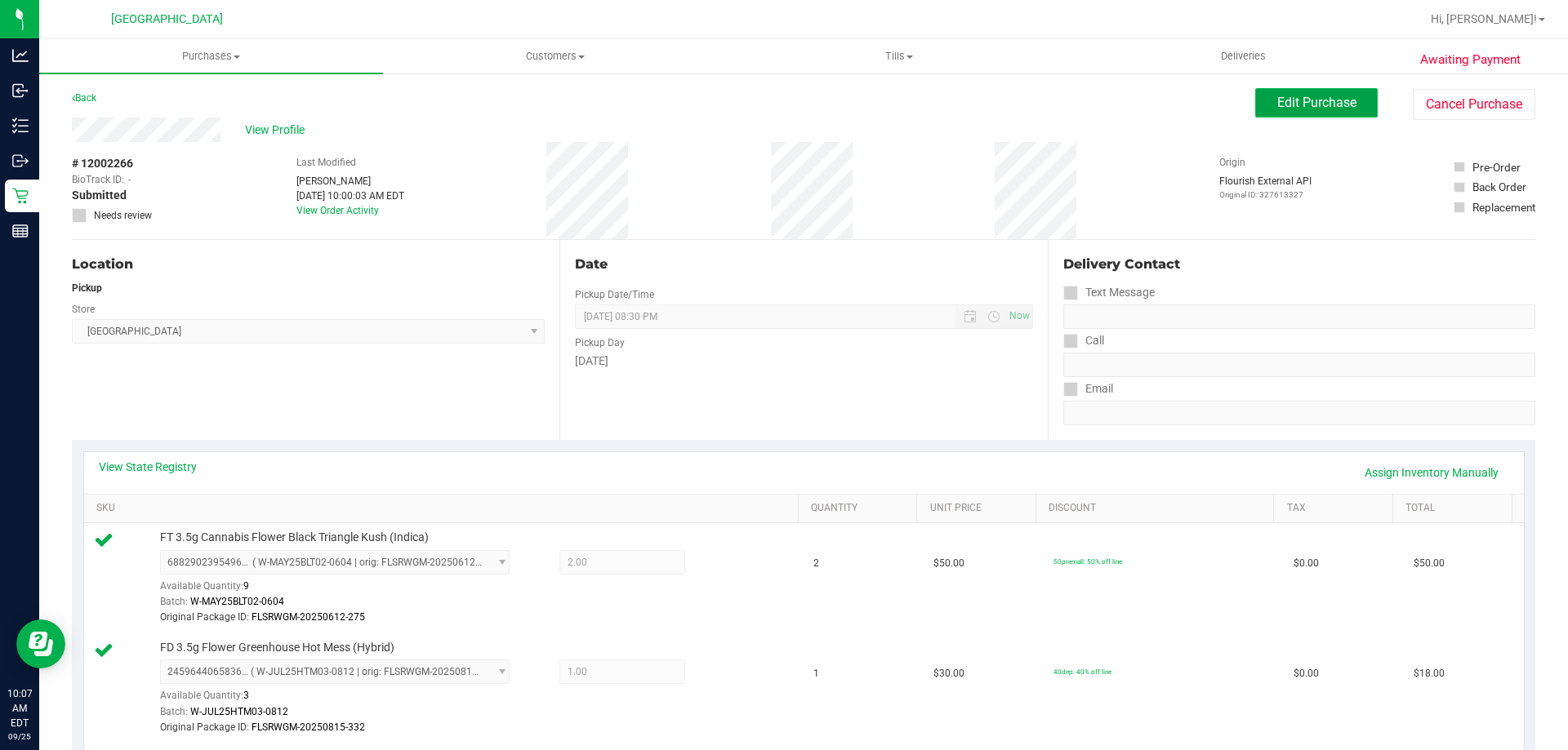
click at [1309, 95] on span "Edit Purchase" at bounding box center [1316, 102] width 79 height 16
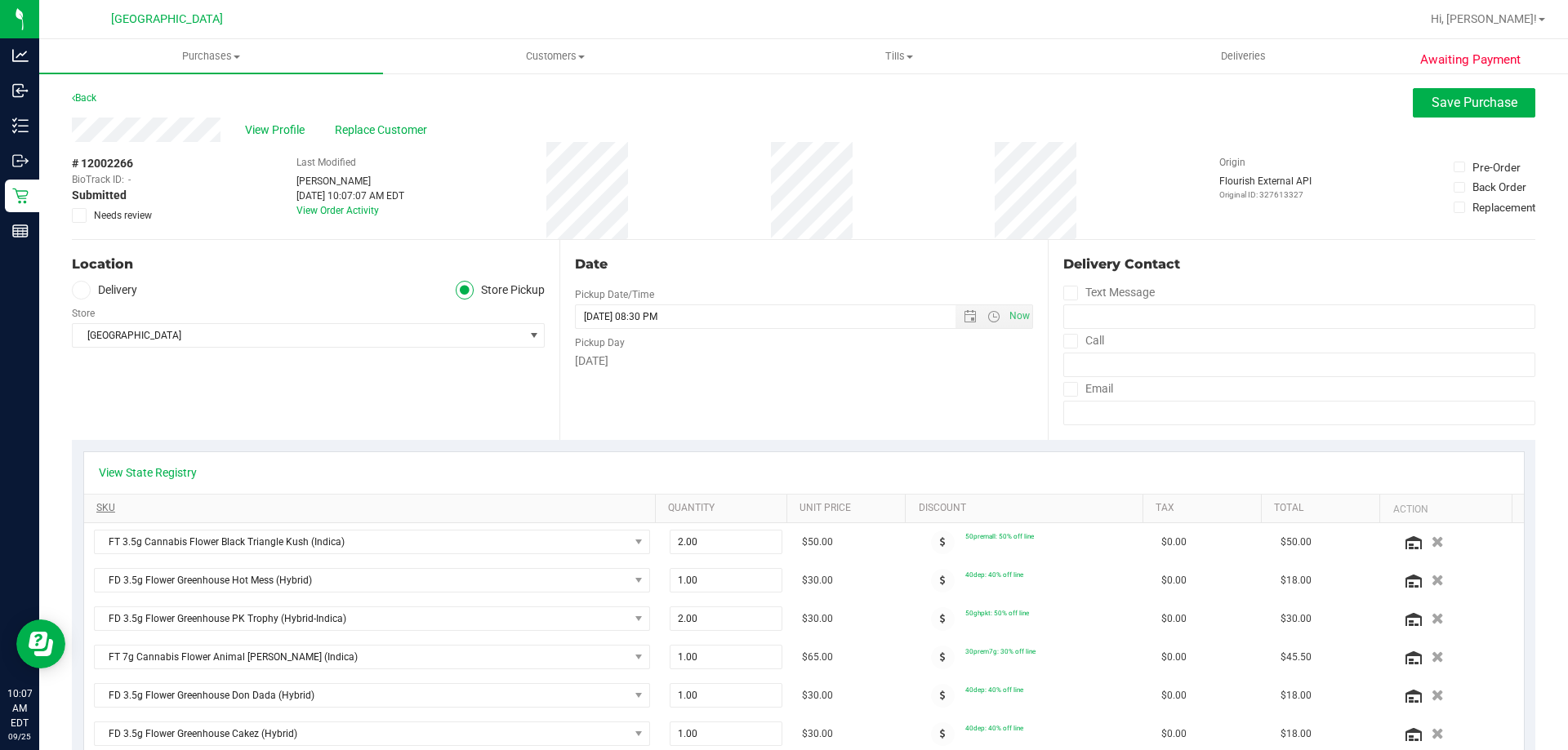
scroll to position [163, 0]
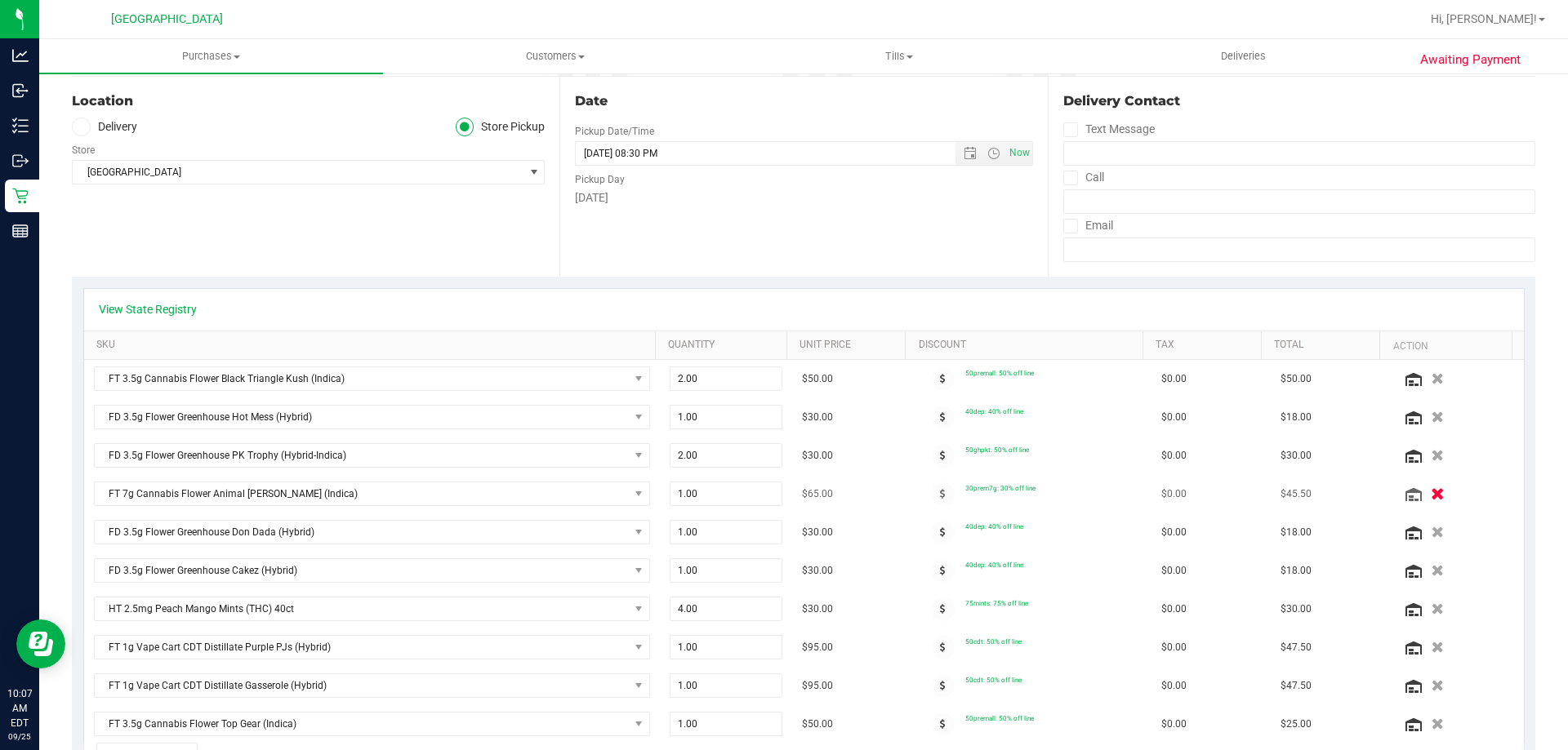
click at [1414, 501] on div at bounding box center [1456, 493] width 113 height 16
click at [1431, 495] on icon "button" at bounding box center [1437, 494] width 13 height 12
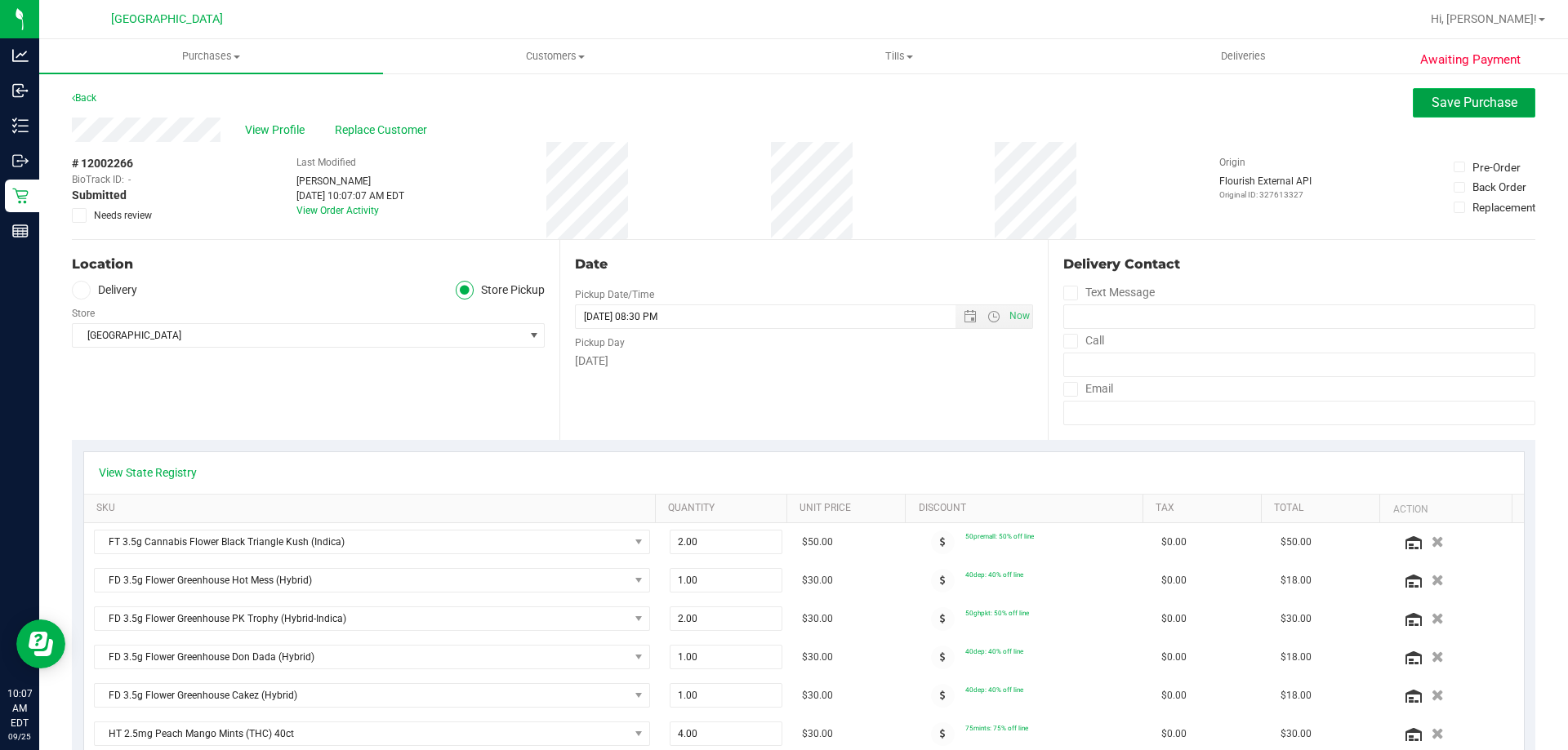
click at [1425, 110] on button "Save Purchase" at bounding box center [1474, 102] width 122 height 29
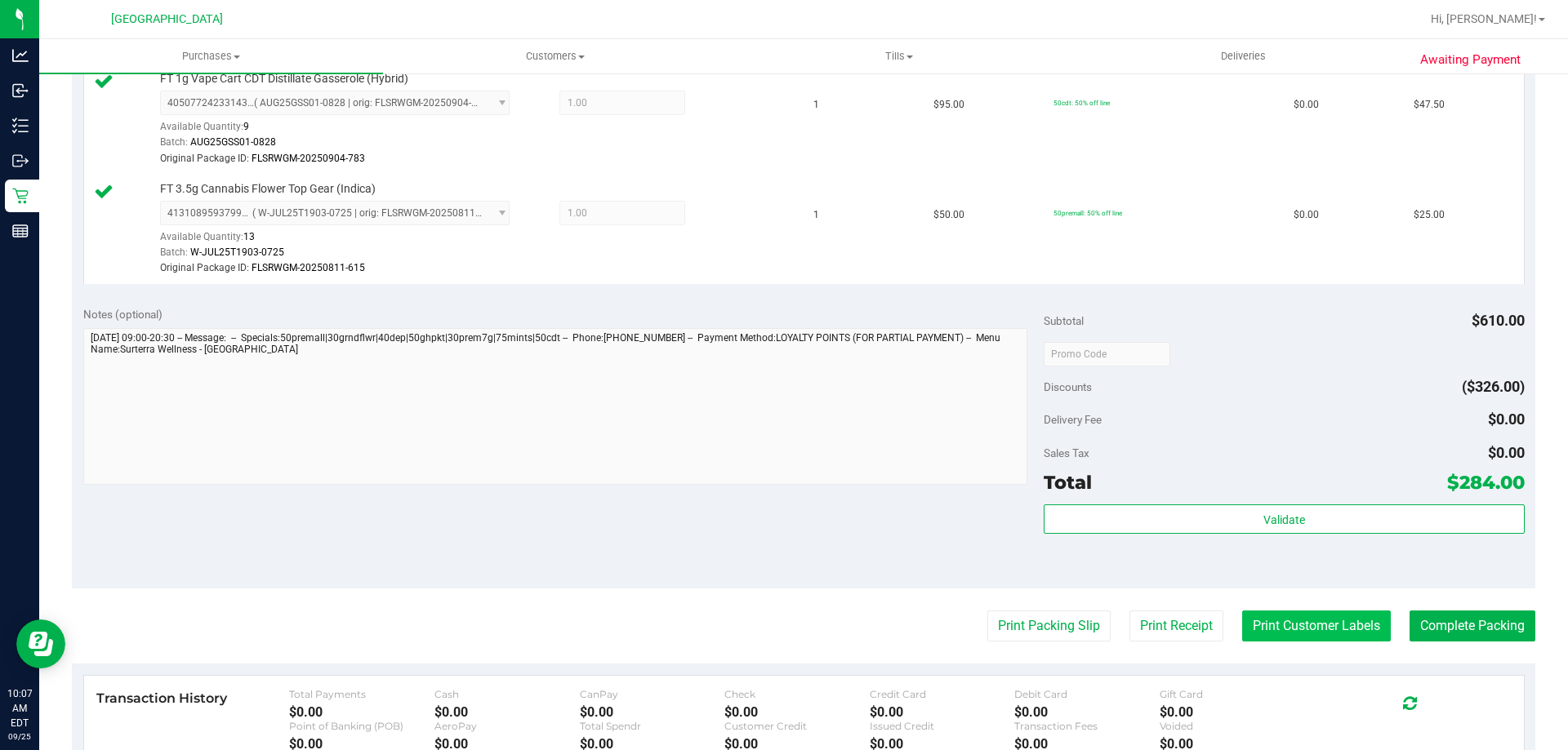
scroll to position [1388, 0]
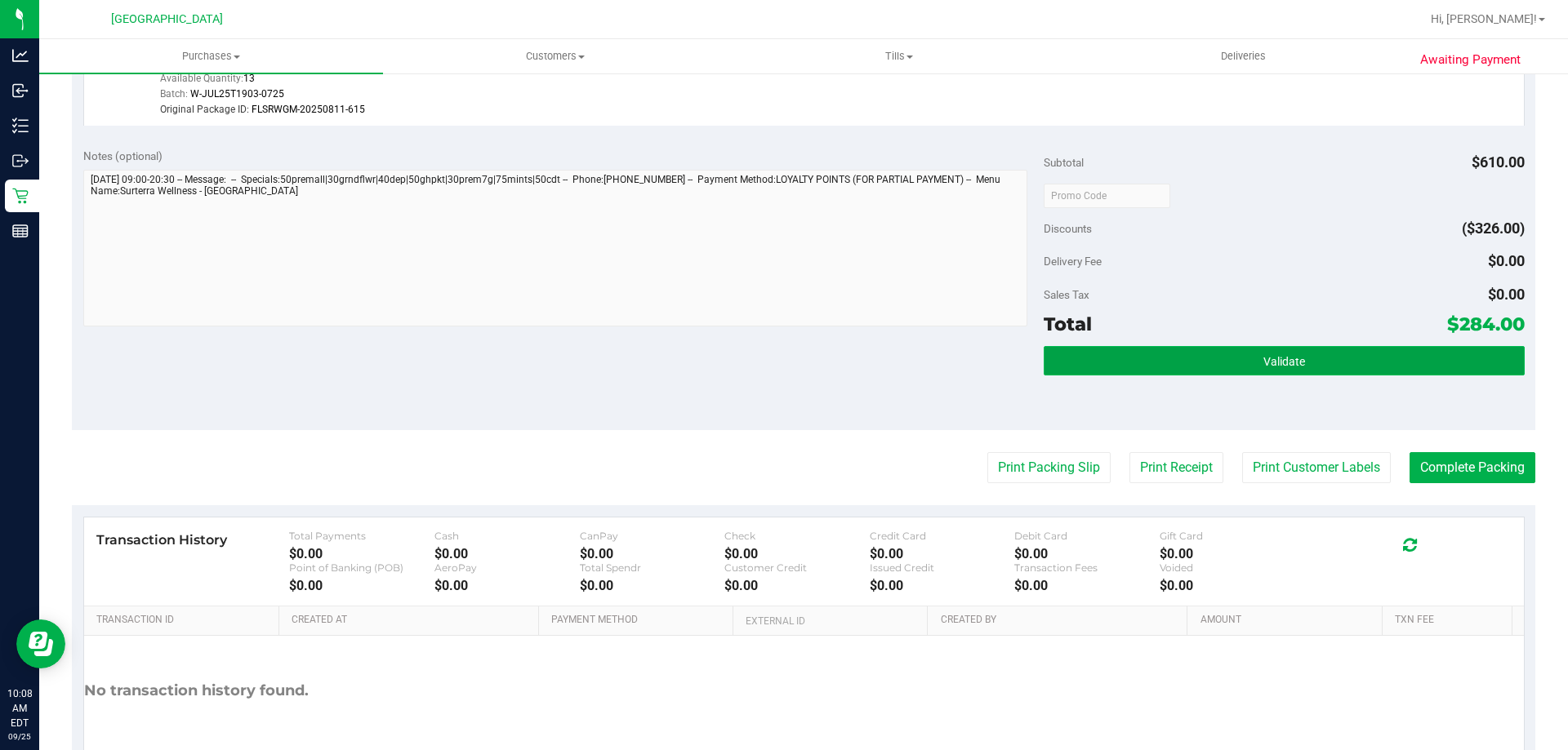
click at [1282, 361] on span "Validate" at bounding box center [1285, 362] width 42 height 13
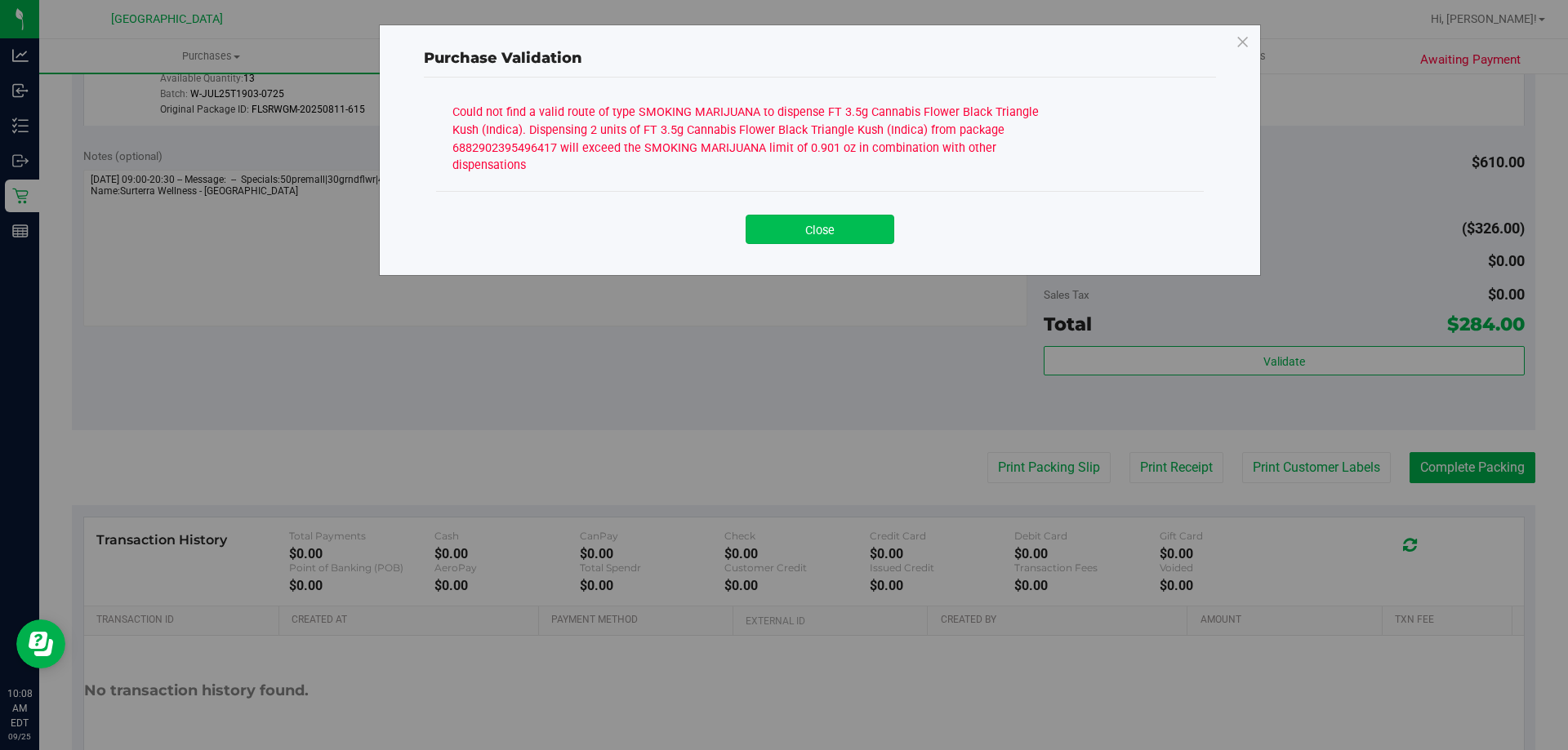
click at [809, 217] on button "Close" at bounding box center [819, 229] width 148 height 29
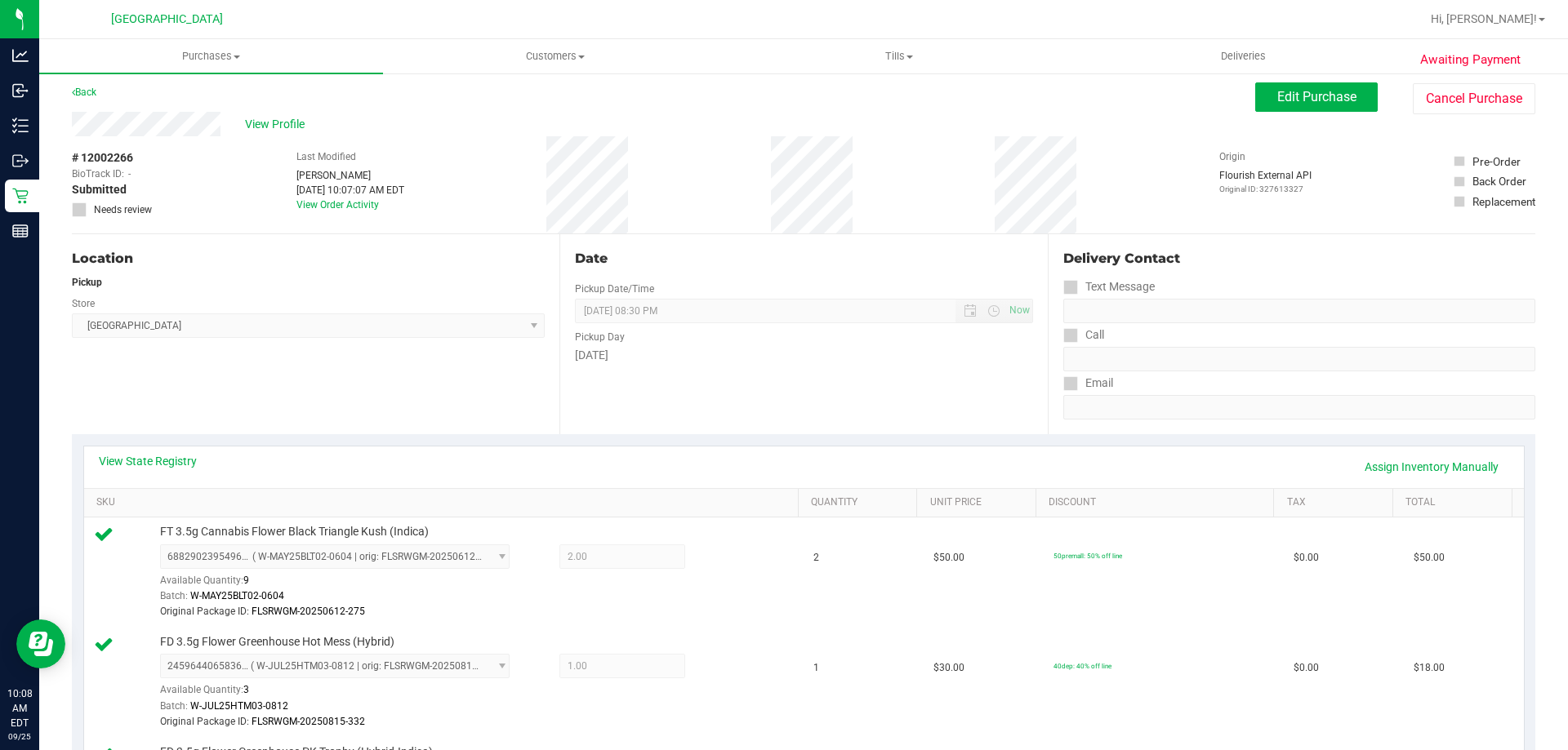
scroll to position [0, 0]
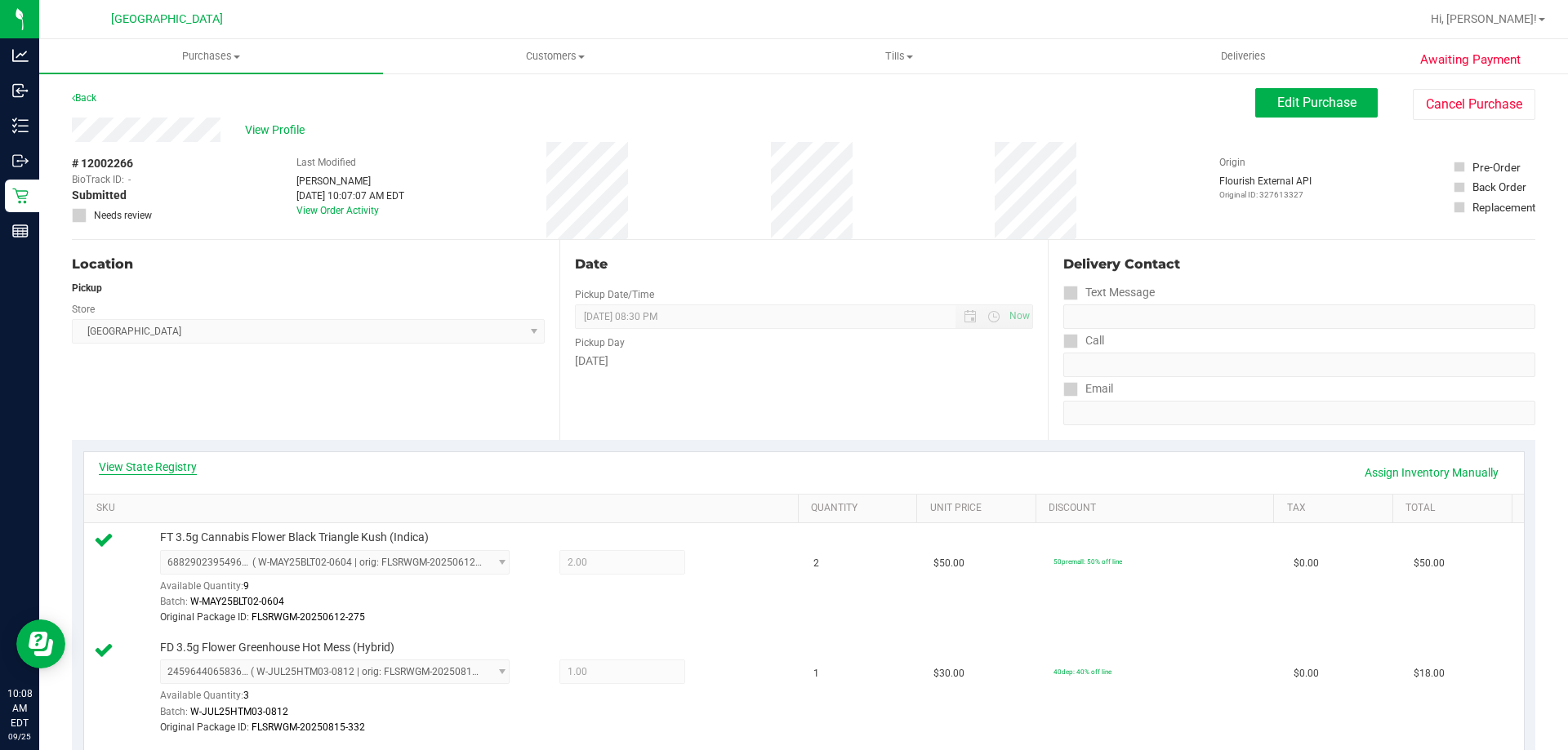
click at [179, 468] on link "View State Registry" at bounding box center [148, 466] width 98 height 16
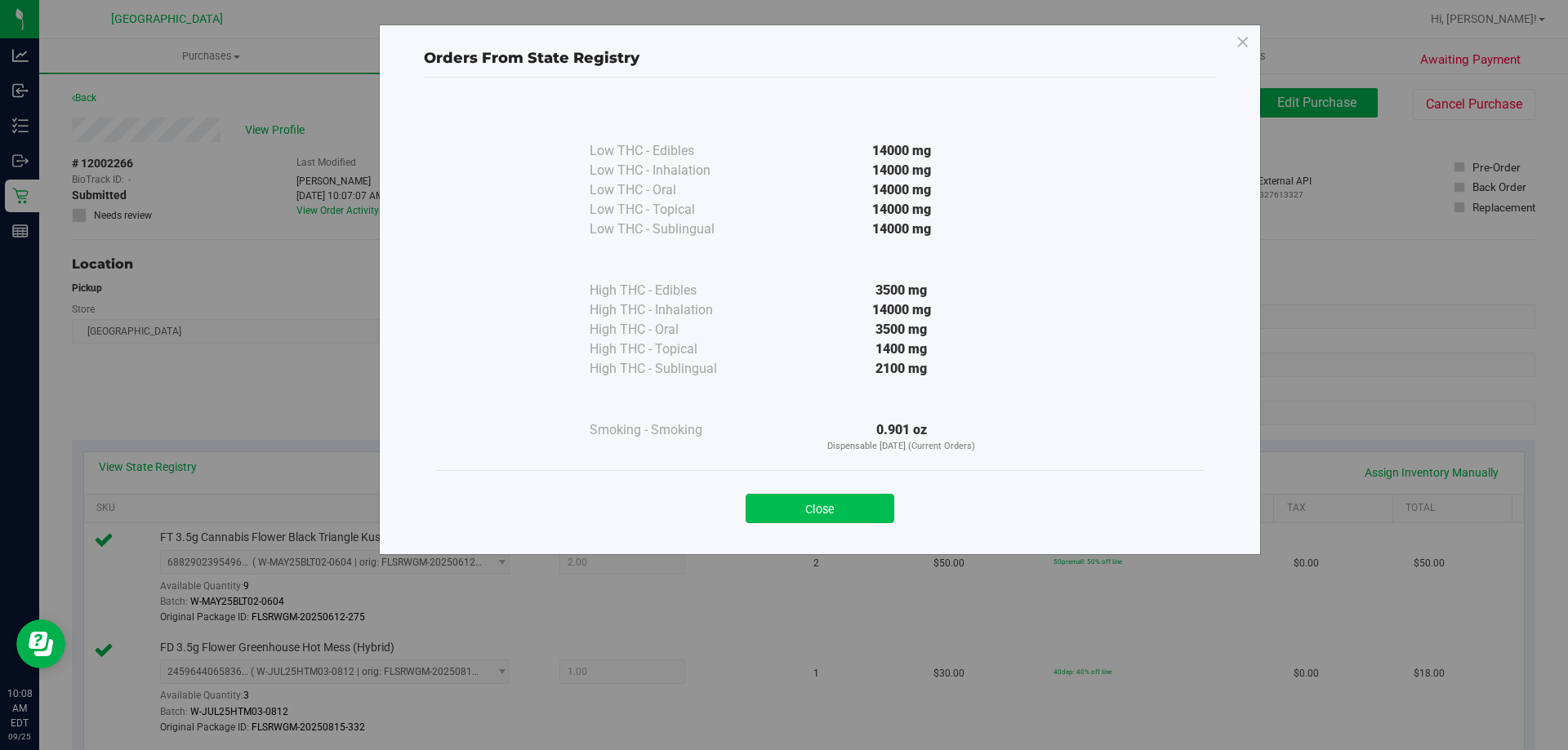
click at [770, 507] on button "Close" at bounding box center [819, 508] width 148 height 29
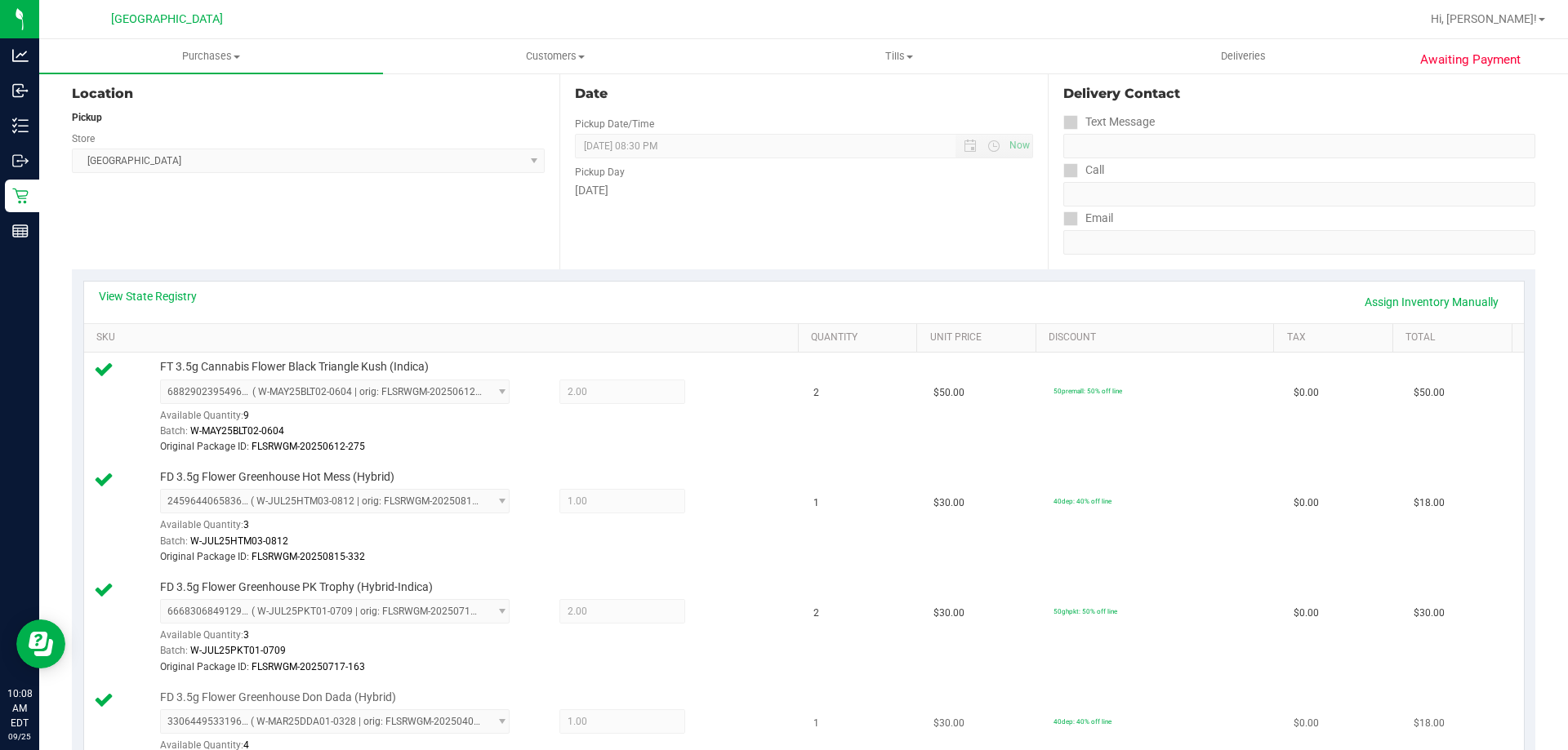
scroll to position [163, 0]
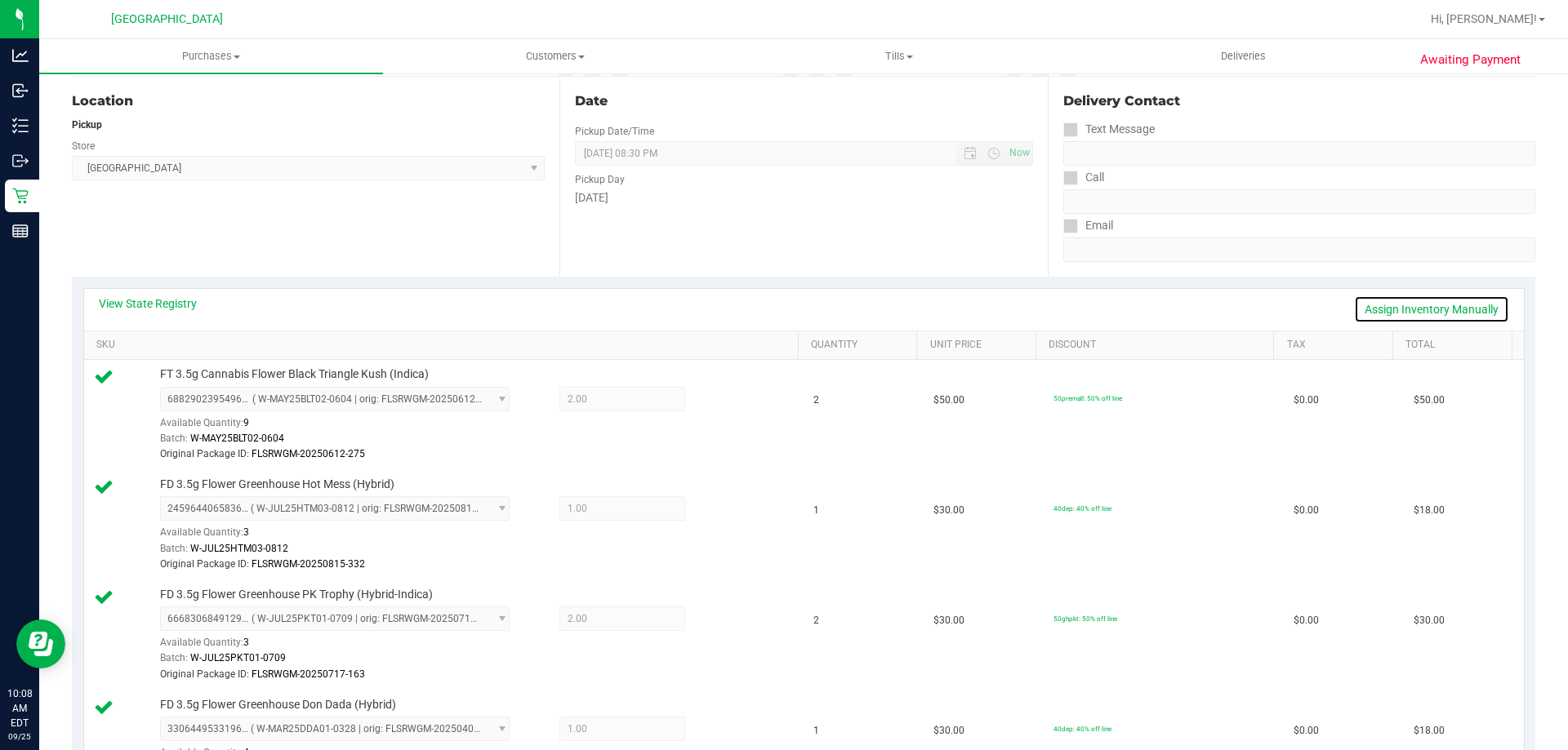
click at [1422, 309] on link "Assign Inventory Manually" at bounding box center [1431, 309] width 155 height 28
click at [715, 403] on icon at bounding box center [724, 401] width 17 height 18
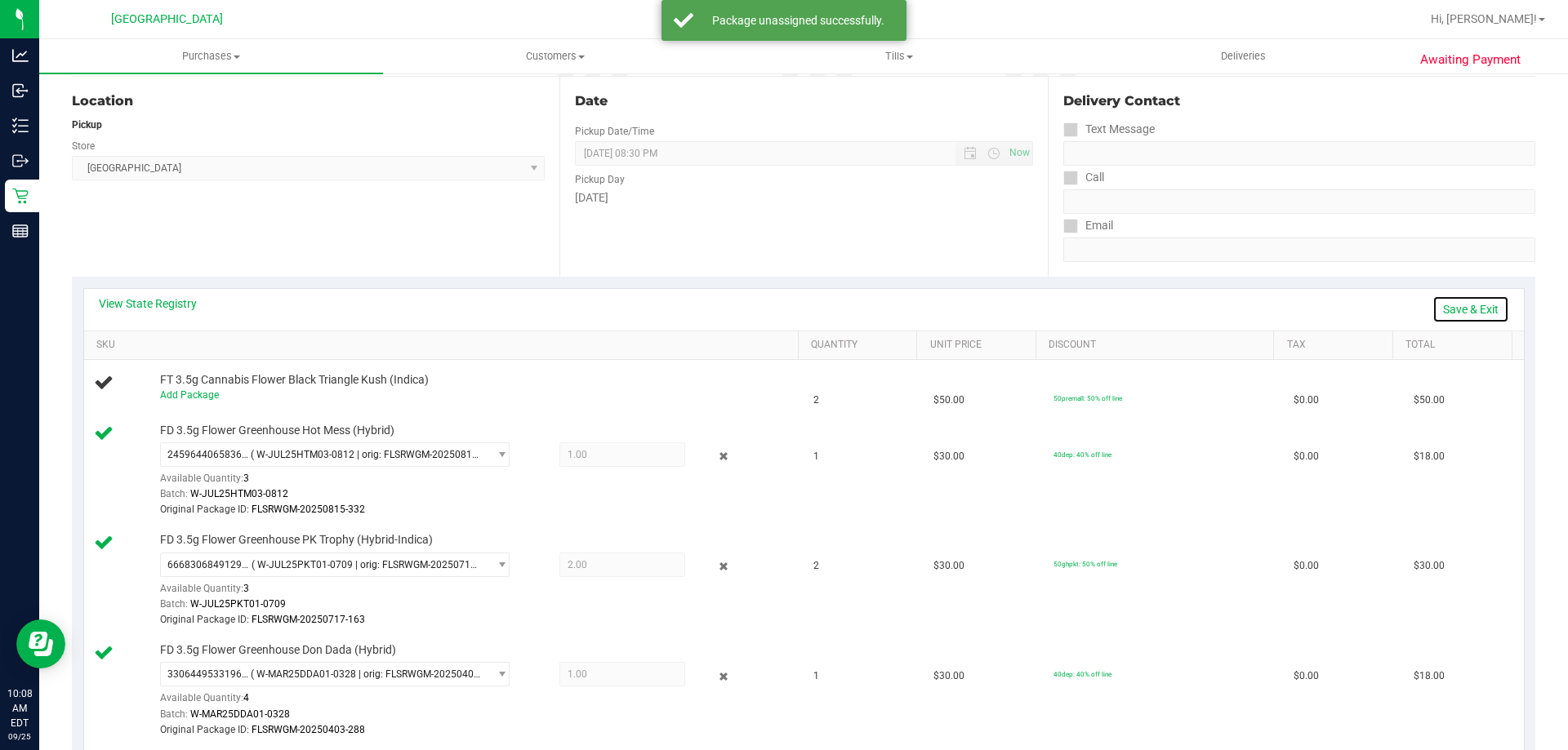
click at [1432, 311] on link "Save & Exit" at bounding box center [1471, 309] width 77 height 28
click at [1380, 305] on link "Assign Inventory Manually" at bounding box center [1431, 309] width 155 height 28
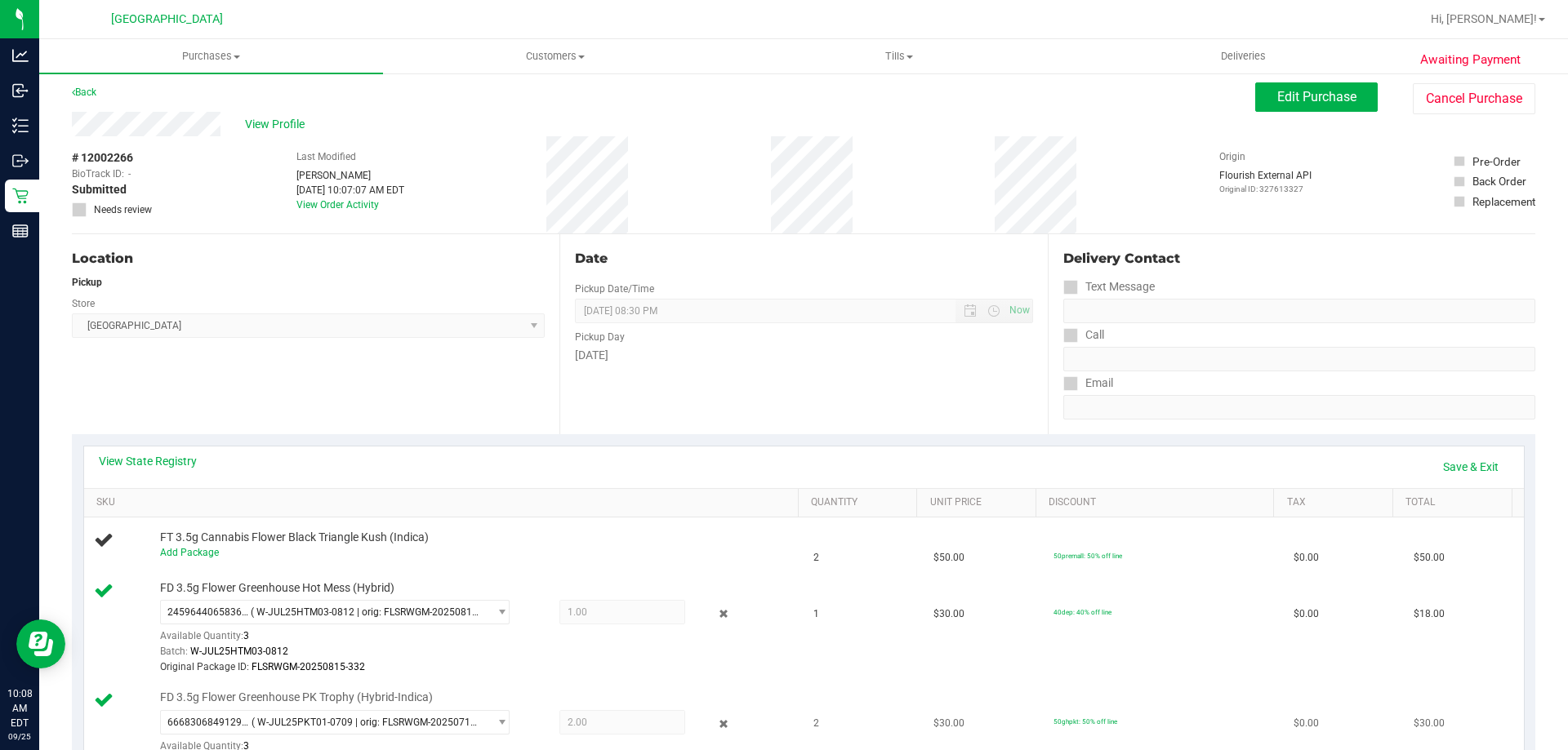
scroll to position [0, 0]
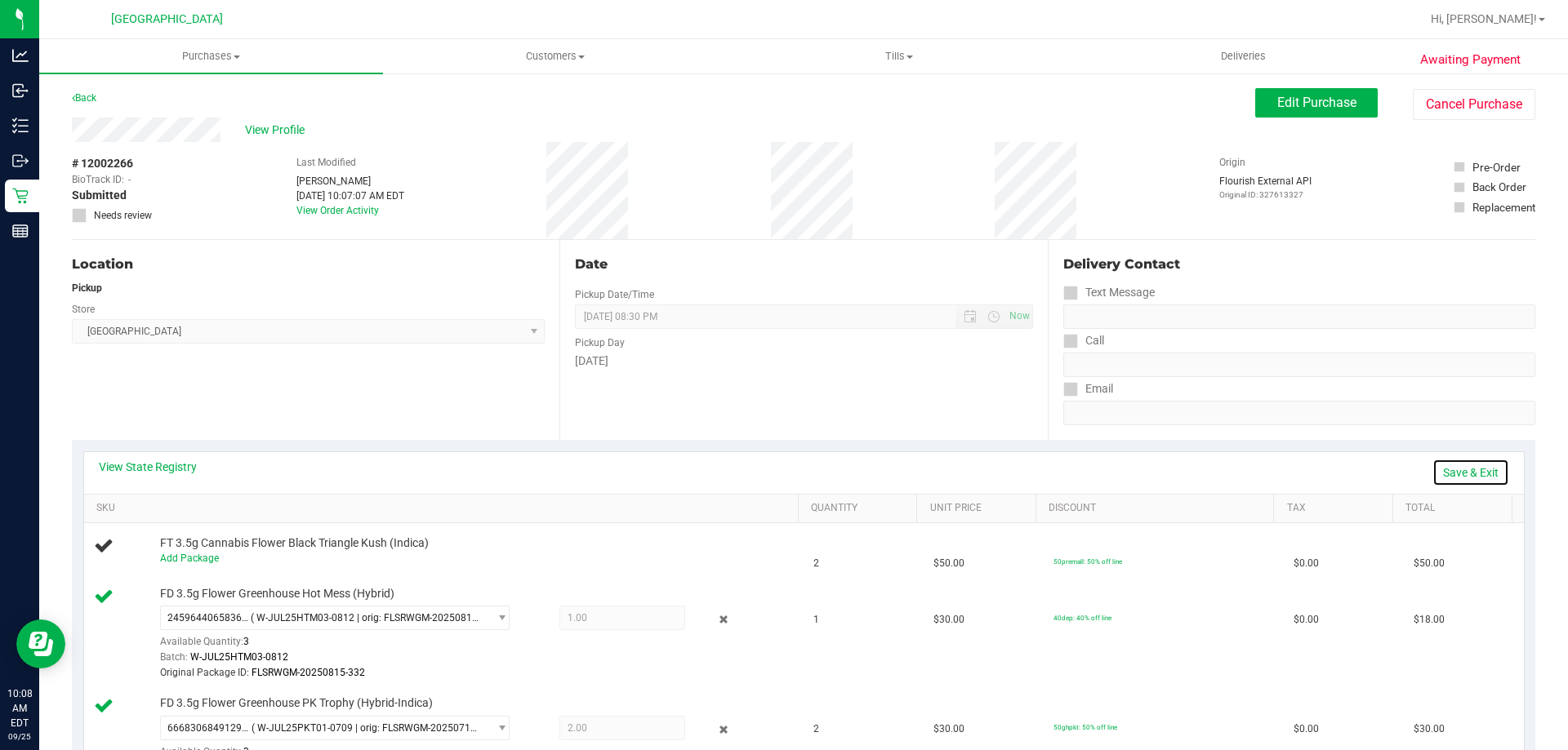
click at [1435, 473] on link "Save & Exit" at bounding box center [1471, 472] width 77 height 28
click at [1294, 99] on span "Edit Purchase" at bounding box center [1316, 102] width 79 height 16
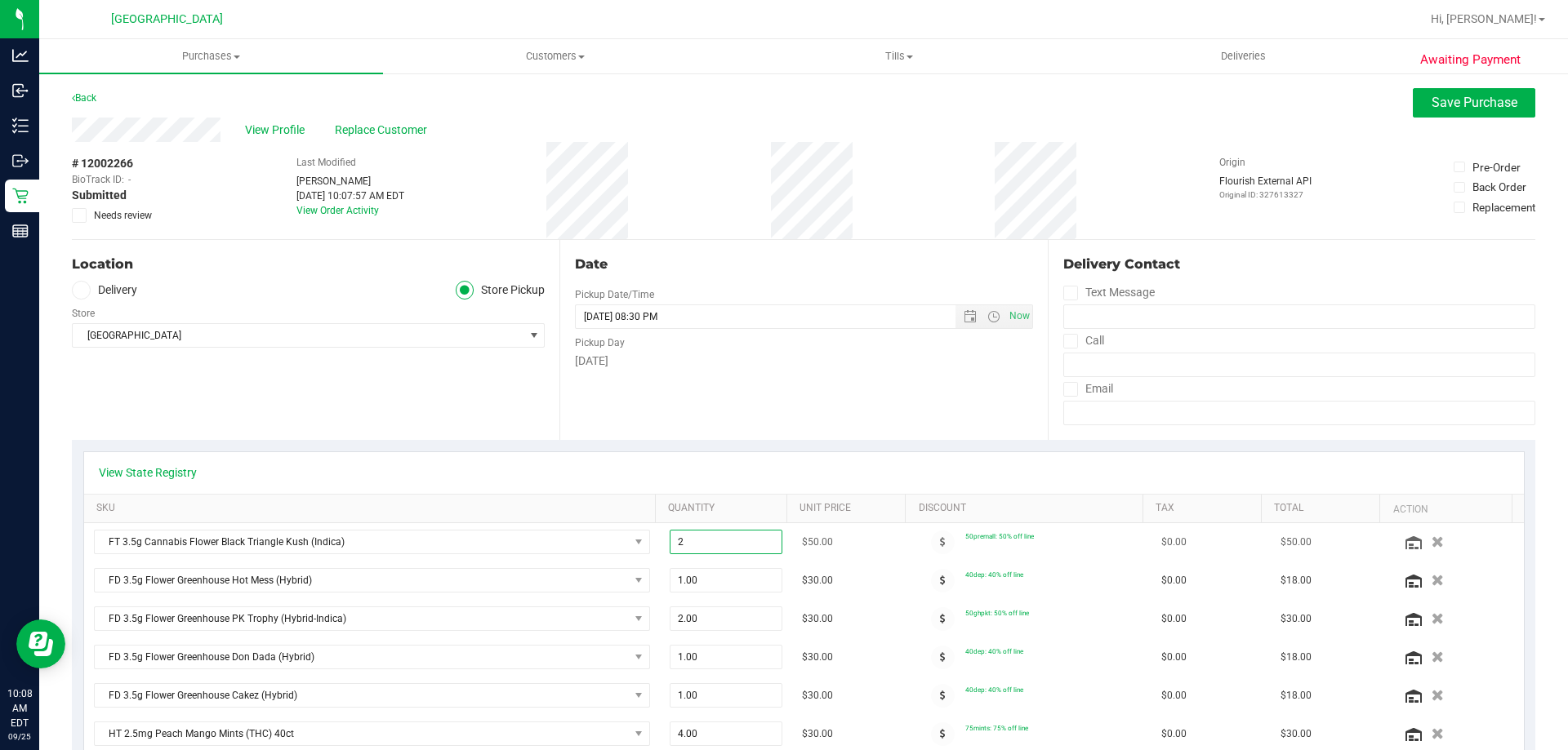
click at [693, 545] on span "2.00 2" at bounding box center [726, 541] width 113 height 24
type input "1"
type input "1.00"
click at [823, 365] on div "Thursday" at bounding box center [803, 361] width 457 height 17
click at [1431, 105] on span "Save Purchase" at bounding box center [1474, 102] width 86 height 16
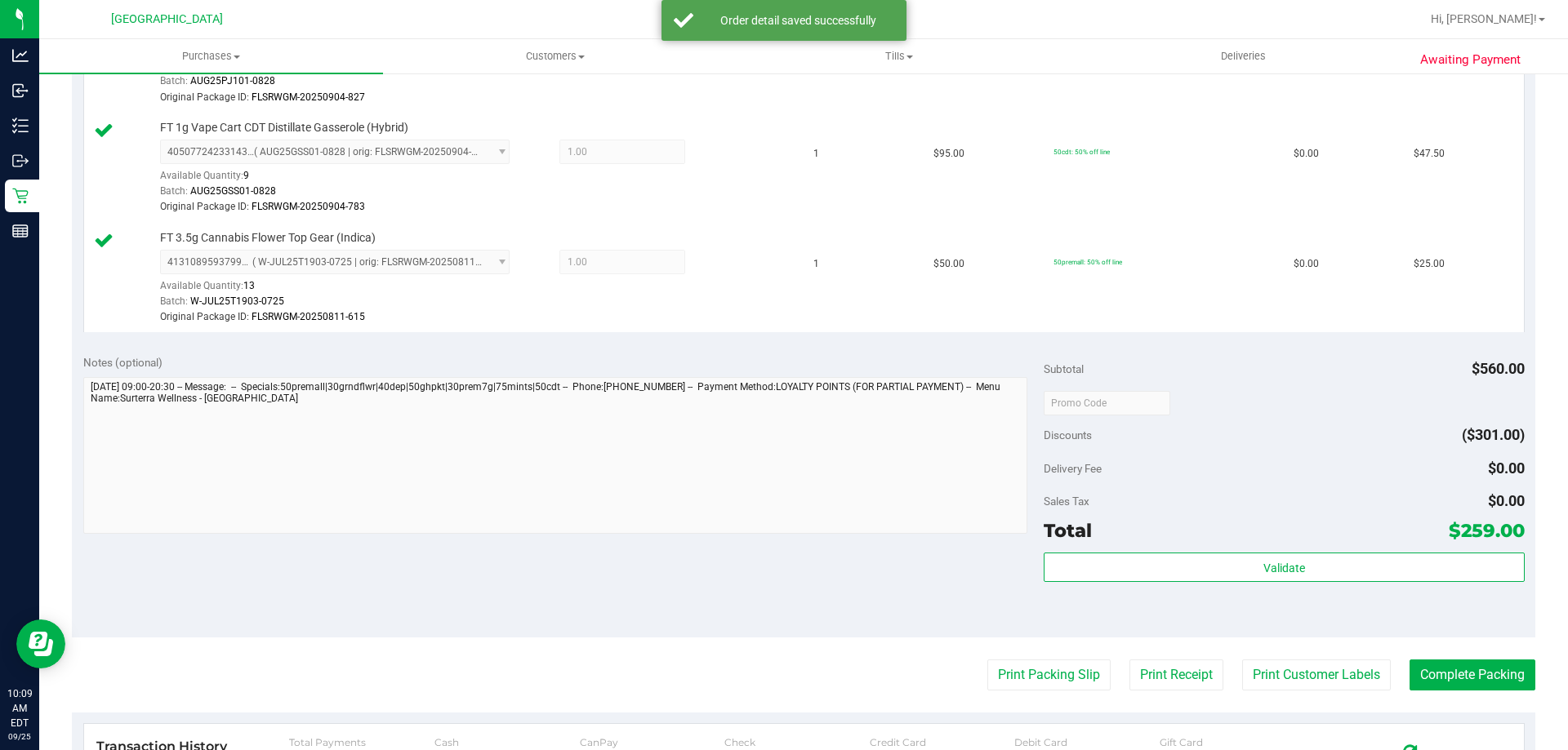
scroll to position [1224, 0]
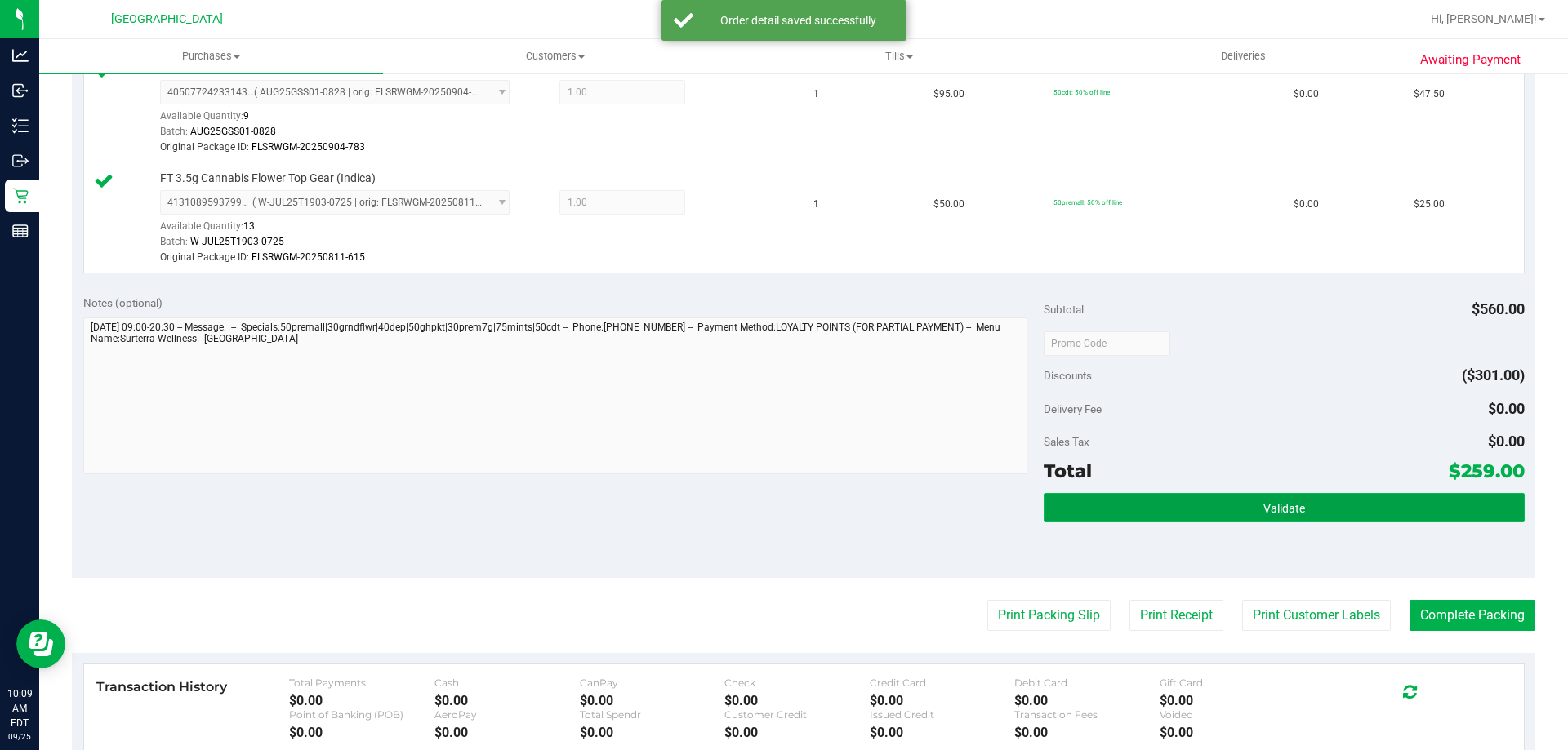
click at [1320, 504] on button "Validate" at bounding box center [1284, 507] width 480 height 29
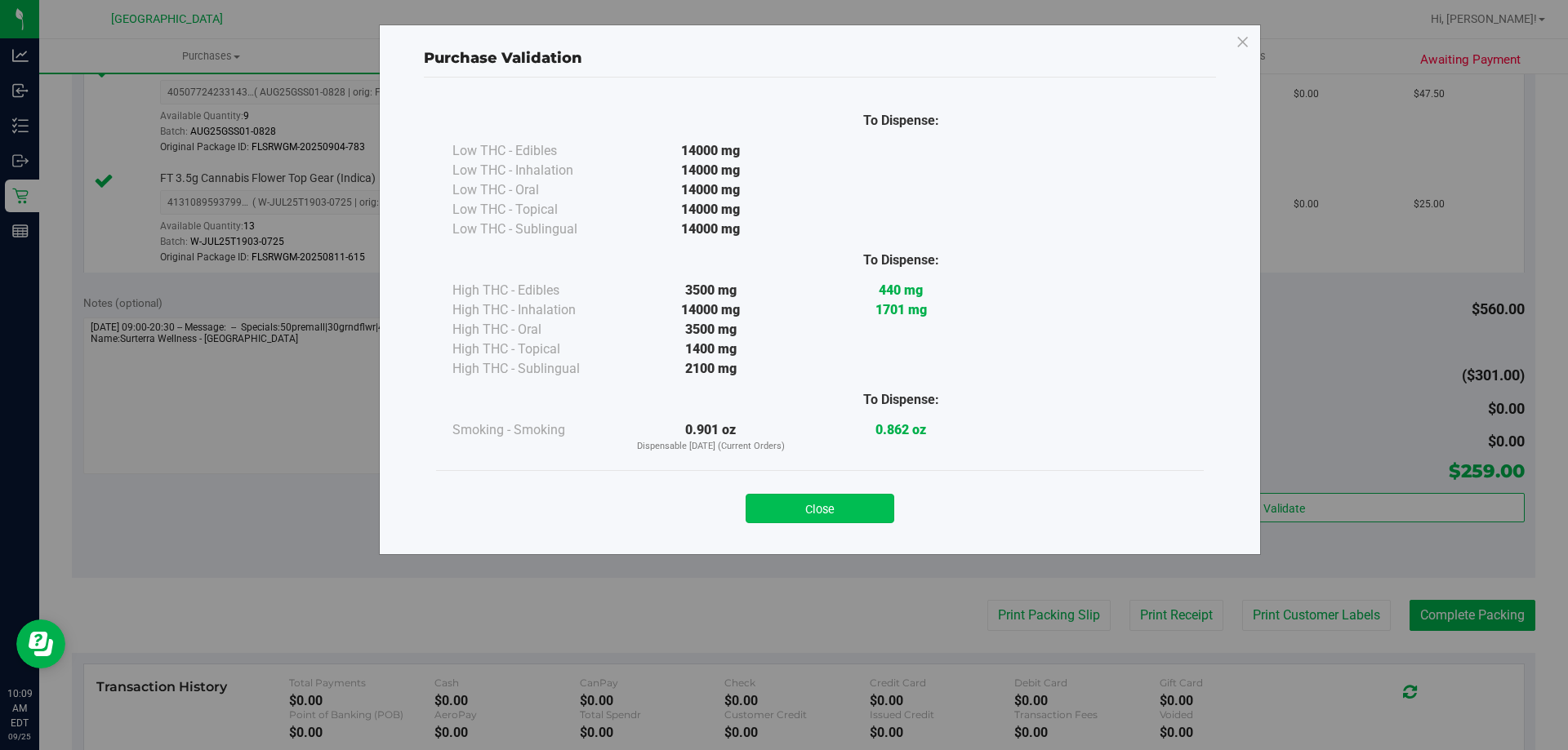
click at [841, 511] on button "Close" at bounding box center [819, 508] width 148 height 29
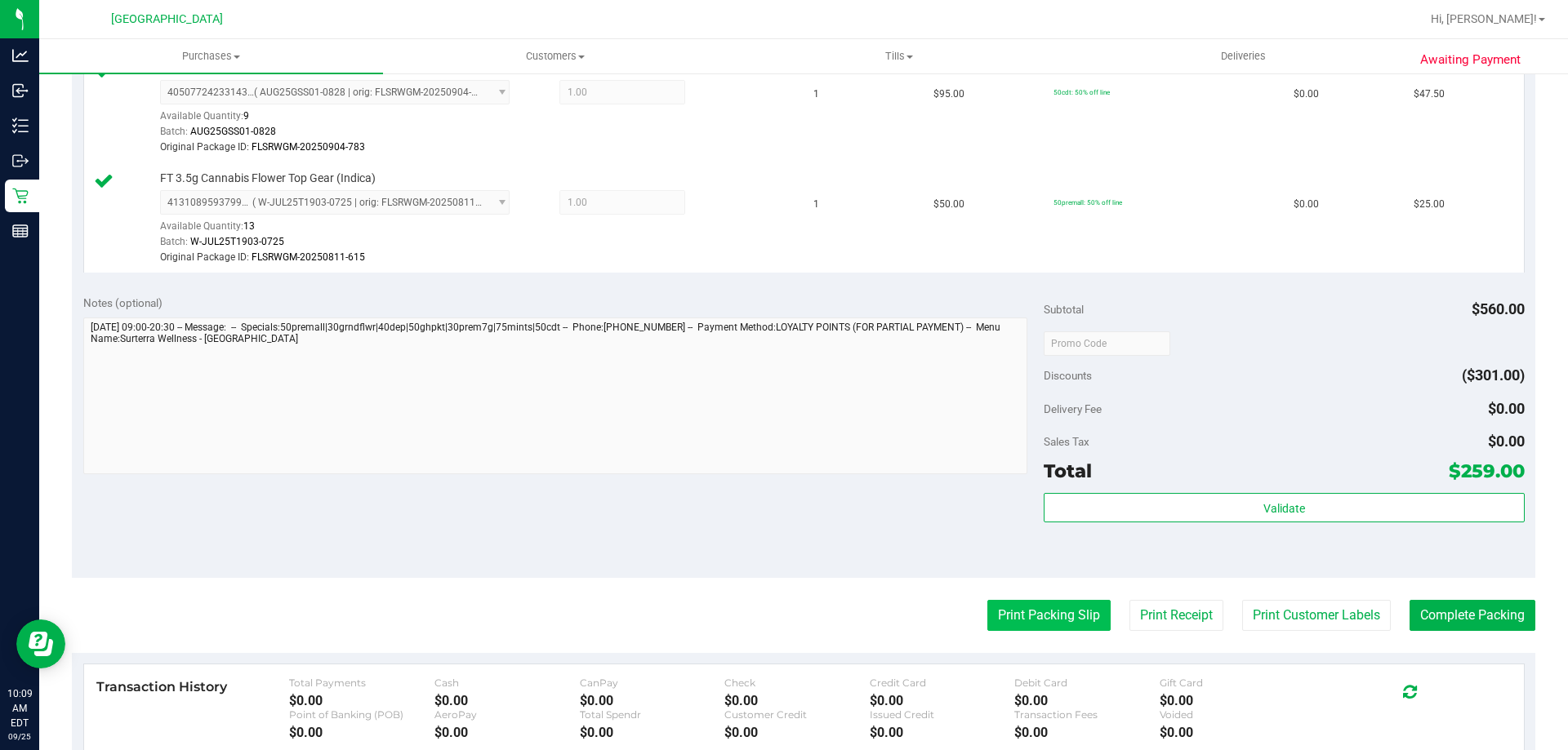
click at [1010, 608] on button "Print Packing Slip" at bounding box center [1048, 615] width 123 height 31
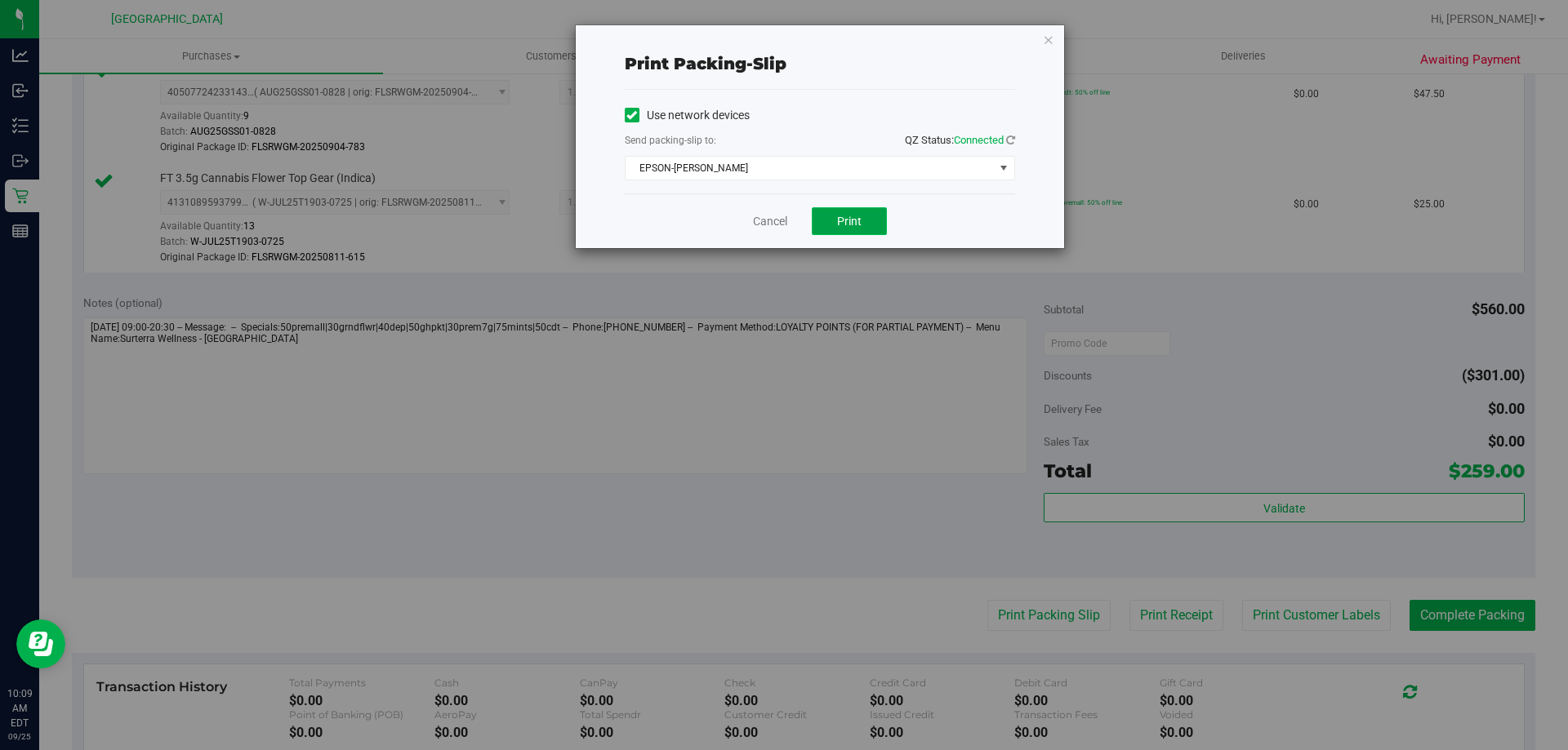
click at [842, 224] on span "Print" at bounding box center [849, 221] width 24 height 13
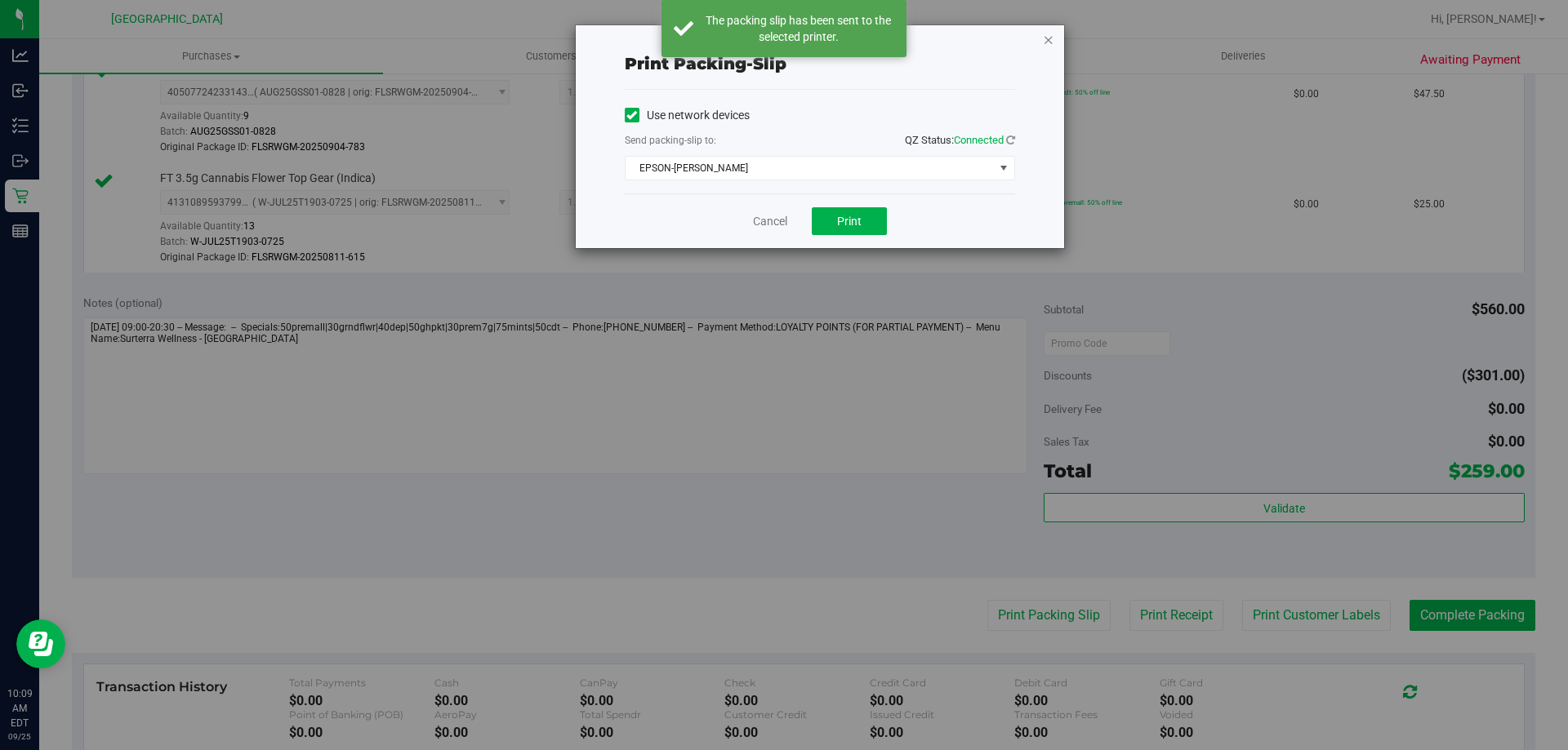
click at [1048, 44] on icon "button" at bounding box center [1049, 39] width 12 height 19
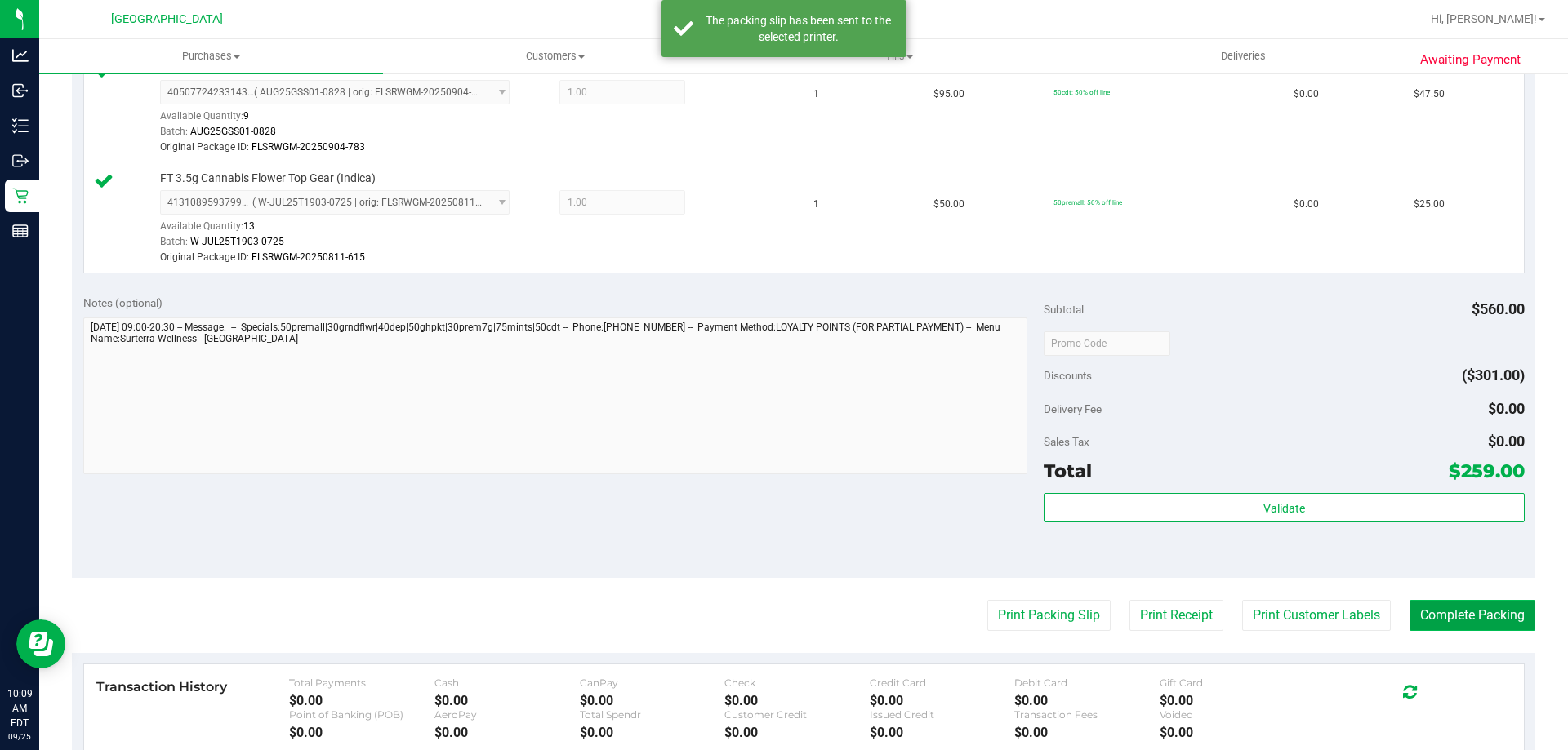
click at [1470, 613] on button "Complete Packing" at bounding box center [1472, 615] width 126 height 31
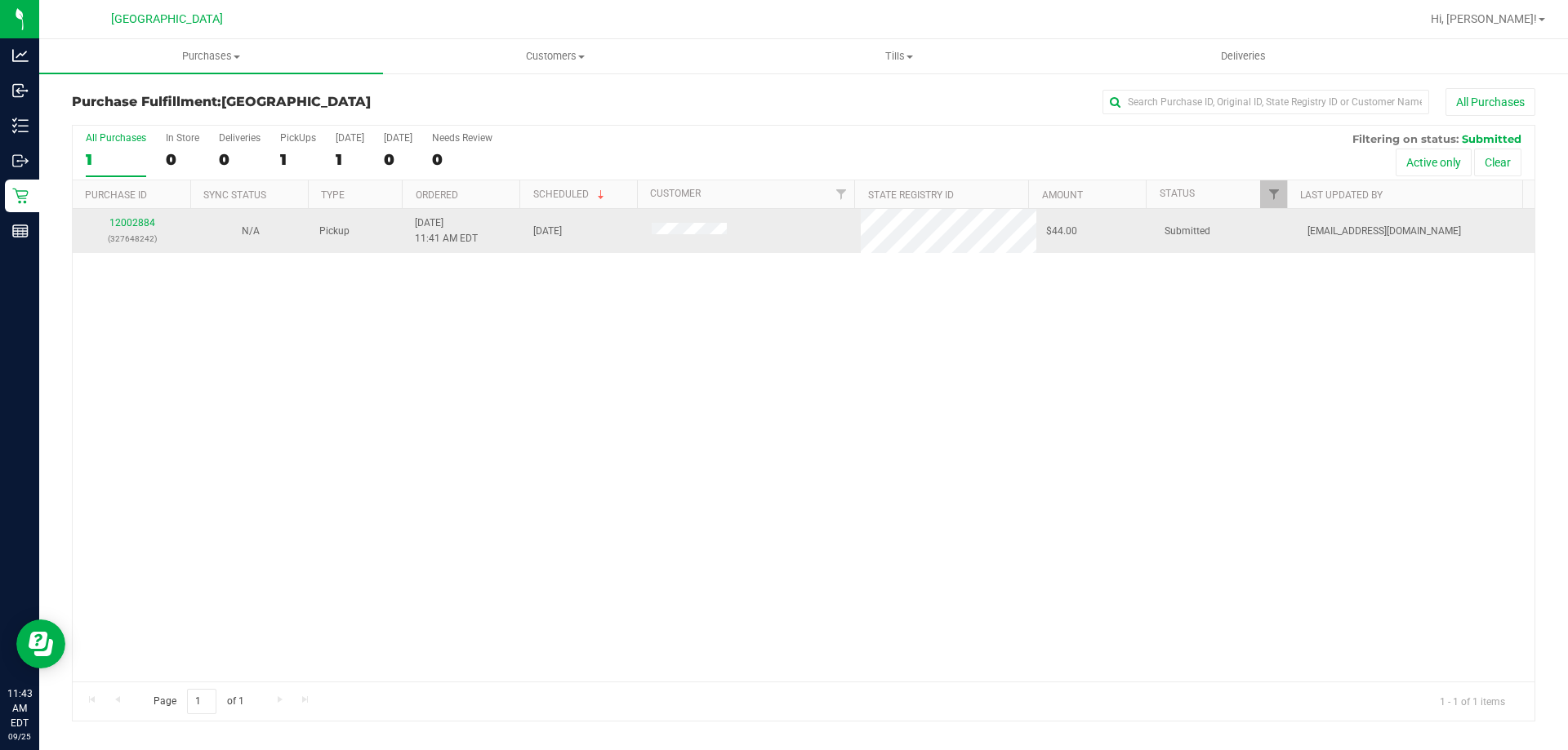
click at [140, 231] on p "(327648242)" at bounding box center [132, 239] width 99 height 16
click at [140, 223] on link "12002884" at bounding box center [132, 223] width 46 height 12
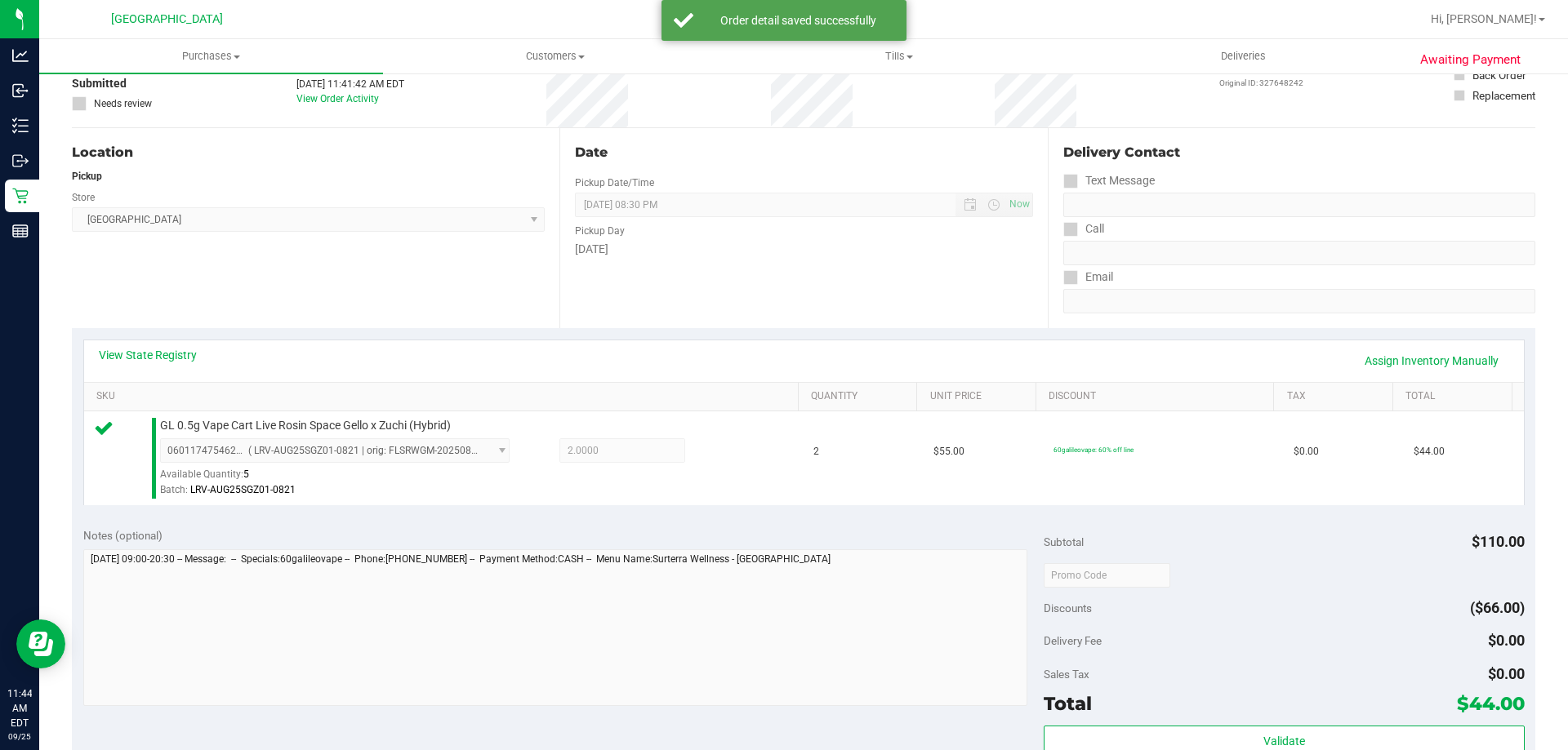
scroll to position [327, 0]
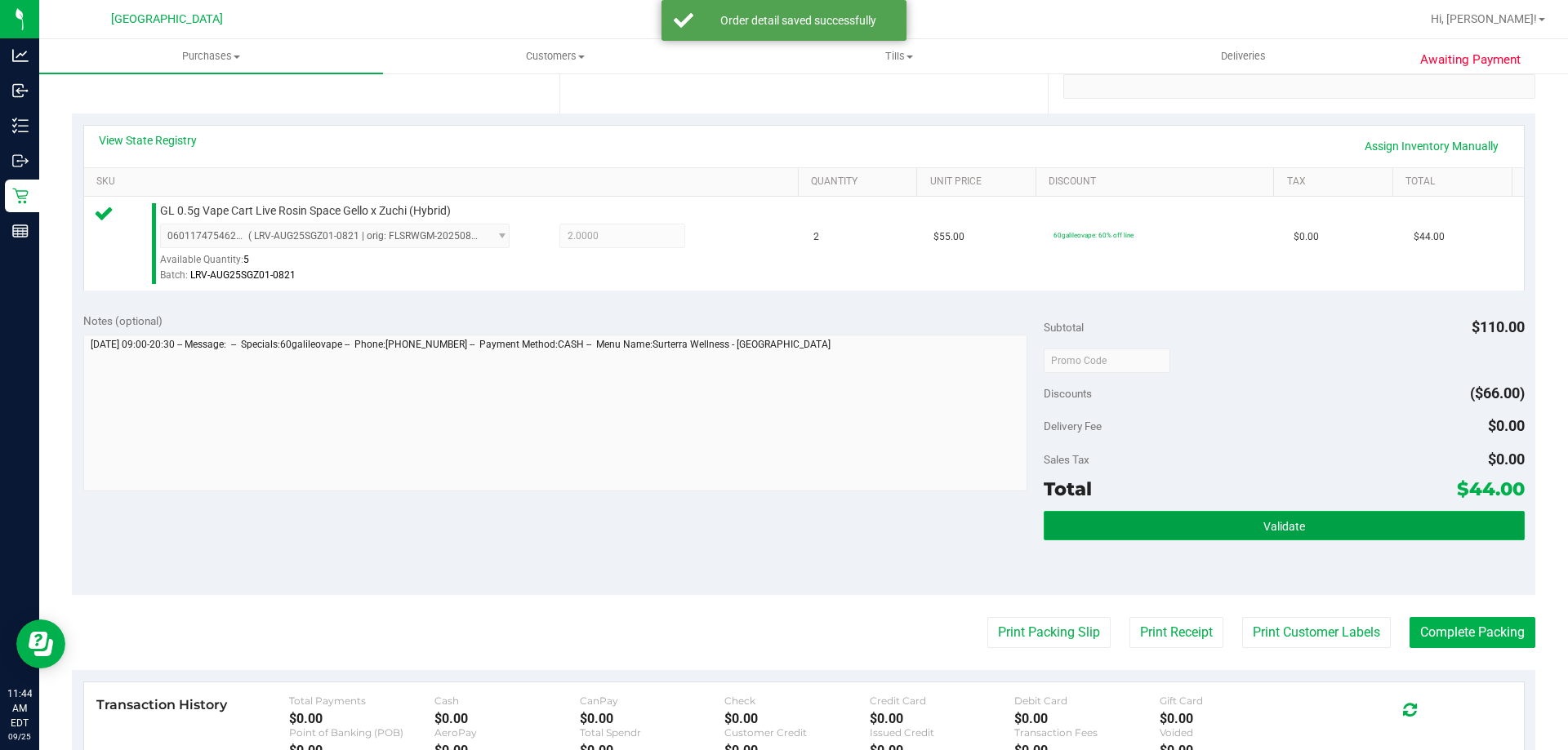
click at [1295, 524] on button "Validate" at bounding box center [1284, 525] width 480 height 29
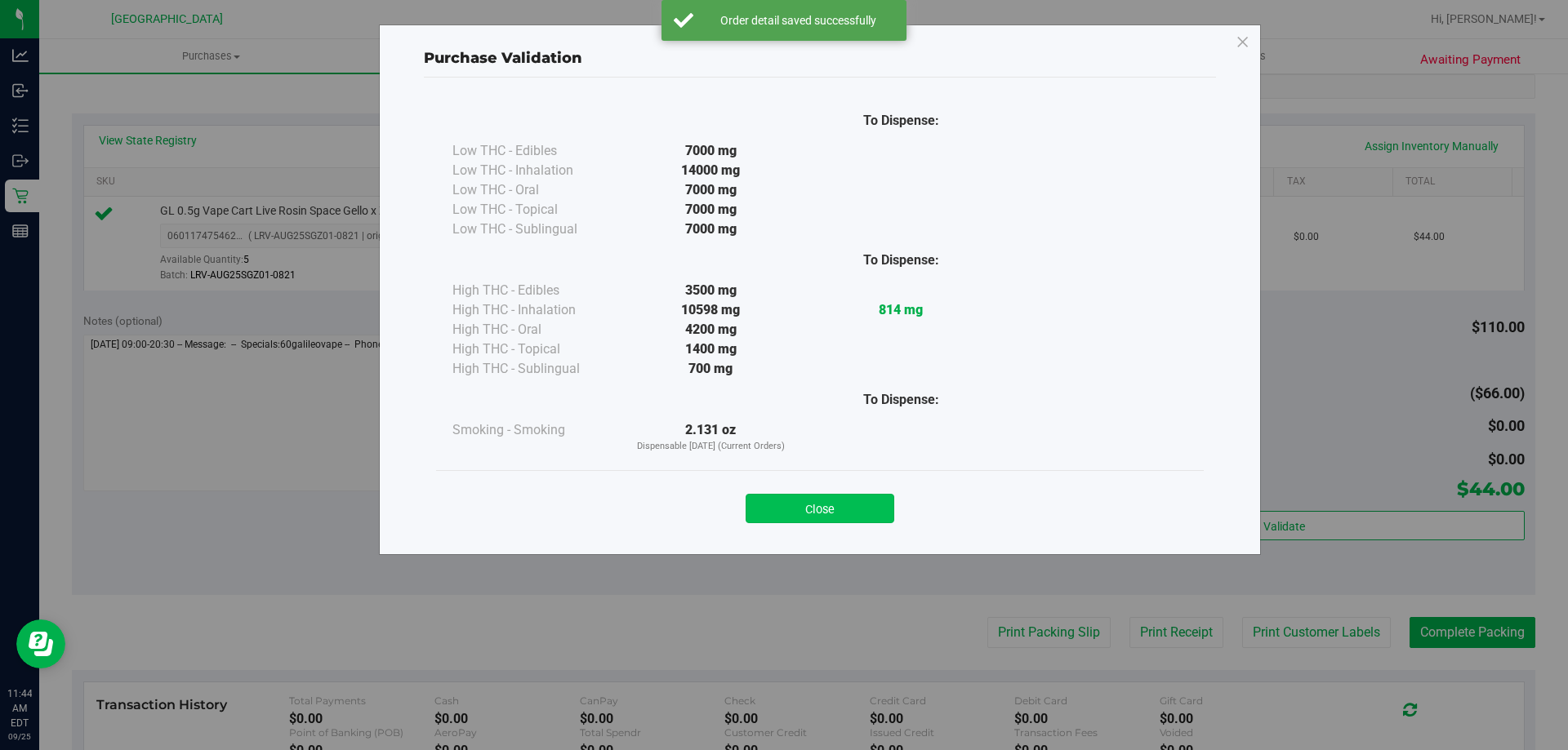
click at [881, 506] on button "Close" at bounding box center [819, 508] width 148 height 29
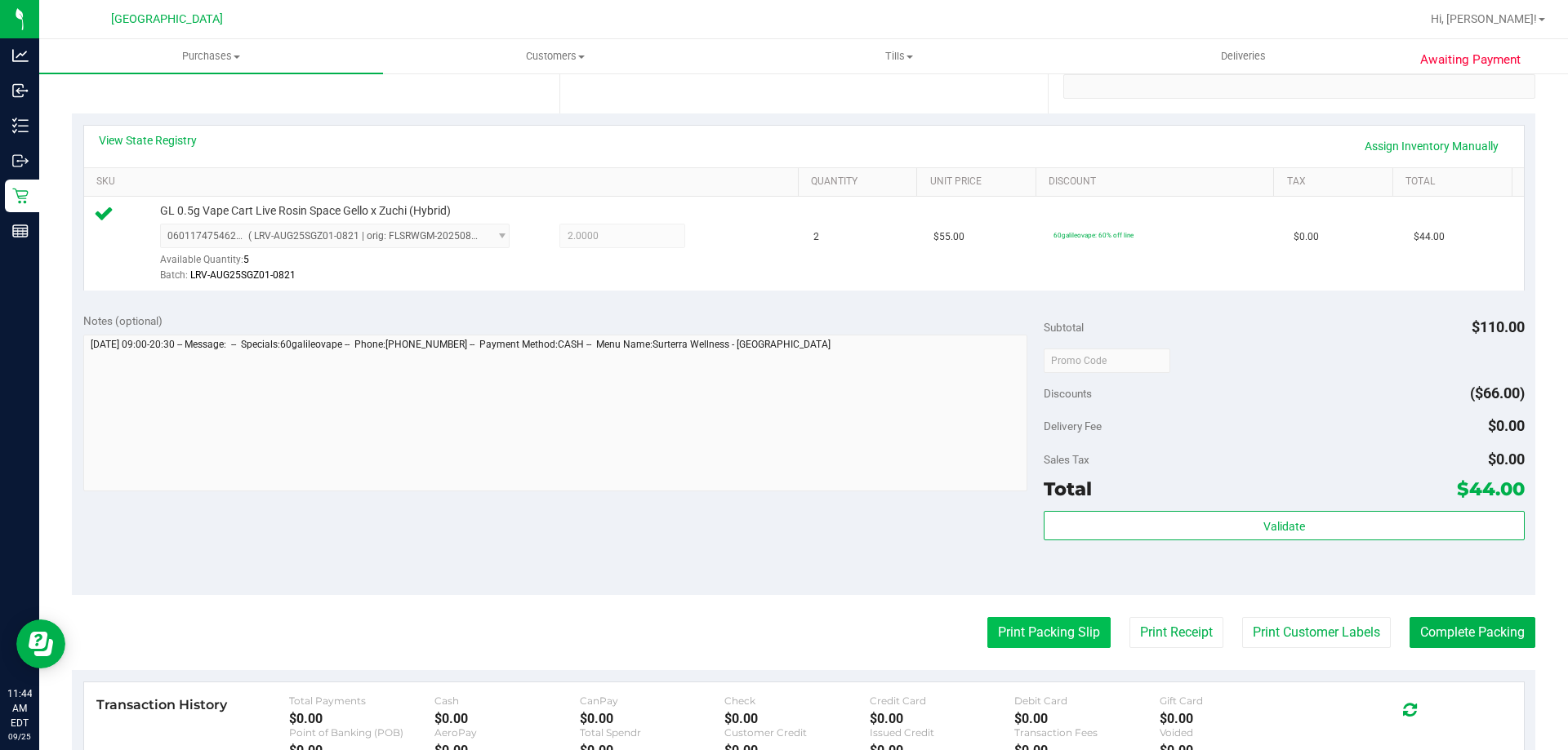
click at [989, 620] on button "Print Packing Slip" at bounding box center [1048, 632] width 123 height 31
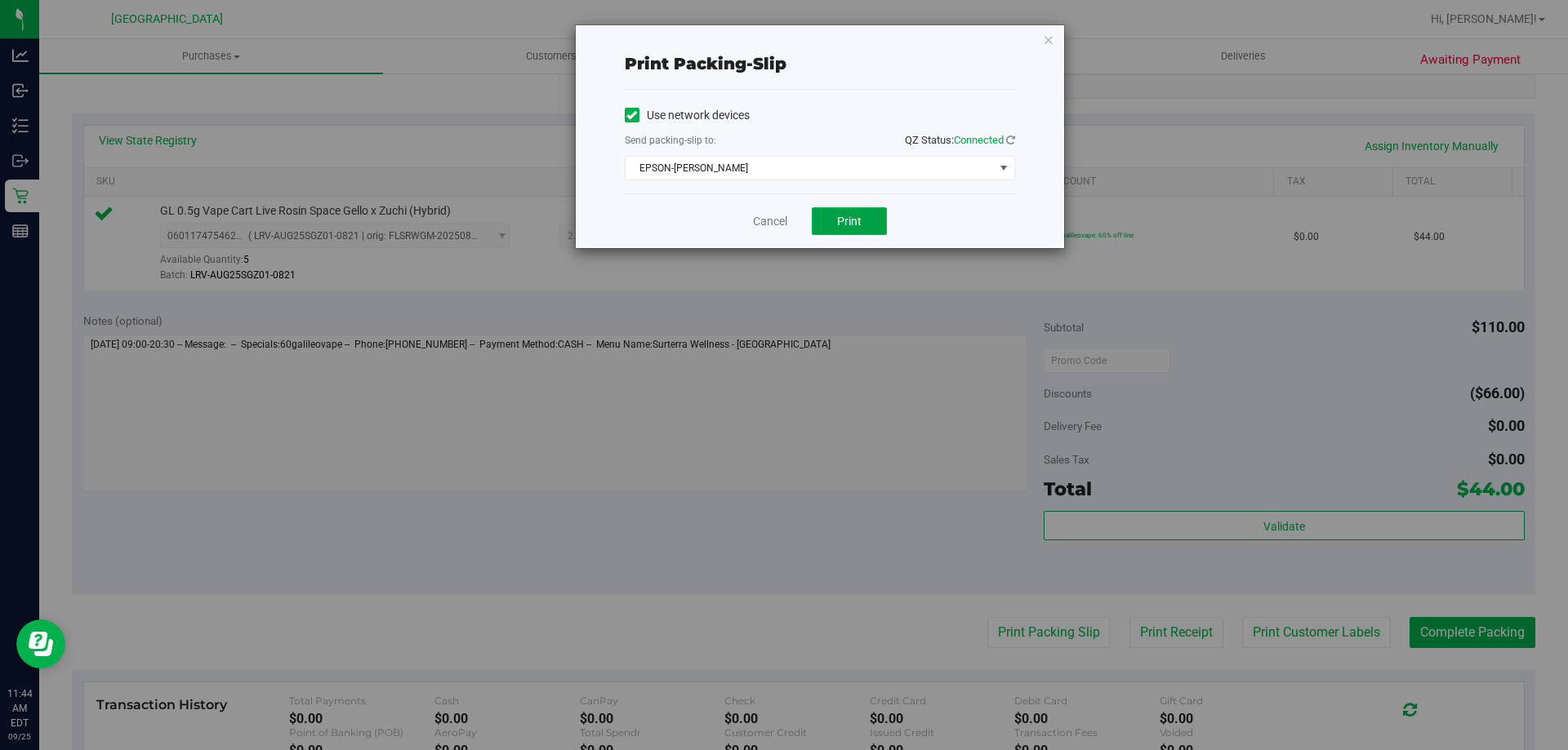
click at [844, 219] on span "Print" at bounding box center [849, 221] width 24 height 13
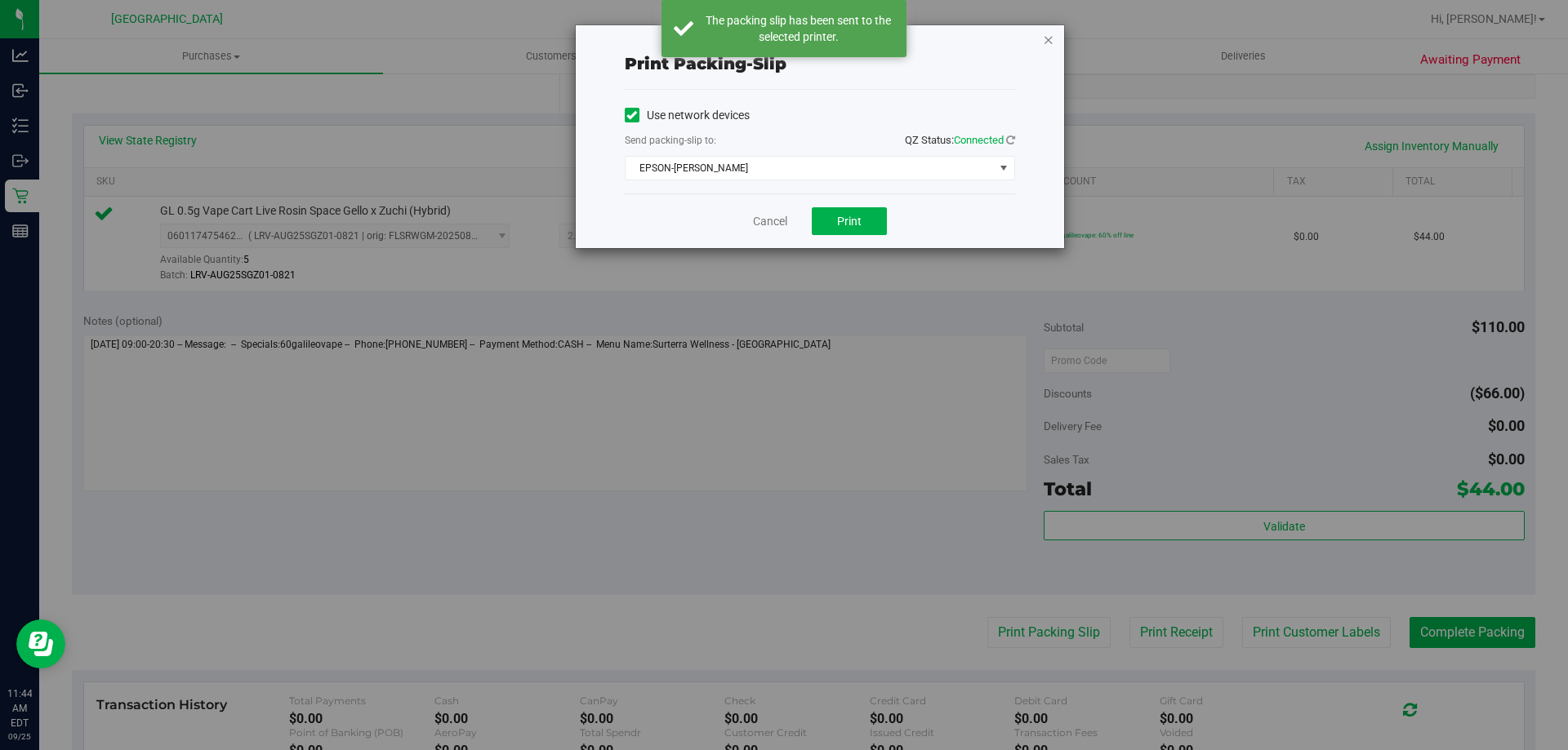
click at [1048, 44] on icon "button" at bounding box center [1049, 39] width 12 height 19
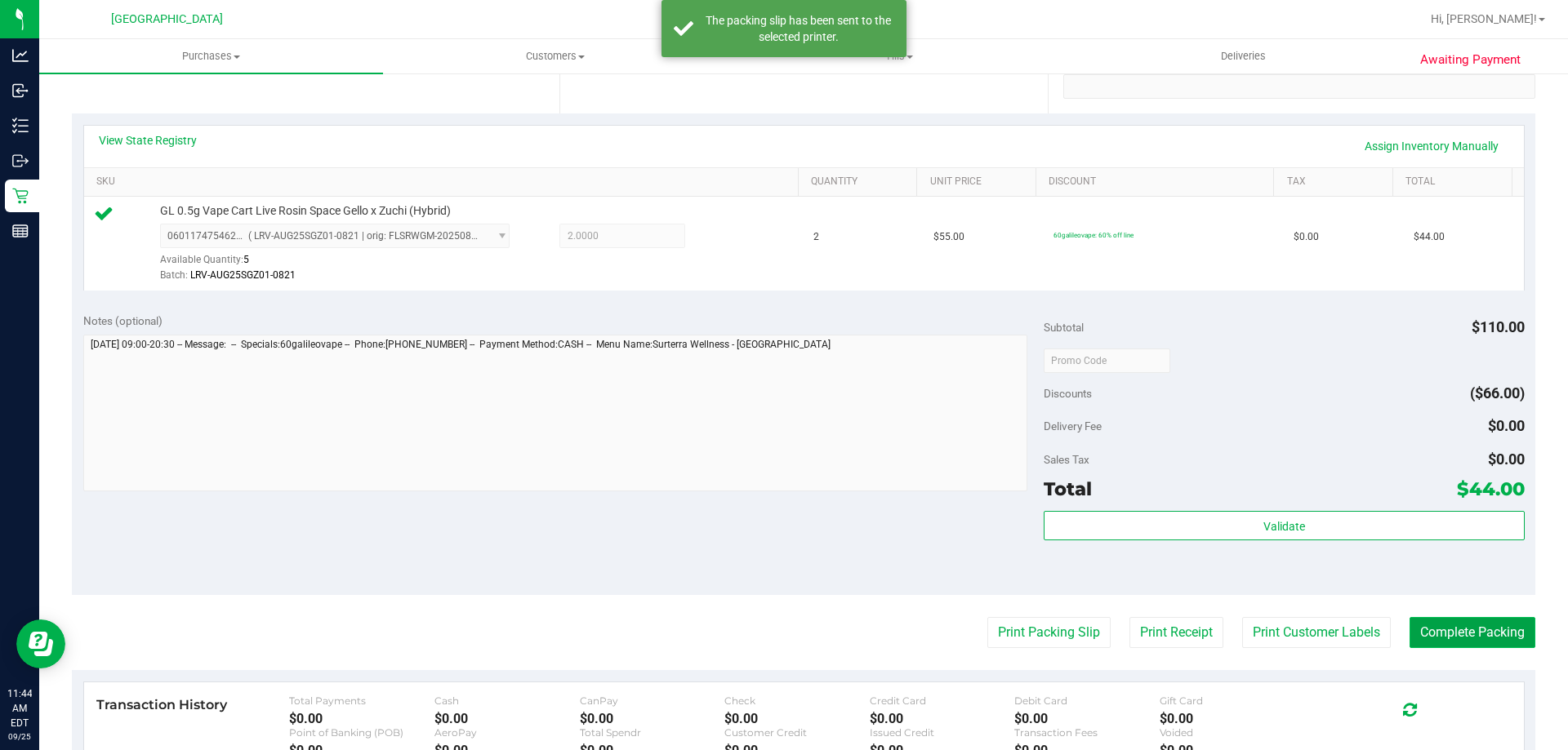
click at [1473, 639] on button "Complete Packing" at bounding box center [1472, 632] width 126 height 31
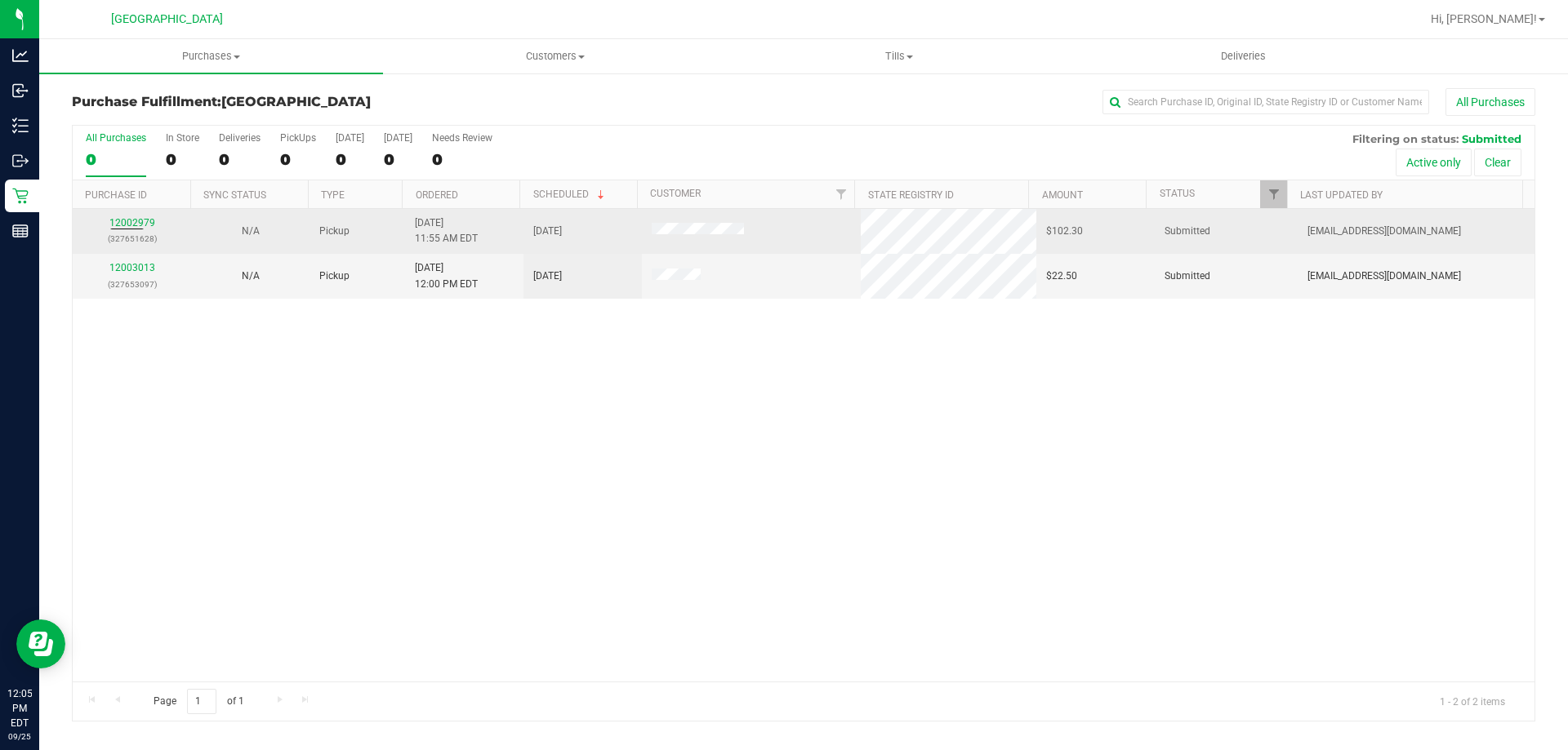
click at [134, 216] on div "12002979 (327651628)" at bounding box center [132, 230] width 99 height 31
click at [134, 232] on p "(327651628)" at bounding box center [132, 239] width 99 height 16
click at [131, 221] on link "12002979" at bounding box center [132, 223] width 46 height 12
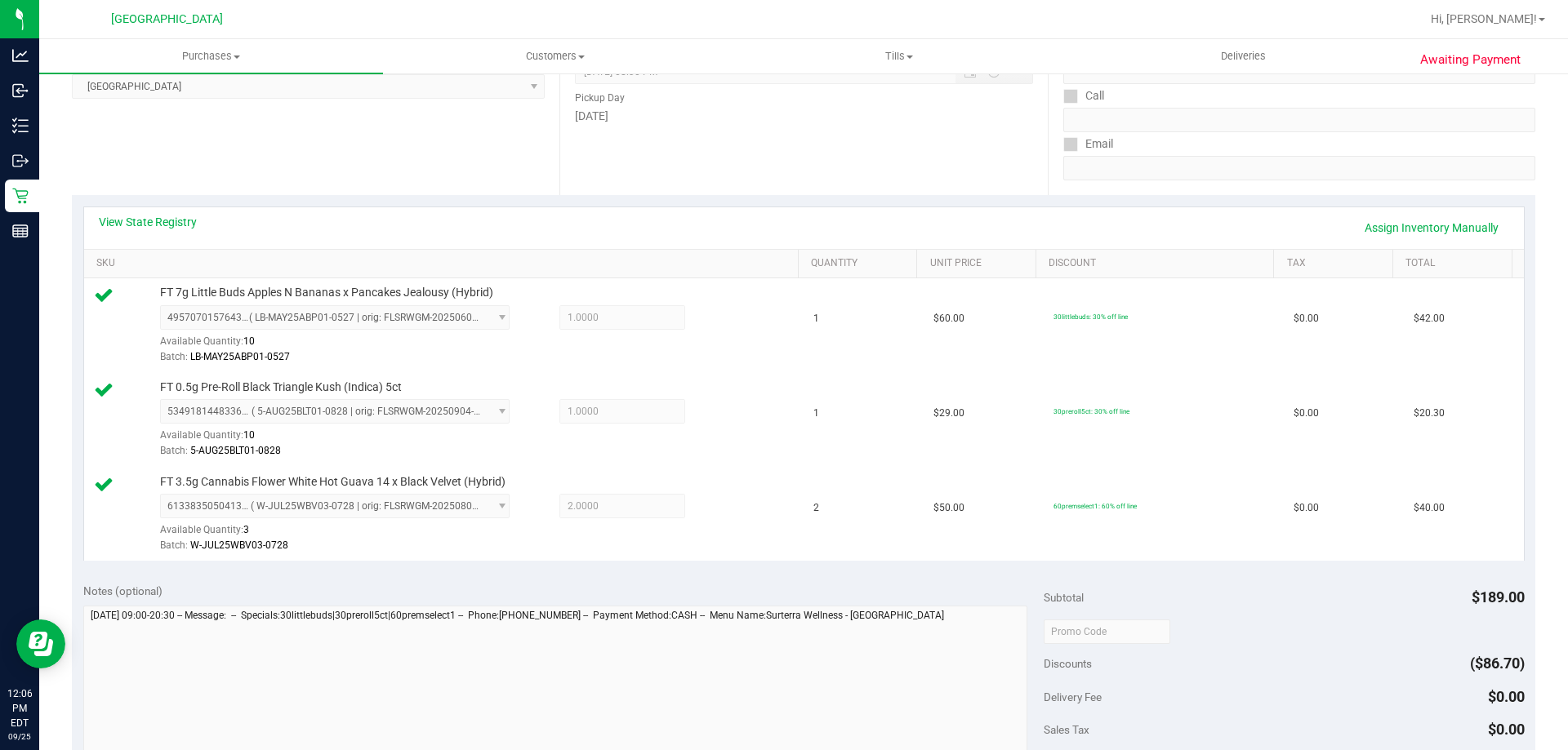
scroll to position [734, 0]
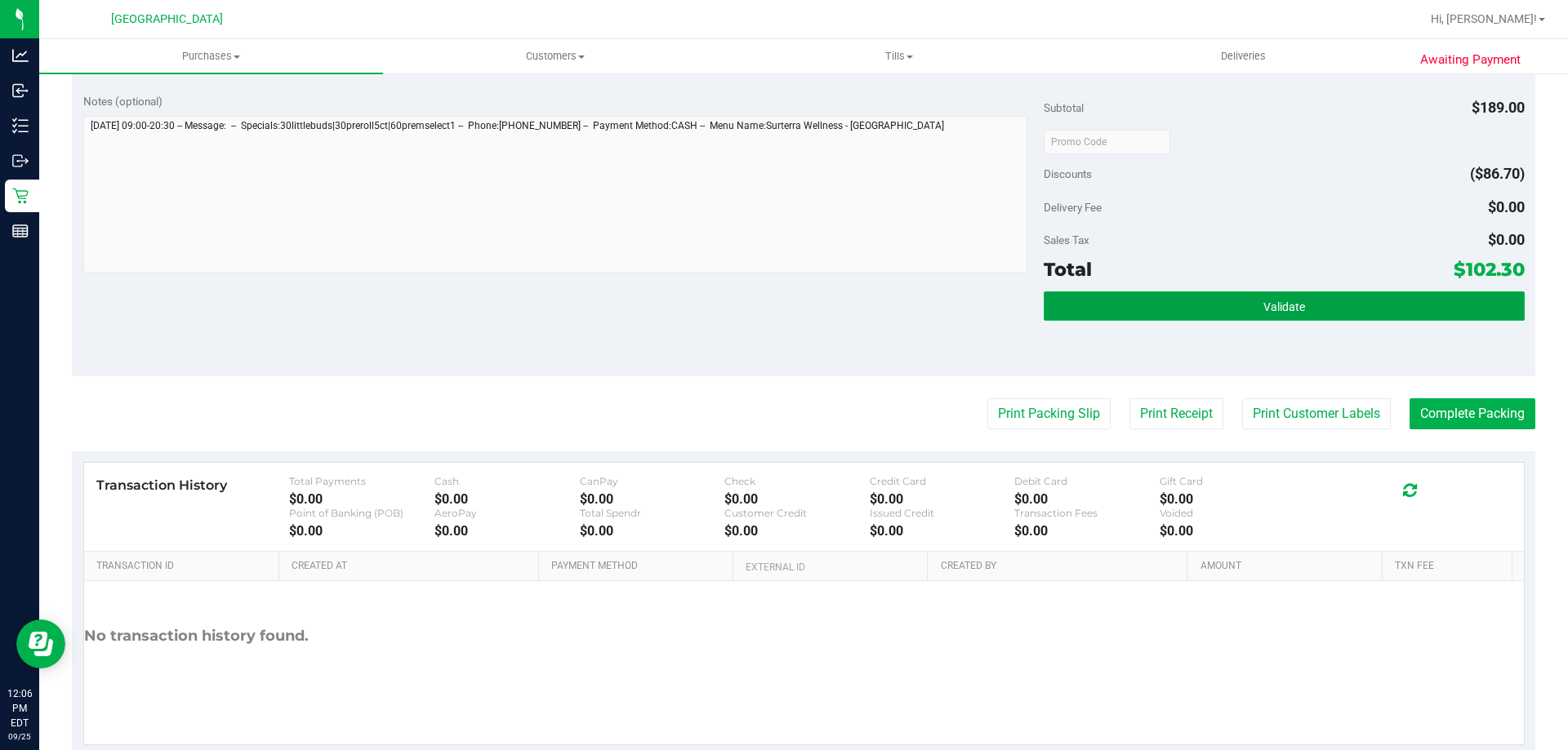
click at [1234, 300] on button "Validate" at bounding box center [1284, 306] width 480 height 29
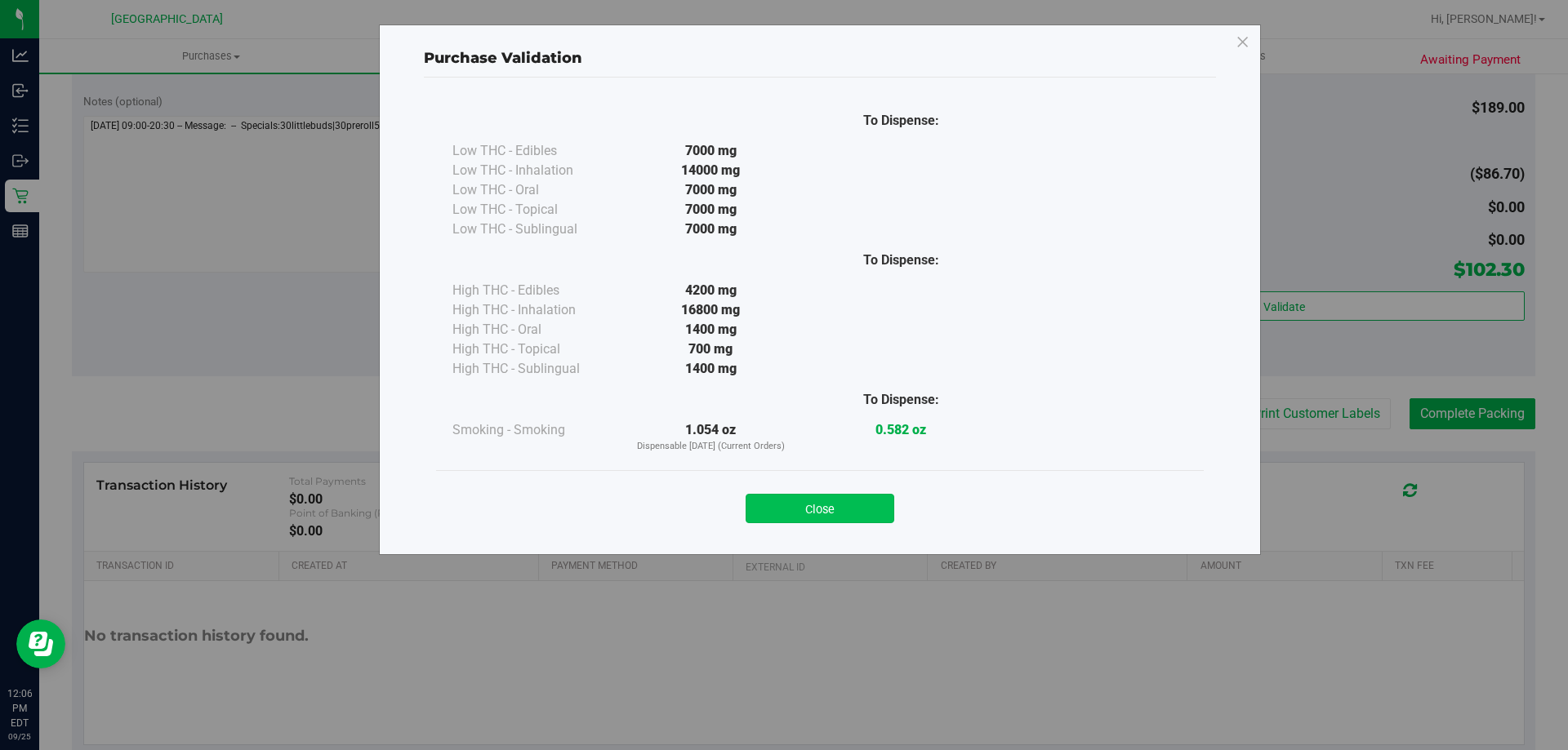
click at [866, 509] on button "Close" at bounding box center [819, 508] width 148 height 29
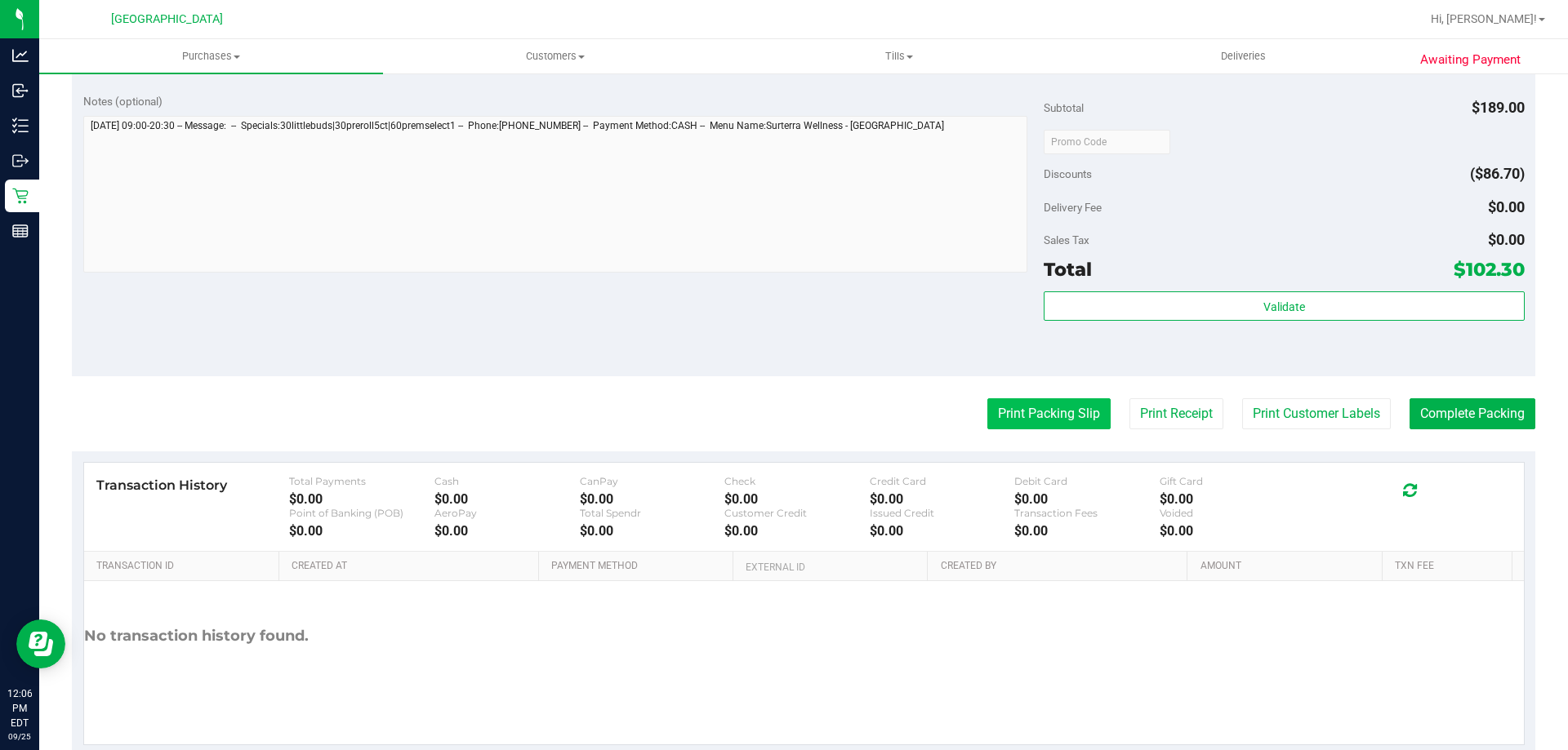
click at [1033, 414] on button "Print Packing Slip" at bounding box center [1048, 413] width 123 height 31
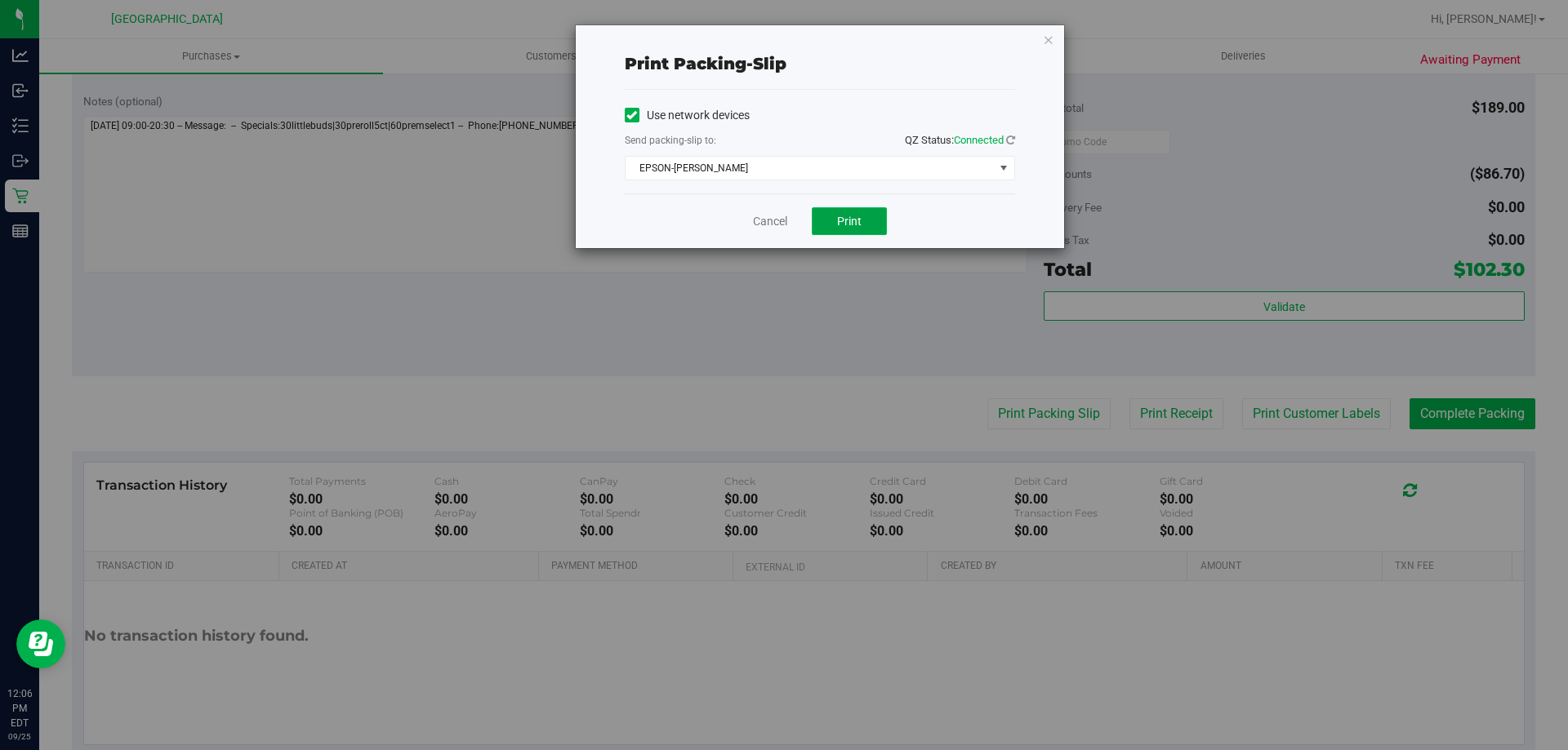
click at [852, 215] on span "Print" at bounding box center [849, 221] width 24 height 13
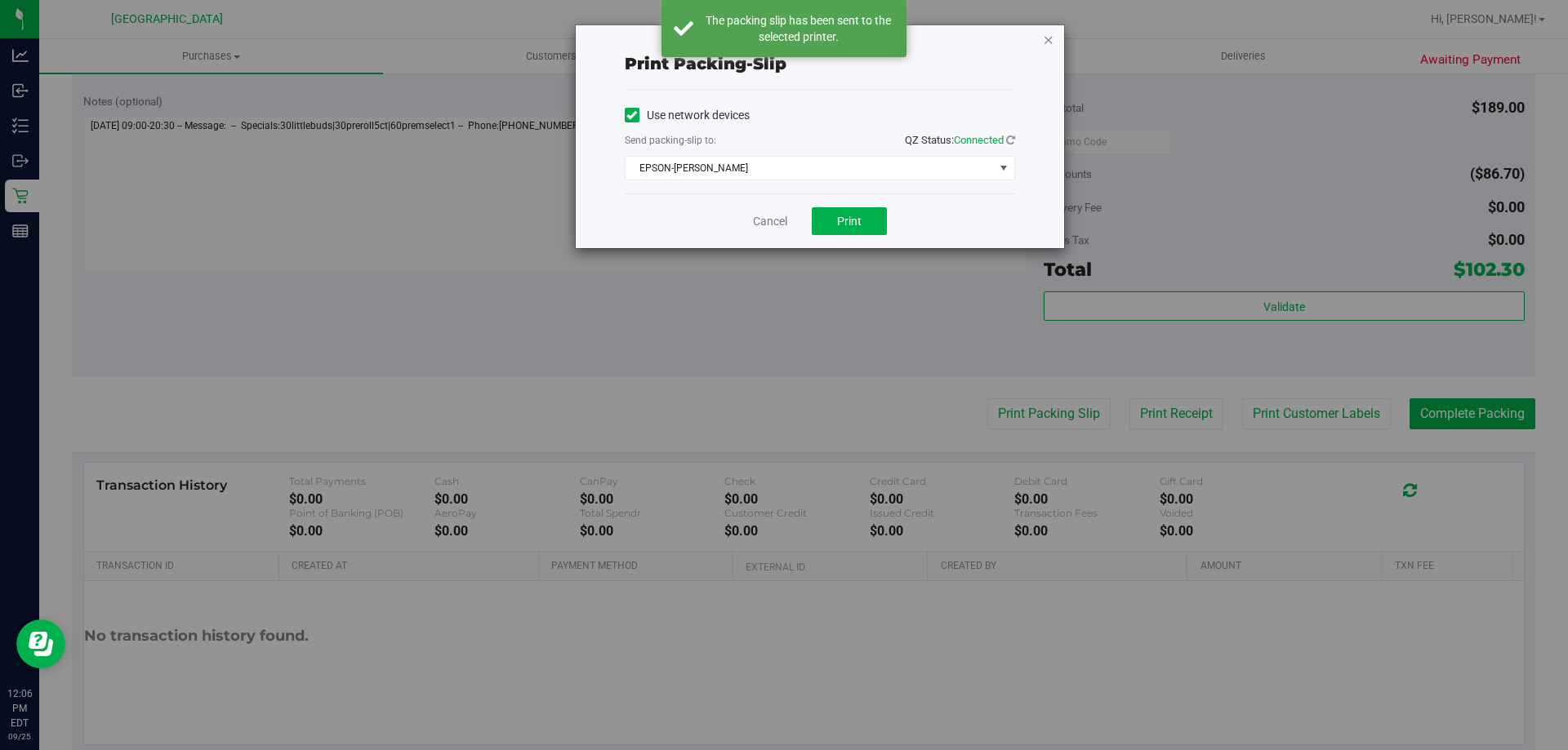
click at [1046, 40] on icon "button" at bounding box center [1049, 39] width 12 height 19
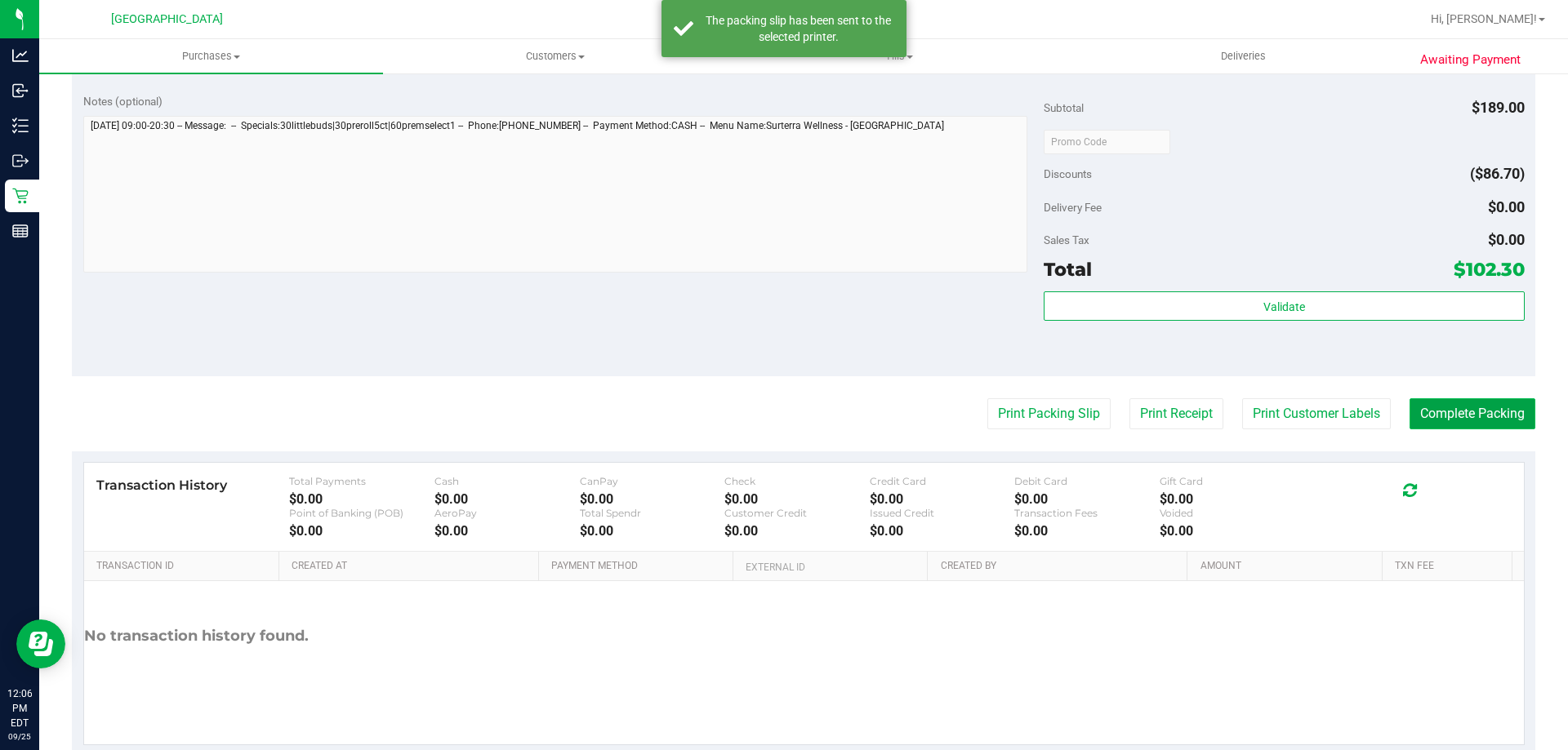
click at [1495, 415] on button "Complete Packing" at bounding box center [1472, 413] width 126 height 31
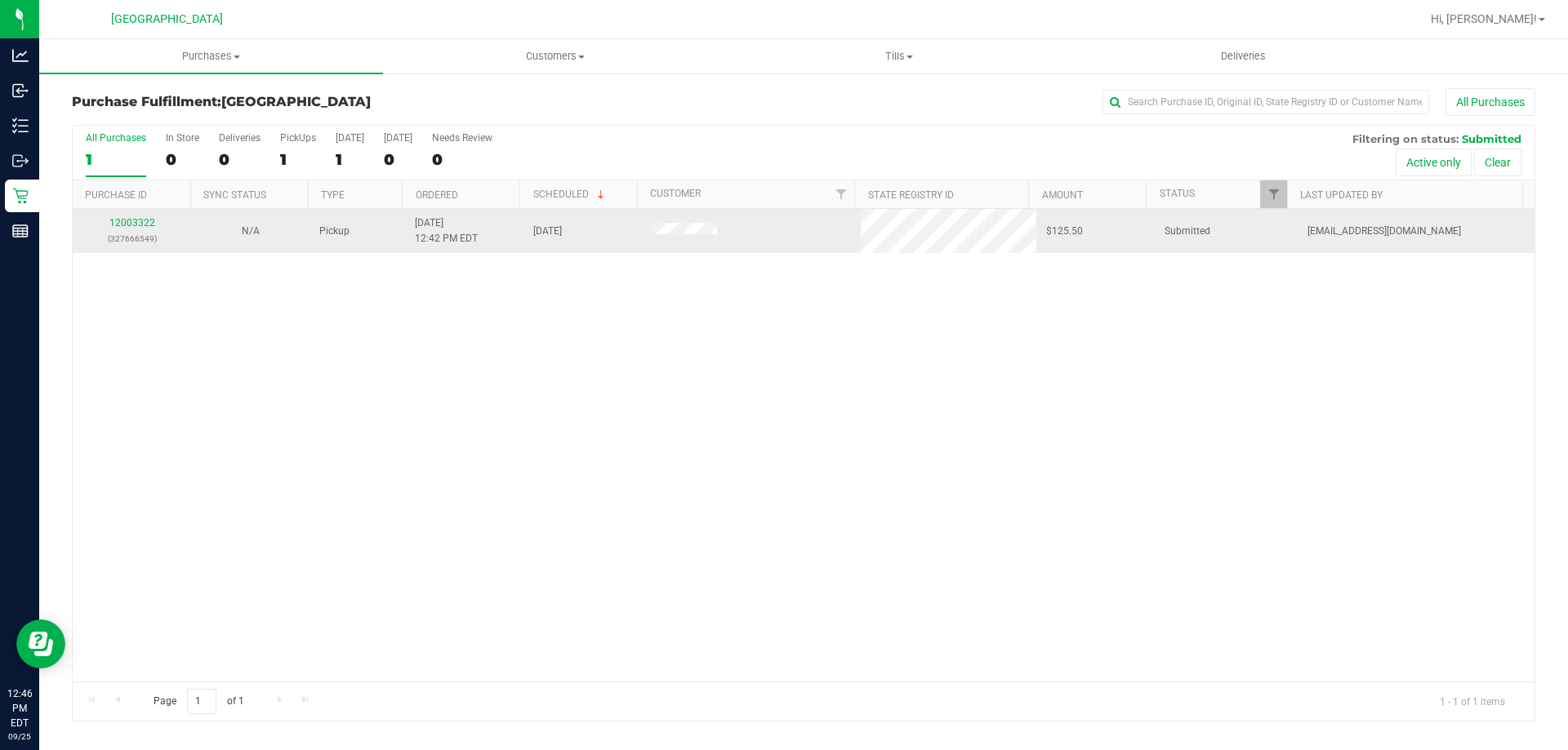
click at [127, 213] on td "12003322 (327666549)" at bounding box center [132, 230] width 118 height 44
click at [127, 220] on link "12003322" at bounding box center [132, 223] width 46 height 12
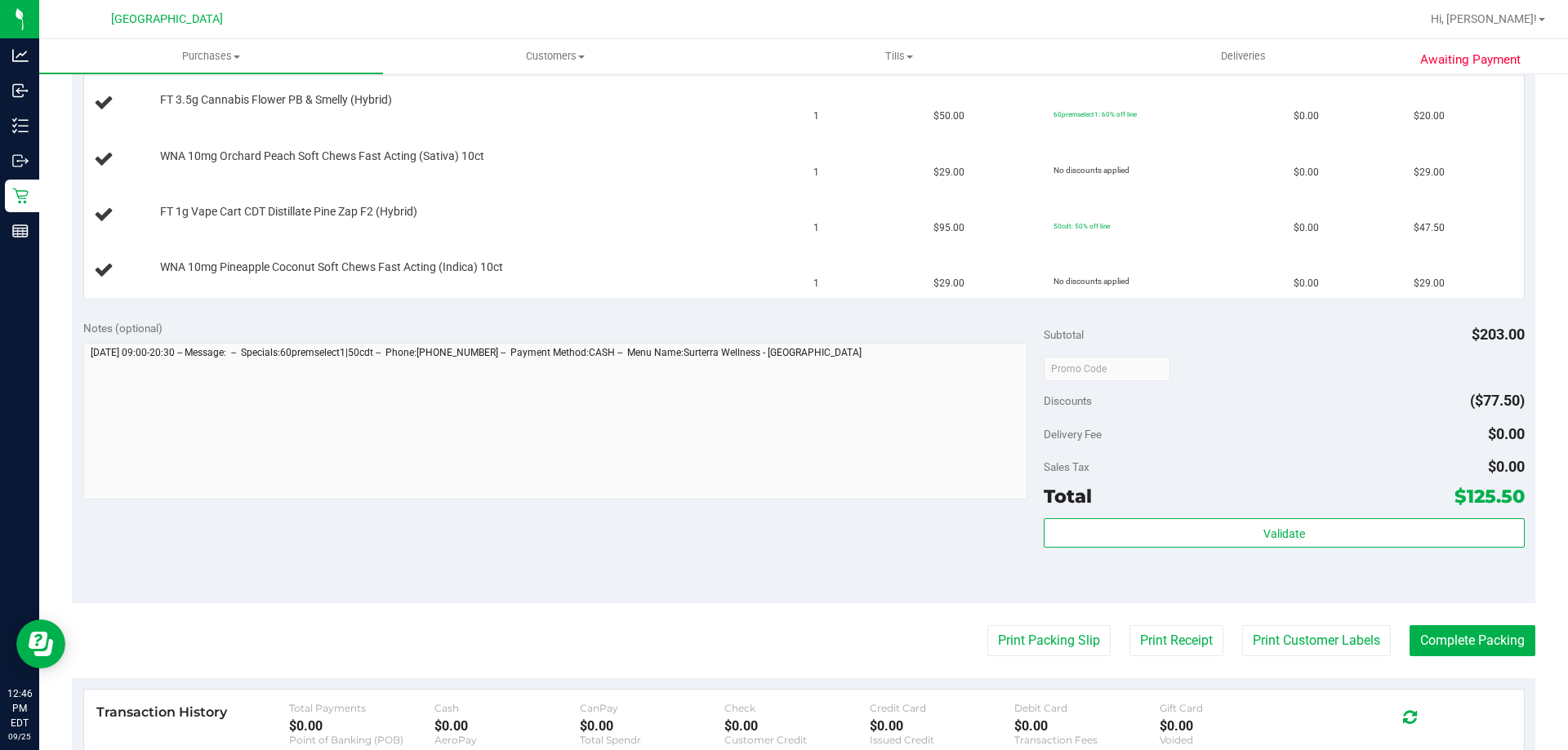
scroll to position [572, 0]
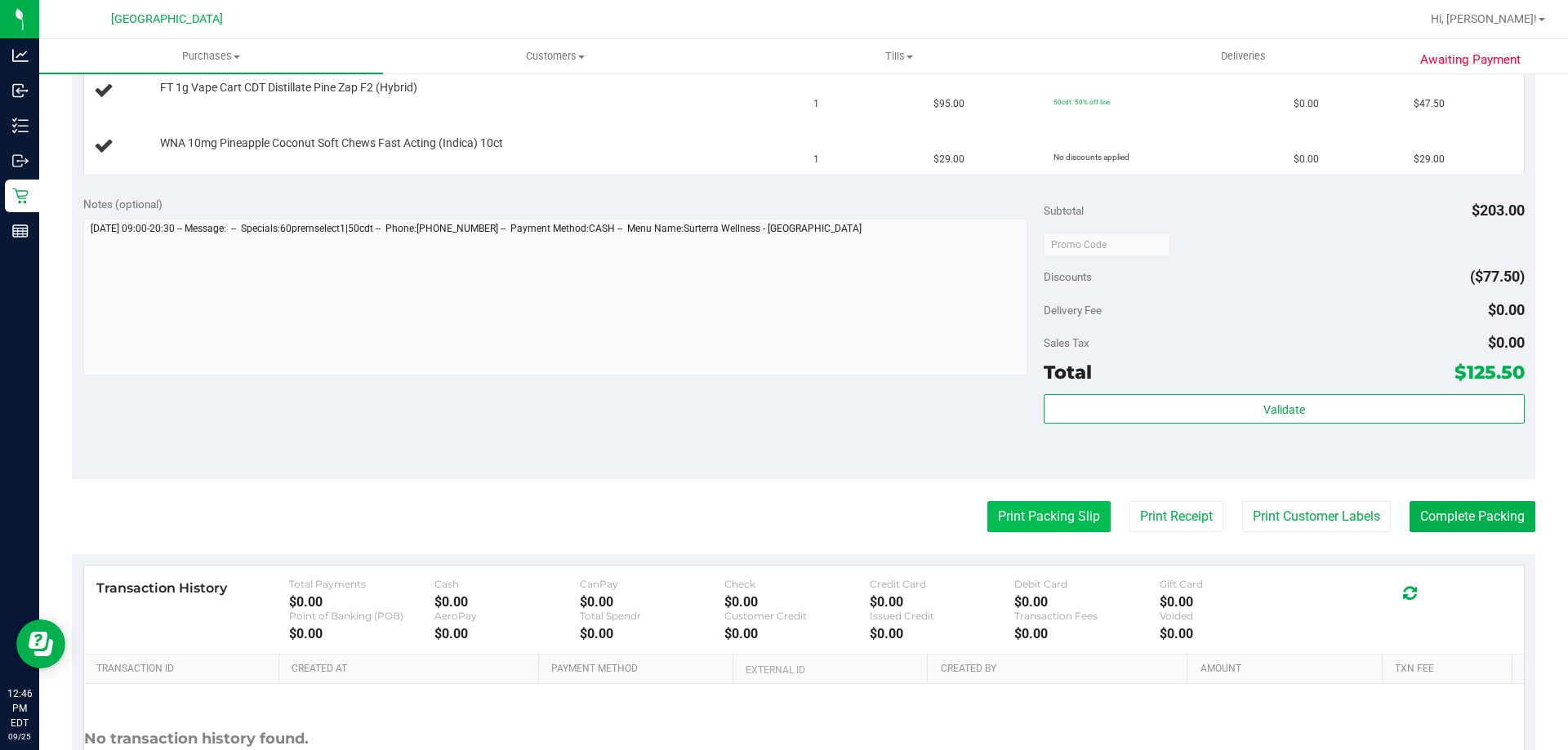
click at [1004, 519] on button "Print Packing Slip" at bounding box center [1048, 516] width 123 height 31
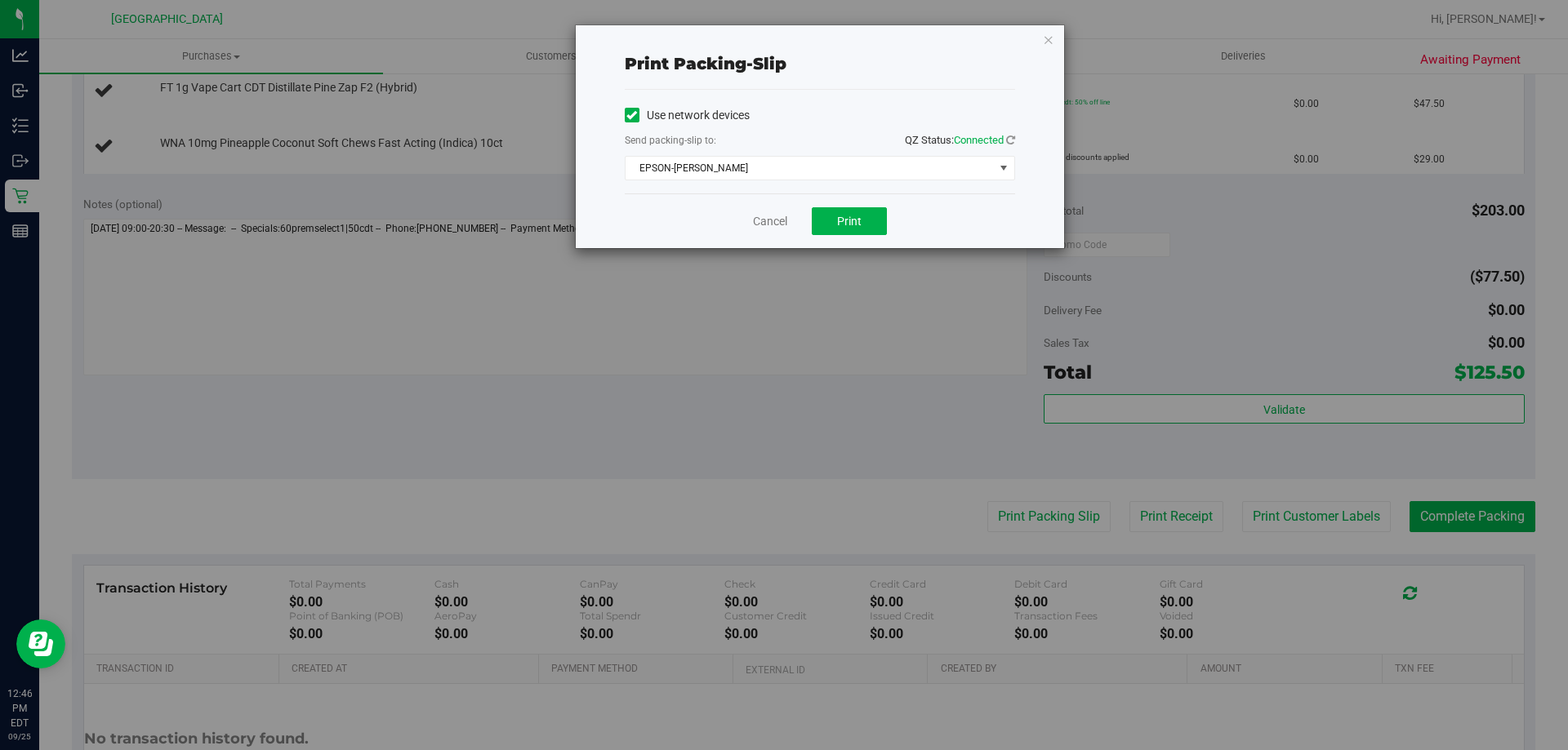
click at [818, 199] on div "Cancel Print" at bounding box center [820, 220] width 391 height 54
click at [836, 218] on button "Print" at bounding box center [849, 220] width 75 height 28
click at [1046, 43] on icon "button" at bounding box center [1049, 39] width 12 height 19
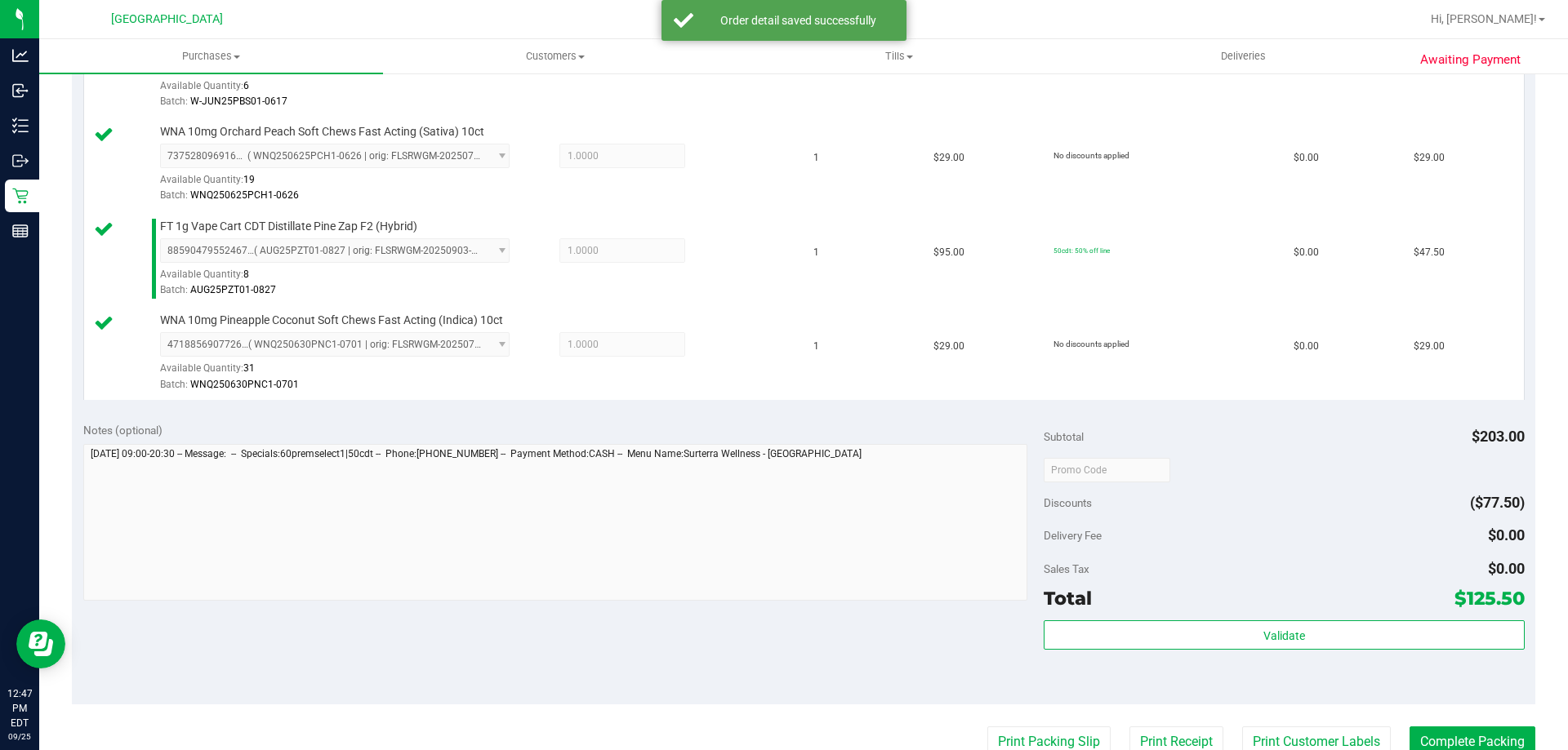
scroll to position [653, 0]
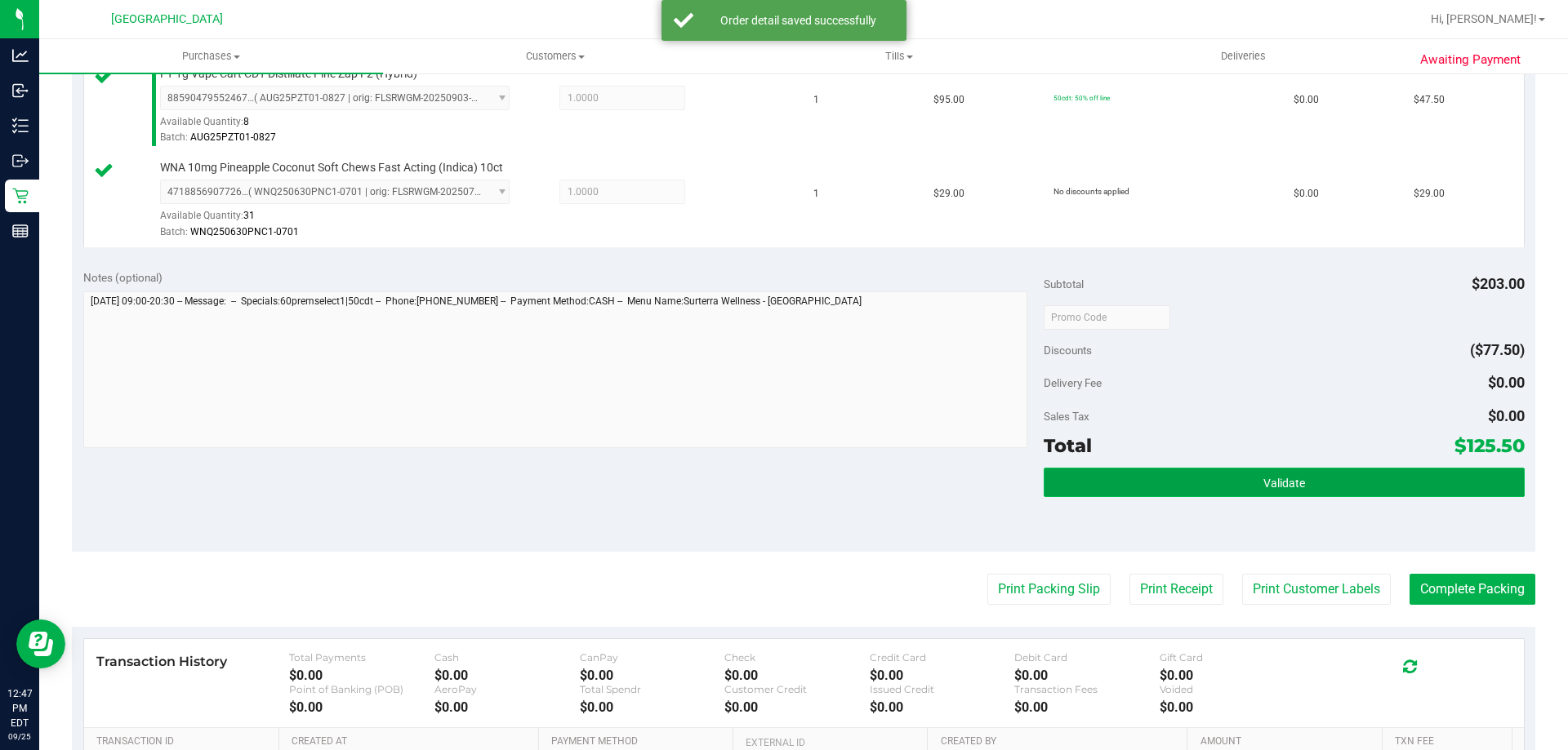
click at [1228, 482] on button "Validate" at bounding box center [1284, 482] width 480 height 29
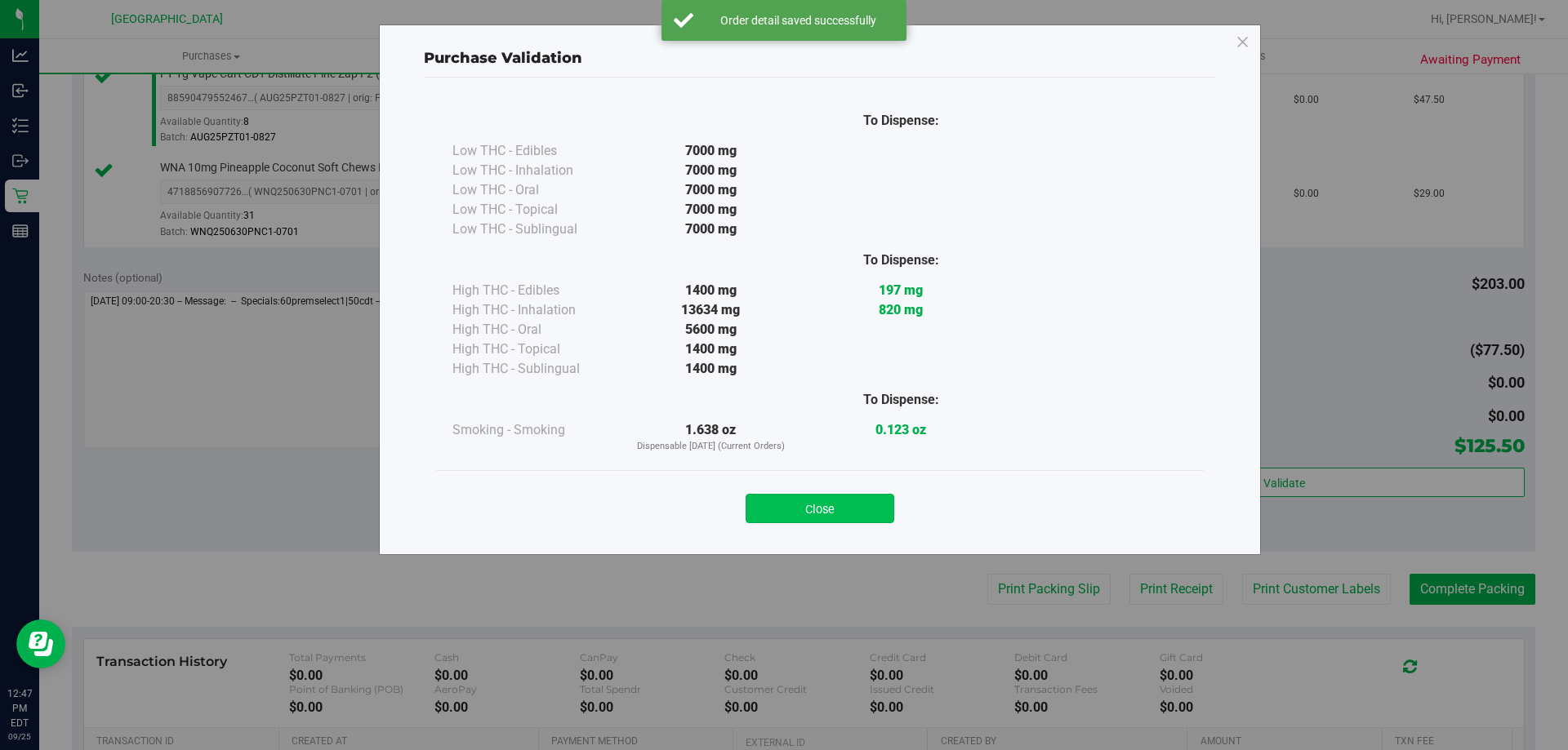
click at [781, 510] on button "Close" at bounding box center [819, 508] width 148 height 29
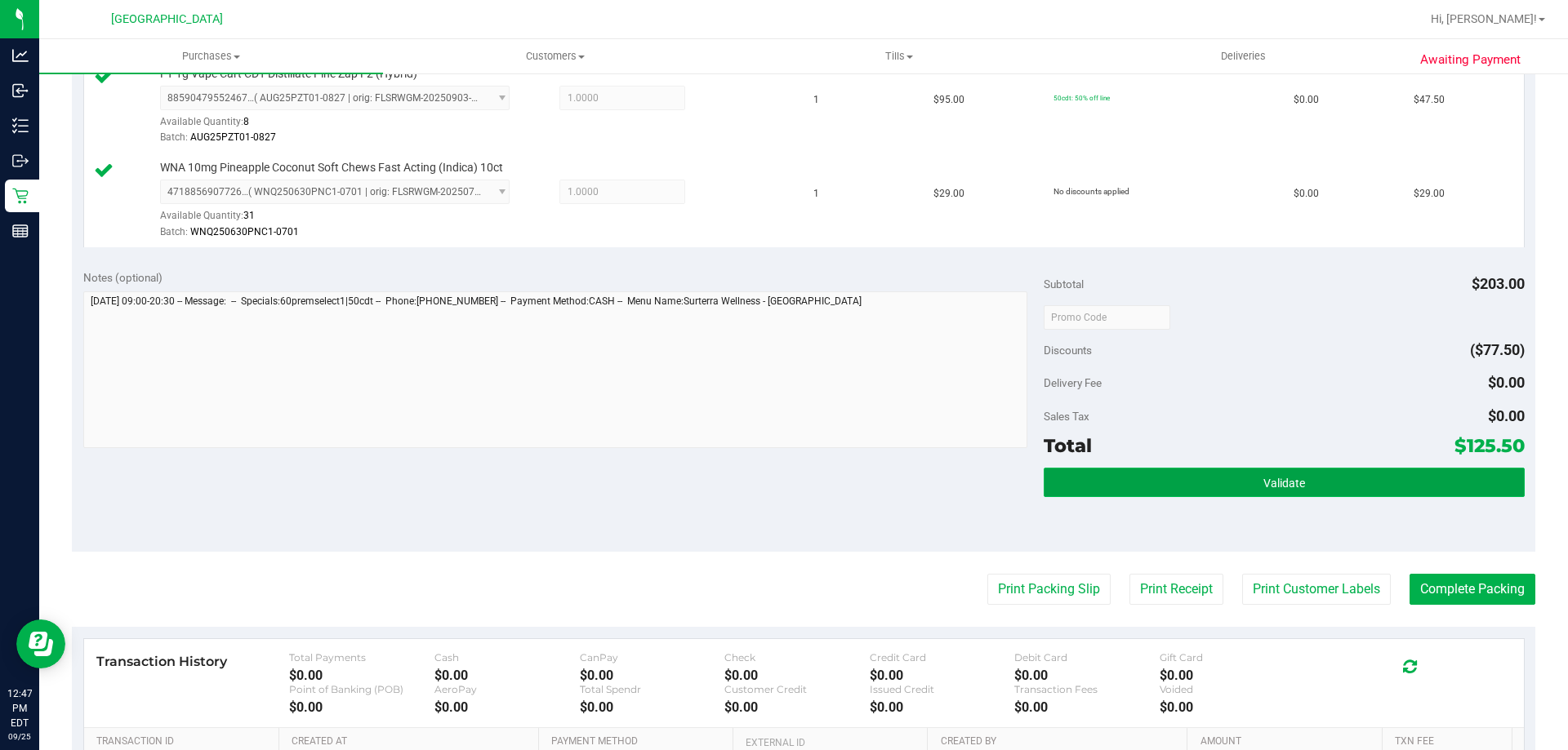
click at [1306, 470] on button "Validate" at bounding box center [1284, 482] width 480 height 29
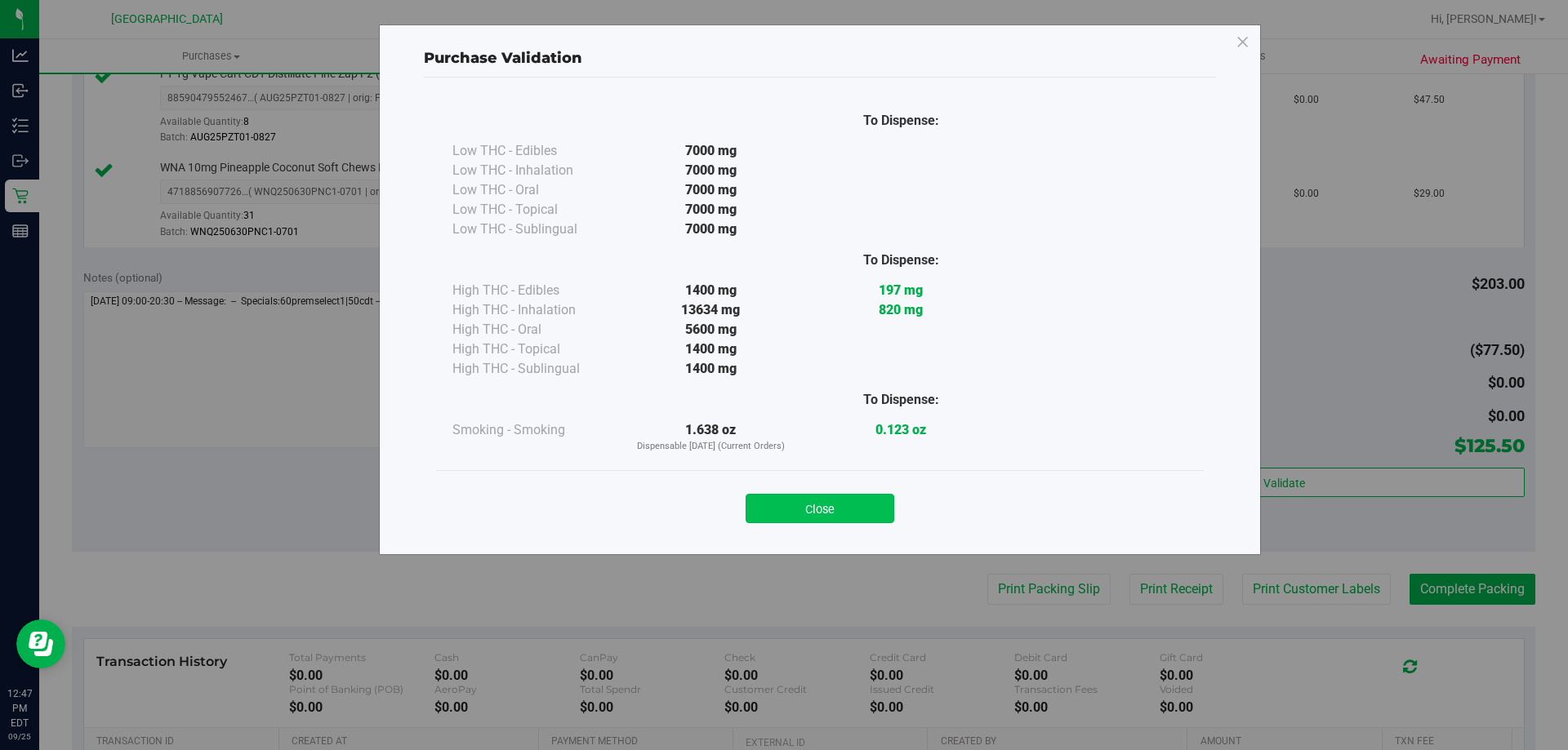
click at [790, 507] on button "Close" at bounding box center [819, 508] width 148 height 29
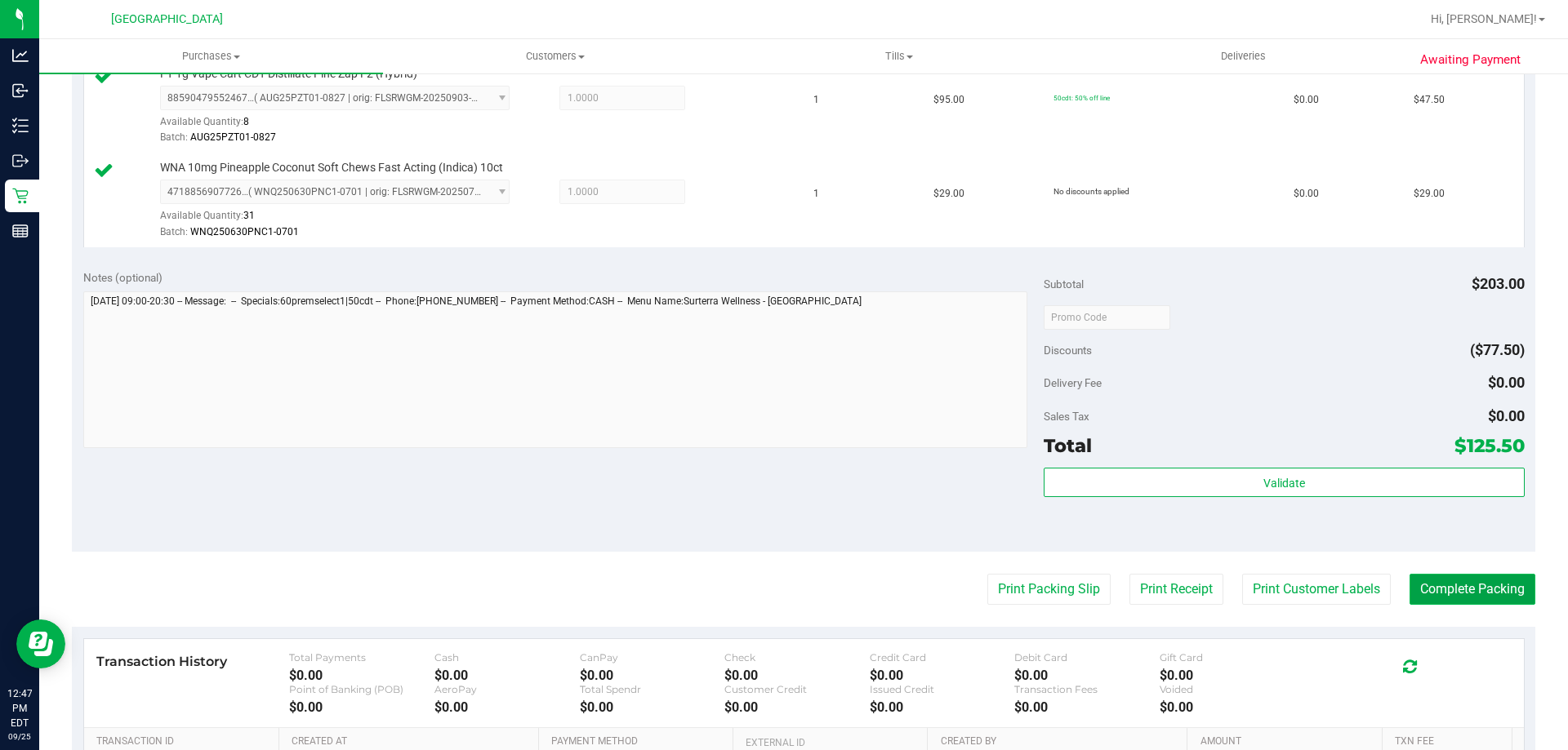
click at [1465, 588] on button "Complete Packing" at bounding box center [1472, 589] width 126 height 31
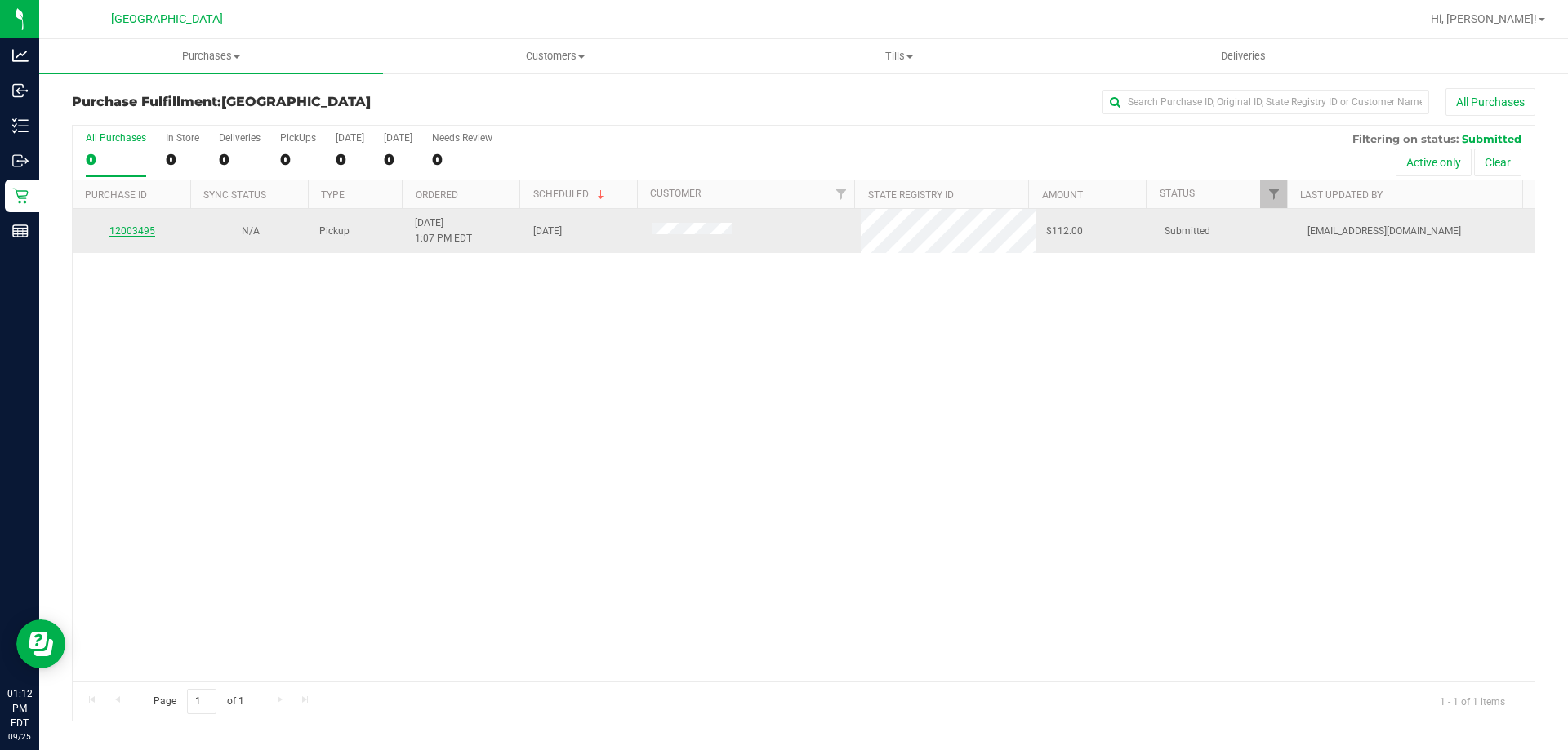
click at [128, 225] on link "12003495" at bounding box center [132, 231] width 46 height 12
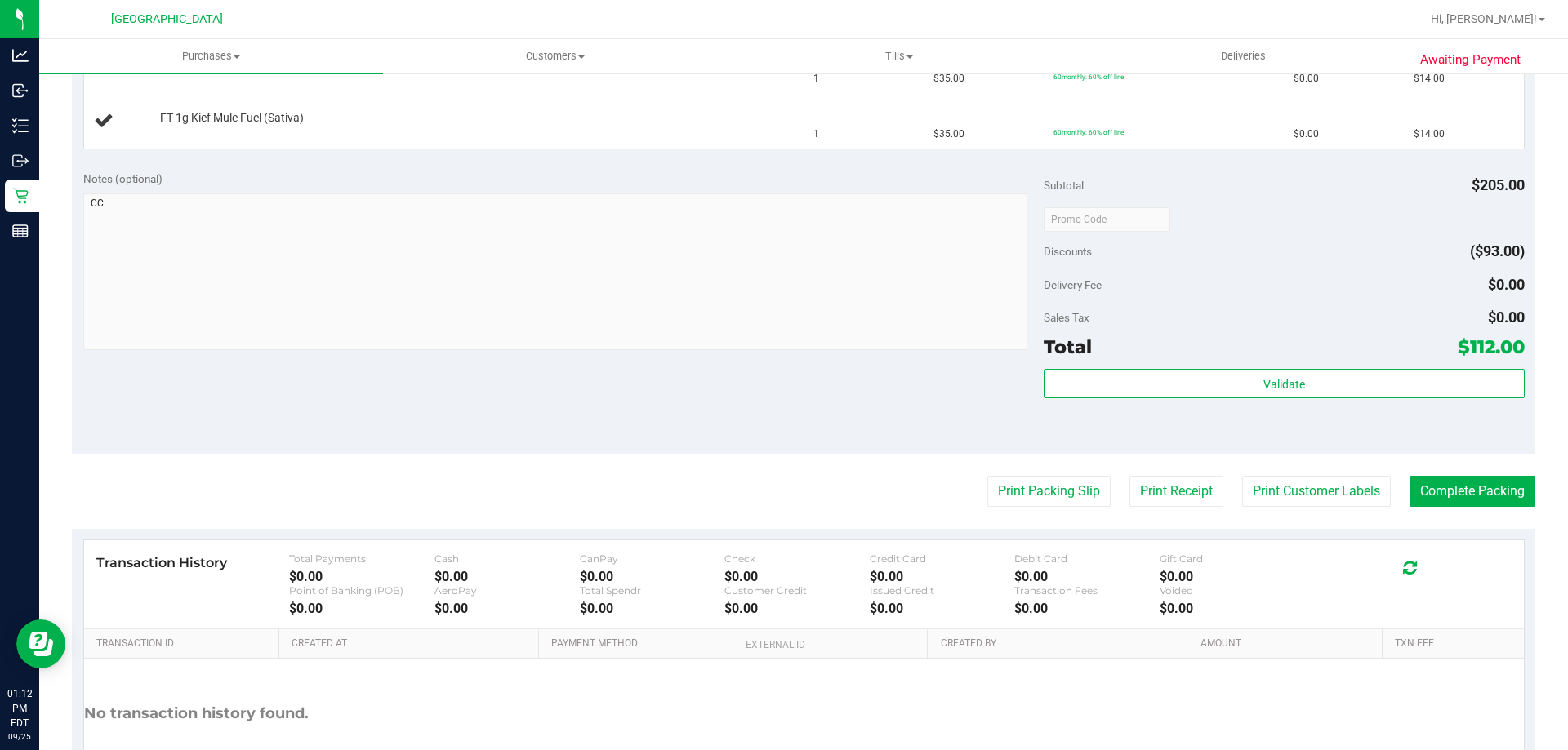
scroll to position [653, 0]
click at [989, 484] on button "Print Packing Slip" at bounding box center [1048, 490] width 123 height 31
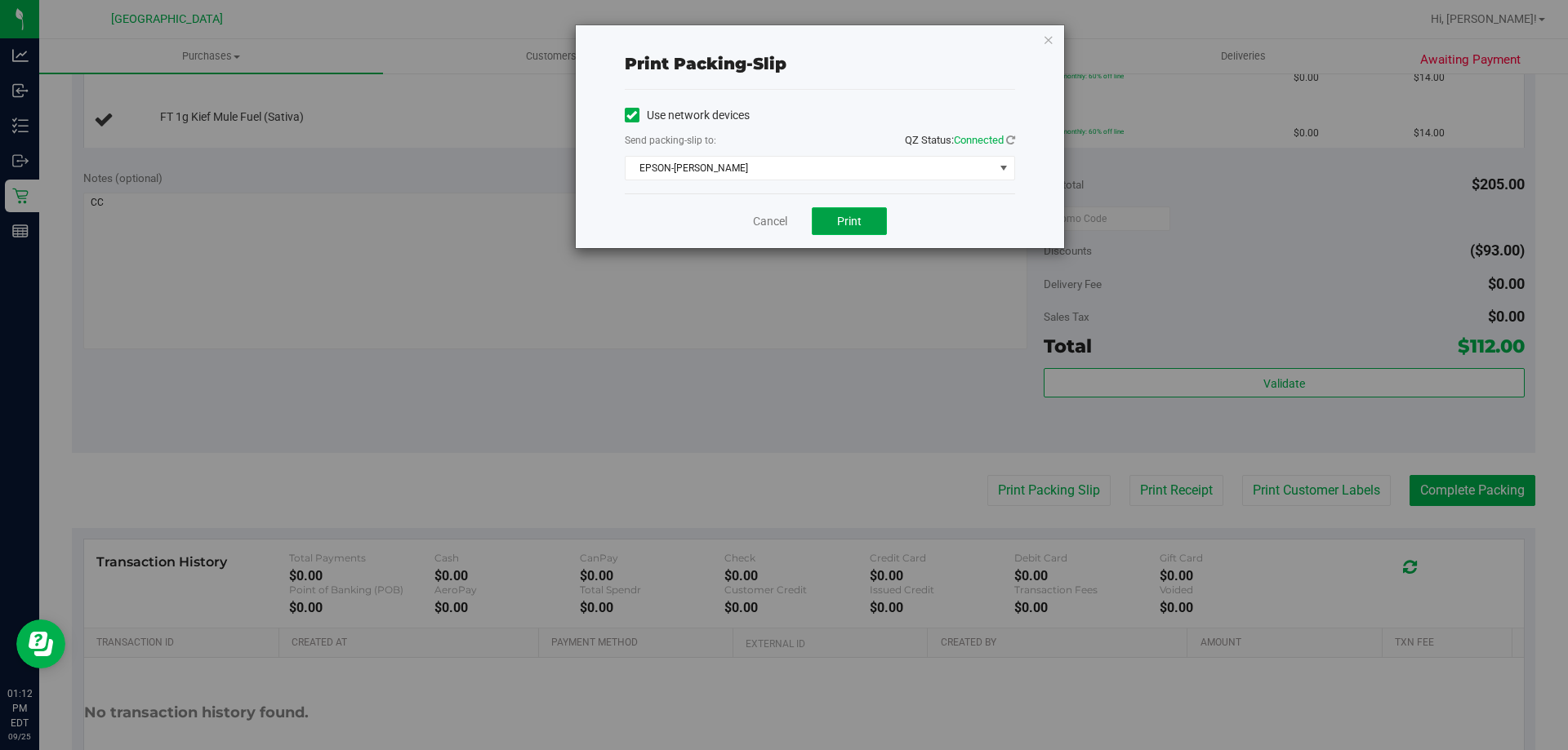
click at [834, 223] on button "Print" at bounding box center [849, 220] width 75 height 28
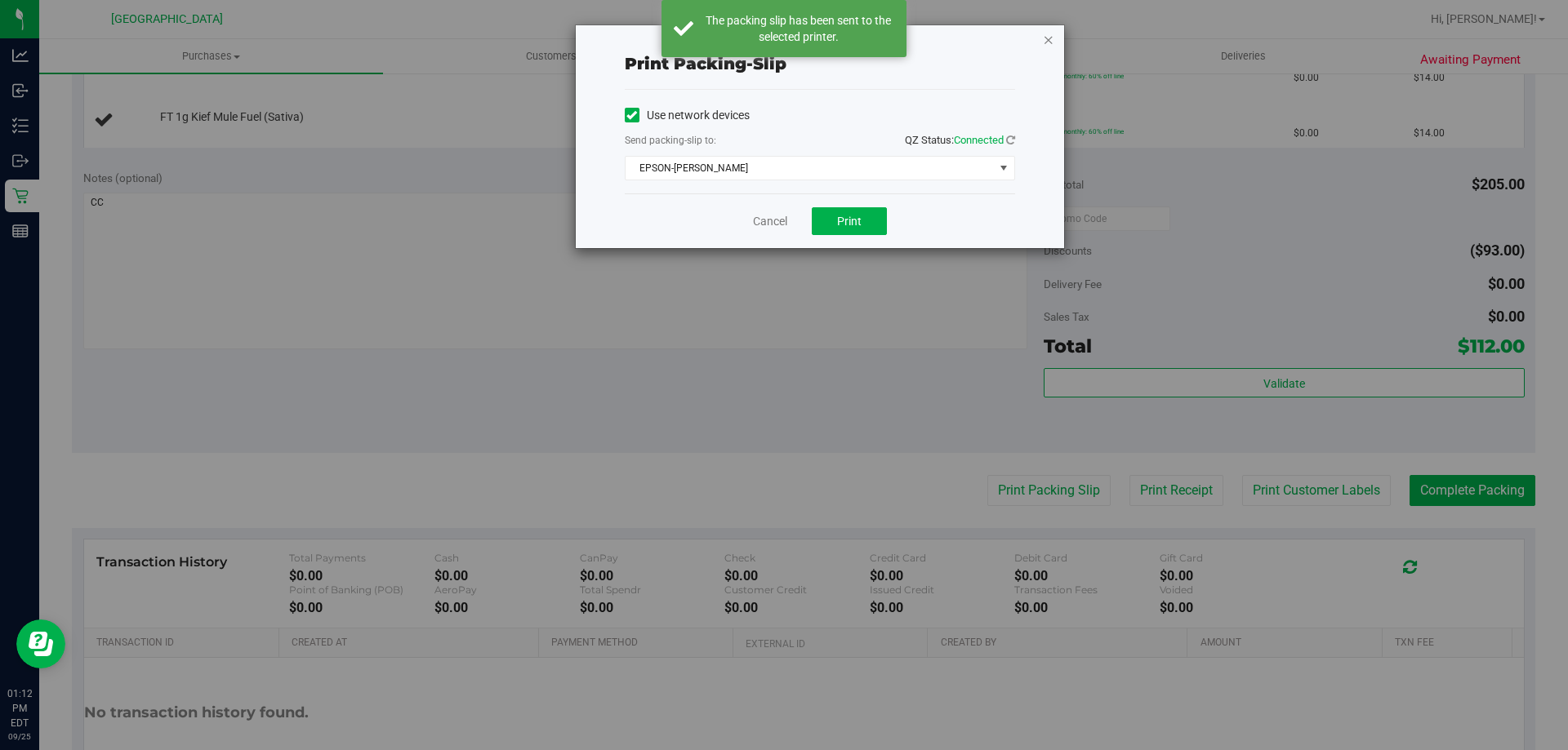
click at [1046, 40] on icon "button" at bounding box center [1049, 39] width 12 height 19
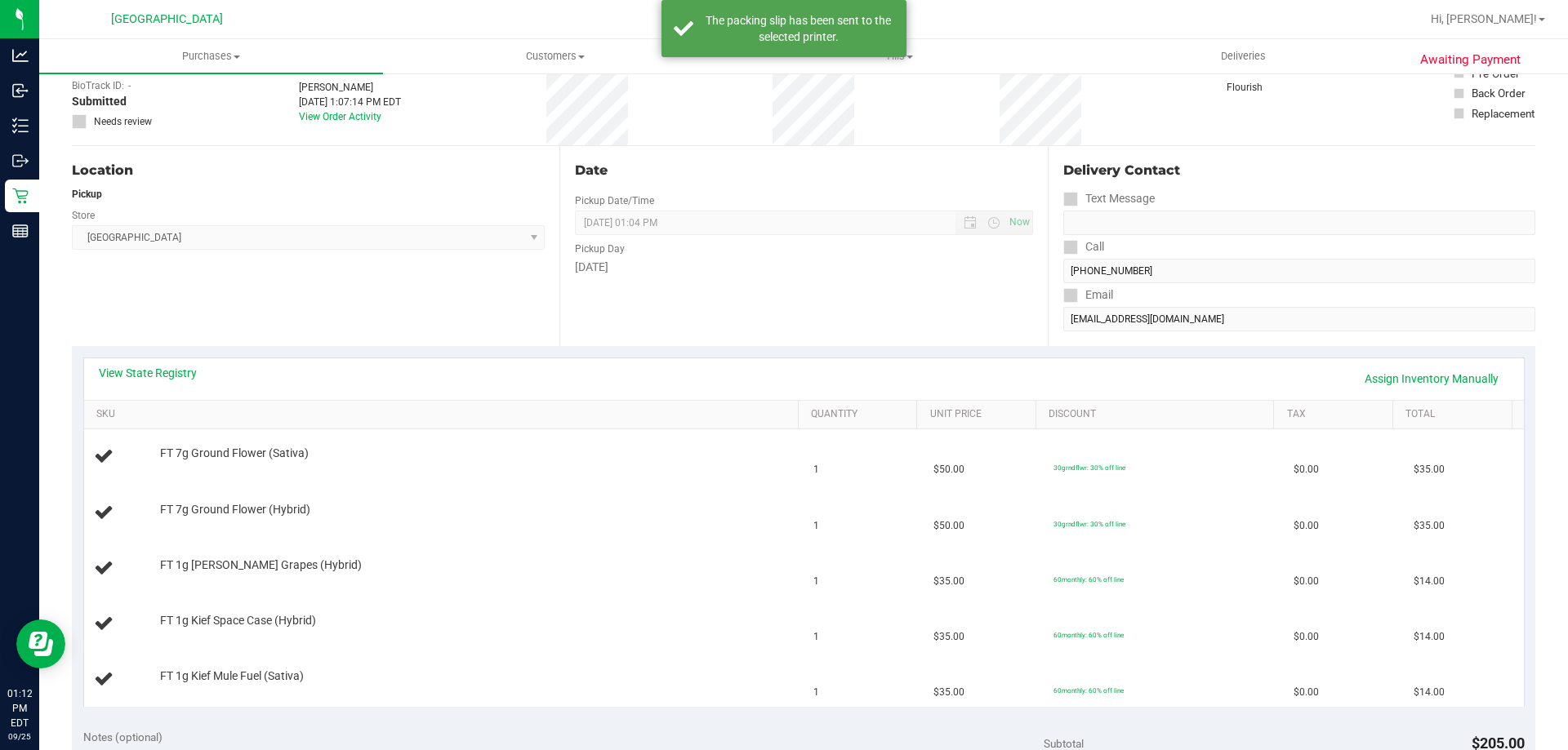
scroll to position [0, 0]
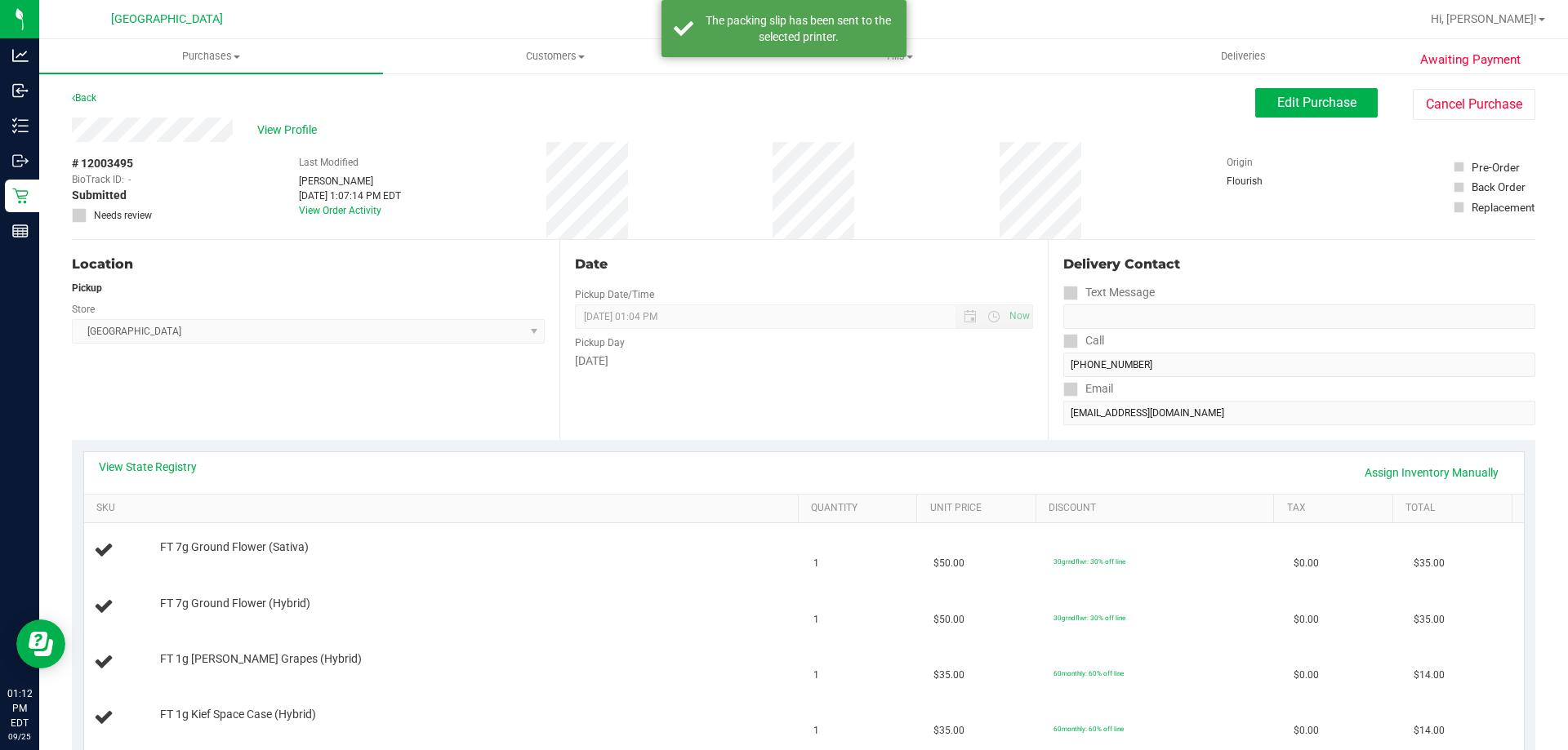
click at [200, 458] on div "View State Registry Assign Inventory Manually" at bounding box center [804, 472] width 1410 height 28
click at [190, 464] on link "View State Registry" at bounding box center [148, 466] width 98 height 16
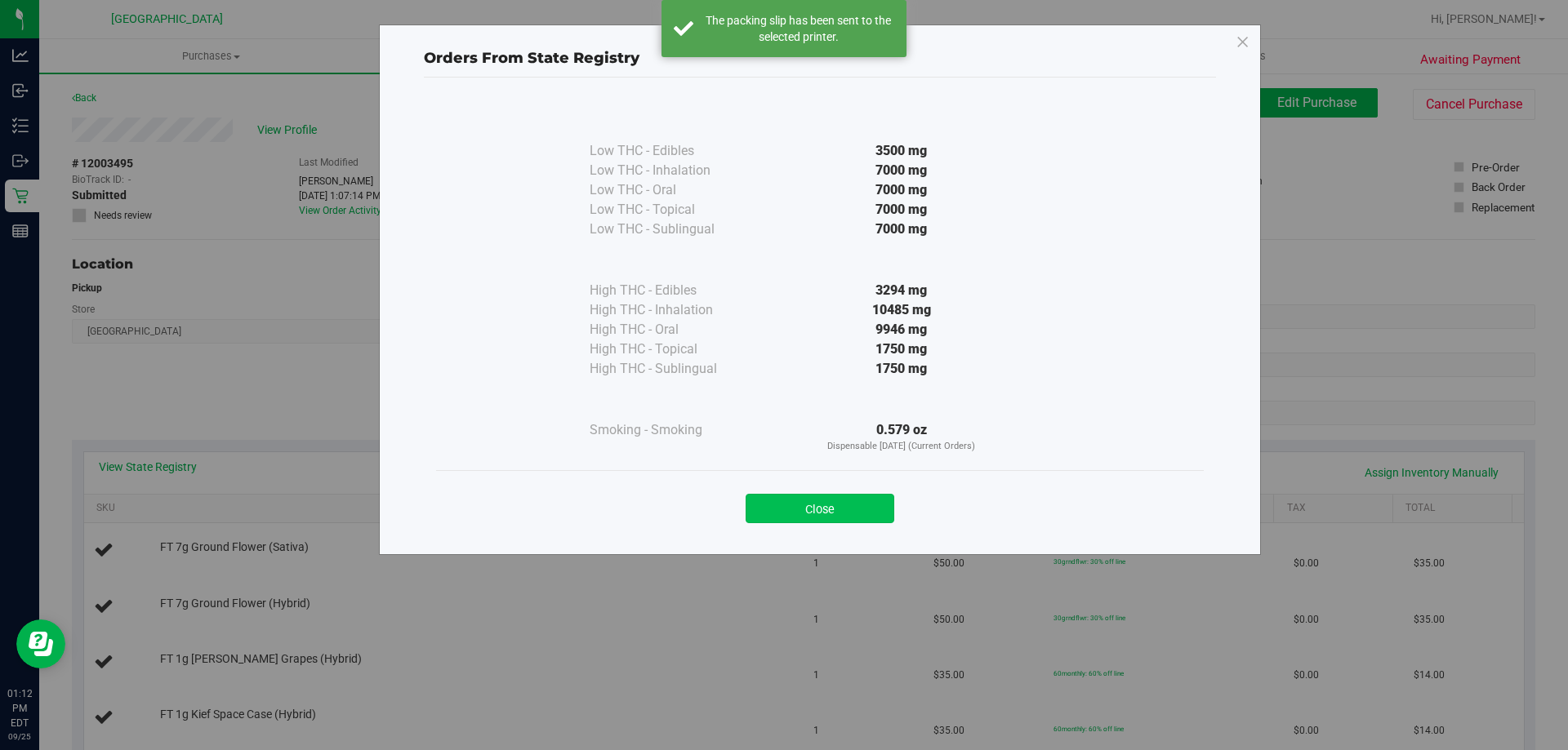
click at [848, 510] on button "Close" at bounding box center [819, 508] width 148 height 29
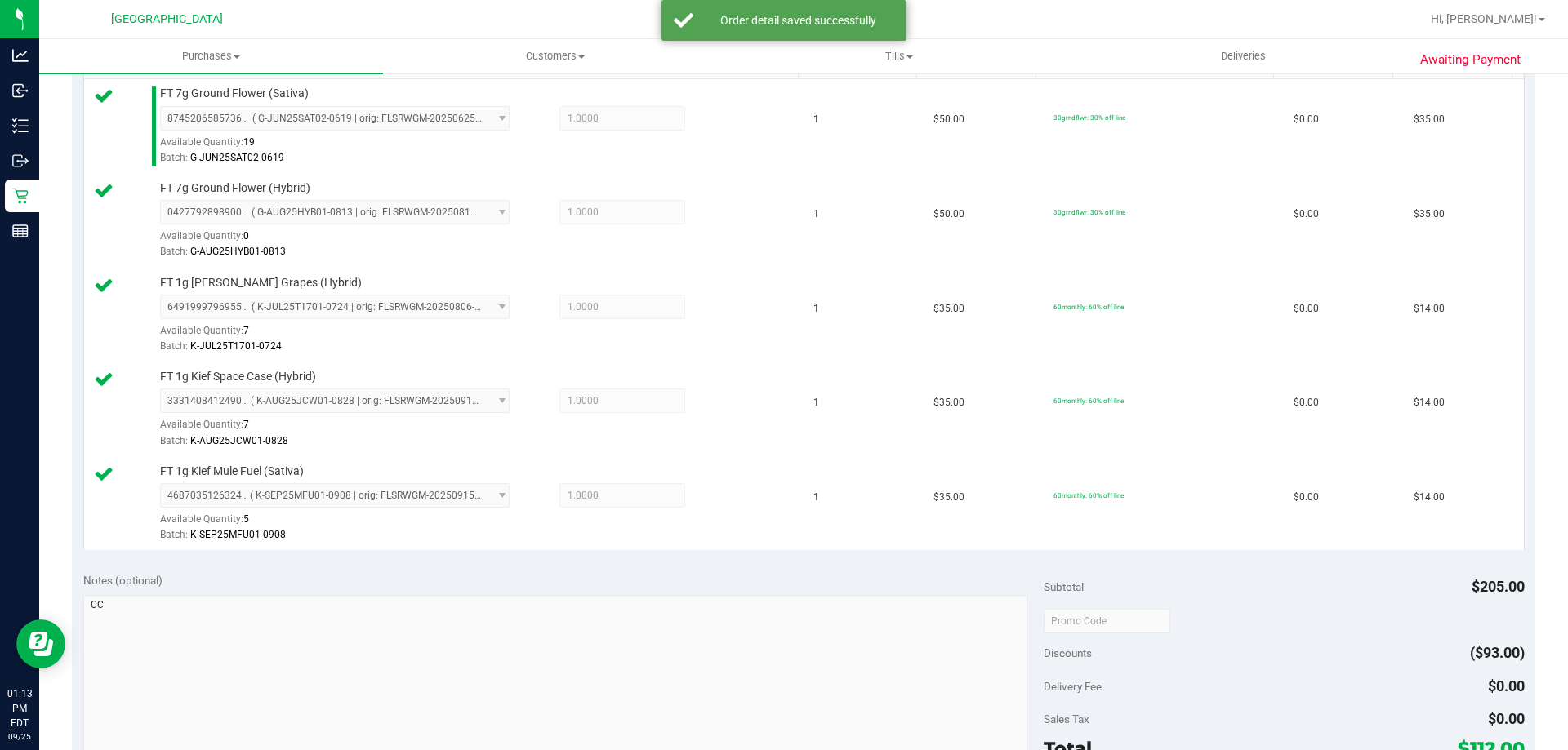
scroll to position [653, 0]
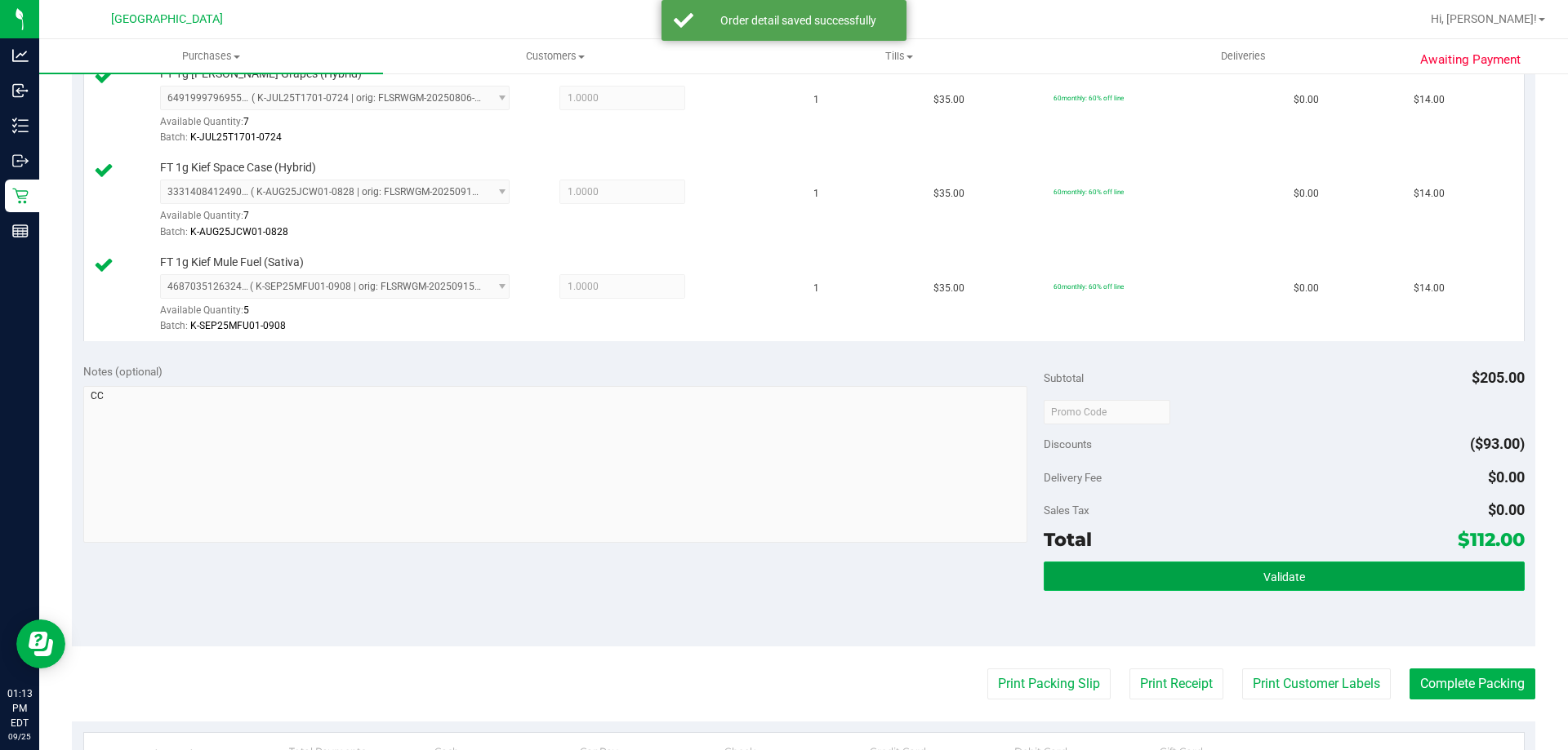
click at [1230, 569] on button "Validate" at bounding box center [1284, 576] width 480 height 29
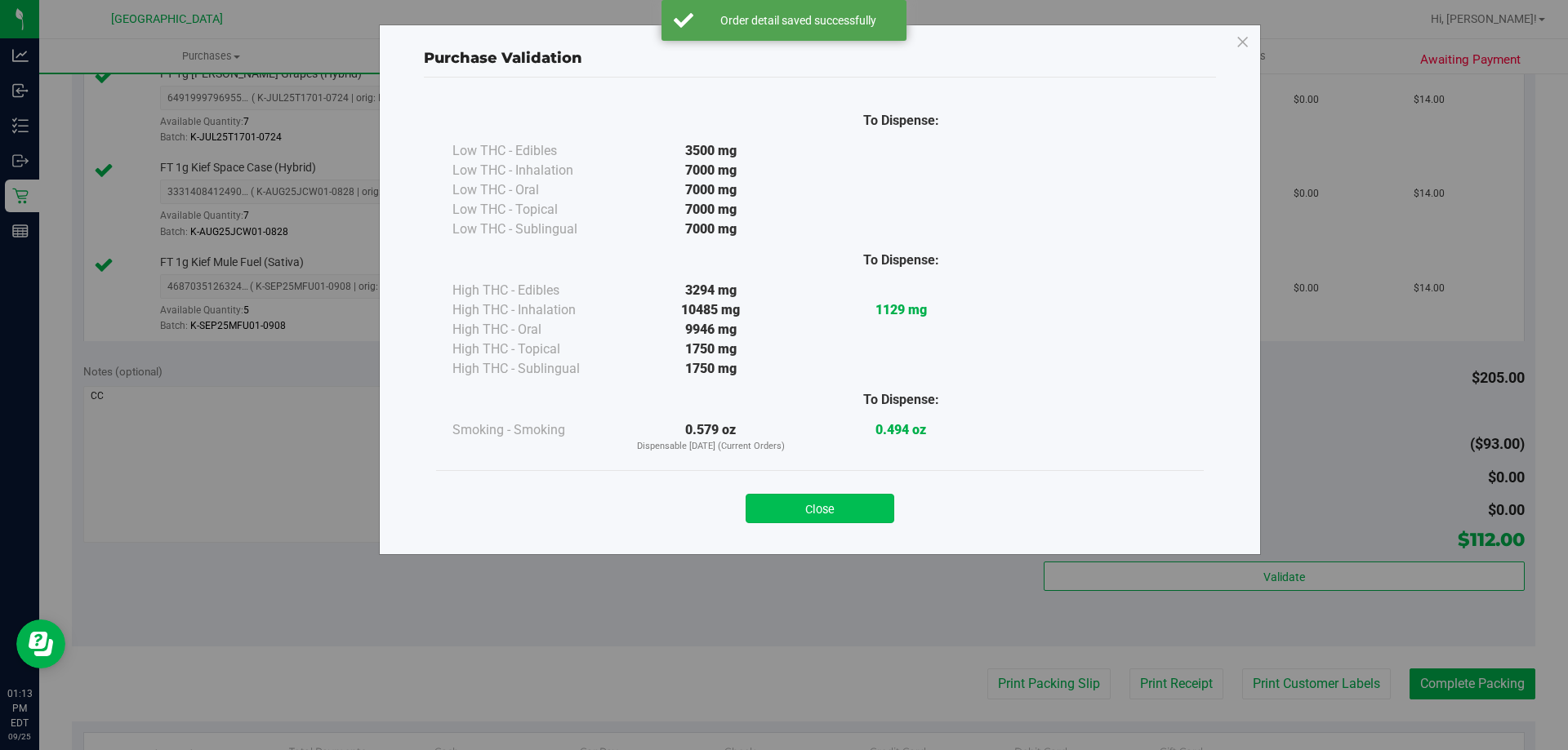
click at [838, 509] on button "Close" at bounding box center [819, 508] width 148 height 29
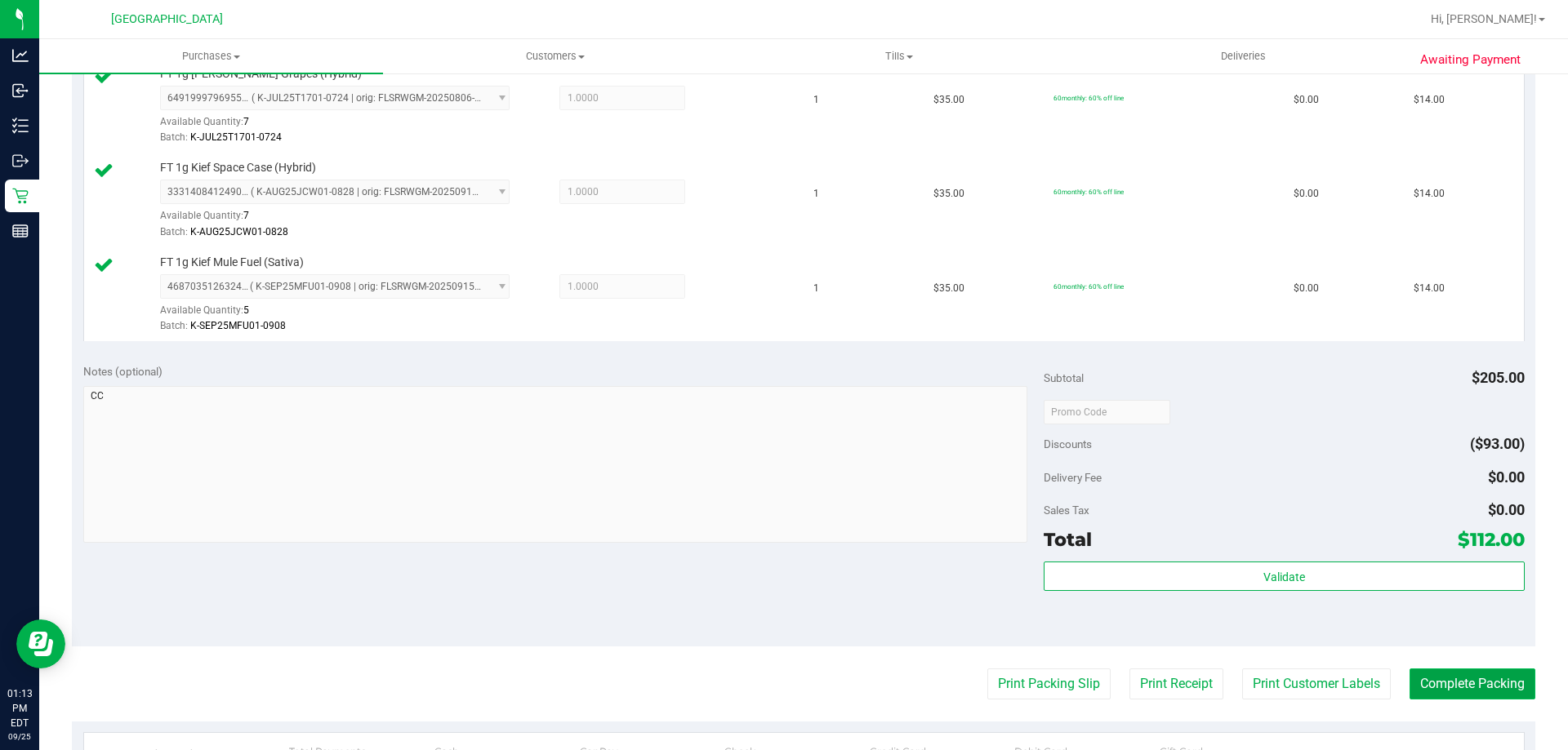
click at [1467, 690] on button "Complete Packing" at bounding box center [1472, 684] width 126 height 31
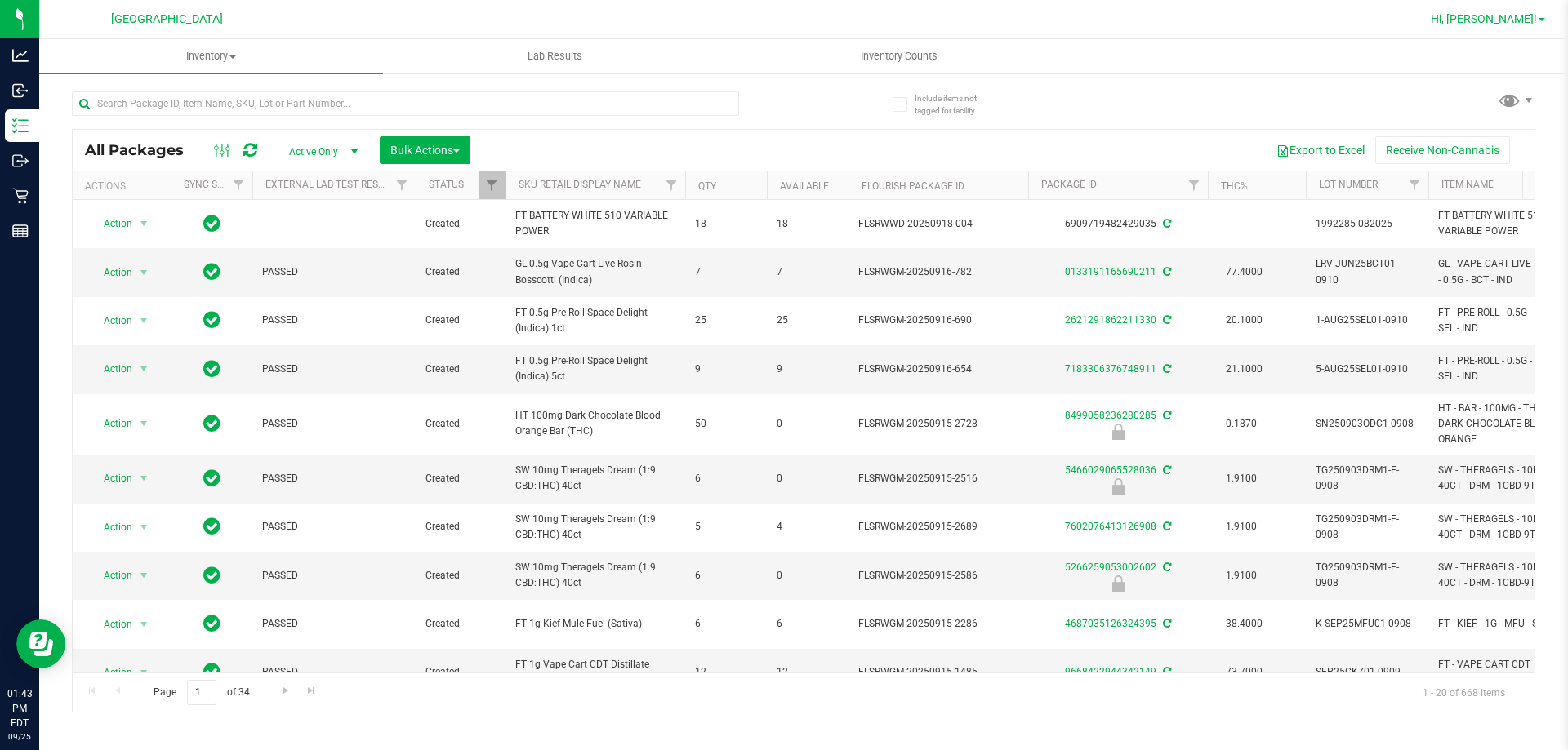
click at [1513, 23] on span "Hi, [PERSON_NAME]!" at bounding box center [1483, 19] width 106 height 13
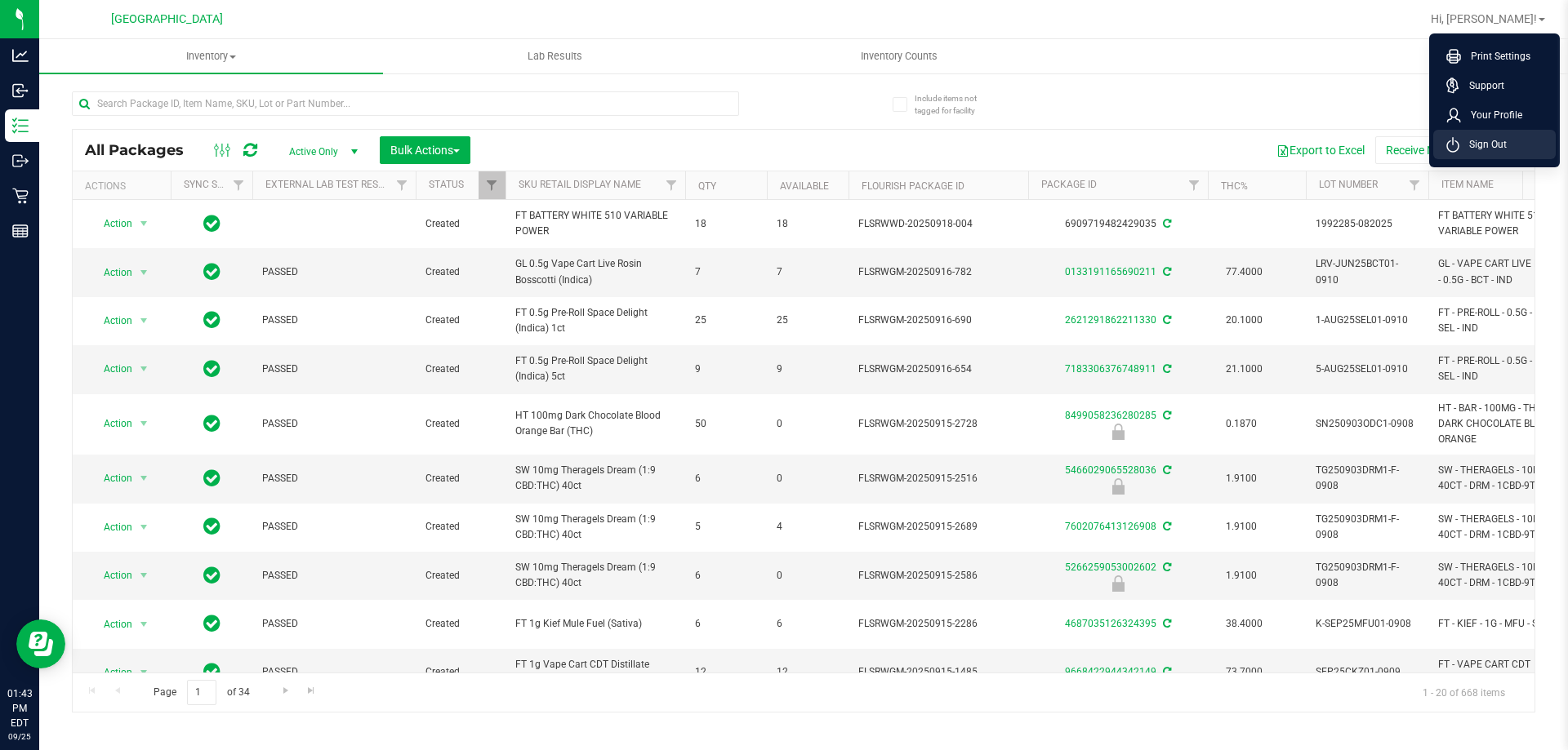
click at [1486, 142] on span "Sign Out" at bounding box center [1482, 144] width 47 height 16
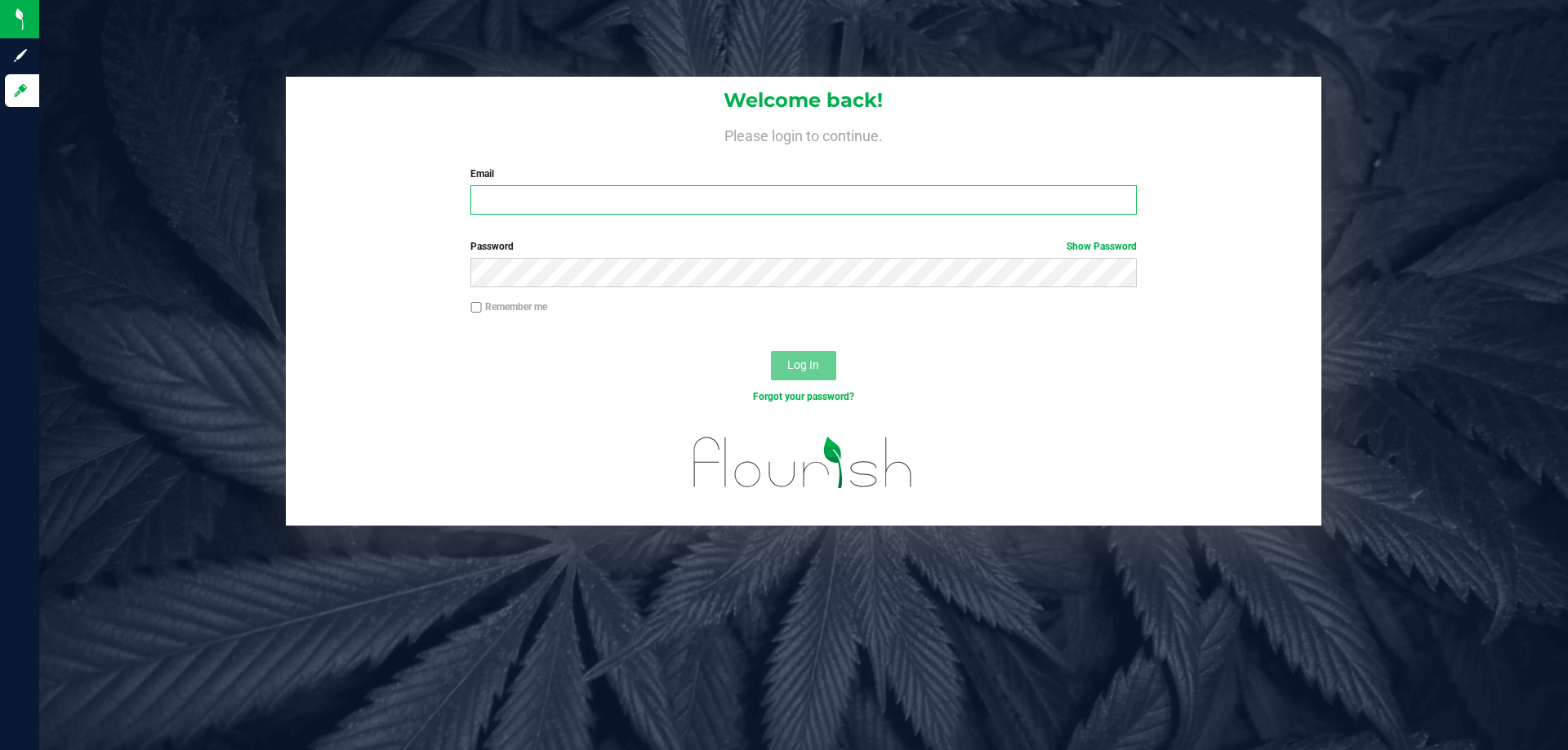
click at [578, 199] on input "Email" at bounding box center [803, 199] width 666 height 29
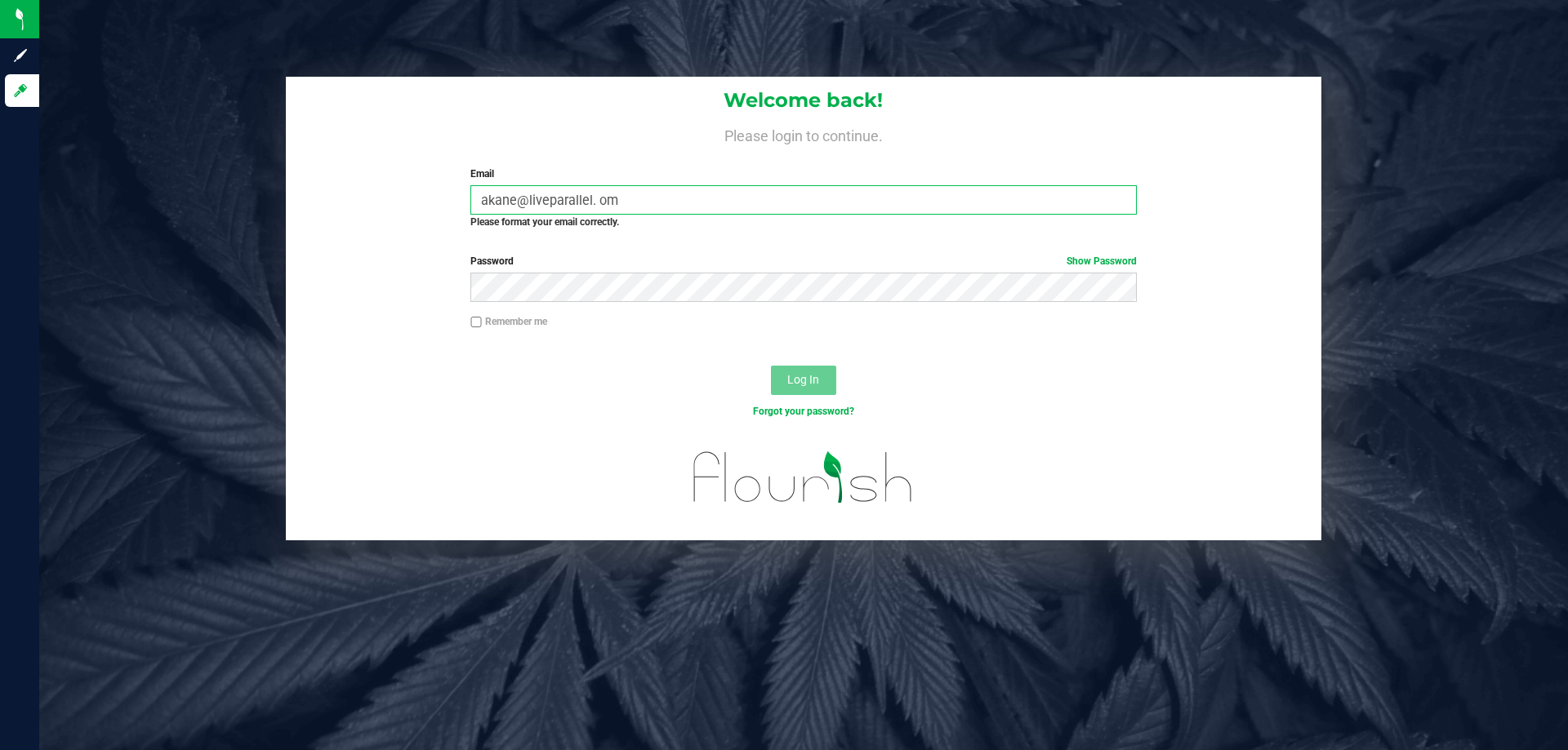
click at [706, 191] on input "akane@liveparallel. om" at bounding box center [803, 199] width 666 height 29
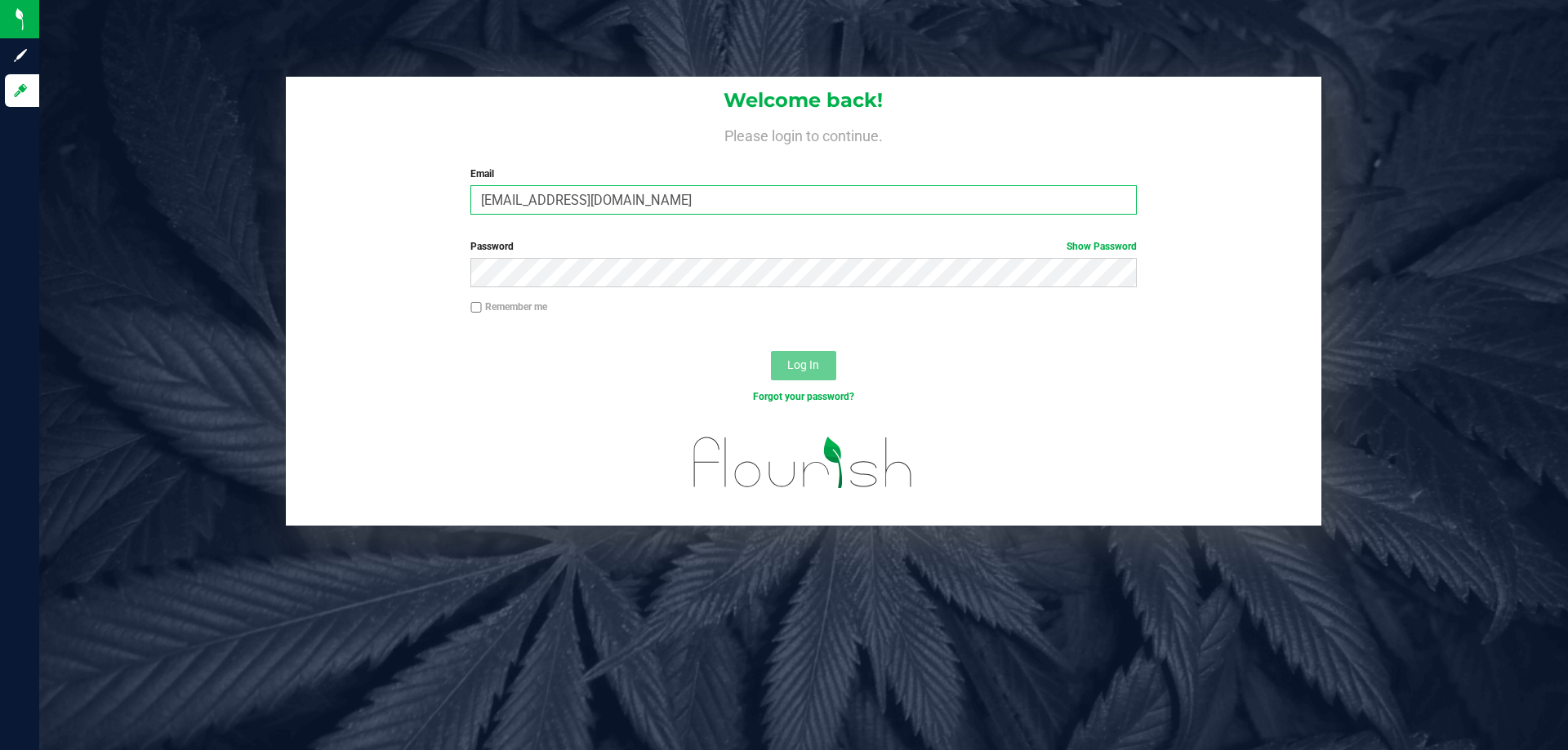
type input "[EMAIL_ADDRESS][DOMAIN_NAME]"
click at [771, 351] on button "Log In" at bounding box center [803, 365] width 65 height 29
